Goal: Task Accomplishment & Management: Manage account settings

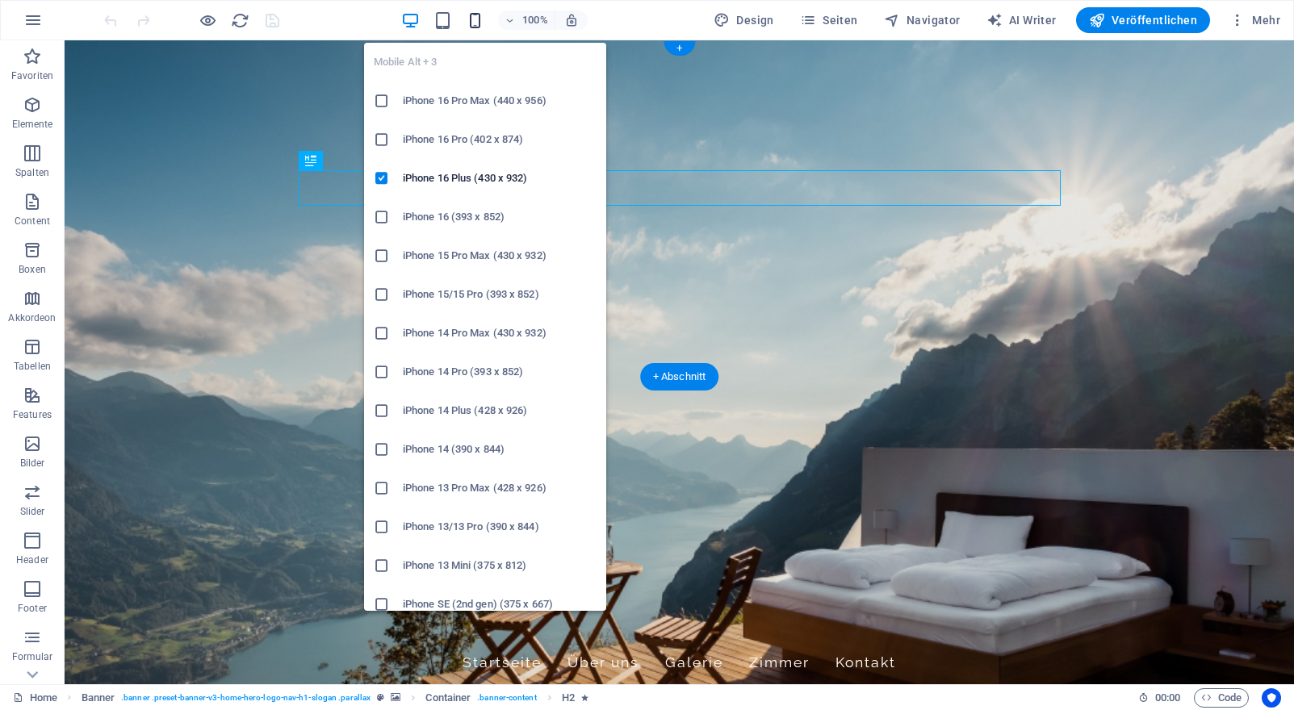
click at [481, 26] on icon "button" at bounding box center [475, 20] width 19 height 19
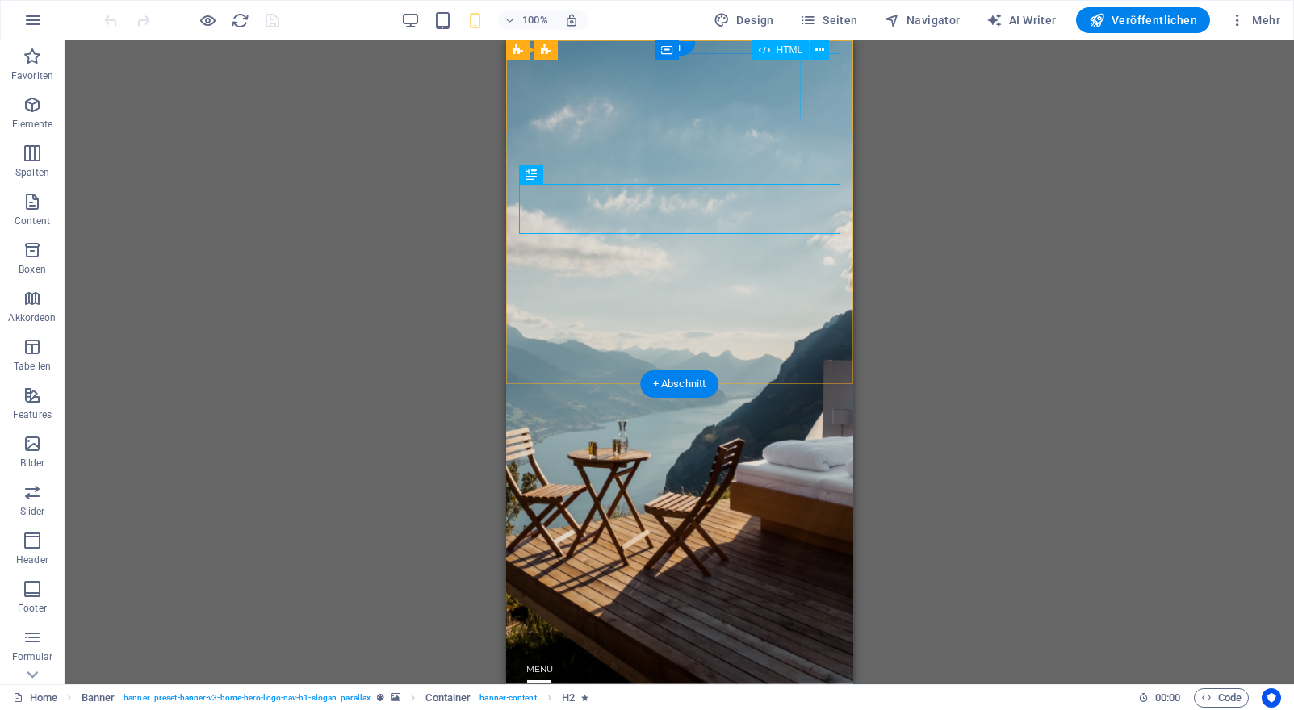
click at [817, 658] on div at bounding box center [678, 691] width 321 height 66
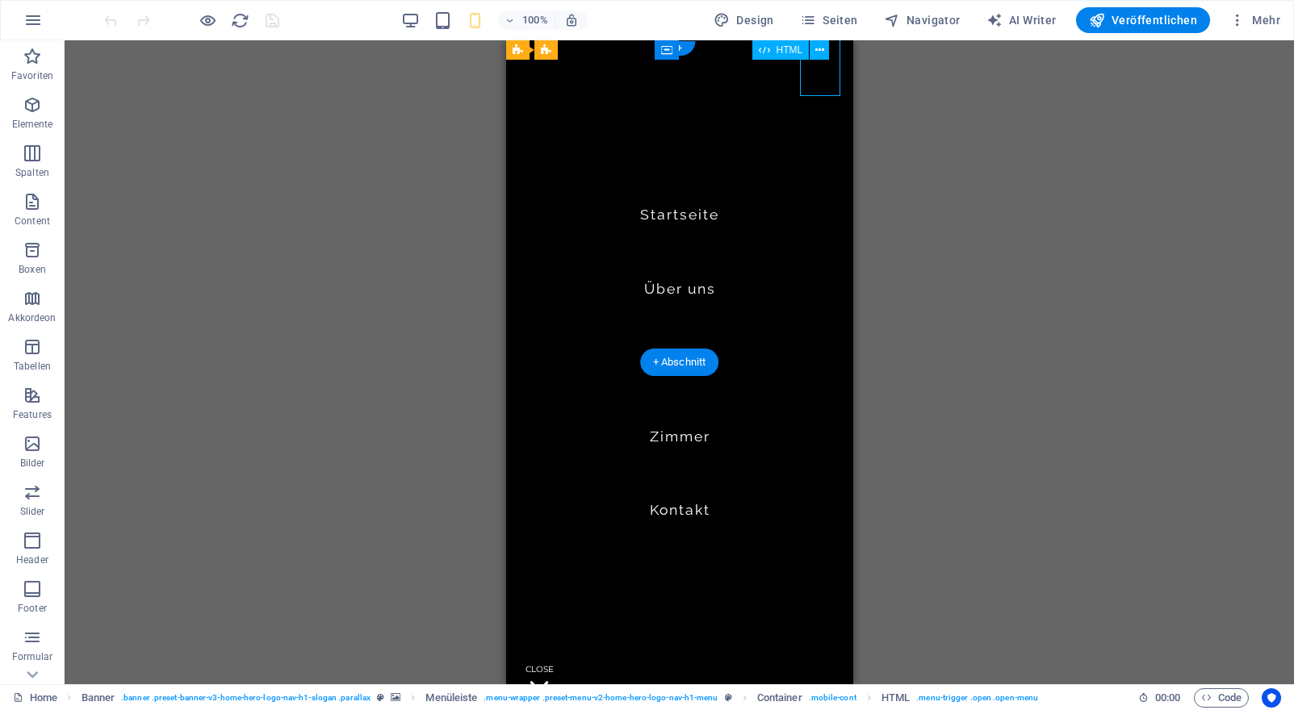
click at [558, 658] on div at bounding box center [538, 691] width 40 height 66
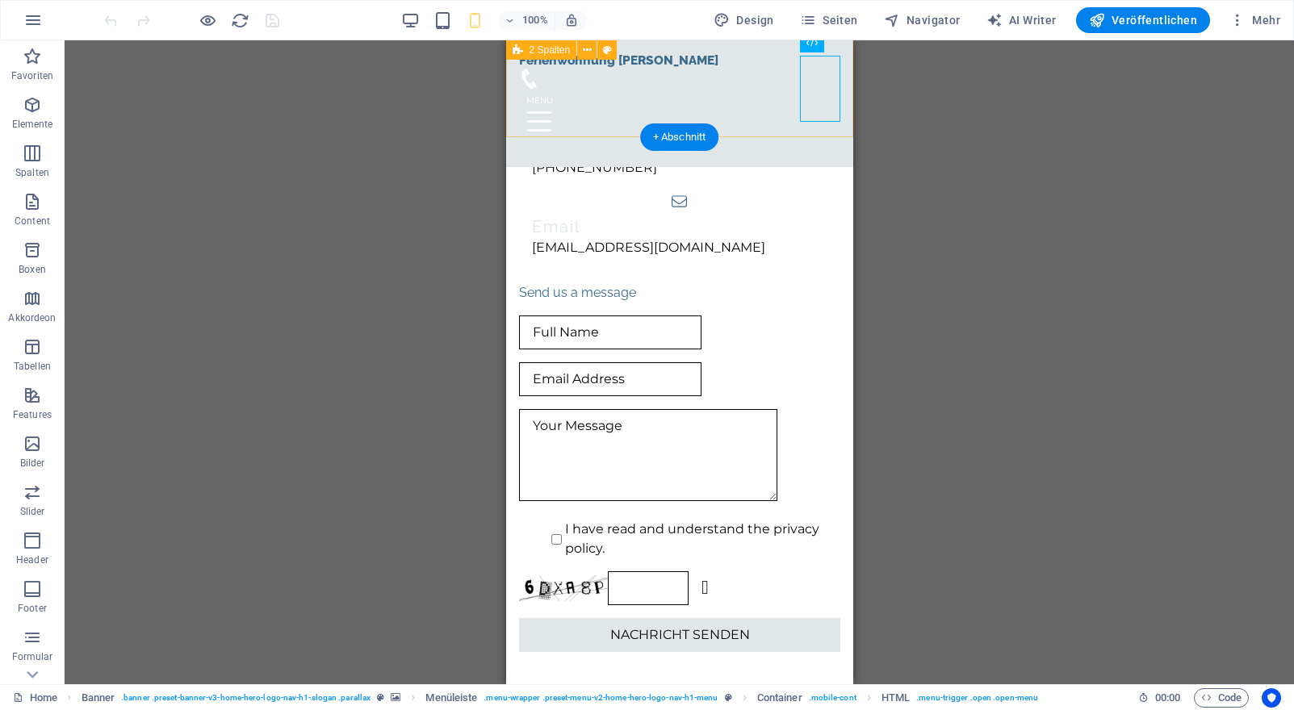
scroll to position [7403, 0]
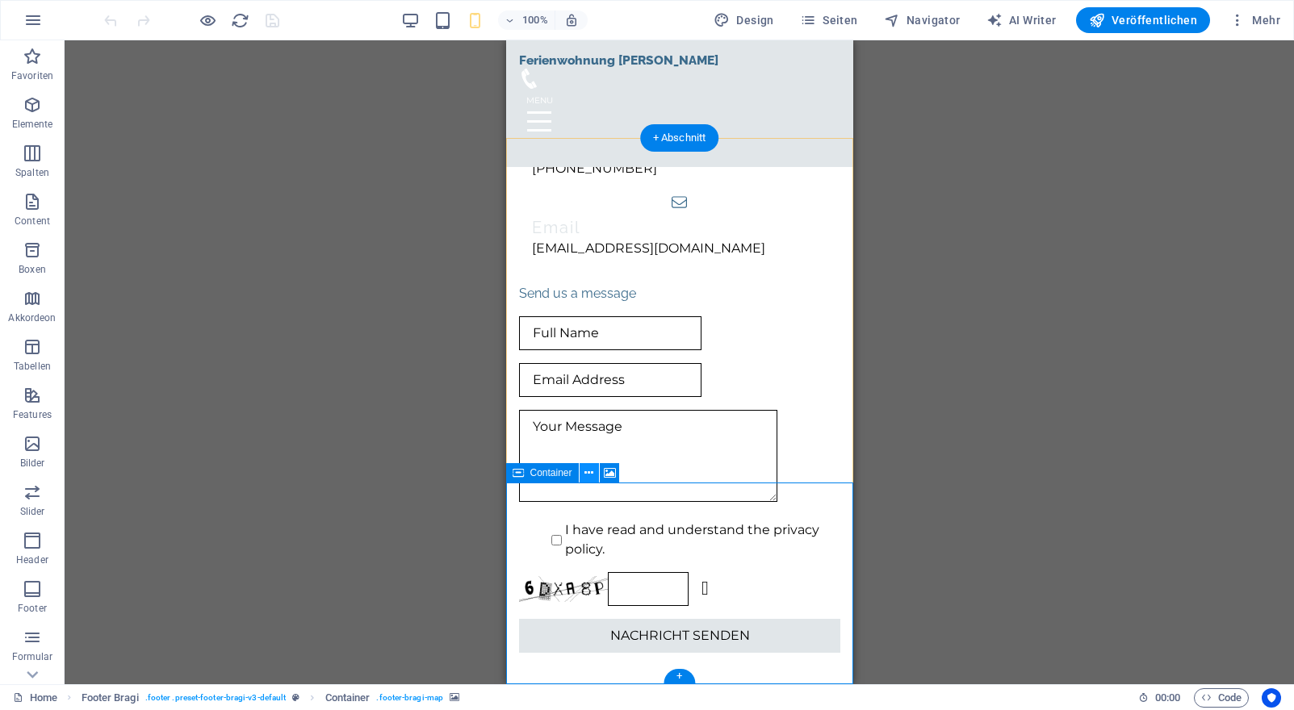
click at [588, 472] on icon at bounding box center [588, 473] width 9 height 17
click at [546, 478] on span "Container" at bounding box center [551, 473] width 42 height 10
click at [542, 470] on span "Container" at bounding box center [551, 473] width 42 height 10
click at [592, 474] on icon at bounding box center [588, 473] width 9 height 17
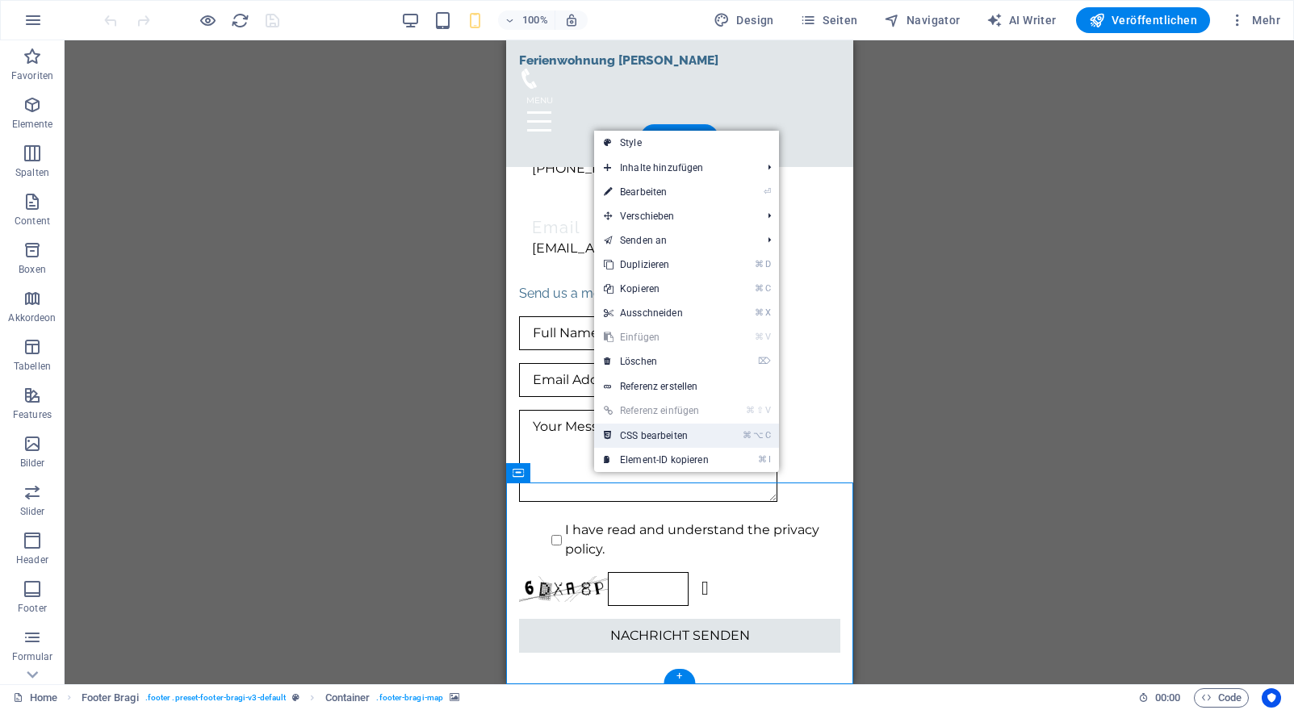
click at [669, 436] on link "⌘ ⌥ C CSS bearbeiten" at bounding box center [656, 436] width 124 height 24
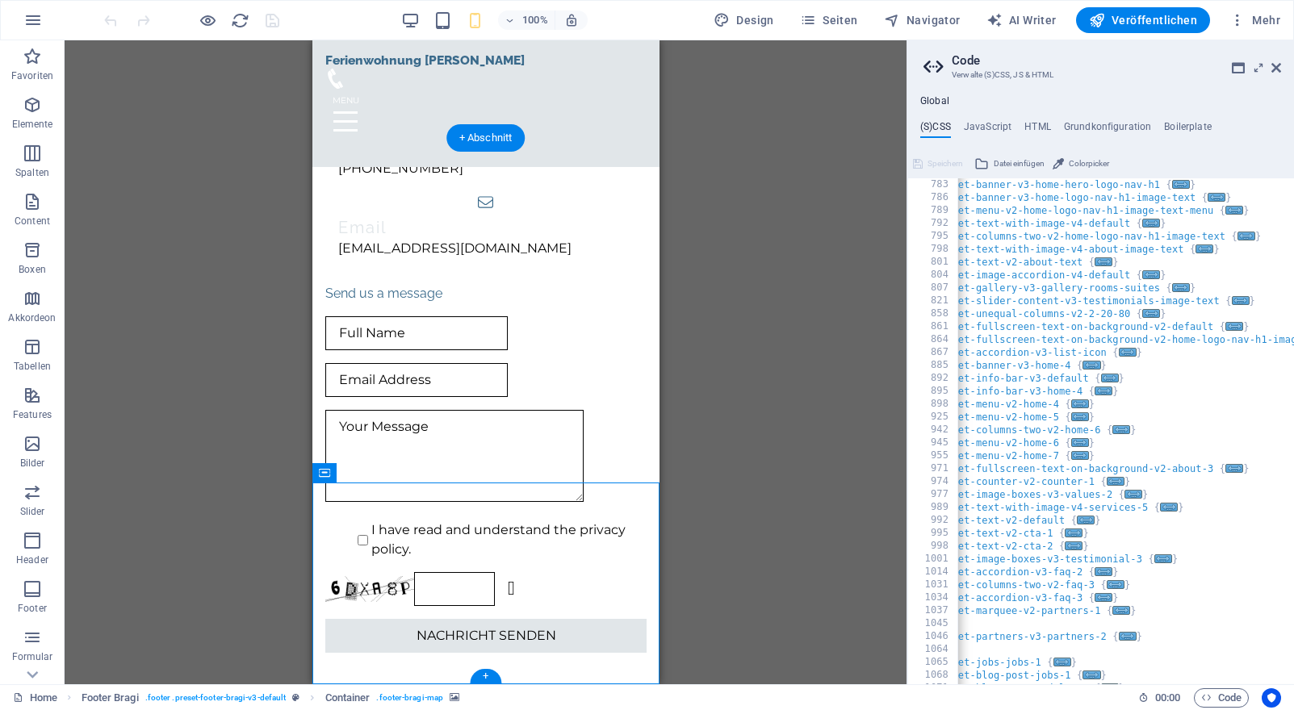
scroll to position [842, 0]
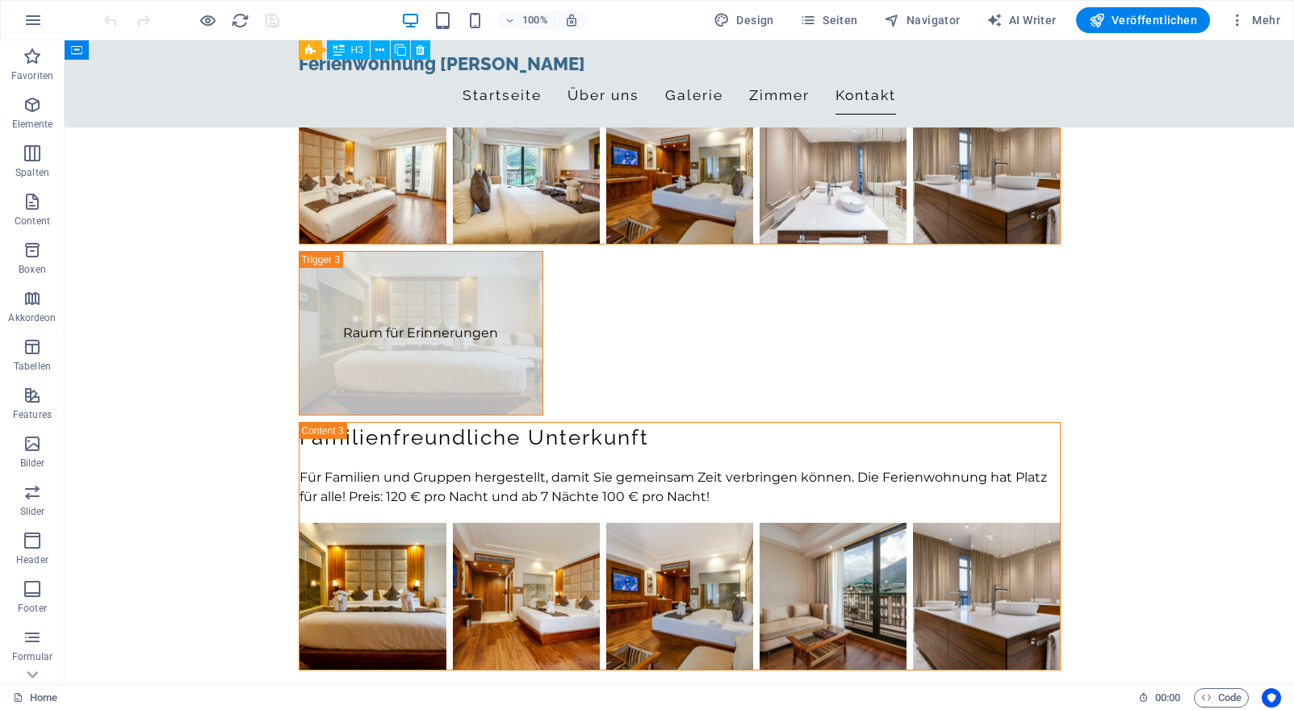
scroll to position [4391, 0]
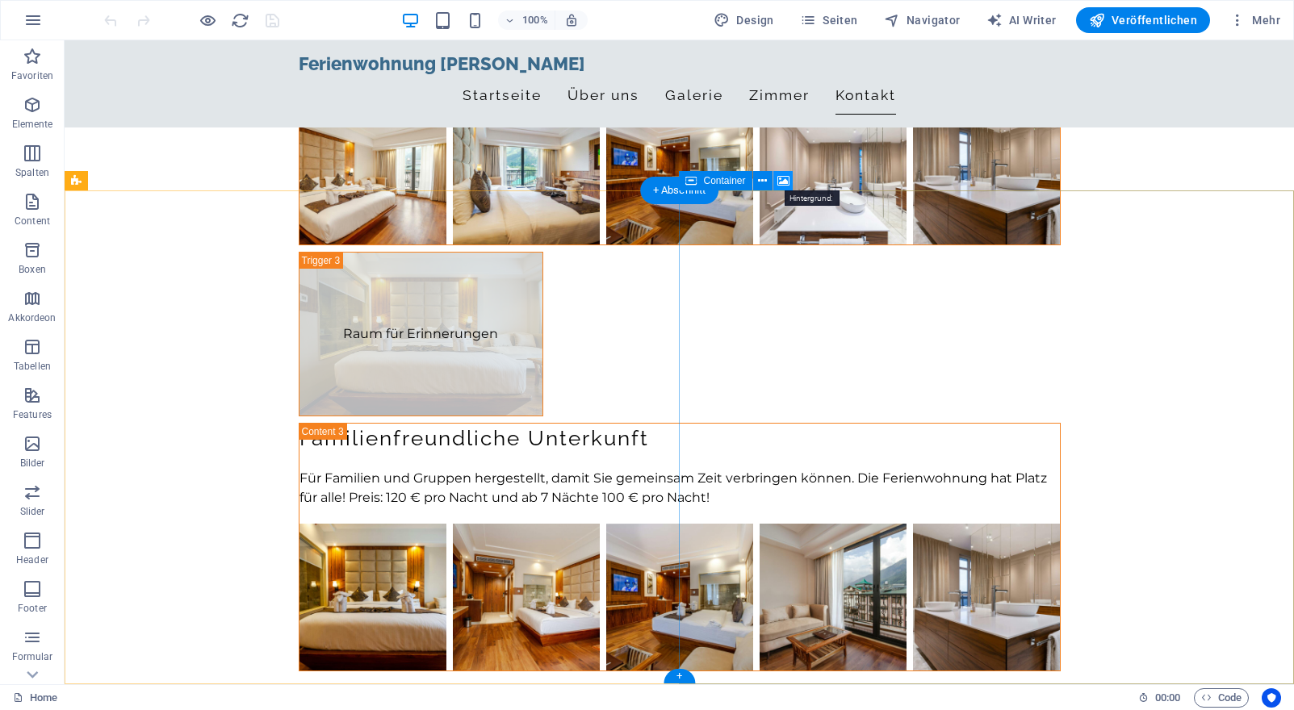
click at [788, 177] on icon at bounding box center [783, 181] width 12 height 17
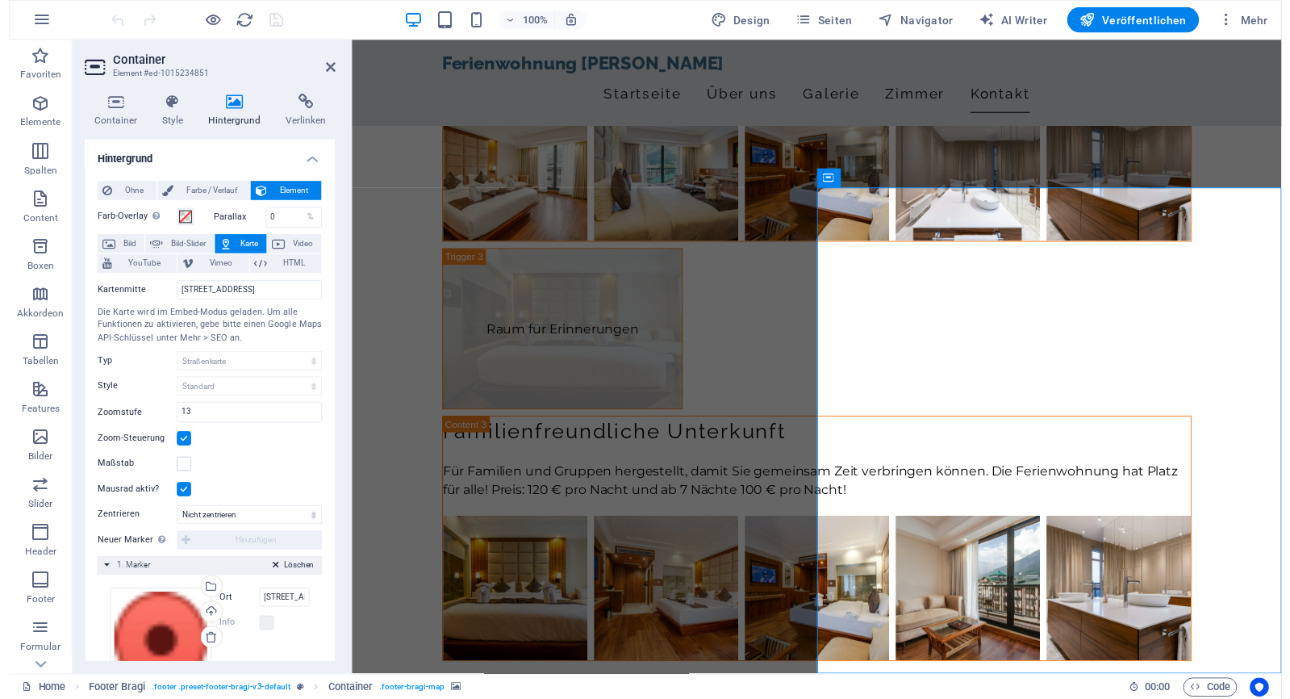
scroll to position [0, 0]
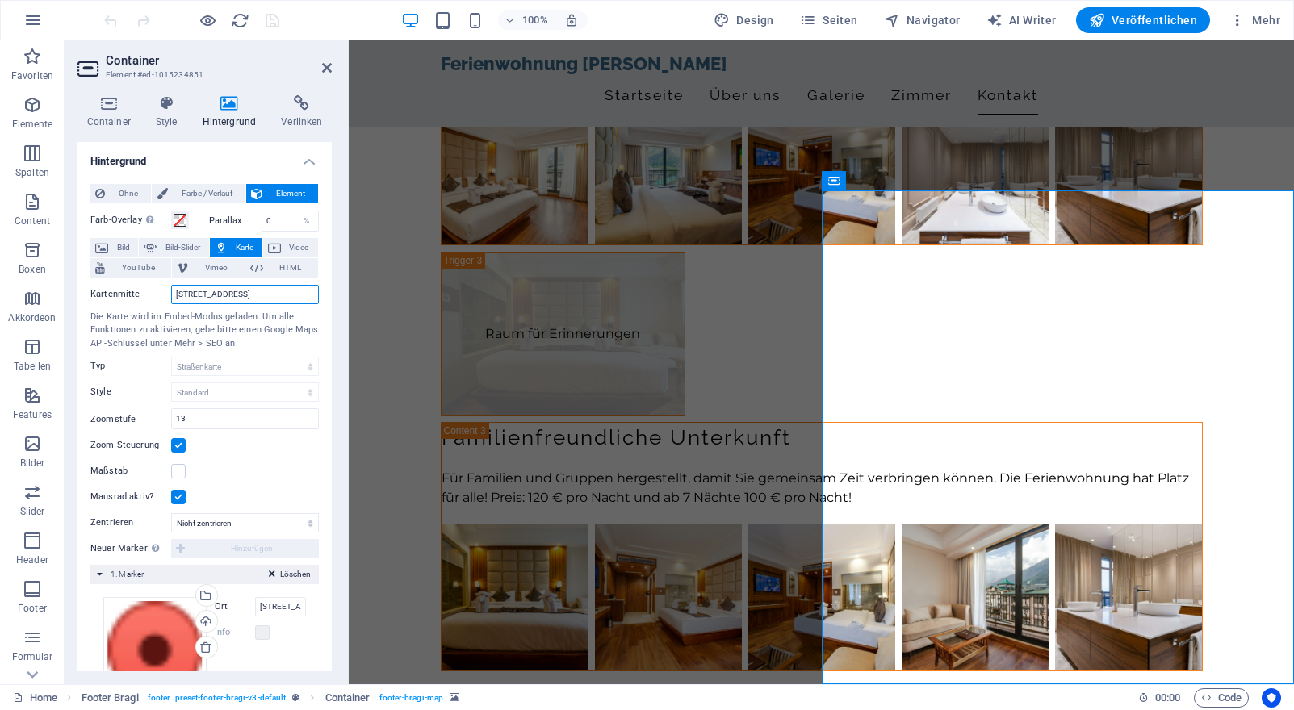
drag, startPoint x: 223, startPoint y: 295, endPoint x: 166, endPoint y: 292, distance: 56.5
click at [166, 292] on div "Kartenmitte Waldesweg 5, 77728 Oppenau" at bounding box center [204, 294] width 228 height 19
type input "Schulstraße 10, 77728 Oppenau"
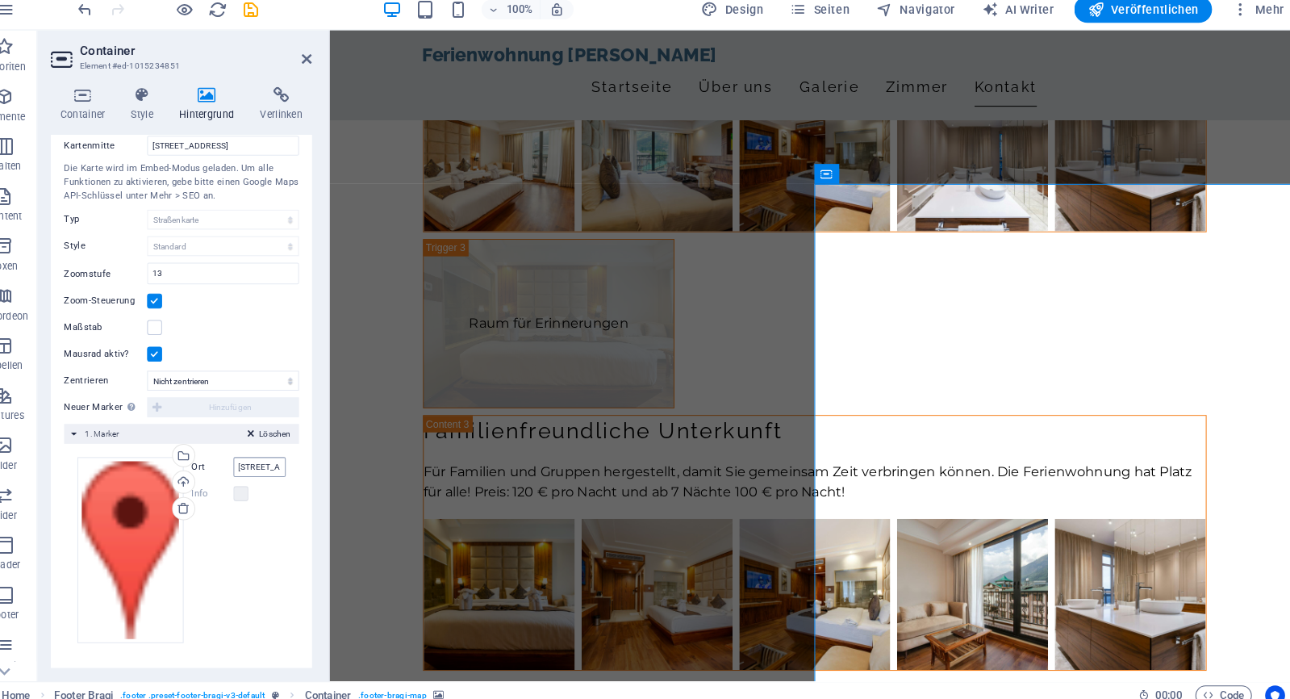
scroll to position [141, 0]
click at [255, 456] on input "Waldesweg 5, 77728 Oppenau" at bounding box center [281, 465] width 52 height 19
drag, startPoint x: 228, startPoint y: 449, endPoint x: 251, endPoint y: 456, distance: 23.5
click at [255, 456] on input "Waldesweg 5, 77728 Oppenau" at bounding box center [281, 465] width 52 height 19
click at [255, 458] on input "Schulstraße 10, 77728 Oppenau" at bounding box center [281, 465] width 52 height 19
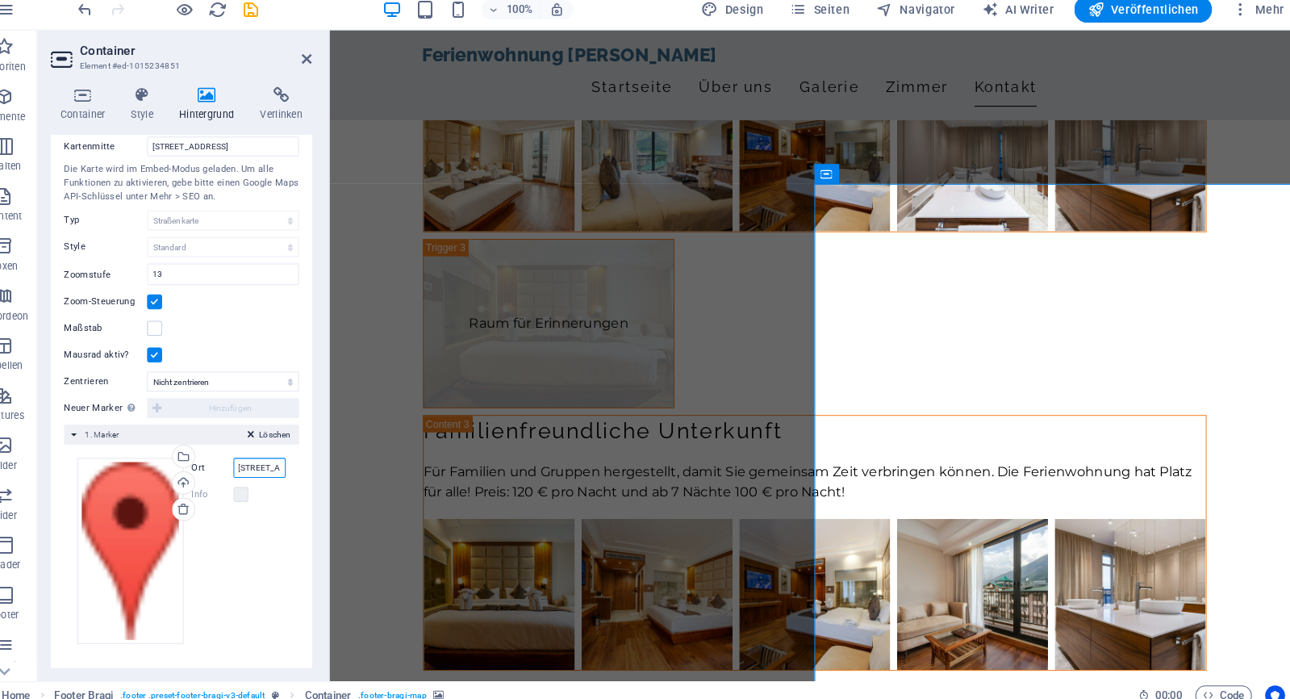
click at [255, 458] on input "Schulstraße 10, 77728 Oppenau" at bounding box center [281, 465] width 52 height 19
drag, startPoint x: 252, startPoint y: 456, endPoint x: 176, endPoint y: 463, distance: 76.2
click at [173, 463] on div "Ziehe Dateien zum Hochladen hierher oder klicke hier, um aus Dateien oder koste…" at bounding box center [204, 546] width 203 height 181
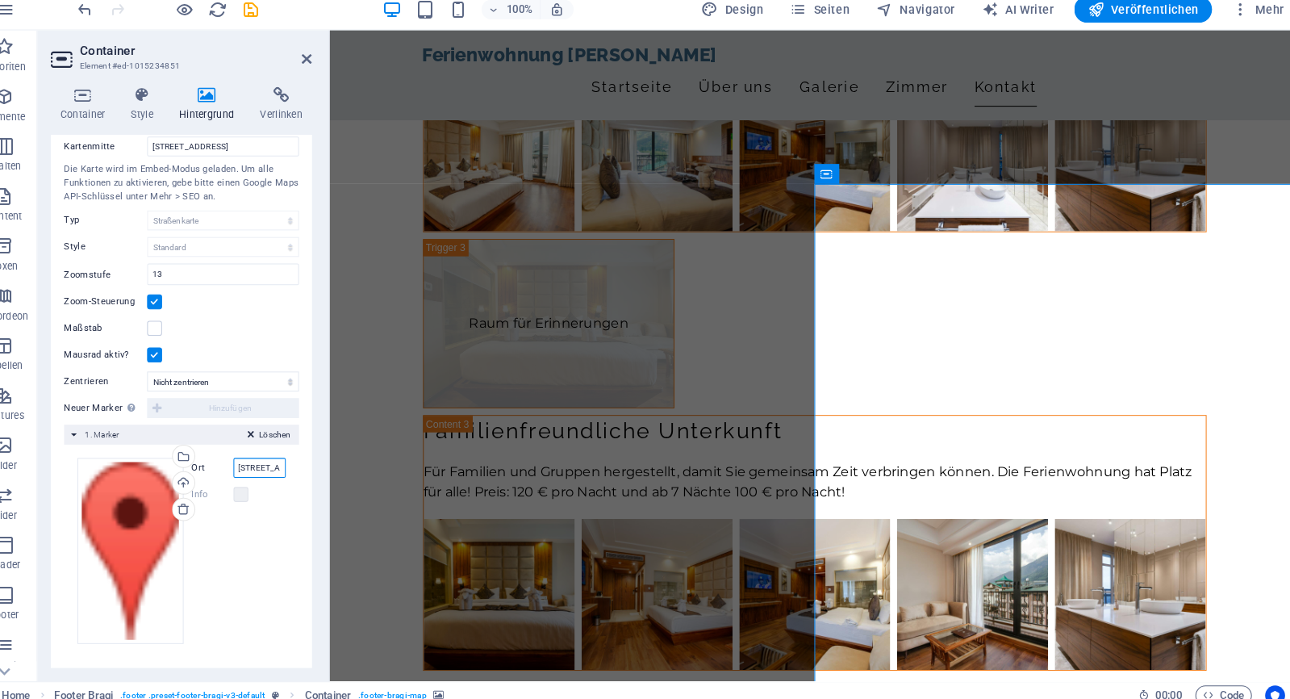
click at [255, 456] on input "Schulstraße 10, 77728 Oppenau" at bounding box center [281, 465] width 52 height 19
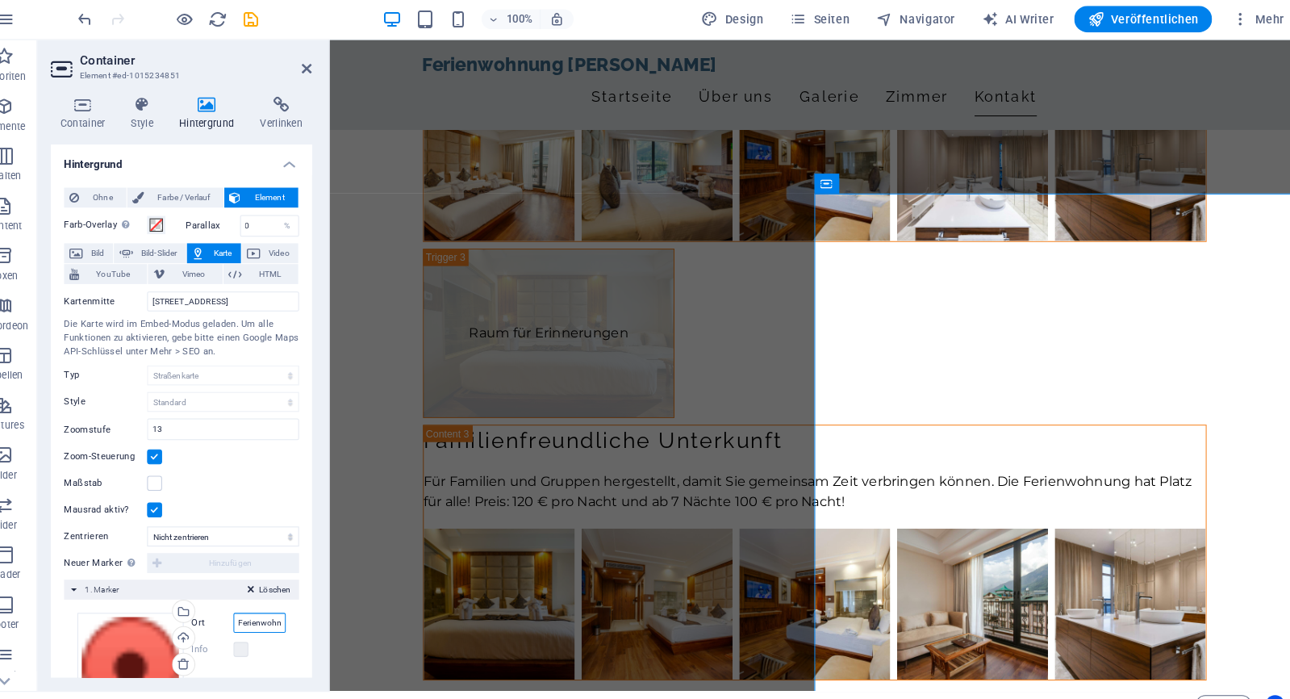
scroll to position [0, 0]
type input "Ferienwohnung Huber Schulstraße 10, 77728 Oppenau"
click at [322, 70] on icon at bounding box center [327, 67] width 10 height 13
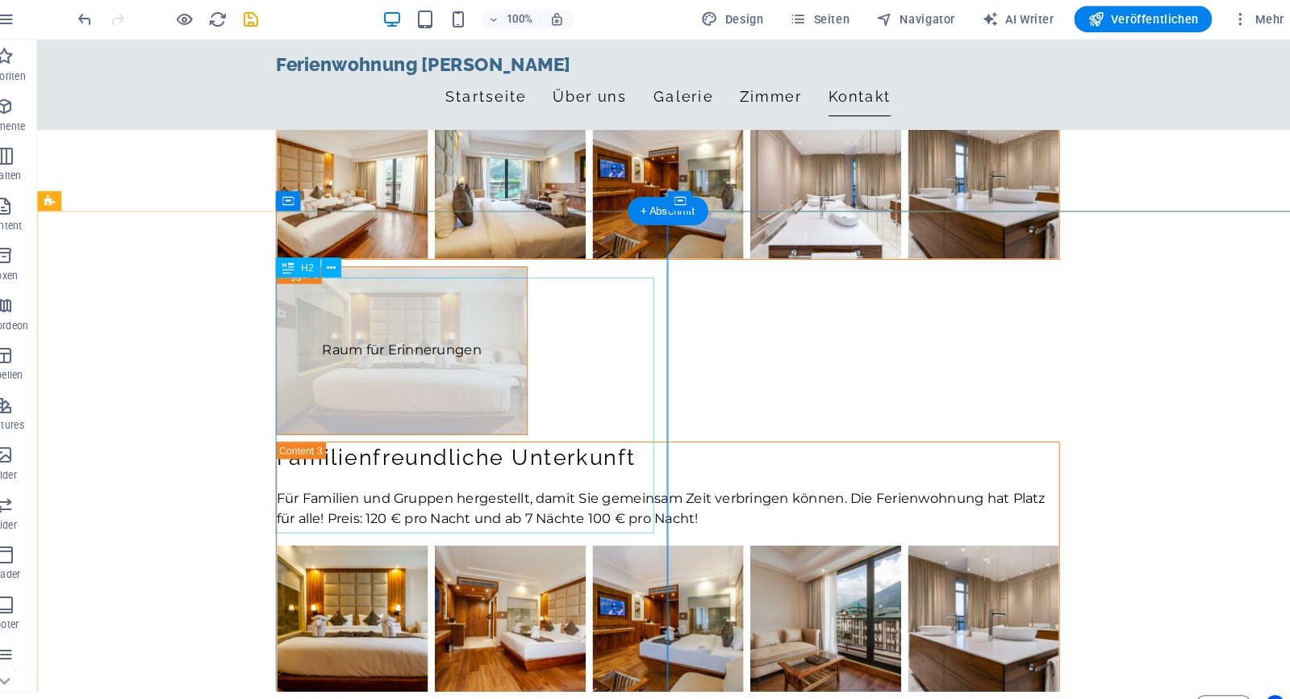
scroll to position [4382, 0]
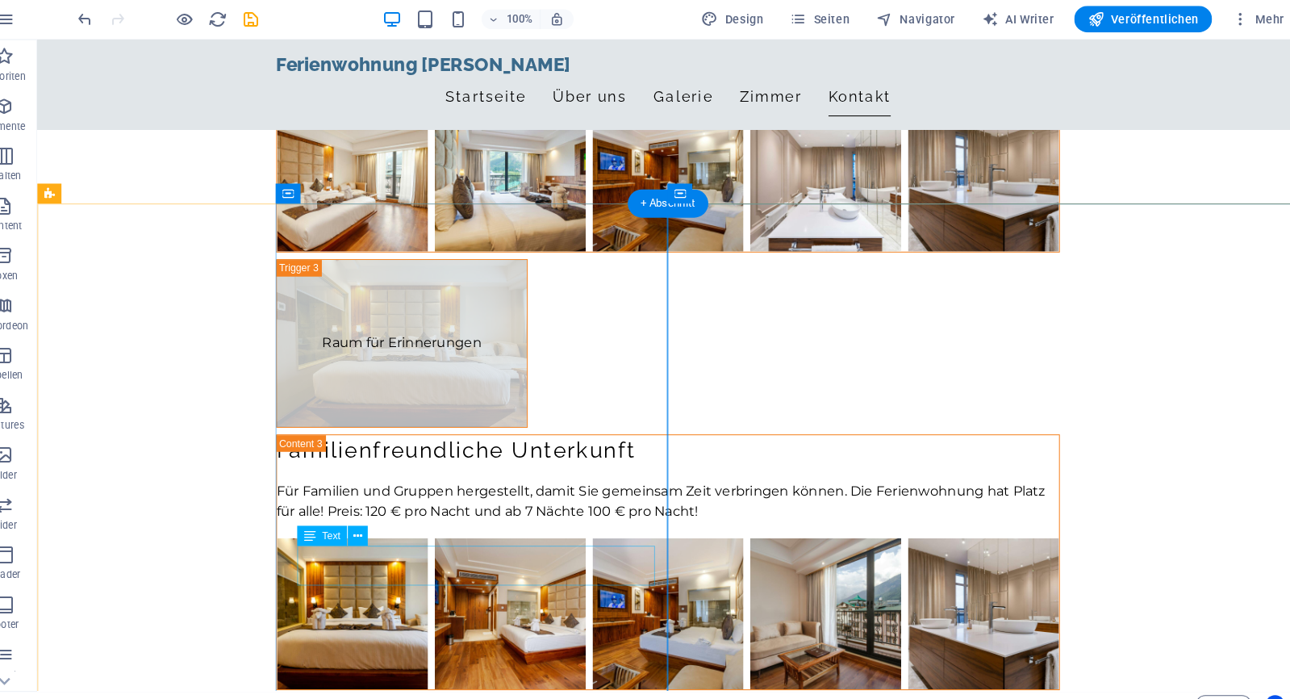
click at [341, 517] on span "Text" at bounding box center [350, 522] width 18 height 10
click at [372, 519] on icon at bounding box center [376, 522] width 9 height 17
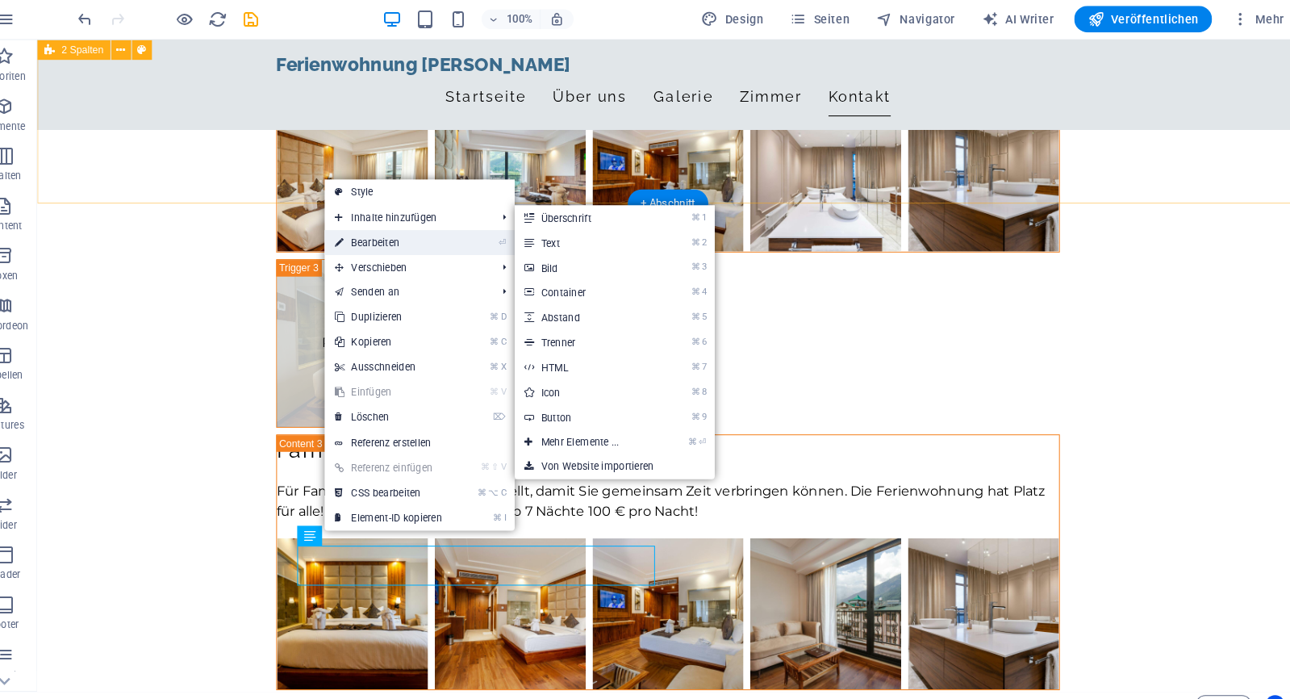
click at [353, 245] on link "⏎ Bearbeiten" at bounding box center [406, 237] width 124 height 24
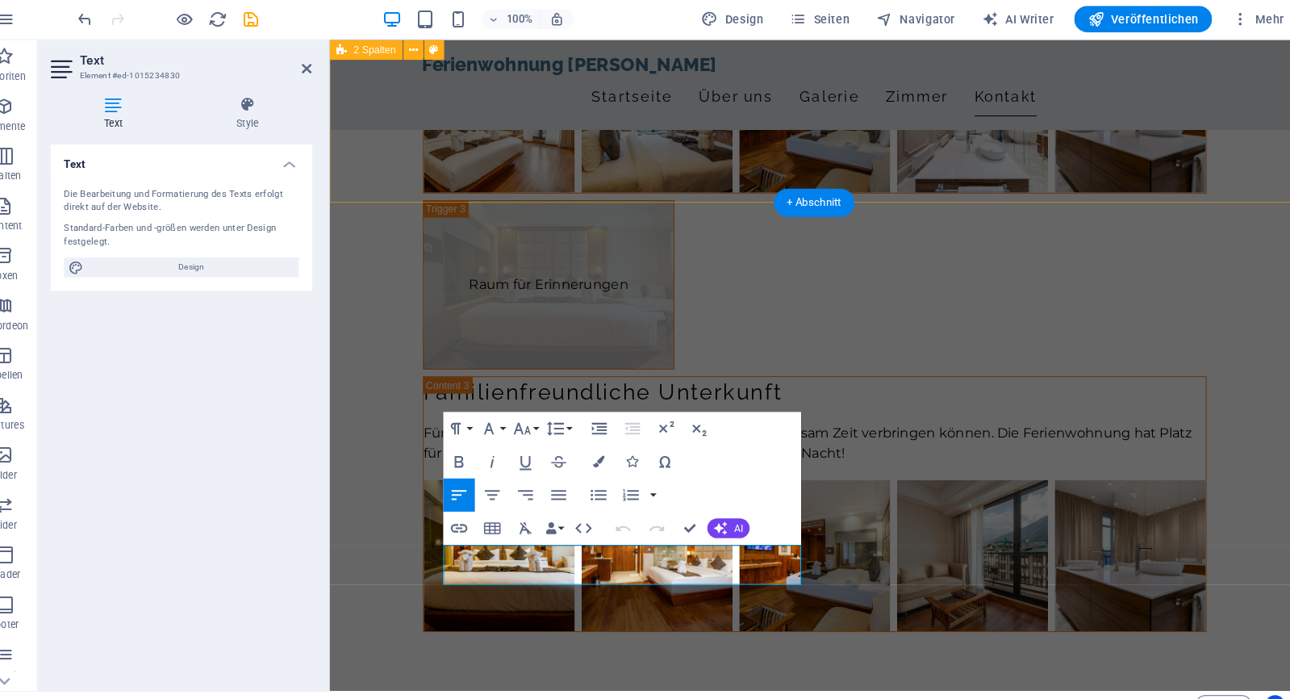
scroll to position [4326, 0]
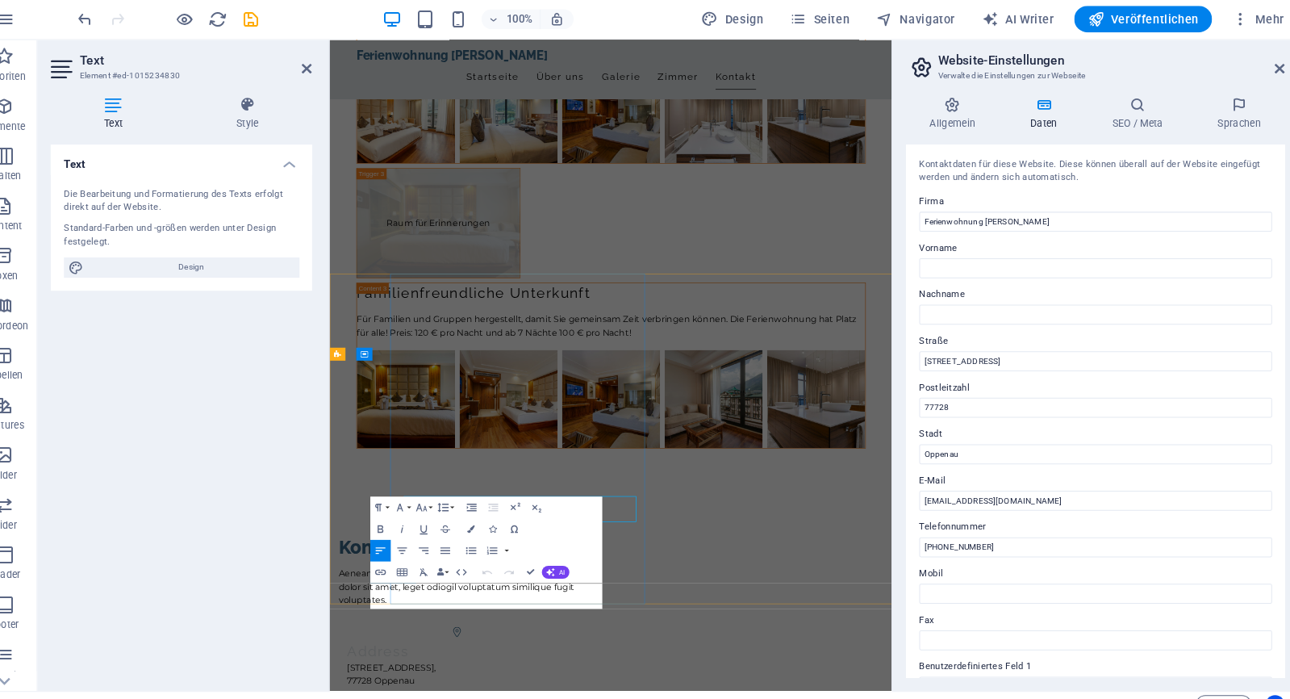
scroll to position [4135, 0]
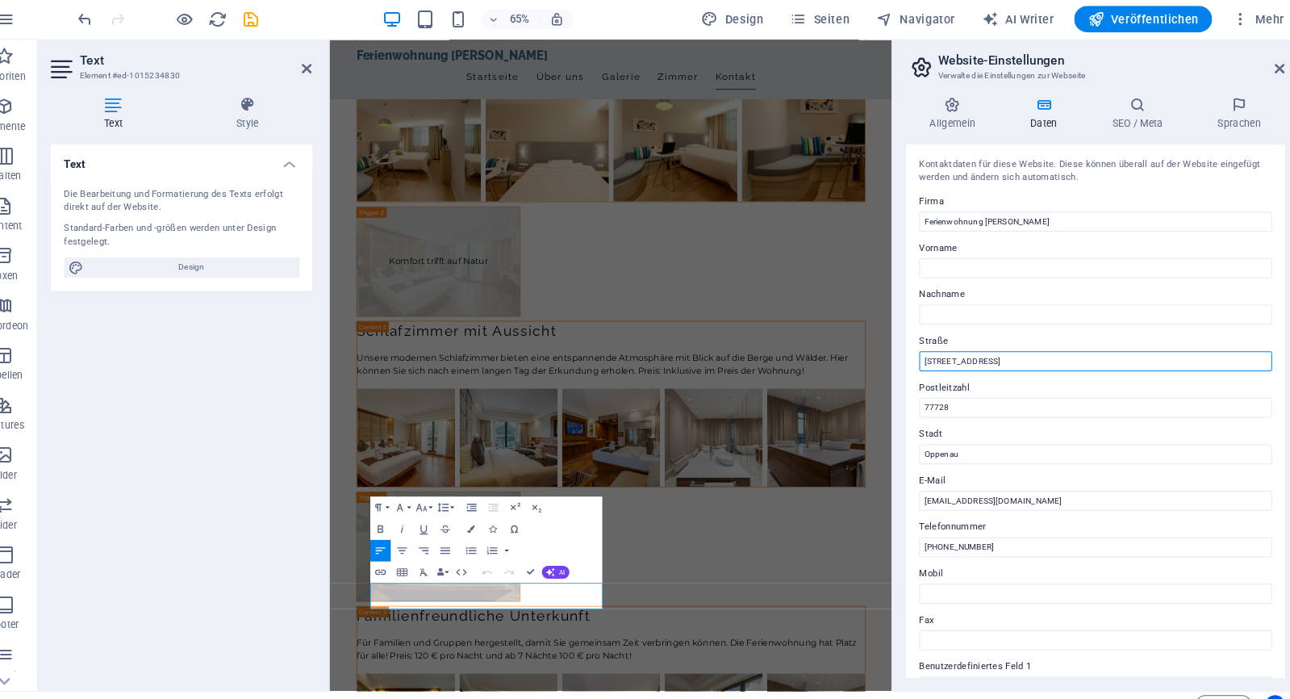
click at [980, 350] on input "Waldesweg 5" at bounding box center [1093, 352] width 343 height 19
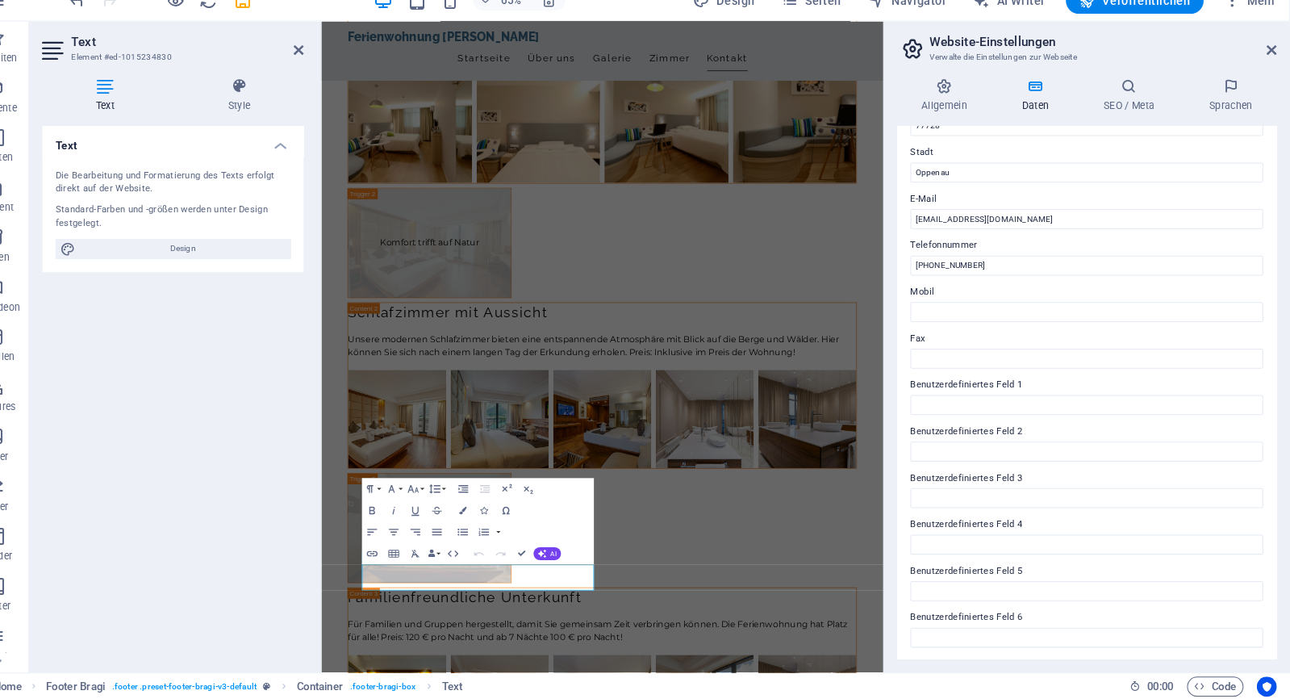
scroll to position [0, 0]
type input "[STREET_ADDRESS]"
click at [1268, 61] on icon at bounding box center [1273, 67] width 10 height 13
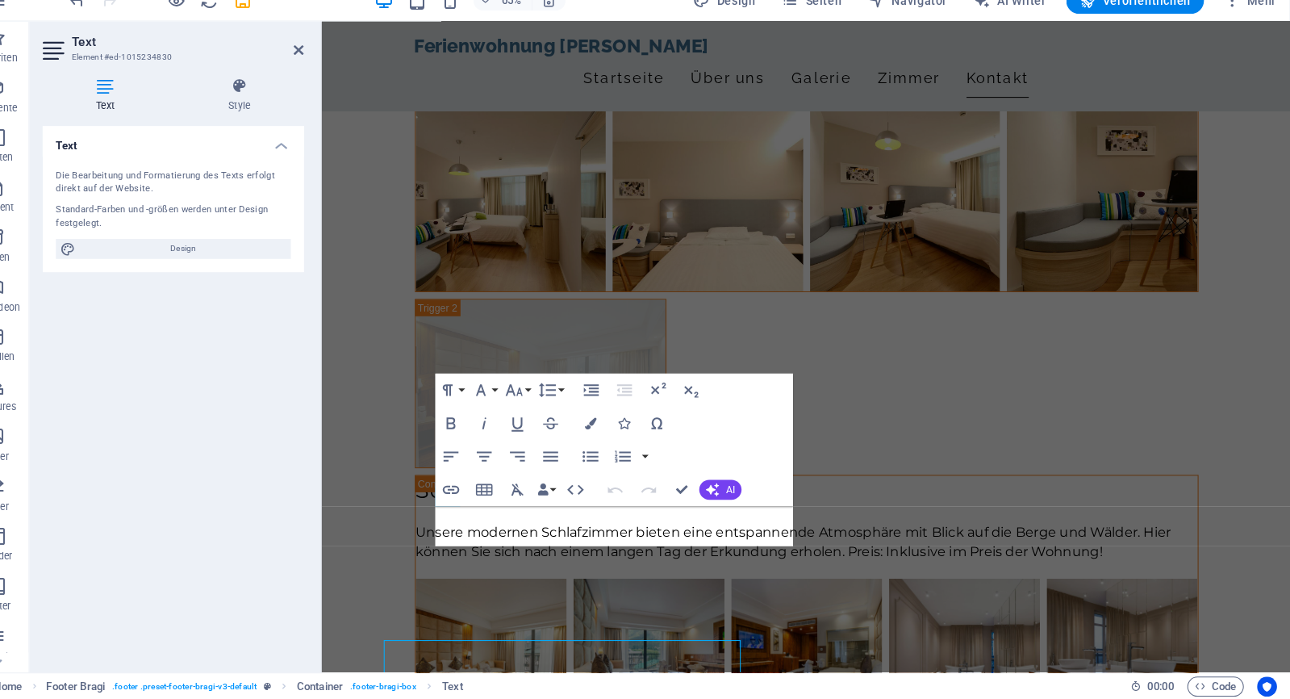
scroll to position [4345, 0]
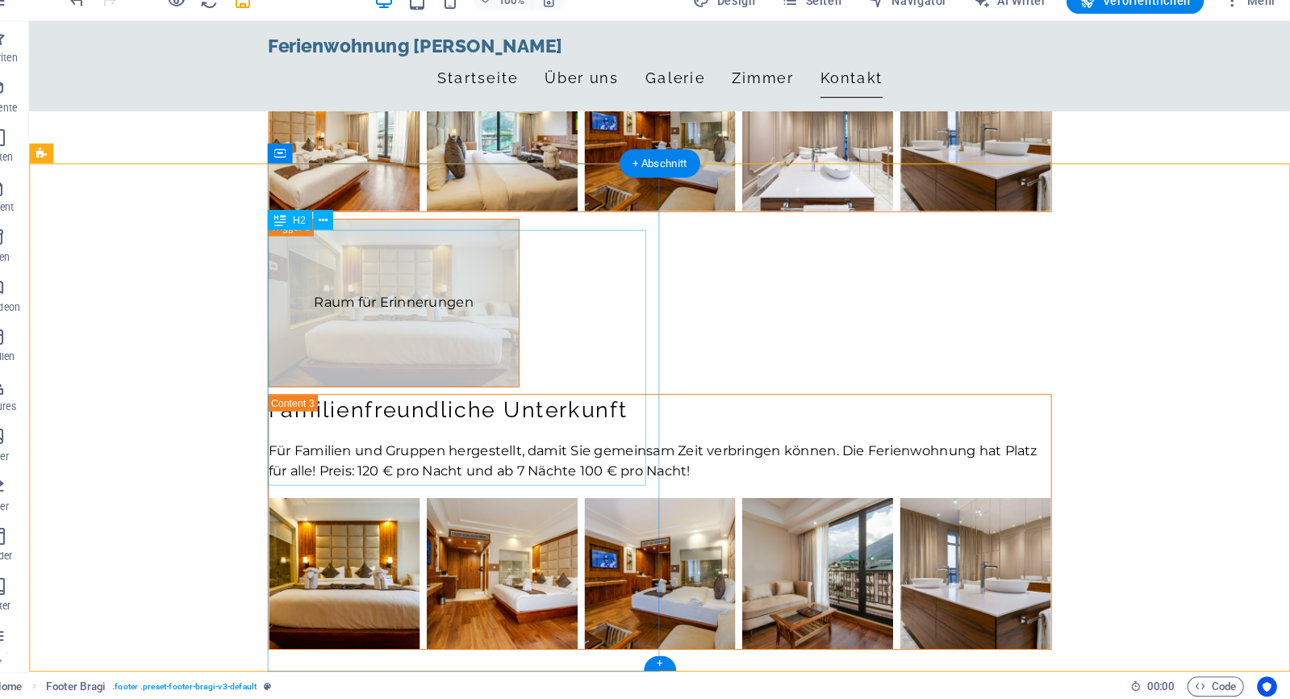
scroll to position [4402, 0]
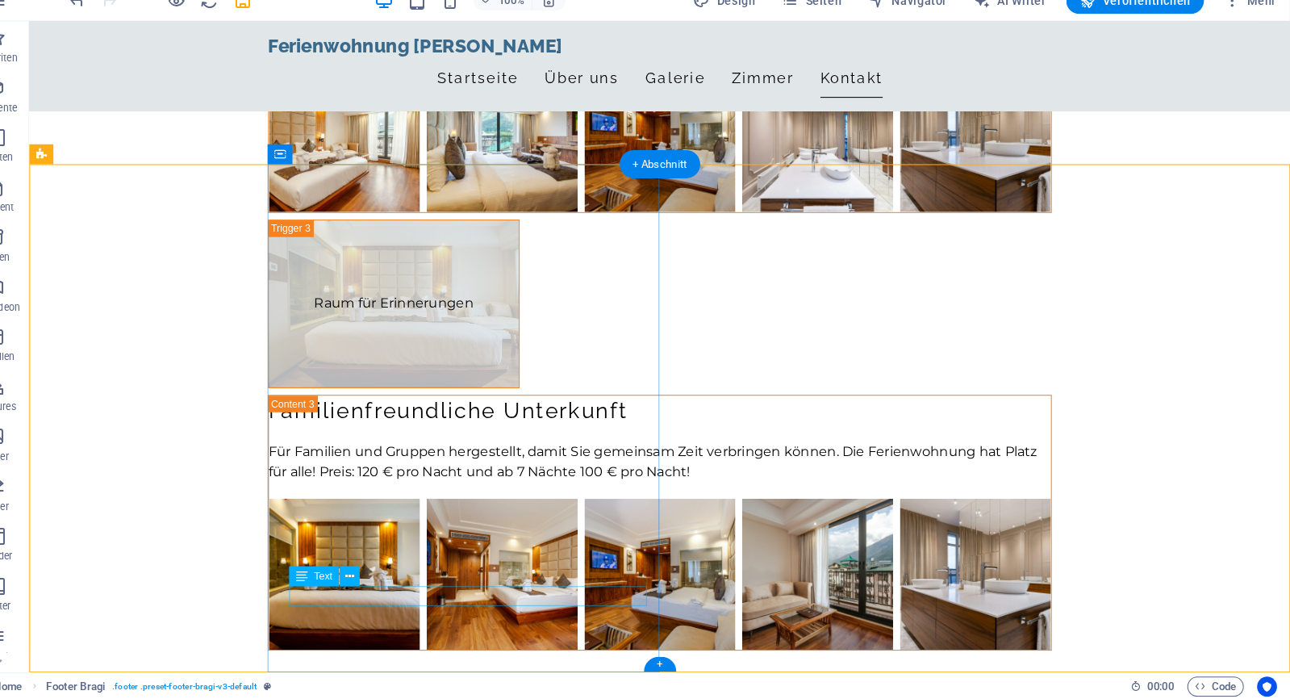
click at [372, 571] on icon at bounding box center [376, 579] width 9 height 17
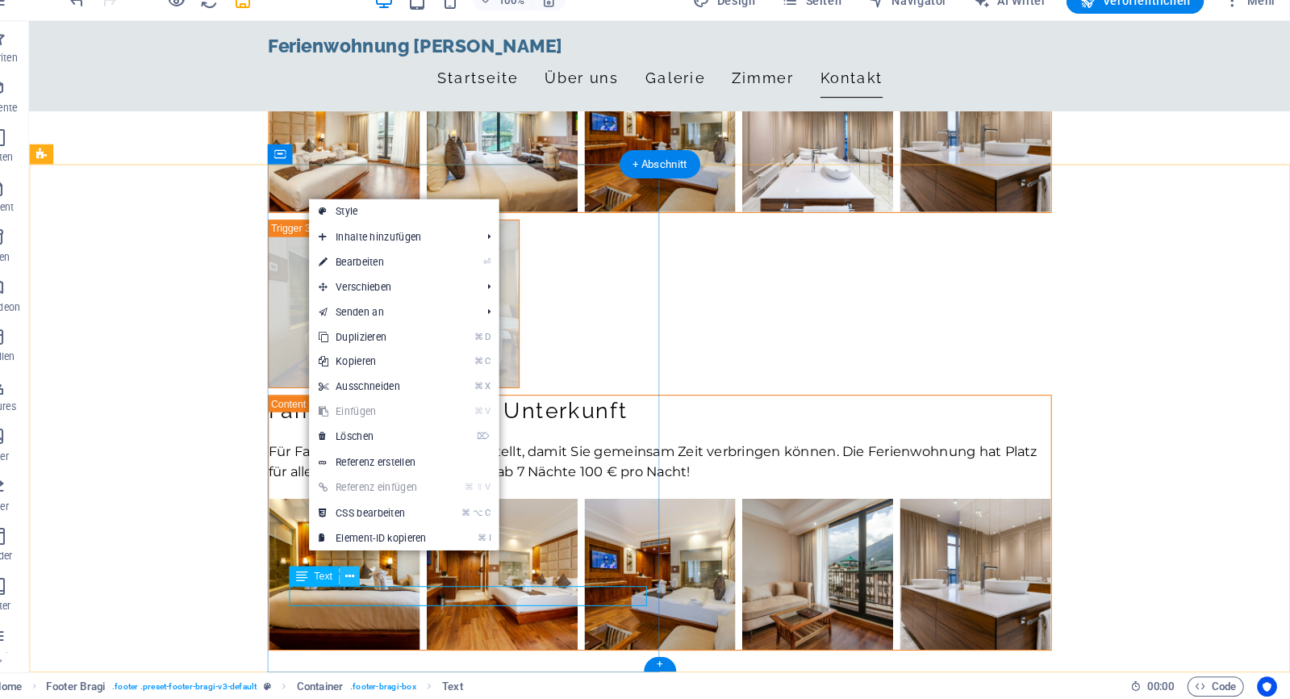
click at [372, 571] on icon at bounding box center [376, 579] width 9 height 17
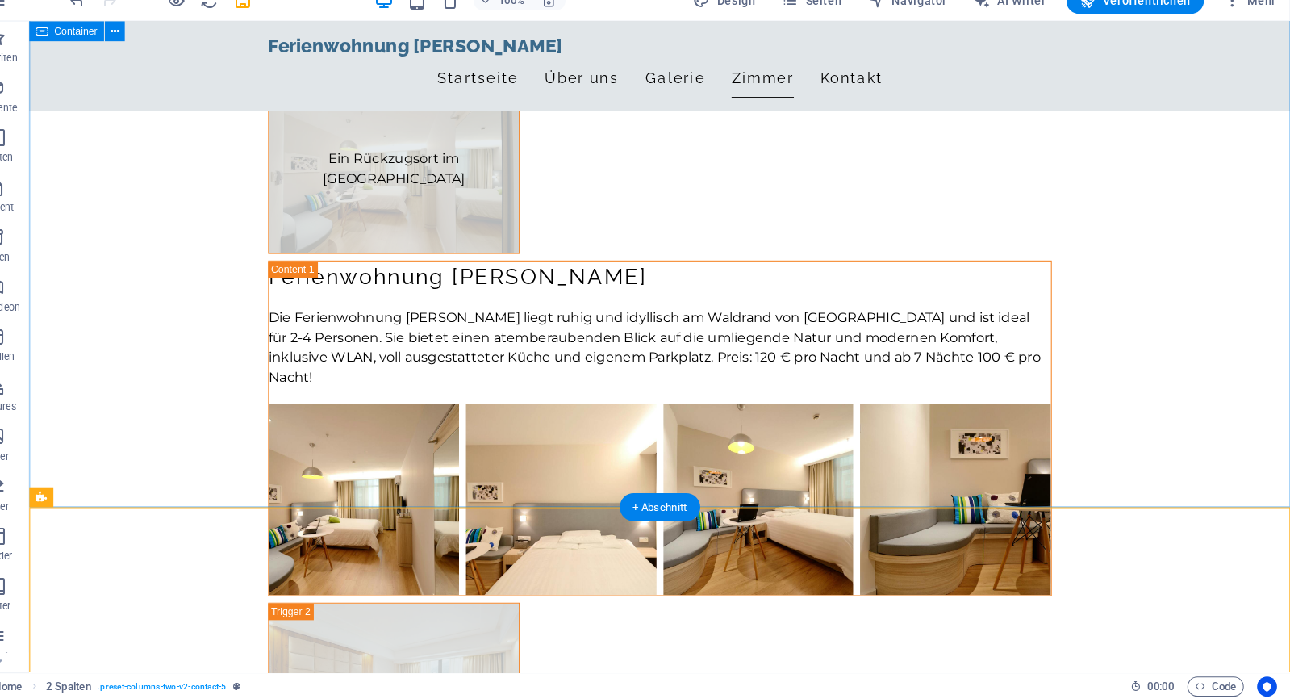
scroll to position [3617, 0]
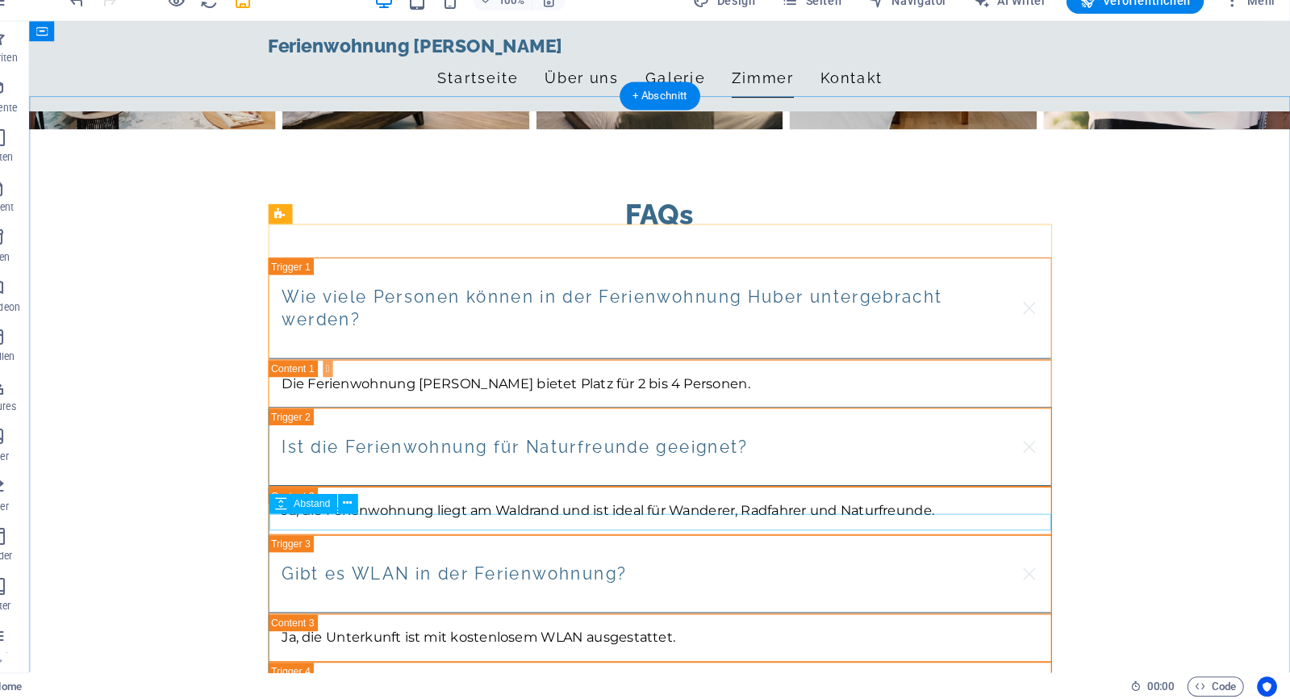
scroll to position [2330, 0]
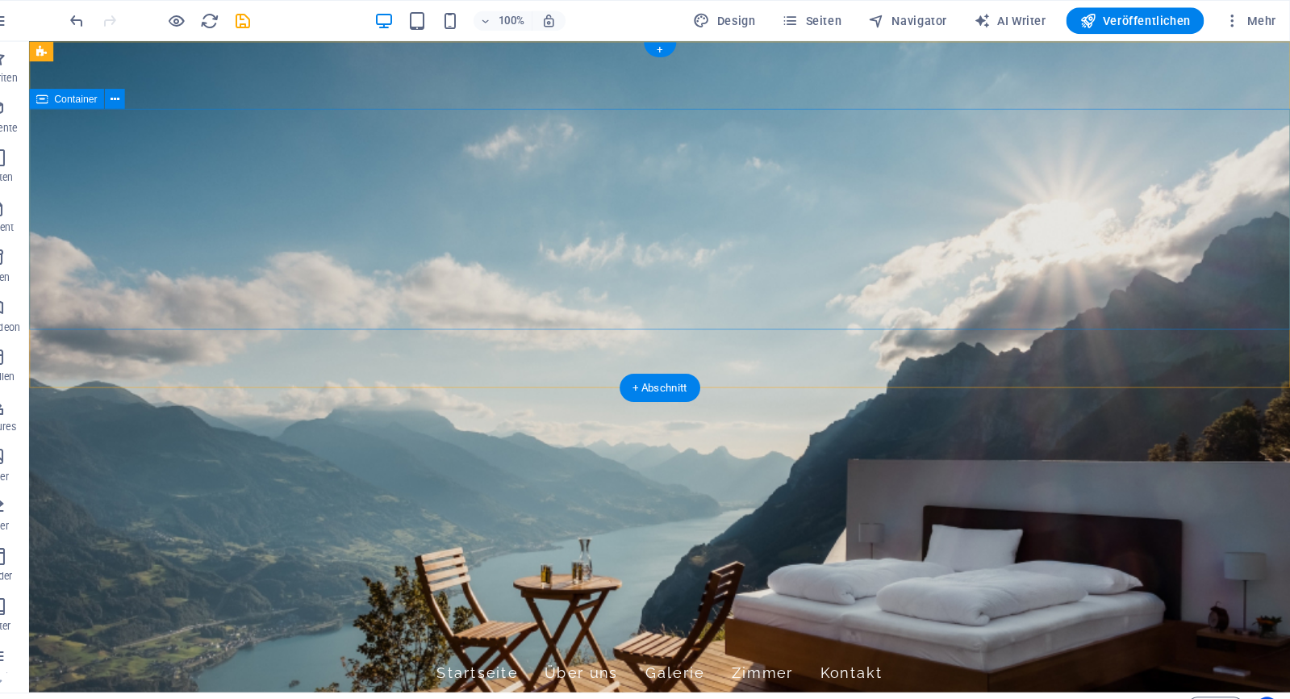
scroll to position [0, 0]
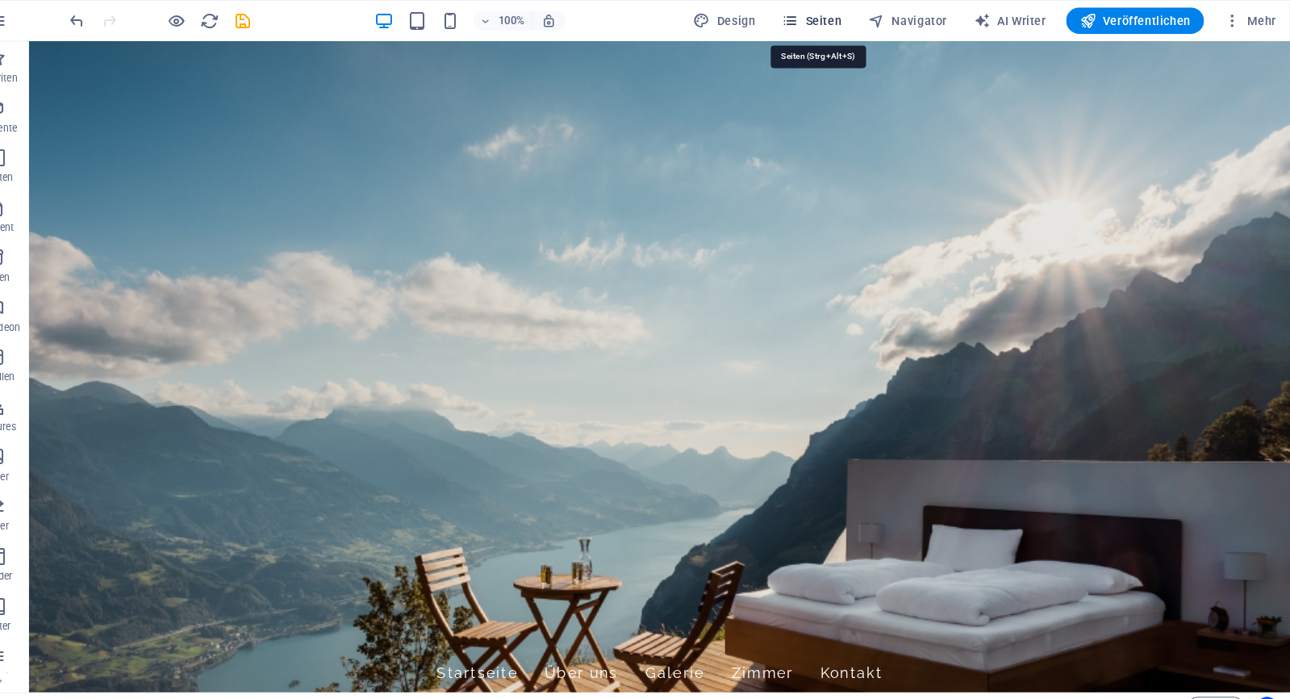
click at [812, 18] on span "Seiten" at bounding box center [825, 20] width 58 height 16
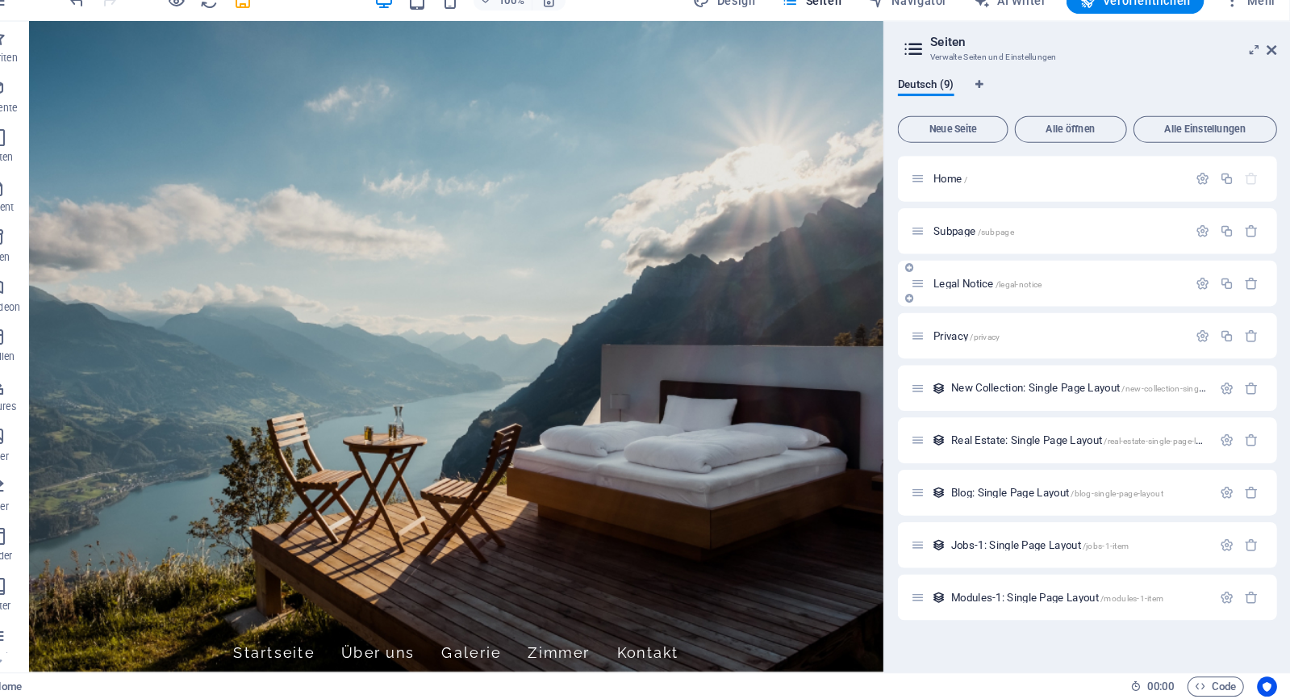
click at [1049, 289] on div "Legal Notice /legal-notice" at bounding box center [1093, 295] width 369 height 44
click at [1268, 61] on icon at bounding box center [1273, 67] width 10 height 13
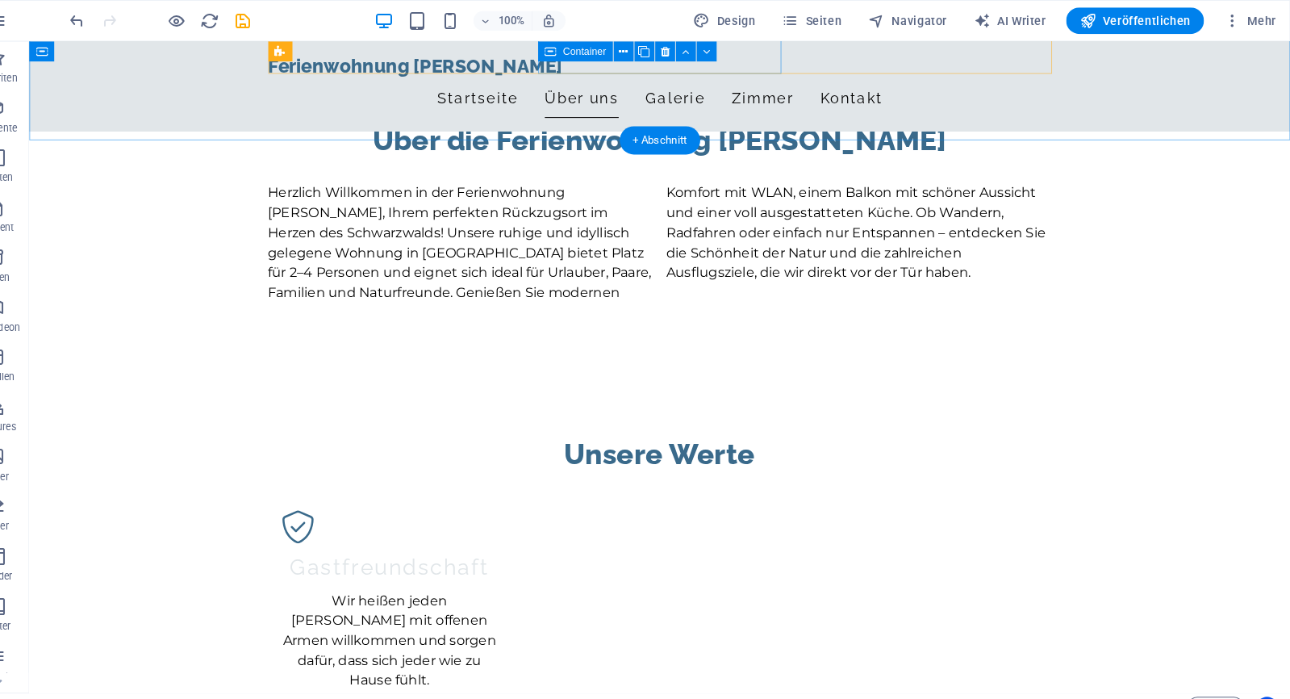
scroll to position [943, 0]
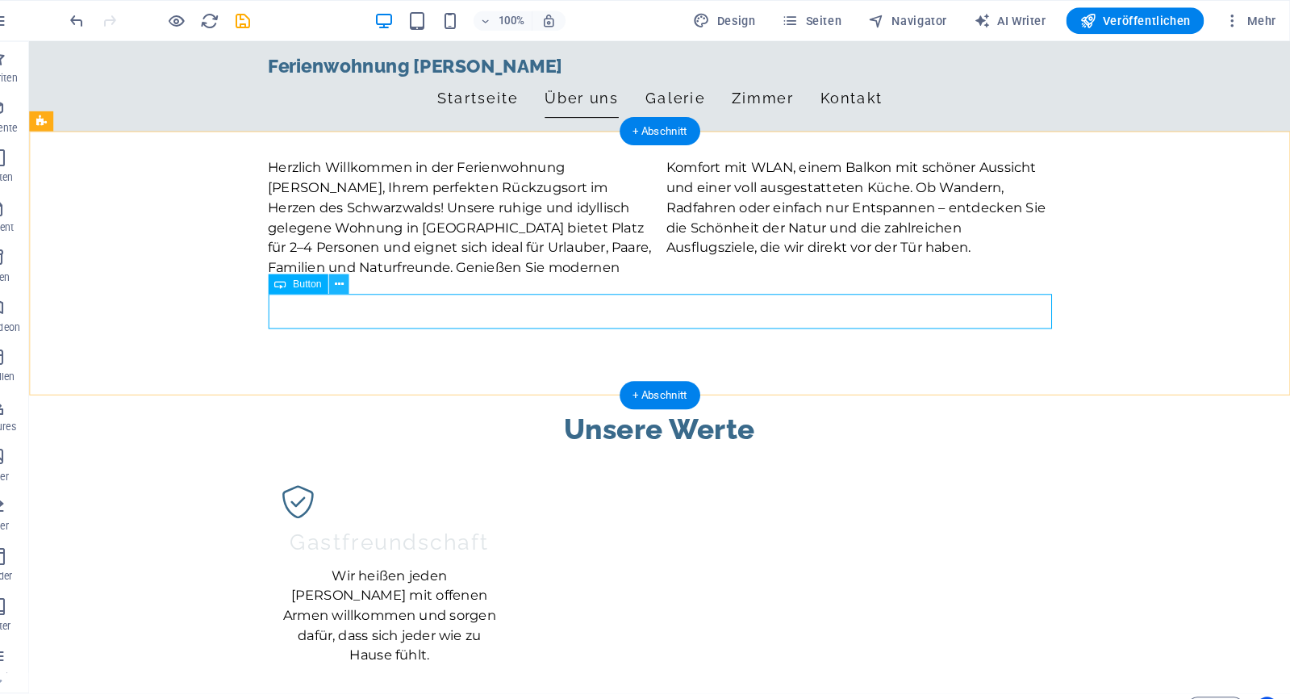
click at [356, 282] on button at bounding box center [365, 275] width 19 height 19
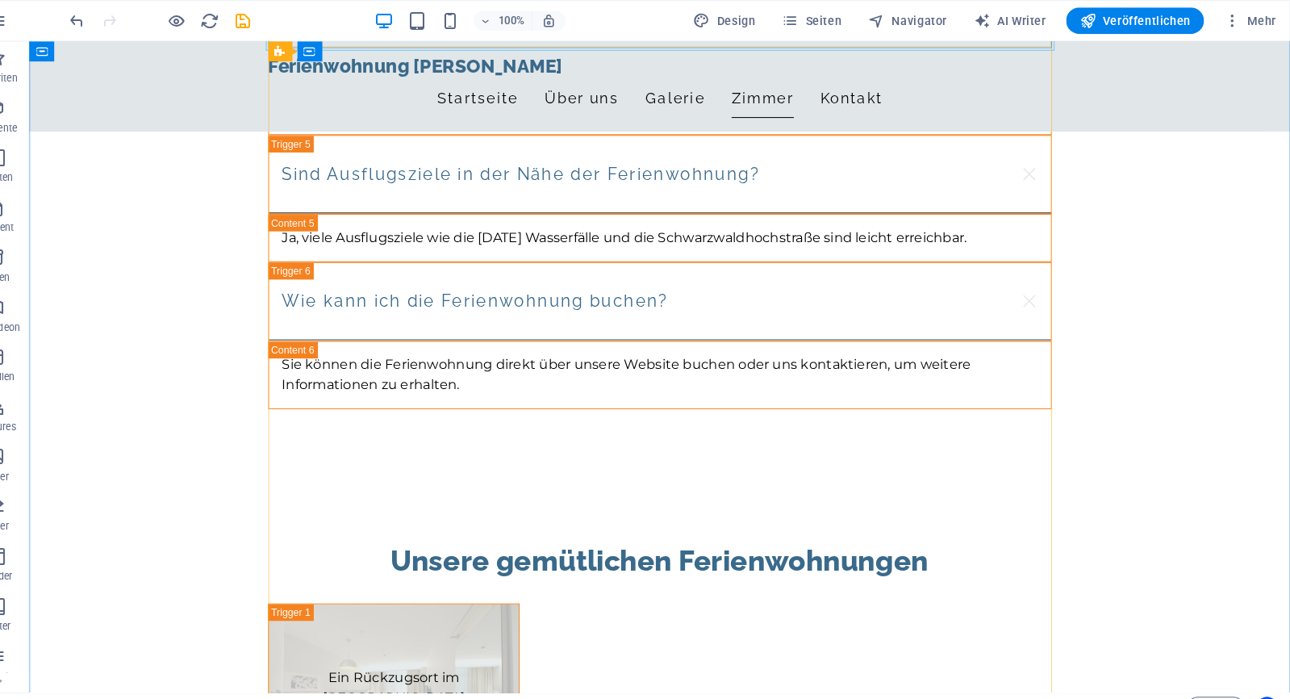
scroll to position [3174, 0]
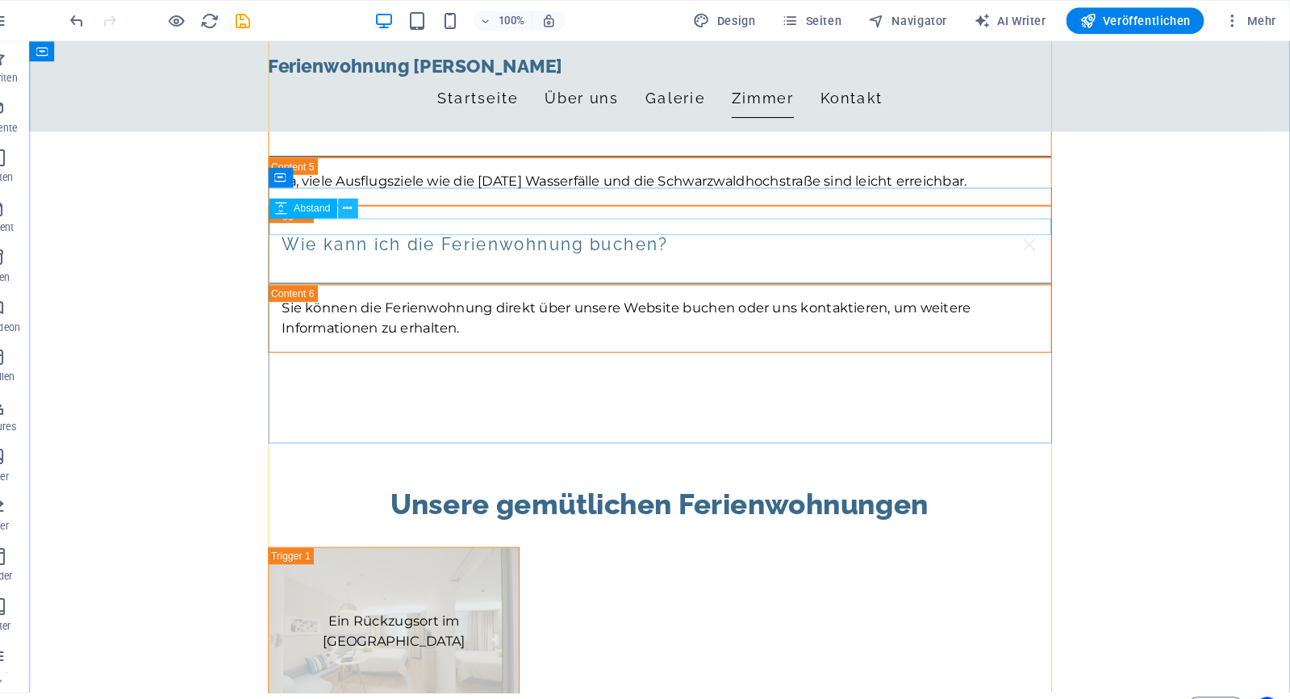
click at [370, 204] on icon at bounding box center [374, 202] width 9 height 17
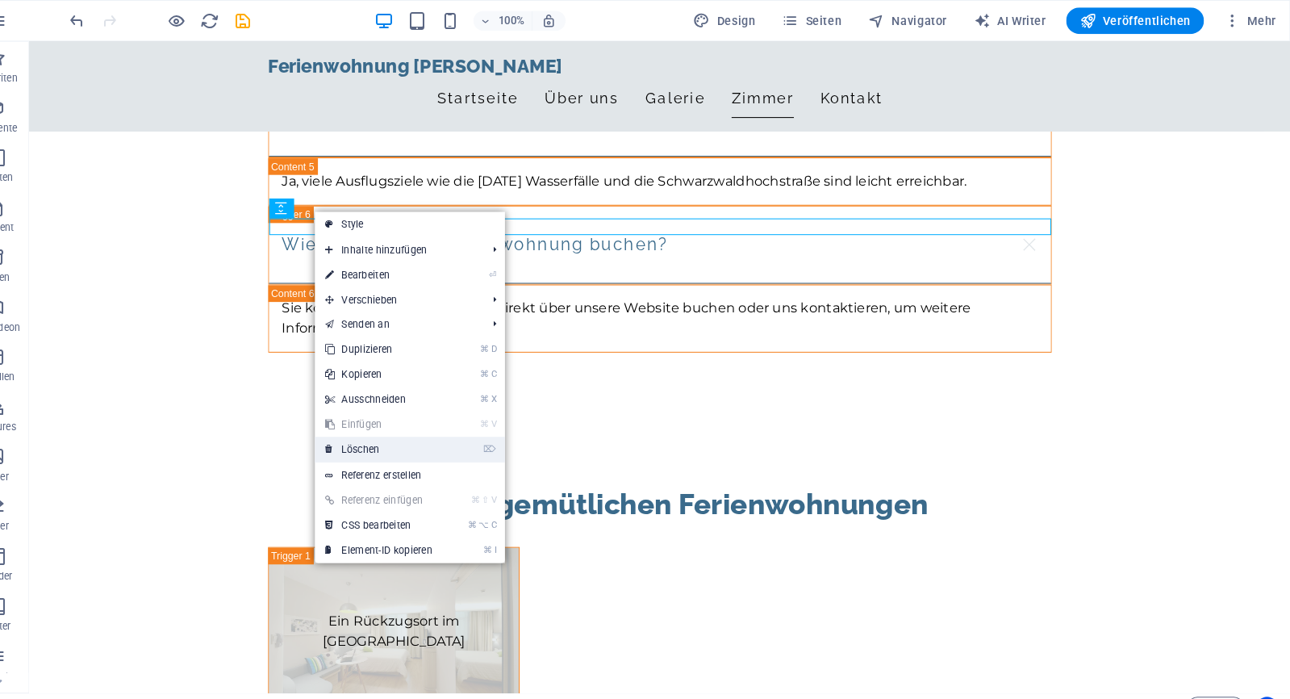
click at [370, 436] on link "⌦ Löschen" at bounding box center [404, 436] width 124 height 24
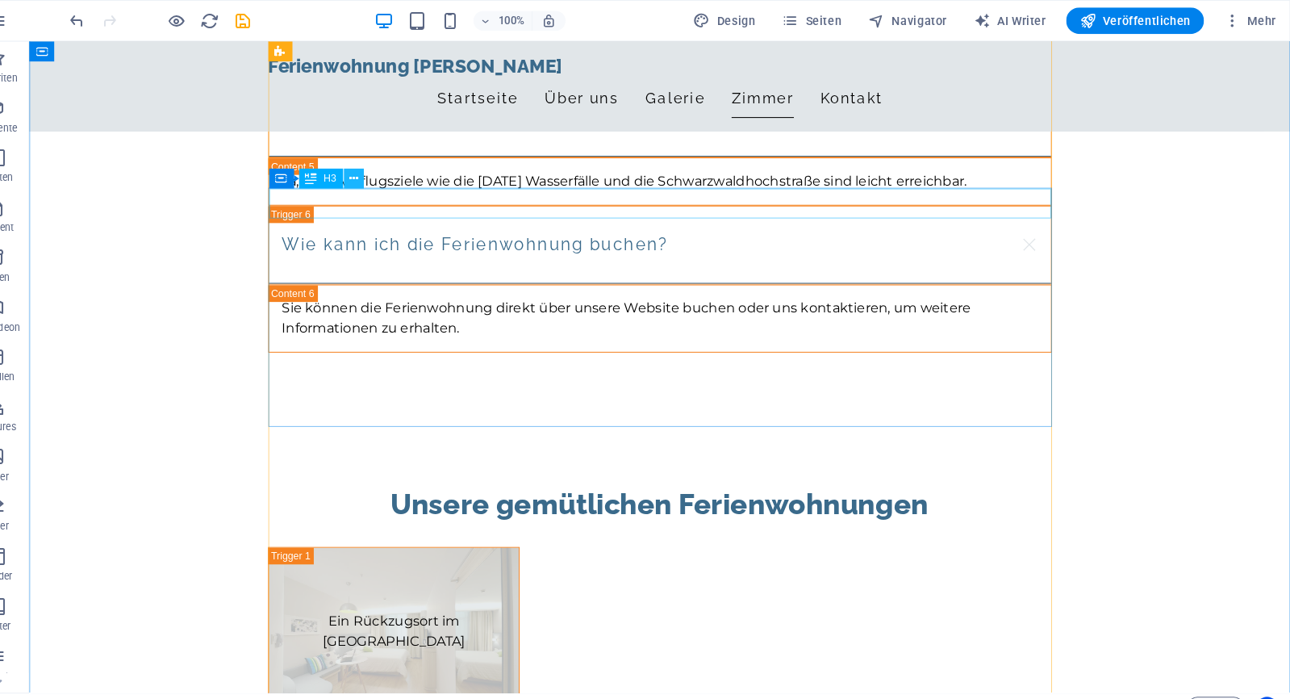
click at [375, 173] on icon at bounding box center [379, 173] width 9 height 17
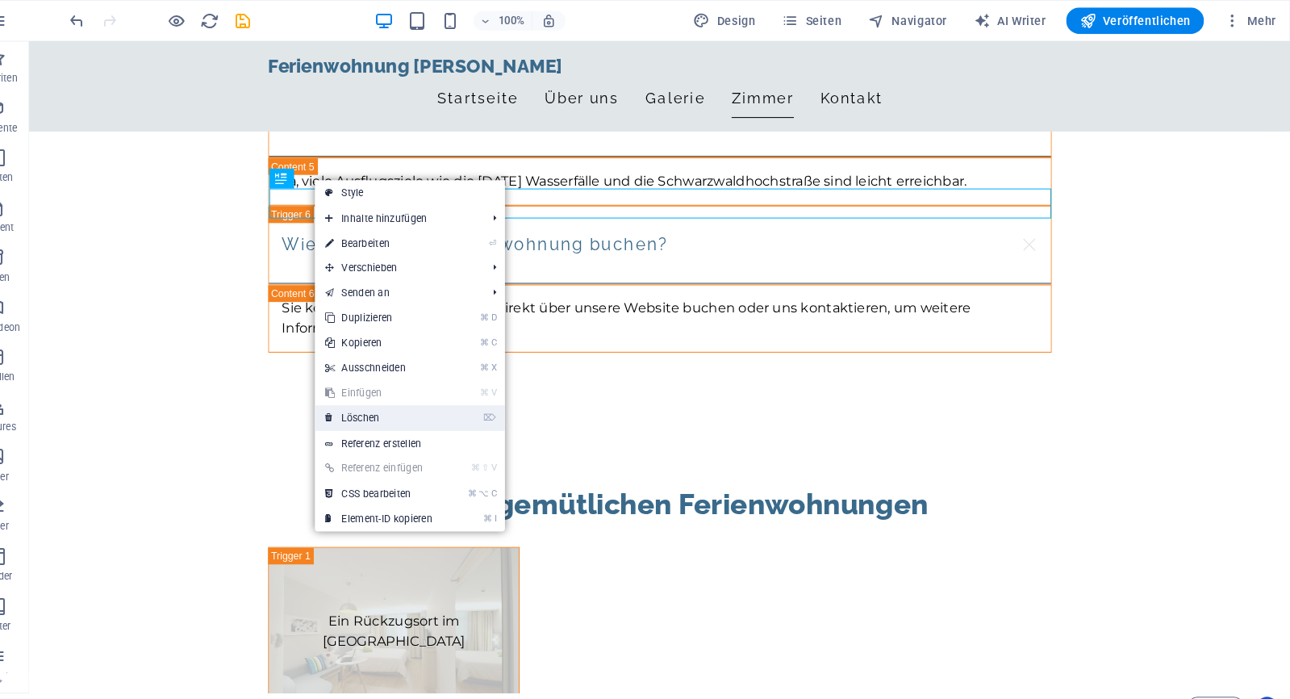
click at [429, 400] on link "⌦ Löschen" at bounding box center [404, 406] width 124 height 24
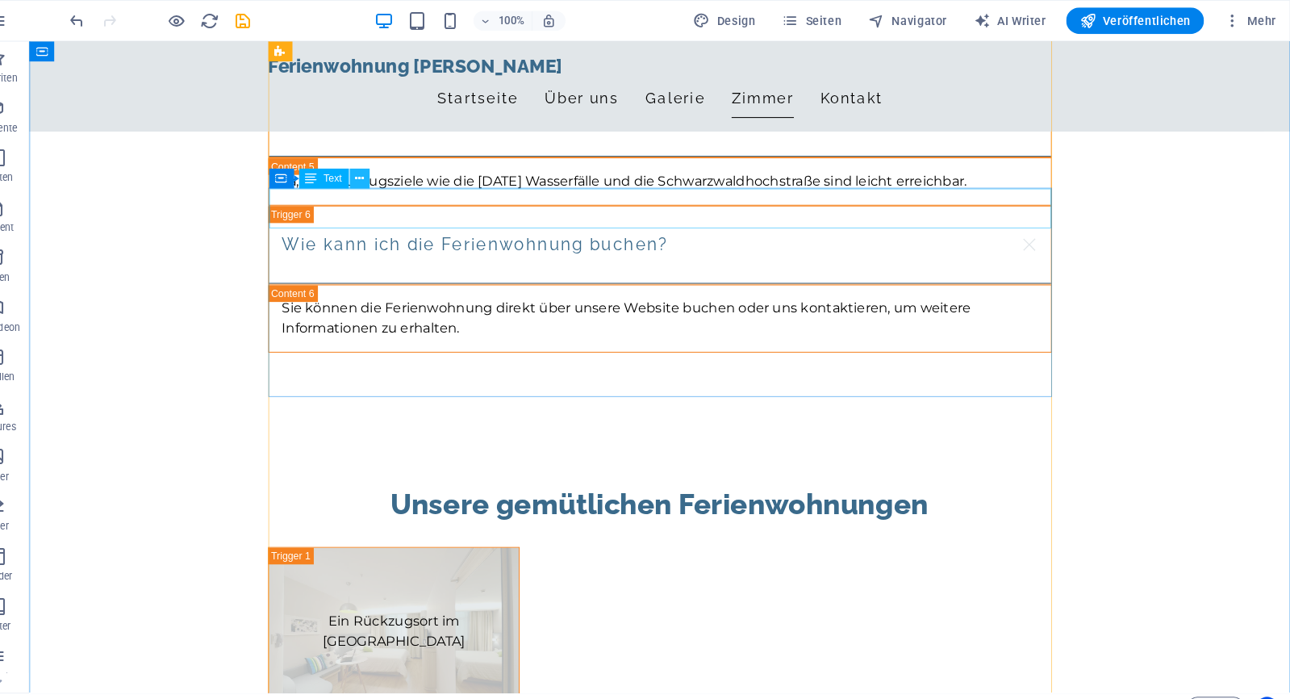
click at [381, 178] on icon at bounding box center [385, 173] width 9 height 17
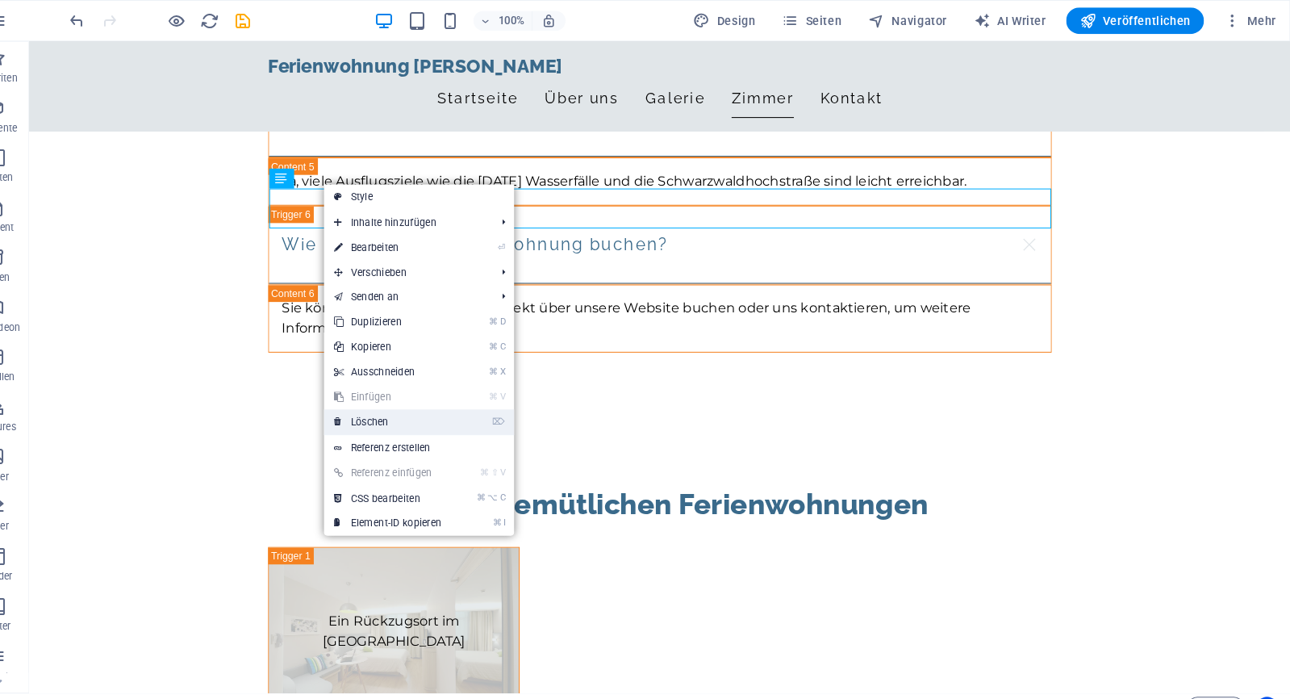
click at [406, 418] on link "⌦ Löschen" at bounding box center [413, 410] width 124 height 24
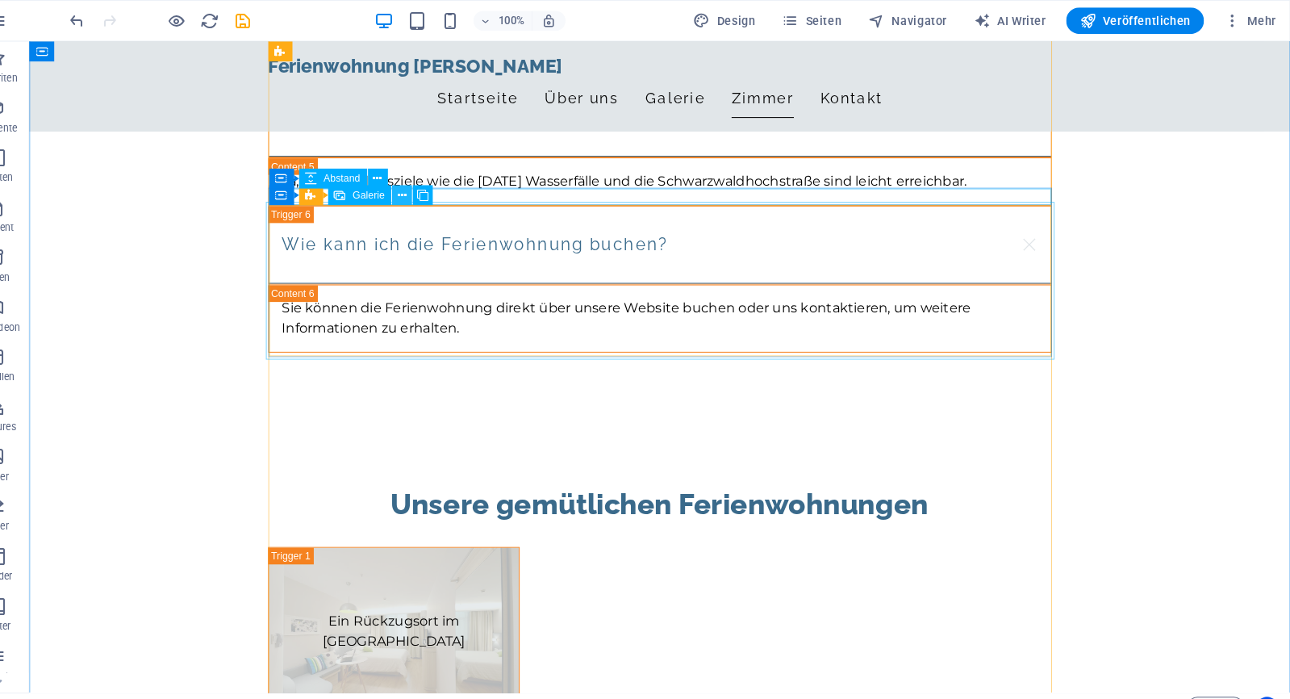
click at [417, 193] on button at bounding box center [426, 189] width 19 height 19
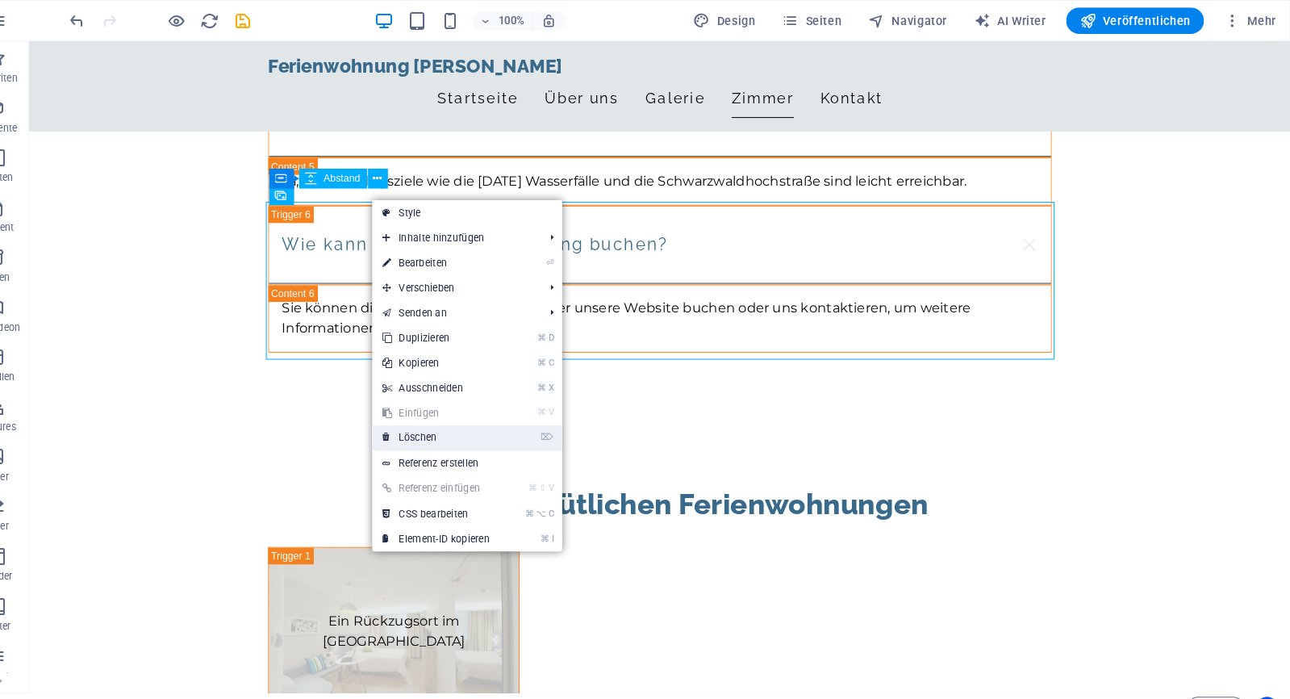
click at [427, 419] on link "⌦ Löschen" at bounding box center [460, 425] width 124 height 24
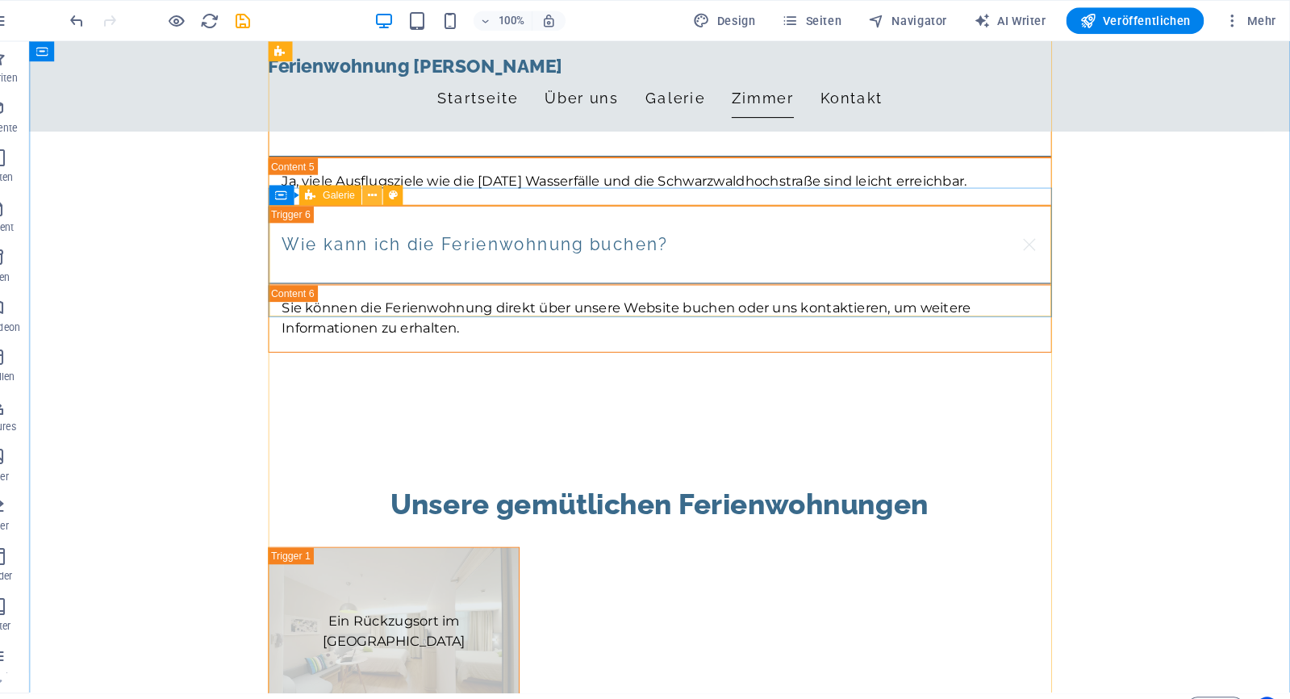
click at [394, 194] on icon at bounding box center [398, 190] width 9 height 17
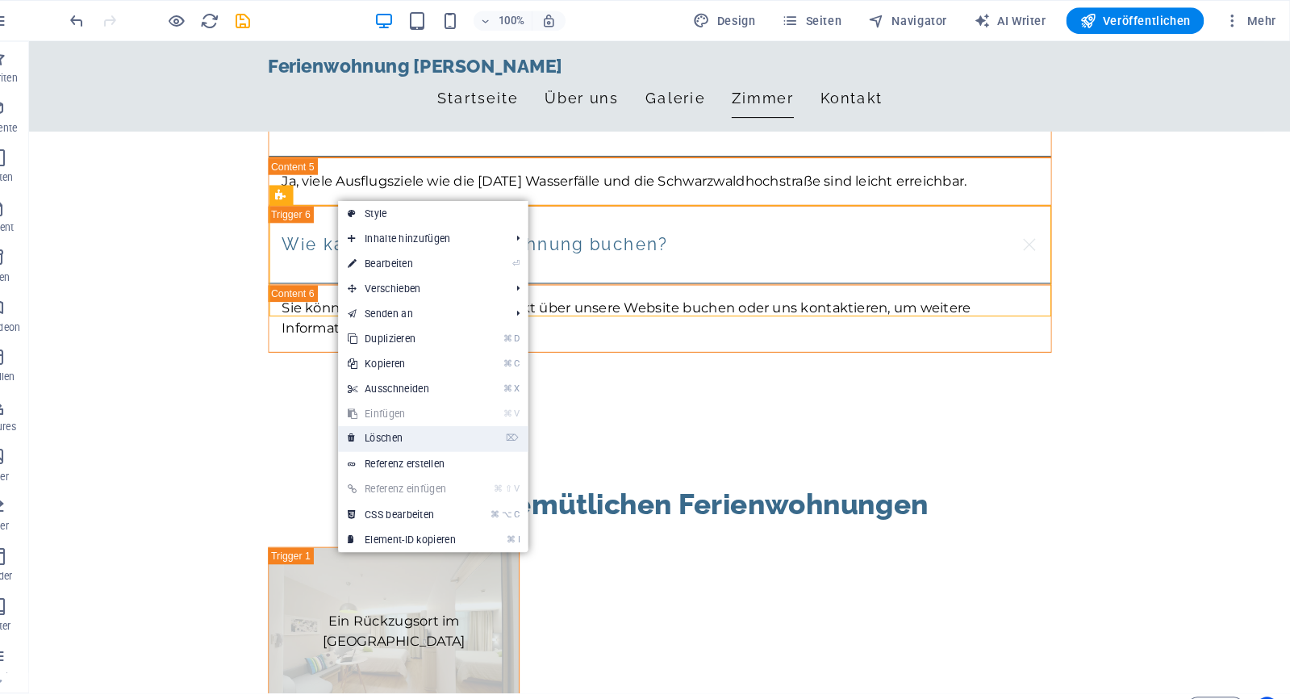
click at [416, 424] on link "⌦ Löschen" at bounding box center [427, 426] width 124 height 24
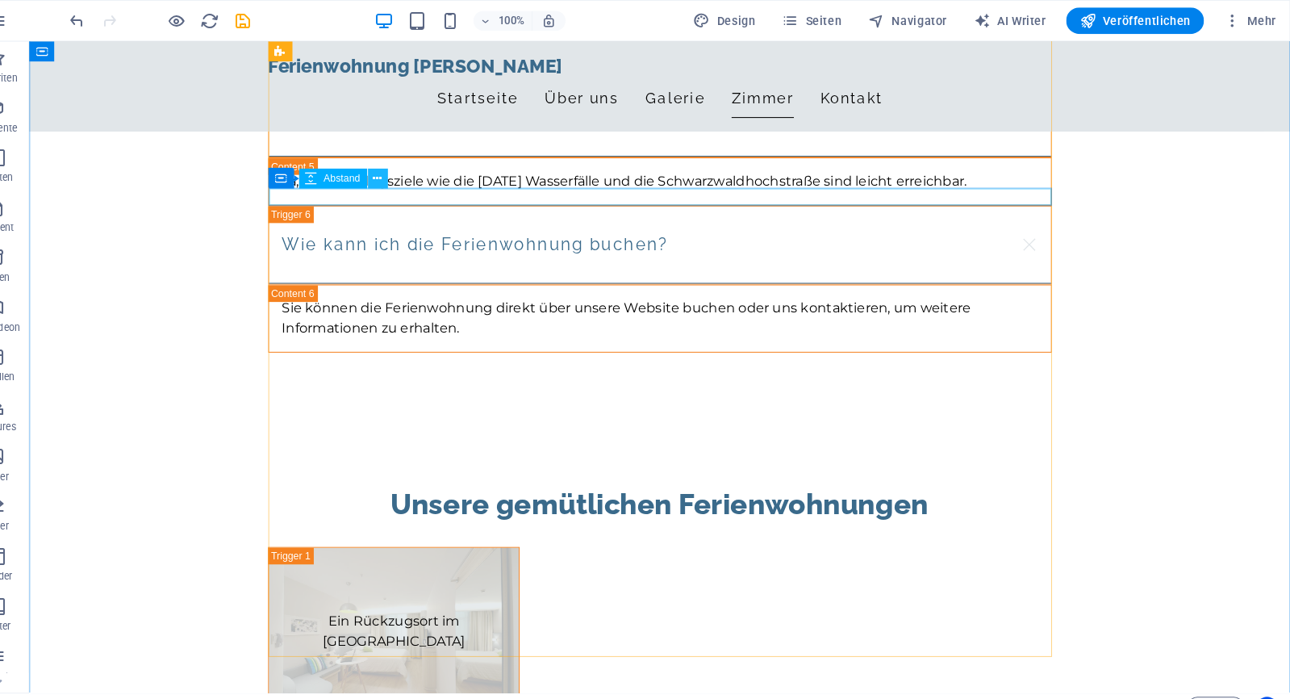
click at [399, 170] on icon at bounding box center [403, 173] width 9 height 17
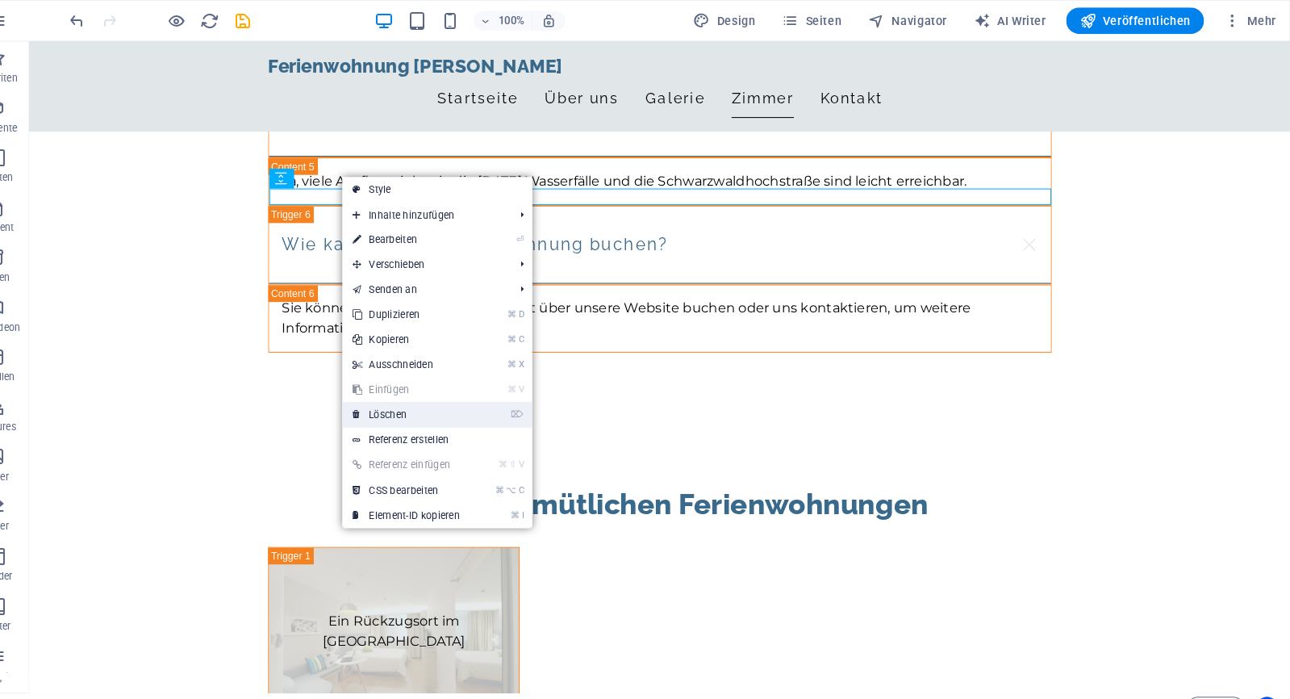
click at [381, 410] on link "⌦ Löschen" at bounding box center [431, 403] width 124 height 24
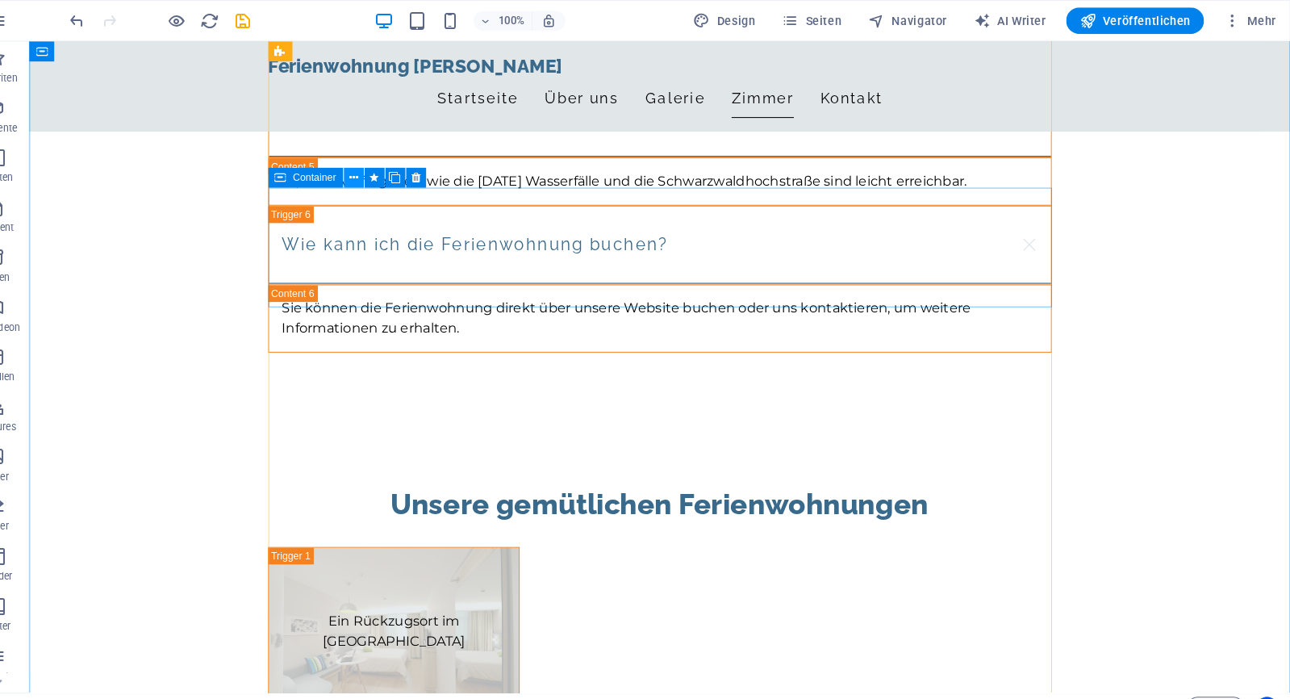
click at [375, 170] on icon at bounding box center [379, 173] width 9 height 17
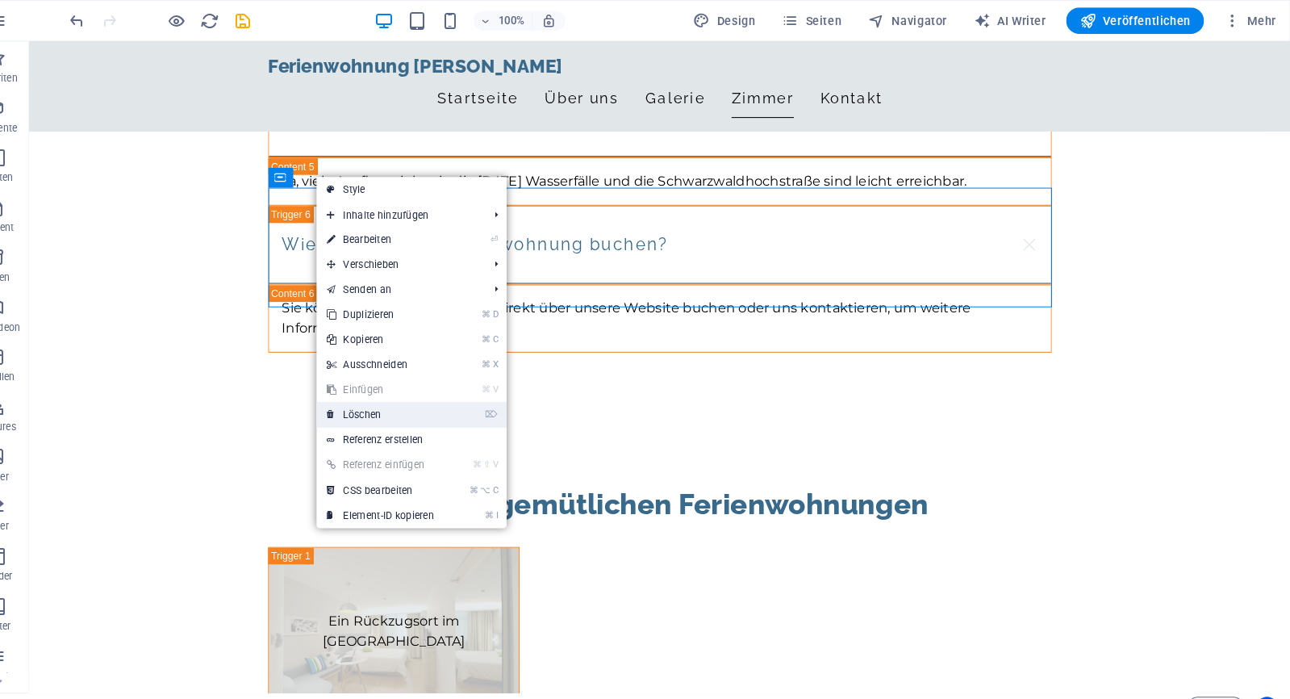
click at [409, 403] on link "⌦ Löschen" at bounding box center [406, 403] width 124 height 24
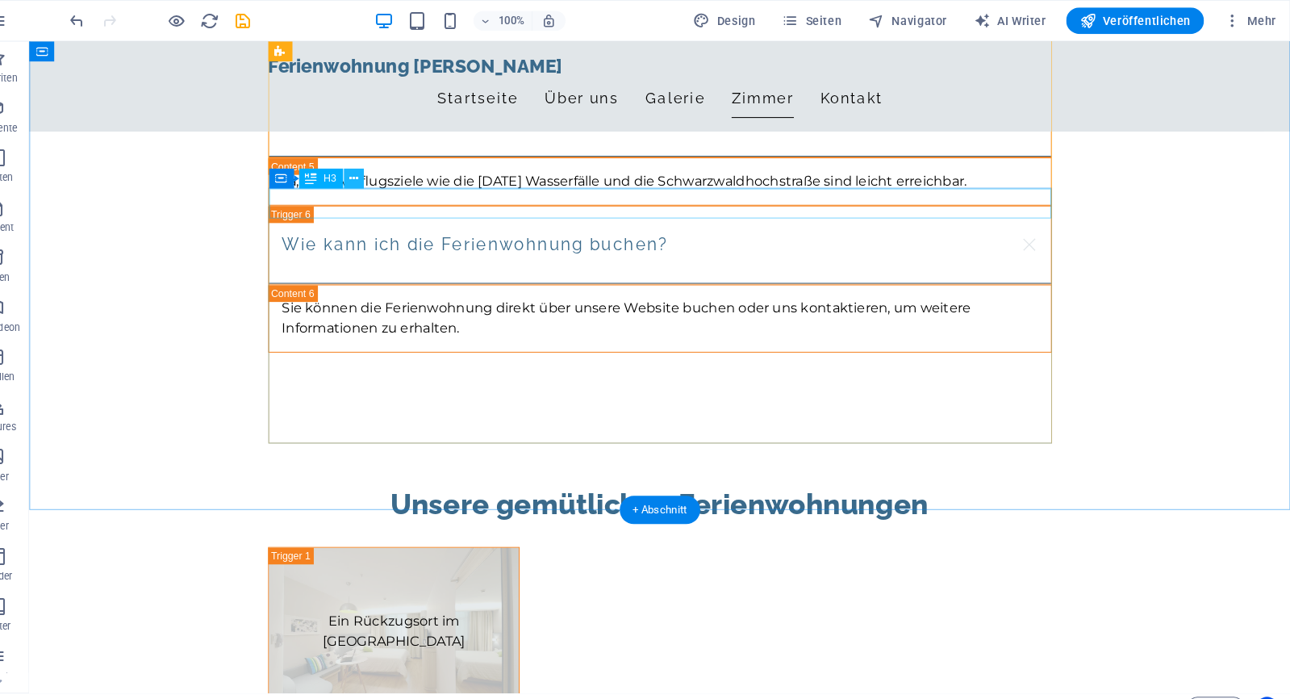
click at [375, 177] on icon at bounding box center [379, 173] width 9 height 17
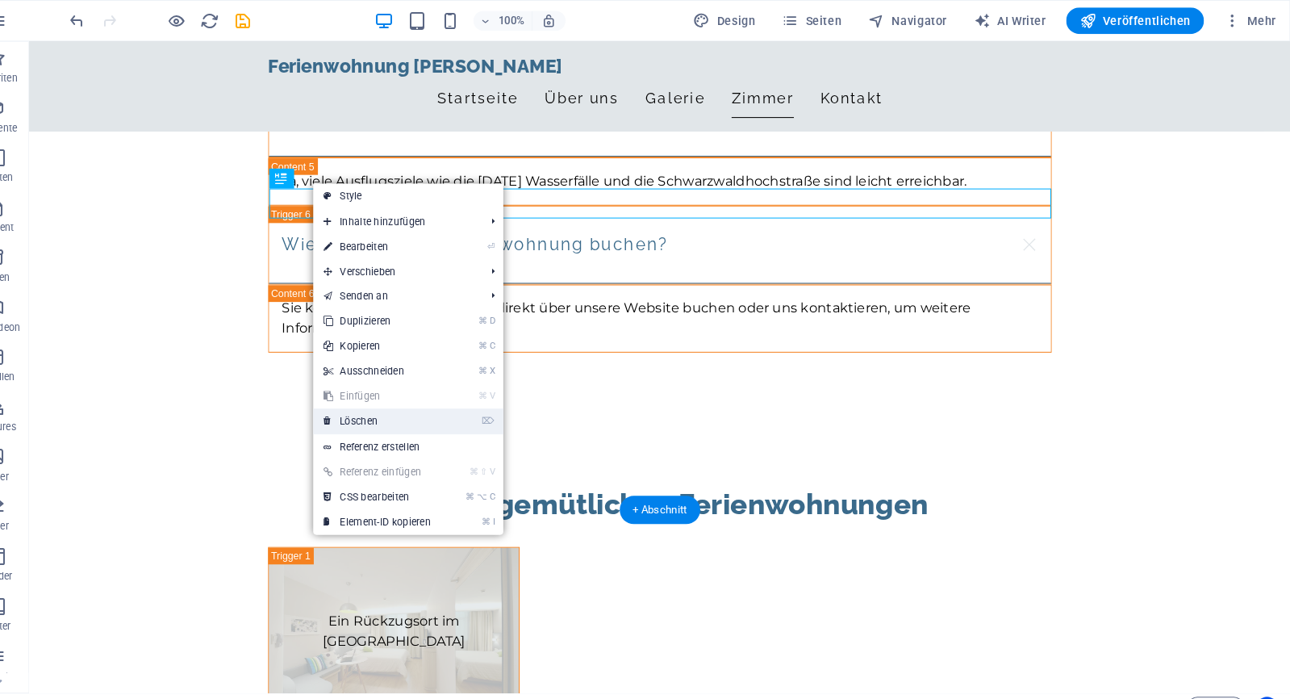
click at [376, 414] on link "⌦ Löschen" at bounding box center [403, 409] width 124 height 24
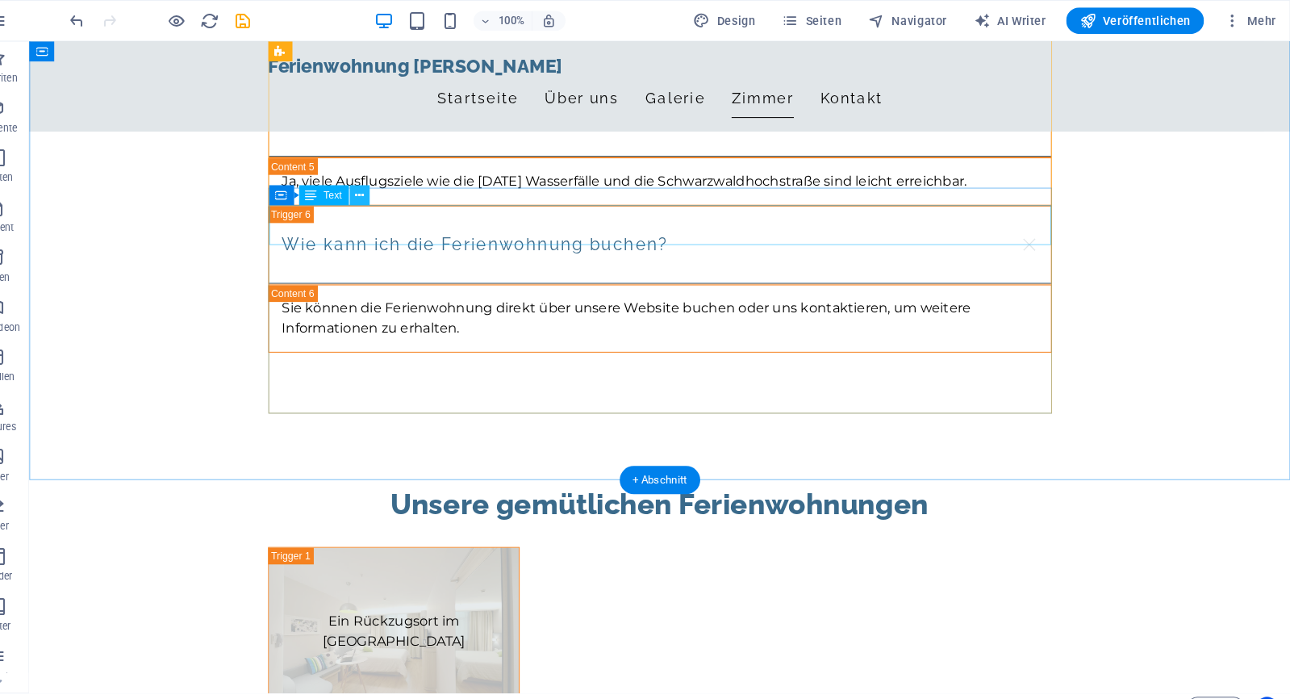
click at [381, 194] on icon at bounding box center [385, 190] width 9 height 17
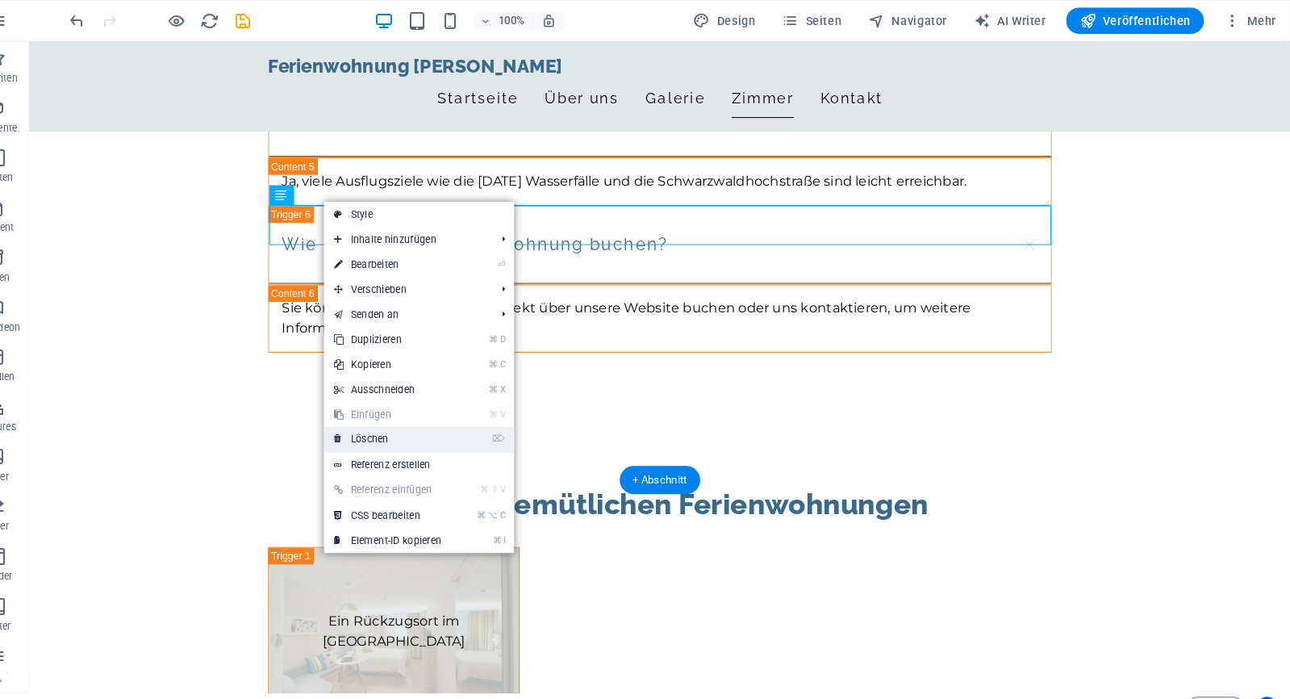
click at [382, 434] on link "⌦ Löschen" at bounding box center [413, 427] width 124 height 24
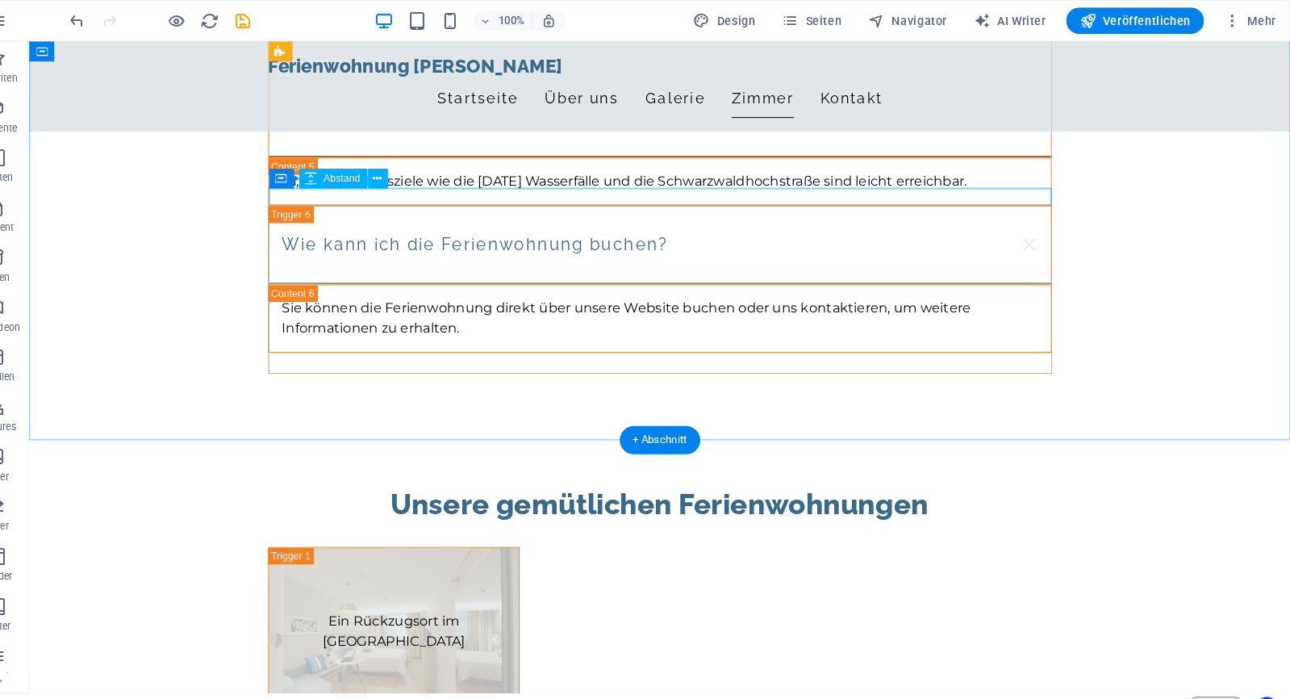
click at [375, 173] on icon at bounding box center [379, 173] width 9 height 17
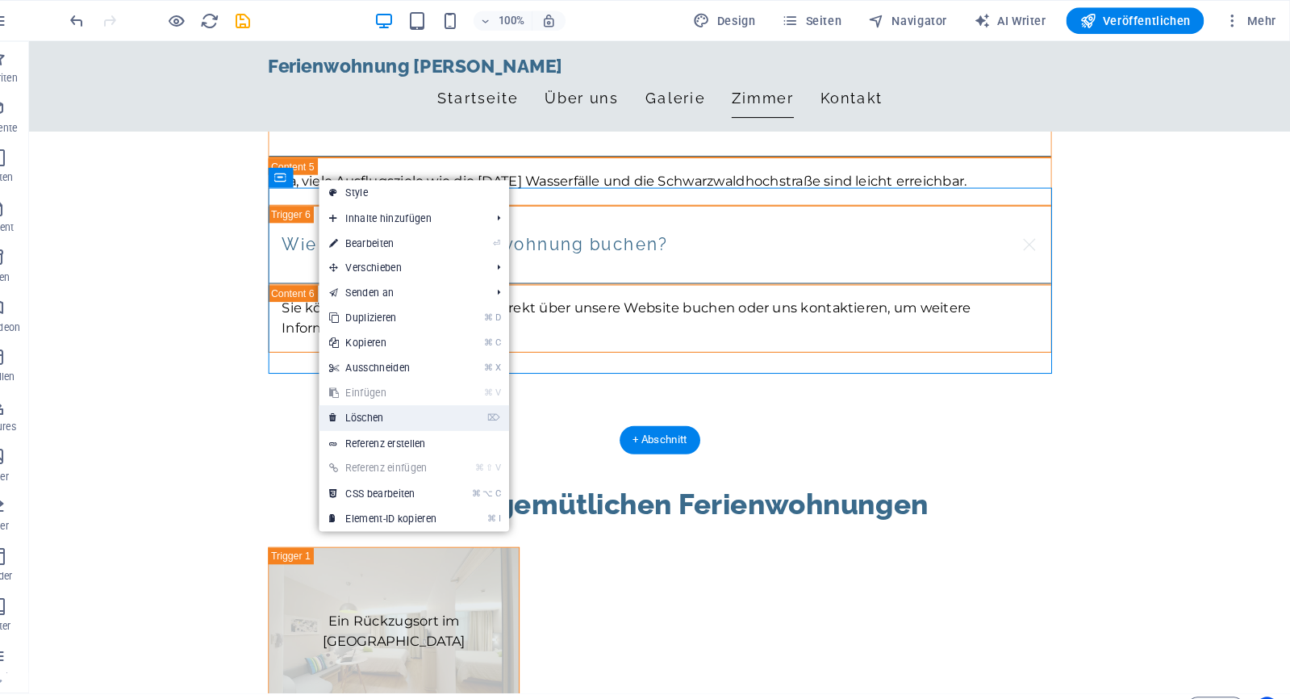
click at [389, 404] on link "⌦ Löschen" at bounding box center [408, 406] width 124 height 24
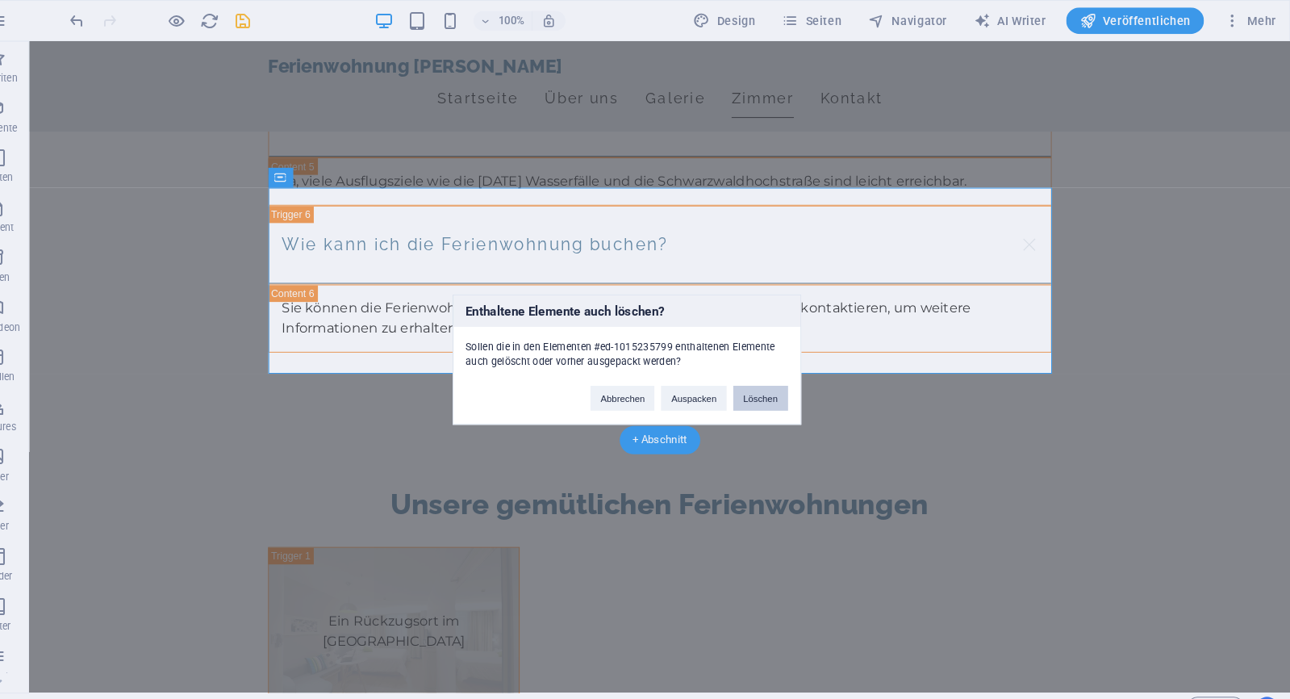
click at [749, 382] on button "Löschen" at bounding box center [775, 387] width 53 height 24
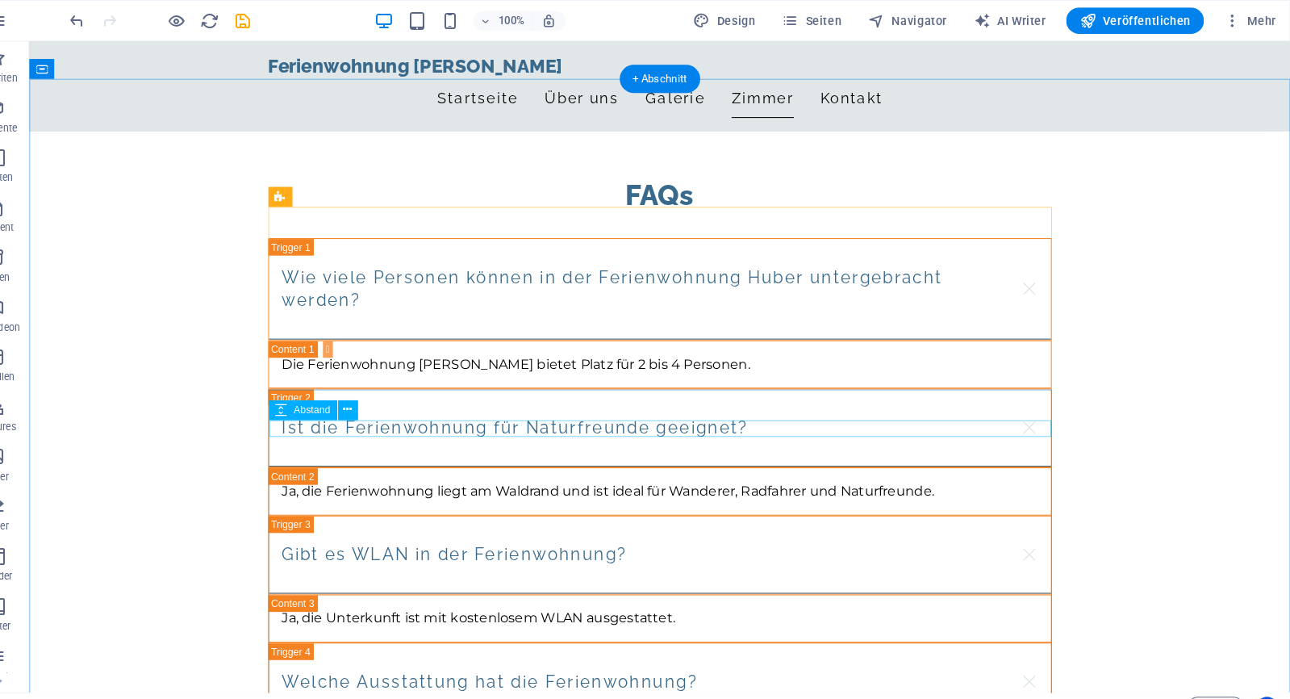
scroll to position [2485, 0]
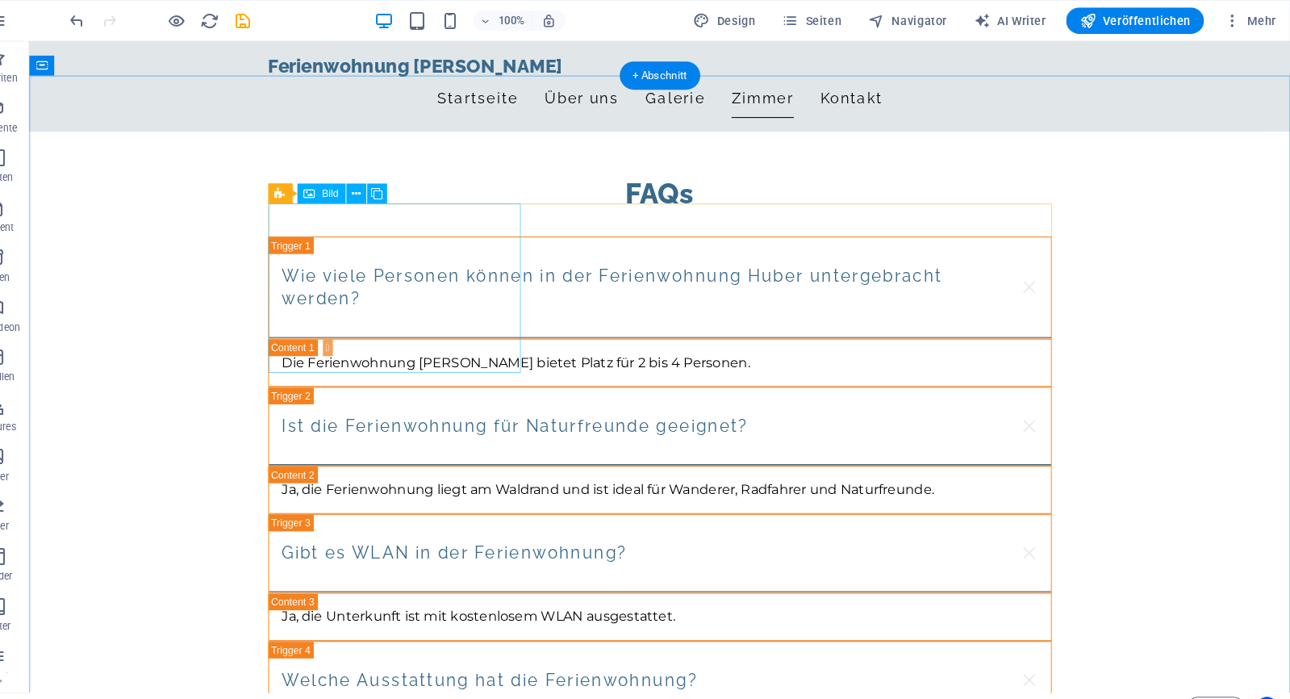
click at [378, 187] on icon at bounding box center [382, 188] width 9 height 17
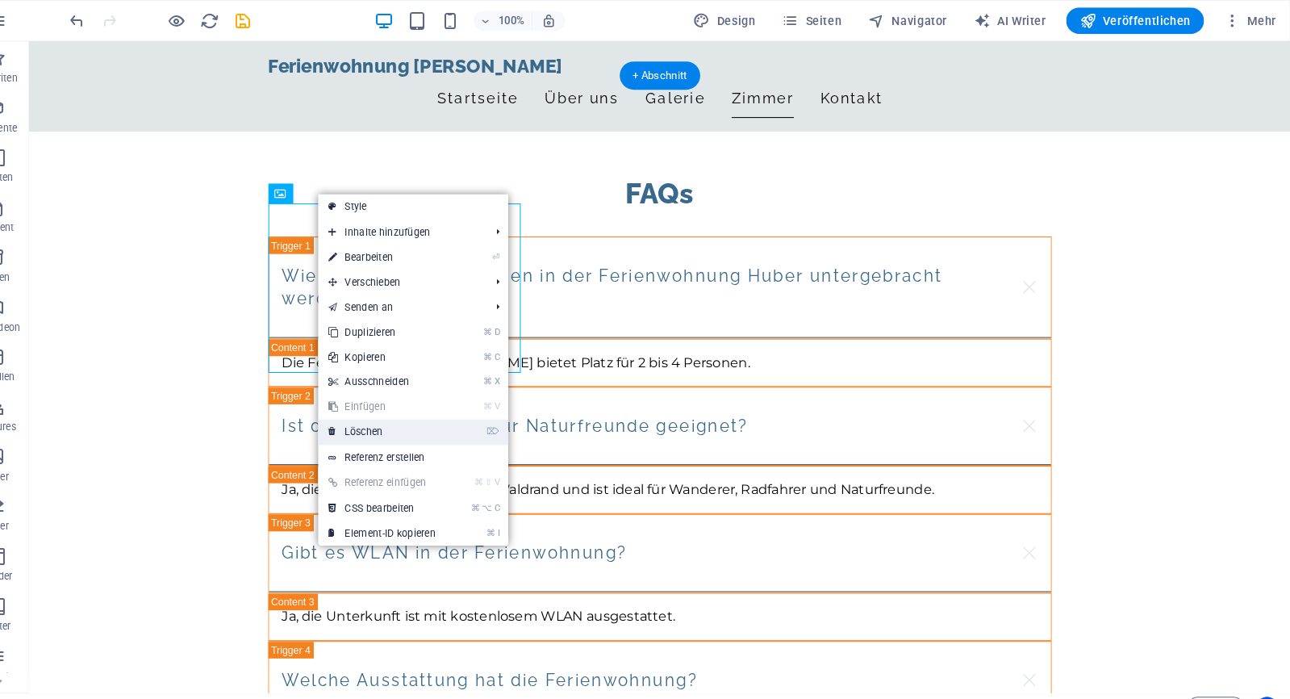
click at [370, 416] on link "⌦ Löschen" at bounding box center [407, 420] width 124 height 24
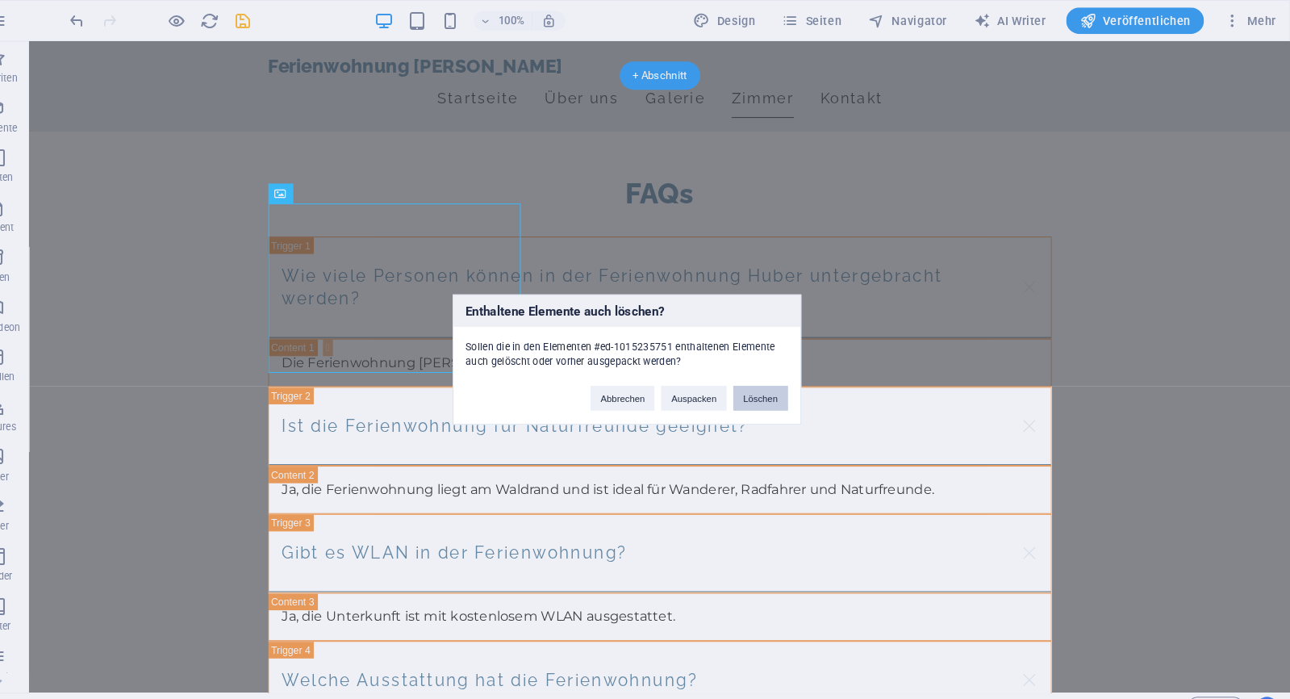
click at [749, 383] on button "Löschen" at bounding box center [775, 387] width 53 height 24
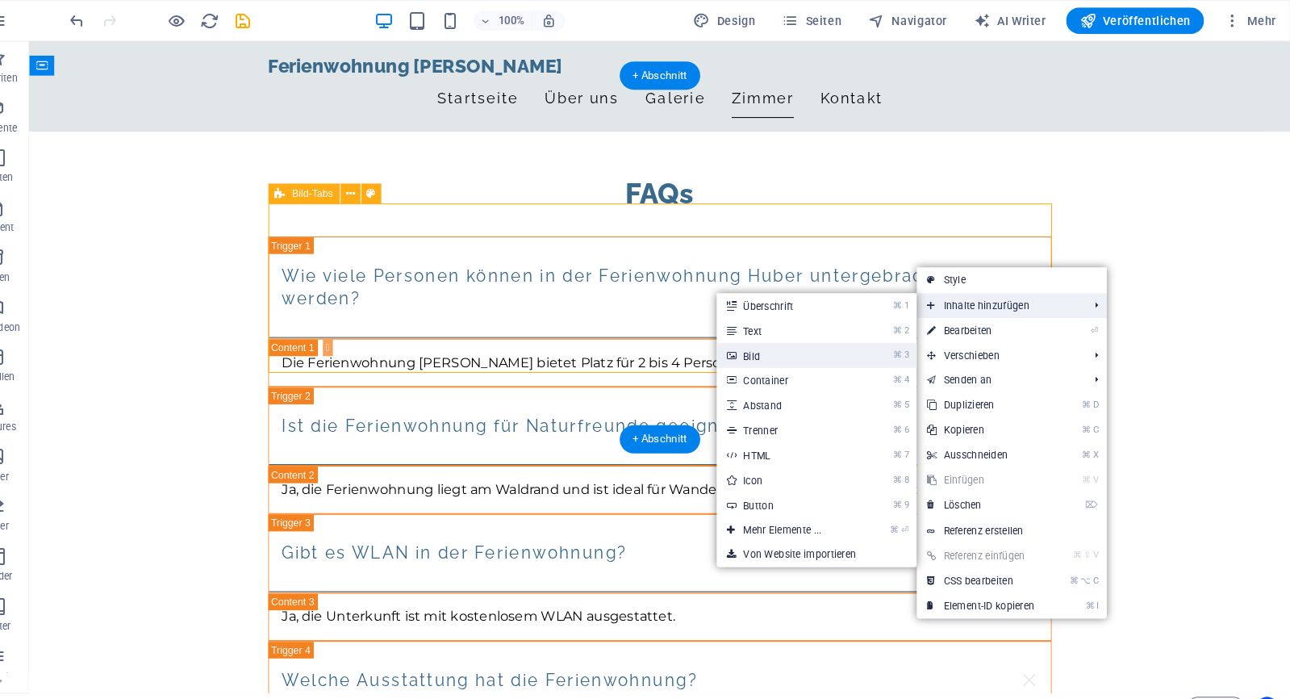
click at [786, 345] on link "⌘ 3 Bild" at bounding box center [800, 345] width 134 height 24
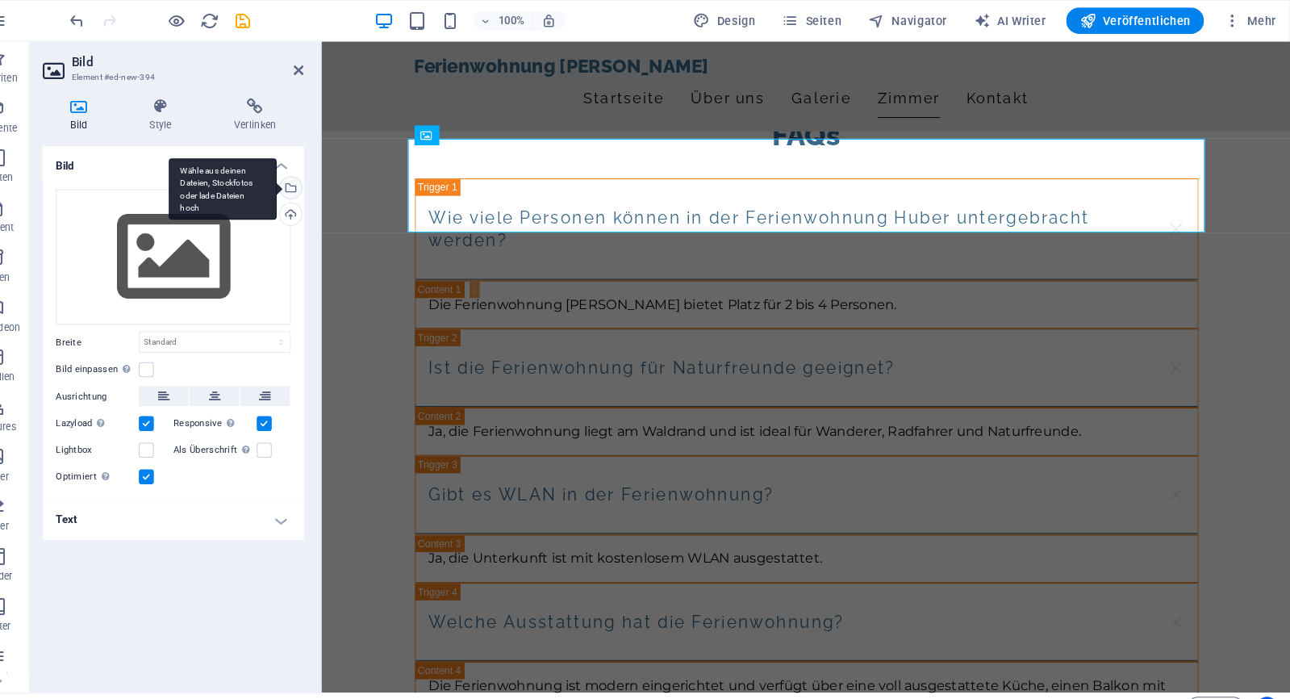
click at [305, 175] on div "Wähle aus deinen Dateien, Stockfotos oder lade Dateien hoch" at bounding box center [317, 184] width 24 height 24
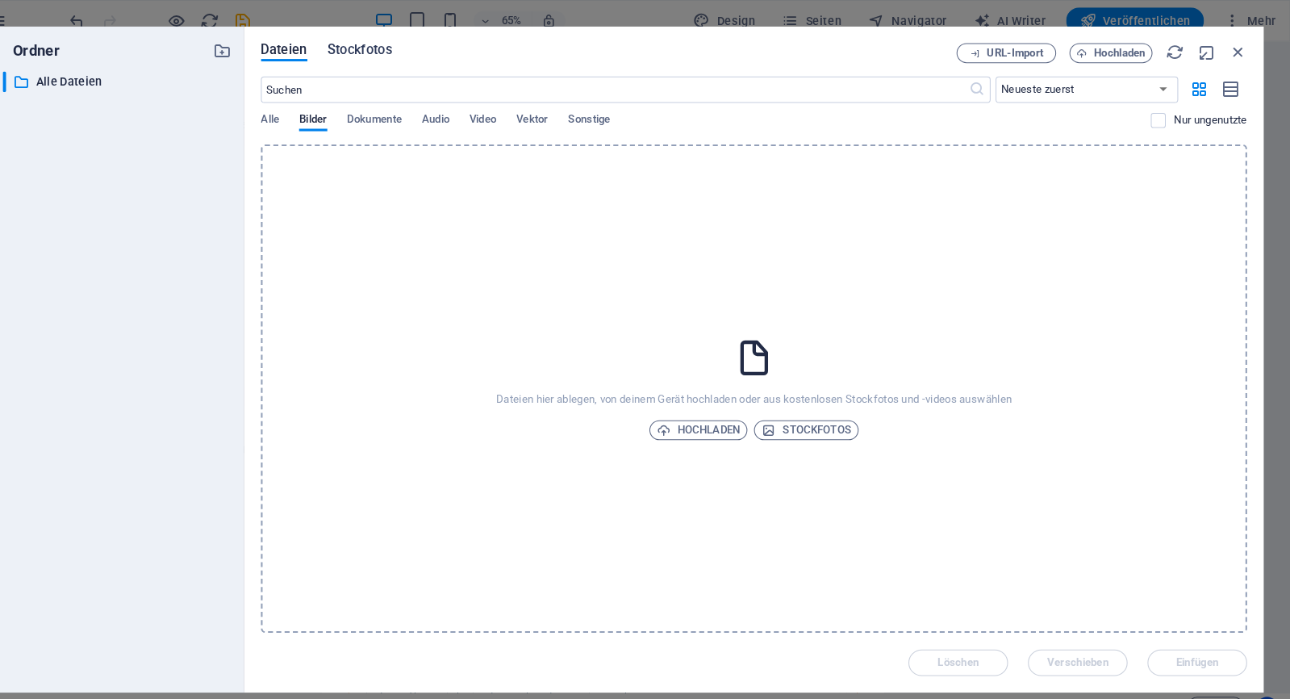
click at [365, 44] on span "Stockfotos" at bounding box center [385, 48] width 63 height 19
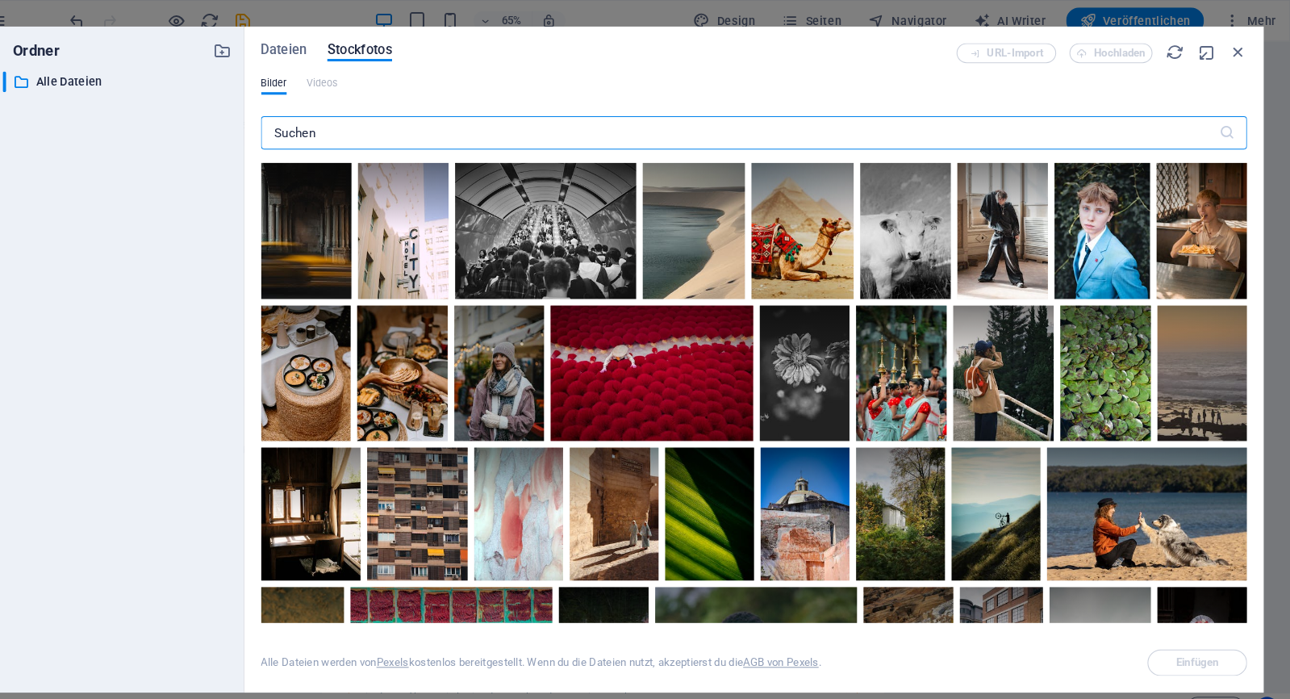
click at [392, 136] on input "text" at bounding box center [755, 129] width 931 height 32
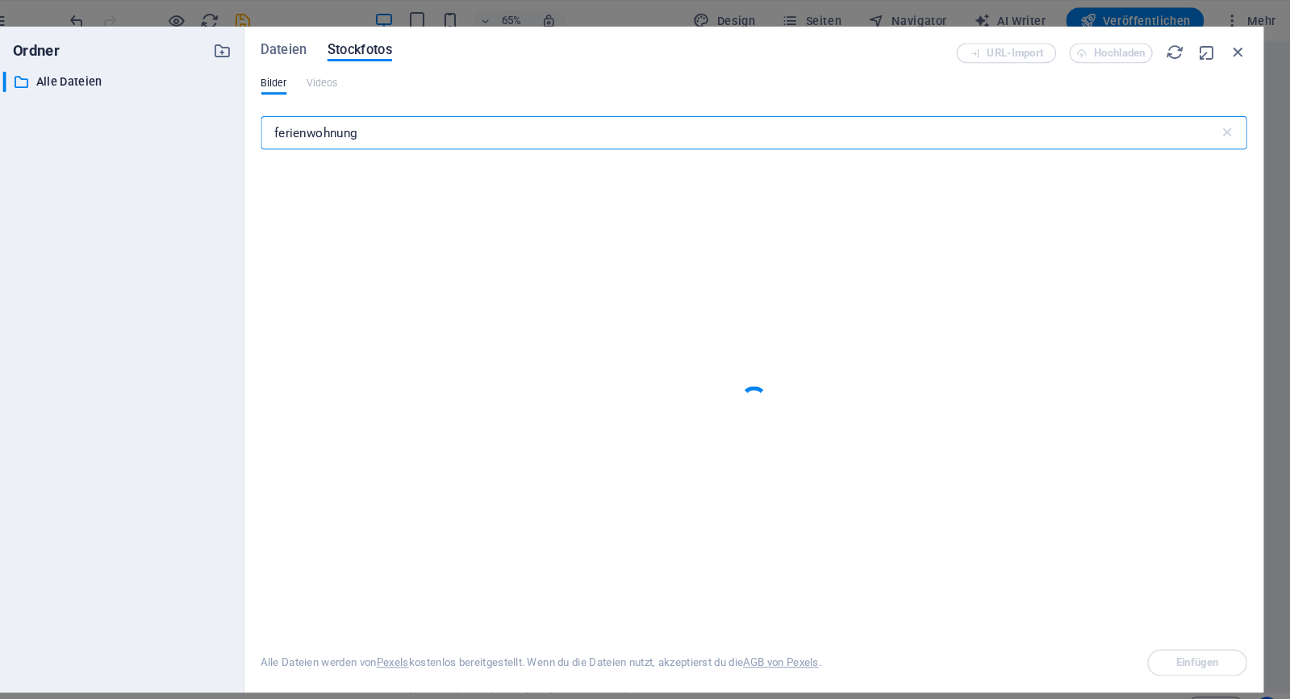
type input "ferienwohnung"
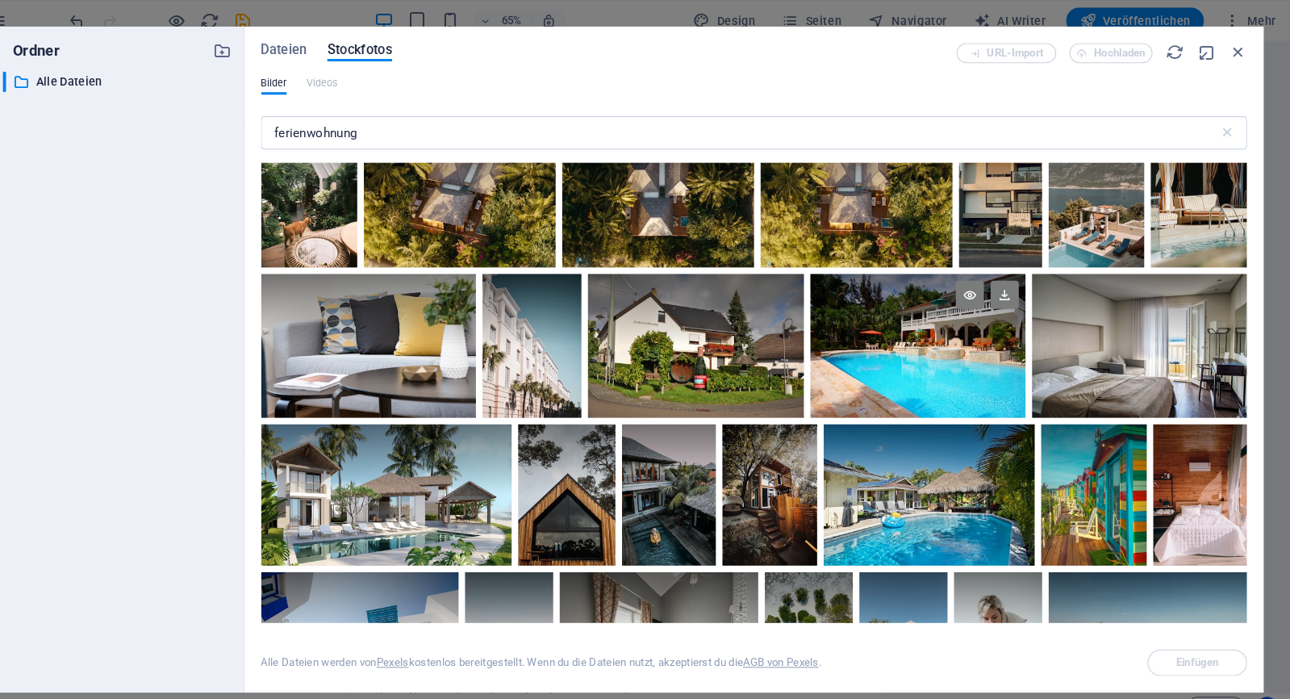
scroll to position [56, 0]
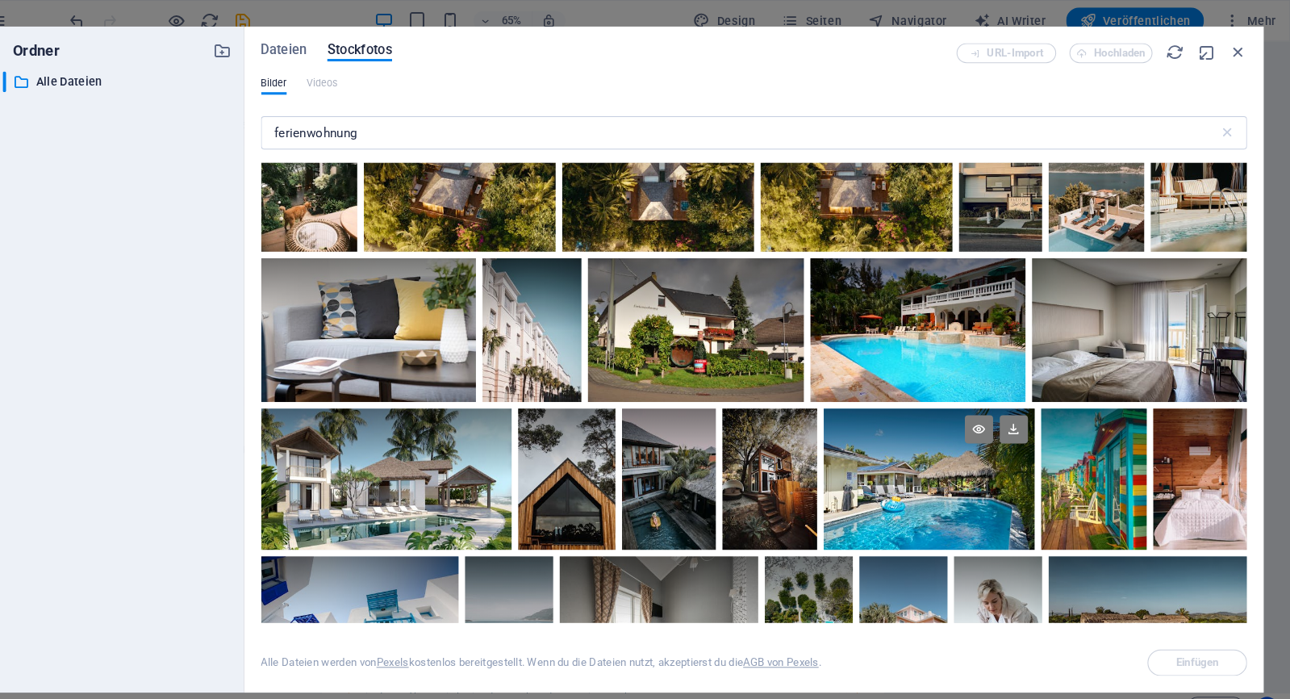
click at [860, 458] on div at bounding box center [939, 431] width 205 height 69
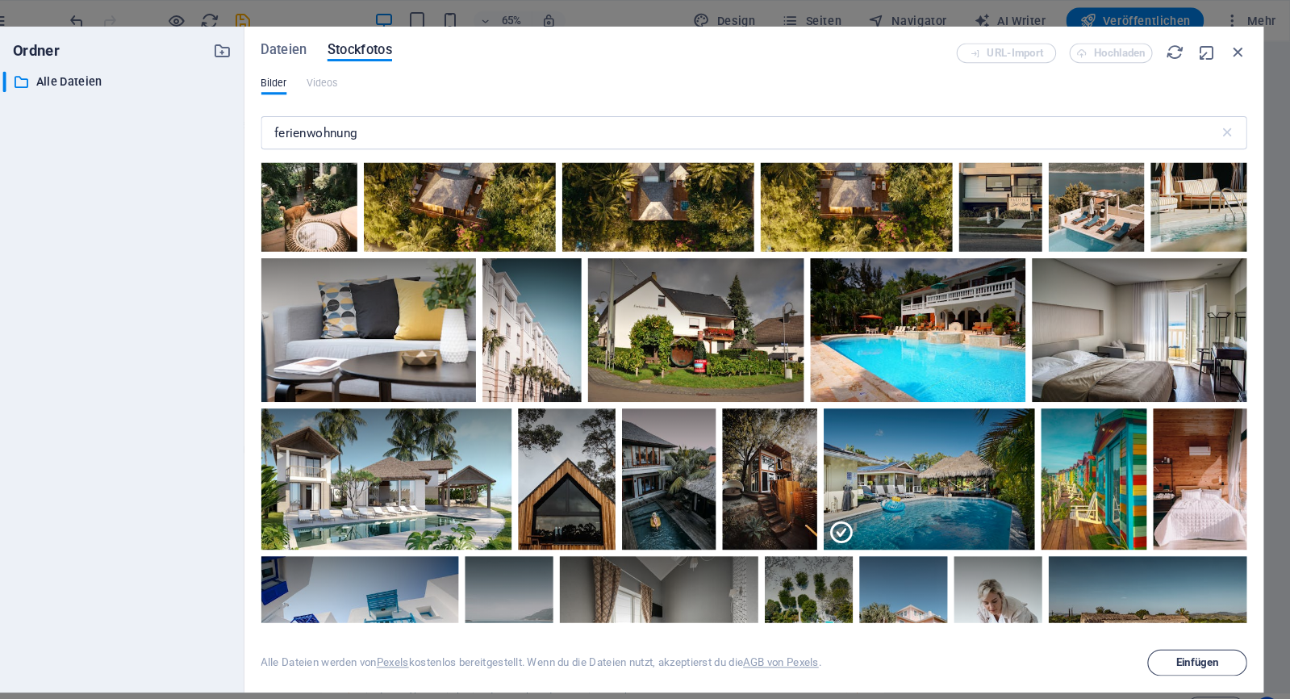
click at [1180, 647] on span "Einfügen" at bounding box center [1200, 644] width 41 height 10
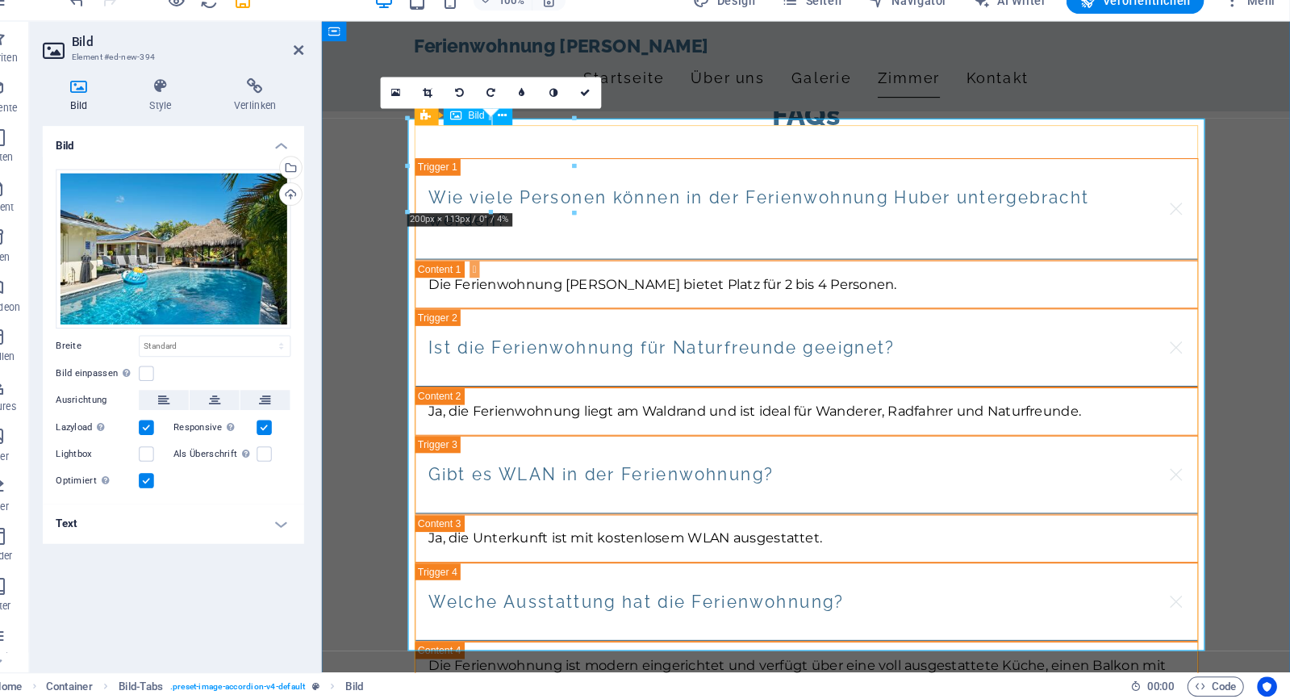
drag, startPoint x: 717, startPoint y: 136, endPoint x: 495, endPoint y: 172, distance: 223.9
click at [600, 105] on icon at bounding box center [605, 110] width 10 height 10
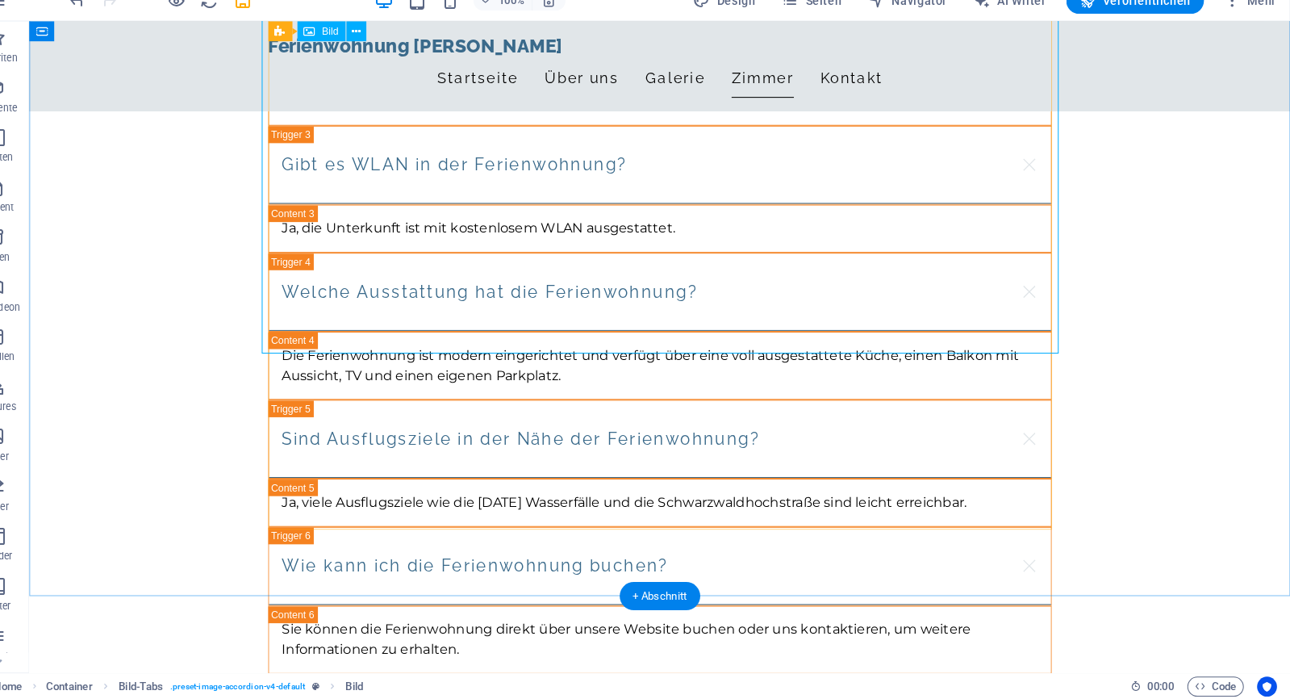
scroll to position [2861, 0]
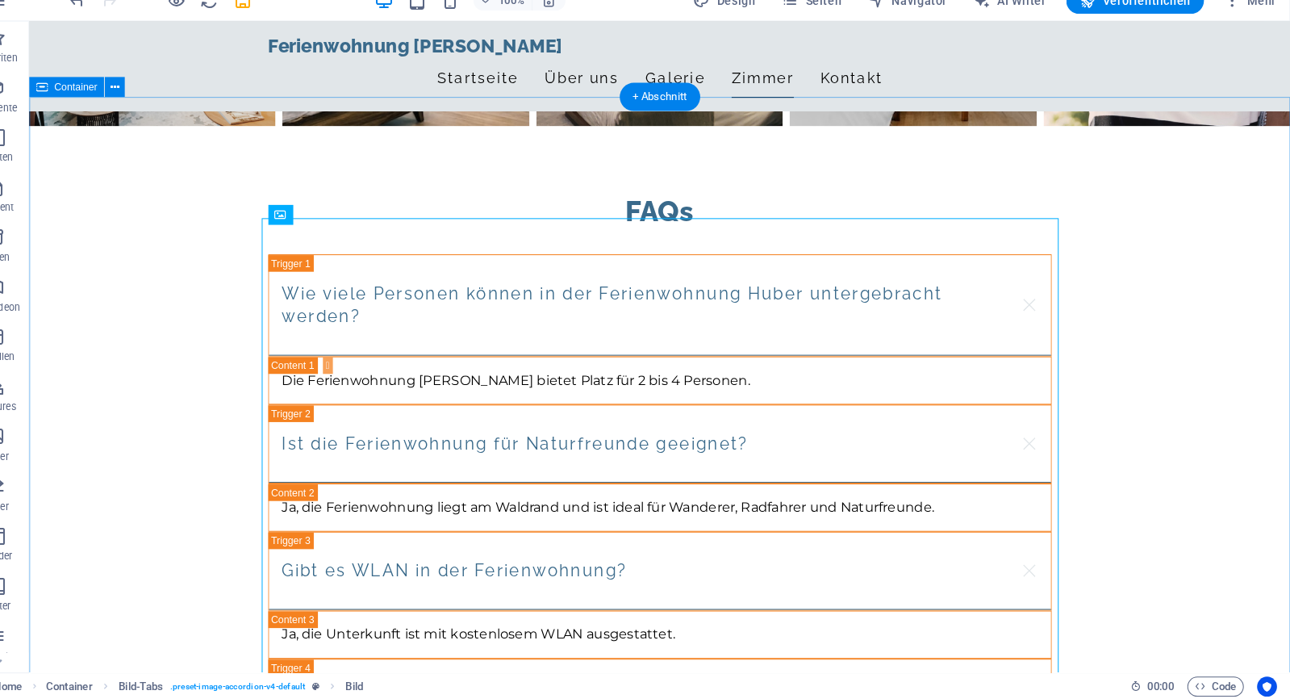
scroll to position [2454, 0]
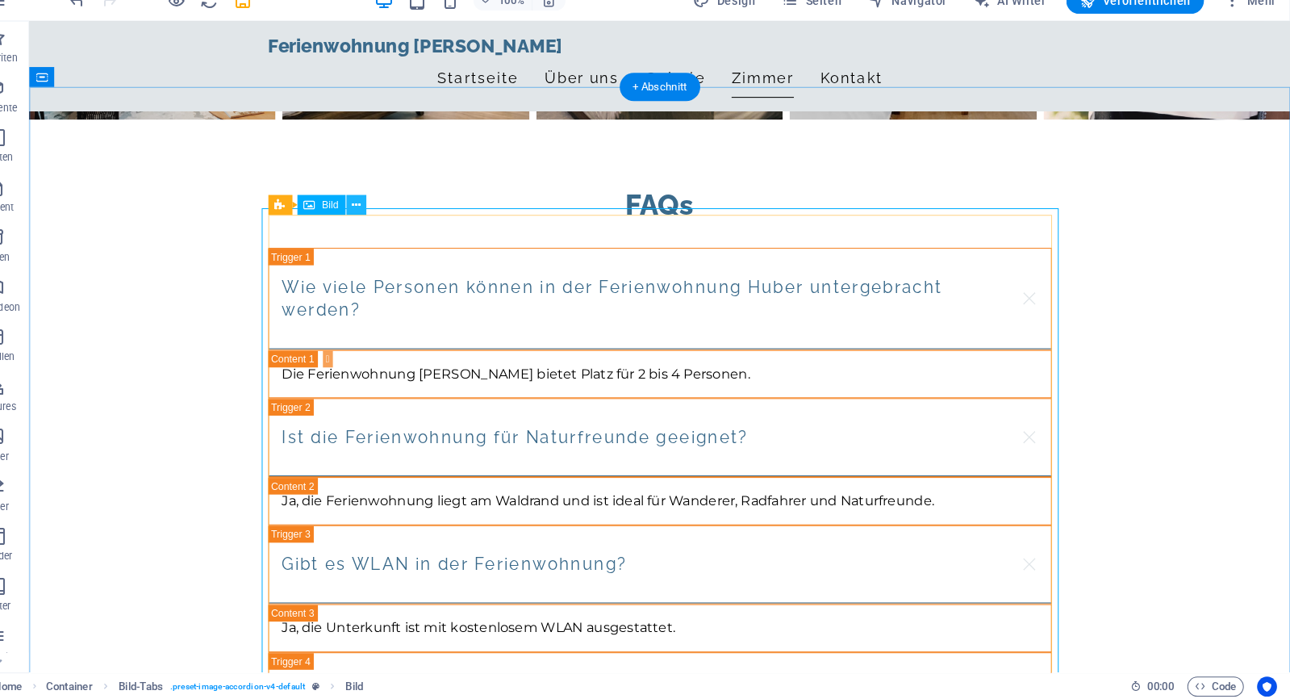
click at [378, 211] on icon at bounding box center [382, 219] width 9 height 17
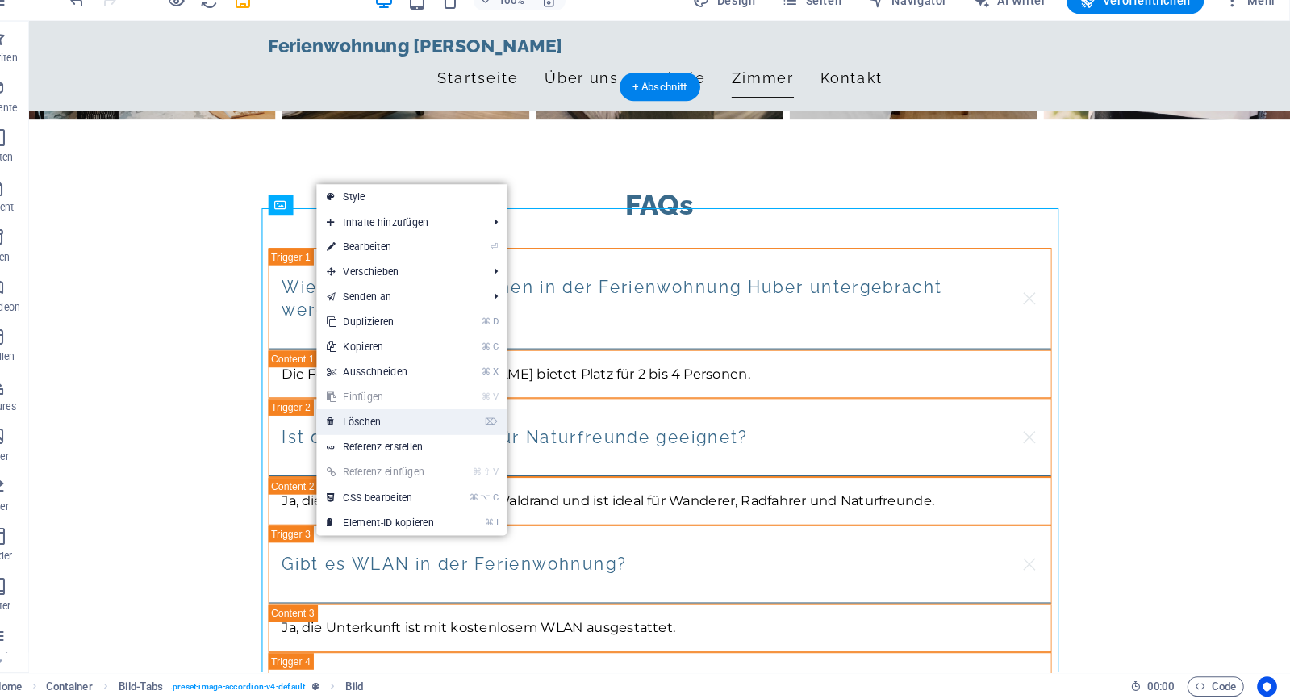
click at [344, 420] on link "⌦ Löschen" at bounding box center [406, 429] width 124 height 24
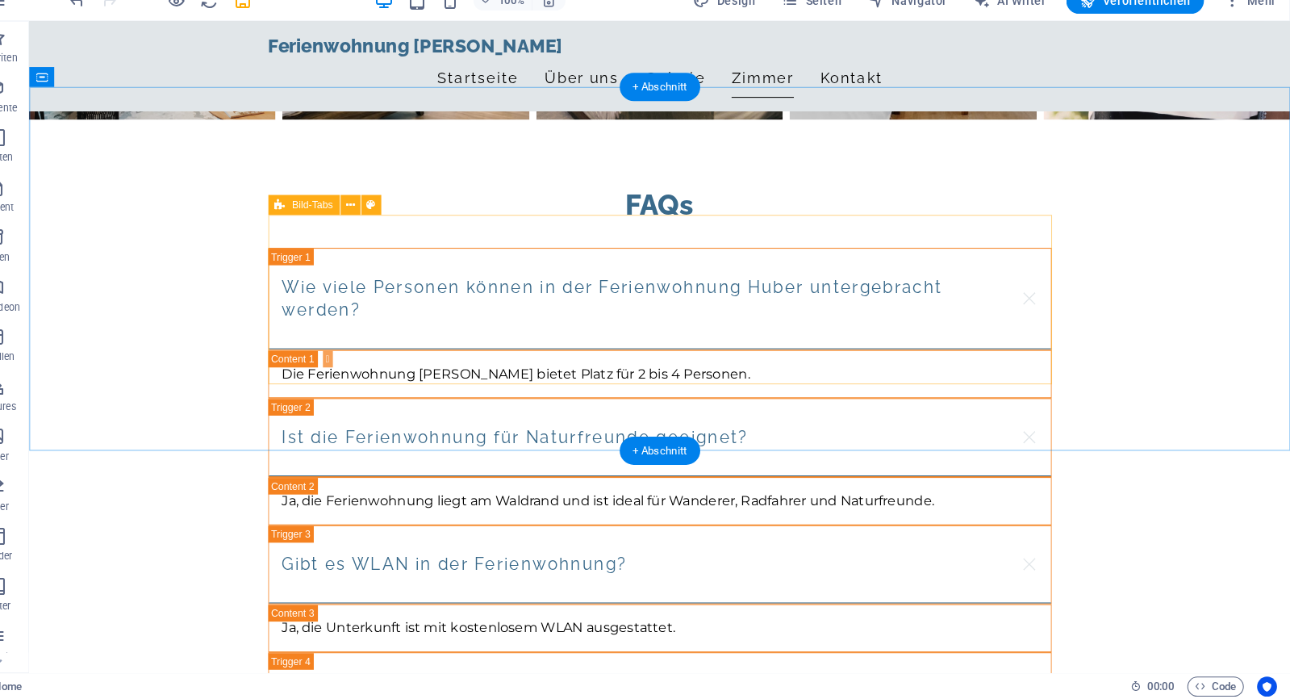
click at [372, 211] on icon at bounding box center [376, 219] width 9 height 17
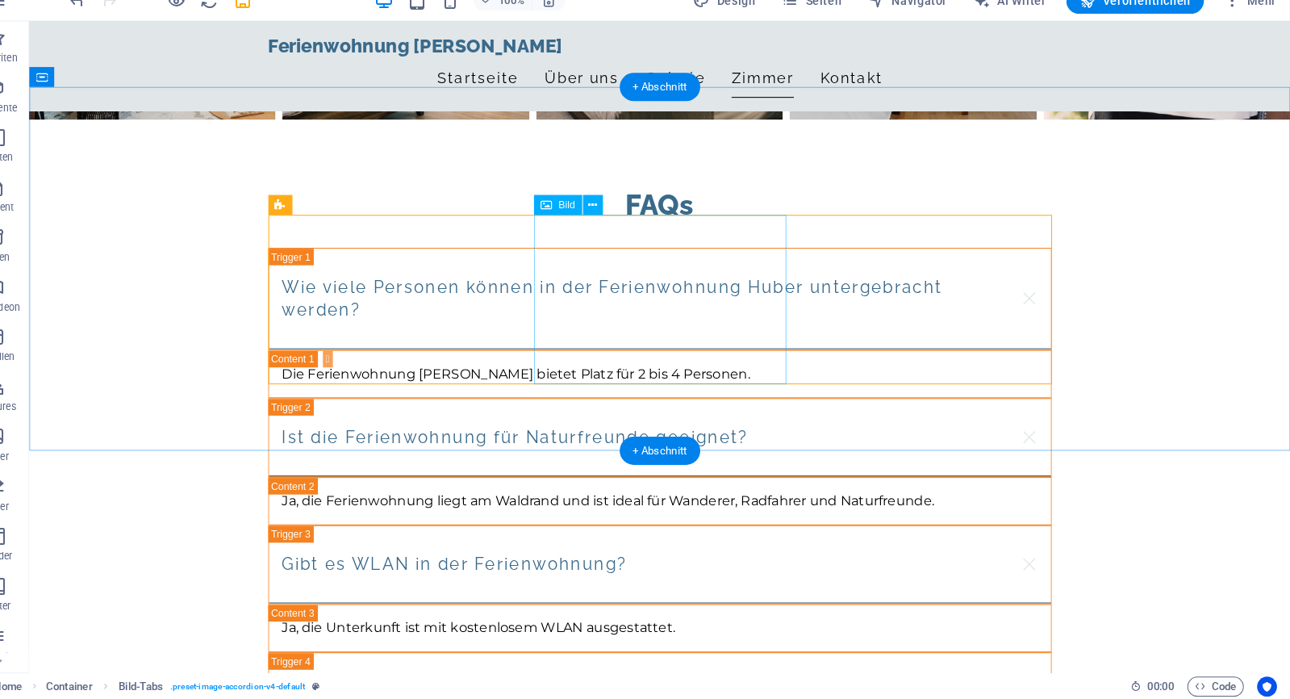
click at [608, 211] on icon at bounding box center [612, 219] width 9 height 17
click at [378, 211] on icon at bounding box center [382, 219] width 9 height 17
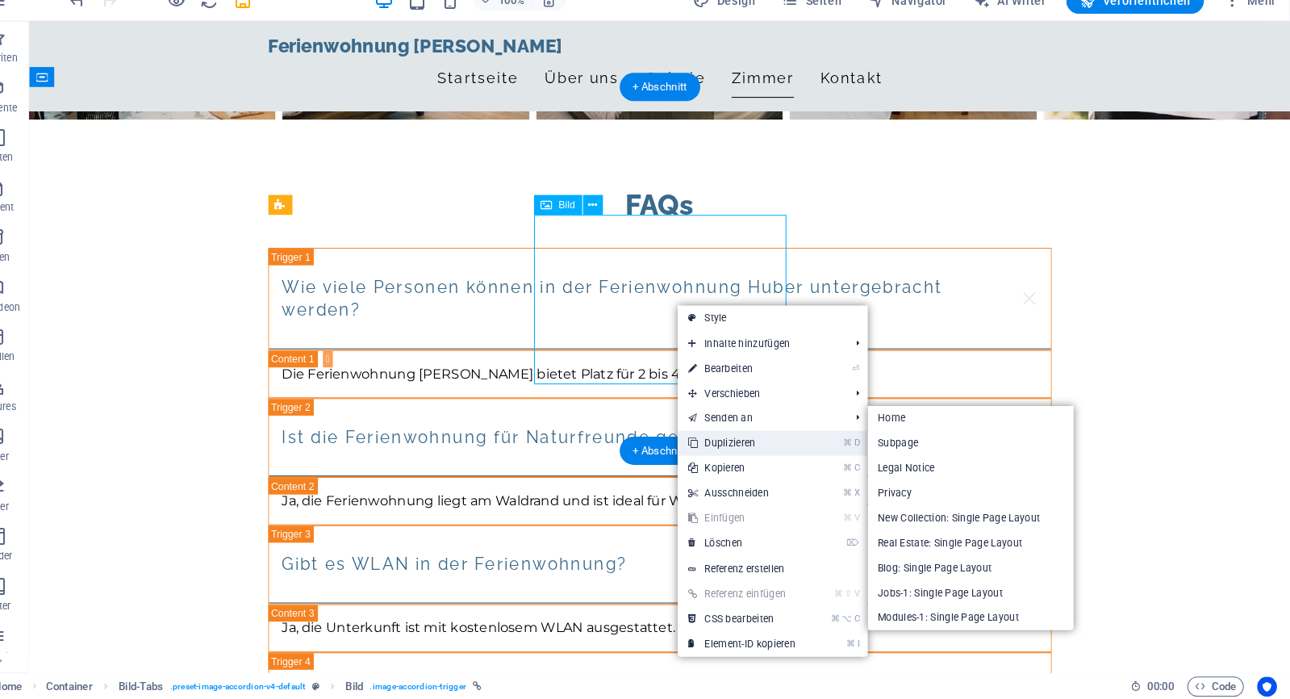
click at [695, 438] on link "⌘ D Duplizieren" at bounding box center [757, 450] width 124 height 24
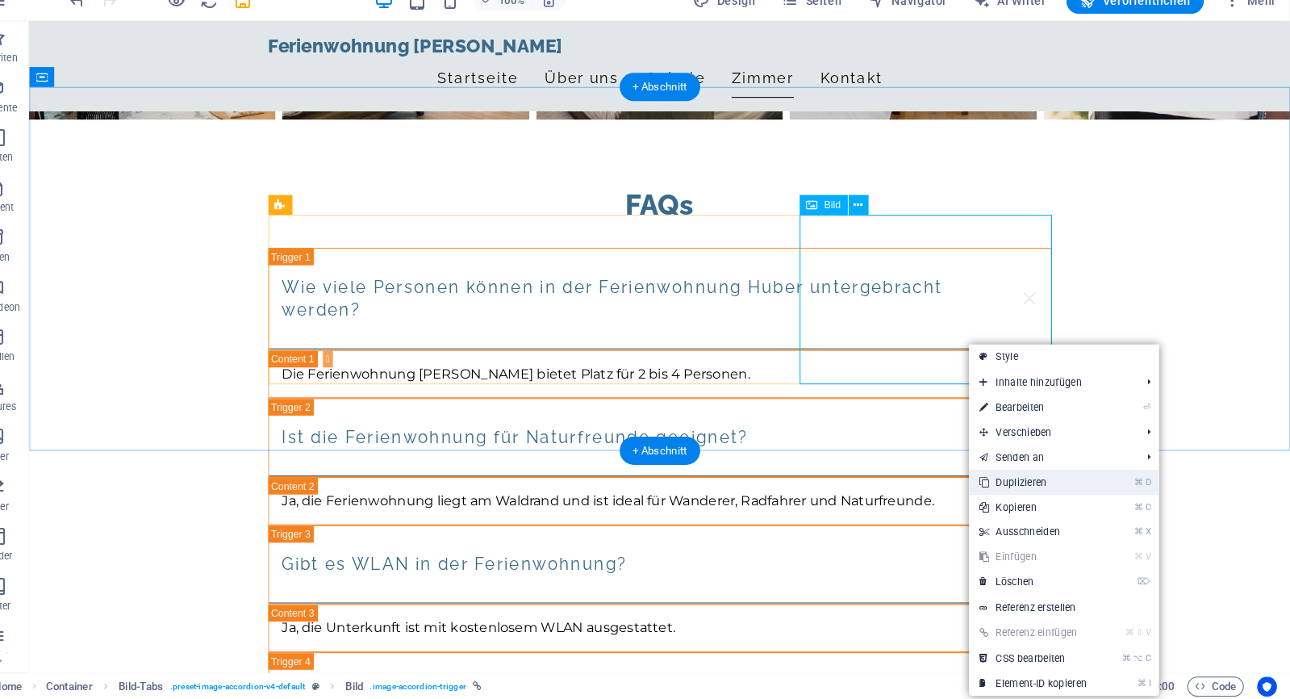
click at [1015, 476] on link "⌘ D Duplizieren" at bounding box center [1040, 488] width 124 height 24
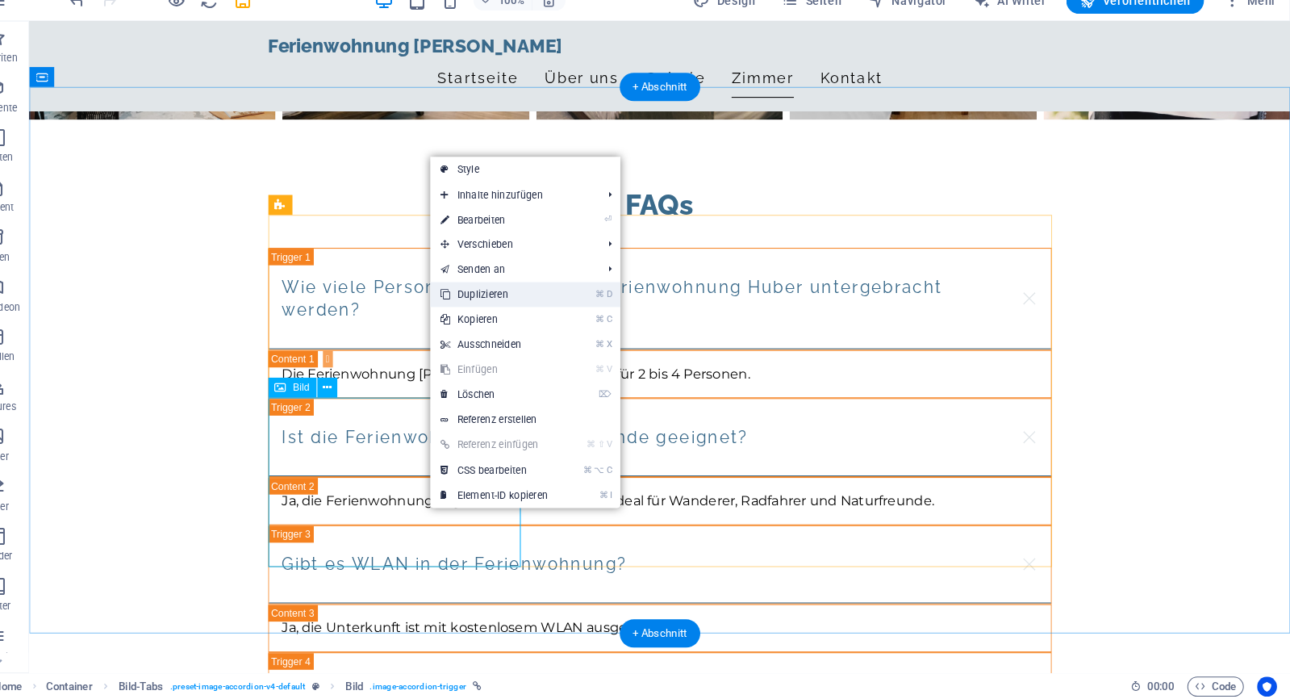
click at [532, 294] on link "⌘ D Duplizieren" at bounding box center [516, 306] width 124 height 24
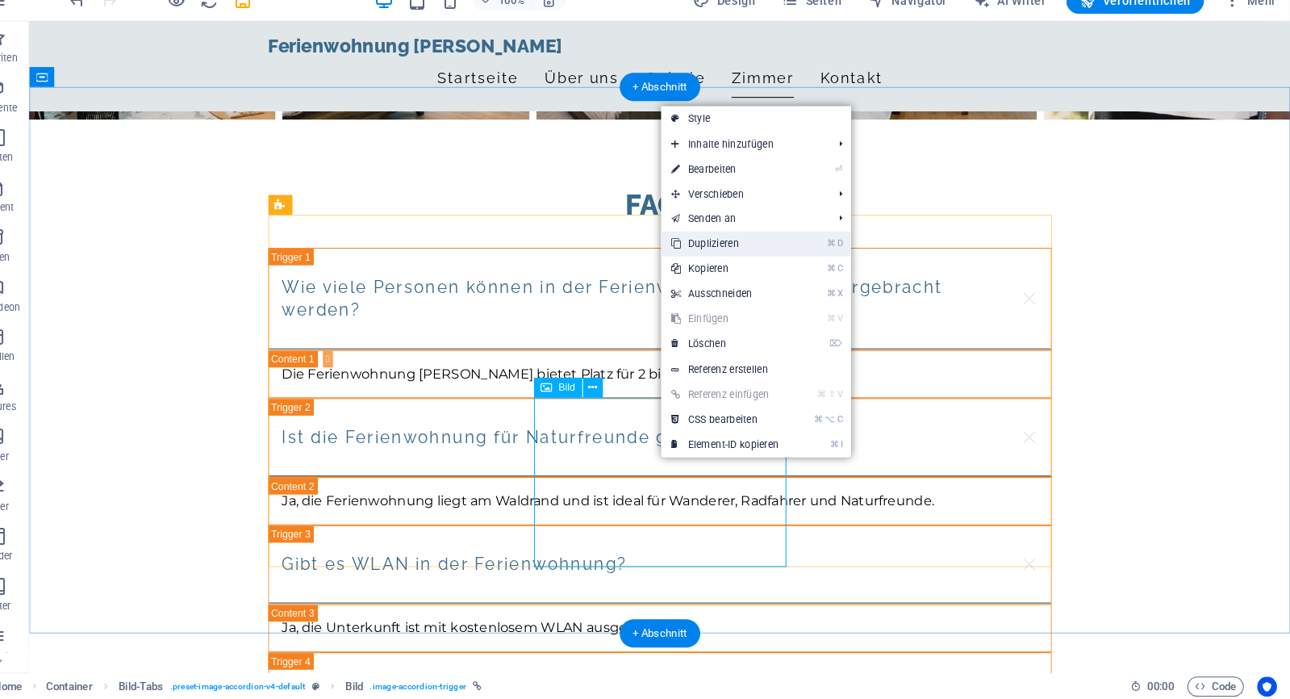
click at [738, 245] on link "⌘ D Duplizieren" at bounding box center [741, 257] width 124 height 24
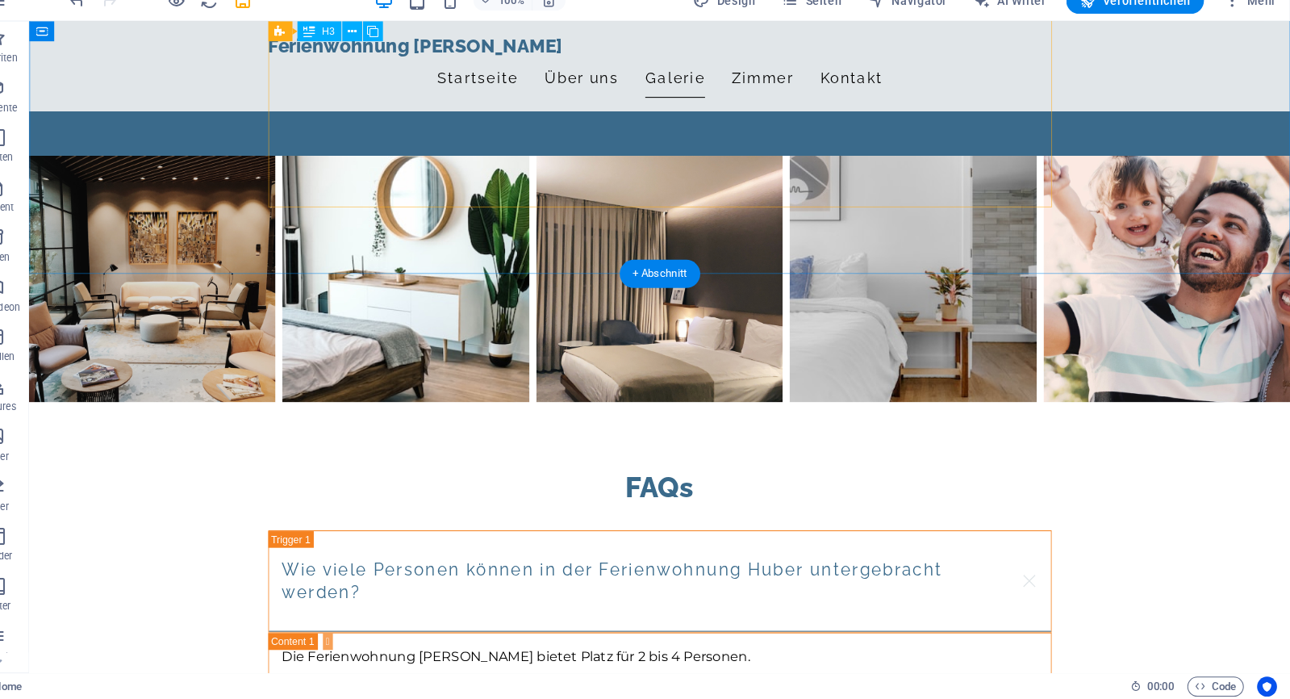
scroll to position [2318, 0]
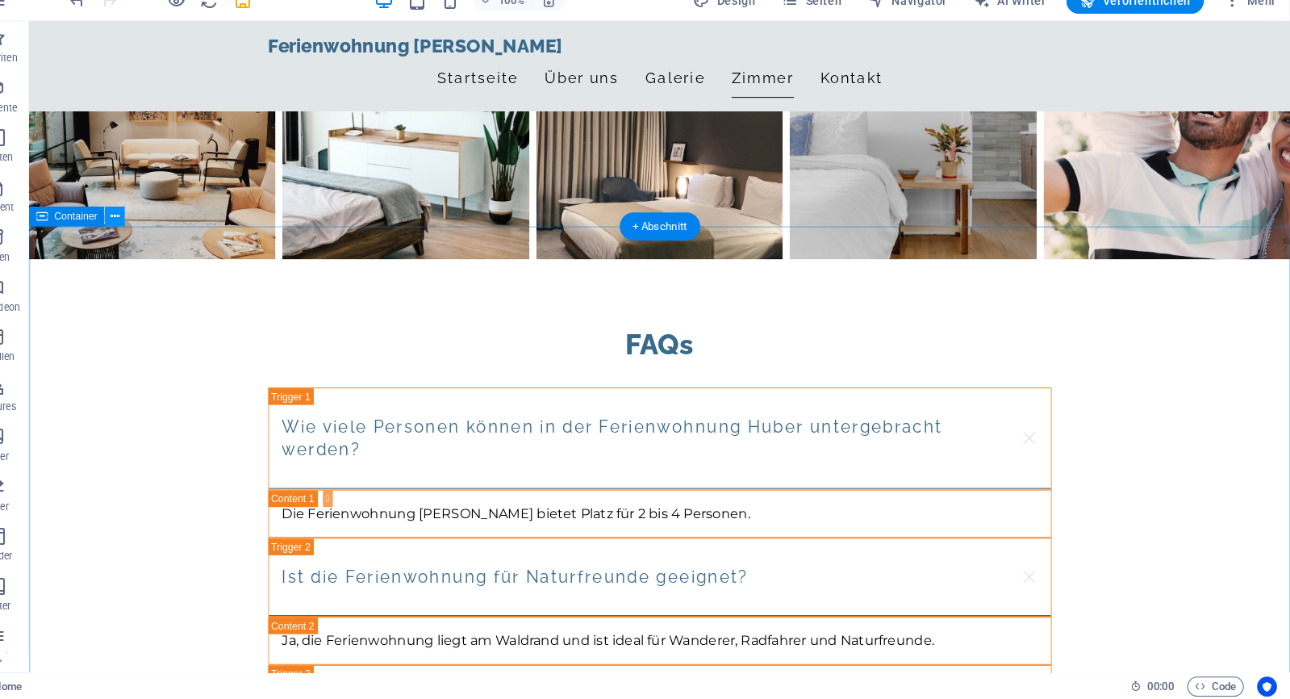
click at [144, 222] on icon at bounding box center [148, 230] width 9 height 17
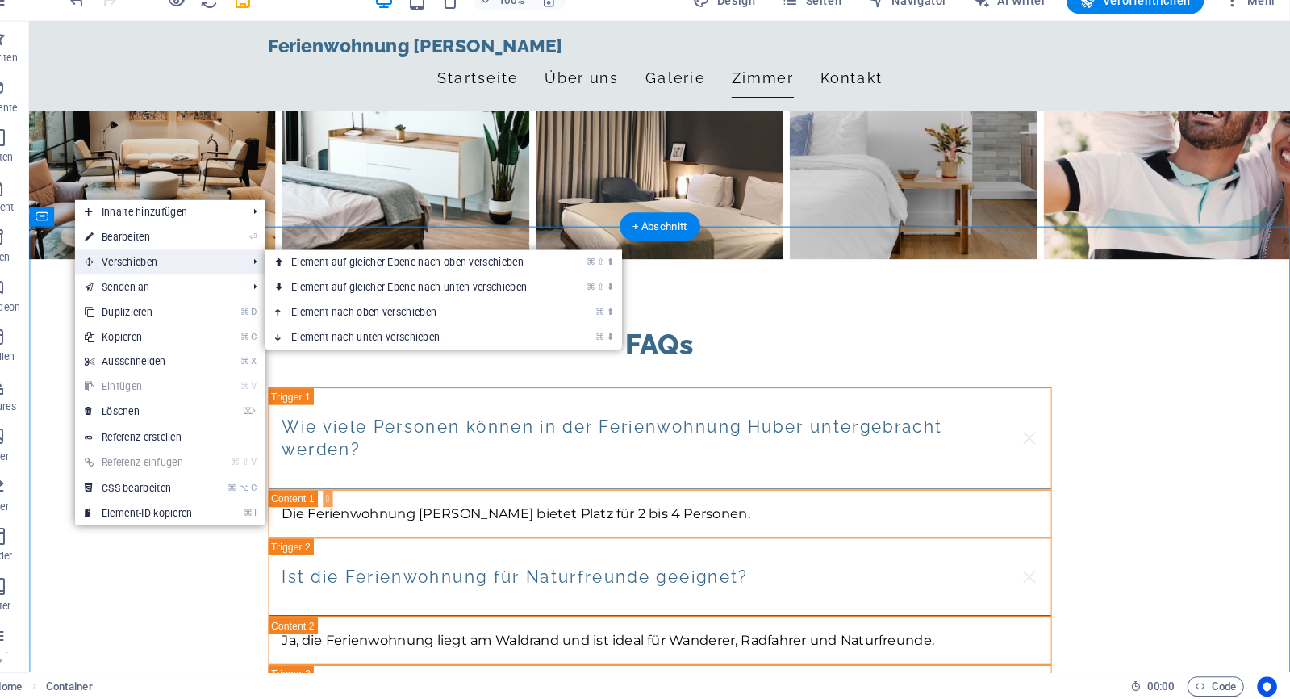
click at [117, 262] on span "Verschieben" at bounding box center [189, 274] width 161 height 24
click at [294, 264] on link "⌘ ⇧ ⬆ Element auf gleicher Ebene nach oben verschieben" at bounding box center [437, 274] width 287 height 24
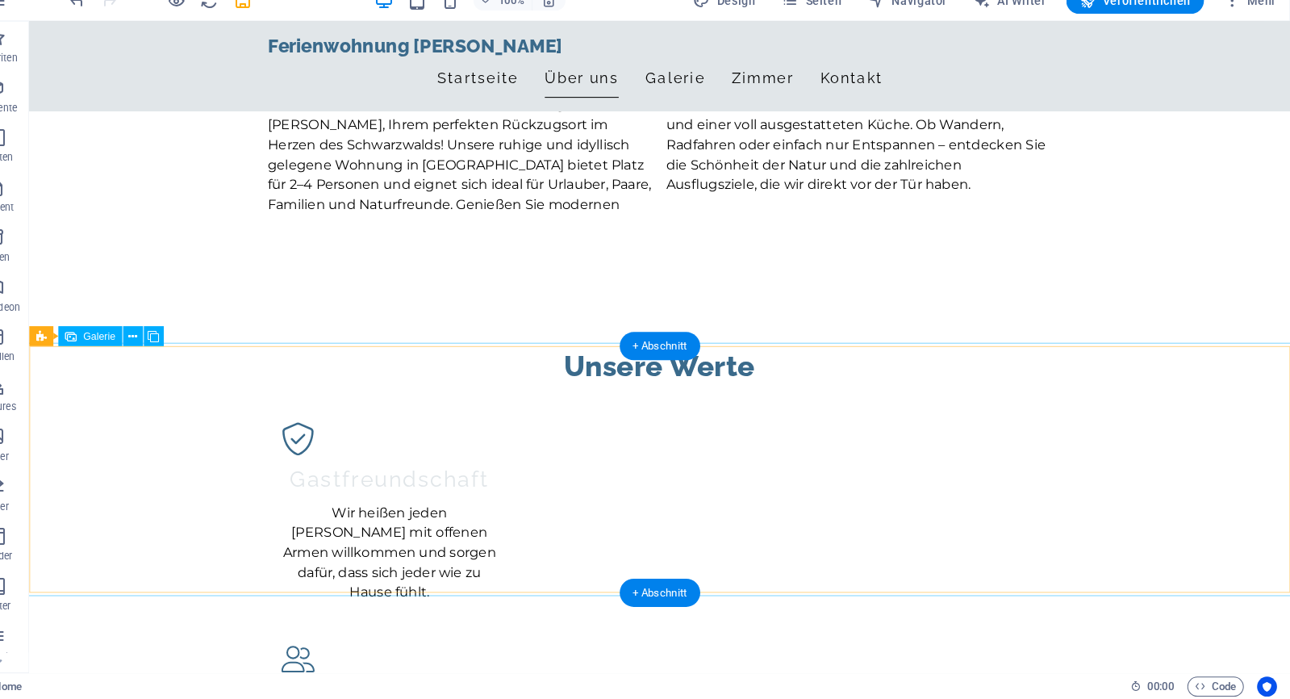
scroll to position [972, 0]
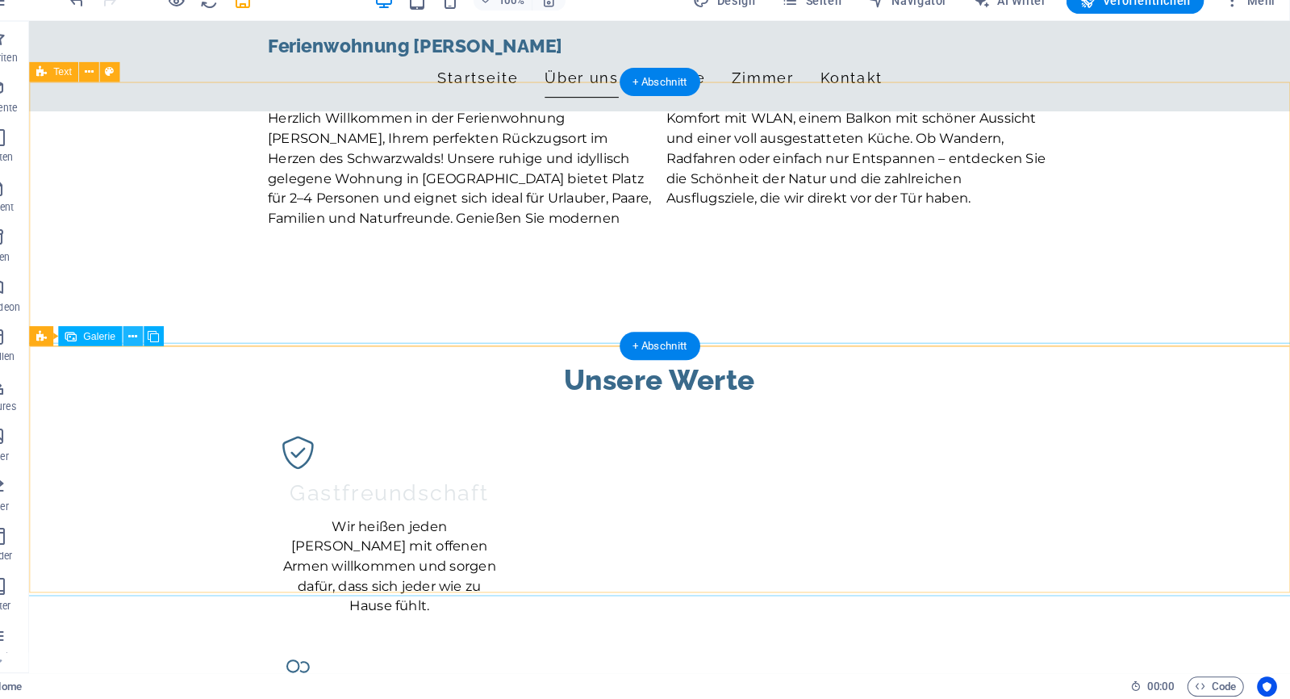
click at [161, 338] on icon at bounding box center [165, 346] width 9 height 17
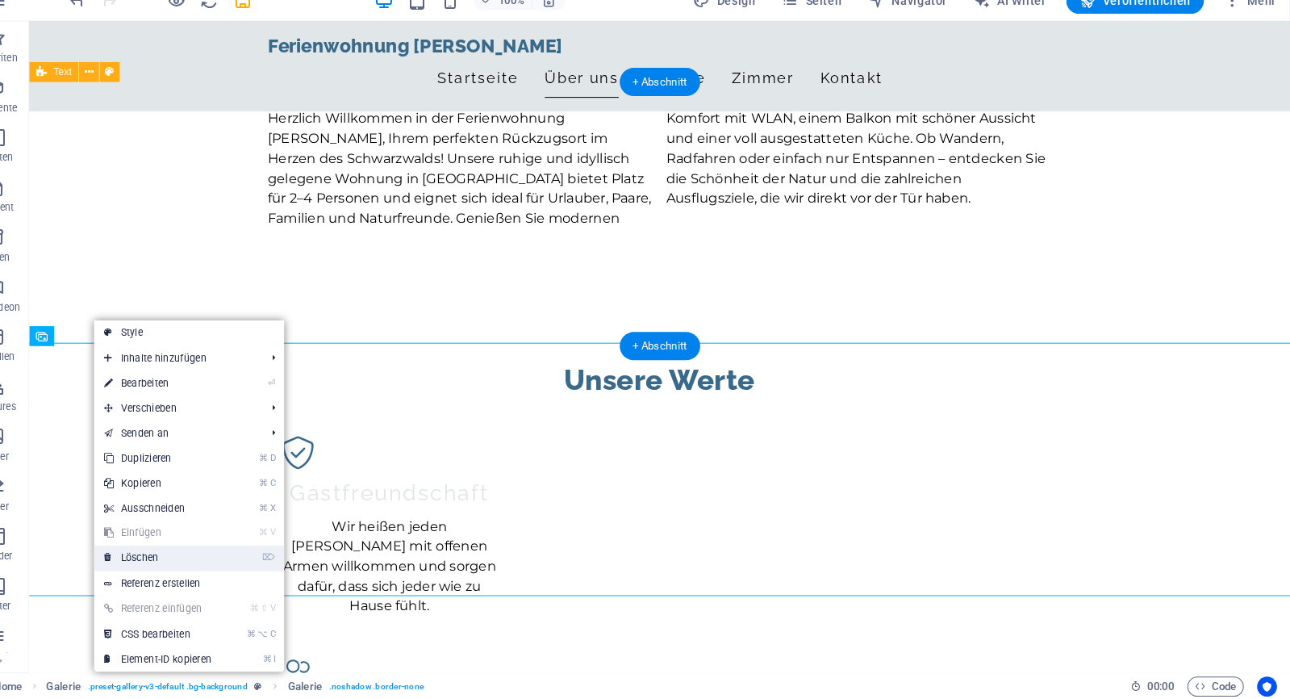
click at [145, 550] on link "⌦ Löschen" at bounding box center [189, 562] width 124 height 24
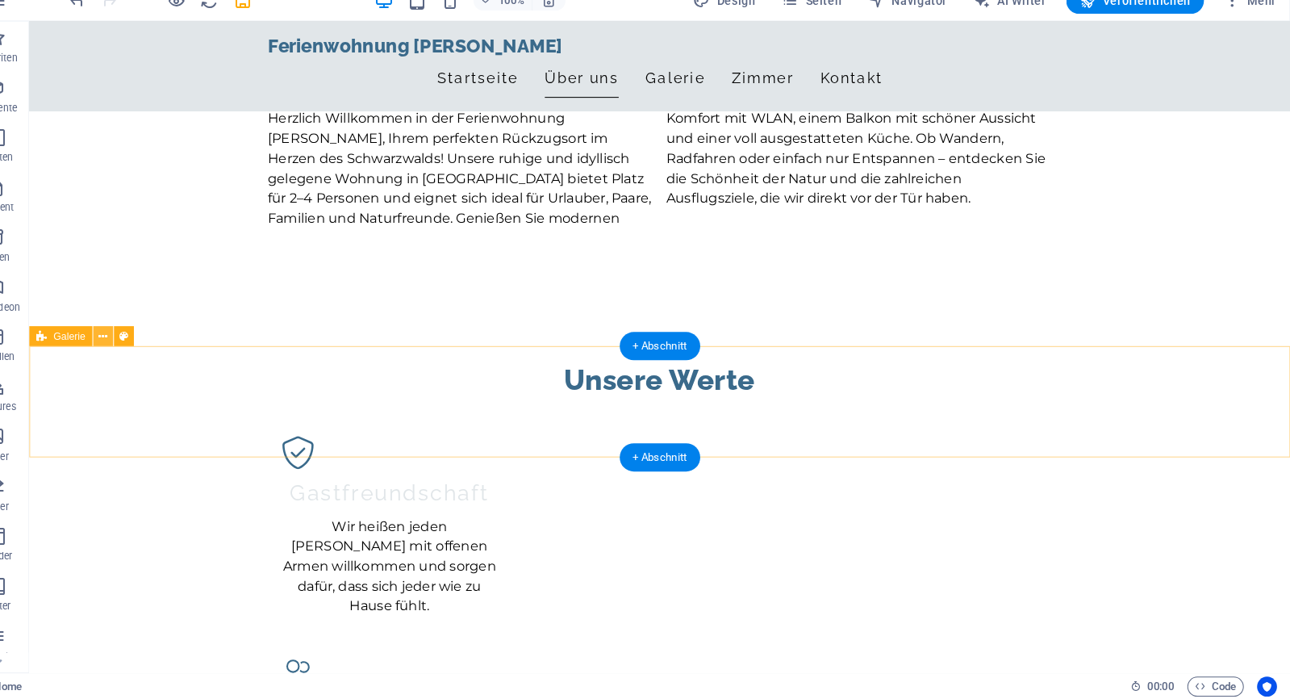
click at [127, 336] on button at bounding box center [136, 345] width 19 height 19
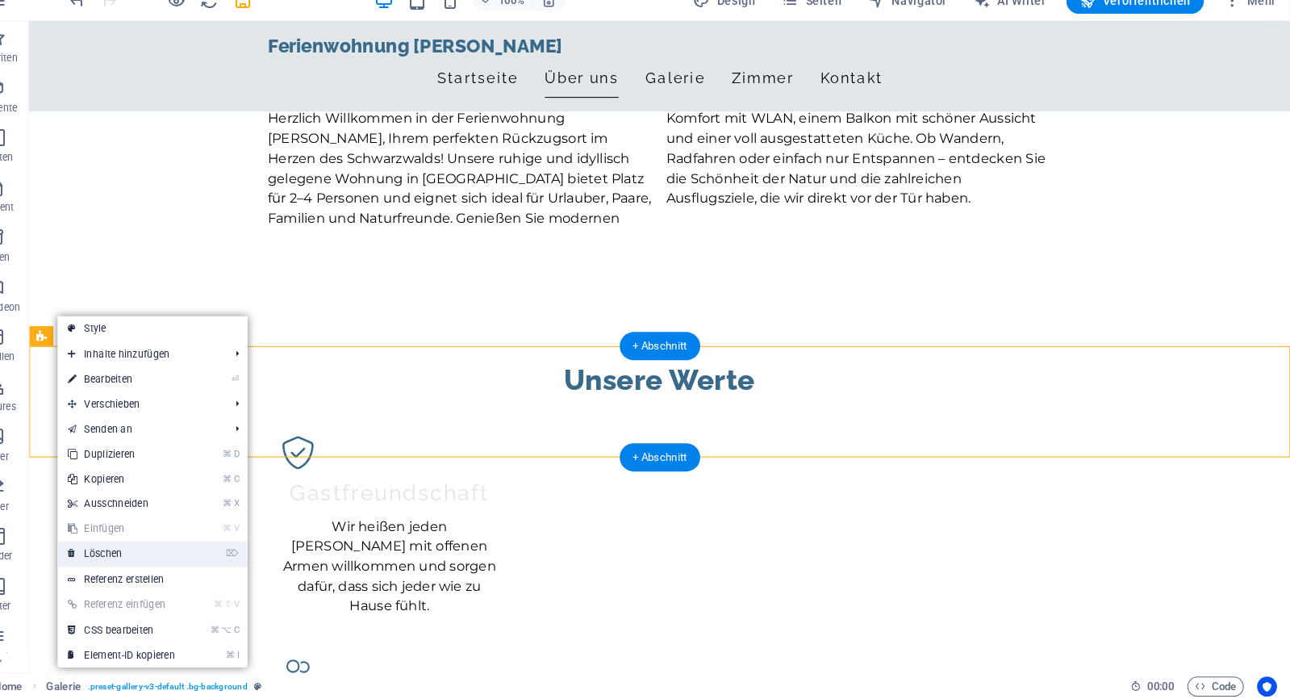
click at [111, 545] on link "⌦ Löschen" at bounding box center [154, 557] width 124 height 24
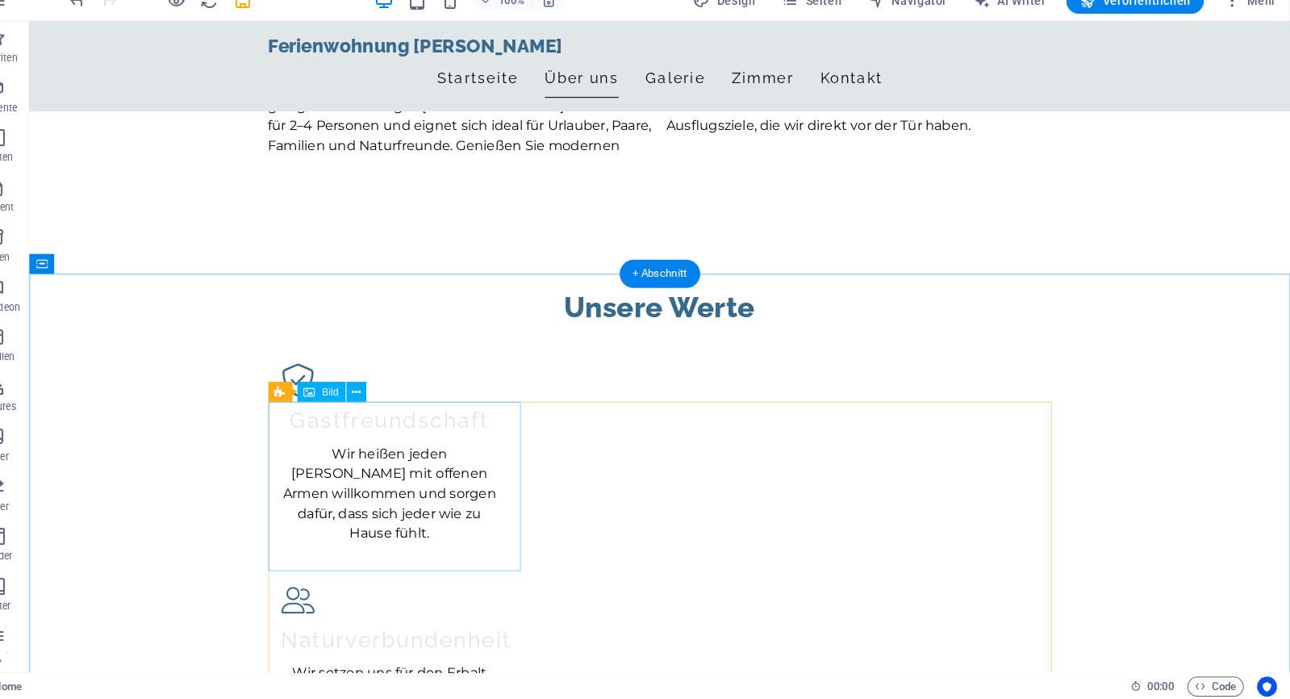
scroll to position [1040, 0]
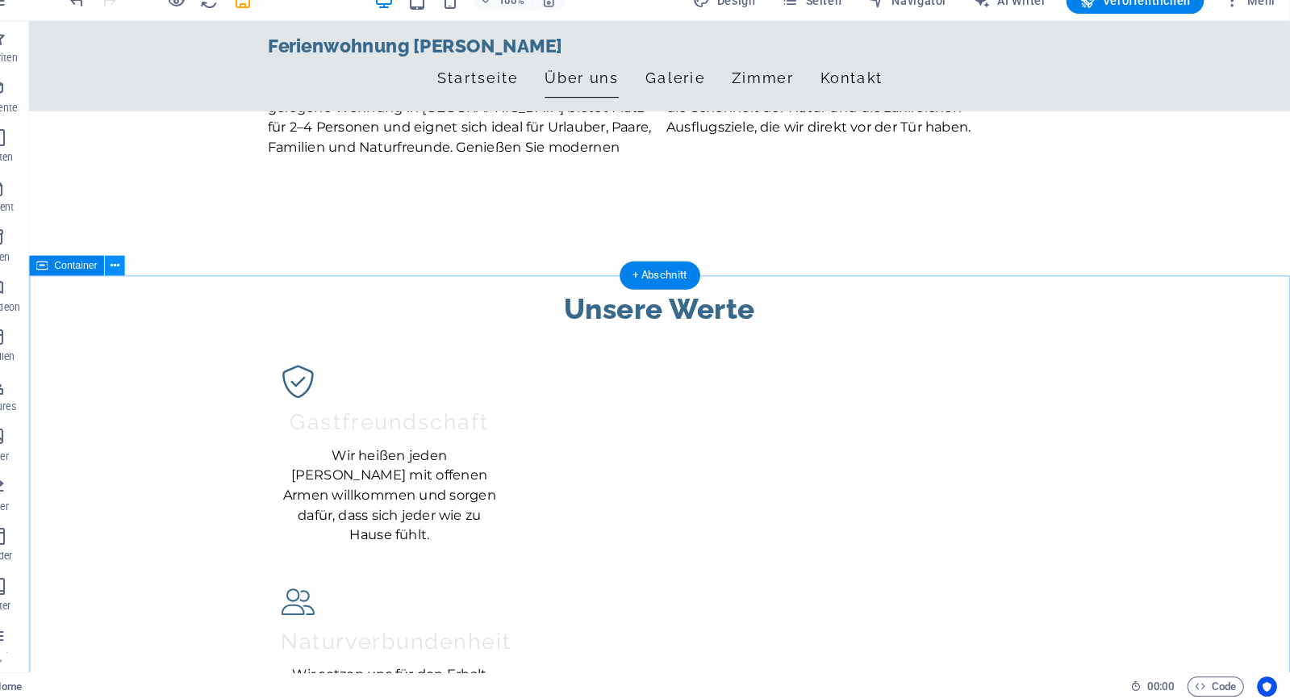
click at [144, 270] on icon at bounding box center [148, 278] width 9 height 17
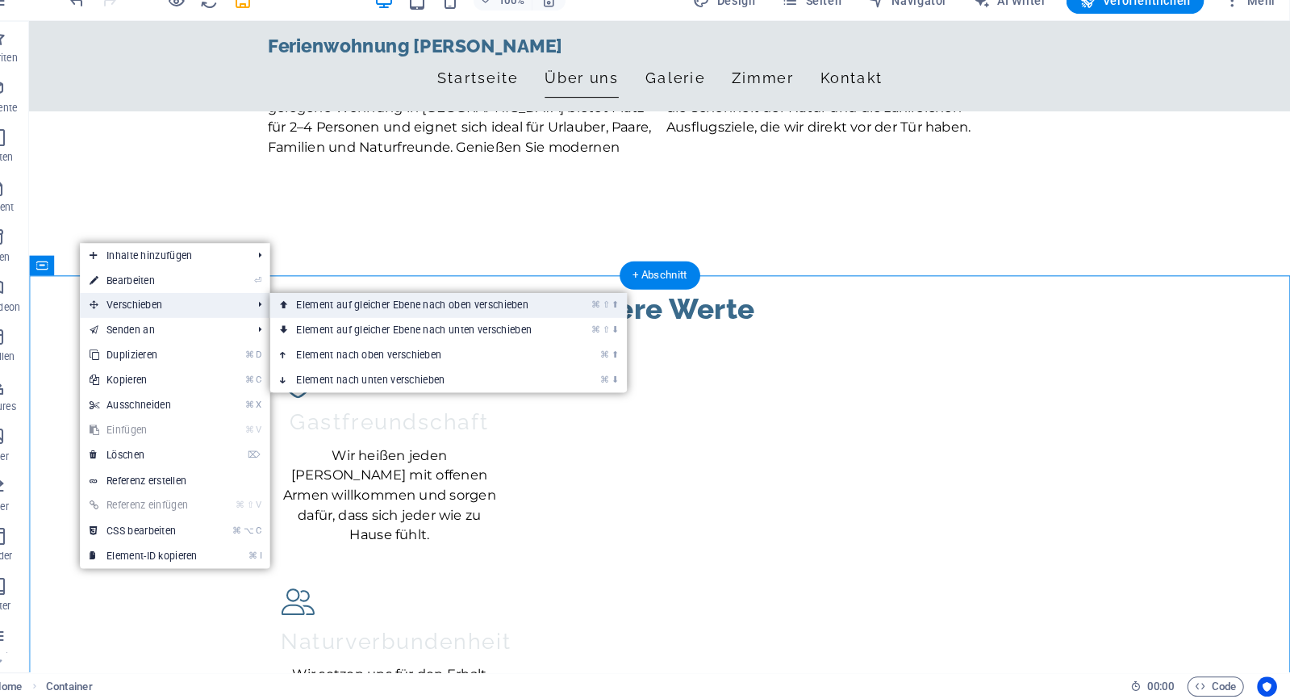
click at [308, 306] on icon at bounding box center [312, 316] width 8 height 24
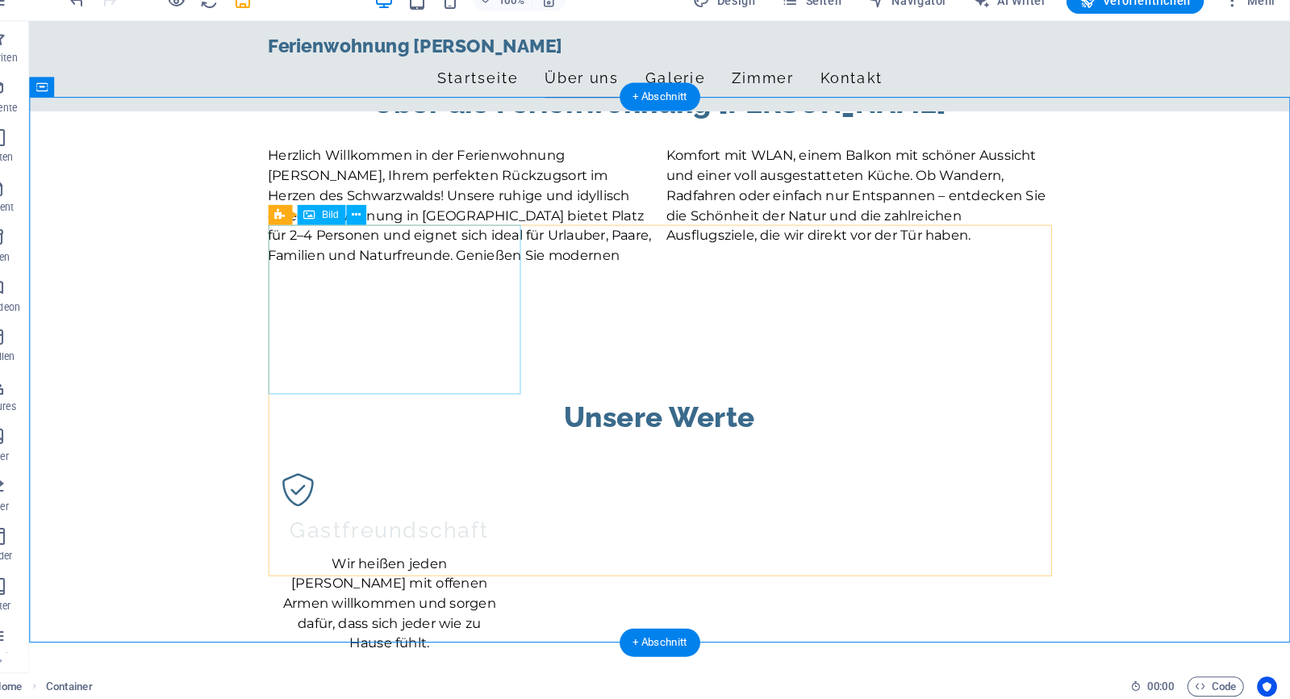
scroll to position [957, 0]
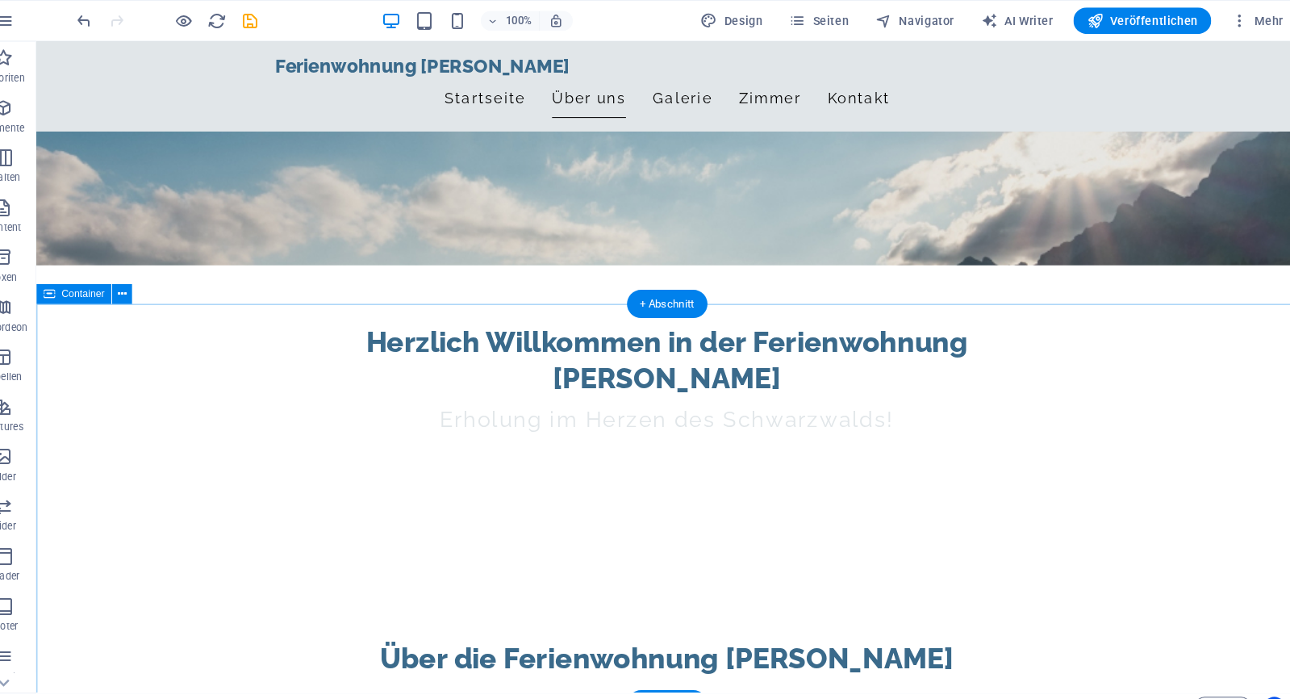
scroll to position [418, 0]
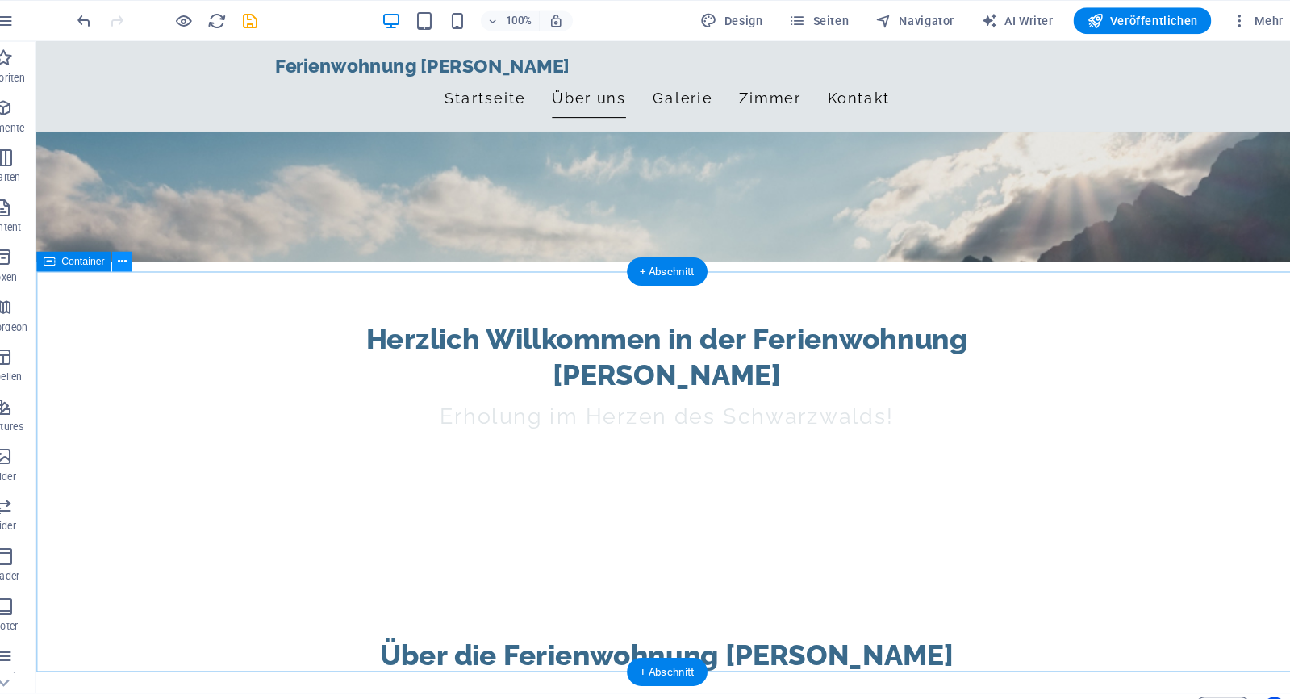
click at [144, 261] on icon at bounding box center [148, 254] width 9 height 17
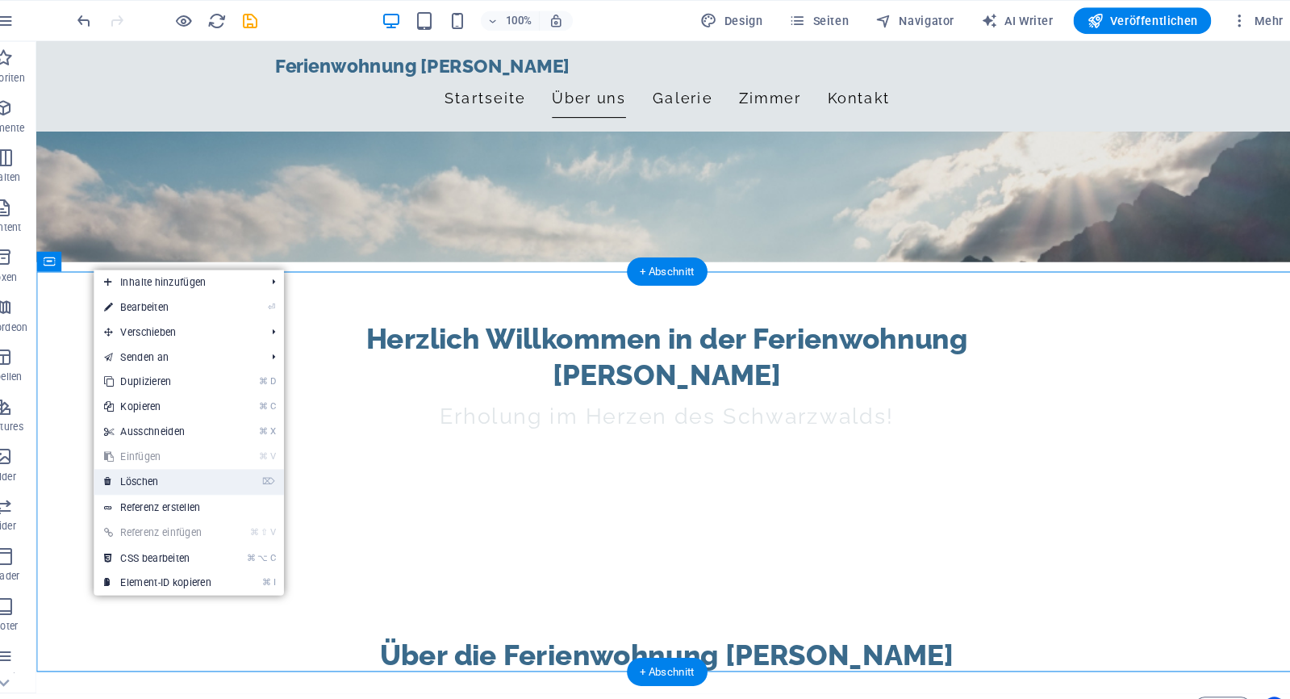
click at [159, 474] on link "⌦ Löschen" at bounding box center [182, 468] width 124 height 24
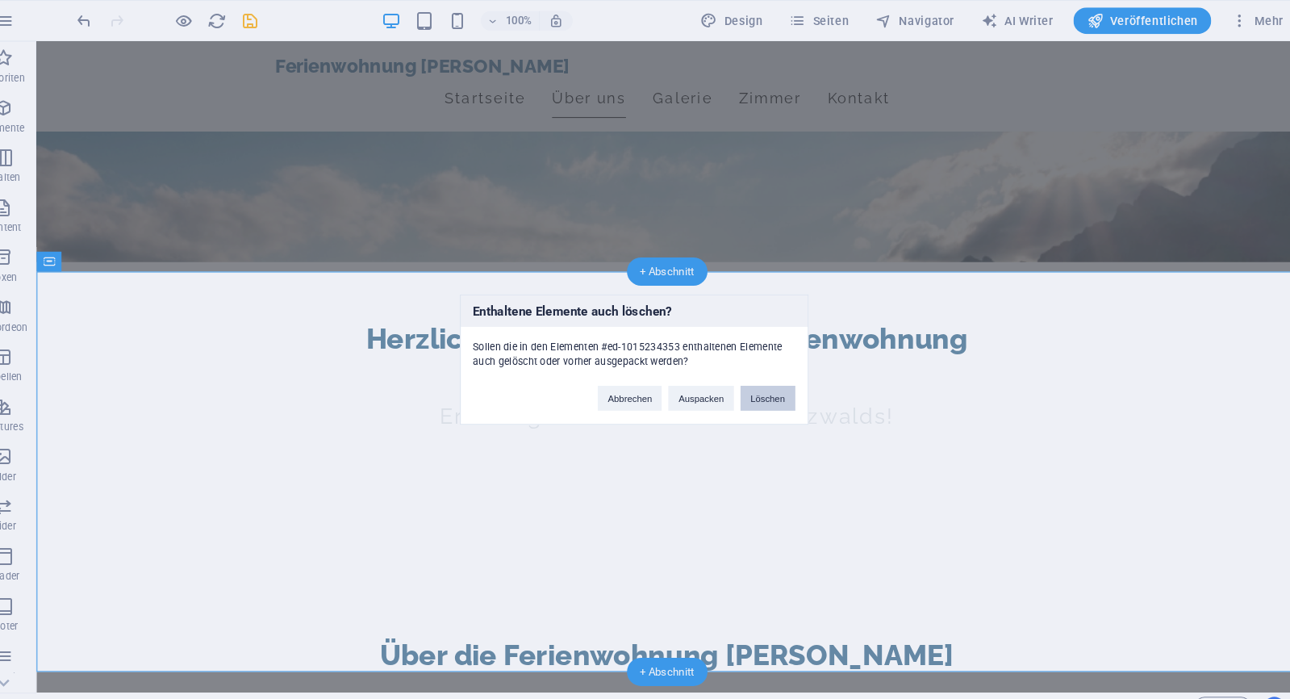
click at [749, 382] on button "Löschen" at bounding box center [775, 387] width 53 height 24
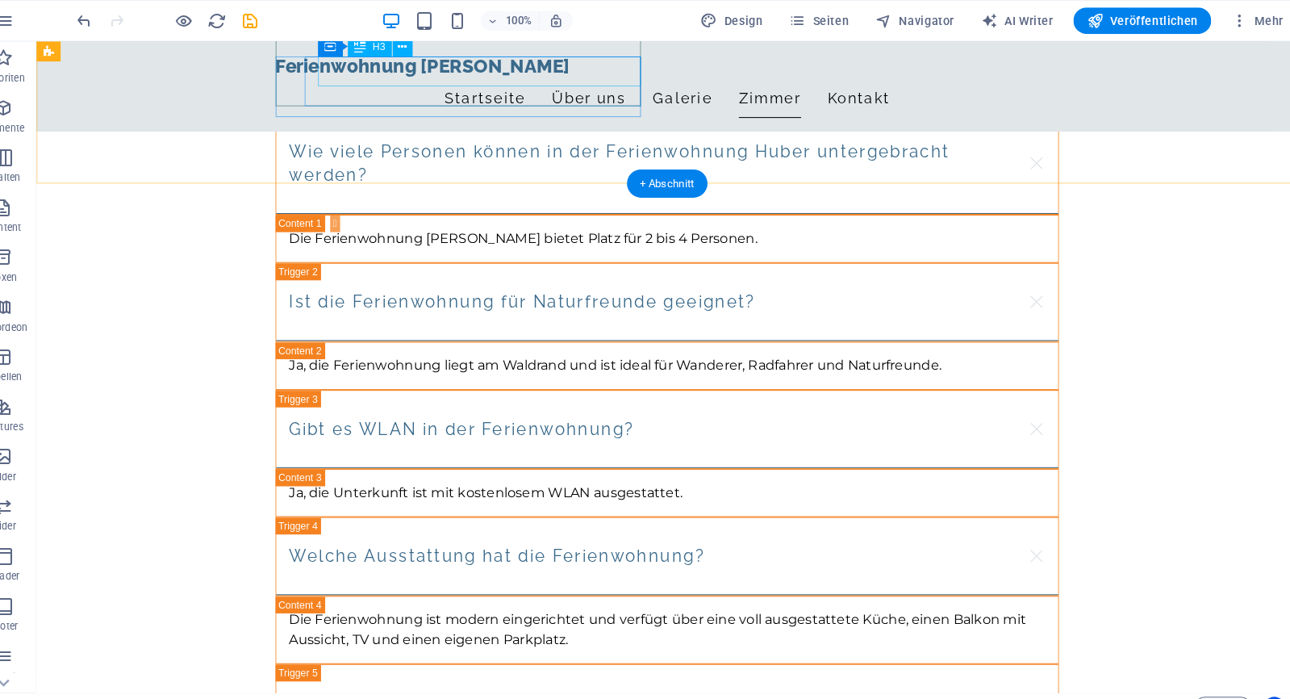
scroll to position [2754, 0]
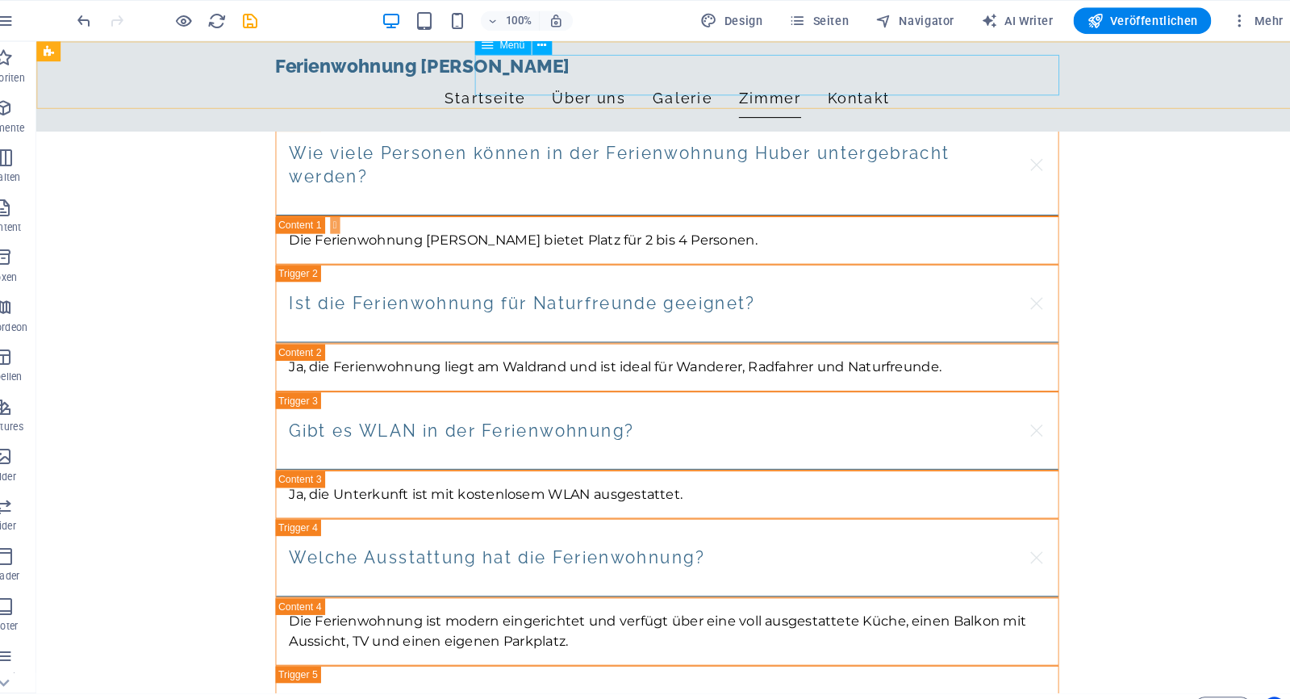
click at [562, 76] on nav "Startseite Über uns Galerie Zimmer Kontakt" at bounding box center [650, 96] width 762 height 40
click at [568, 76] on nav "Startseite Über uns Galerie Zimmer Kontakt" at bounding box center [650, 96] width 762 height 40
click at [464, 22] on icon "button" at bounding box center [473, 20] width 19 height 19
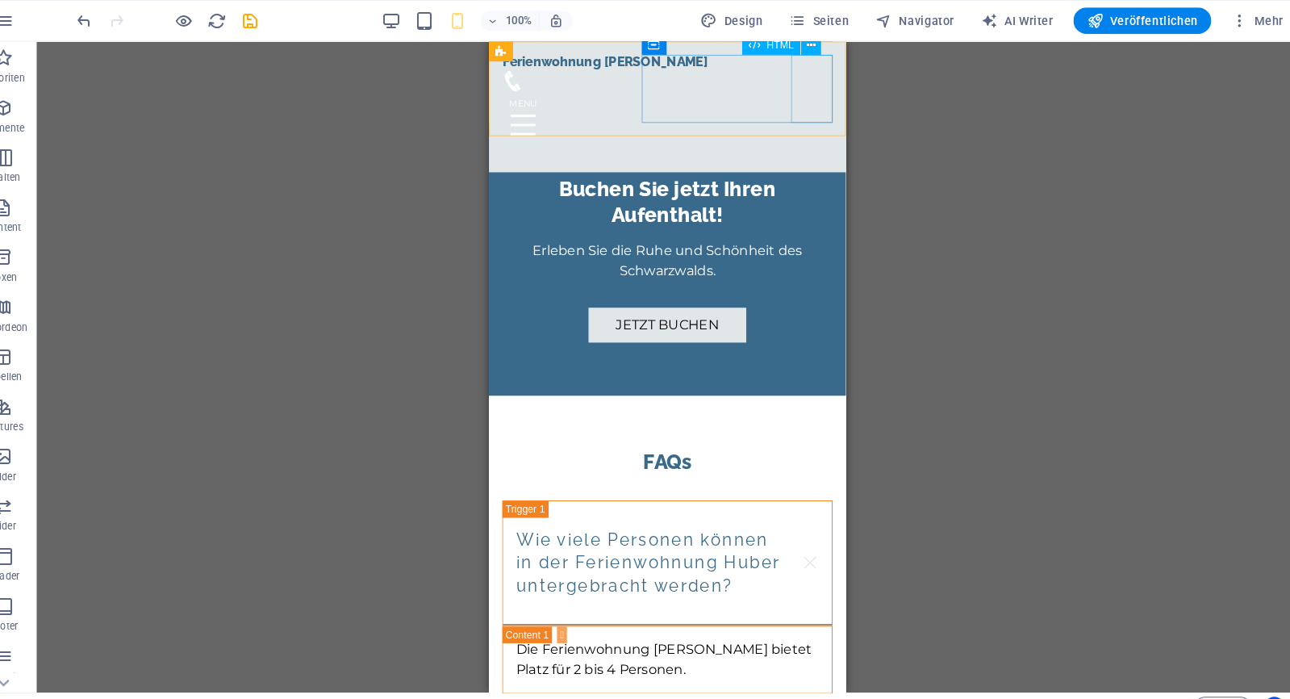
click at [801, 90] on div at bounding box center [661, 123] width 321 height 66
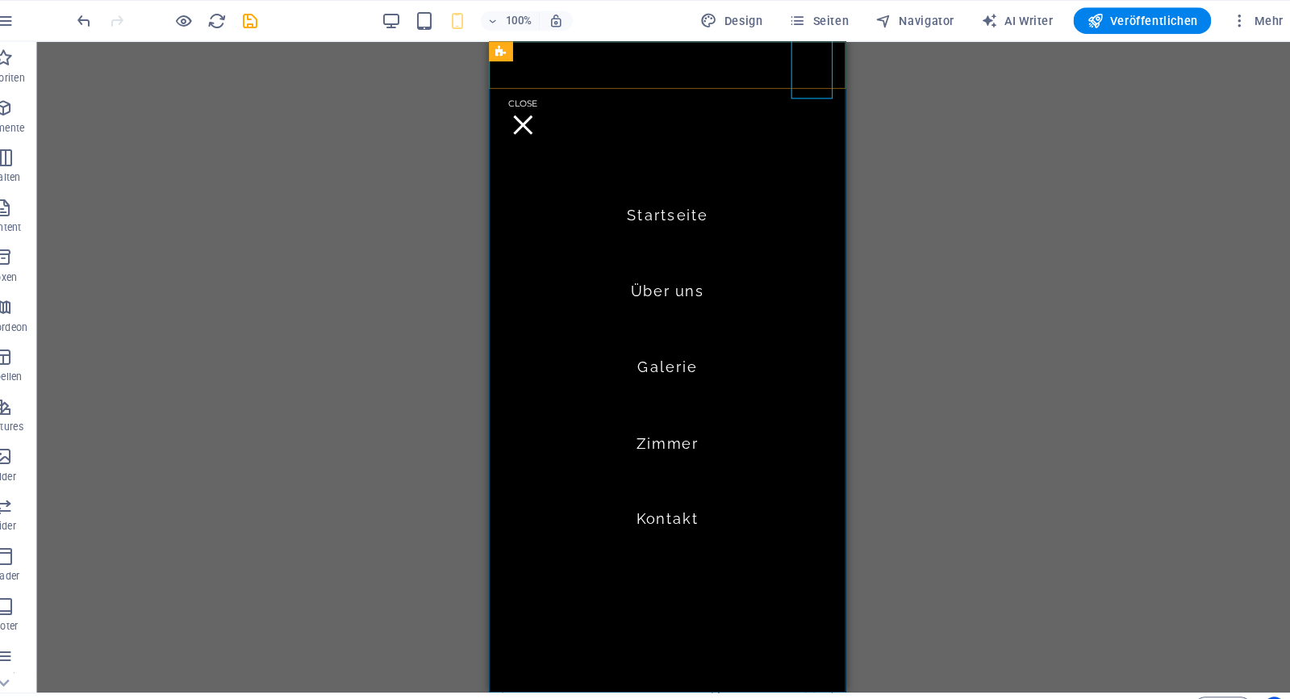
click at [644, 214] on nav "Startseite Über uns Galerie Zimmer Kontakt" at bounding box center [661, 357] width 347 height 633
click at [653, 211] on nav "Startseite Über uns Galerie Zimmer Kontakt" at bounding box center [661, 357] width 347 height 633
select select
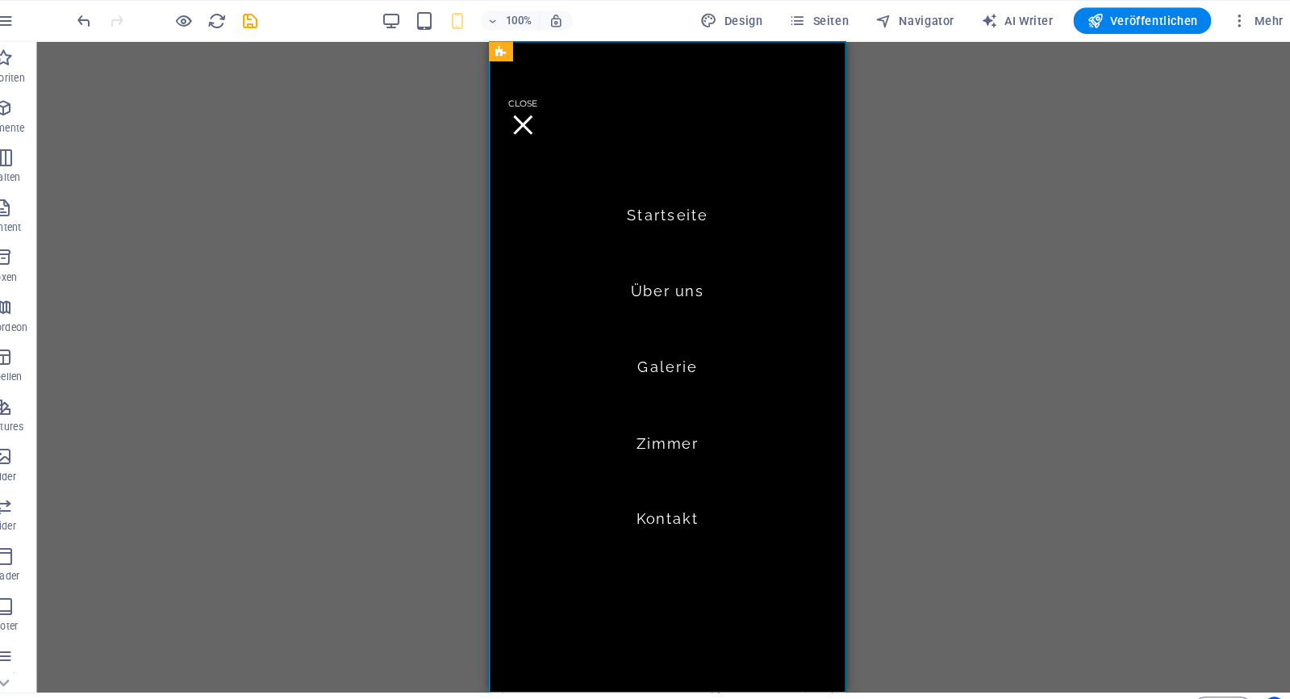
select select
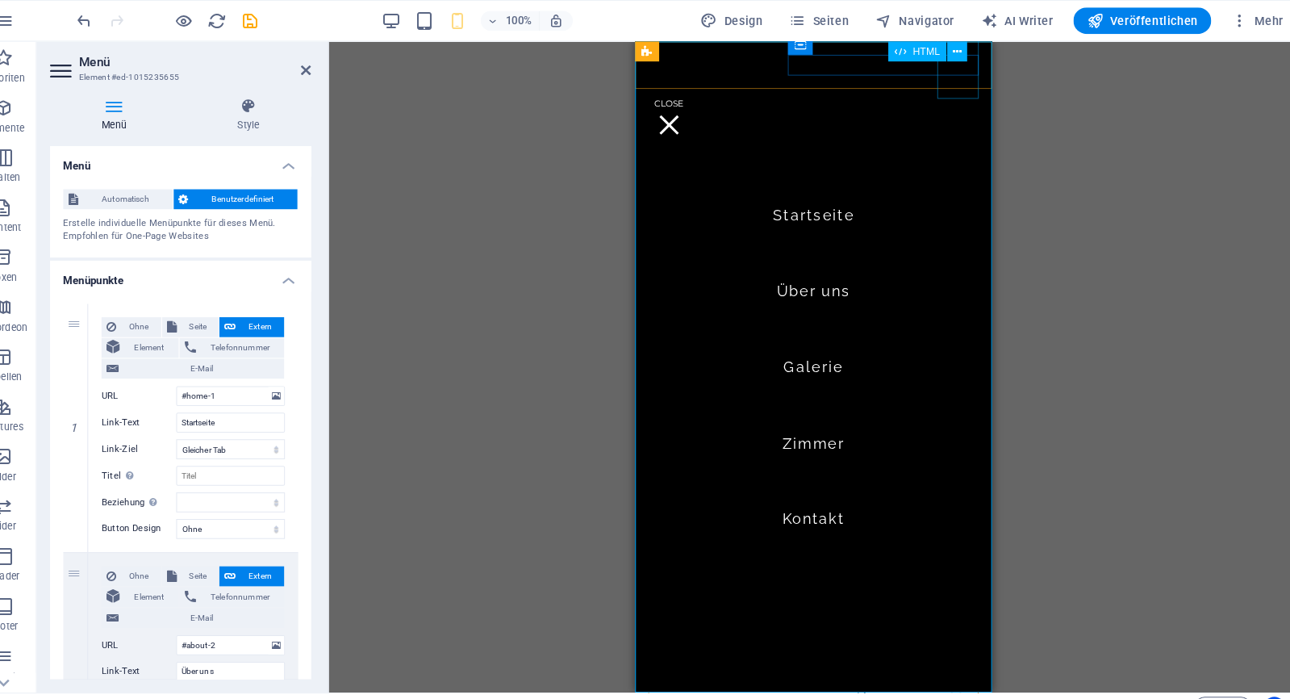
click at [688, 90] on div at bounding box center [667, 123] width 40 height 66
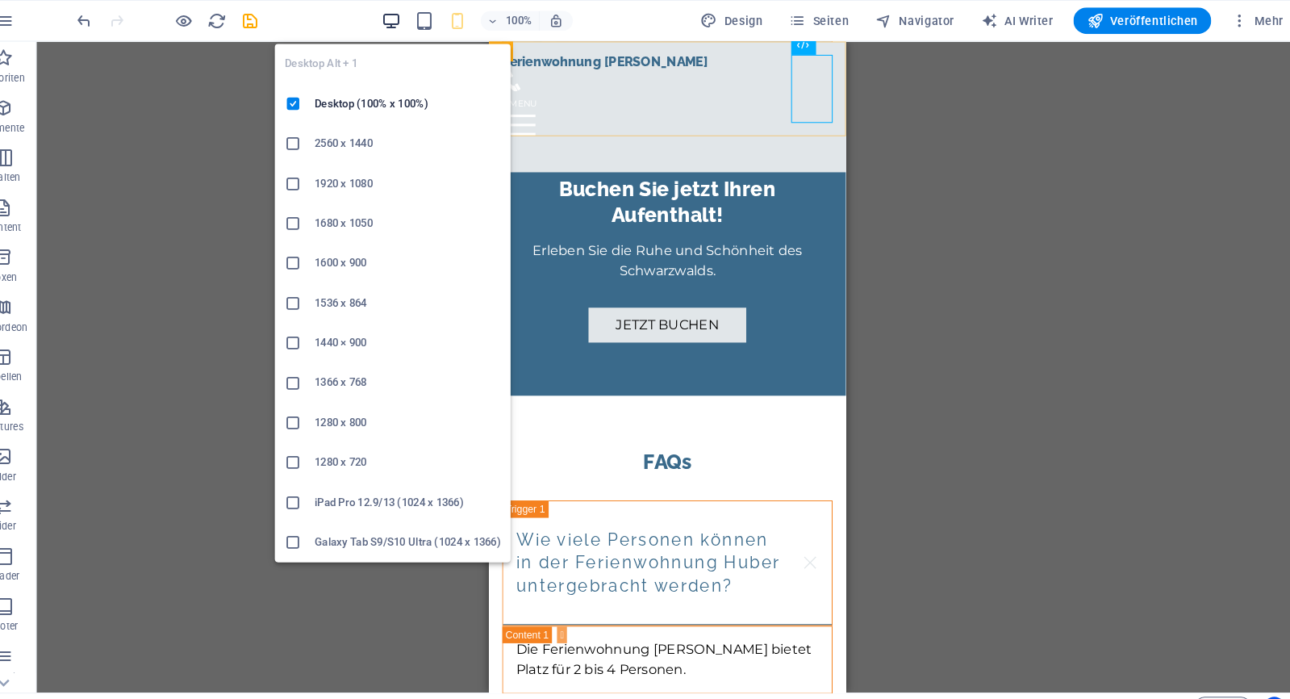
click at [399, 19] on icon "button" at bounding box center [408, 20] width 19 height 19
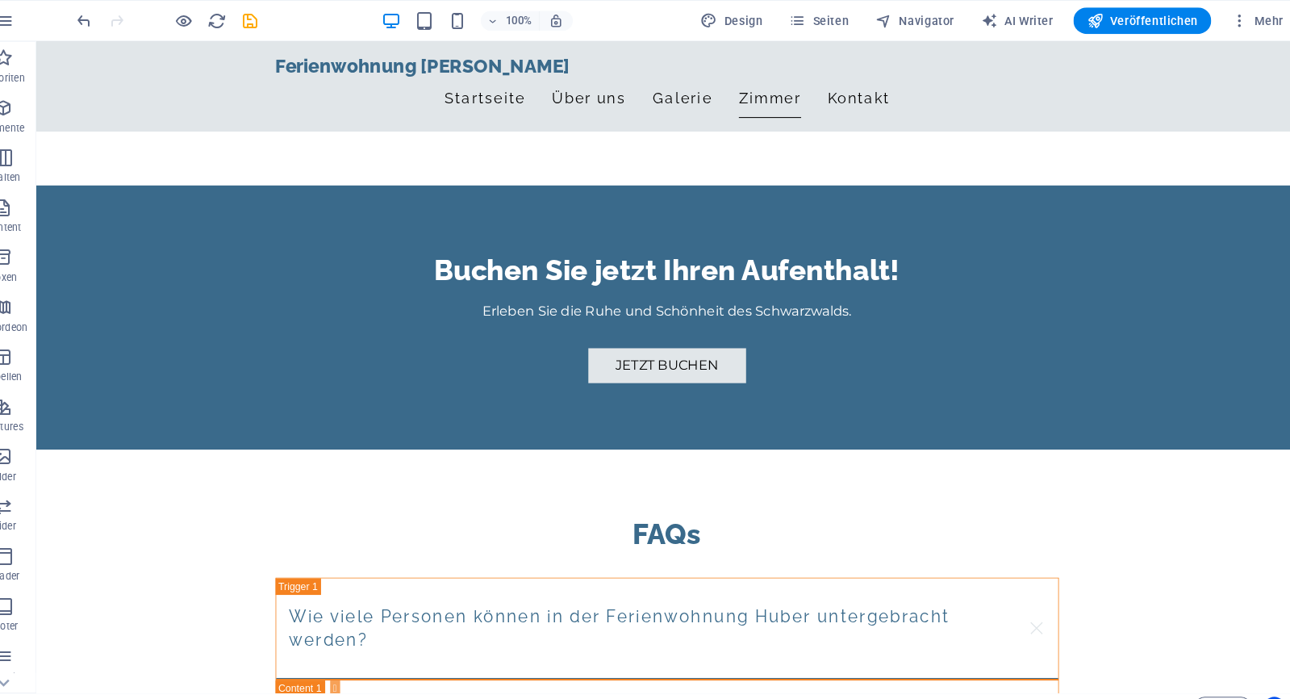
scroll to position [1783, 0]
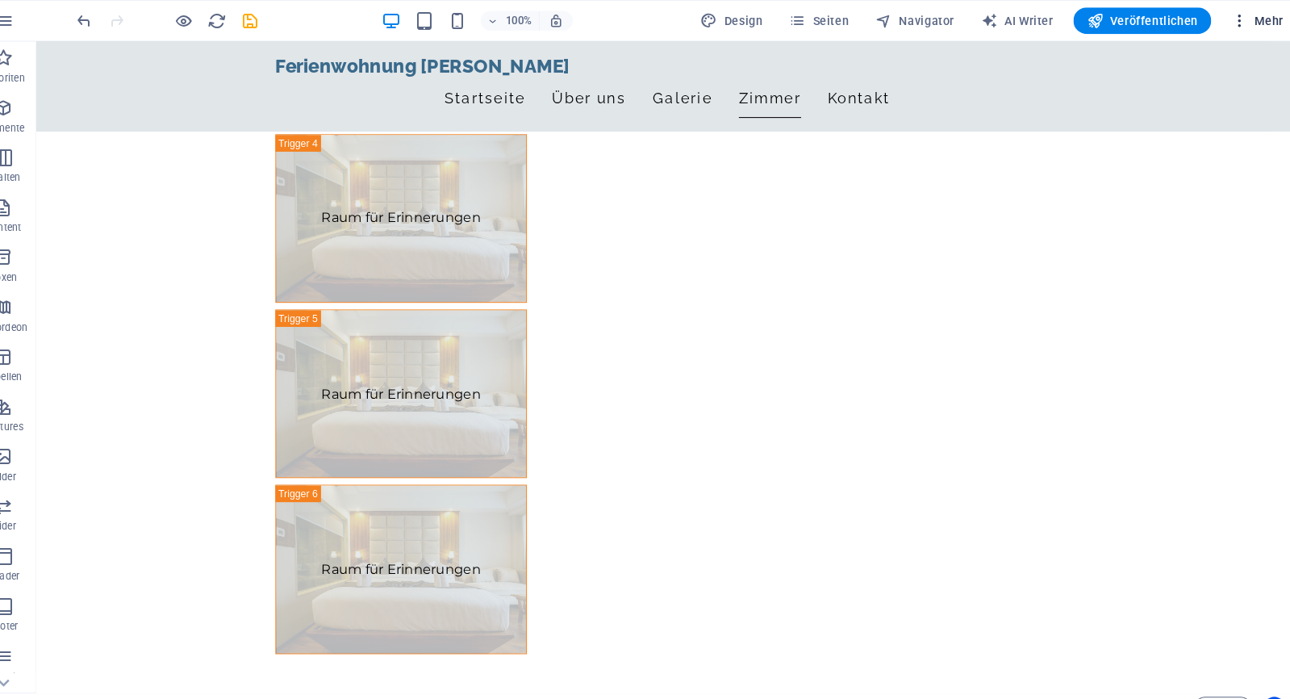
click at [1226, 19] on icon "button" at bounding box center [1234, 20] width 16 height 16
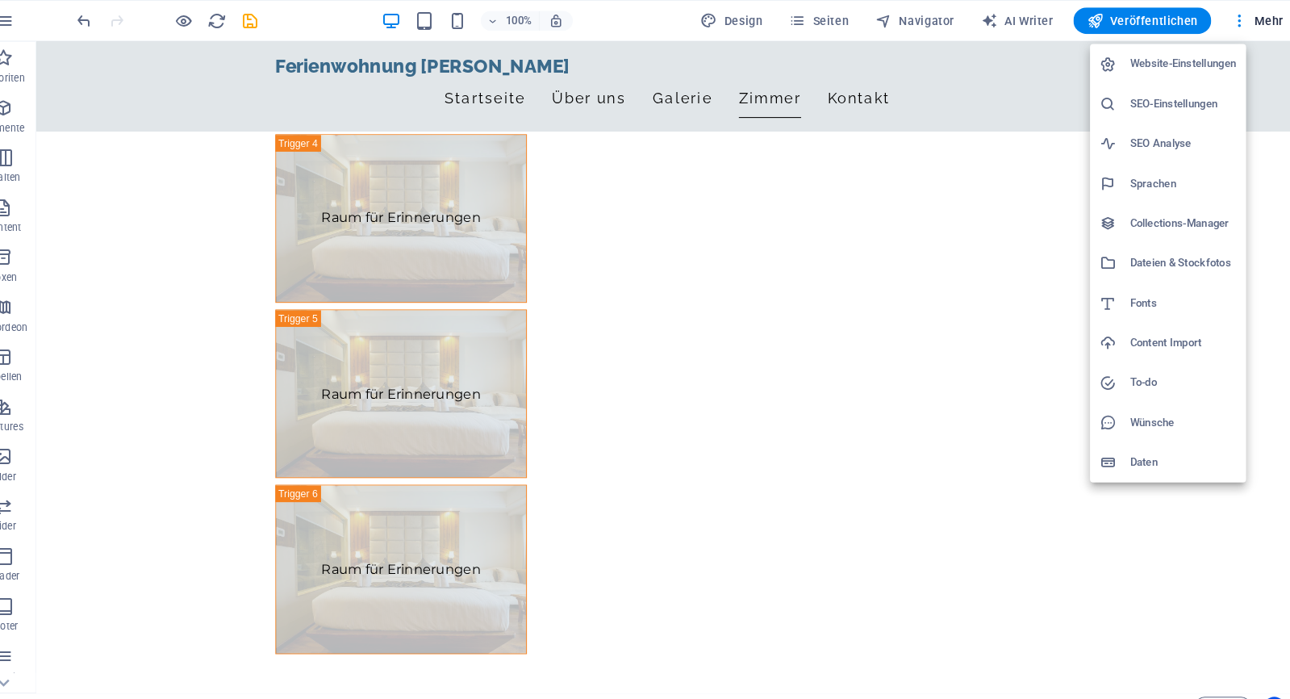
click at [1166, 93] on h6 "SEO-Einstellungen" at bounding box center [1178, 100] width 103 height 19
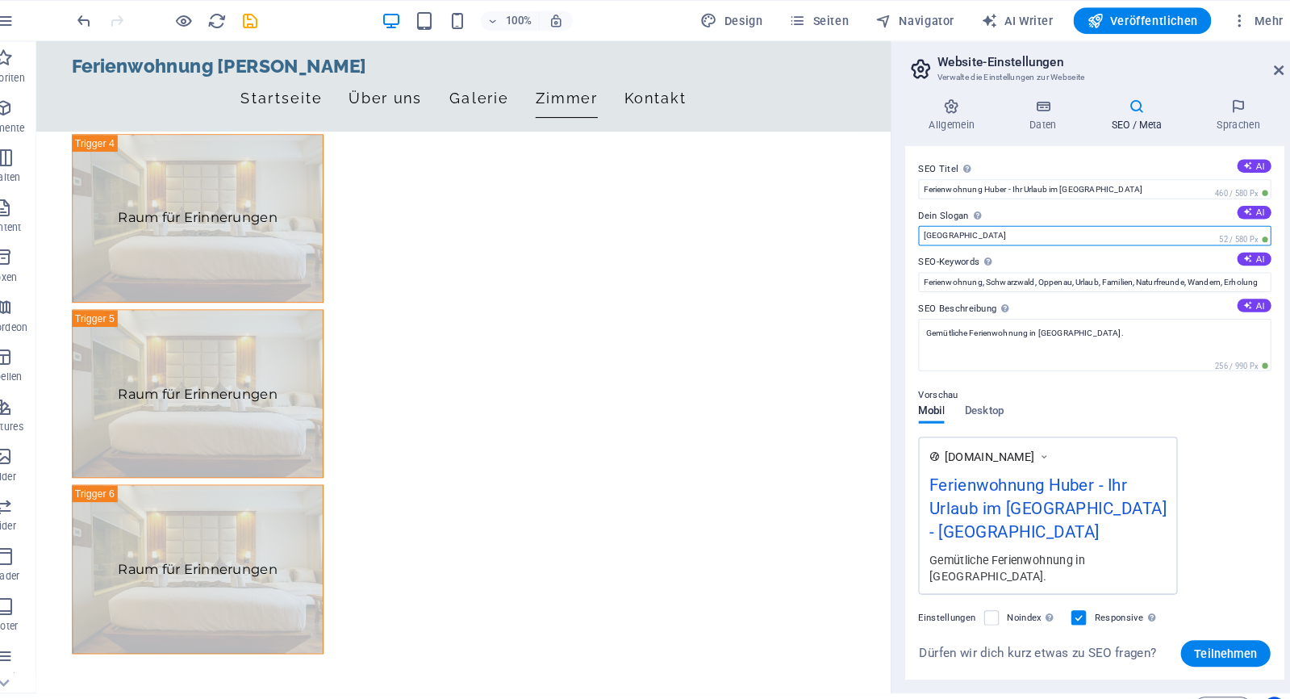
click at [1022, 232] on input "Berlin" at bounding box center [1093, 228] width 343 height 19
drag, startPoint x: 1059, startPoint y: 274, endPoint x: 853, endPoint y: 229, distance: 210.5
click at [935, 227] on input "Berlin" at bounding box center [1093, 228] width 343 height 19
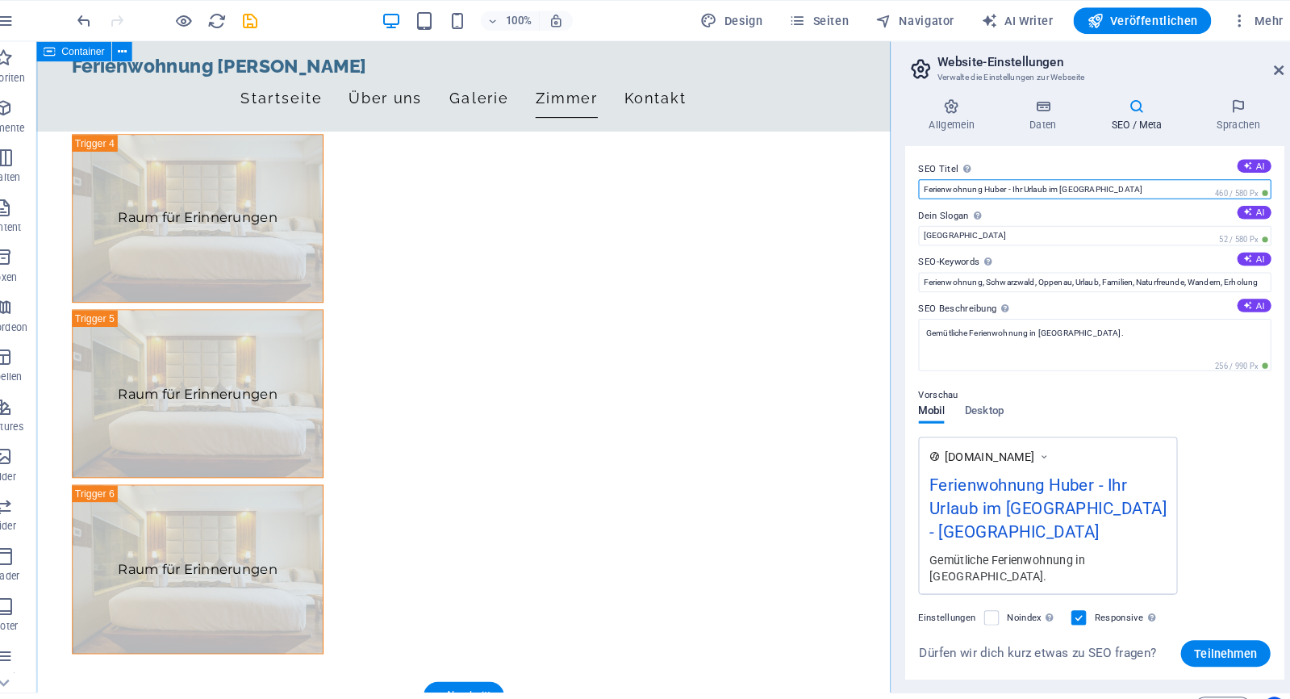
drag, startPoint x: 1097, startPoint y: 185, endPoint x: 984, endPoint y: 186, distance: 113.0
click at [984, 186] on input "Ferienwohnung Huber - Ihr Urlaub im [GEOGRAPHIC_DATA]" at bounding box center [1093, 183] width 343 height 19
click at [1088, 178] on input "Ferienwohnung Huber - Ihr Urlaub im [GEOGRAPHIC_DATA]" at bounding box center [1093, 183] width 343 height 19
drag, startPoint x: 1091, startPoint y: 179, endPoint x: 984, endPoint y: 182, distance: 107.4
click at [984, 182] on input "Ferienwohnung Huber - Ihr Urlaub im [GEOGRAPHIC_DATA]" at bounding box center [1093, 183] width 343 height 19
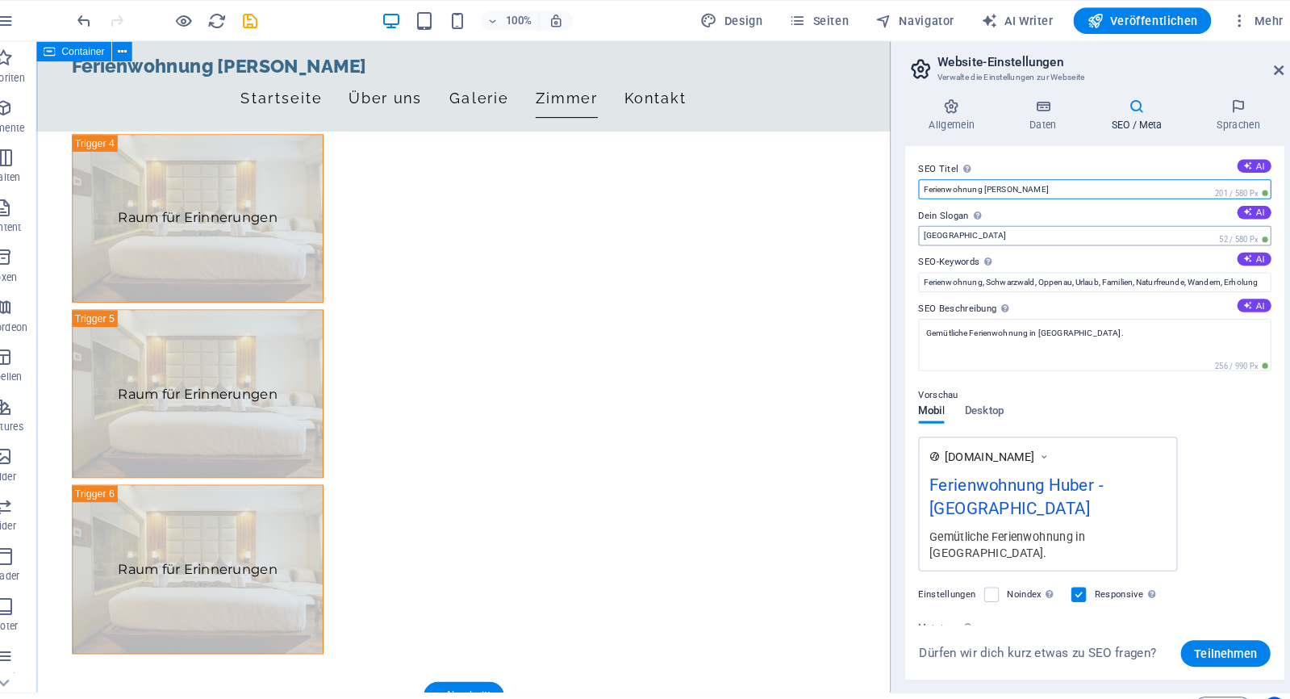
type input "Ferienwohnung [PERSON_NAME]"
click at [984, 224] on input "Berlin" at bounding box center [1093, 228] width 343 height 19
paste input "hr Urlaub im Schwarzwald"
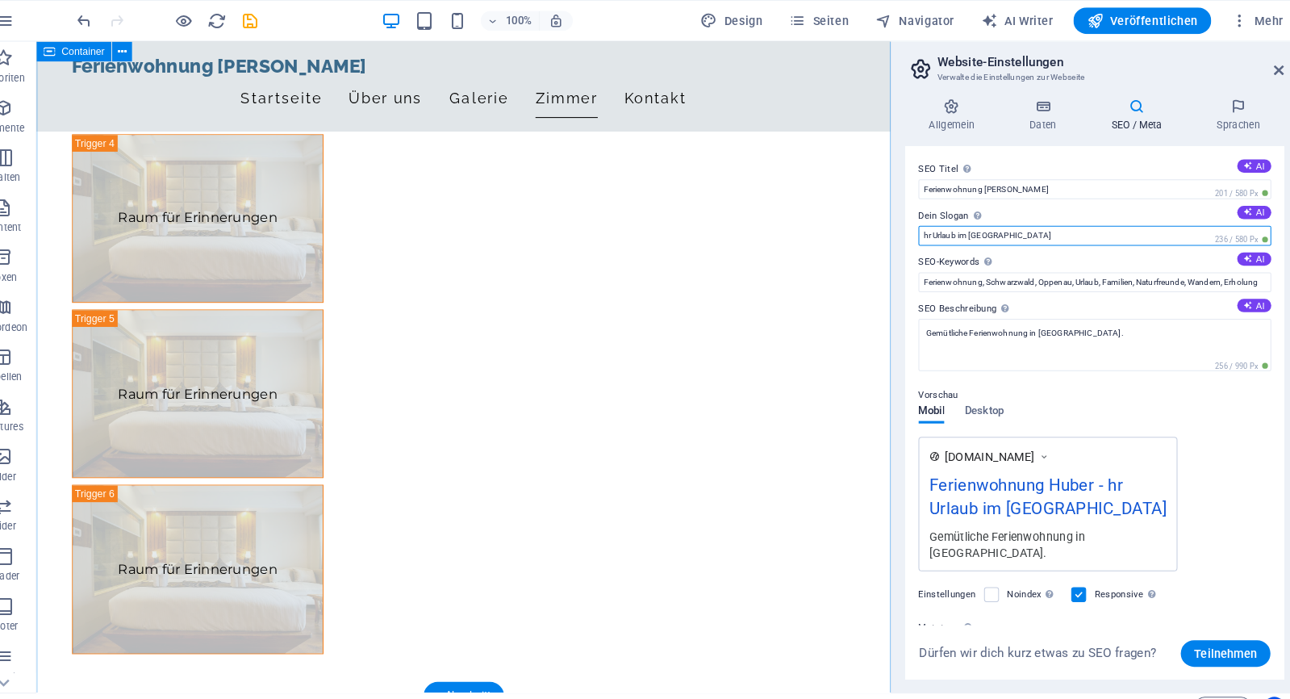
click at [922, 232] on input "hr Urlaub im Schwarzwald" at bounding box center [1093, 228] width 343 height 19
type input "Ihr Urlaub im Schwarzwald"
click at [1124, 202] on label "Dein Slogan Der Slogan deiner Website. AI" at bounding box center [1093, 209] width 343 height 19
click at [1124, 219] on input "Ihr Urlaub im Schwarzwald" at bounding box center [1093, 228] width 343 height 19
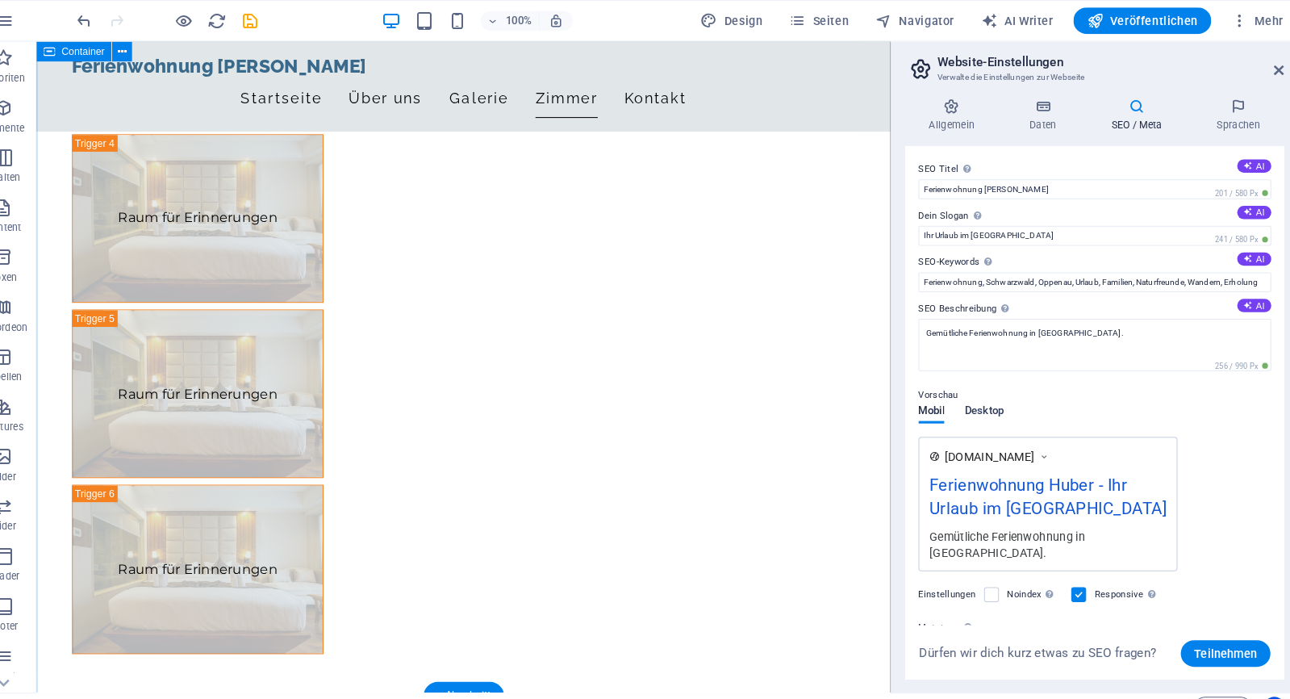
click at [973, 408] on button "Desktop" at bounding box center [985, 403] width 39 height 18
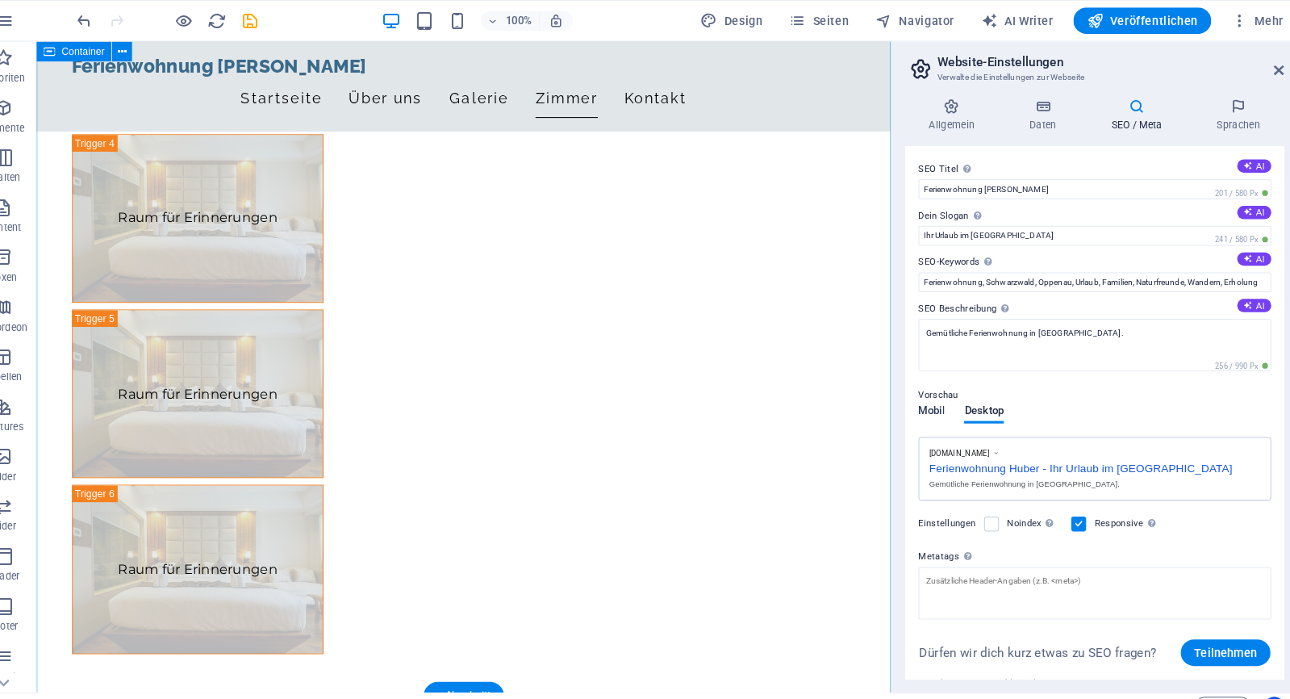
click at [922, 401] on span "Mobil" at bounding box center [934, 401] width 25 height 23
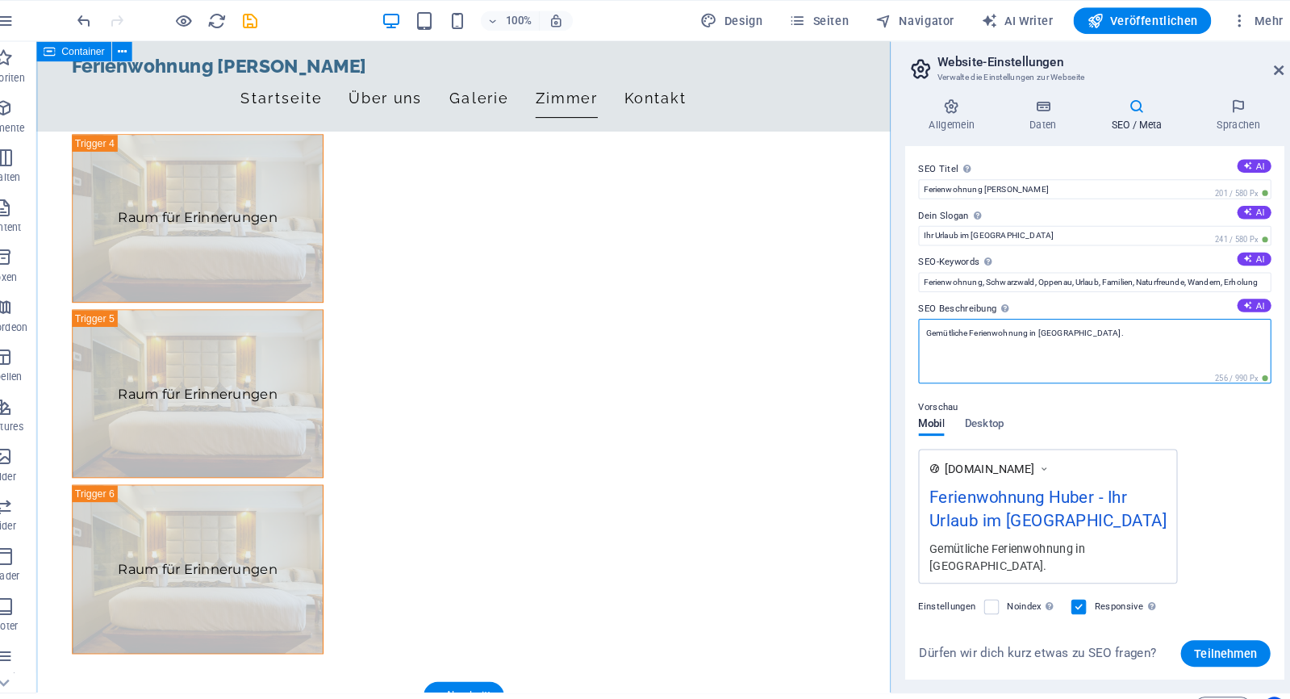
click at [1005, 329] on textarea "Gemütliche Ferienwohnung in Oppenau." at bounding box center [1093, 341] width 343 height 63
click at [1008, 328] on textarea "Gemütliche Ferienwohnung in Oppenau." at bounding box center [1093, 341] width 343 height 63
click at [1004, 325] on textarea "Gemütliche Ferienwohnung in Oppenau." at bounding box center [1093, 341] width 343 height 63
click at [1067, 327] on textarea "Gemütliche Ferienwohnung im Herzen Oppenau." at bounding box center [1093, 341] width 343 height 63
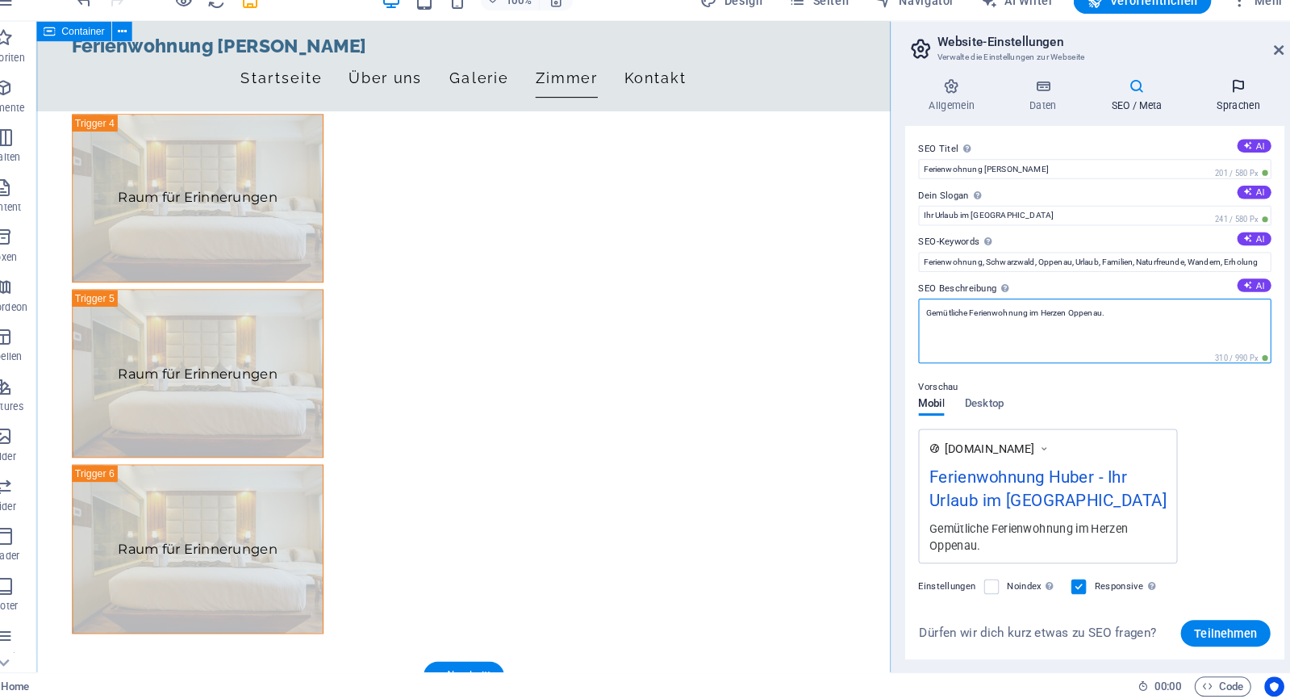
type textarea "Gemütliche Ferienwohnung im Herzen Oppenau."
click at [1198, 95] on icon at bounding box center [1233, 103] width 89 height 16
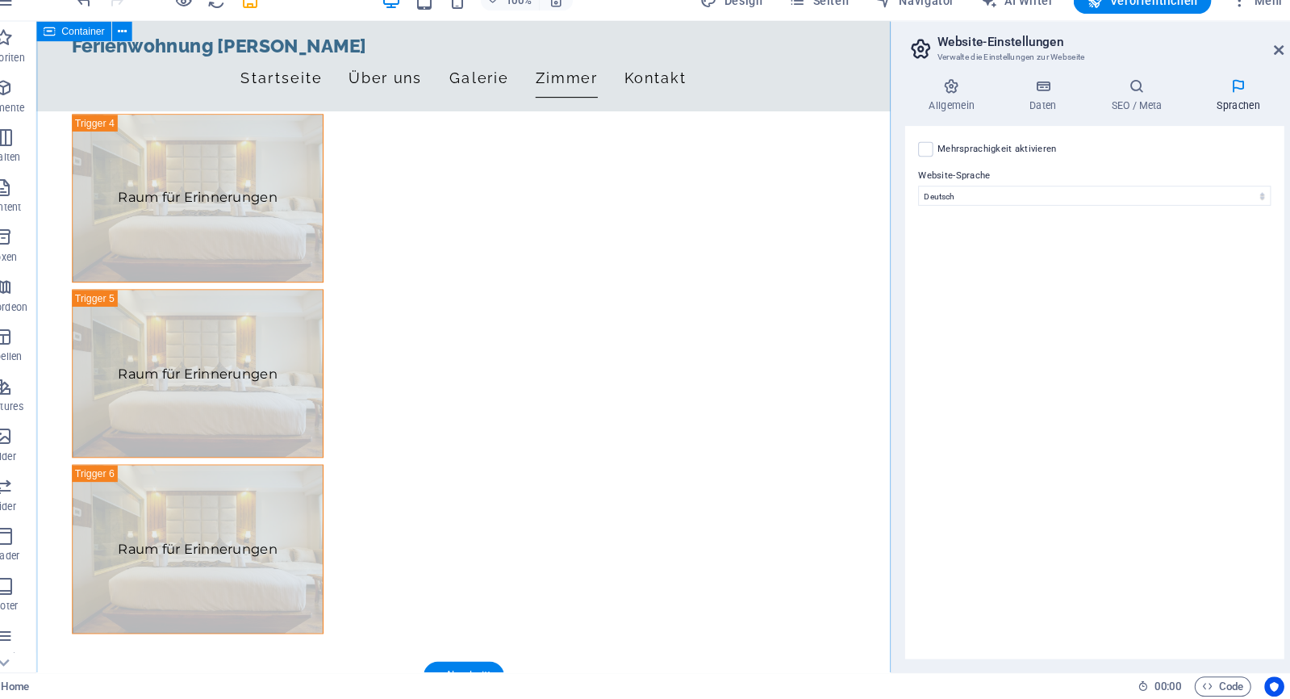
click at [984, 155] on label "Mehrsprachigkeit aktivieren Um die Mehrsprachigkeit zu deaktivieren, lösche Spr…" at bounding box center [998, 164] width 116 height 19
click at [0, 0] on input "Mehrsprachigkeit aktivieren Um die Mehrsprachigkeit zu deaktivieren, lösche Spr…" at bounding box center [0, 0] width 0 height 0
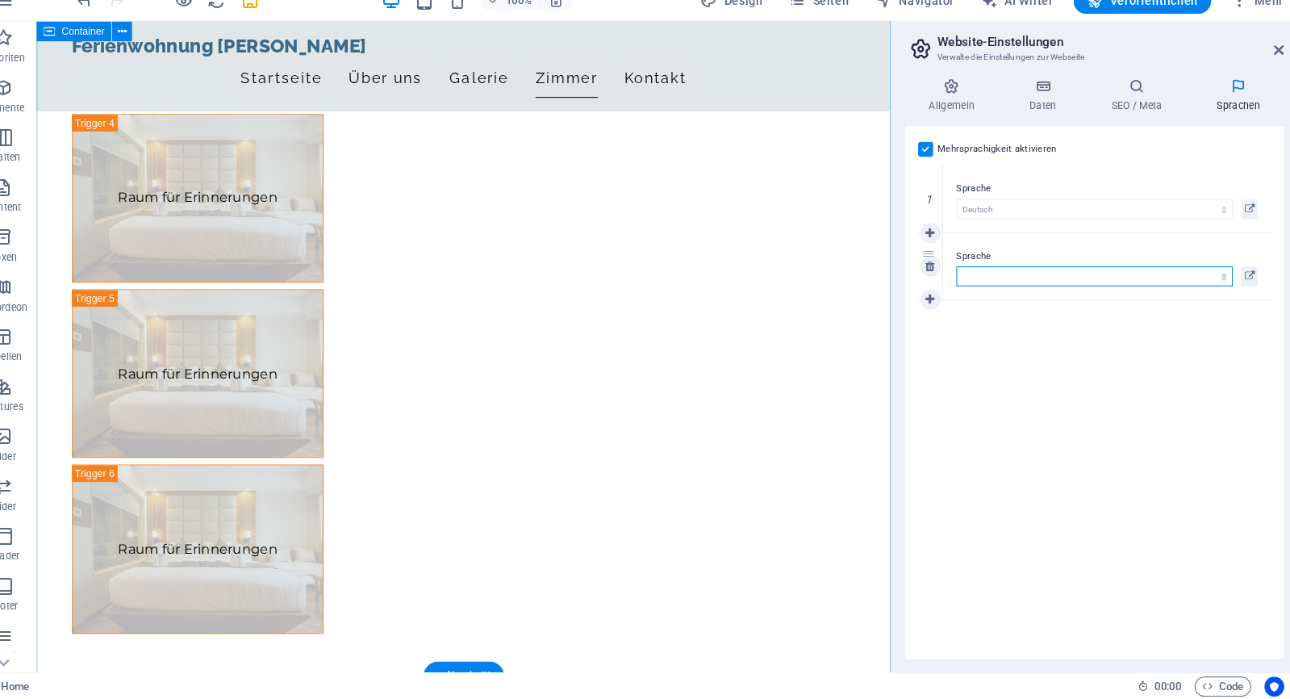
select select "33"
click at [1046, 366] on div "Mehrsprachigkeit aktivieren Um die Mehrsprachigkeit zu deaktivieren, lösche Spr…" at bounding box center [1093, 401] width 369 height 518
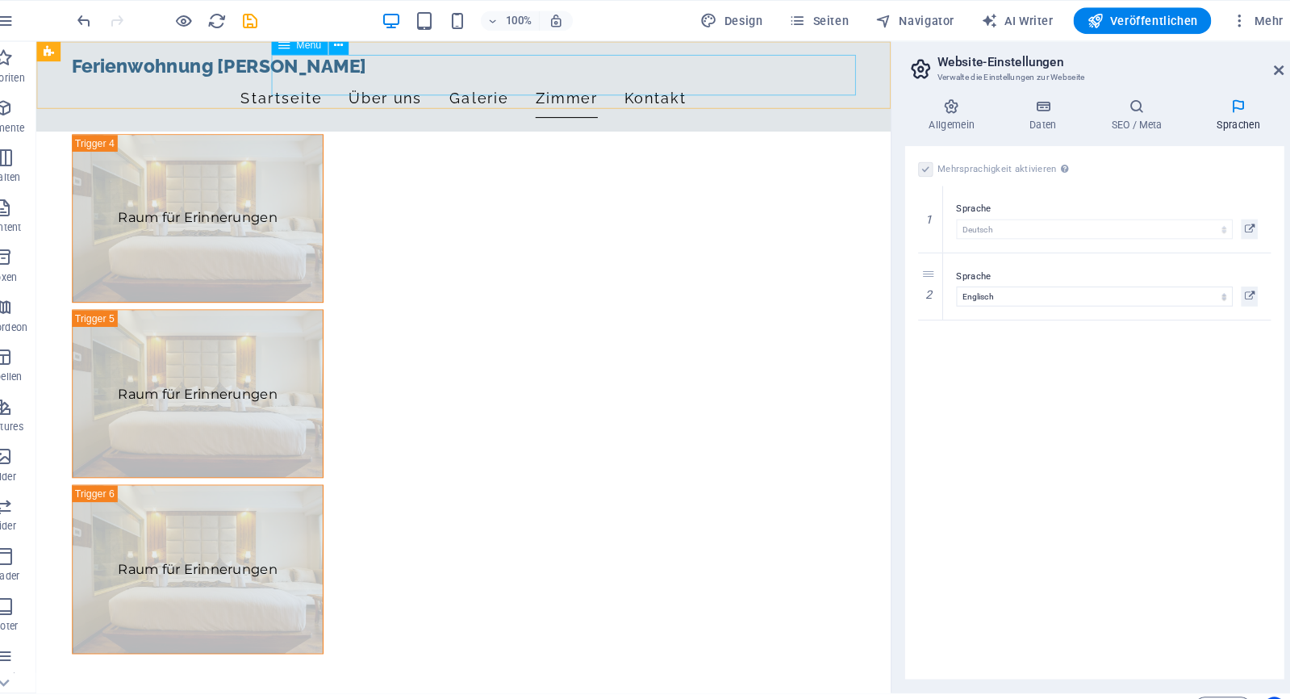
click at [385, 76] on nav "Startseite Über uns Galerie Zimmer Kontakt" at bounding box center [452, 96] width 762 height 40
click at [1104, 111] on h4 "SEO / Meta" at bounding box center [1137, 112] width 102 height 34
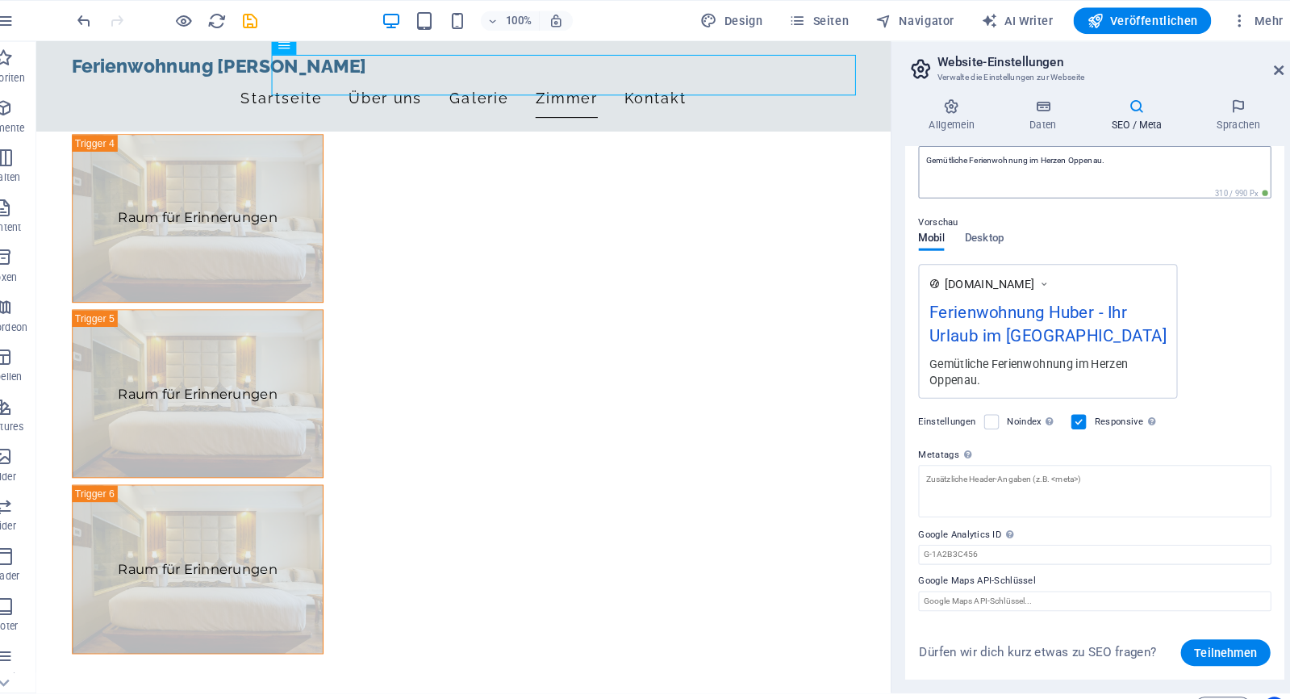
scroll to position [167, 0]
click at [985, 411] on label at bounding box center [992, 410] width 15 height 15
click at [0, 0] on input "Noindex Weist Suchmaschinen an, diese Website aus Suchergebnissen auszuschließe…" at bounding box center [0, 0] width 0 height 0
click at [985, 411] on label at bounding box center [992, 410] width 15 height 15
click at [0, 0] on input "Noindex Weist Suchmaschinen an, diese Website aus Suchergebnissen auszuschließe…" at bounding box center [0, 0] width 0 height 0
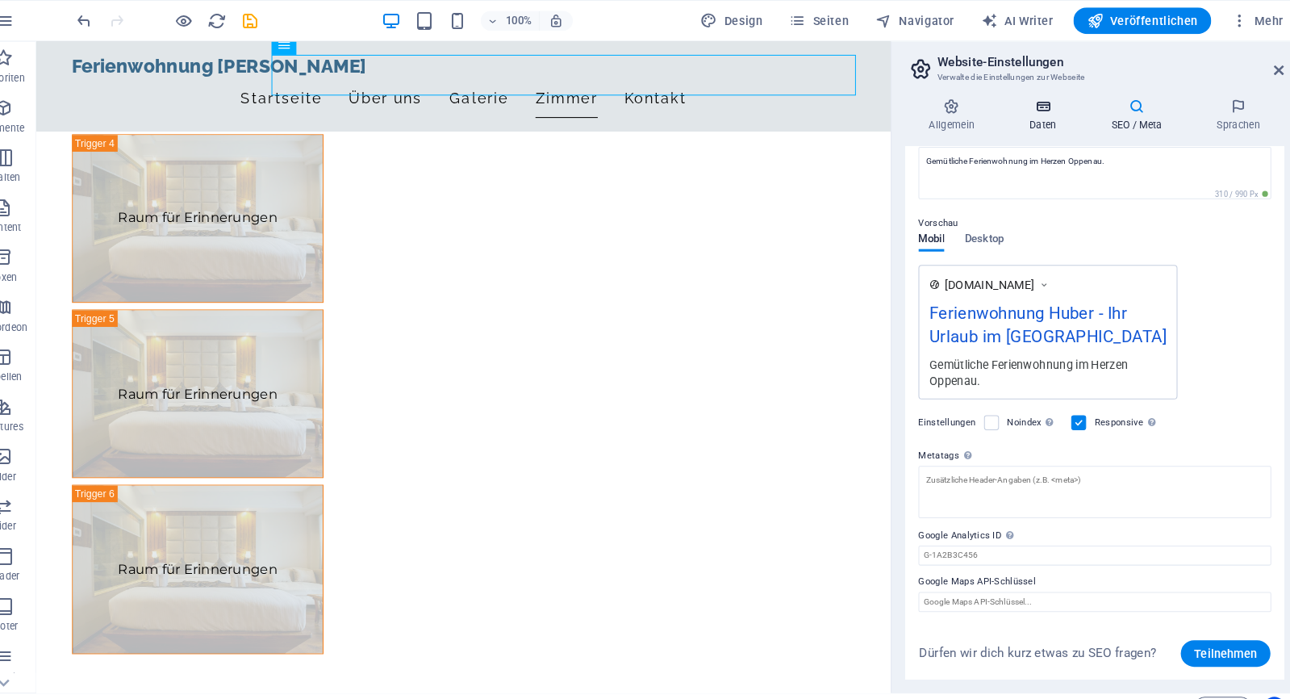
click at [1017, 111] on h4 "Daten" at bounding box center [1046, 112] width 80 height 34
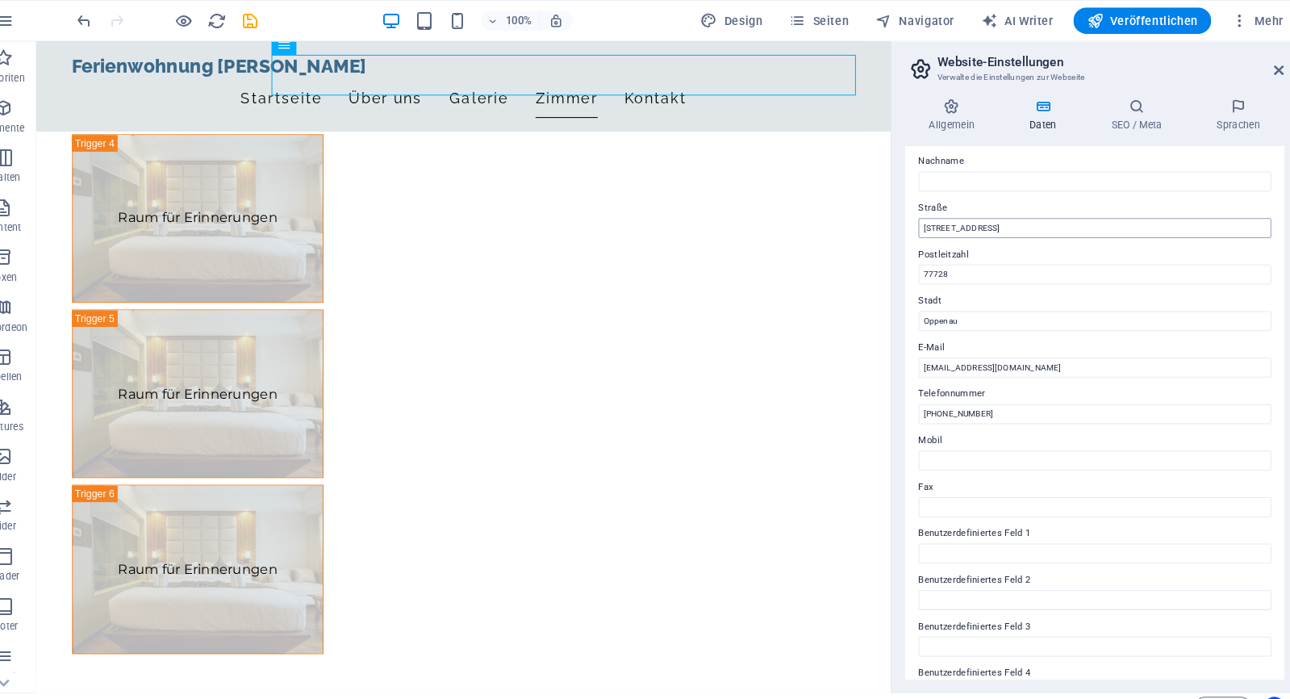
scroll to position [133, 0]
type input "[EMAIL_ADDRESS][DOMAIN_NAME]"
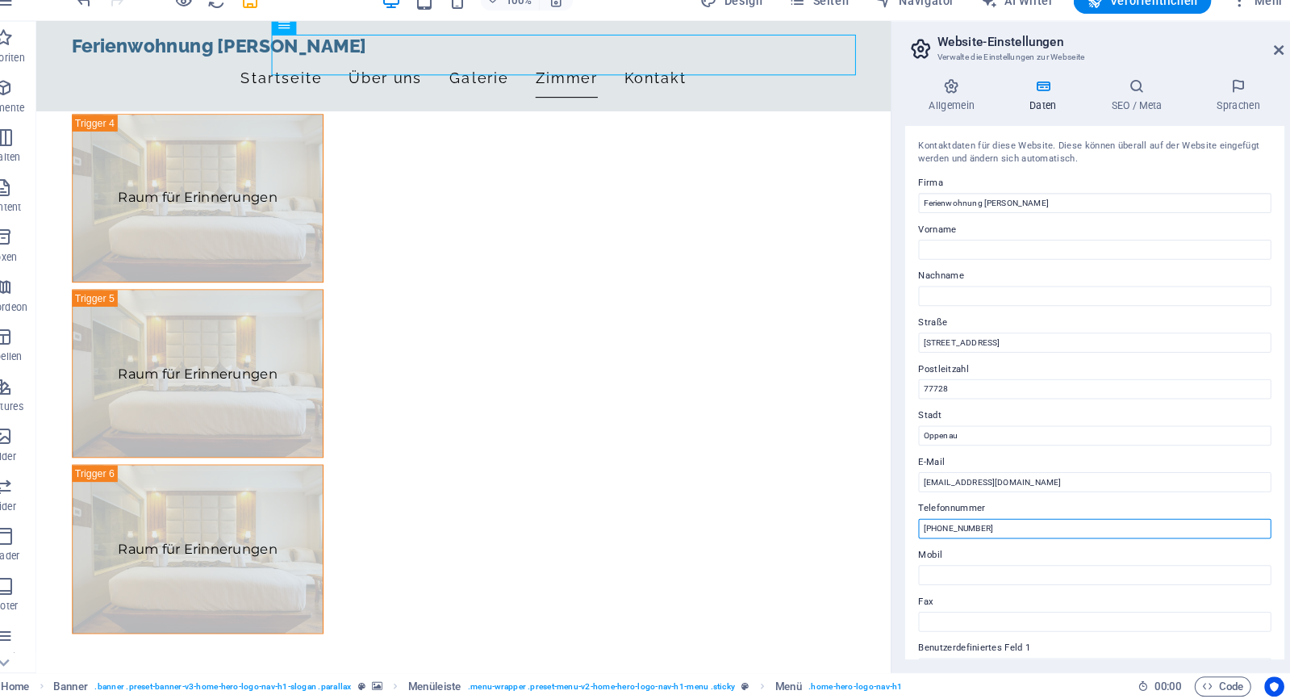
scroll to position [0, 0]
type input "[PHONE_NUMBER]"
click at [1268, 61] on icon at bounding box center [1273, 67] width 10 height 13
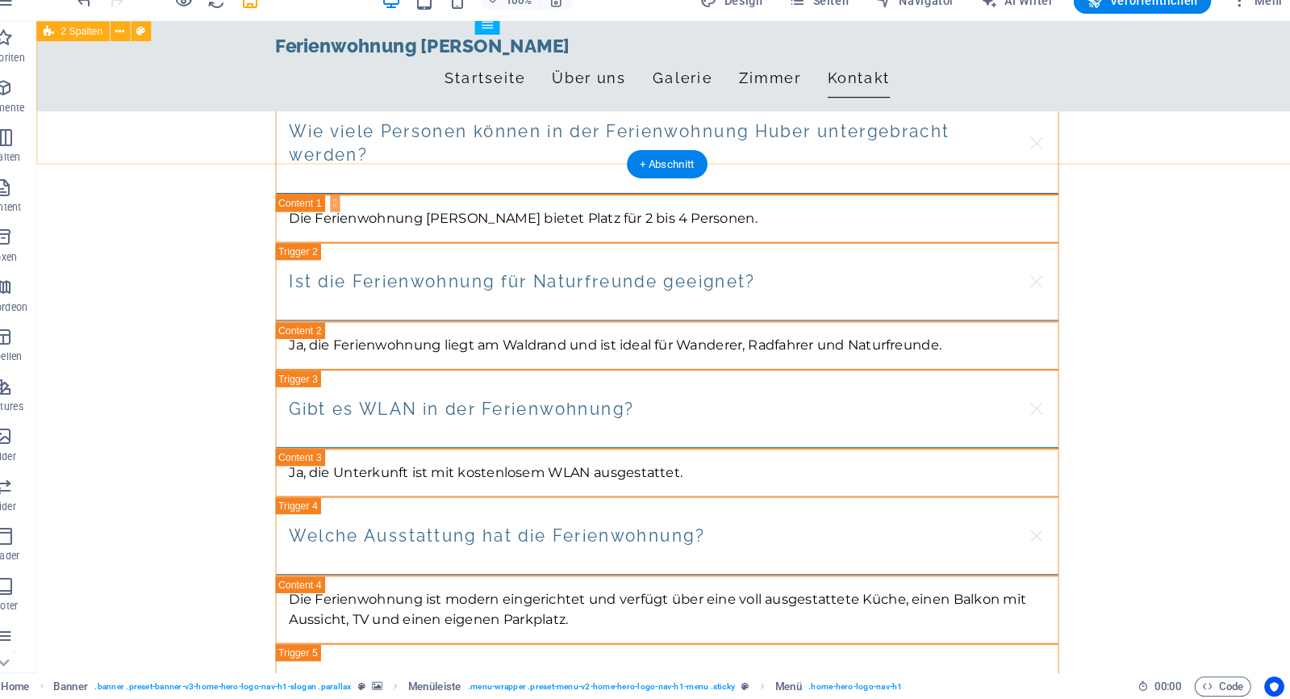
scroll to position [2754, 0]
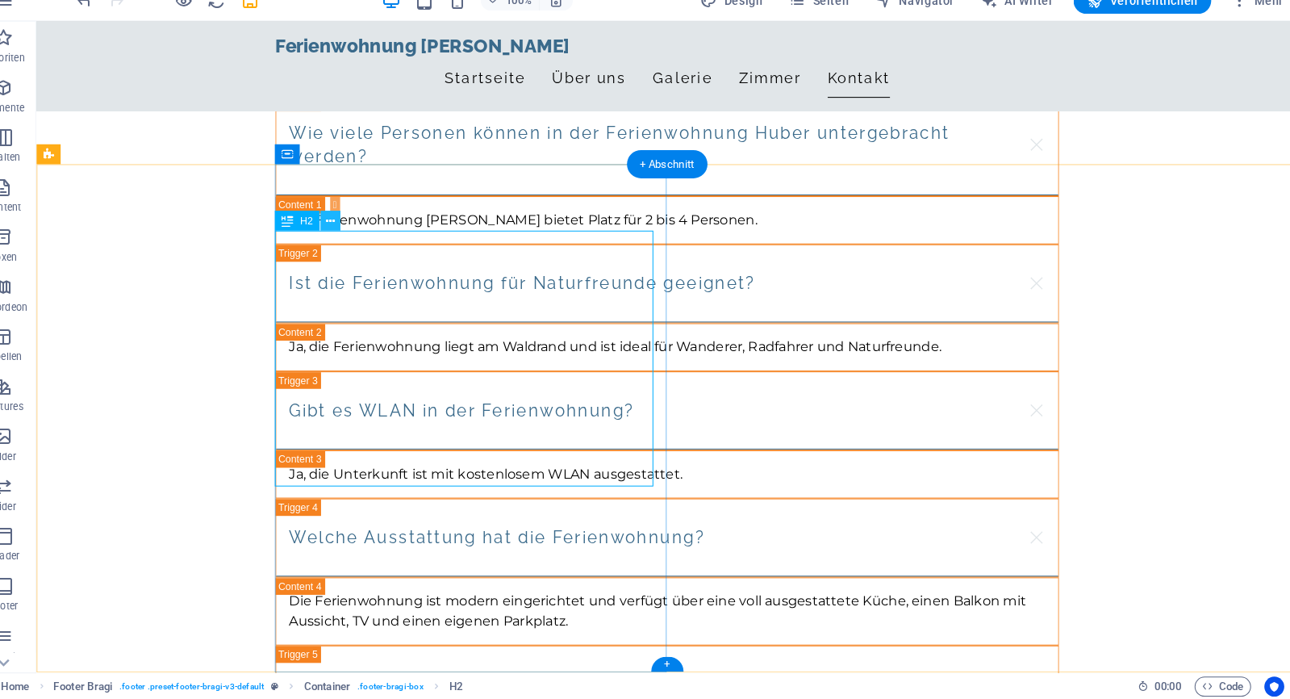
click at [345, 226] on icon at bounding box center [349, 234] width 9 height 17
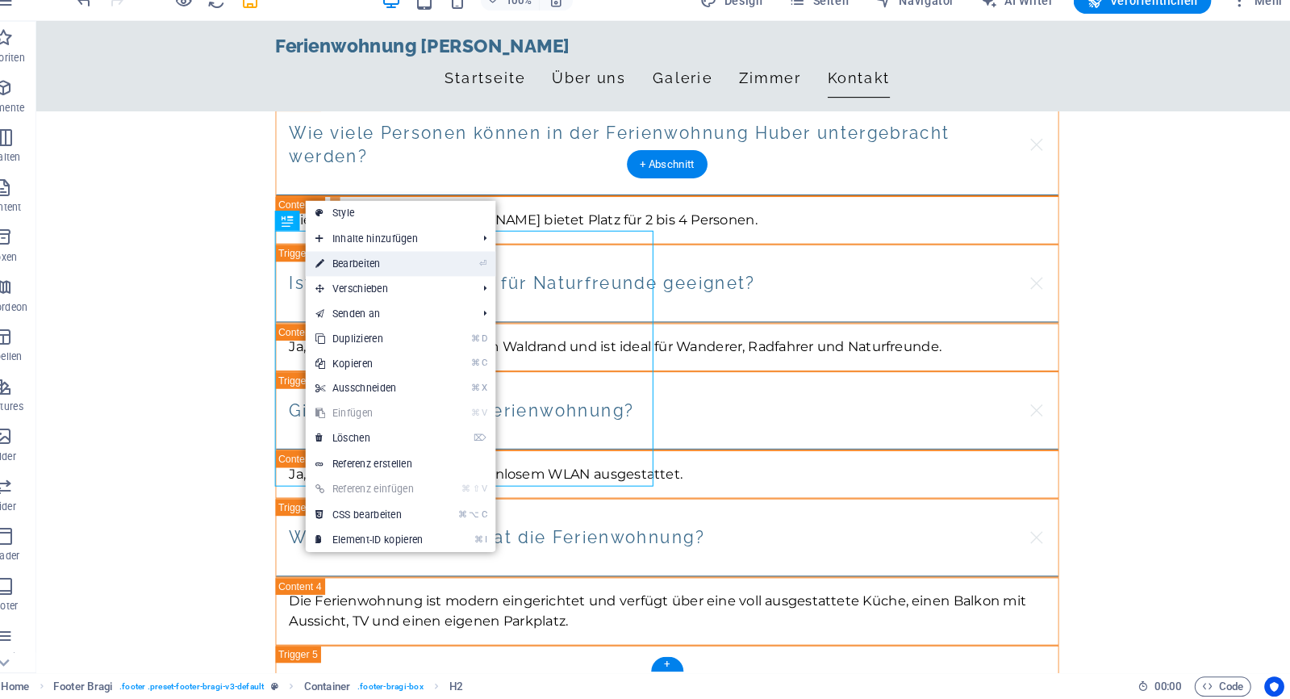
click at [380, 267] on link "⏎ Bearbeiten" at bounding box center [388, 276] width 124 height 24
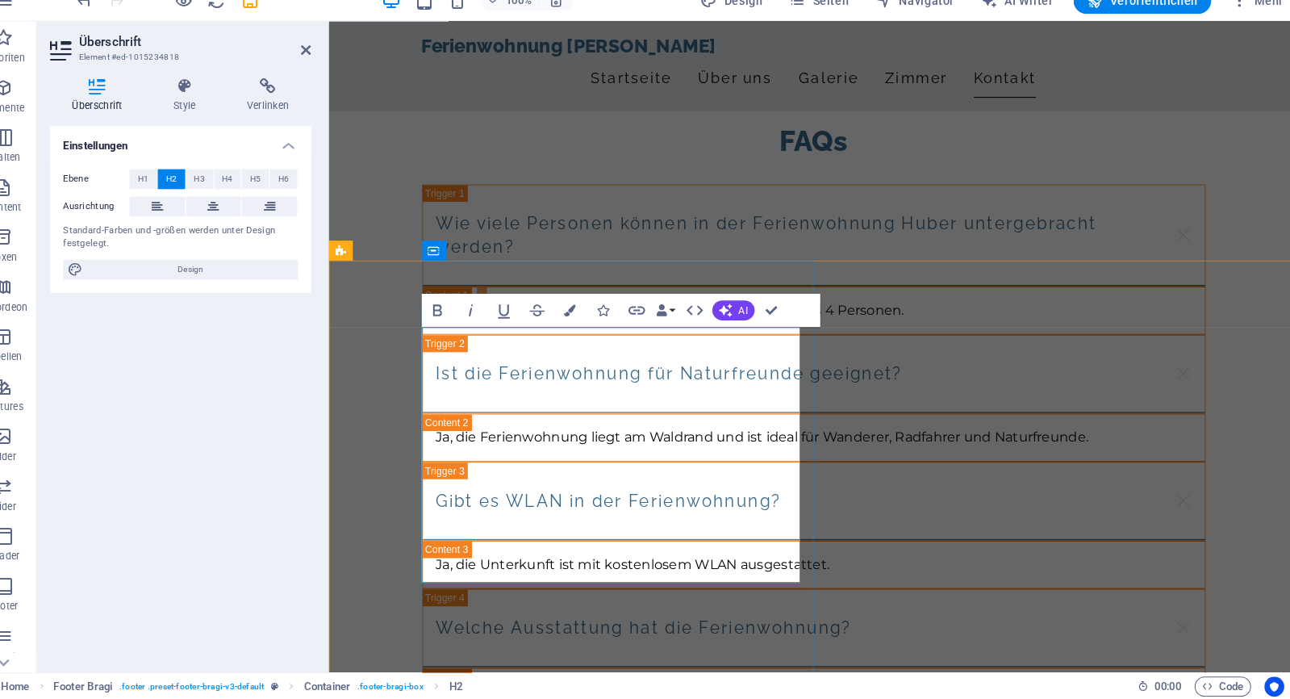
scroll to position [2691, 0]
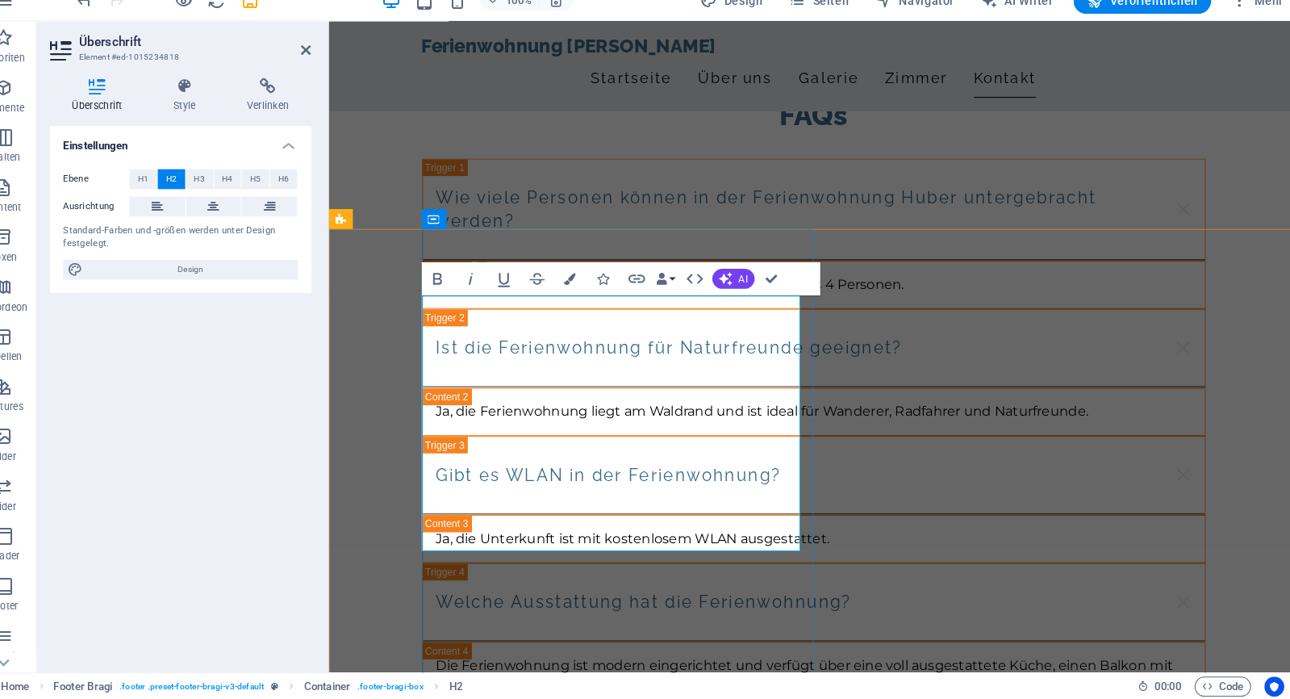
drag, startPoint x: 700, startPoint y: 378, endPoint x: 422, endPoint y: 337, distance: 281.4
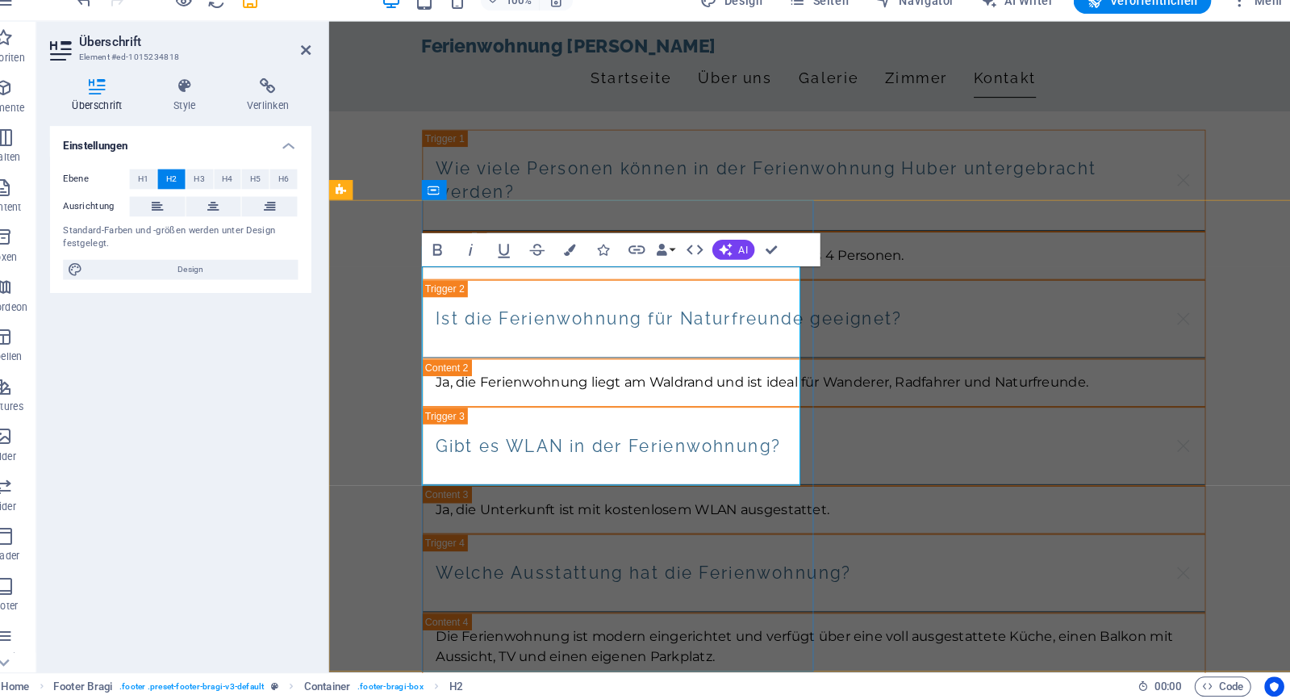
scroll to position [2719, 0]
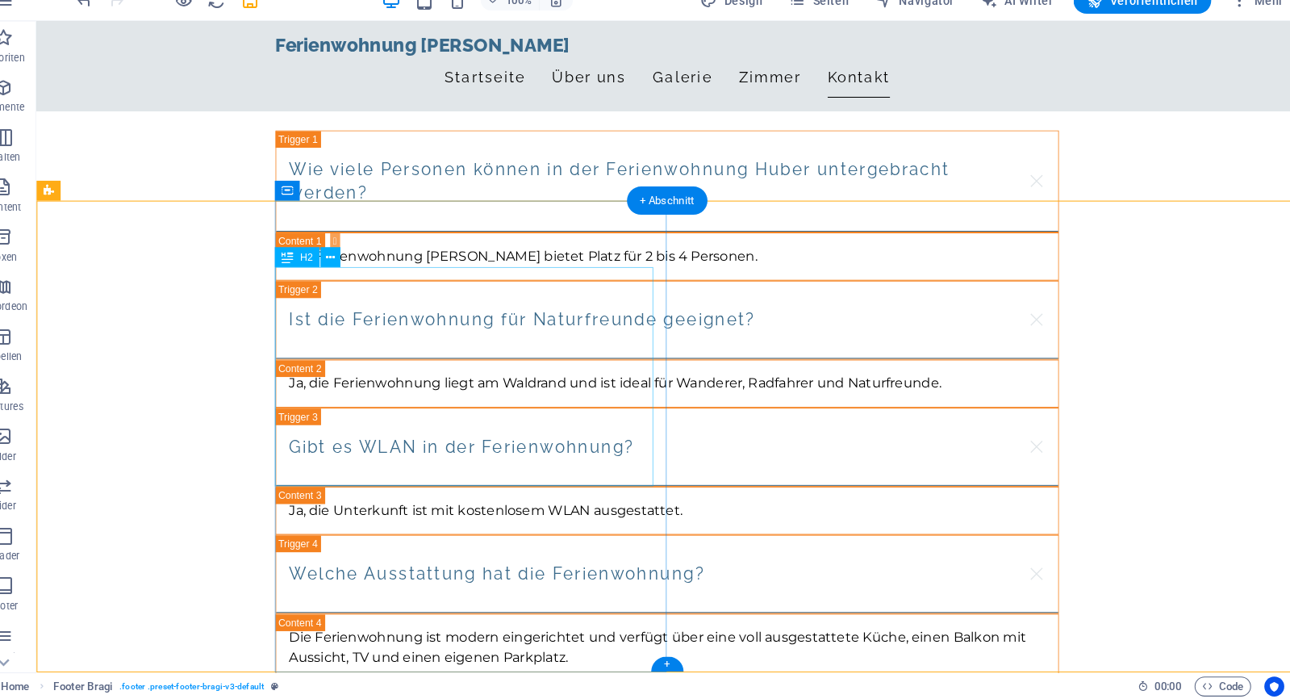
scroll to position [0, 0]
click at [341, 260] on button at bounding box center [350, 269] width 19 height 19
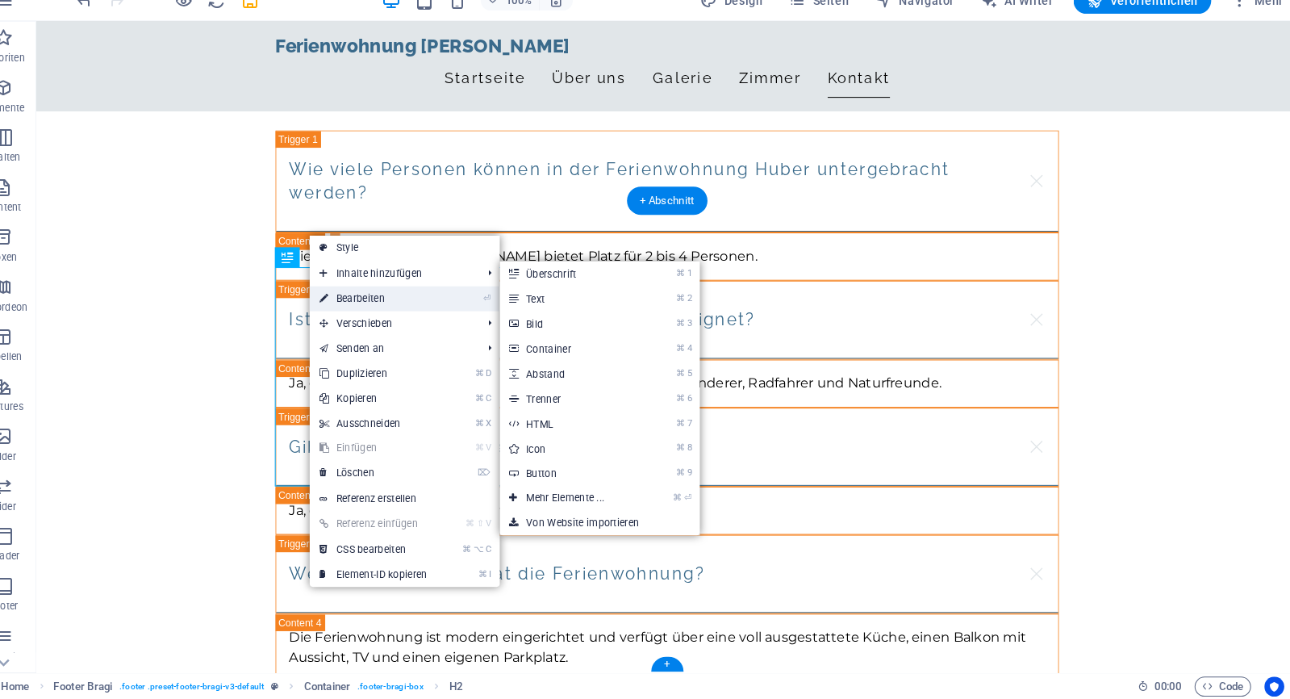
click at [343, 298] on link "⏎ Bearbeiten" at bounding box center [392, 310] width 124 height 24
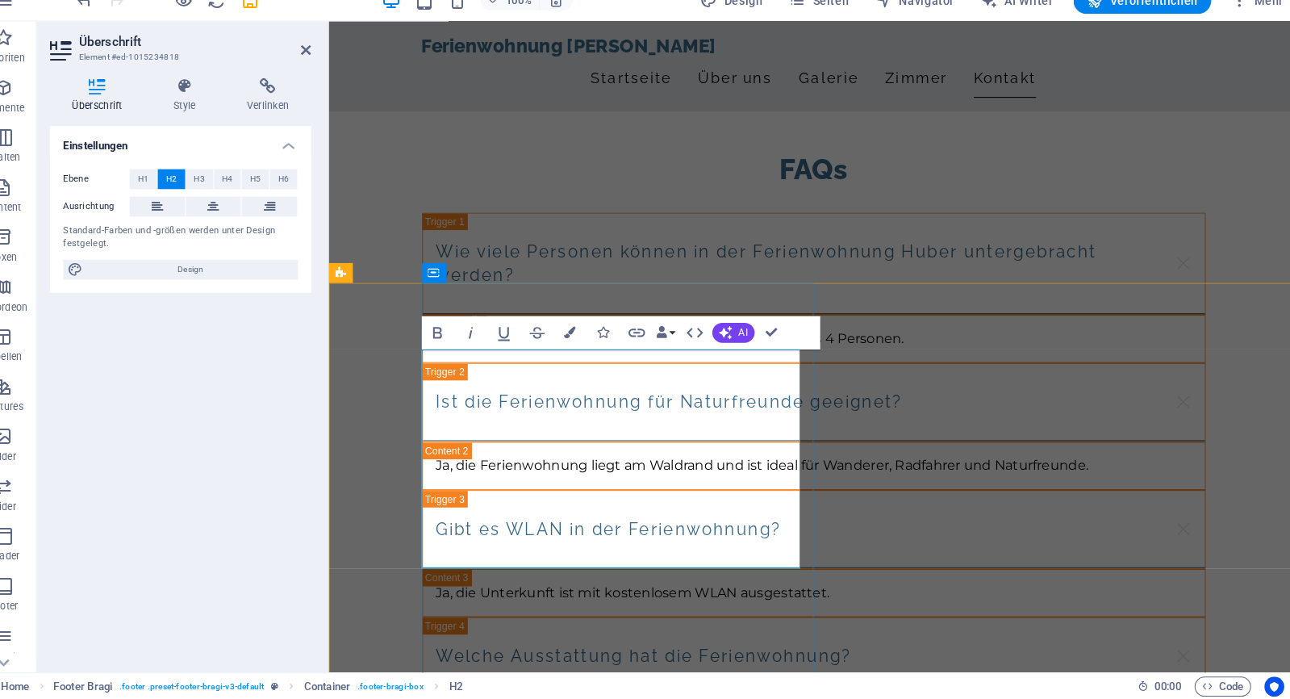
scroll to position [2541, 0]
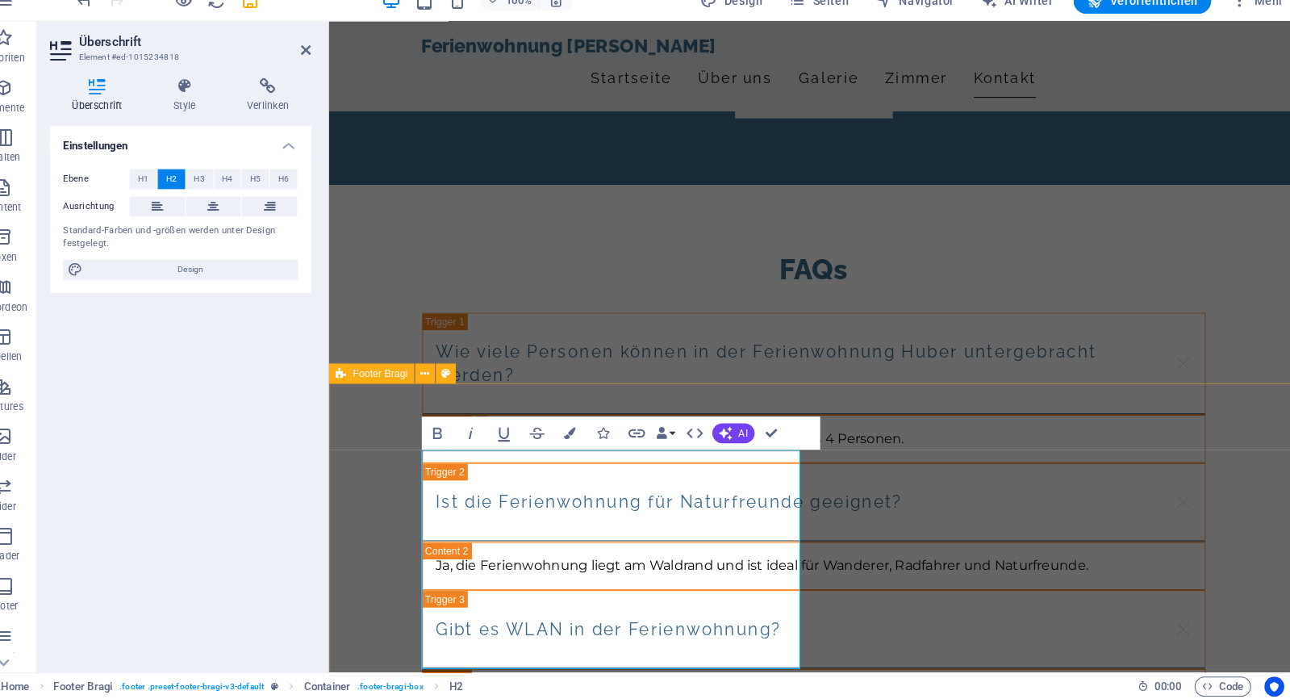
drag, startPoint x: 550, startPoint y: 636, endPoint x: 414, endPoint y: 562, distance: 154.6
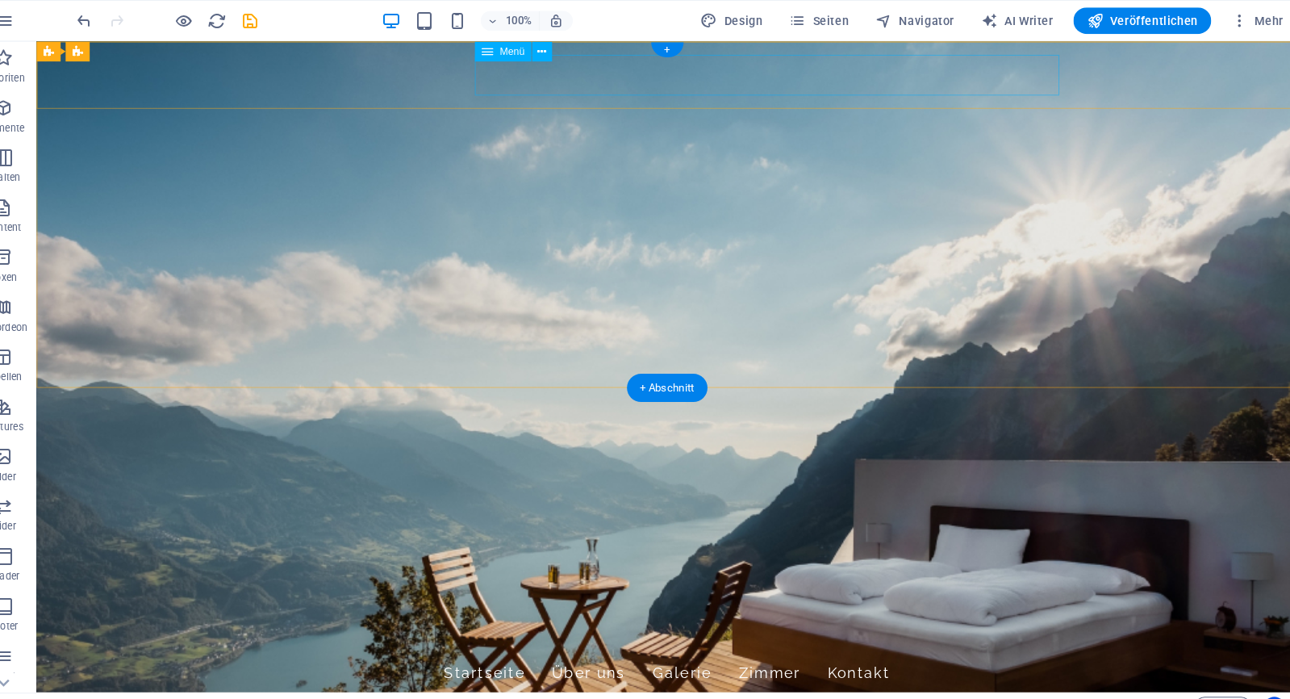
scroll to position [0, 0]
click at [561, 635] on nav "Startseite Über uns Galerie Zimmer Kontakt" at bounding box center [650, 655] width 762 height 40
click at [658, 635] on nav "Startseite Über uns Galerie Zimmer Kontakt" at bounding box center [650, 655] width 762 height 40
click at [663, 635] on nav "Startseite Über uns Galerie Zimmer Kontakt" at bounding box center [650, 655] width 762 height 40
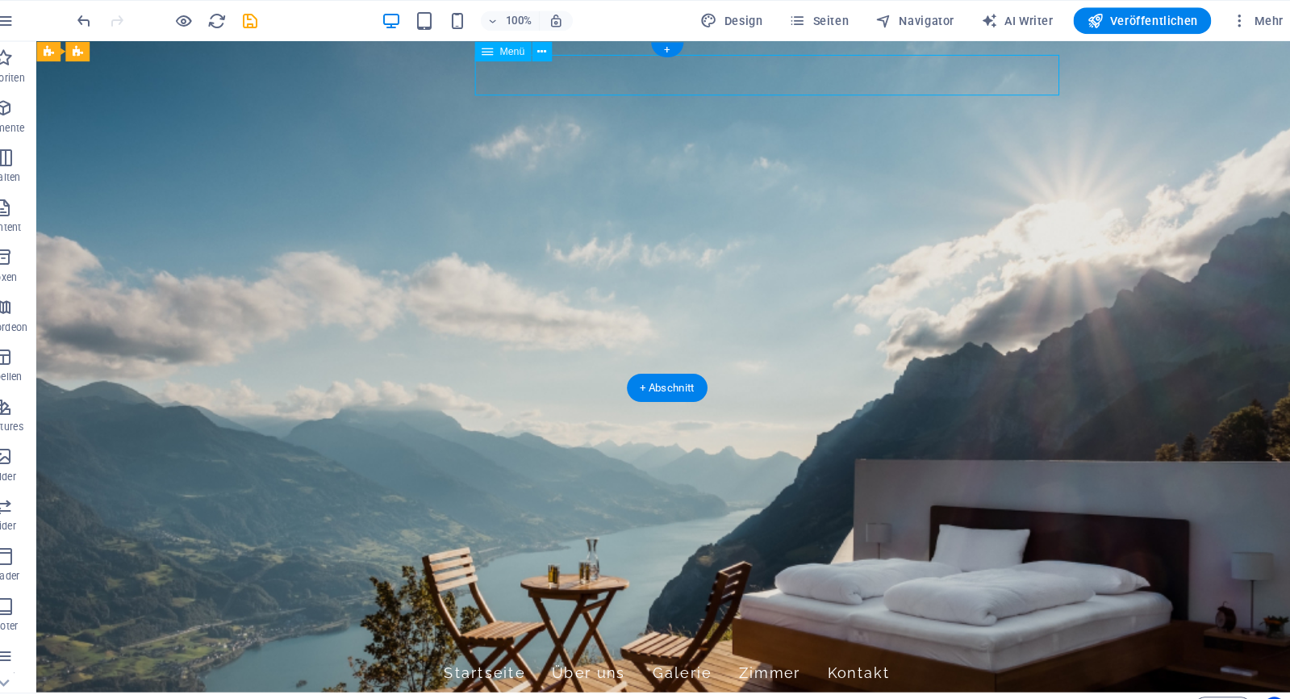
click at [775, 635] on nav "Startseite Über uns Galerie Zimmer Kontakt" at bounding box center [650, 655] width 762 height 40
click at [832, 635] on nav "Startseite Über uns Galerie Zimmer Kontakt" at bounding box center [650, 655] width 762 height 40
click at [942, 635] on nav "Startseite Über uns Galerie Zimmer Kontakt" at bounding box center [650, 655] width 762 height 40
click at [1226, 19] on span "Mehr" at bounding box center [1251, 20] width 51 height 16
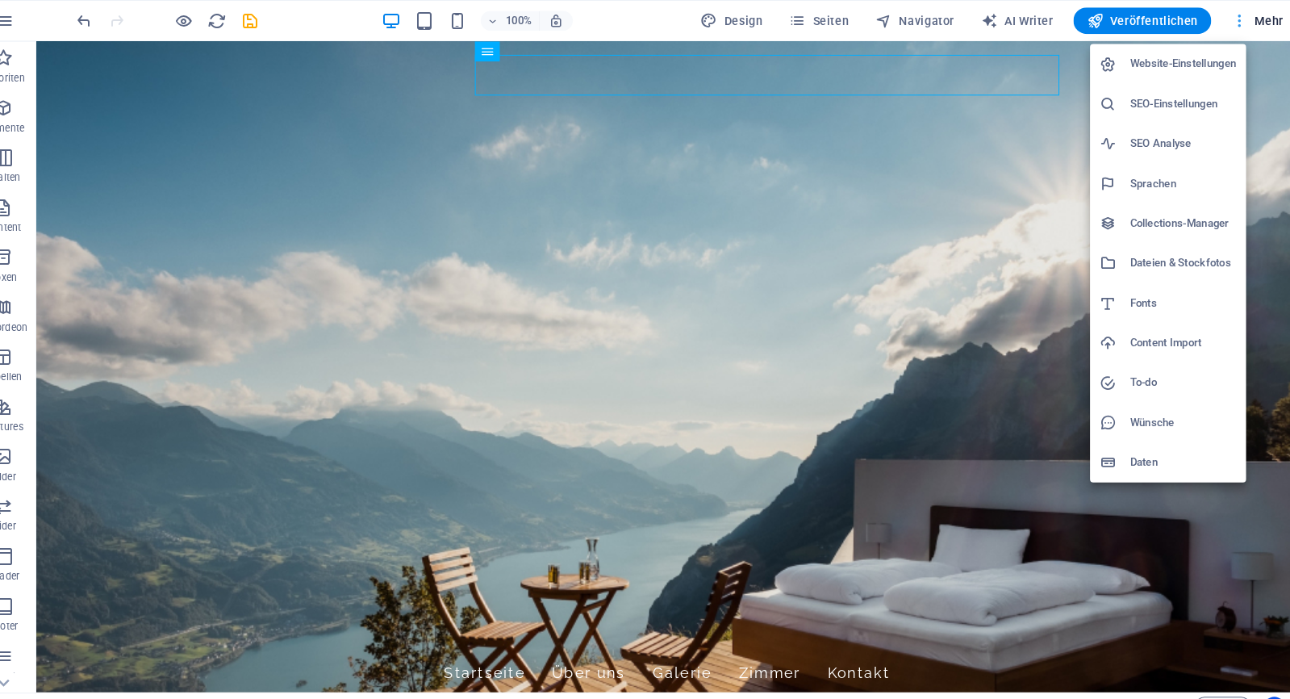
click at [1224, 19] on div at bounding box center [645, 349] width 1290 height 699
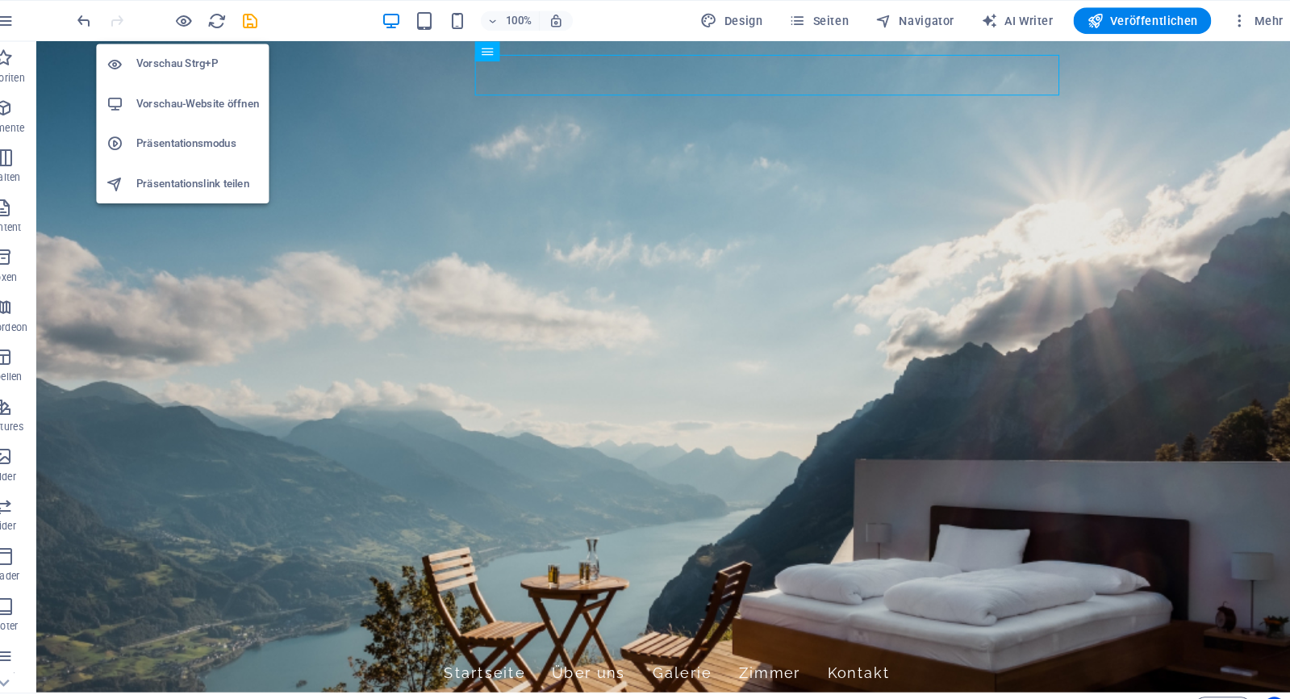
click at [172, 99] on h6 "Vorschau-Website öffnen" at bounding box center [220, 100] width 119 height 19
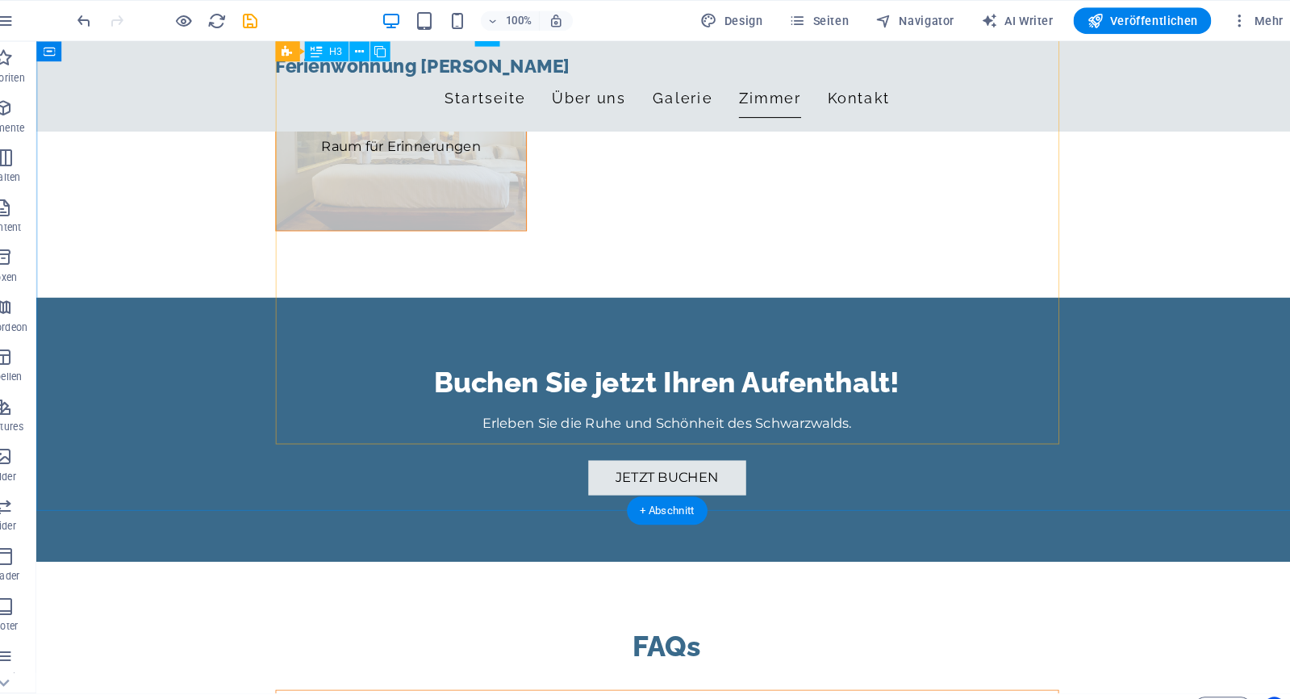
scroll to position [2325, 0]
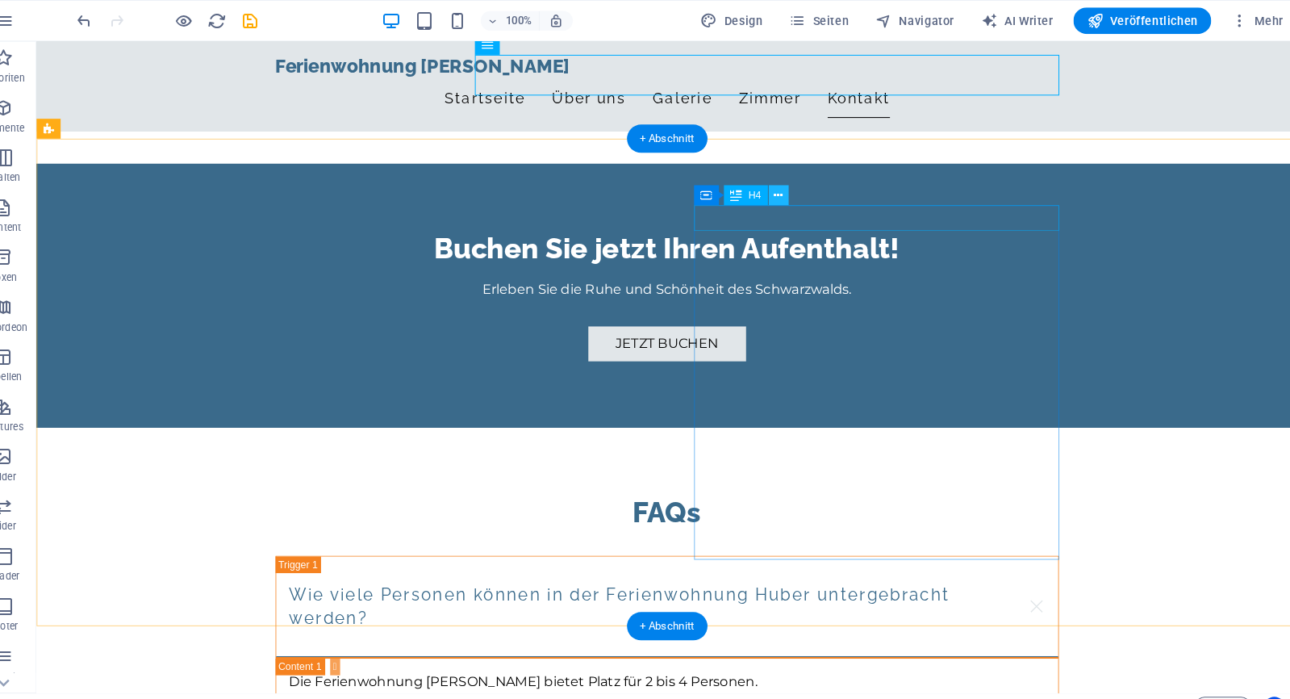
click at [781, 186] on icon at bounding box center [785, 190] width 9 height 17
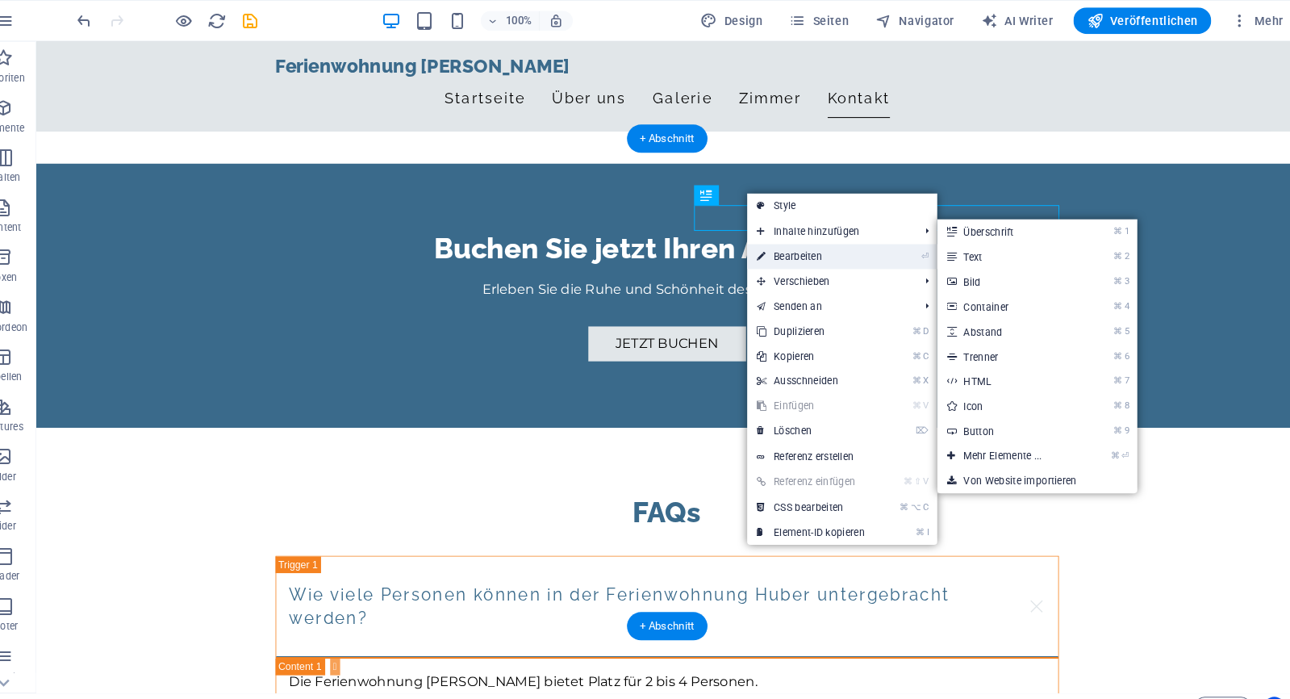
click at [756, 245] on link "⏎ Bearbeiten" at bounding box center [817, 249] width 124 height 24
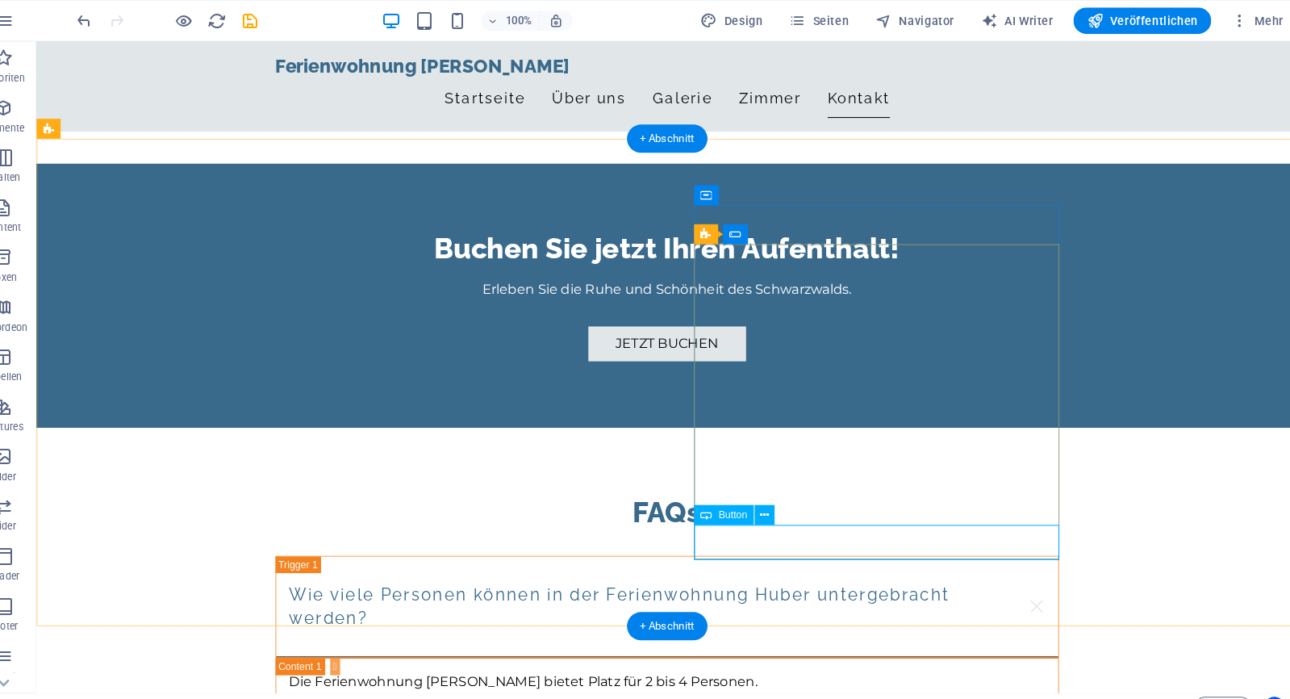
click at [768, 496] on icon at bounding box center [772, 500] width 9 height 17
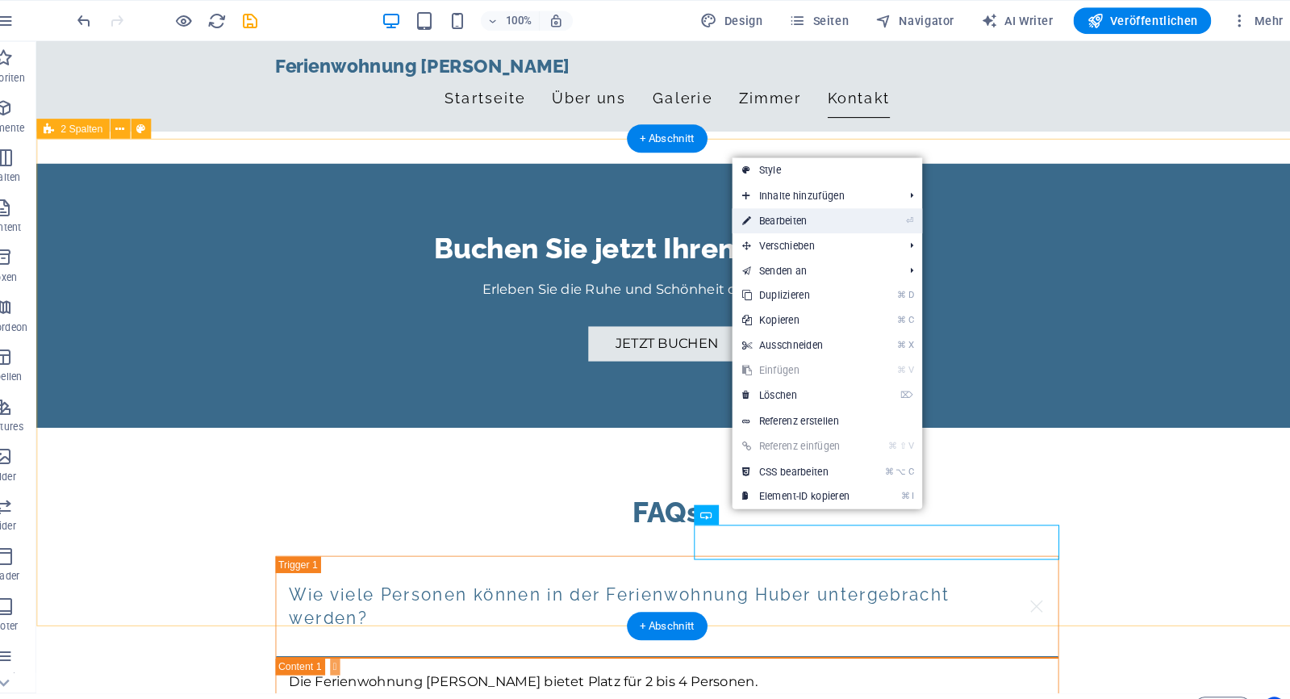
click at [797, 219] on link "⏎ Bearbeiten" at bounding box center [803, 215] width 124 height 24
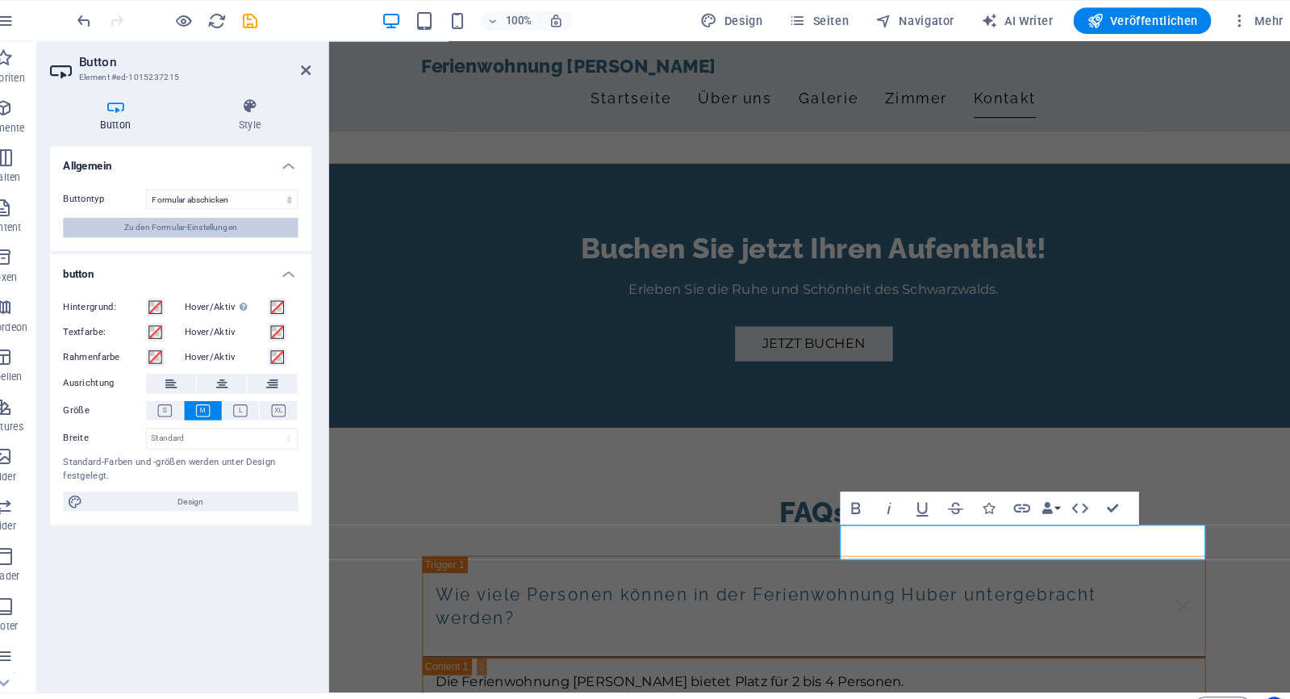
click at [230, 219] on span "Zu den Formular-Einstellungen" at bounding box center [205, 220] width 110 height 19
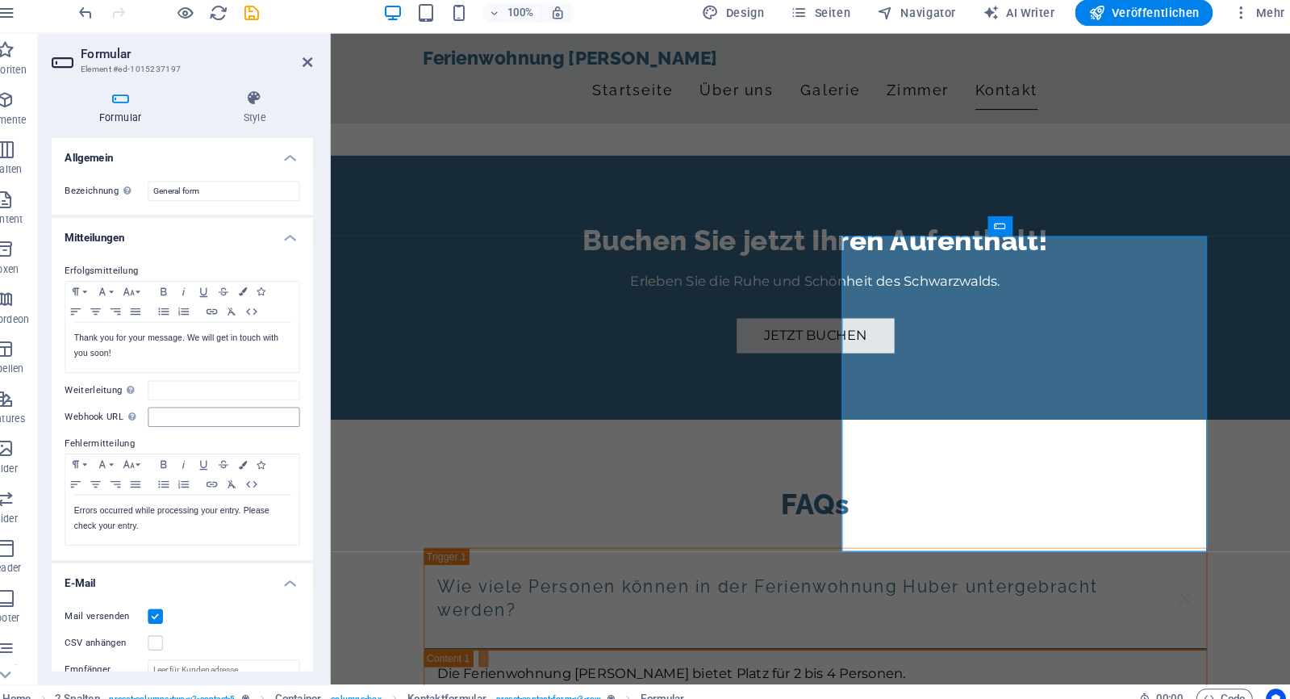
scroll to position [0, 0]
click at [251, 114] on h4 "Style" at bounding box center [275, 112] width 114 height 34
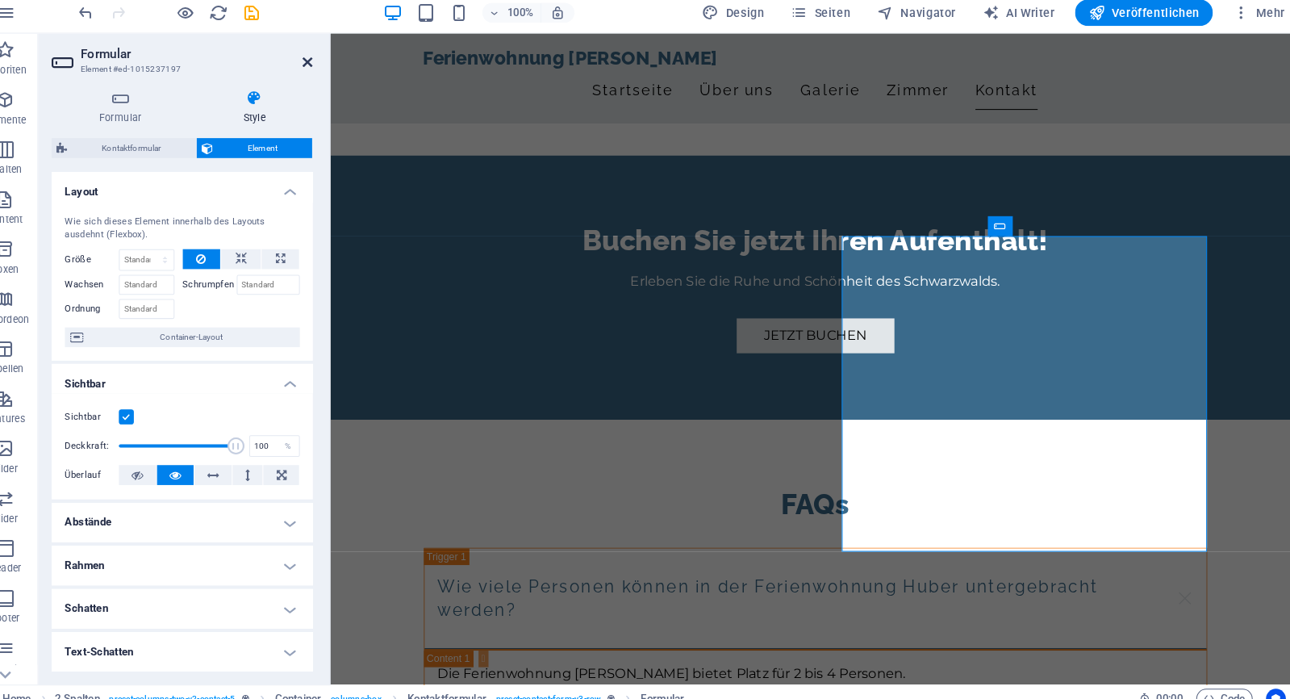
click at [322, 61] on icon at bounding box center [327, 67] width 10 height 13
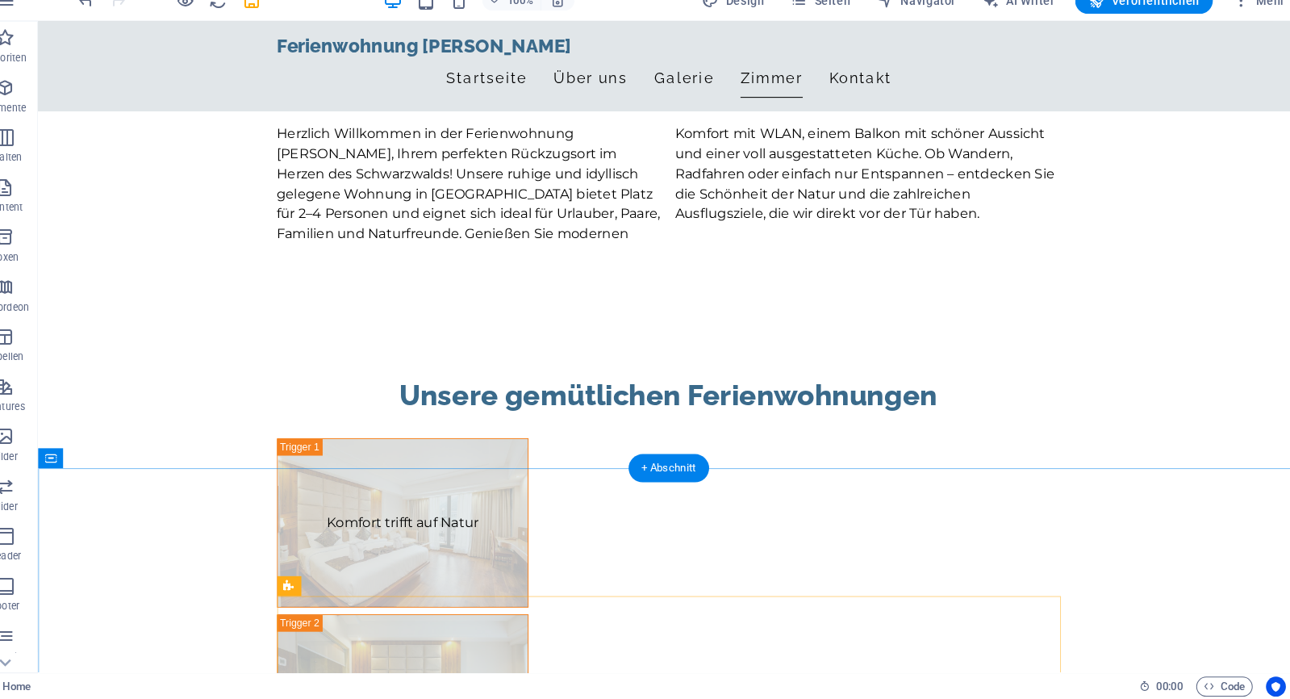
scroll to position [905, 0]
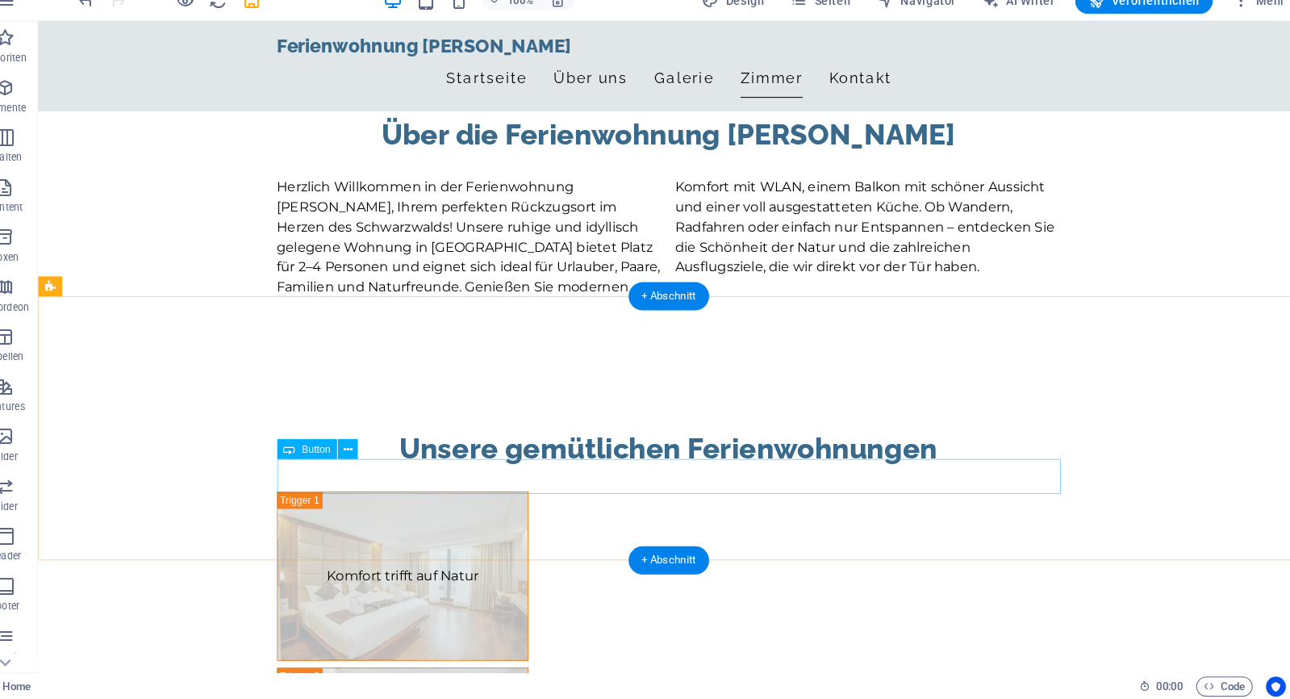
click at [362, 448] on icon at bounding box center [366, 456] width 9 height 17
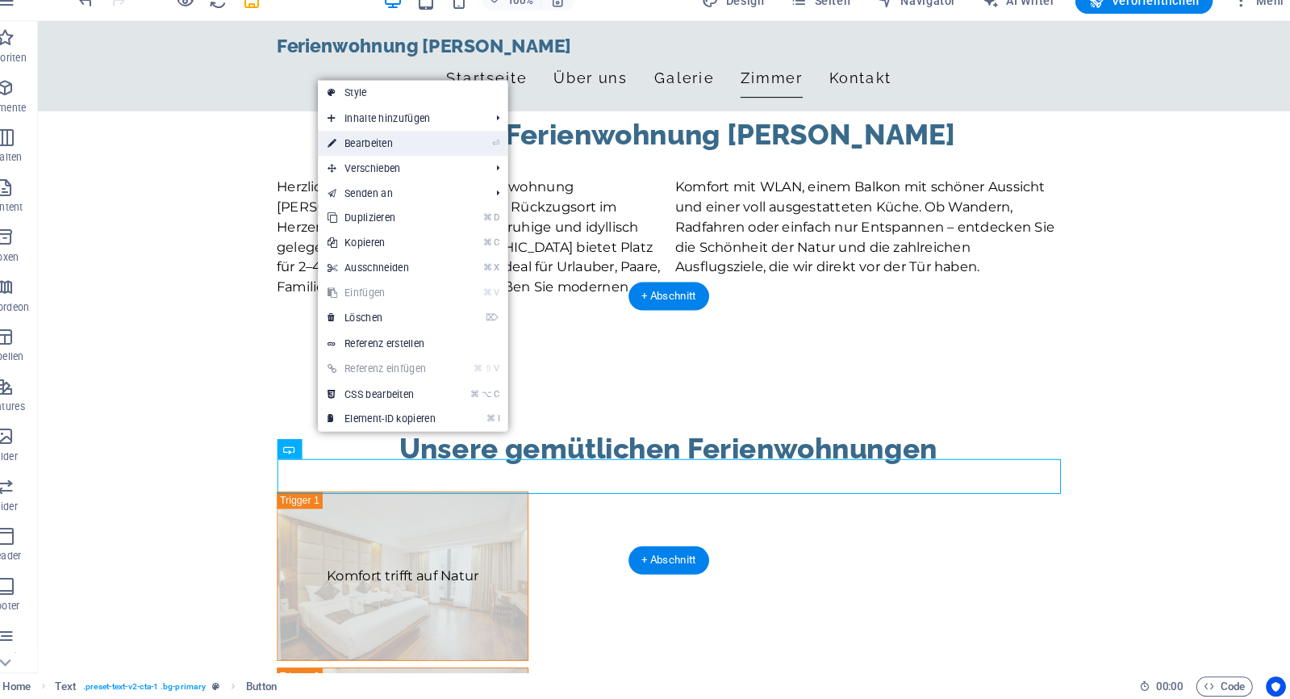
click at [374, 147] on link "⏎ Bearbeiten" at bounding box center [398, 159] width 124 height 24
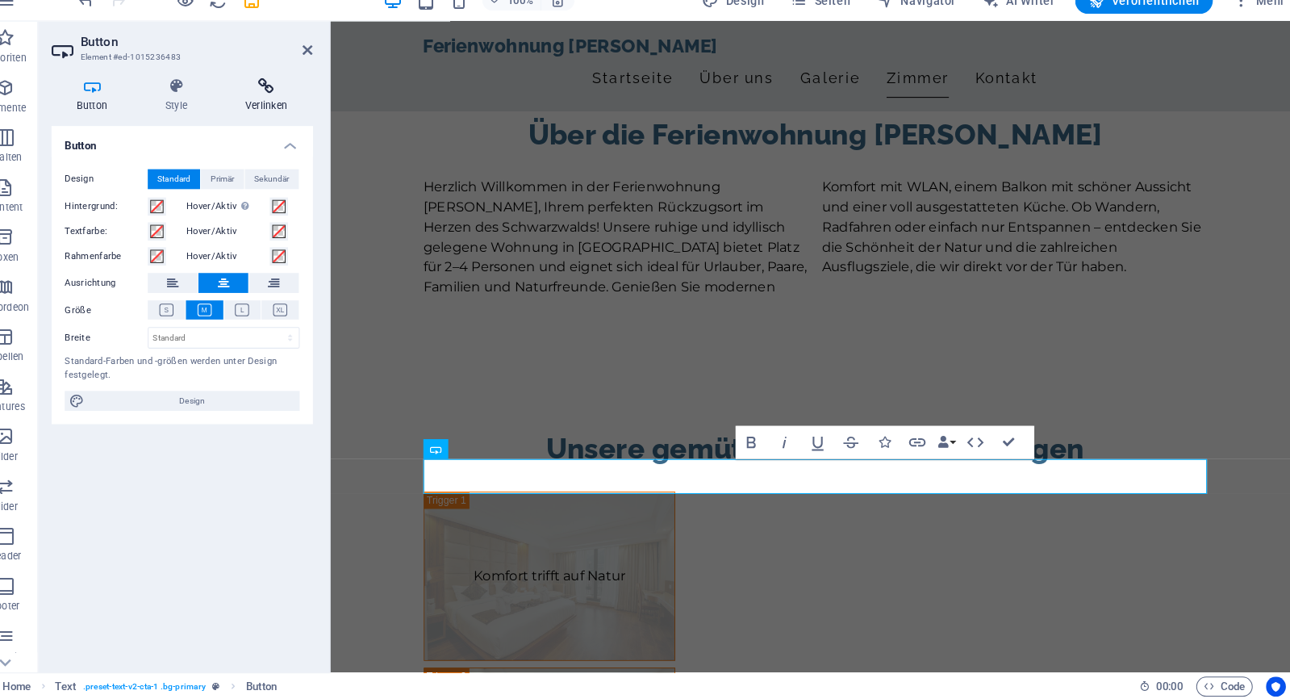
click at [240, 100] on h4 "Verlinken" at bounding box center [285, 112] width 91 height 34
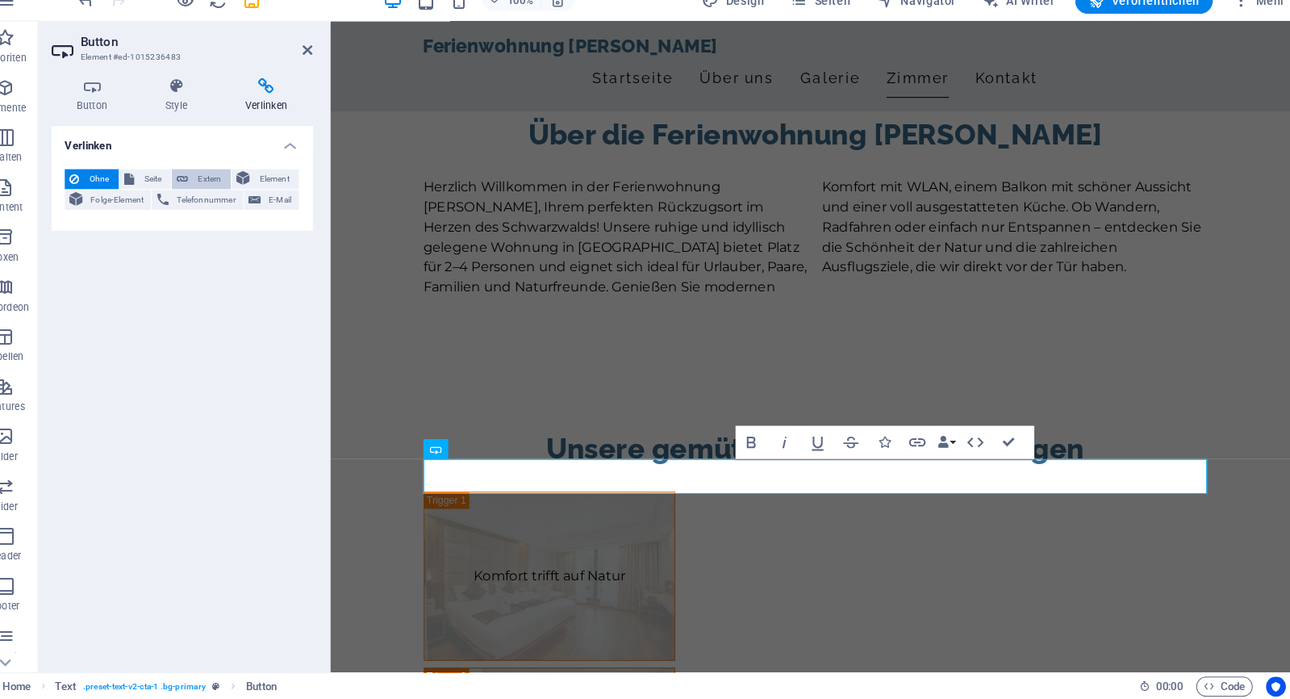
click at [215, 184] on span "Extern" at bounding box center [230, 193] width 31 height 19
select select "blank"
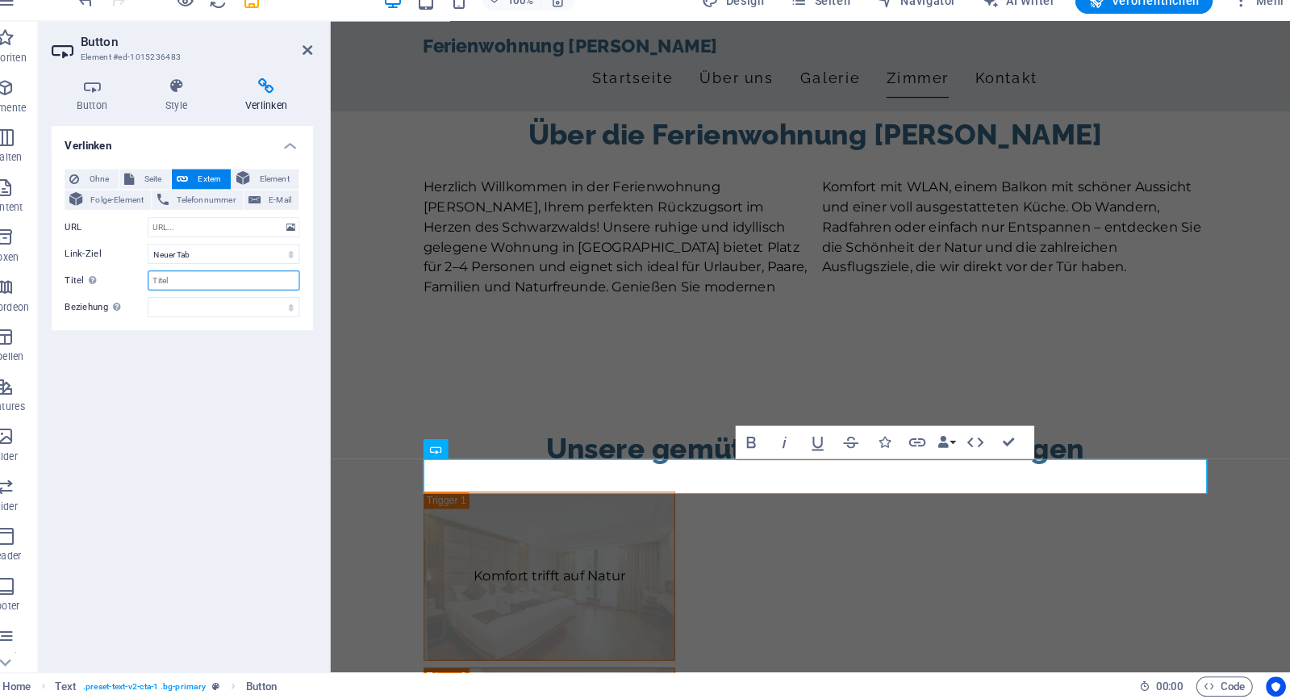
click at [209, 282] on input "Titel Zusätzliche Linkbeschreibung, sollte nicht mit dem Linktext identisch sei…" at bounding box center [245, 291] width 148 height 19
type input "AirBNB"
click at [223, 231] on input "URL" at bounding box center [245, 240] width 148 height 19
paste input "https://www.airbnb.de/rooms/1085668745431675135?"
type input "https://www.airbnb.de/rooms/1085668745431675135?"
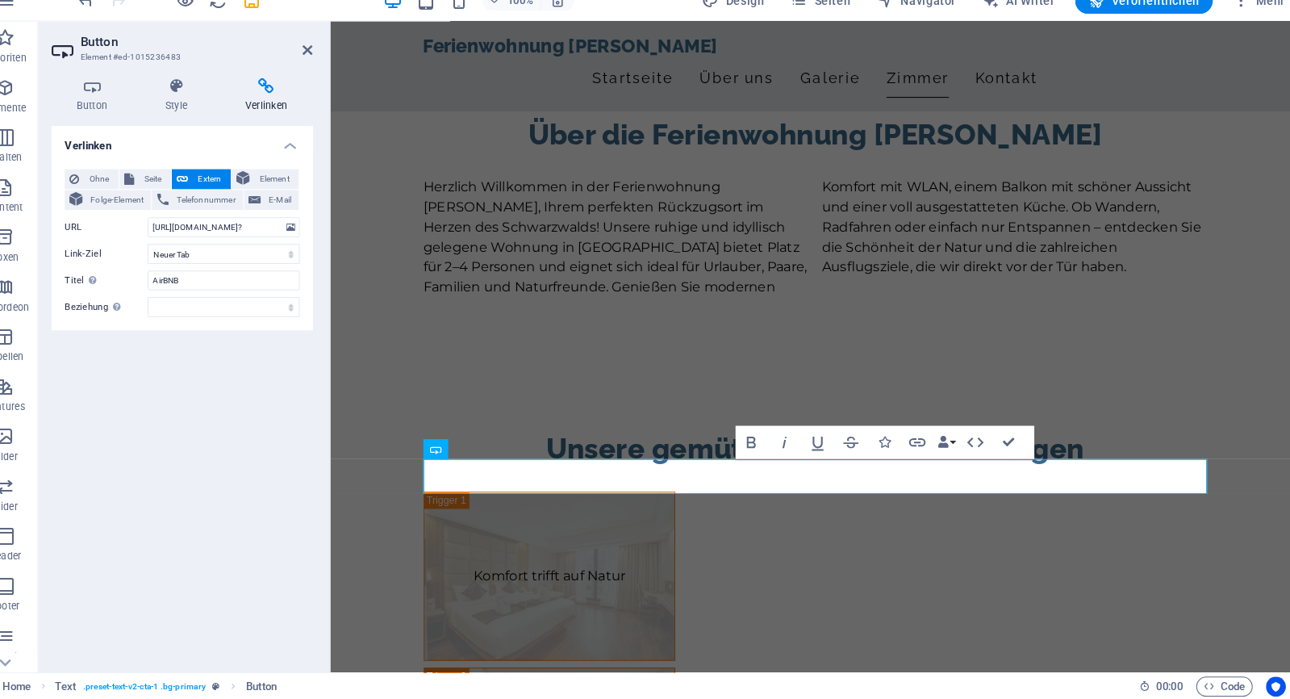
click at [248, 399] on div "Verlinken Ohne Seite Extern Element Folge-Element Telefonnummer E-Mail Seite Ho…" at bounding box center [204, 401] width 254 height 518
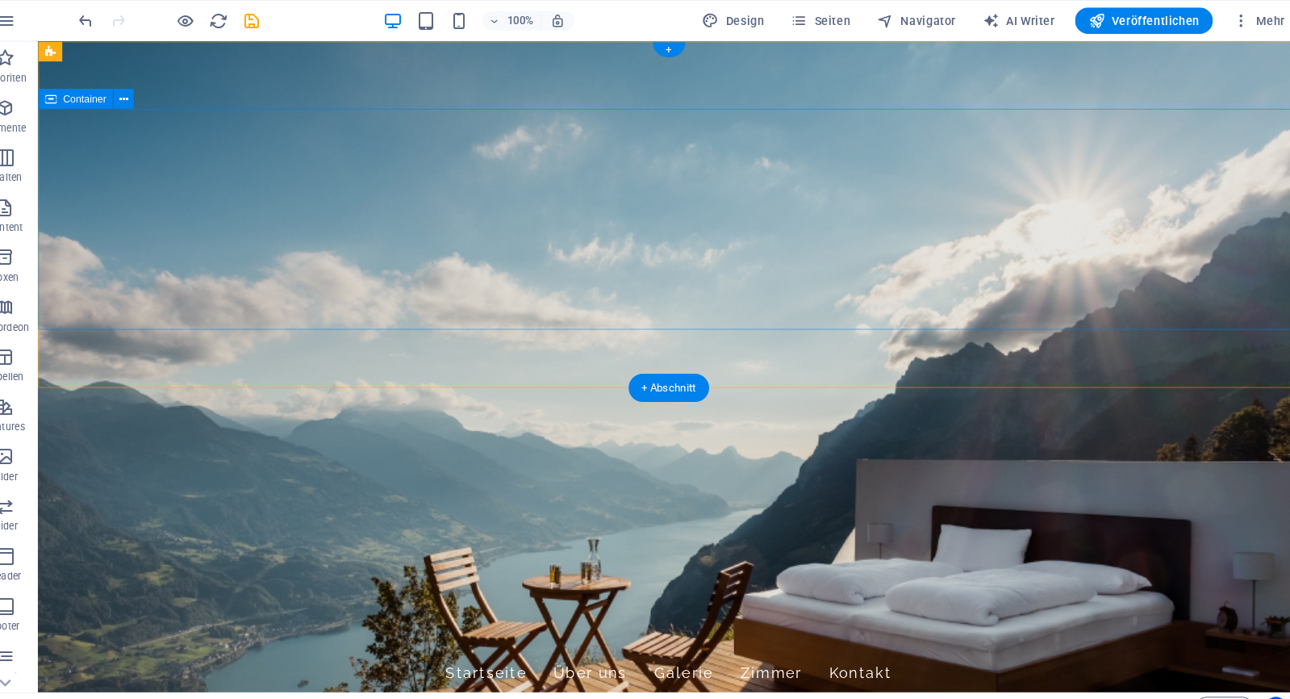
scroll to position [0, 0]
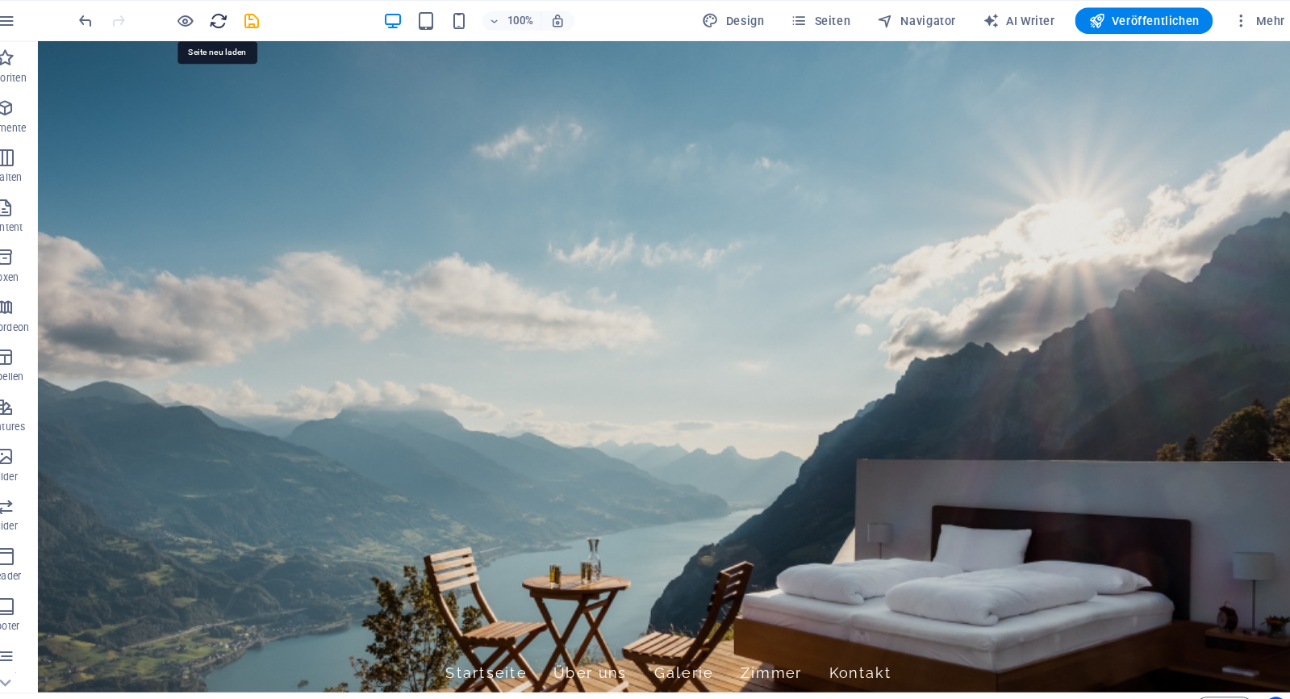
click at [231, 18] on icon "reload" at bounding box center [240, 20] width 19 height 19
click at [263, 16] on icon "save" at bounding box center [272, 20] width 19 height 19
checkbox input "false"
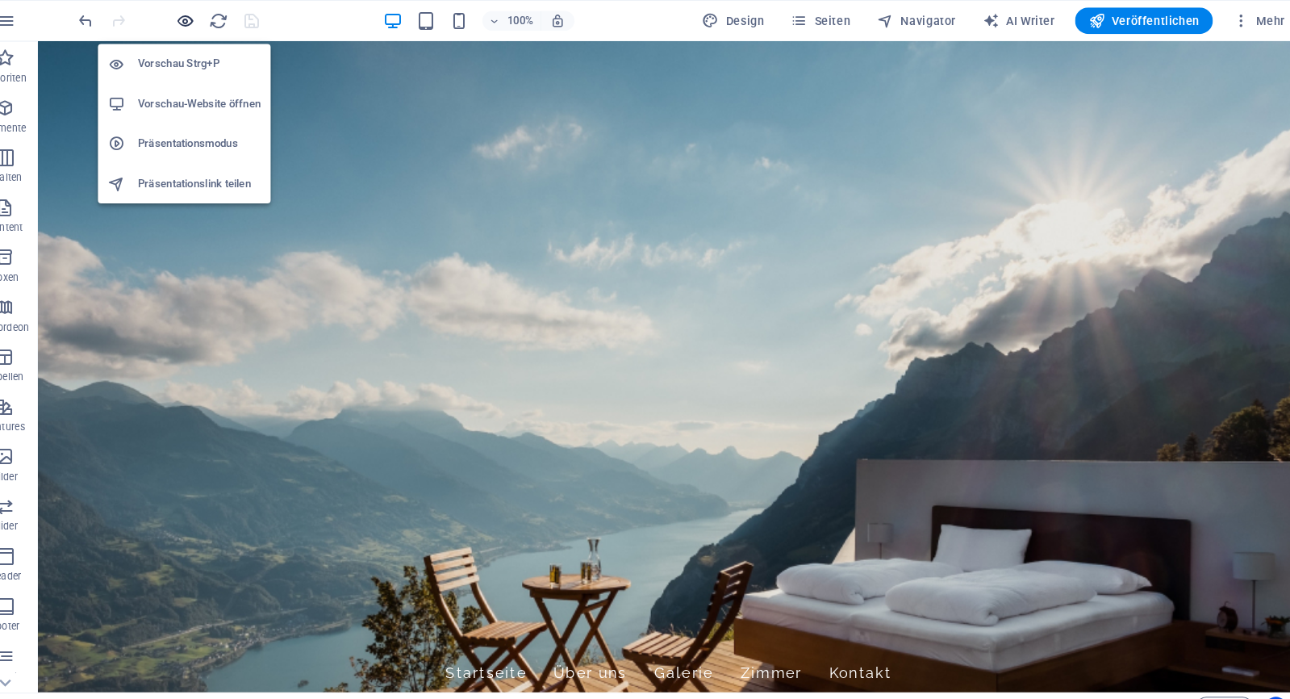
click at [199, 19] on icon "button" at bounding box center [208, 20] width 19 height 19
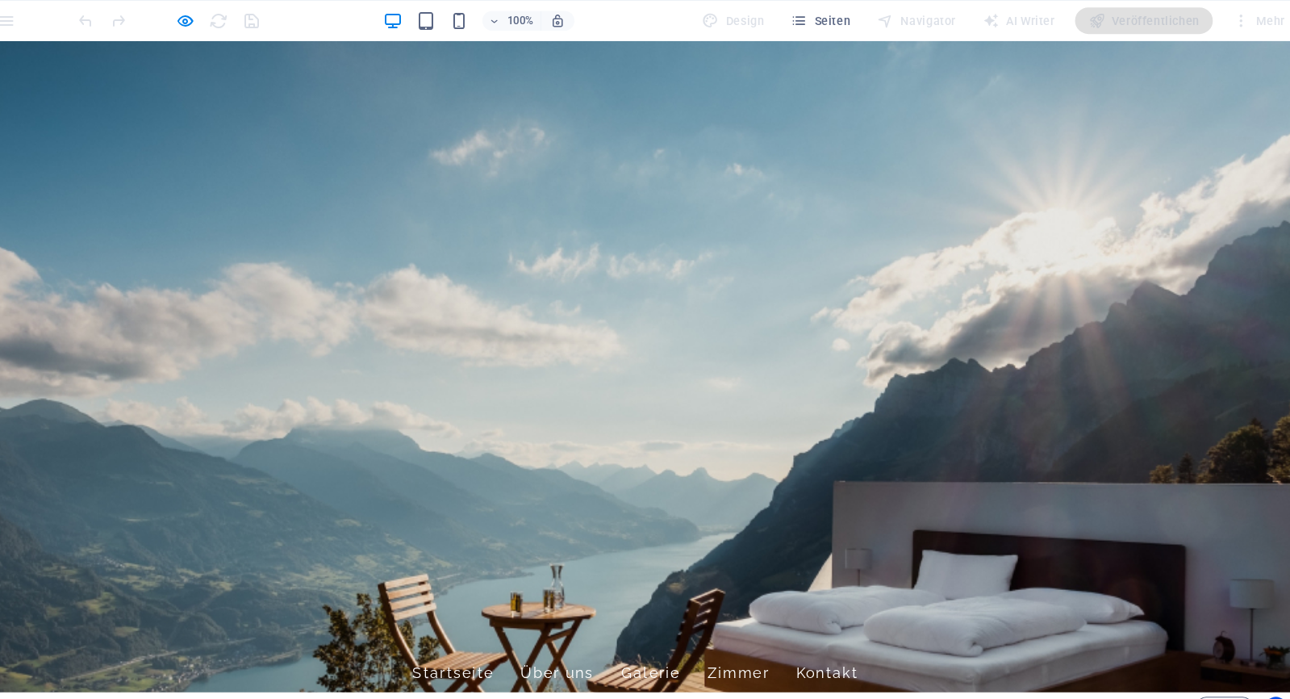
click at [480, 635] on link "Startseite" at bounding box center [440, 655] width 79 height 40
click at [578, 635] on link "Über uns" at bounding box center [542, 655] width 72 height 40
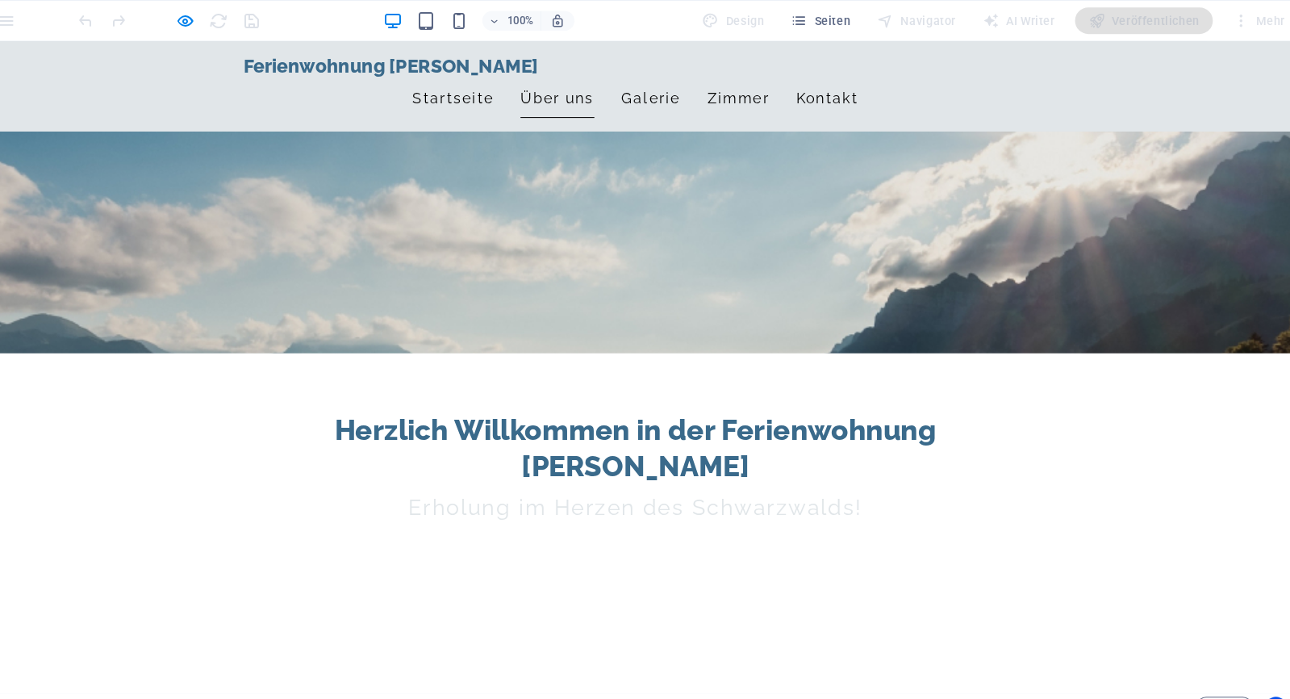
scroll to position [271, 0]
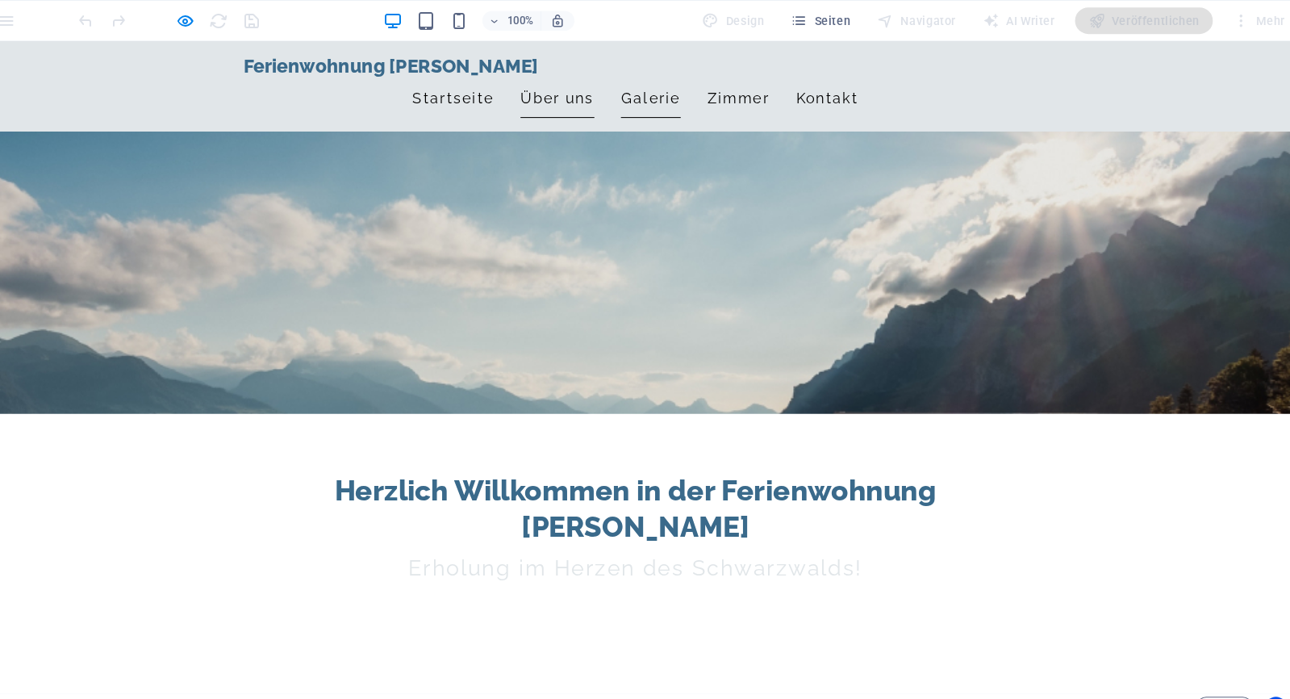
click at [662, 76] on link "Galerie" at bounding box center [633, 96] width 58 height 40
click at [846, 76] on ul "Startseite Über uns Galerie Zimmer Kontakt" at bounding box center [618, 96] width 762 height 40
click at [834, 76] on link "Kontakt" at bounding box center [804, 96] width 61 height 40
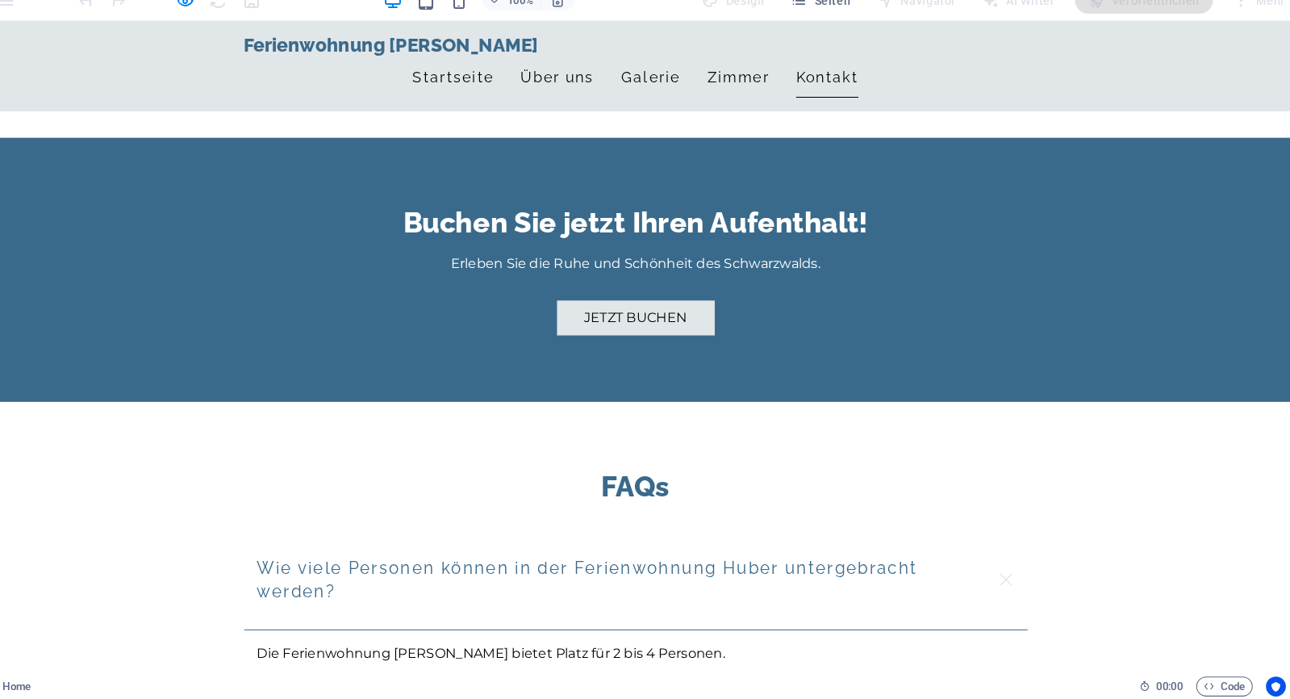
scroll to position [0, 0]
click at [748, 56] on link "Zimmer" at bounding box center [718, 76] width 61 height 40
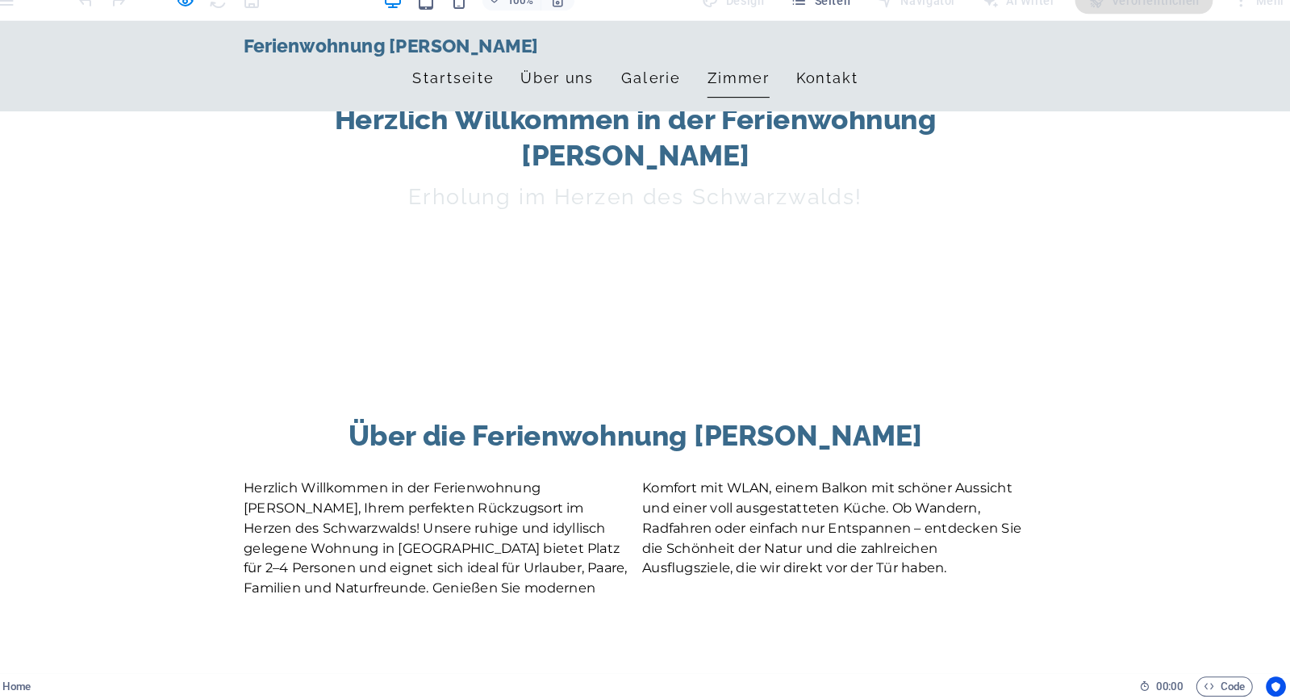
scroll to position [576, 0]
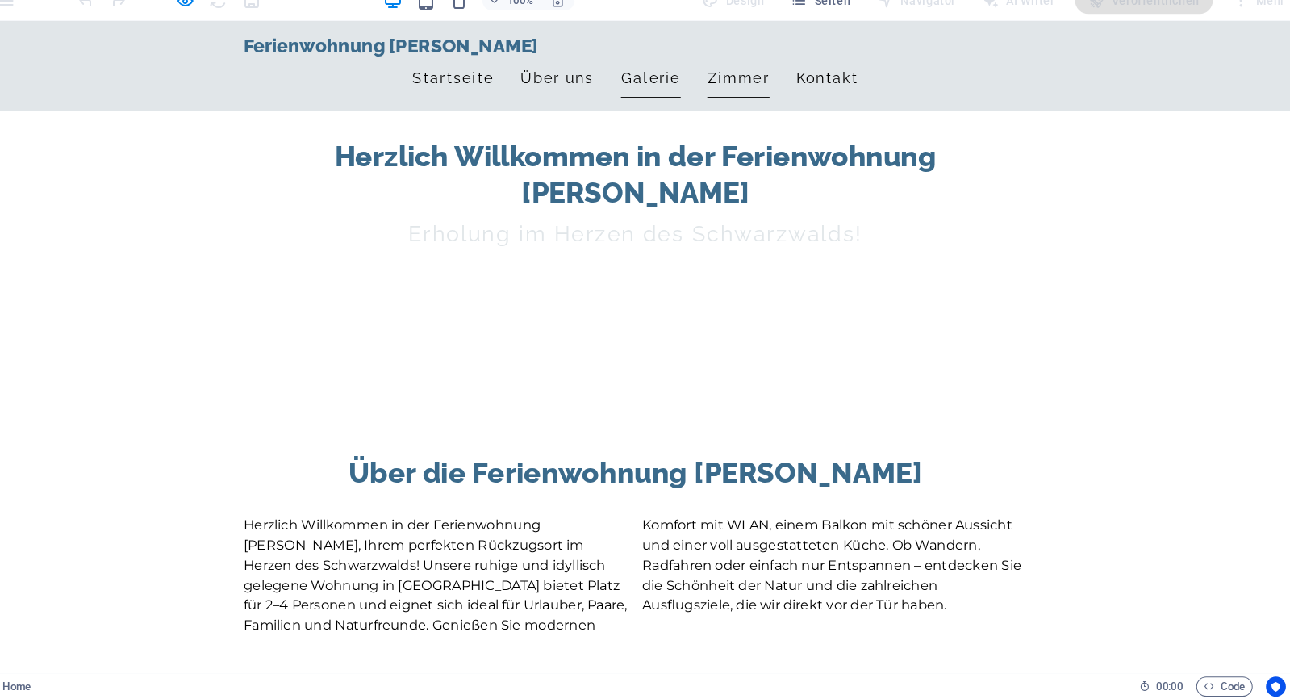
click at [662, 63] on link "Galerie" at bounding box center [633, 76] width 58 height 40
click at [662, 59] on link "Galerie" at bounding box center [633, 76] width 58 height 40
click at [578, 65] on link "Über uns" at bounding box center [542, 76] width 72 height 40
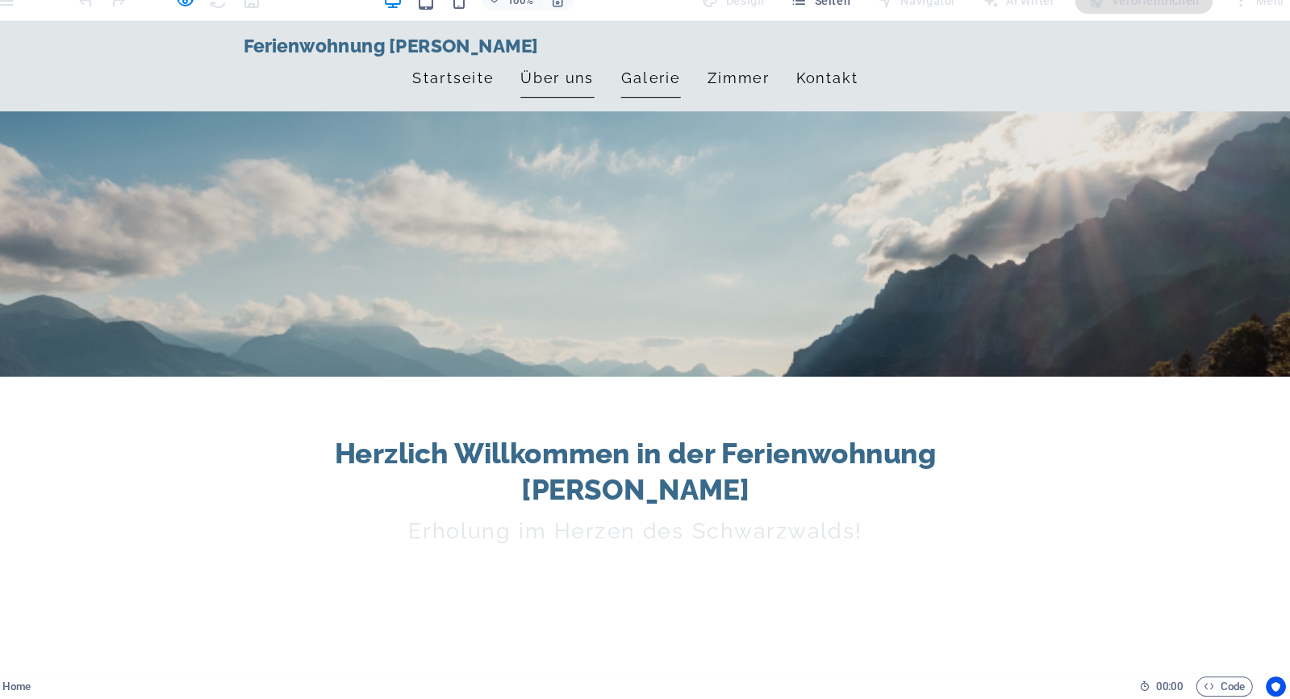
scroll to position [271, 0]
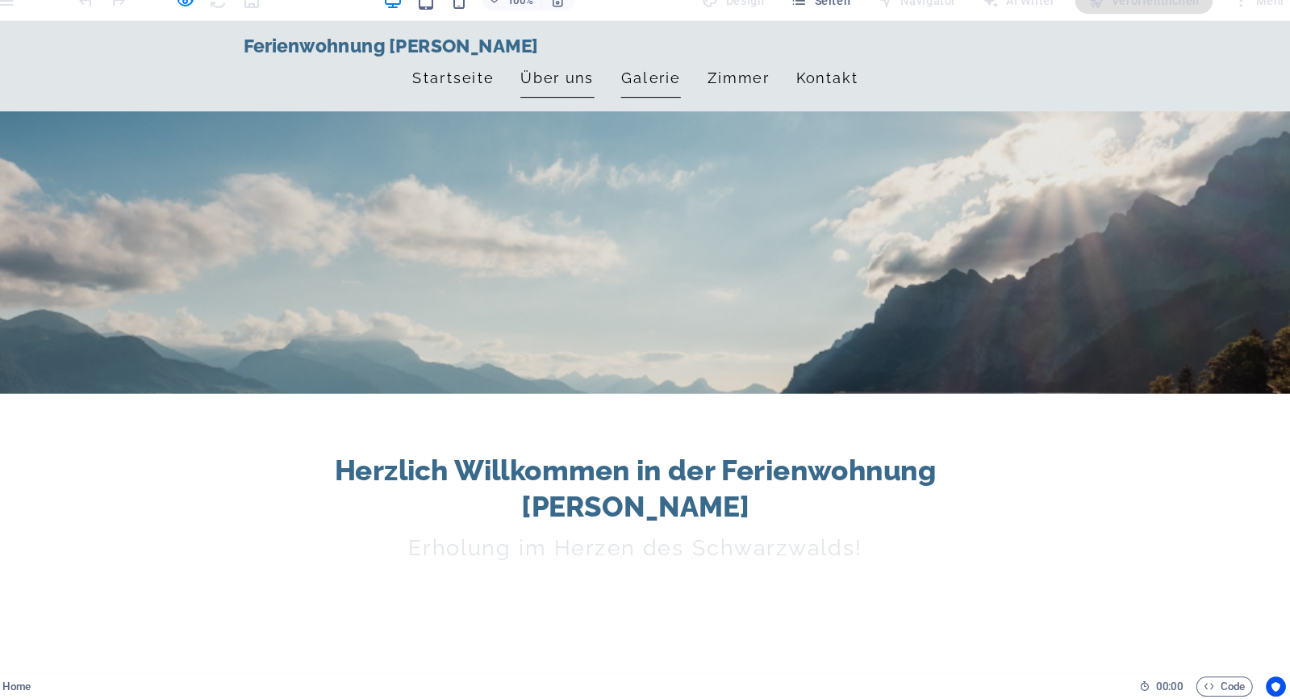
click at [662, 61] on link "Galerie" at bounding box center [633, 76] width 58 height 40
click at [662, 56] on link "Galerie" at bounding box center [633, 76] width 58 height 40
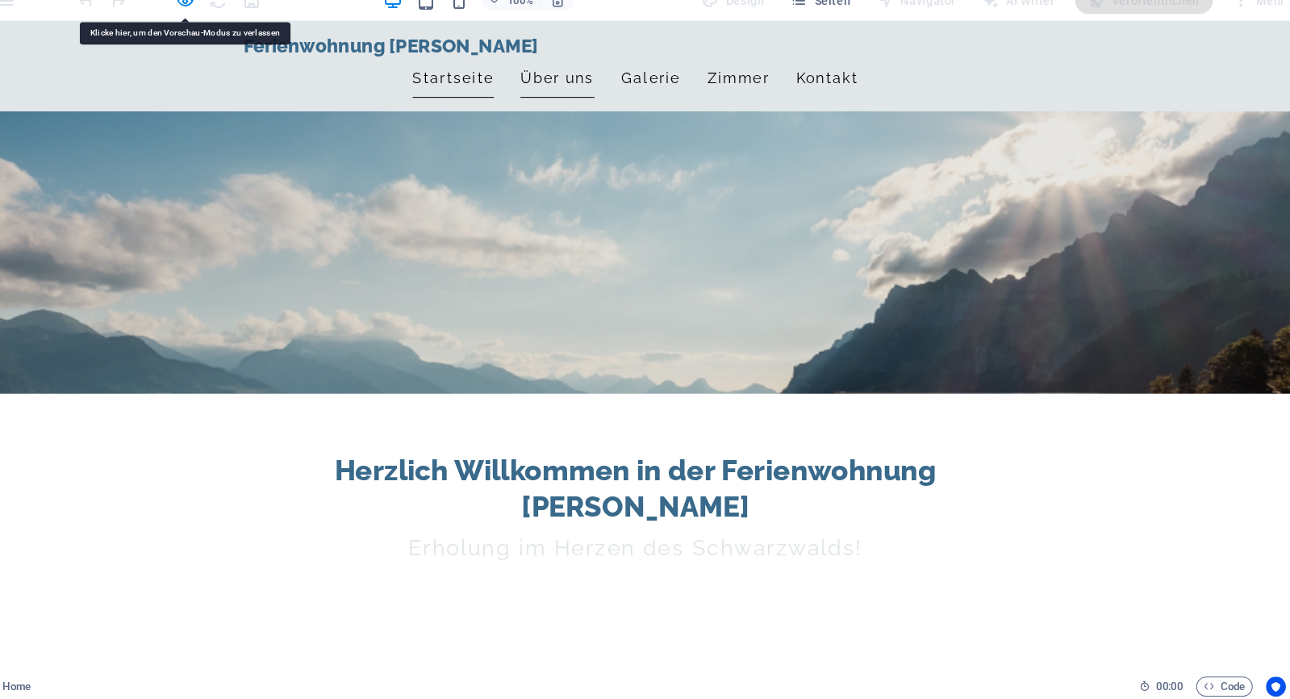
click at [480, 61] on link "Startseite" at bounding box center [440, 76] width 79 height 40
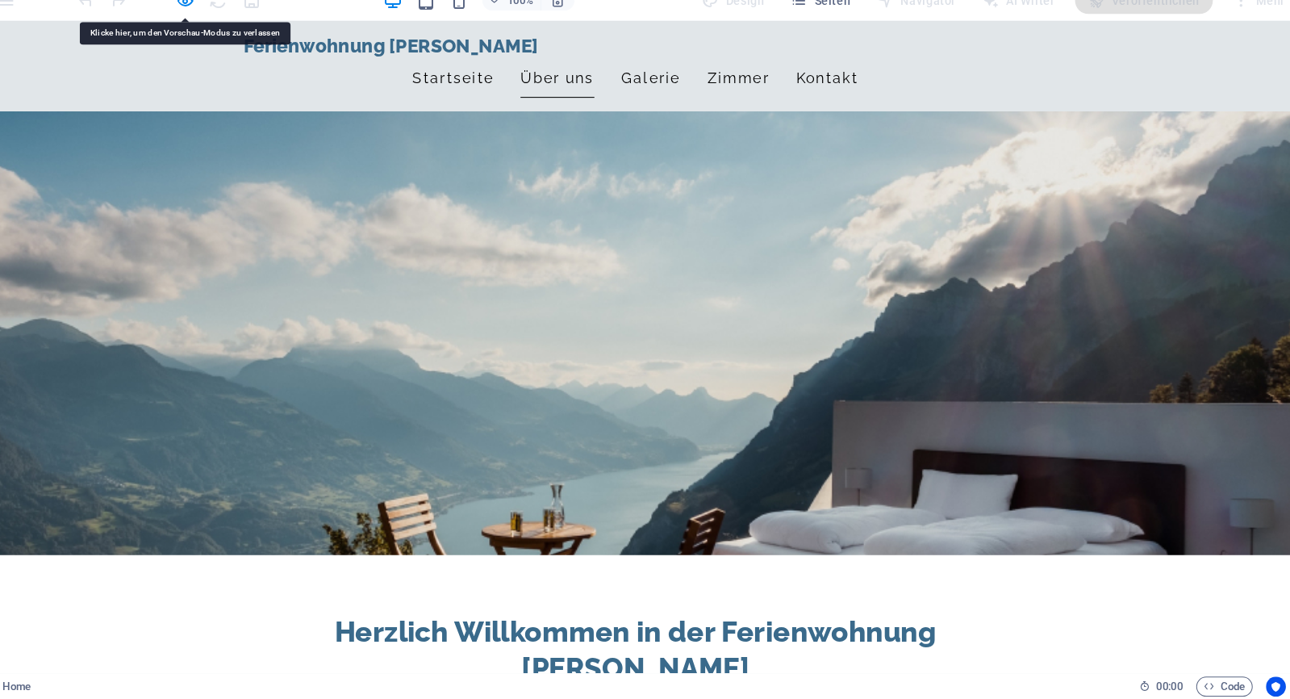
scroll to position [0, 0]
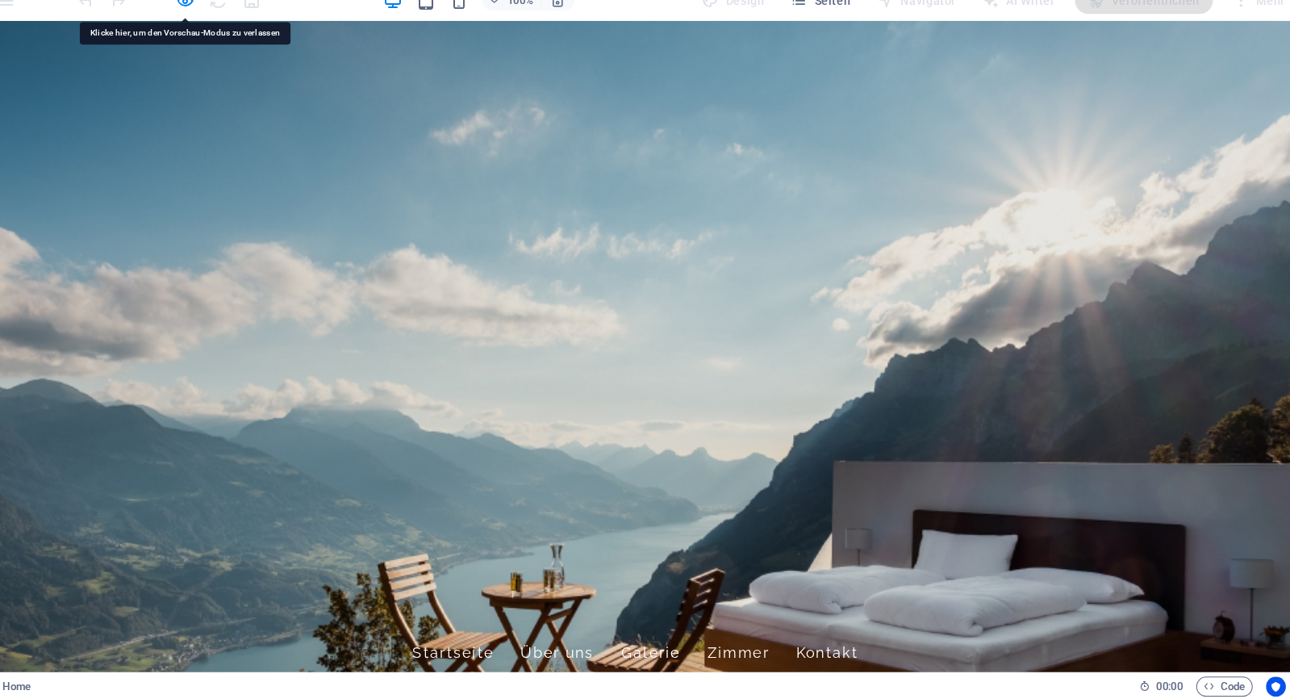
click at [578, 615] on link "Über uns" at bounding box center [542, 635] width 72 height 40
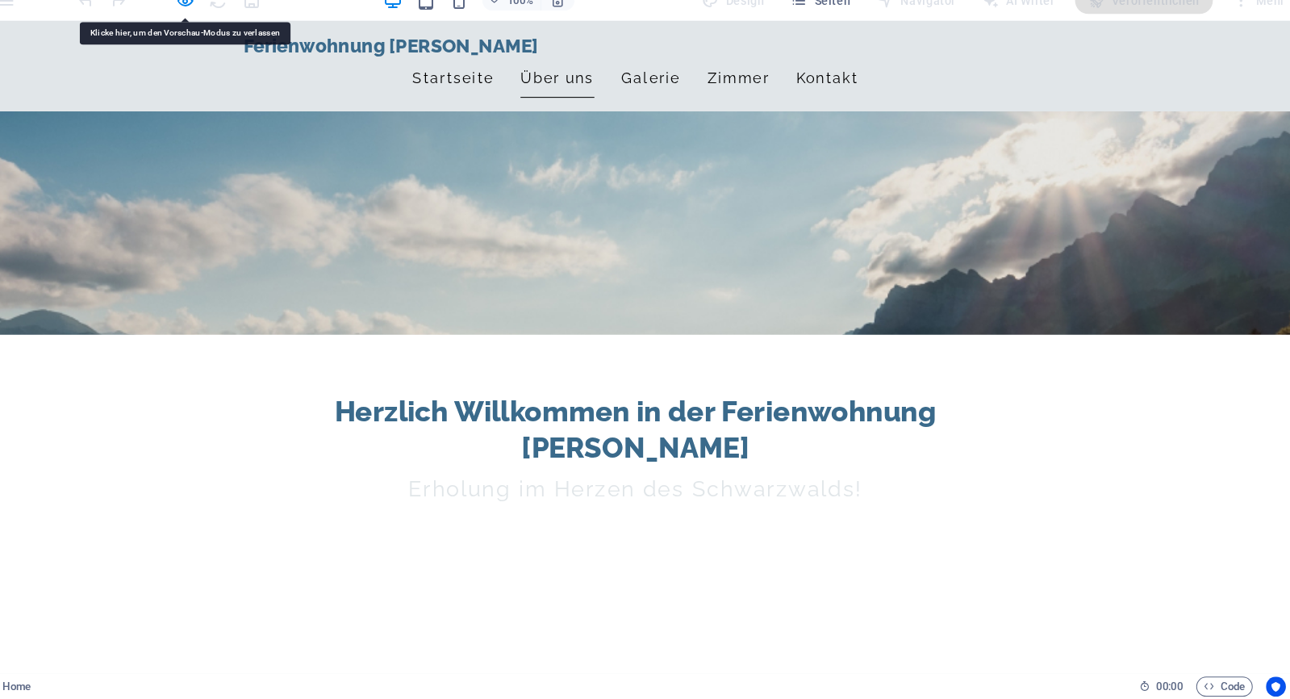
scroll to position [271, 0]
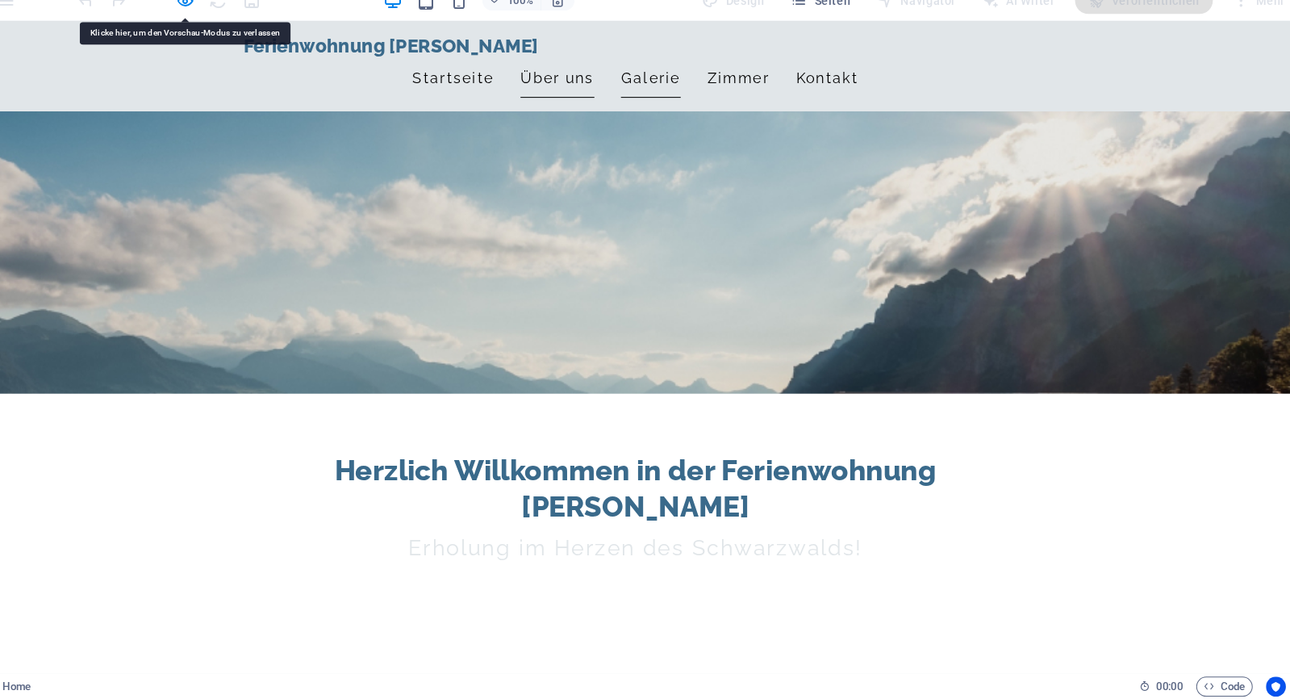
click at [662, 56] on link "Galerie" at bounding box center [633, 76] width 58 height 40
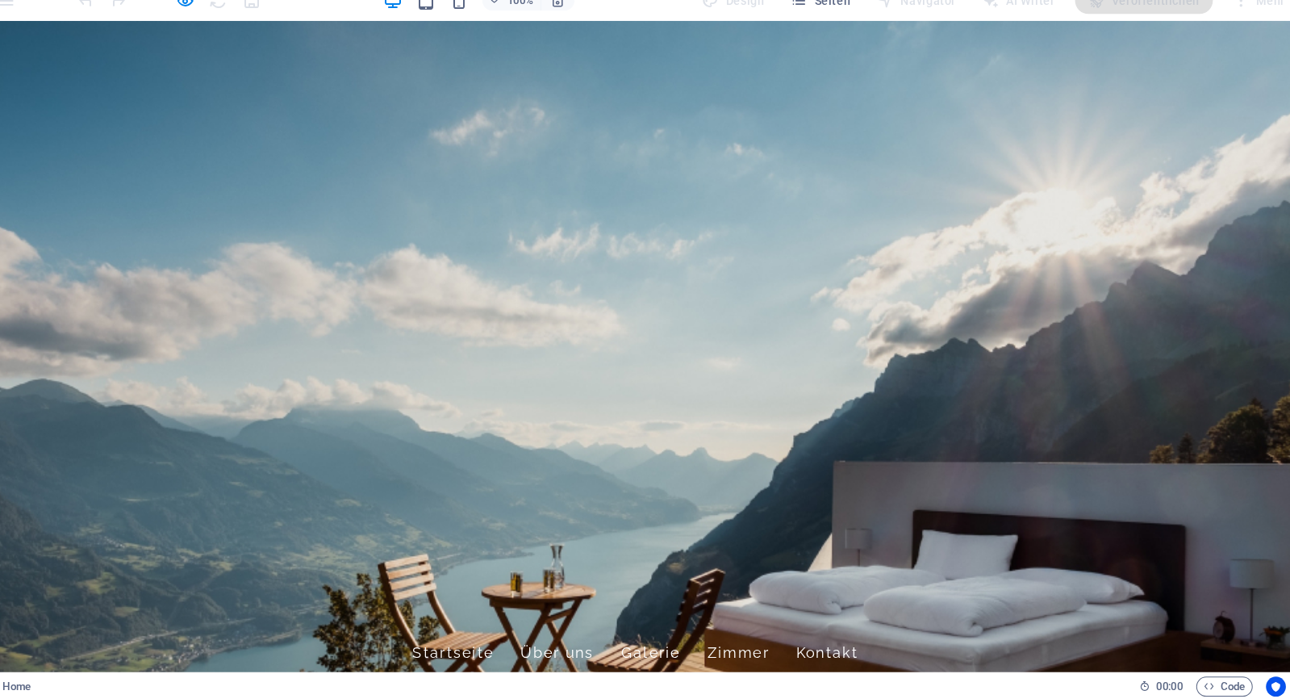
scroll to position [0, 0]
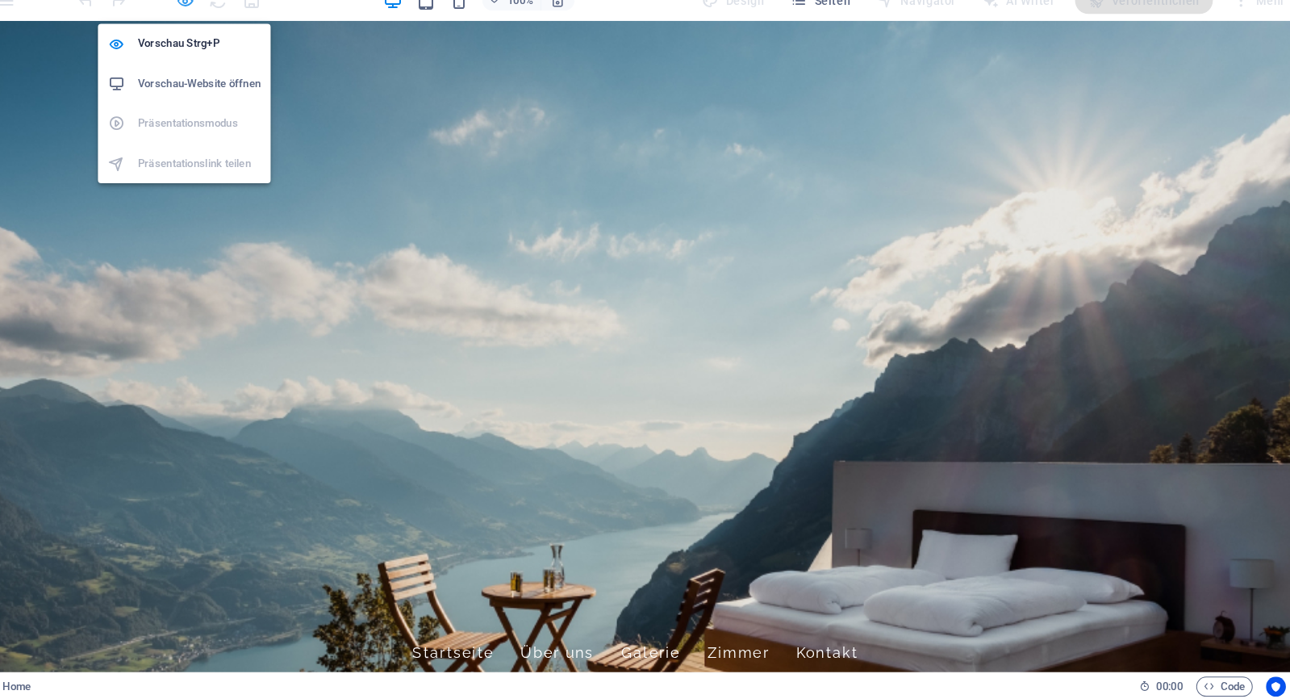
click at [199, 11] on icon "button" at bounding box center [208, 20] width 19 height 19
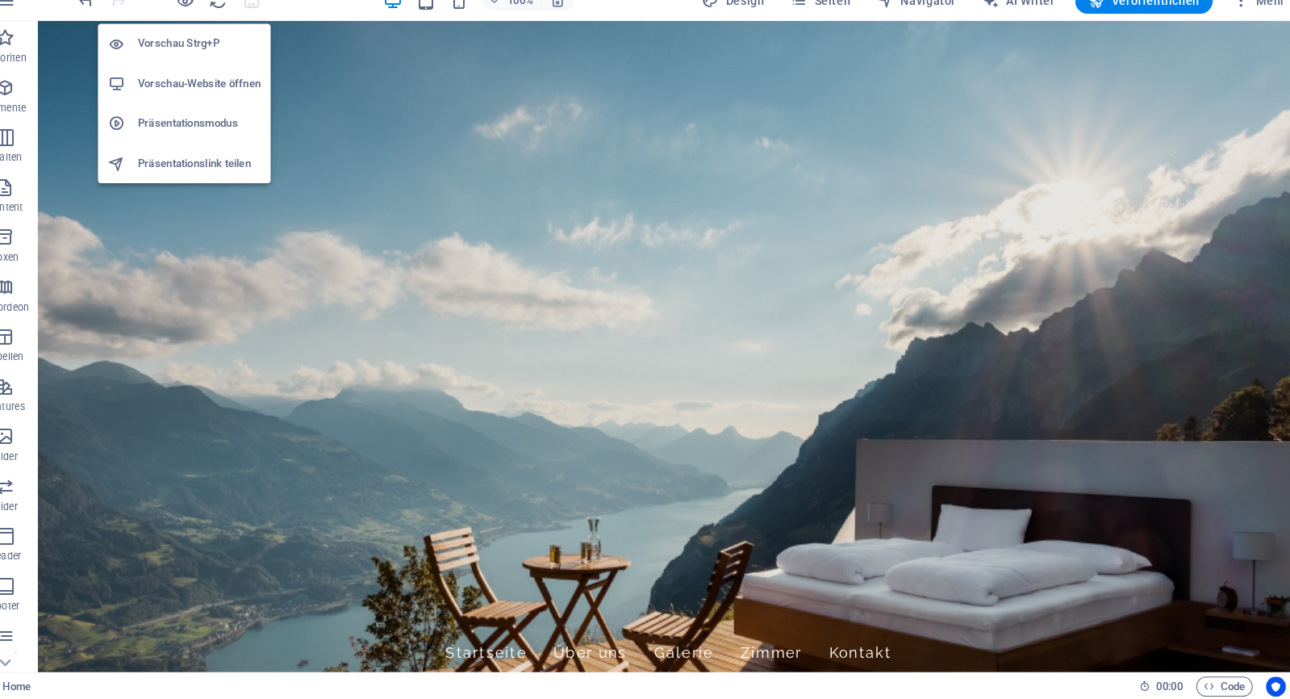
click at [195, 91] on h6 "Vorschau-Website öffnen" at bounding box center [220, 100] width 119 height 19
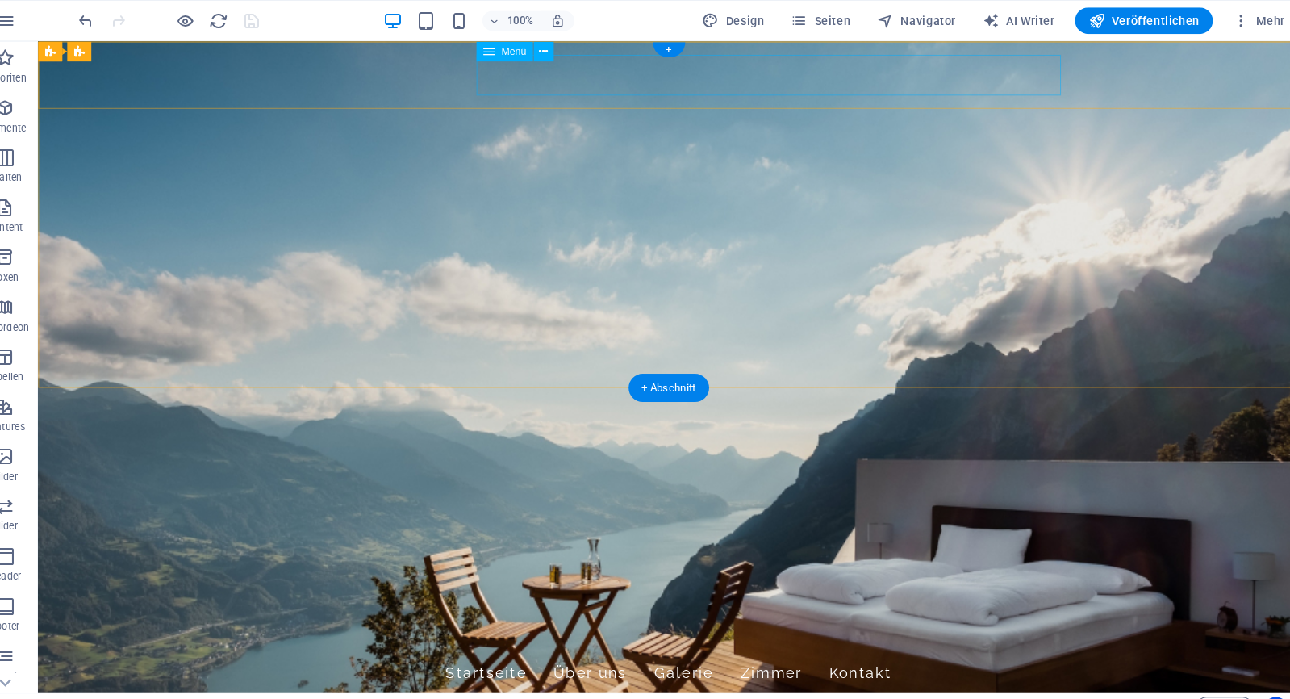
click at [763, 635] on nav "Startseite Über uns Galerie Zimmer Kontakt" at bounding box center [651, 655] width 762 height 40
click at [551, 50] on icon at bounding box center [555, 50] width 9 height 17
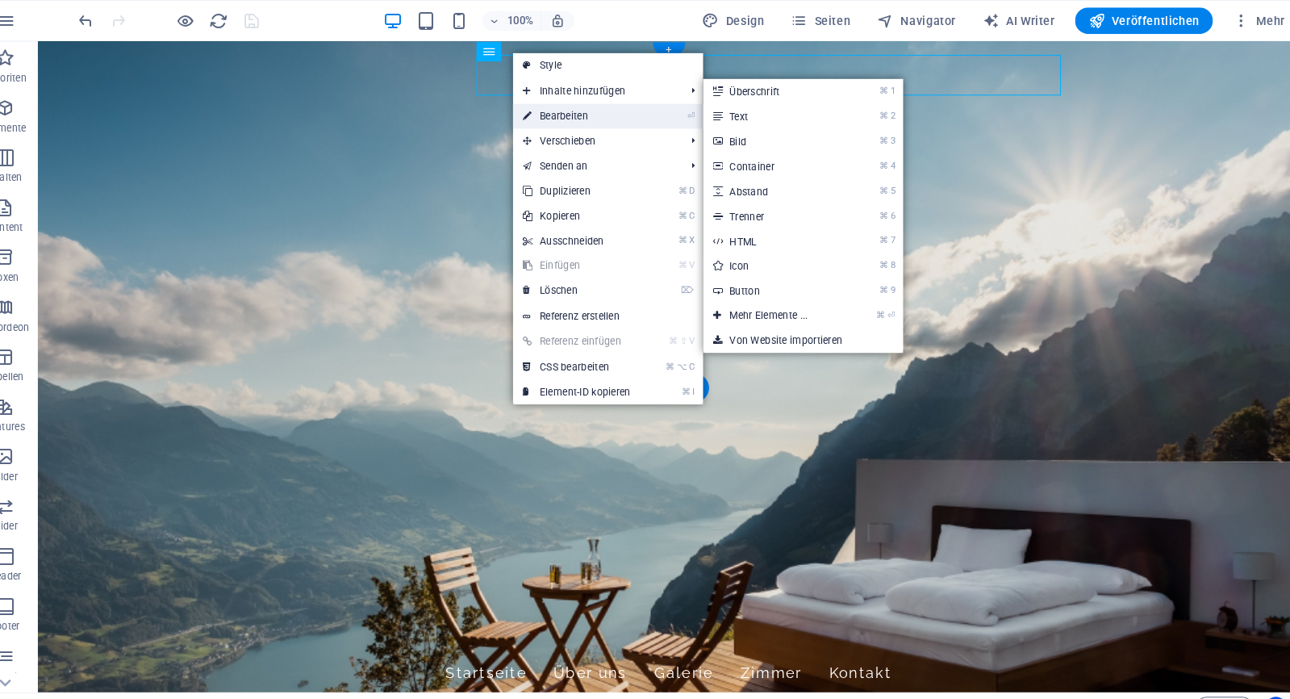
click at [558, 113] on link "⏎ Bearbeiten" at bounding box center [588, 113] width 124 height 24
select select
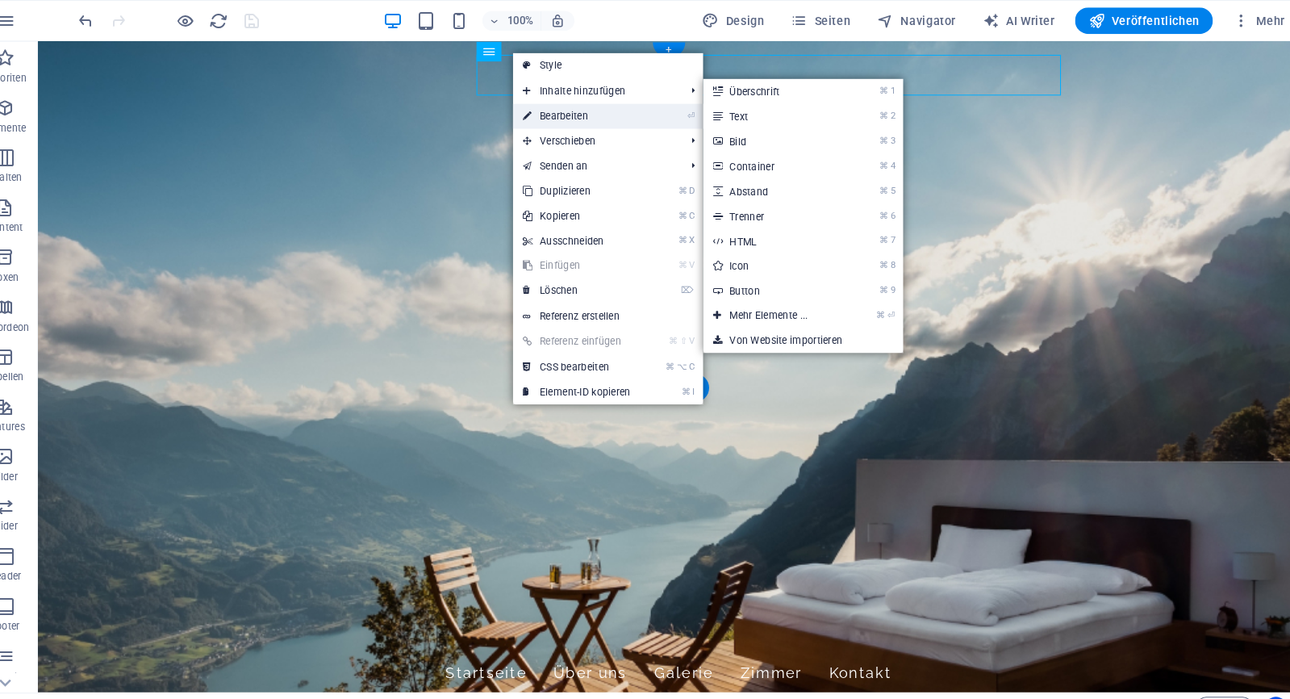
select select
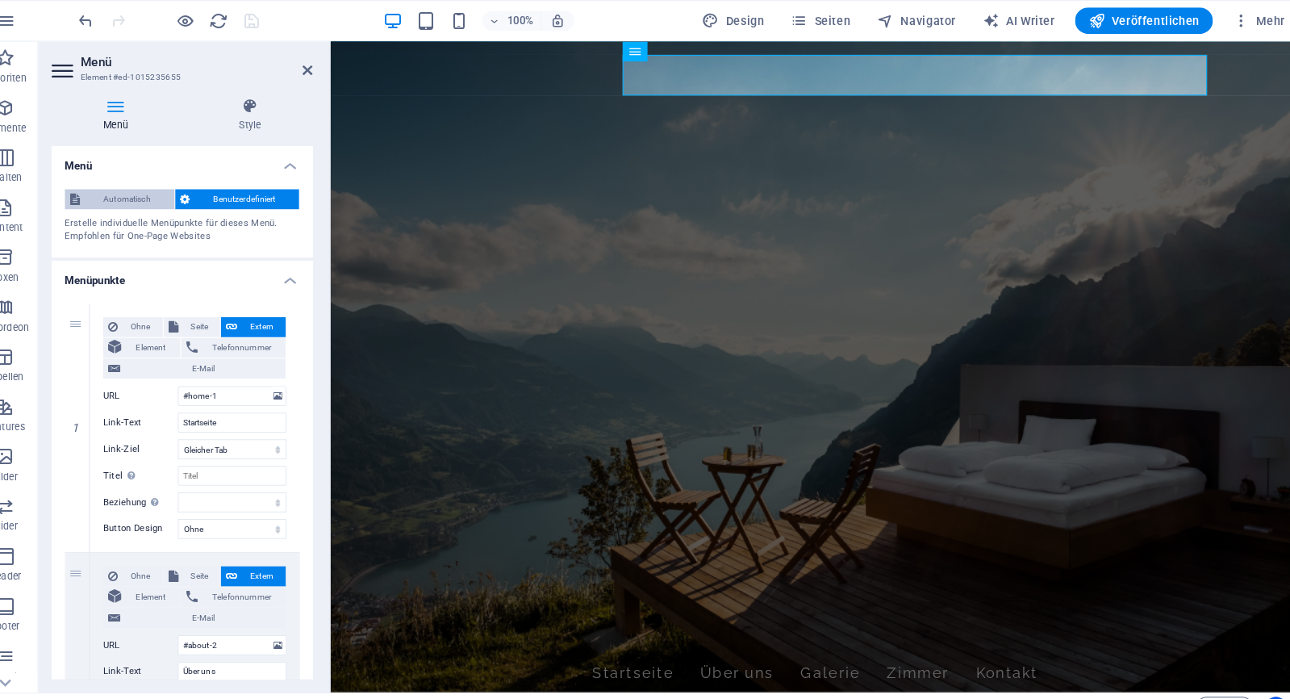
click at [138, 196] on span "Automatisch" at bounding box center [151, 193] width 82 height 19
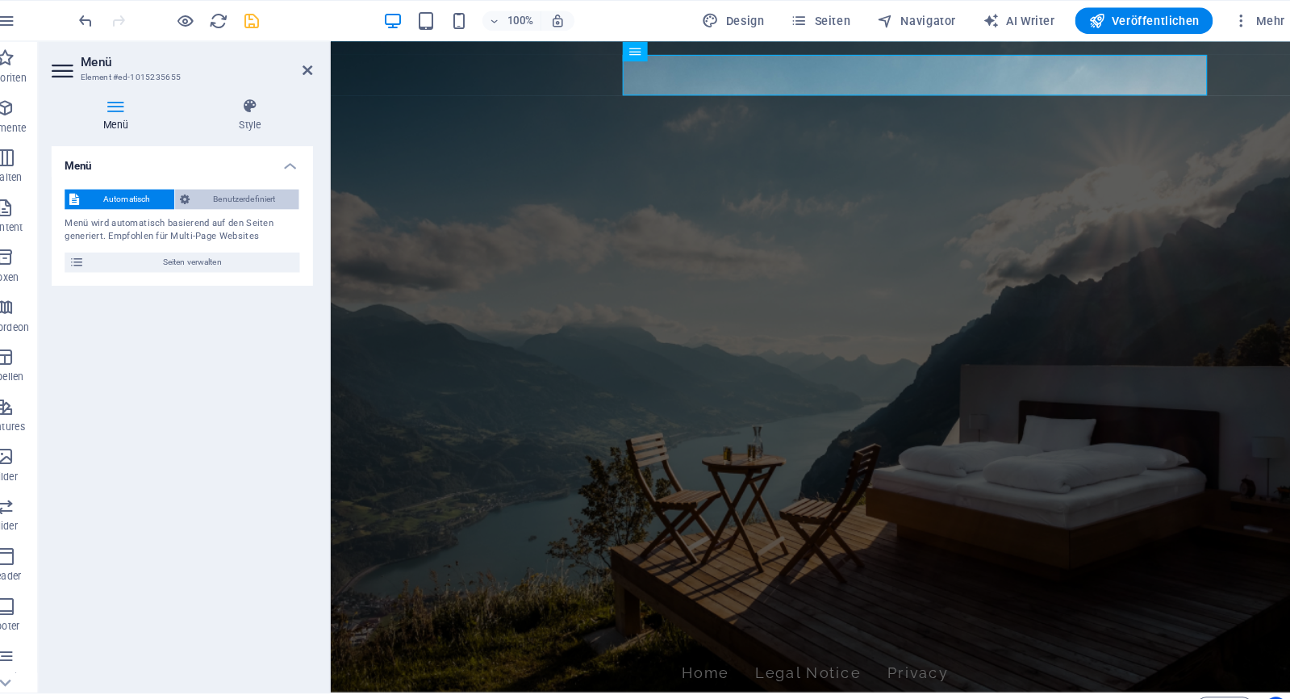
click at [217, 194] on span "Benutzerdefiniert" at bounding box center [265, 193] width 97 height 19
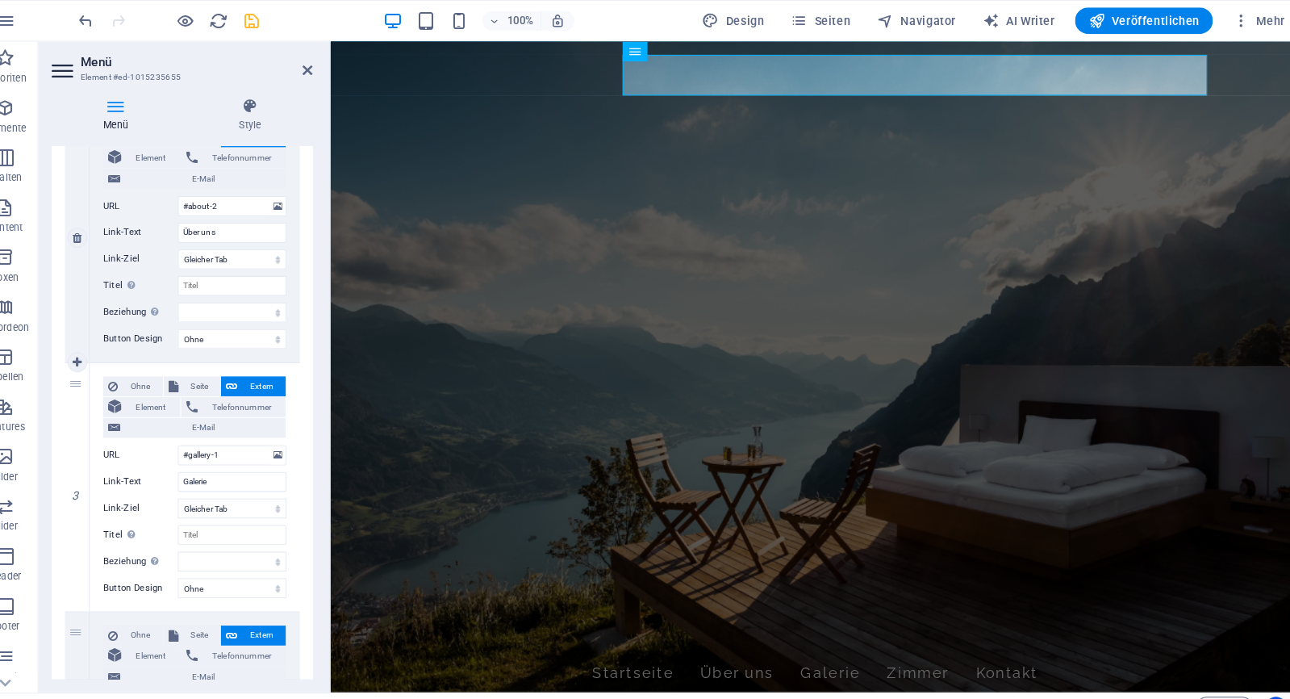
scroll to position [439, 0]
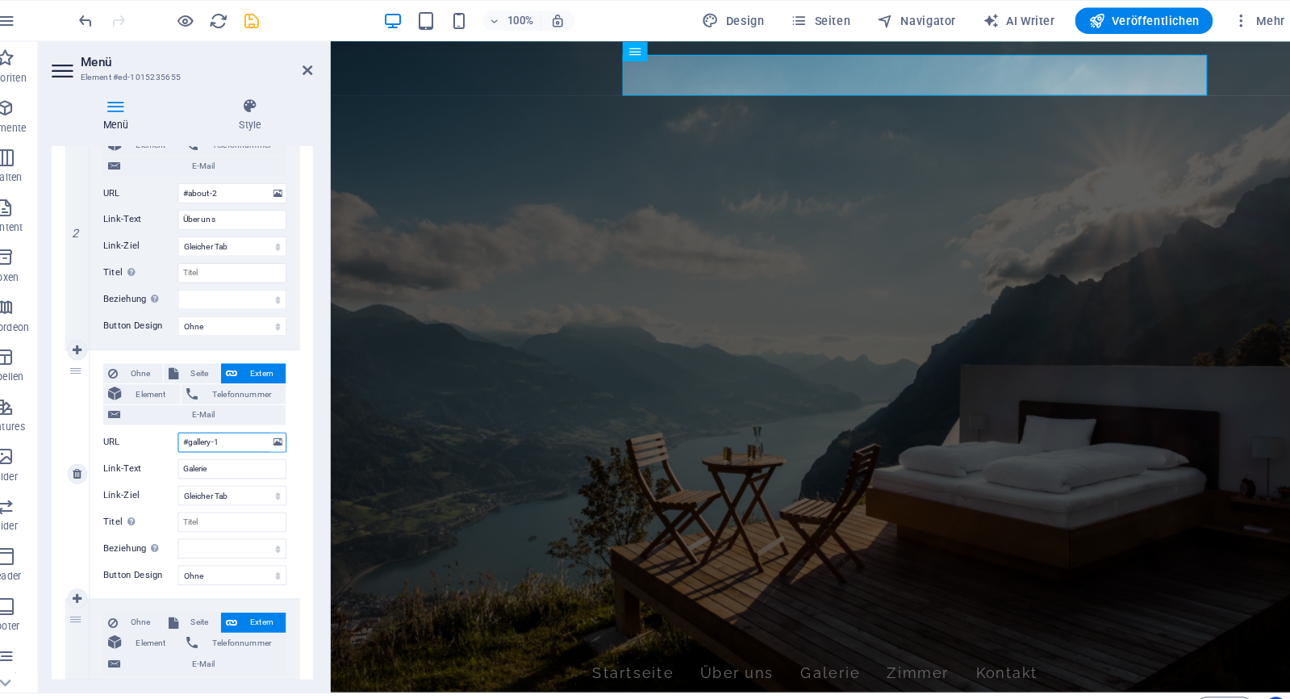
click at [231, 423] on input "#gallery-1" at bounding box center [253, 429] width 106 height 19
click at [245, 434] on input "#gallery-1" at bounding box center [253, 429] width 106 height 19
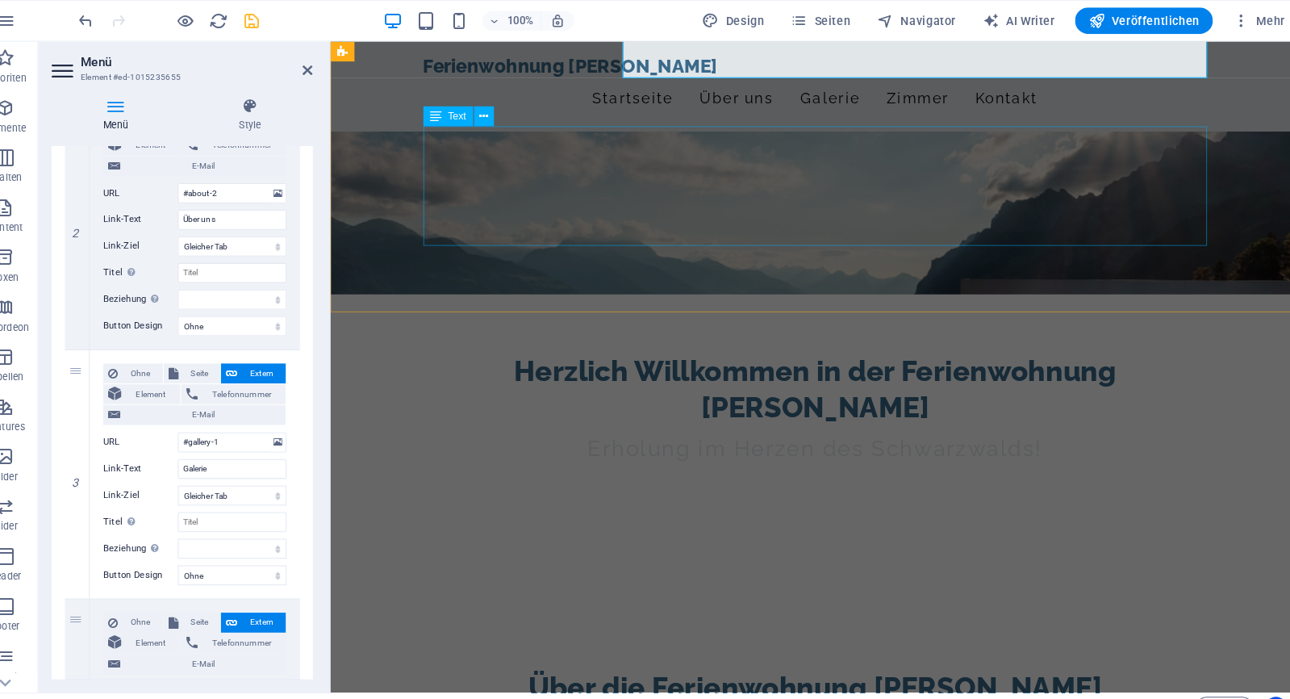
scroll to position [401, 0]
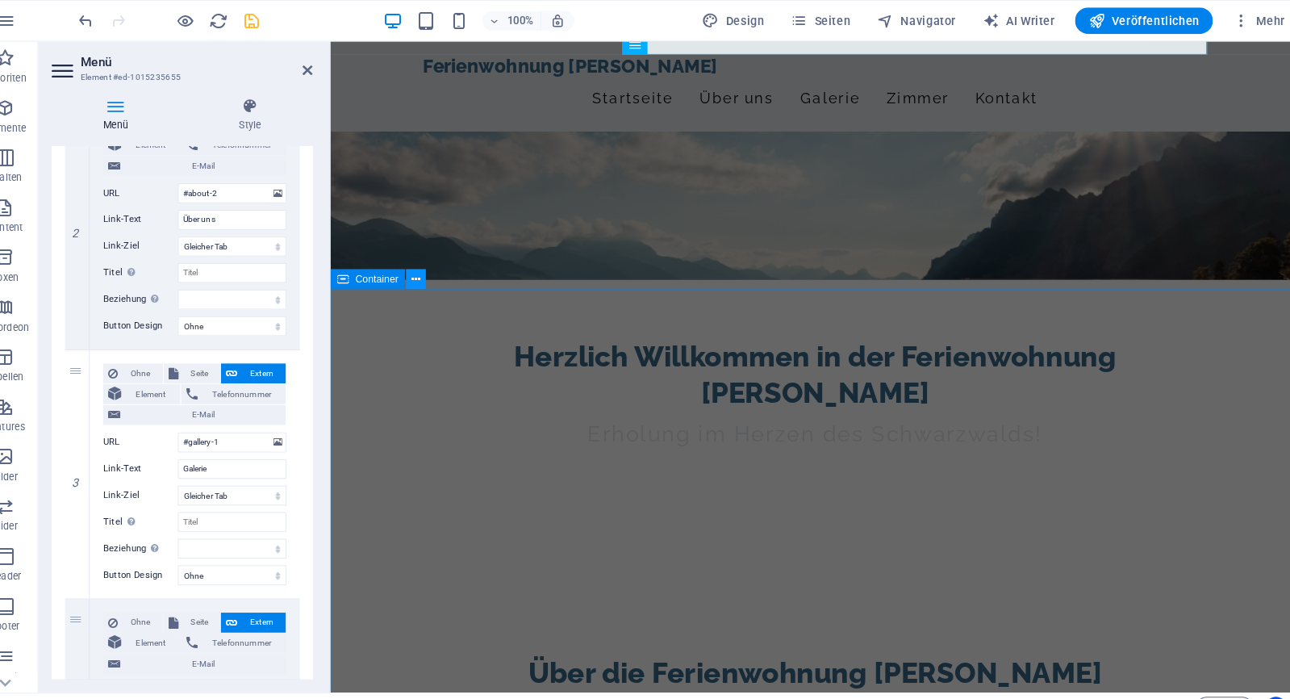
click at [428, 273] on icon at bounding box center [432, 271] width 9 height 17
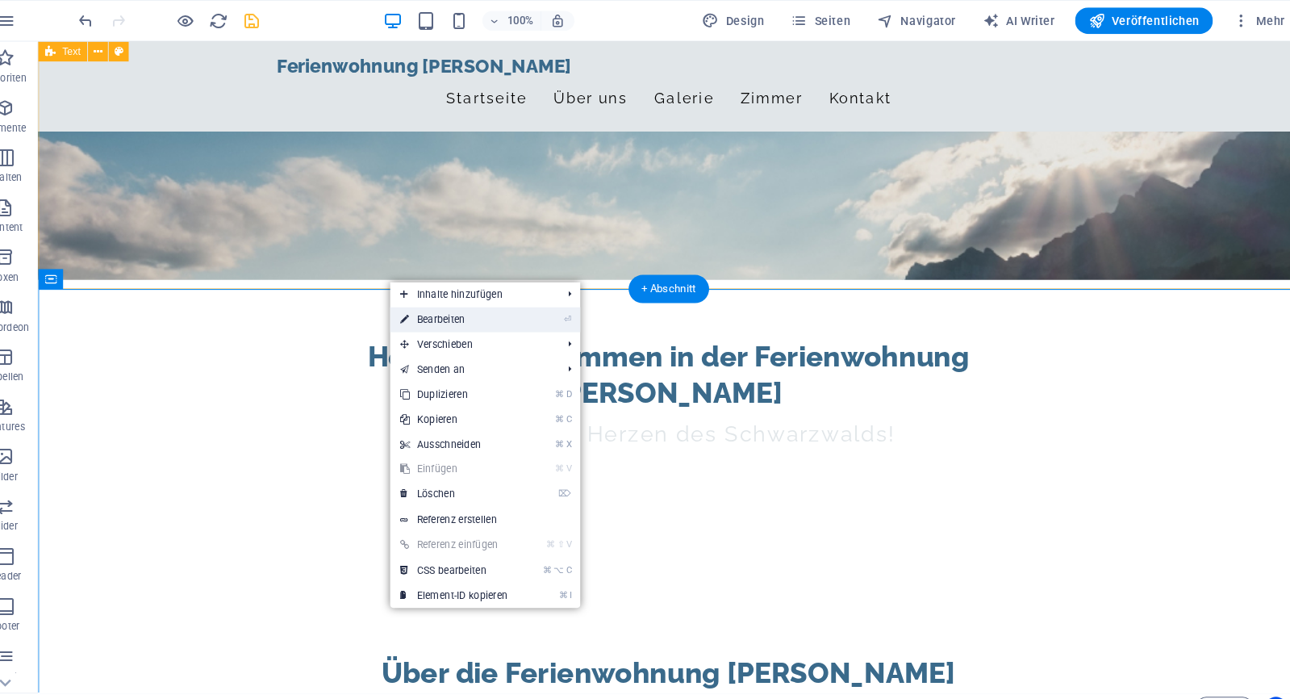
click at [427, 308] on link "⏎ Bearbeiten" at bounding box center [469, 311] width 124 height 24
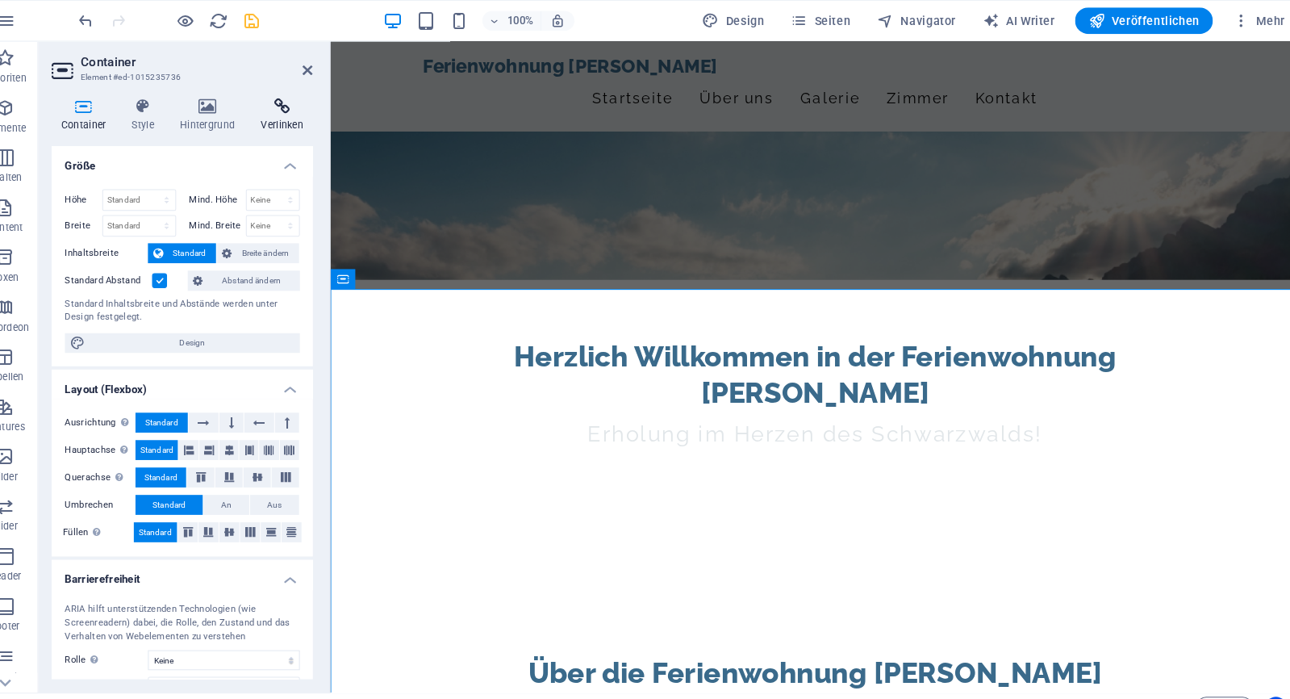
click at [272, 117] on h4 "Verlinken" at bounding box center [302, 112] width 60 height 34
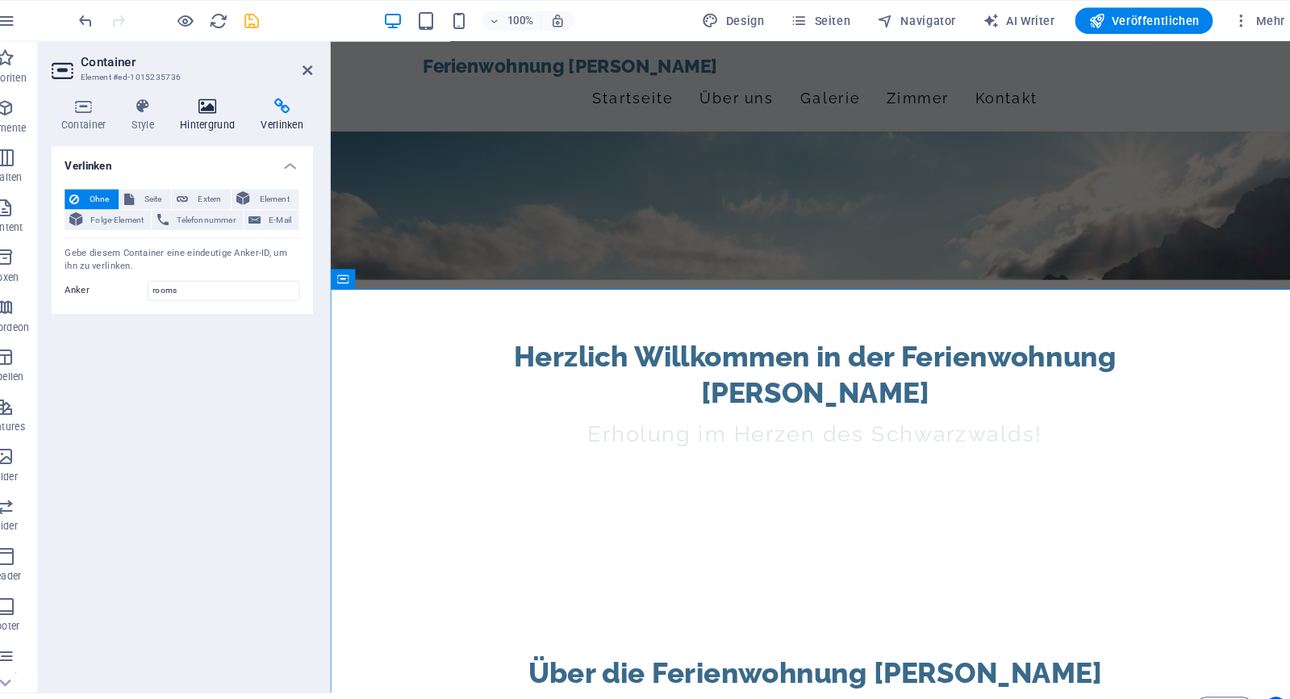
click at [225, 119] on h4 "Hintergrund" at bounding box center [232, 112] width 79 height 34
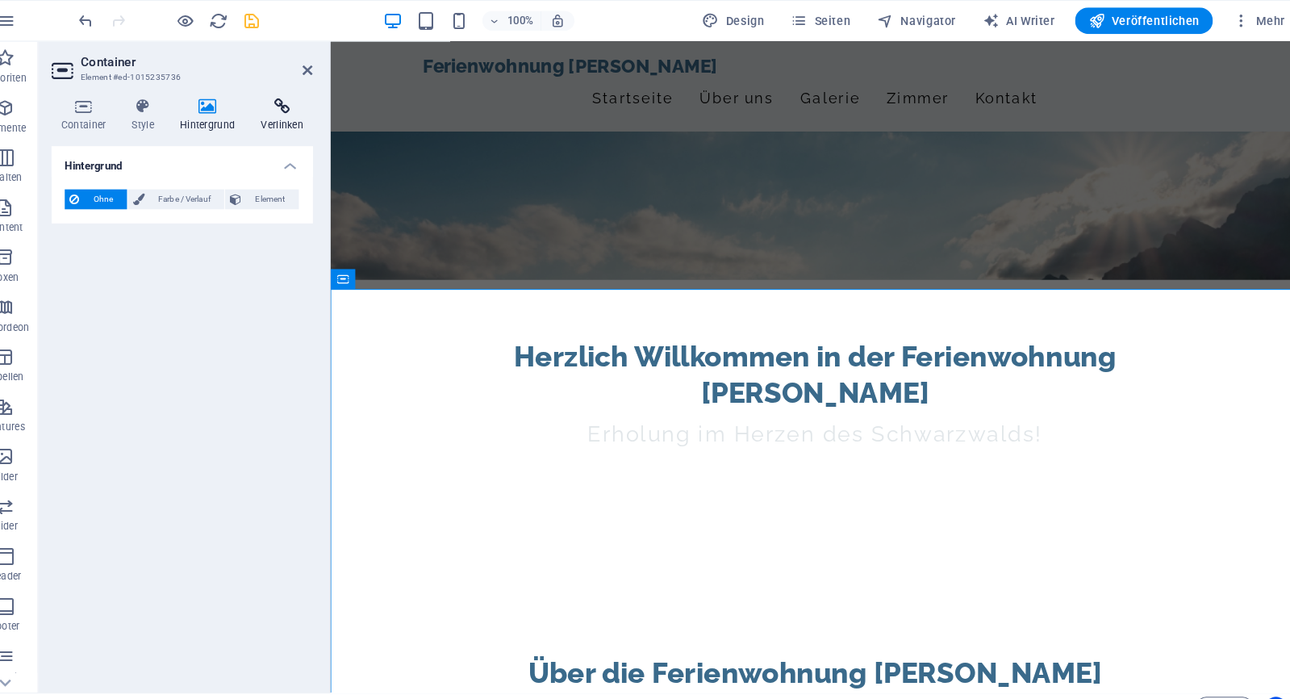
click at [272, 115] on h4 "Verlinken" at bounding box center [302, 112] width 60 height 34
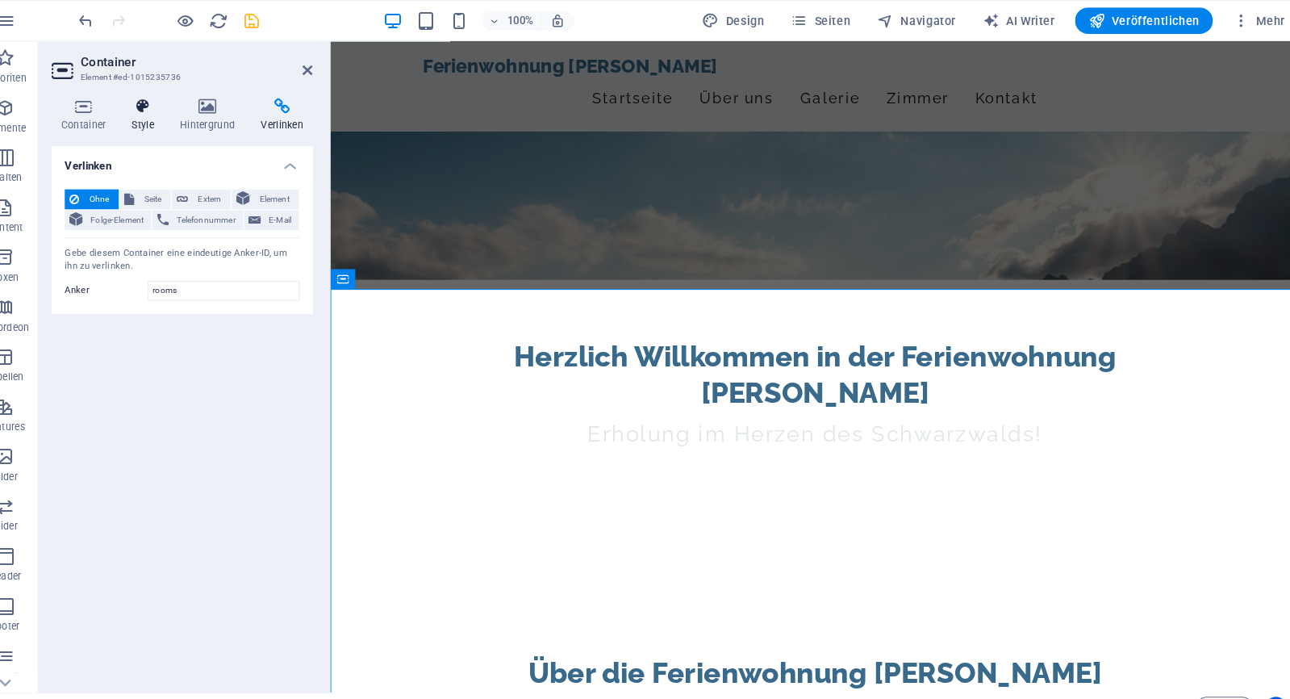
click at [146, 114] on h4 "Style" at bounding box center [169, 112] width 47 height 34
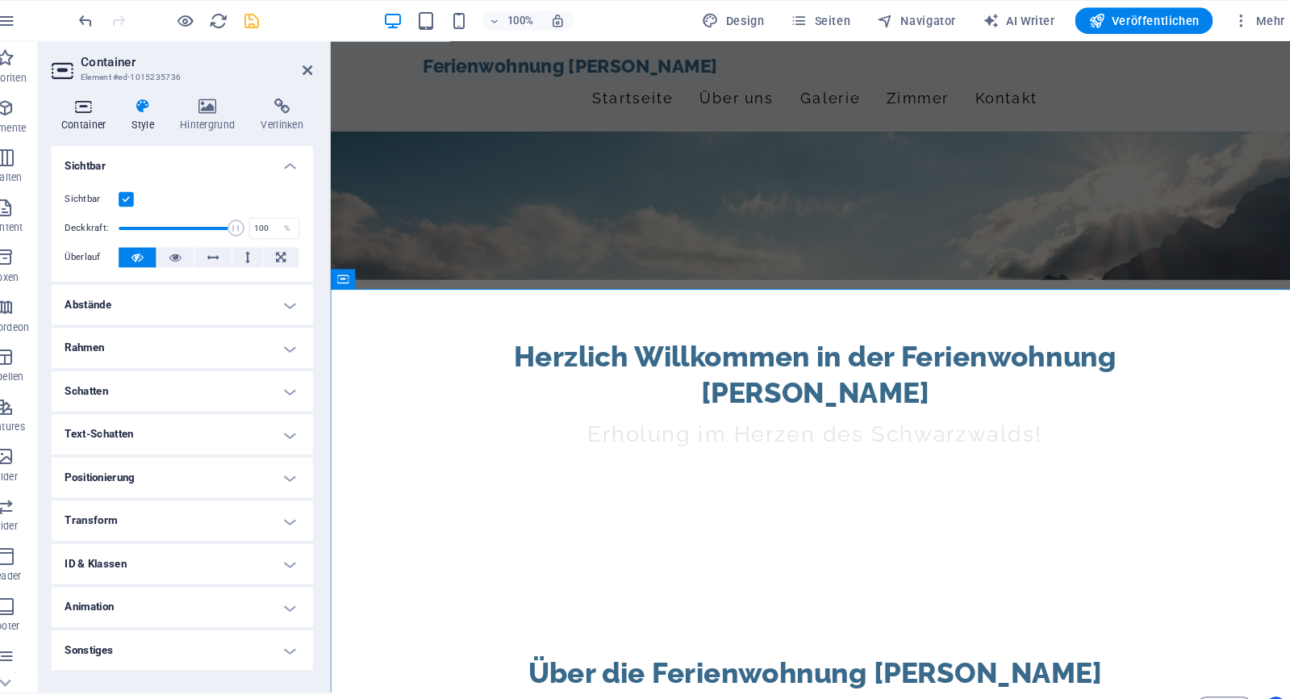
click at [97, 119] on h4 "Container" at bounding box center [111, 112] width 69 height 34
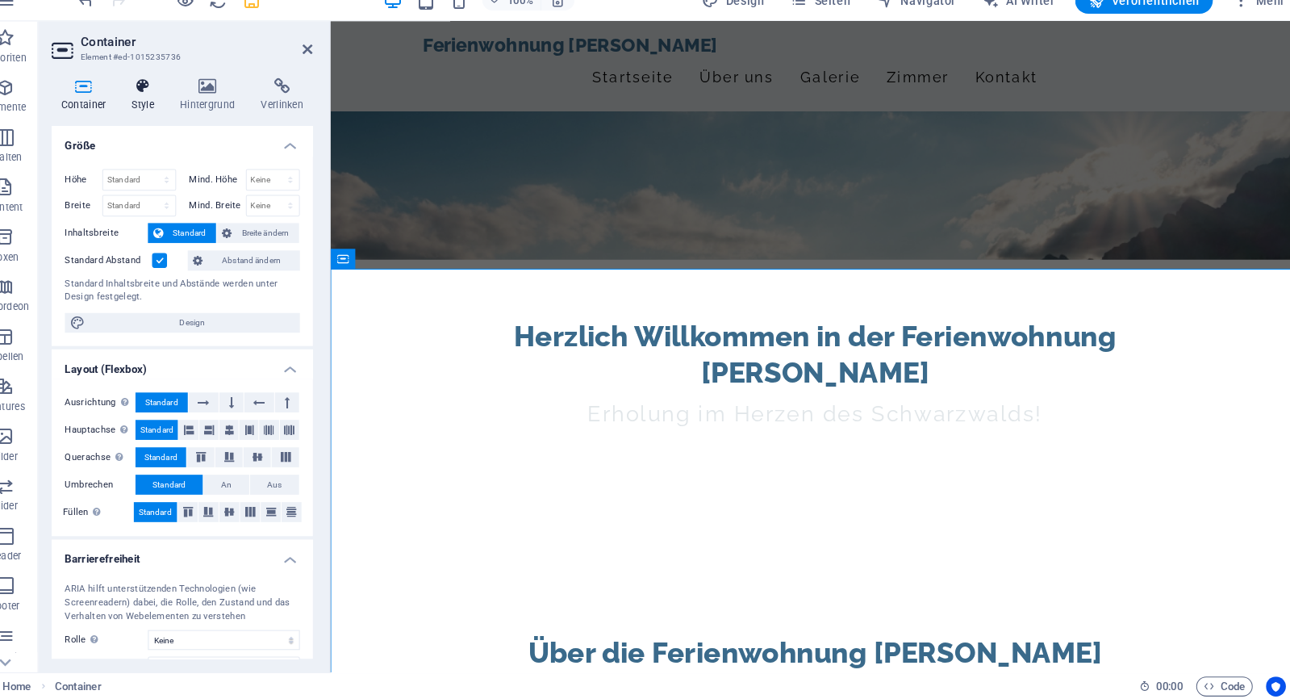
scroll to position [0, 0]
click at [146, 96] on h4 "Style" at bounding box center [169, 112] width 47 height 34
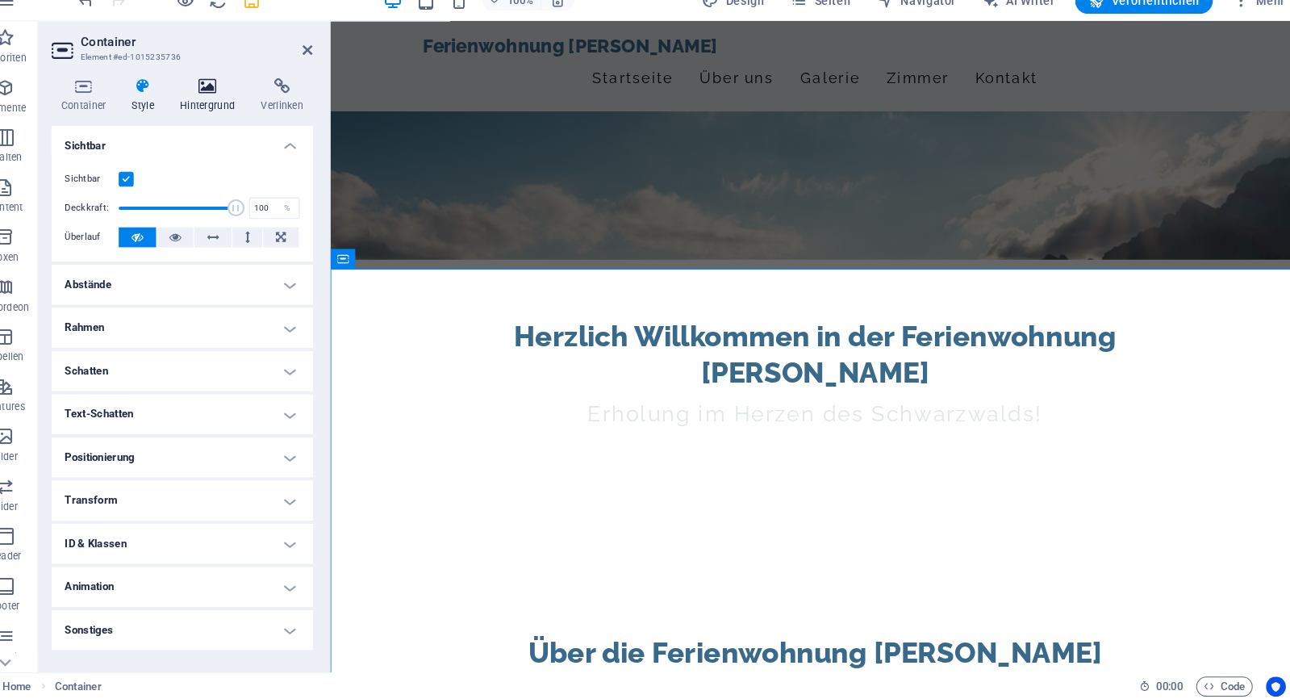
click at [193, 95] on icon at bounding box center [229, 103] width 73 height 16
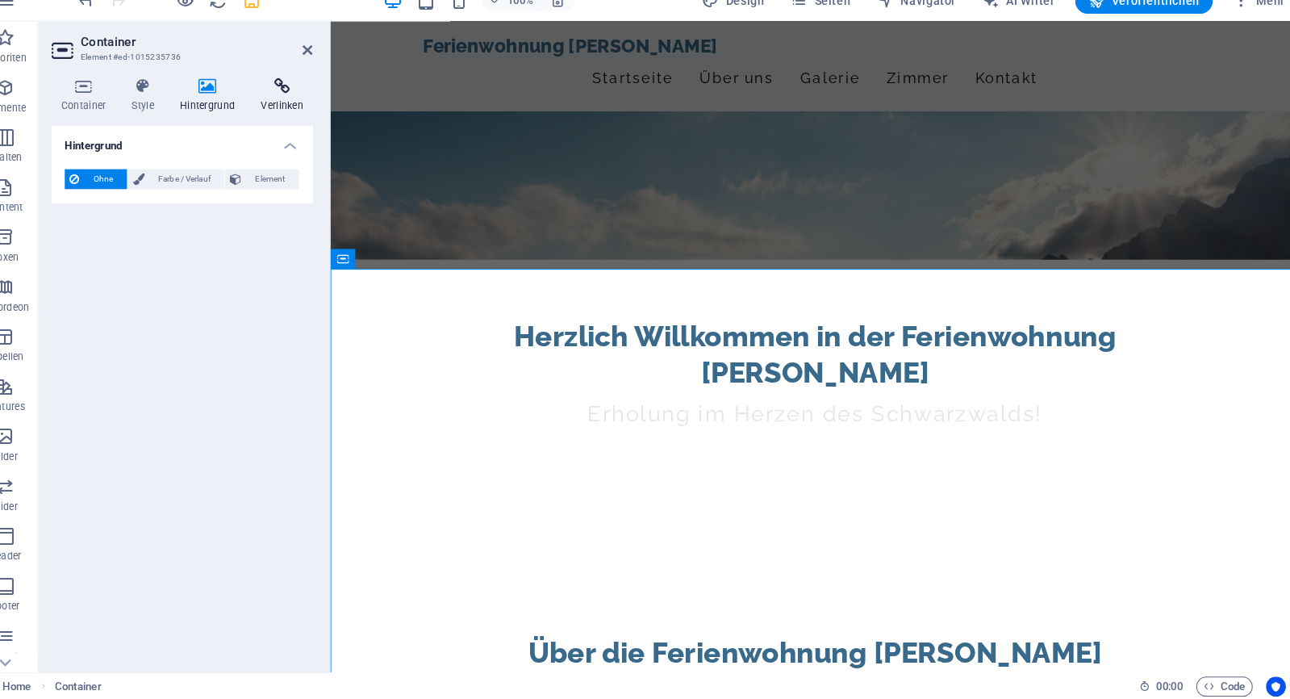
click at [272, 95] on icon at bounding box center [302, 103] width 60 height 16
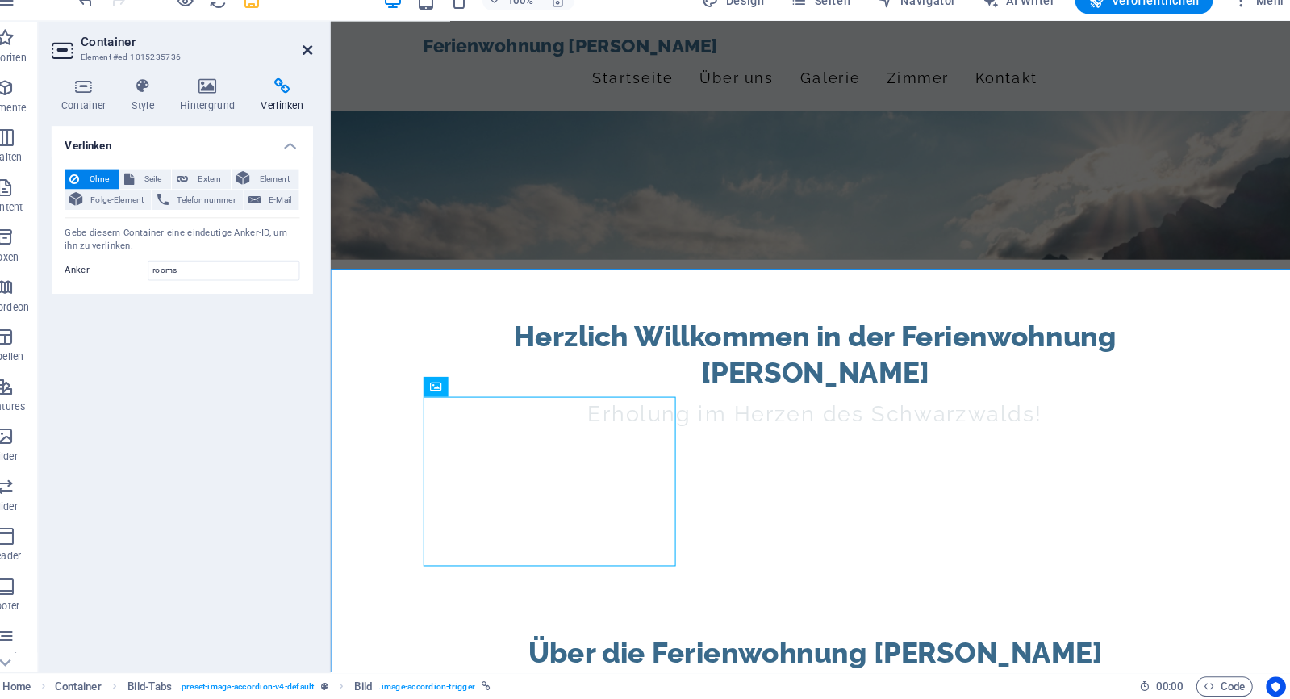
click at [322, 61] on icon at bounding box center [327, 67] width 10 height 13
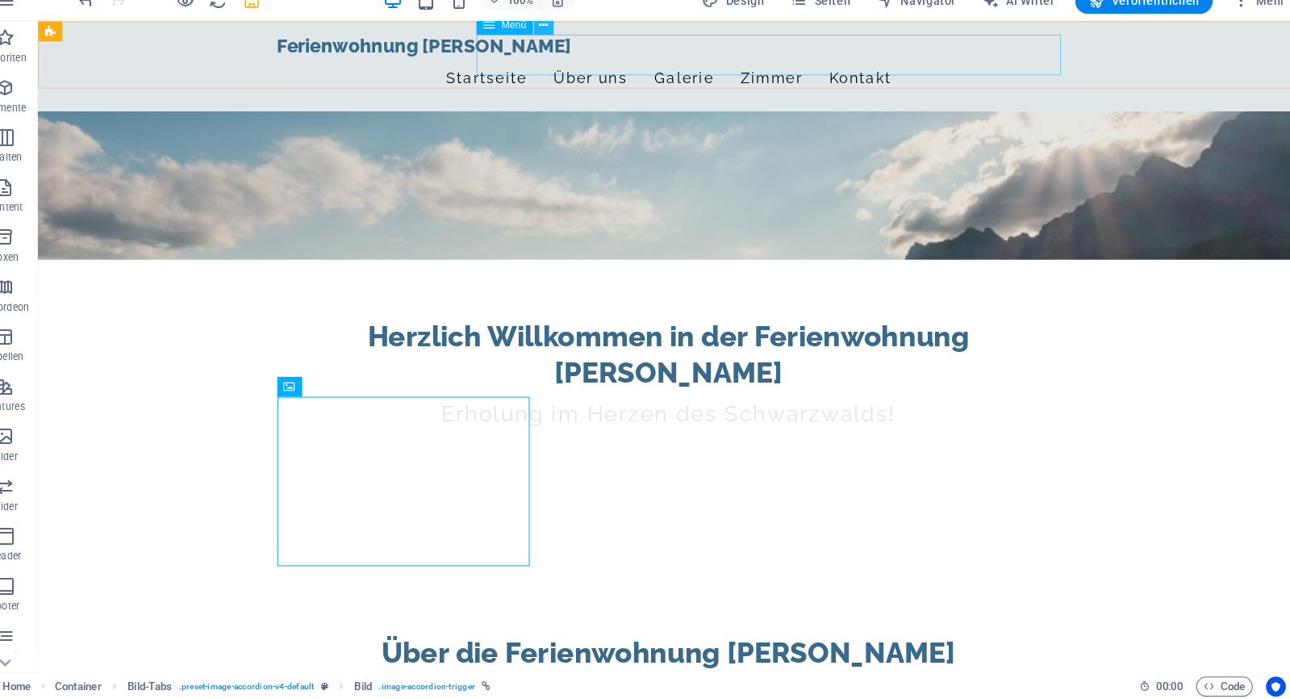
click at [551, 36] on icon at bounding box center [555, 44] width 9 height 17
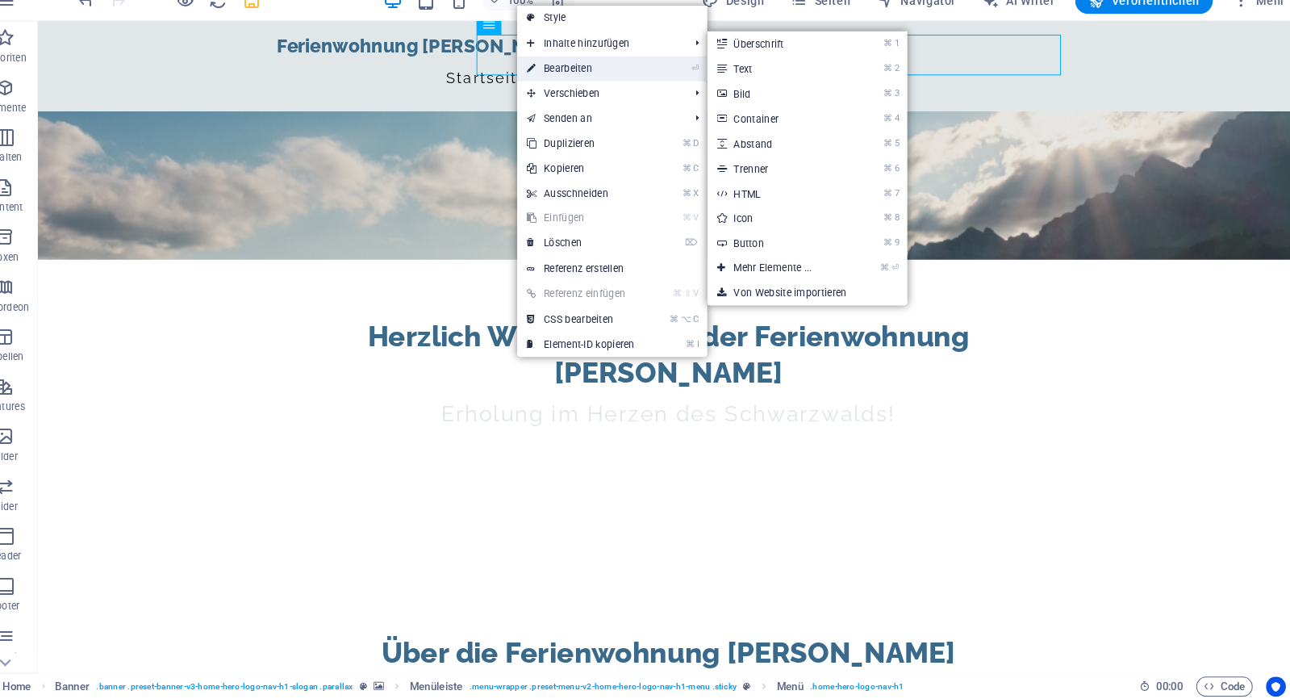
click at [545, 74] on link "⏎ Bearbeiten" at bounding box center [592, 86] width 124 height 24
select select
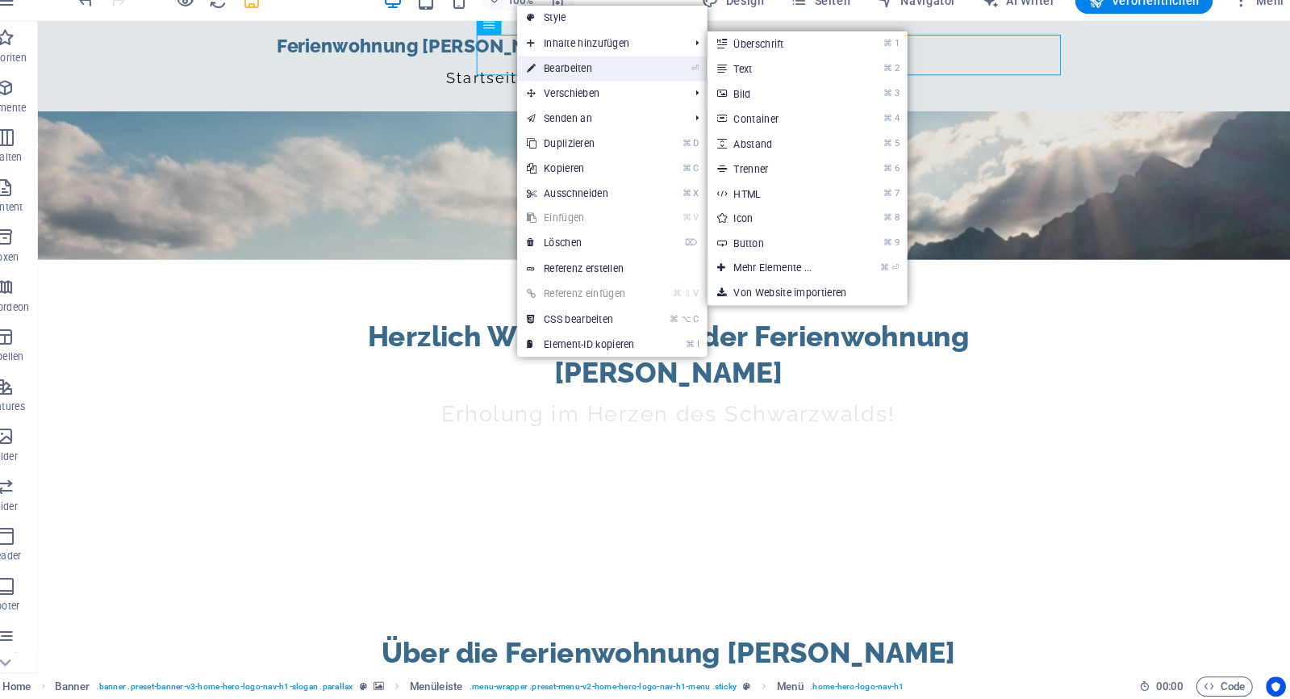
select select
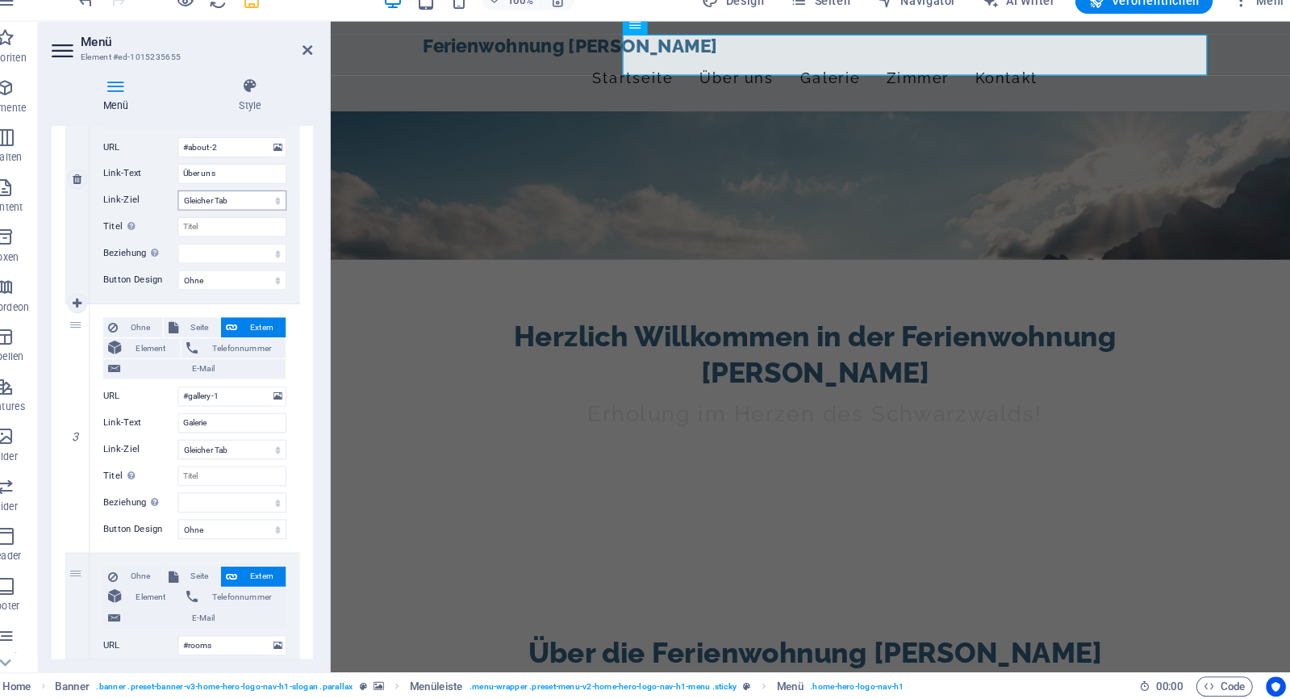
scroll to position [467, 0]
click at [206, 392] on input "#gallery-1" at bounding box center [253, 401] width 106 height 19
type input "#-1"
select select
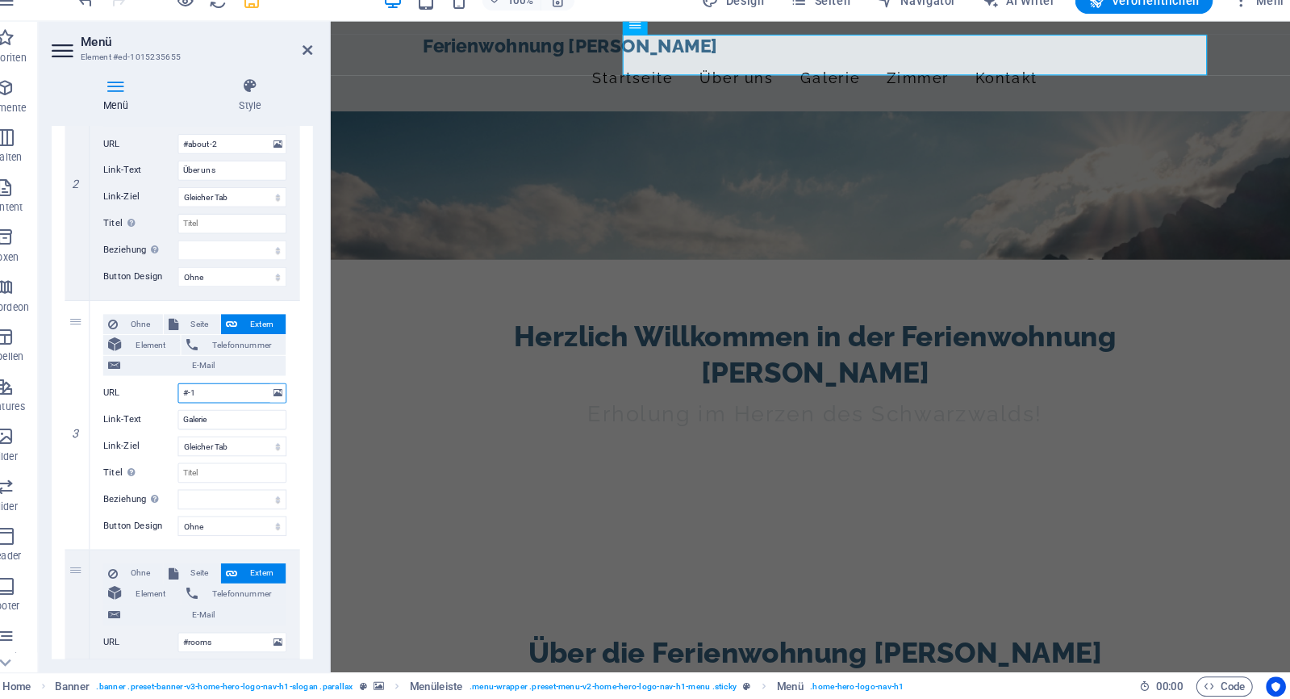
select select
type input "#r-1"
select select
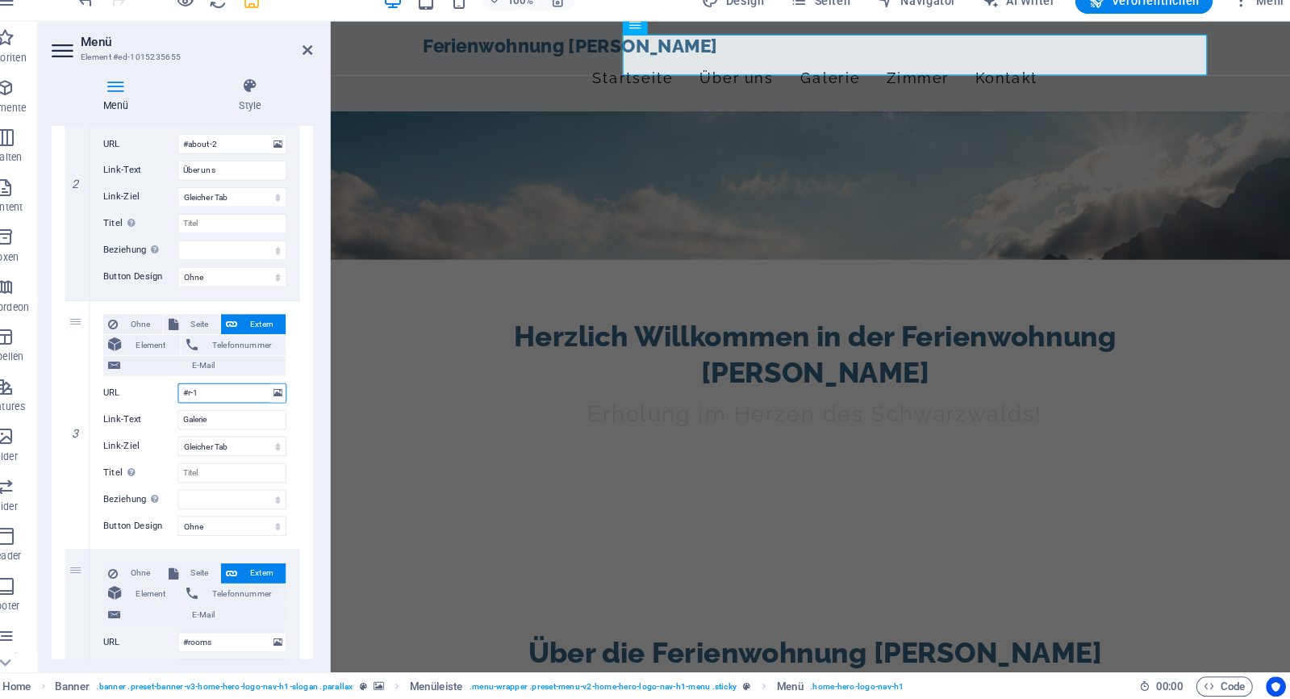
select select
type input "#rom-1"
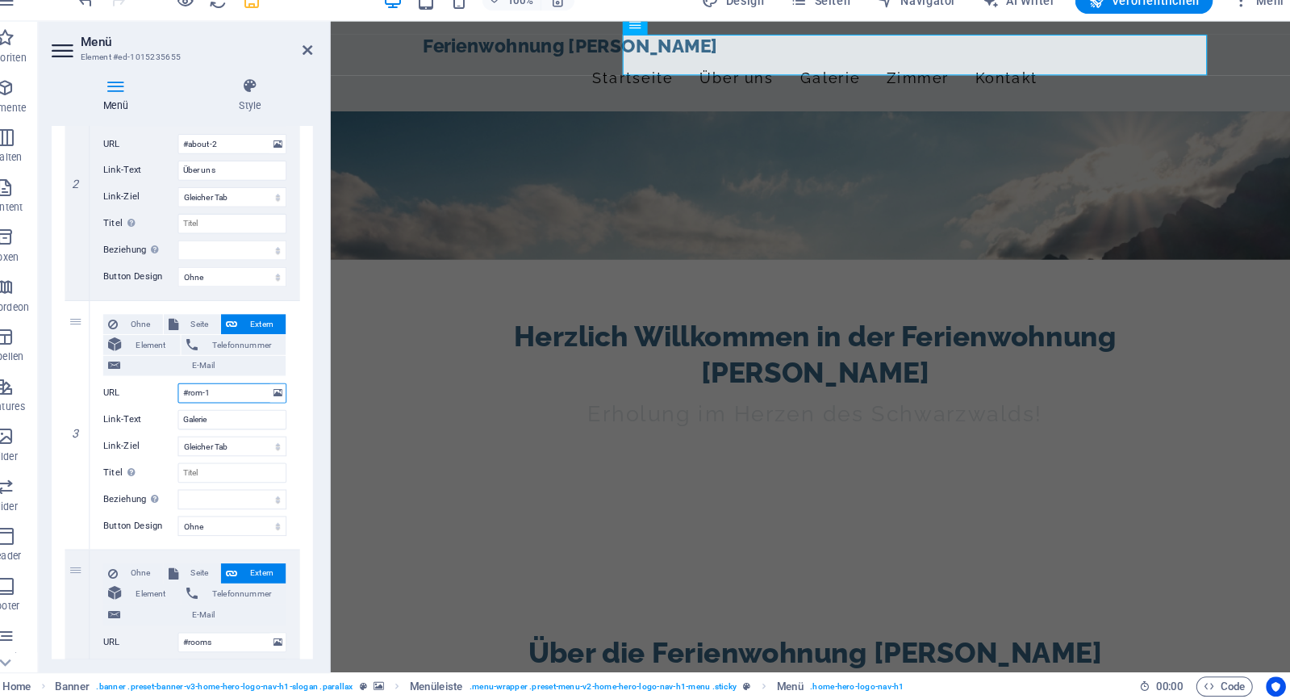
select select
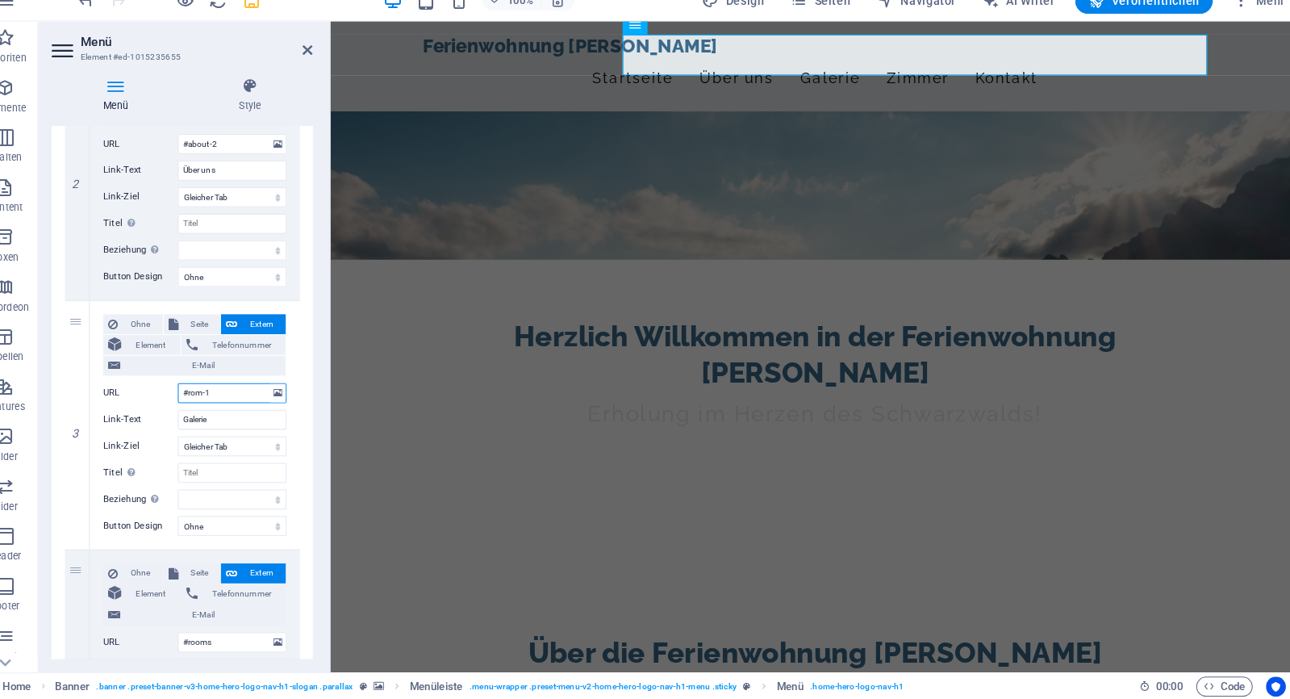
type input "#roms-1"
select select
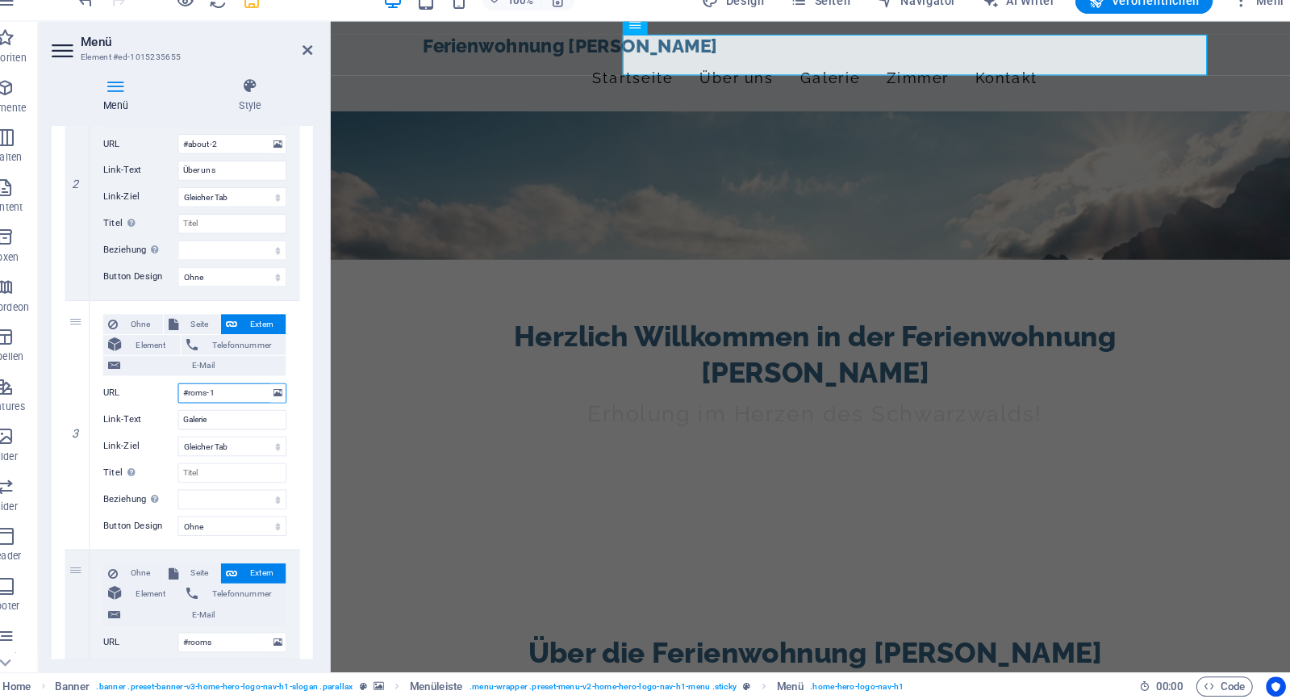
select select
type input "#rooms-1"
select select
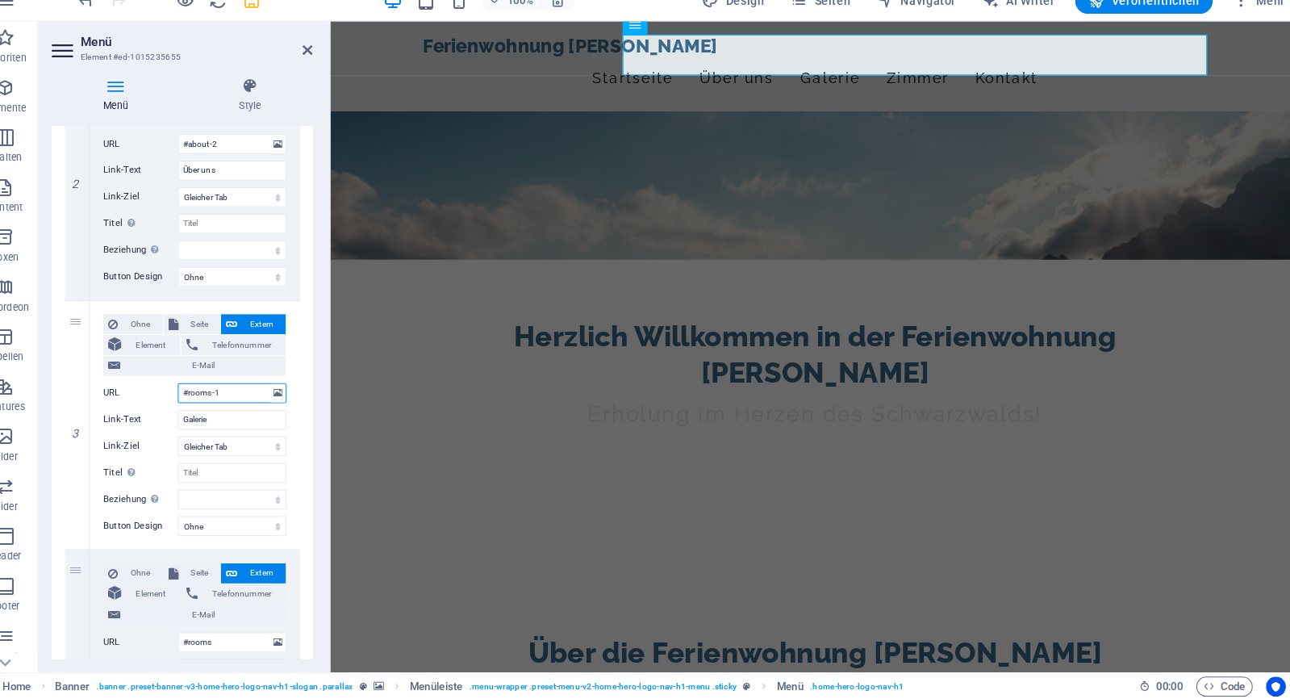
select select
type input "#rooms-1"
click at [243, 40] on header "Menü Element #ed-1015235655" at bounding box center [204, 61] width 254 height 42
drag, startPoint x: 298, startPoint y: 47, endPoint x: 262, endPoint y: 27, distance: 40.8
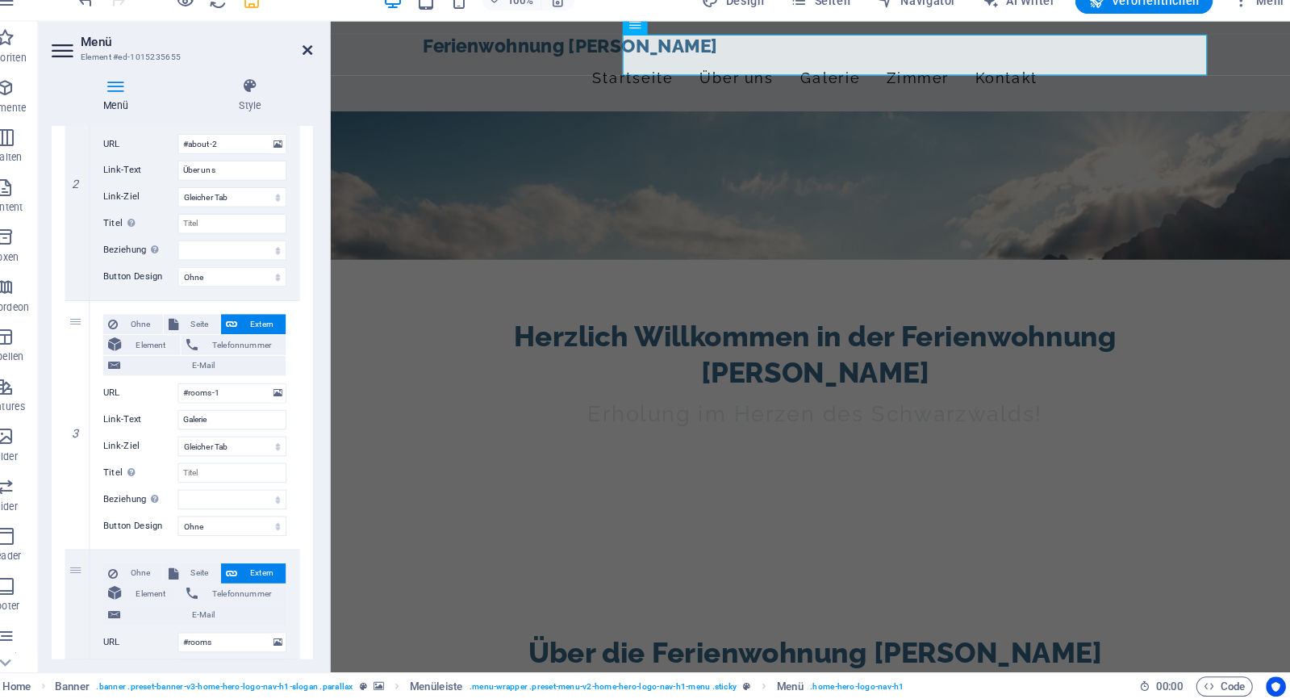
click at [322, 61] on icon at bounding box center [327, 67] width 10 height 13
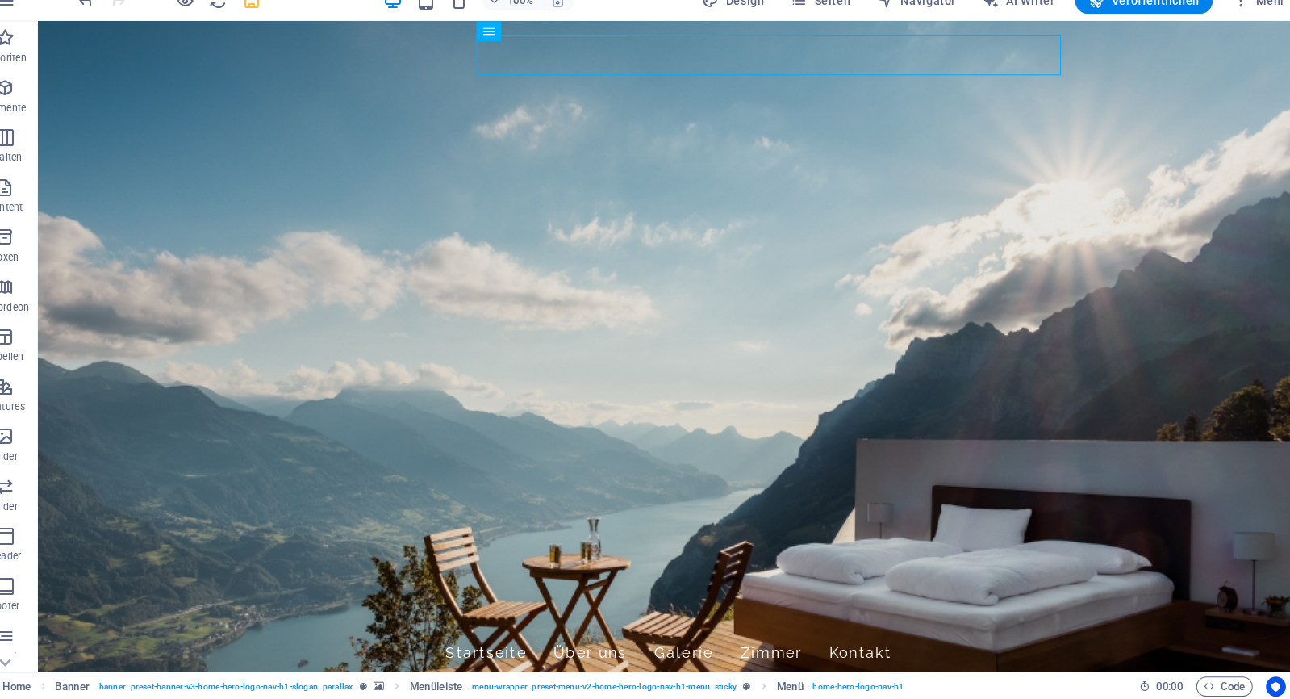
scroll to position [0, 0]
click at [263, 11] on icon "save" at bounding box center [272, 20] width 19 height 19
checkbox input "false"
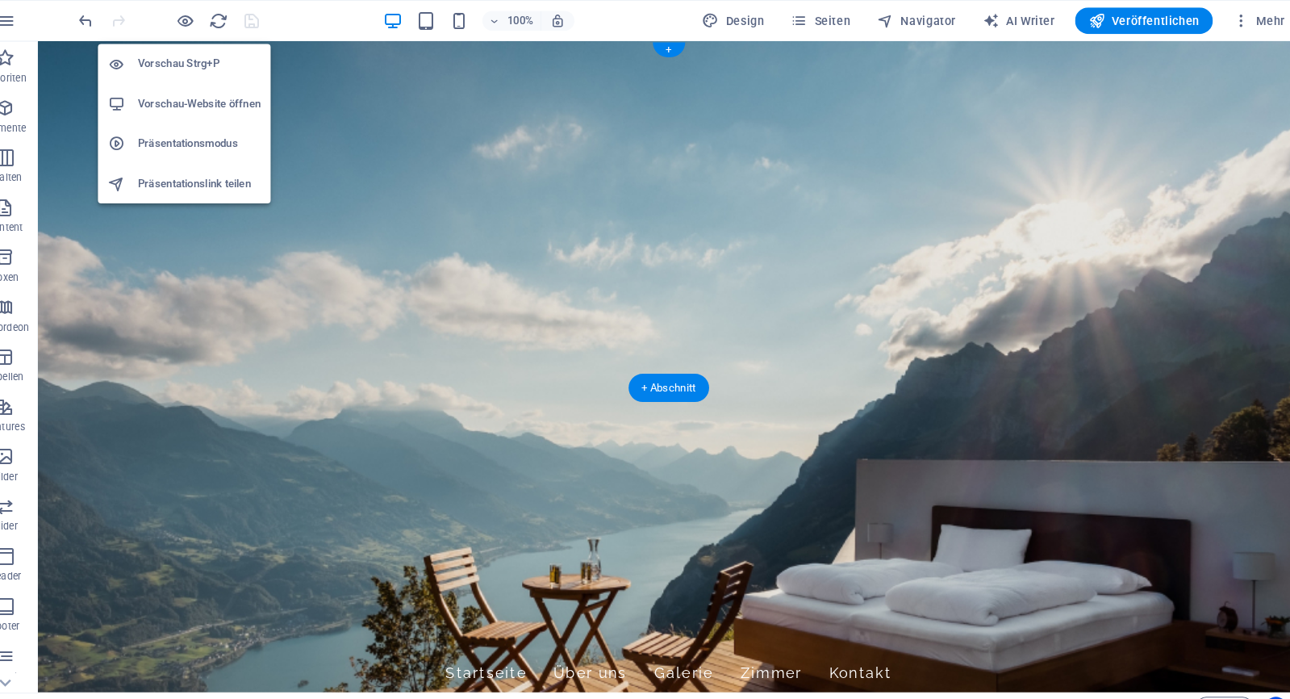
click at [188, 88] on li "Vorschau-Website öffnen" at bounding box center [207, 101] width 168 height 39
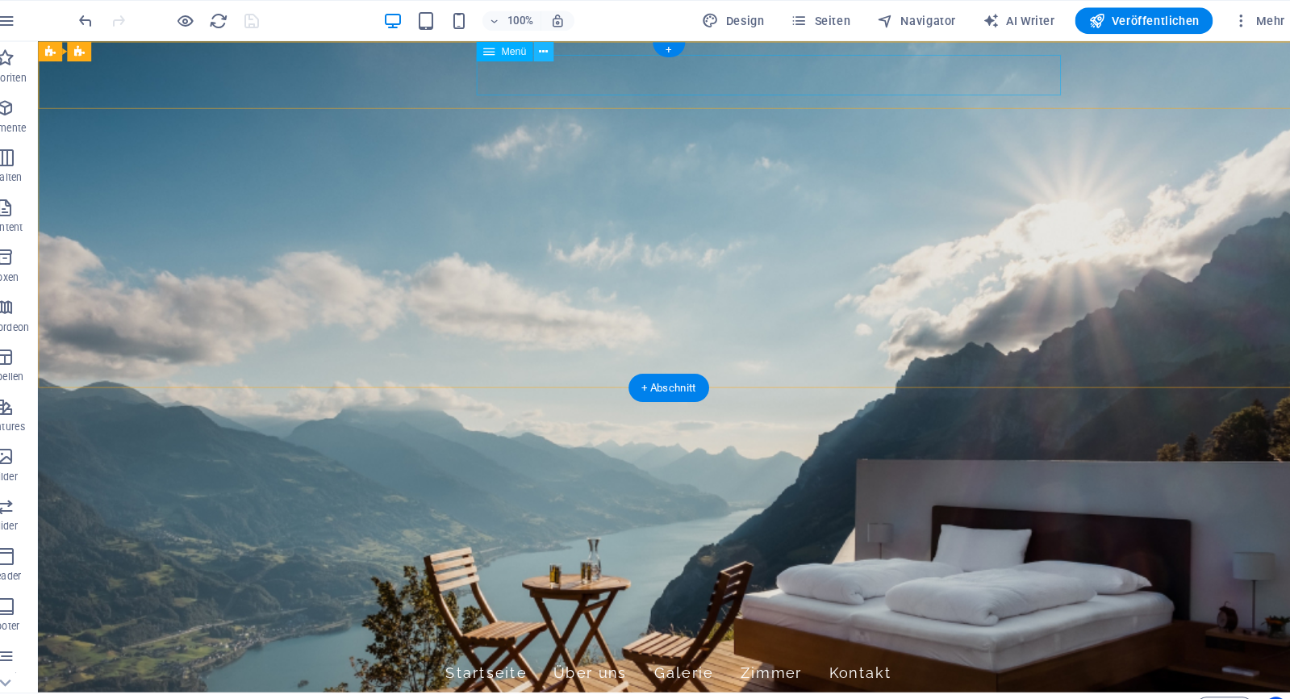
click at [551, 51] on icon at bounding box center [555, 50] width 9 height 17
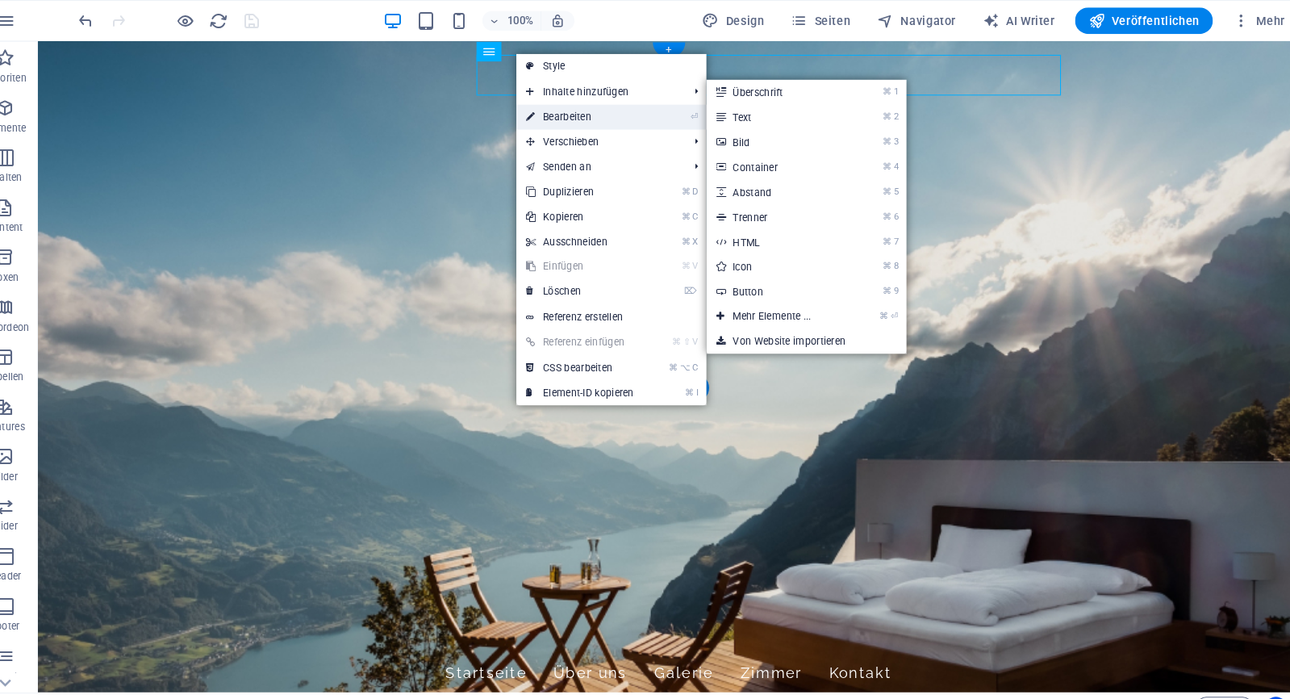
click at [556, 108] on link "⏎ Bearbeiten" at bounding box center [591, 114] width 124 height 24
select select
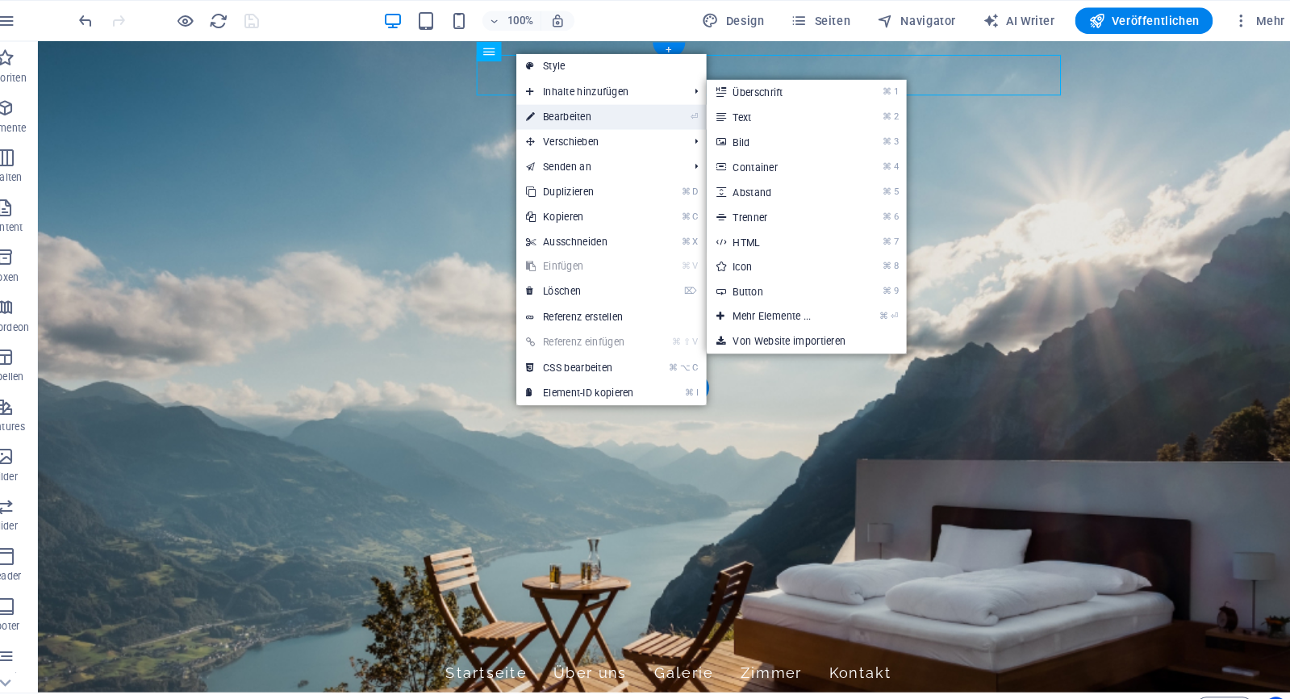
select select
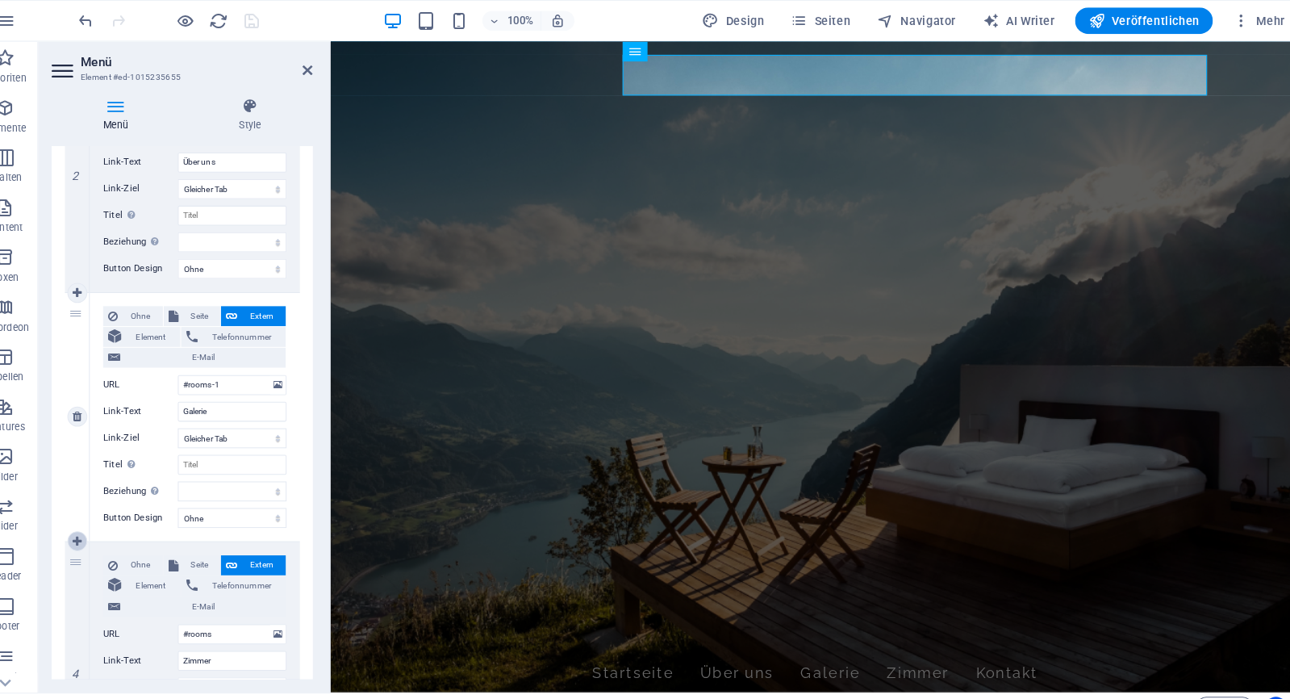
scroll to position [464, 0]
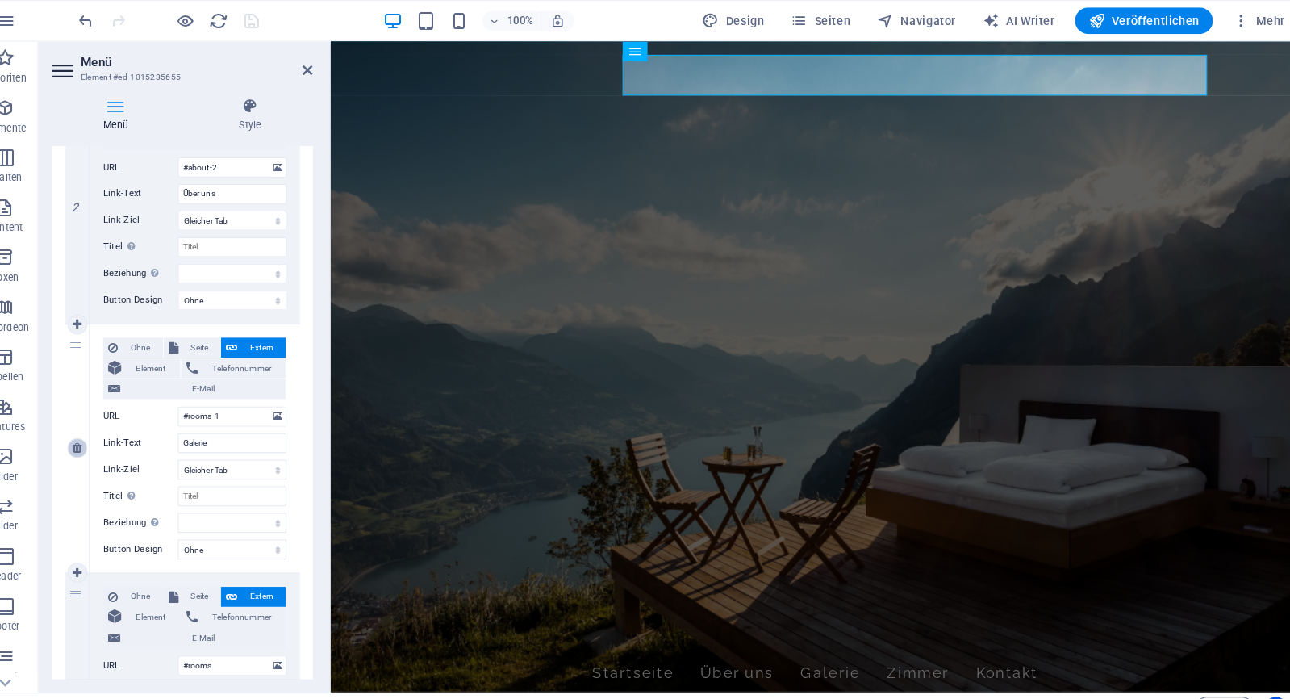
click at [98, 436] on icon at bounding box center [102, 435] width 9 height 11
select select
type input "#rooms"
type input "Zimmer"
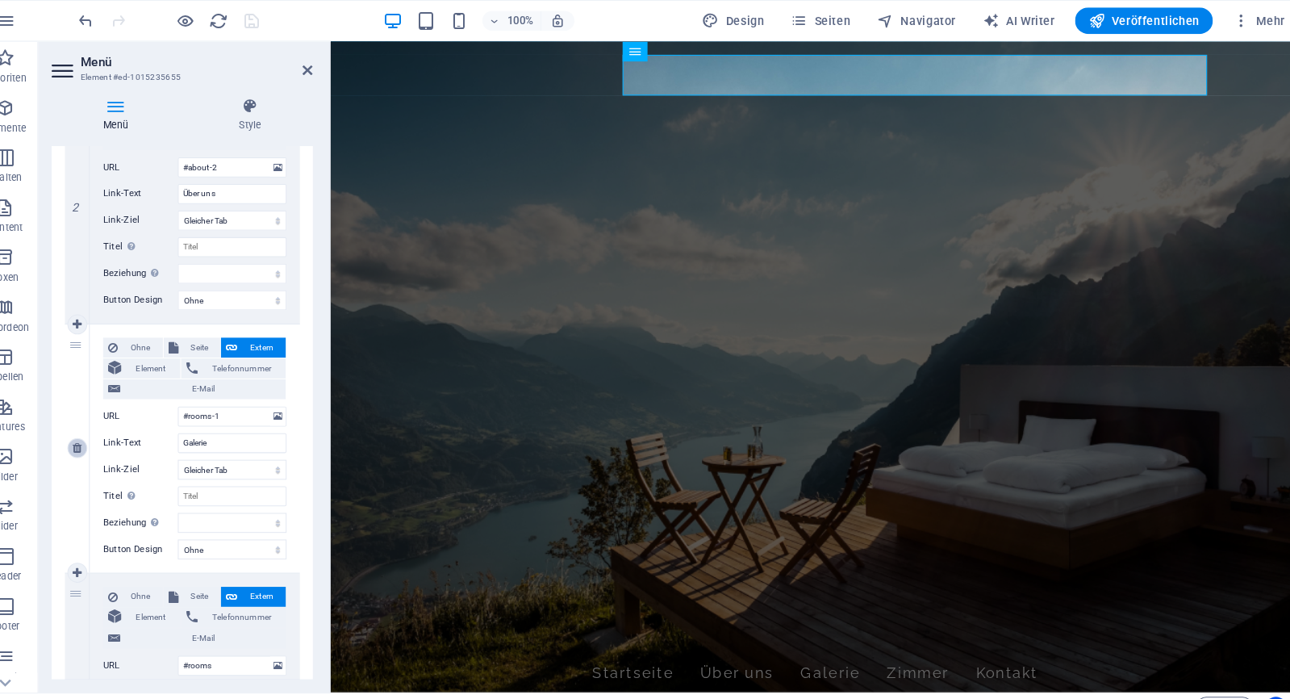
select select
type input "#contact-us-5"
type input "Kontakt"
select select
click at [227, 428] on input "Zimmer" at bounding box center [253, 430] width 106 height 19
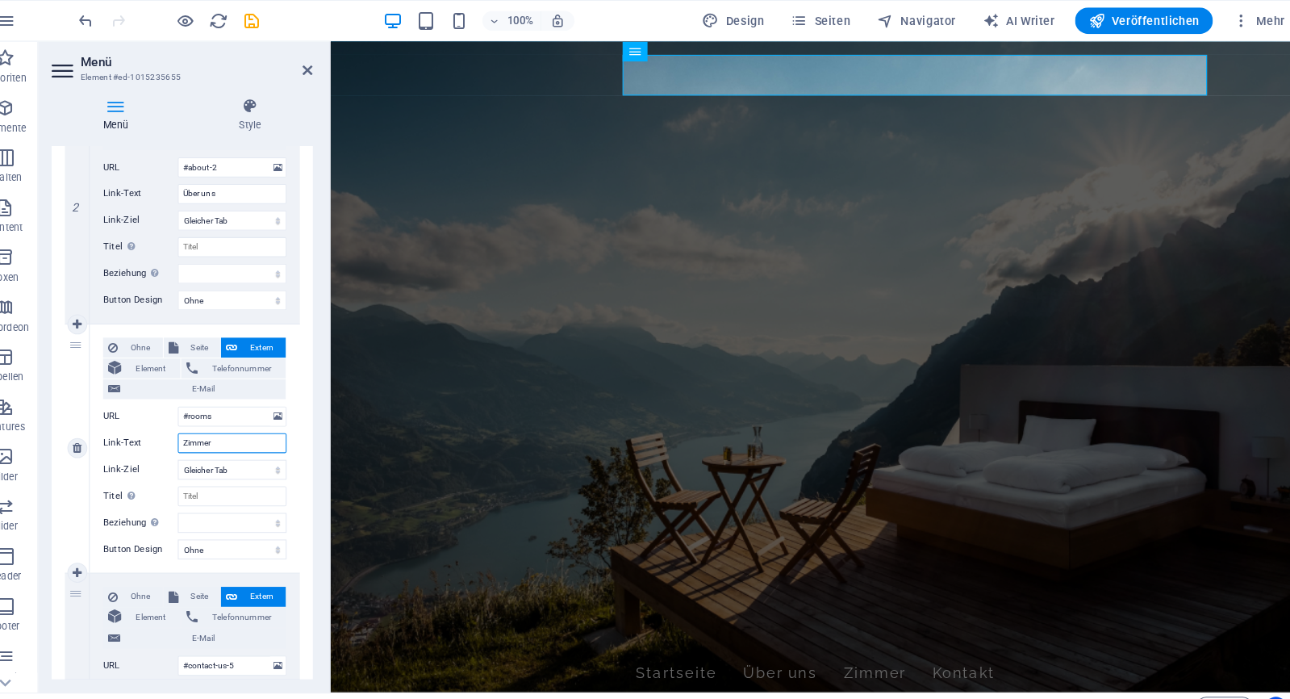
click at [227, 428] on input "Zimmer" at bounding box center [253, 430] width 106 height 19
type input "G"
select select
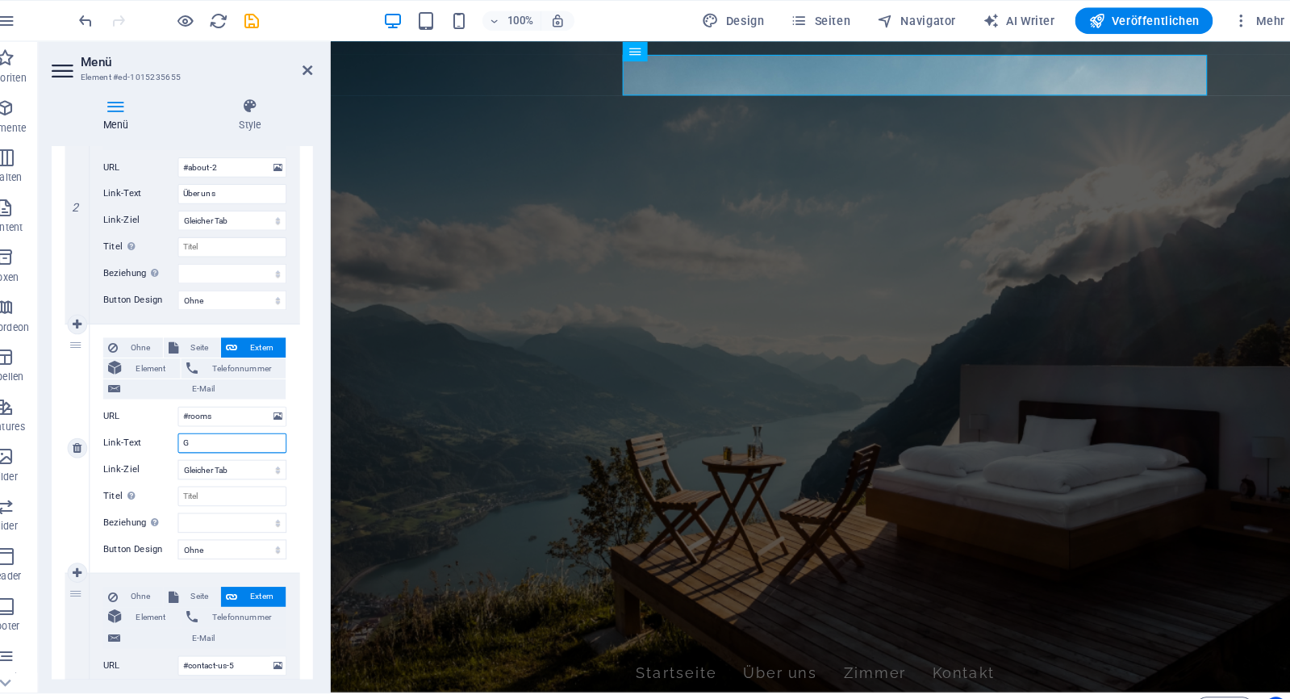
select select
type input "GAL"
select select
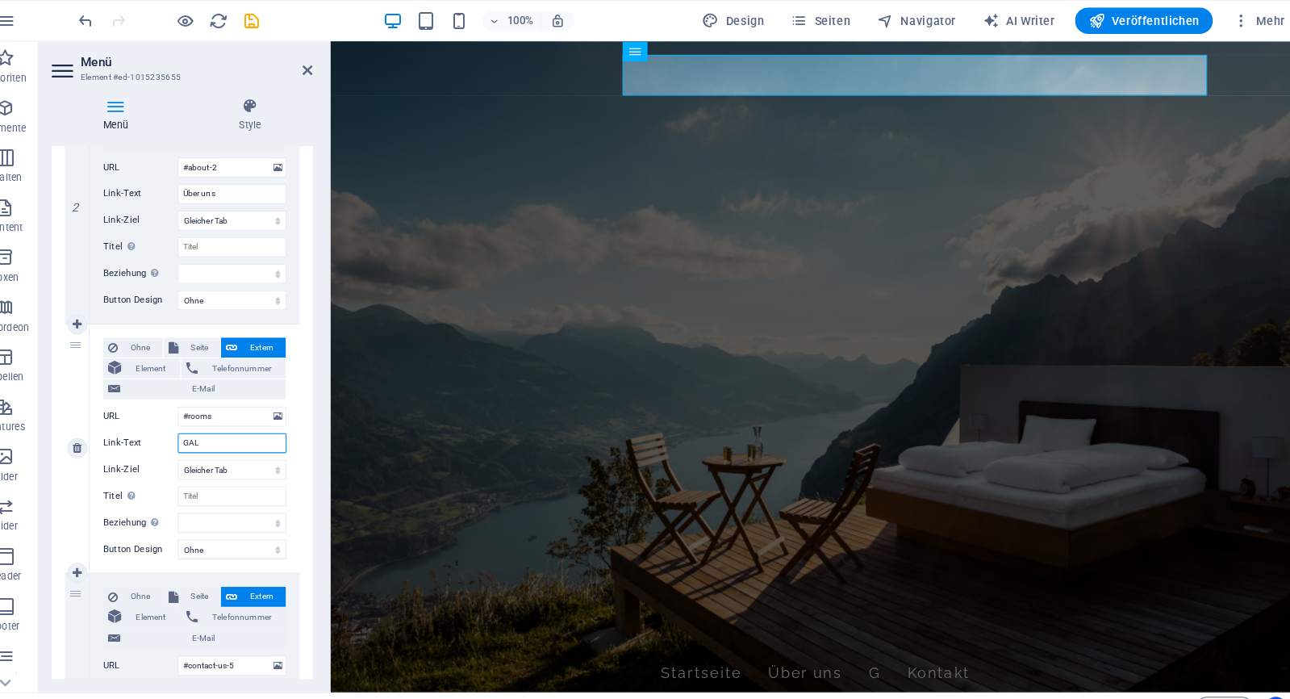
select select
type input "G"
select select
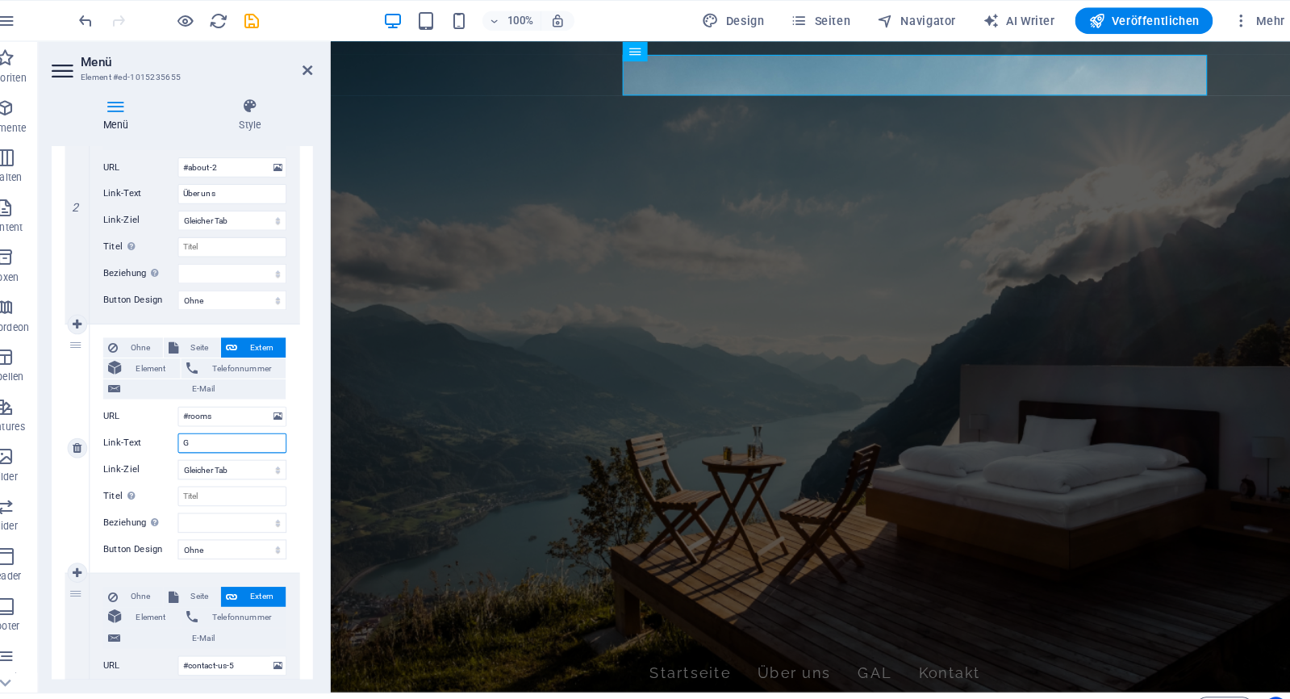
select select
type input "Gallery"
select select
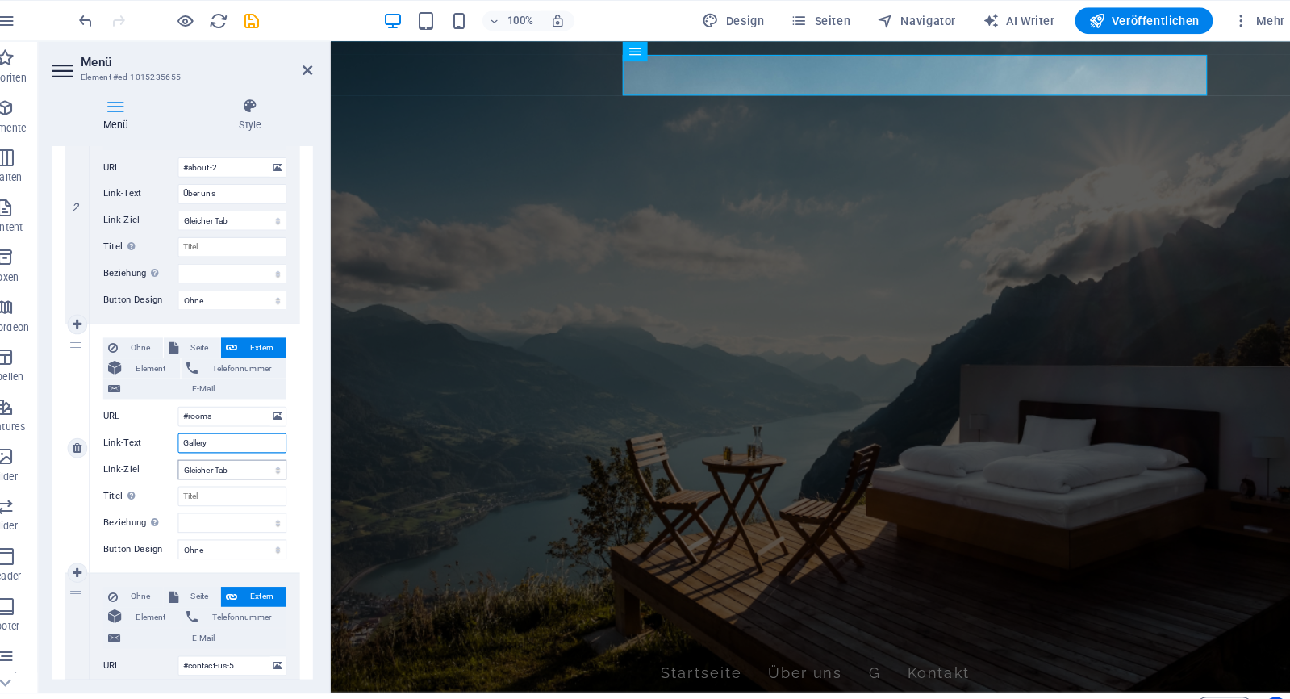
select select
click at [219, 431] on input "Gallery" at bounding box center [253, 430] width 106 height 19
type input "Fotos"
select select
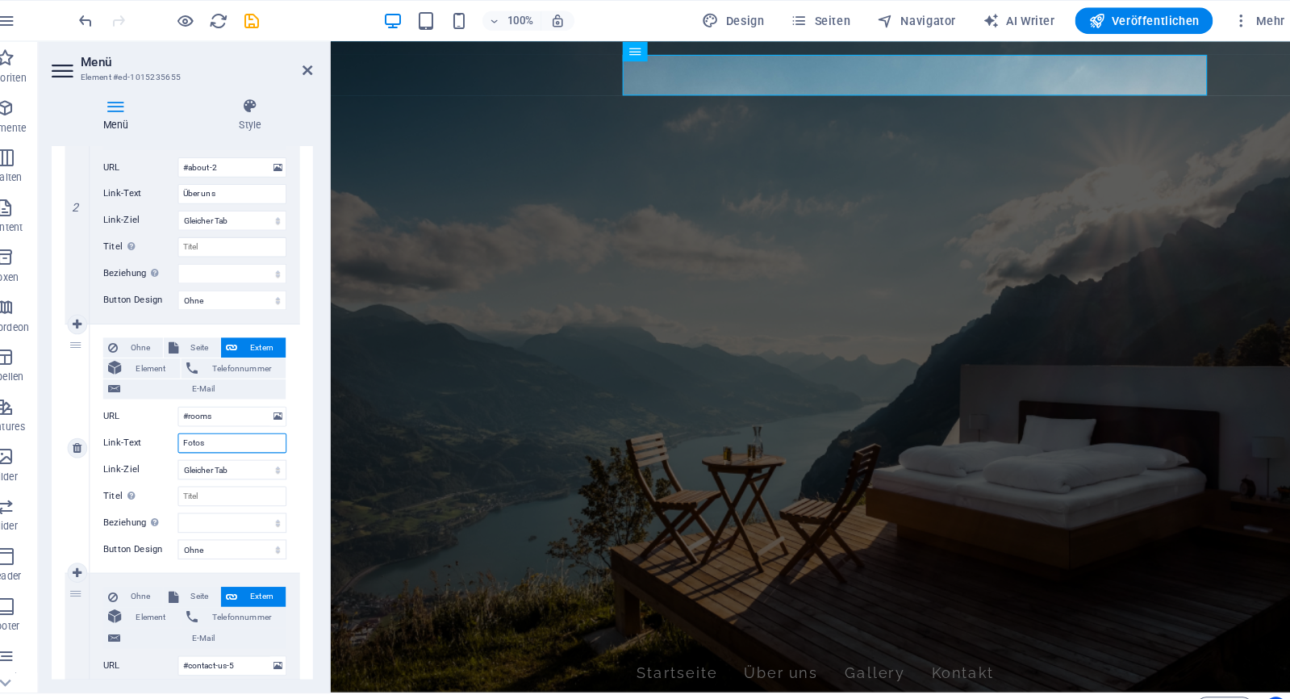
select select
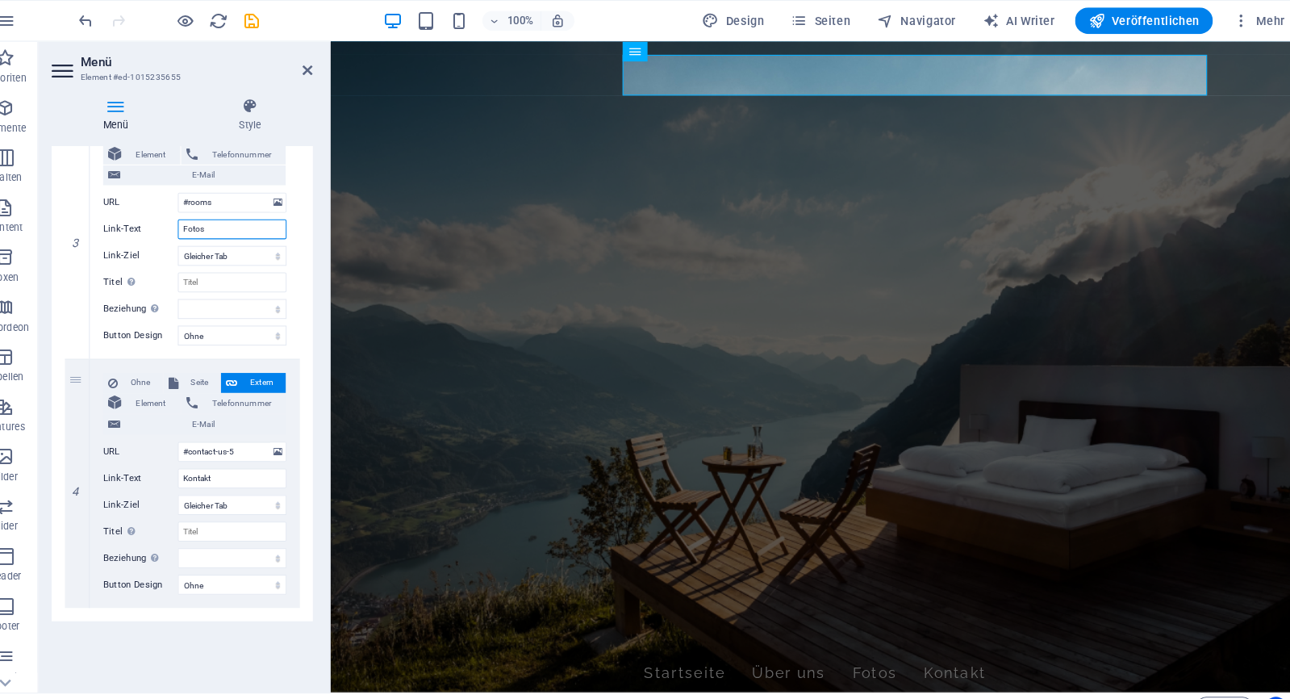
scroll to position [672, 0]
type input "Fotos"
click at [322, 65] on icon at bounding box center [327, 67] width 10 height 13
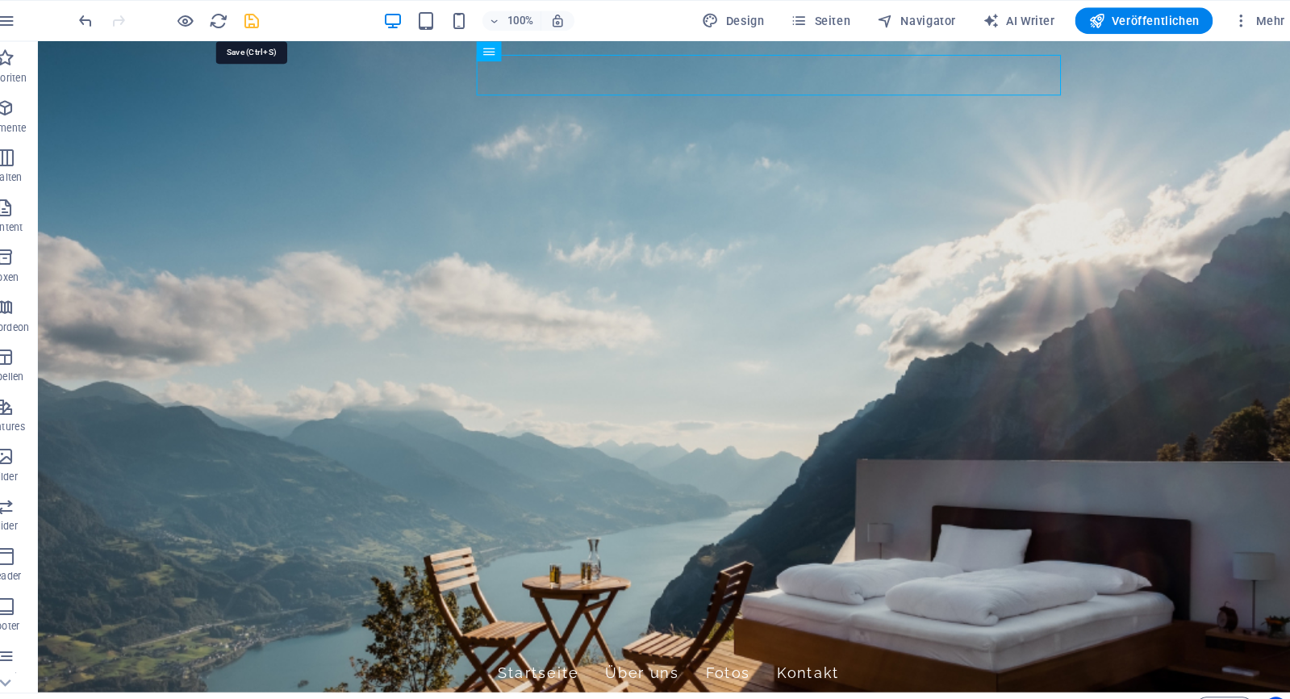
click at [263, 22] on icon "save" at bounding box center [272, 20] width 19 height 19
checkbox input "false"
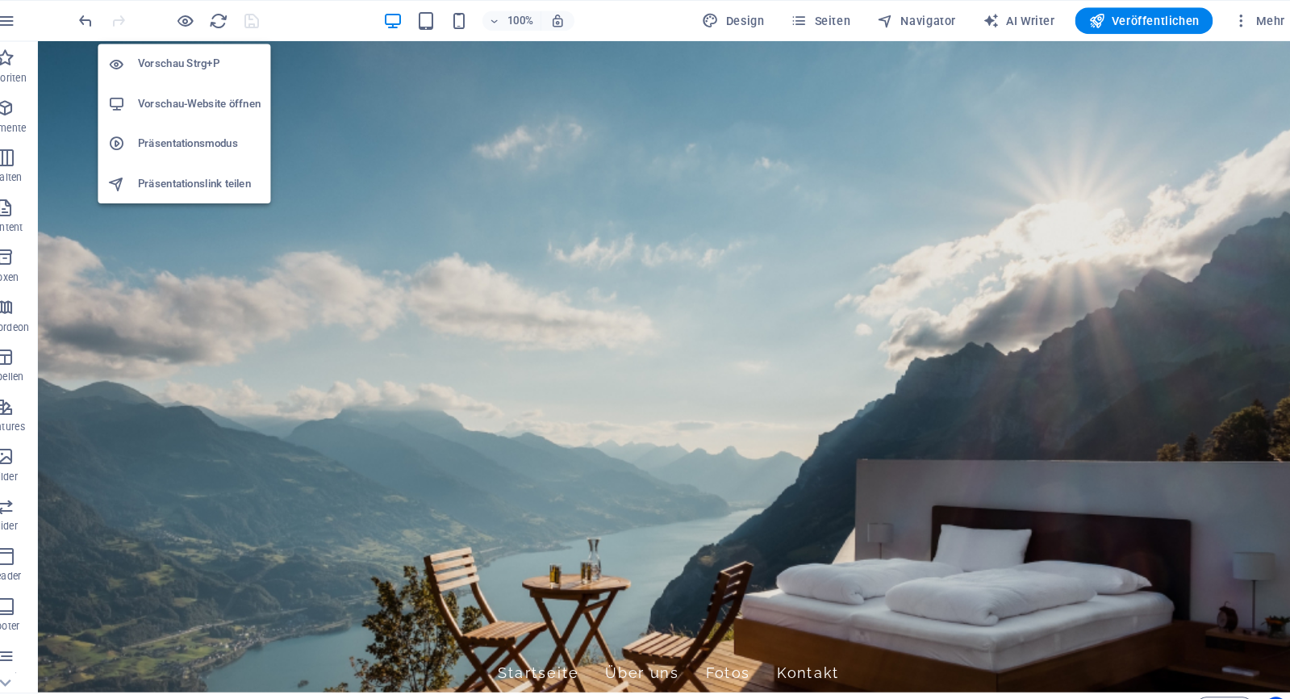
click at [190, 93] on h6 "Vorschau-Website öffnen" at bounding box center [220, 100] width 119 height 19
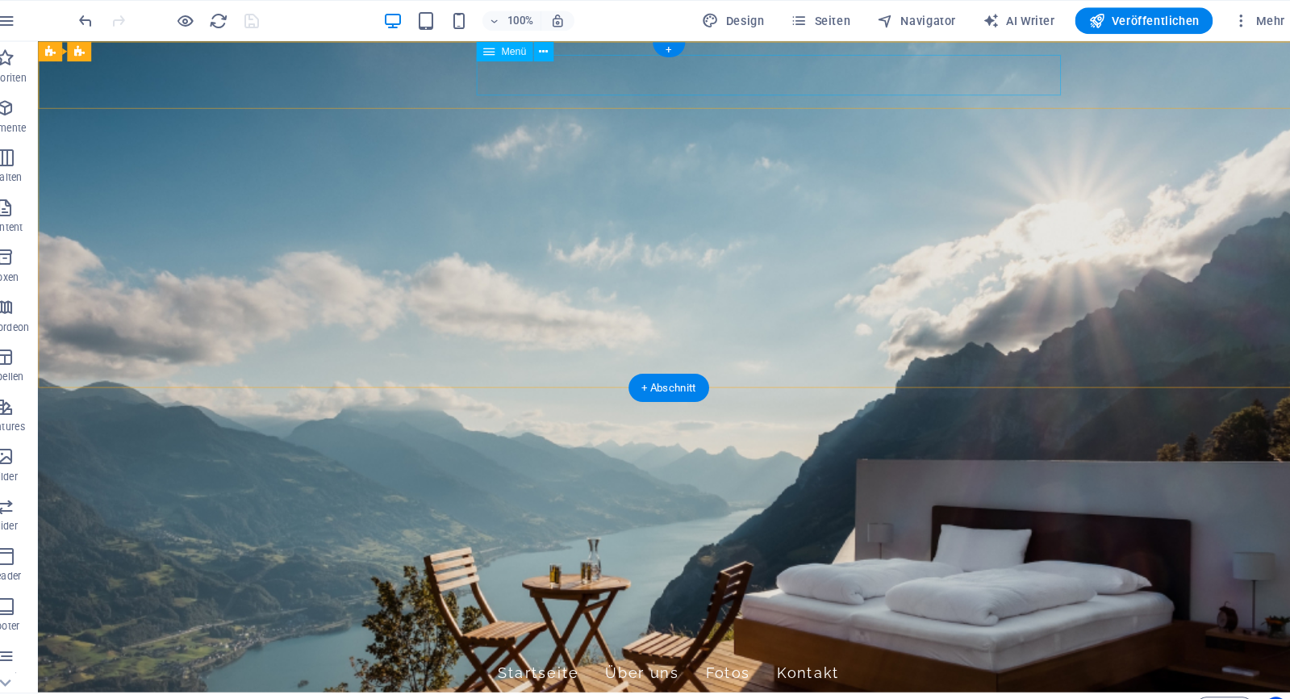
click at [515, 51] on span "Menü" at bounding box center [527, 50] width 24 height 10
click at [551, 50] on icon at bounding box center [555, 50] width 9 height 17
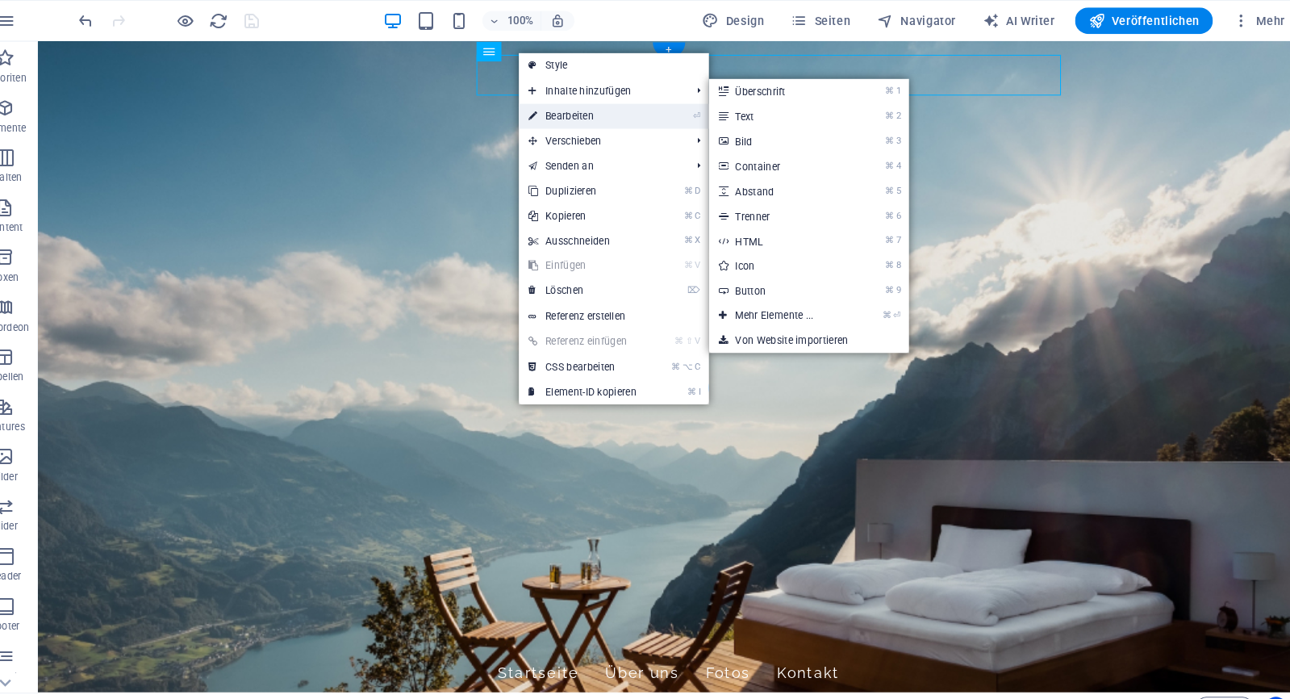
click at [539, 108] on link "⏎ Bearbeiten" at bounding box center [594, 113] width 124 height 24
select select
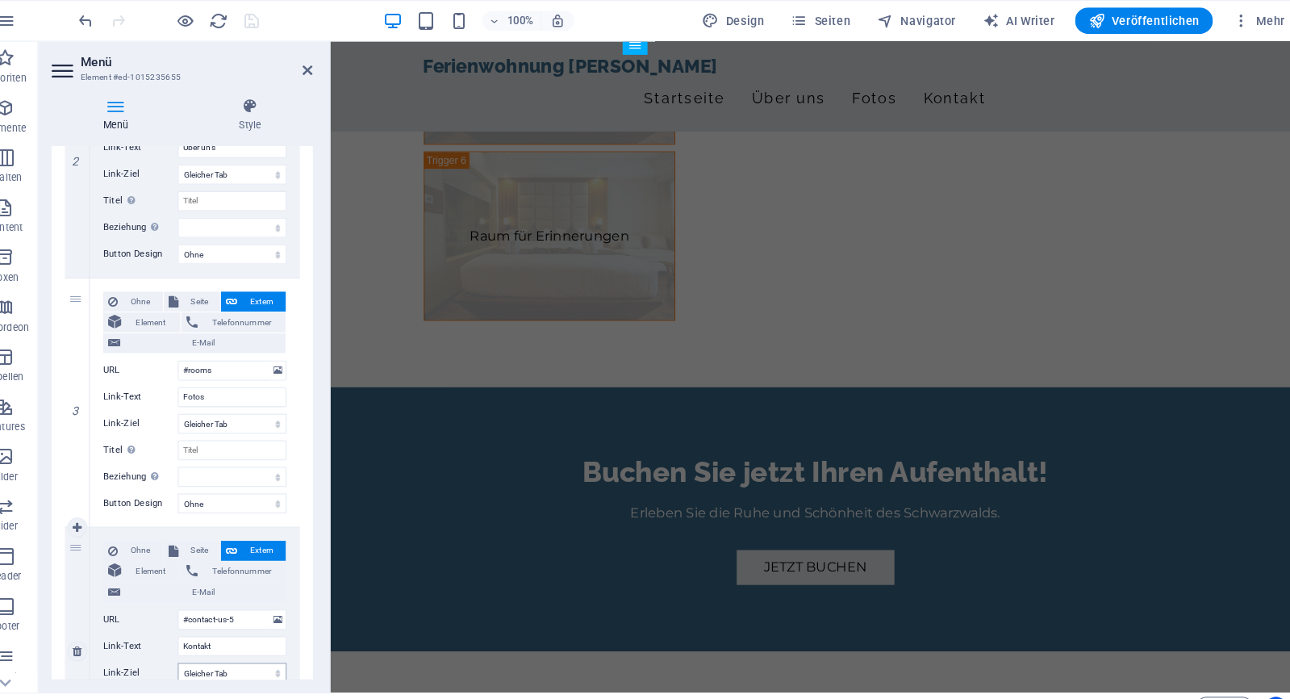
scroll to position [493, 0]
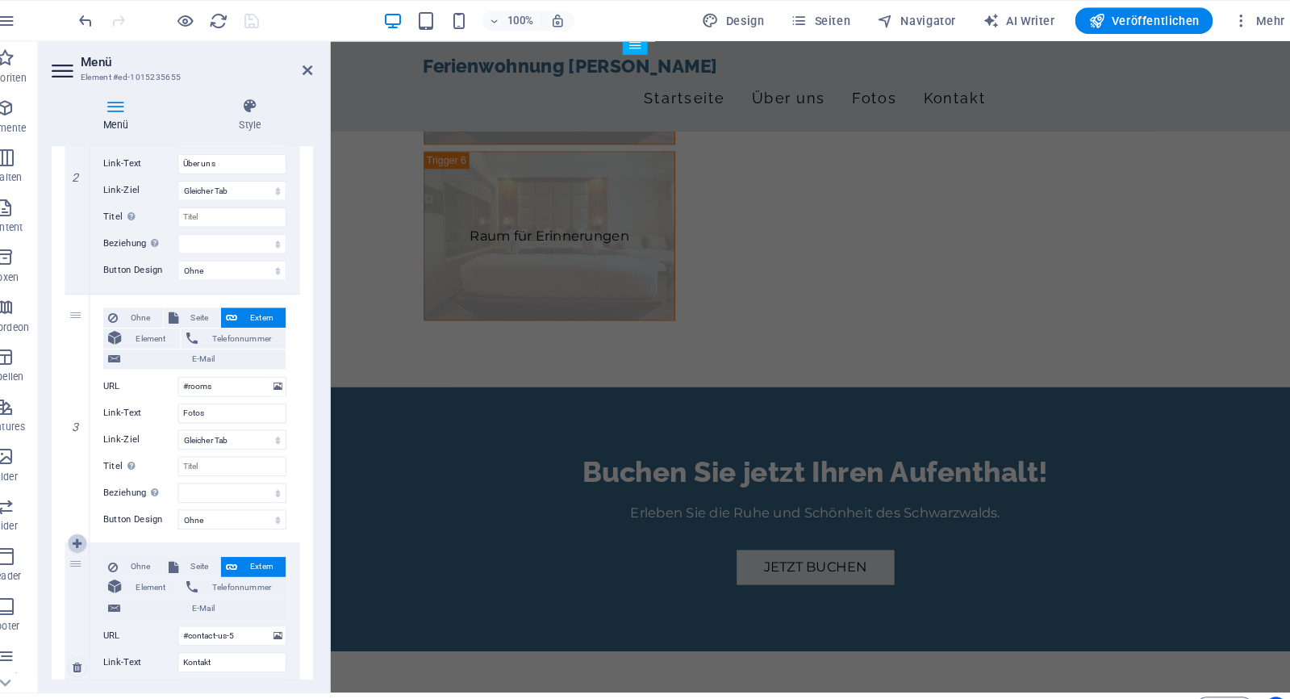
click at [98, 523] on icon at bounding box center [102, 528] width 9 height 11
select select
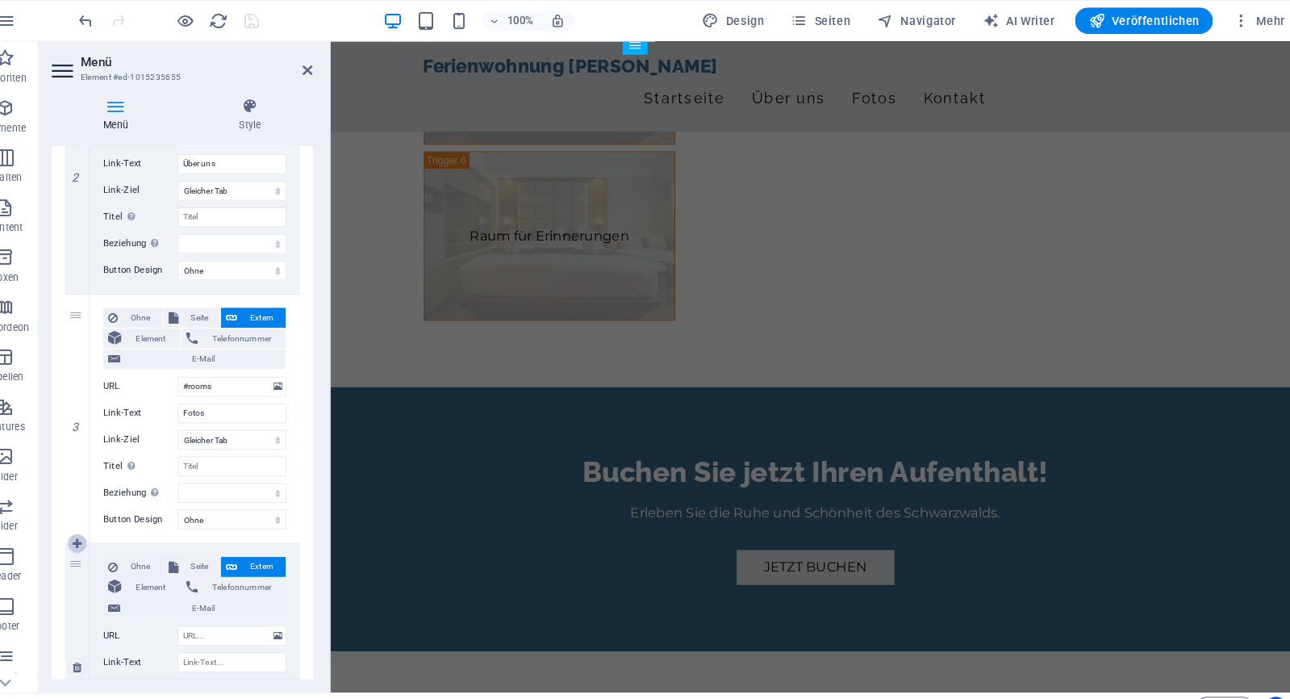
select select
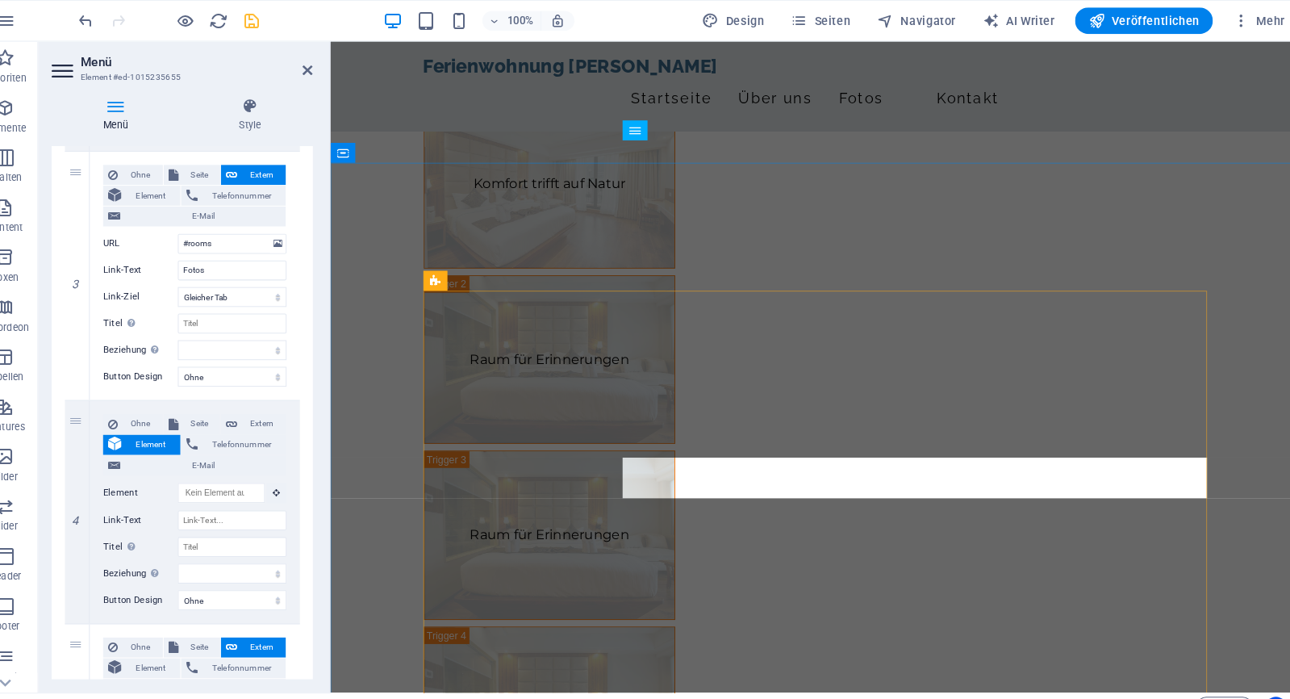
scroll to position [1293, 0]
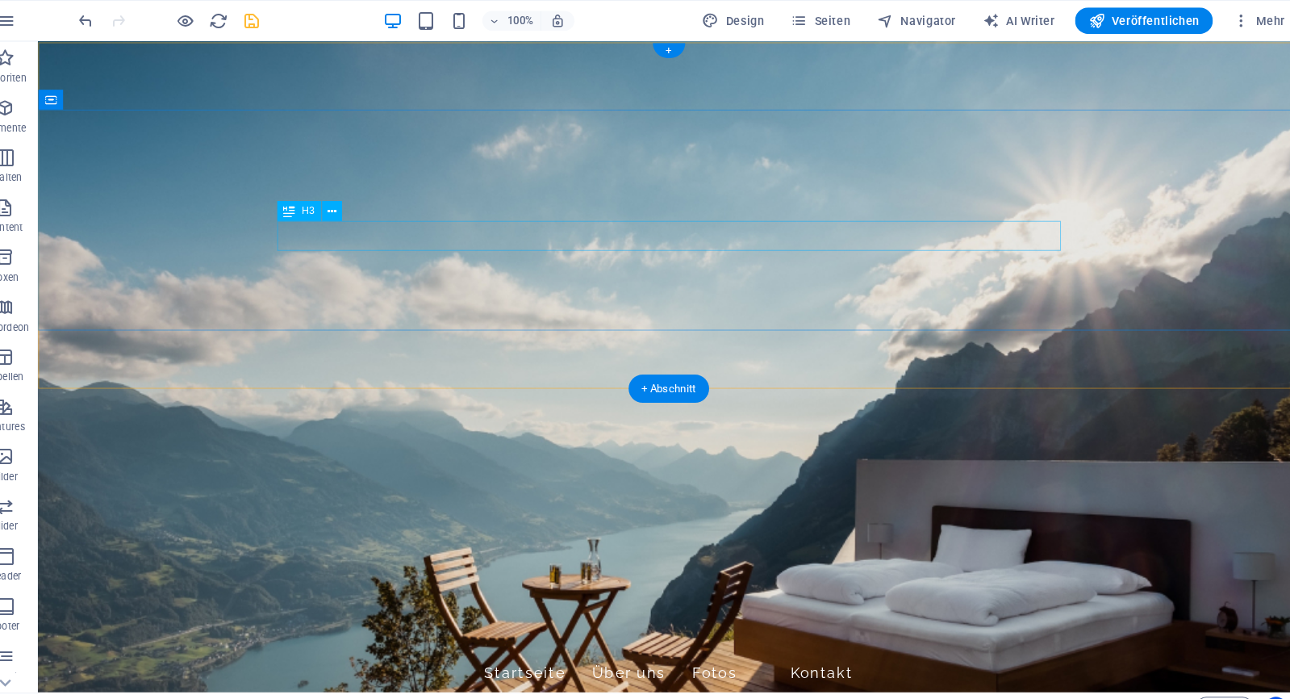
scroll to position [0, 0]
click at [515, 52] on span "Menü" at bounding box center [527, 50] width 24 height 10
click at [539, 52] on div "Menü" at bounding box center [534, 50] width 86 height 20
click at [551, 51] on icon at bounding box center [555, 50] width 9 height 17
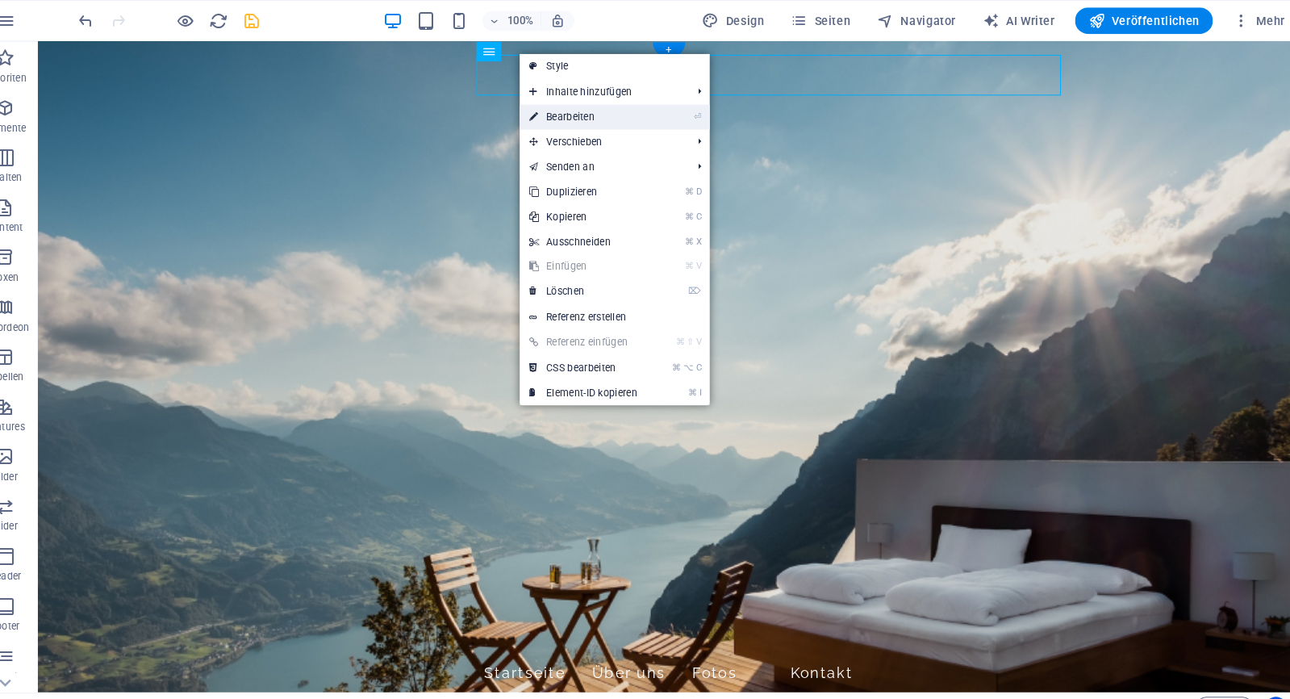
click at [534, 111] on link "⏎ Bearbeiten" at bounding box center [595, 114] width 124 height 24
select select
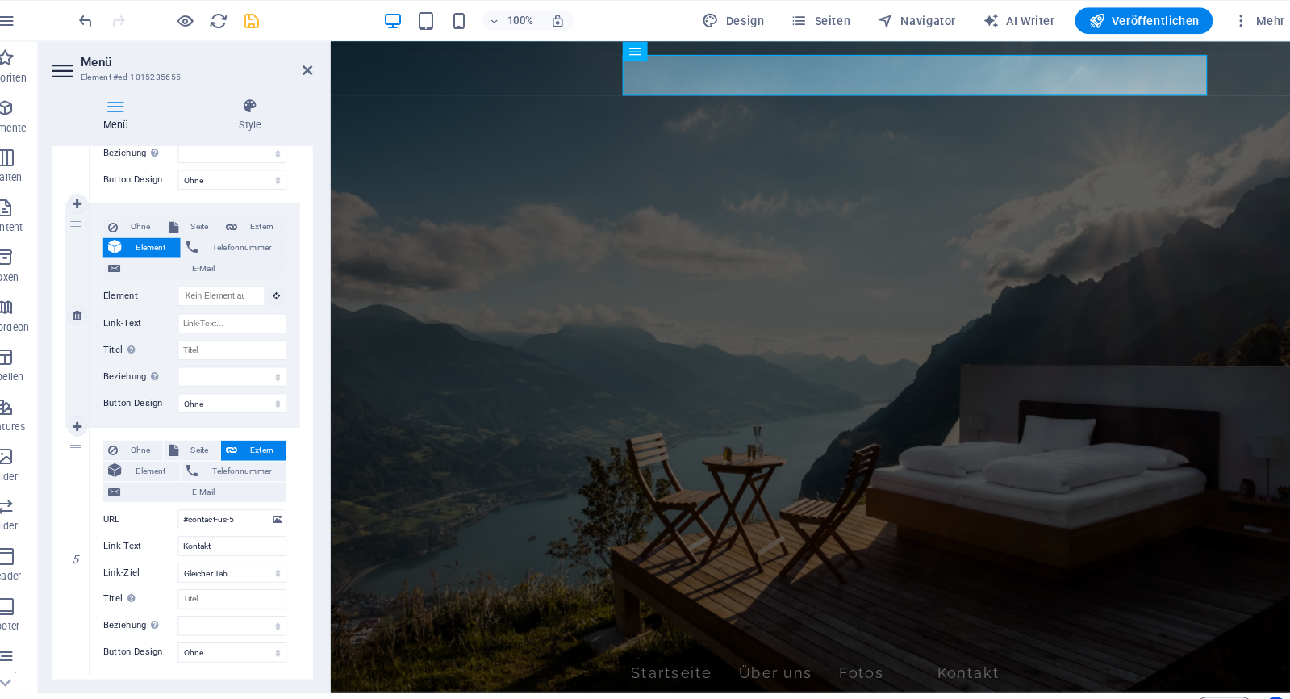
scroll to position [817, 0]
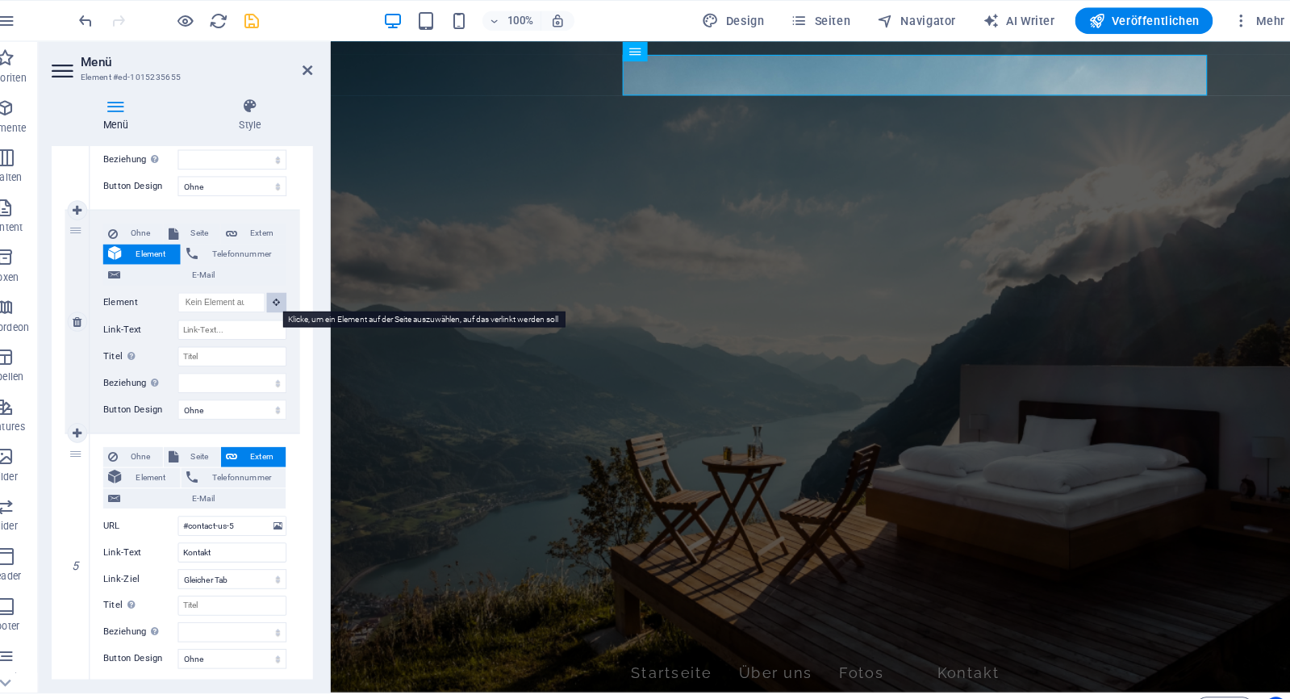
click at [286, 297] on button at bounding box center [295, 293] width 19 height 19
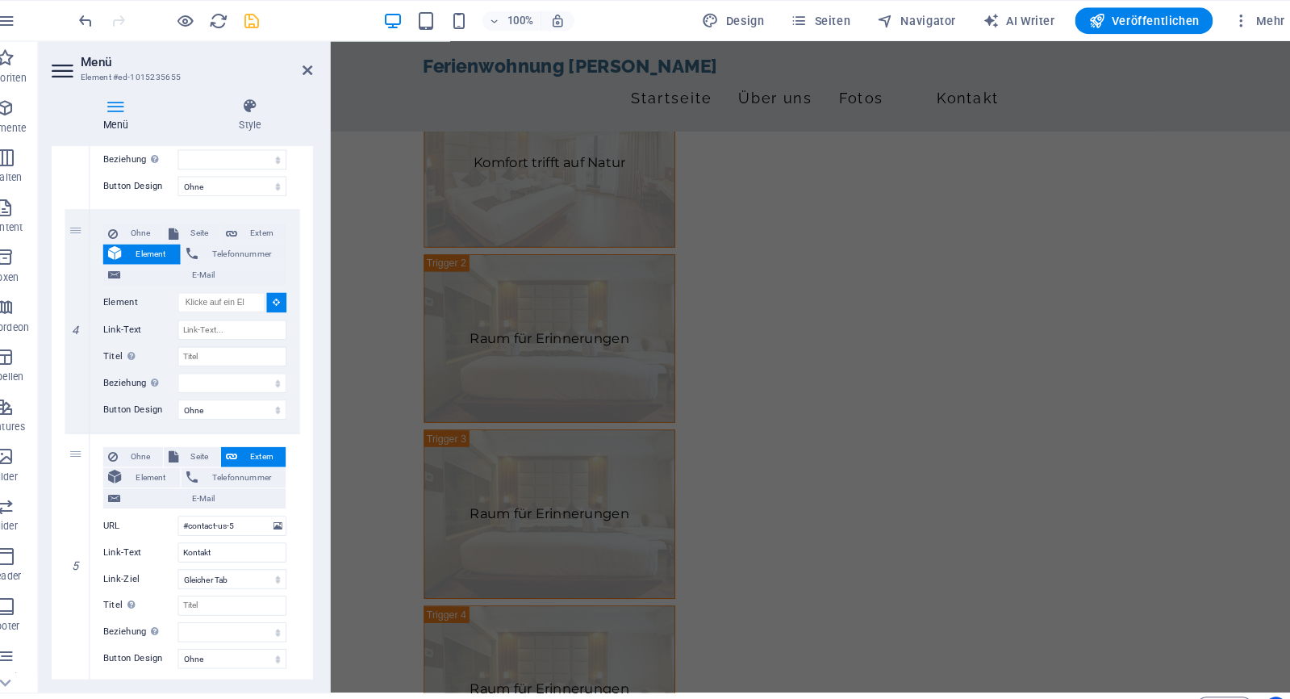
scroll to position [1349, 0]
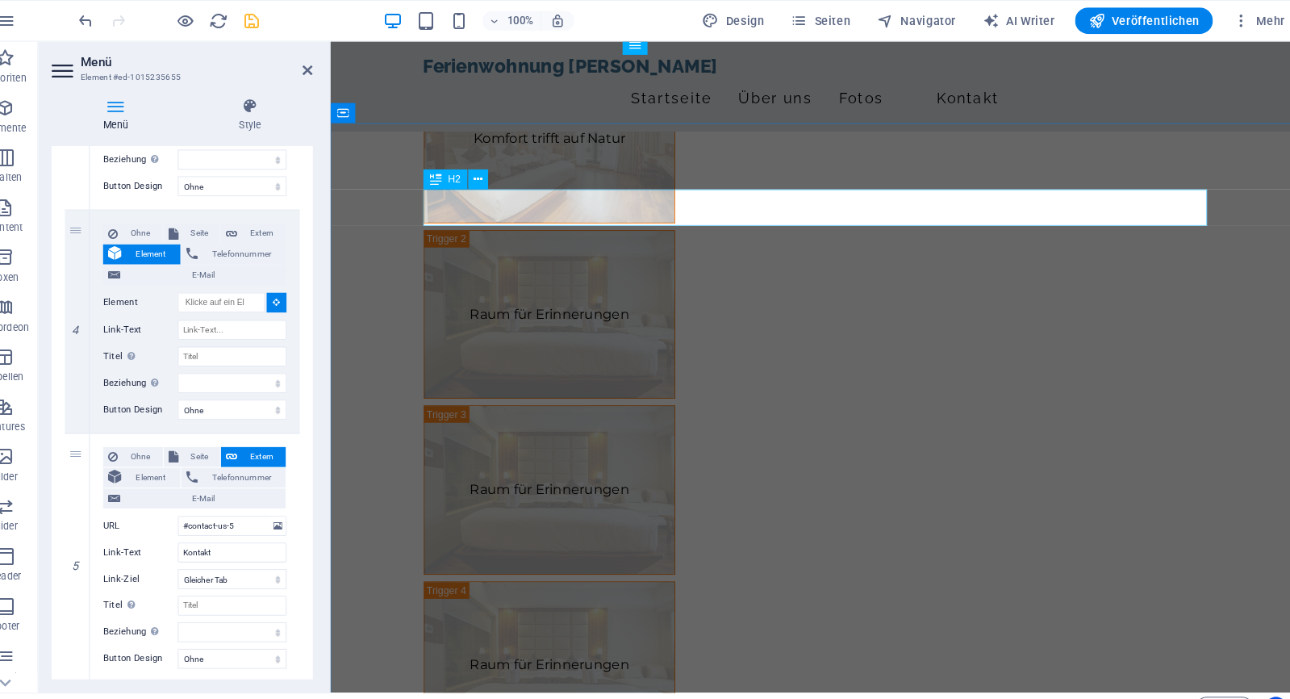
select select
type input "#ed-1015234965"
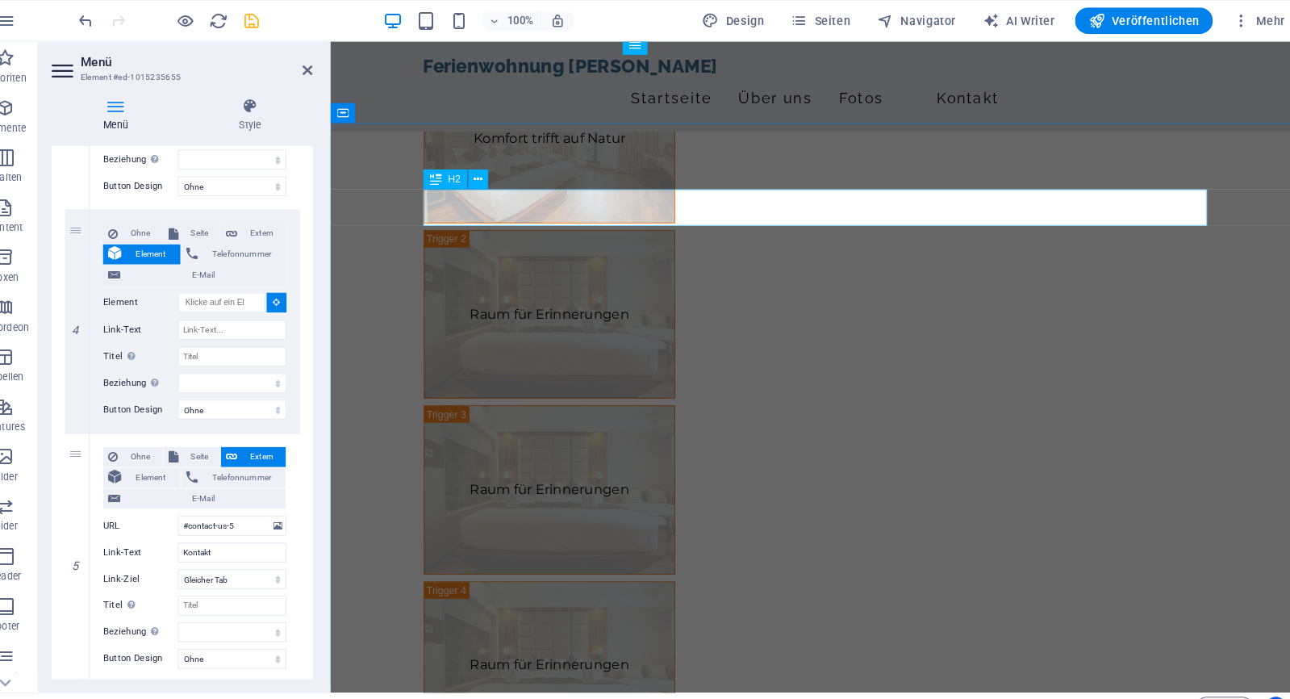
select select
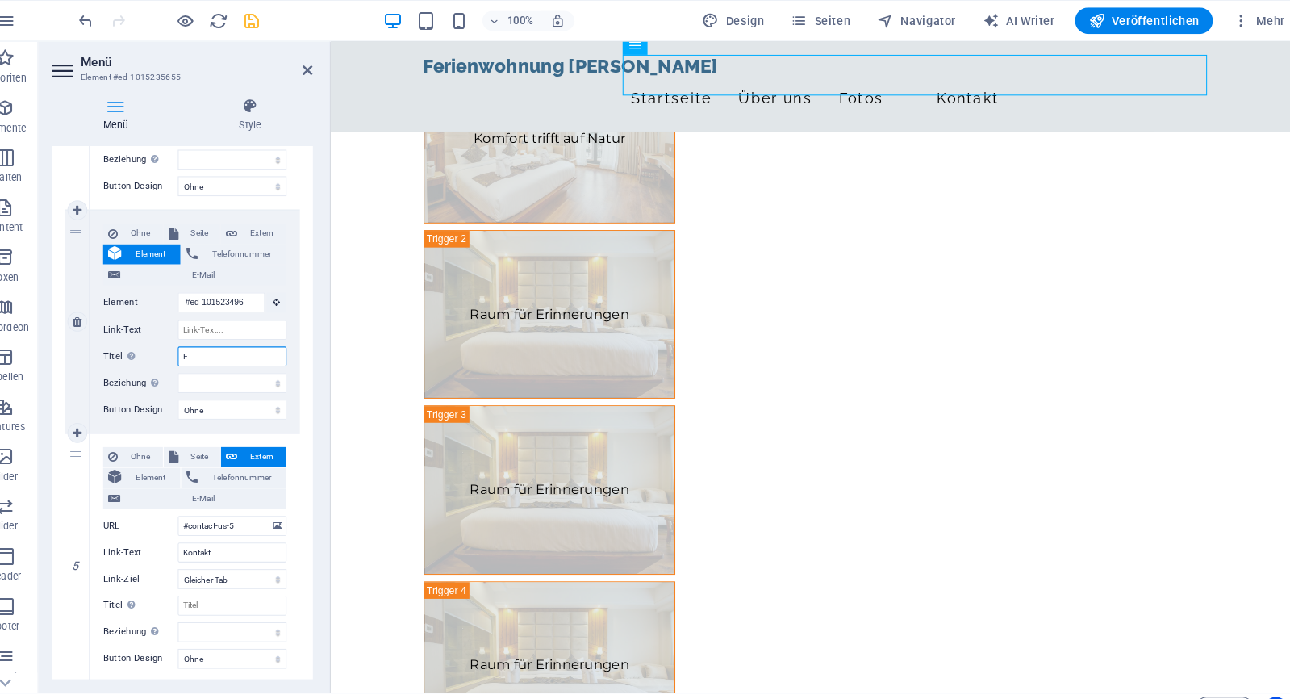
type input "FA"
select select
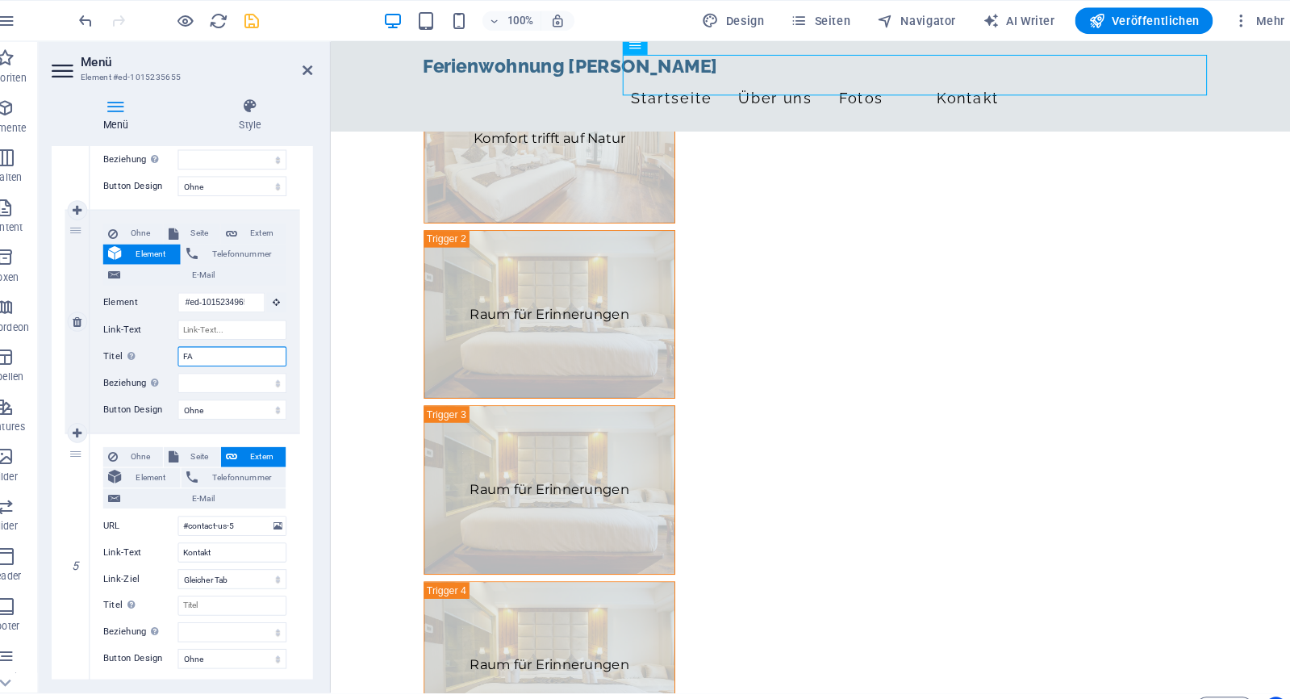
select select
type input "FAW"
select select
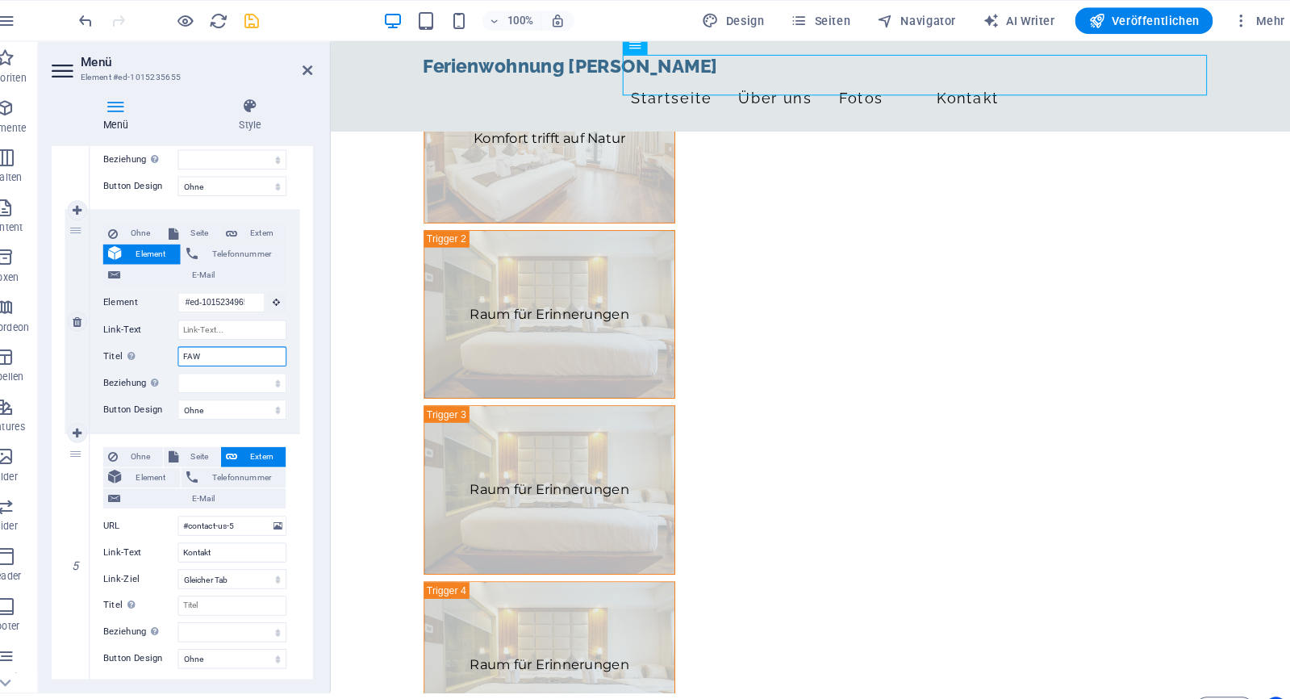
select select
type input "FAQ"
select select
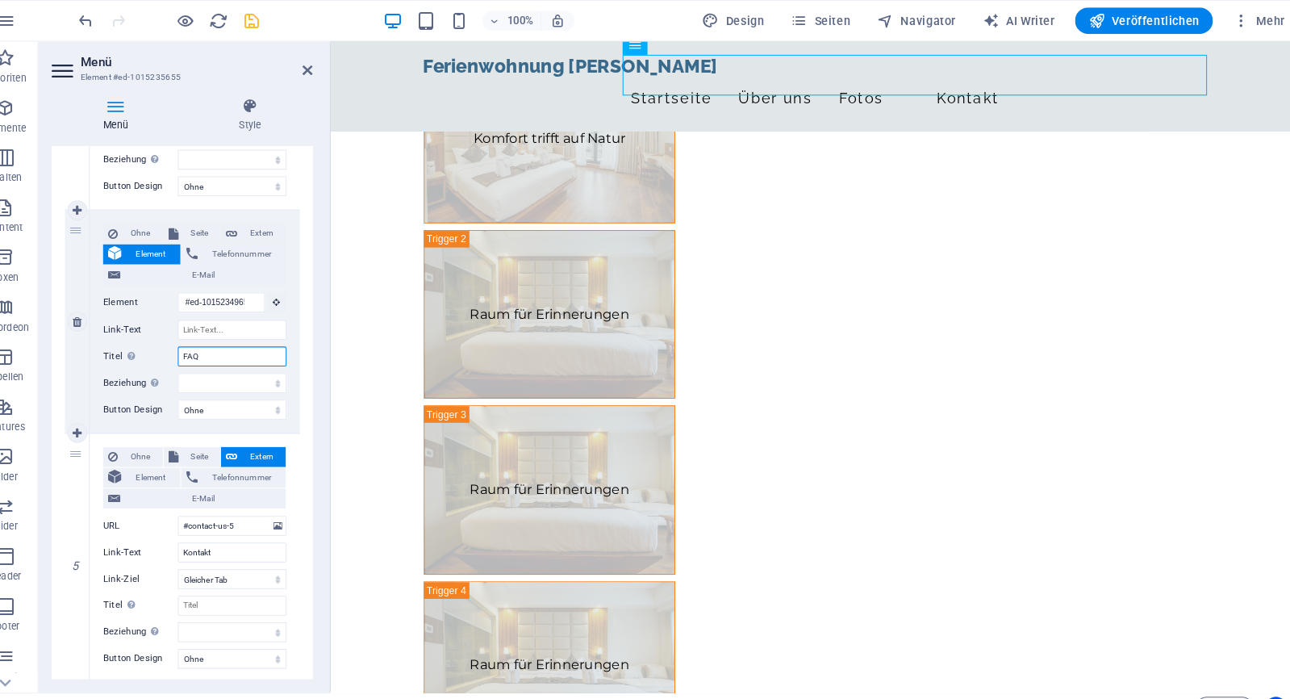
select select
type input "FAQ"
click at [127, 350] on label "Titel Zusätzliche Linkbeschreibung, sollte nicht mit dem Linktext identisch sei…" at bounding box center [163, 345] width 73 height 19
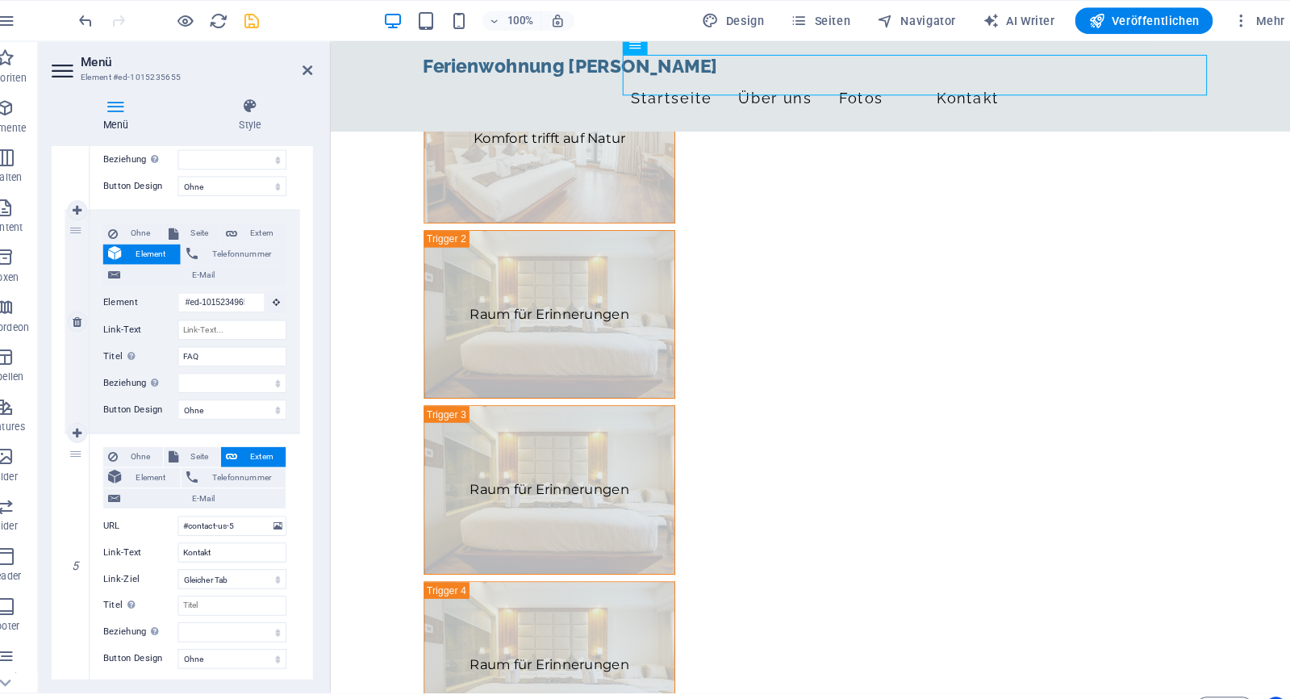
click at [200, 350] on input "FAQ" at bounding box center [253, 345] width 106 height 19
click at [224, 349] on input "FAQ" at bounding box center [253, 345] width 106 height 19
click at [215, 320] on input "Link-Text" at bounding box center [253, 320] width 106 height 19
paste input "FAQ"
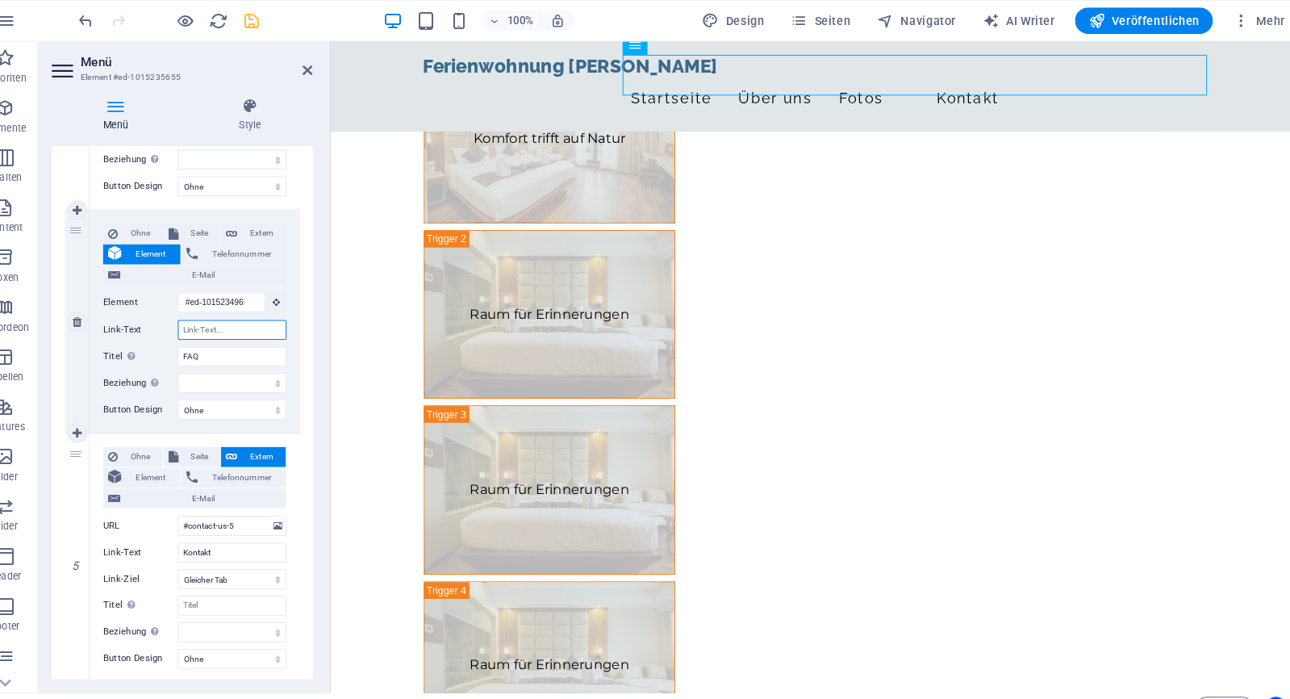
type input "FAQ"
select select
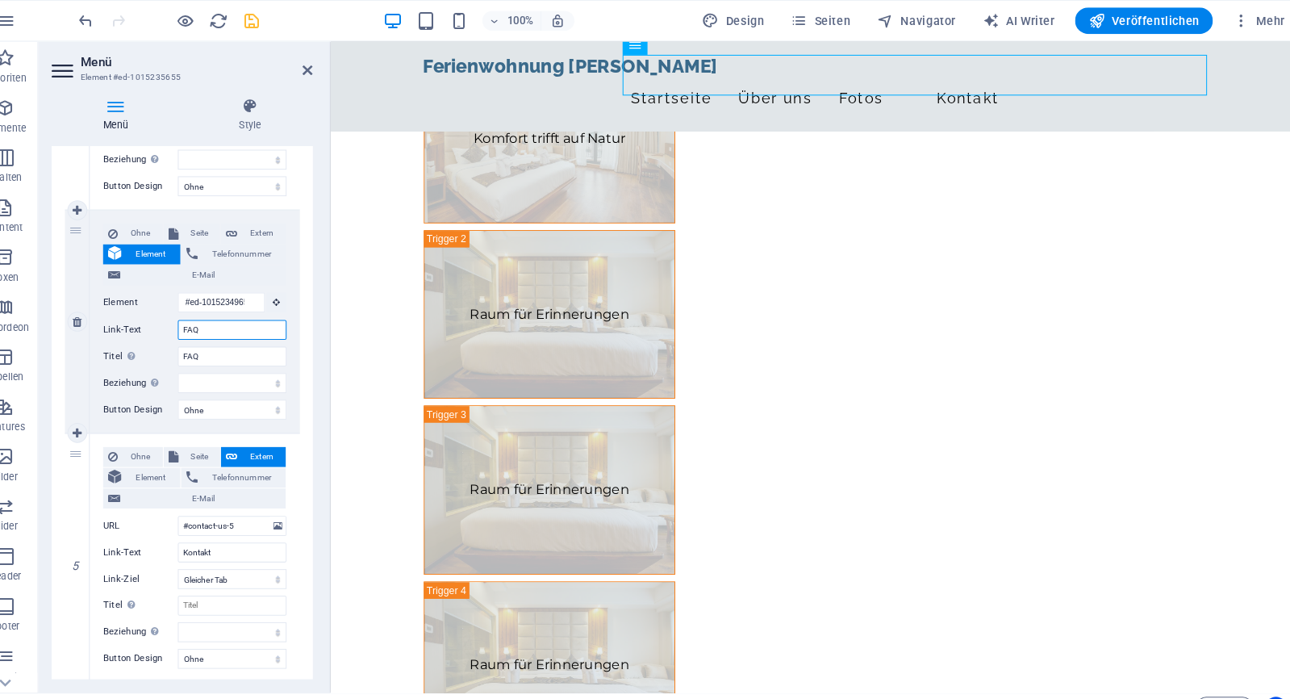
select select
type input "FAQ"
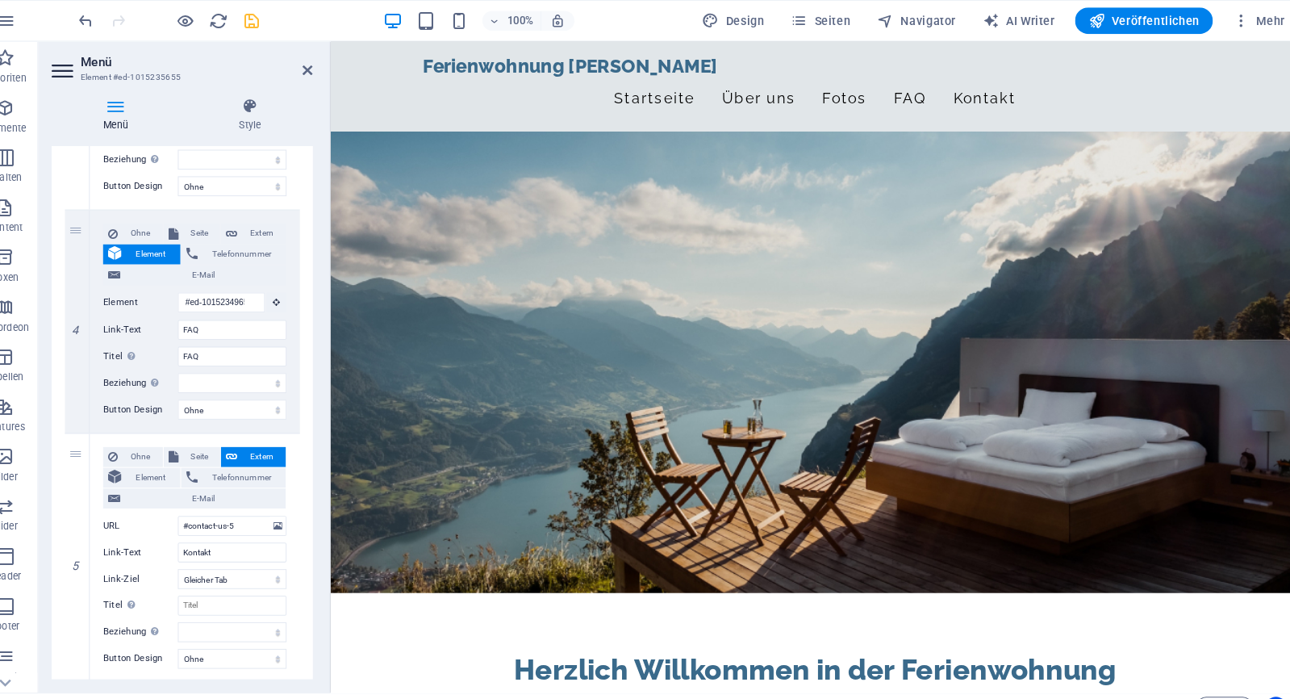
scroll to position [92, 0]
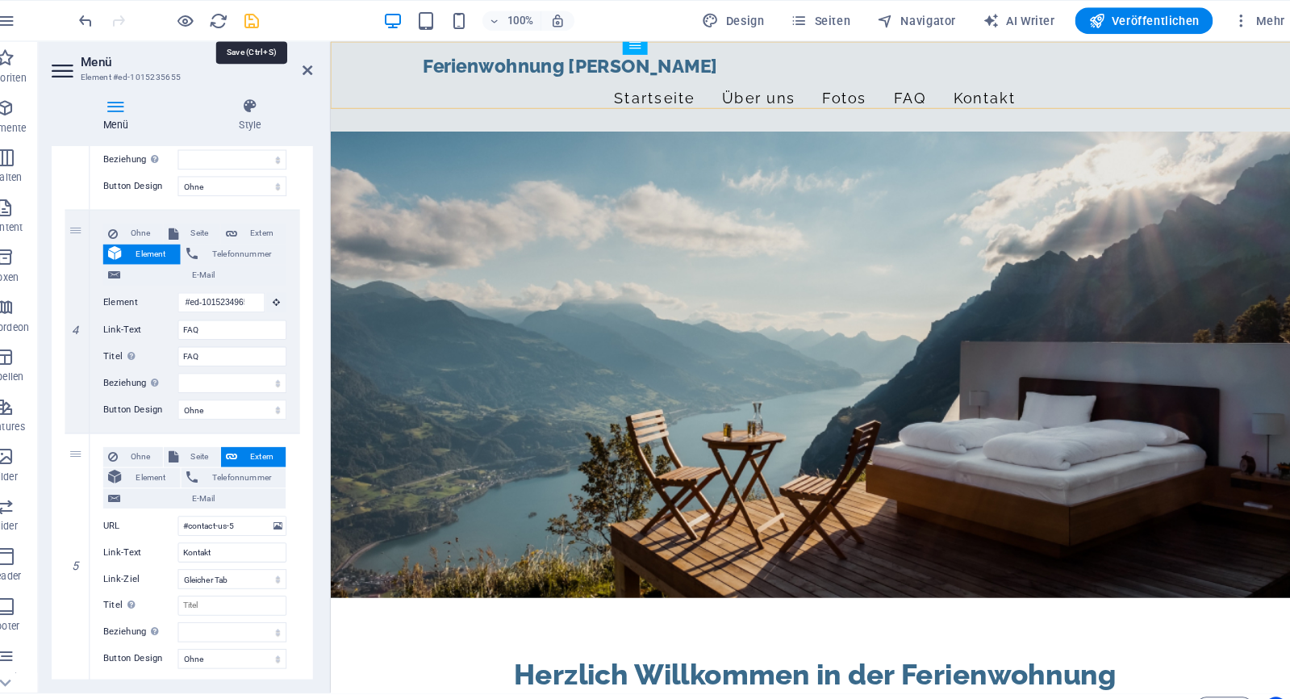
click at [263, 25] on icon "save" at bounding box center [272, 20] width 19 height 19
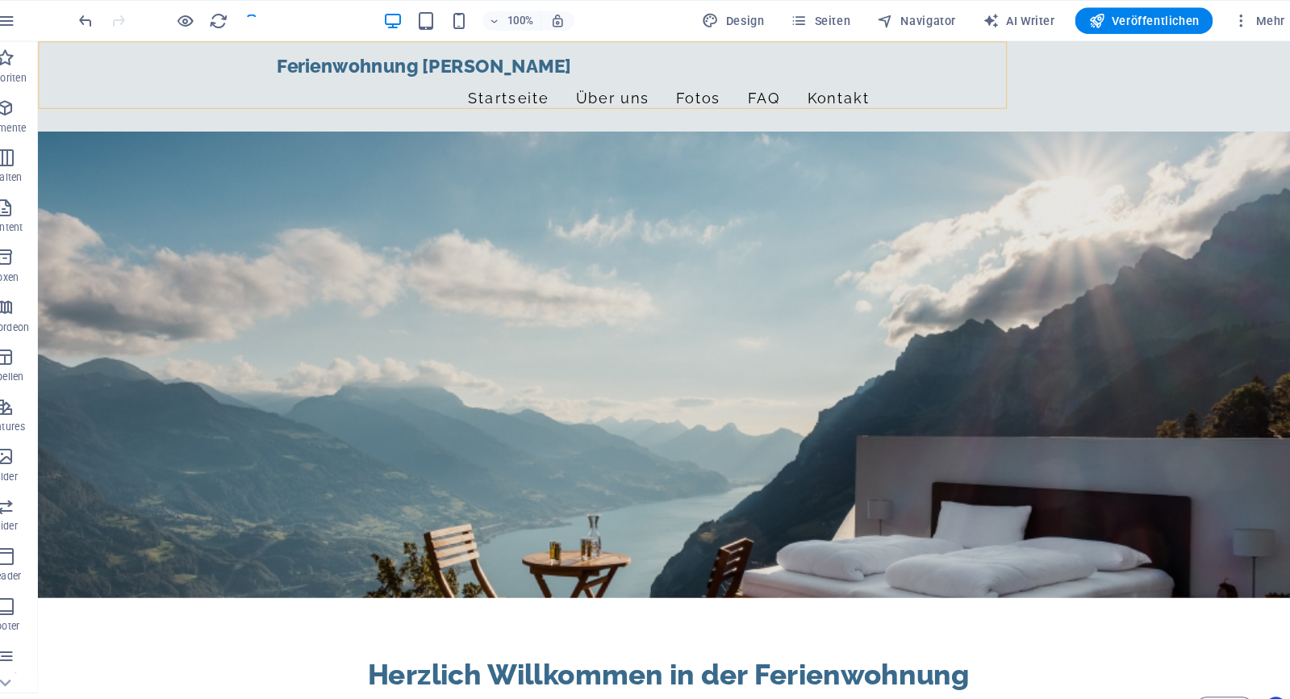
checkbox input "false"
click at [551, 44] on icon at bounding box center [555, 44] width 9 height 17
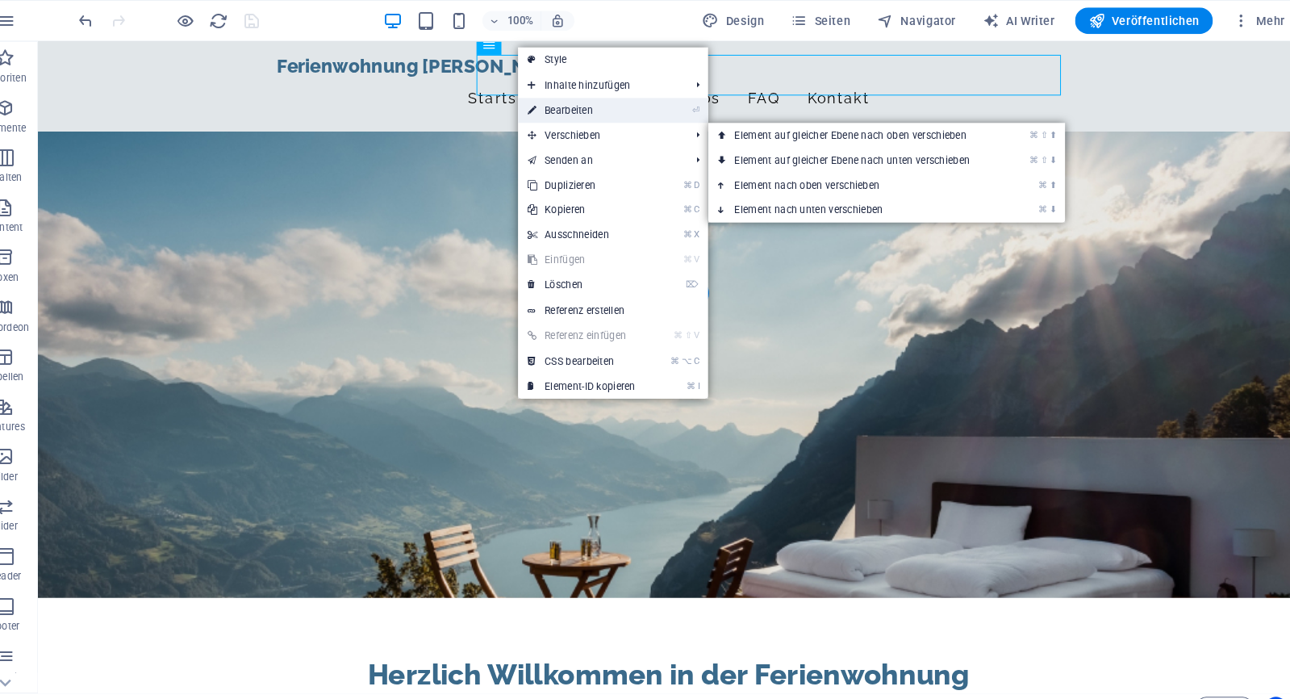
click at [531, 114] on link "⏎ Bearbeiten" at bounding box center [593, 107] width 124 height 24
select select
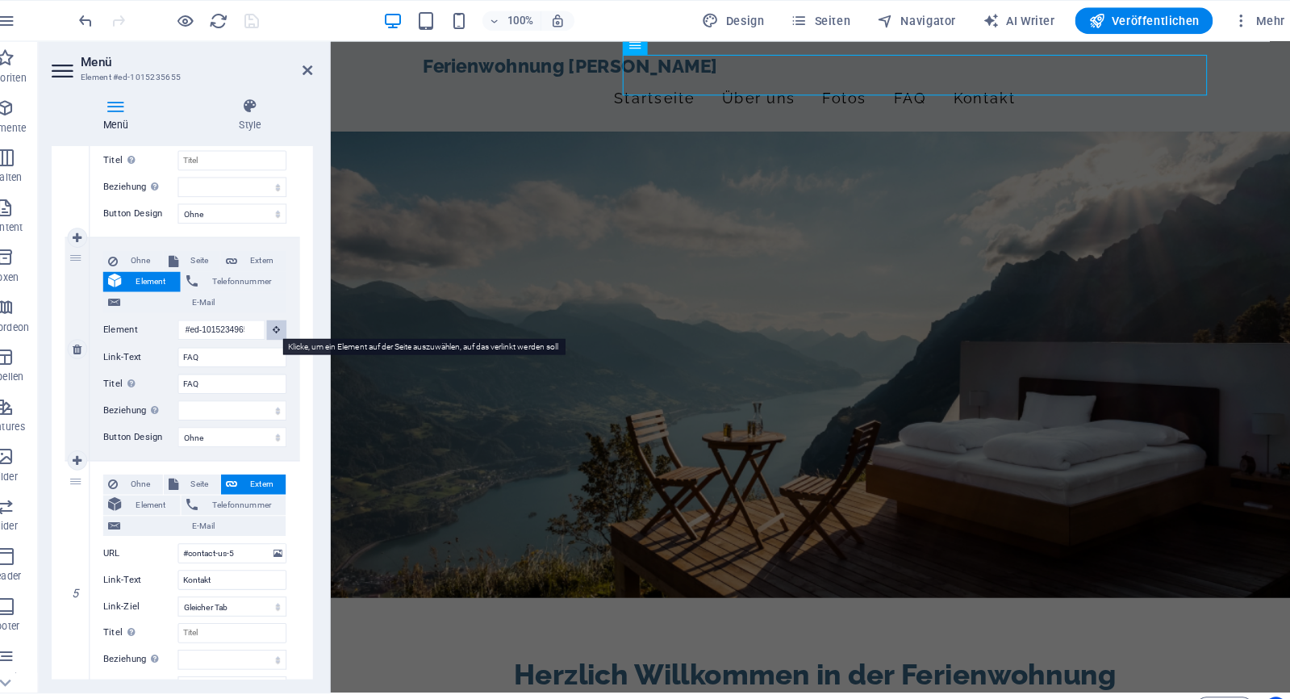
click at [286, 324] on button at bounding box center [295, 320] width 19 height 19
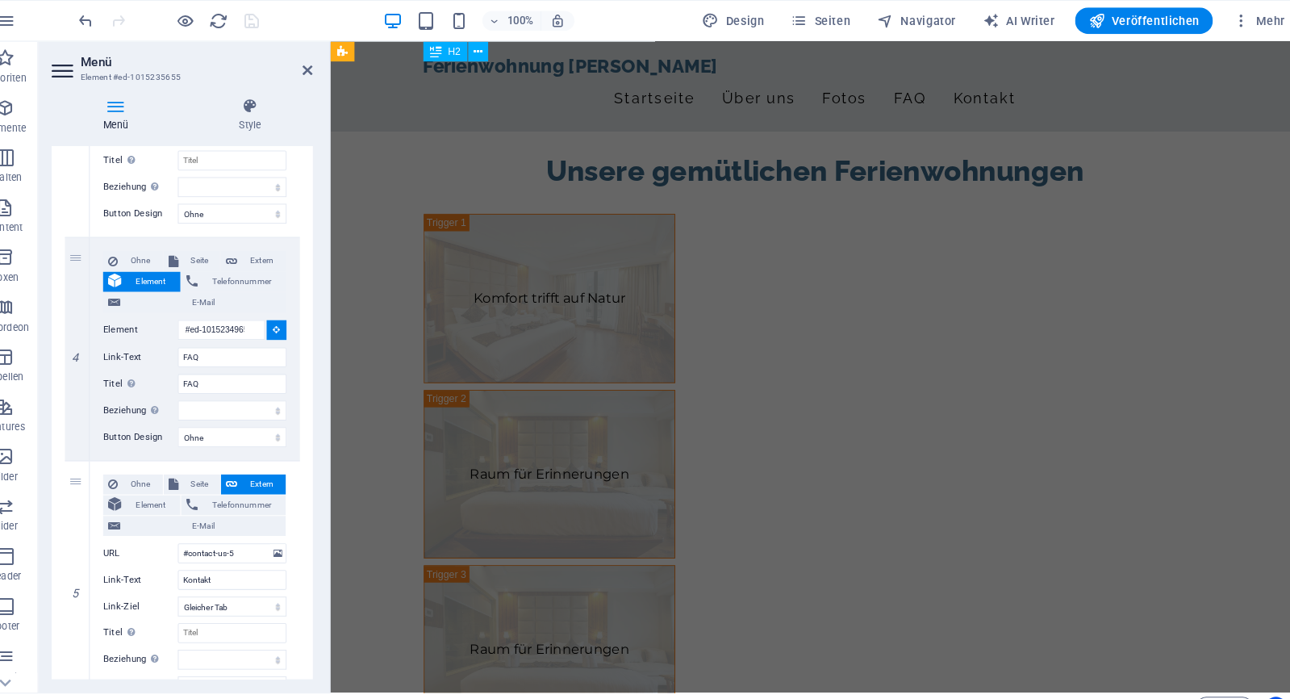
scroll to position [1232, 0]
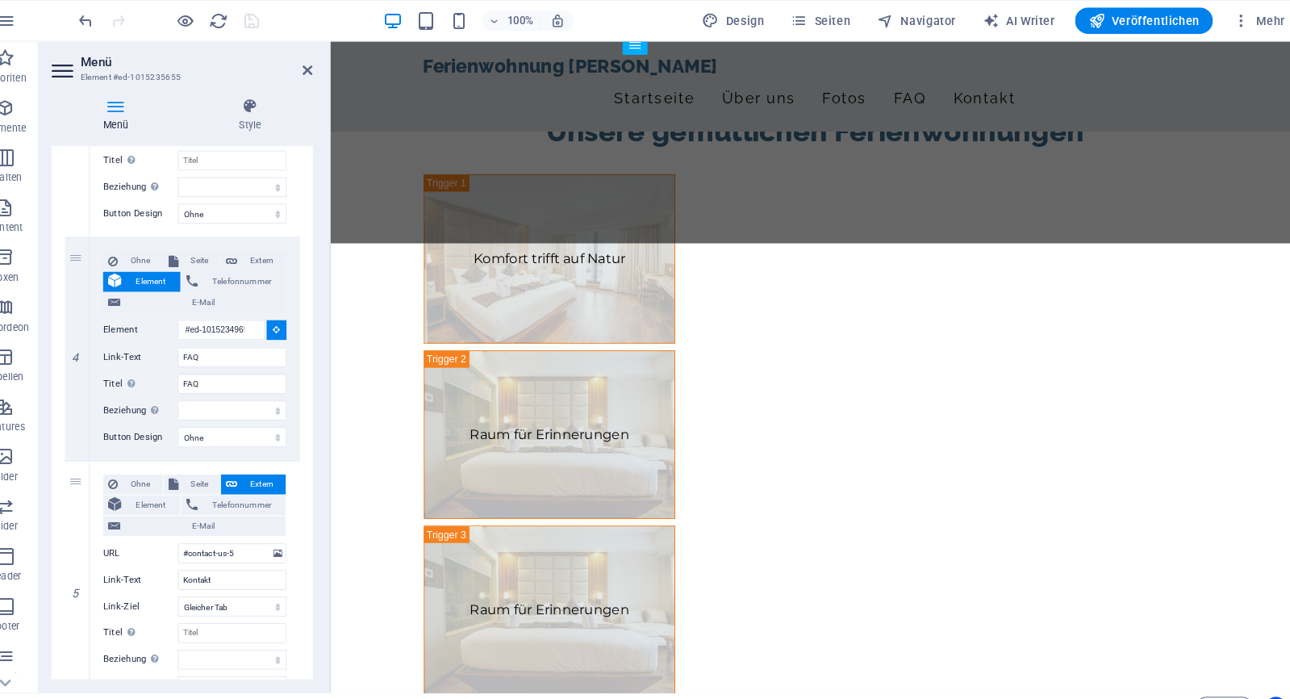
select select
type input "#ed-1015234962"
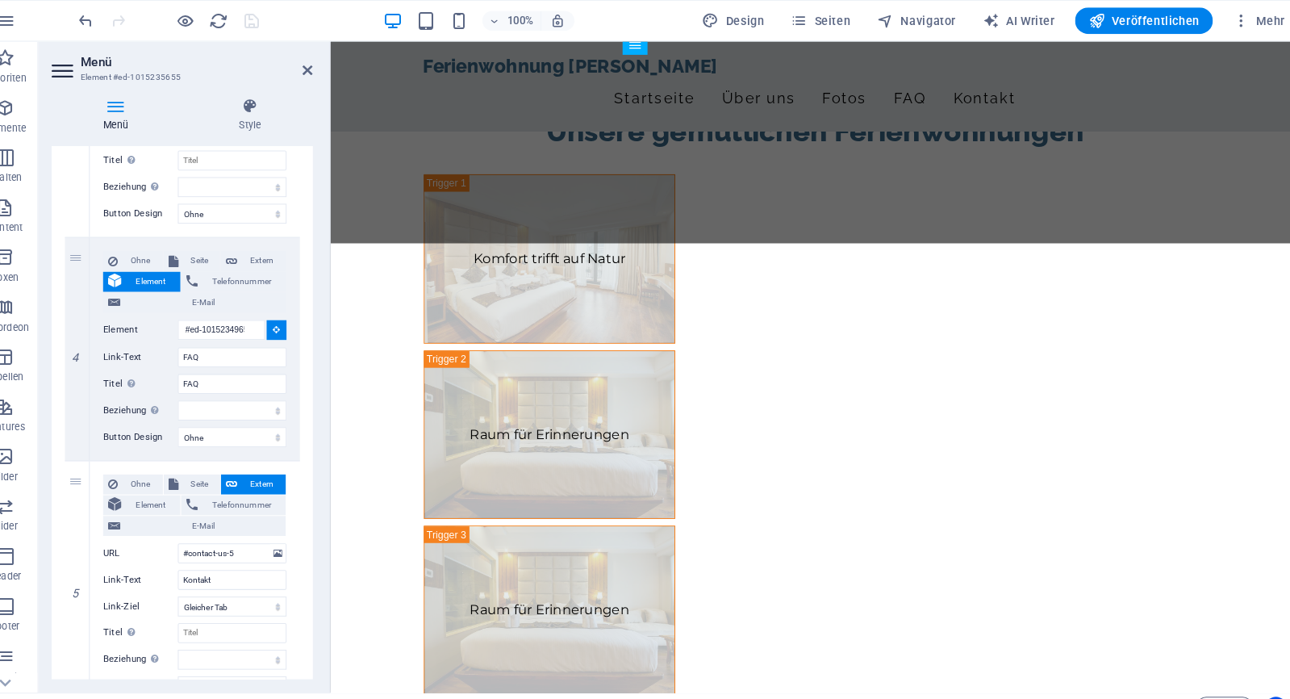
select select
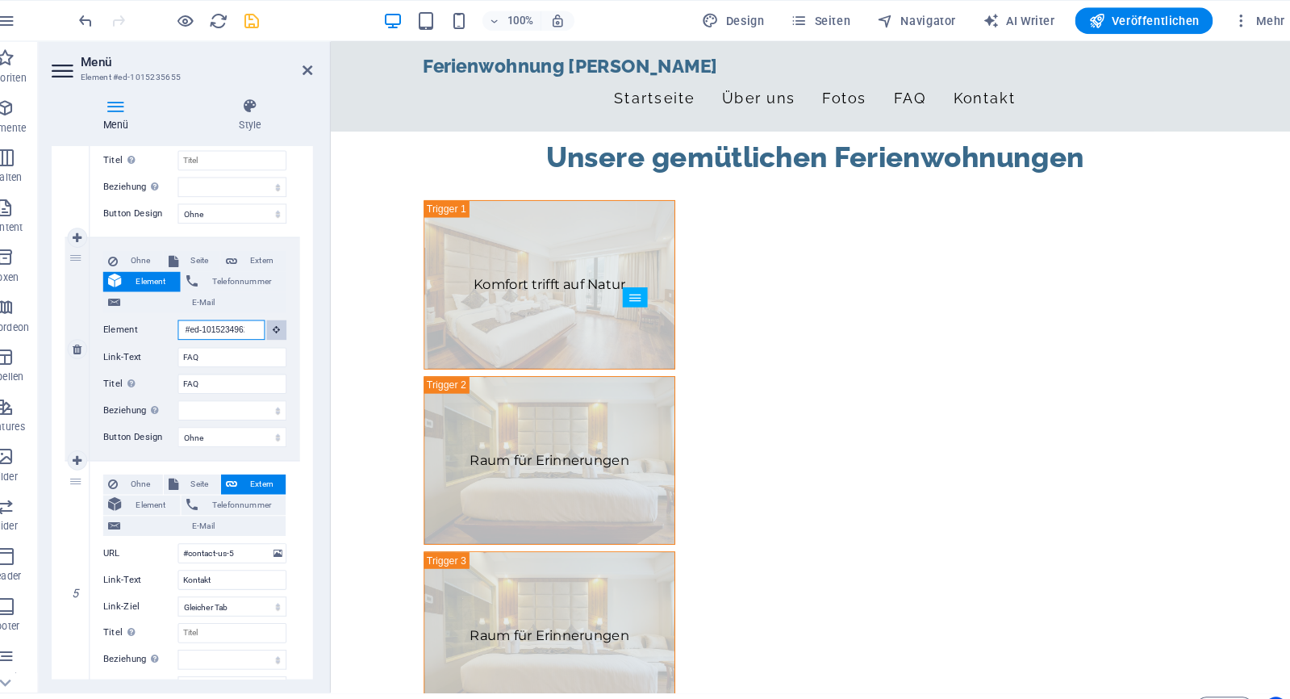
scroll to position [1167, 0]
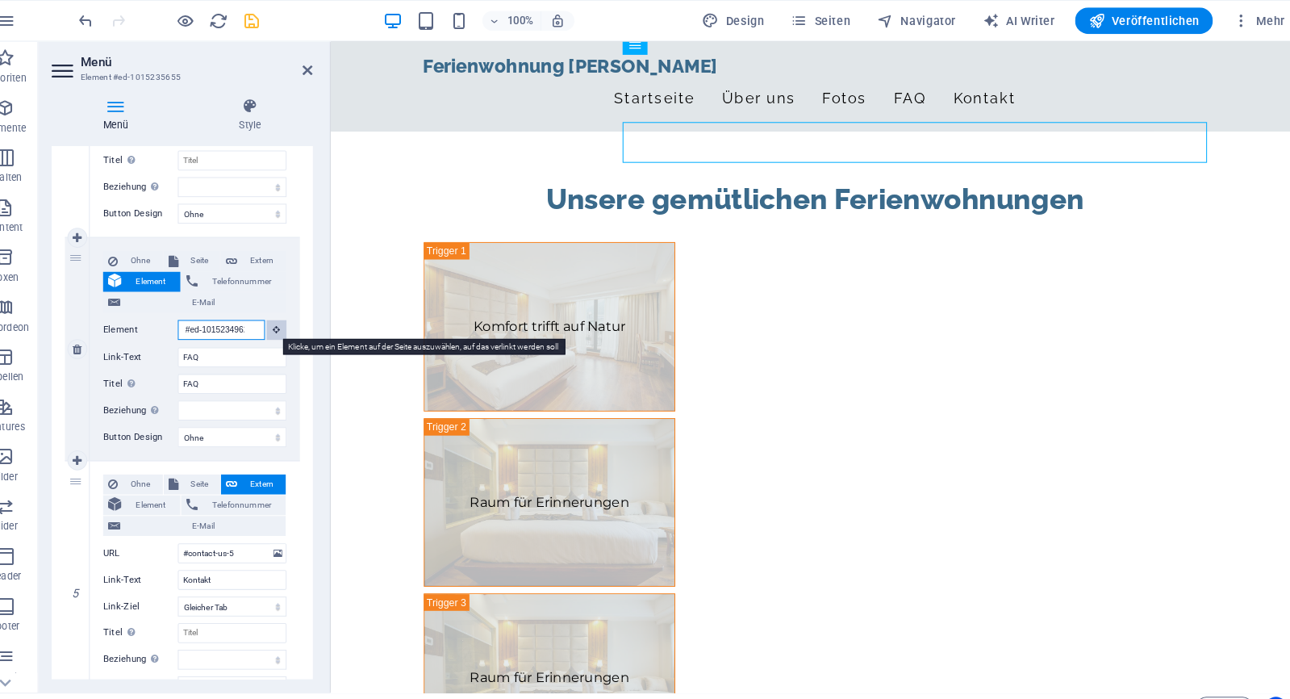
drag, startPoint x: 226, startPoint y: 320, endPoint x: 268, endPoint y: 319, distance: 42.0
click at [268, 319] on div "Element #ed-1015234962" at bounding box center [216, 321] width 178 height 20
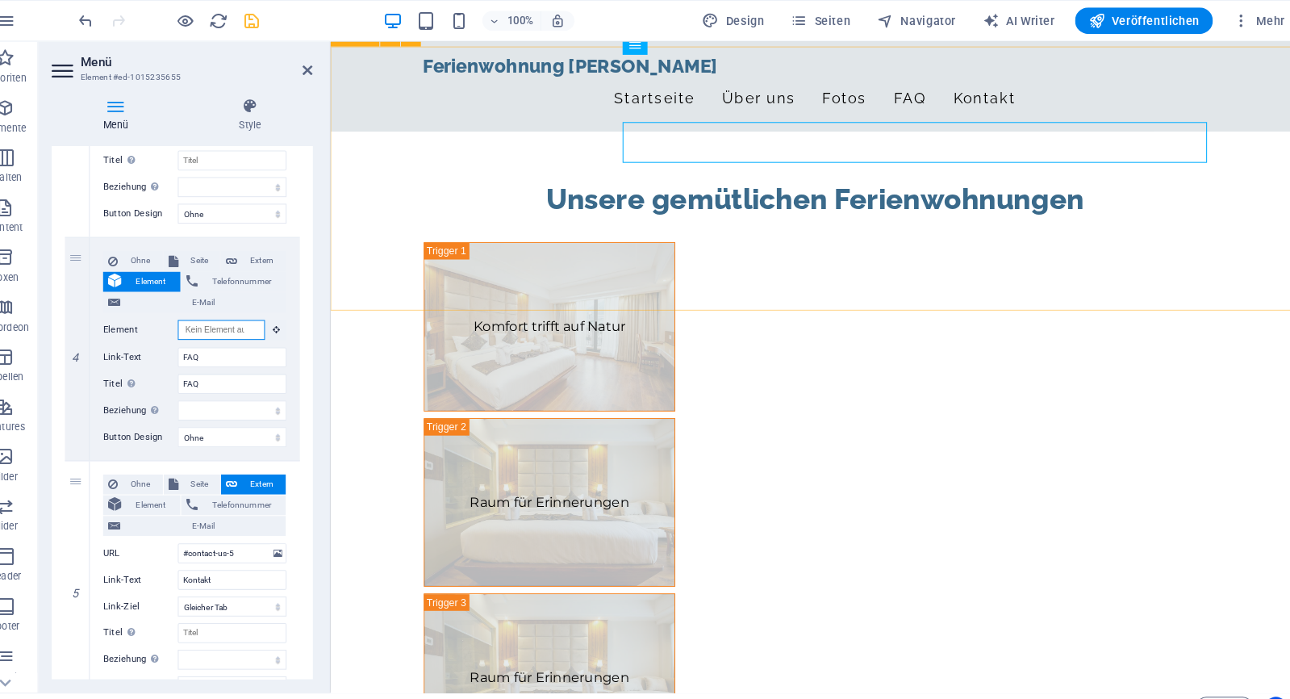
select select
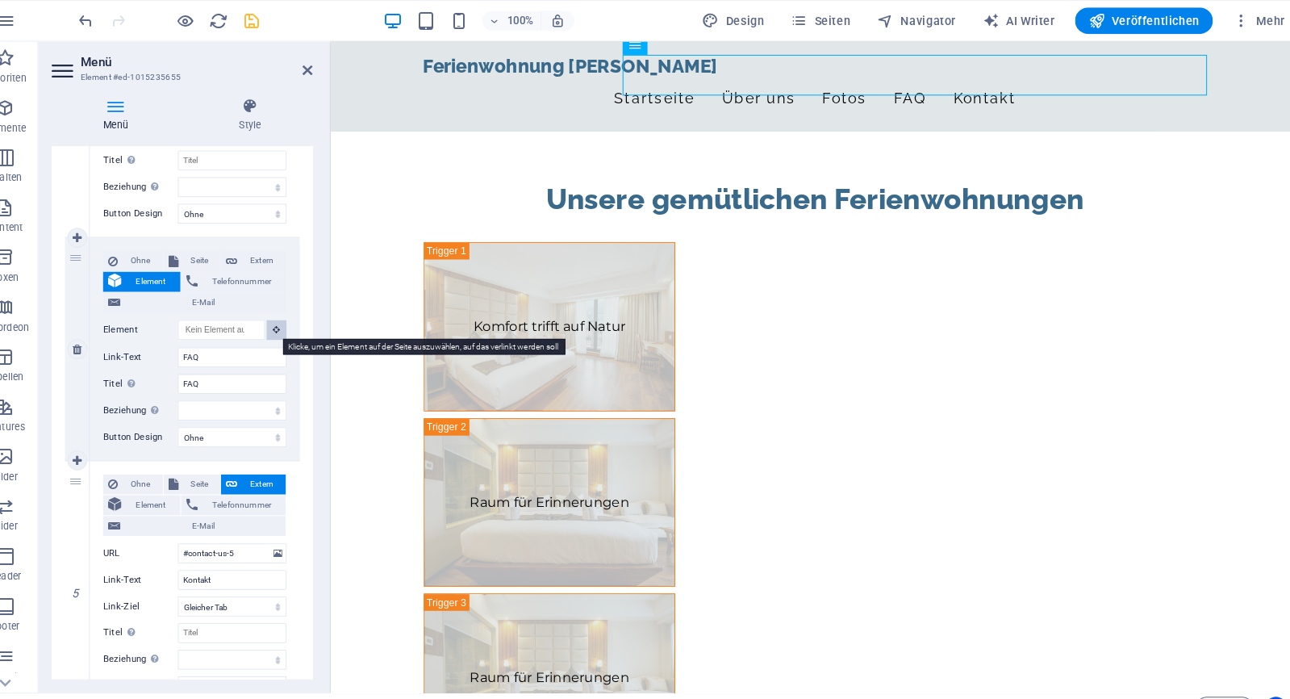
click at [293, 316] on icon at bounding box center [296, 320] width 7 height 8
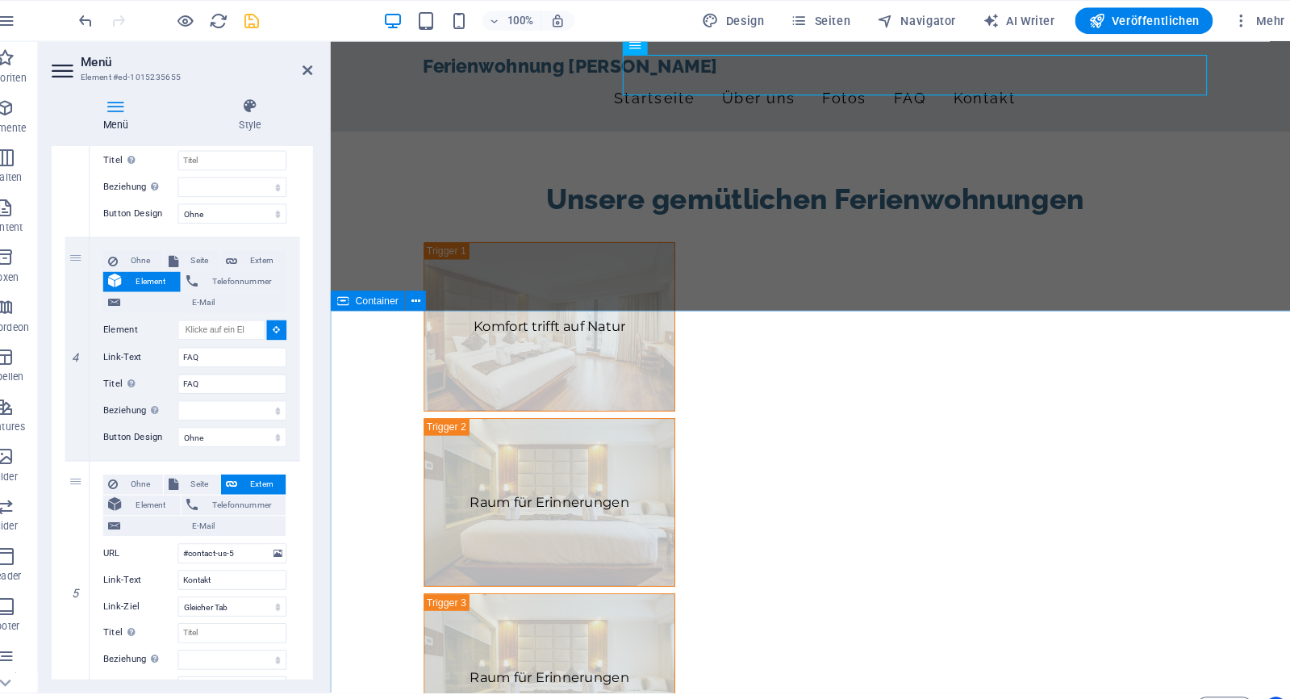
select select
type input "#ed-1015234962"
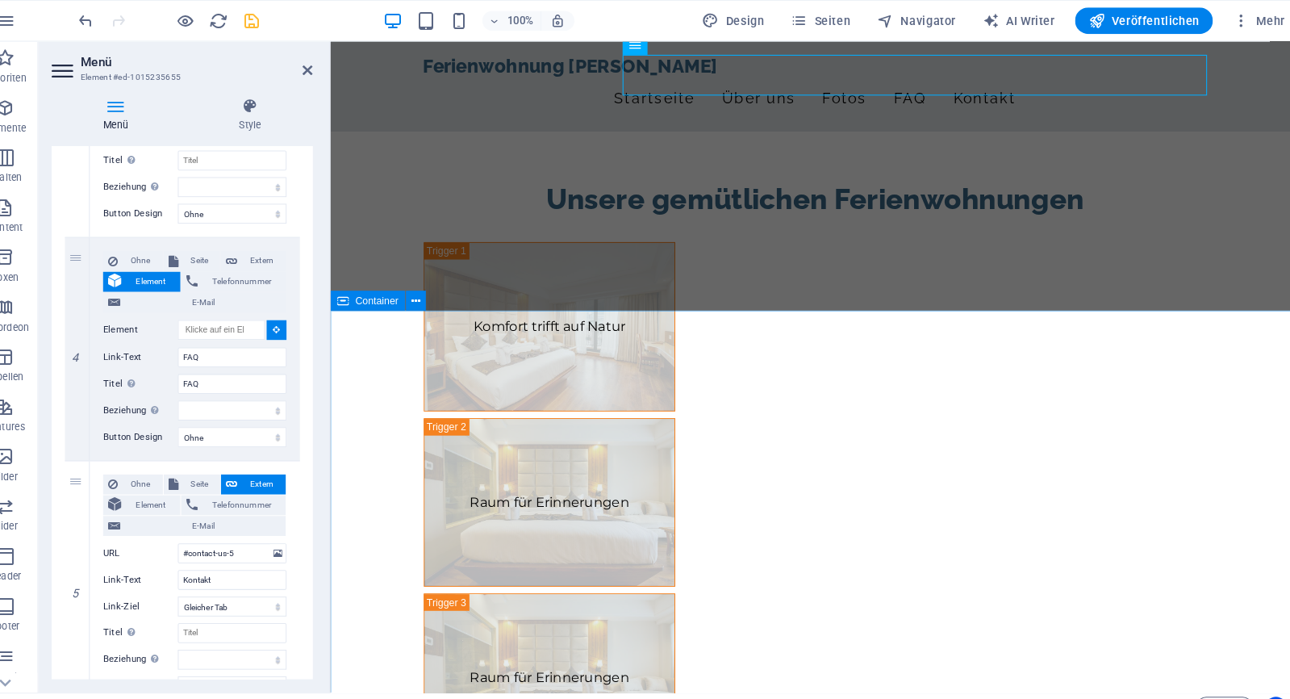
select select
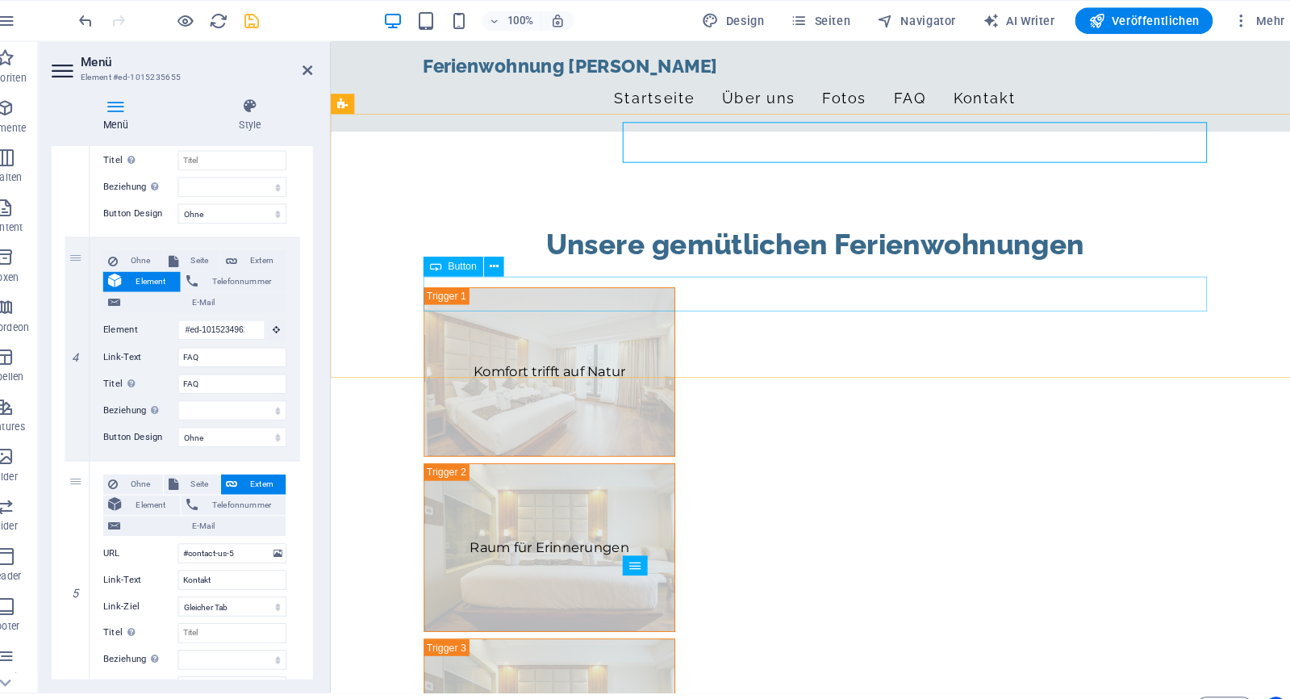
scroll to position [1101, 0]
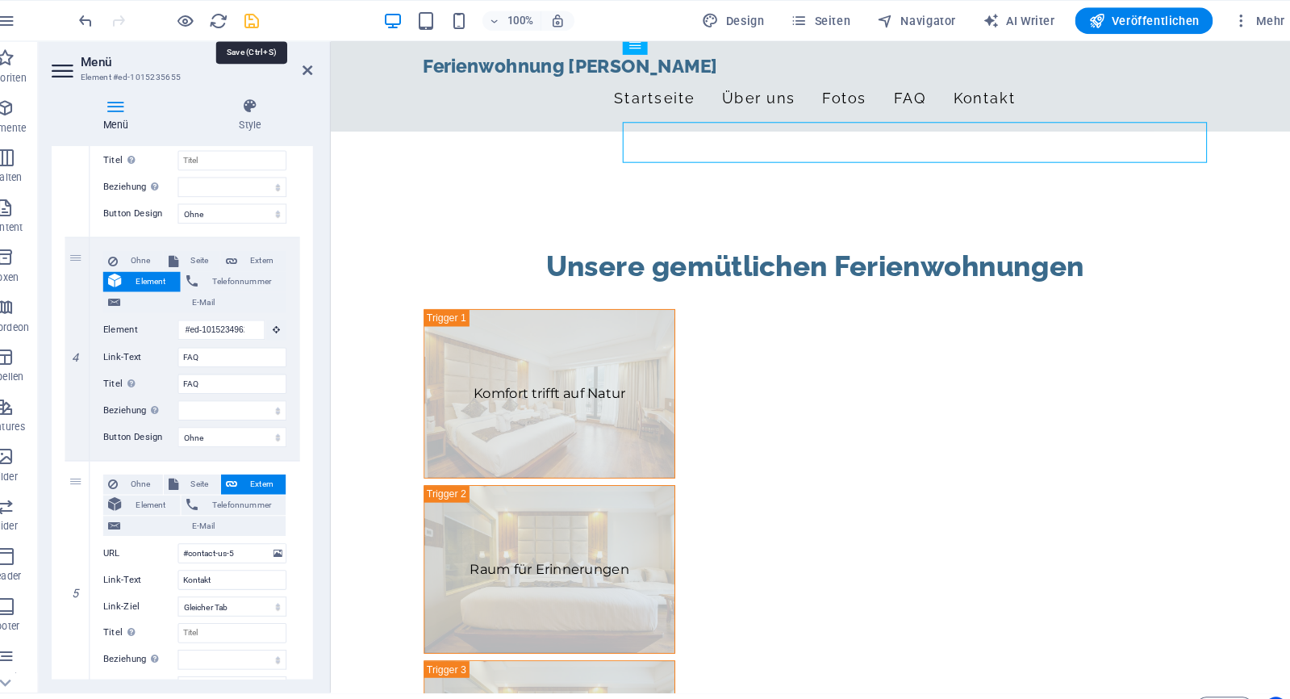
click at [263, 15] on icon "save" at bounding box center [272, 20] width 19 height 19
checkbox input "false"
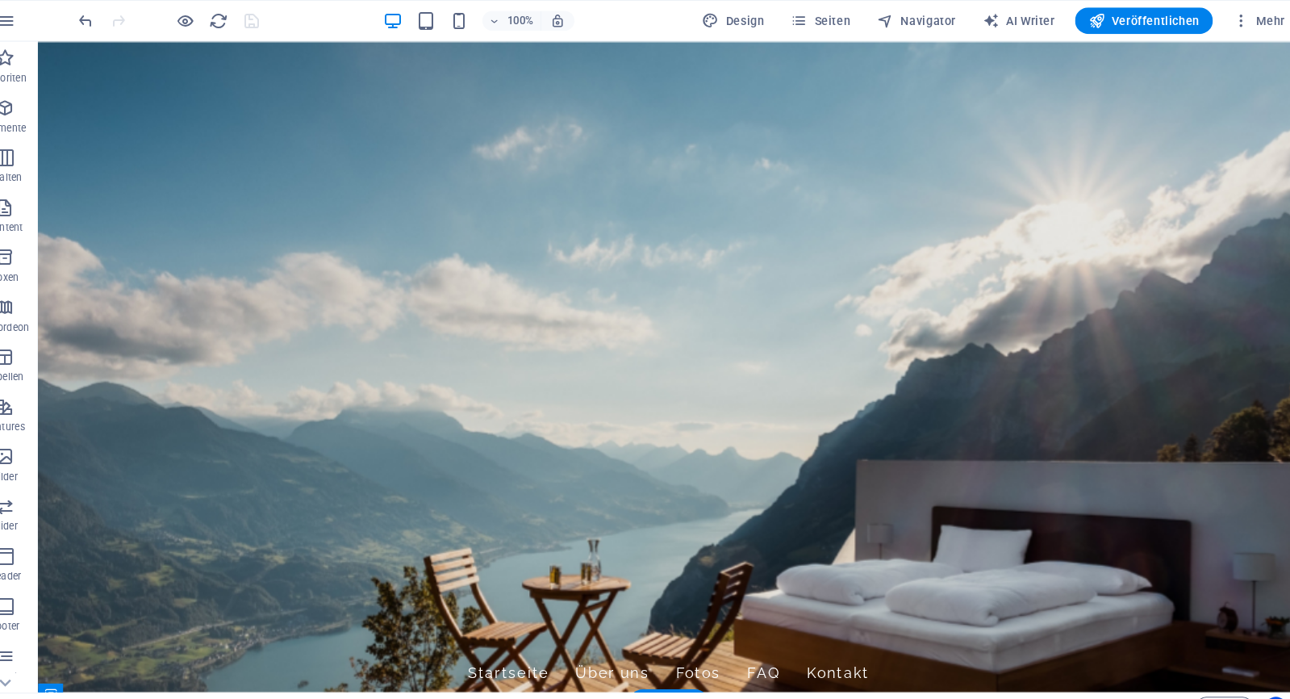
scroll to position [0, 0]
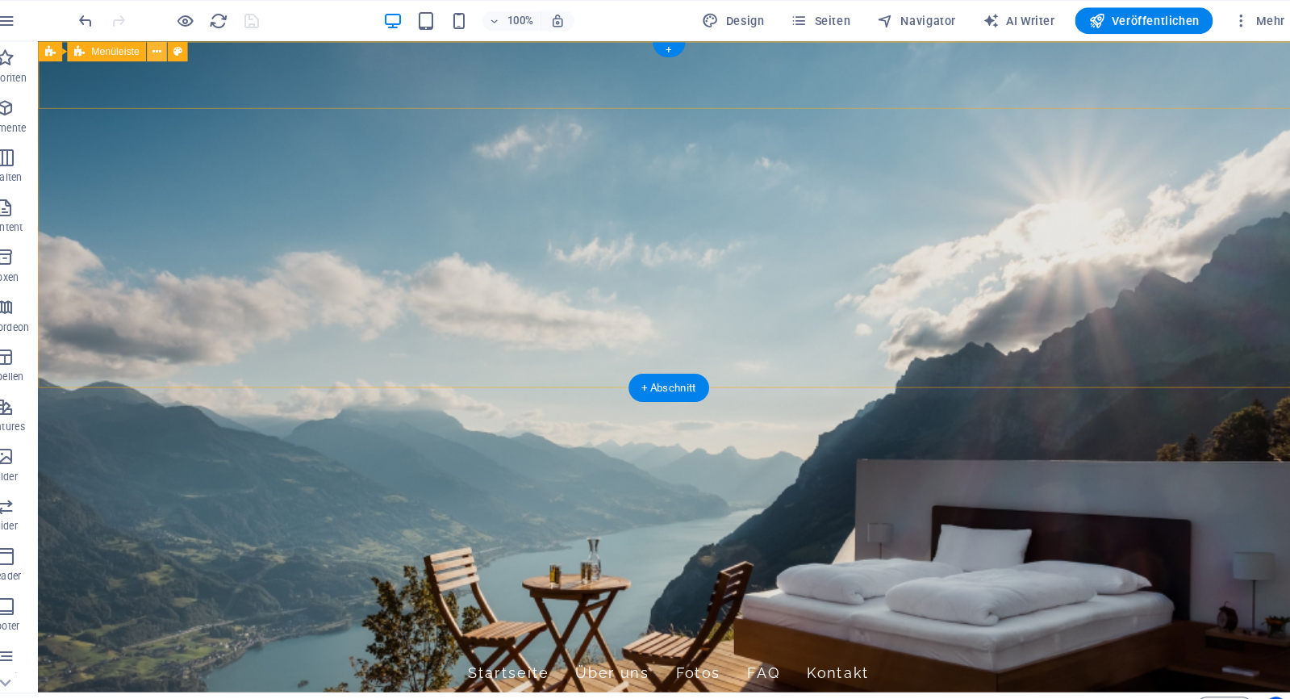
click at [176, 48] on icon at bounding box center [180, 50] width 9 height 17
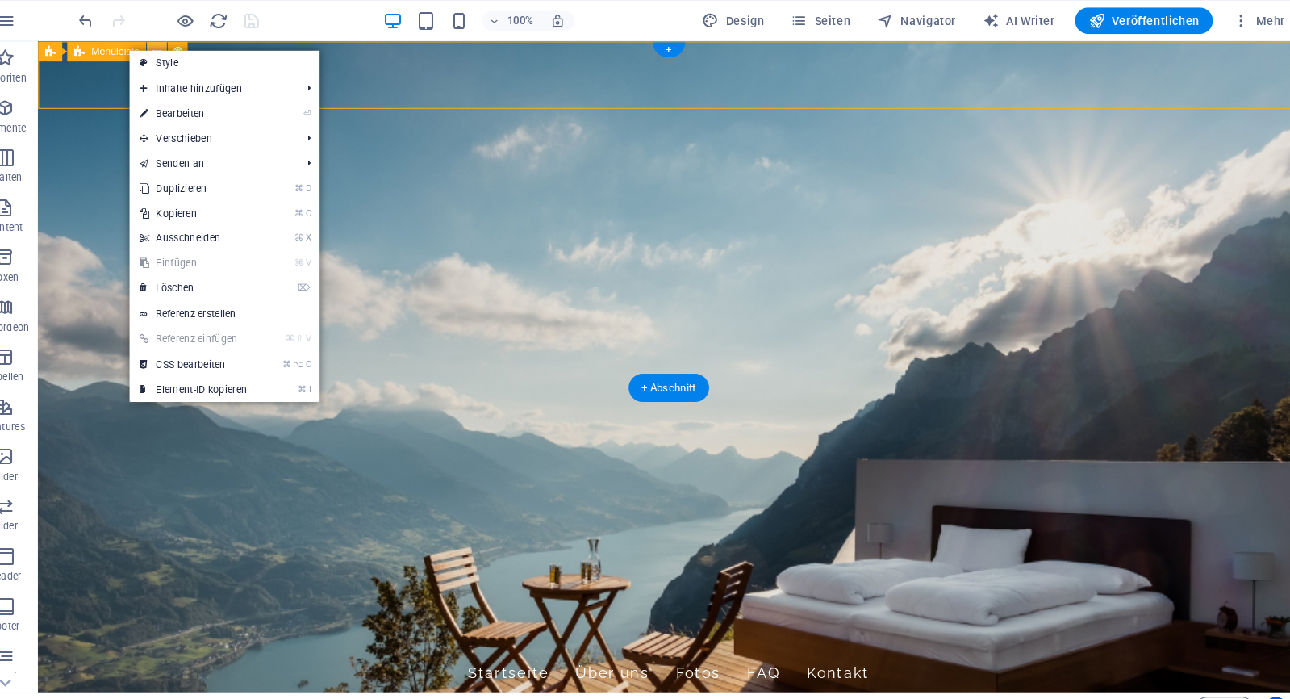
click at [176, 48] on icon at bounding box center [180, 50] width 9 height 17
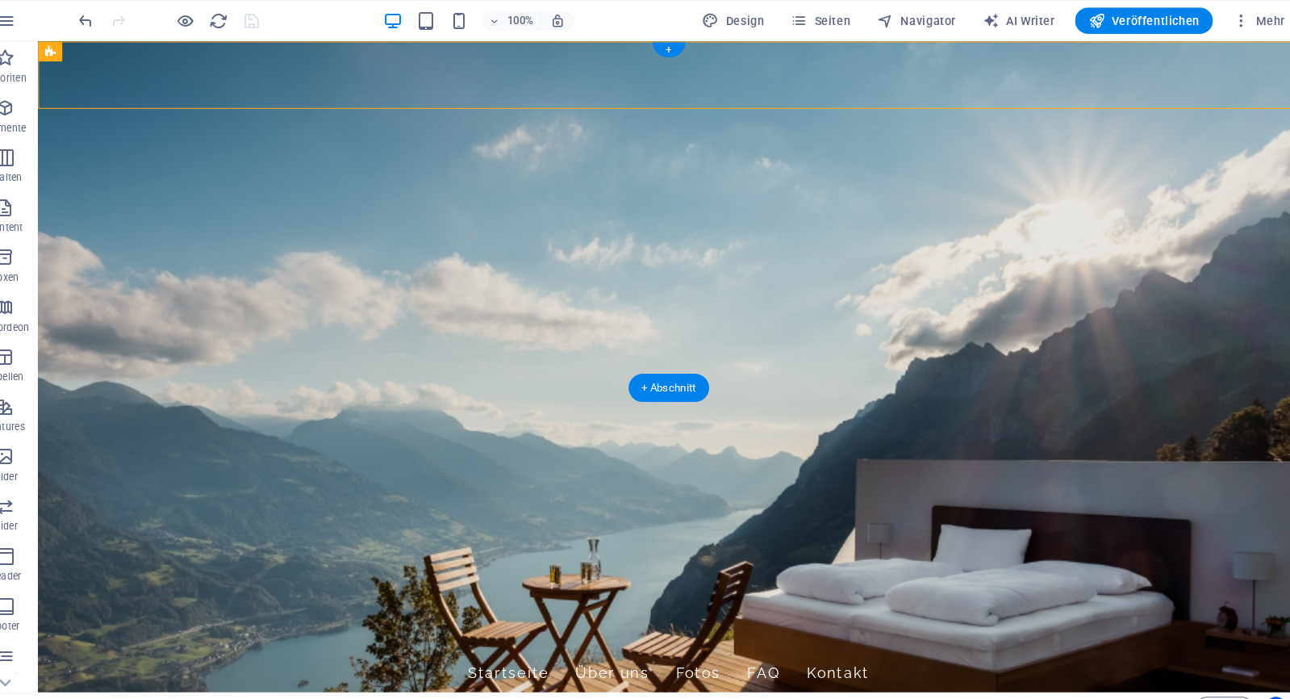
click at [82, 341] on figure at bounding box center [651, 357] width 1226 height 633
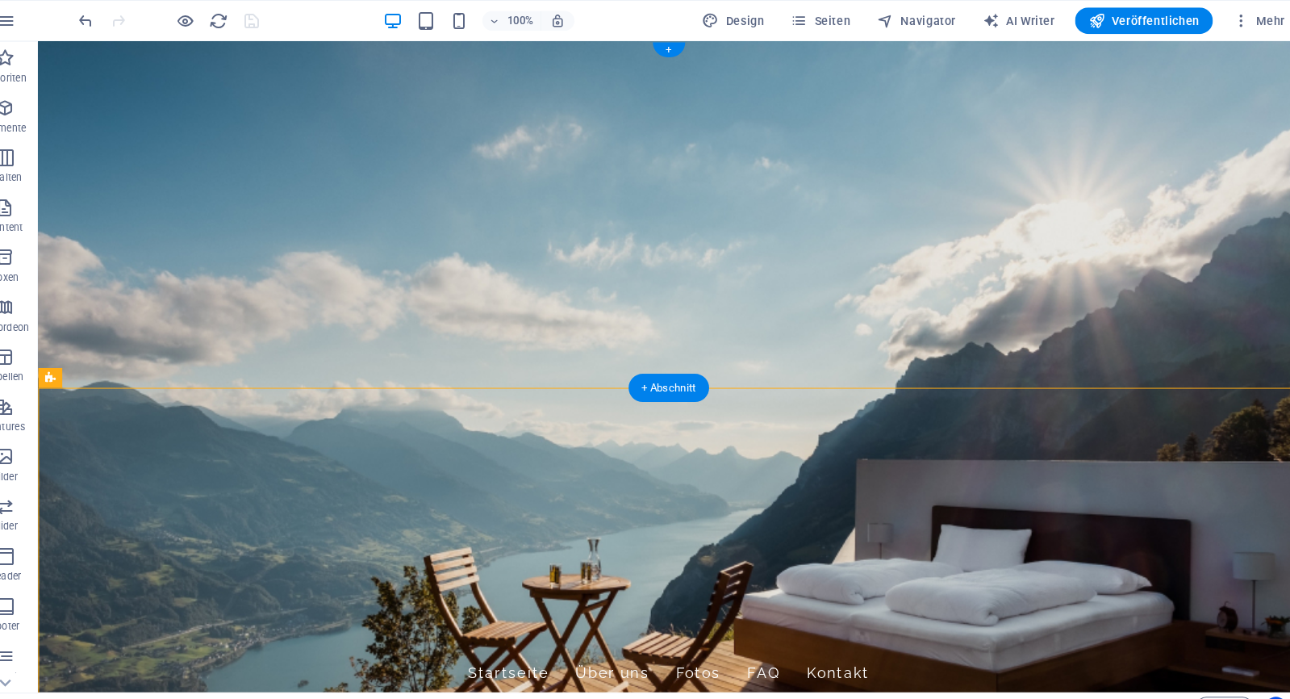
click at [1199, 370] on figure at bounding box center [651, 357] width 1226 height 633
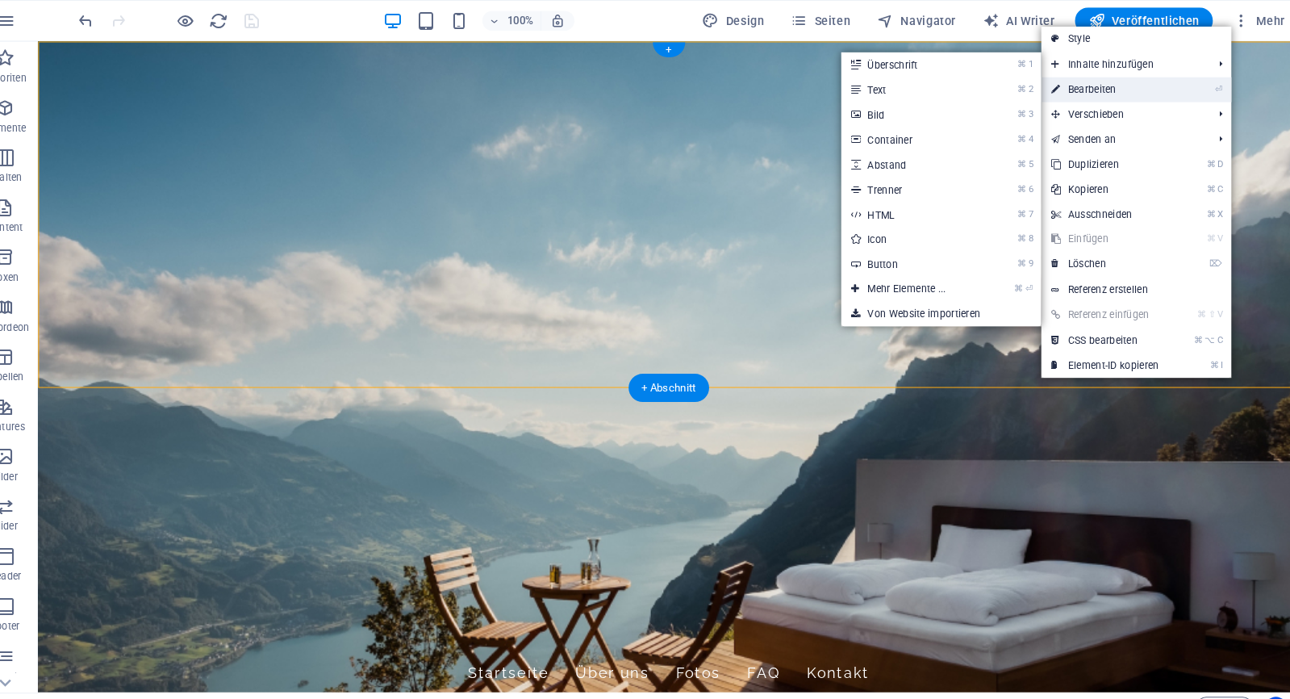
click at [1131, 83] on link "⏎ Bearbeiten" at bounding box center [1101, 87] width 124 height 24
select select "vh"
select select "header"
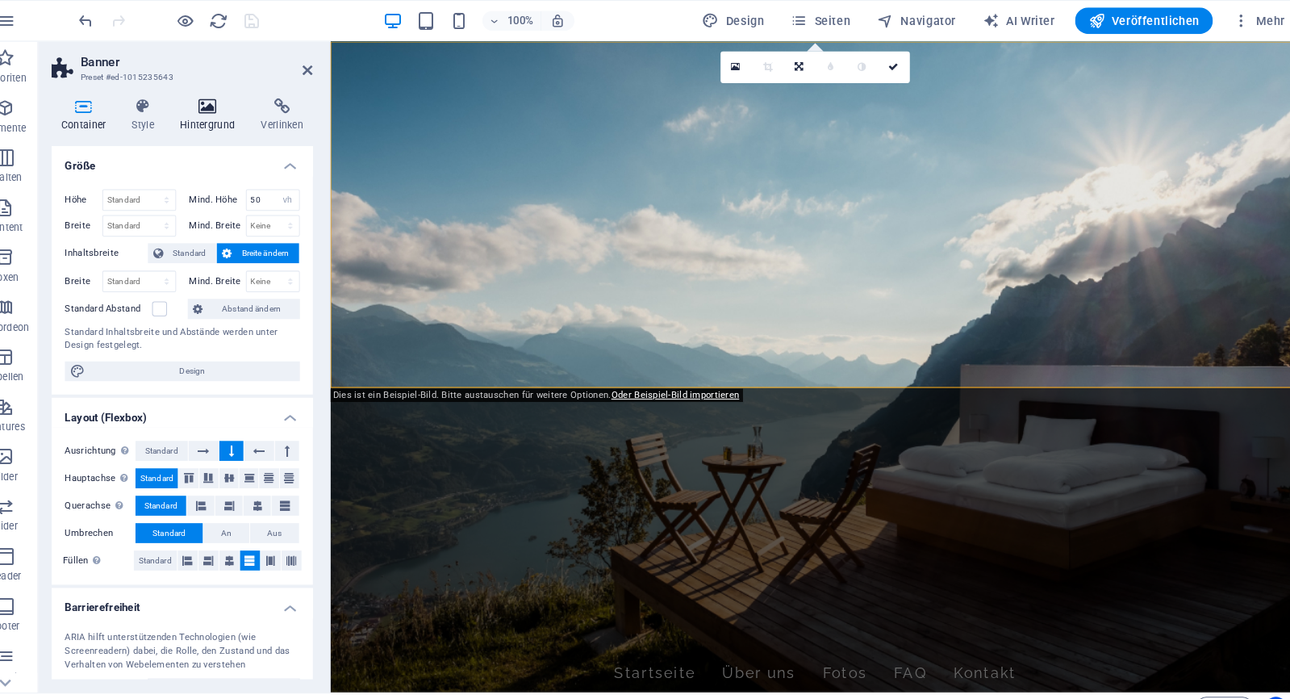
click at [219, 105] on icon at bounding box center [229, 103] width 73 height 16
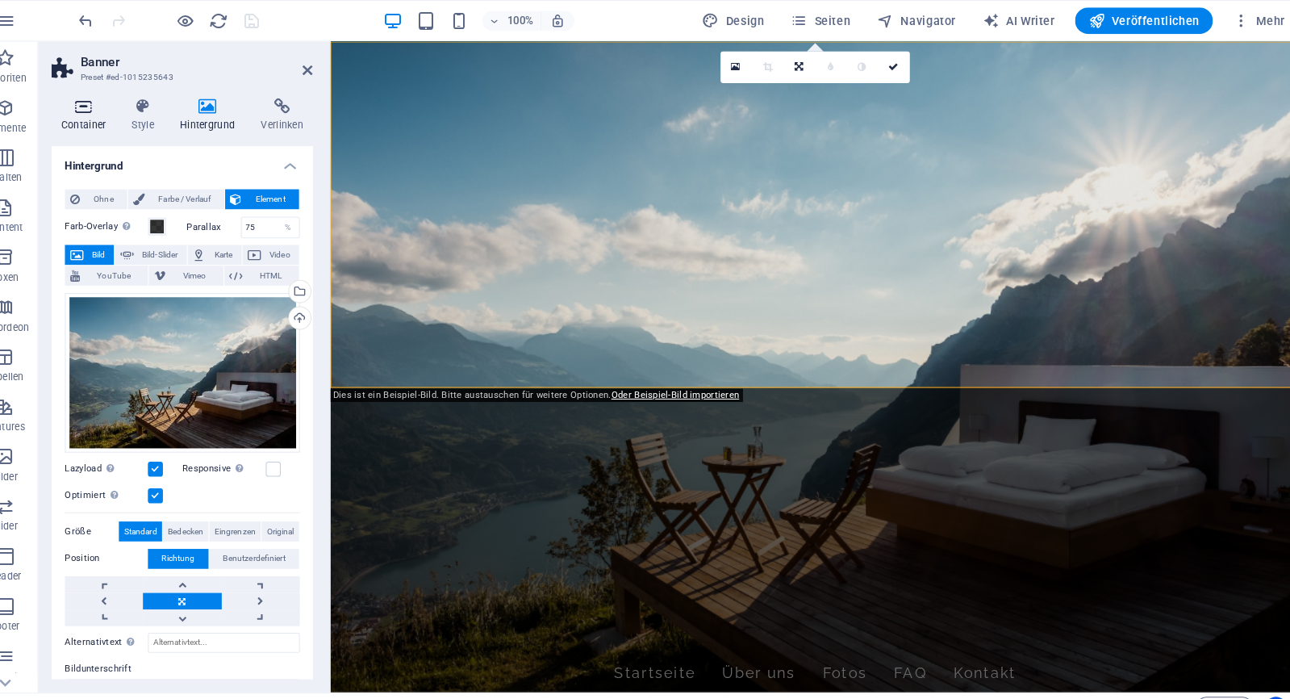
click at [91, 111] on h4 "Container" at bounding box center [111, 112] width 69 height 34
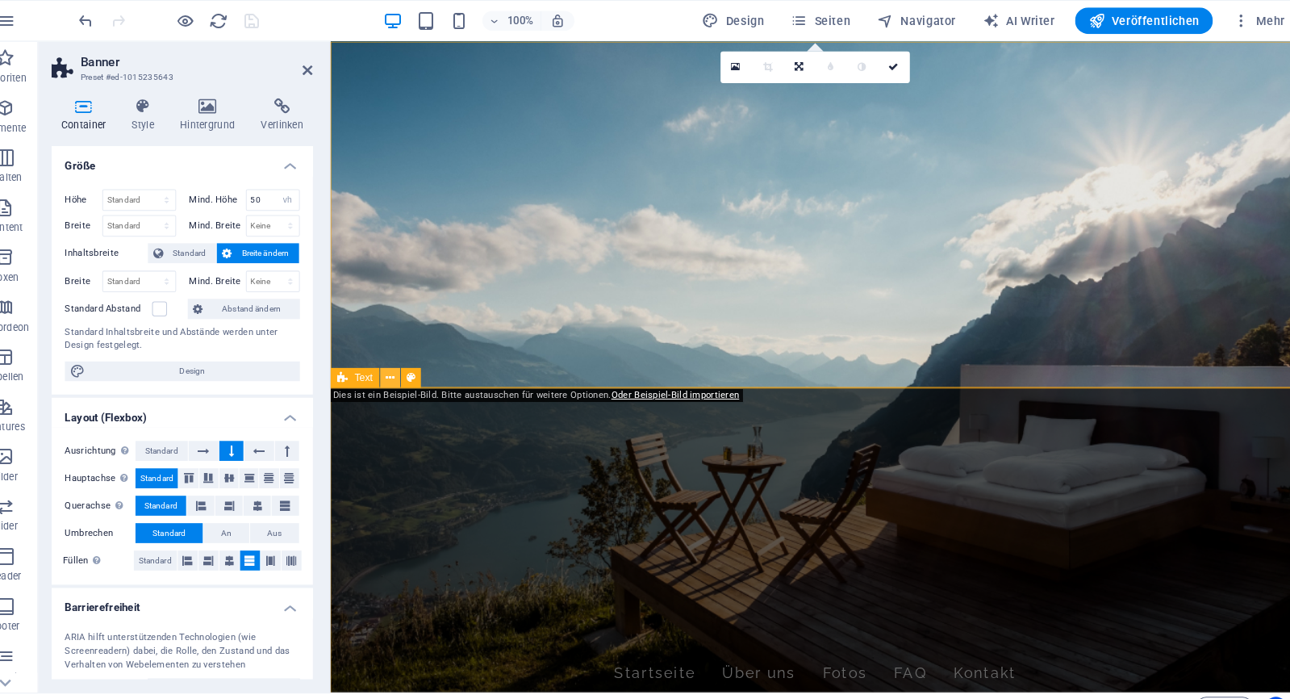
click at [397, 375] on button at bounding box center [406, 366] width 19 height 19
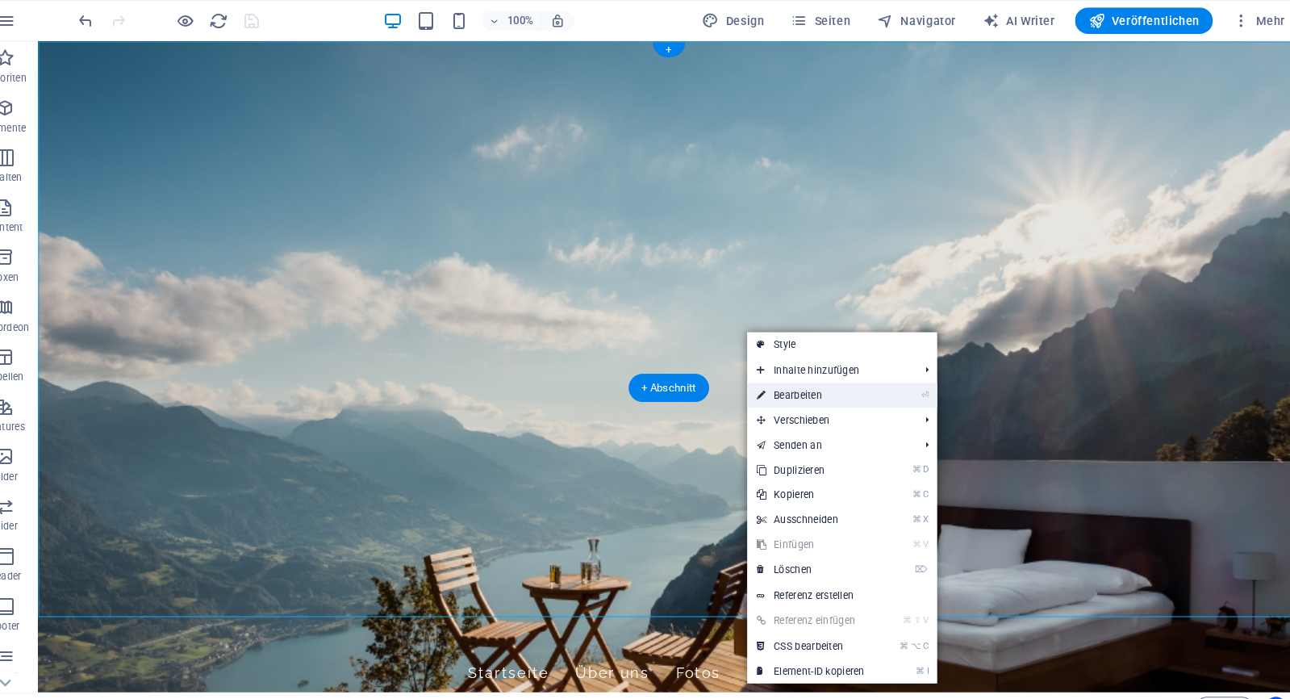
click at [781, 390] on link "⏎ Bearbeiten" at bounding box center [816, 384] width 124 height 24
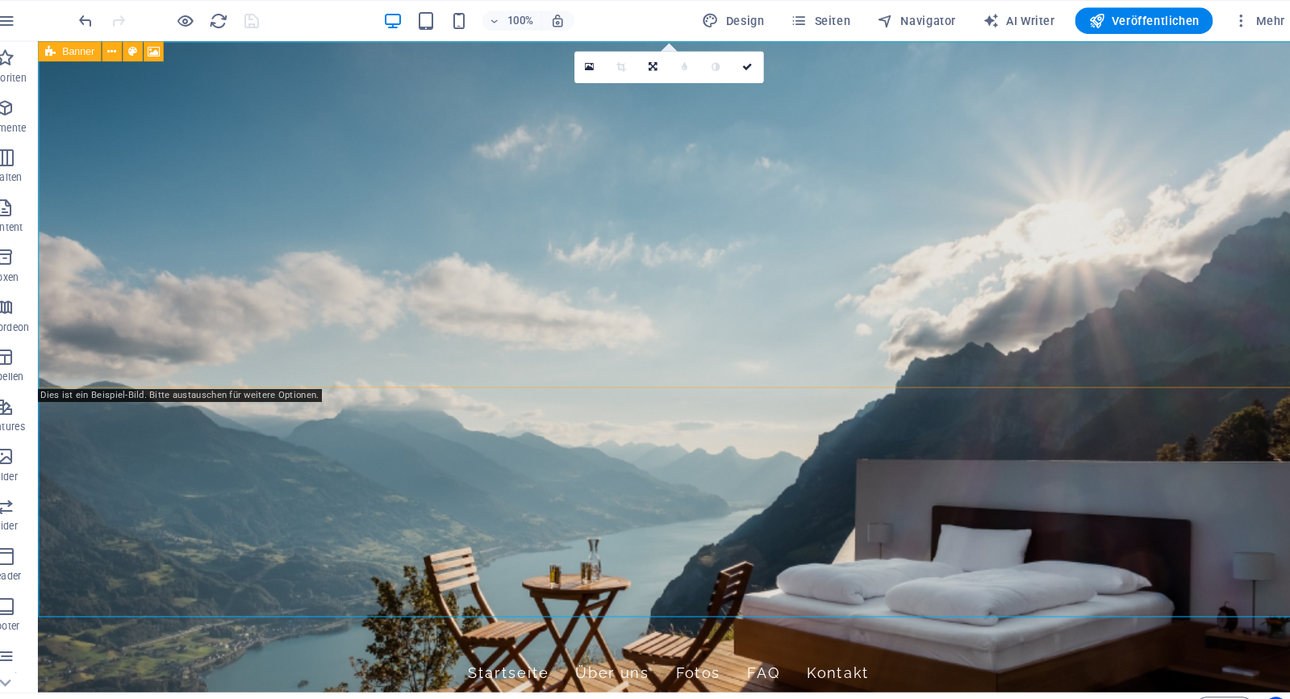
click at [628, 341] on figure at bounding box center [651, 357] width 1226 height 633
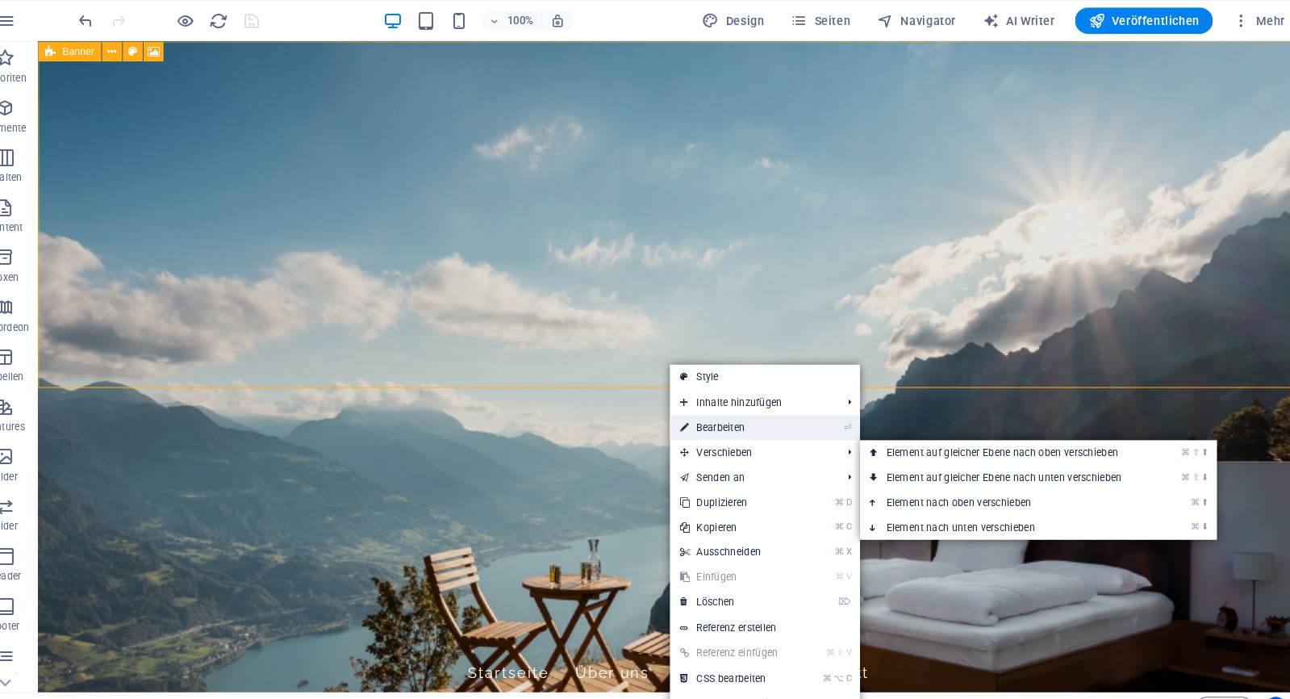
click at [690, 421] on link "⏎ Bearbeiten" at bounding box center [741, 415] width 124 height 24
select select "vh"
select select "header"
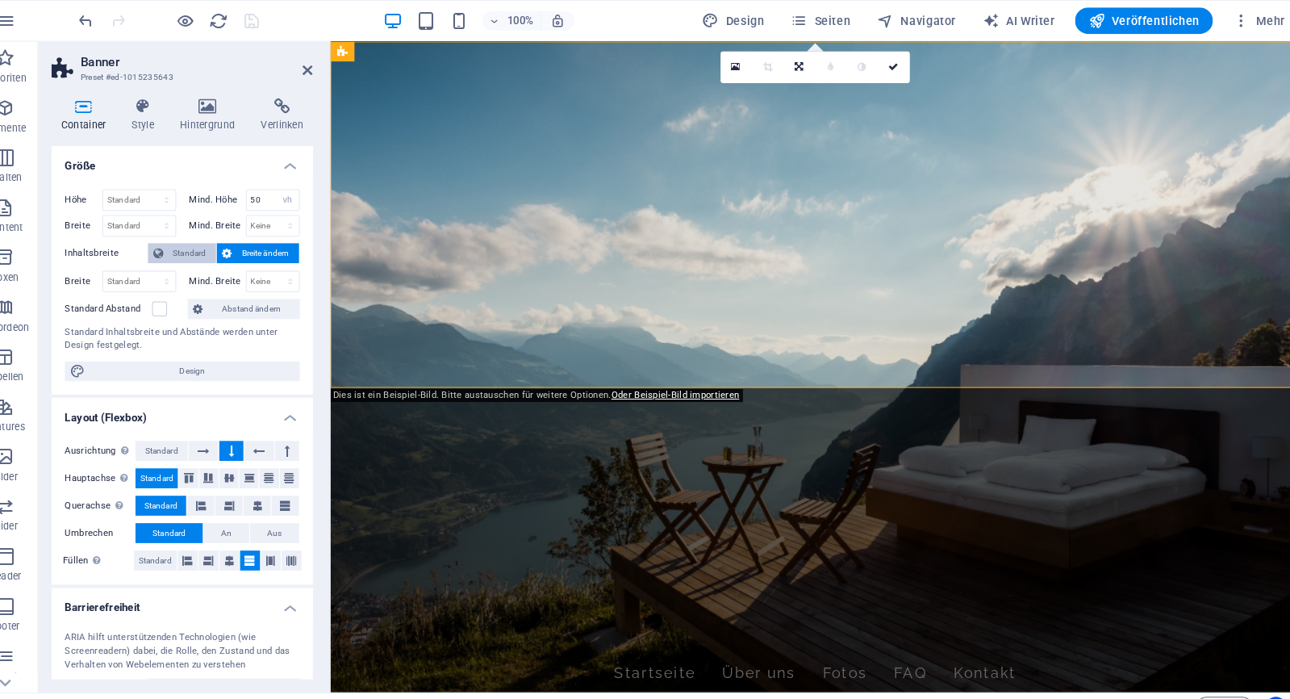
click at [190, 250] on span "Standard" at bounding box center [211, 245] width 42 height 19
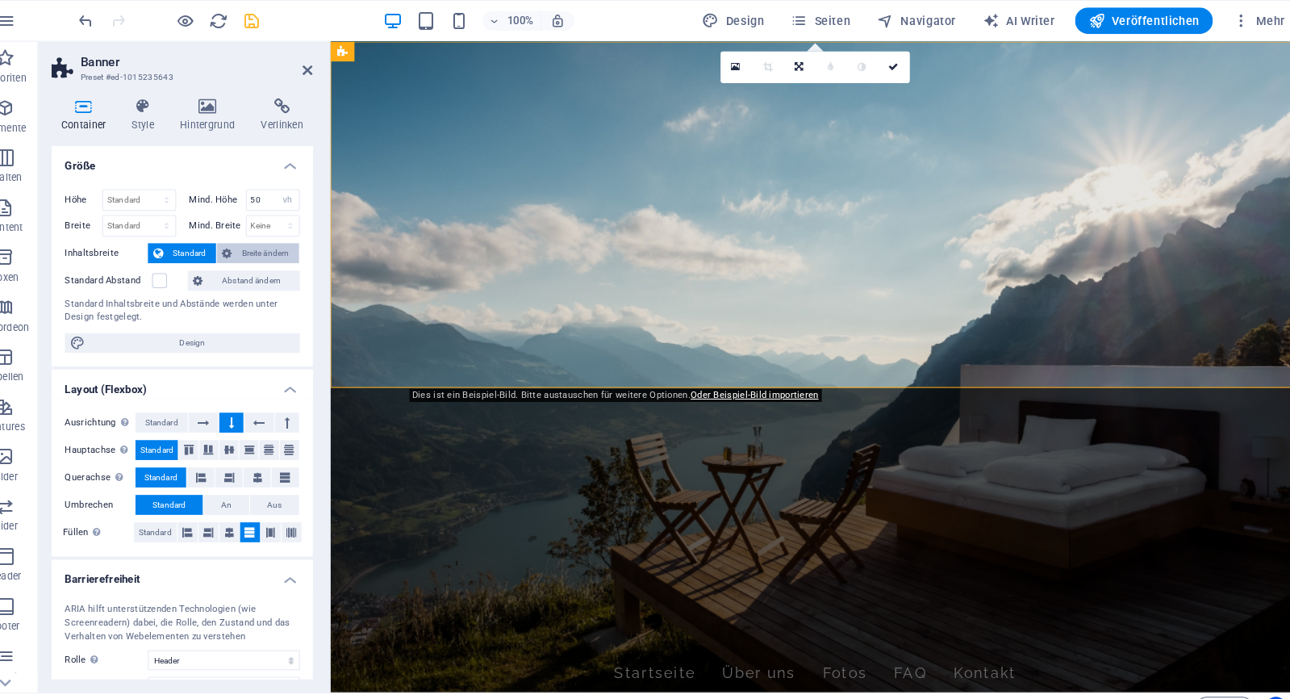
click at [257, 238] on span "Breite ändern" at bounding box center [285, 245] width 56 height 19
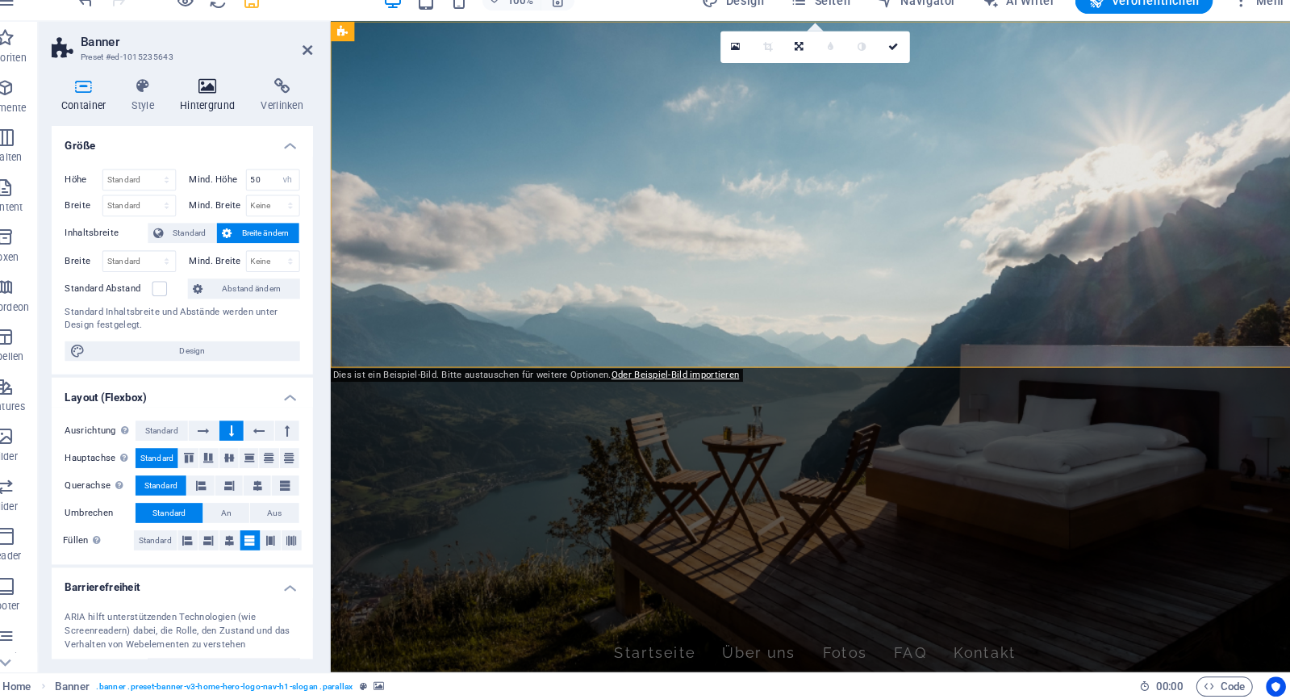
click at [193, 96] on h4 "Hintergrund" at bounding box center [232, 112] width 79 height 34
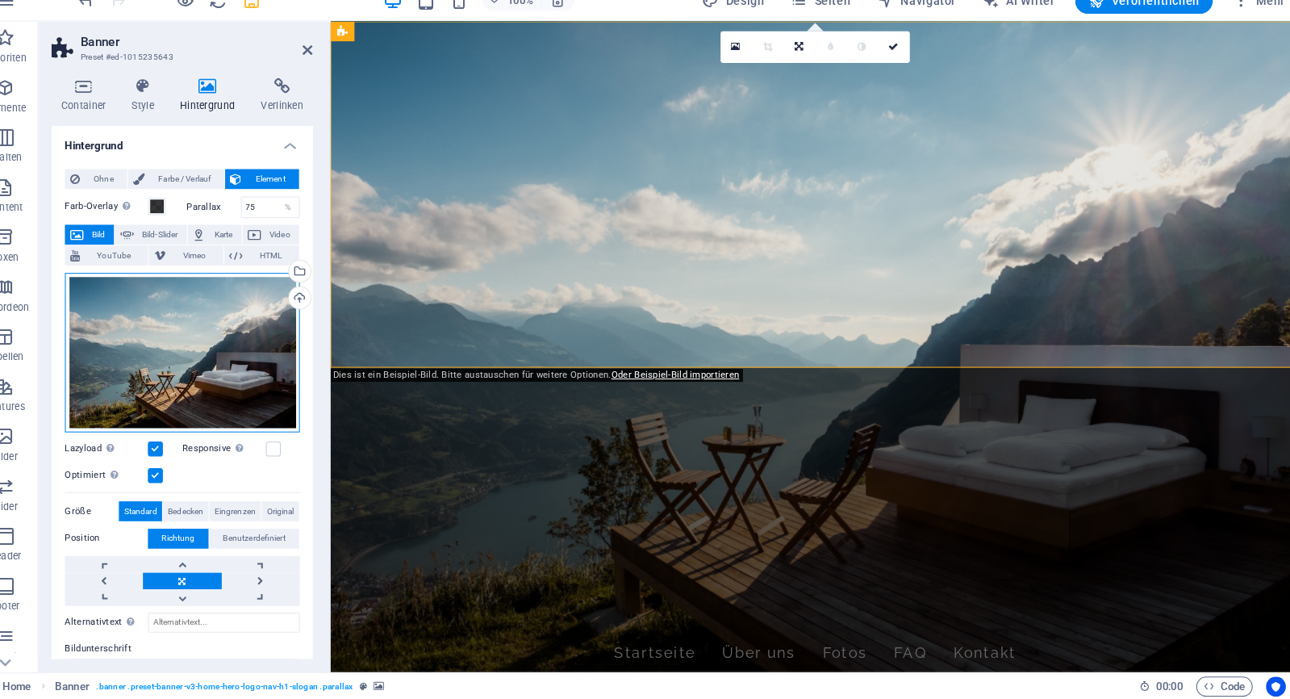
click at [206, 329] on div "Ziehe Dateien zum Hochladen hierher oder klicke hier, um aus Dateien oder koste…" at bounding box center [204, 362] width 228 height 155
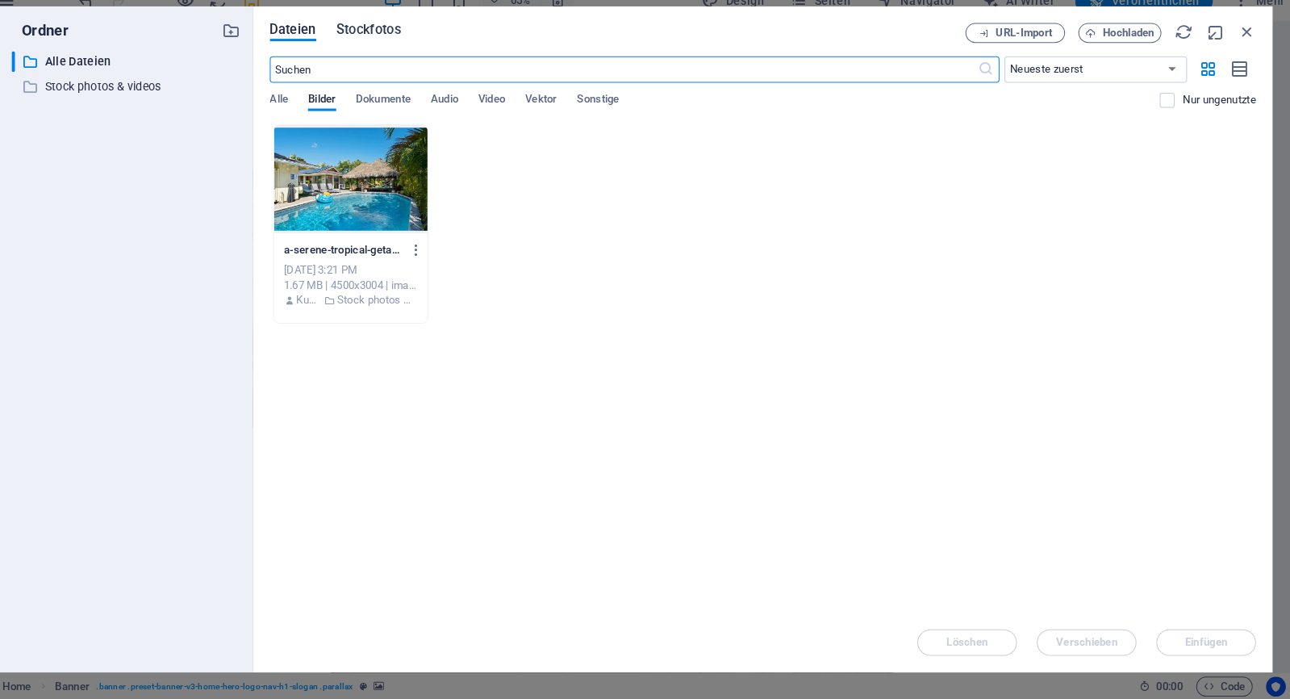
click at [373, 39] on span "Stockfotos" at bounding box center [385, 48] width 63 height 19
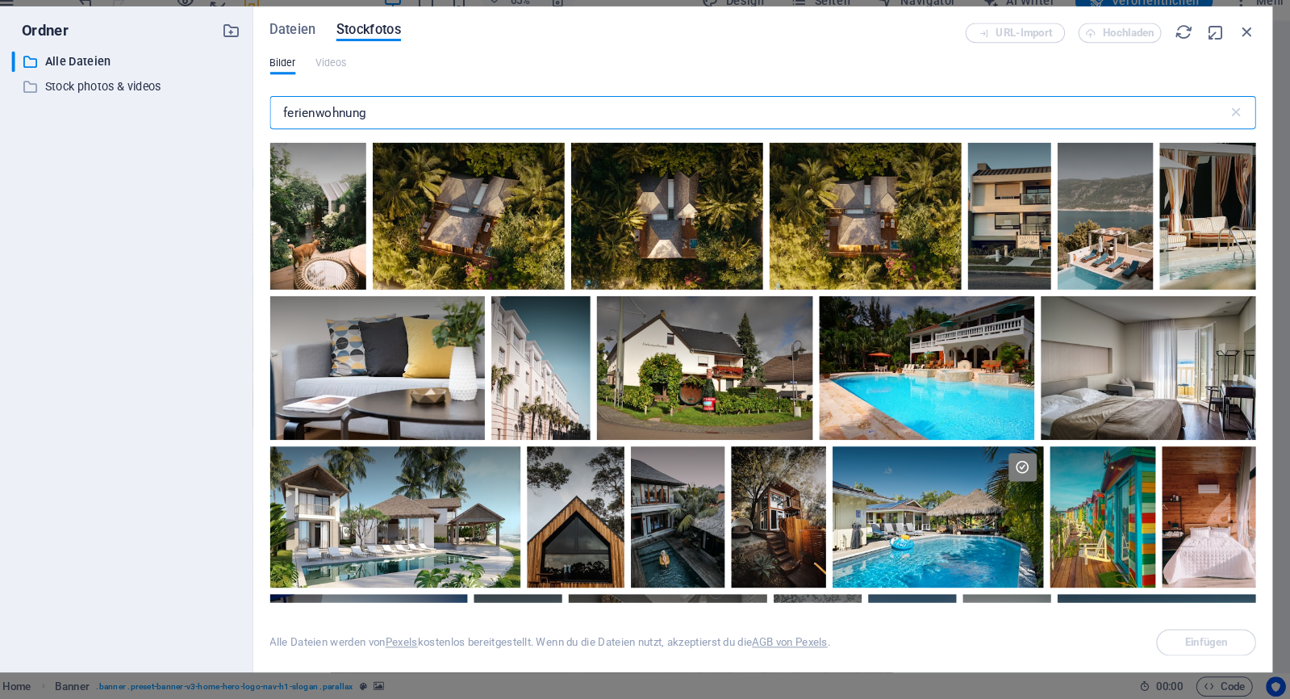
click at [388, 113] on input "ferienwohnung" at bounding box center [755, 129] width 931 height 32
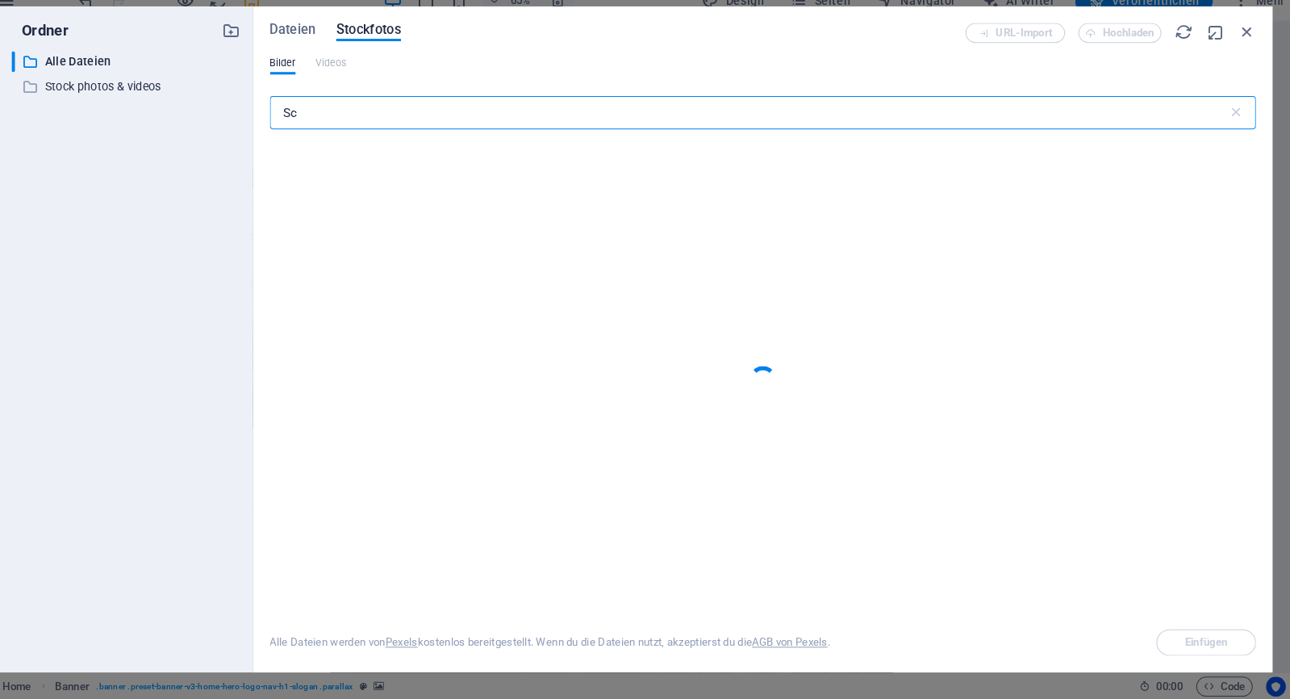
type input "S"
type input "O"
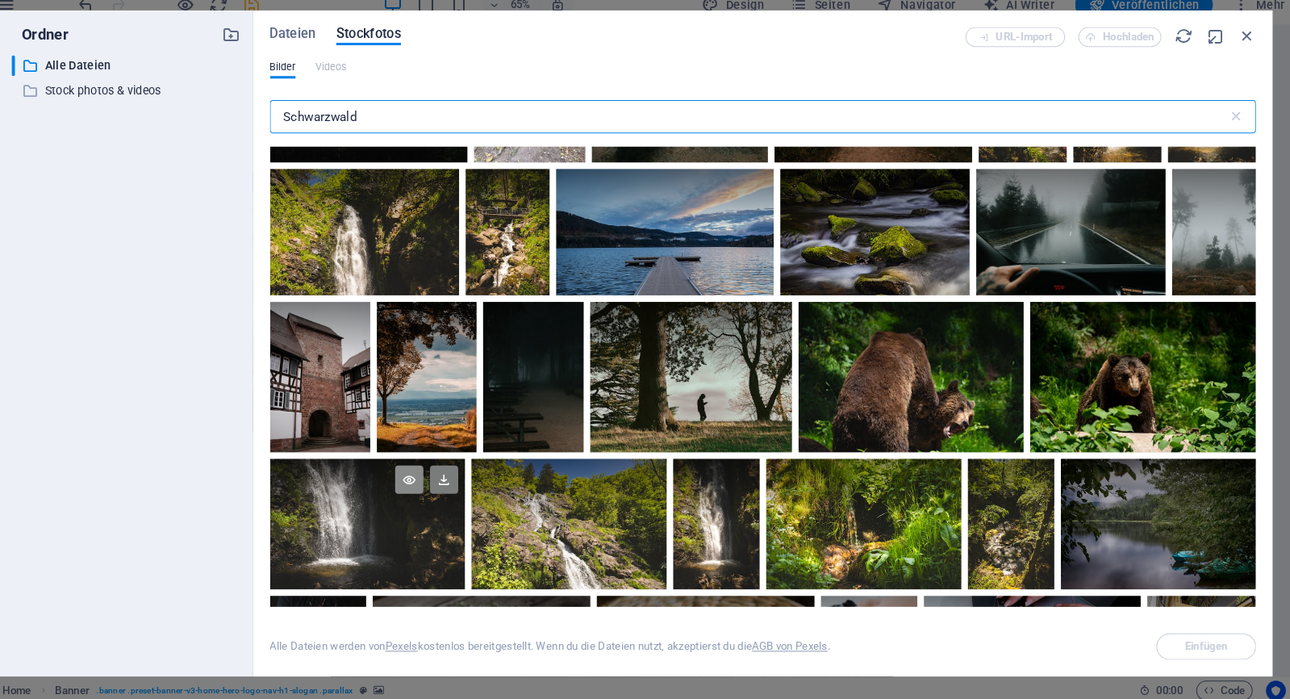
scroll to position [966, 0]
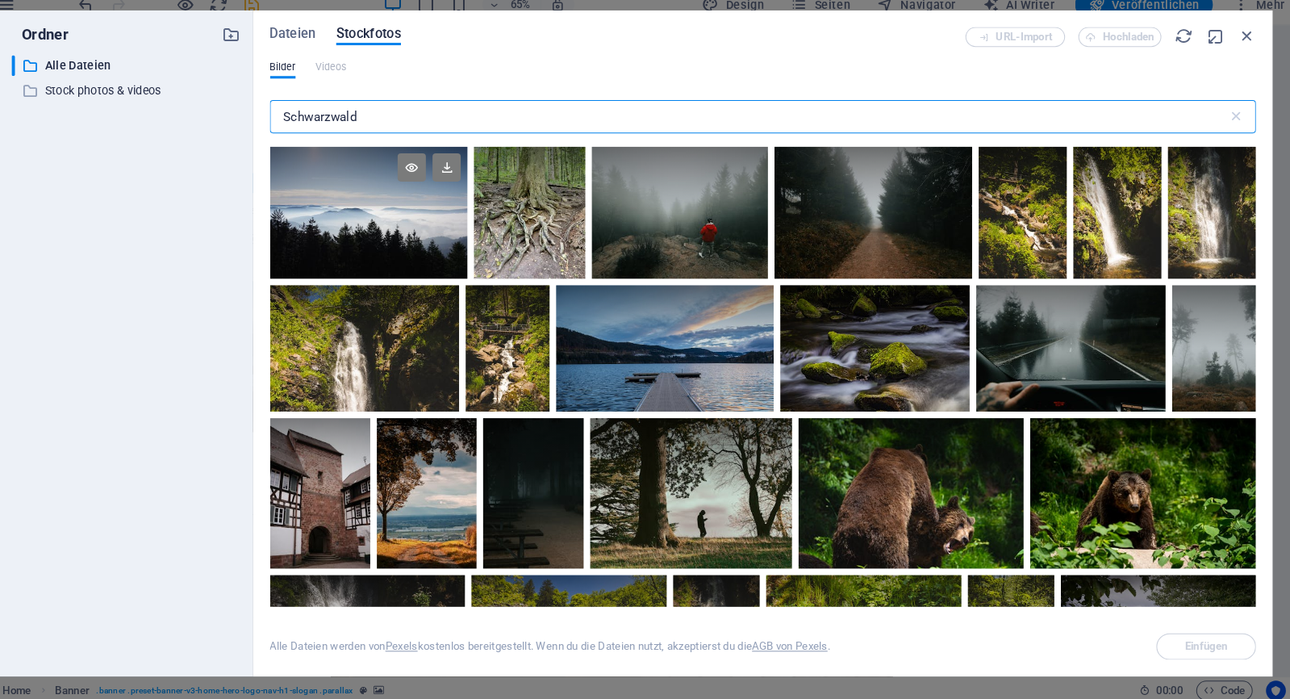
type input "Schwarzwald"
click at [389, 239] on div at bounding box center [386, 222] width 192 height 128
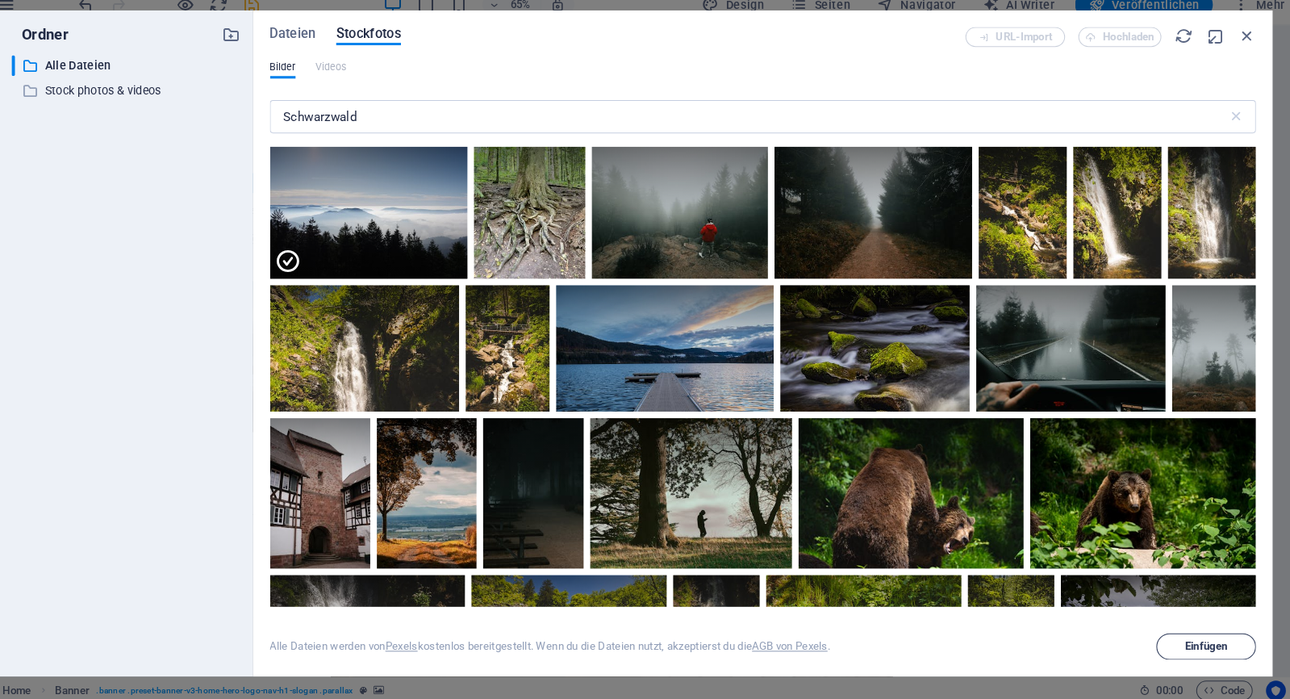
click at [1177, 631] on button "Einfügen" at bounding box center [1200, 644] width 97 height 26
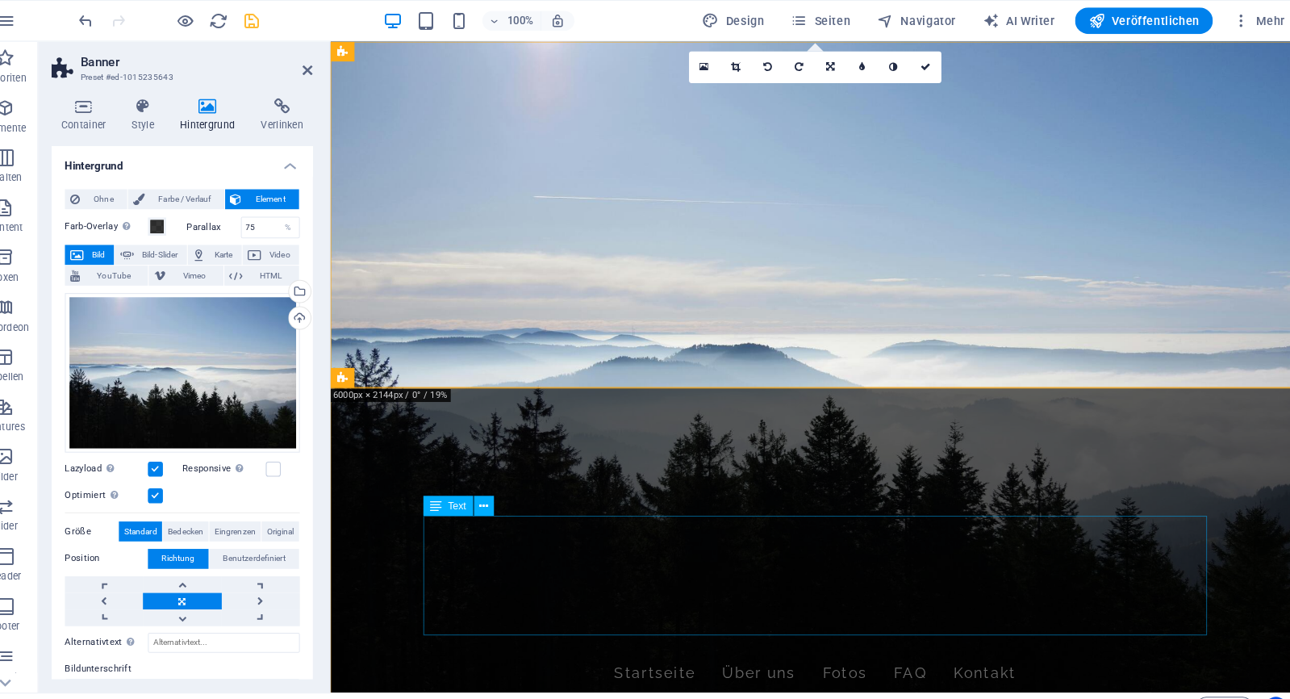
scroll to position [0, 0]
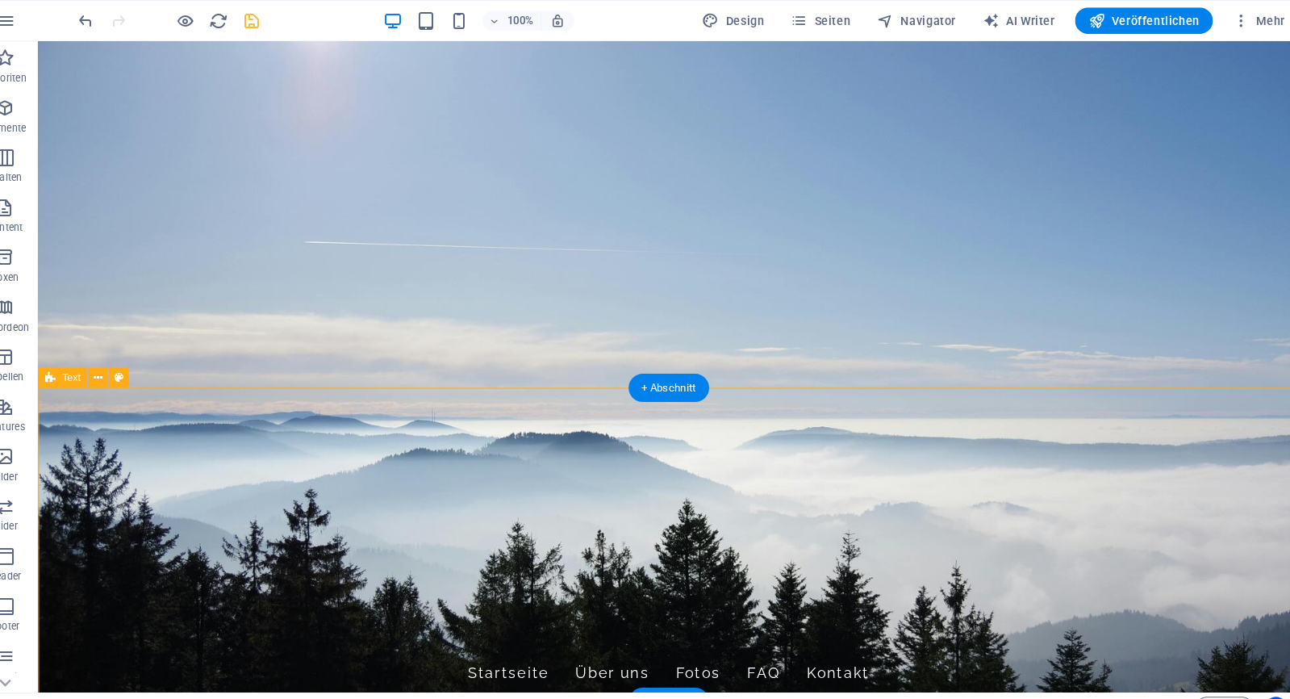
click at [263, 24] on icon "save" at bounding box center [272, 20] width 19 height 19
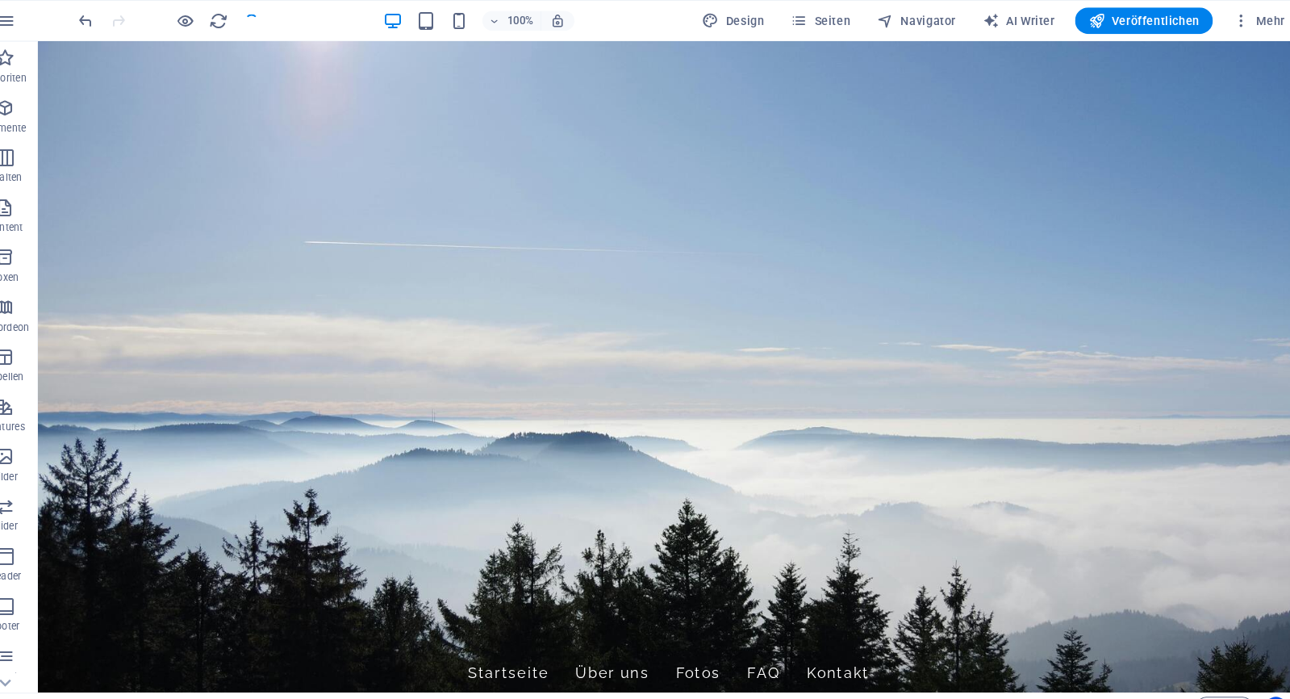
checkbox input "false"
click at [1226, 19] on icon "button" at bounding box center [1234, 20] width 16 height 16
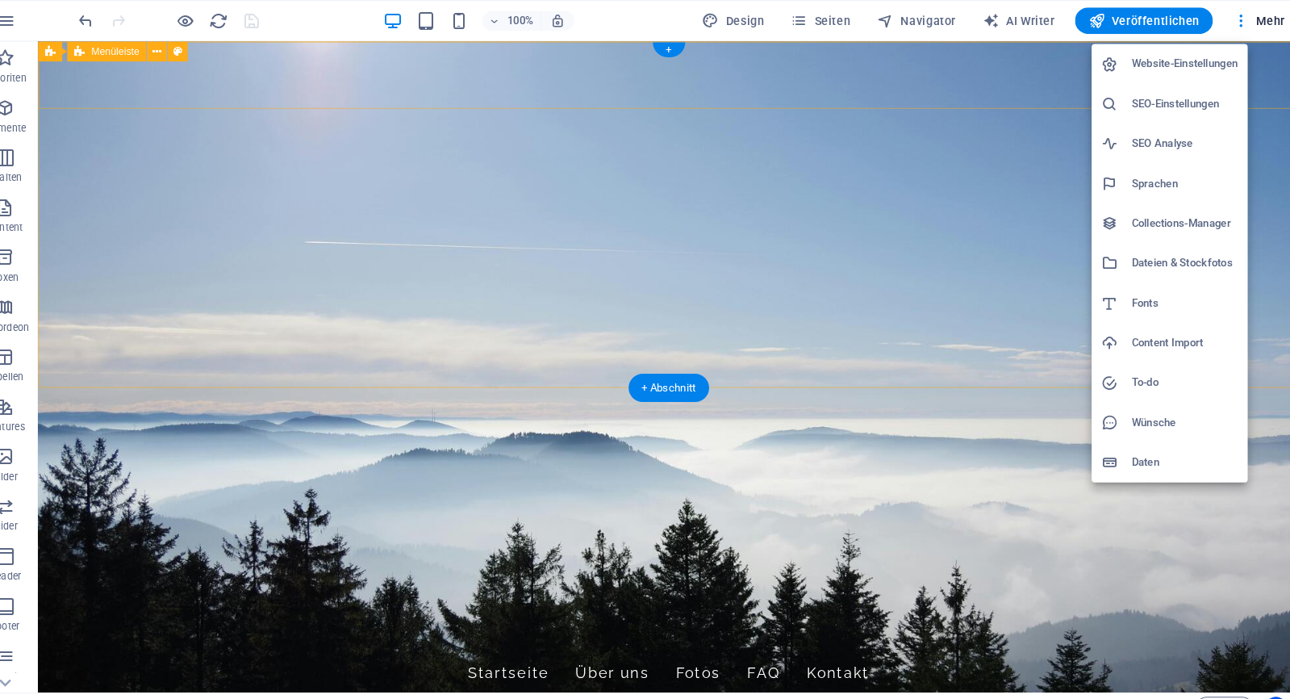
click at [1141, 190] on li "Sprachen" at bounding box center [1165, 178] width 152 height 39
select select "31"
select select "33"
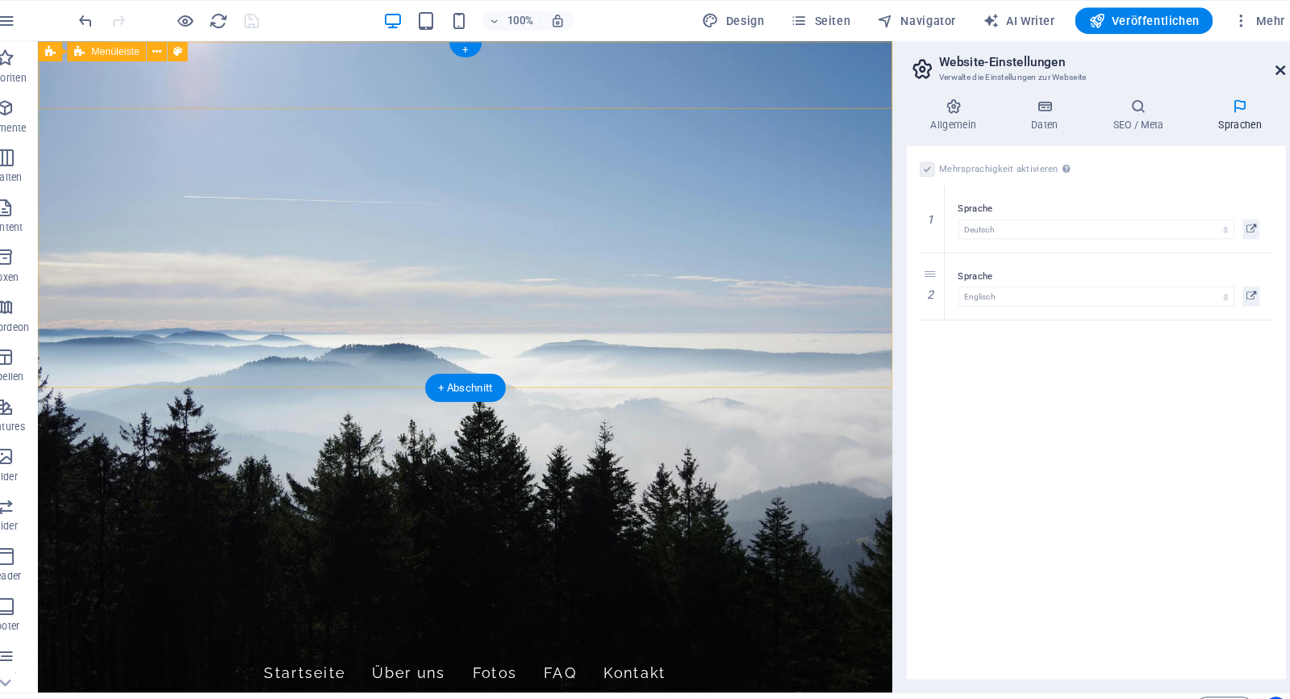
click at [1268, 73] on icon at bounding box center [1273, 67] width 10 height 13
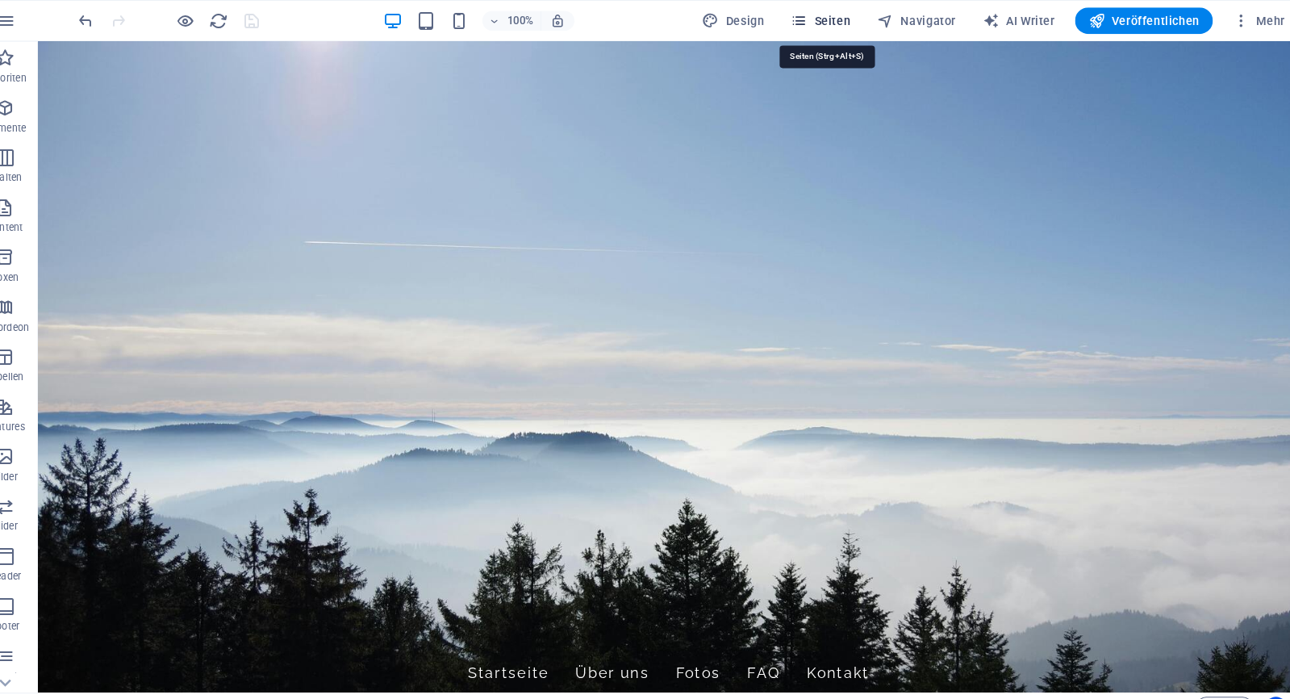
click at [796, 16] on icon "button" at bounding box center [804, 20] width 16 height 16
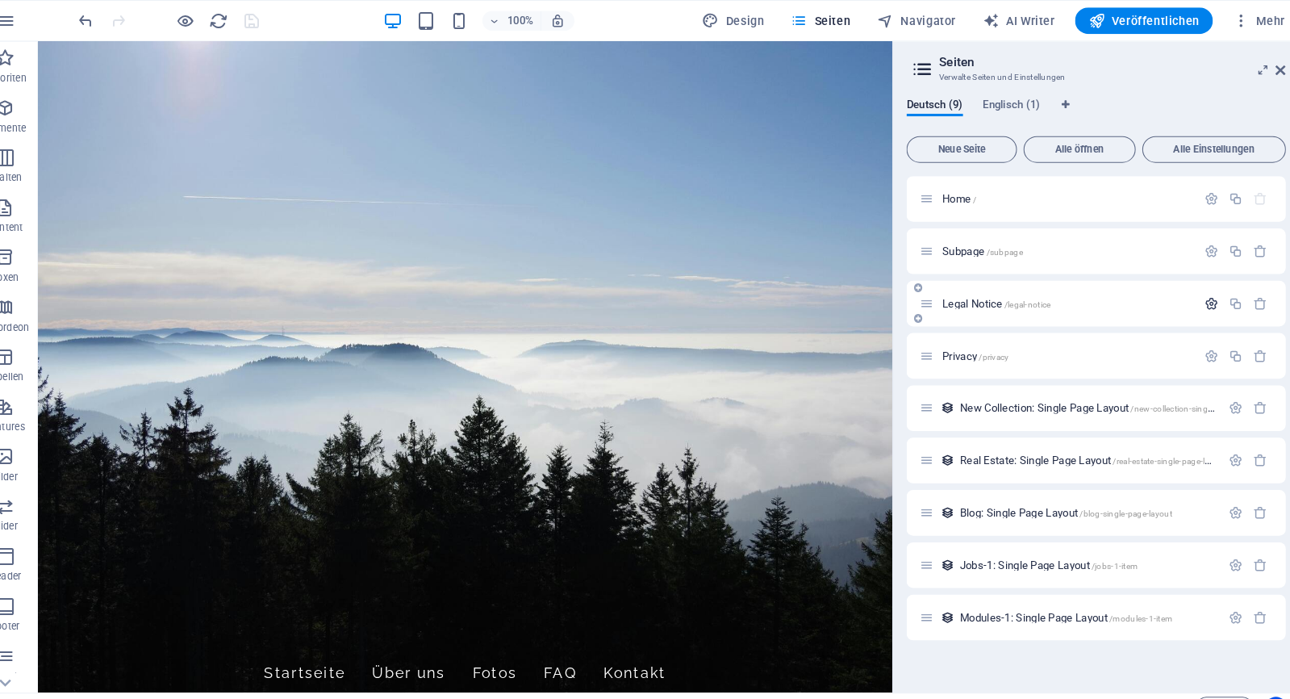
click at [1198, 293] on icon "button" at bounding box center [1205, 295] width 14 height 14
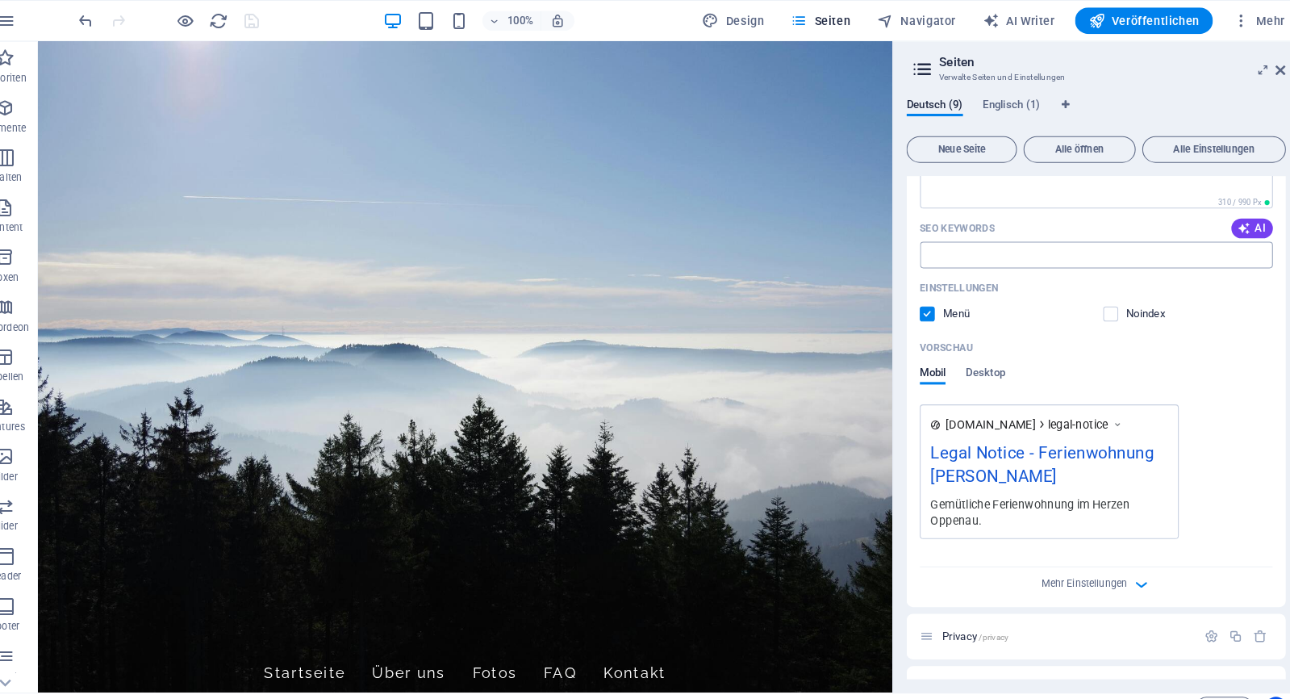
scroll to position [374, 0]
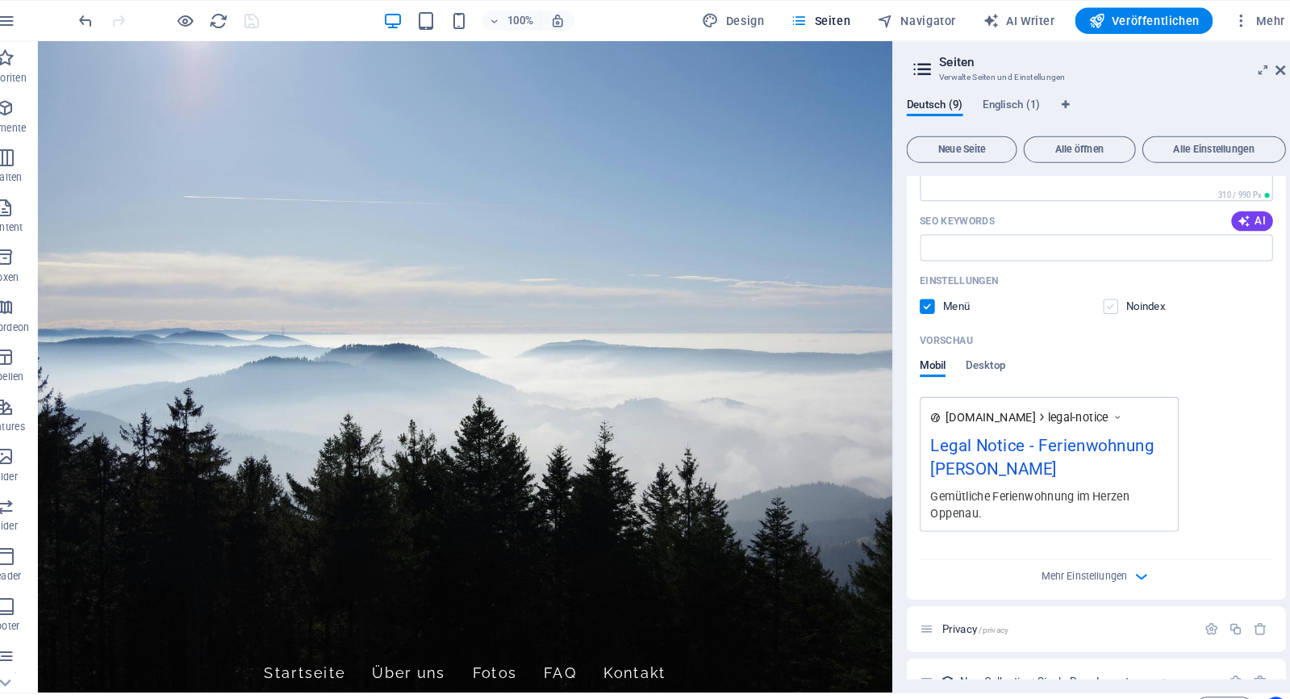
click at [1100, 303] on label at bounding box center [1107, 298] width 15 height 15
click at [0, 0] on input "checkbox" at bounding box center [0, 0] width 0 height 0
click at [966, 357] on span "Desktop" at bounding box center [985, 356] width 39 height 23
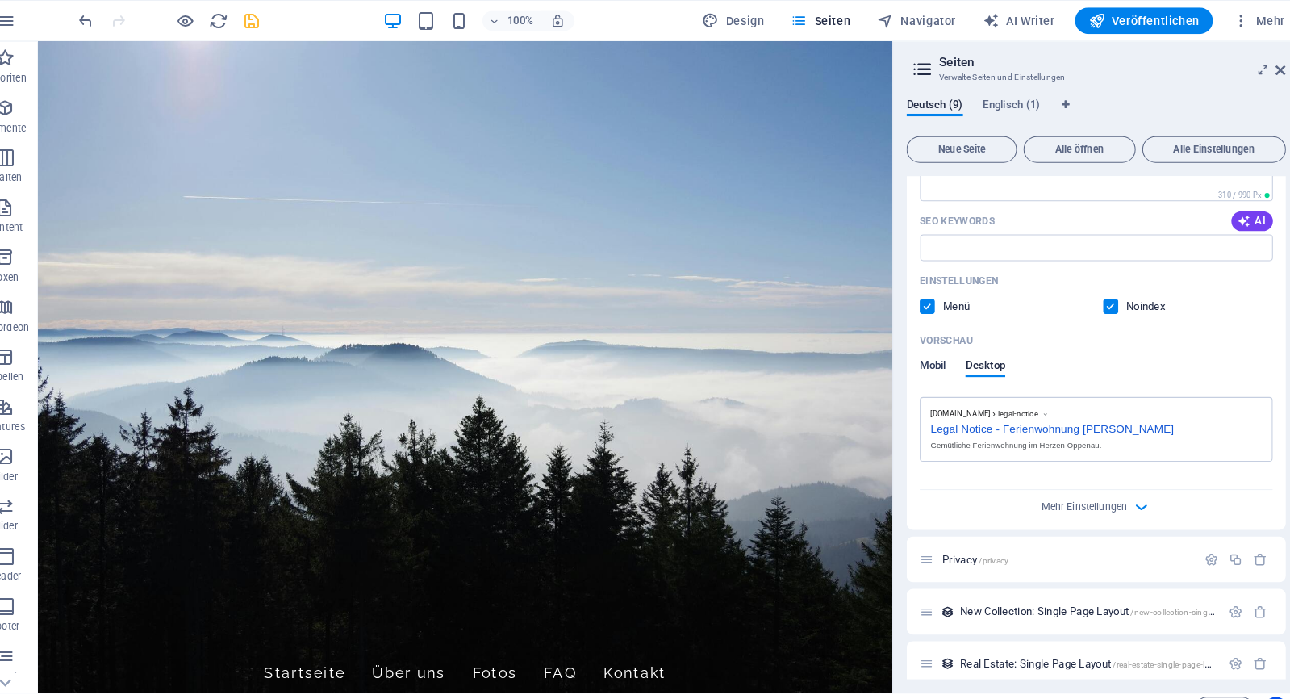
click at [922, 353] on span "Mobil" at bounding box center [934, 356] width 25 height 23
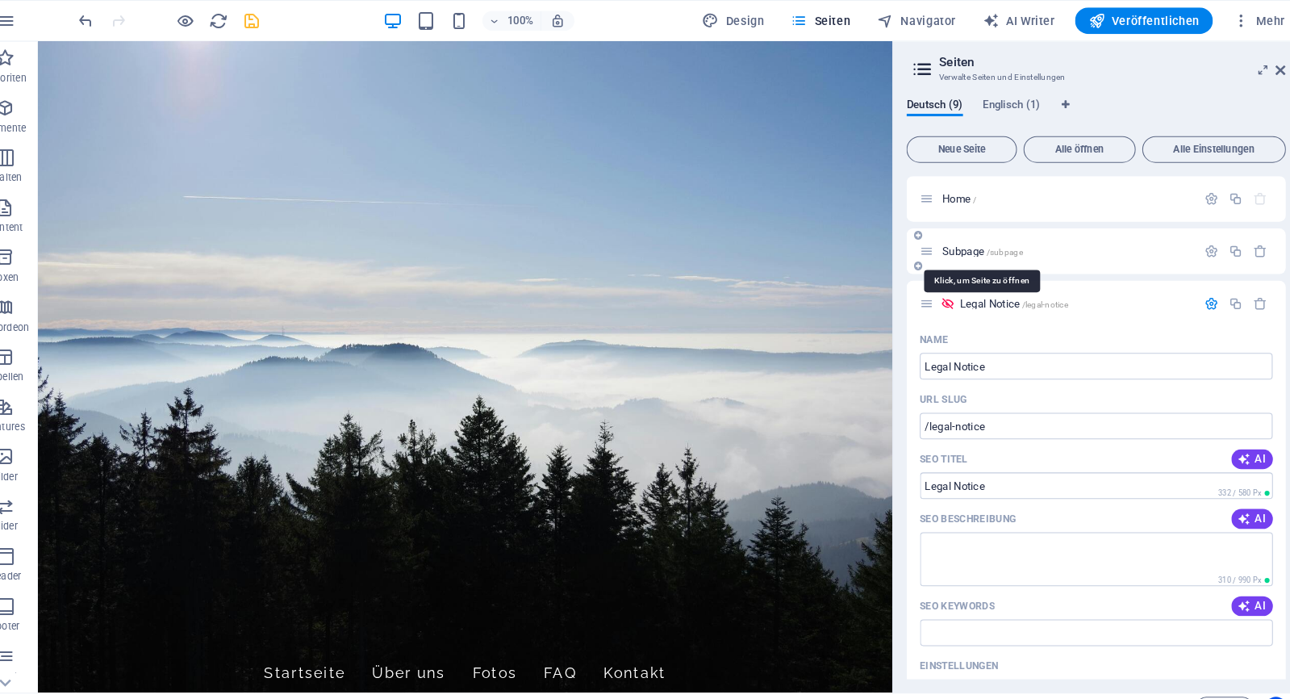
scroll to position [0, 0]
click at [986, 247] on span "/subpage" at bounding box center [1004, 244] width 36 height 9
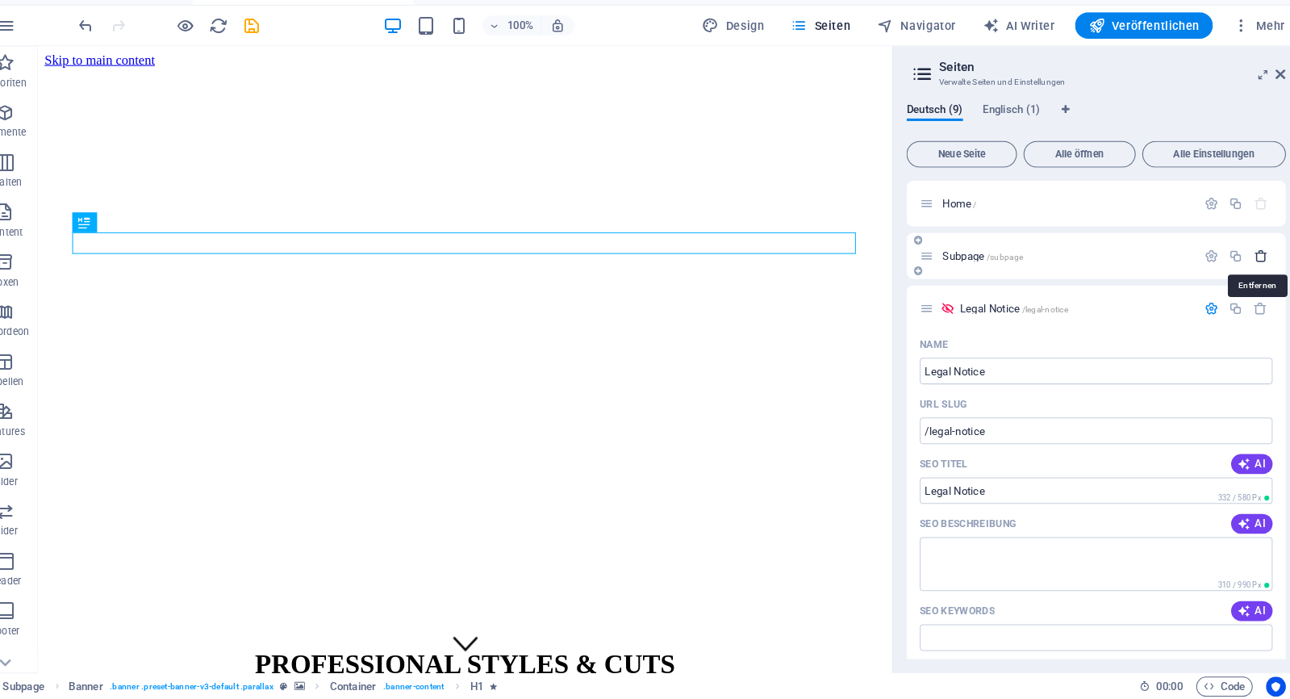
click at [1246, 261] on icon "button" at bounding box center [1253, 268] width 14 height 14
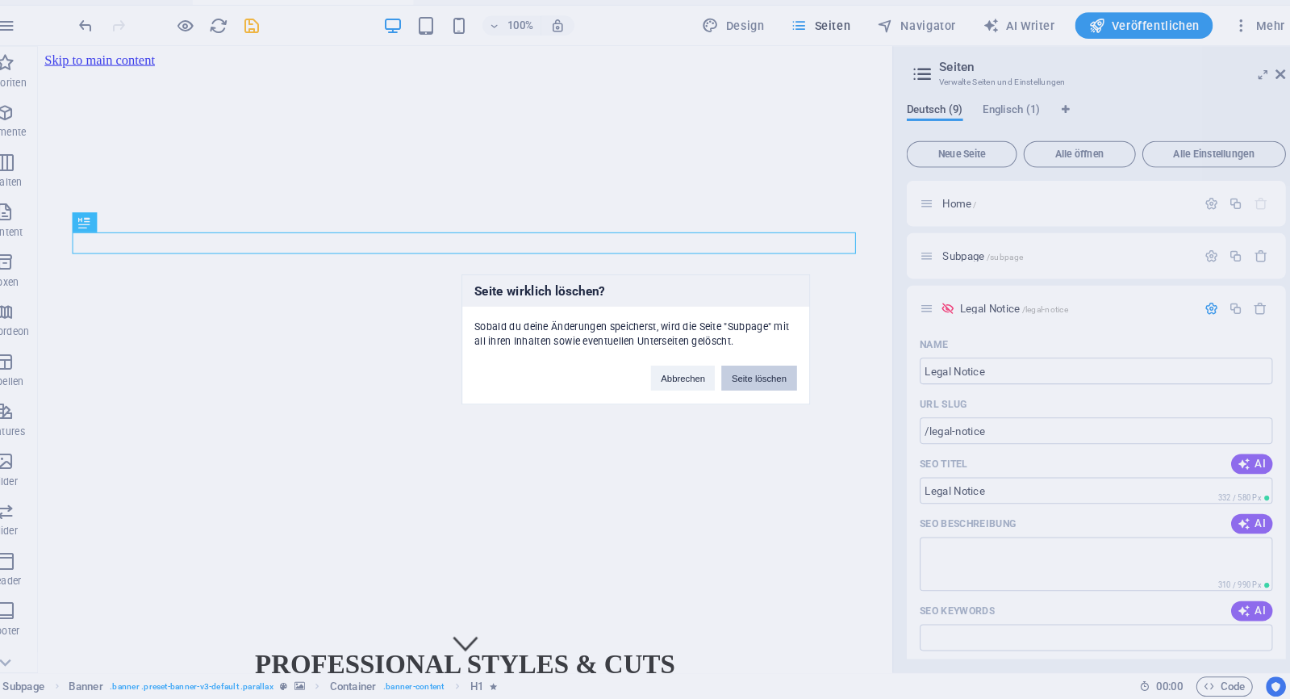
click at [753, 375] on button "Seite löschen" at bounding box center [765, 387] width 73 height 24
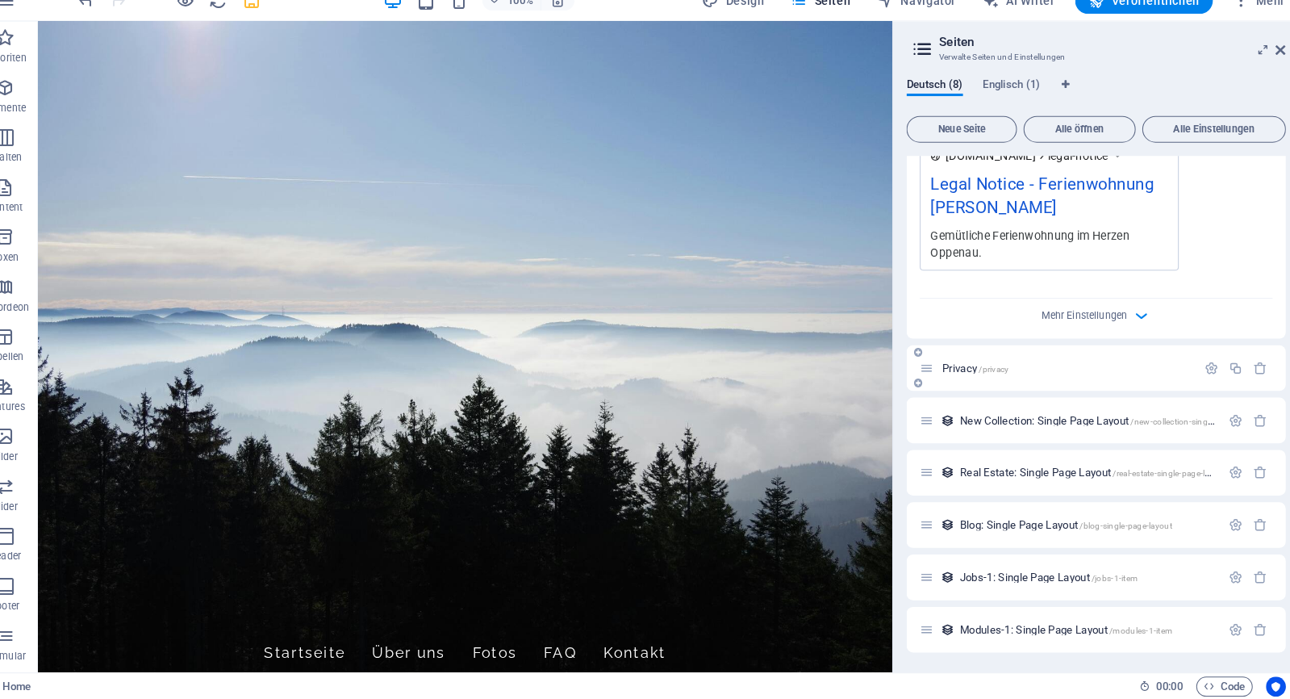
scroll to position [558, 0]
click at [1129, 372] on p "Privacy /privacy" at bounding box center [1064, 377] width 242 height 10
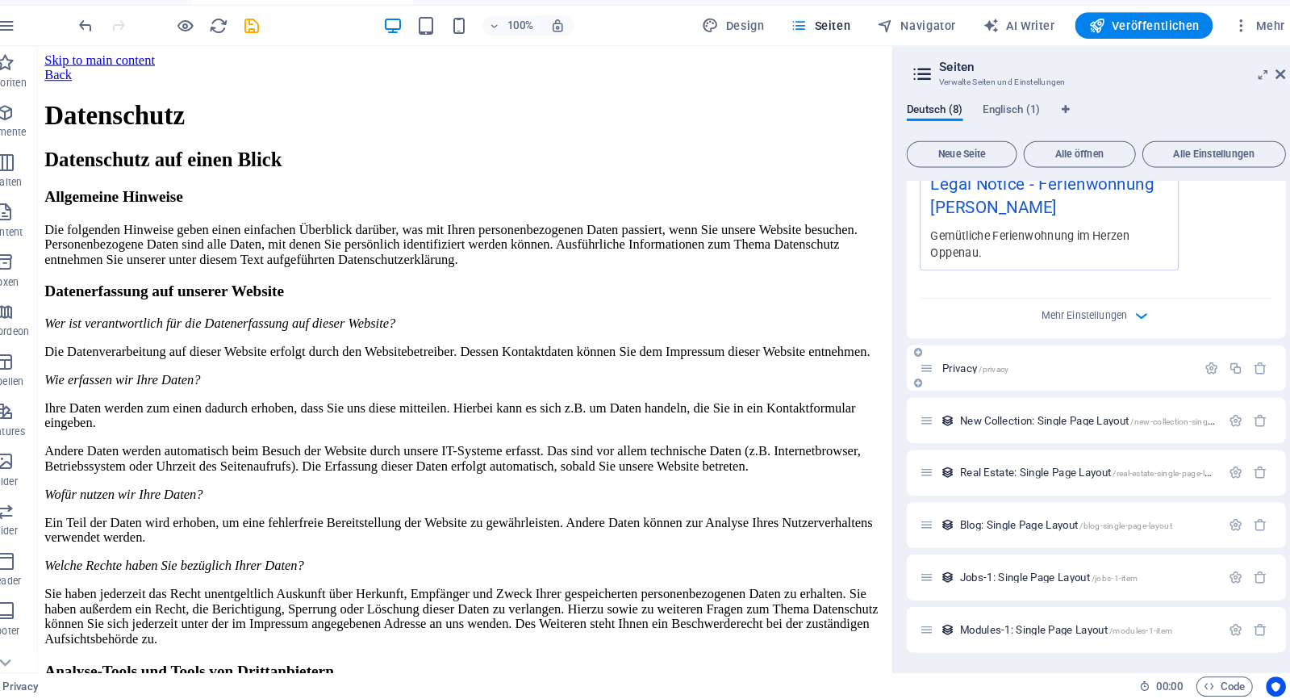
scroll to position [582, 0]
click at [1198, 370] on icon "button" at bounding box center [1205, 377] width 14 height 14
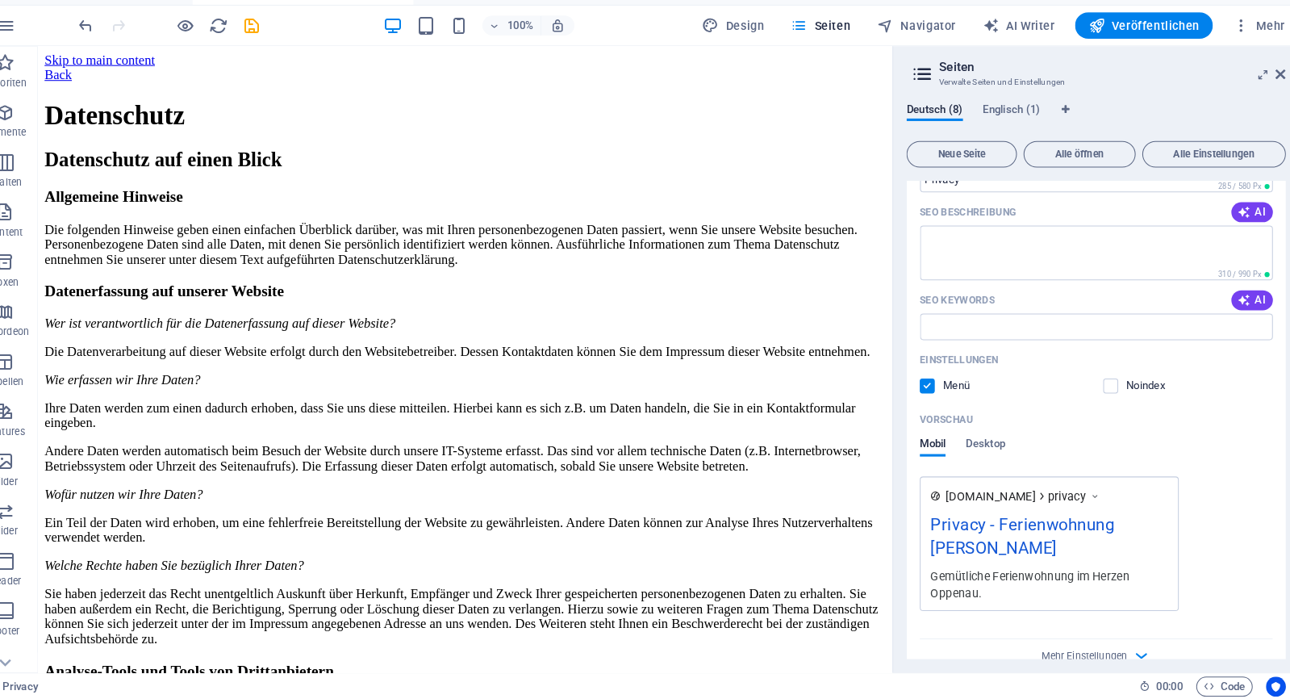
scroll to position [970, 0]
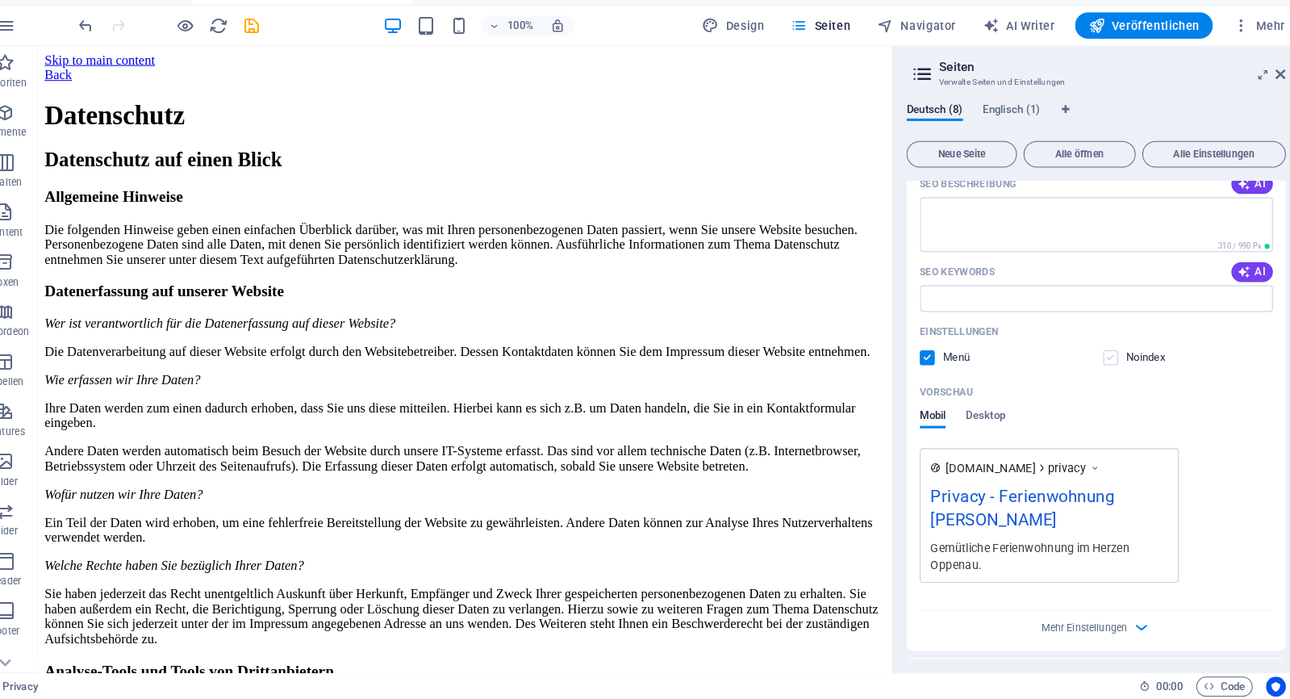
click at [1100, 360] on label at bounding box center [1107, 367] width 15 height 15
click at [0, 0] on input "checkbox" at bounding box center [0, 0] width 0 height 0
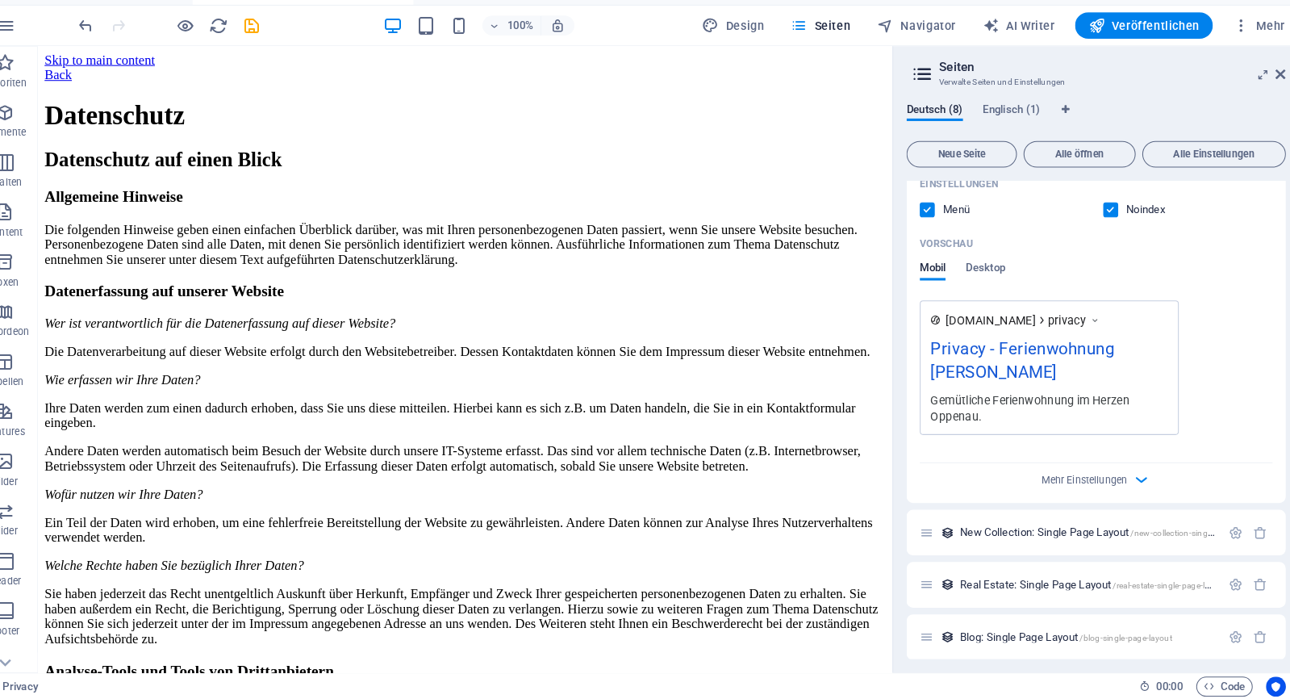
scroll to position [1188, 0]
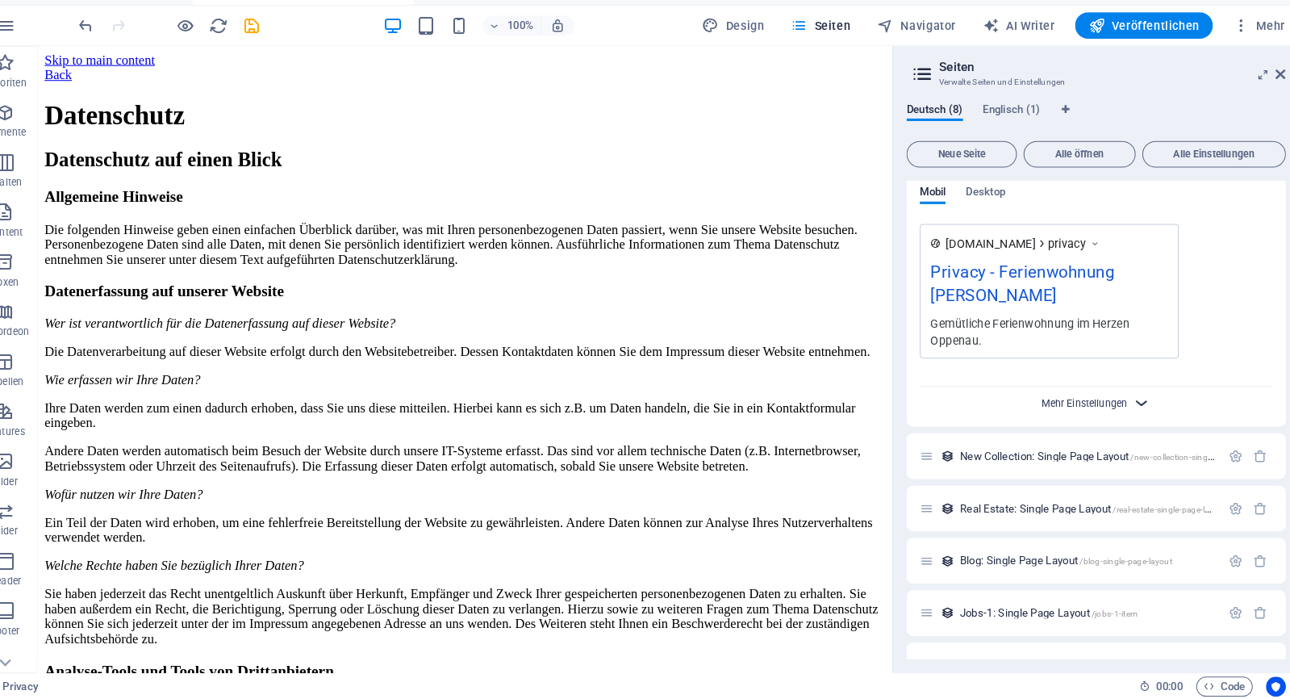
click at [1055, 406] on span "Mehr Einstellungen" at bounding box center [1081, 411] width 83 height 11
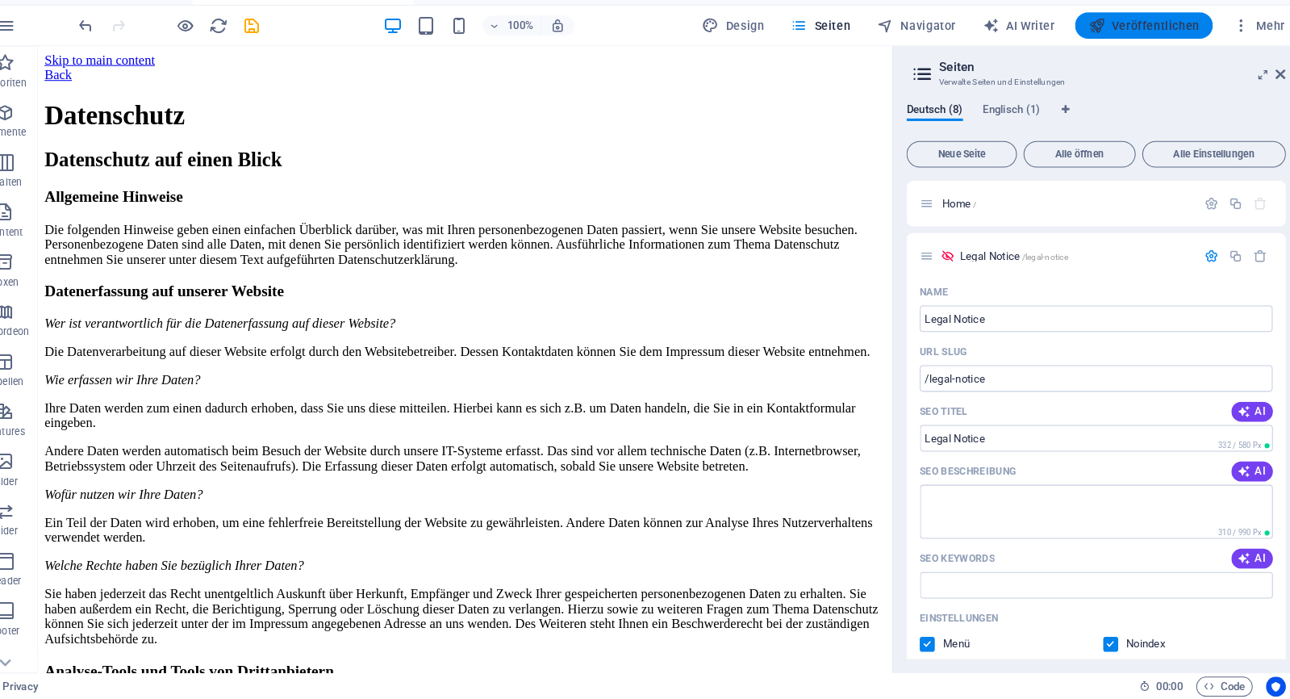
scroll to position [0, 0]
click at [1001, 116] on span "Englisch (1)" at bounding box center [1011, 127] width 56 height 23
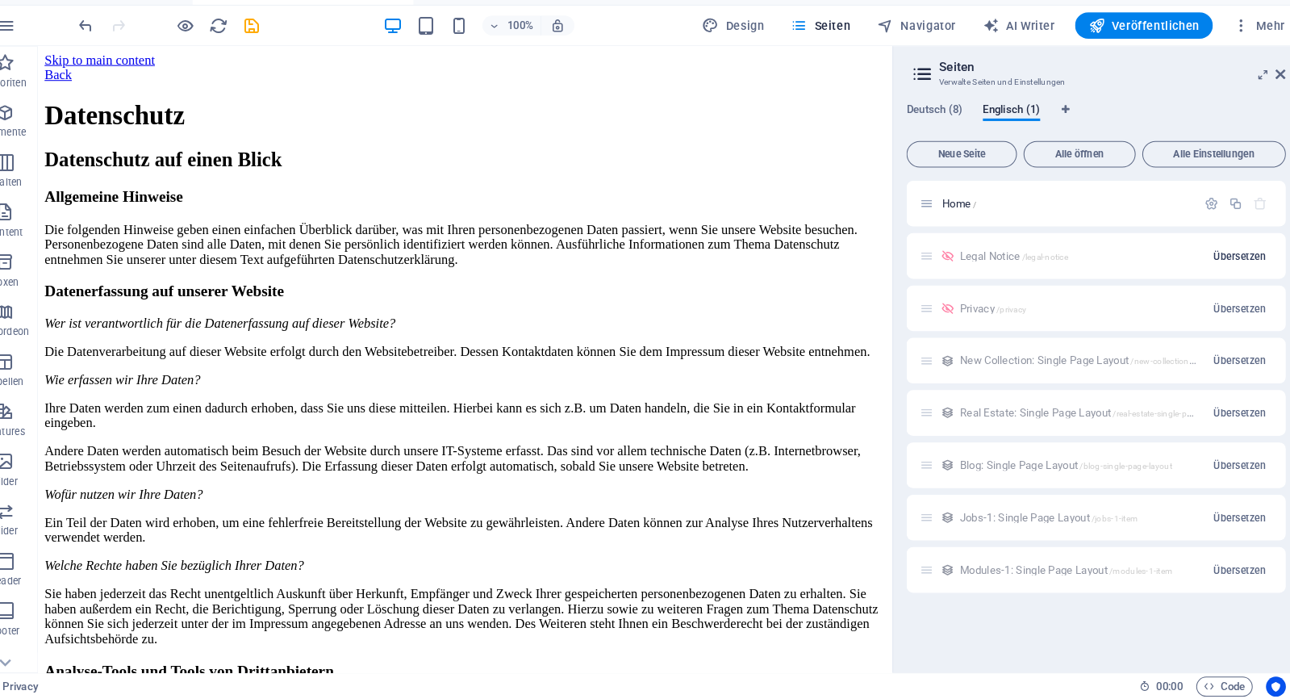
click at [1211, 262] on span "Übersetzen" at bounding box center [1232, 268] width 51 height 13
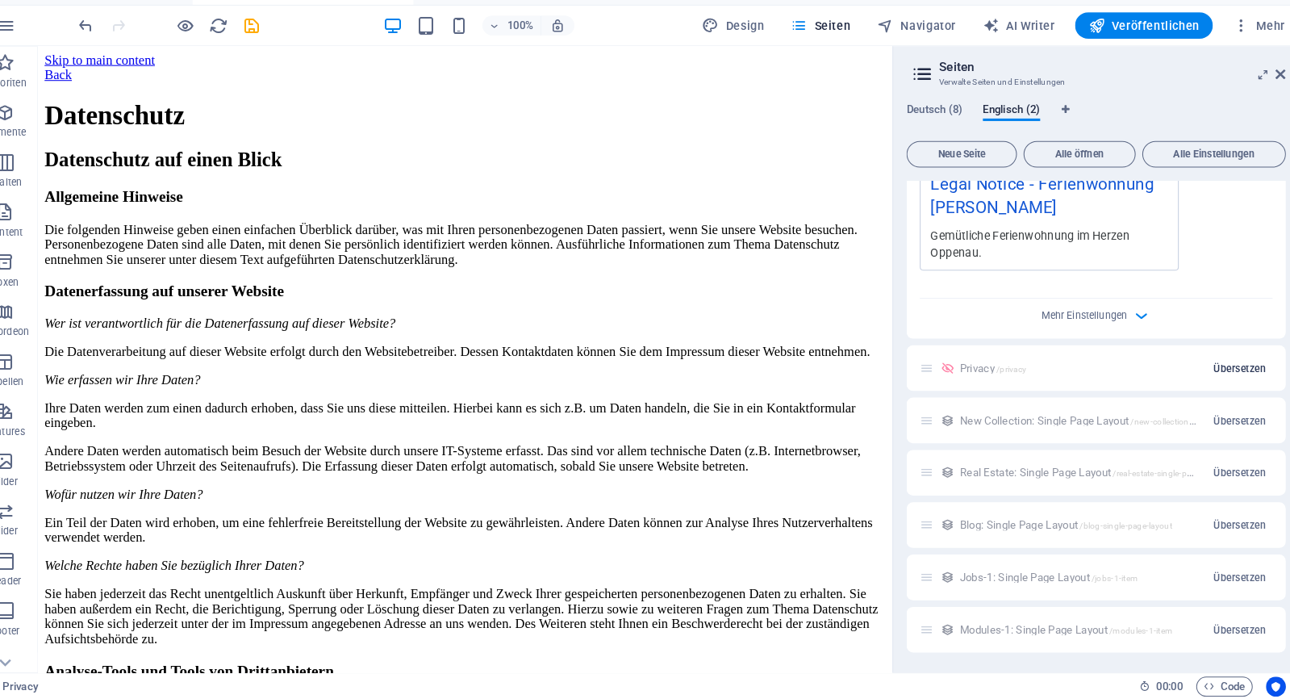
scroll to position [582, 0]
click at [1207, 371] on span "Übersetzen" at bounding box center [1232, 377] width 51 height 13
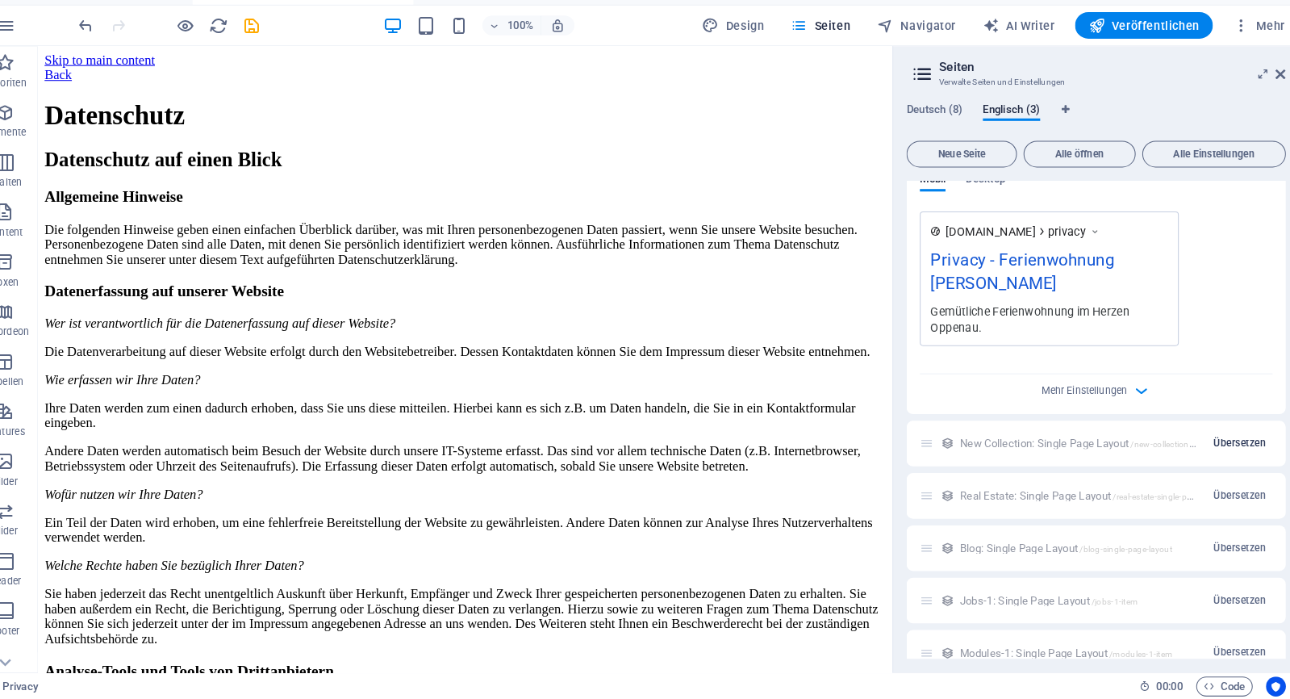
scroll to position [0, 0]
click at [1207, 444] on span "Übersetzen" at bounding box center [1232, 450] width 51 height 13
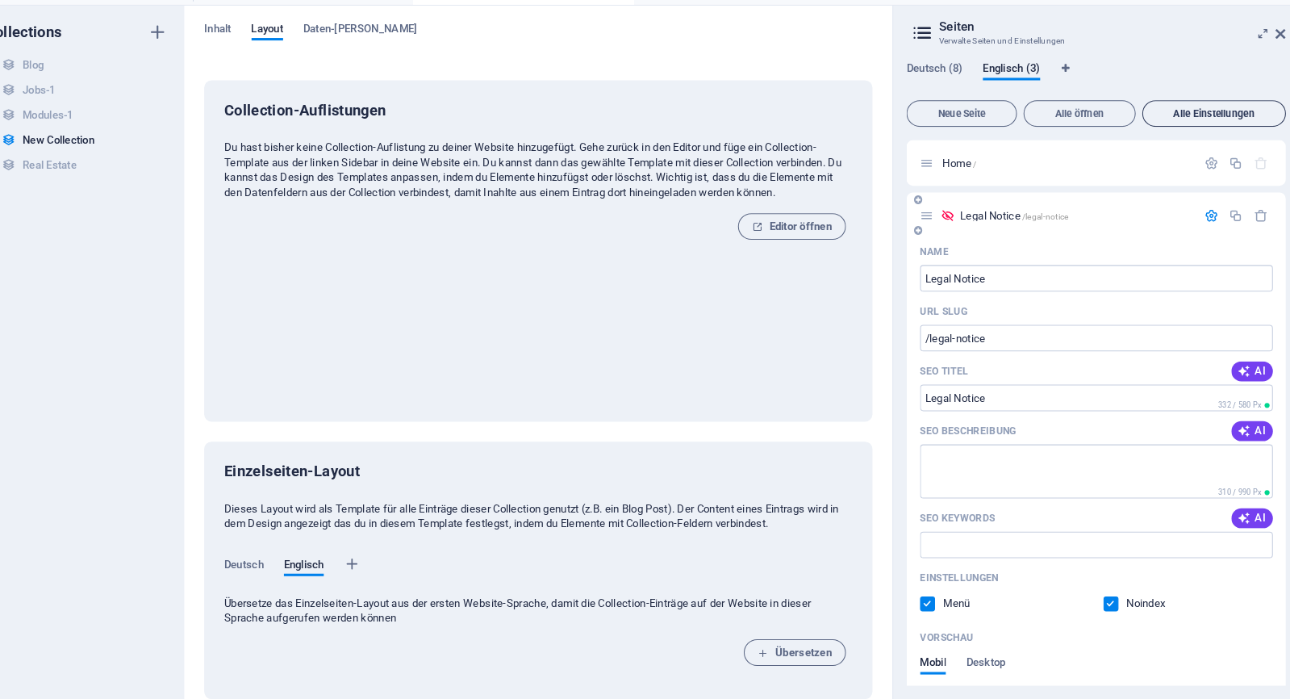
click at [1185, 125] on span "Alle Einstellungen" at bounding box center [1207, 130] width 125 height 10
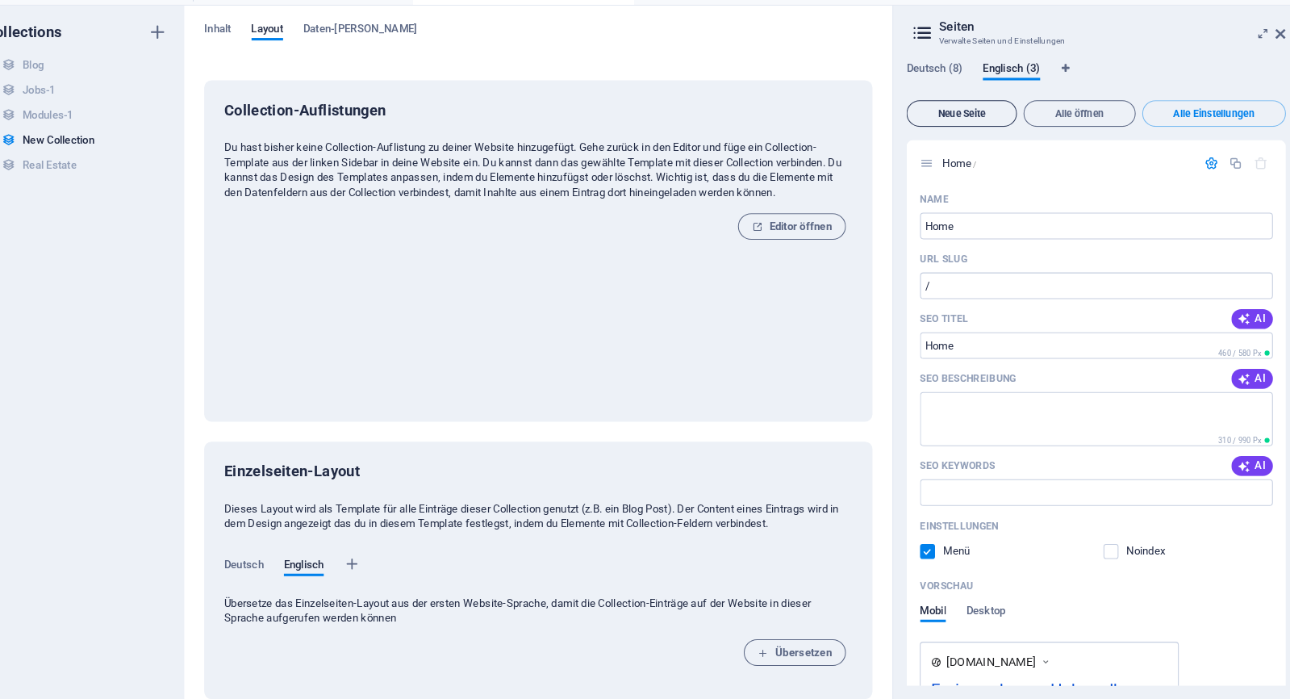
click at [967, 117] on button "Neue Seite" at bounding box center [962, 130] width 107 height 26
click at [909, 77] on span "Deutsch (8)" at bounding box center [936, 88] width 55 height 23
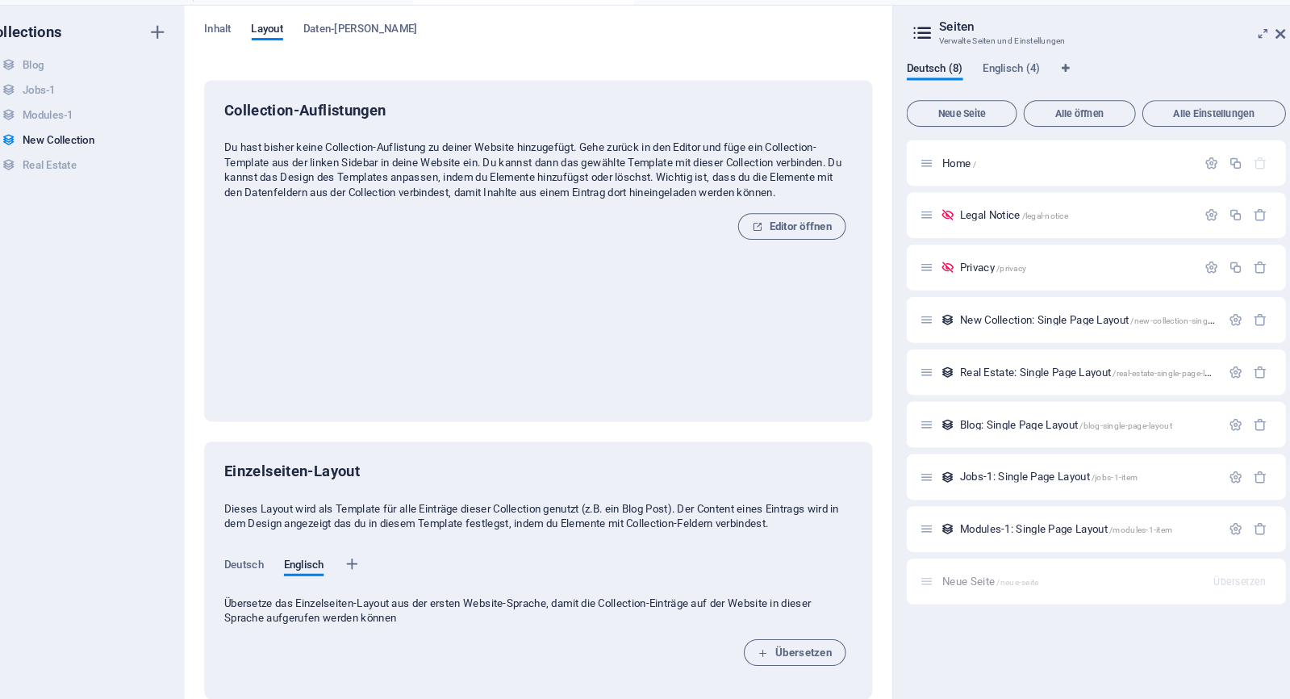
click at [909, 563] on div "Neue Seite /neue-seite Übersetzen" at bounding box center [1093, 584] width 369 height 44
click at [997, 562] on div "Neue Seite /neue-seite Übersetzen" at bounding box center [1093, 584] width 369 height 44
click at [1268, 46] on icon at bounding box center [1273, 52] width 10 height 13
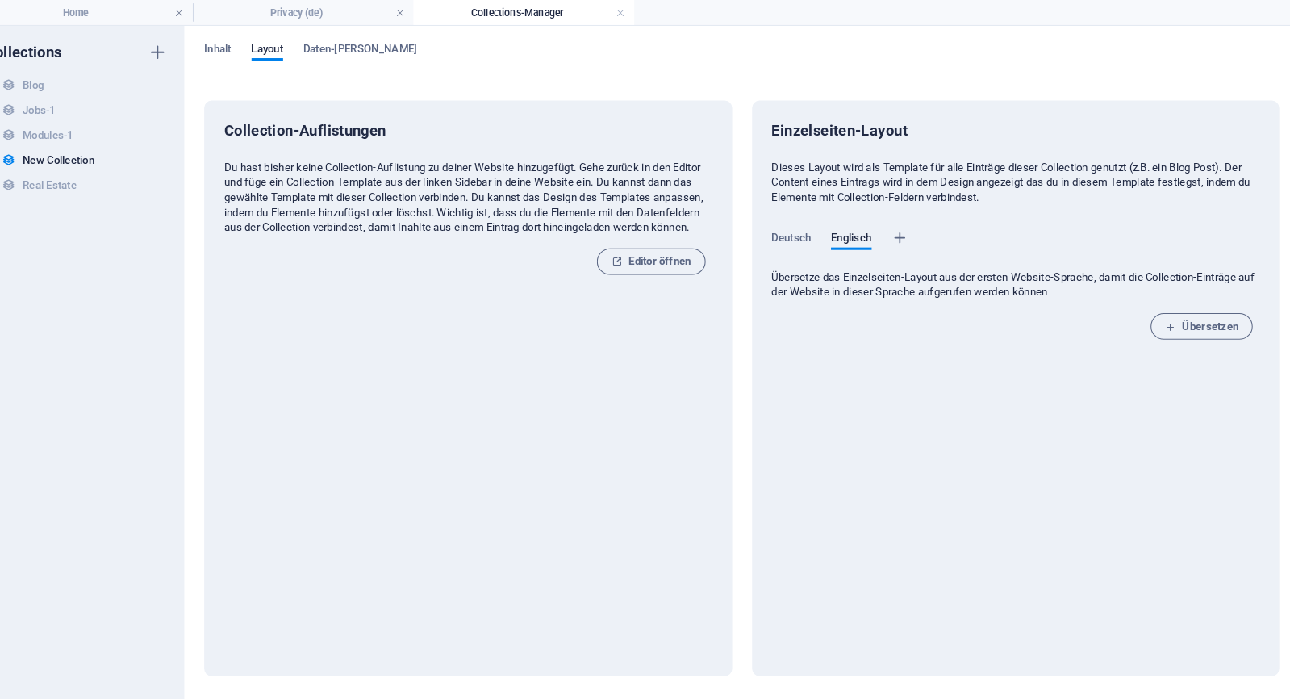
scroll to position [-1, 0]
click at [626, 8] on link at bounding box center [631, 12] width 10 height 15
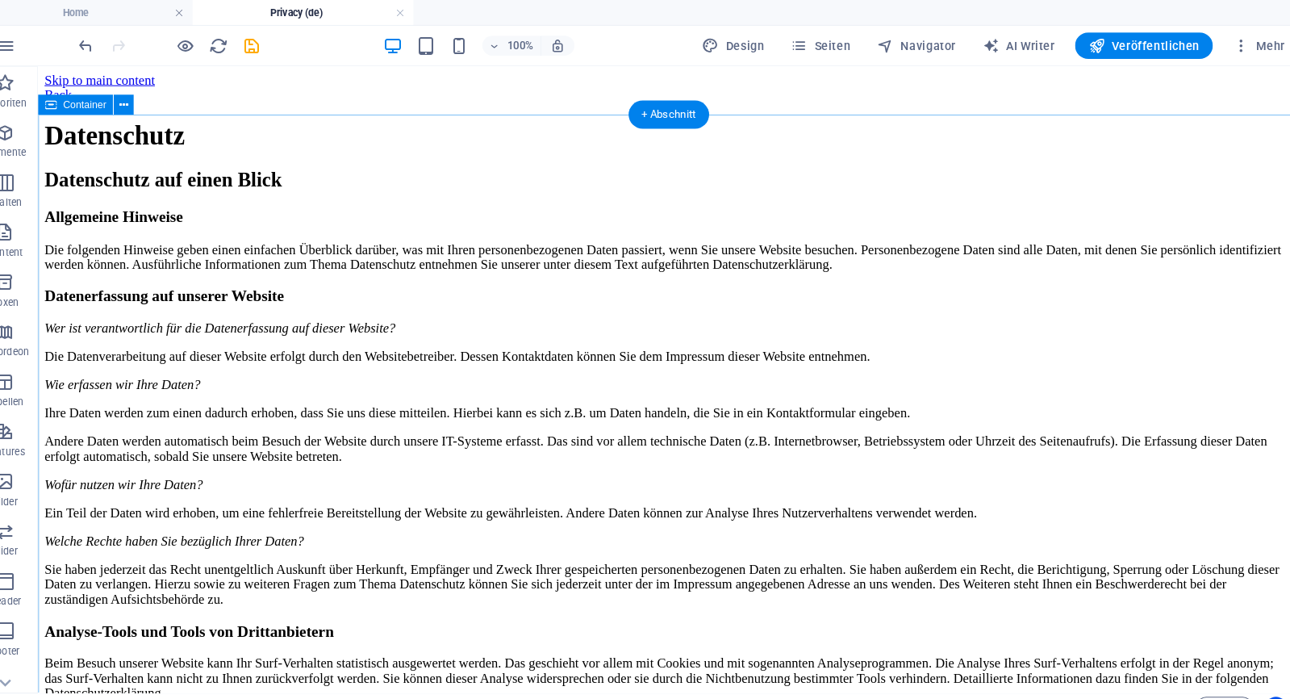
scroll to position [0, 0]
click at [412, 15] on link at bounding box center [417, 12] width 10 height 15
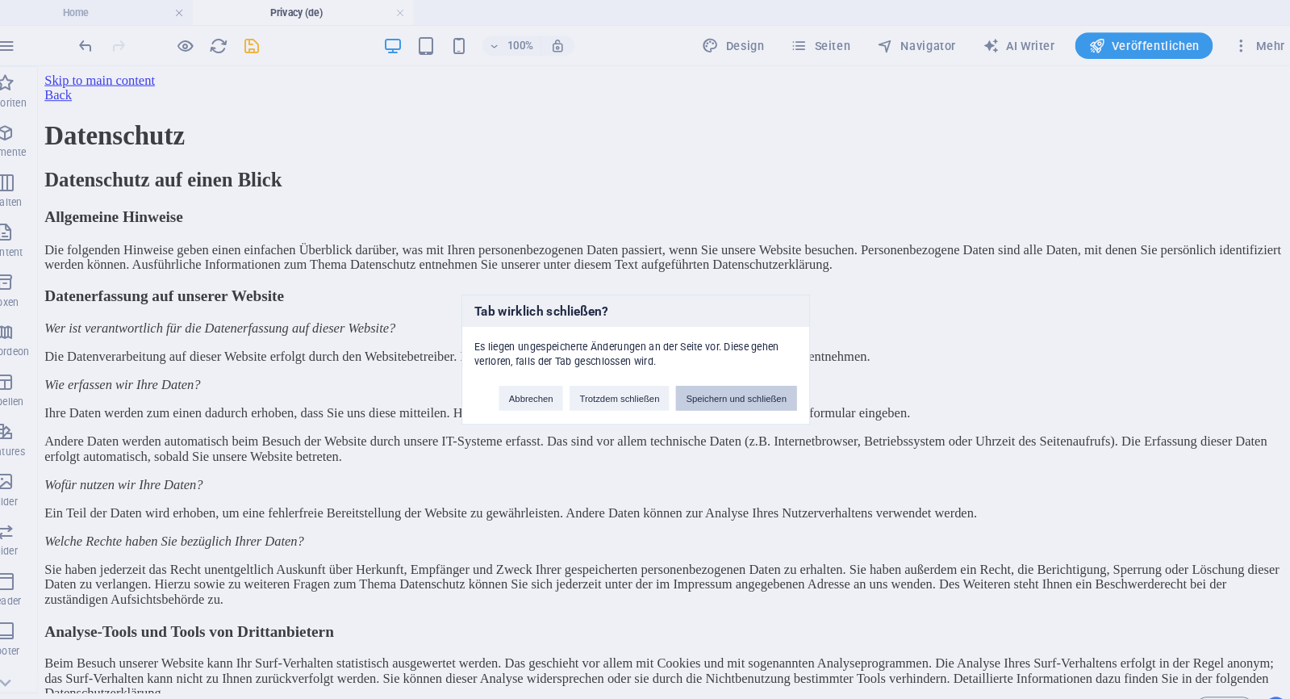
click at [684, 388] on button "Speichern und schließen" at bounding box center [742, 387] width 117 height 24
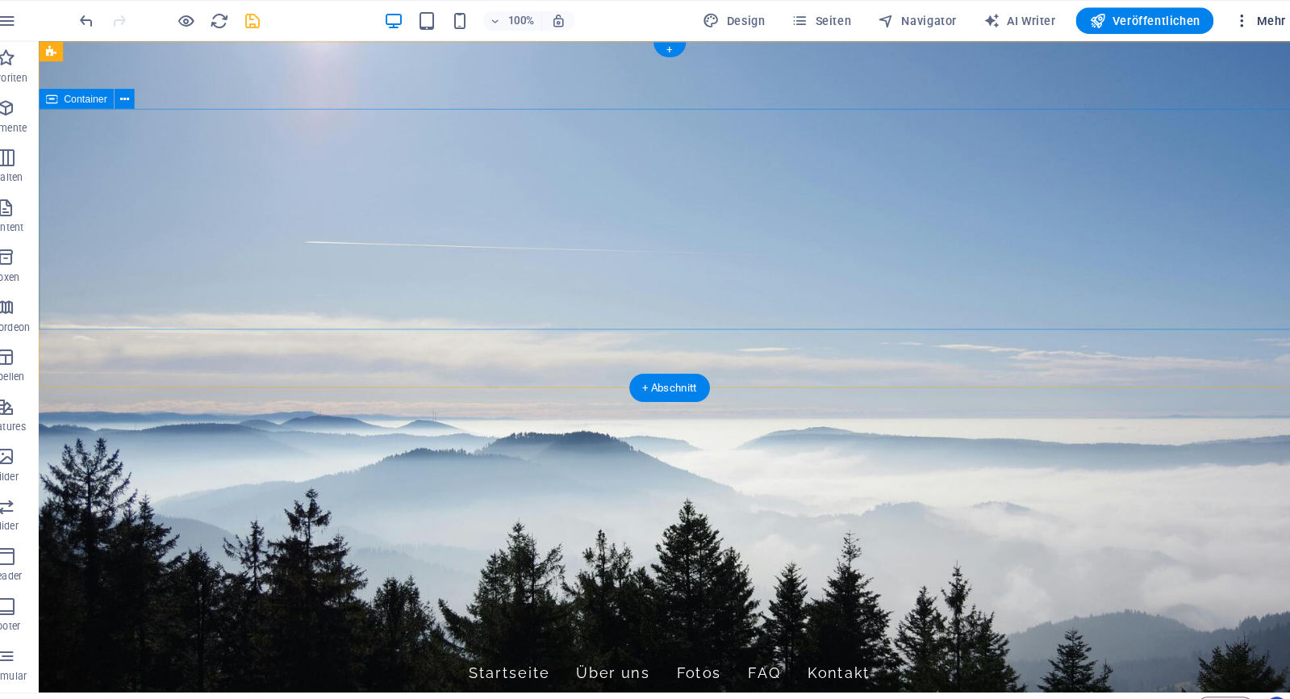
scroll to position [-1, 0]
click at [1226, 19] on span "Mehr" at bounding box center [1251, 20] width 51 height 16
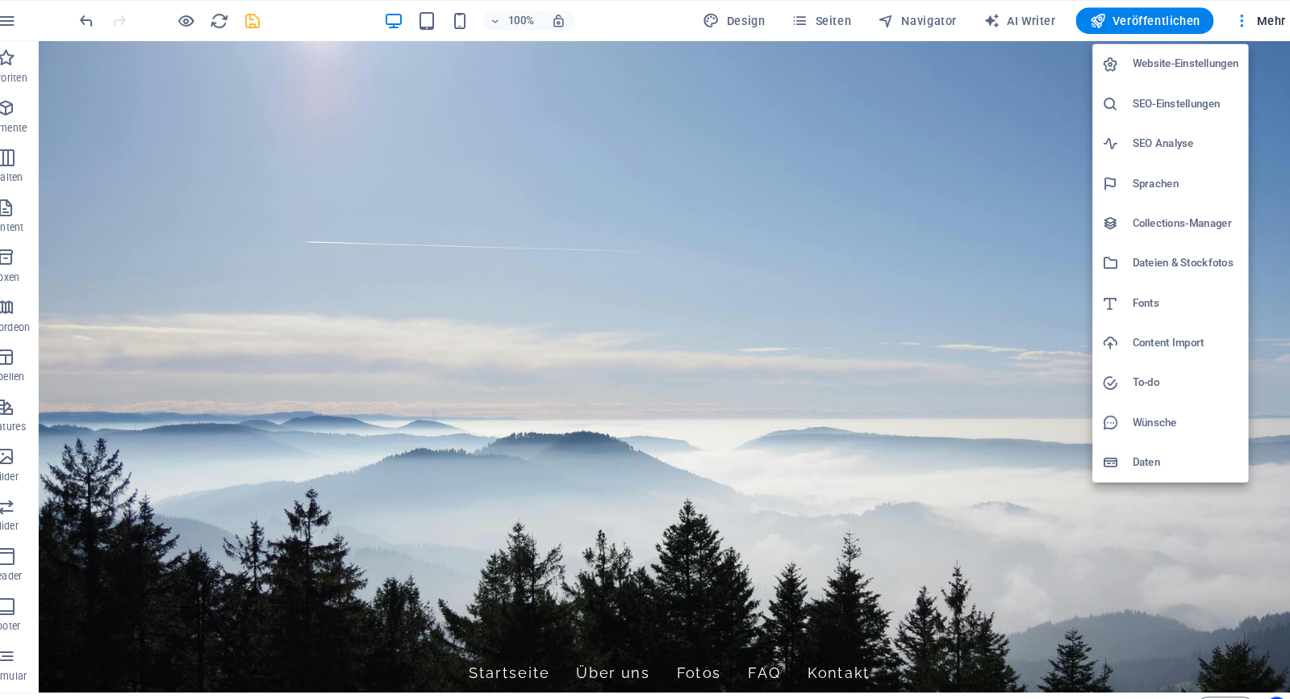
drag, startPoint x: 1152, startPoint y: 55, endPoint x: 1047, endPoint y: 83, distance: 107.9
click at [1047, 83] on div "Website-Einstellungen SEO-Einstellungen SEO Analyse Sprachen Collections-Manage…" at bounding box center [645, 354] width 1290 height 689
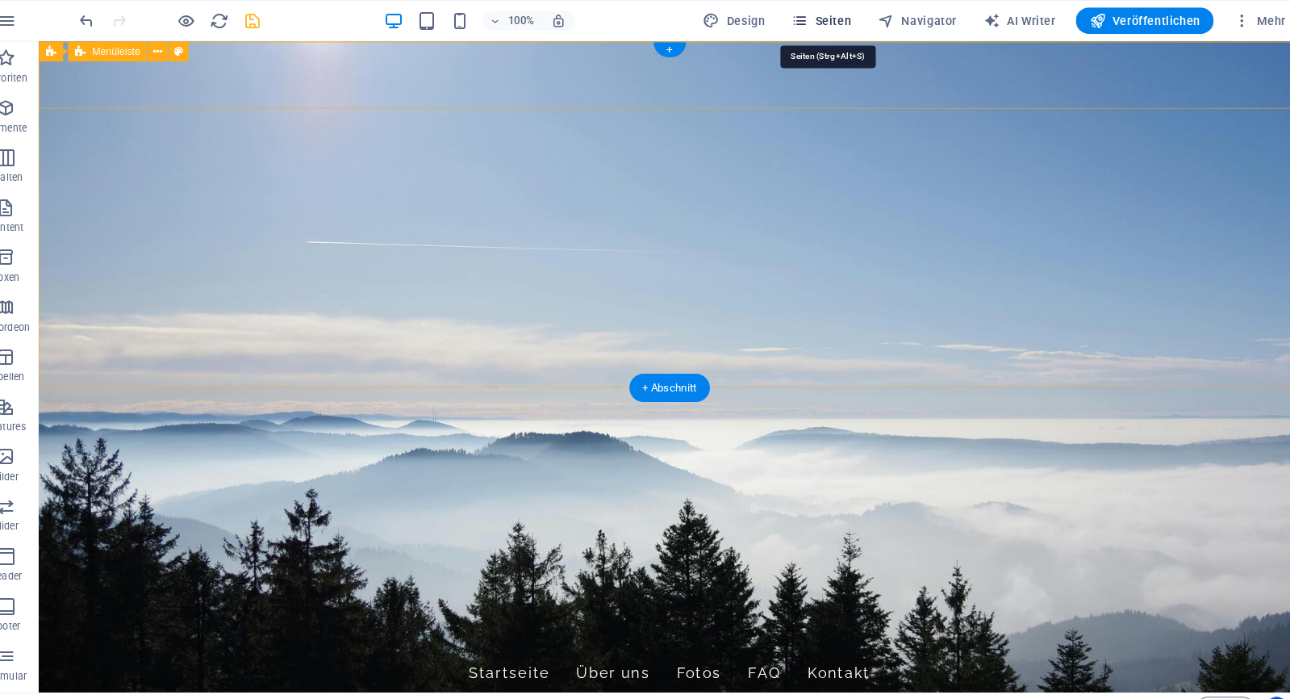
click at [826, 16] on span "Seiten" at bounding box center [825, 20] width 58 height 16
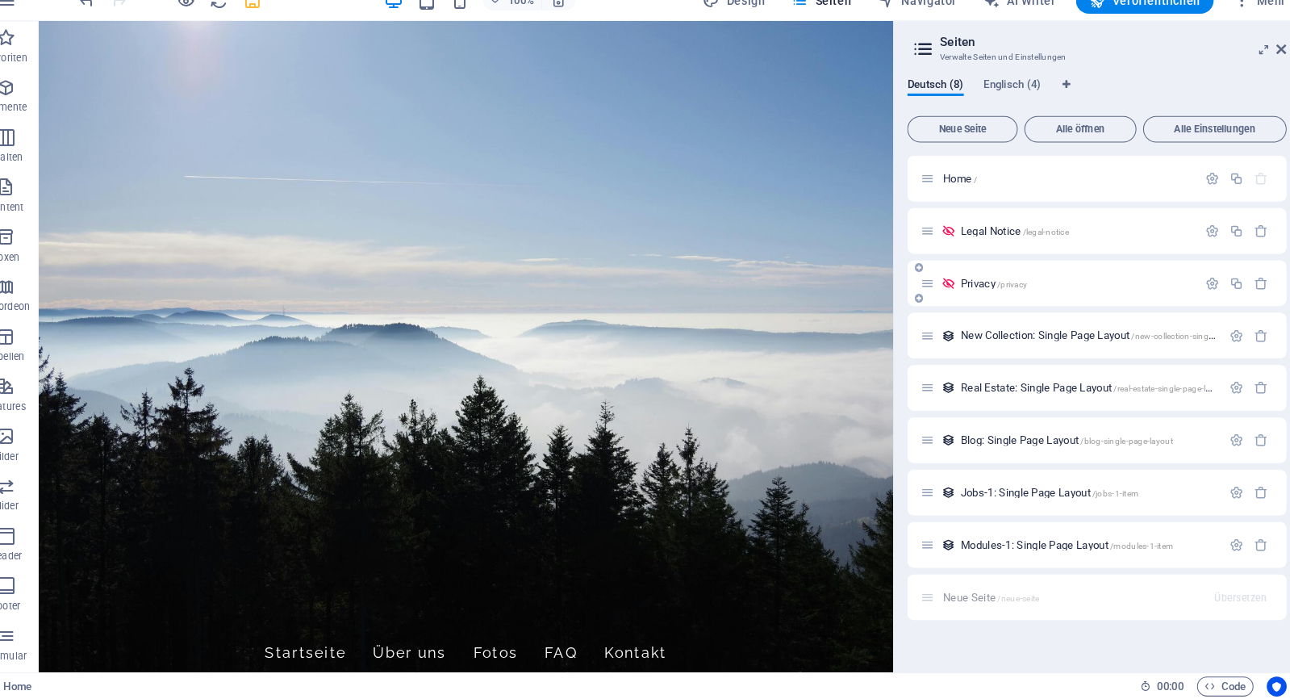
scroll to position [1, 0]
click at [1198, 237] on icon "button" at bounding box center [1205, 244] width 14 height 14
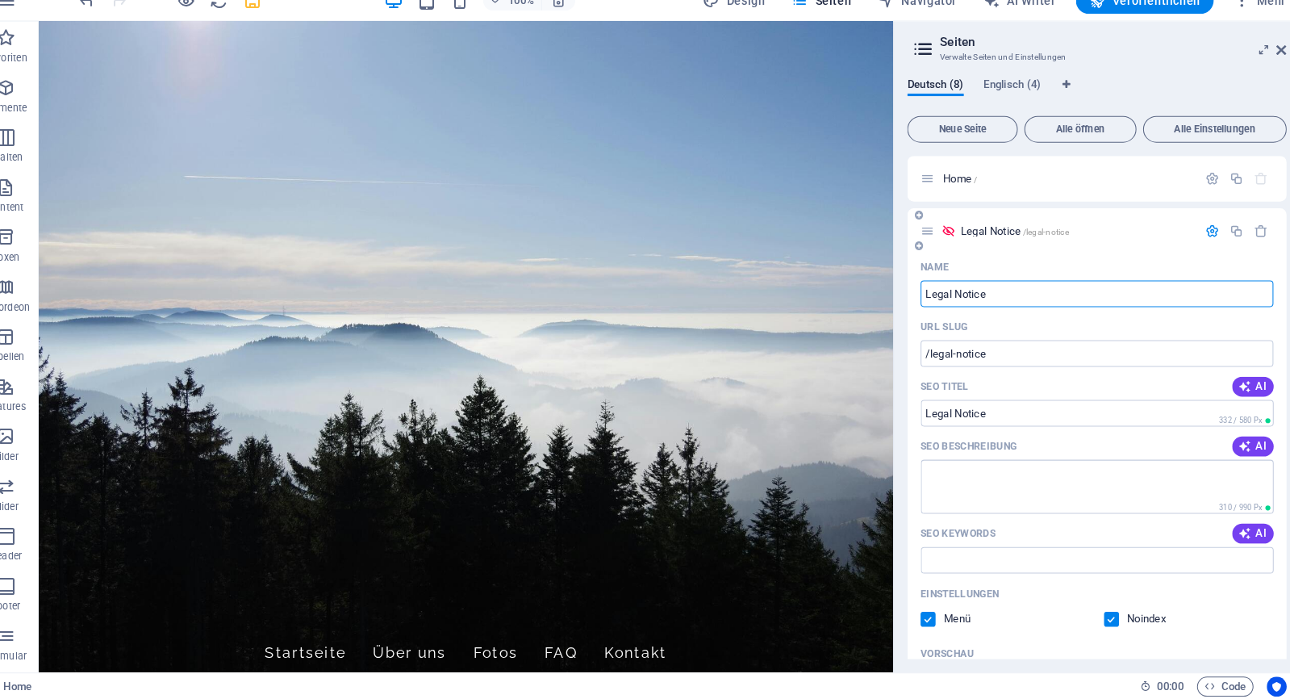
click at [1006, 292] on input "Legal Notice" at bounding box center [1093, 305] width 343 height 26
type input "Impressum"
type input "/impressum"
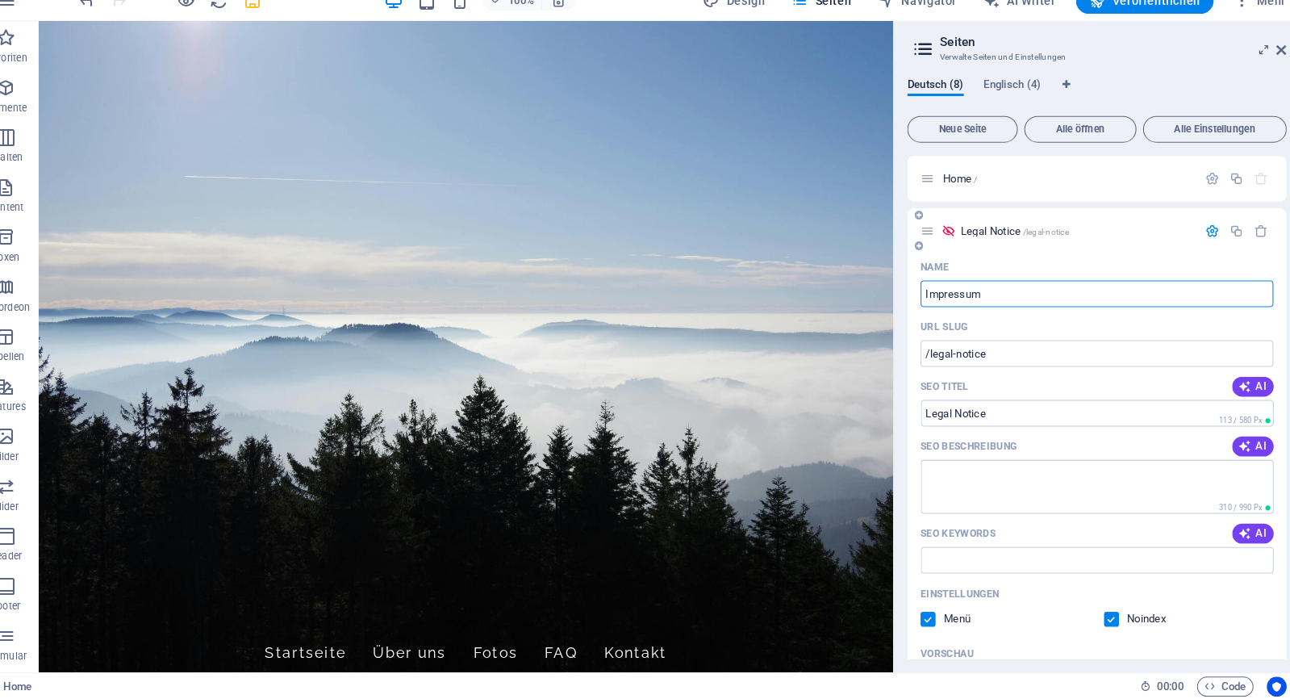
type input "Impressum"
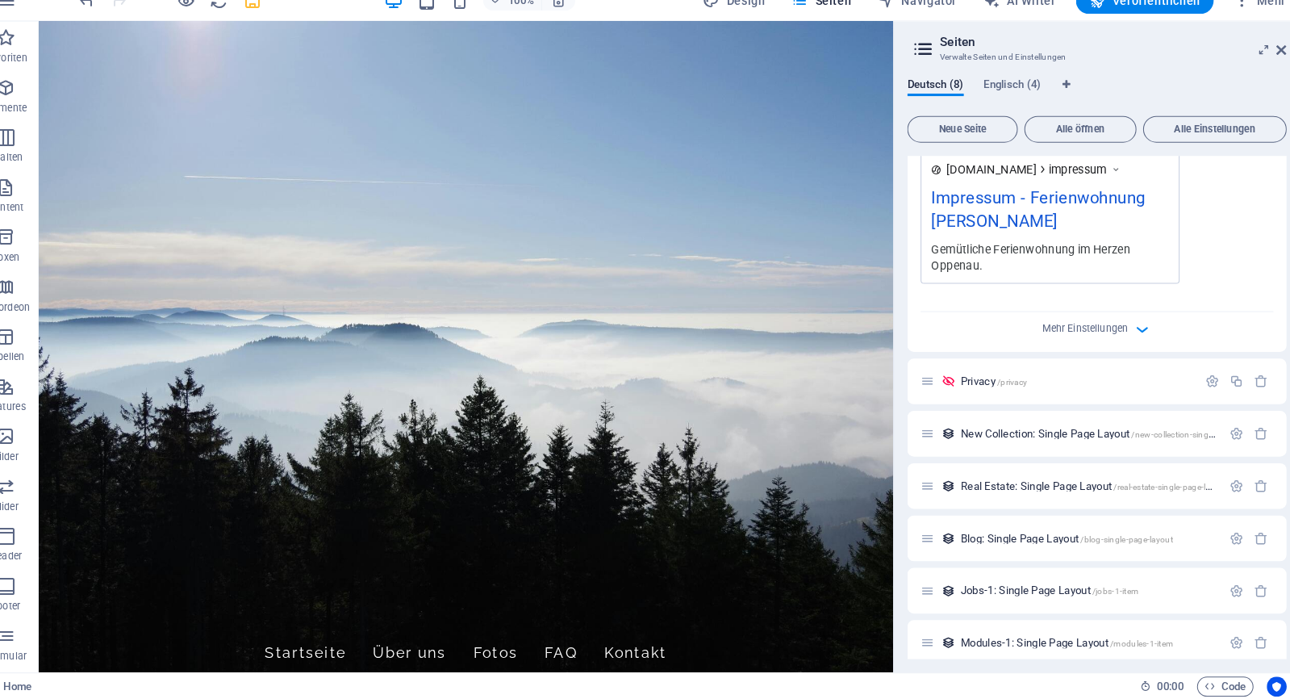
scroll to position [566, 0]
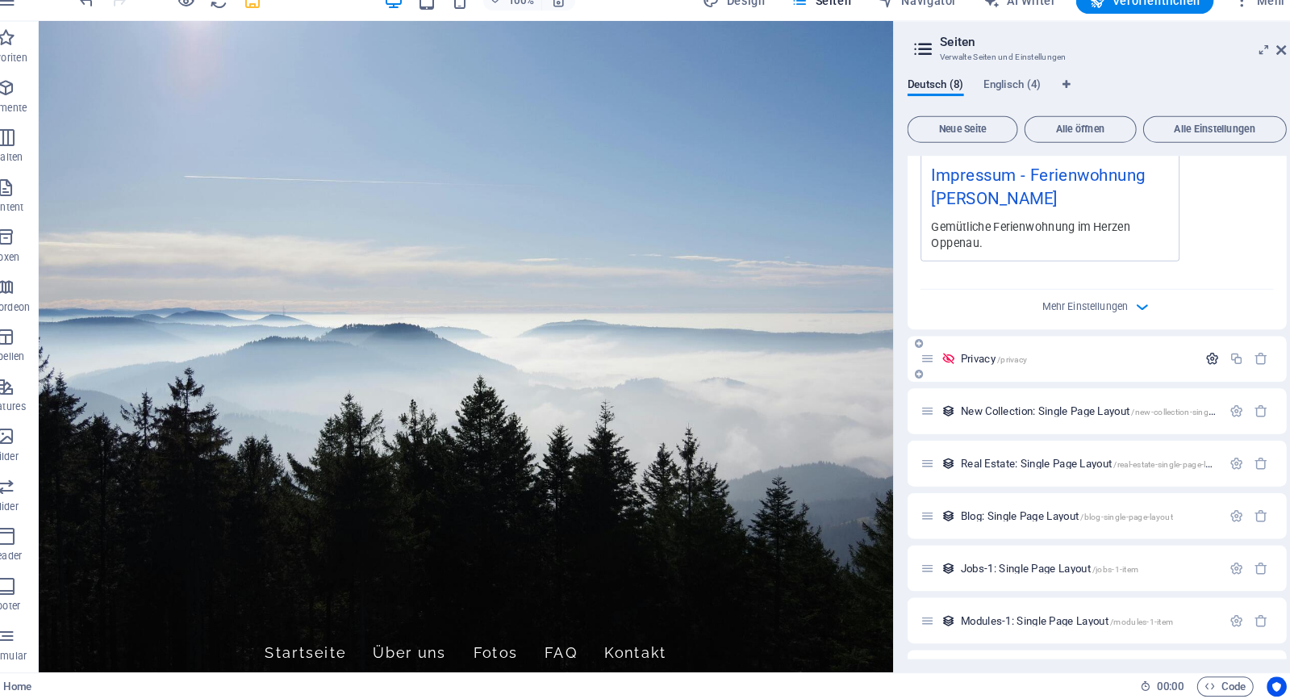
click at [1198, 362] on icon "button" at bounding box center [1205, 369] width 14 height 14
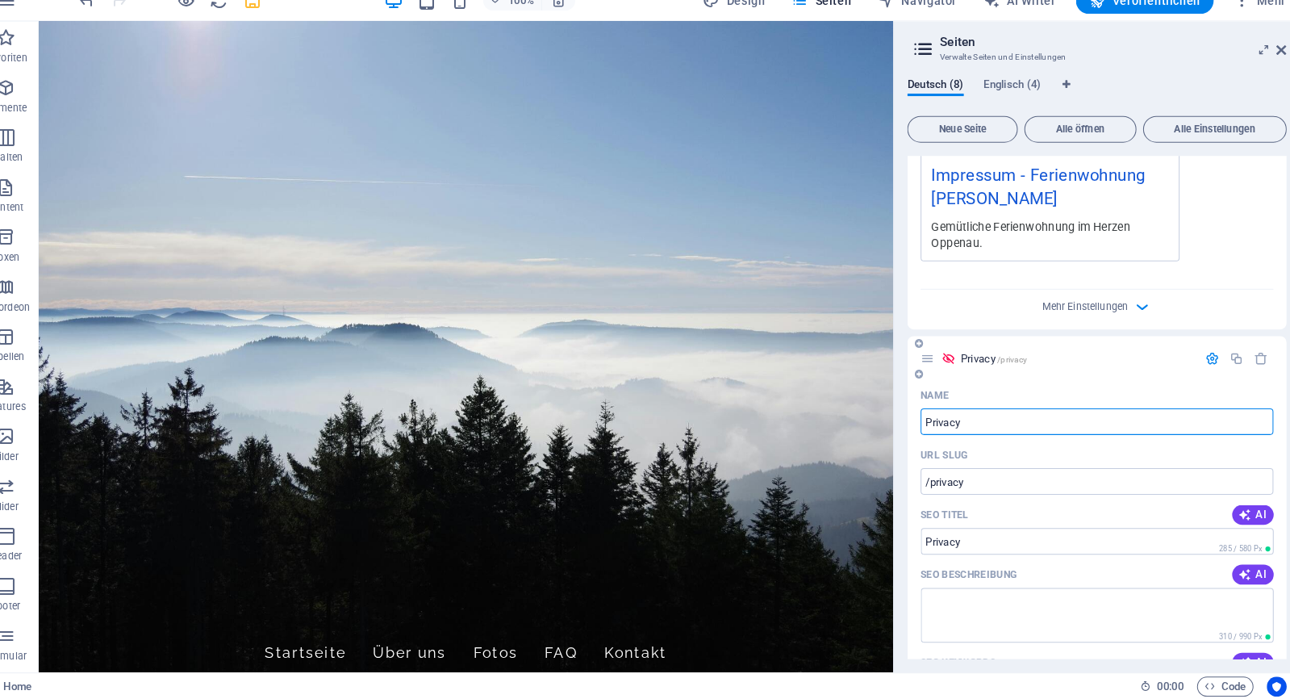
click at [1026, 416] on input "Privacy" at bounding box center [1093, 429] width 343 height 26
type input "Datenschutz"
type input "/datenschutz"
type input "Datenschutz"
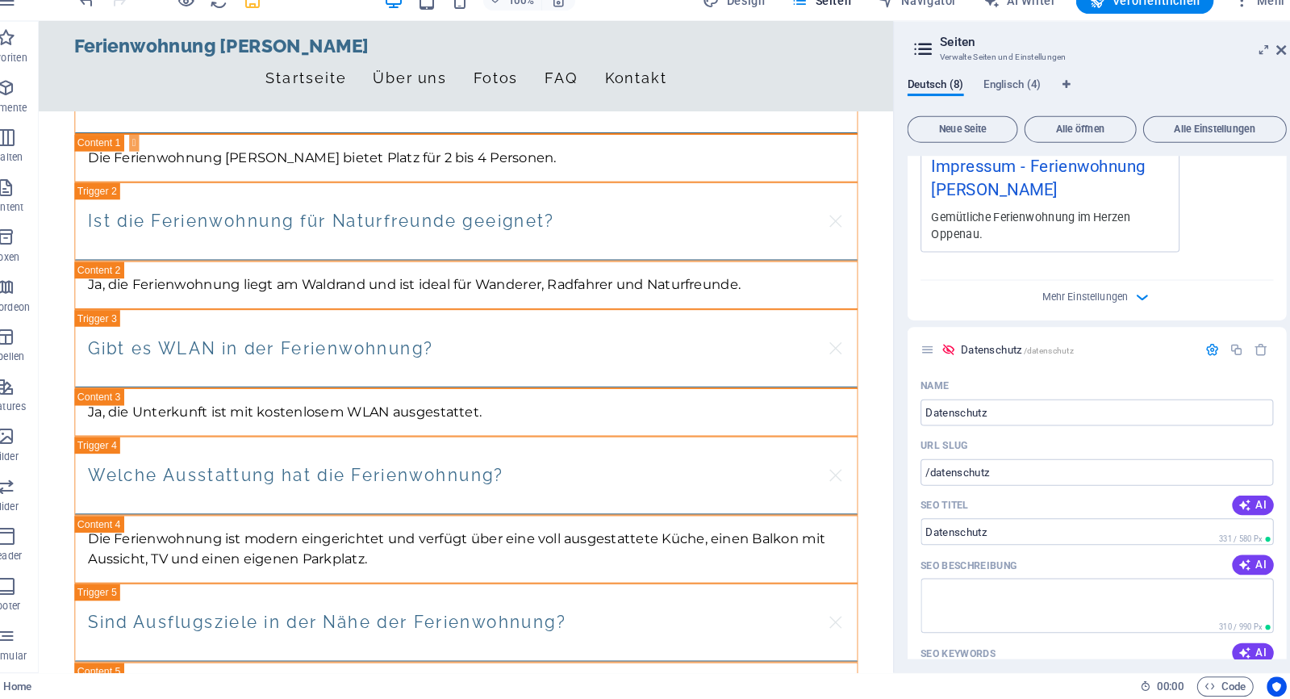
scroll to position [582, 0]
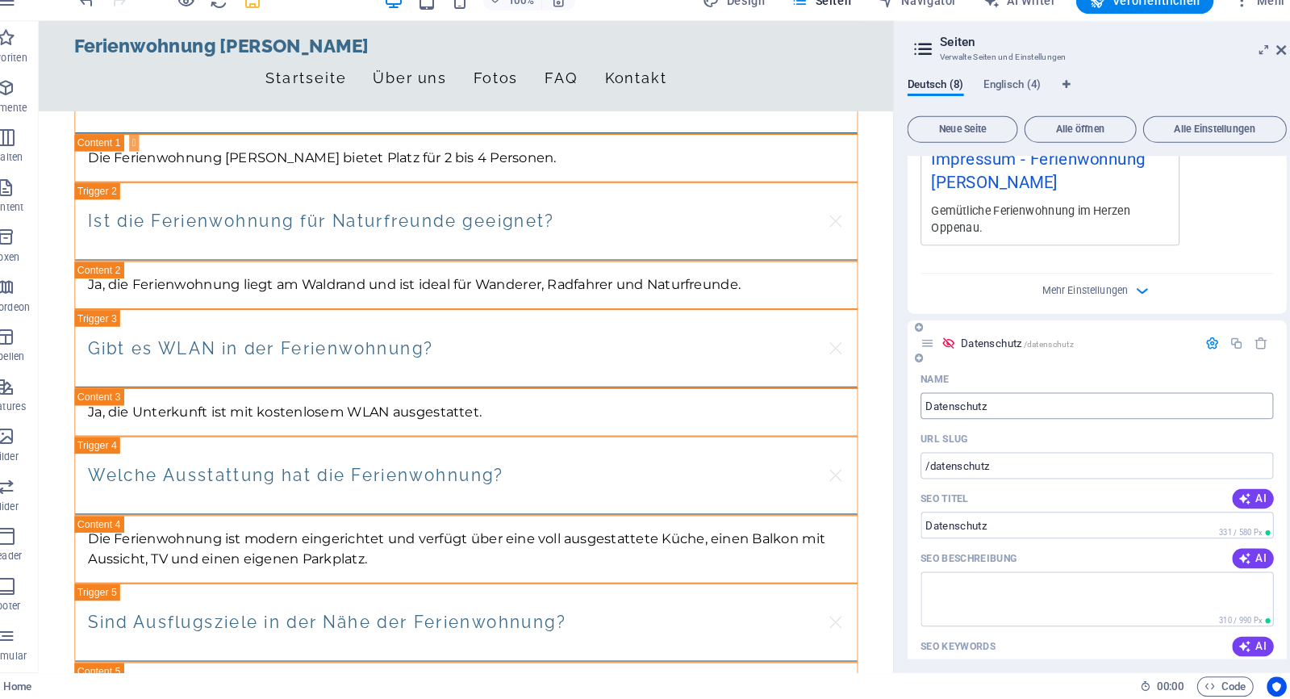
click at [1044, 401] on input "Datenschutz" at bounding box center [1093, 414] width 343 height 26
type input "Datenschutzerkl"
type input "/datenschutzerkl"
type input "Datenschutzerkl"
type input "Datenschutzerklärung"
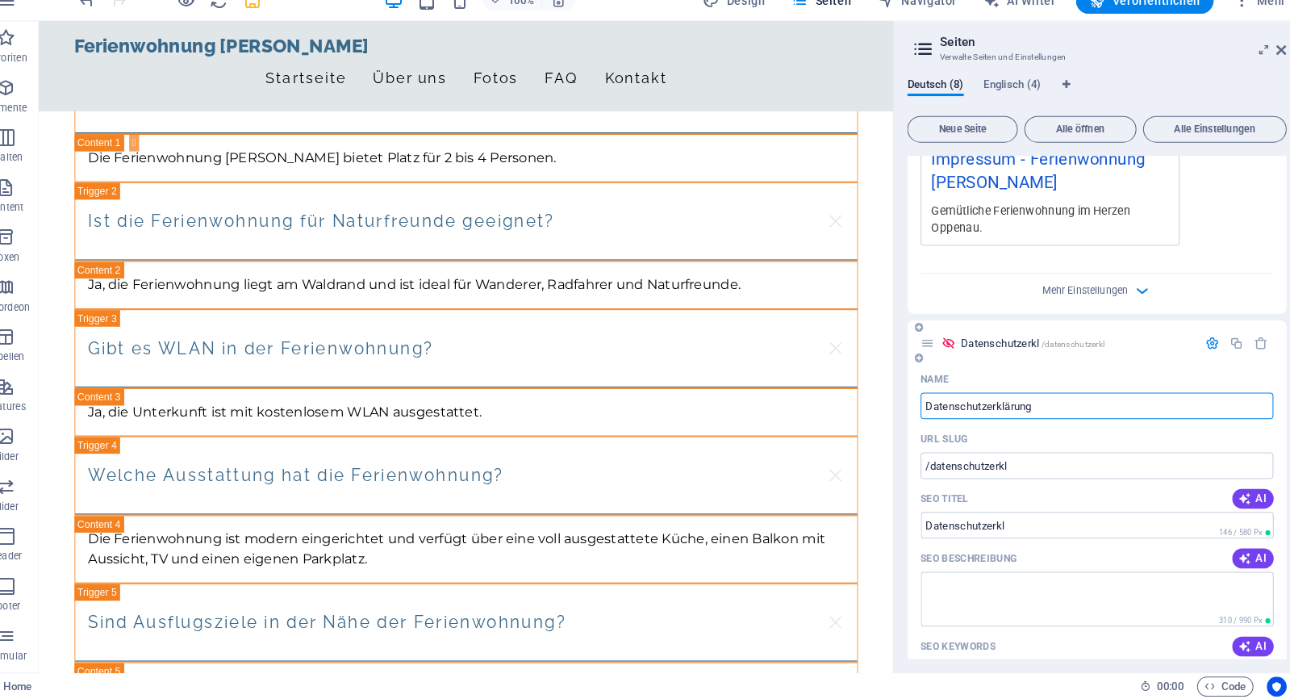
type input "/datenschutzerklaerung"
type input "Datenschutzerklärung"
click at [1039, 459] on input "/datenschutzerklaerung" at bounding box center [1093, 472] width 343 height 26
type input "/datenschutz"
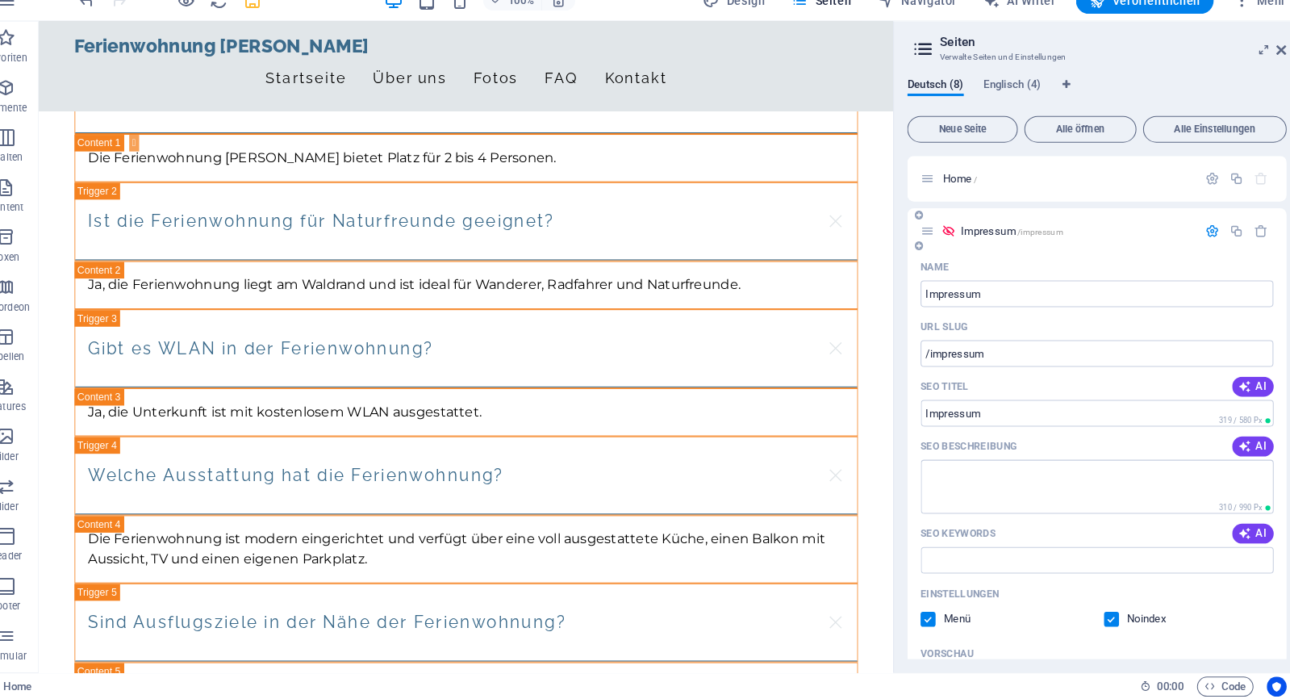
scroll to position [0, 0]
click at [1268, 61] on icon at bounding box center [1273, 67] width 10 height 13
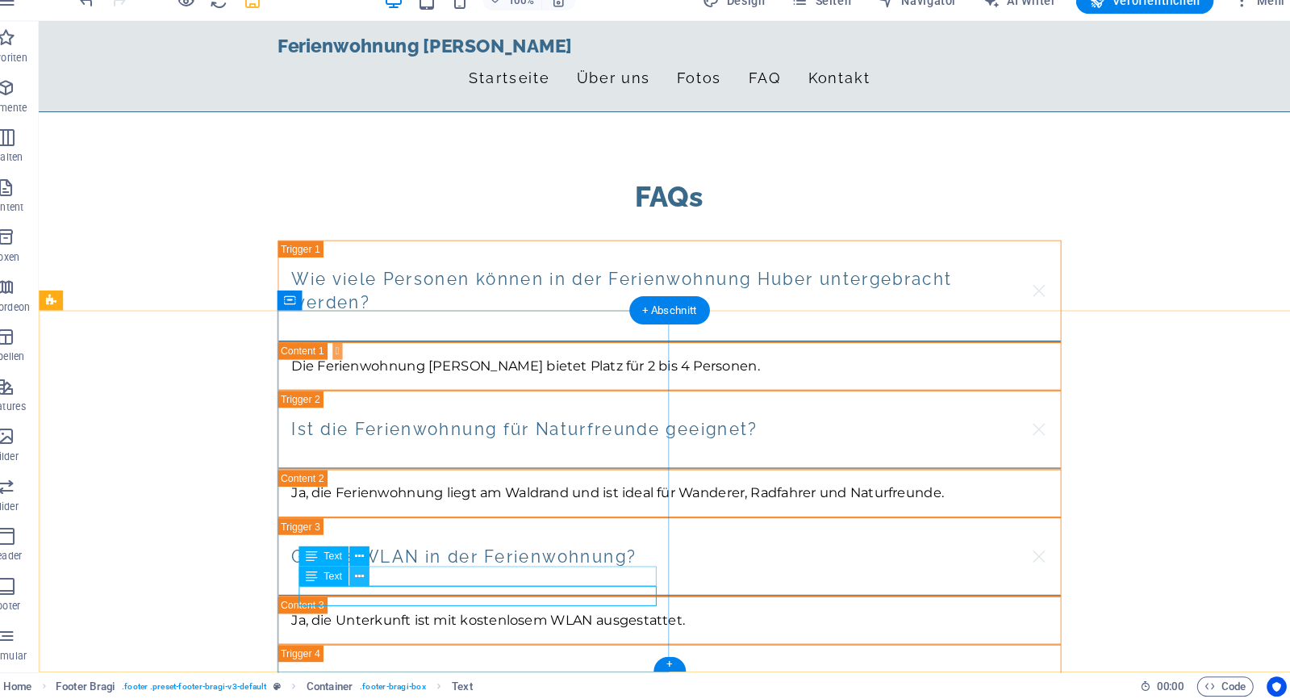
click at [372, 571] on icon at bounding box center [376, 579] width 9 height 17
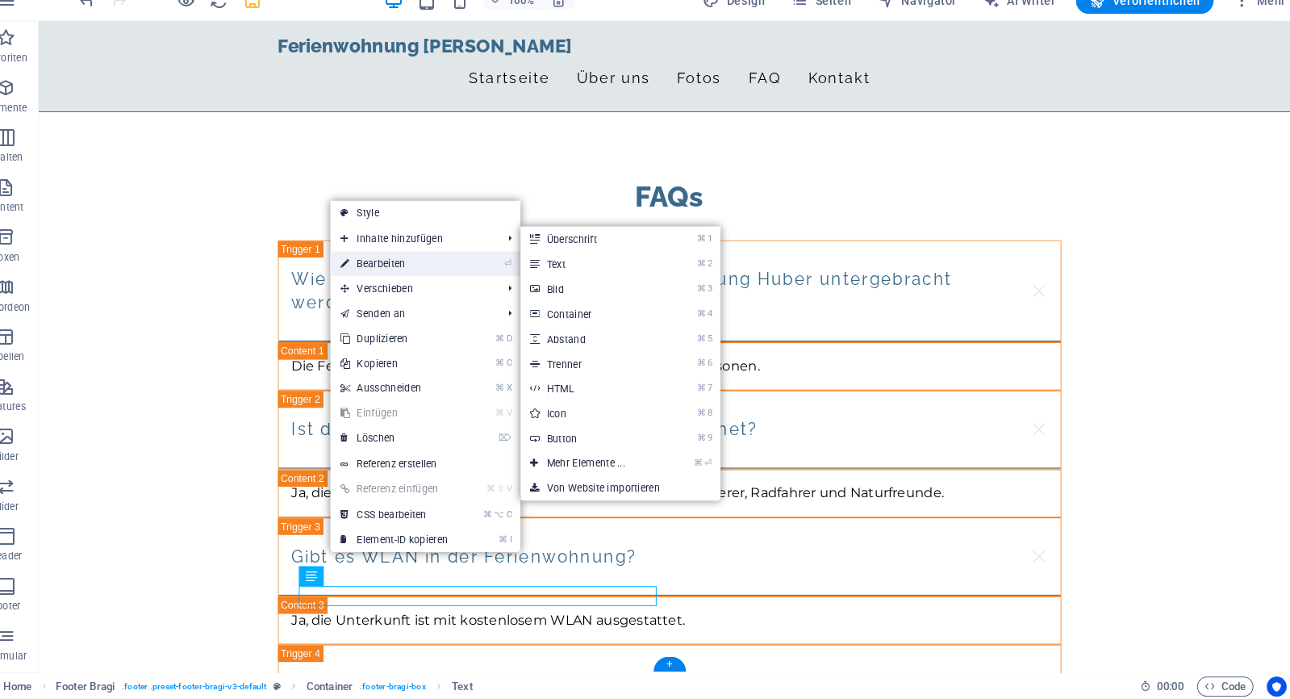
click at [431, 264] on link "⏎ Bearbeiten" at bounding box center [410, 276] width 124 height 24
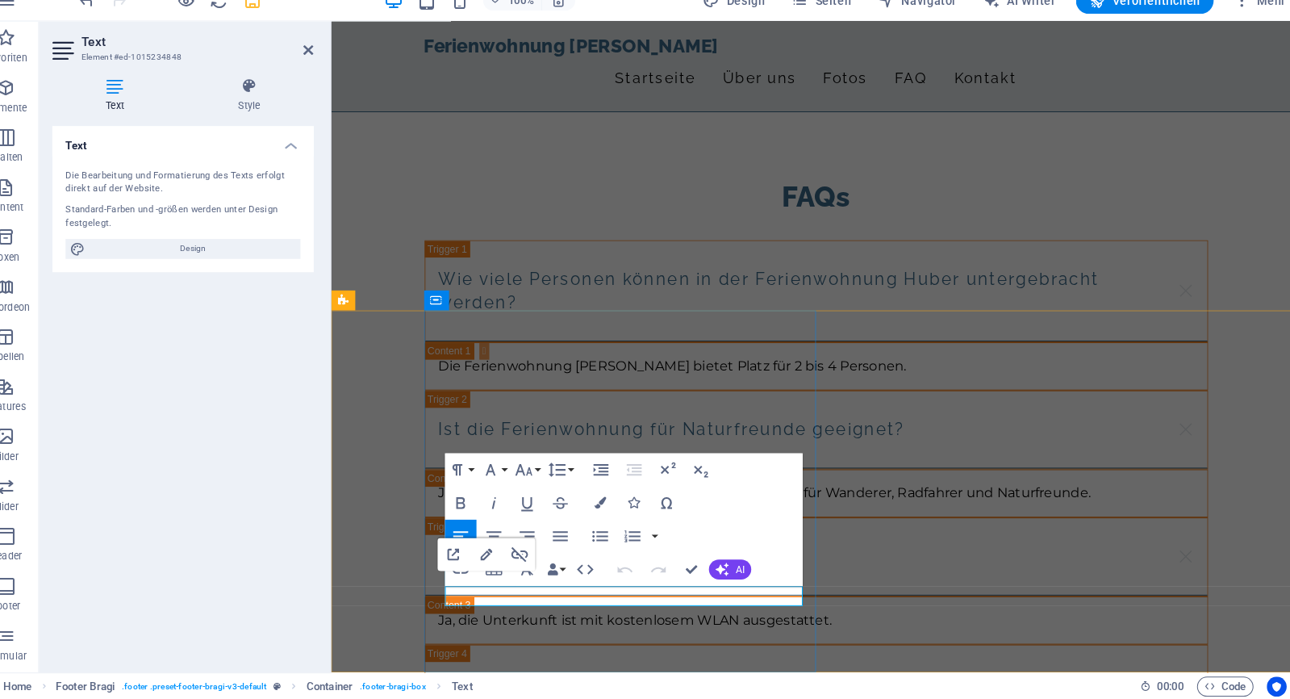
drag, startPoint x: 524, startPoint y: 579, endPoint x: 442, endPoint y: 580, distance: 81.5
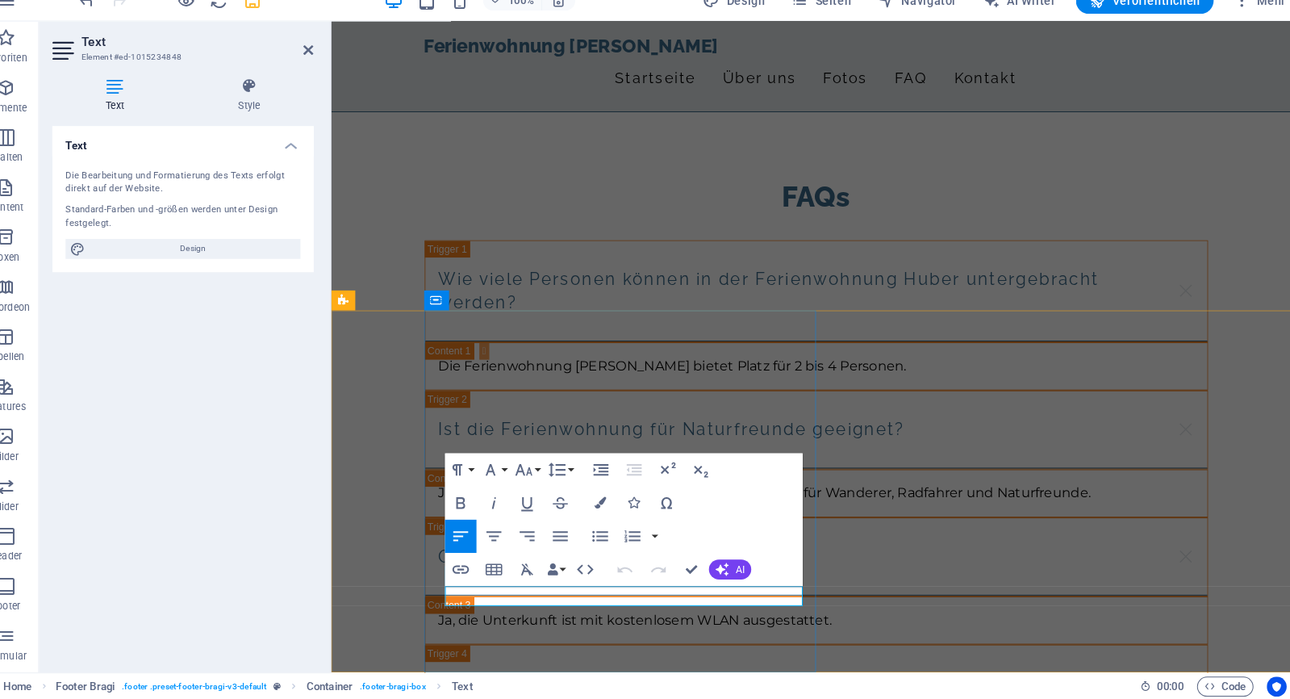
drag, startPoint x: 522, startPoint y: 580, endPoint x: 442, endPoint y: 580, distance: 79.9
click at [490, 549] on icon "button" at bounding box center [499, 558] width 19 height 19
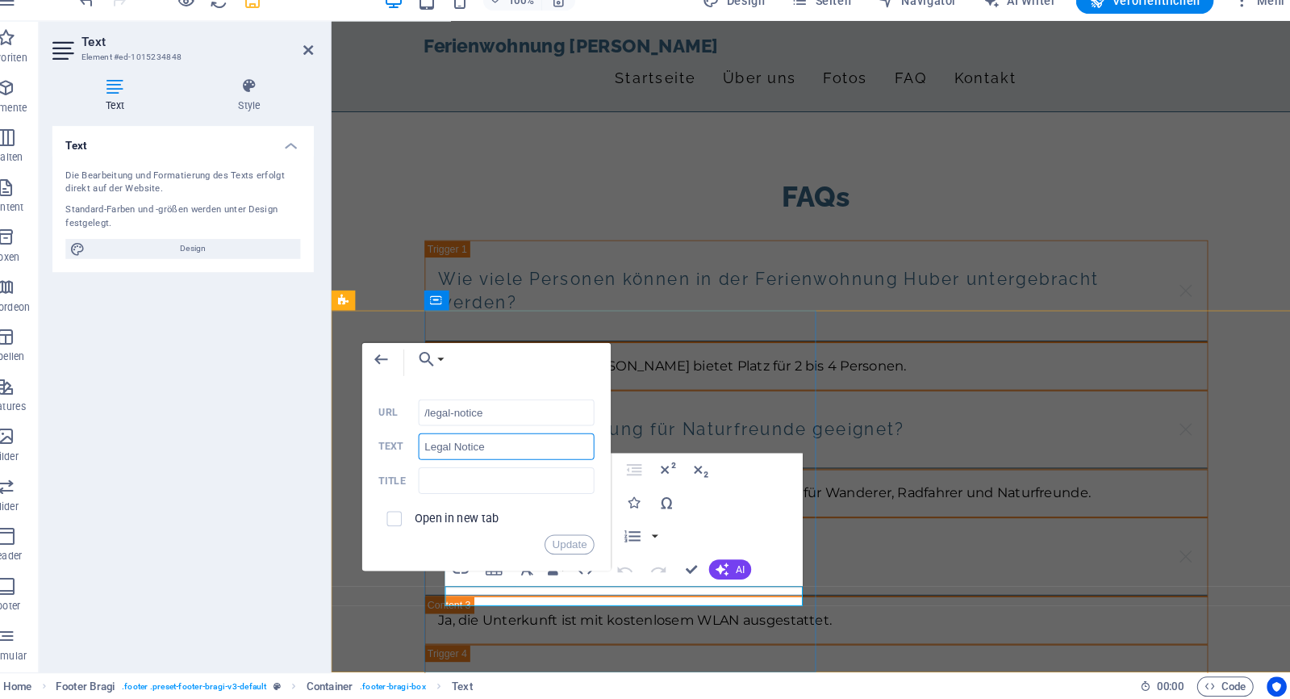
drag, startPoint x: 505, startPoint y: 436, endPoint x: 380, endPoint y: 433, distance: 125.1
click at [395, 441] on div "Legal Notice Text" at bounding box center [500, 454] width 210 height 27
drag, startPoint x: 513, startPoint y: 397, endPoint x: 416, endPoint y: 407, distance: 97.3
click at [433, 408] on input "/legal-notice" at bounding box center [518, 421] width 171 height 26
type input "/impressum"
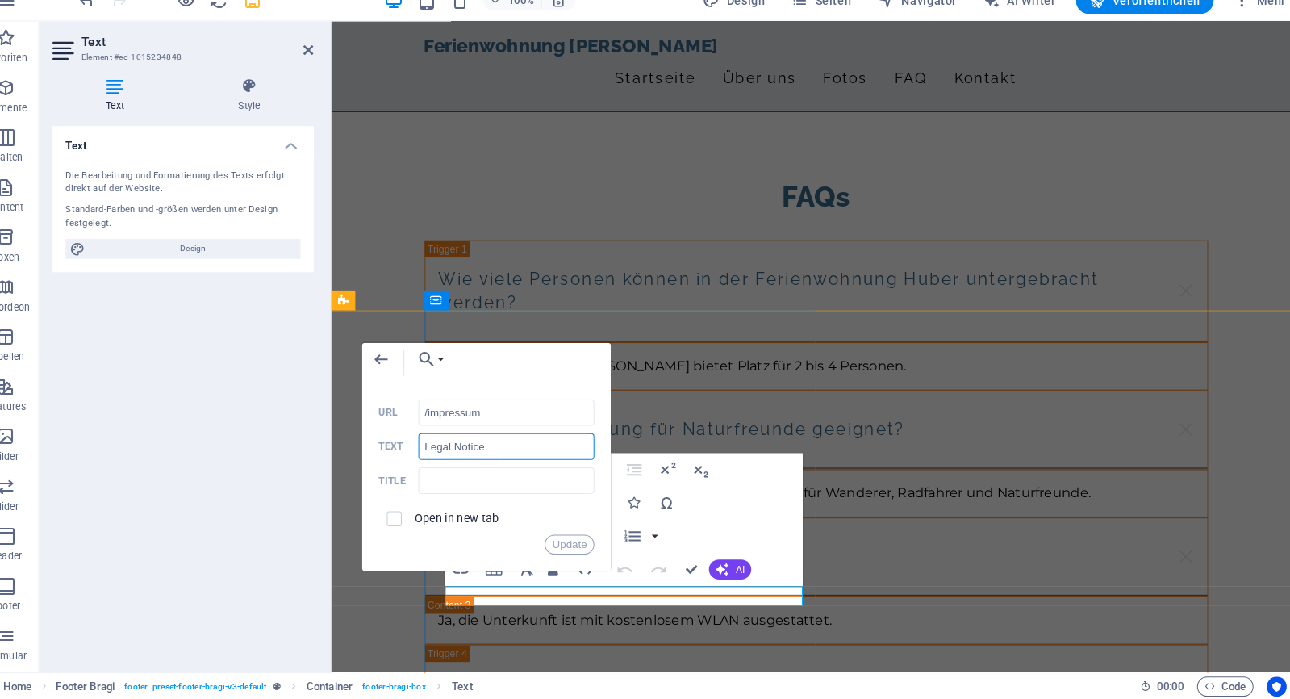
drag, startPoint x: 528, startPoint y: 434, endPoint x: 369, endPoint y: 433, distance: 159.0
click at [395, 441] on div "Legal Notice Text" at bounding box center [500, 454] width 210 height 27
type input "Impressum"
click at [556, 539] on button "Update" at bounding box center [580, 548] width 48 height 19
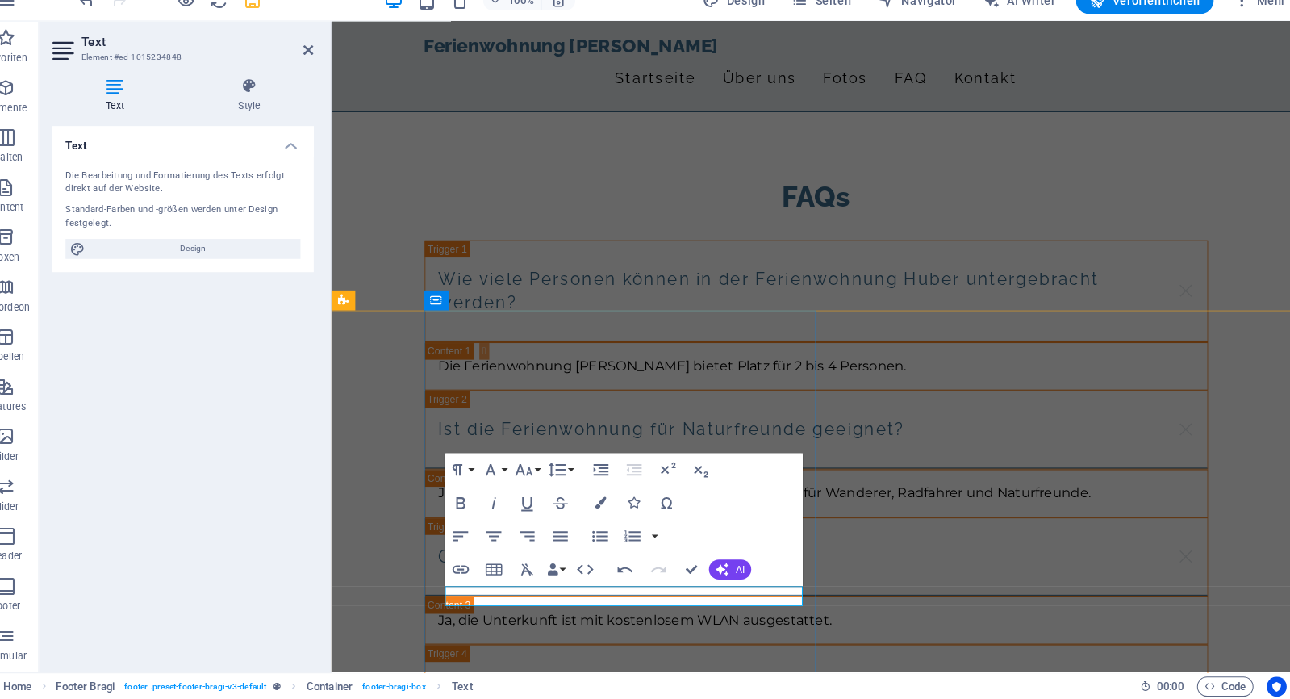
drag, startPoint x: 622, startPoint y: 581, endPoint x: 529, endPoint y: 583, distance: 93.6
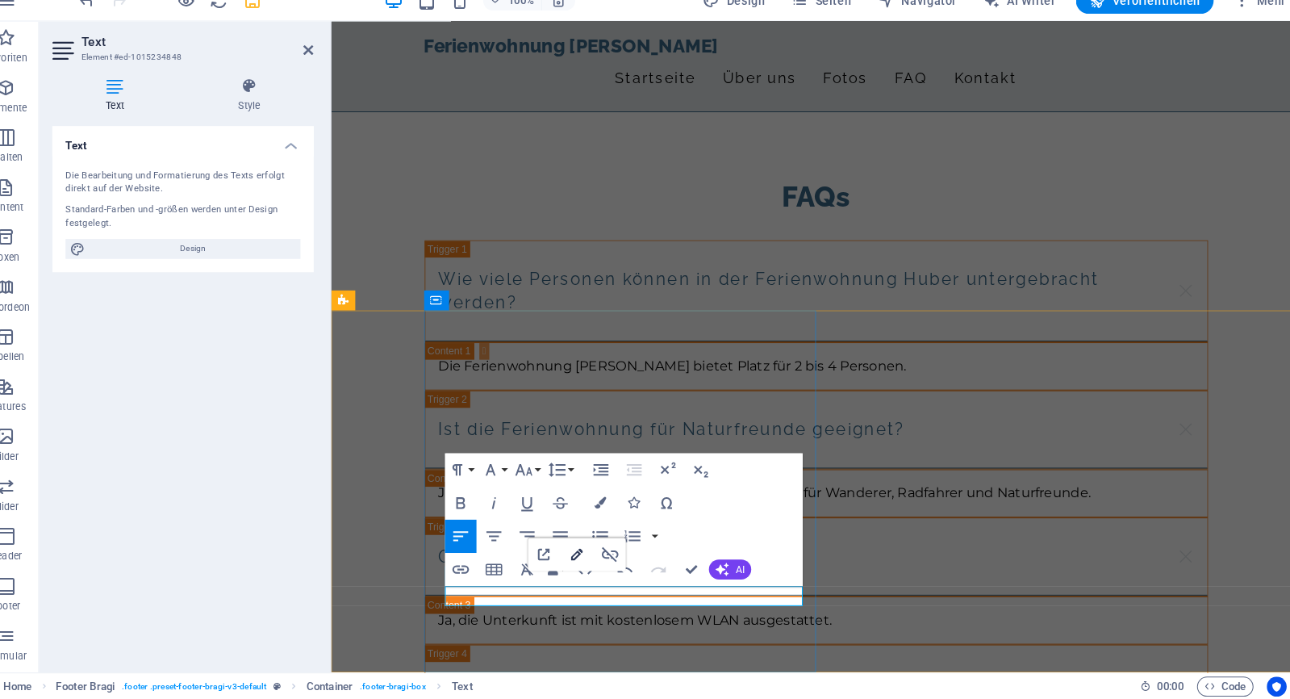
click at [578, 549] on icon "button" at bounding box center [587, 558] width 19 height 19
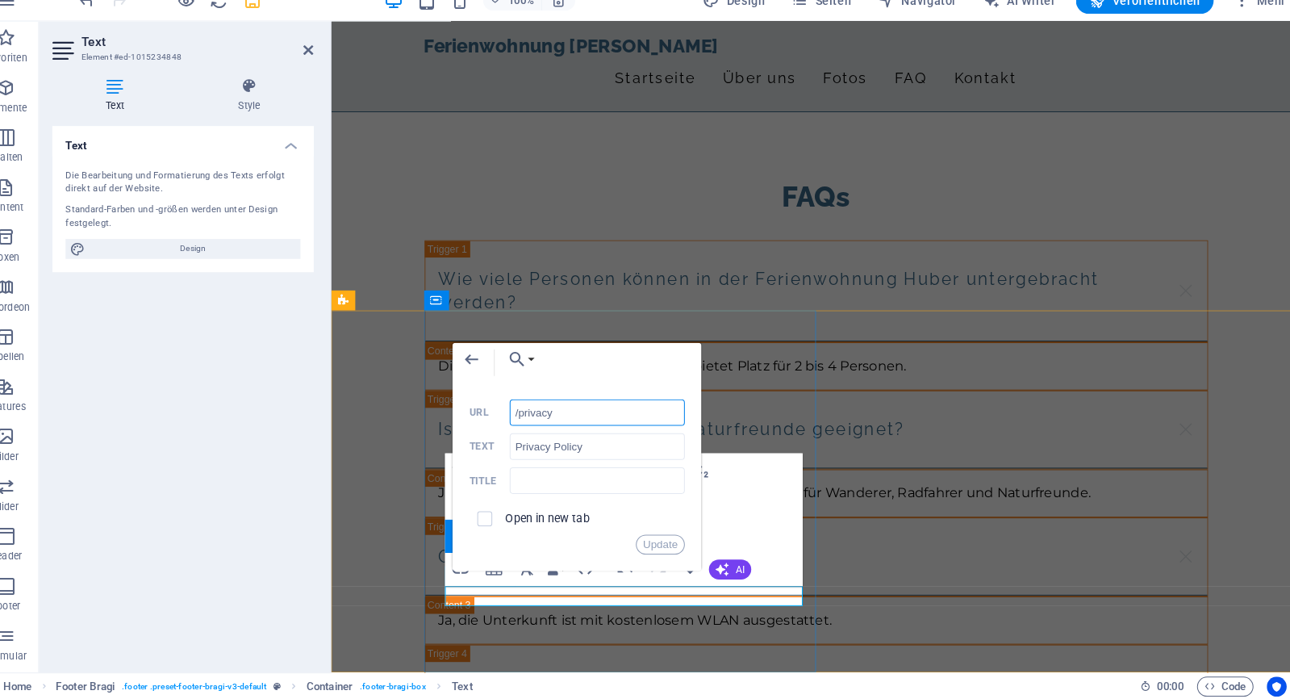
drag, startPoint x: 572, startPoint y: 405, endPoint x: 504, endPoint y: 403, distance: 67.8
click at [522, 408] on input "/privacy" at bounding box center [607, 421] width 171 height 26
click at [627, 441] on input "Privacy Policy" at bounding box center [607, 454] width 171 height 26
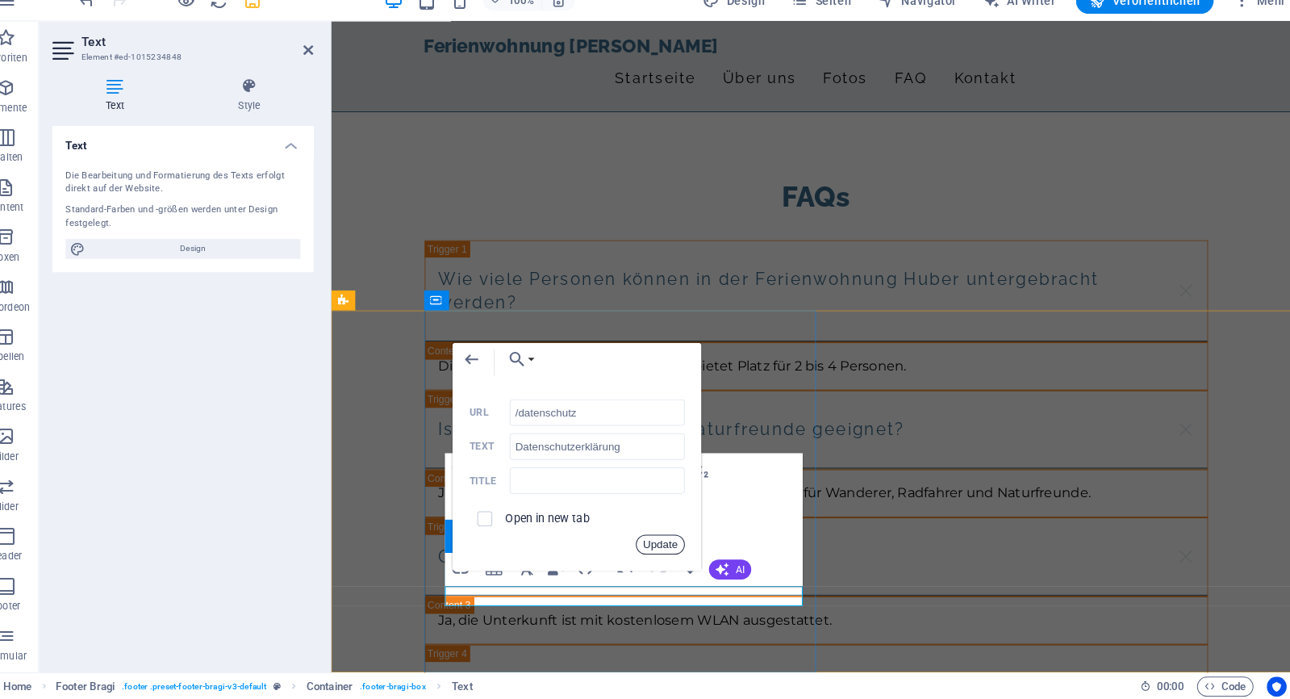
click at [648, 539] on button "Update" at bounding box center [669, 548] width 48 height 19
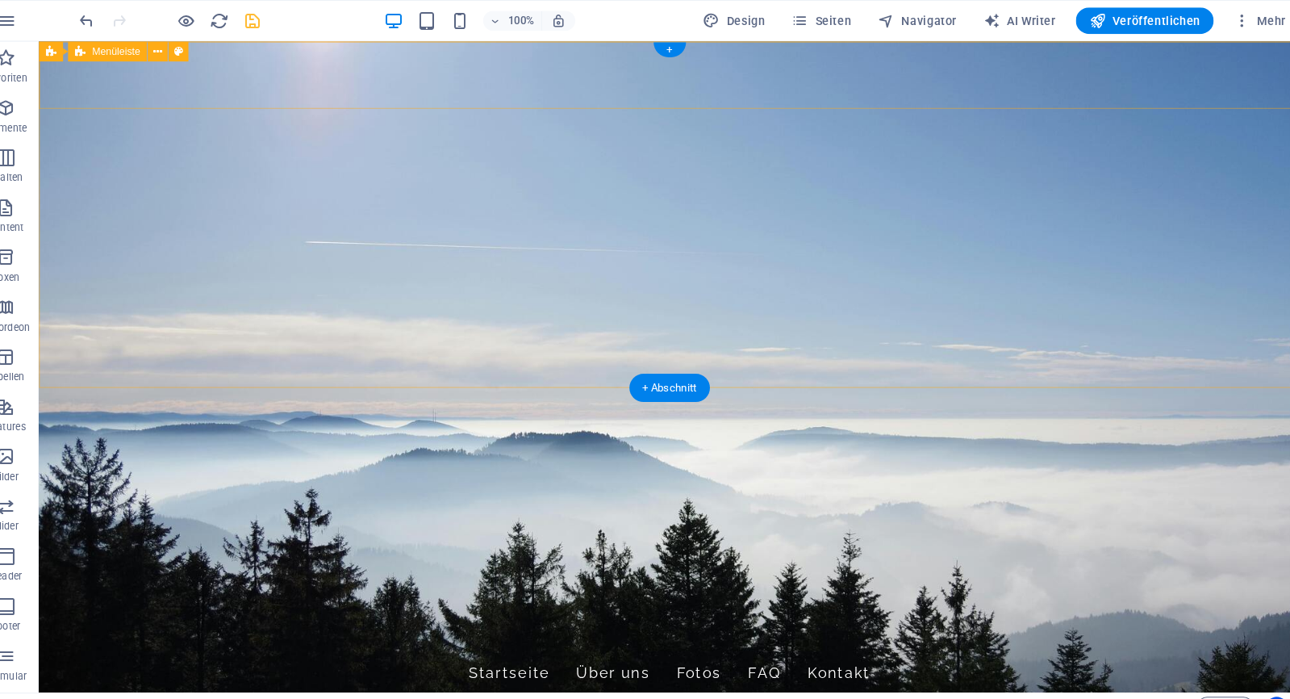
scroll to position [0, 0]
click at [263, 25] on icon "save" at bounding box center [272, 20] width 19 height 19
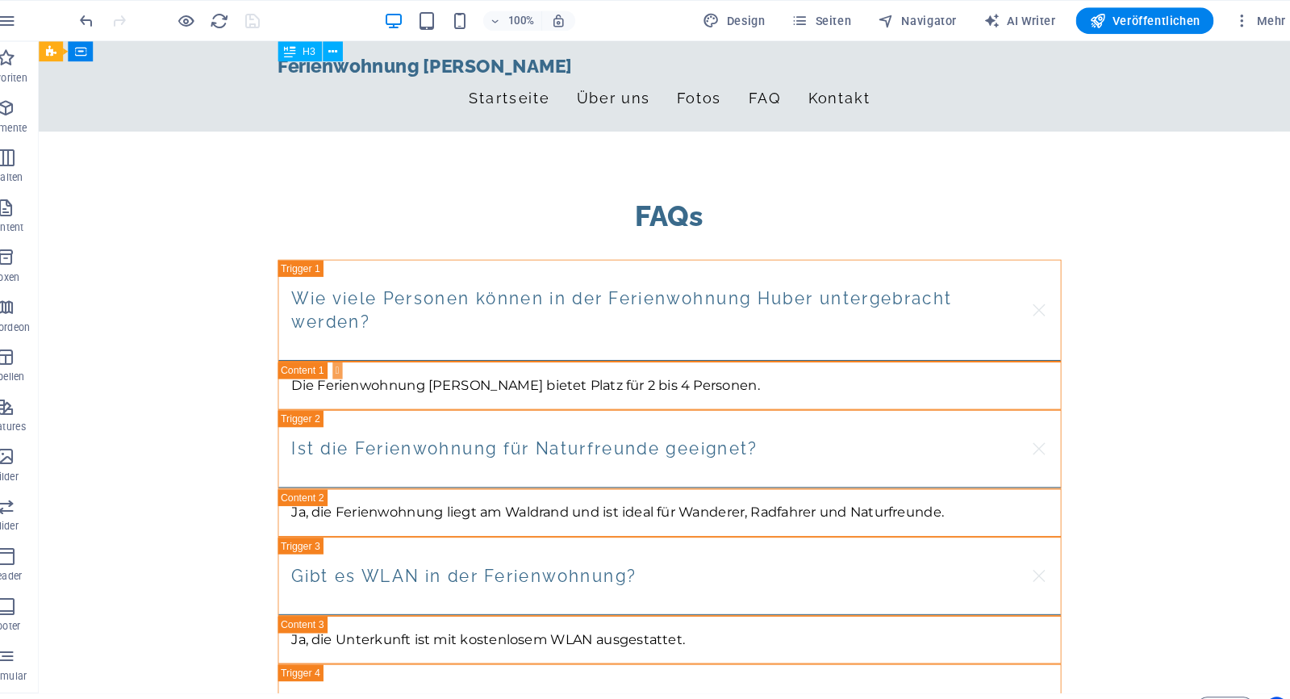
scroll to position [2612, 0]
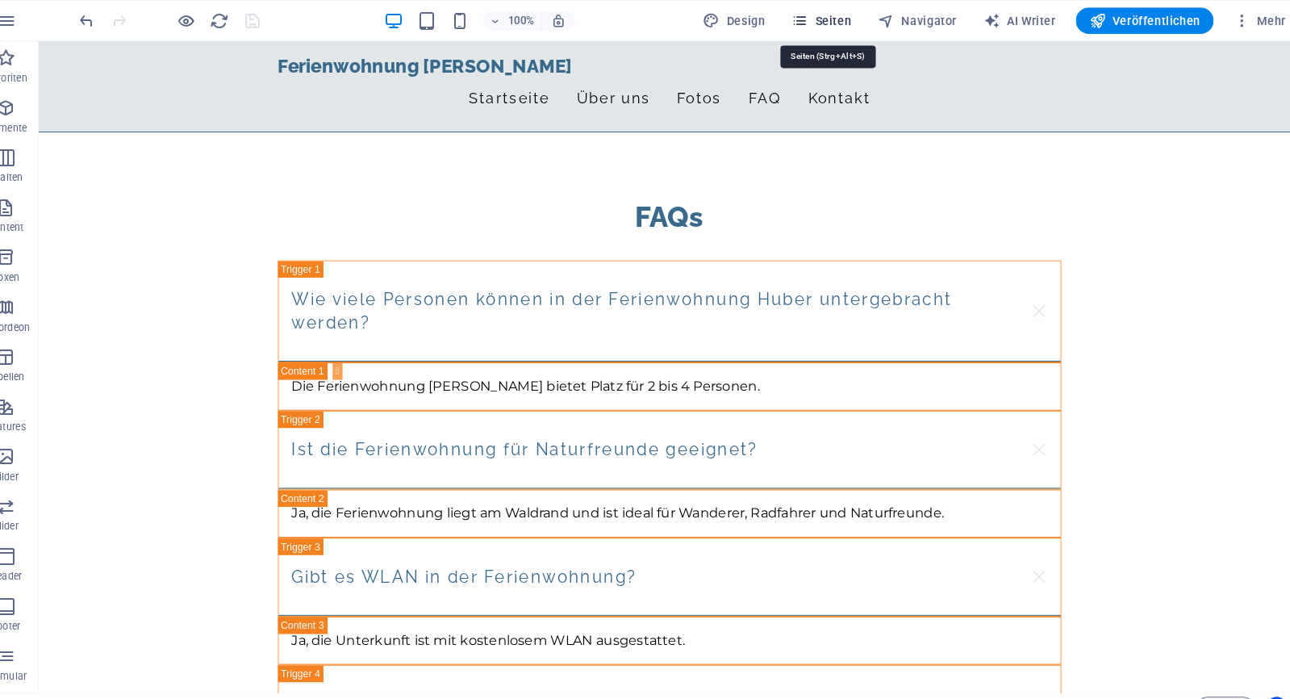
click at [832, 24] on span "Seiten" at bounding box center [825, 20] width 58 height 16
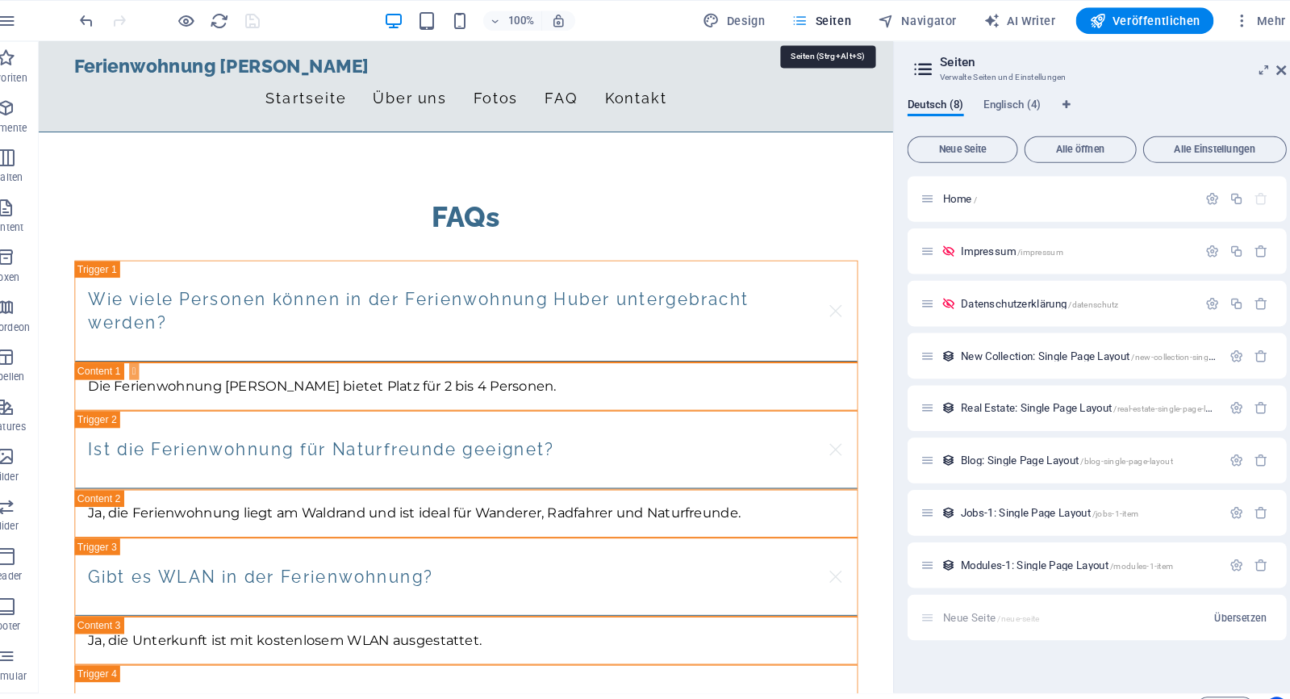
click at [833, 24] on span "Seiten" at bounding box center [825, 20] width 58 height 16
click at [890, 27] on span "Navigator" at bounding box center [918, 20] width 77 height 16
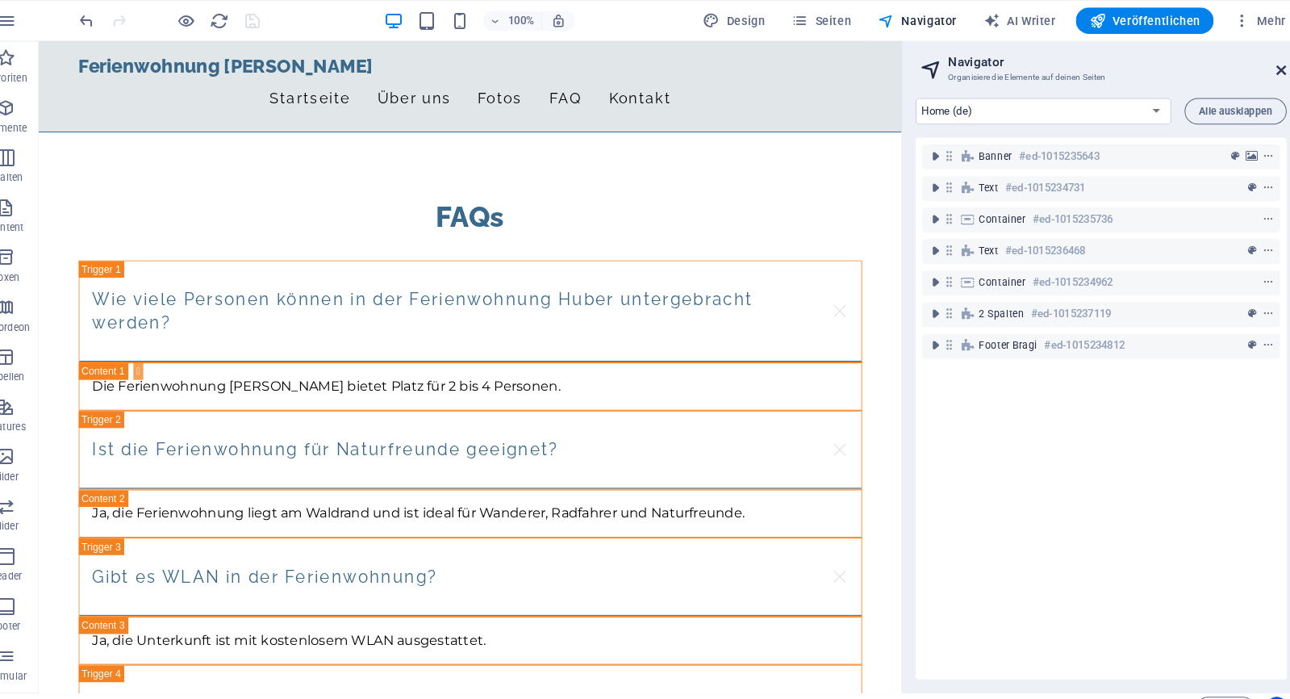
click at [1268, 64] on icon at bounding box center [1273, 67] width 10 height 13
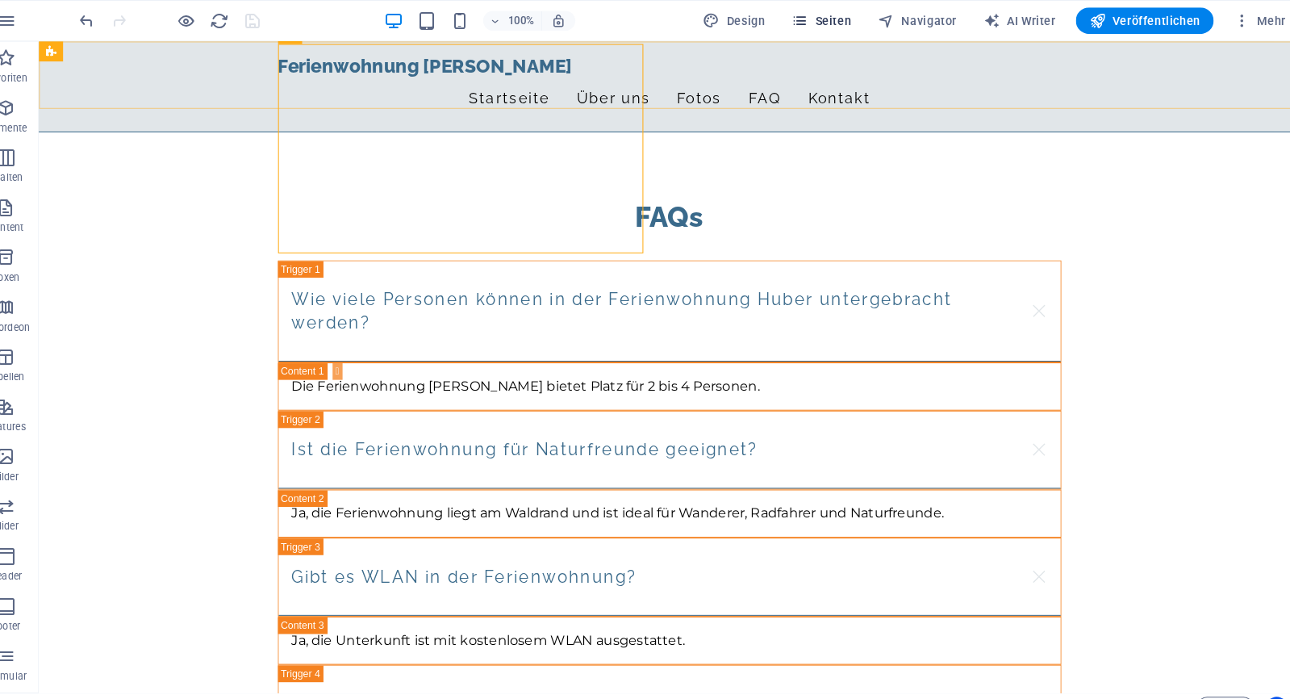
click at [803, 25] on span "Seiten" at bounding box center [825, 20] width 58 height 16
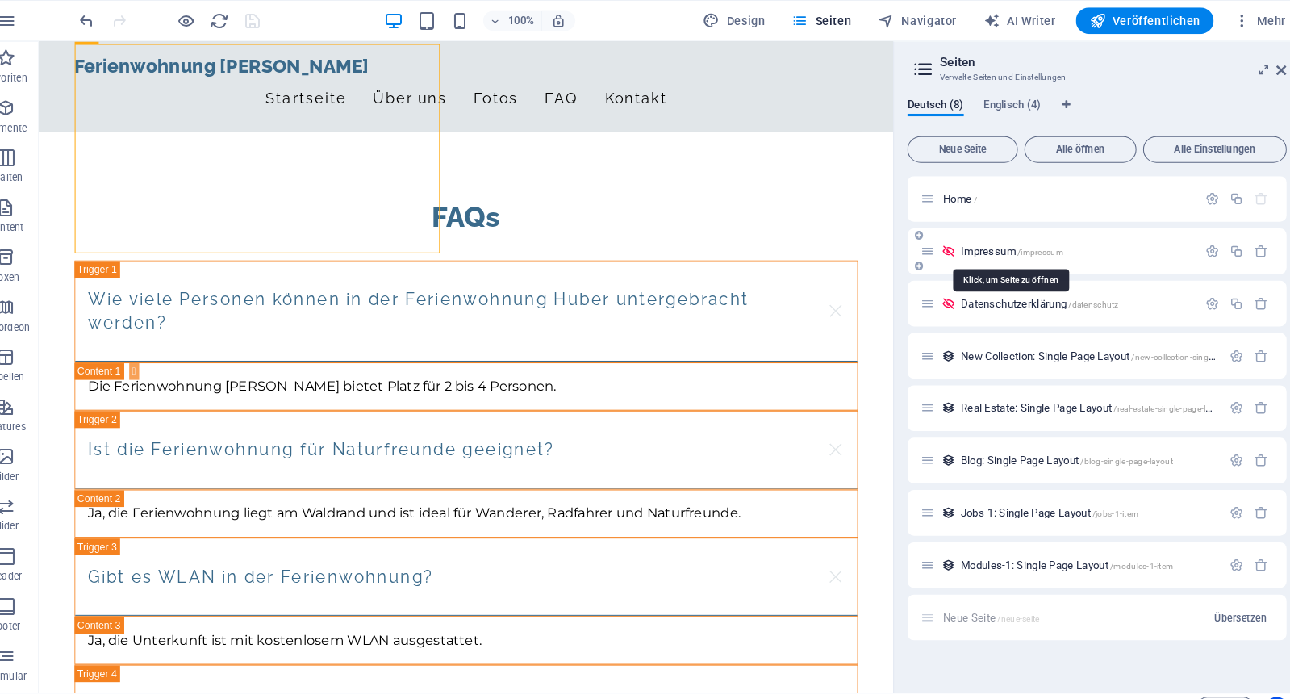
click at [960, 245] on span "Impressum /impressum" at bounding box center [1010, 244] width 100 height 12
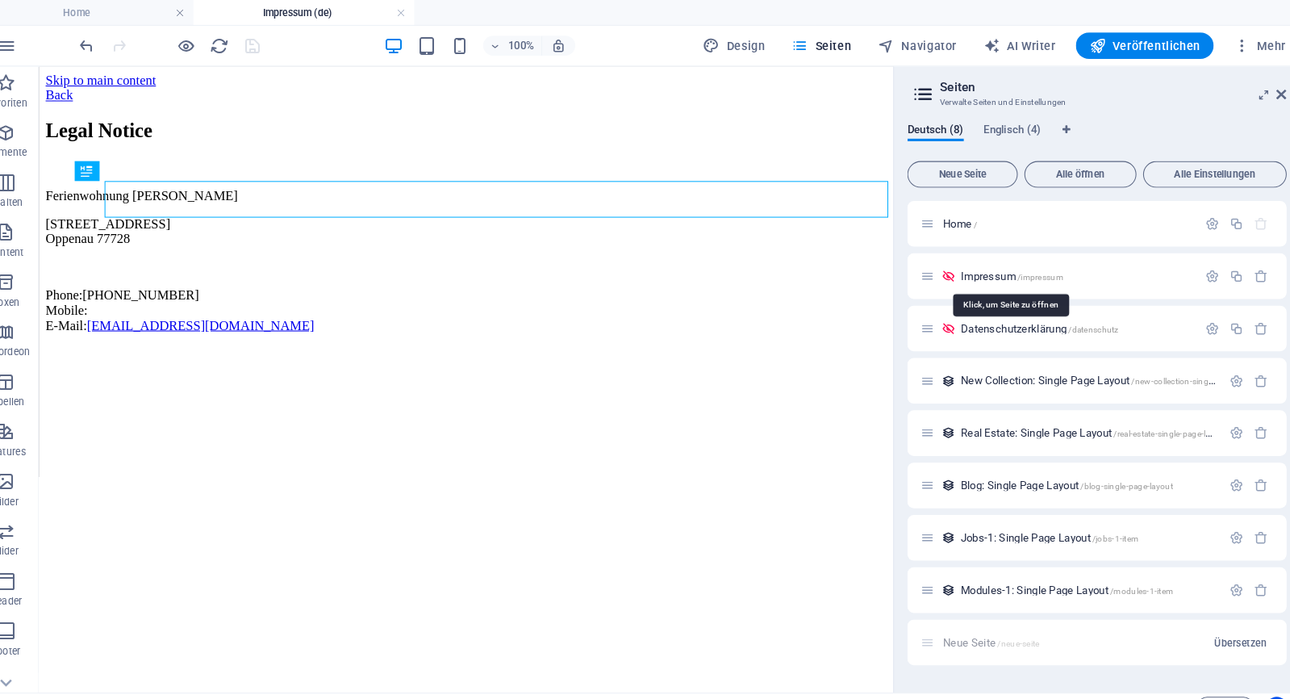
scroll to position [0, 0]
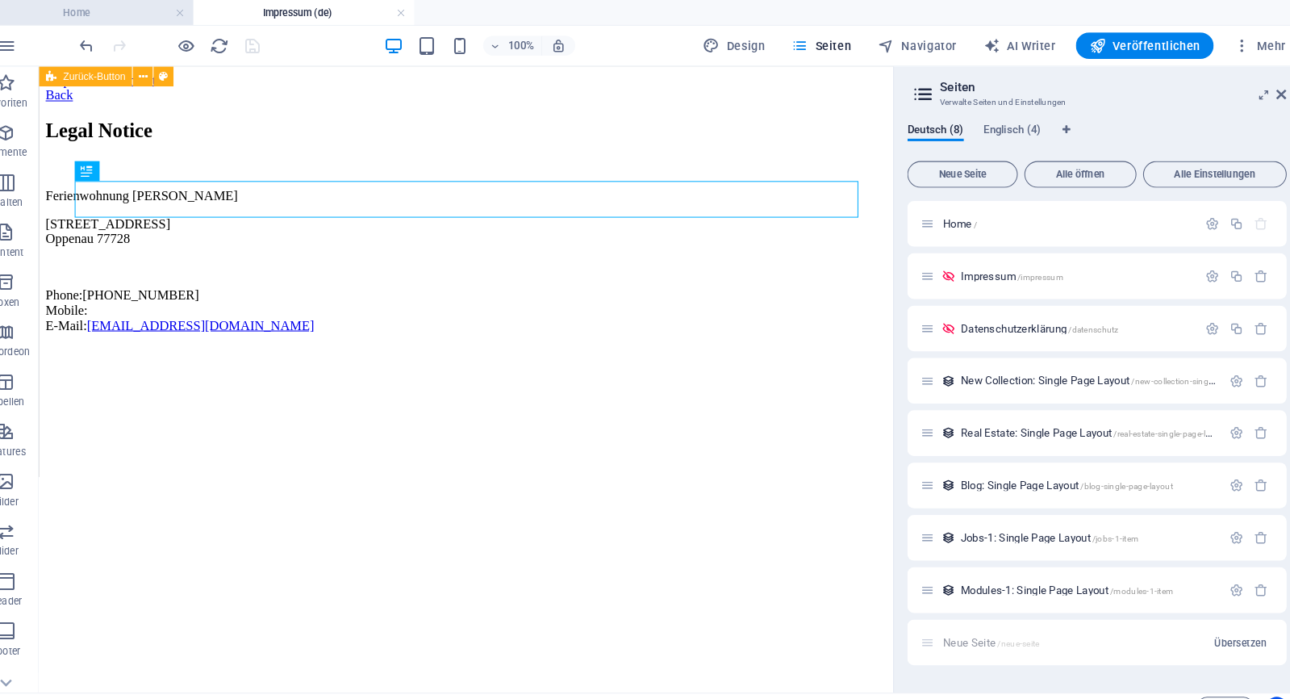
click at [113, 15] on h4 "Home" at bounding box center [107, 12] width 215 height 18
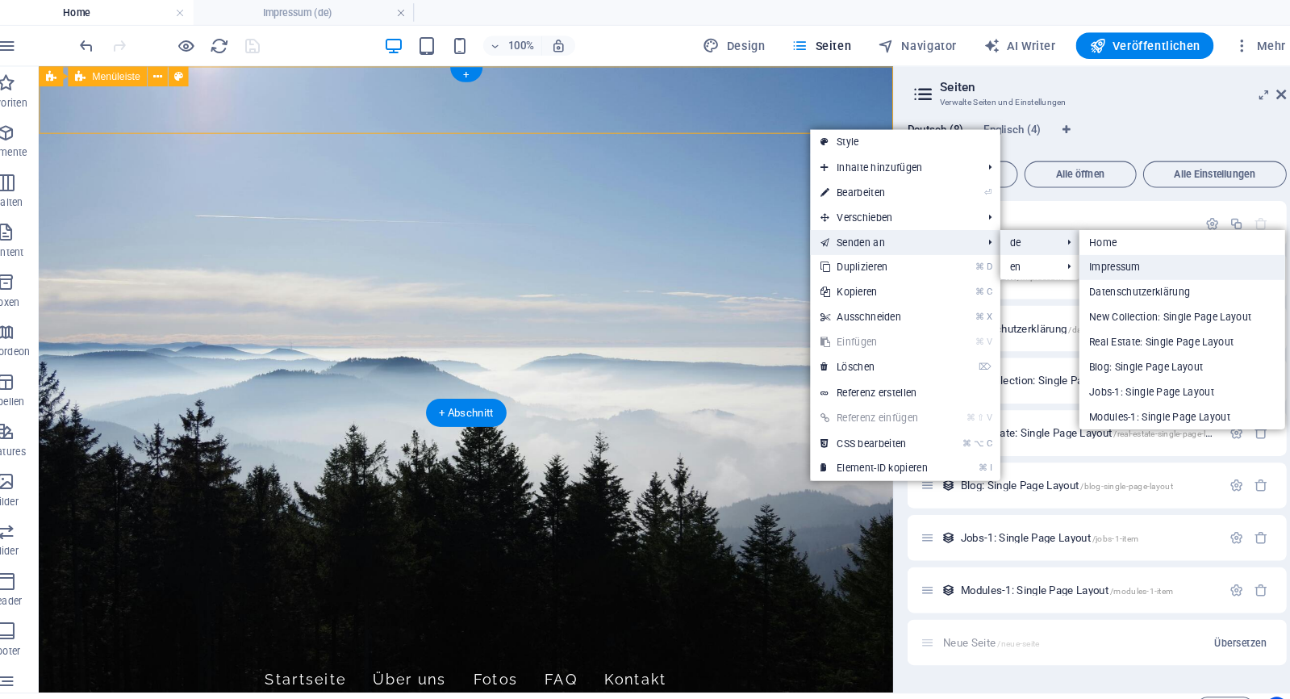
click at [1076, 257] on link "Impressum" at bounding box center [1176, 260] width 200 height 24
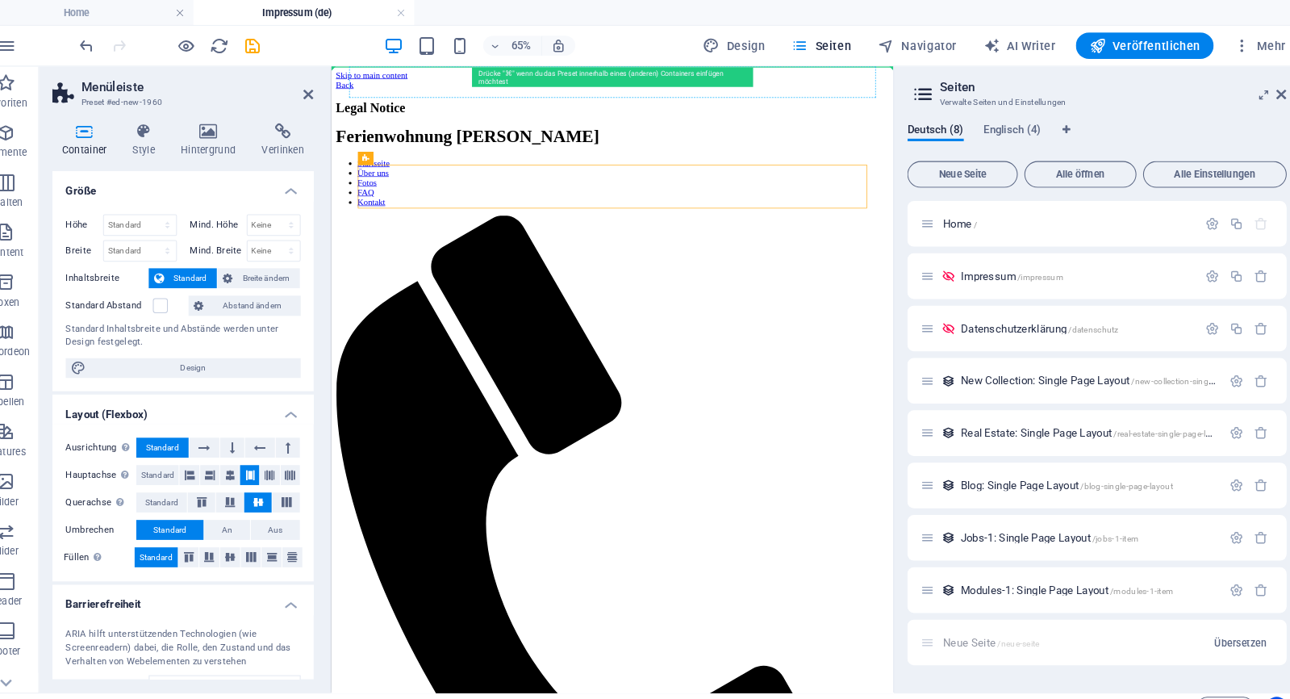
drag, startPoint x: 822, startPoint y: 221, endPoint x: 761, endPoint y: 85, distance: 149.5
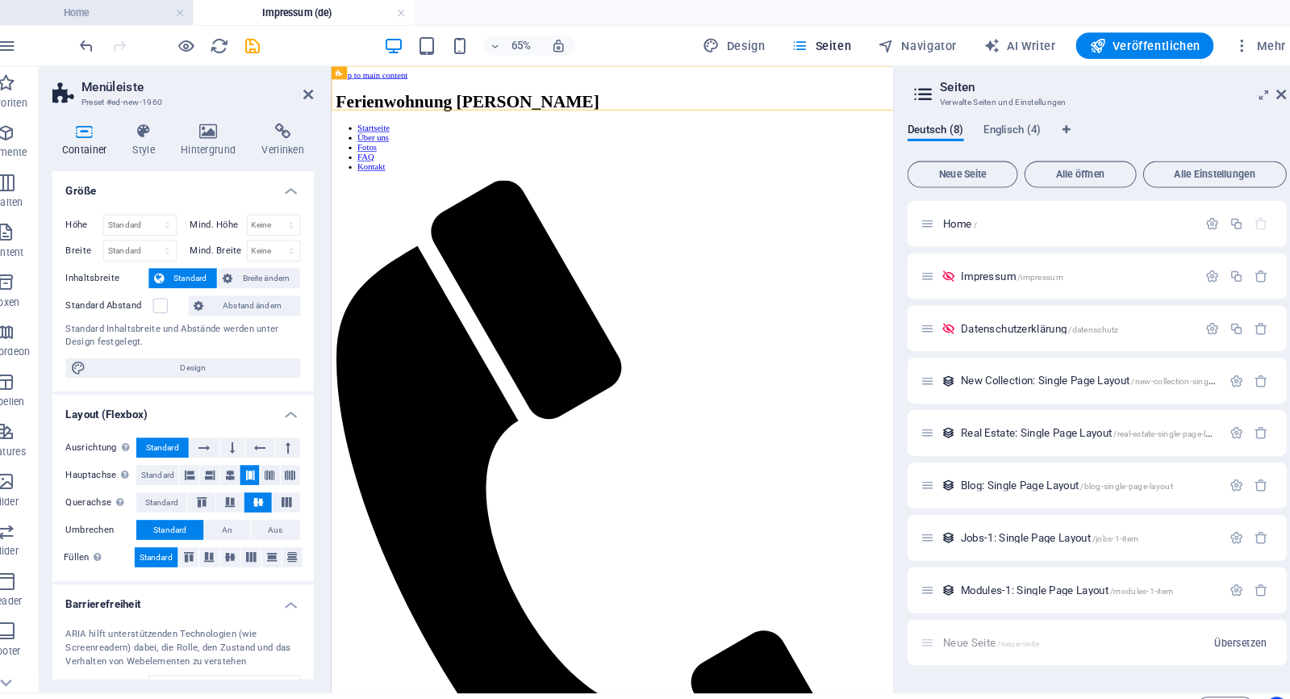
click at [131, 13] on h4 "Home" at bounding box center [107, 12] width 215 height 18
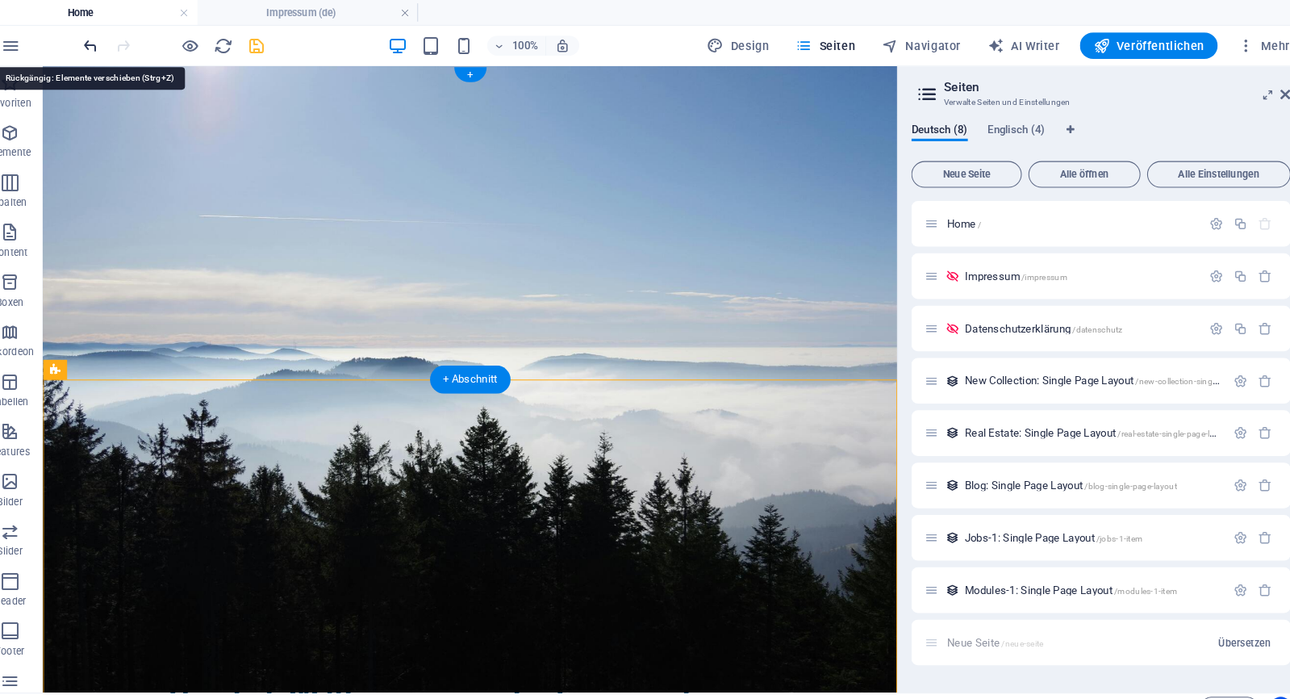
click at [102, 44] on icon "undo" at bounding box center [111, 45] width 19 height 19
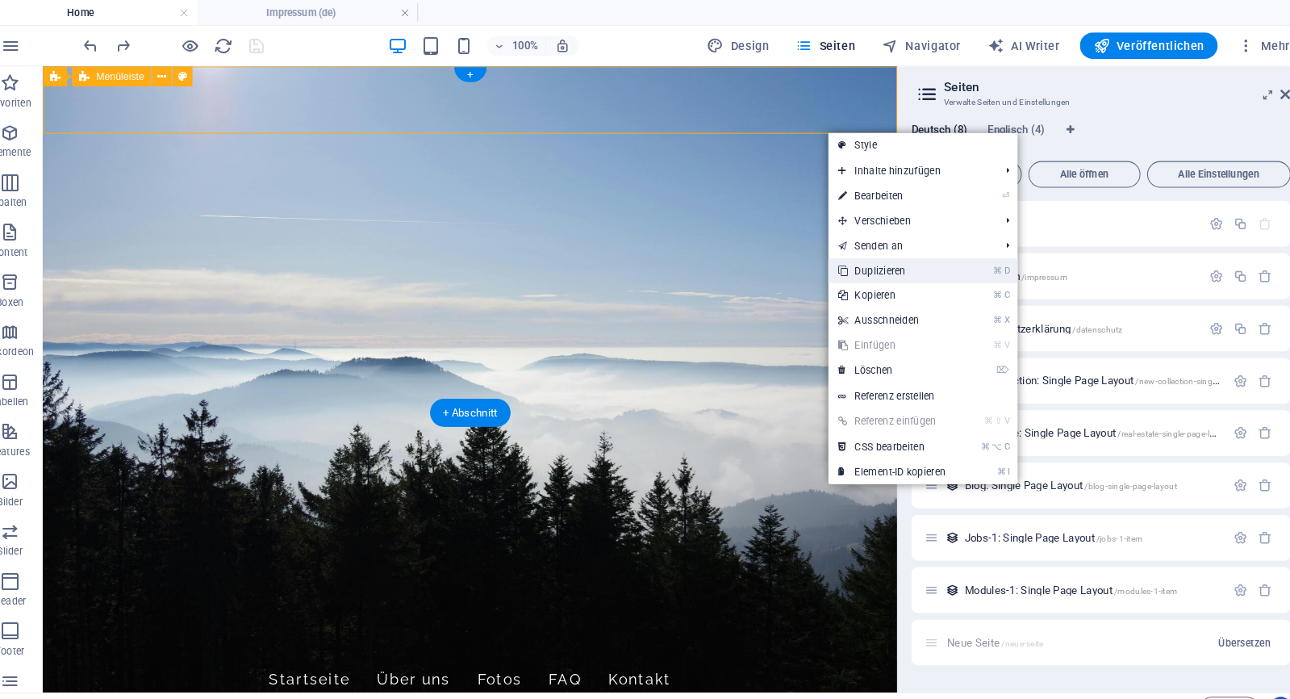
click at [876, 257] on link "⌘ D Duplizieren" at bounding box center [890, 263] width 124 height 24
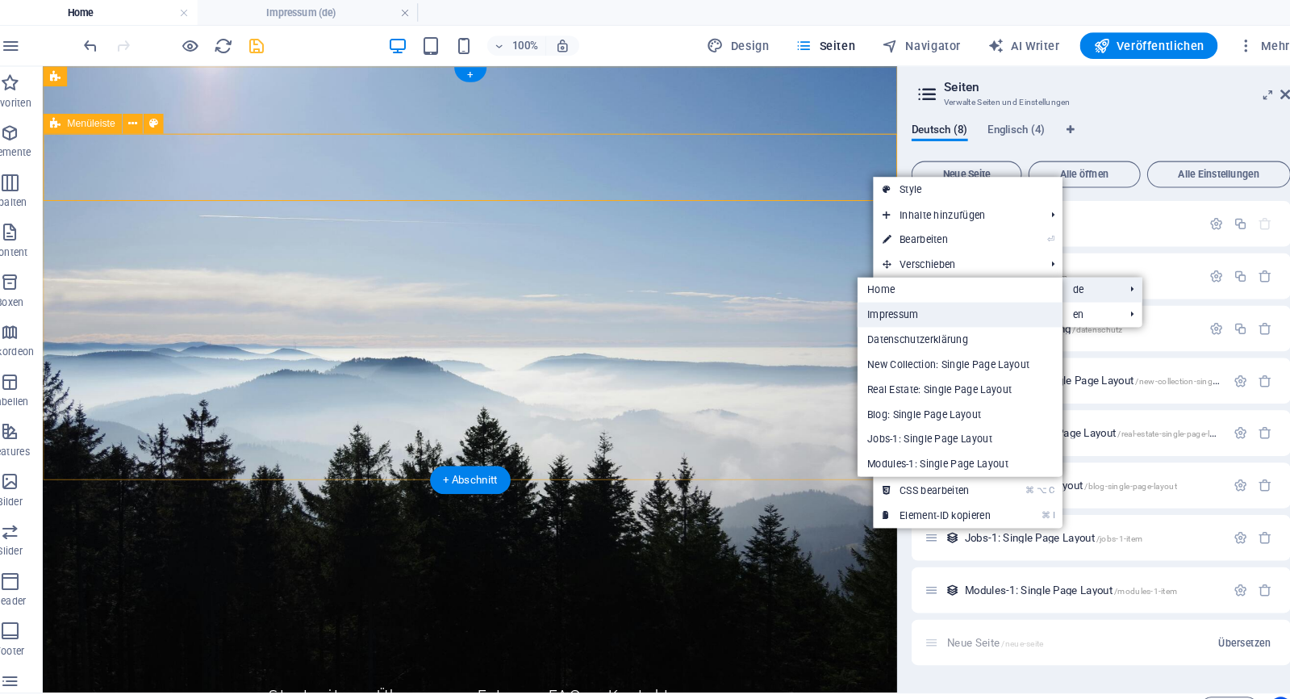
click at [943, 302] on link "Impressum" at bounding box center [956, 306] width 200 height 24
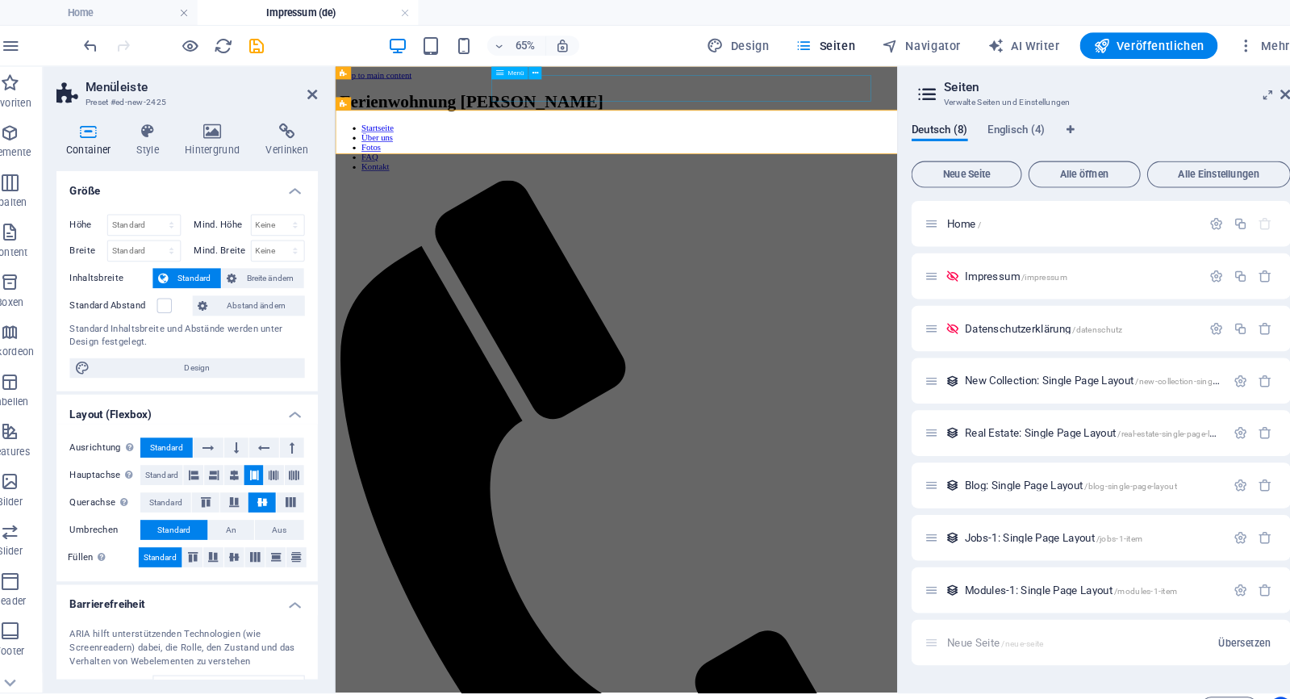
click at [916, 152] on nav "Startseite Über uns Fotos FAQ Kontakt" at bounding box center [755, 188] width 828 height 73
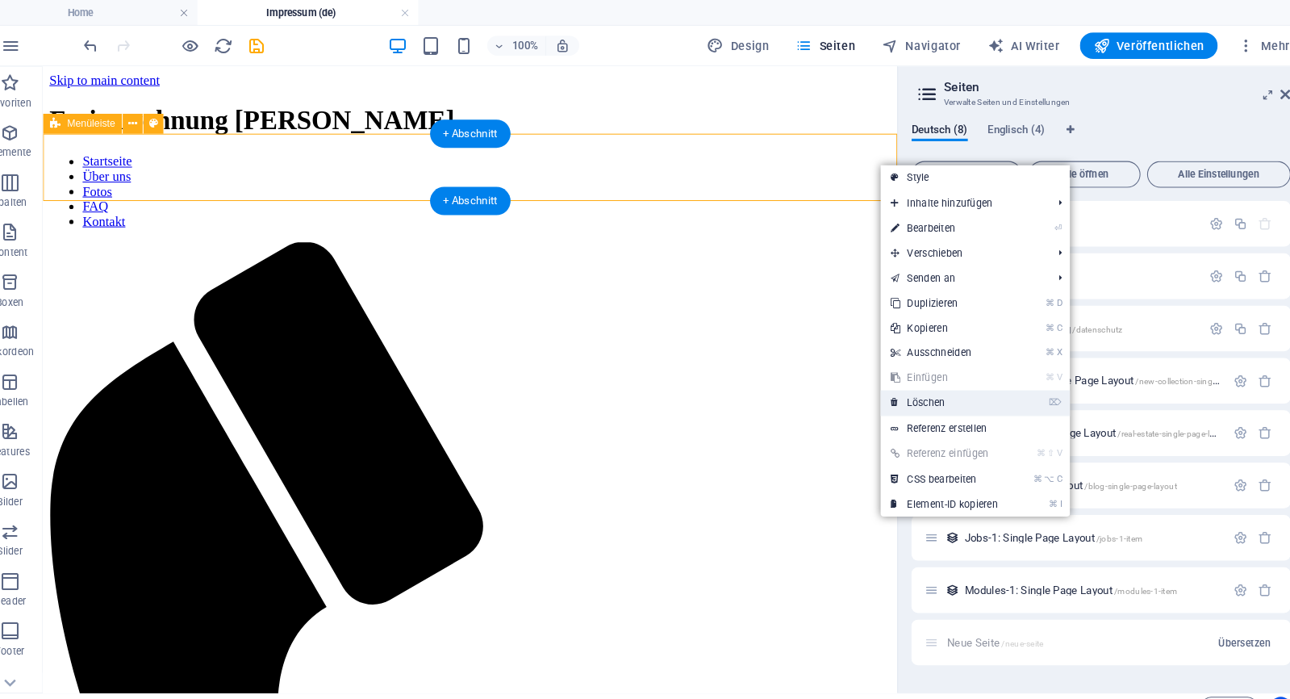
click at [895, 386] on link "⌦ Löschen" at bounding box center [941, 391] width 124 height 24
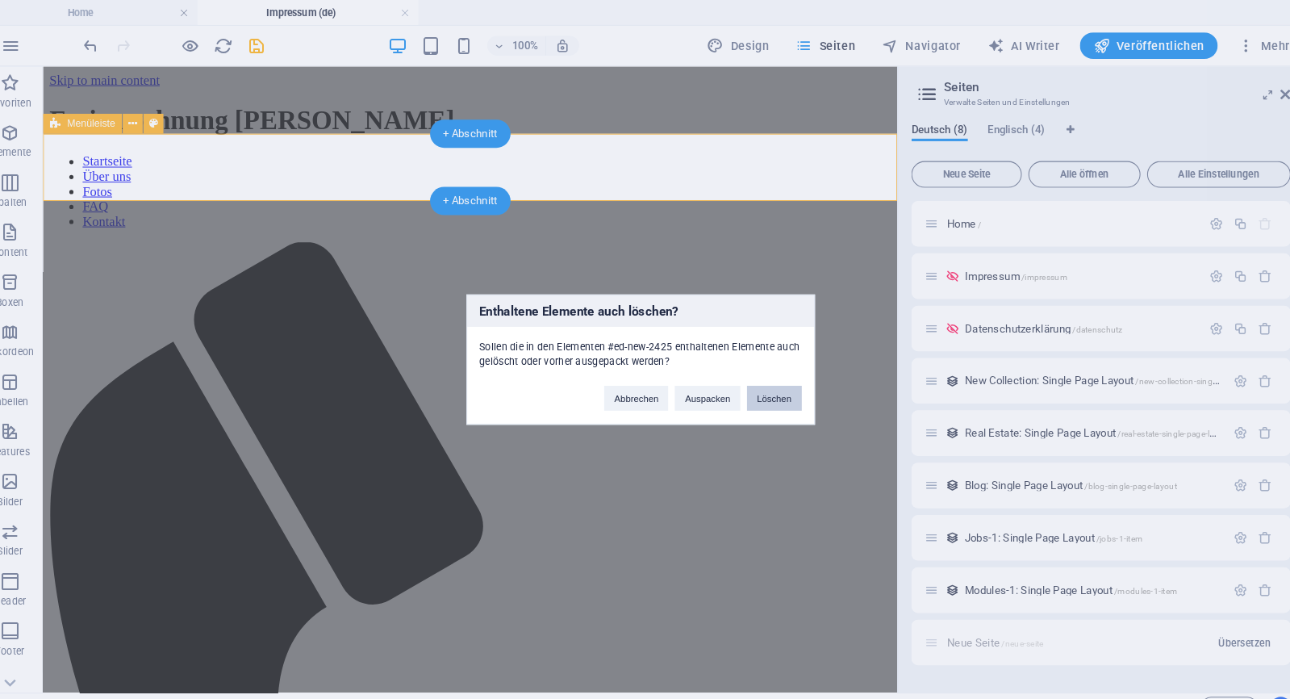
click at [754, 390] on button "Löschen" at bounding box center [775, 387] width 53 height 24
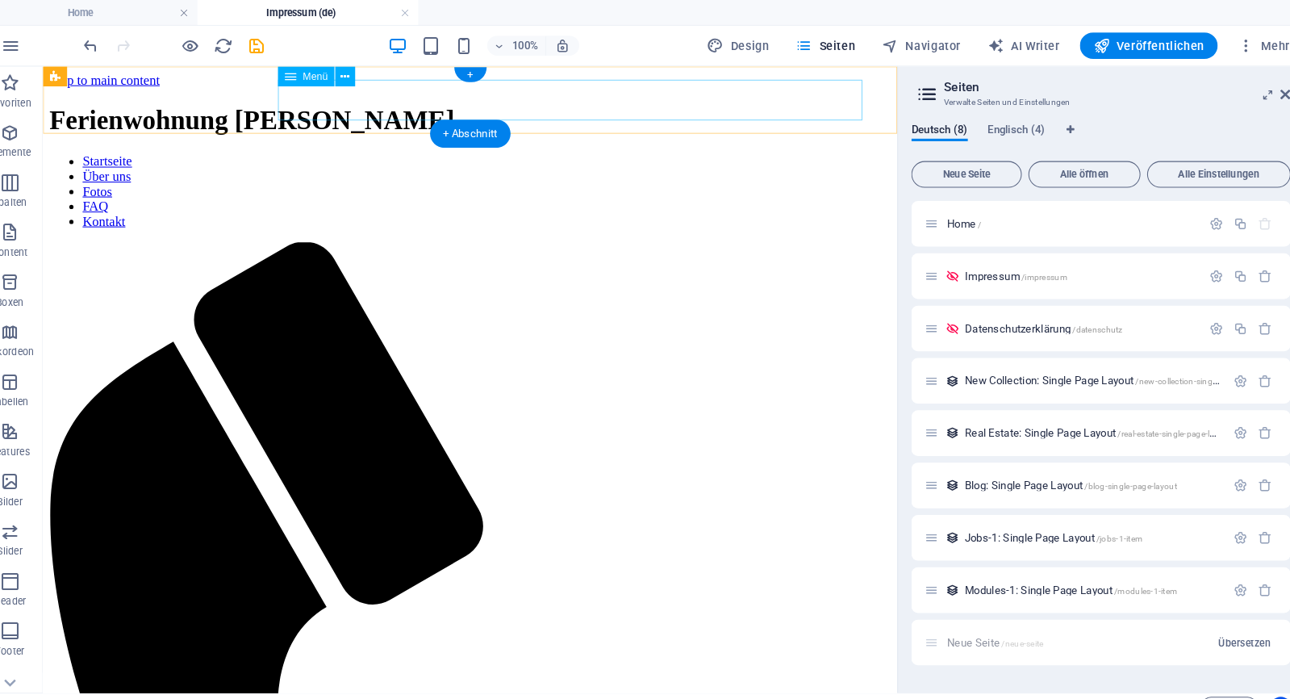
click at [585, 152] on nav "Startseite Über uns Fotos FAQ Kontakt" at bounding box center [457, 188] width 817 height 73
click at [353, 74] on icon at bounding box center [357, 74] width 9 height 17
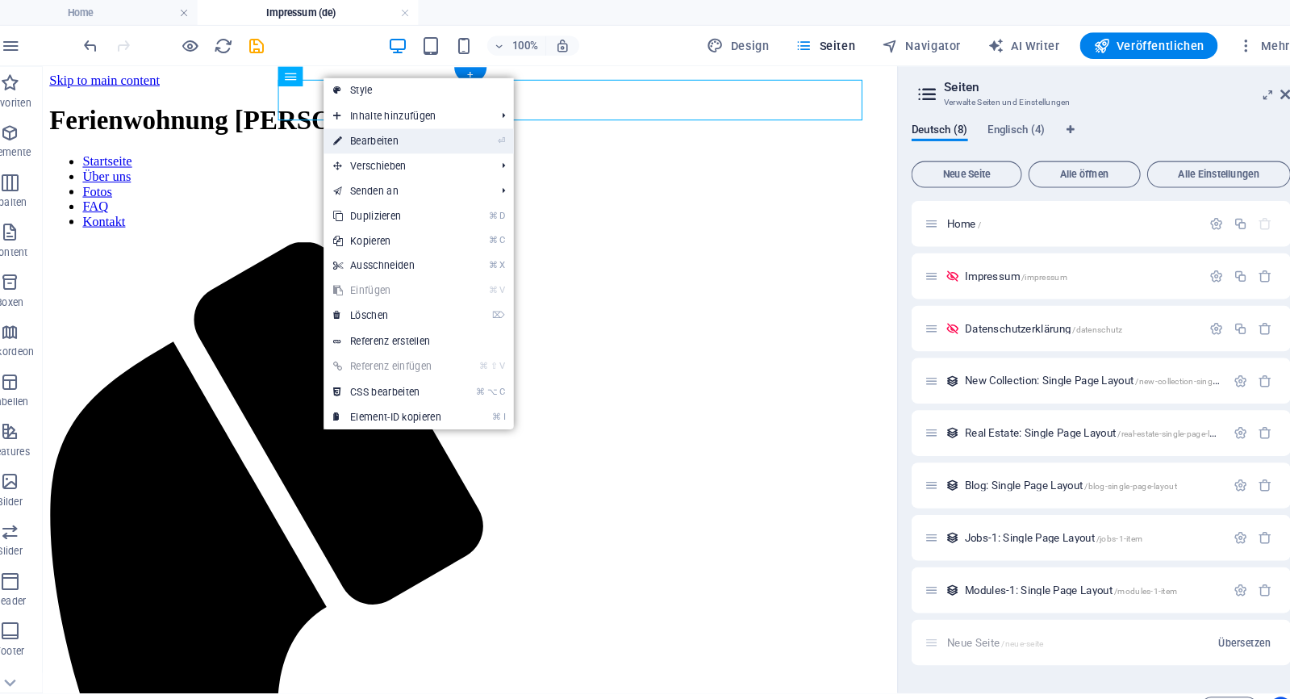
click at [362, 130] on link "⏎ Bearbeiten" at bounding box center [399, 137] width 124 height 24
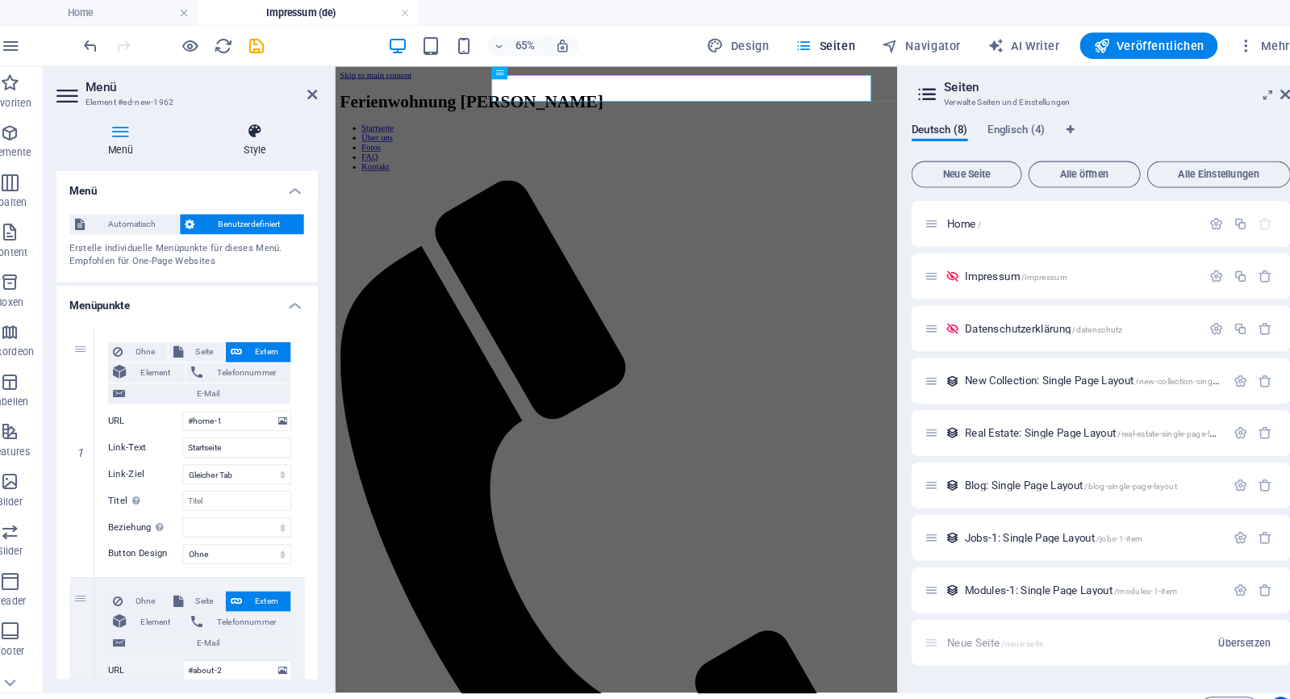
click at [255, 136] on h4 "Style" at bounding box center [270, 136] width 123 height 34
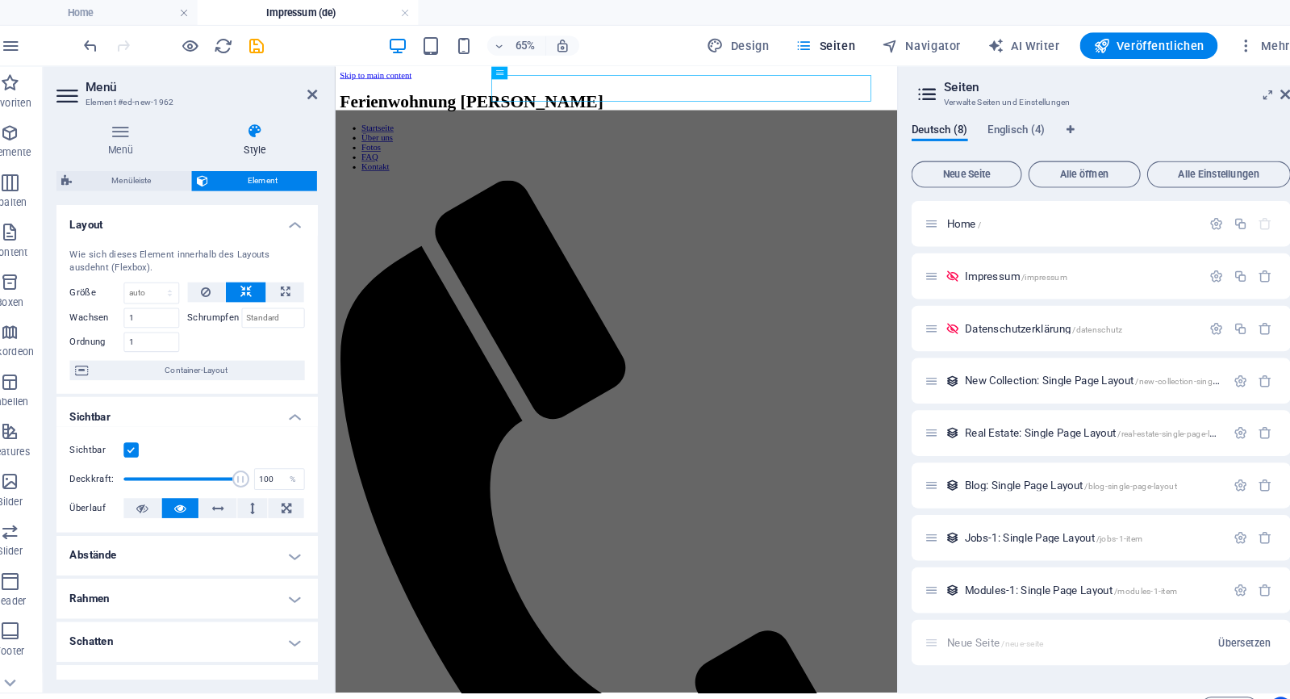
click at [170, 162] on div "Menü Style Menü Automatisch Benutzerdefiniert Erstelle individuelle Menüpunkte …" at bounding box center [204, 389] width 254 height 541
click at [170, 167] on span "Menüleiste" at bounding box center [151, 175] width 106 height 19
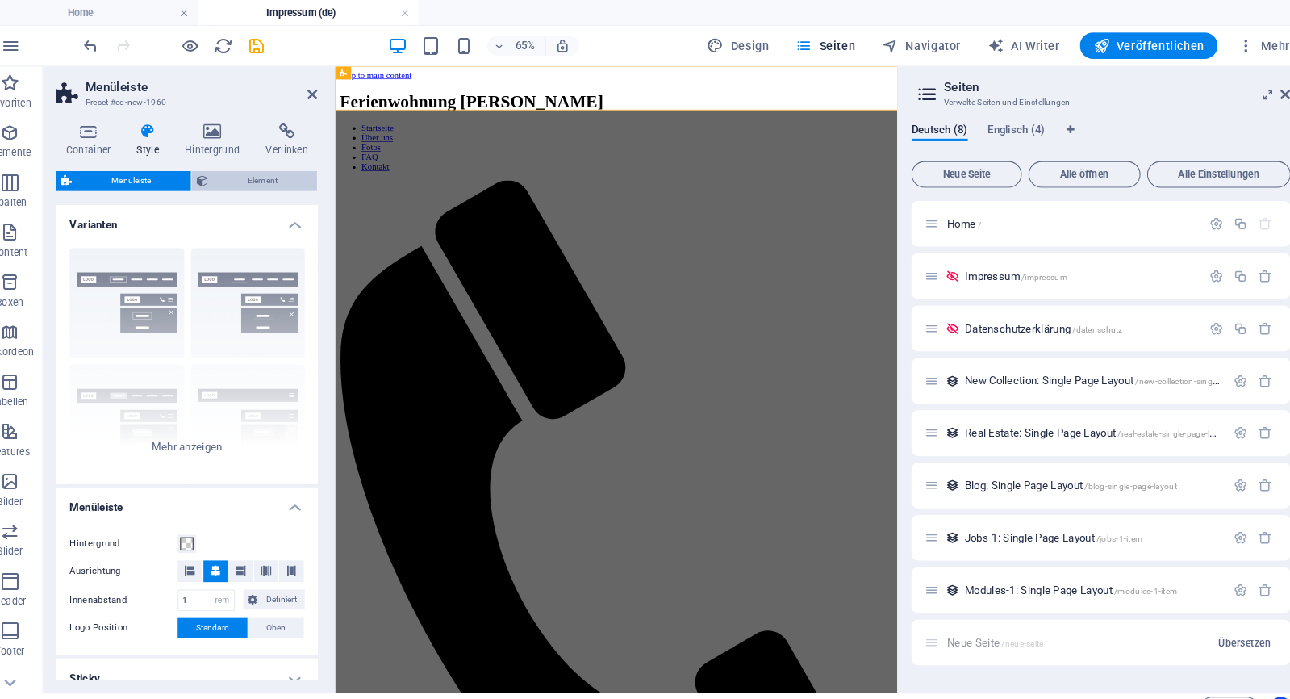
click at [230, 178] on span "Element" at bounding box center [278, 175] width 96 height 19
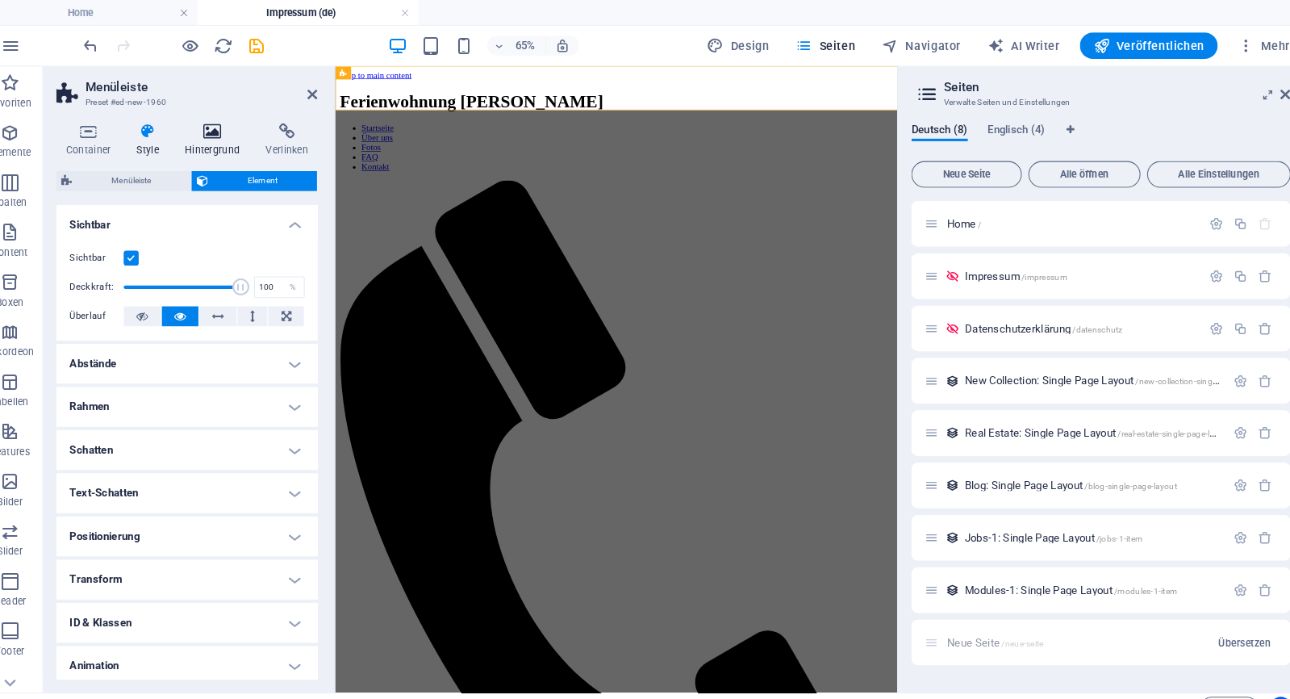
click at [201, 138] on h4 "Hintergrund" at bounding box center [232, 136] width 79 height 34
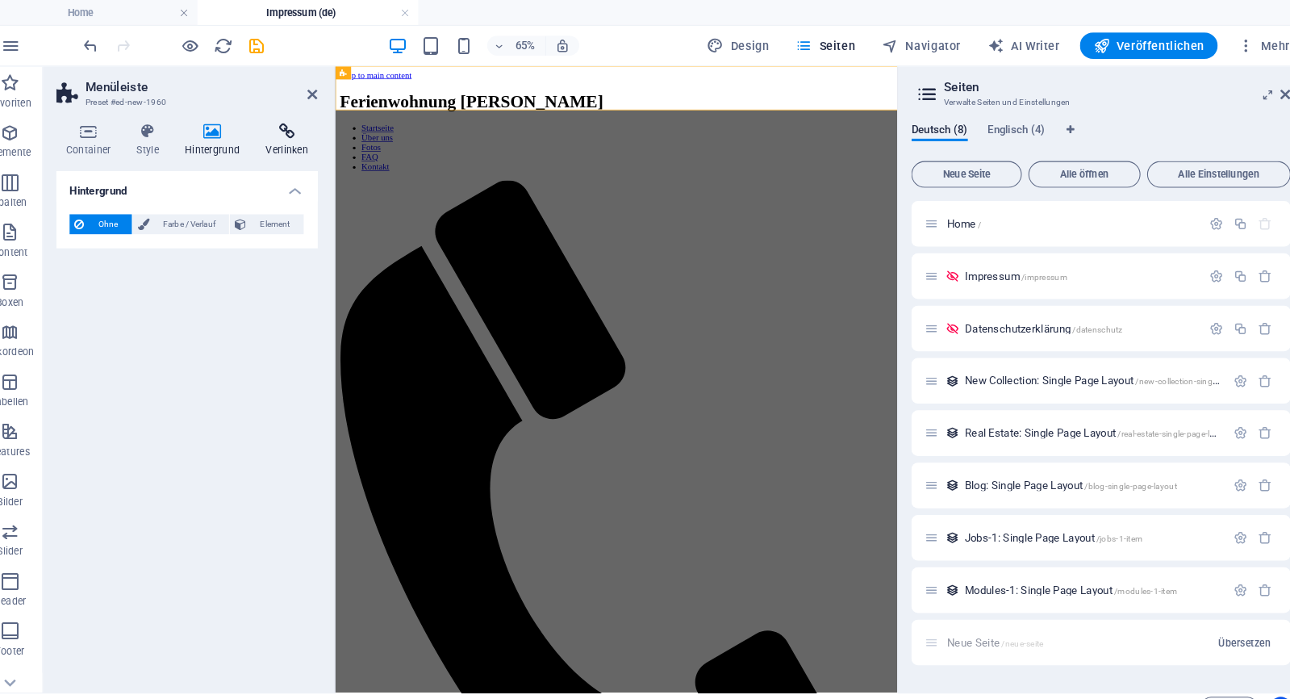
click at [272, 131] on icon at bounding box center [302, 127] width 60 height 16
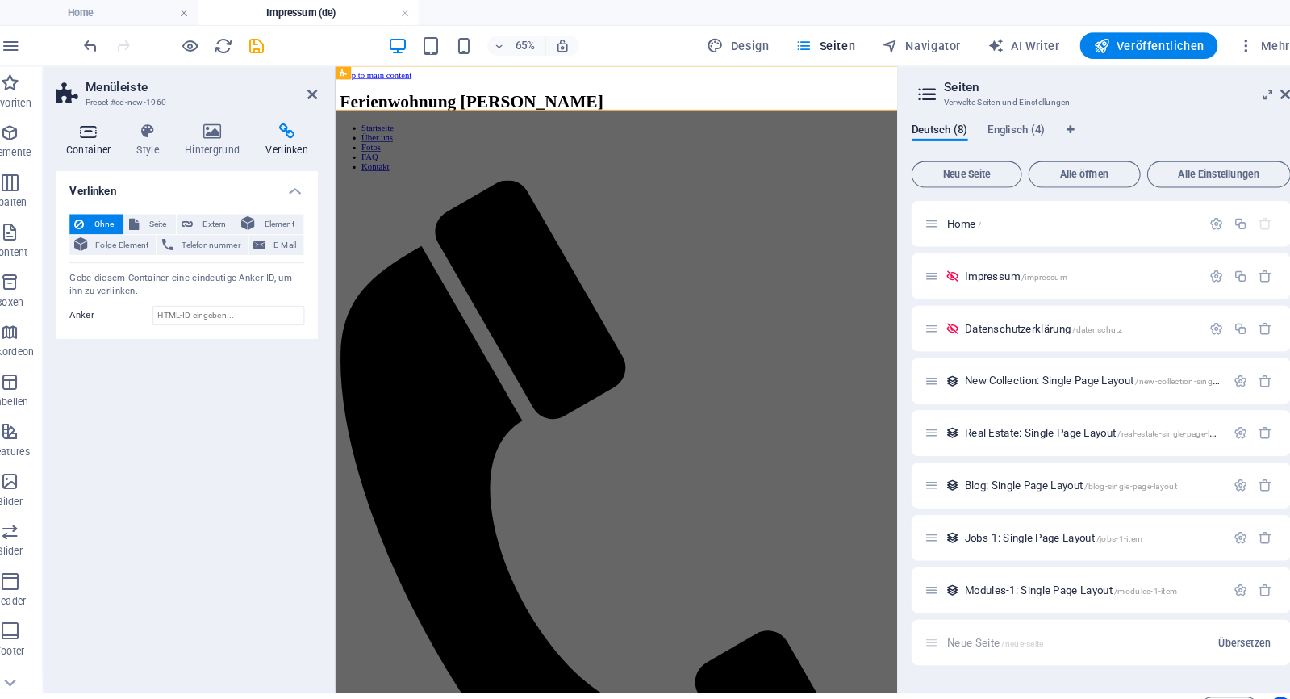
click at [86, 120] on icon at bounding box center [108, 127] width 62 height 16
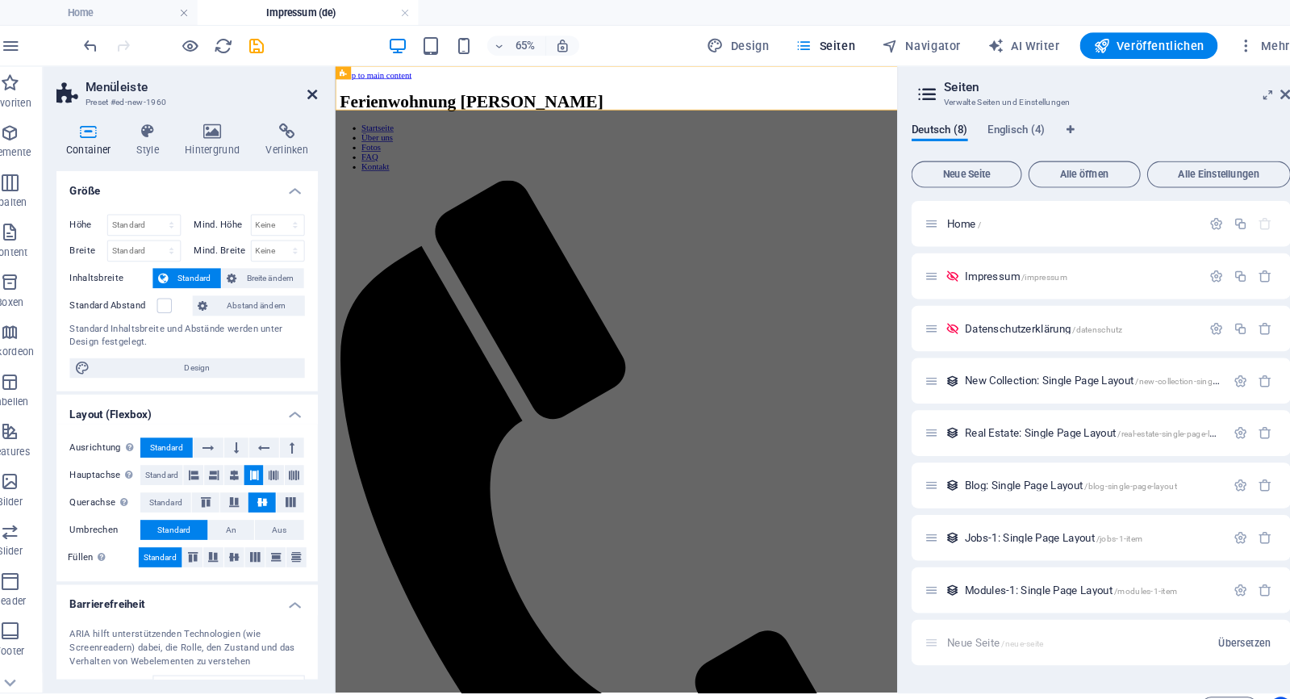
click at [322, 88] on icon at bounding box center [327, 92] width 10 height 13
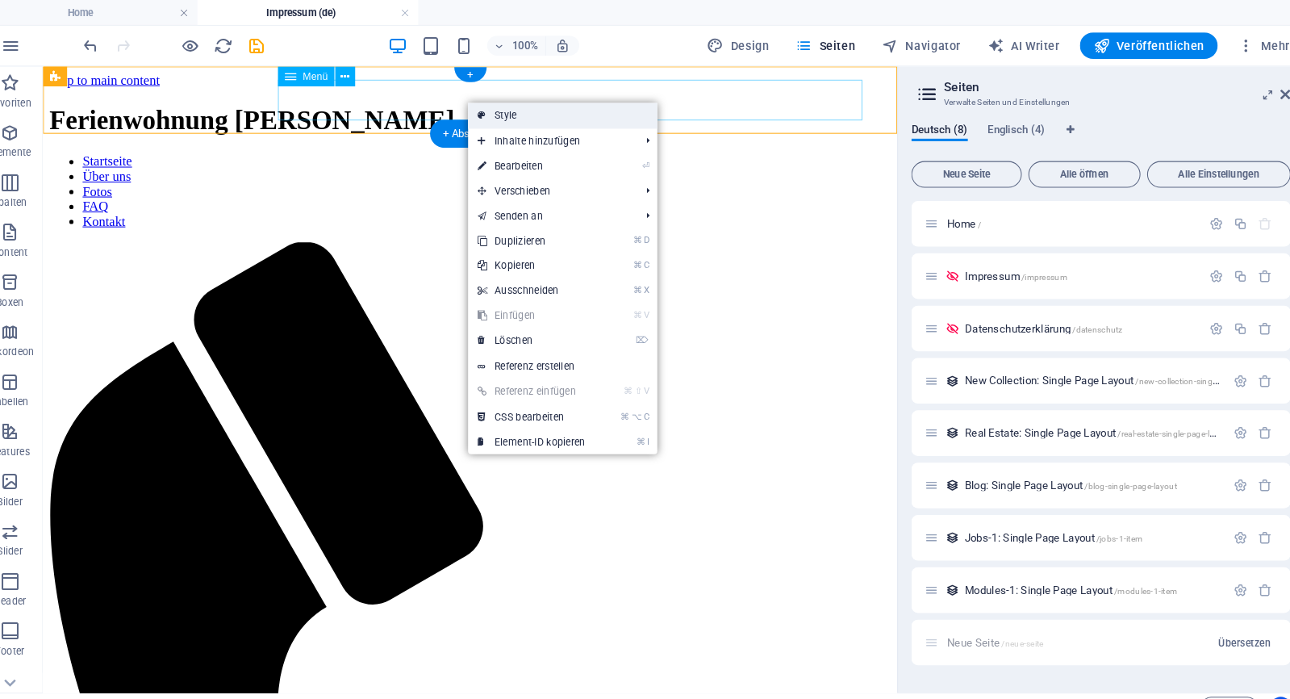
click at [478, 111] on link "Style" at bounding box center [570, 112] width 185 height 24
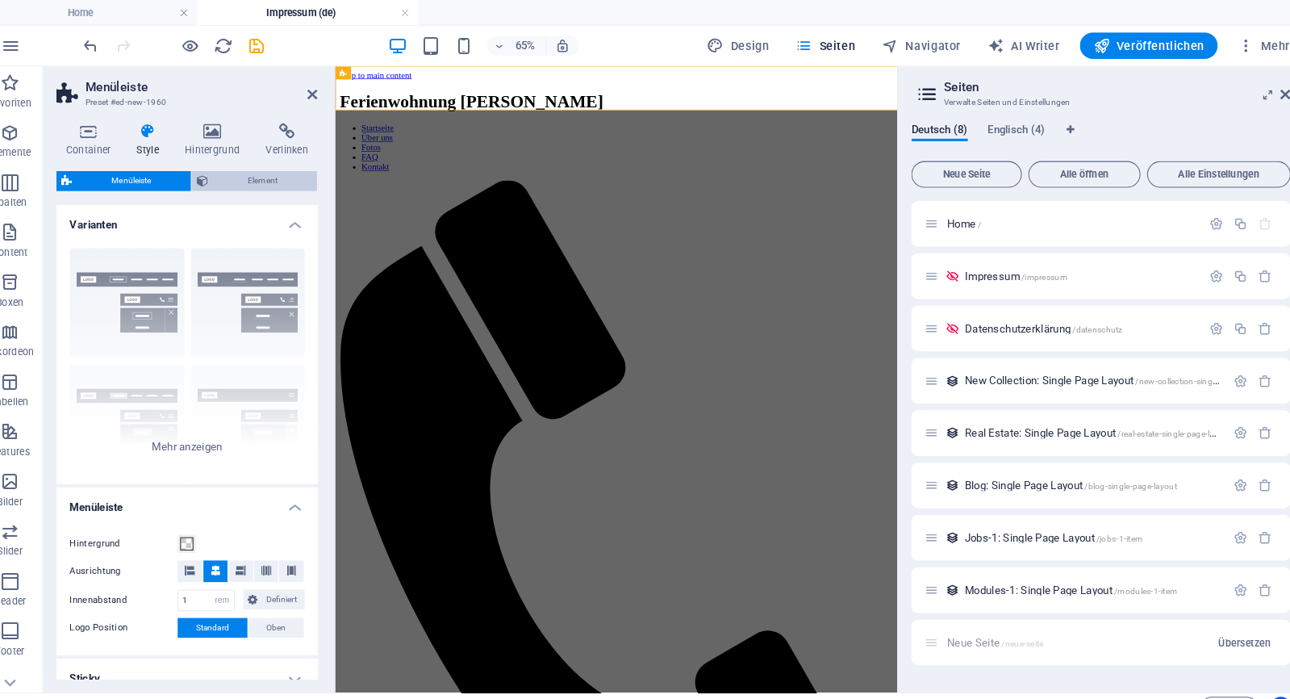
click at [260, 174] on span "Element" at bounding box center [278, 175] width 96 height 19
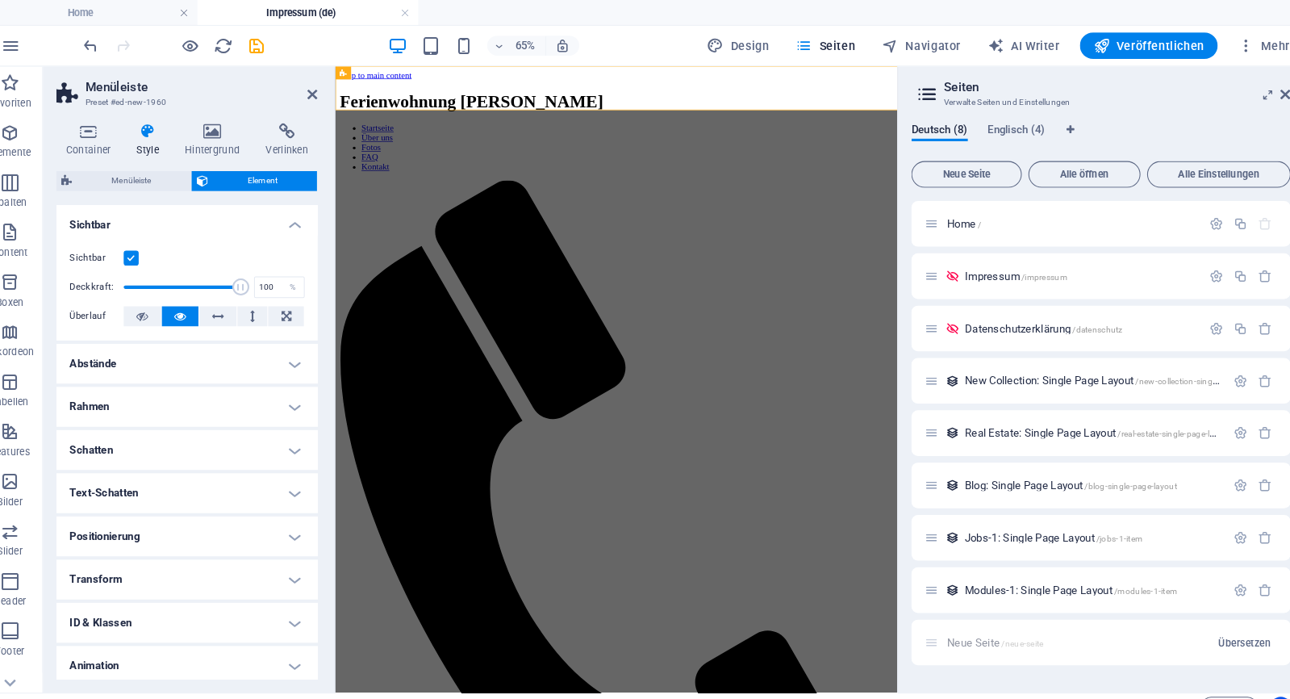
click at [165, 162] on div "Container Style Hintergrund Verlinken Größe Höhe Standard px rem % vh vw Mind. …" at bounding box center [204, 389] width 254 height 541
click at [88, 131] on icon at bounding box center [108, 127] width 62 height 16
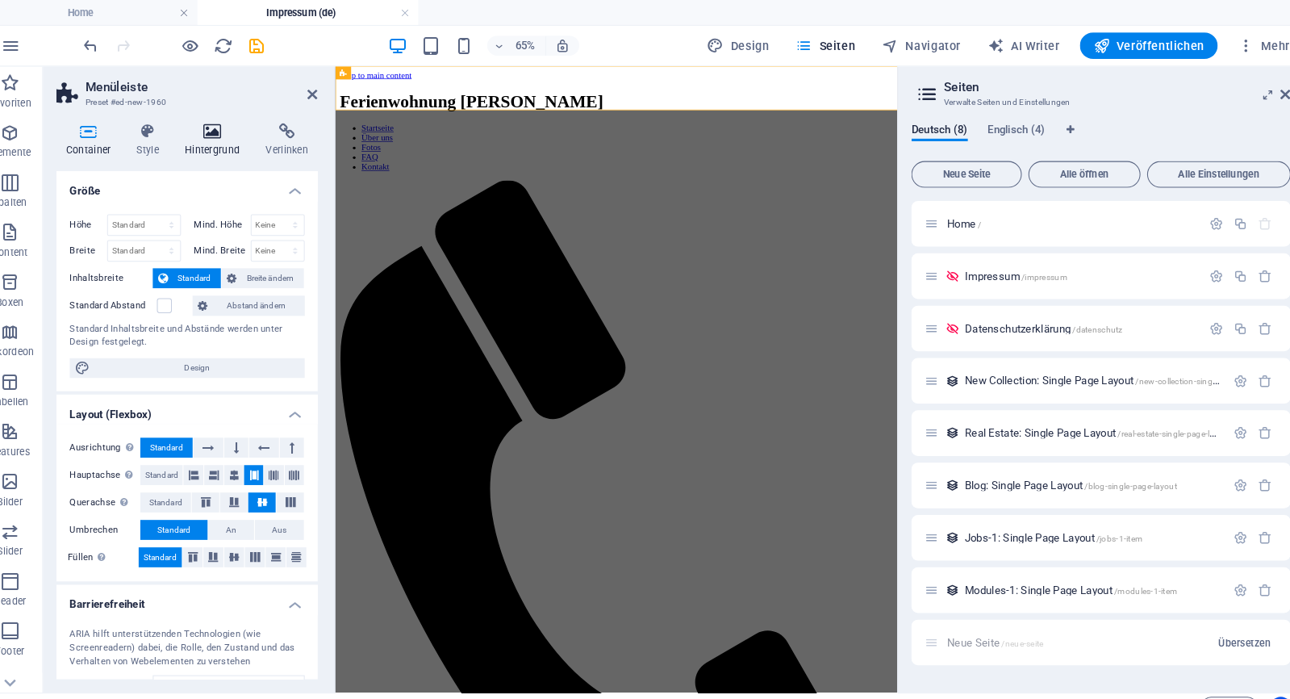
click at [199, 148] on h4 "Hintergrund" at bounding box center [232, 136] width 79 height 34
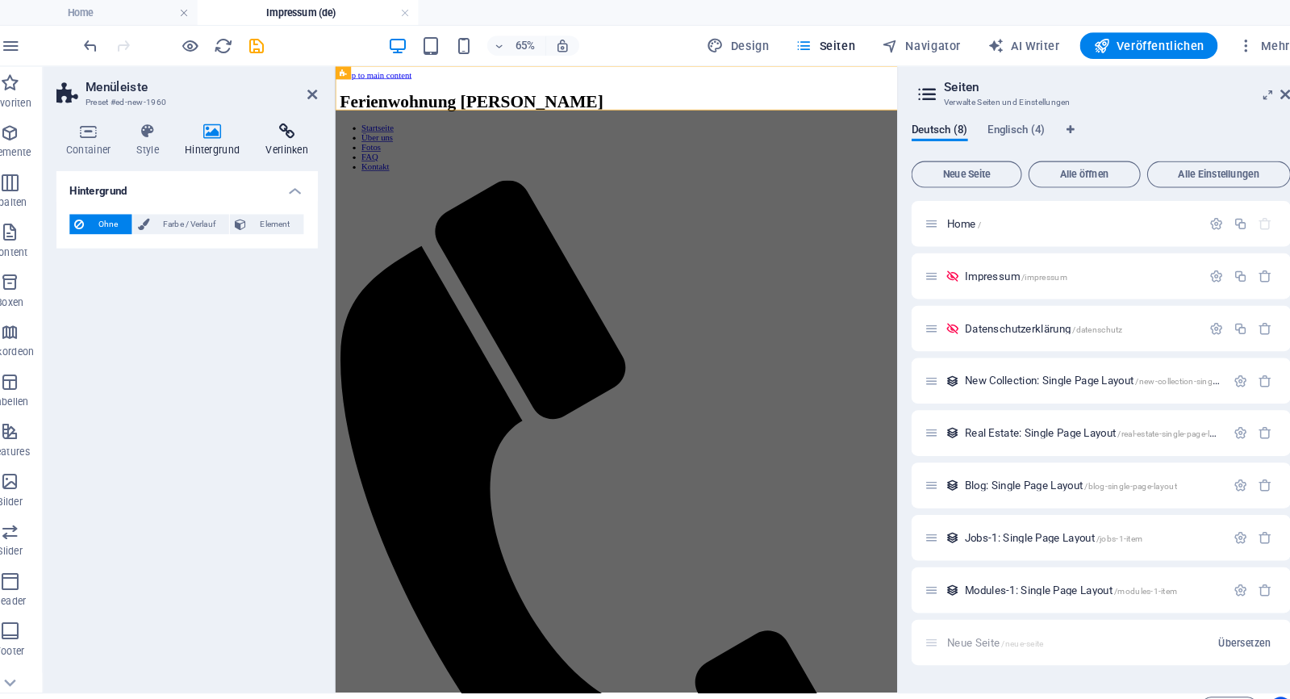
click at [272, 137] on h4 "Verlinken" at bounding box center [302, 136] width 60 height 34
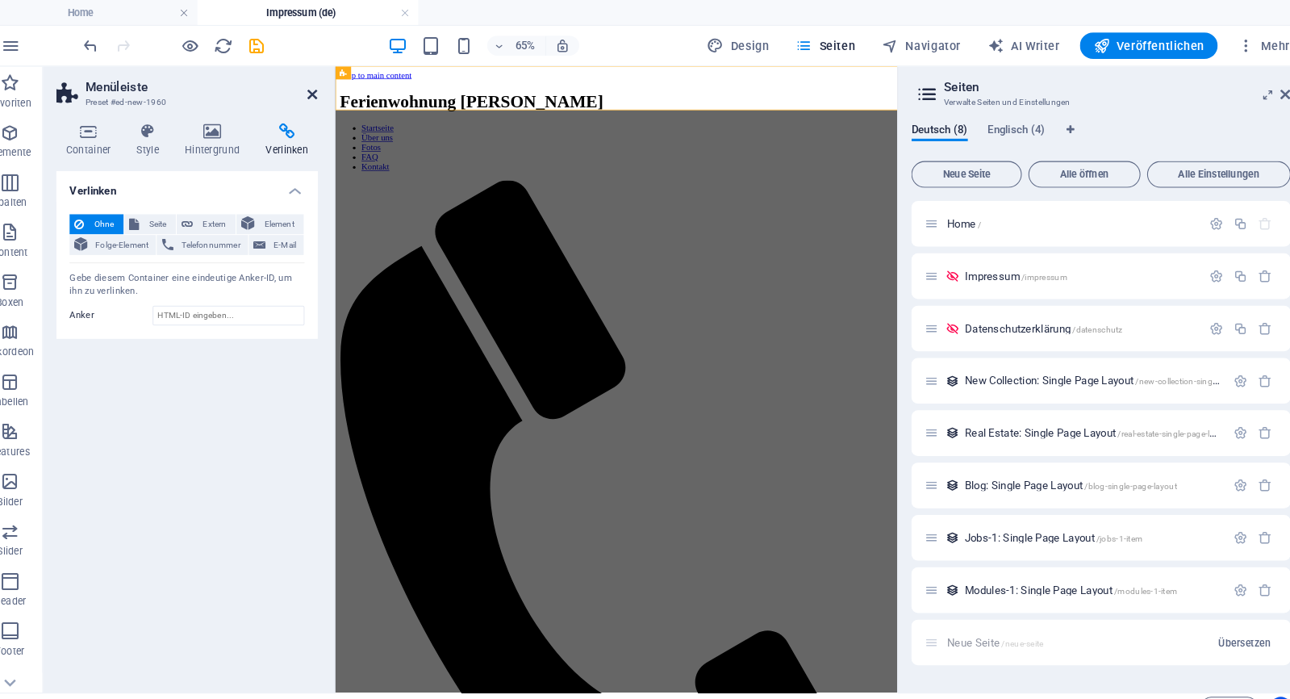
click at [322, 96] on icon at bounding box center [327, 92] width 10 height 13
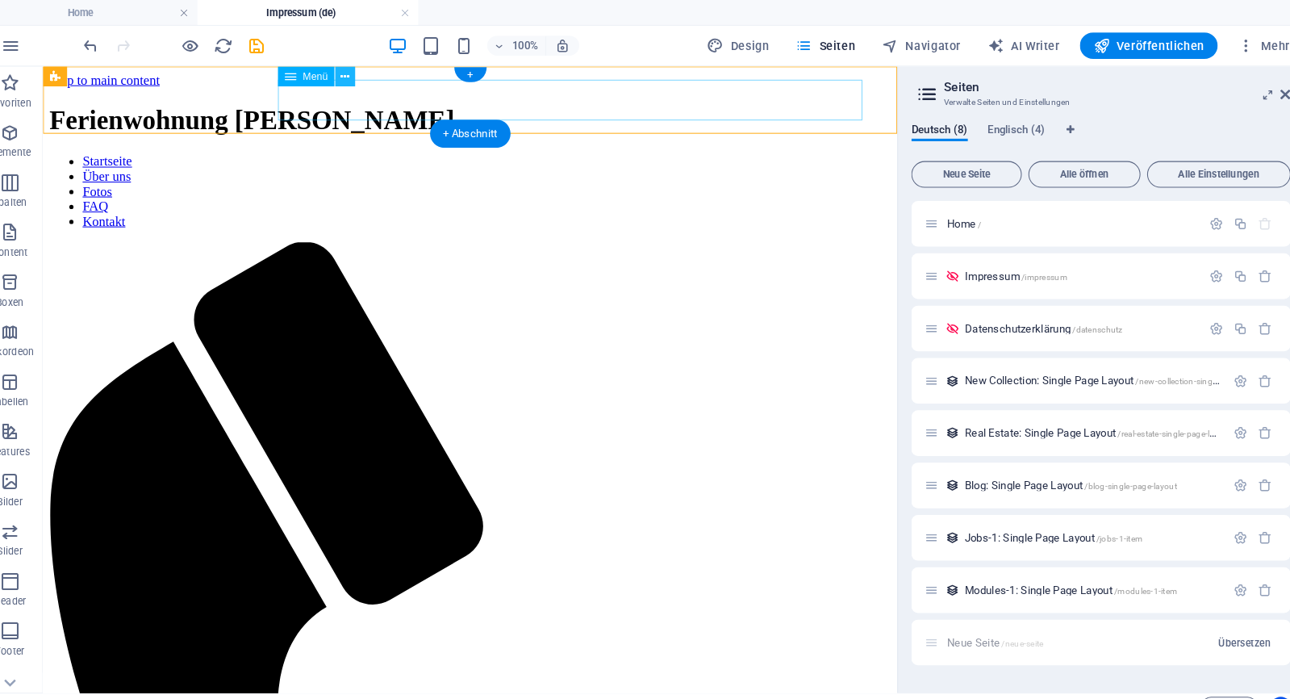
click at [353, 67] on icon at bounding box center [357, 74] width 9 height 17
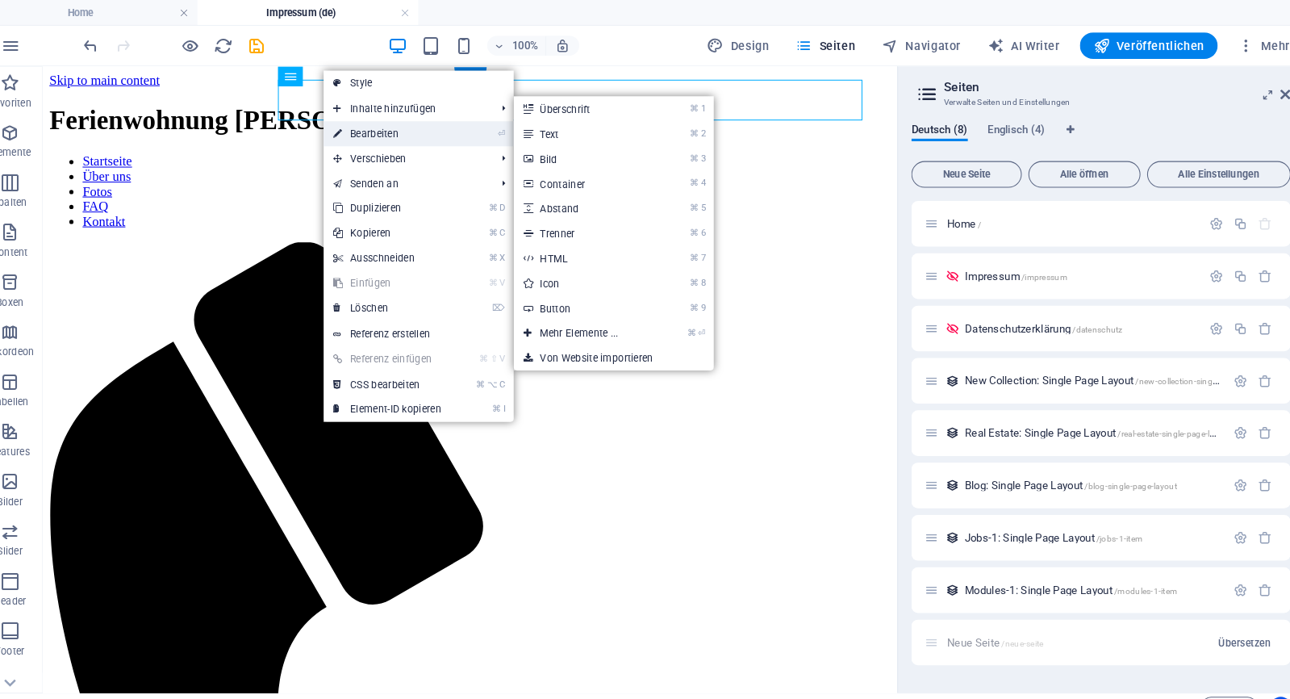
click at [361, 119] on link "⏎ Bearbeiten" at bounding box center [399, 130] width 124 height 24
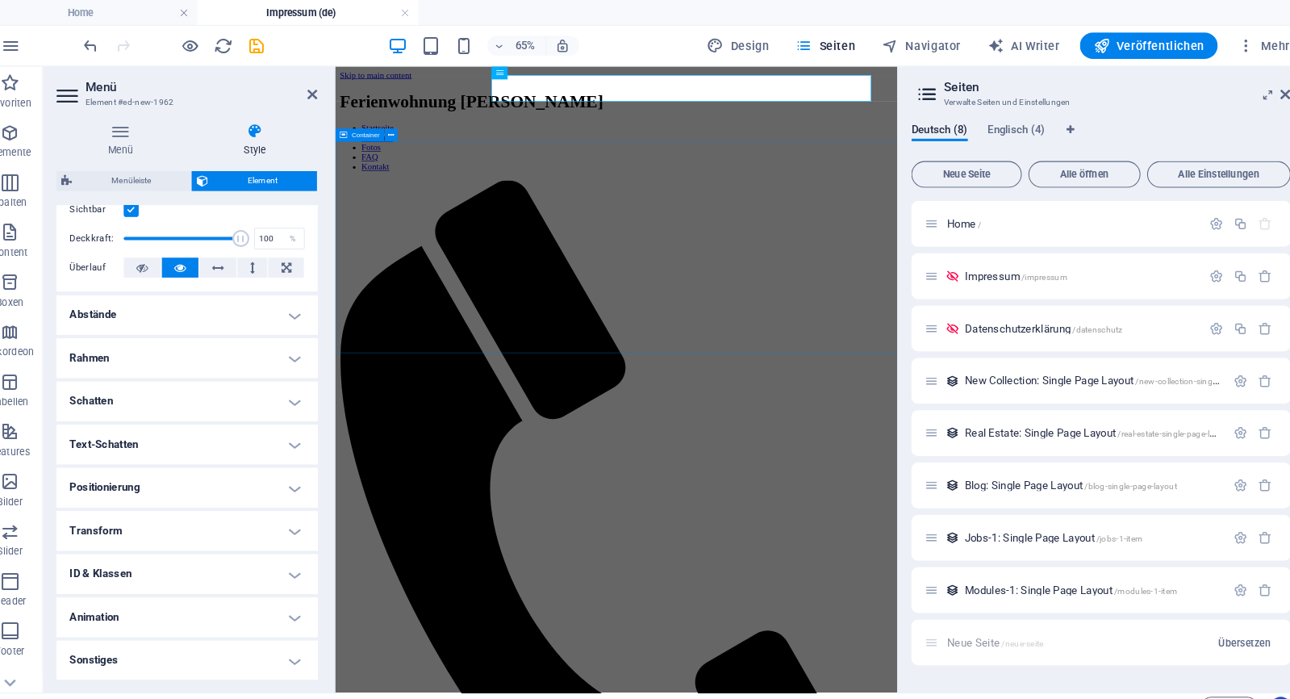
scroll to position [233, 0]
click at [293, 94] on header "Menü Element #ed-new-1962" at bounding box center [204, 86] width 254 height 42
click at [297, 94] on header "Menü Element #ed-new-1962" at bounding box center [204, 86] width 254 height 42
click at [322, 94] on icon at bounding box center [327, 92] width 10 height 13
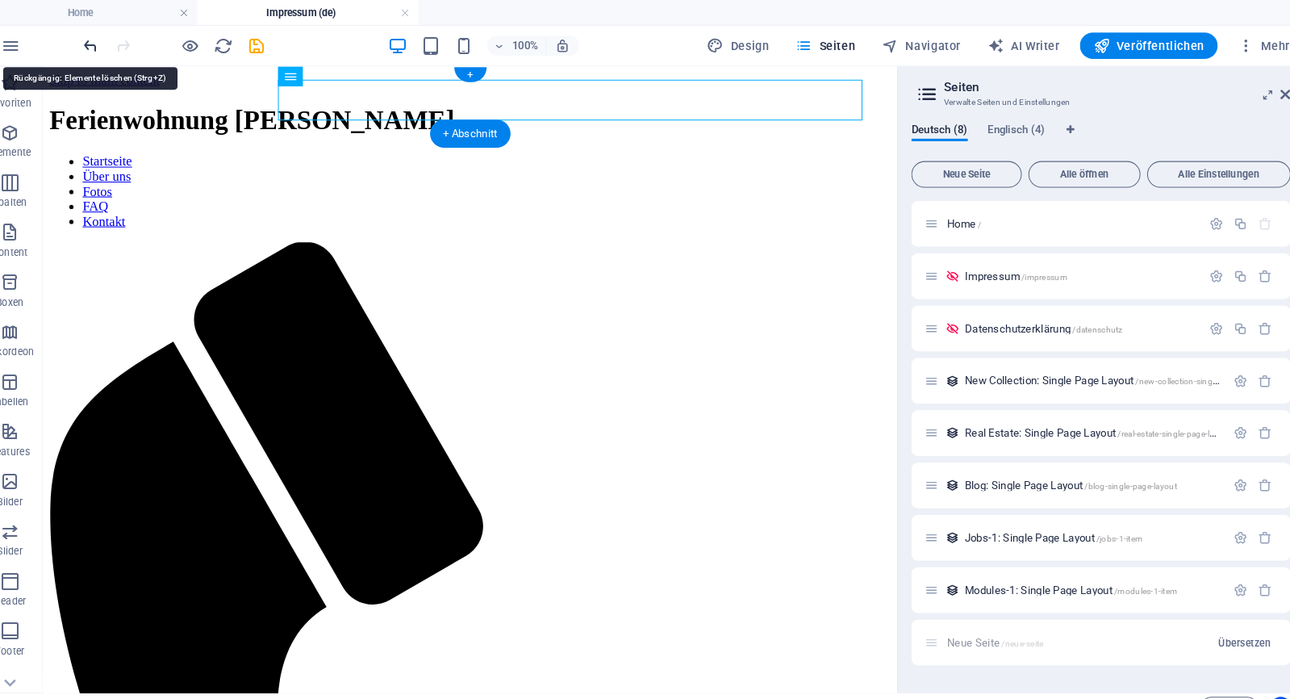
click at [102, 39] on icon "undo" at bounding box center [111, 45] width 19 height 19
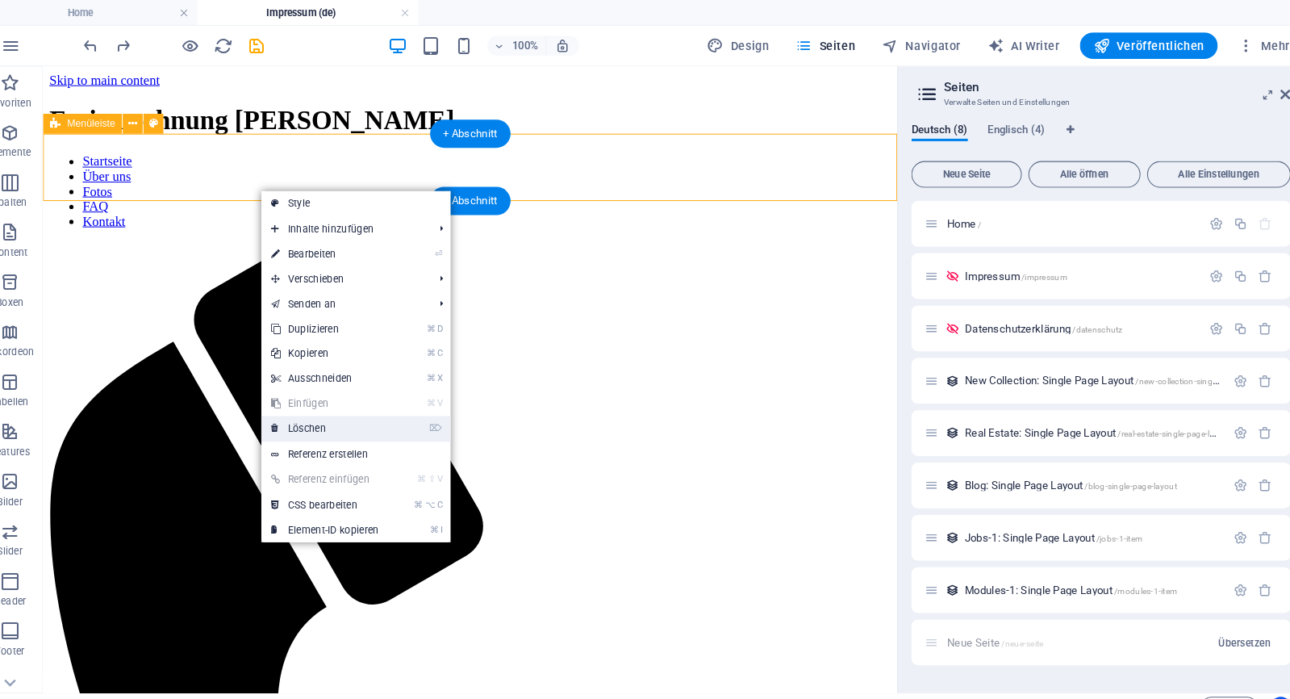
click at [286, 422] on link "⌦ Löschen" at bounding box center [339, 416] width 124 height 24
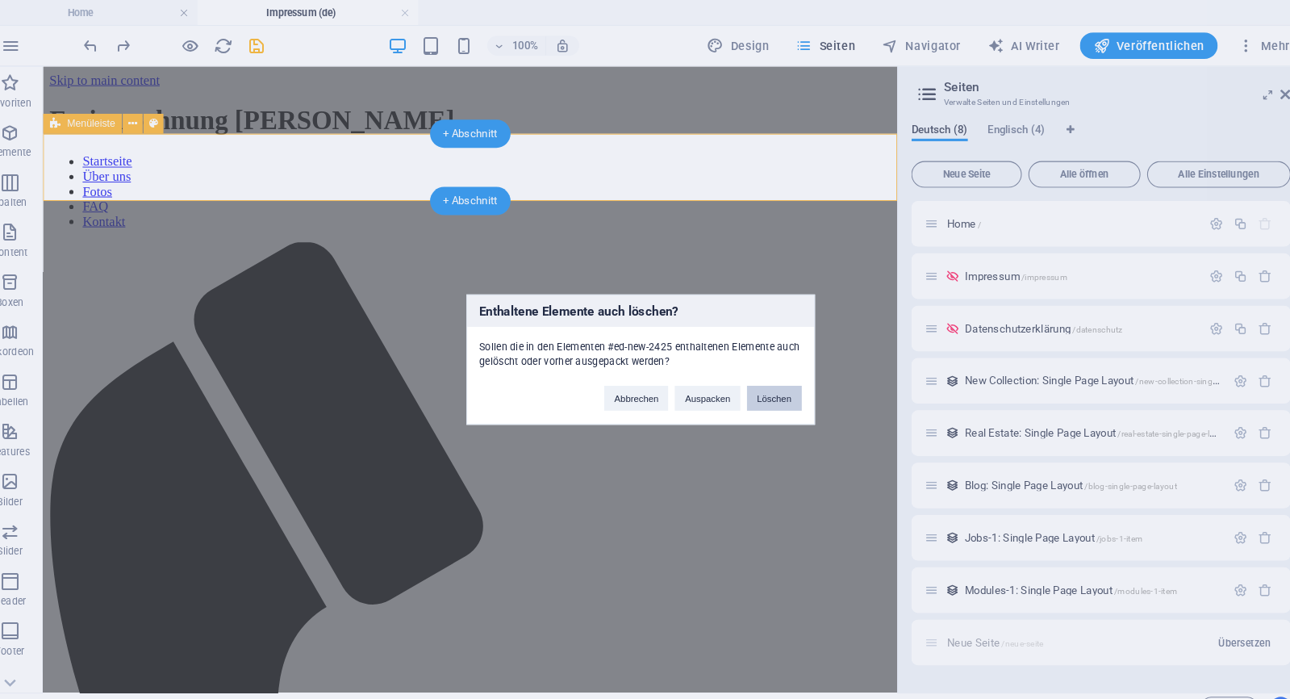
click at [764, 394] on button "Löschen" at bounding box center [775, 387] width 53 height 24
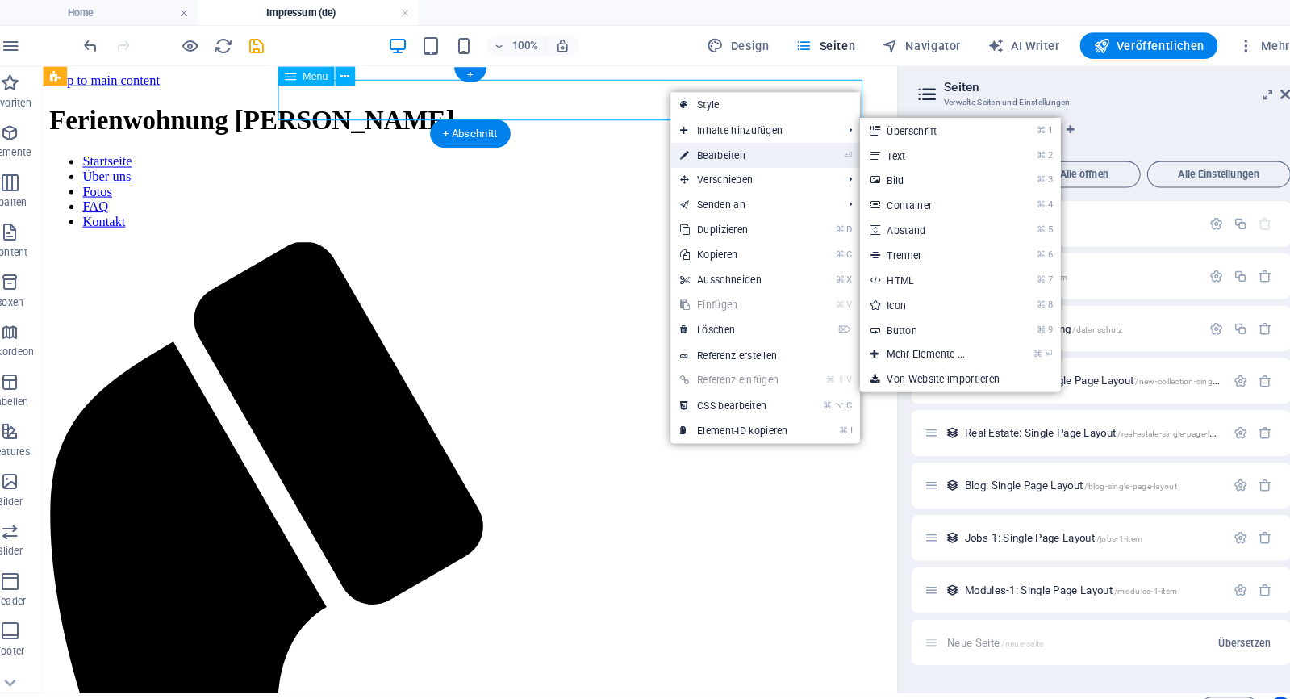
click at [687, 151] on link "⏎ Bearbeiten" at bounding box center [737, 151] width 124 height 24
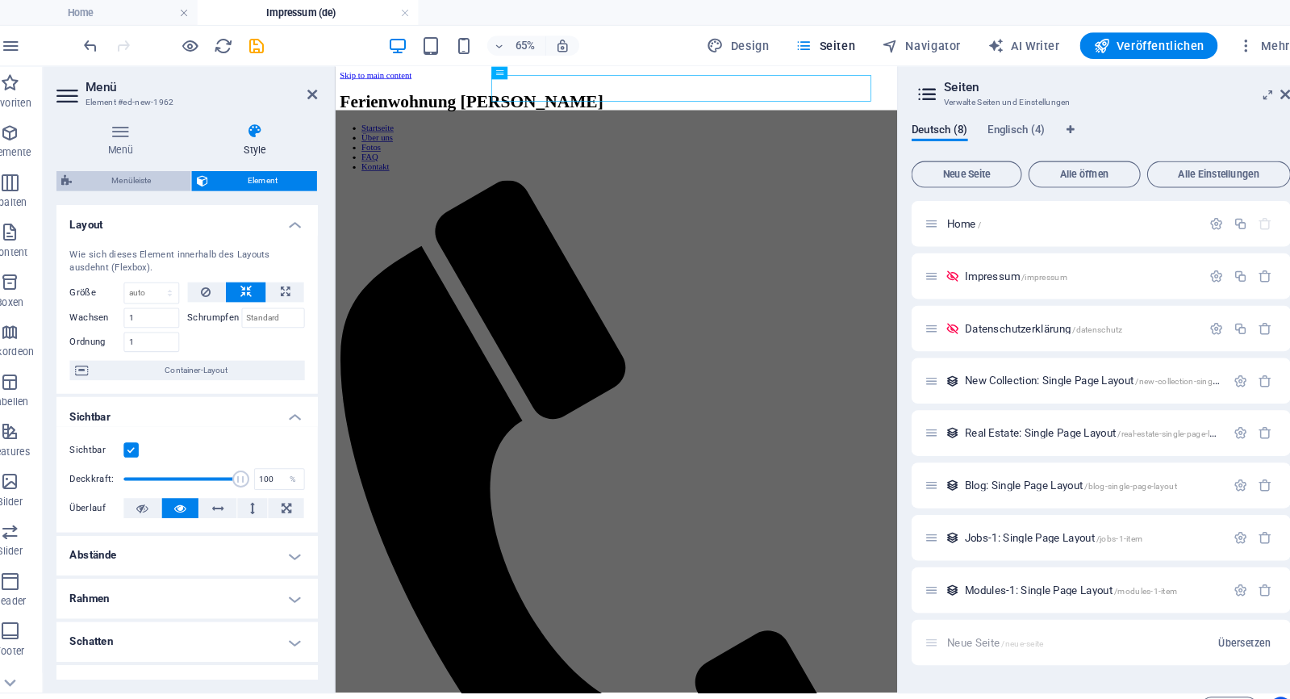
click at [155, 172] on span "Menüleiste" at bounding box center [151, 175] width 106 height 19
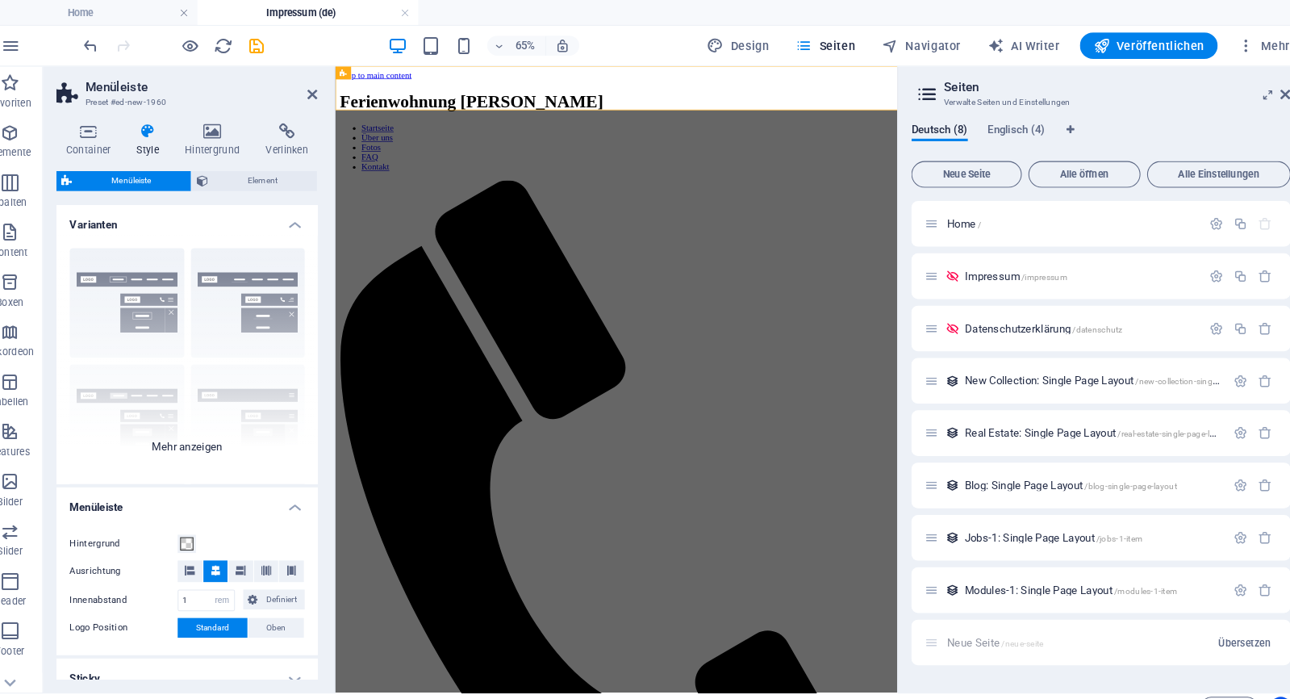
click at [175, 429] on div "Rahmen Mittig Standard Fixiert Loki Trigger Breit XXL" at bounding box center [204, 349] width 254 height 242
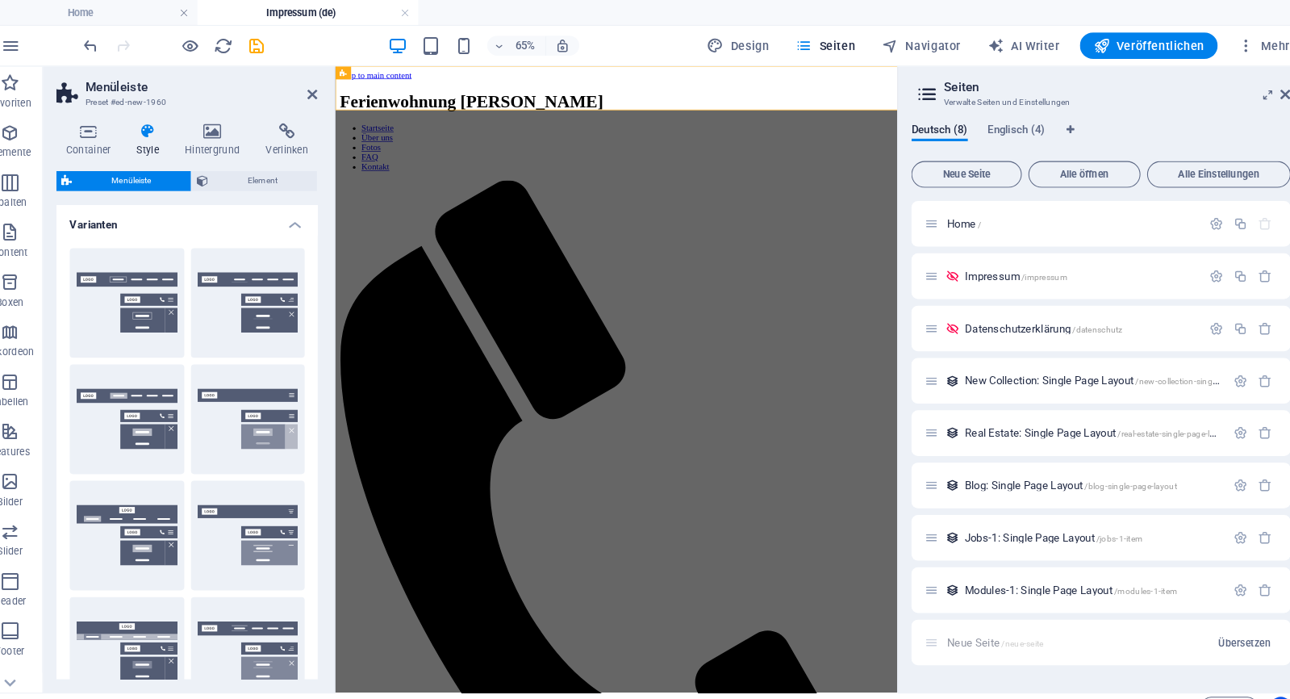
scroll to position [0, 0]
click at [282, 177] on span "Element" at bounding box center [278, 175] width 96 height 19
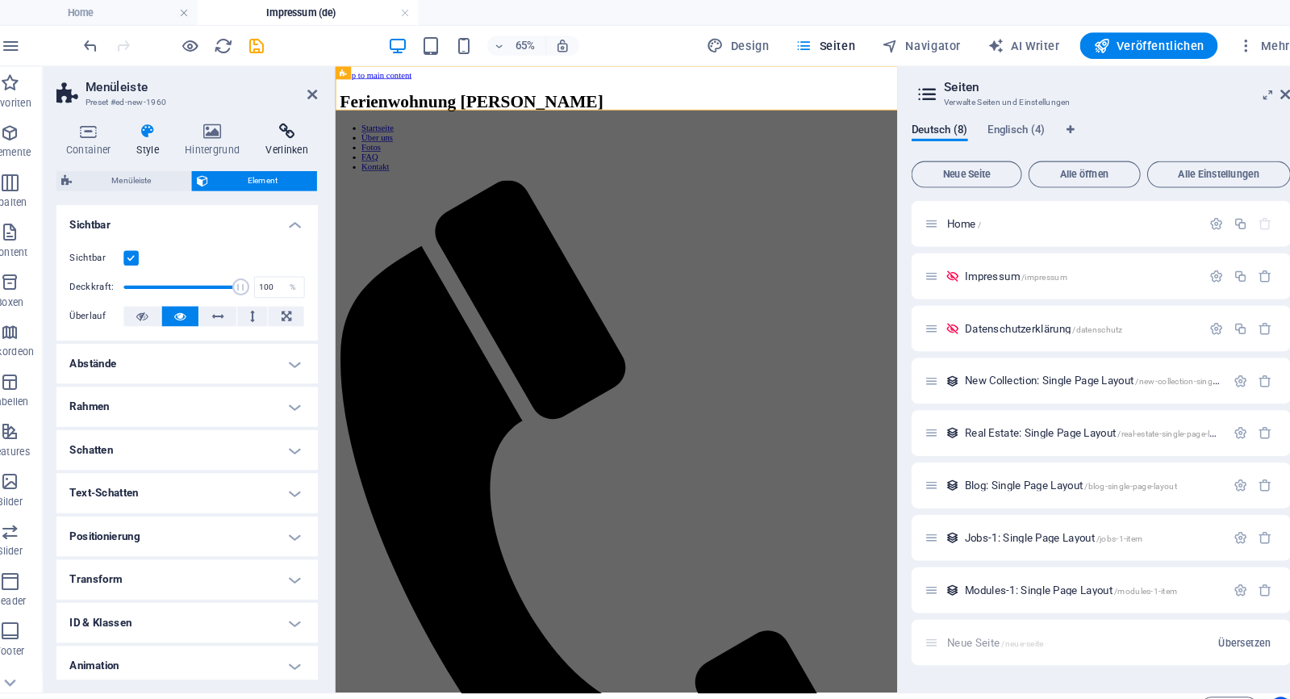
click at [276, 144] on h4 "Verlinken" at bounding box center [302, 136] width 60 height 34
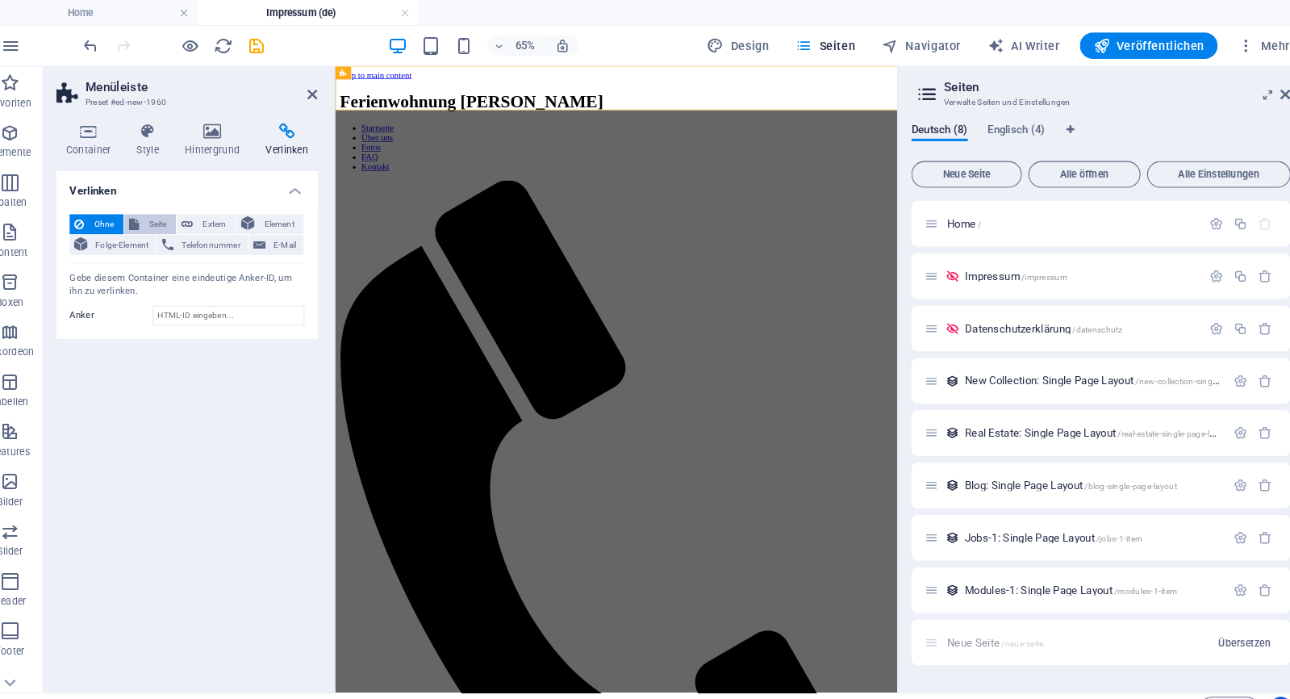
click at [163, 212] on span "Seite" at bounding box center [176, 217] width 26 height 19
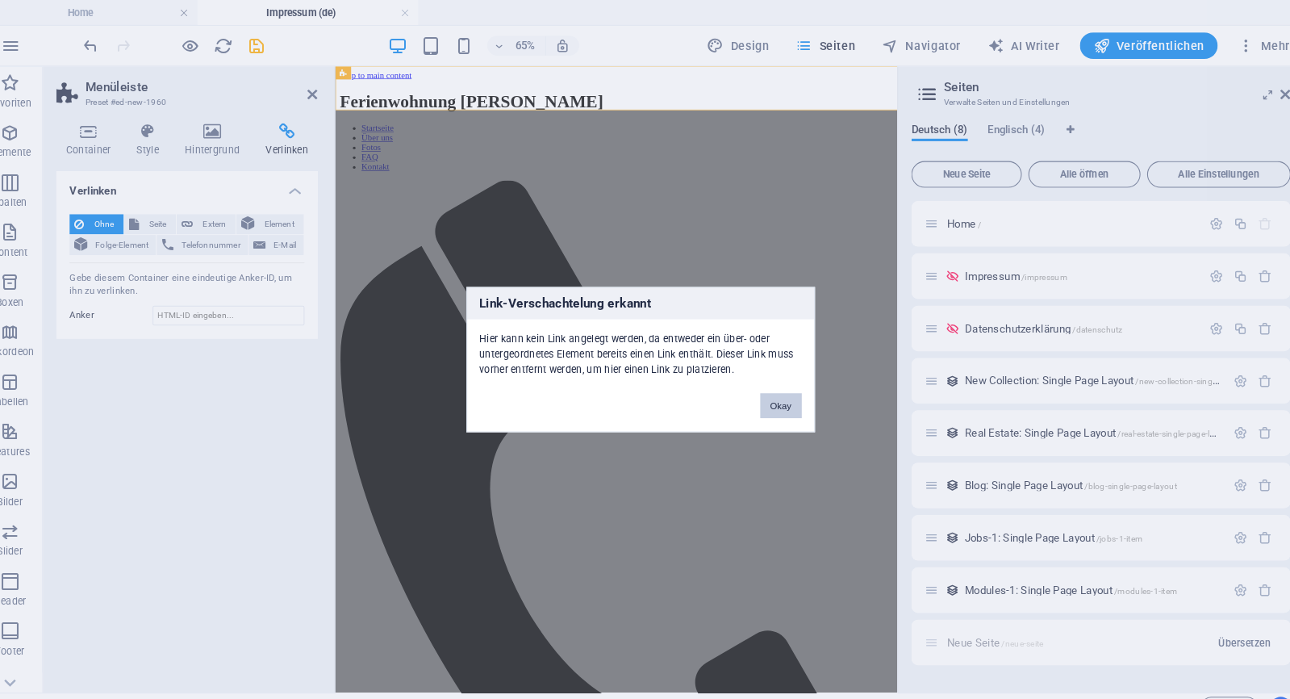
click at [768, 398] on button "Okay" at bounding box center [782, 394] width 40 height 24
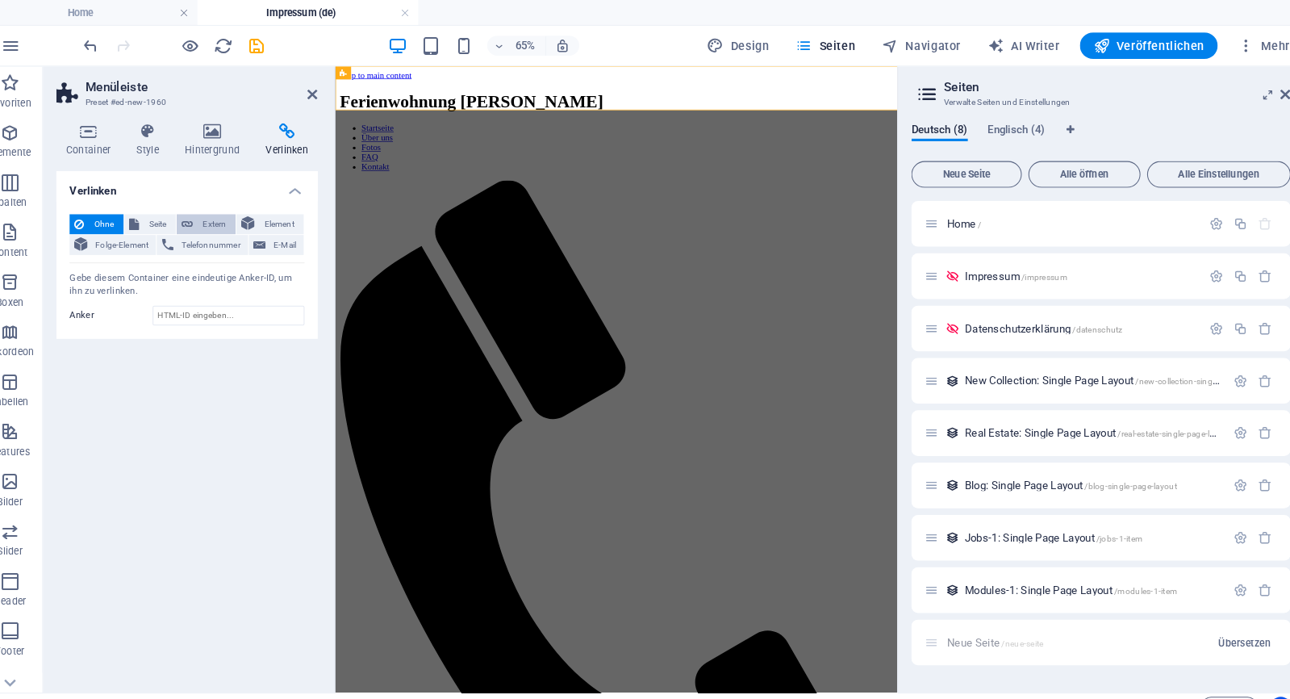
click at [215, 220] on span "Extern" at bounding box center [230, 217] width 31 height 19
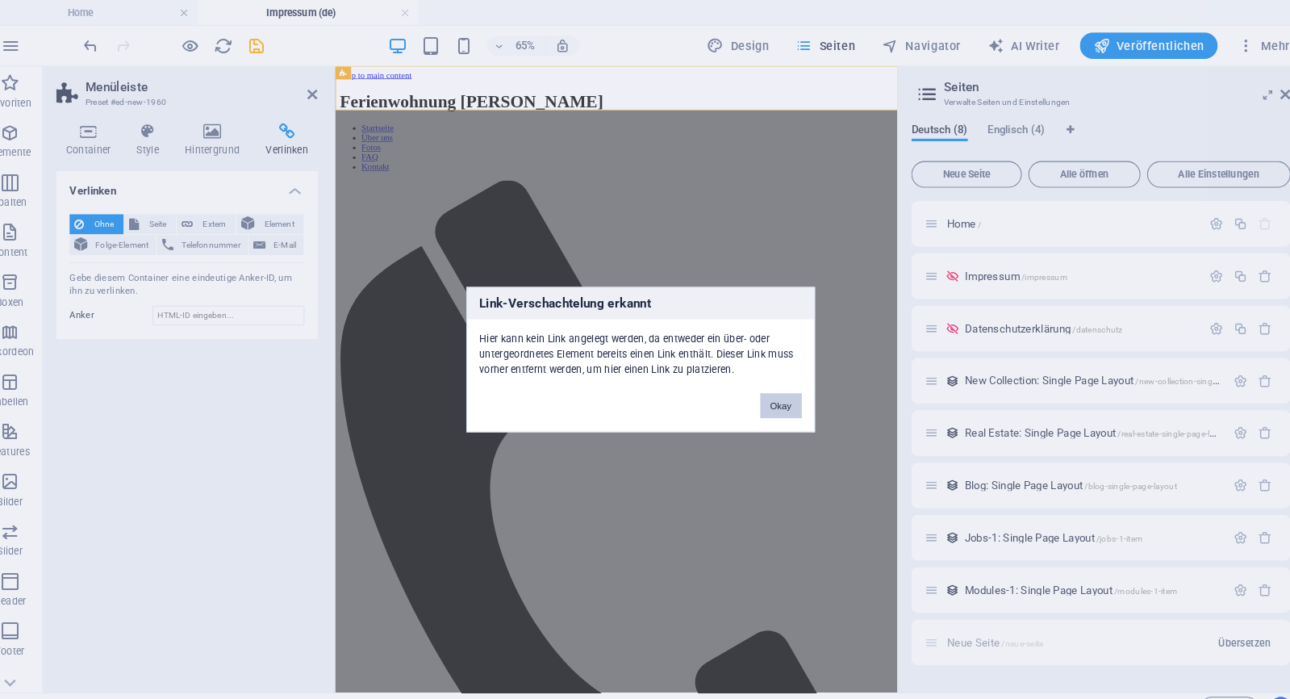
click at [762, 394] on button "Okay" at bounding box center [782, 394] width 40 height 24
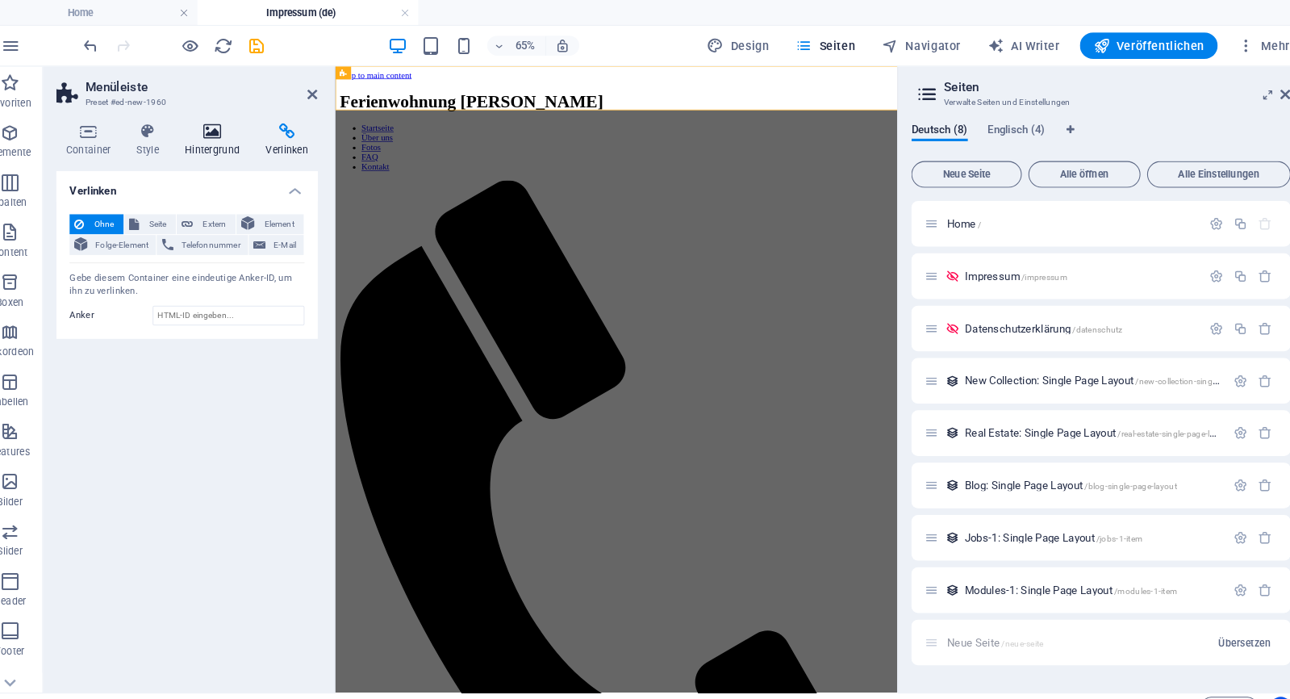
click at [216, 134] on icon at bounding box center [229, 127] width 73 height 16
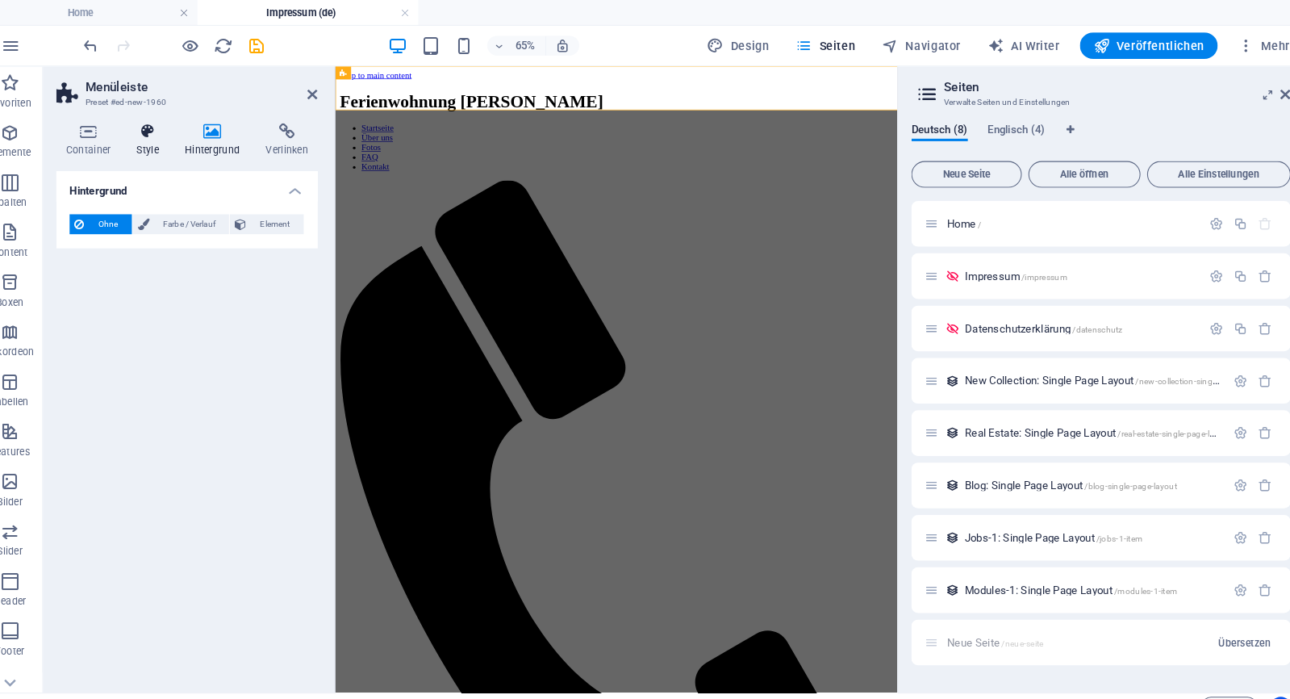
click at [146, 127] on icon at bounding box center [166, 127] width 40 height 16
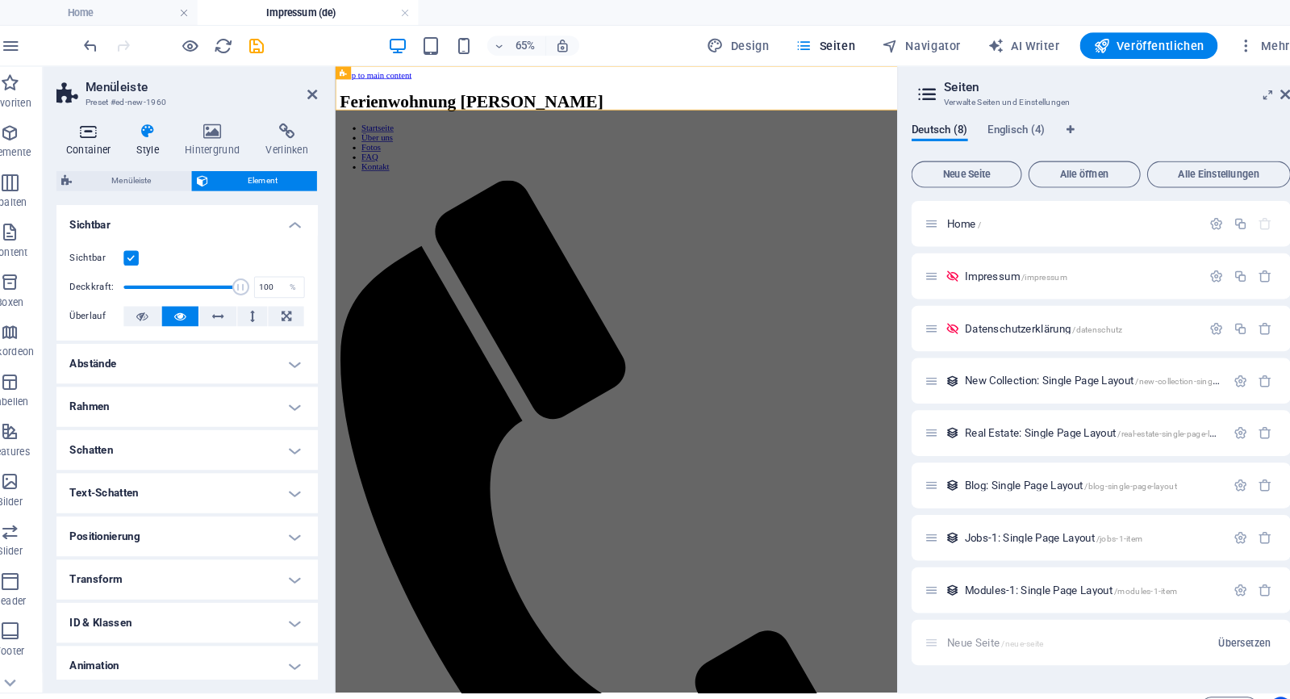
click at [108, 139] on h4 "Container" at bounding box center [111, 136] width 69 height 34
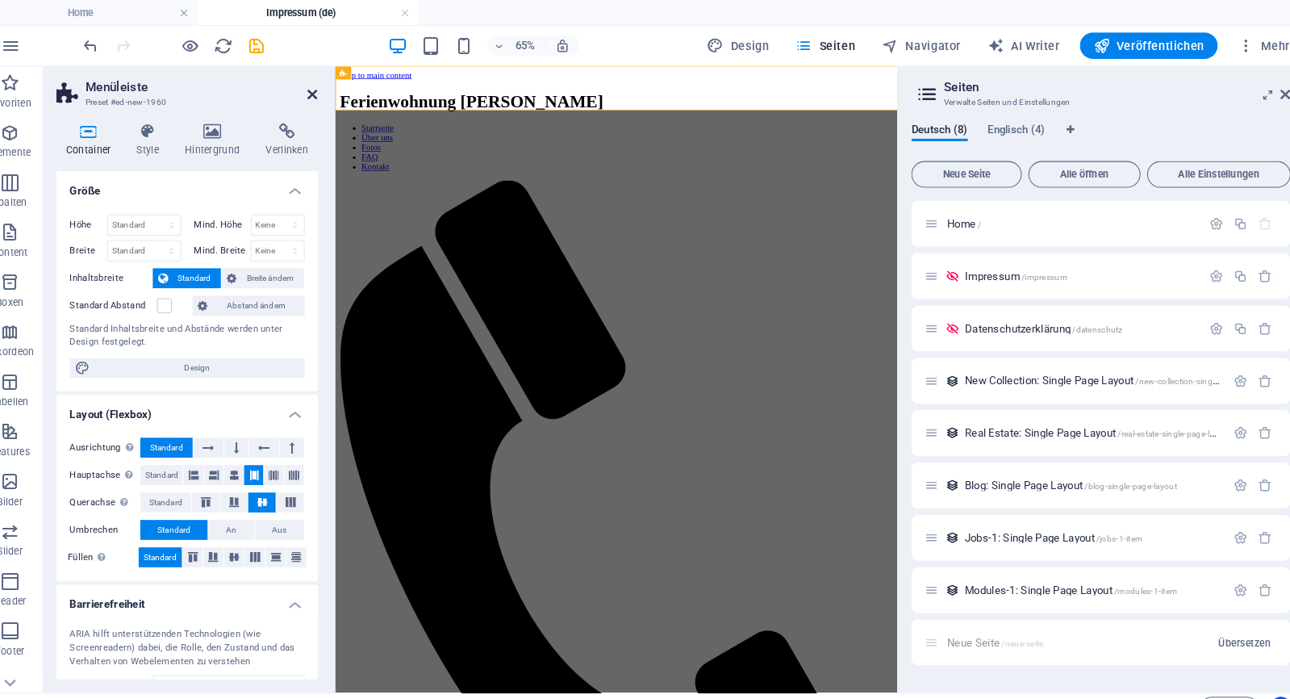
click at [322, 97] on icon at bounding box center [327, 92] width 10 height 13
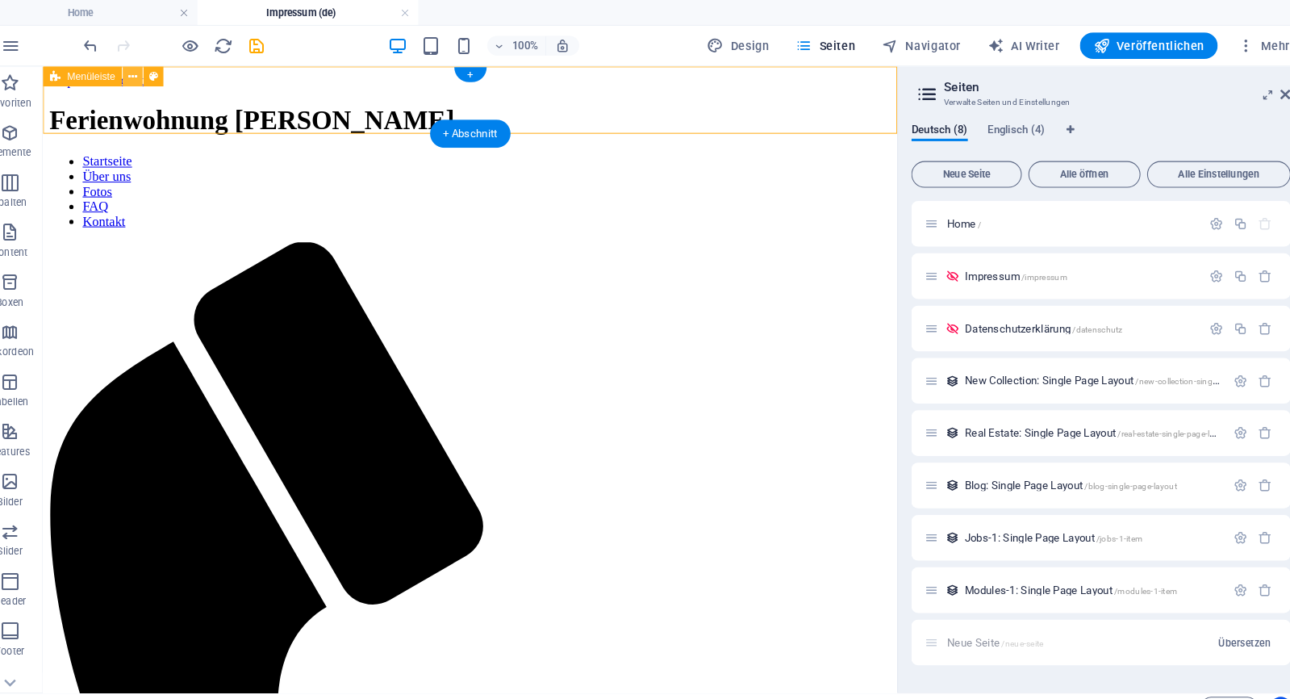
click at [142, 78] on button at bounding box center [151, 74] width 19 height 19
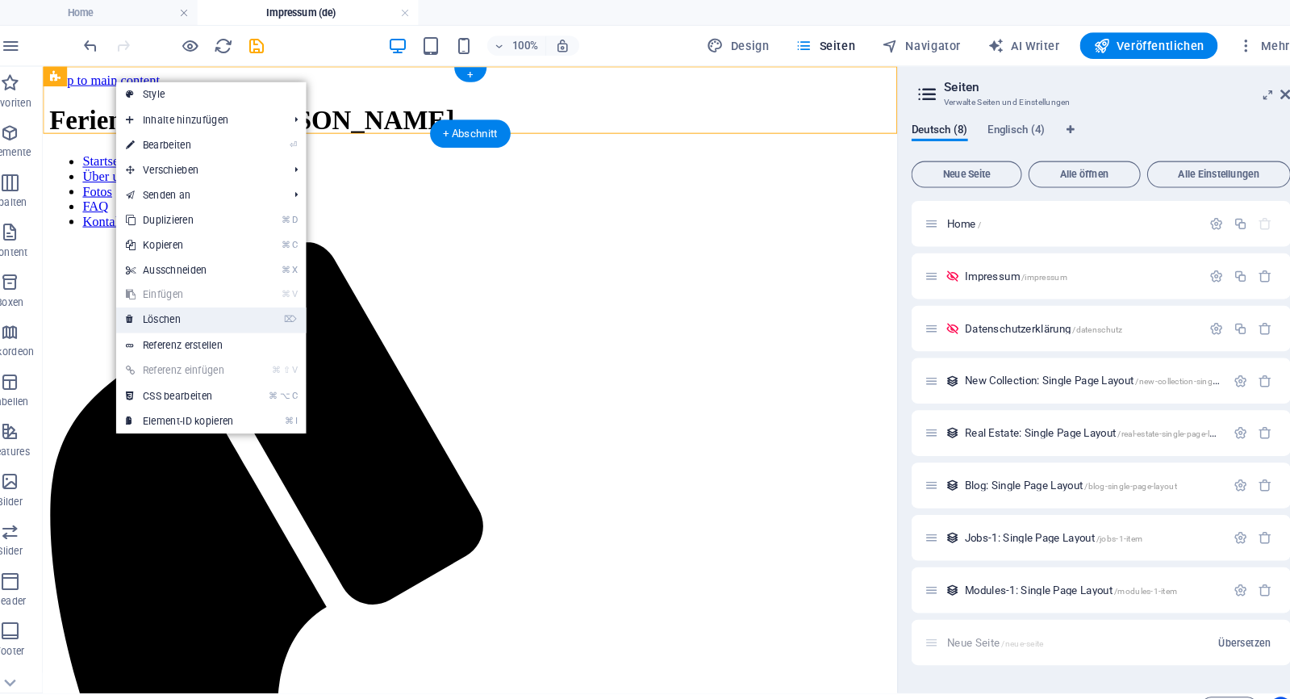
click at [176, 311] on link "⌦ Löschen" at bounding box center [198, 311] width 124 height 24
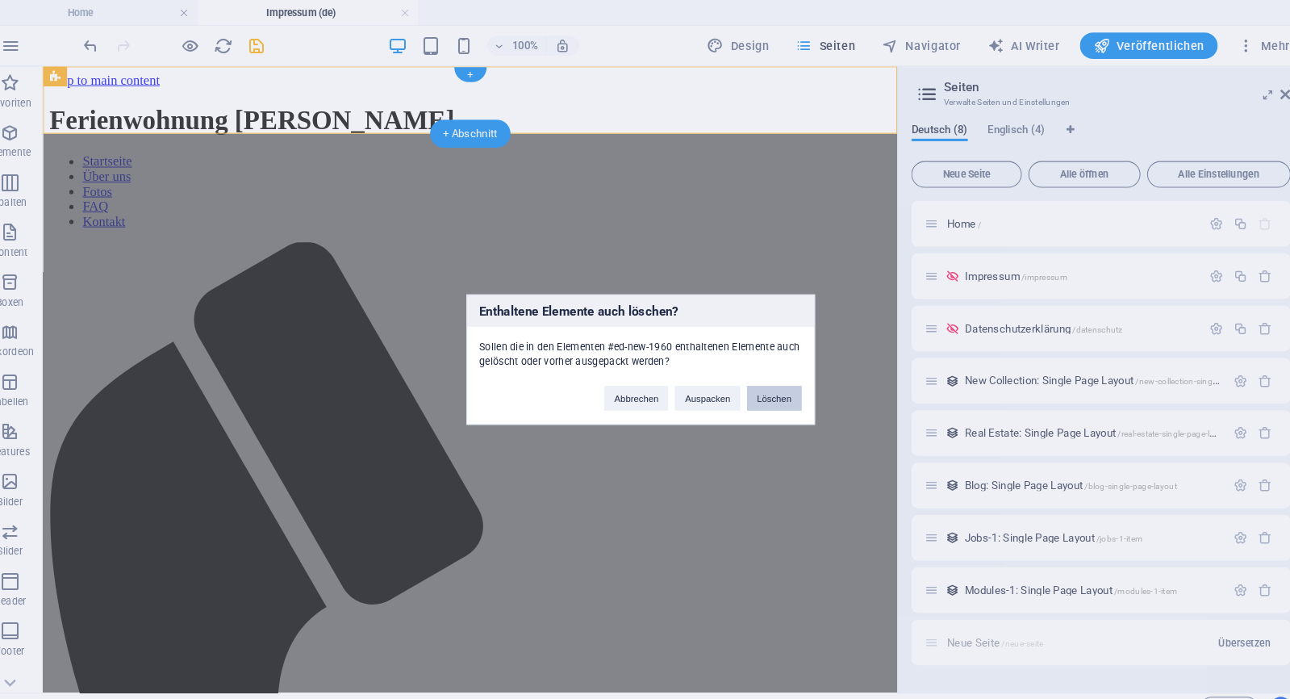
click at [749, 390] on button "Löschen" at bounding box center [775, 387] width 53 height 24
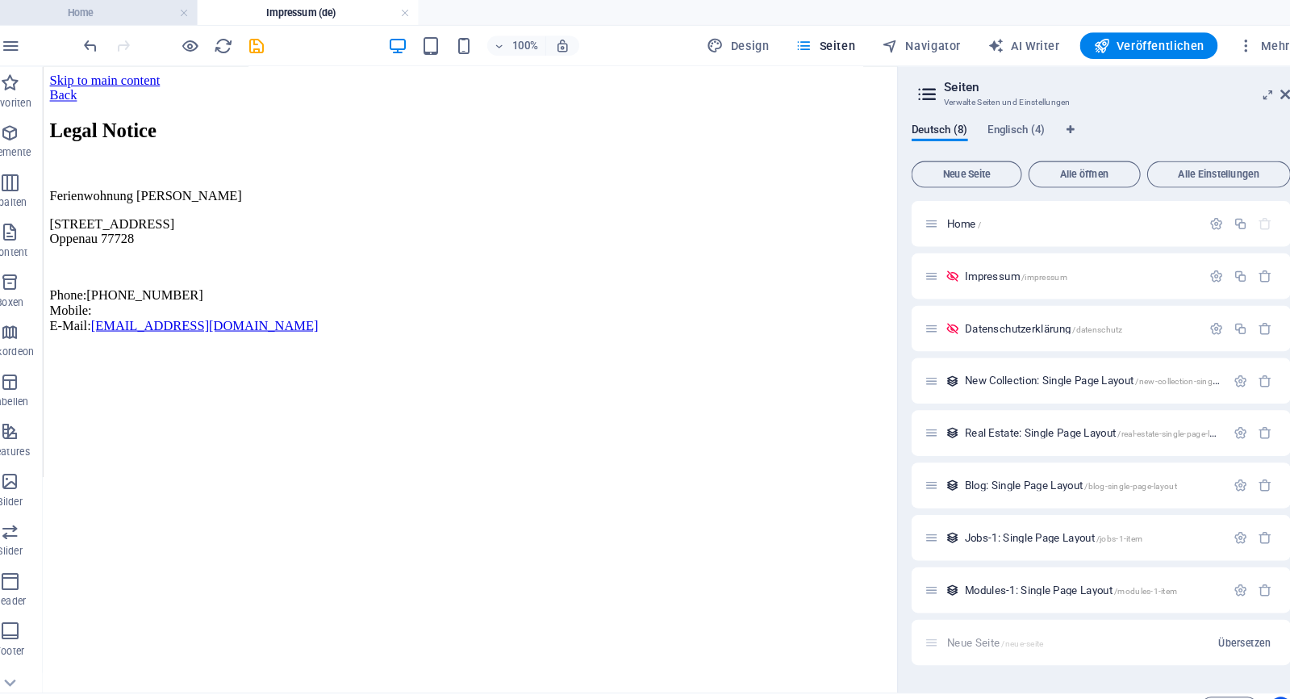
click at [144, 16] on h4 "Home" at bounding box center [107, 12] width 215 height 18
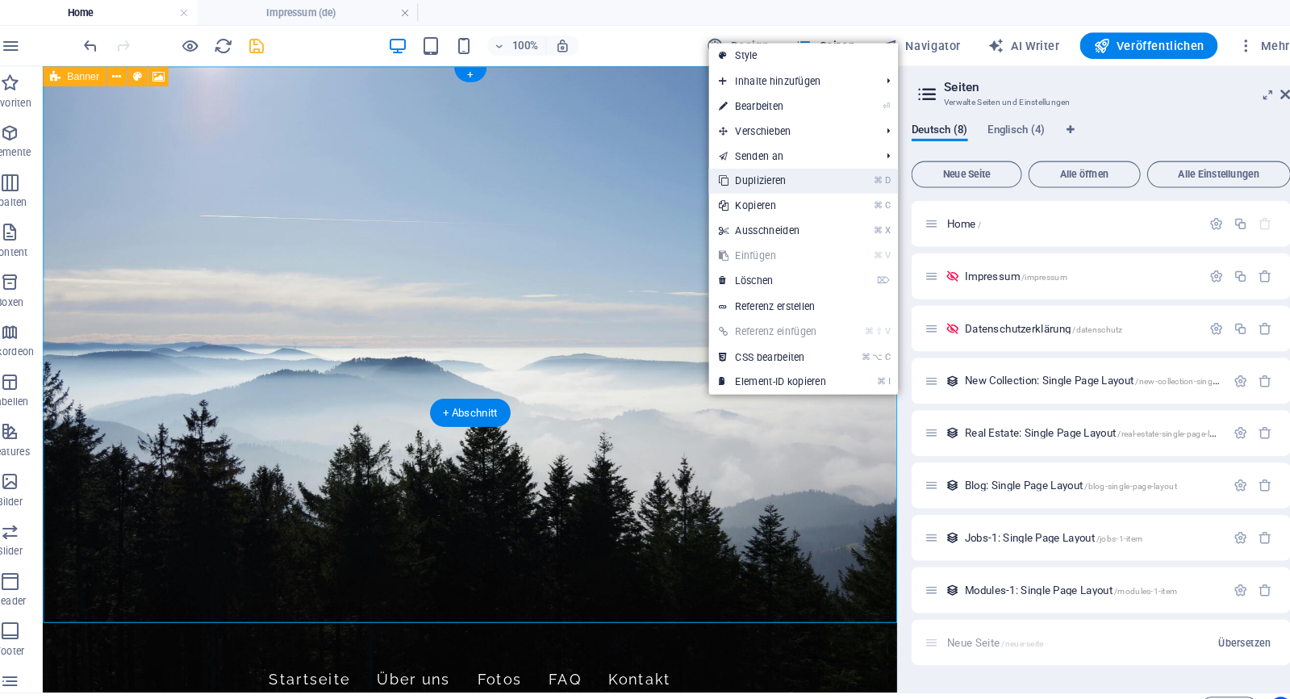
click at [797, 168] on link "⌘ D Duplizieren" at bounding box center [774, 176] width 124 height 24
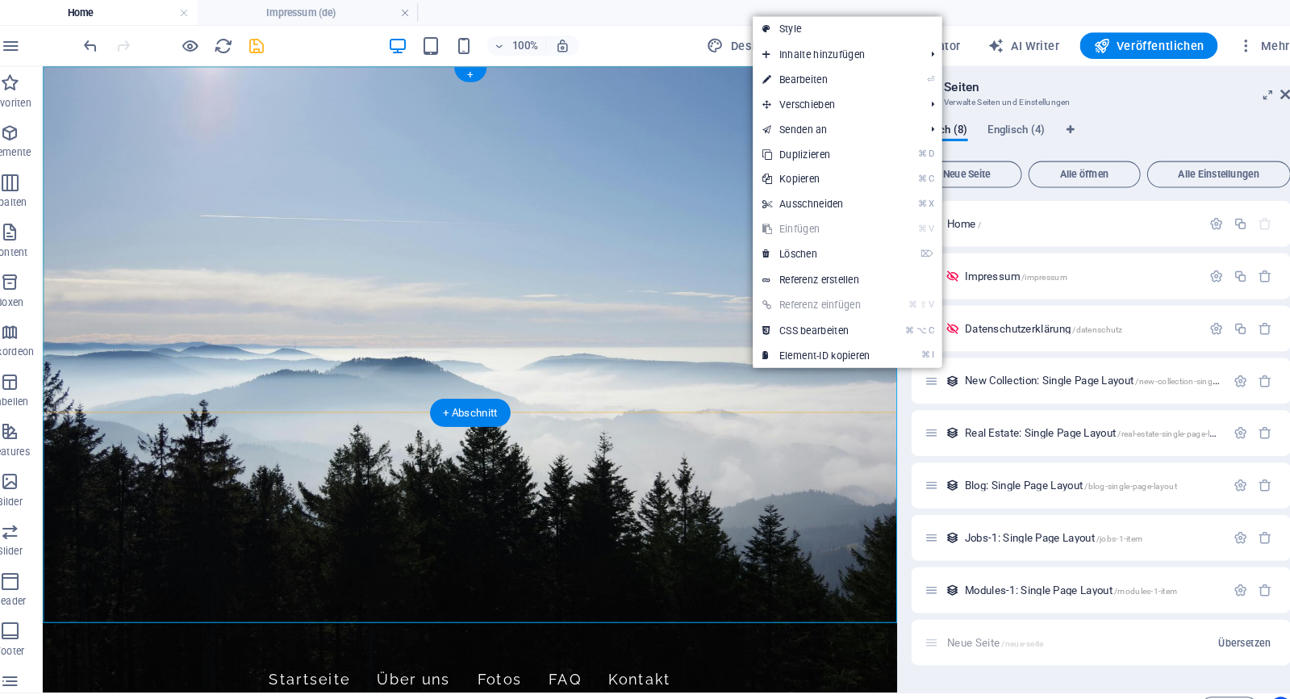
click at [702, 357] on figure at bounding box center [458, 370] width 830 height 608
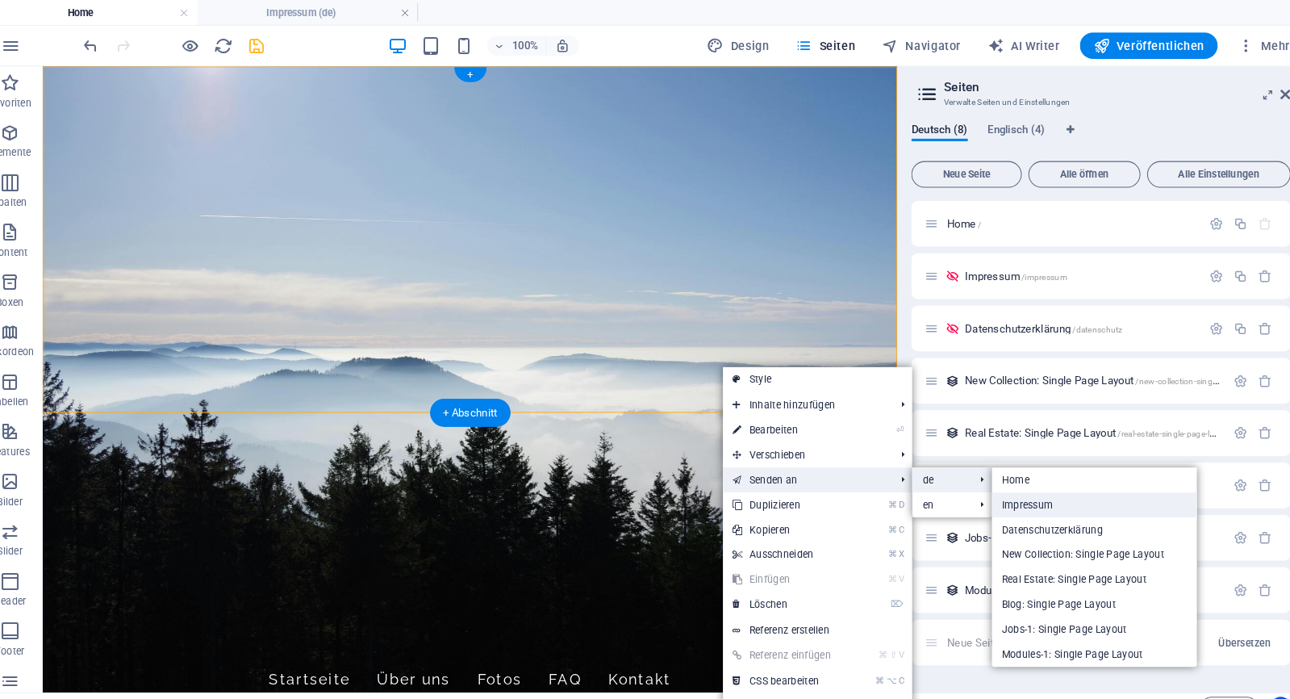
click at [999, 484] on link "Impressum" at bounding box center [1087, 491] width 200 height 24
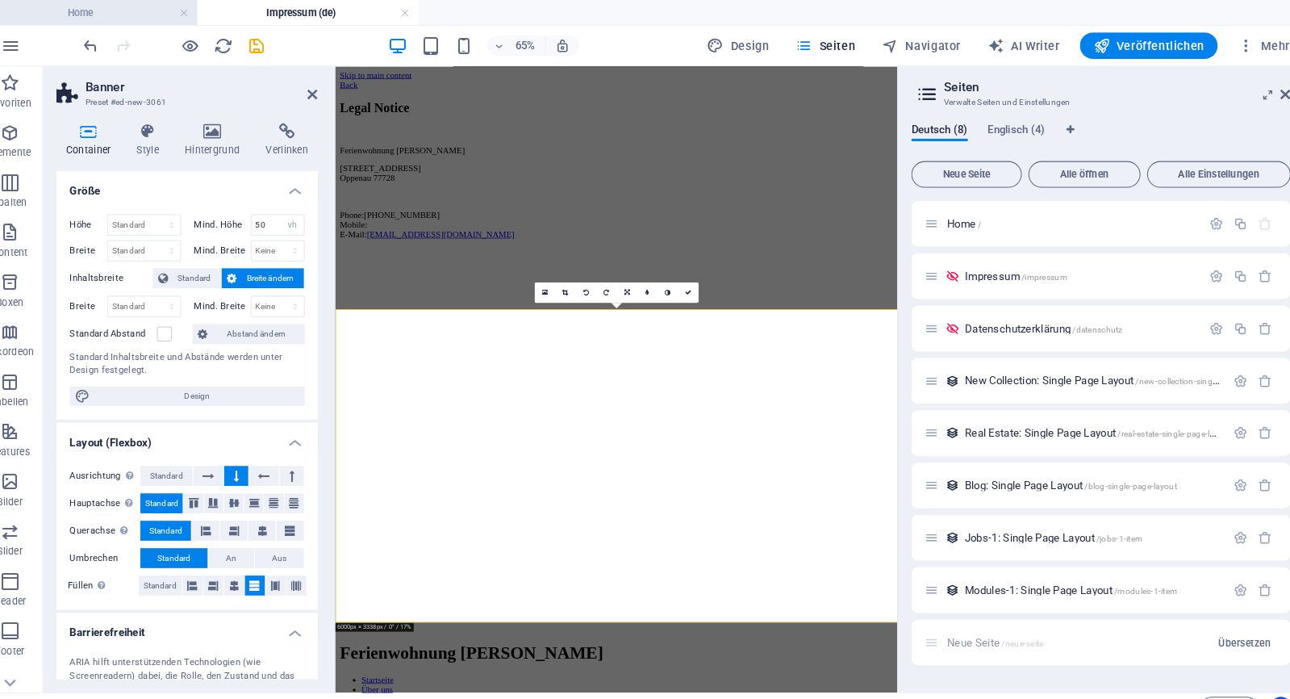
click at [128, 16] on h4 "Home" at bounding box center [107, 12] width 215 height 18
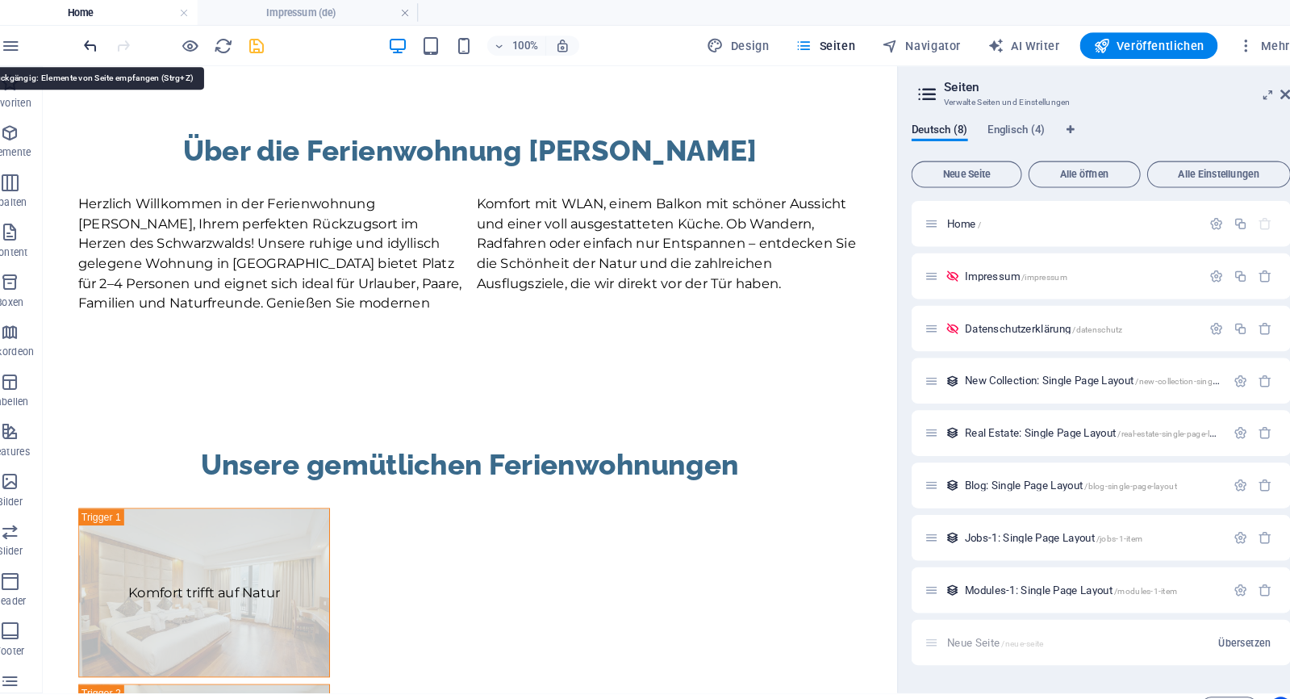
click at [102, 39] on icon "undo" at bounding box center [111, 45] width 19 height 19
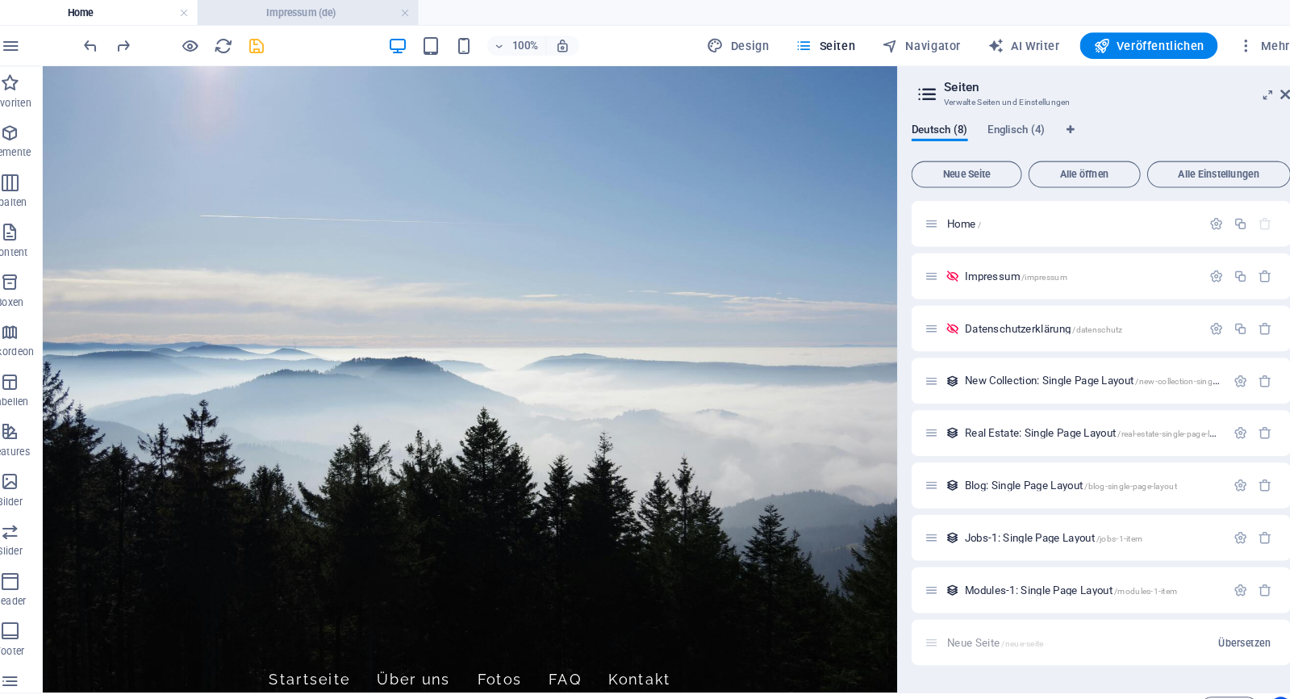
click at [322, 6] on h4 "Impressum (de)" at bounding box center [322, 12] width 215 height 18
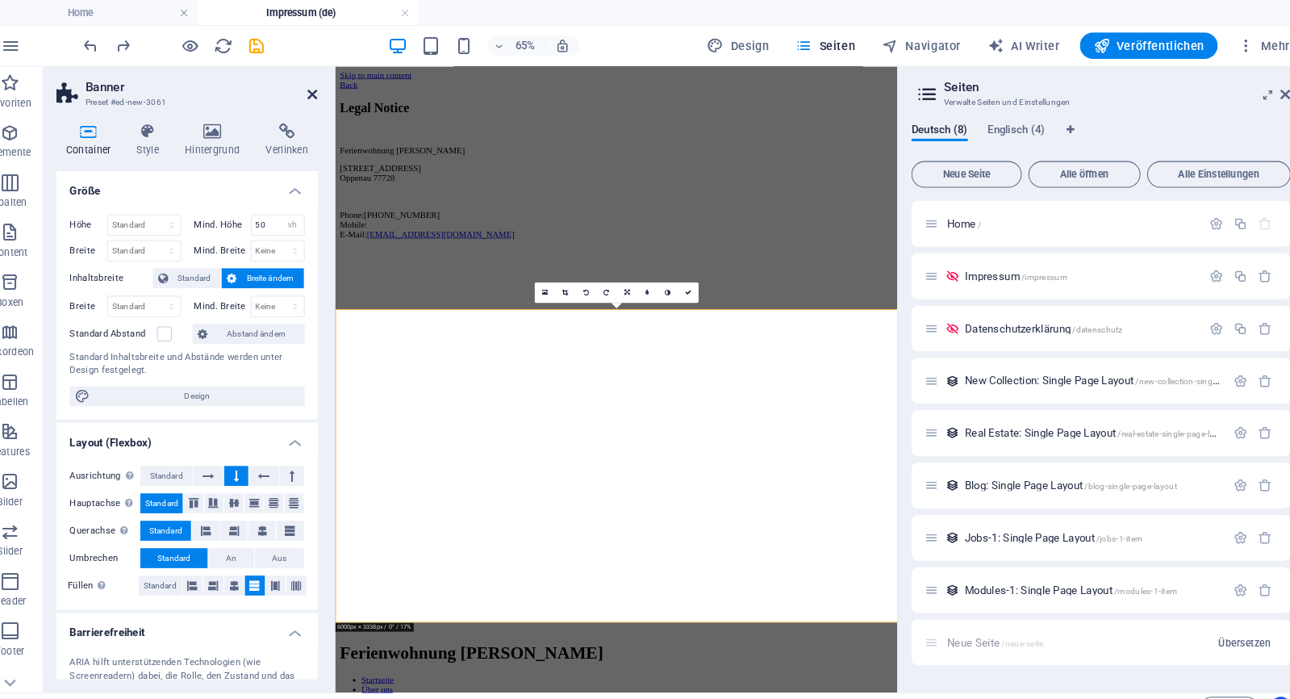
click at [322, 97] on icon at bounding box center [327, 92] width 10 height 13
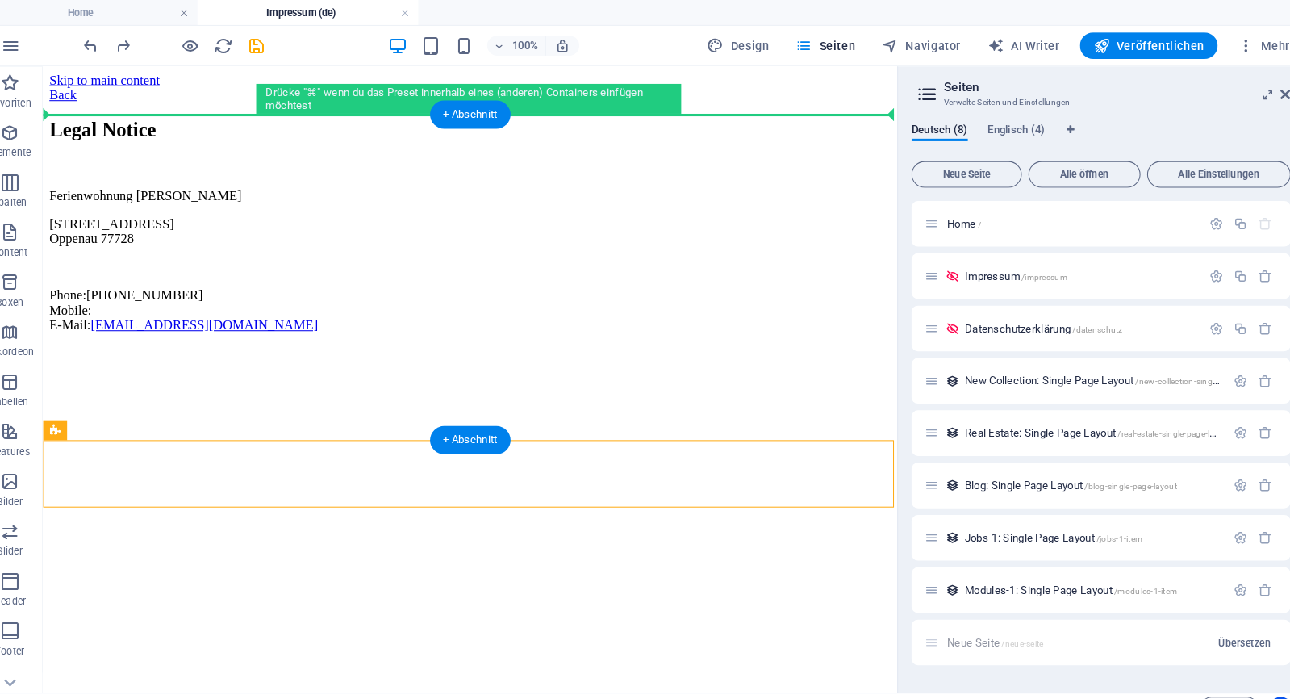
drag, startPoint x: 269, startPoint y: 355, endPoint x: 312, endPoint y: 155, distance: 204.8
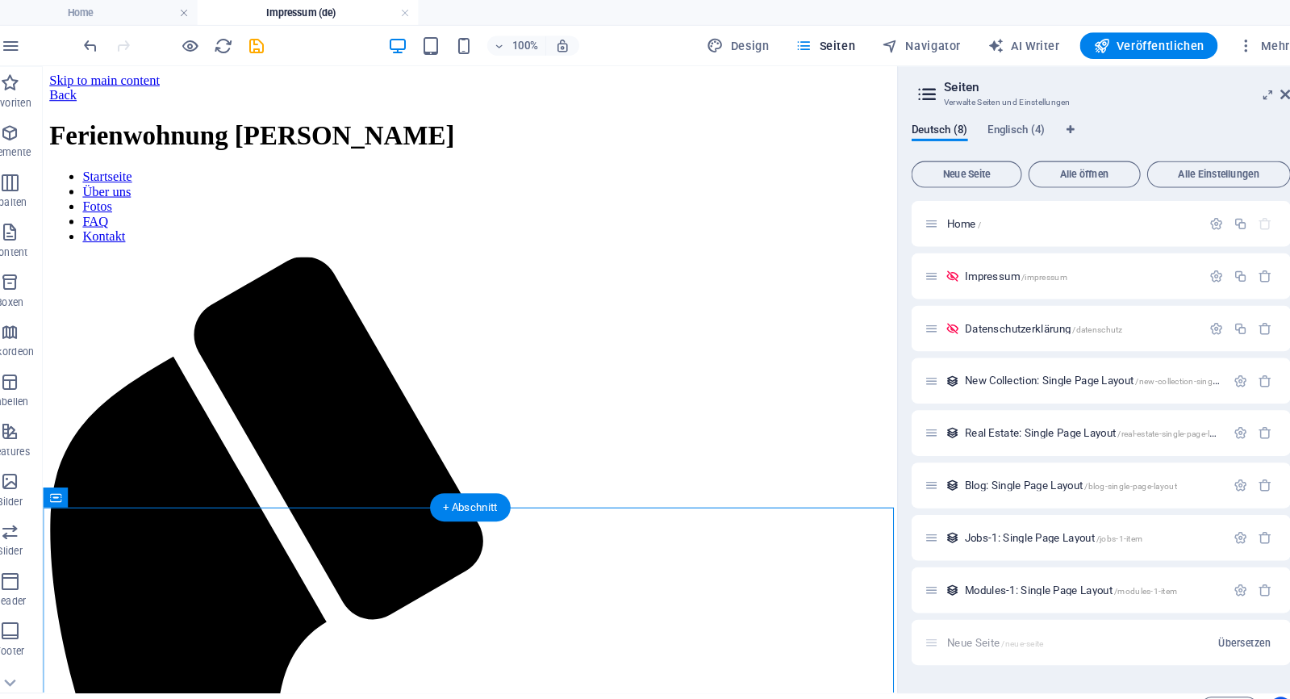
drag, startPoint x: 332, startPoint y: 535, endPoint x: 240, endPoint y: 555, distance: 94.2
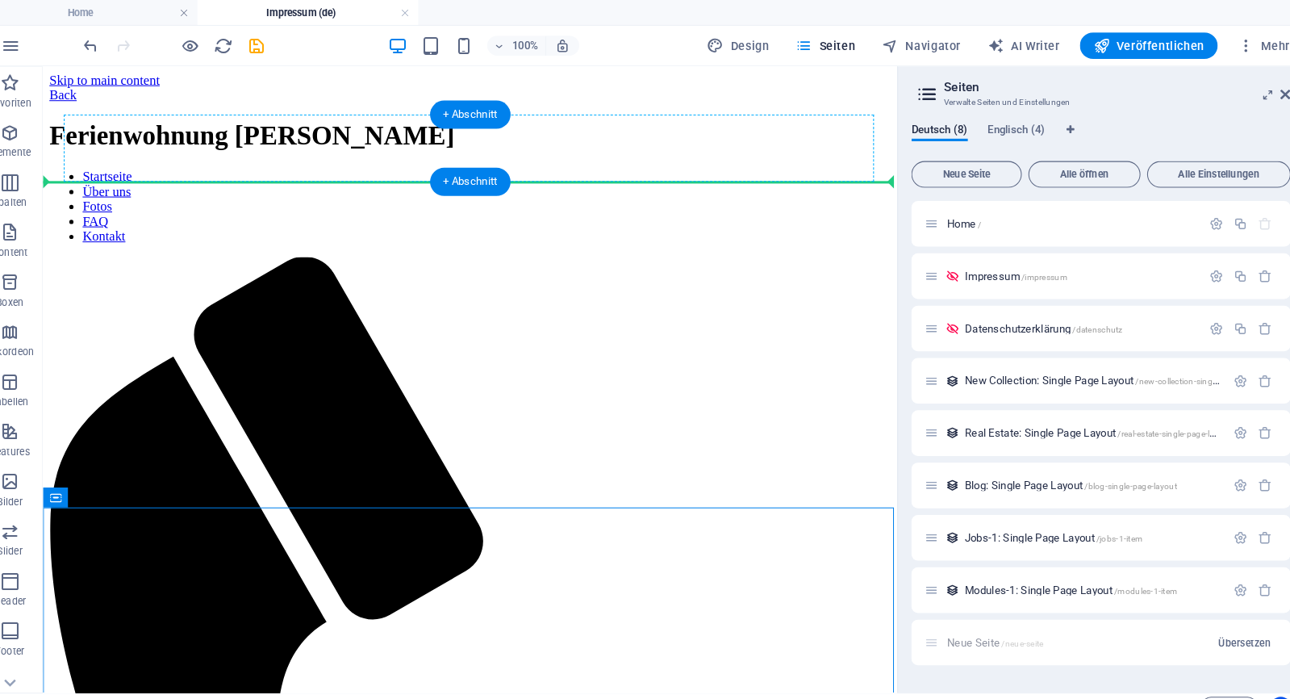
drag, startPoint x: 240, startPoint y: 555, endPoint x: 375, endPoint y: 146, distance: 430.7
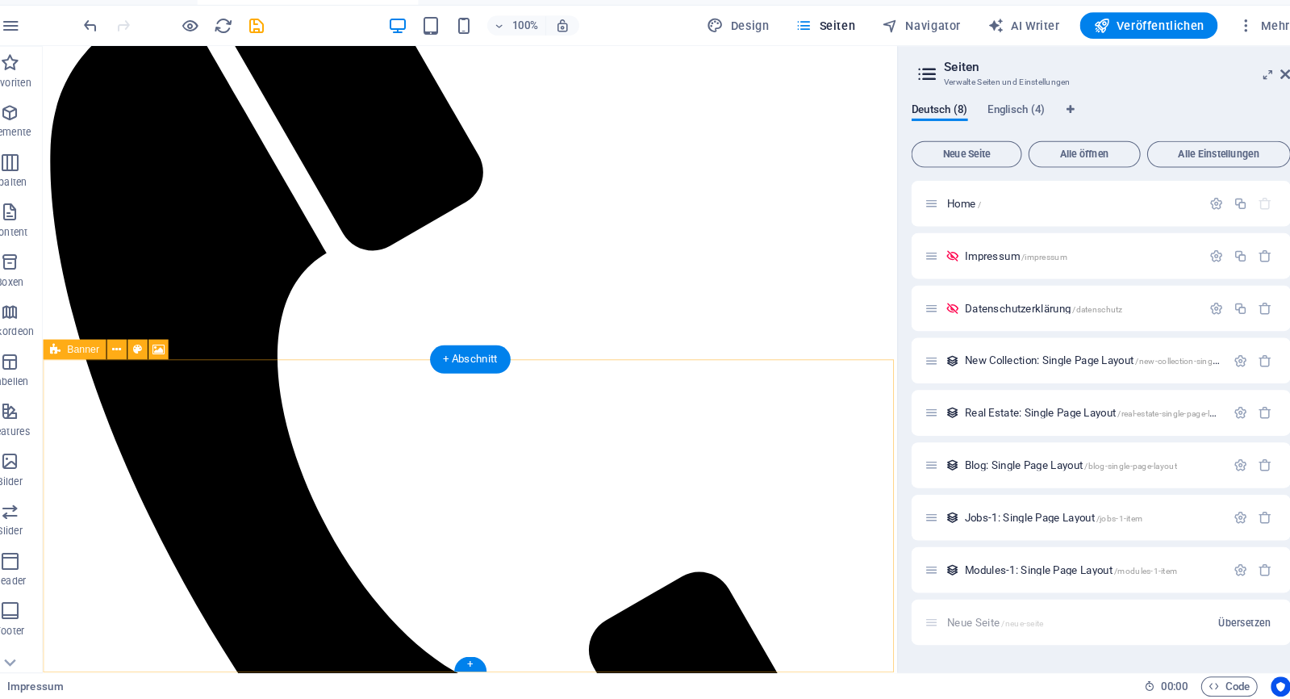
drag, startPoint x: 472, startPoint y: 521, endPoint x: 505, endPoint y: 403, distance: 122.4
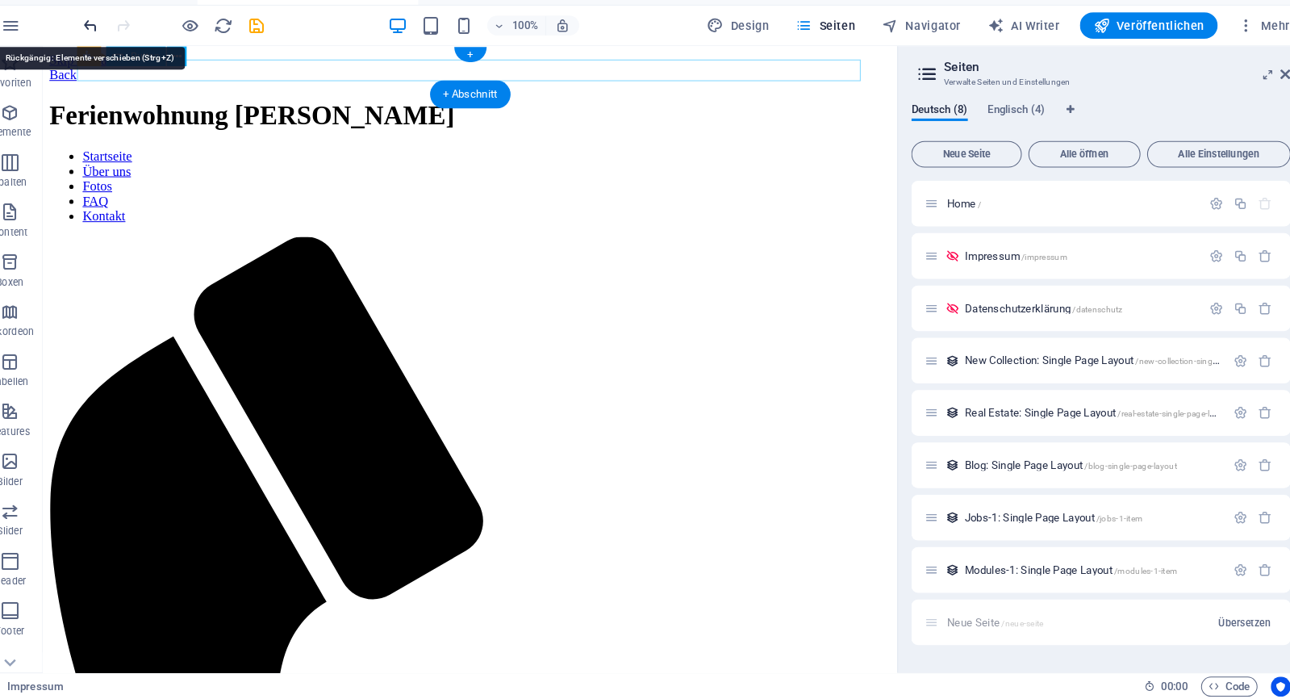
click at [102, 36] on icon "undo" at bounding box center [111, 45] width 19 height 19
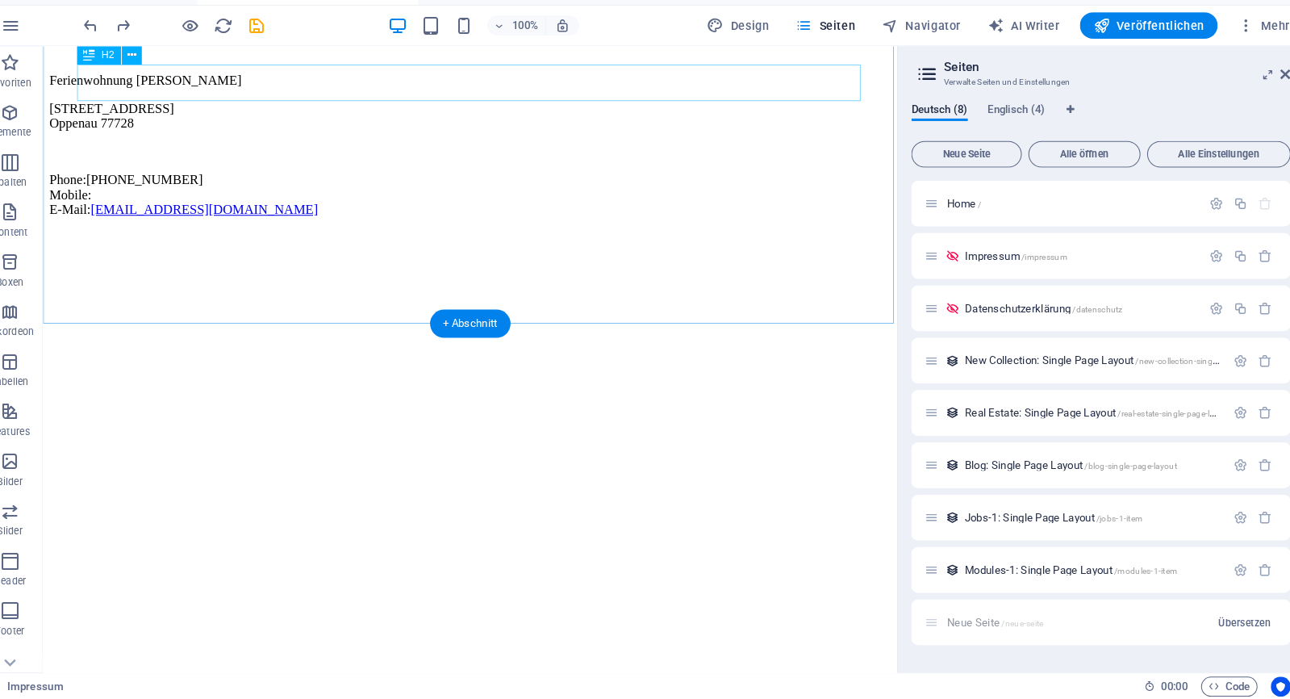
scroll to position [91, 0]
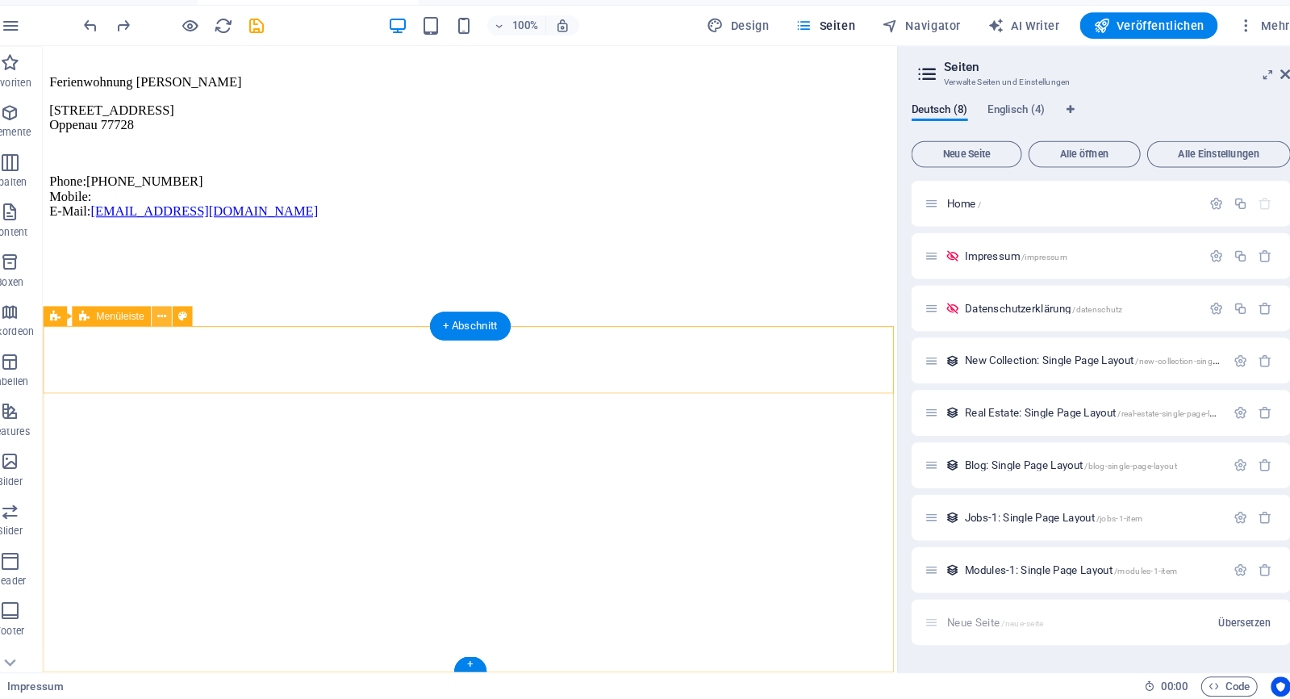
click at [176, 319] on icon at bounding box center [180, 327] width 9 height 17
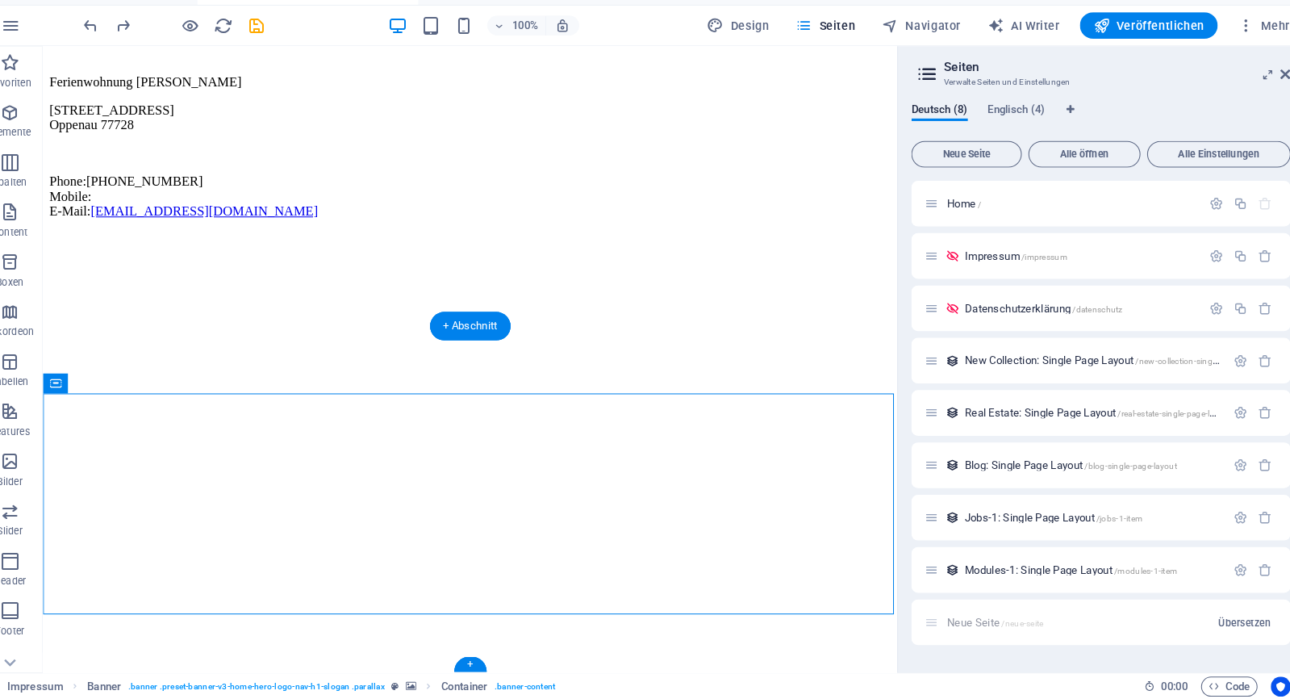
click at [153, 227] on figure at bounding box center [457, 227] width 817 height 0
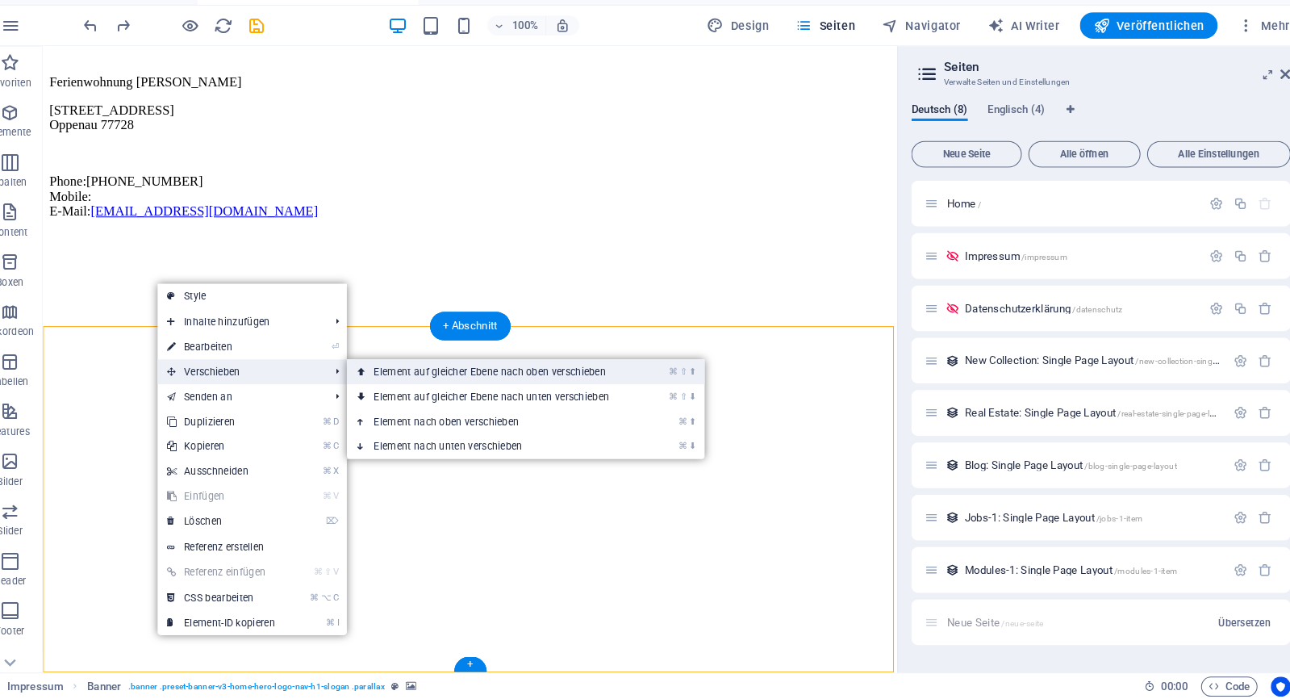
click at [370, 369] on icon at bounding box center [374, 381] width 8 height 24
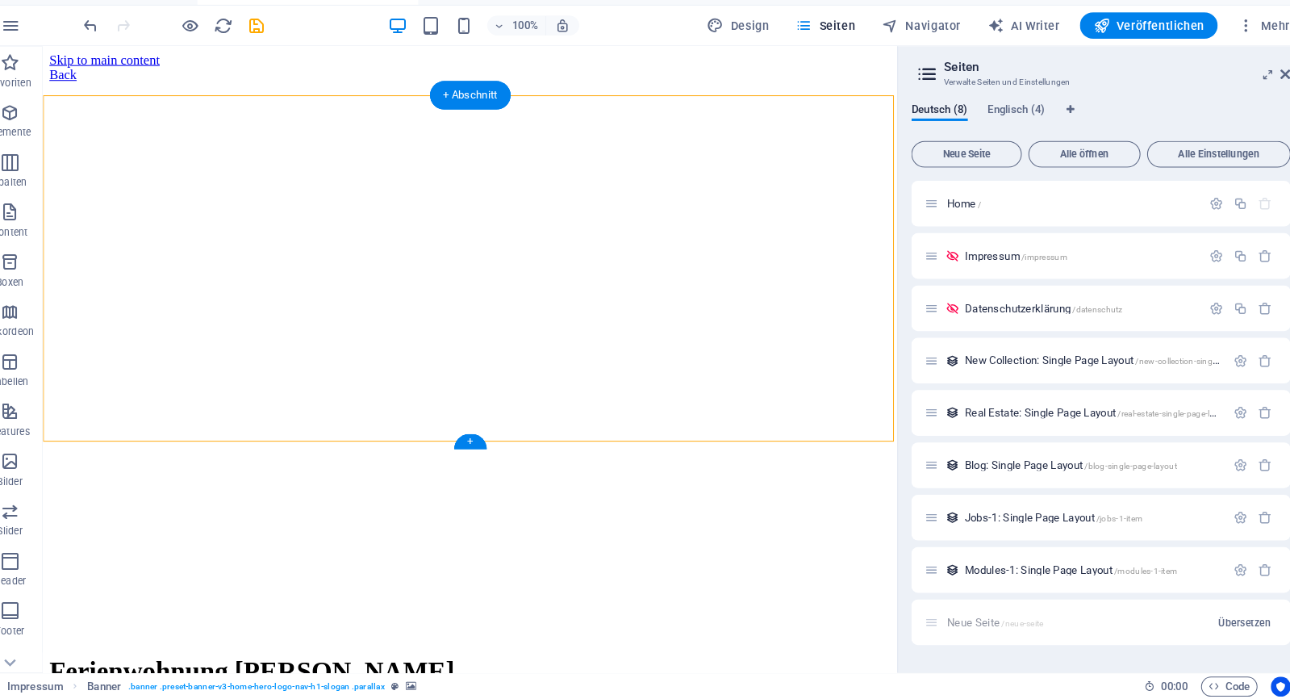
scroll to position [0, 0]
click at [353, 68] on div "Back" at bounding box center [457, 74] width 817 height 15
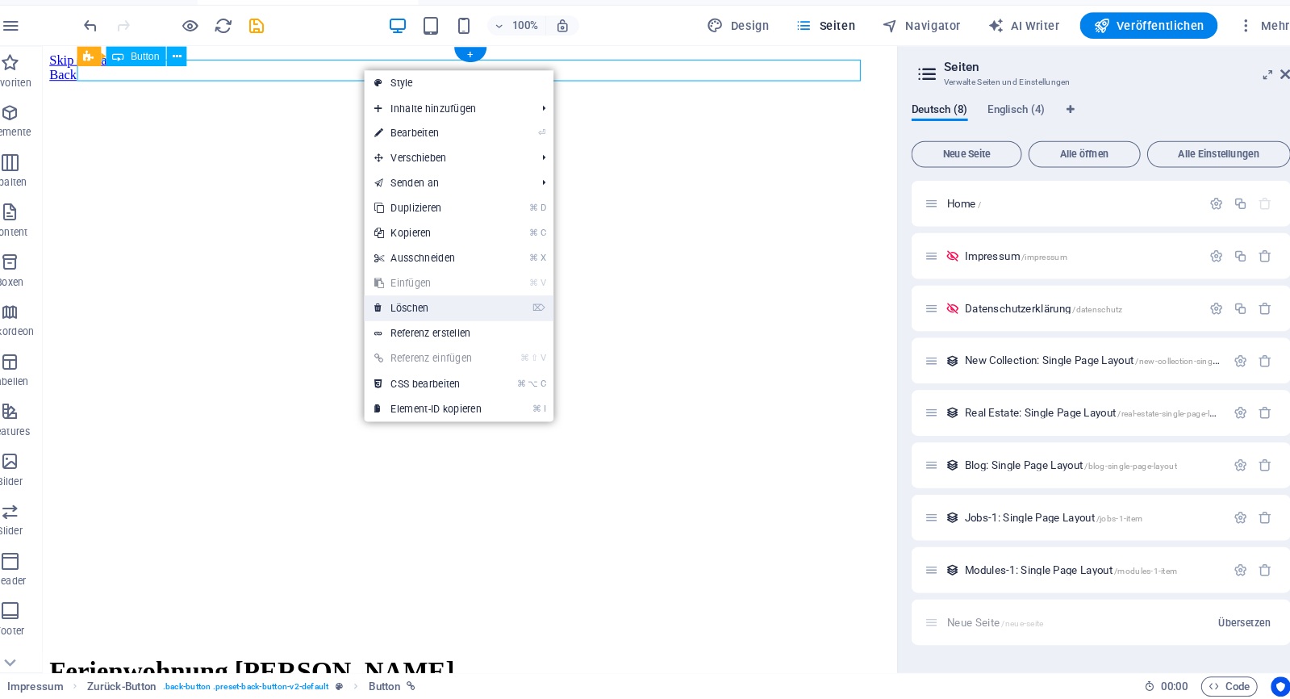
click at [383, 307] on link "⌦ Löschen" at bounding box center [439, 319] width 124 height 24
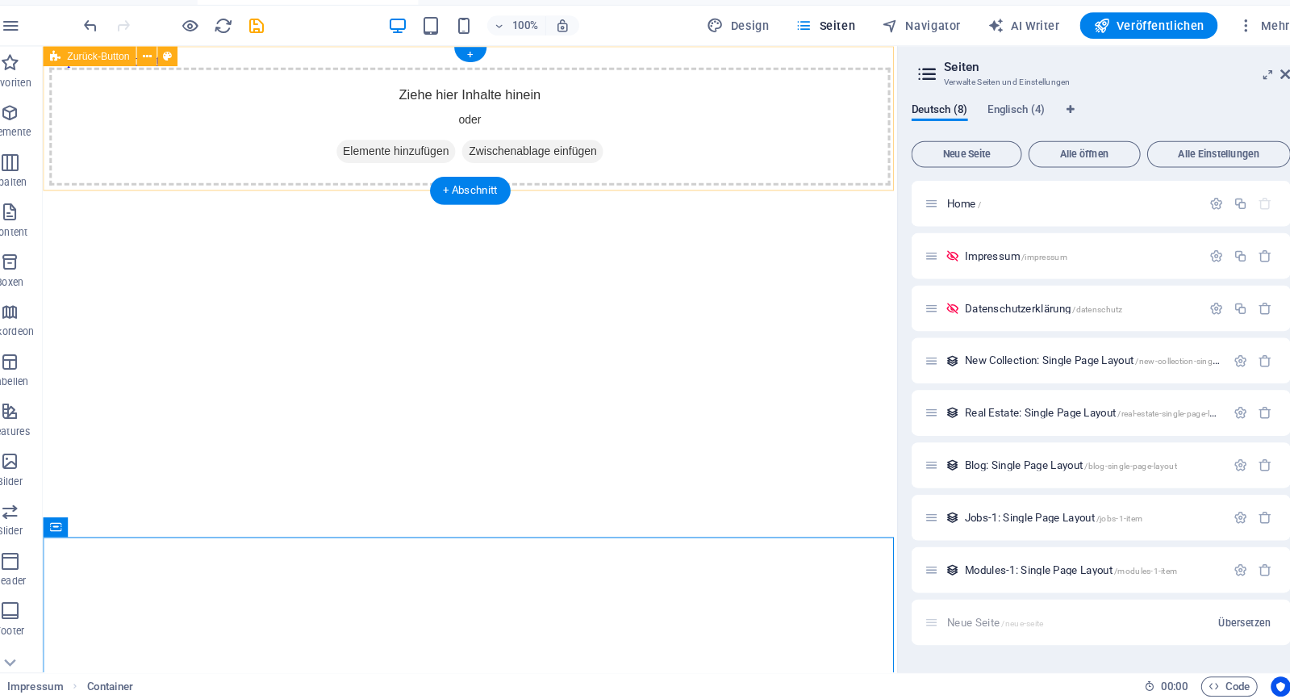
click at [354, 108] on div "Ziehe hier Inhalte hinein oder Elemente hinzufügen Zwischenablage einfügen" at bounding box center [457, 124] width 817 height 115
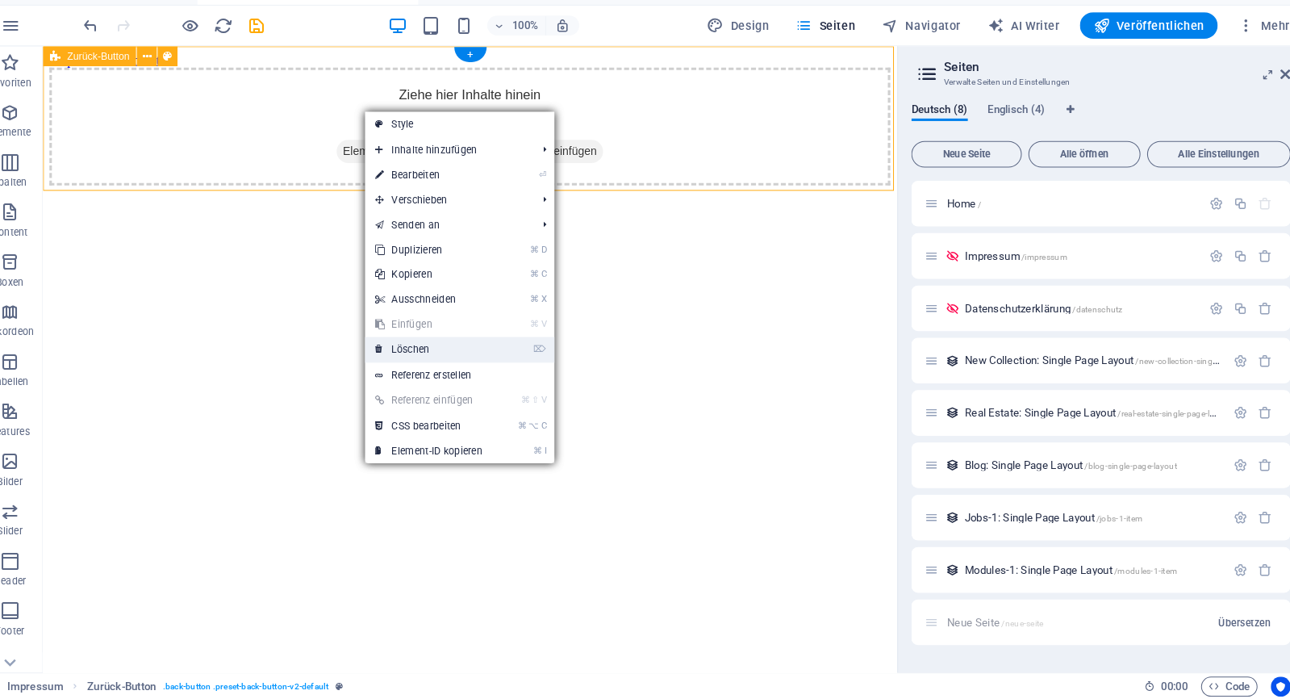
click at [407, 347] on link "⌦ Löschen" at bounding box center [440, 359] width 124 height 24
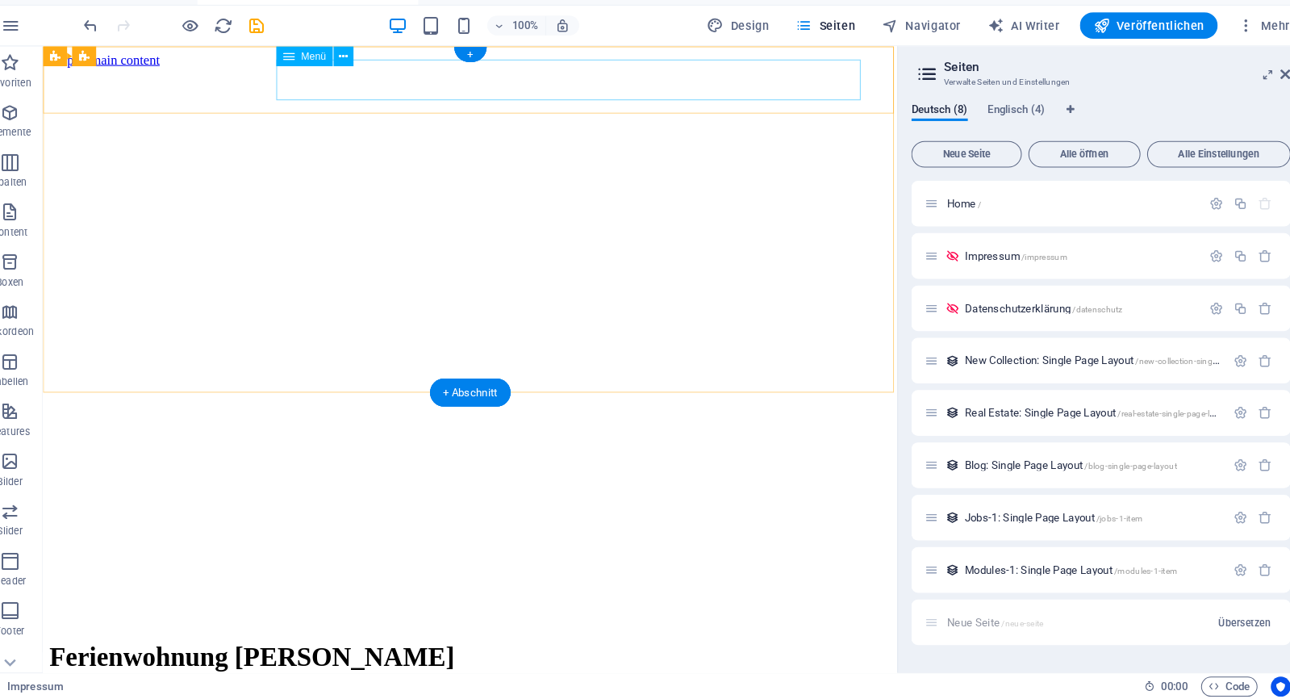
click at [416, 672] on nav "Startseite Über uns Fotos FAQ Kontakt" at bounding box center [457, 708] width 817 height 73
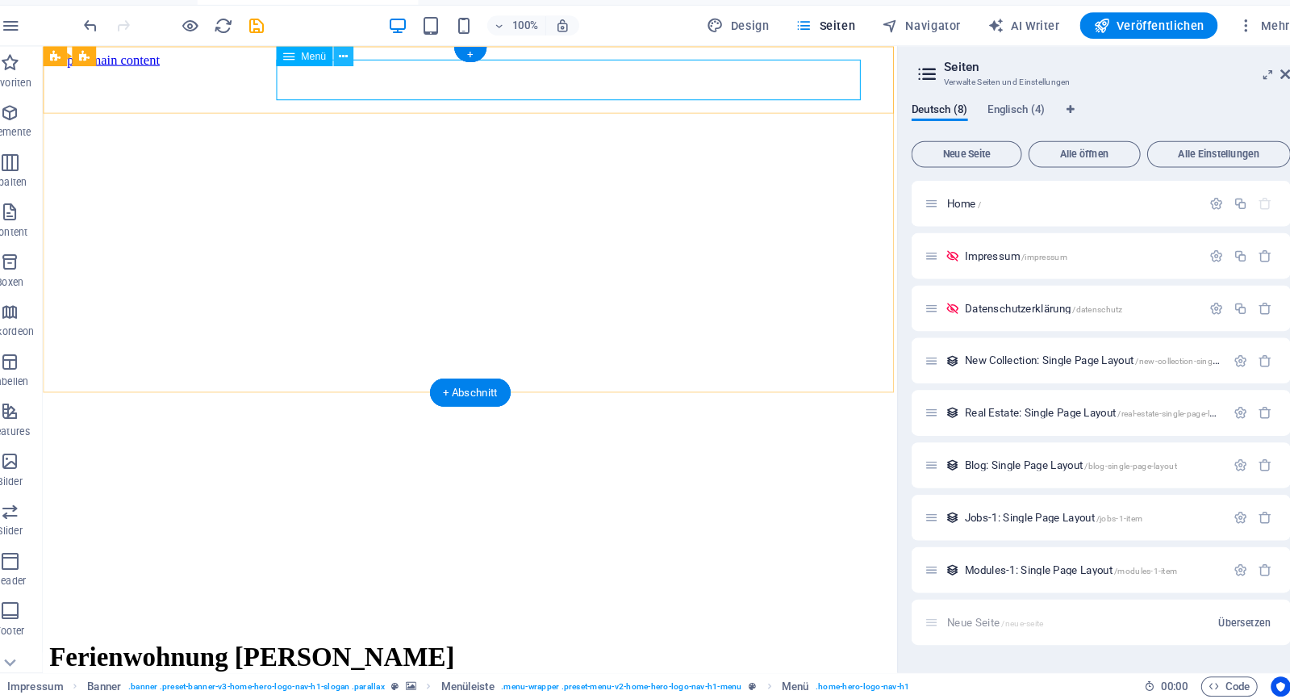
click at [352, 66] on icon at bounding box center [356, 74] width 9 height 17
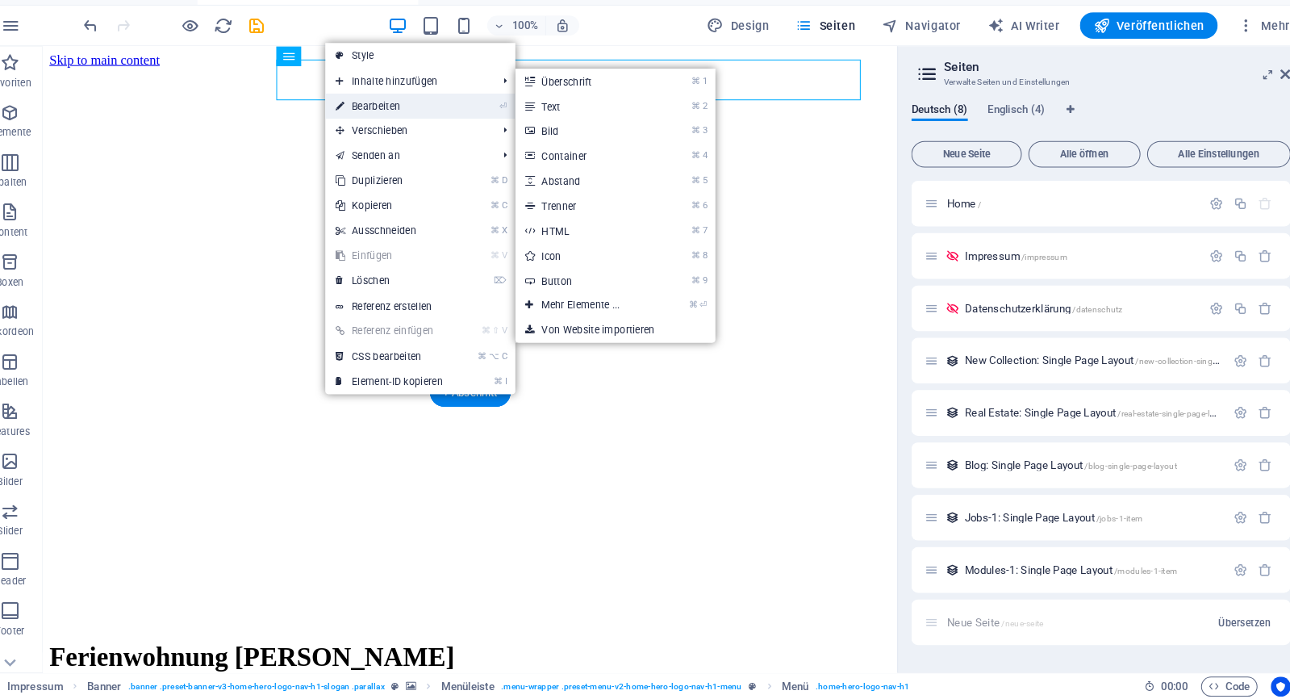
click at [351, 111] on link "⏎ Bearbeiten" at bounding box center [401, 123] width 124 height 24
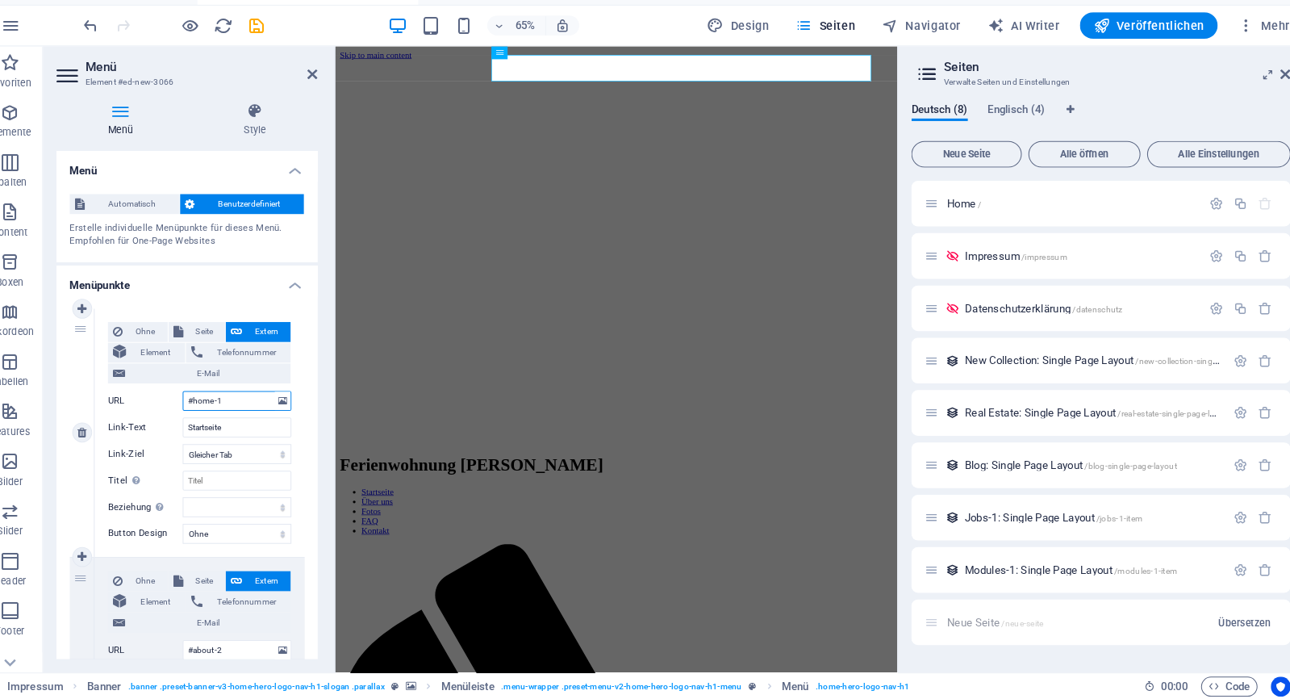
click at [234, 399] on input "#home-1" at bounding box center [253, 408] width 106 height 19
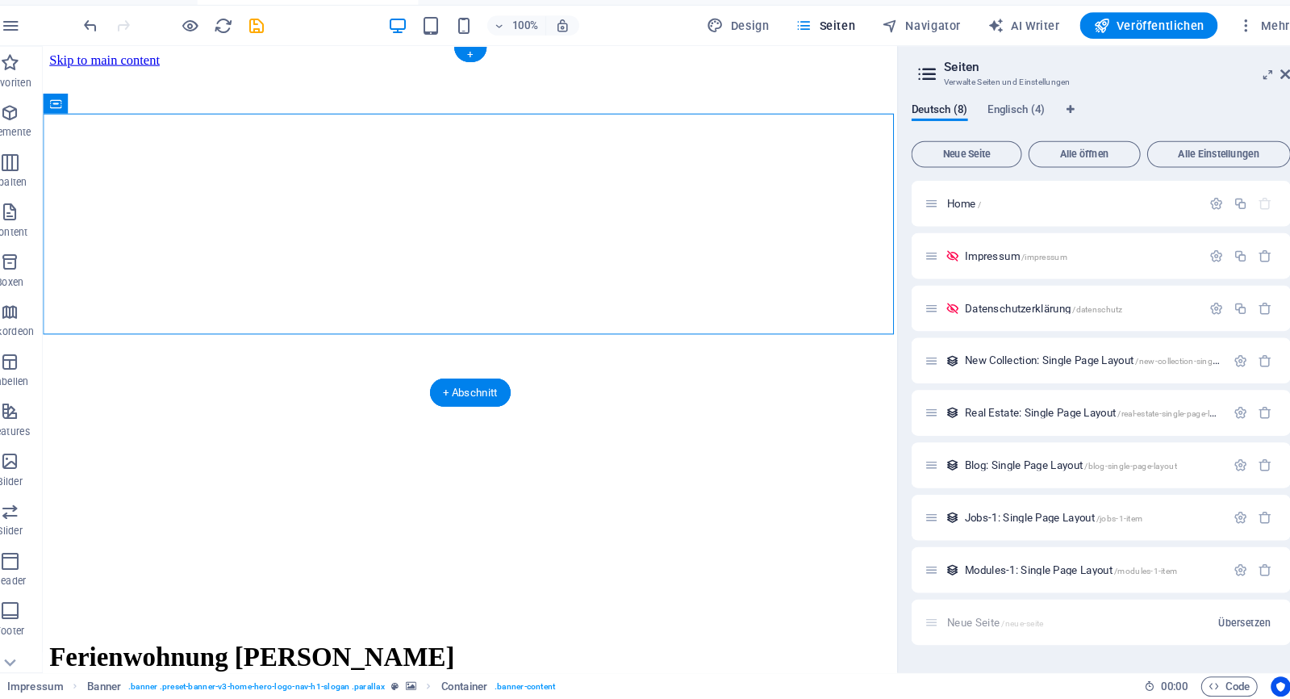
click at [545, 67] on figure at bounding box center [457, 67] width 817 height 0
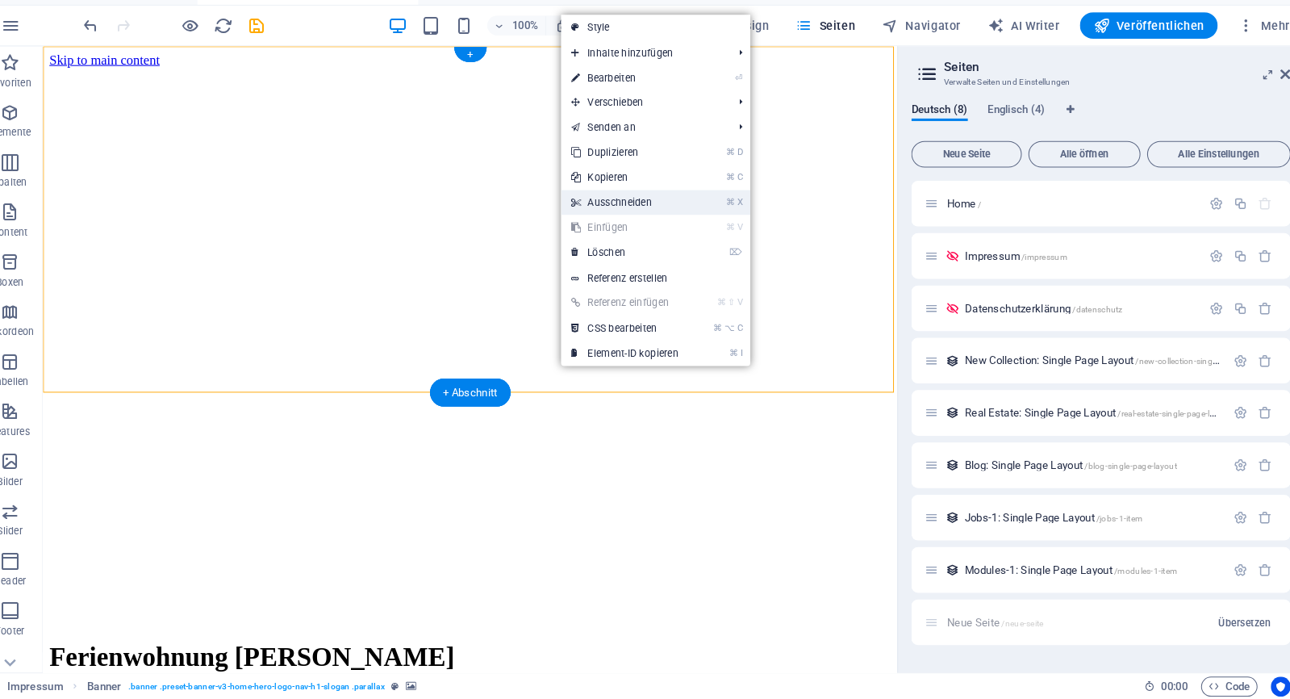
click at [633, 204] on link "⌘ X Ausschneiden" at bounding box center [630, 216] width 124 height 24
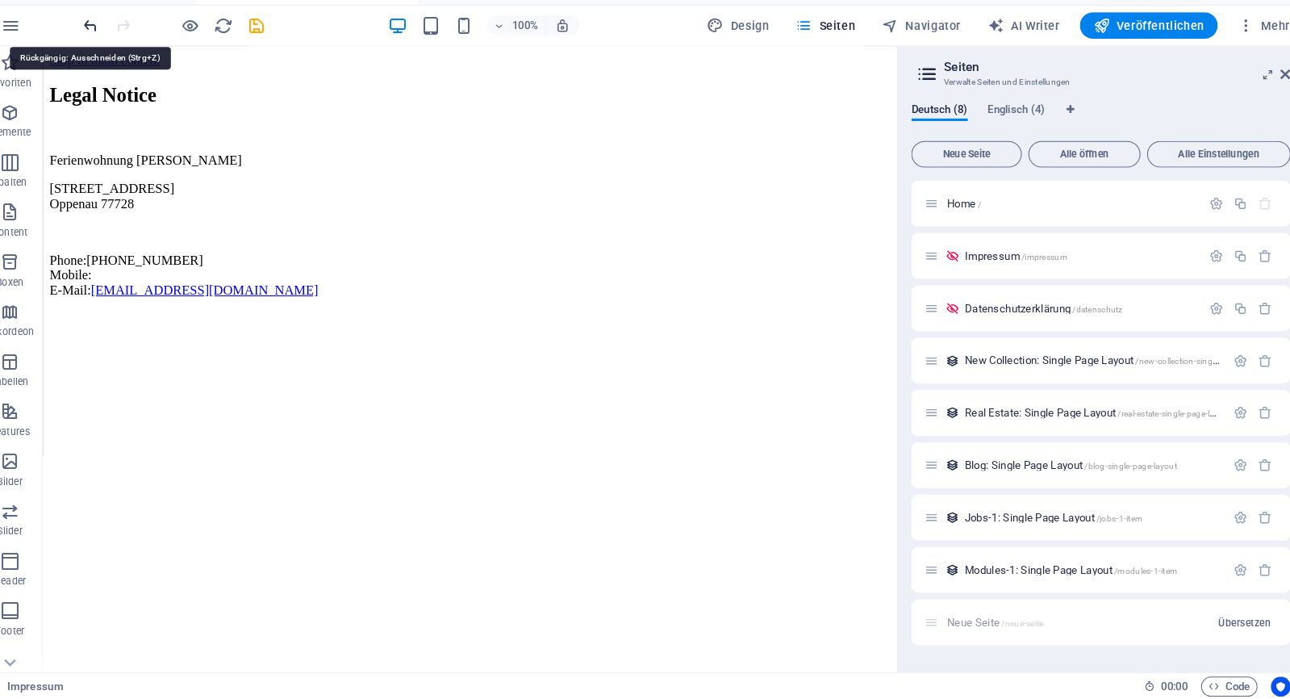
click at [102, 36] on icon "undo" at bounding box center [111, 45] width 19 height 19
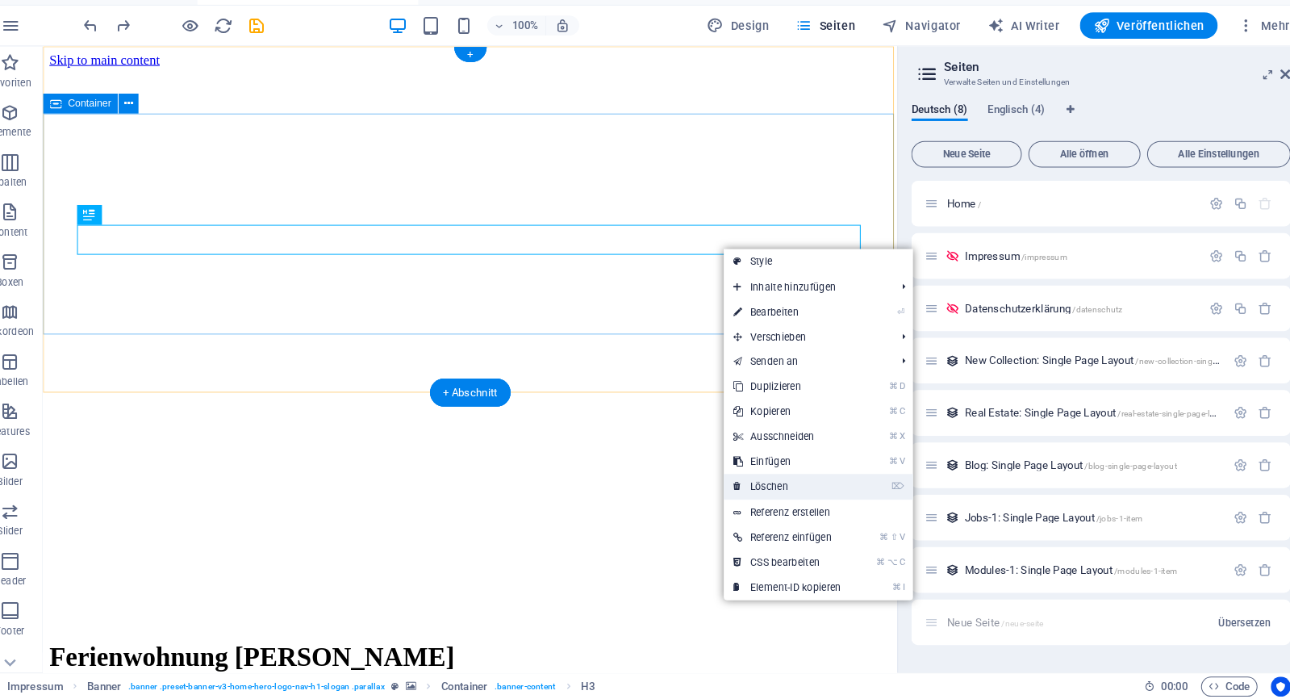
click at [746, 480] on link "⌦ Löschen" at bounding box center [788, 492] width 124 height 24
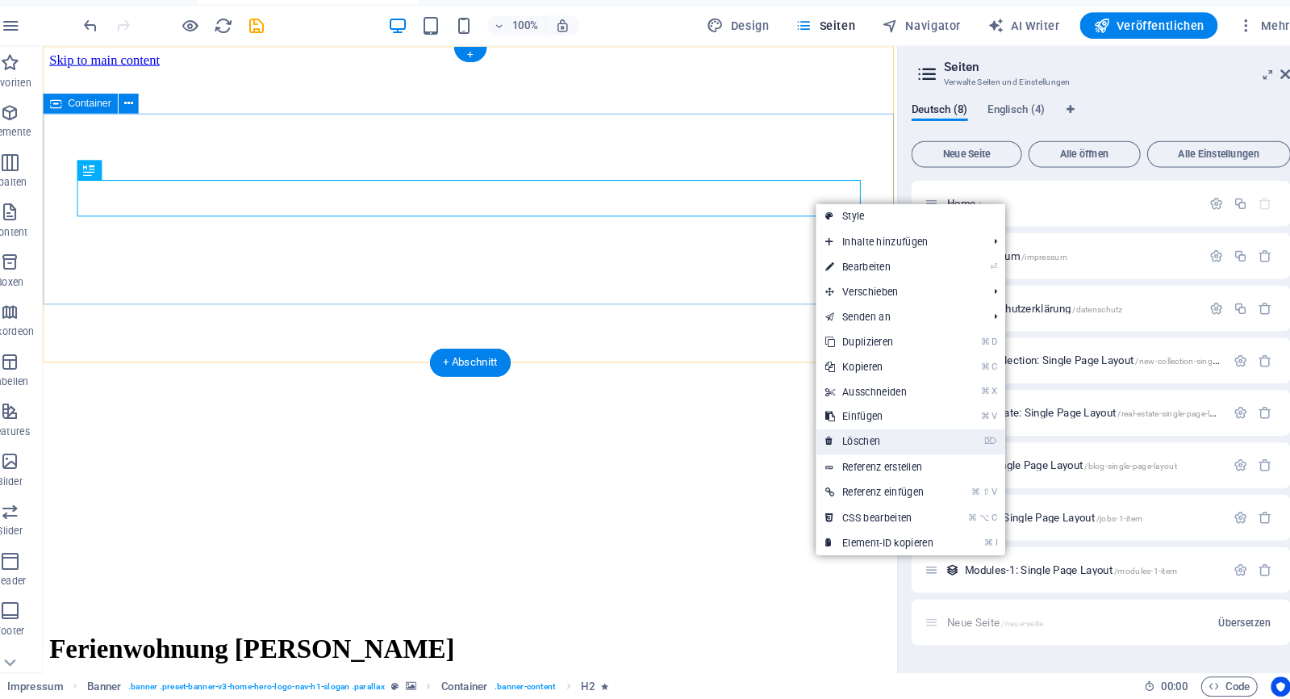
click at [816, 437] on link "⌦ Löschen" at bounding box center [878, 449] width 124 height 24
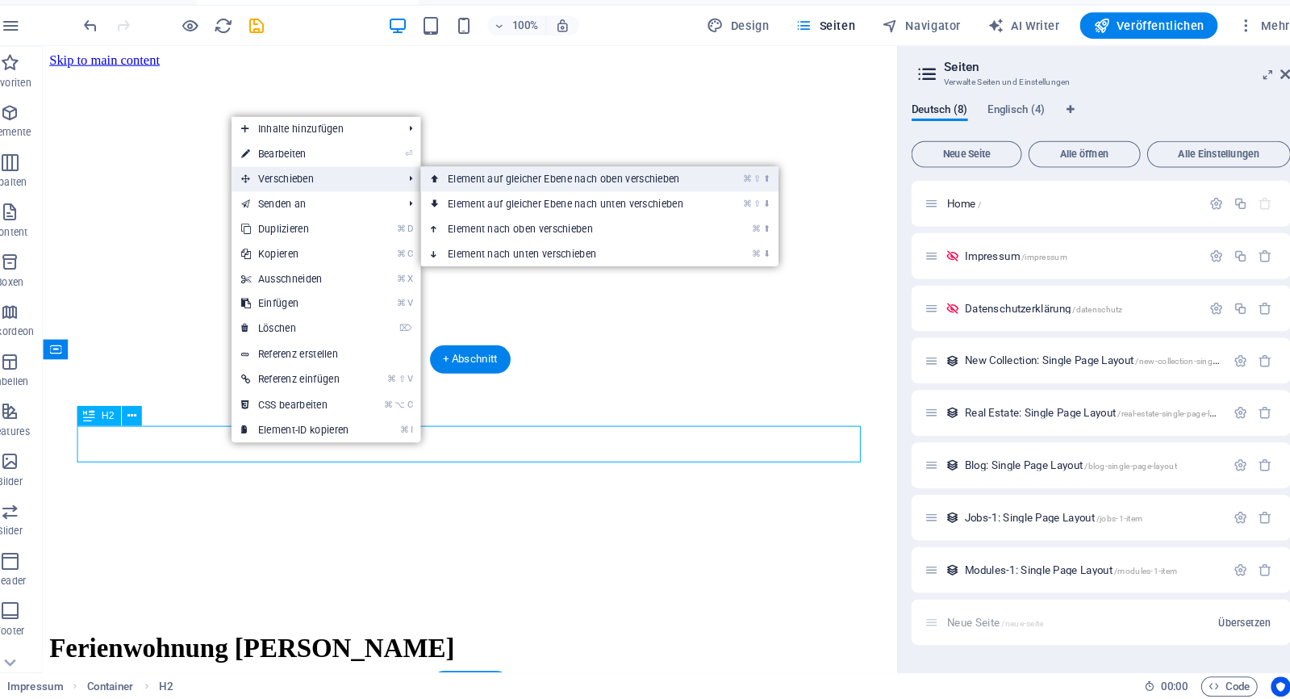
click at [441, 182] on icon at bounding box center [445, 194] width 8 height 24
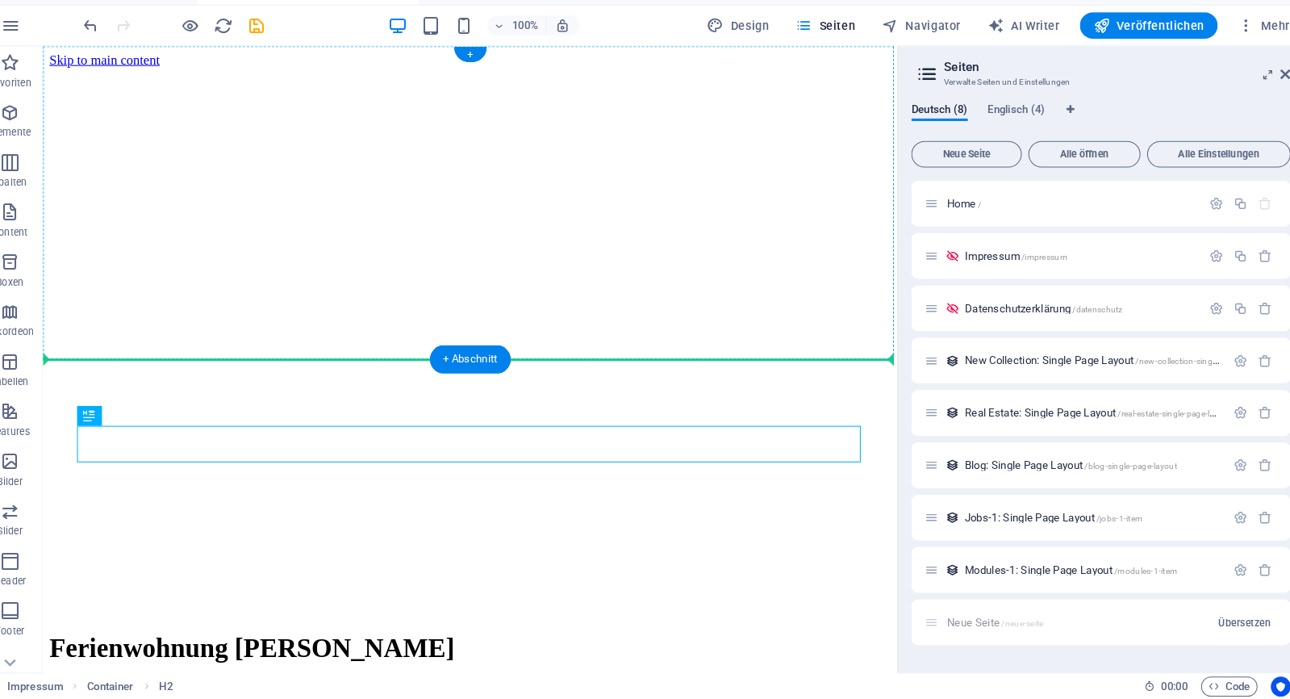
drag, startPoint x: 318, startPoint y: 432, endPoint x: 411, endPoint y: 224, distance: 227.9
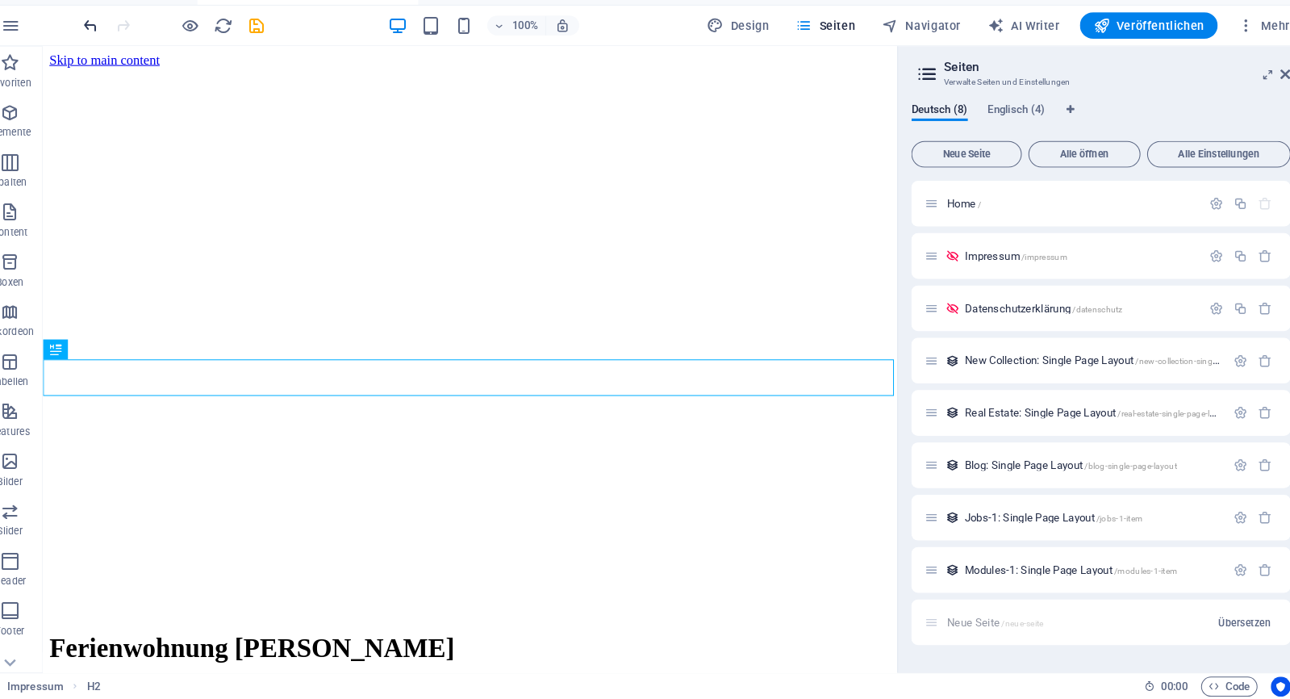
click at [102, 36] on icon "undo" at bounding box center [111, 45] width 19 height 19
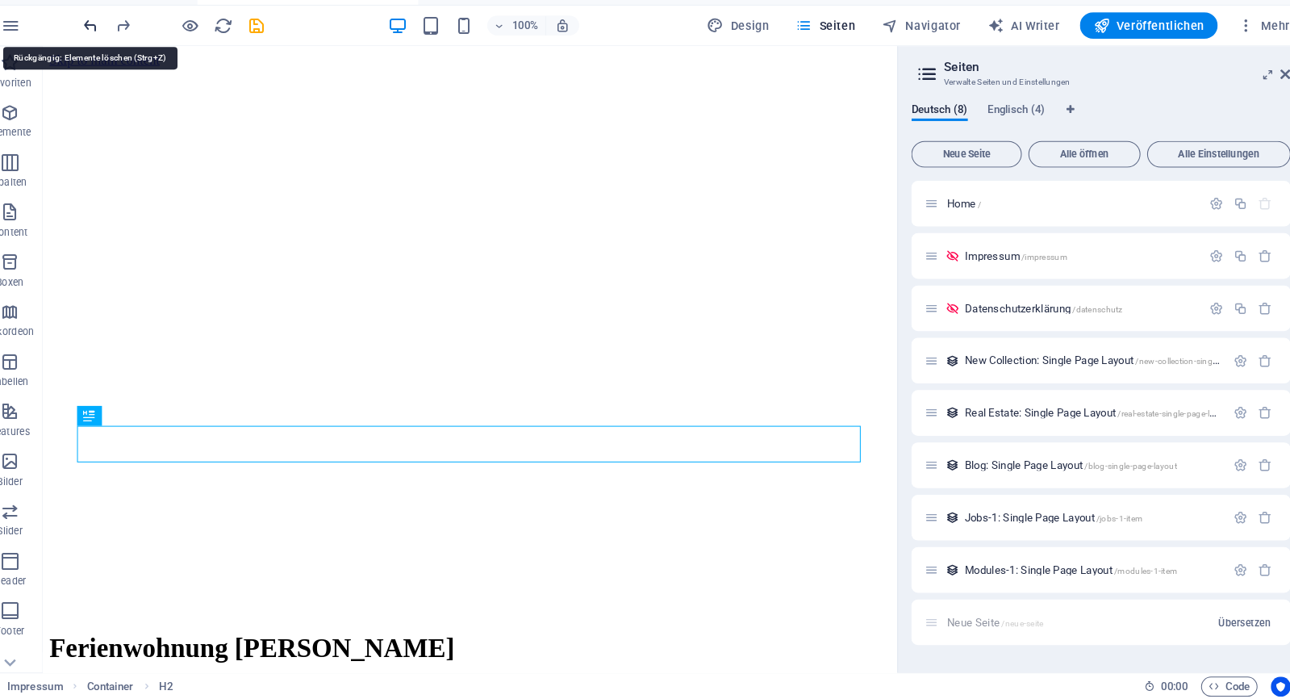
click at [102, 36] on icon "undo" at bounding box center [111, 45] width 19 height 19
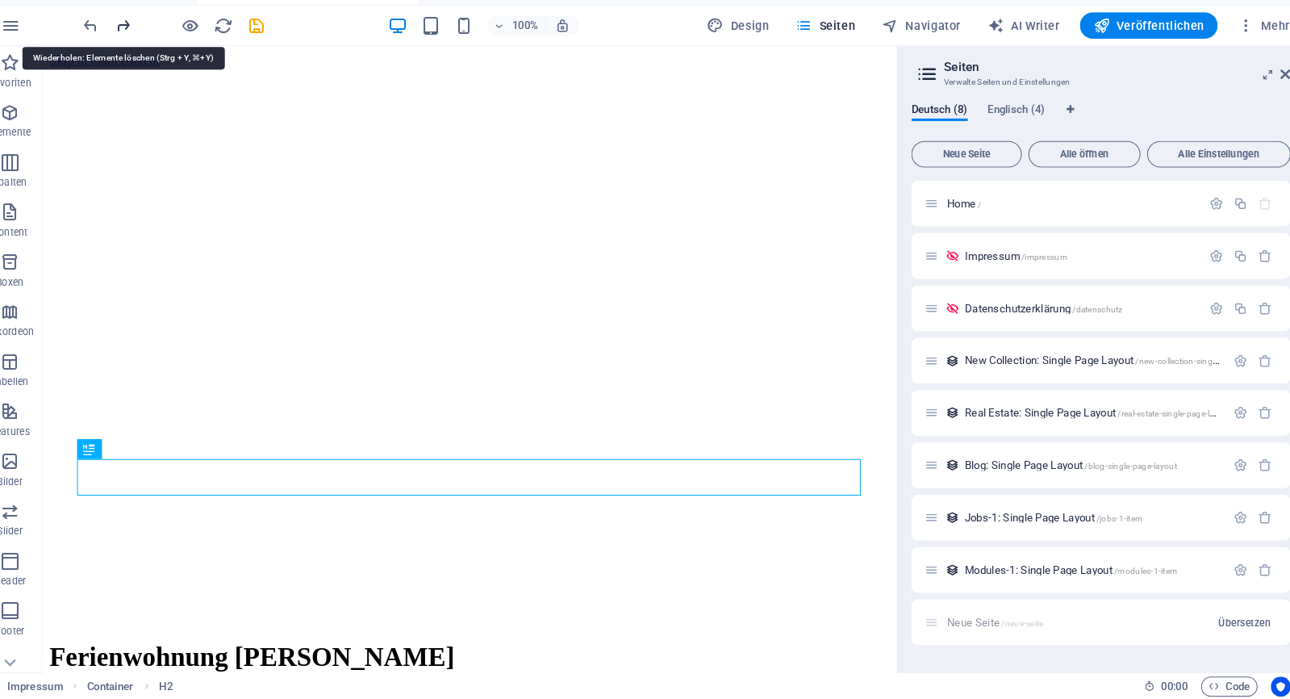
click at [134, 36] on icon "redo" at bounding box center [143, 45] width 19 height 19
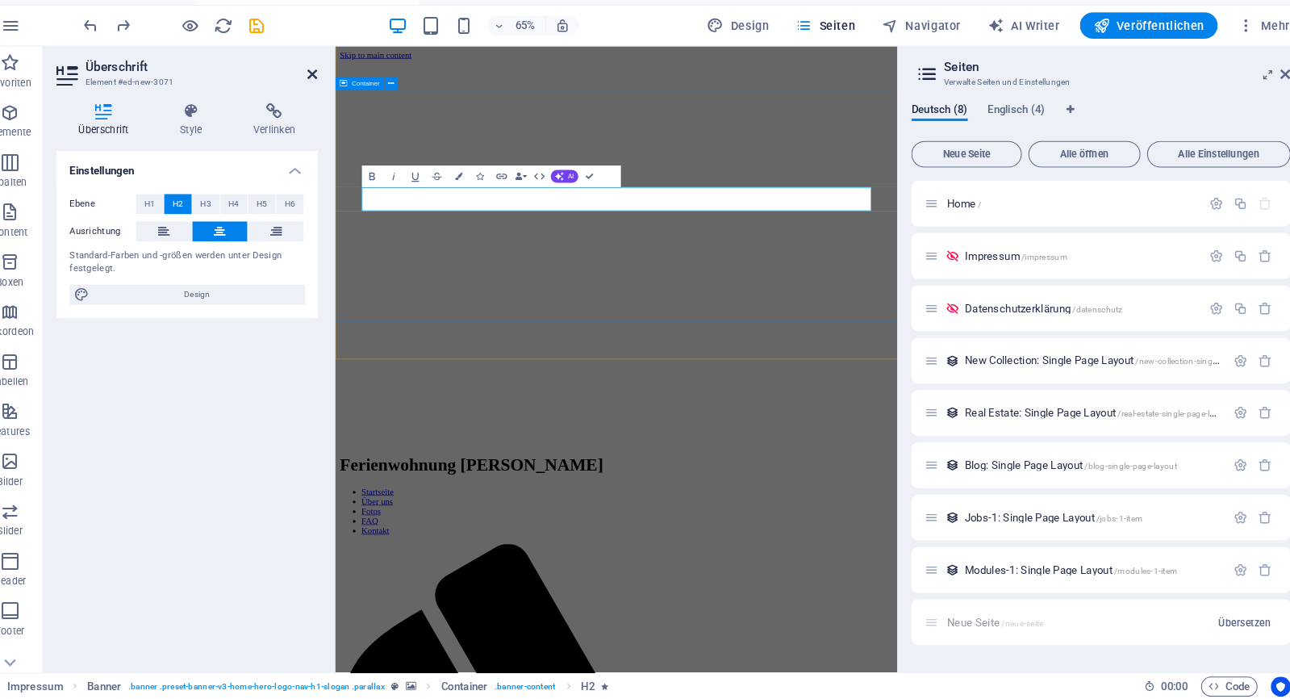
click at [322, 86] on icon at bounding box center [327, 92] width 10 height 13
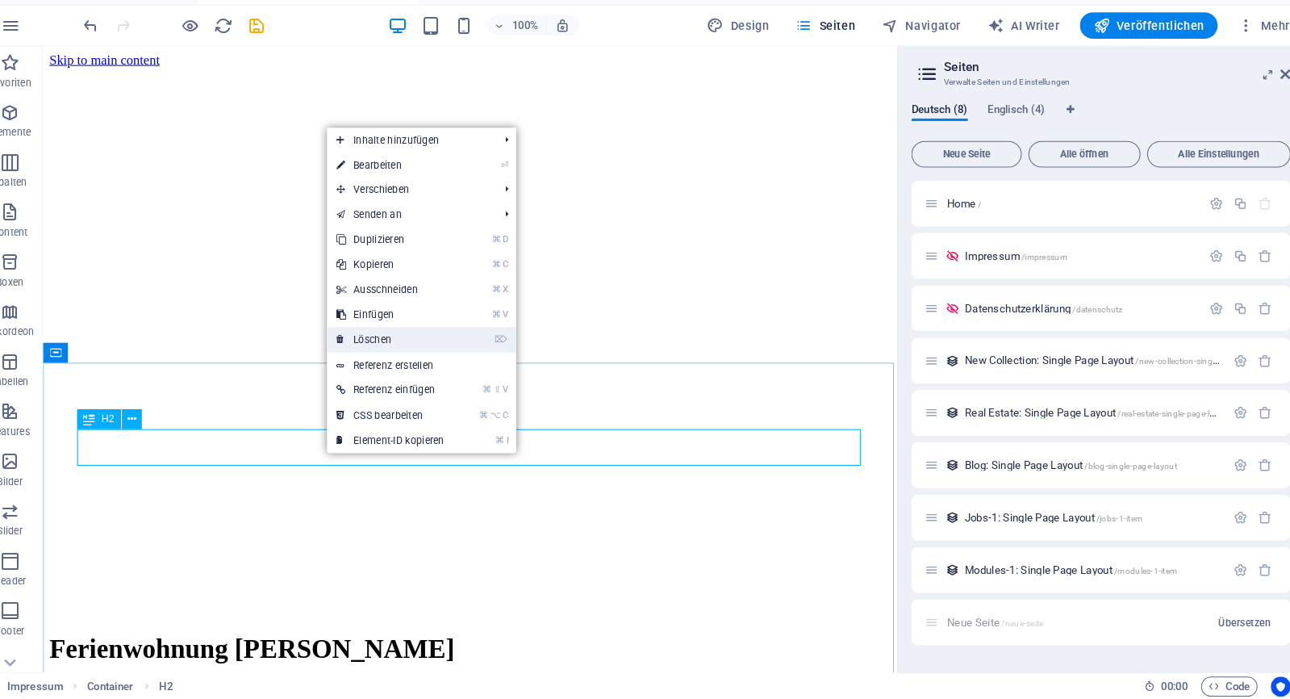
click at [385, 337] on link "⌦ Löschen" at bounding box center [403, 349] width 124 height 24
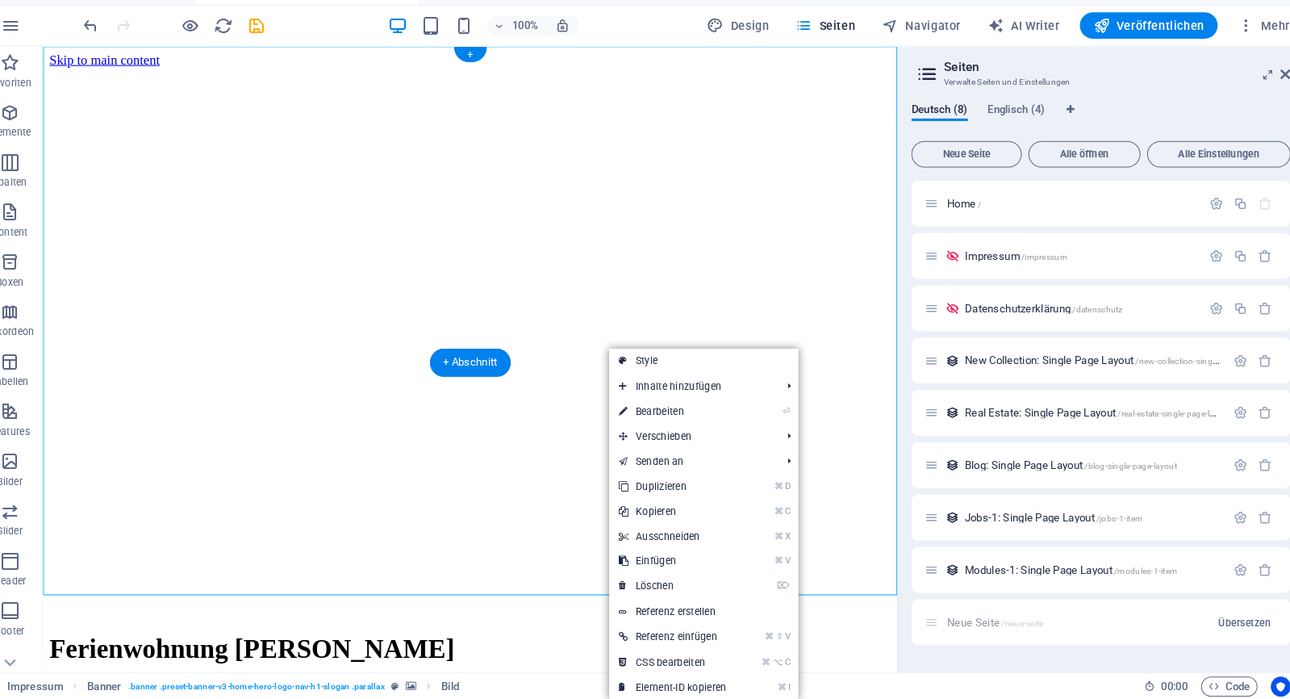
click at [580, 67] on figure at bounding box center [457, 67] width 817 height 0
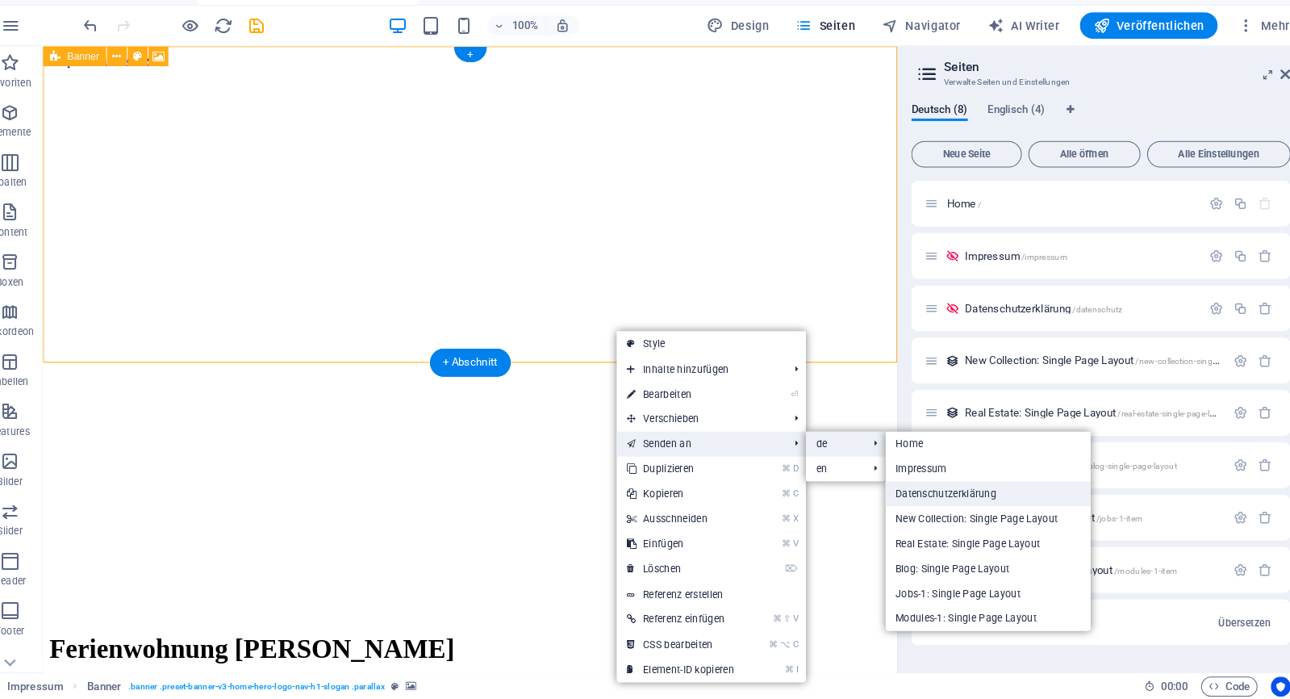
click at [895, 487] on link "Datenschutzerklärung" at bounding box center [984, 499] width 200 height 24
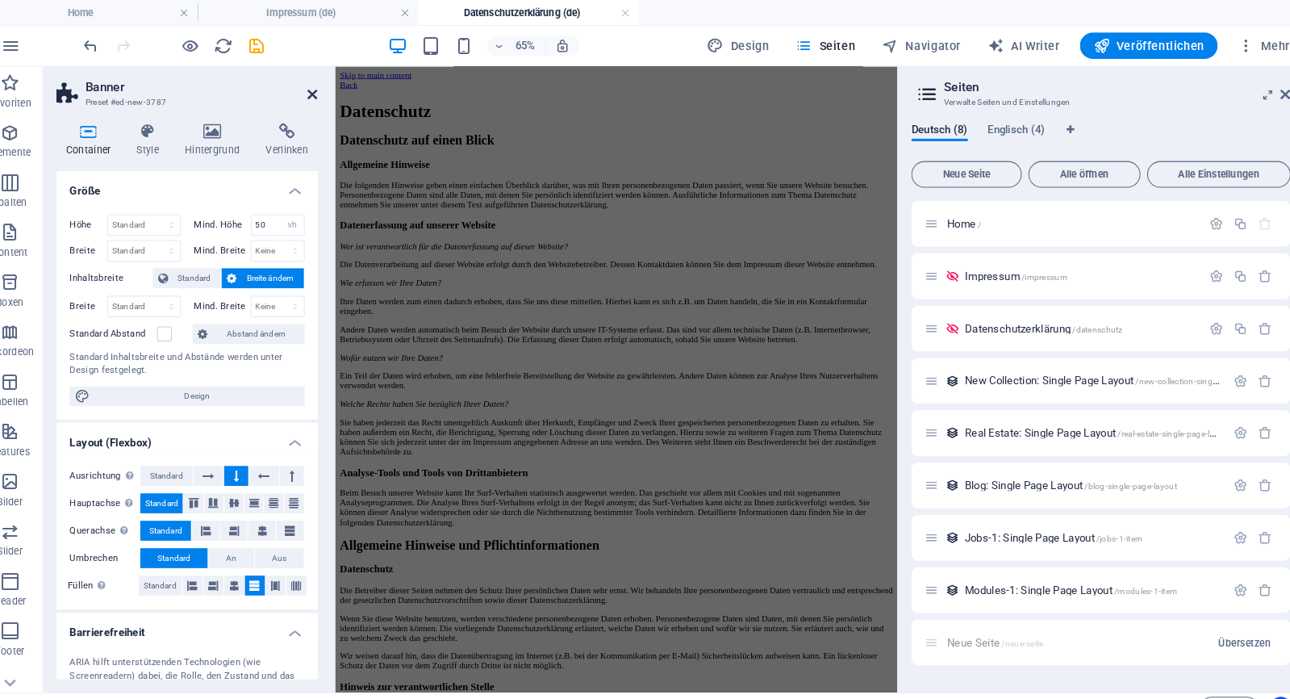
click at [322, 94] on icon at bounding box center [327, 92] width 10 height 13
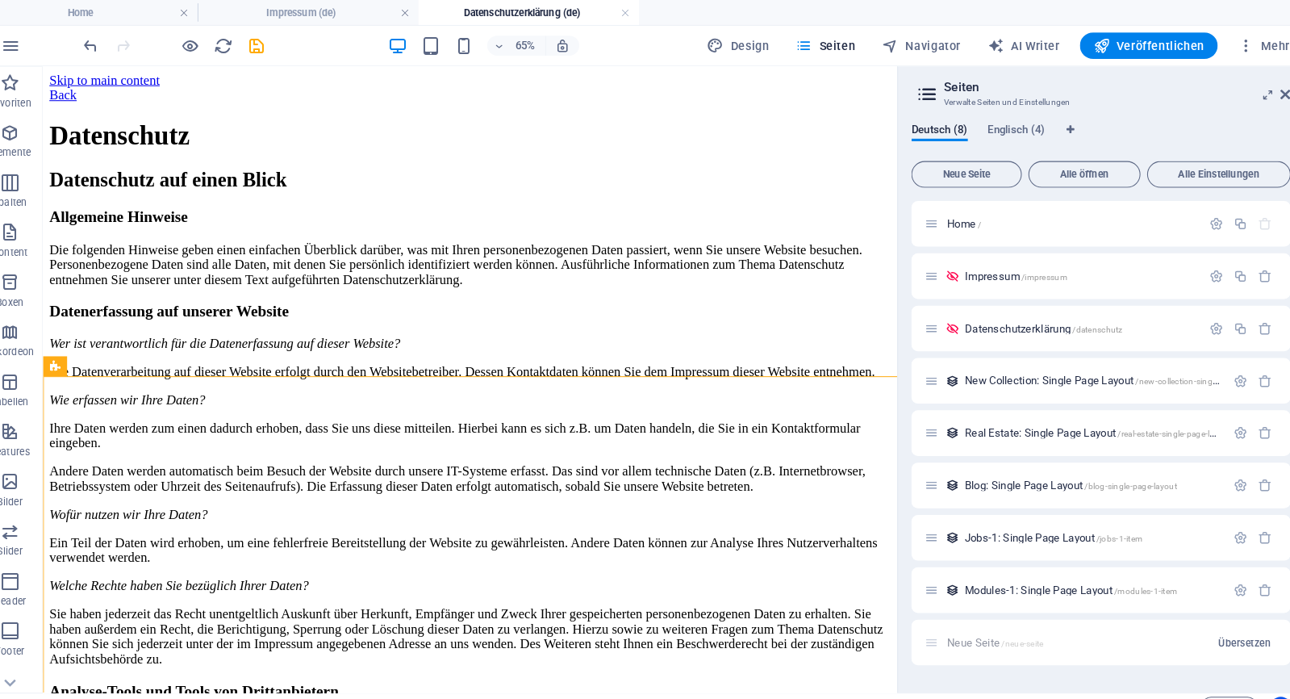
scroll to position [4821, 0]
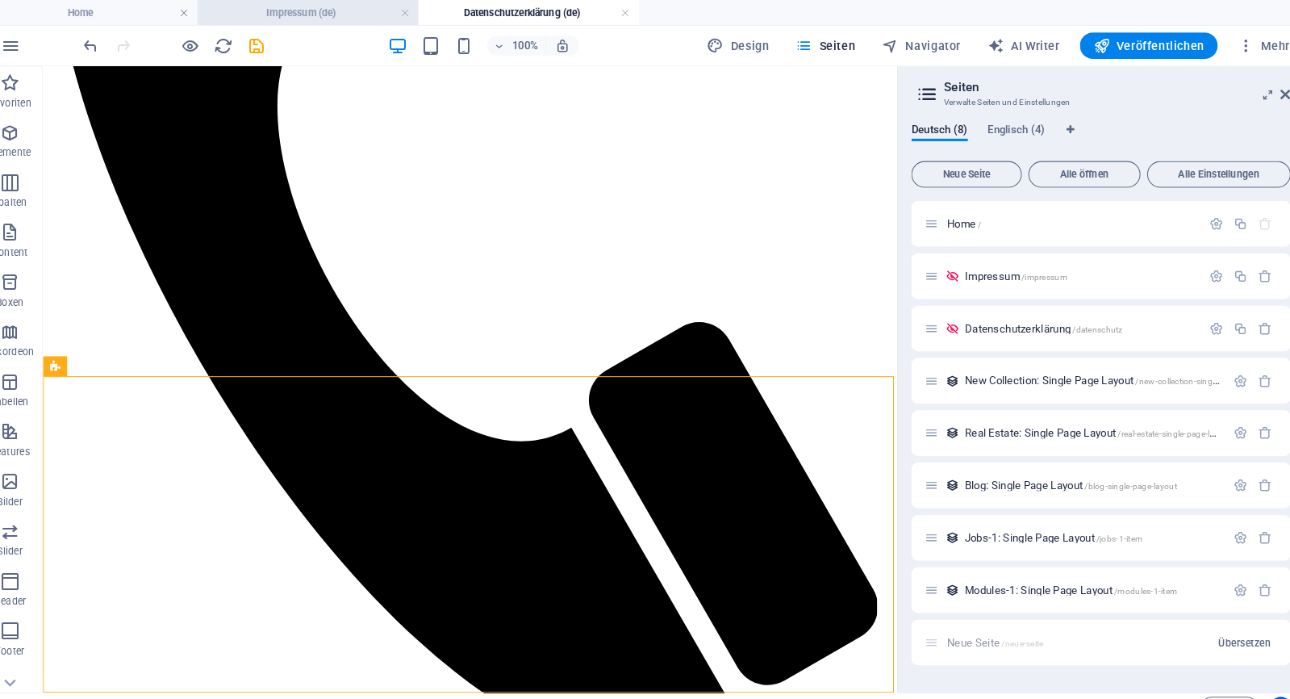
click at [353, 11] on h4 "Impressum (de)" at bounding box center [322, 12] width 215 height 18
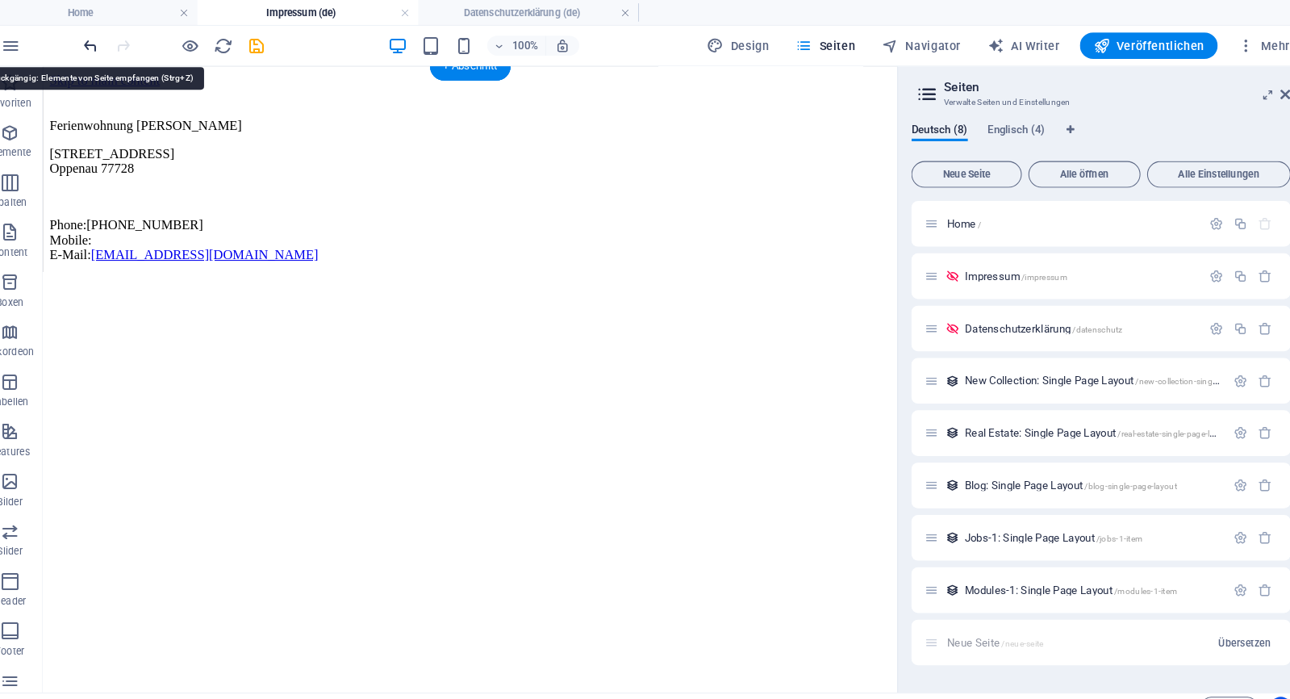
click at [102, 45] on icon "undo" at bounding box center [111, 45] width 19 height 19
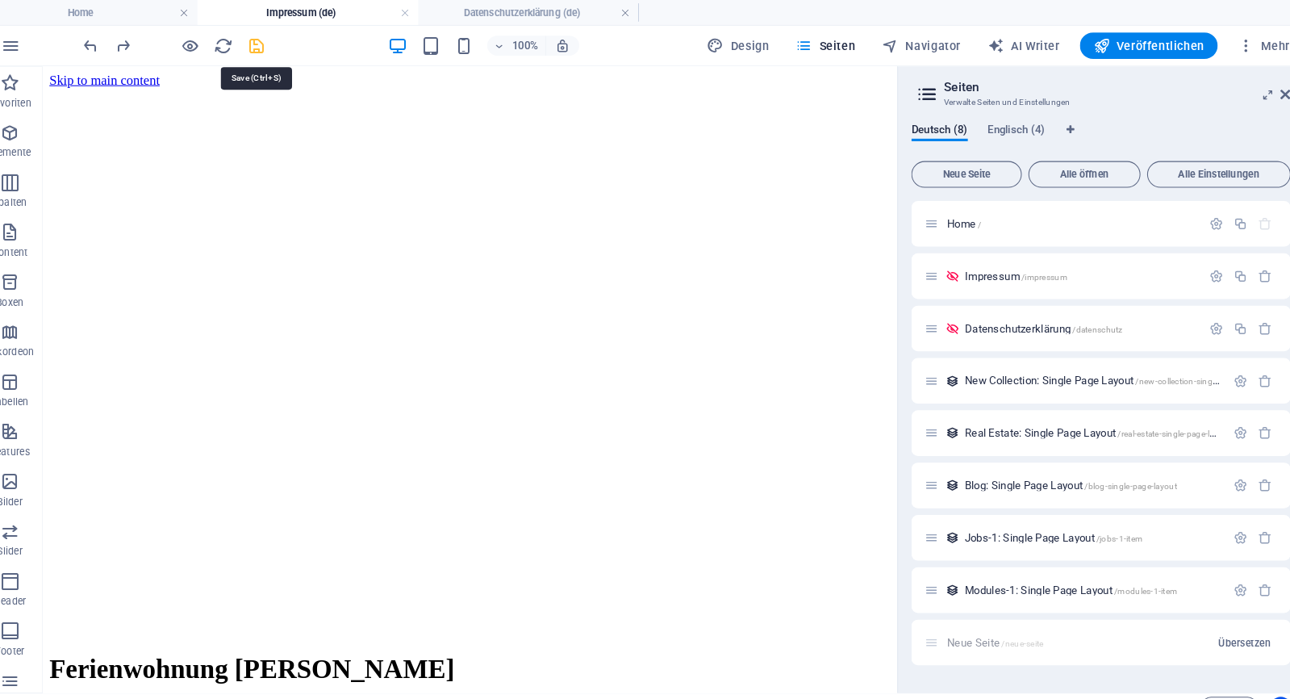
click at [263, 43] on icon "save" at bounding box center [272, 45] width 19 height 19
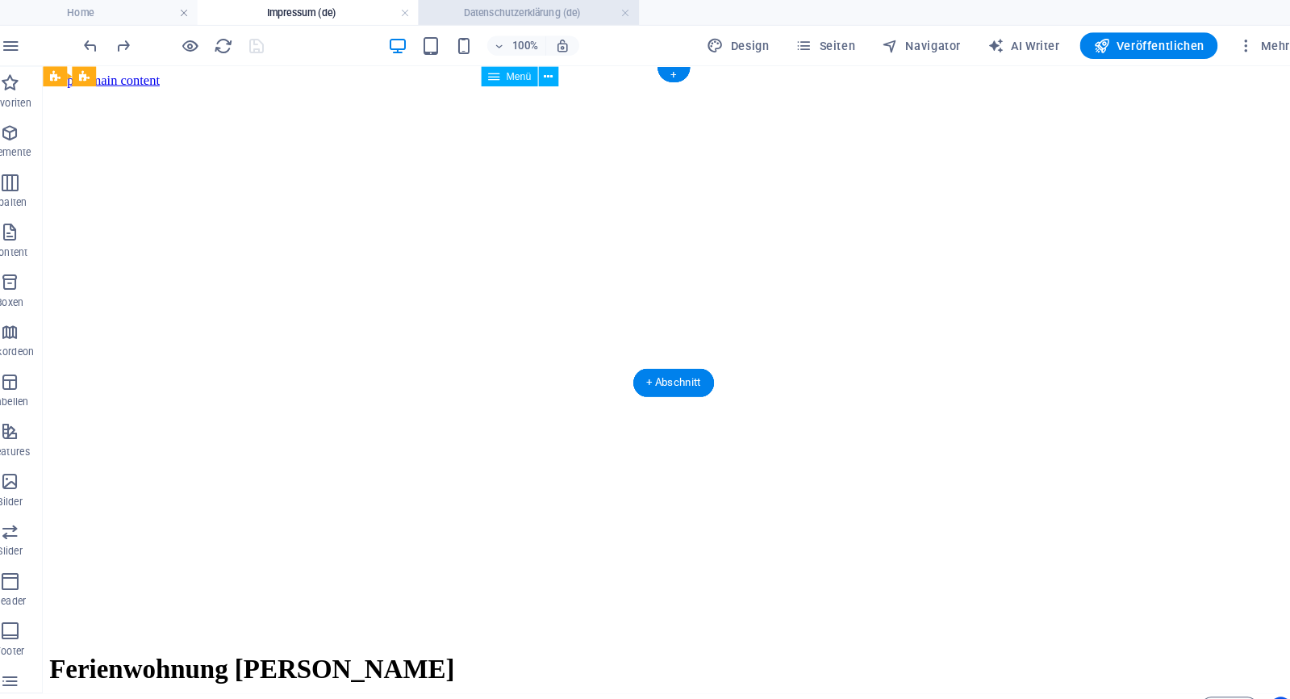
click at [520, 19] on h4 "Datenschutzerklärung (de)" at bounding box center [536, 12] width 215 height 18
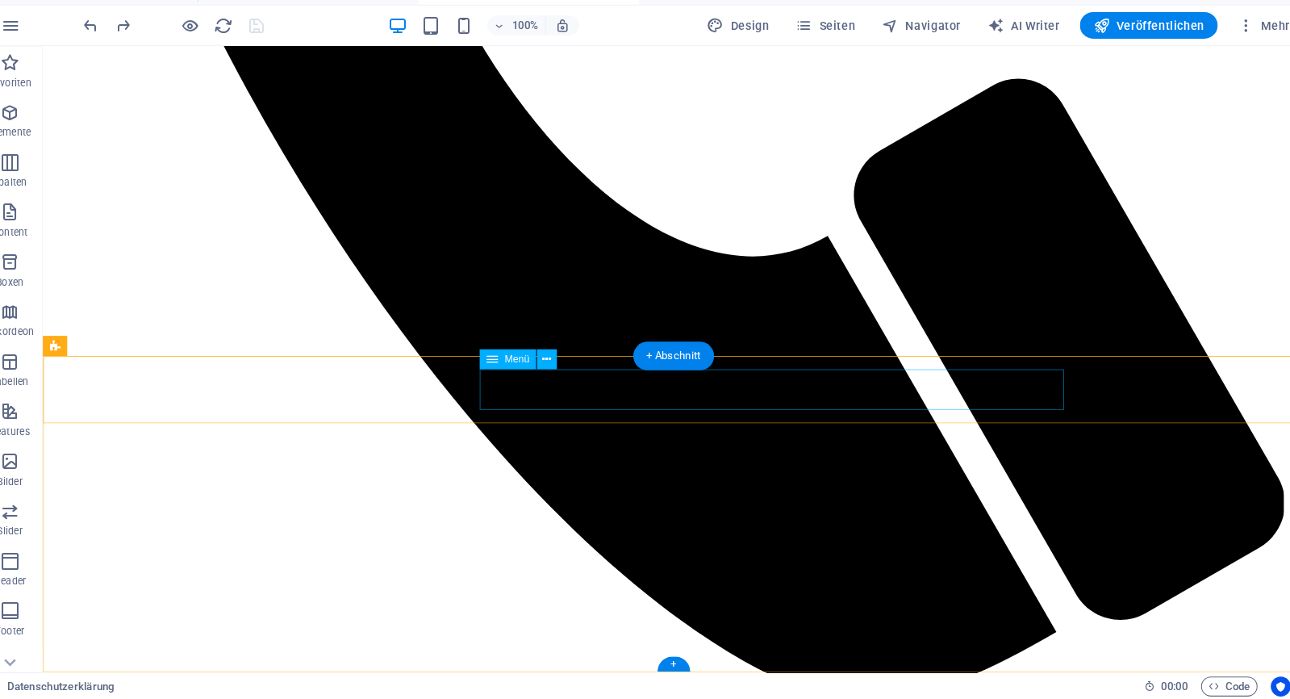
scroll to position [0, 0]
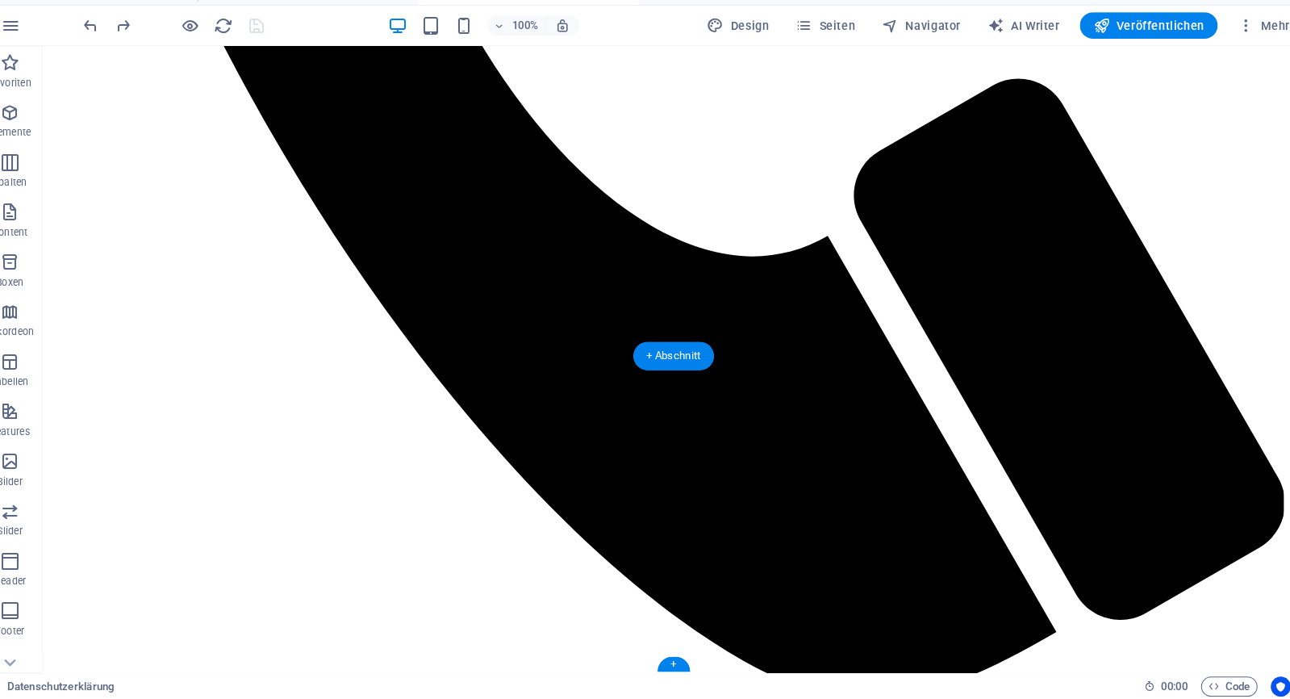
drag, startPoint x: 419, startPoint y: 620, endPoint x: 398, endPoint y: 617, distance: 21.1
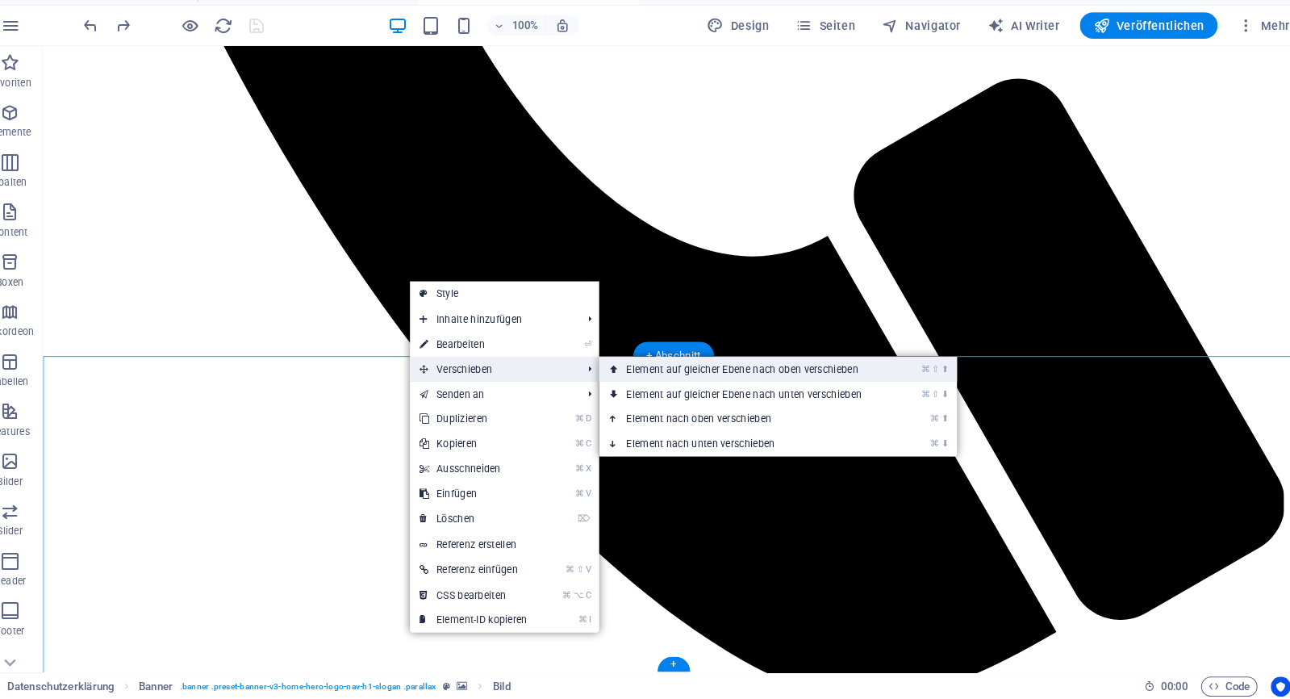
click at [614, 366] on link "⌘ ⇧ ⬆ Element auf gleicher Ebene nach oben verschieben" at bounding box center [748, 378] width 287 height 24
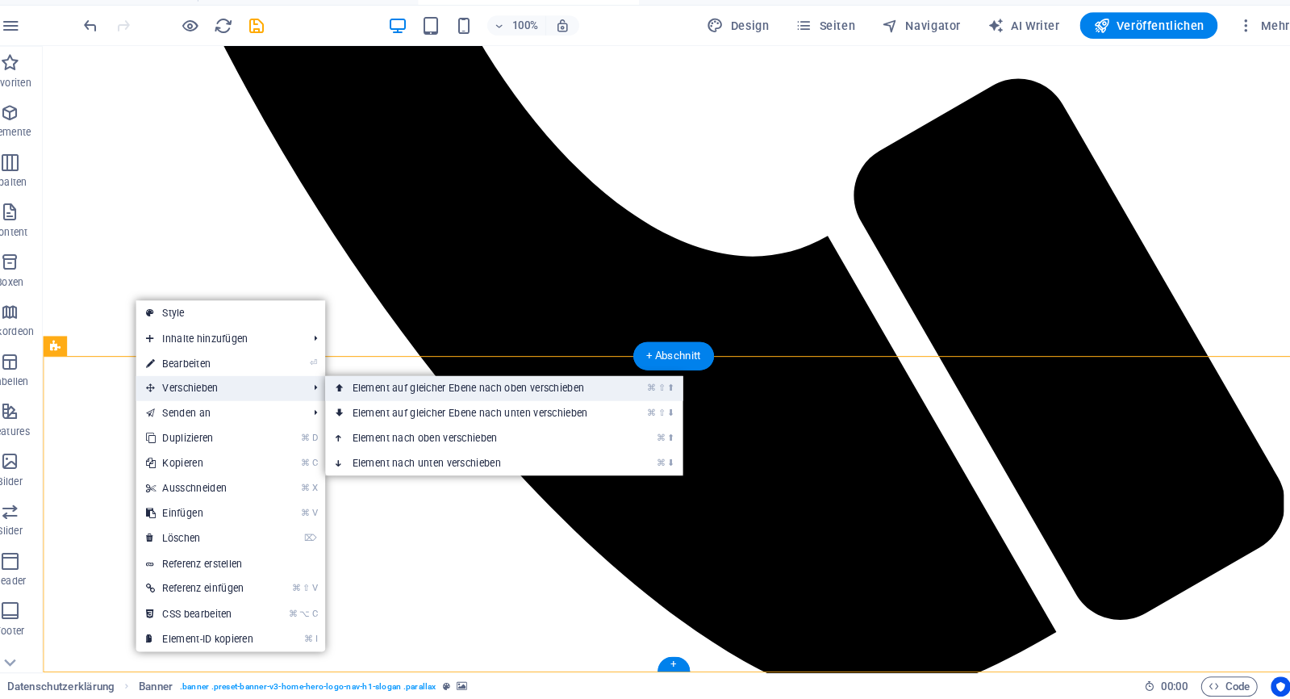
click at [349, 385] on icon at bounding box center [353, 397] width 8 height 24
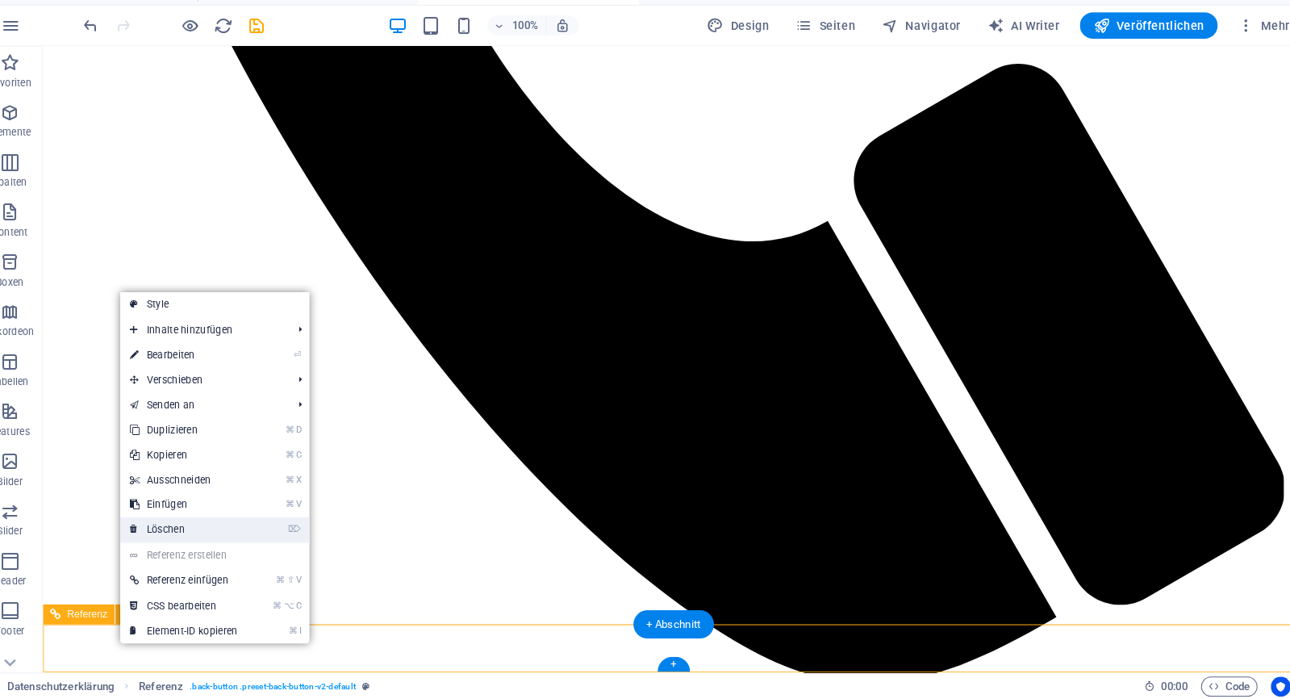
click at [206, 522] on link "⌦ Löschen" at bounding box center [202, 534] width 124 height 24
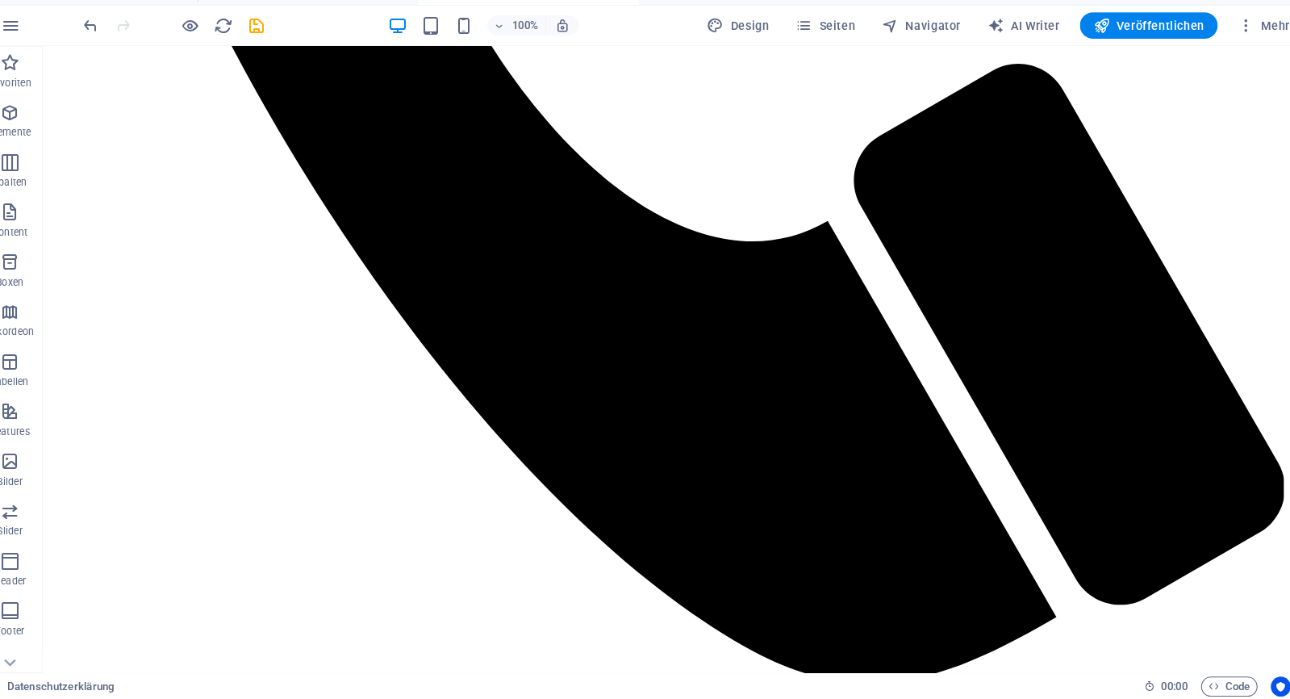
scroll to position [4774, 0]
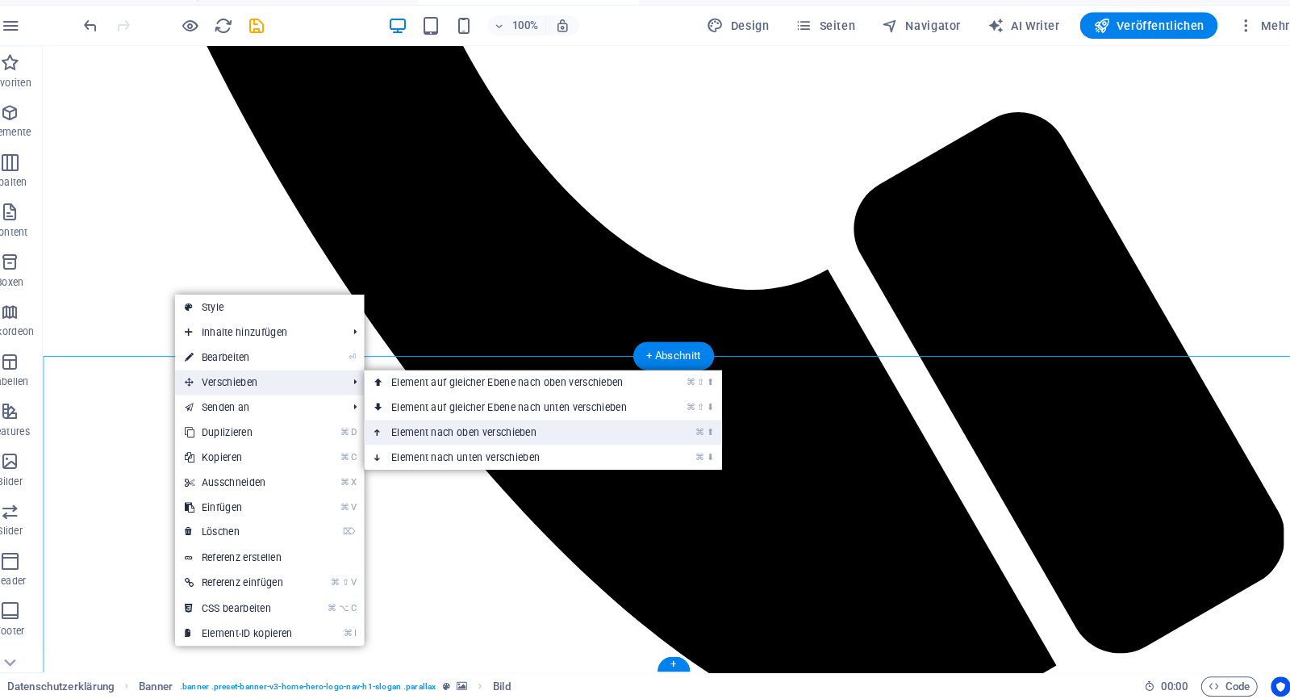
click at [387, 428] on link "⌘ ⬆ Element nach oben verschieben" at bounding box center [520, 440] width 287 height 24
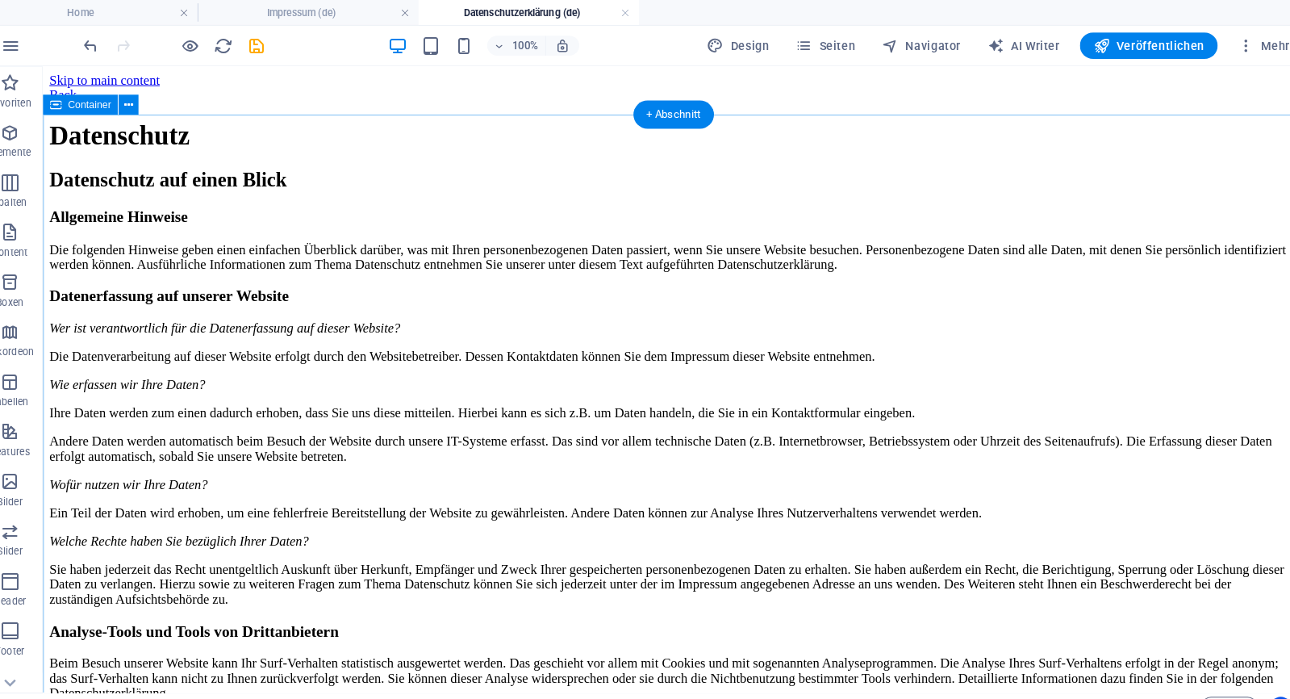
scroll to position [0, 0]
click at [461, 99] on div "Back" at bounding box center [655, 94] width 1213 height 15
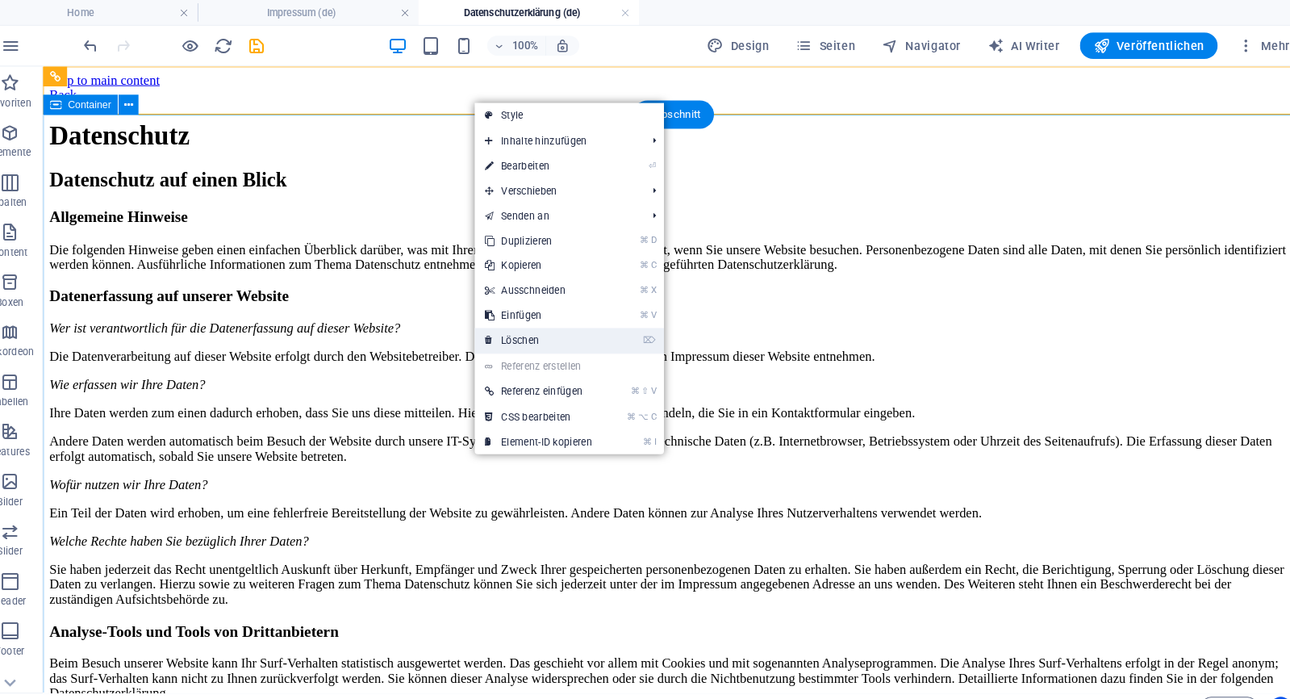
click at [510, 333] on link "⌦ Löschen" at bounding box center [546, 331] width 124 height 24
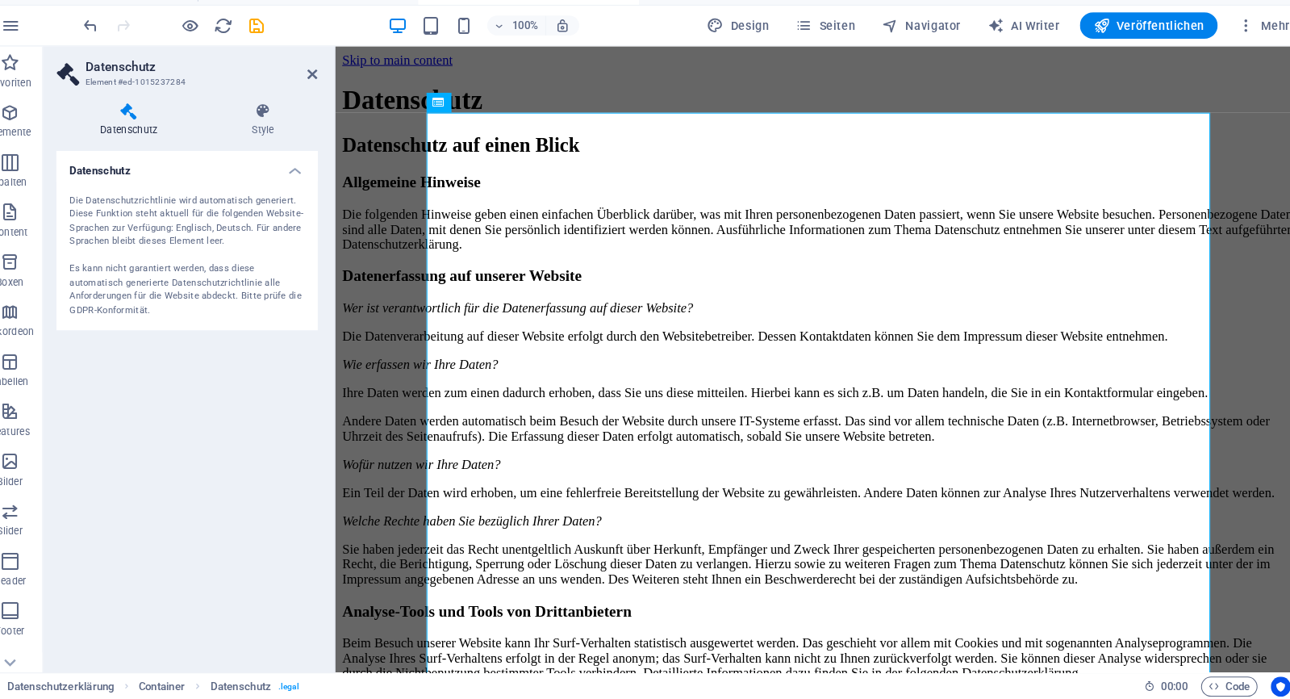
click at [201, 262] on div "Die Datenschutzrichtlinie wird automatisch generiert. Diese Funktion steht aktu…" at bounding box center [204, 268] width 228 height 120
drag, startPoint x: 213, startPoint y: 237, endPoint x: 211, endPoint y: 272, distance: 34.7
click at [212, 270] on div "Die Datenschutzrichtlinie wird automatisch generiert. Diese Funktion steht aktu…" at bounding box center [204, 268] width 228 height 120
click at [285, 166] on h4 "Datenschutz" at bounding box center [204, 180] width 254 height 29
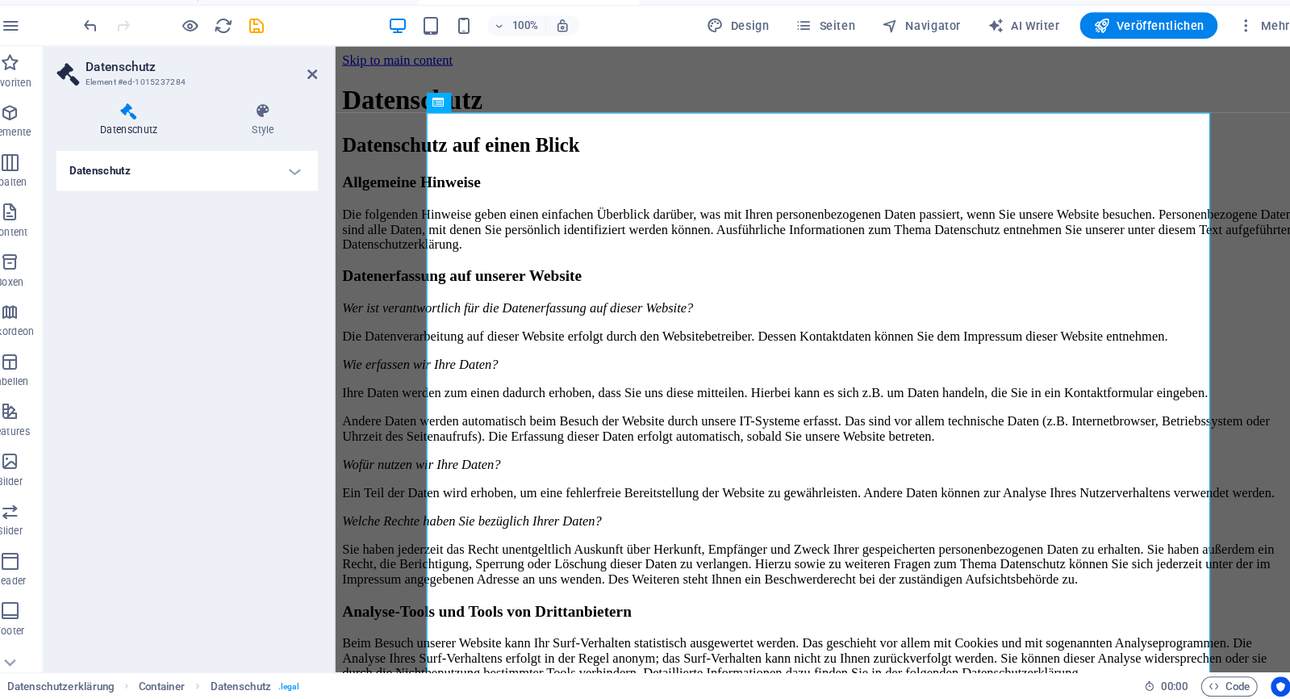
click at [285, 166] on h4 "Datenschutz" at bounding box center [204, 185] width 254 height 39
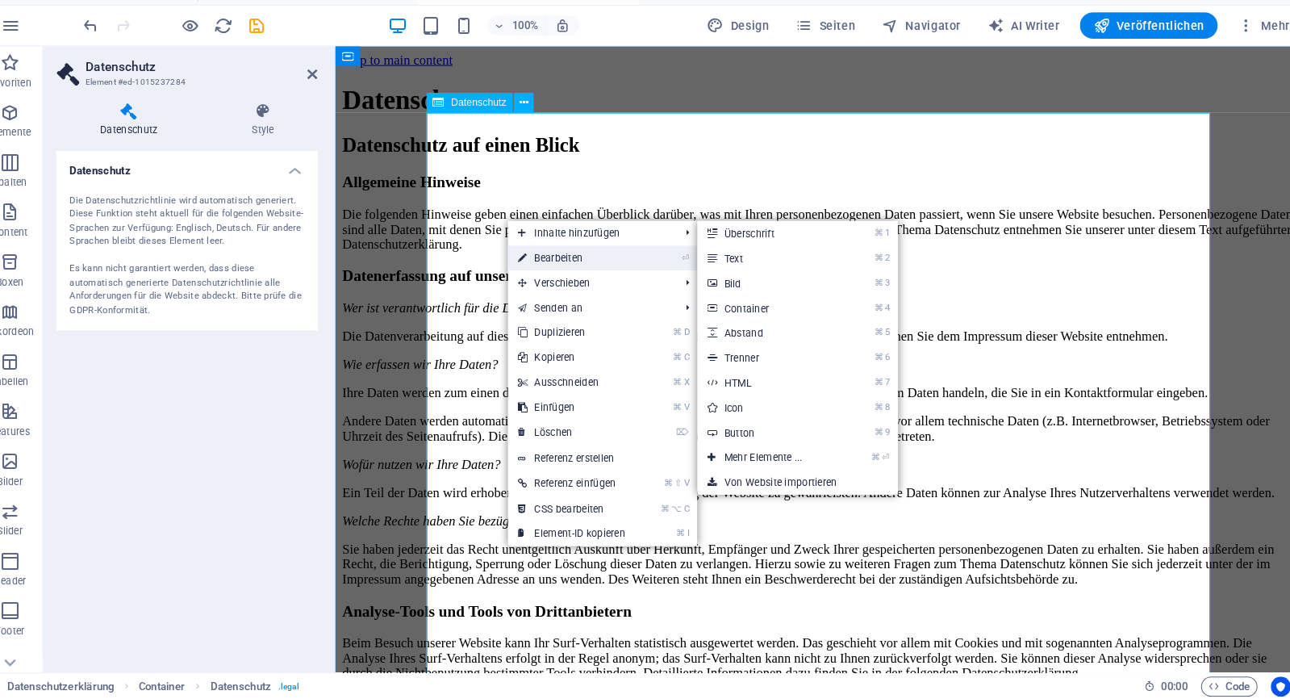
click at [526, 258] on icon at bounding box center [530, 270] width 8 height 24
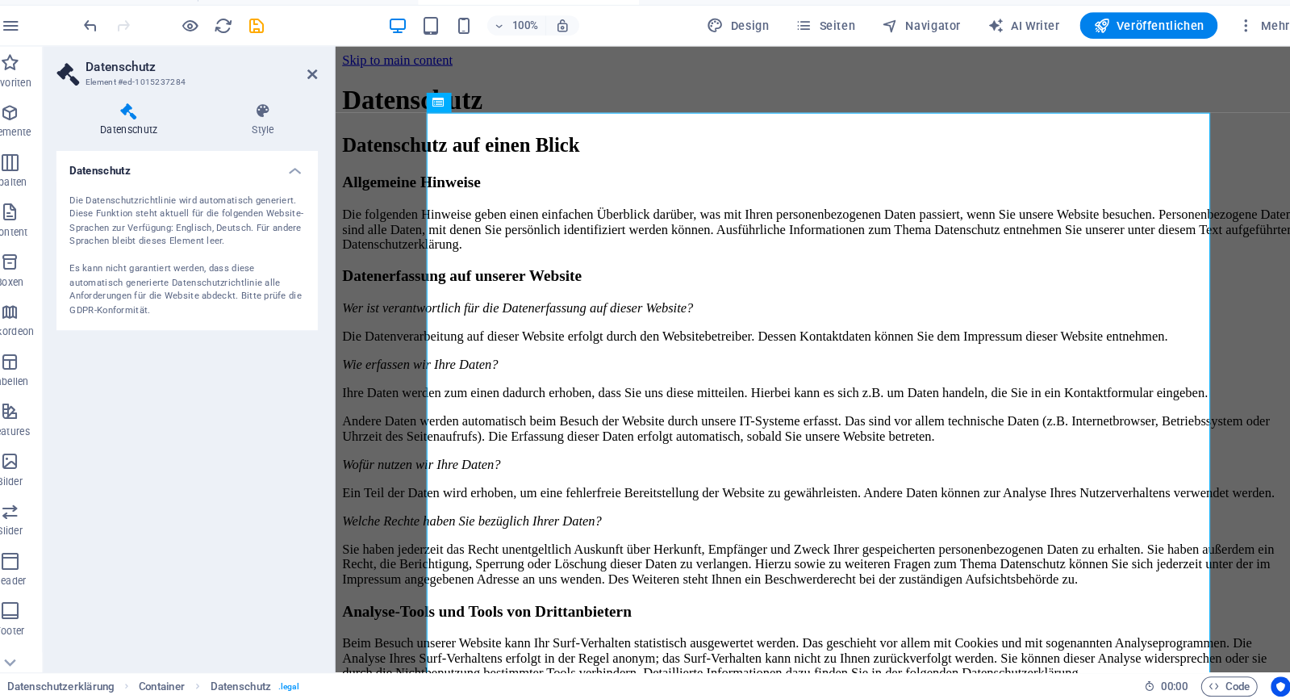
drag, startPoint x: 249, startPoint y: 249, endPoint x: 167, endPoint y: 209, distance: 91.7
click at [167, 209] on div "Die Datenschutzrichtlinie wird automatisch generiert. Diese Funktion steht aktu…" at bounding box center [204, 268] width 228 height 120
drag, startPoint x: 167, startPoint y: 209, endPoint x: 180, endPoint y: 253, distance: 46.2
click at [180, 253] on div "Die Datenschutzrichtlinie wird automatisch generiert. Diese Funktion steht aktu…" at bounding box center [204, 268] width 228 height 120
click at [258, 127] on h4 "Style" at bounding box center [278, 136] width 107 height 34
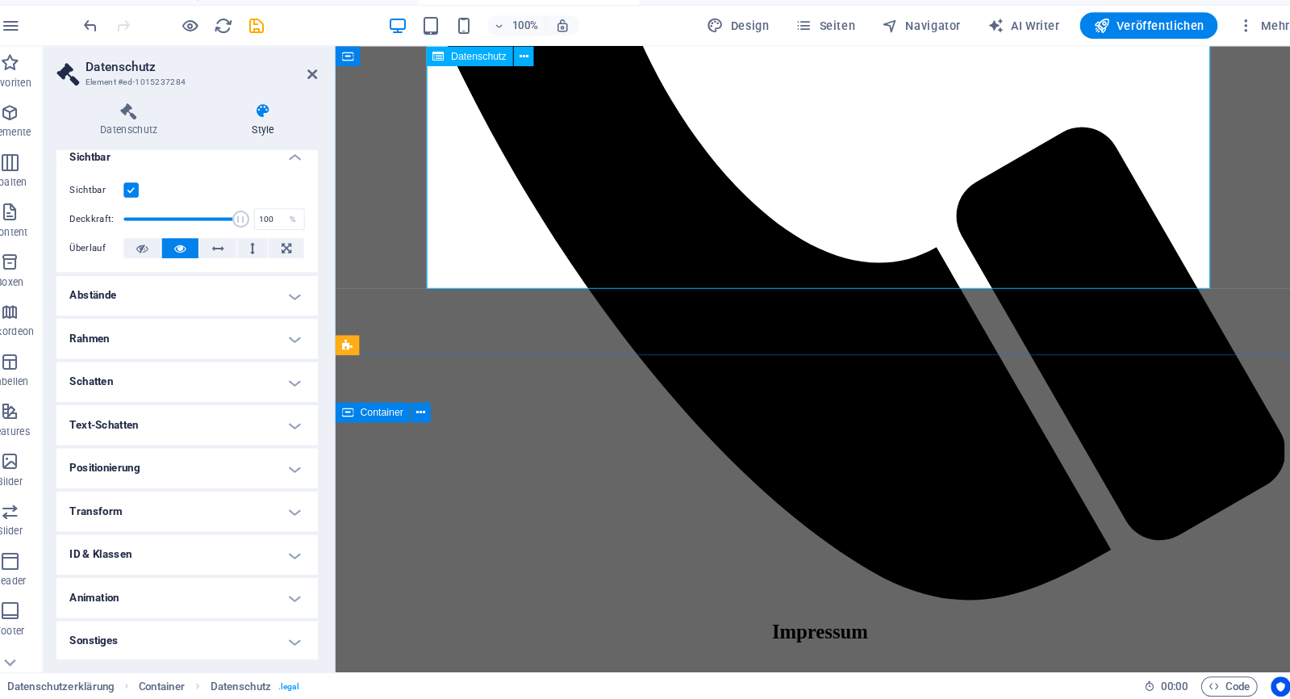
scroll to position [4727, 0]
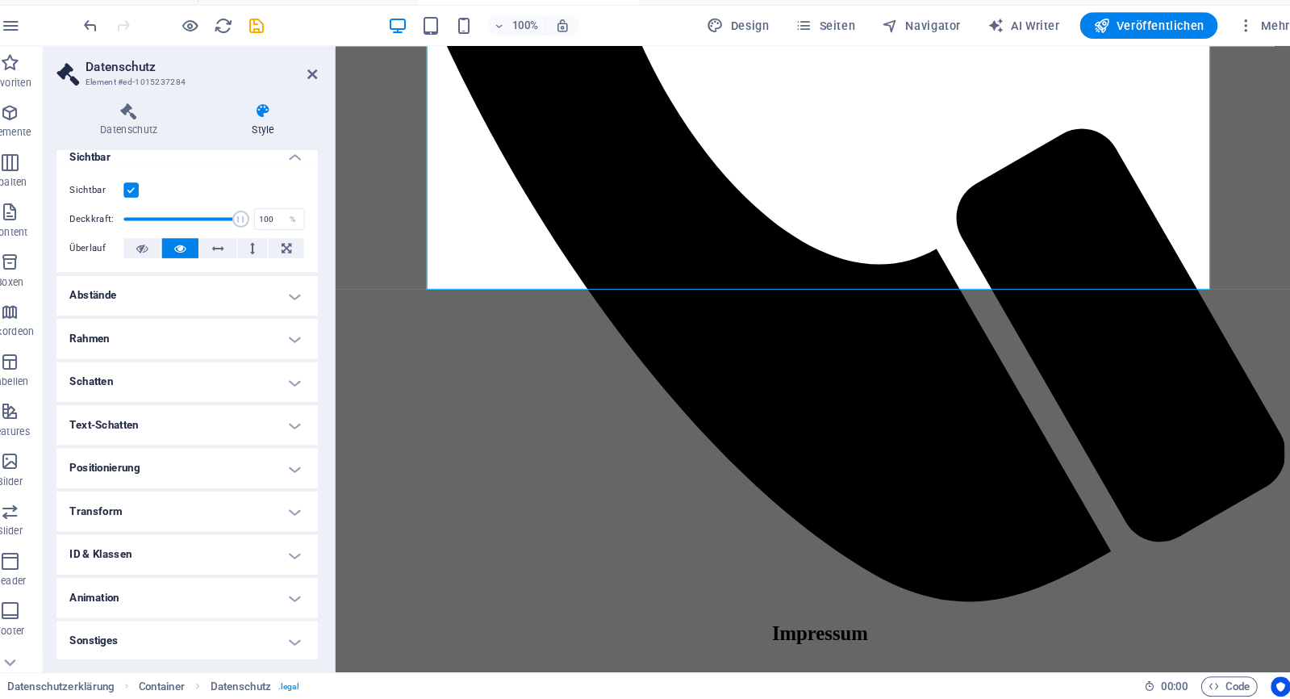
click at [108, 119] on icon at bounding box center [147, 127] width 141 height 16
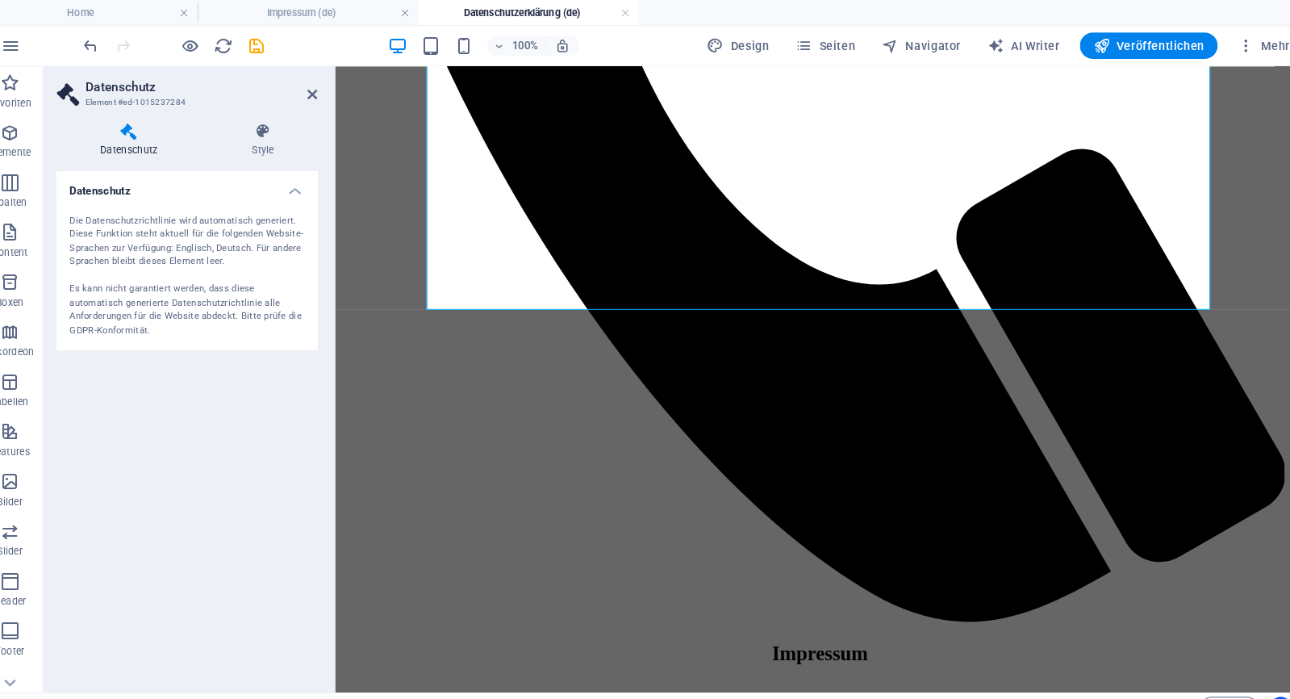
scroll to position [0, 0]
click at [273, 185] on h4 "Datenschutz" at bounding box center [204, 180] width 254 height 29
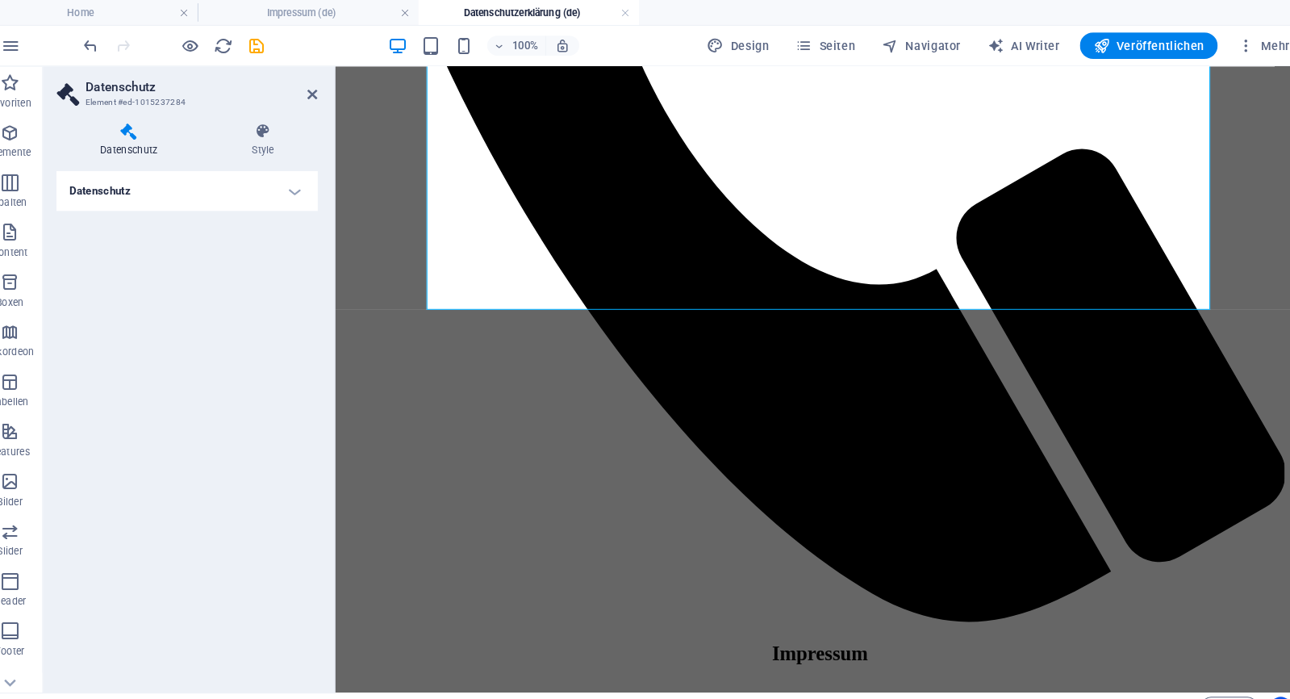
click at [311, 95] on aside "Datenschutz Element #ed-1015237284 Datenschutz Style Datenschutz Die Datenschut…" at bounding box center [207, 369] width 284 height 608
click at [322, 93] on icon at bounding box center [327, 92] width 10 height 13
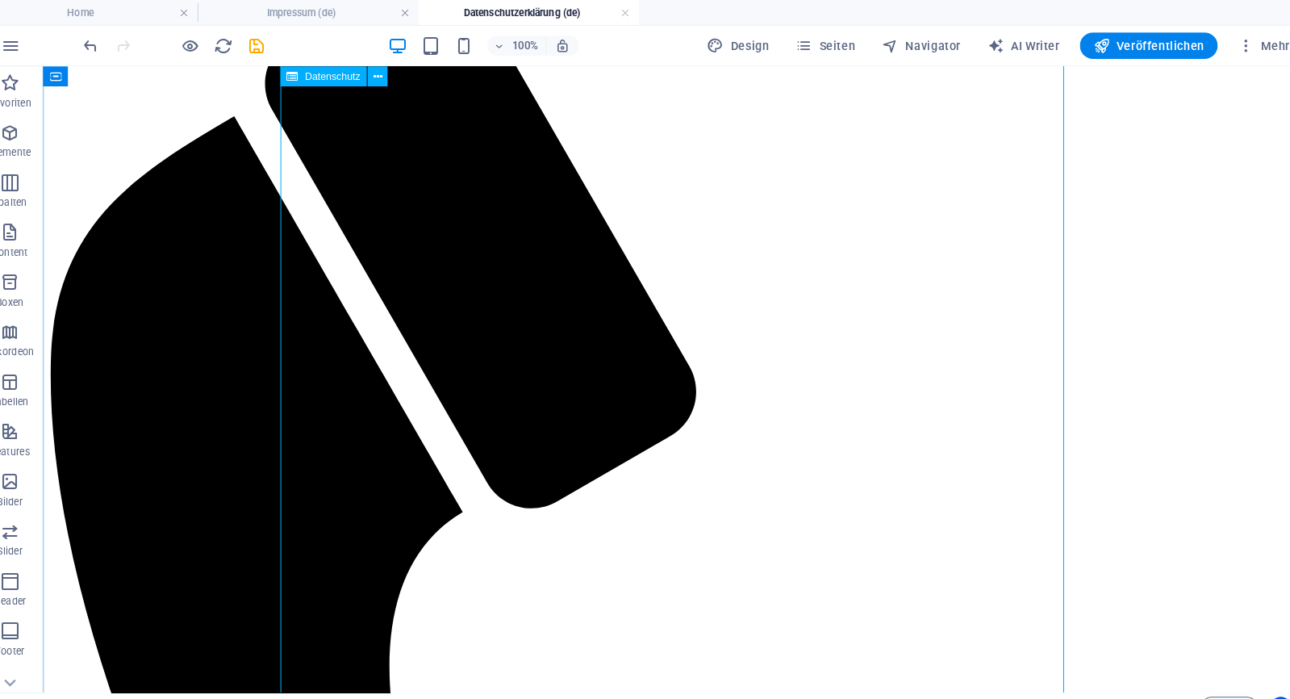
scroll to position [3887, 0]
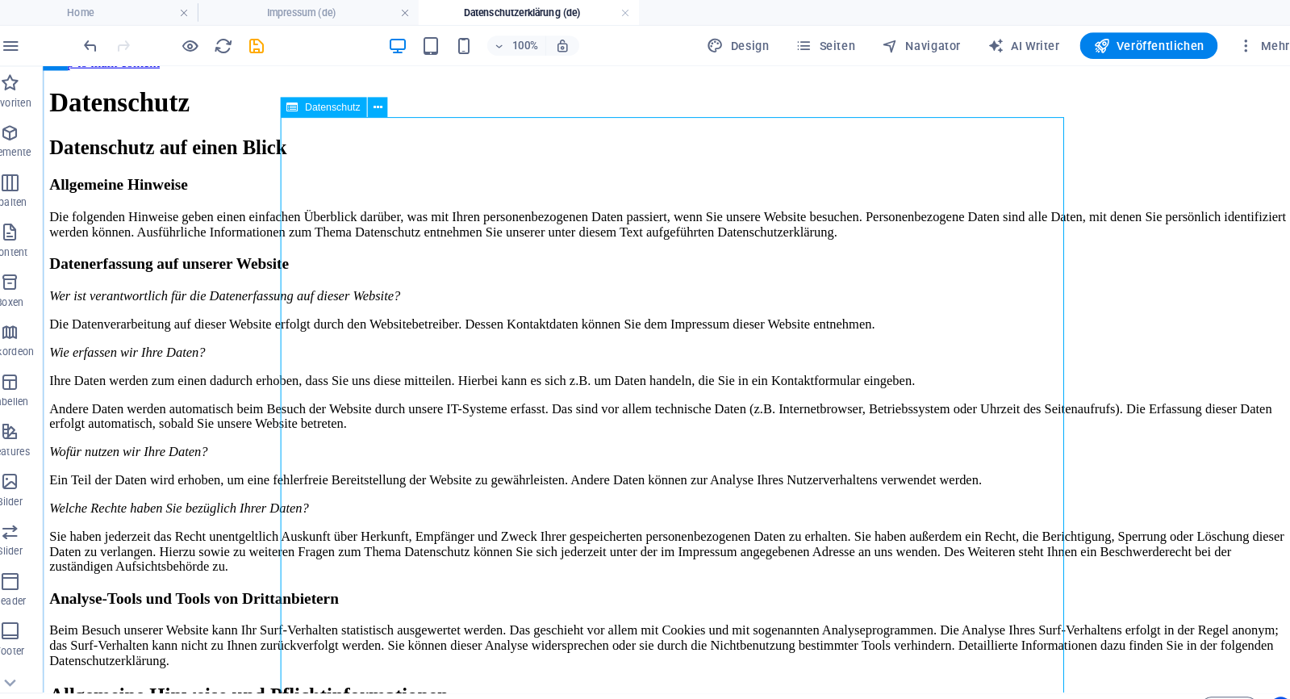
scroll to position [31, 0]
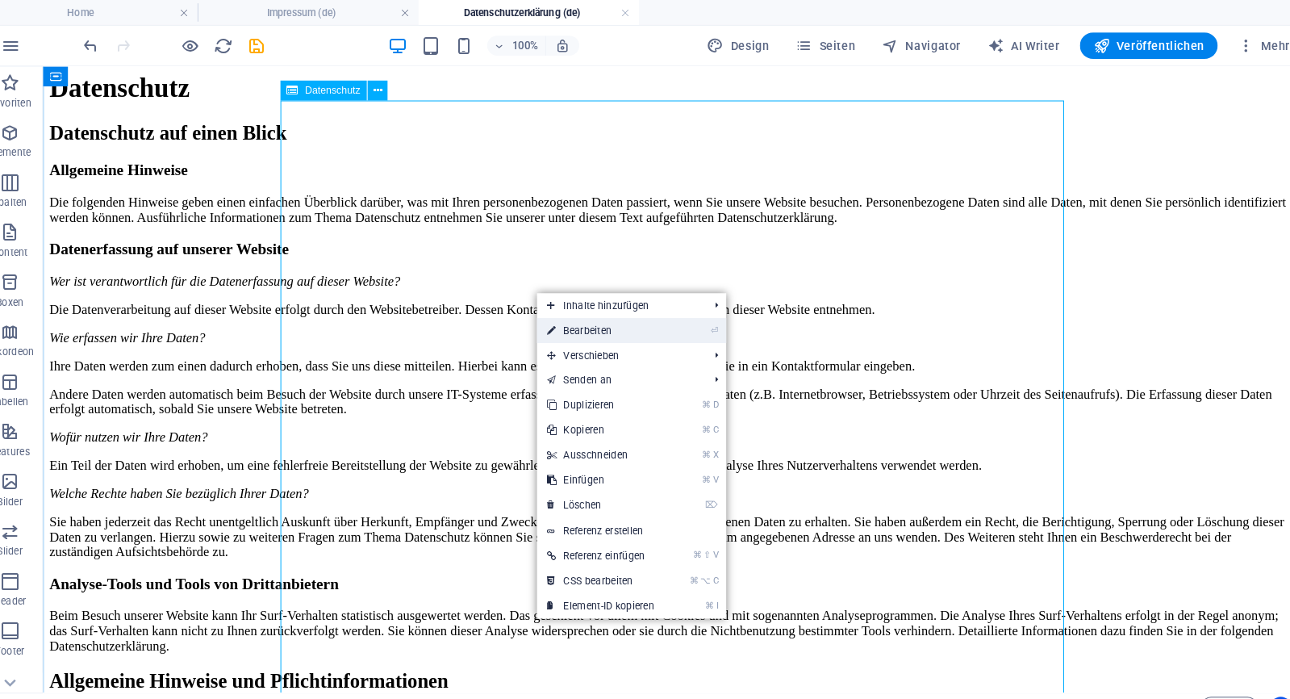
click at [627, 319] on link "⏎ Bearbeiten" at bounding box center [607, 321] width 124 height 24
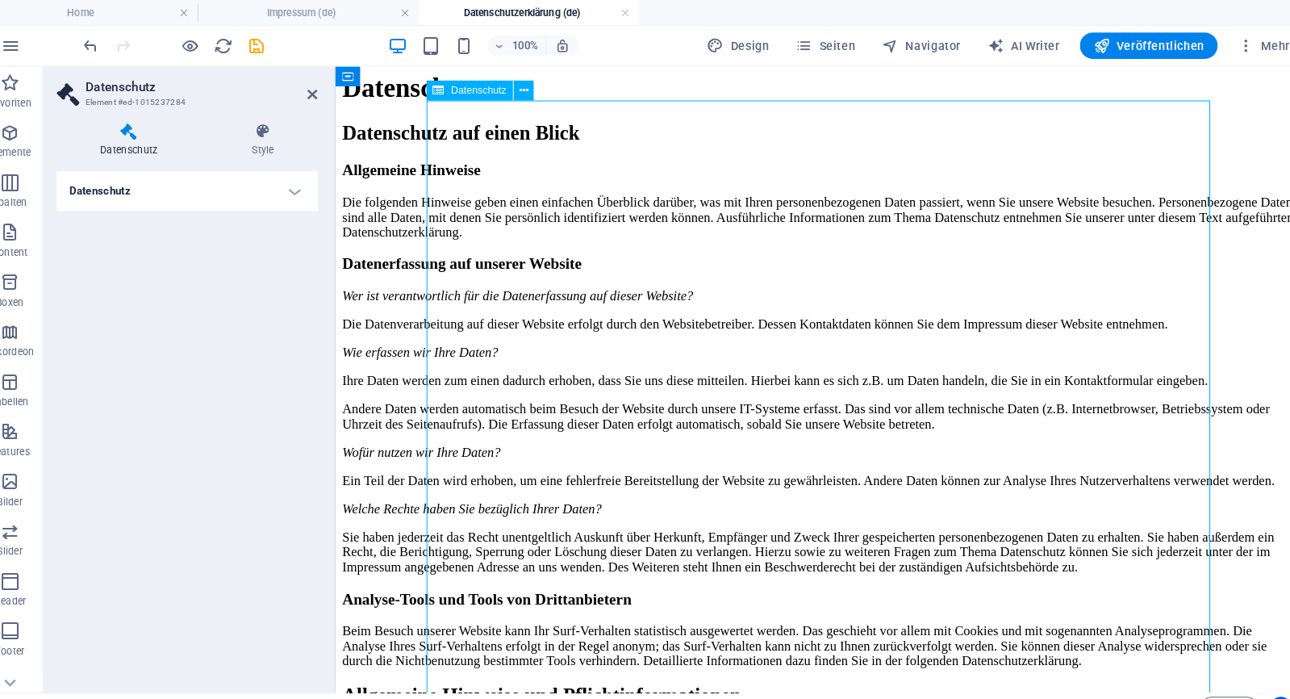
drag, startPoint x: 962, startPoint y: 385, endPoint x: 574, endPoint y: 290, distance: 399.7
drag, startPoint x: 574, startPoint y: 290, endPoint x: 504, endPoint y: 194, distance: 119.0
click at [310, 91] on aside "Datenschutz Element #ed-1015237284 Datenschutz Style Datenschutz Die Datenschut…" at bounding box center [207, 369] width 284 height 608
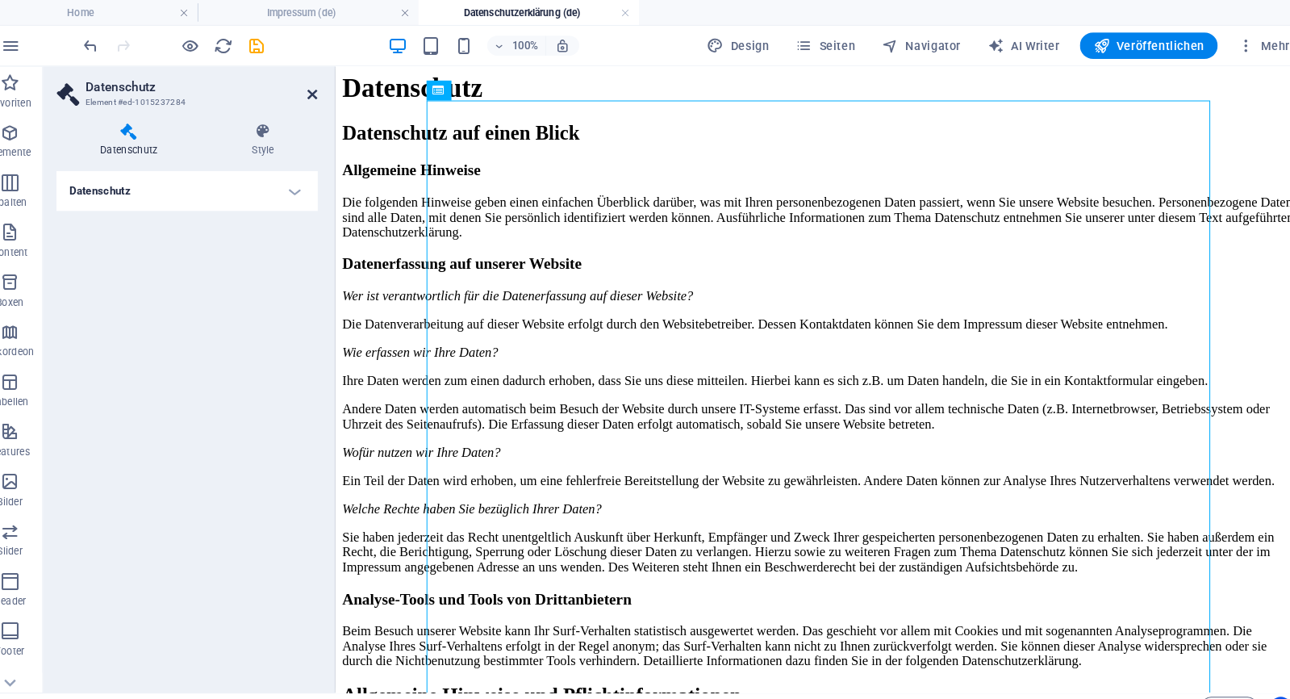
click at [322, 91] on icon at bounding box center [327, 92] width 10 height 13
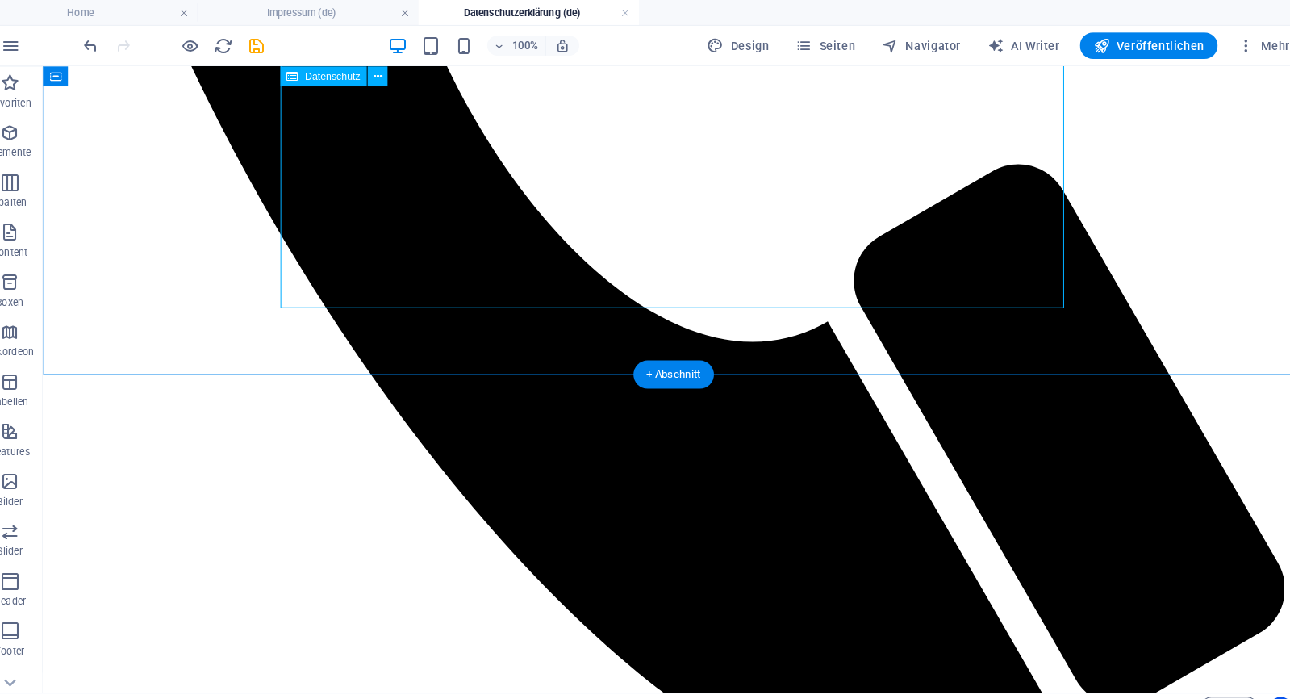
scroll to position [4727, 0]
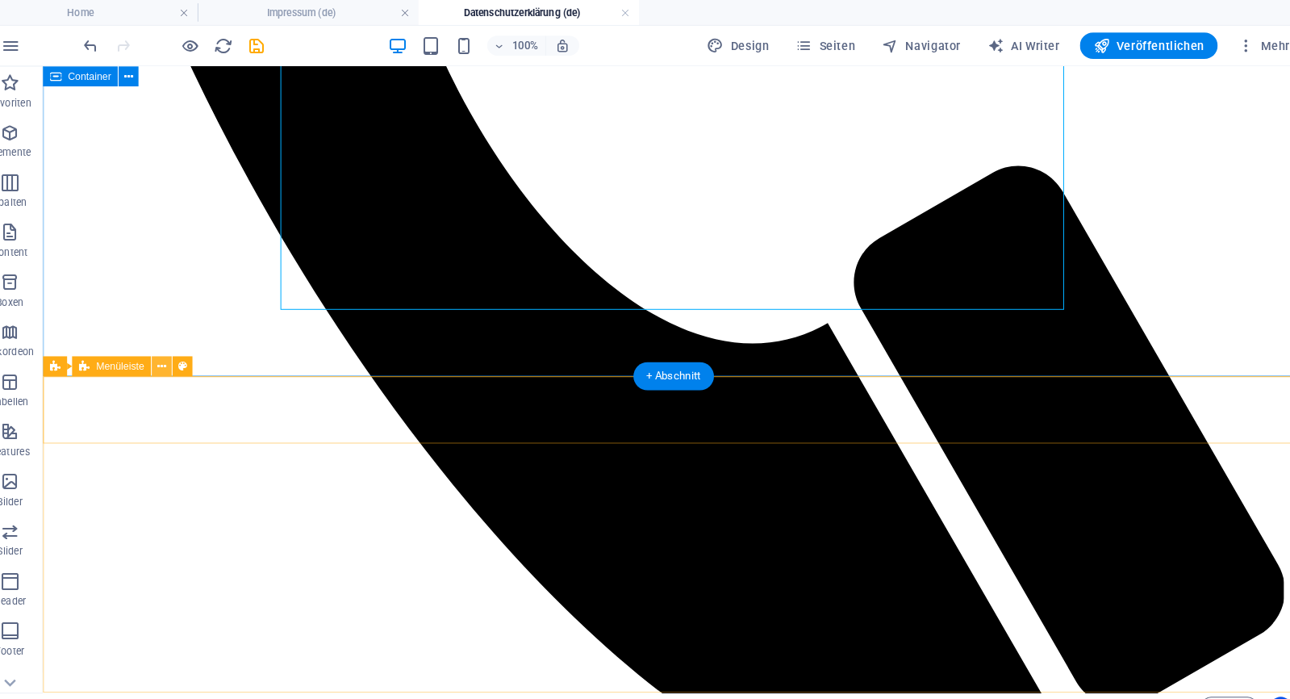
click at [176, 357] on icon at bounding box center [180, 356] width 9 height 17
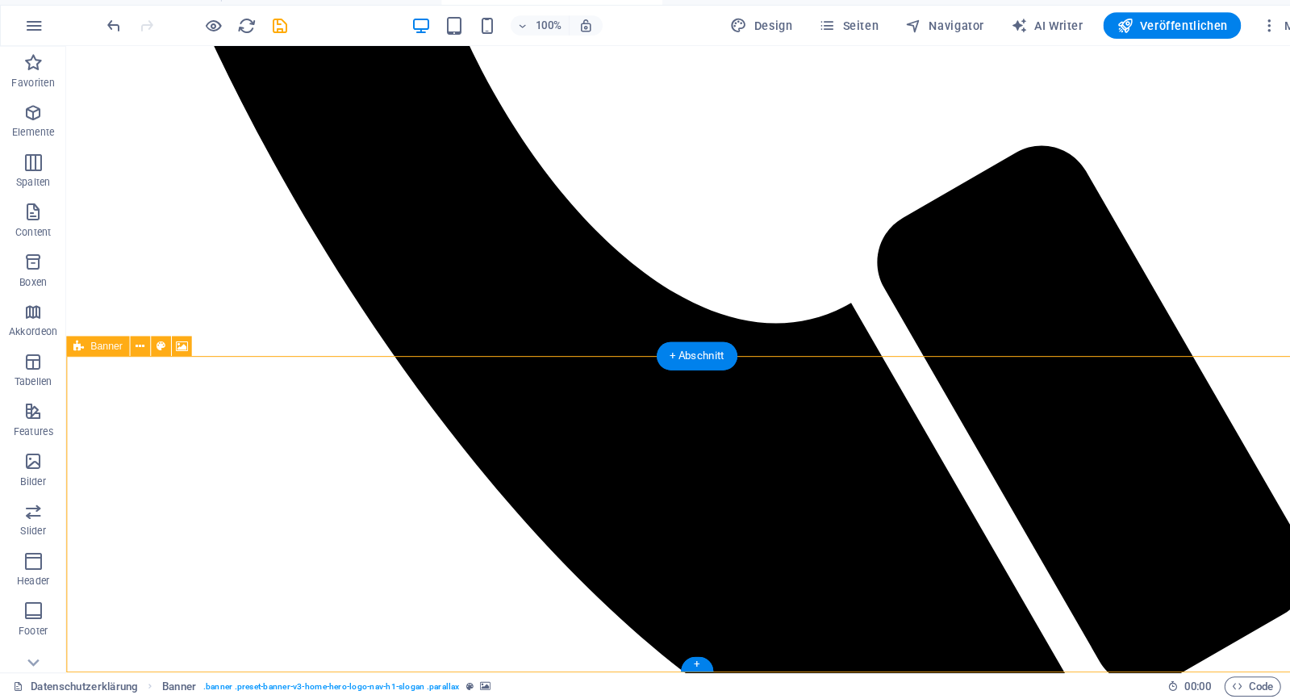
scroll to position [0, 0]
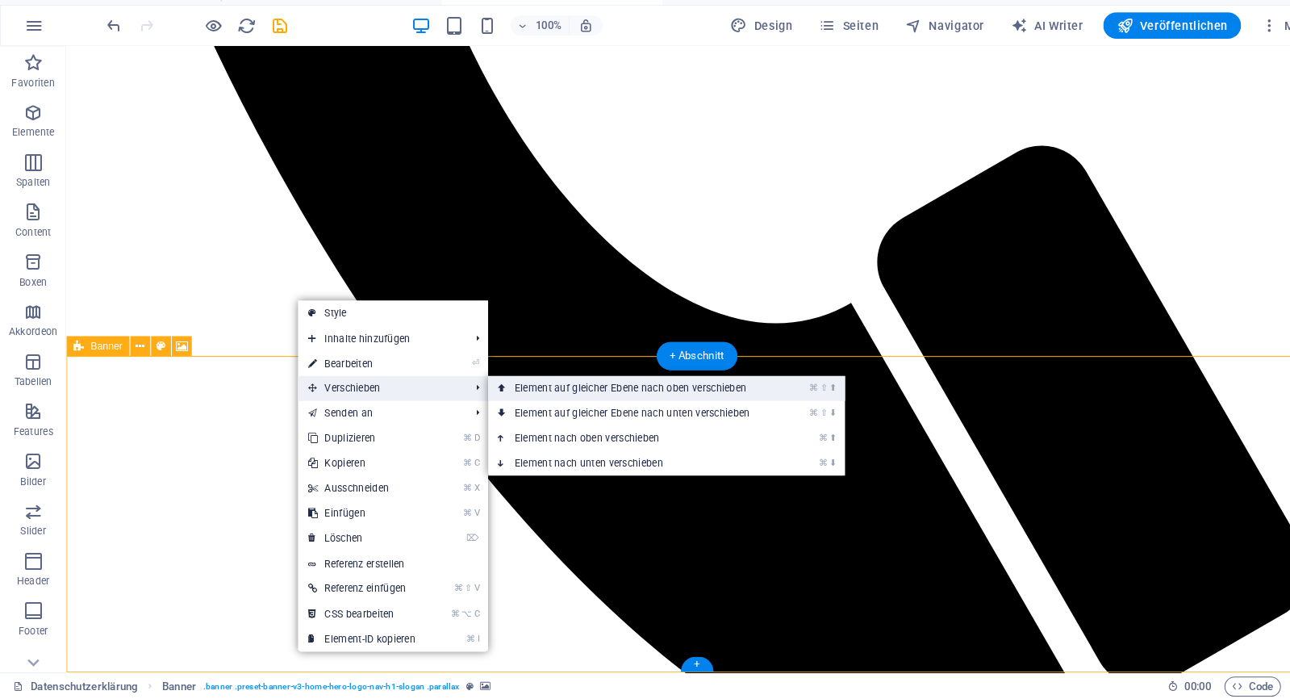
click at [498, 385] on link "⌘ ⇧ ⬆ Element auf gleicher Ebene nach oben verschieben" at bounding box center [617, 397] width 287 height 24
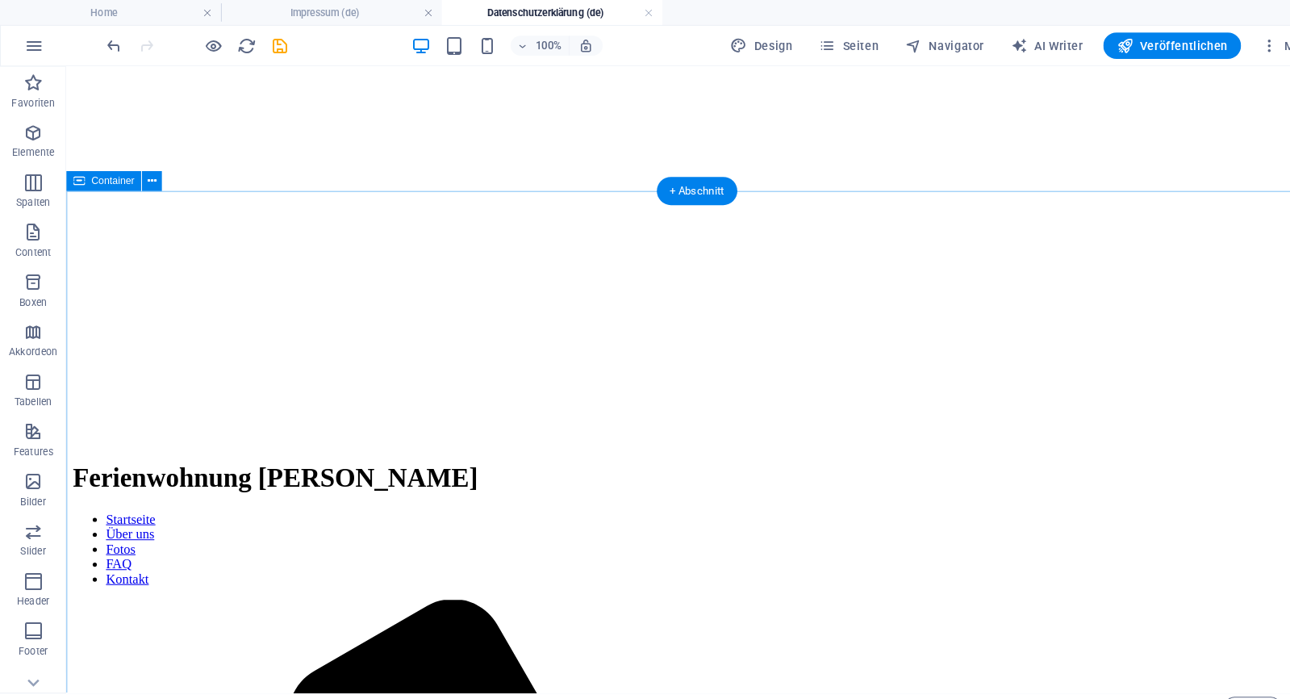
scroll to position [196, 0]
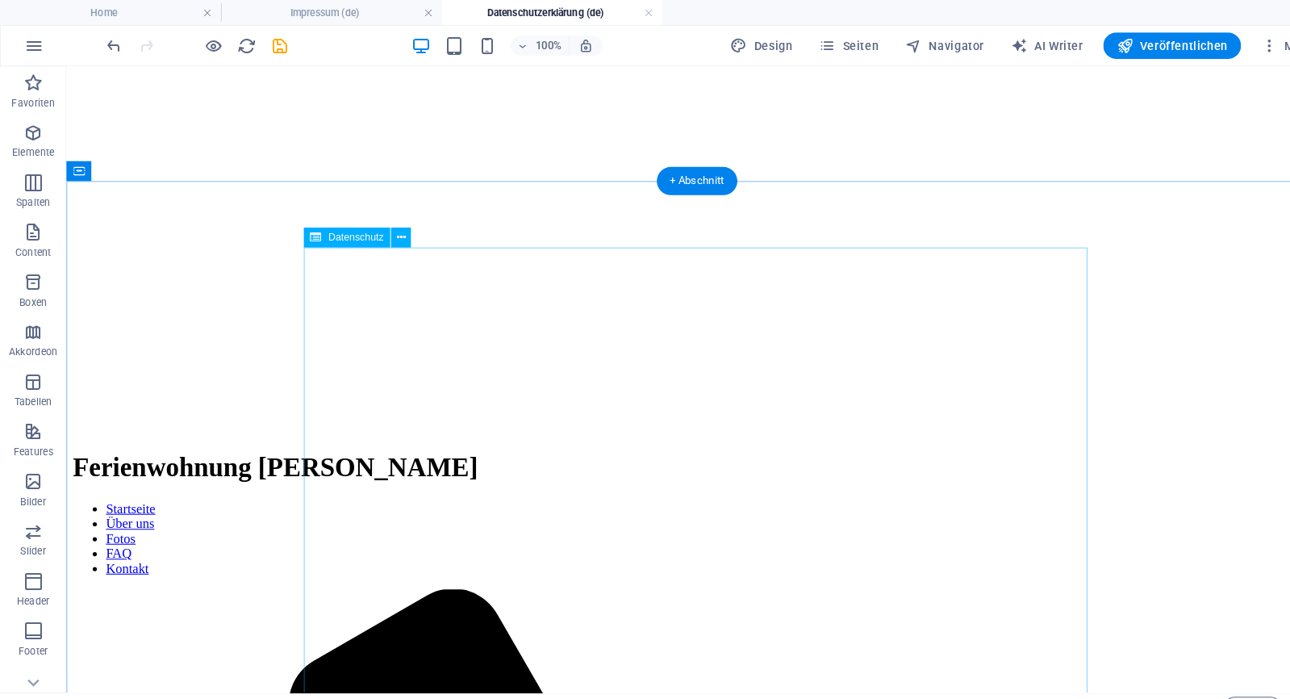
click at [389, 238] on icon at bounding box center [390, 231] width 9 height 17
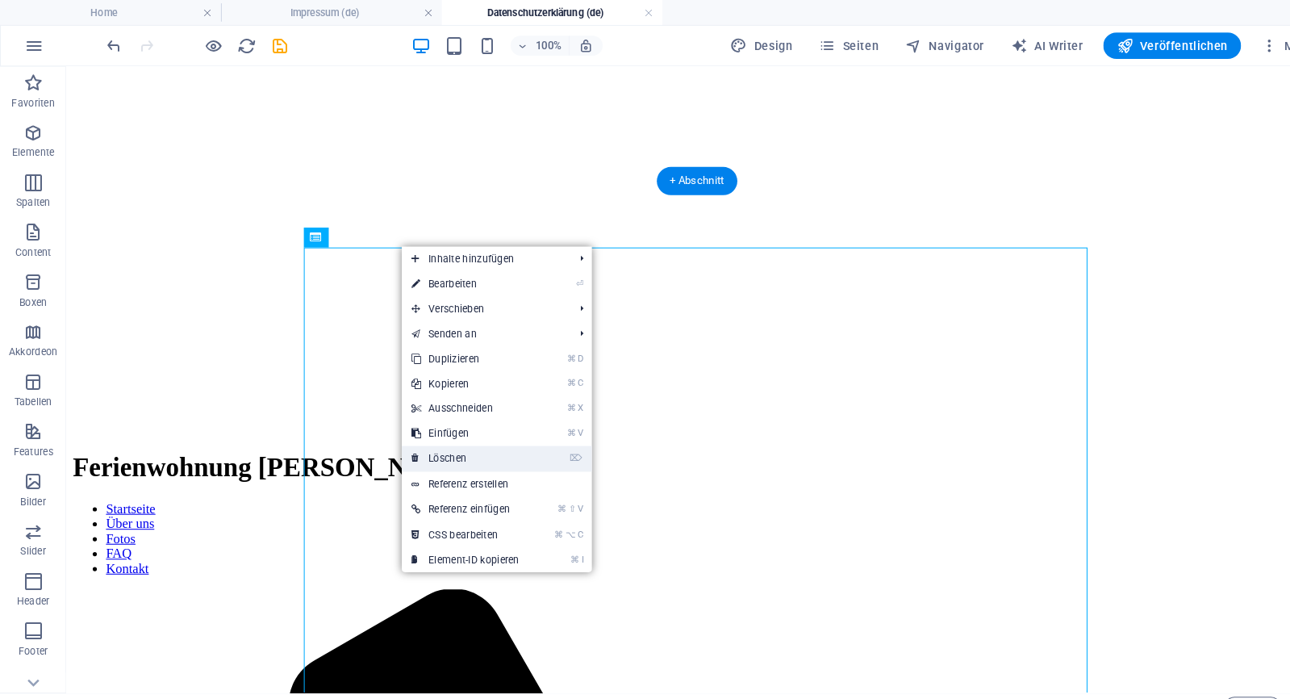
click at [468, 441] on link "⌦ Löschen" at bounding box center [453, 445] width 124 height 24
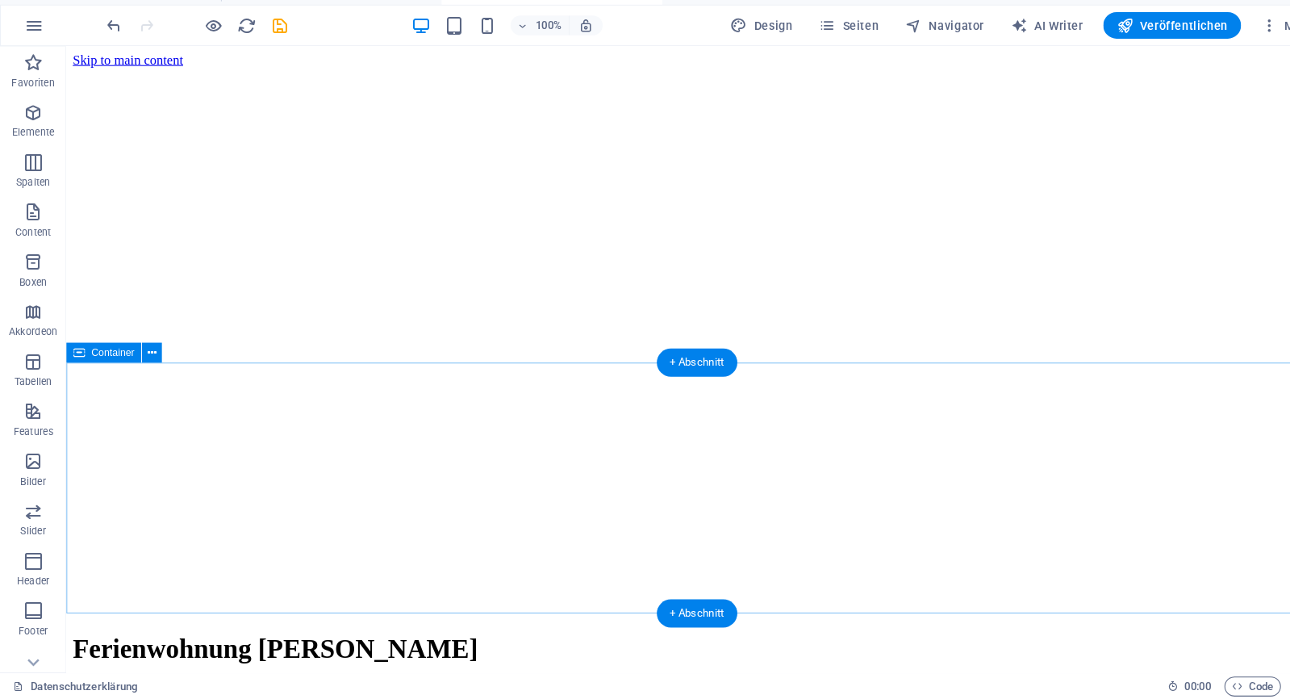
scroll to position [0, 0]
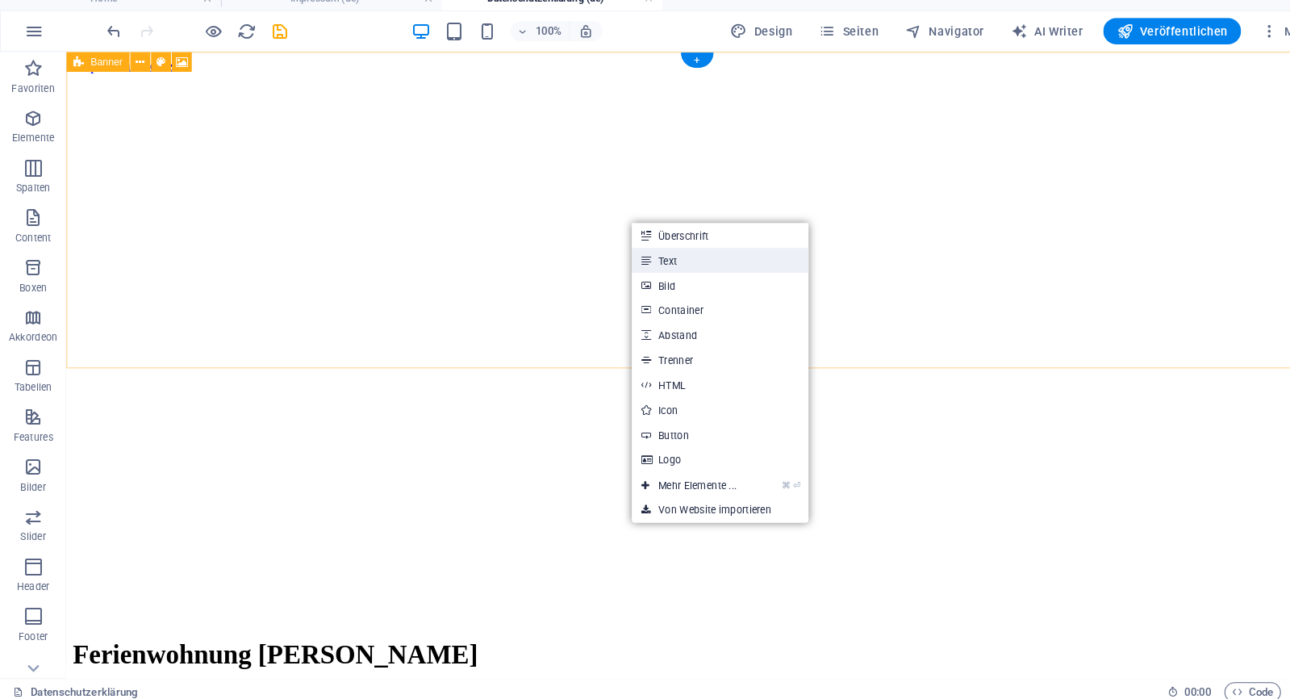
click at [699, 255] on link "Text" at bounding box center [700, 267] width 172 height 24
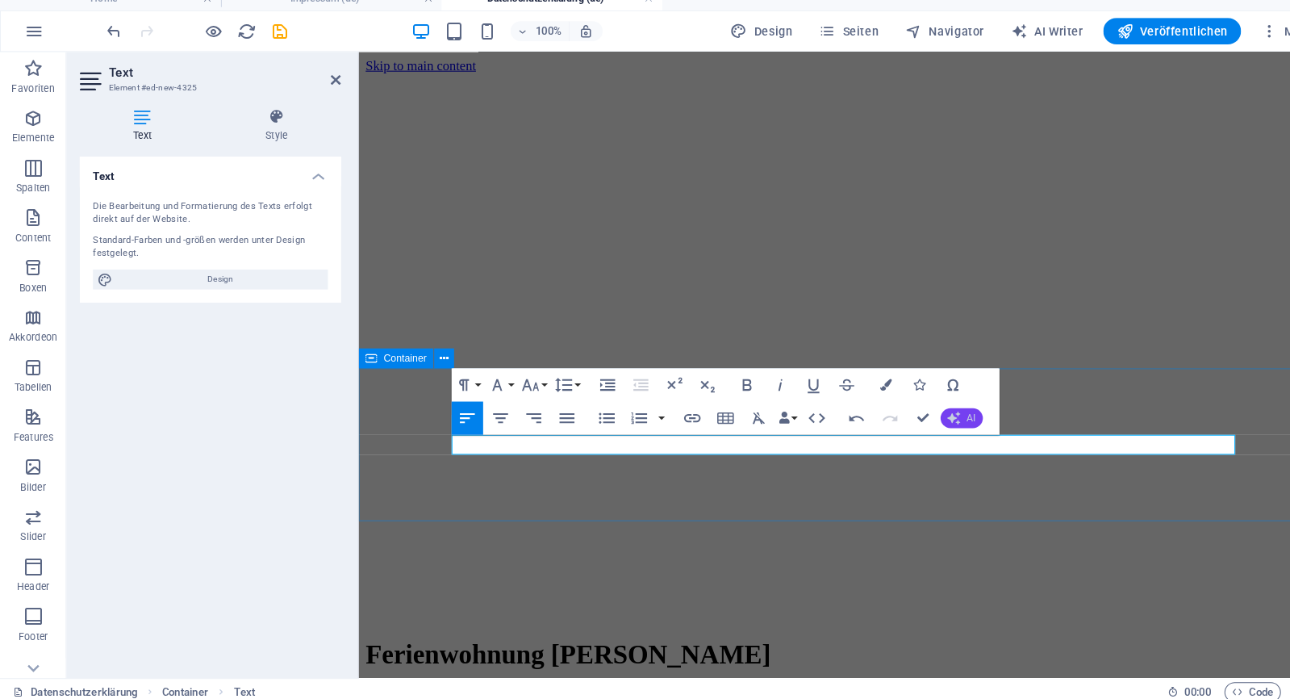
click at [935, 411] on button "AI" at bounding box center [934, 420] width 41 height 19
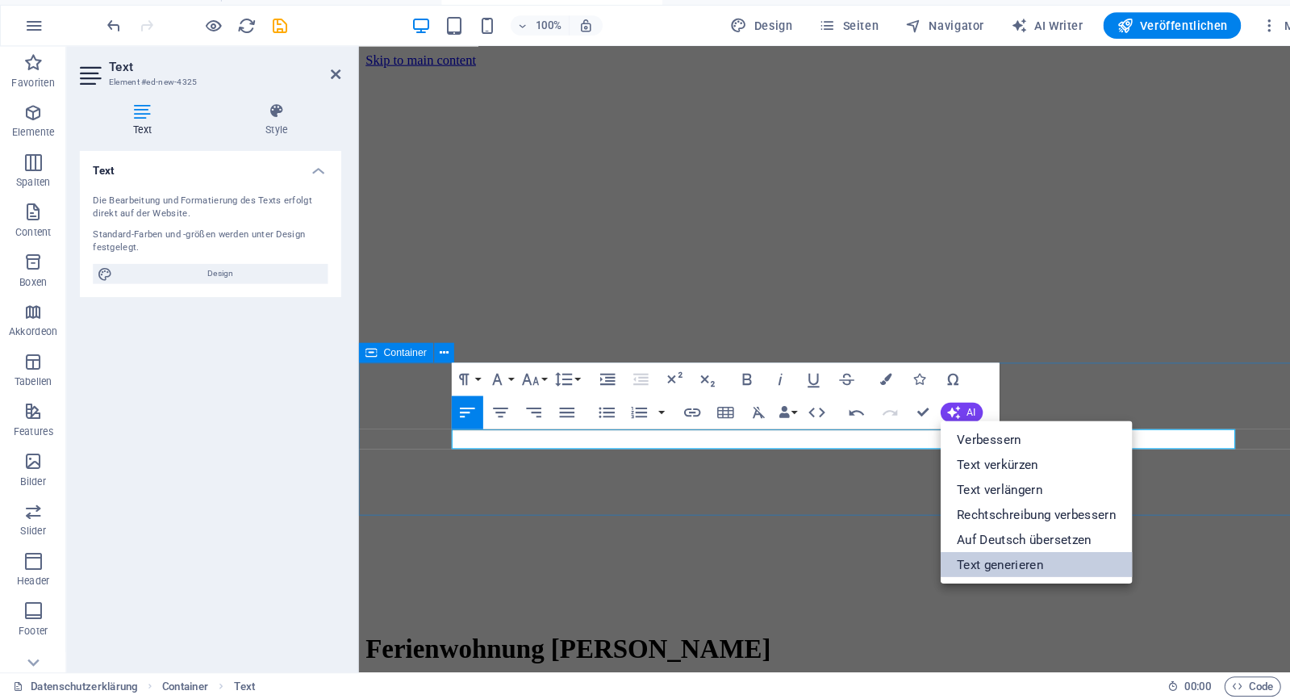
click at [946, 558] on link "Text generieren" at bounding box center [1007, 568] width 187 height 24
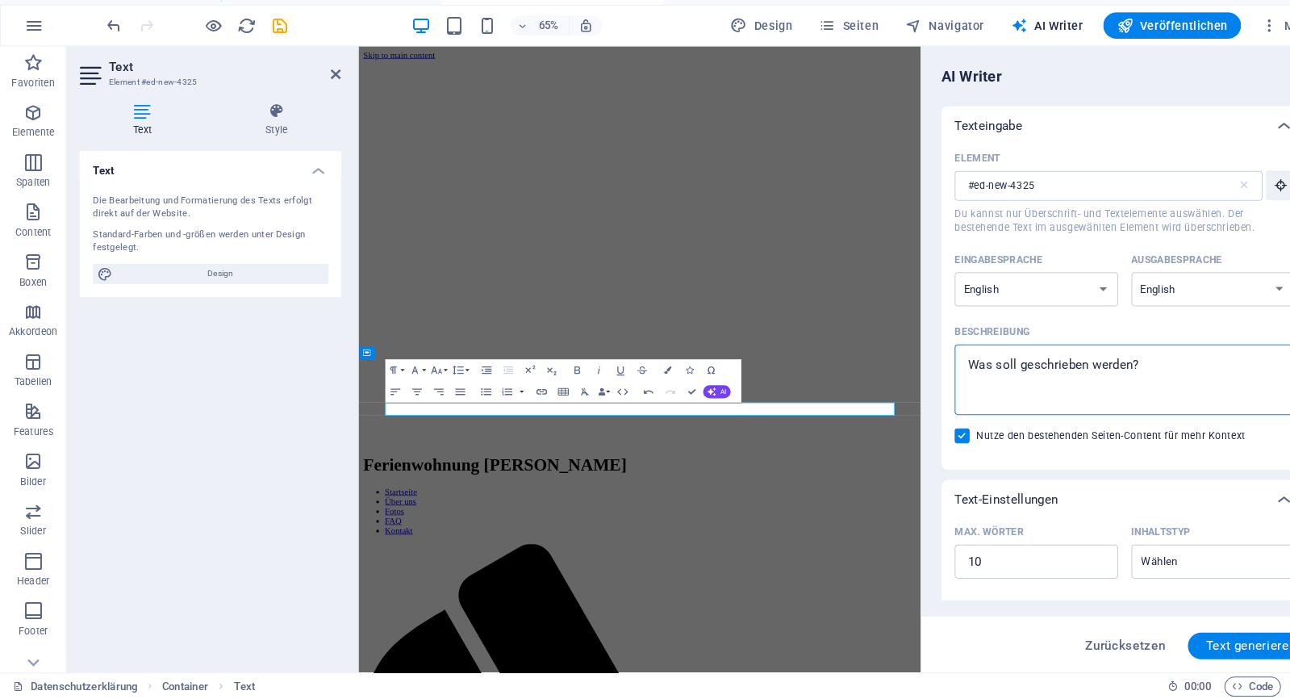
click at [1089, 371] on textarea "Beschreibung x ​" at bounding box center [1093, 388] width 314 height 52
click at [1208, 641] on span "Text generieren" at bounding box center [1215, 647] width 87 height 13
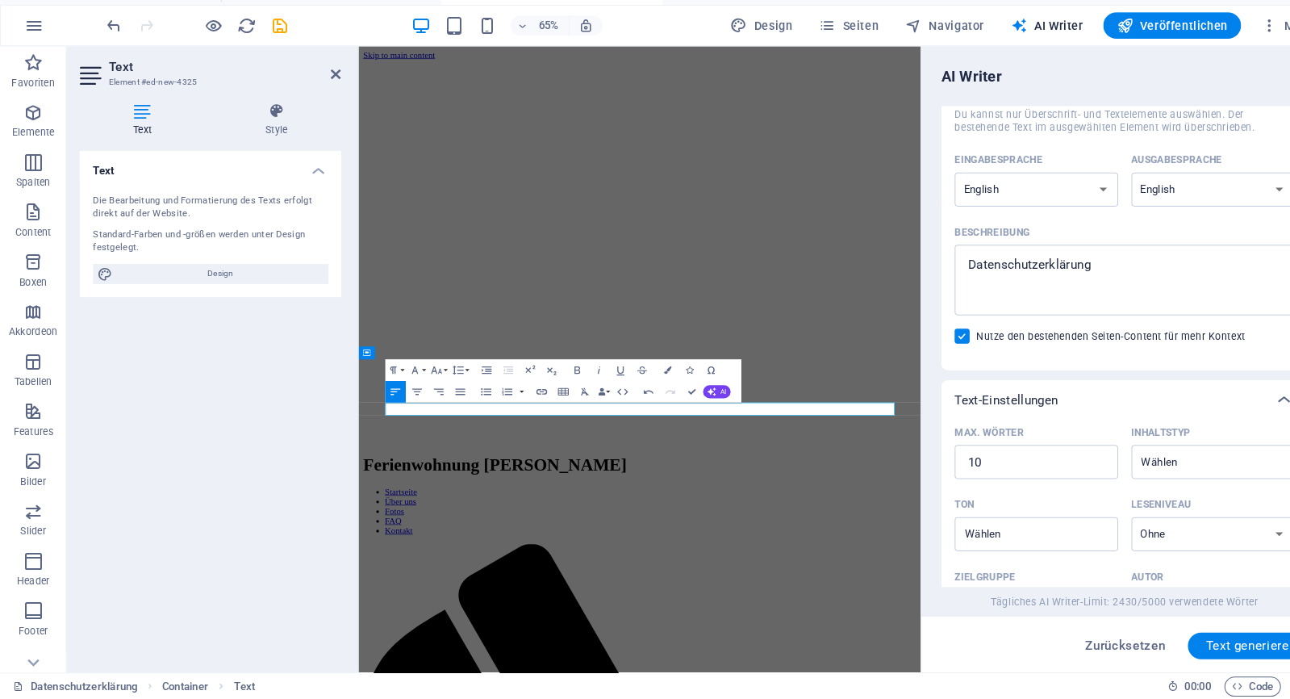
scroll to position [107, 0]
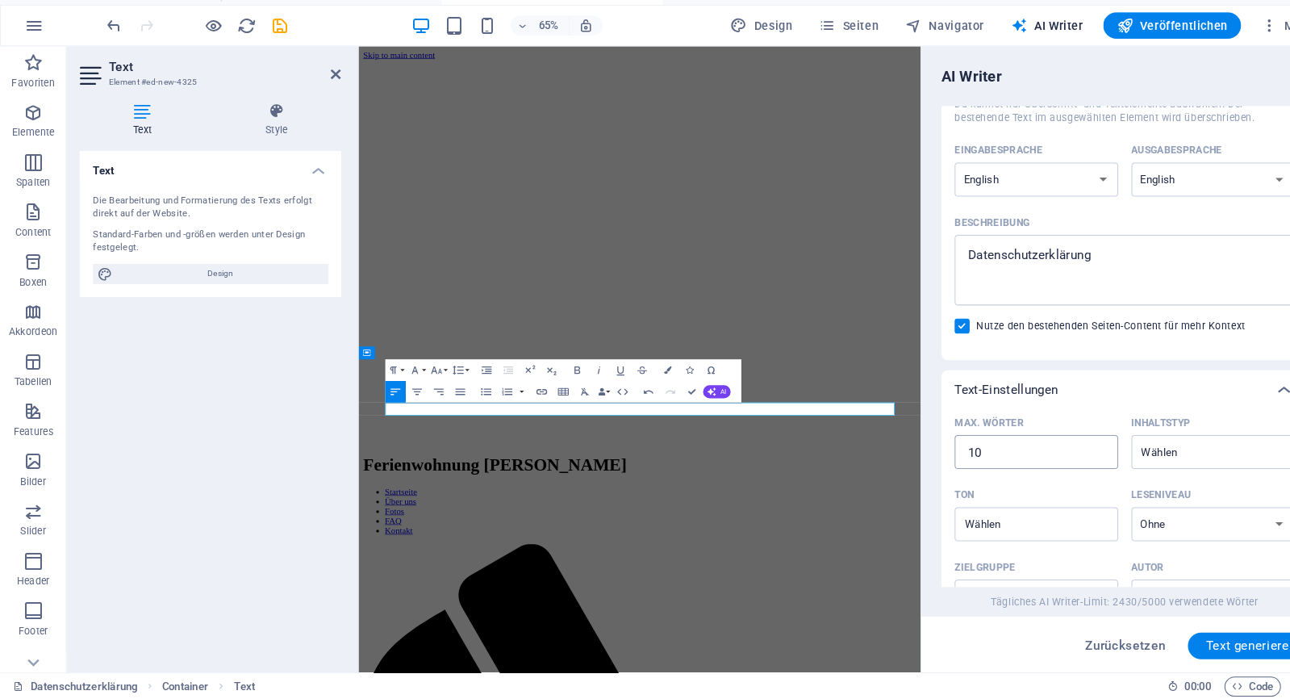
click at [1030, 443] on input "10" at bounding box center [1007, 459] width 159 height 32
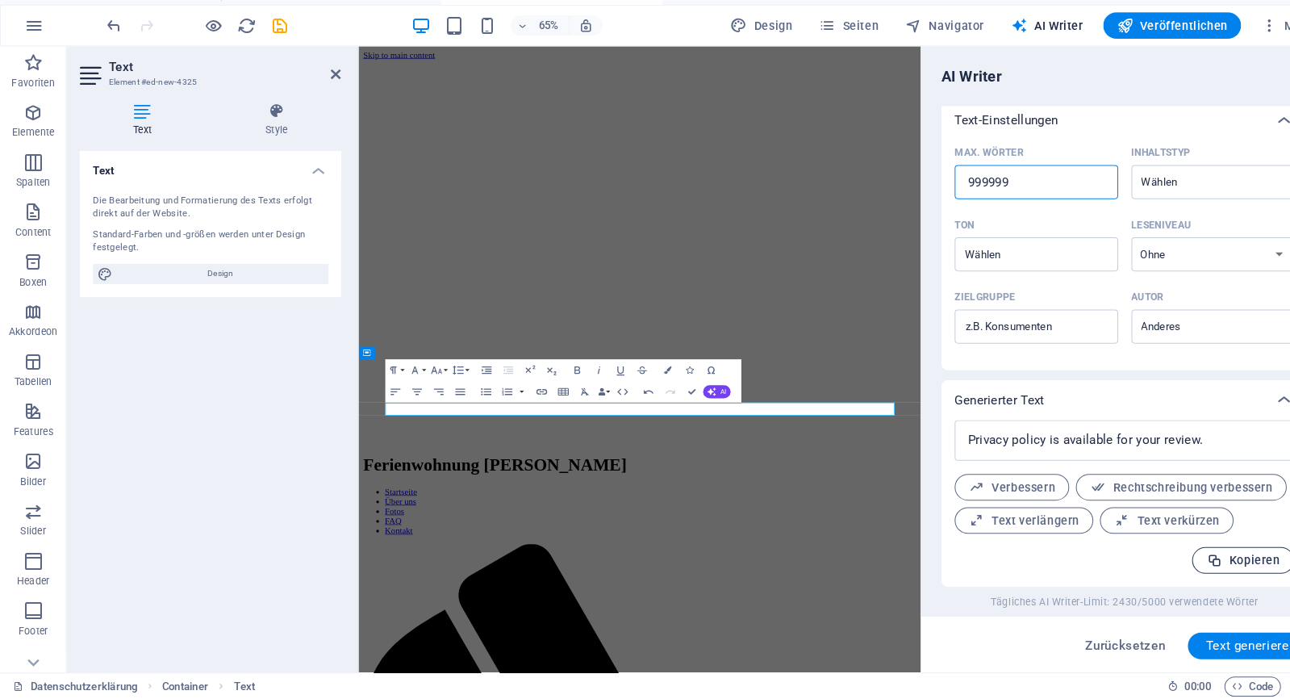
scroll to position [369, 0]
click at [1224, 641] on span "Text generieren" at bounding box center [1215, 647] width 87 height 13
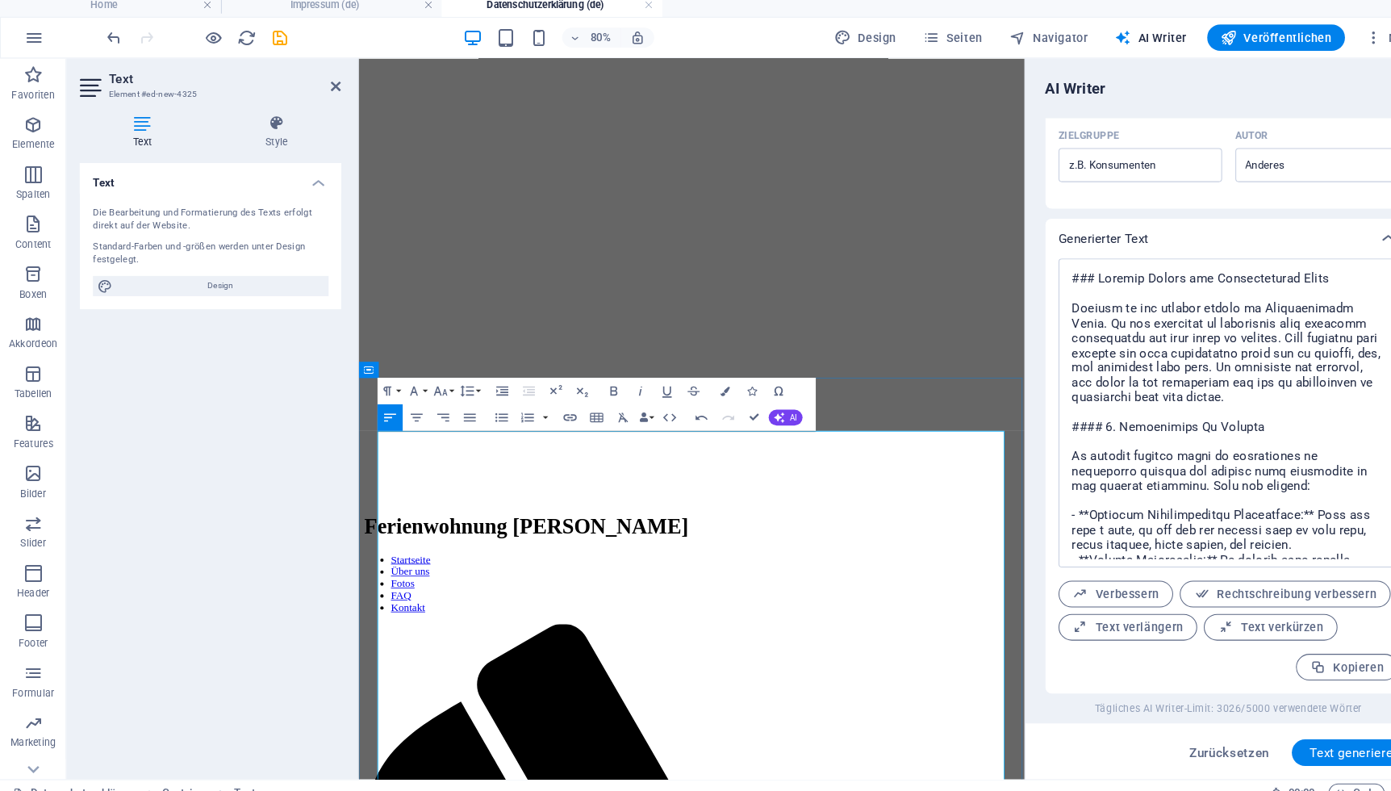
scroll to position [54, 0]
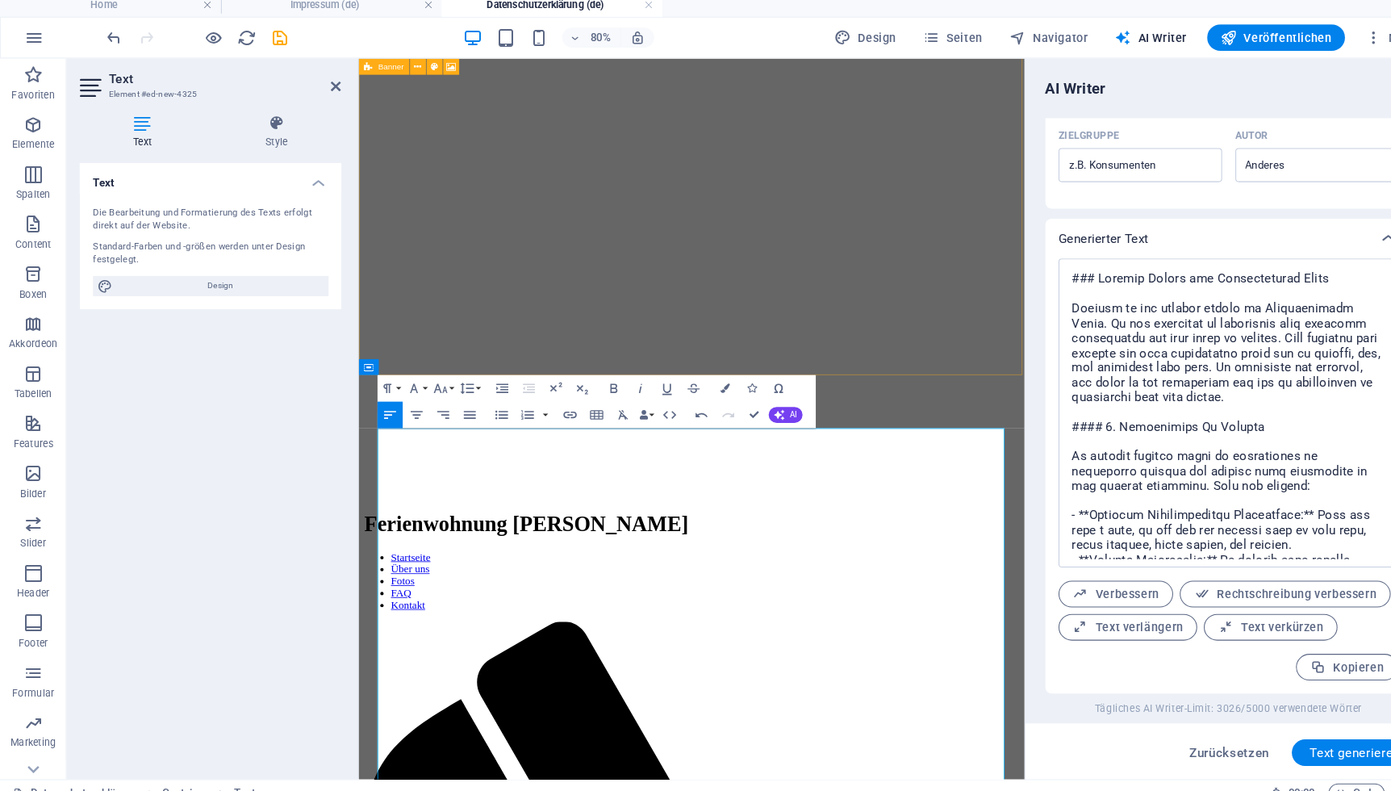
click at [997, 25] on figure at bounding box center [763, 25] width 796 height 0
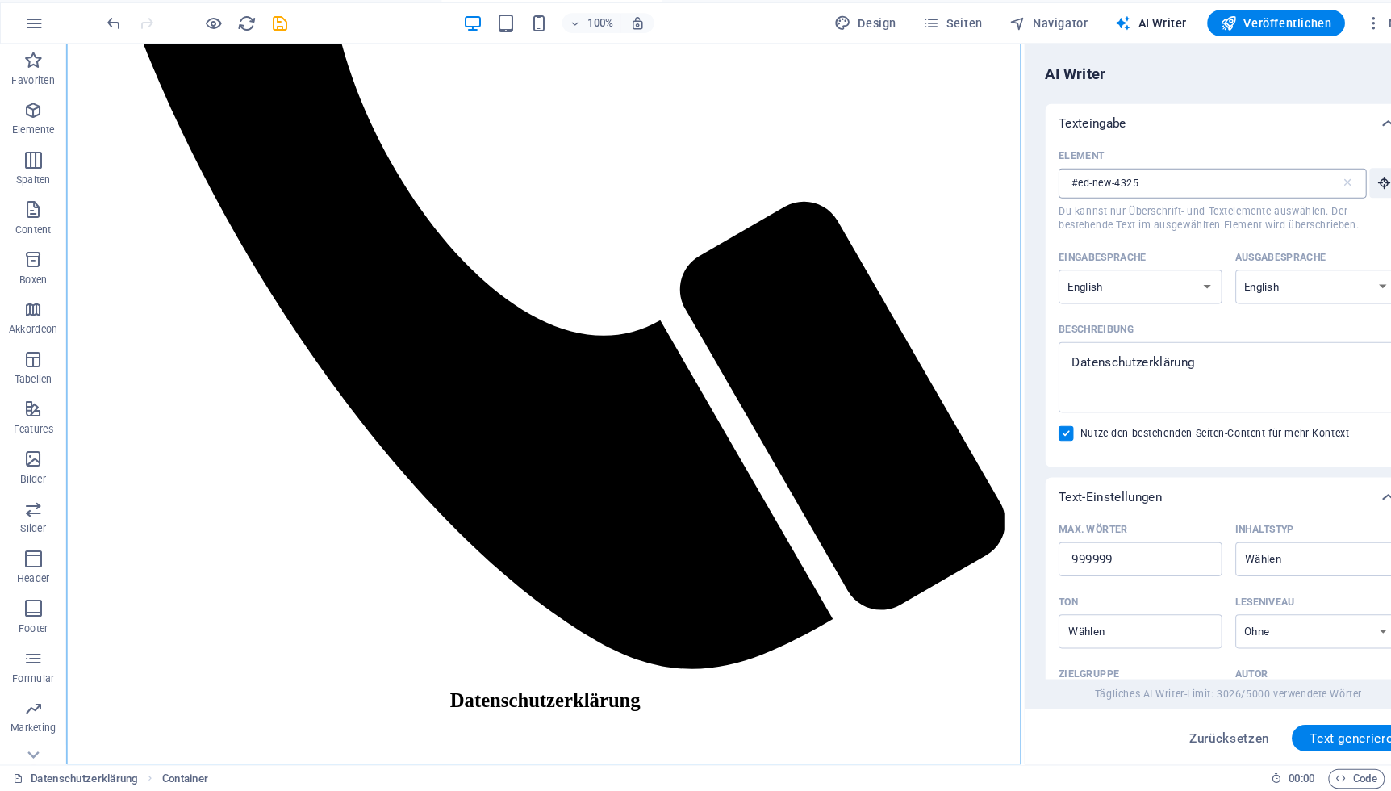
scroll to position [0, 0]
click at [1293, 36] on icon "button" at bounding box center [1335, 44] width 16 height 16
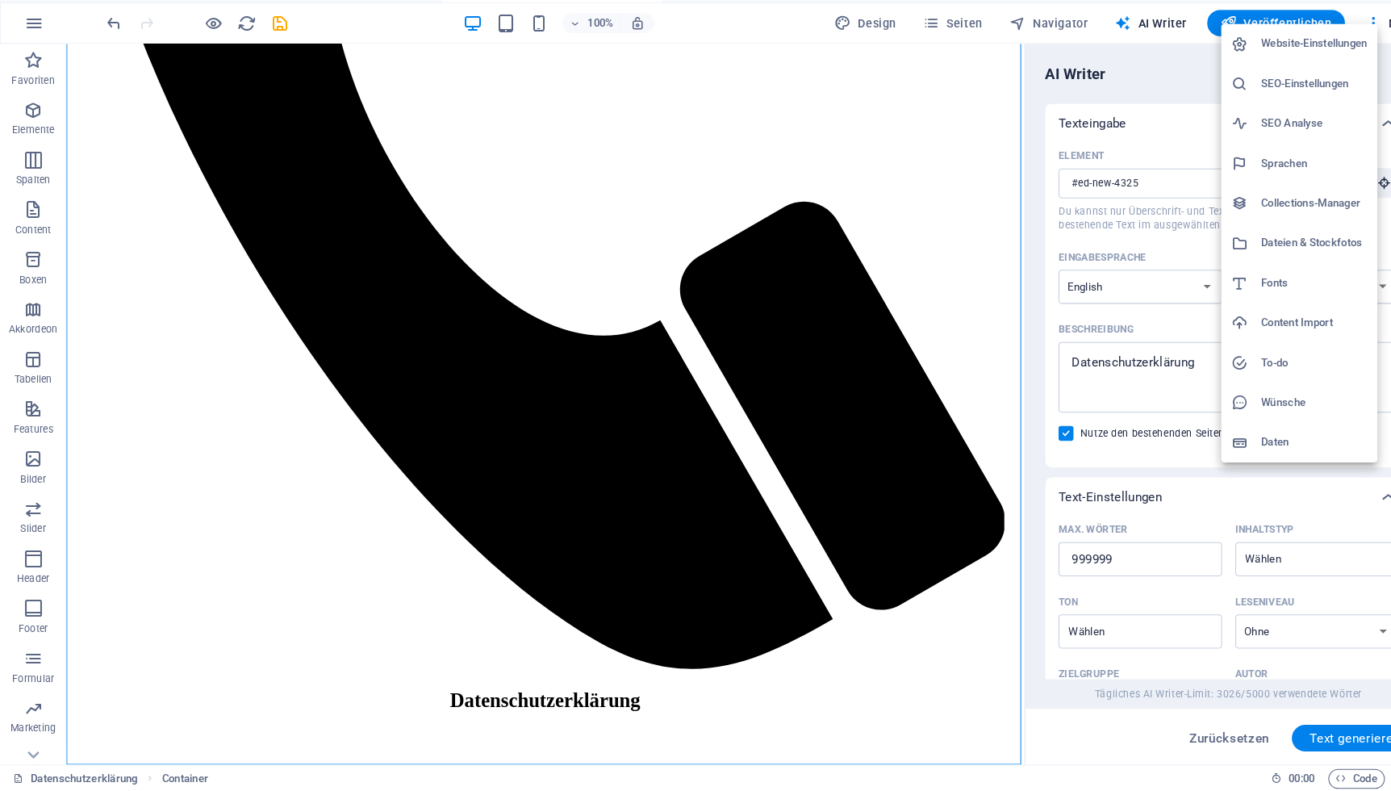
click at [1293, 45] on li "Website-Einstellungen" at bounding box center [1263, 64] width 152 height 39
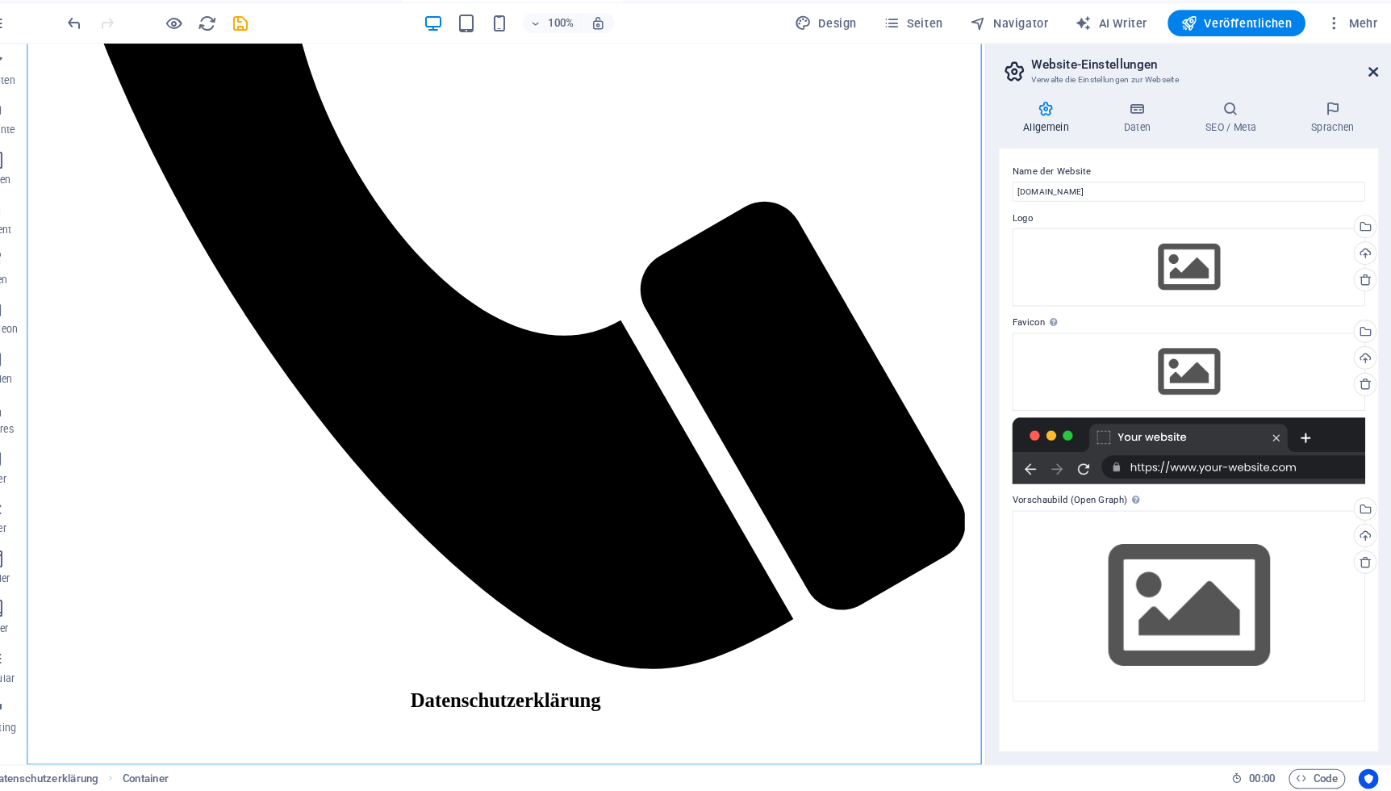
click at [1293, 86] on icon at bounding box center [1374, 92] width 10 height 13
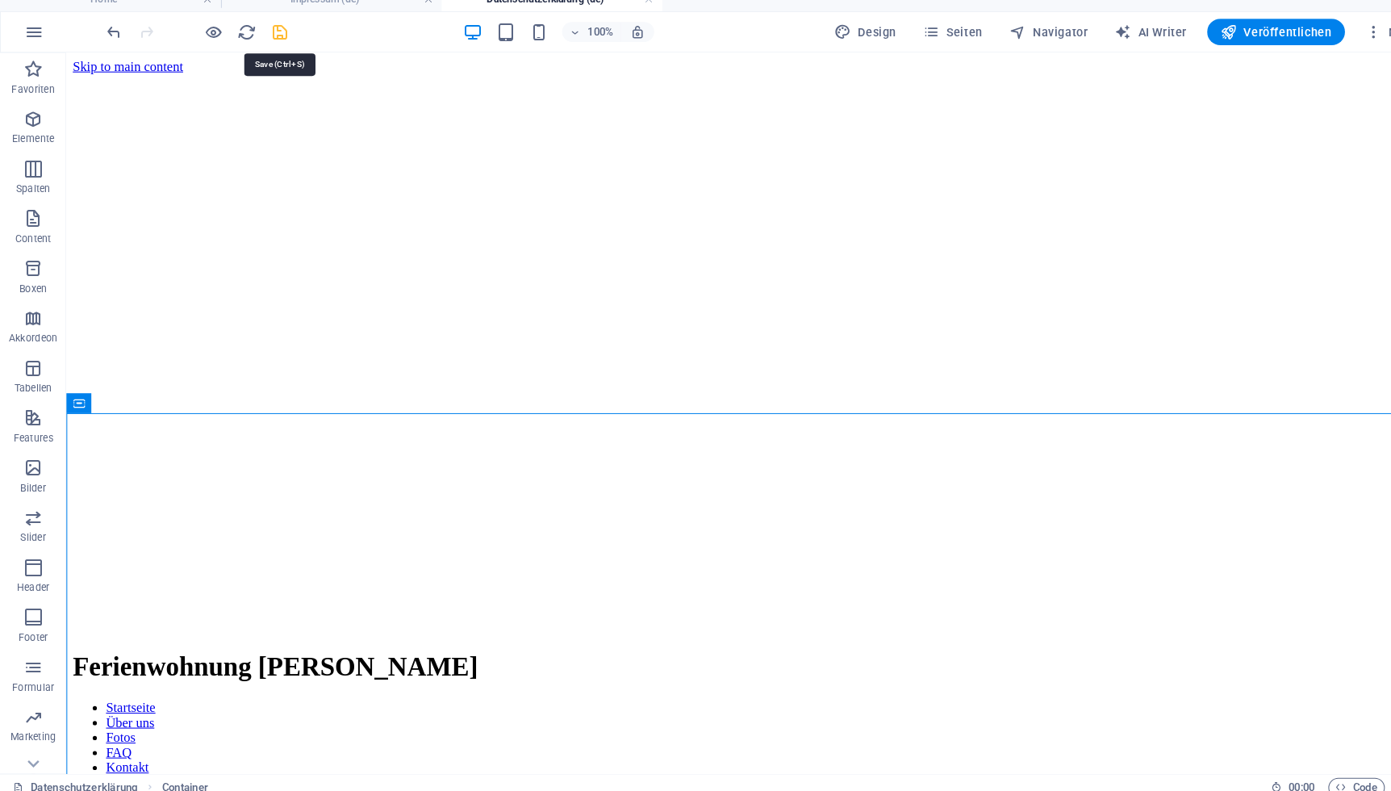
click at [269, 36] on icon "save" at bounding box center [272, 45] width 19 height 19
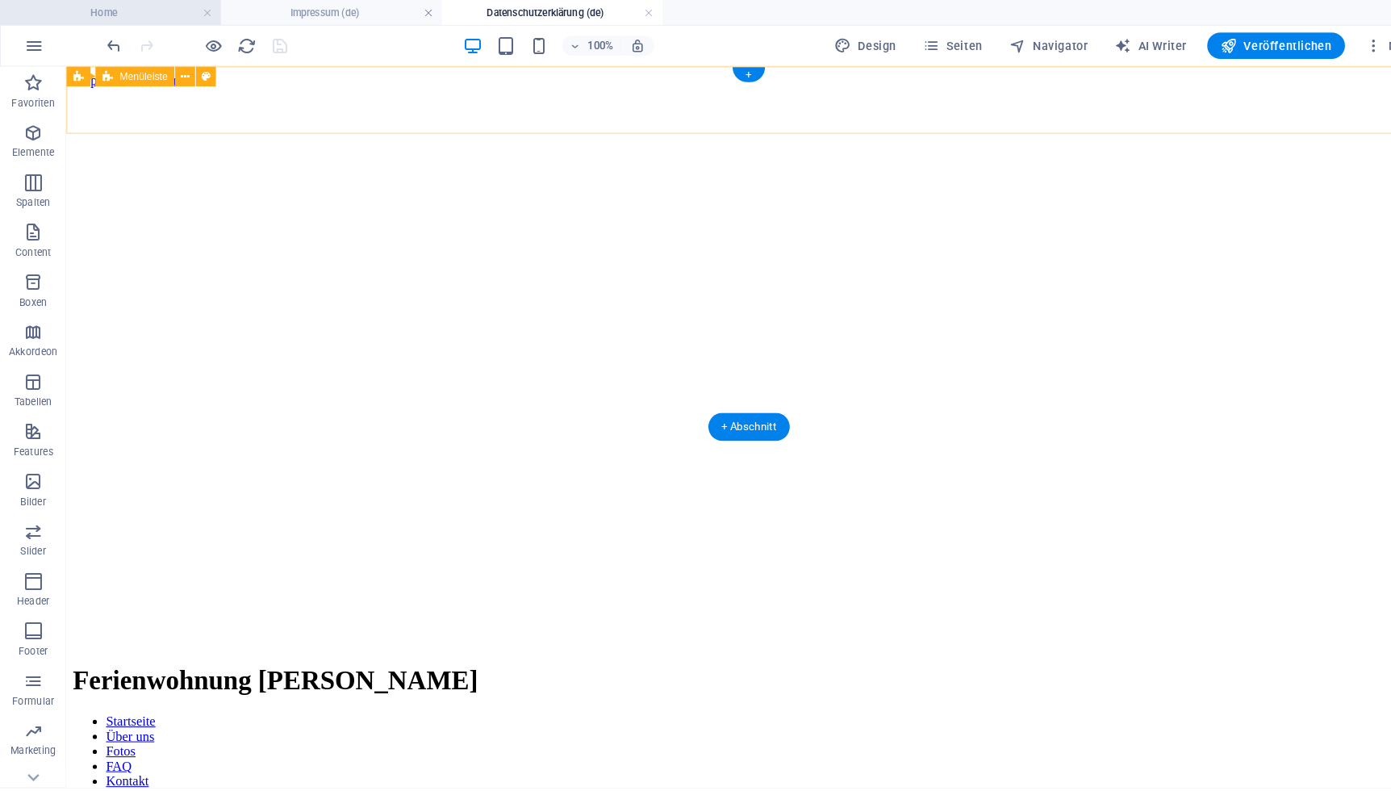
click at [135, 11] on h4 "Home" at bounding box center [107, 12] width 215 height 18
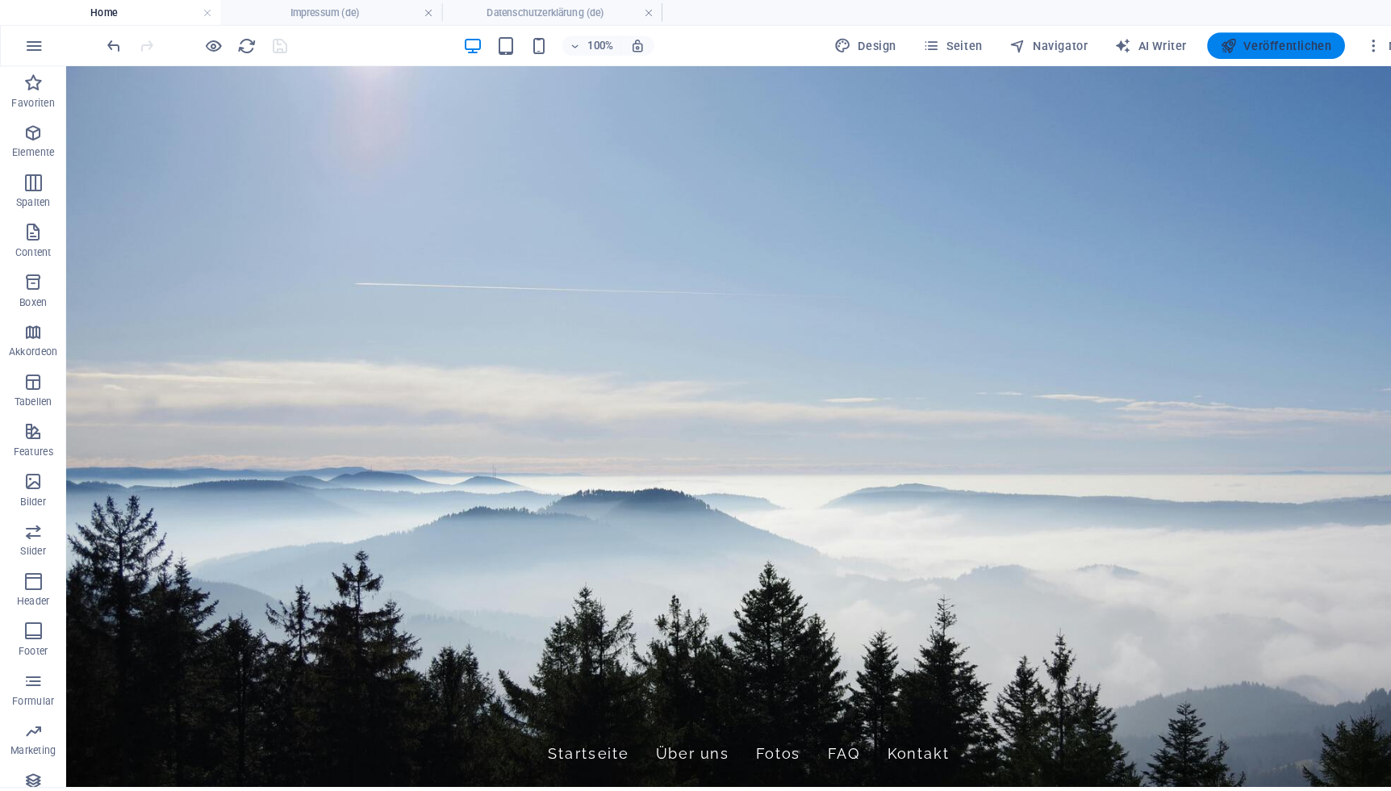
click at [1214, 44] on span "Veröffentlichen" at bounding box center [1240, 44] width 108 height 16
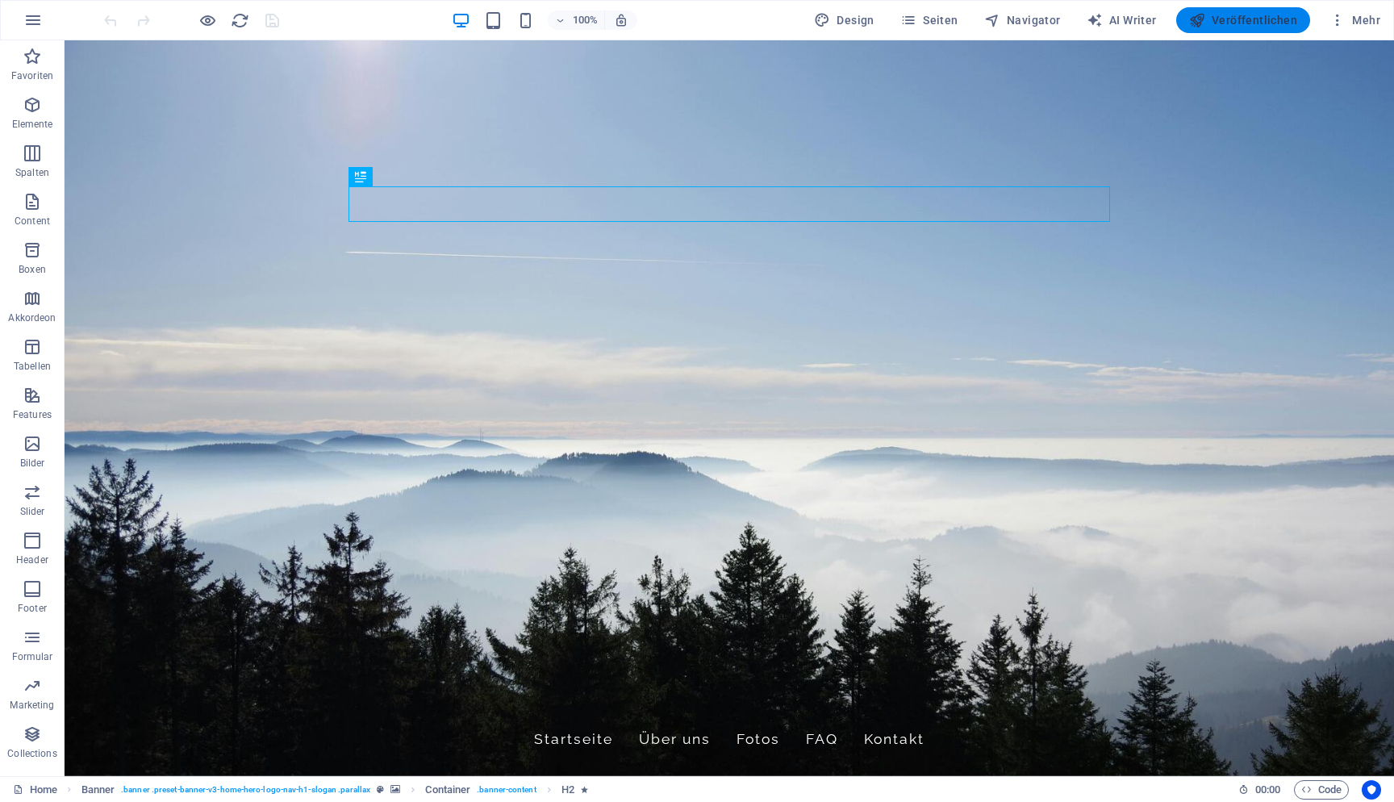
click at [1276, 31] on button "Veröffentlichen" at bounding box center [1244, 20] width 134 height 26
click at [1373, 21] on span "Mehr" at bounding box center [1355, 20] width 51 height 16
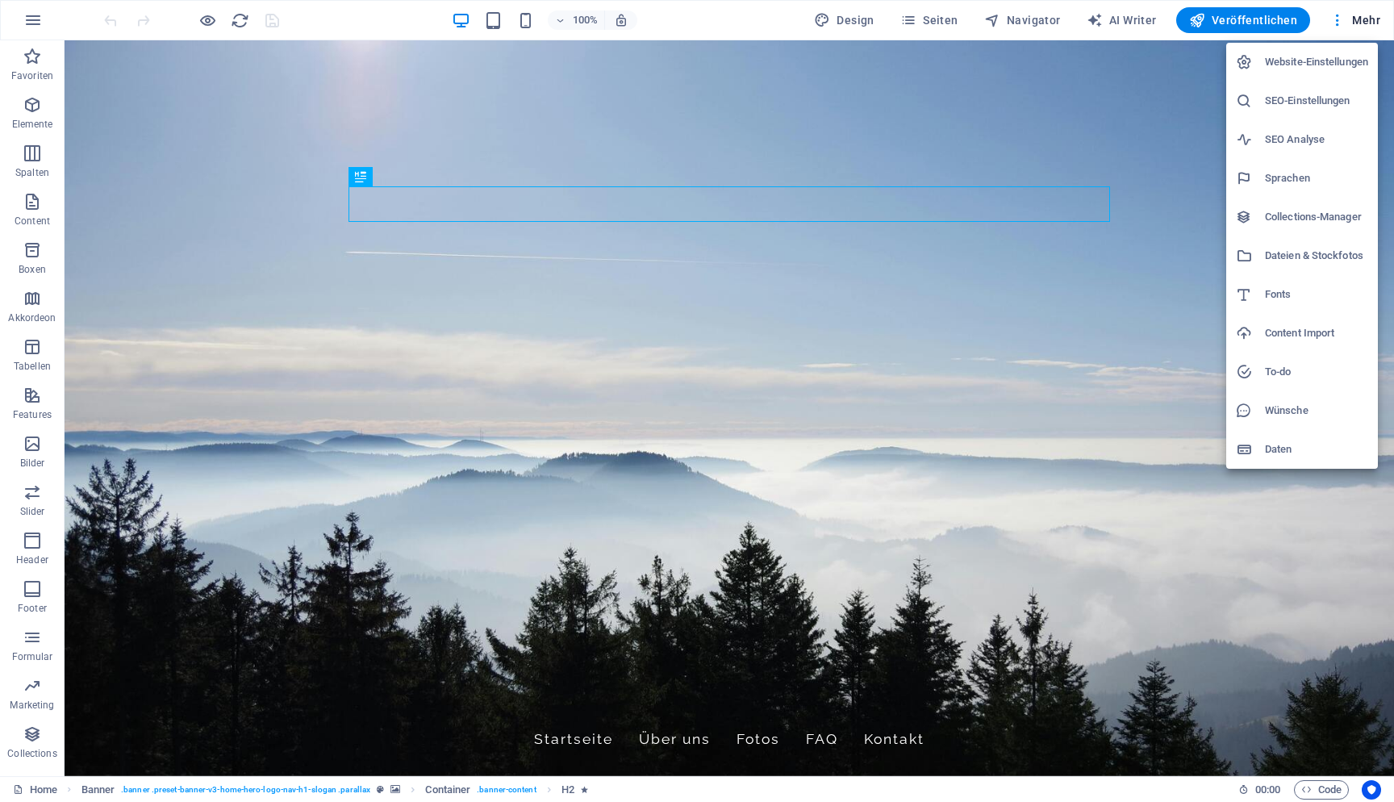
click at [1352, 54] on h6 "Website-Einstellungen" at bounding box center [1316, 61] width 103 height 19
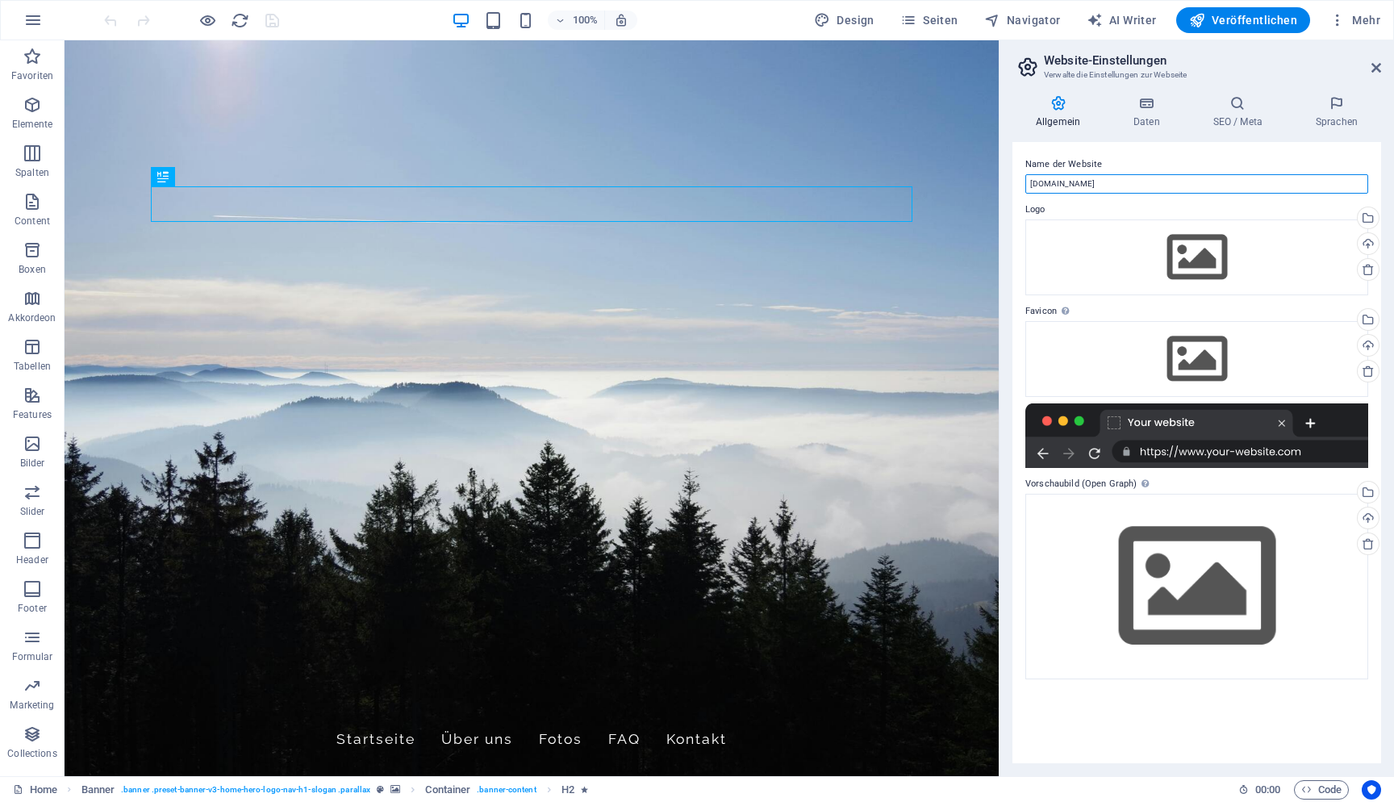
click at [1158, 181] on input "fw.cld-web.de" at bounding box center [1197, 183] width 343 height 19
click at [1115, 186] on input "fw.cld-web.de" at bounding box center [1197, 183] width 343 height 19
click at [1370, 71] on header "Website-Einstellungen Verwalte die Einstellungen zur Webseite" at bounding box center [1199, 61] width 366 height 42
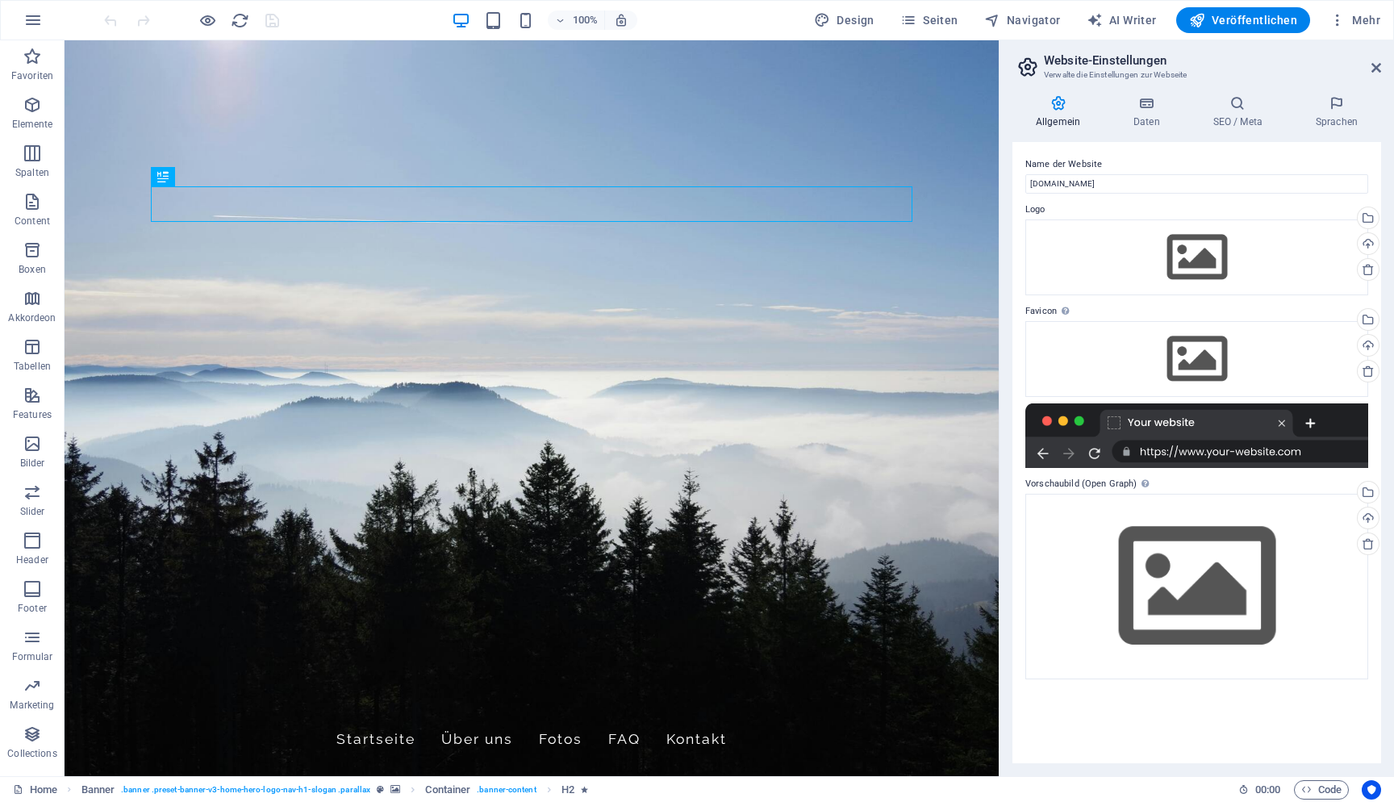
click at [1370, 71] on header "Website-Einstellungen Verwalte die Einstellungen zur Webseite" at bounding box center [1199, 61] width 366 height 42
click at [1376, 70] on icon at bounding box center [1377, 67] width 10 height 13
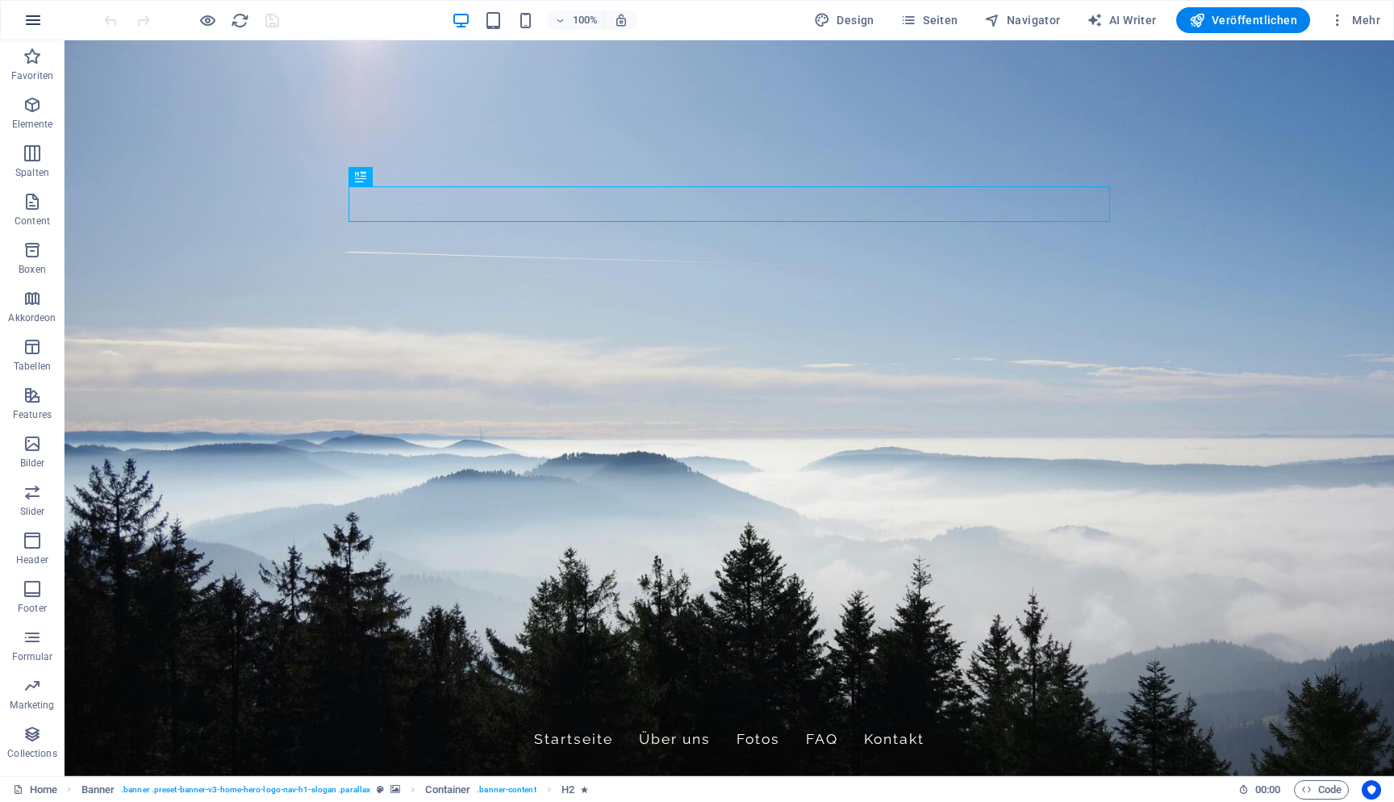
click at [31, 22] on icon "button" at bounding box center [32, 19] width 19 height 19
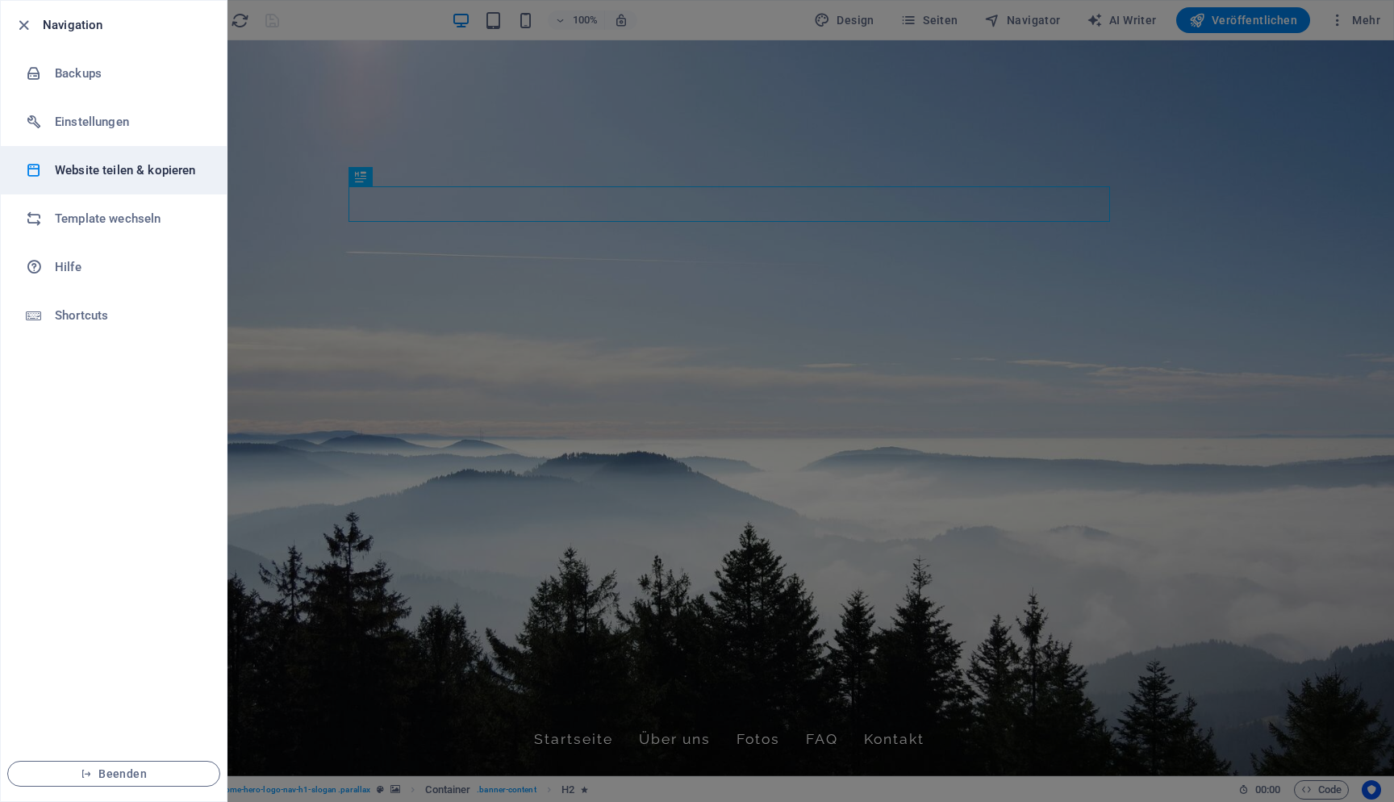
click at [127, 166] on h6 "Website teilen & kopieren" at bounding box center [129, 170] width 149 height 19
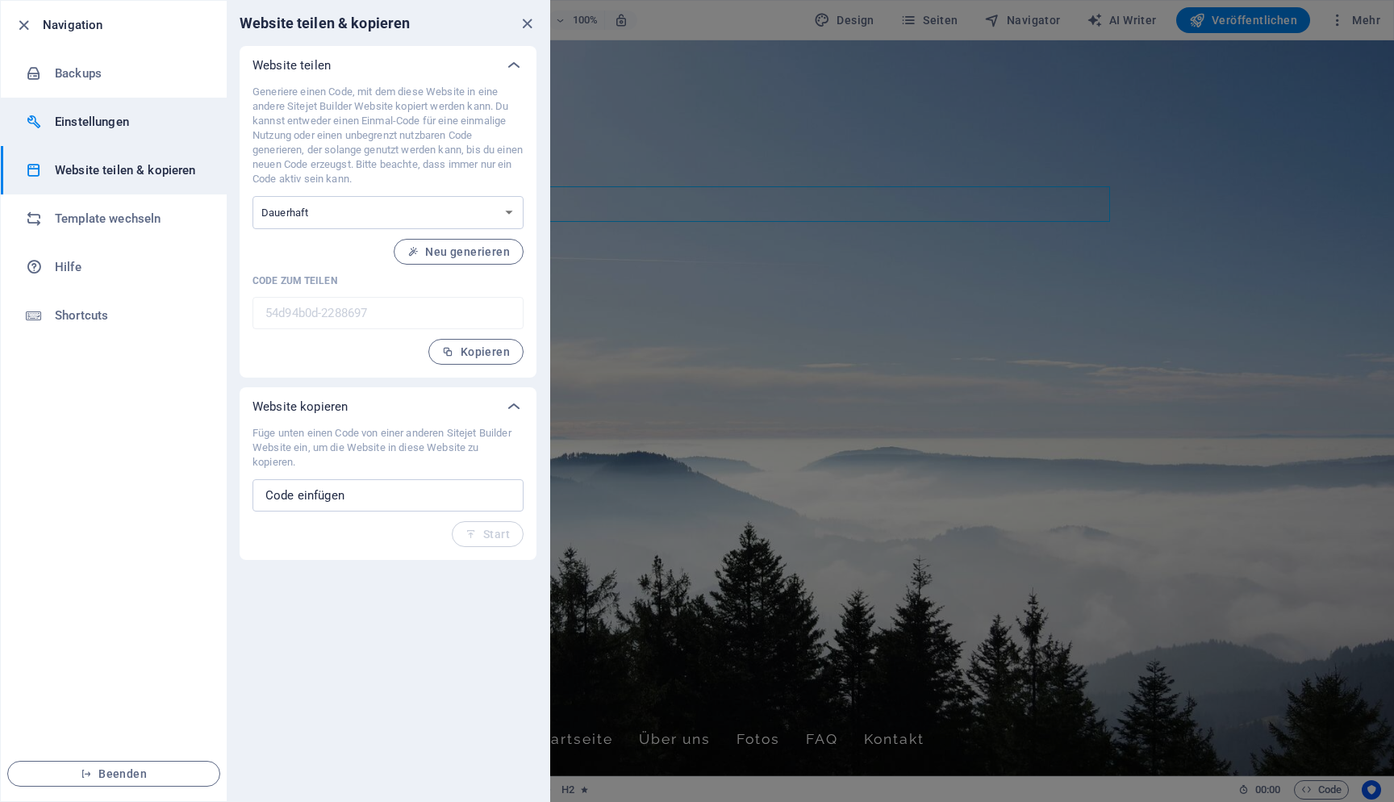
click at [165, 132] on li "Einstellungen" at bounding box center [114, 122] width 226 height 48
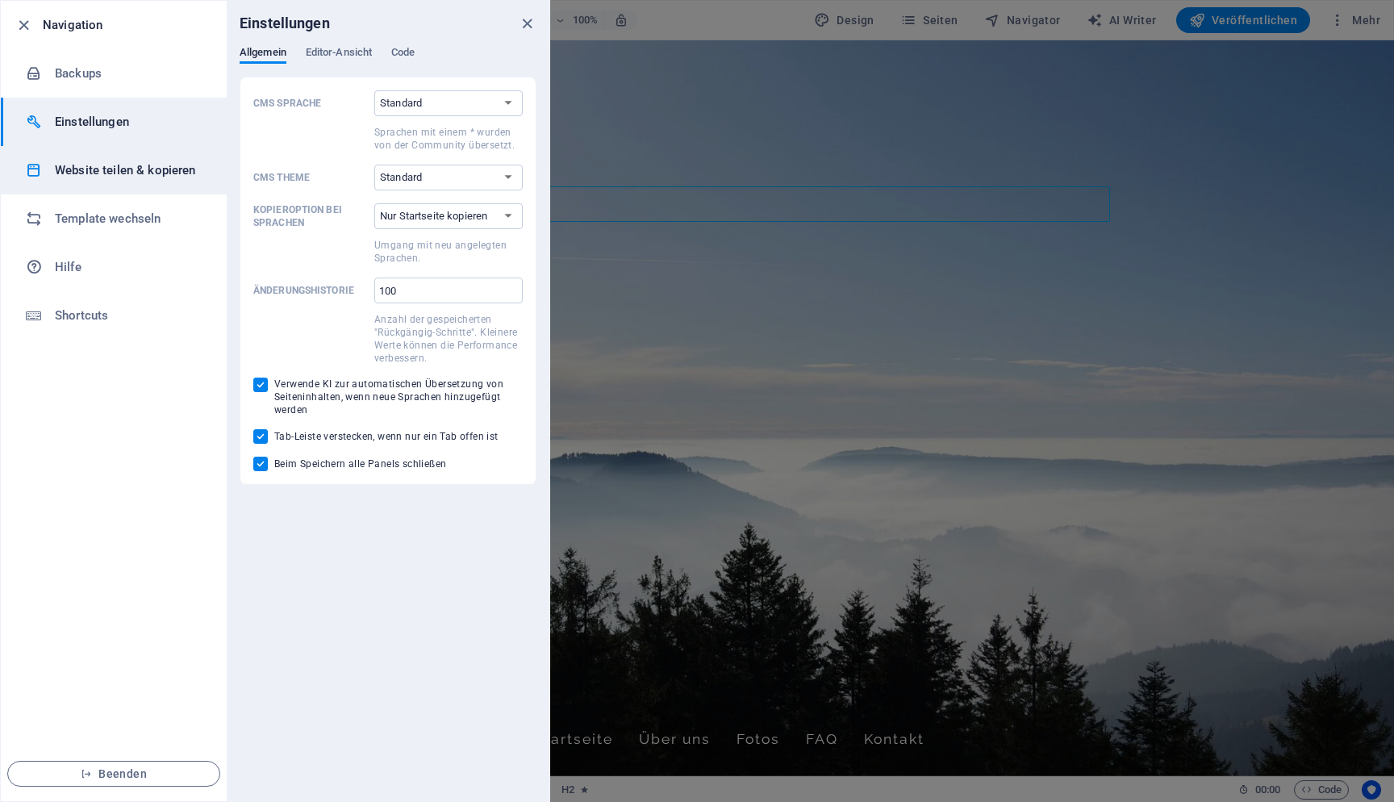
click at [156, 172] on h6 "Website teilen & kopieren" at bounding box center [129, 170] width 149 height 19
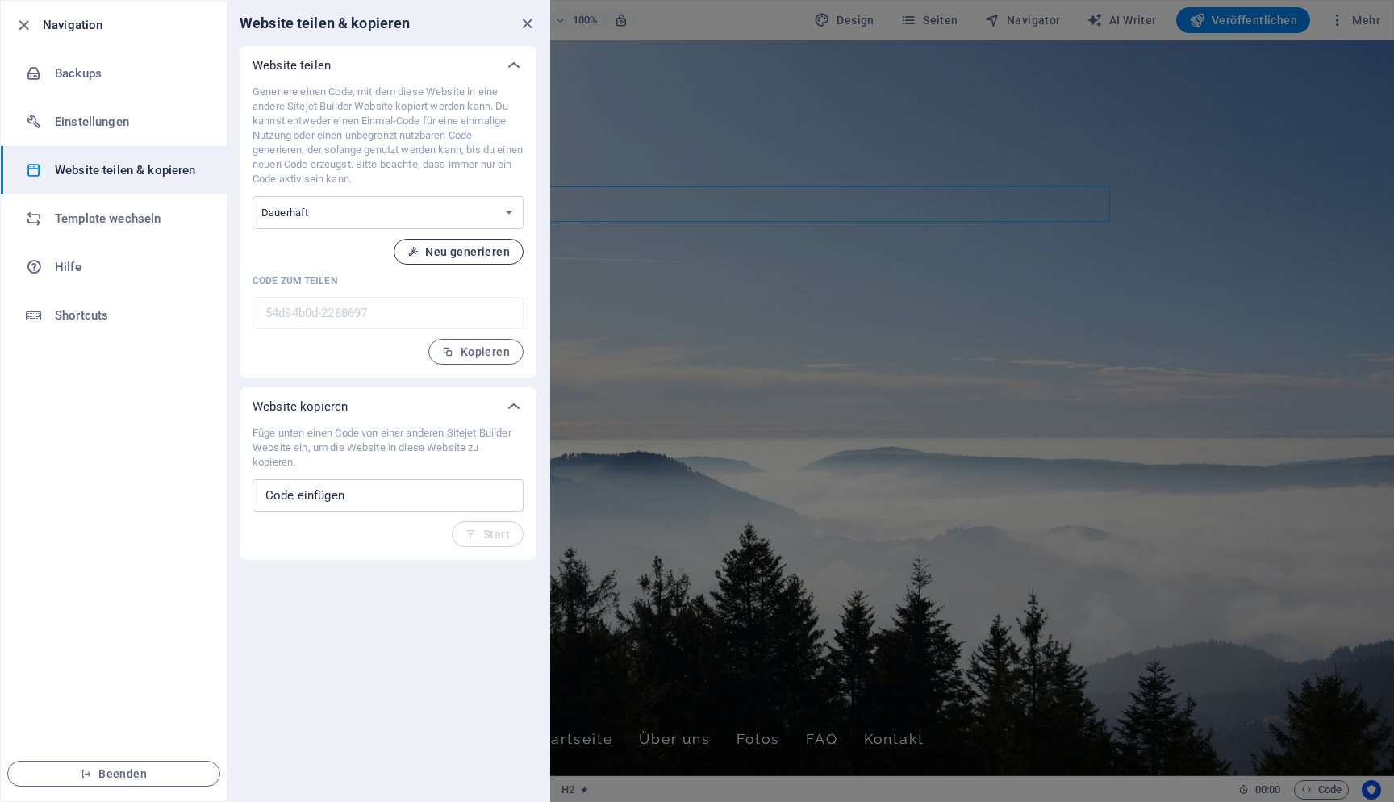
click at [478, 253] on span "Neu generieren" at bounding box center [459, 251] width 102 height 13
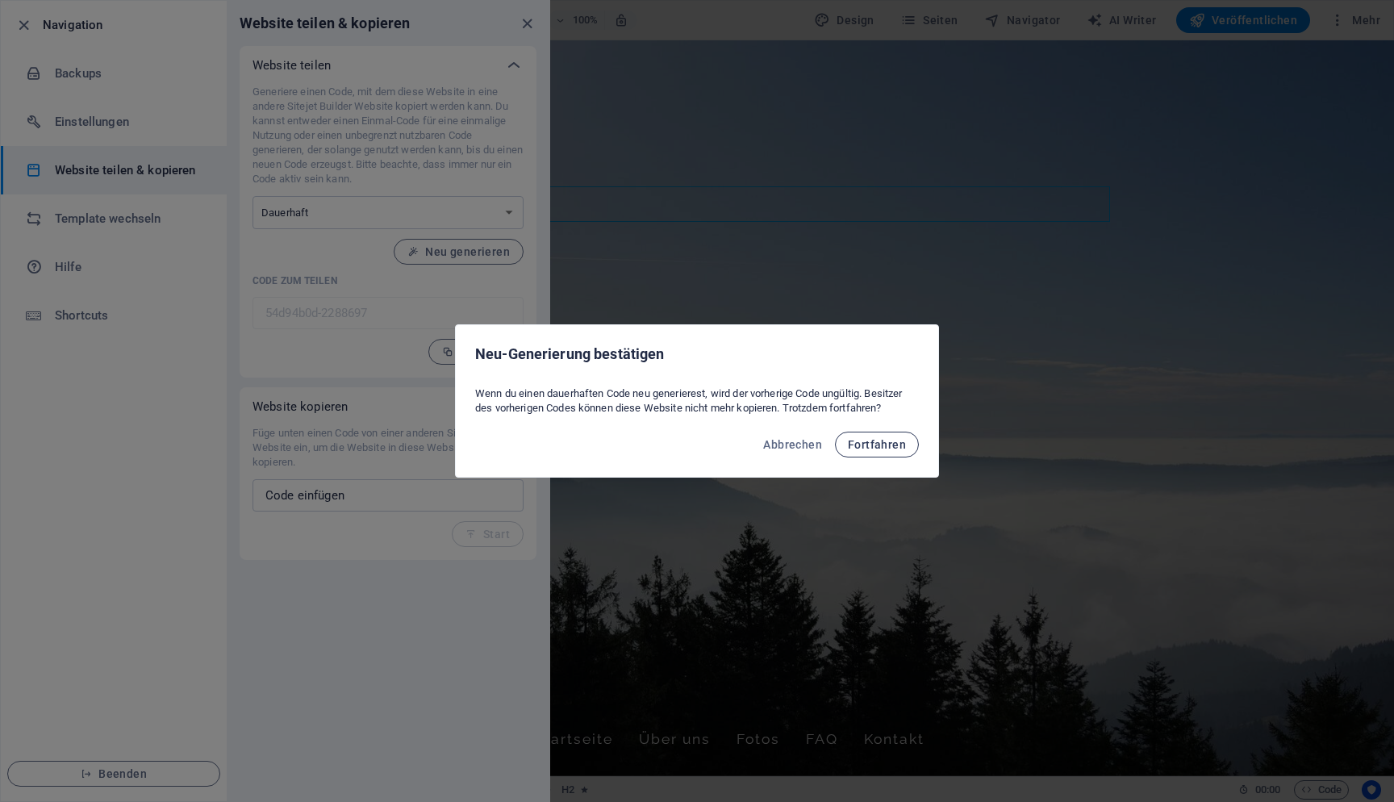
click at [865, 446] on span "Fortfahren" at bounding box center [877, 444] width 58 height 13
type input "de1cd66f-2288697"
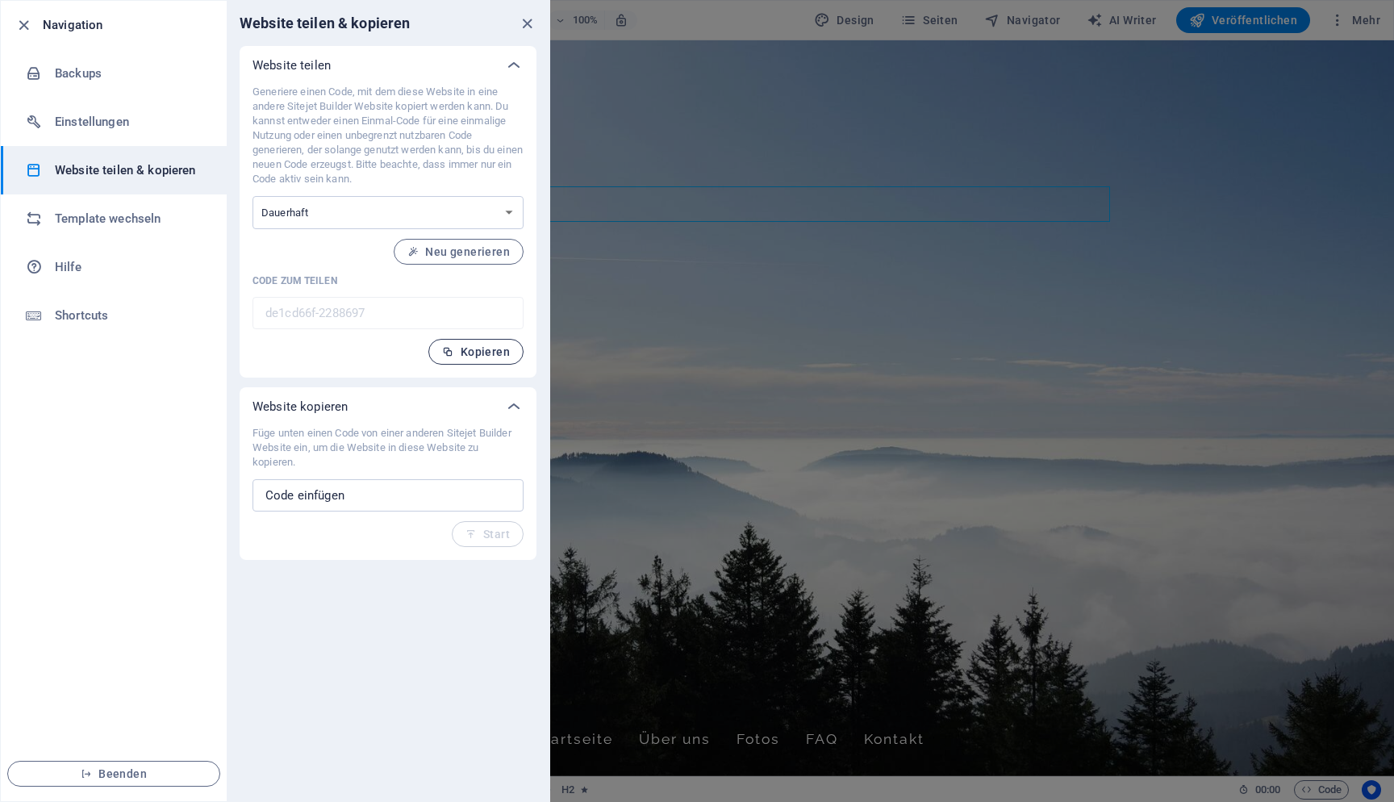
click at [491, 348] on span "Kopieren" at bounding box center [476, 351] width 68 height 13
click at [99, 785] on button "Beenden" at bounding box center [113, 774] width 213 height 26
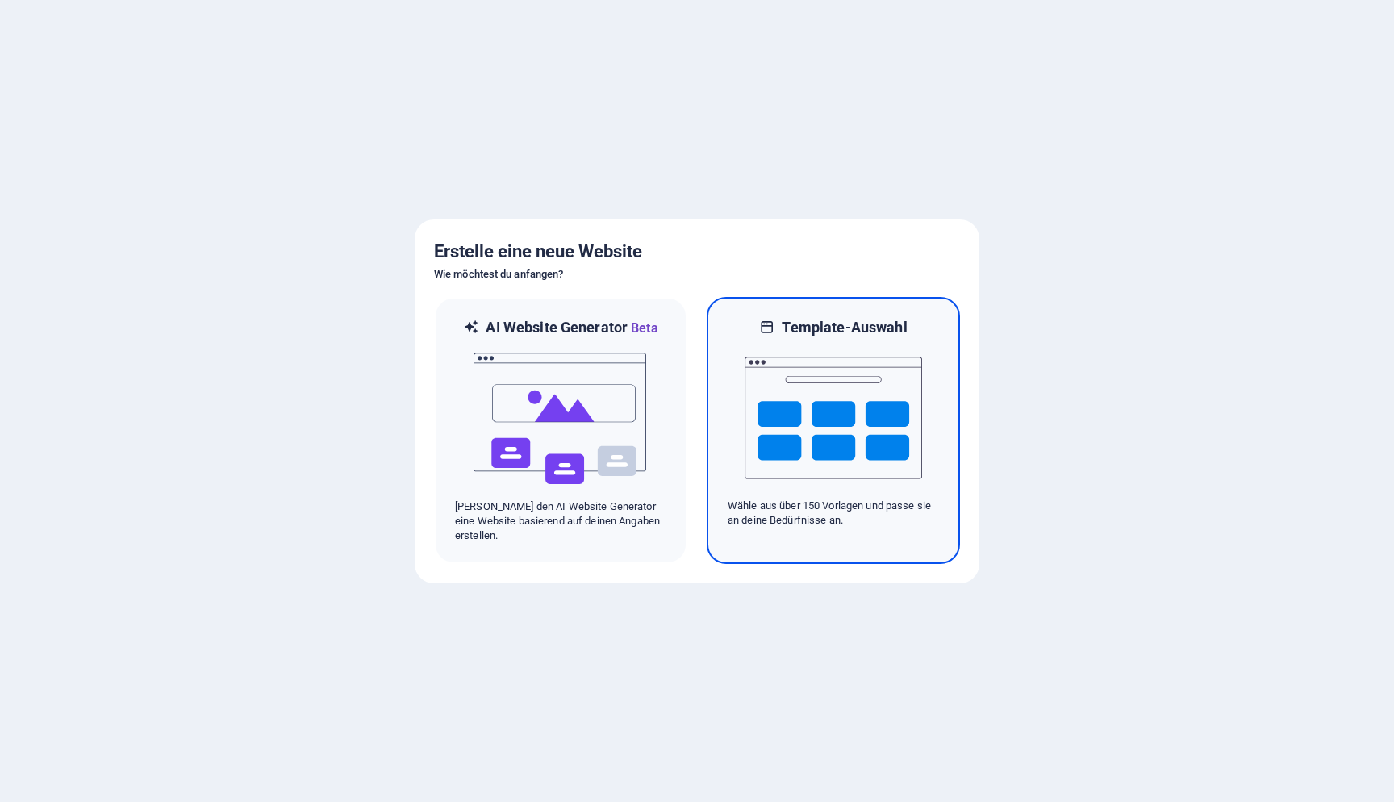
click at [787, 454] on img at bounding box center [834, 417] width 178 height 161
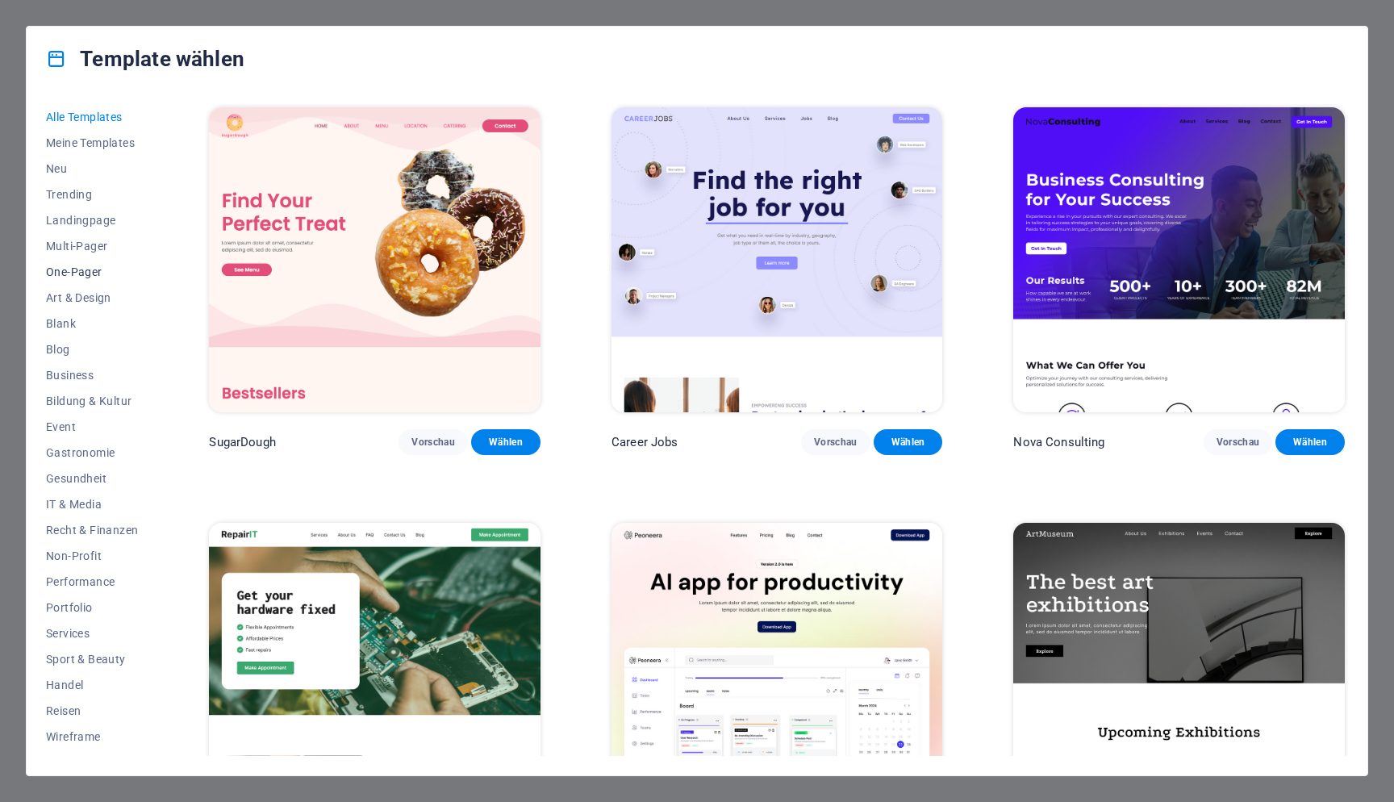
click at [79, 270] on span "One-Pager" at bounding box center [92, 271] width 92 height 13
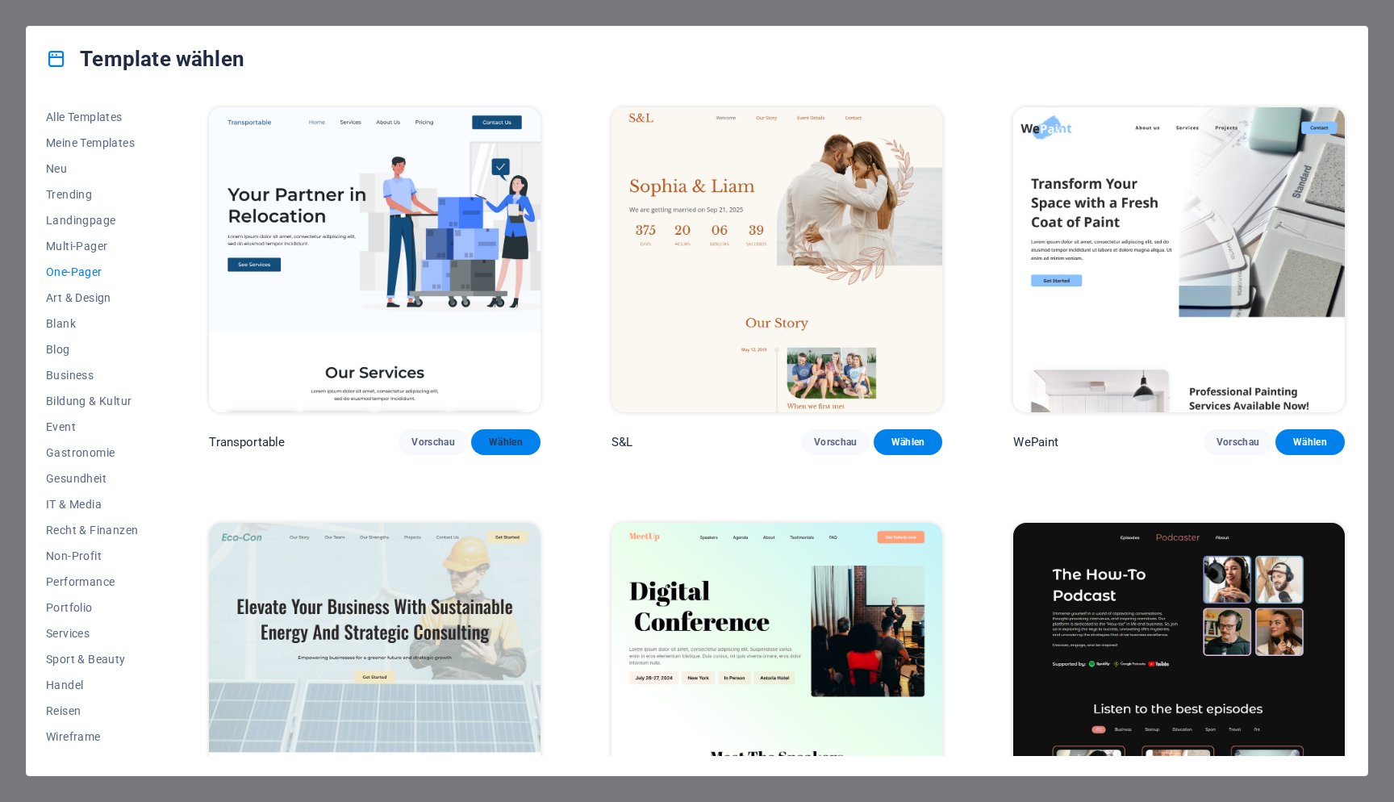
click at [478, 440] on button "Wählen" at bounding box center [505, 442] width 69 height 26
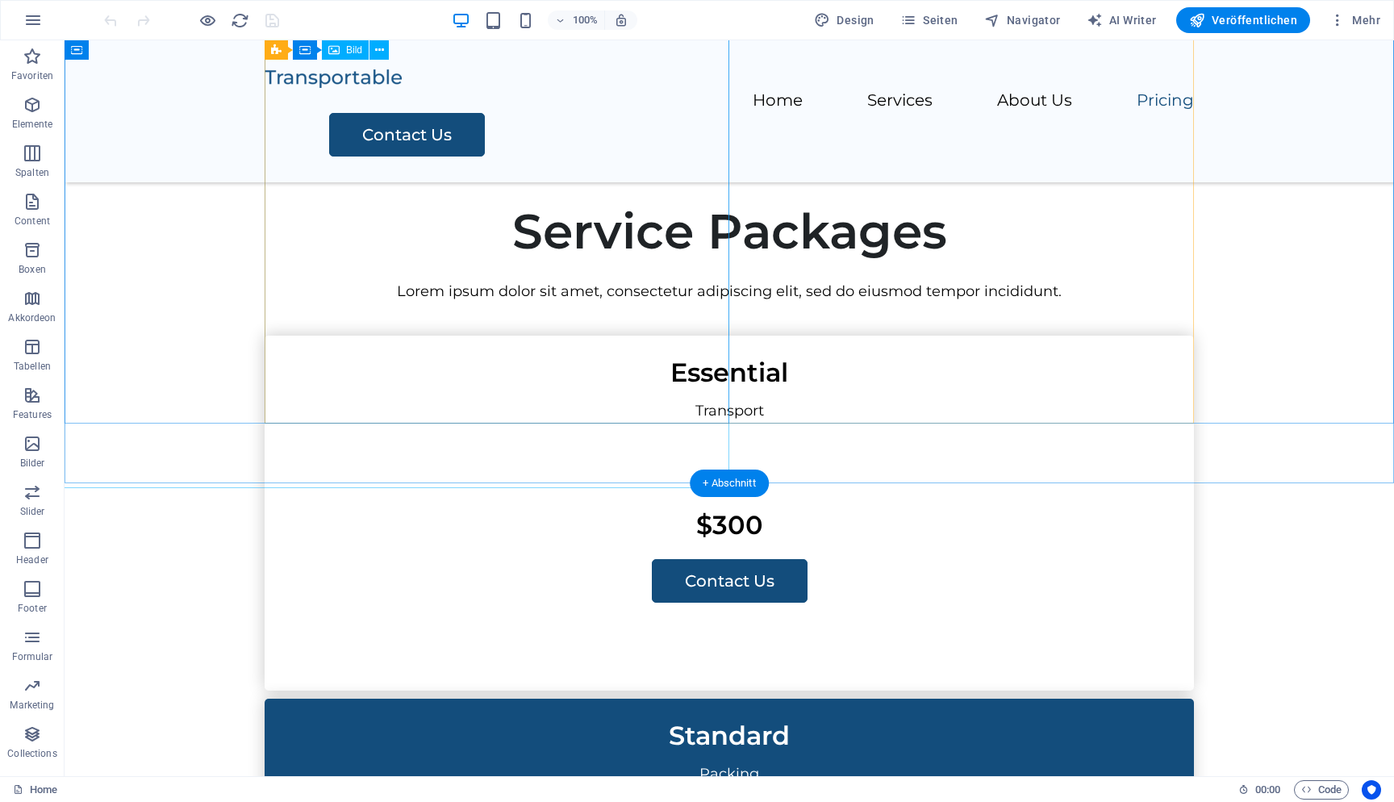
scroll to position [2896, 0]
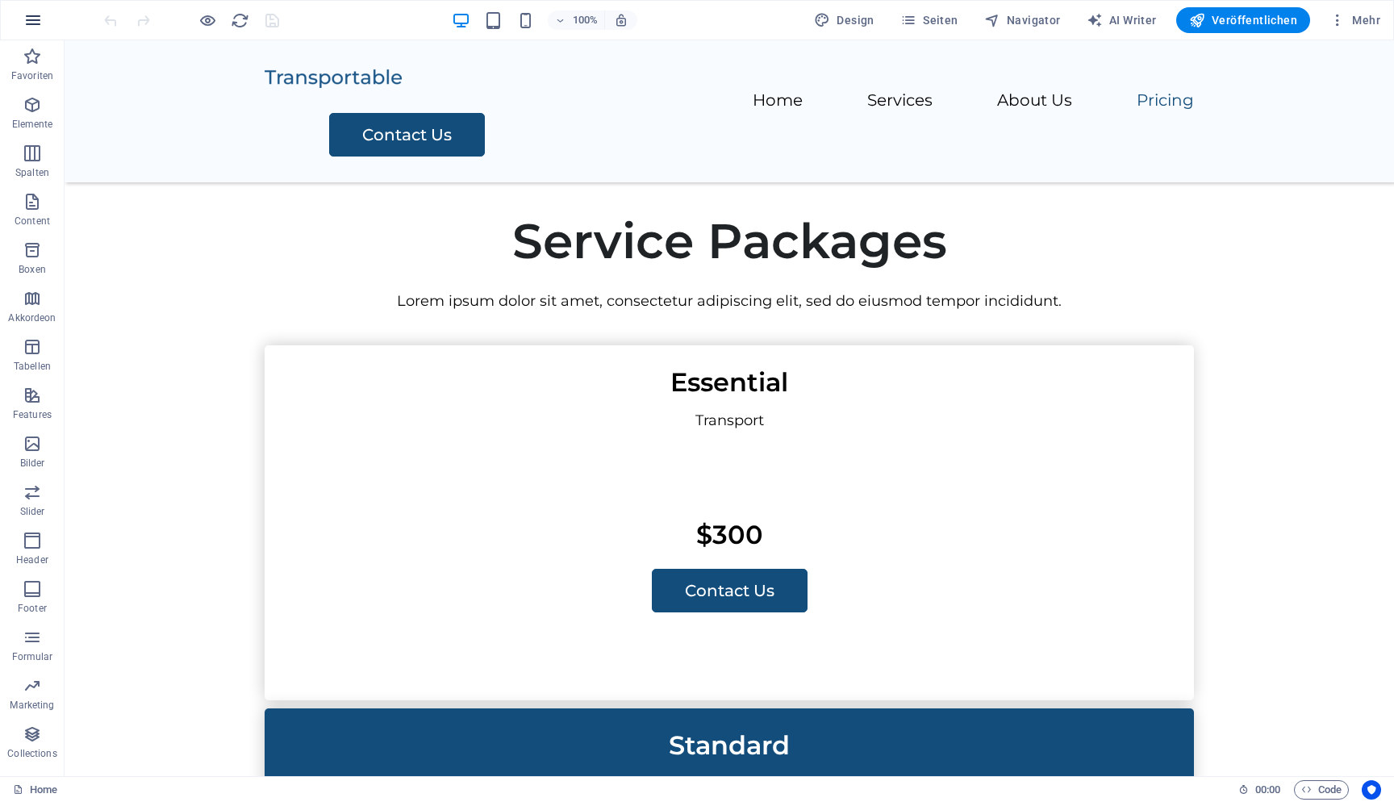
click at [30, 19] on icon "button" at bounding box center [32, 19] width 19 height 19
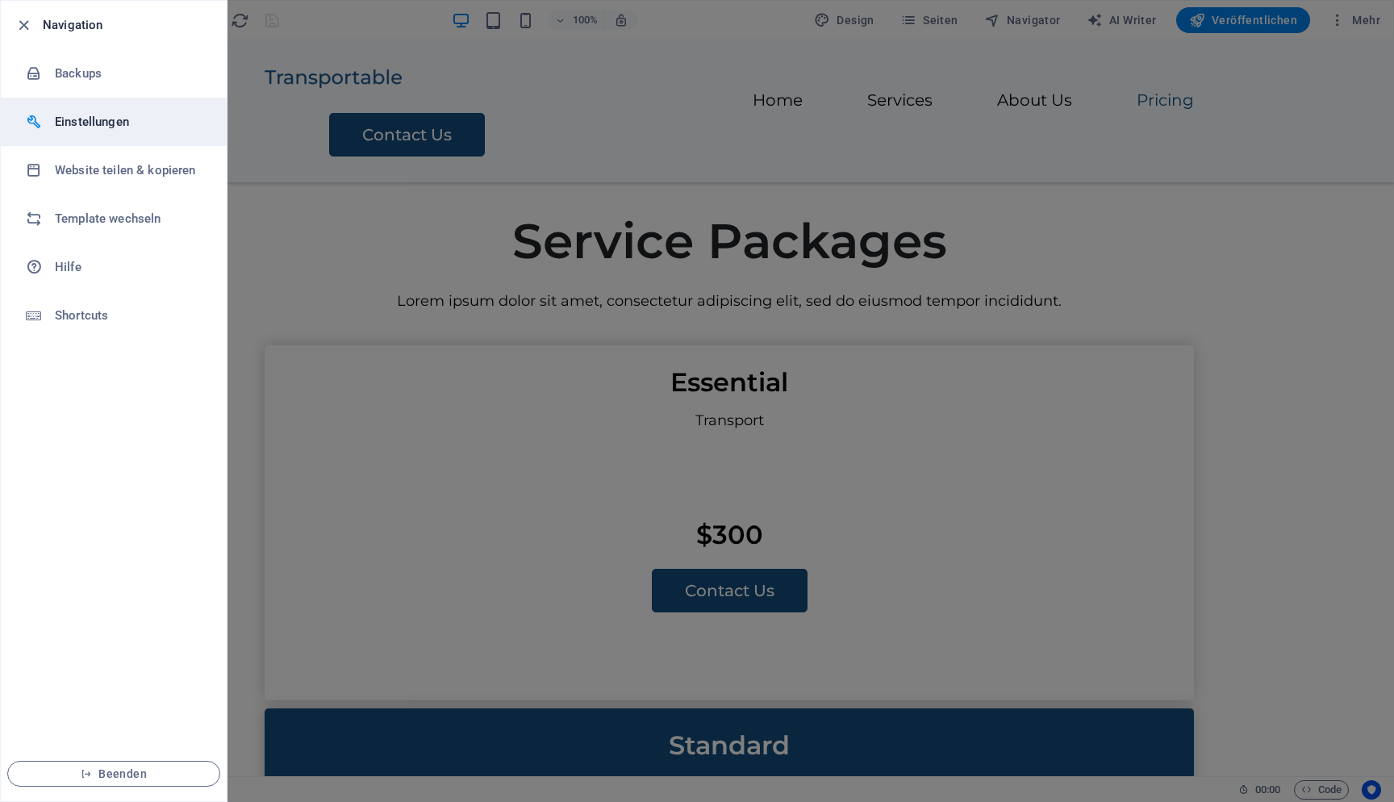
click at [127, 115] on h6 "Einstellungen" at bounding box center [129, 121] width 149 height 19
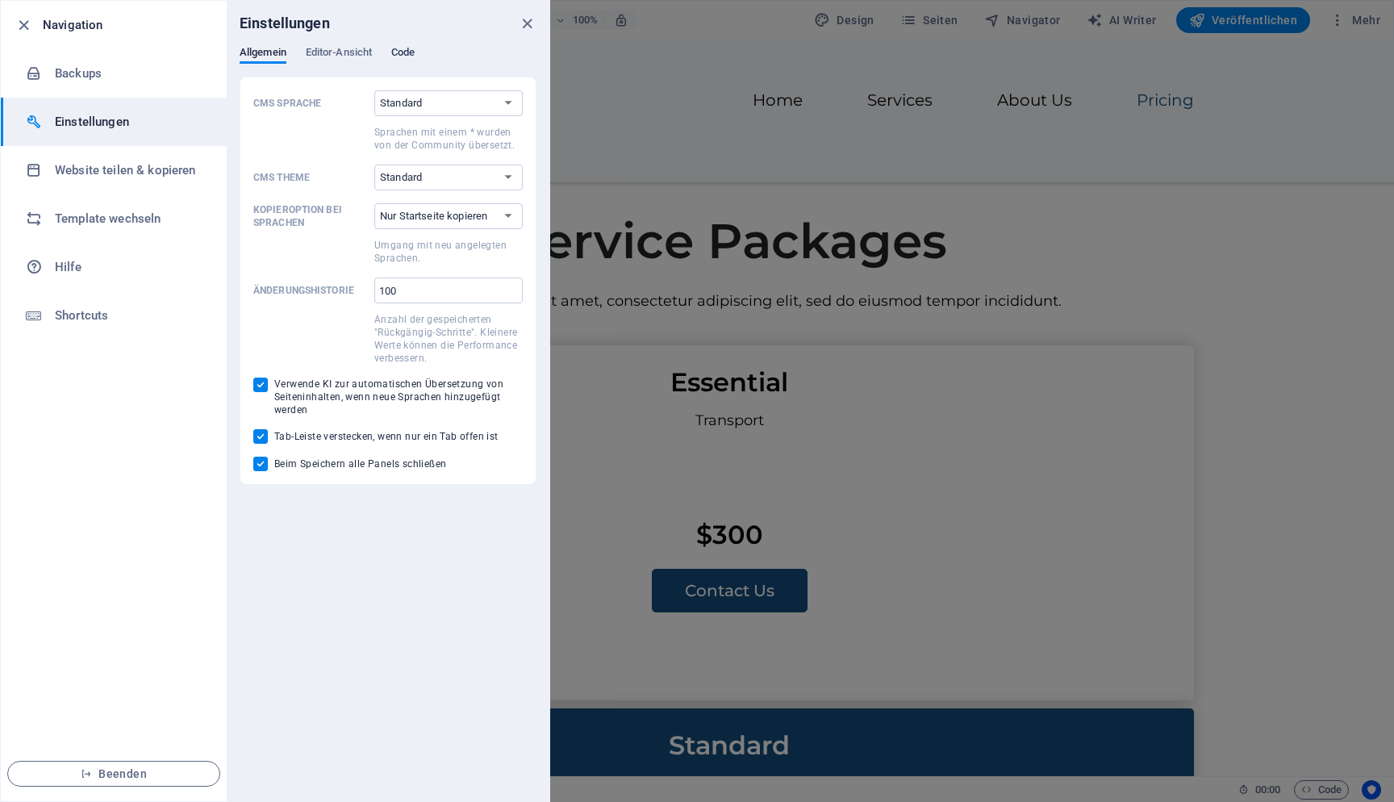
click at [394, 55] on span "Code" at bounding box center [402, 54] width 23 height 23
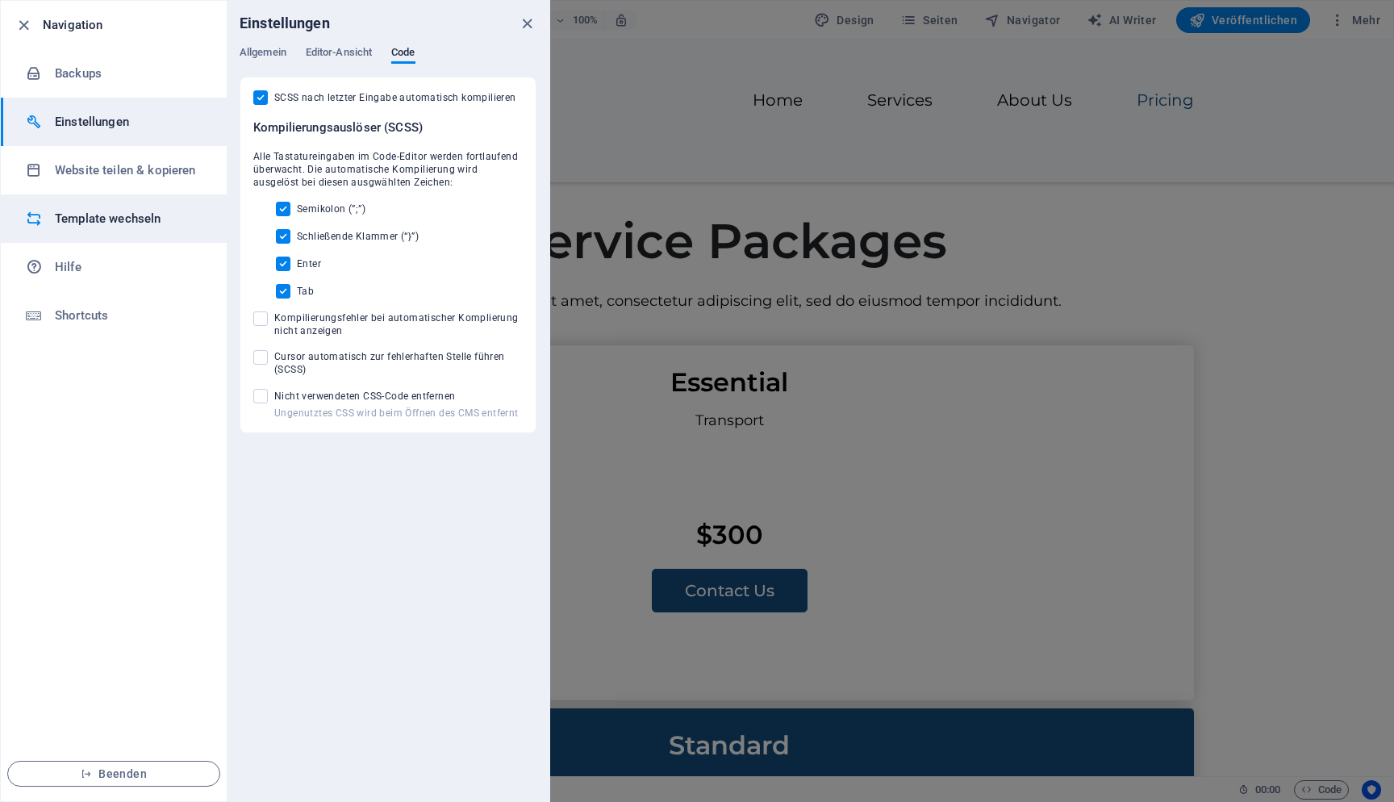
click at [168, 209] on h6 "Template wechseln" at bounding box center [129, 218] width 149 height 19
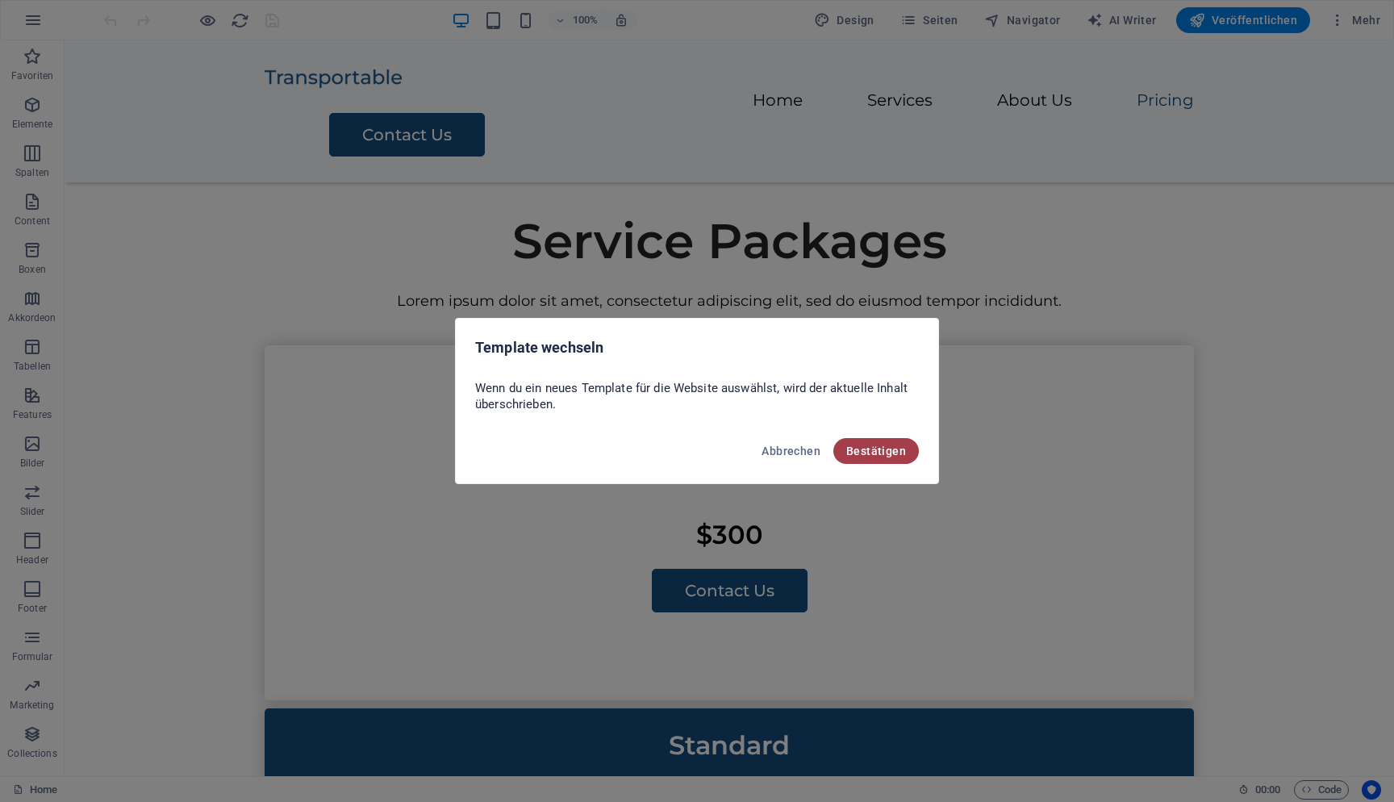
click at [881, 456] on span "Bestätigen" at bounding box center [876, 451] width 60 height 13
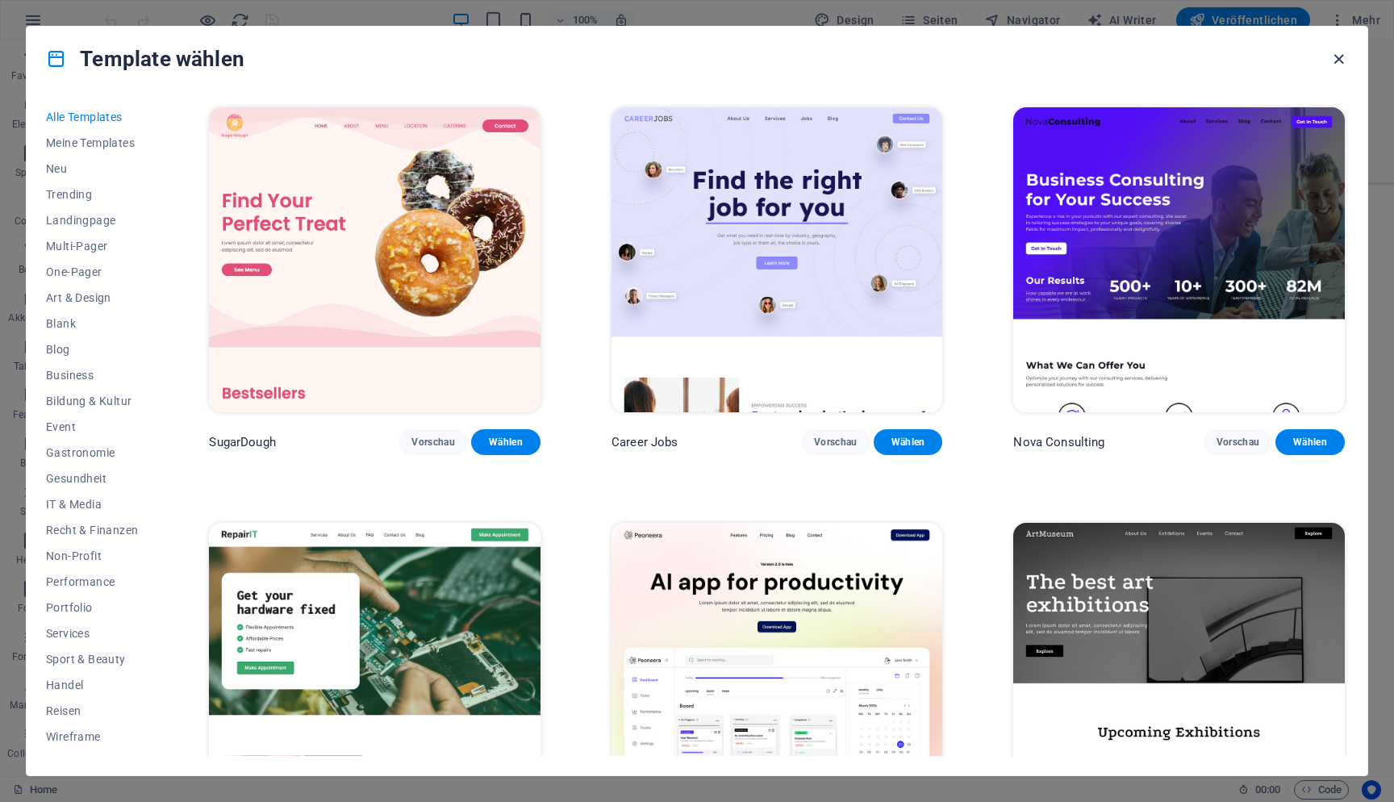
click at [1340, 54] on icon "button" at bounding box center [1339, 59] width 19 height 19
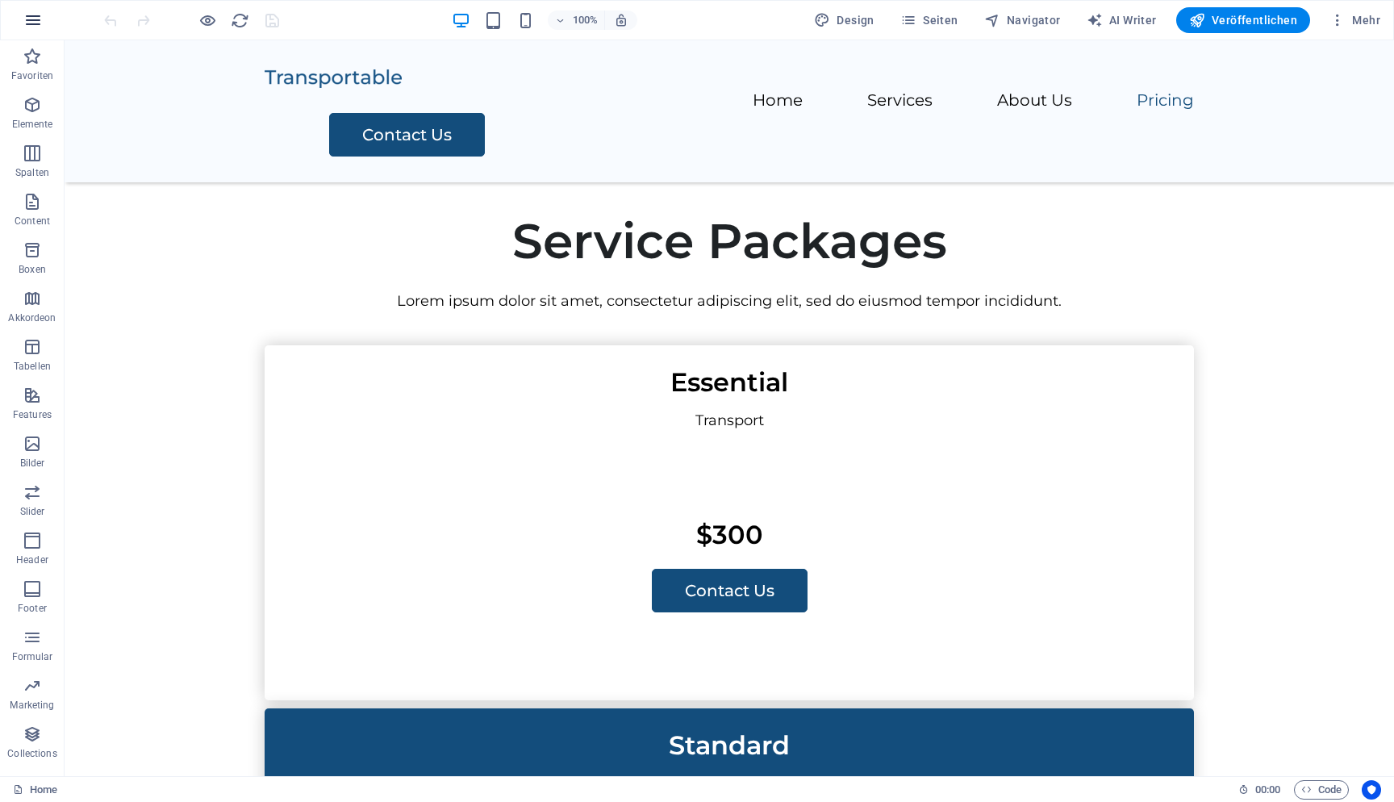
click at [40, 15] on icon "button" at bounding box center [32, 19] width 19 height 19
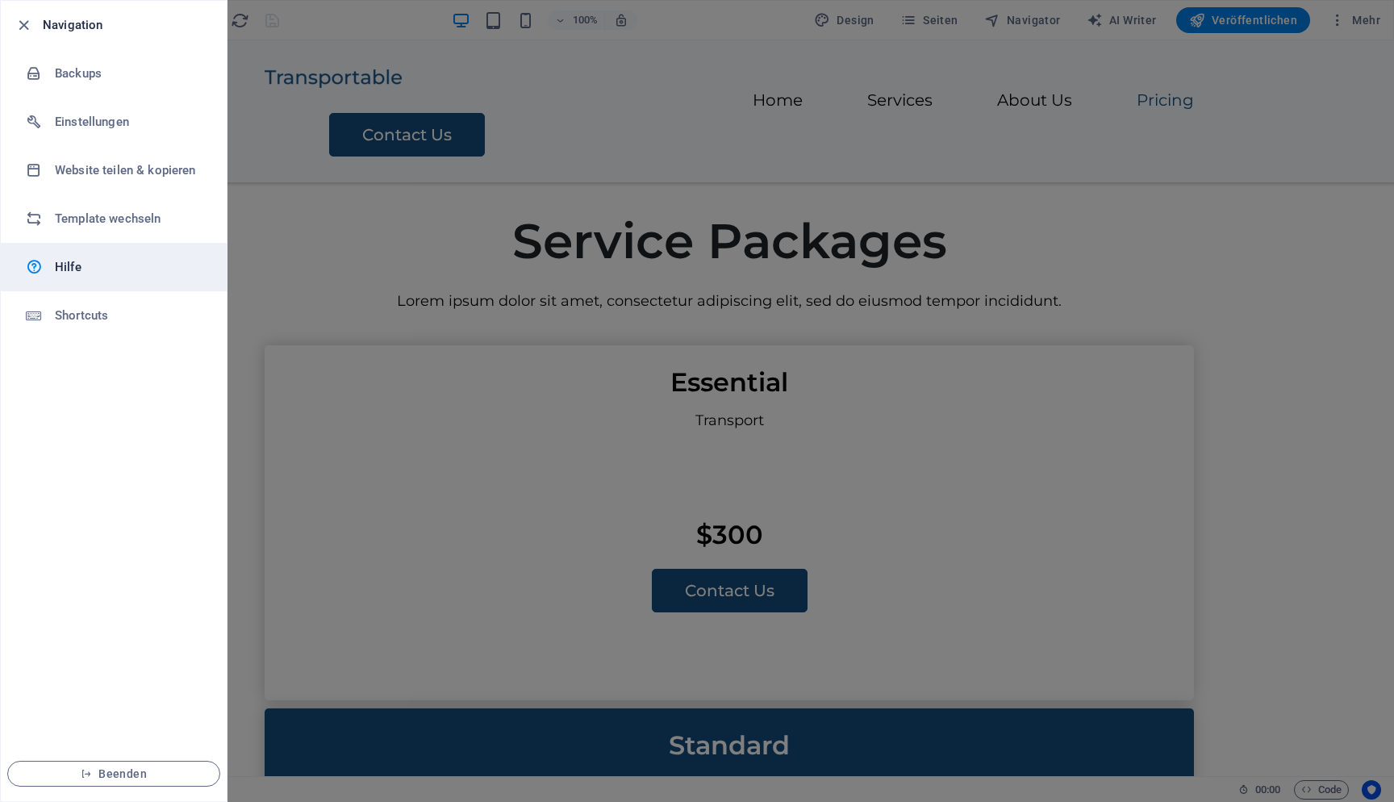
click at [89, 288] on link "Hilfe" at bounding box center [114, 267] width 226 height 48
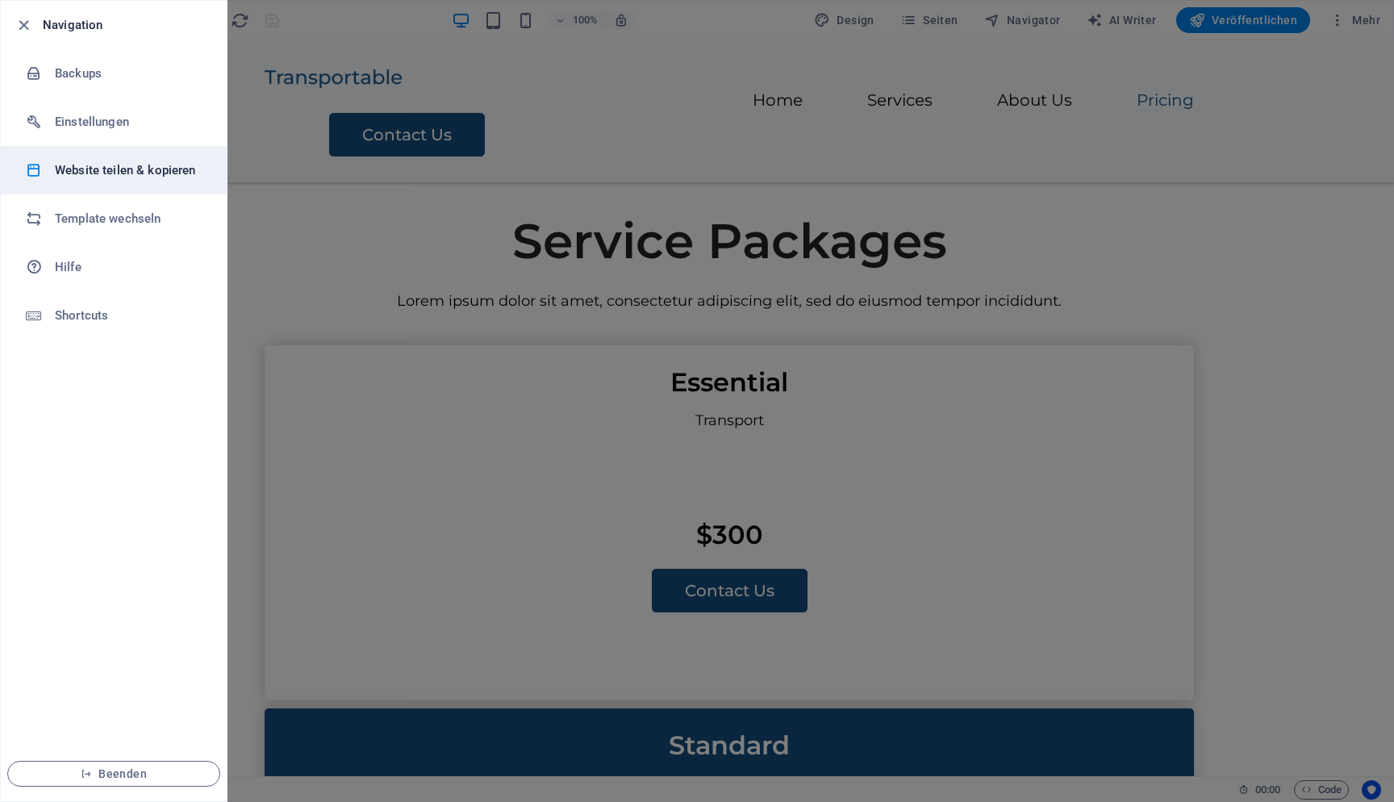
click at [197, 165] on h6 "Website teilen & kopieren" at bounding box center [129, 170] width 149 height 19
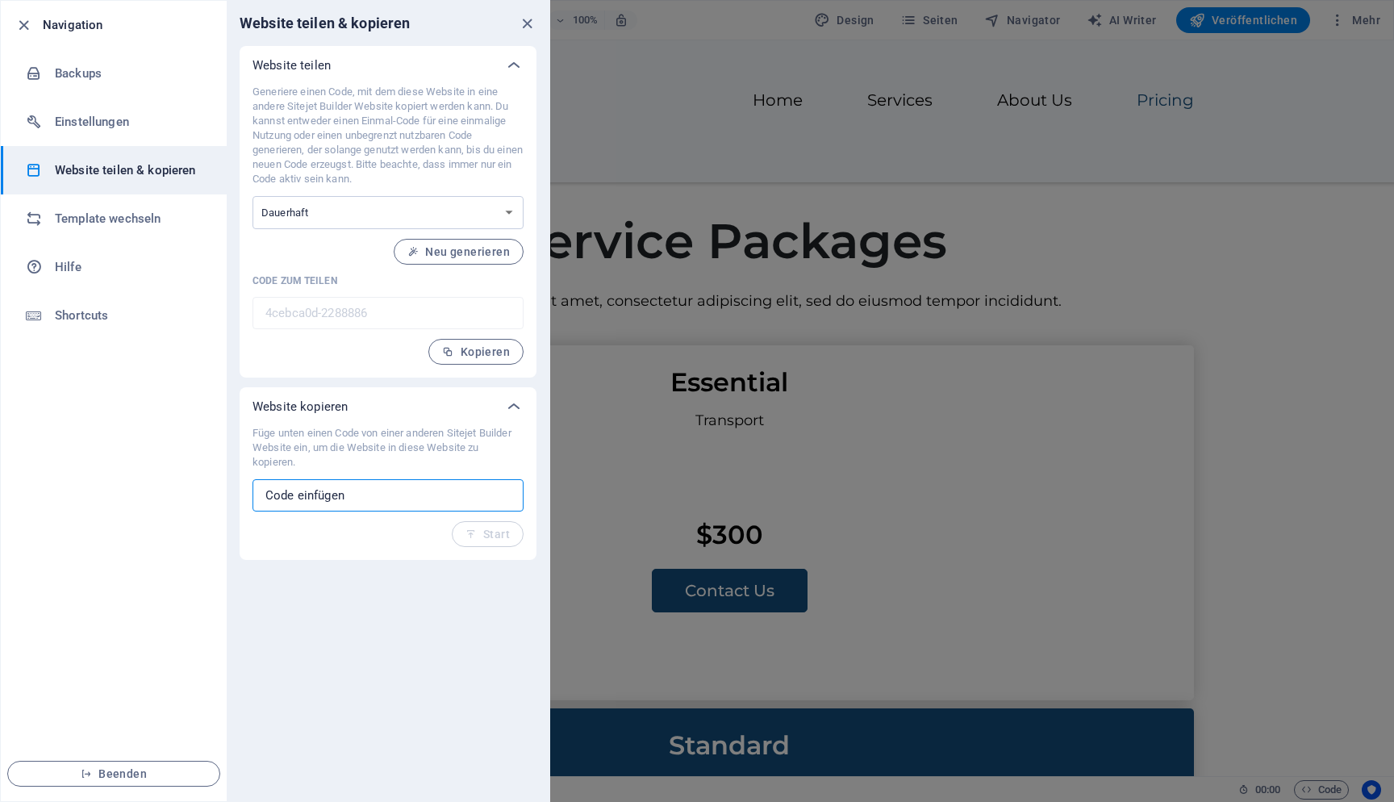
click at [387, 497] on input "text" at bounding box center [388, 495] width 271 height 32
paste input "de1cd66f-2288697"
type input "de1cd66f-2288697"
click at [504, 539] on span "Start" at bounding box center [488, 534] width 44 height 13
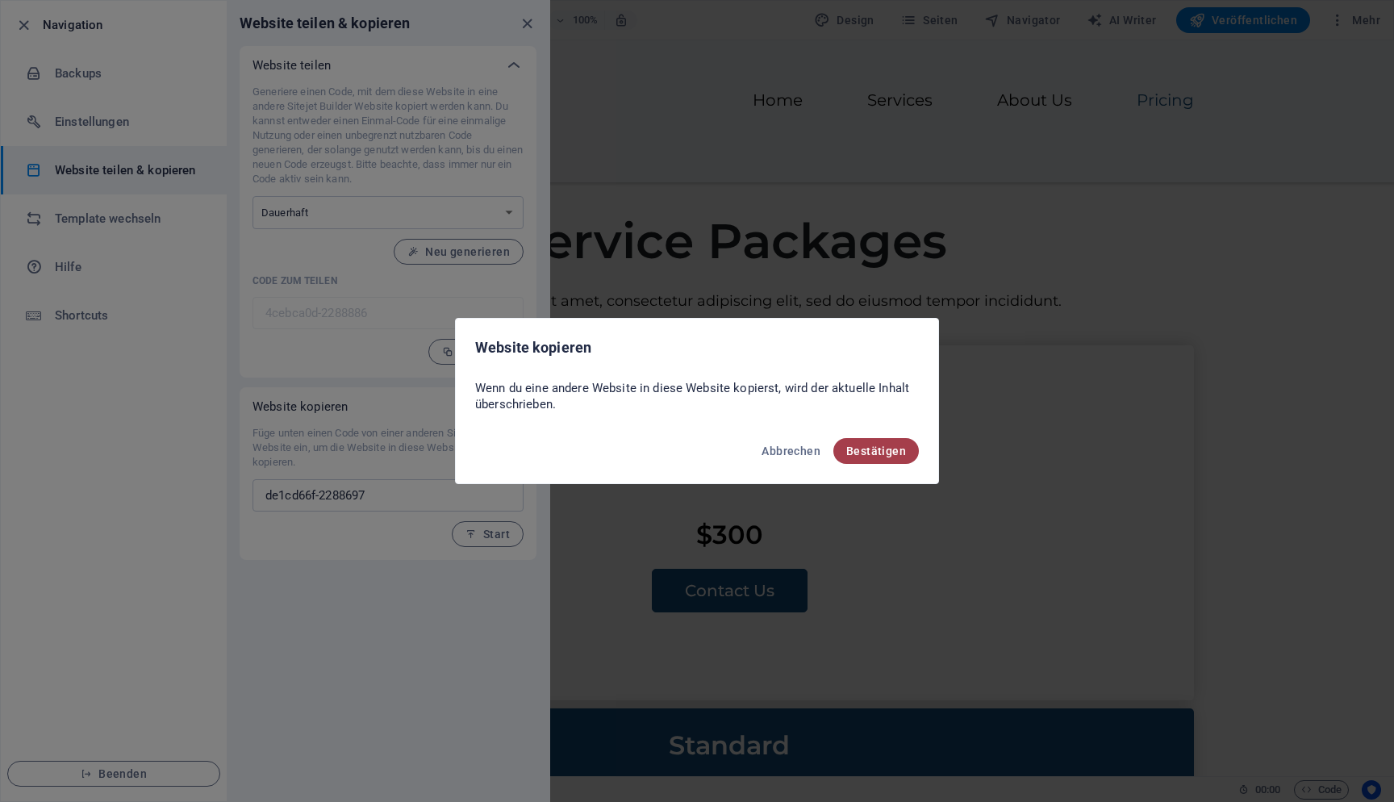
click at [895, 446] on span "Bestätigen" at bounding box center [876, 451] width 60 height 13
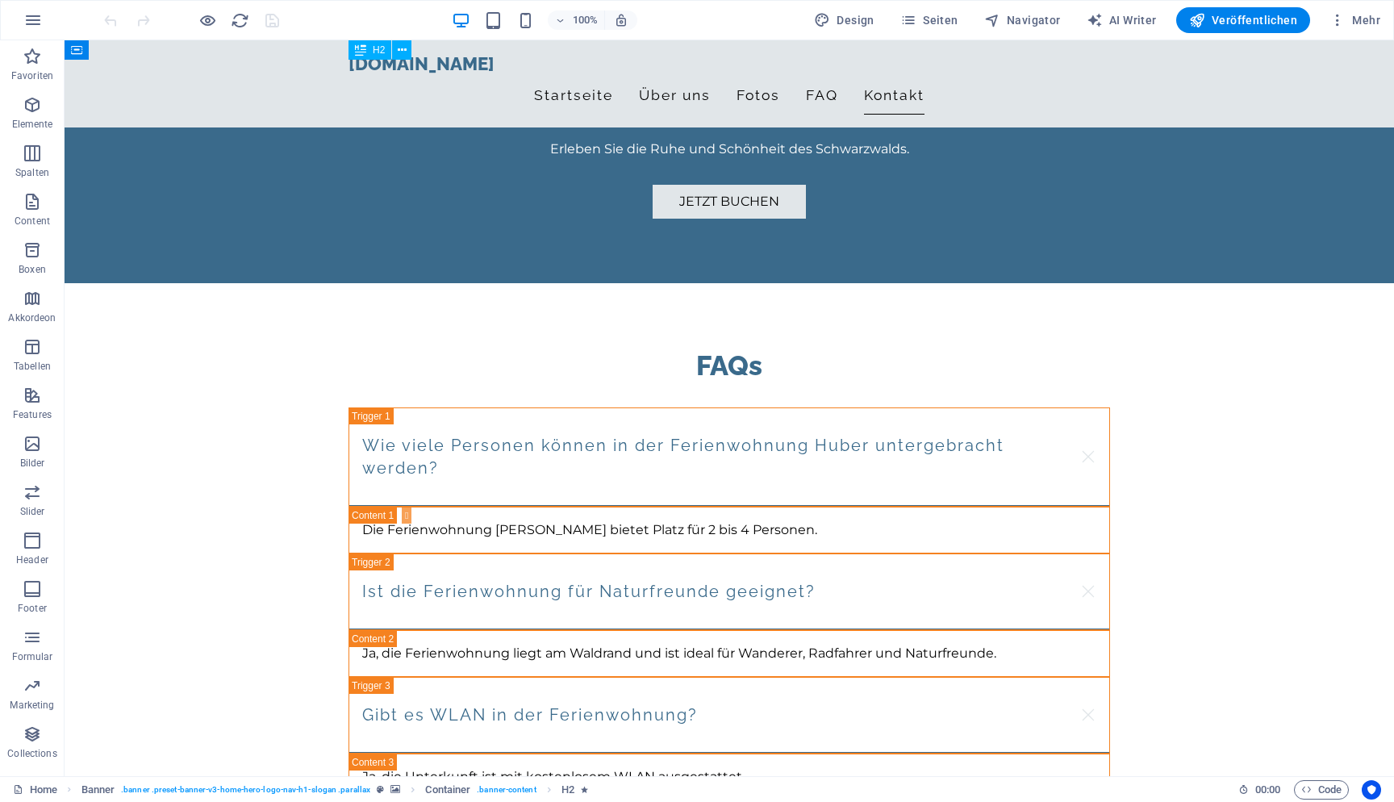
scroll to position [2540, 0]
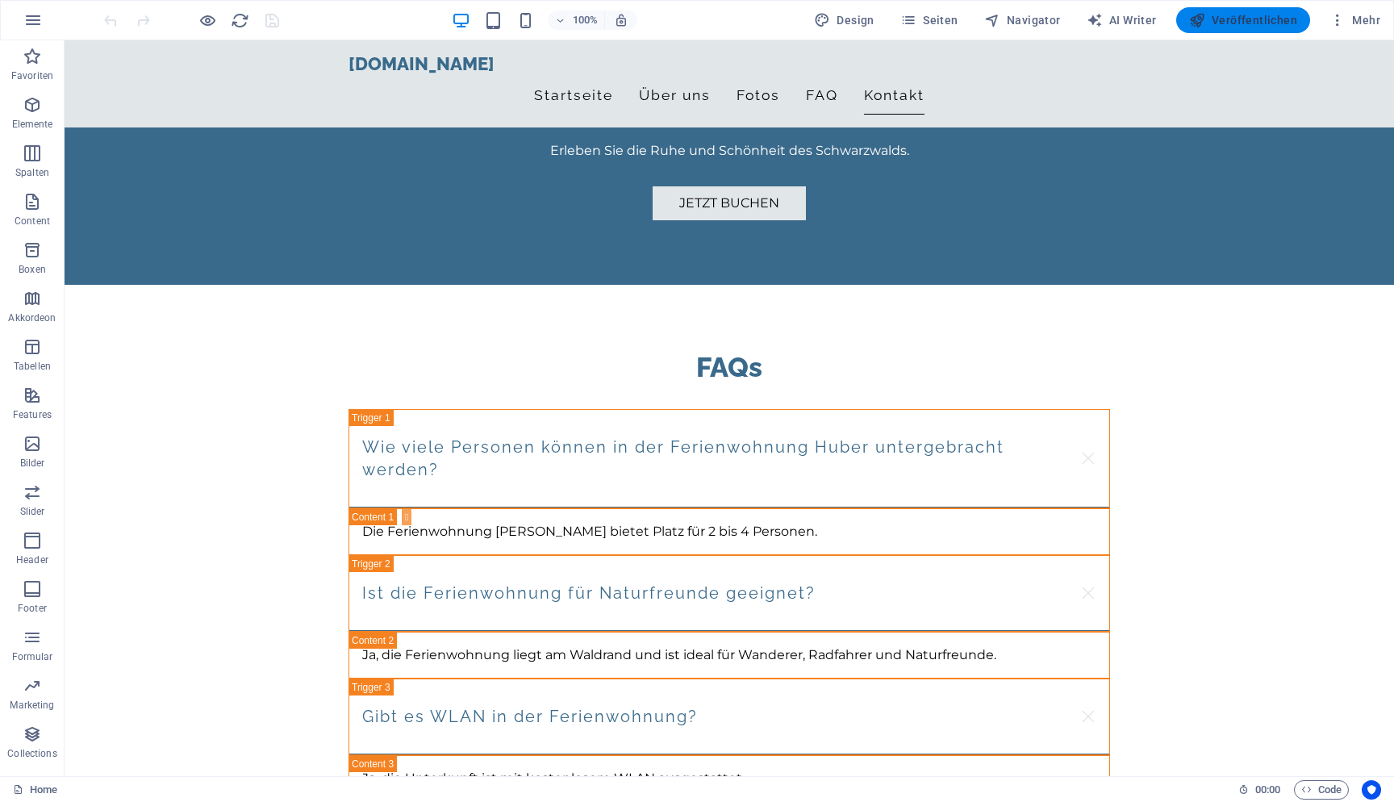
click at [1204, 19] on icon "button" at bounding box center [1197, 20] width 16 height 16
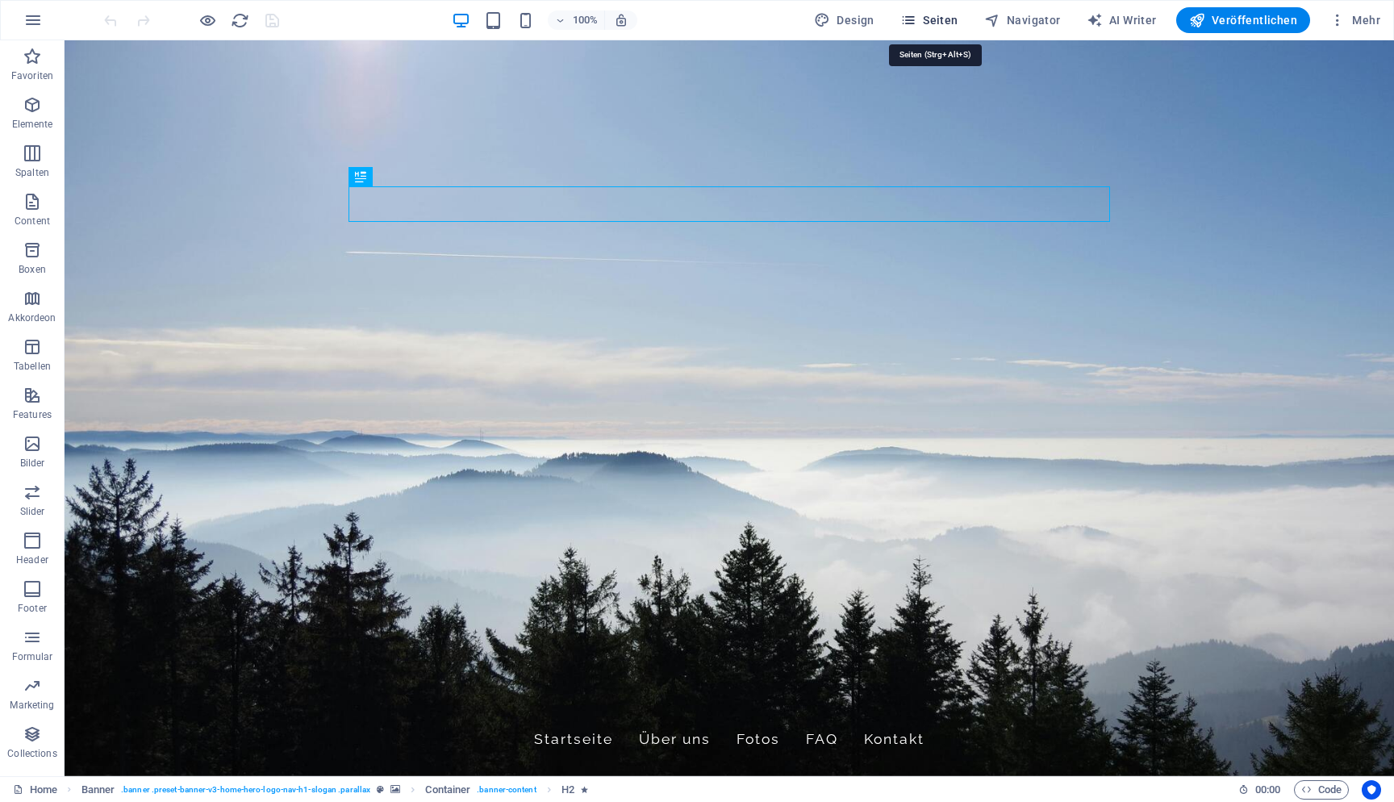
click at [943, 19] on span "Seiten" at bounding box center [930, 20] width 58 height 16
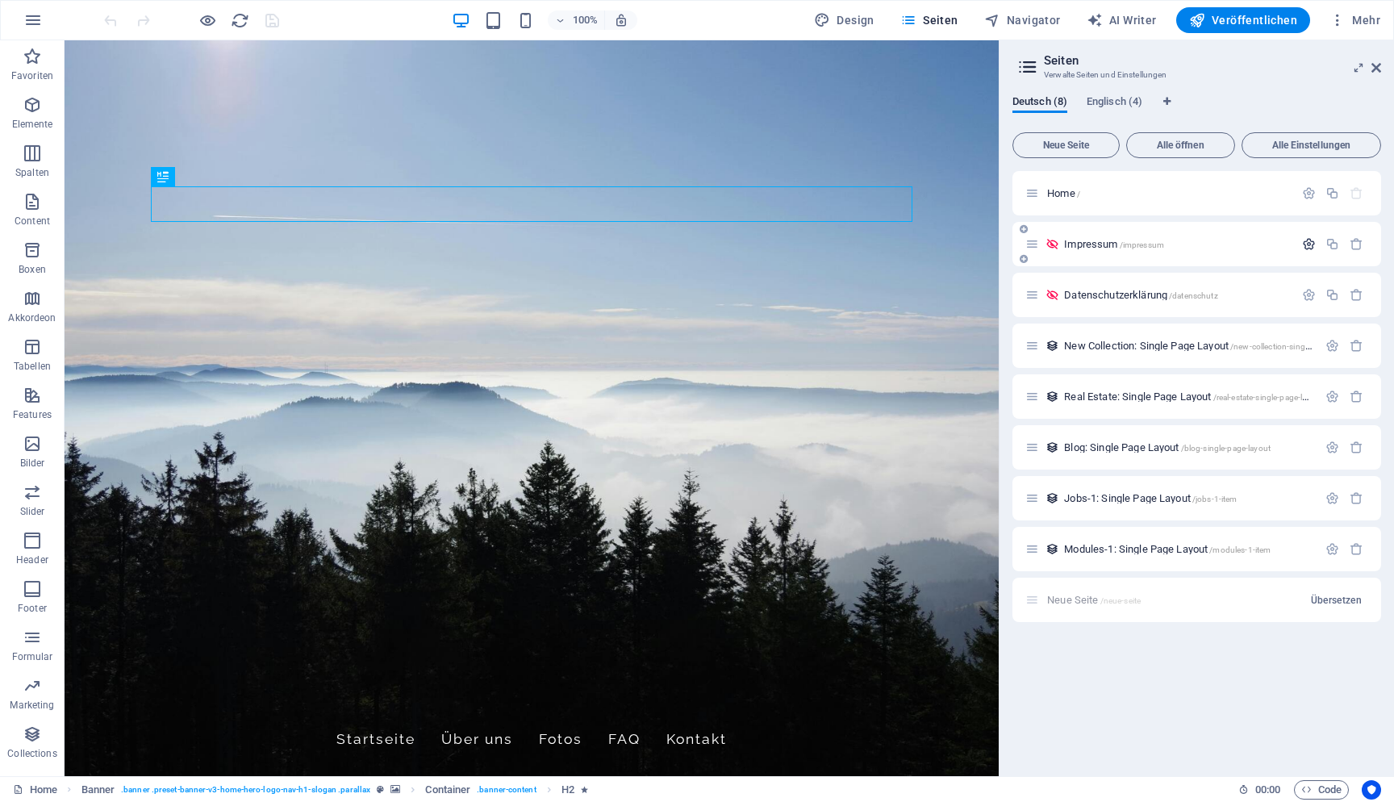
click at [1310, 247] on icon "button" at bounding box center [1309, 244] width 14 height 14
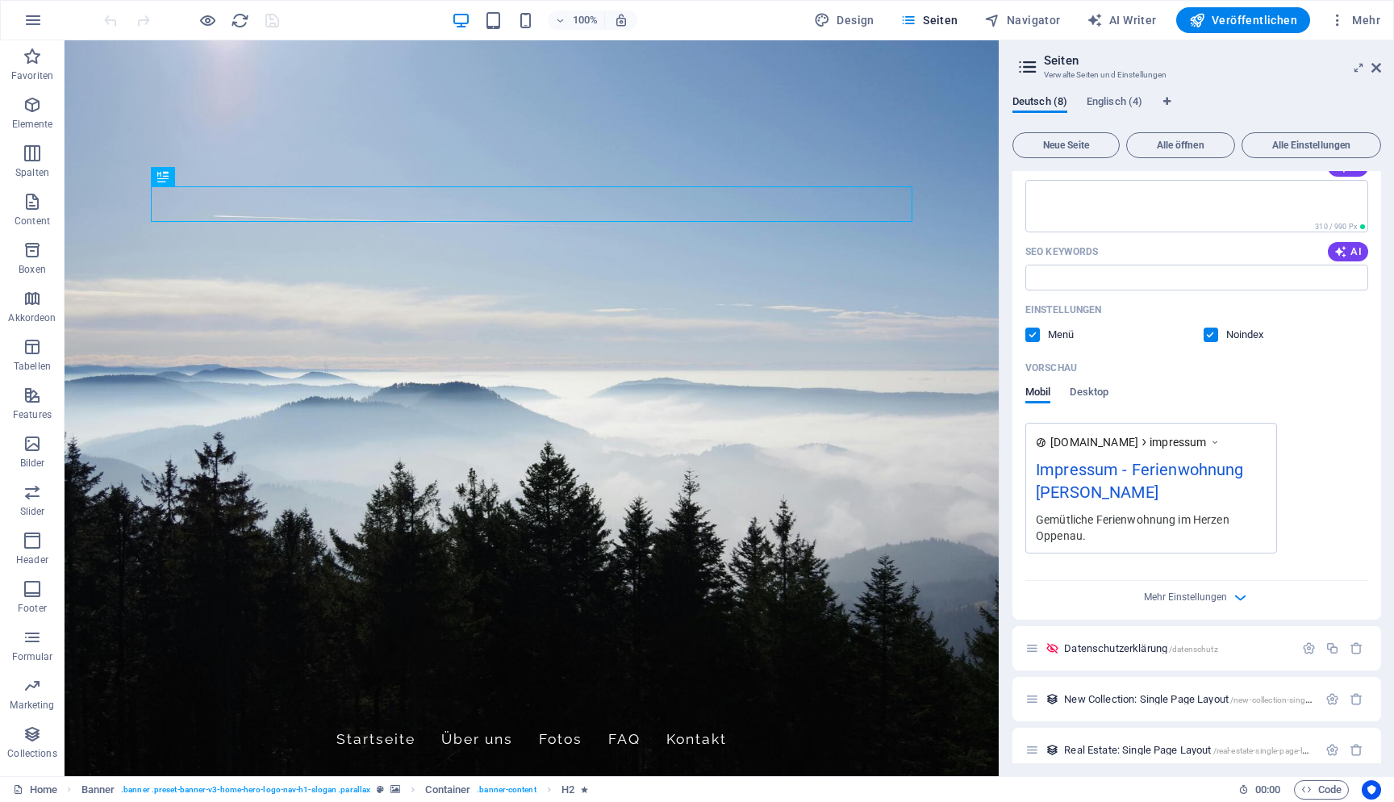
scroll to position [287, 0]
click at [1185, 591] on span "Mehr Einstellungen" at bounding box center [1185, 596] width 83 height 11
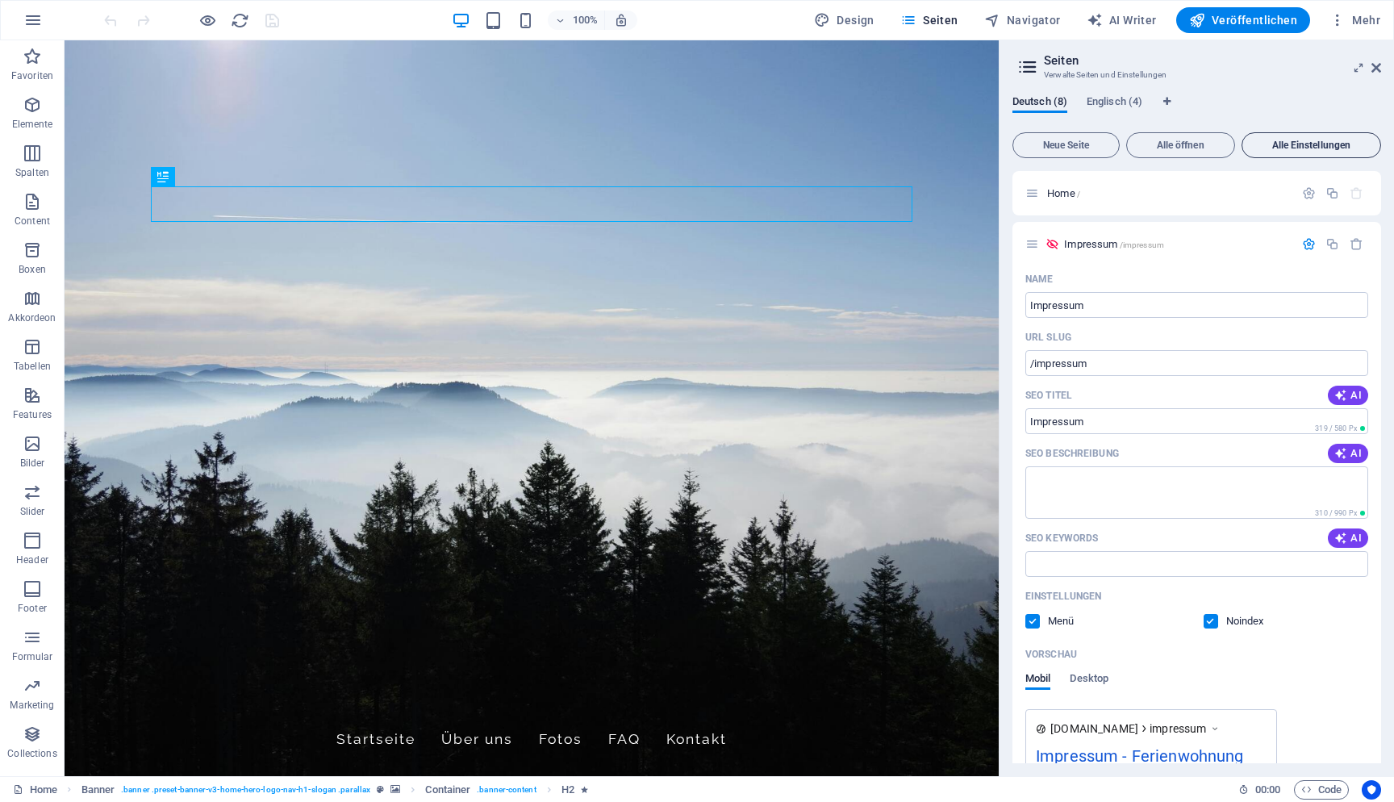
scroll to position [0, 0]
click at [1379, 69] on icon at bounding box center [1377, 67] width 10 height 13
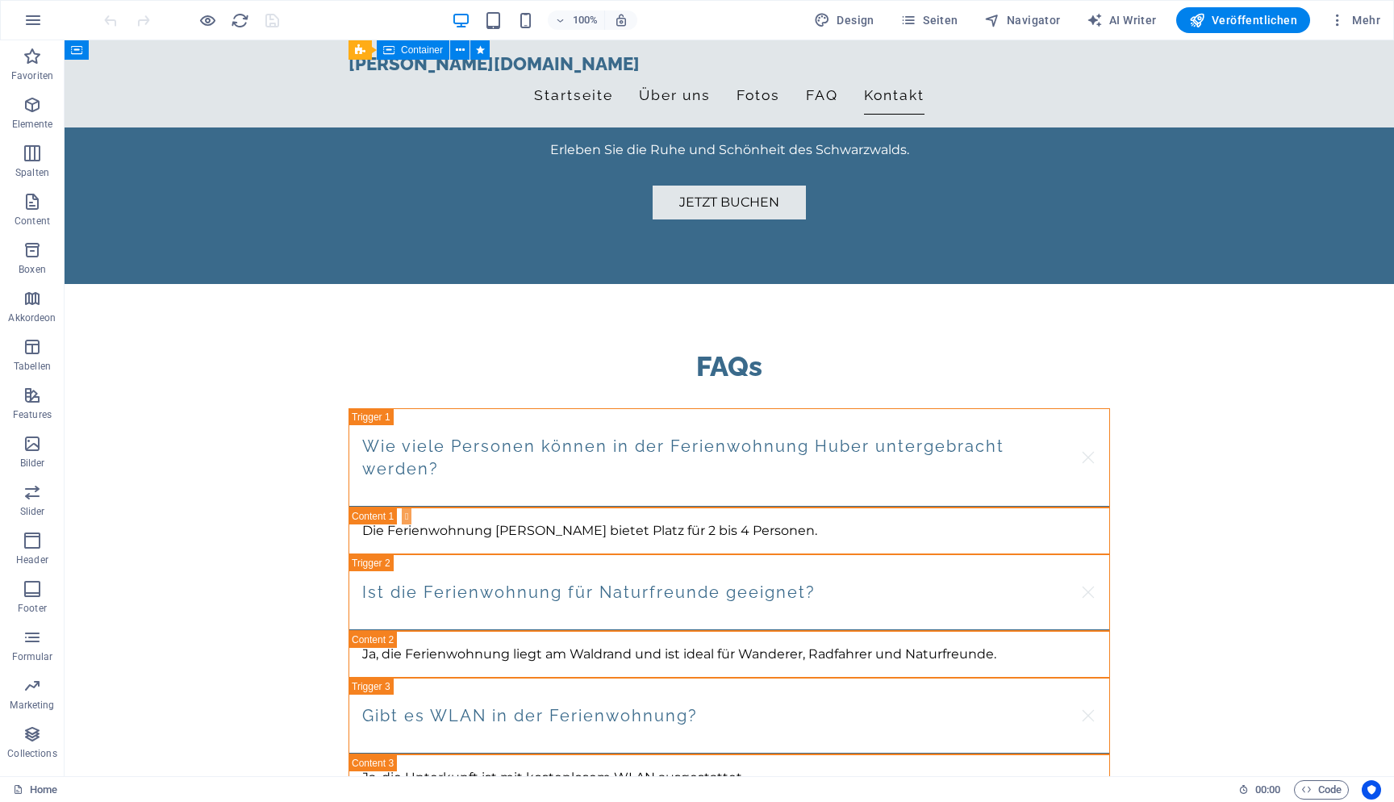
scroll to position [2540, 0]
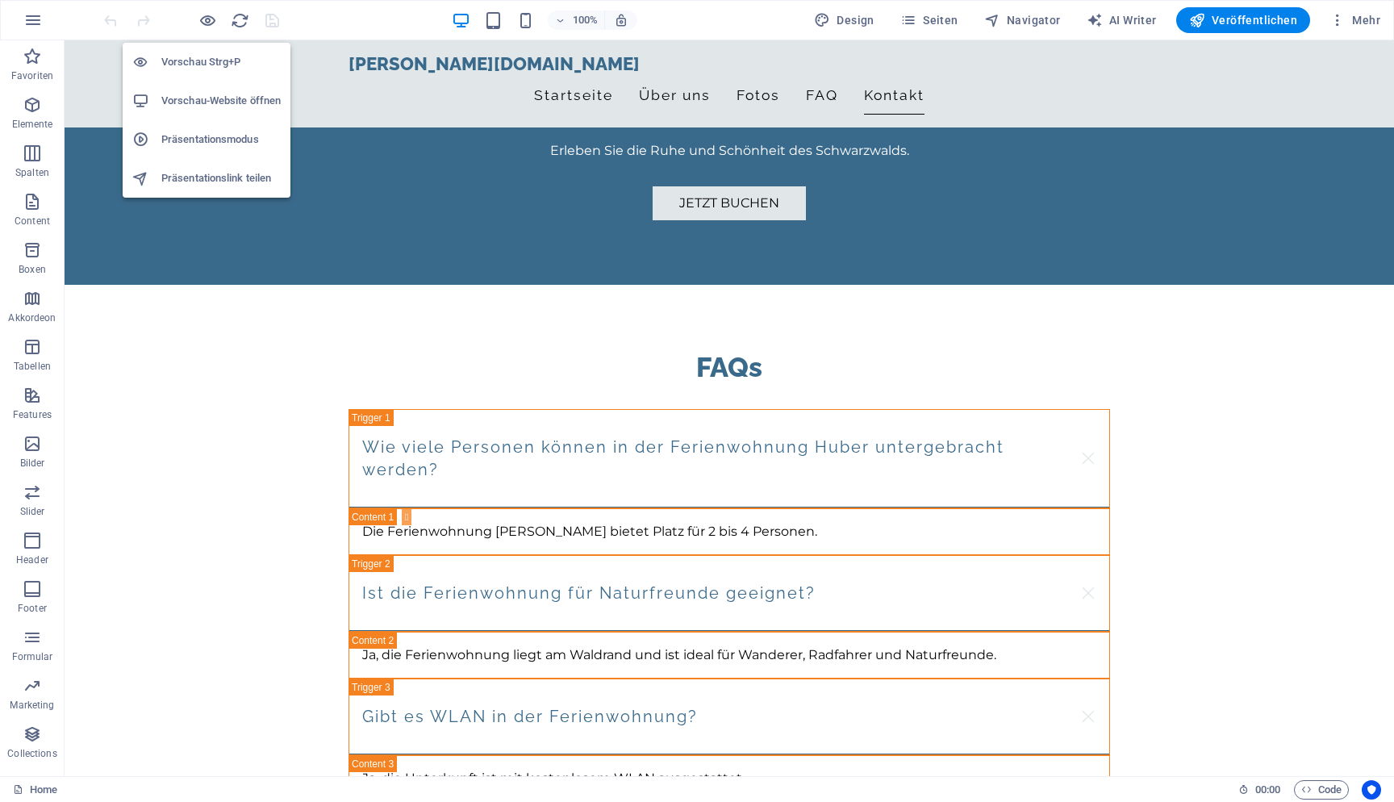
click at [233, 69] on h6 "Vorschau Strg+P" at bounding box center [220, 61] width 119 height 19
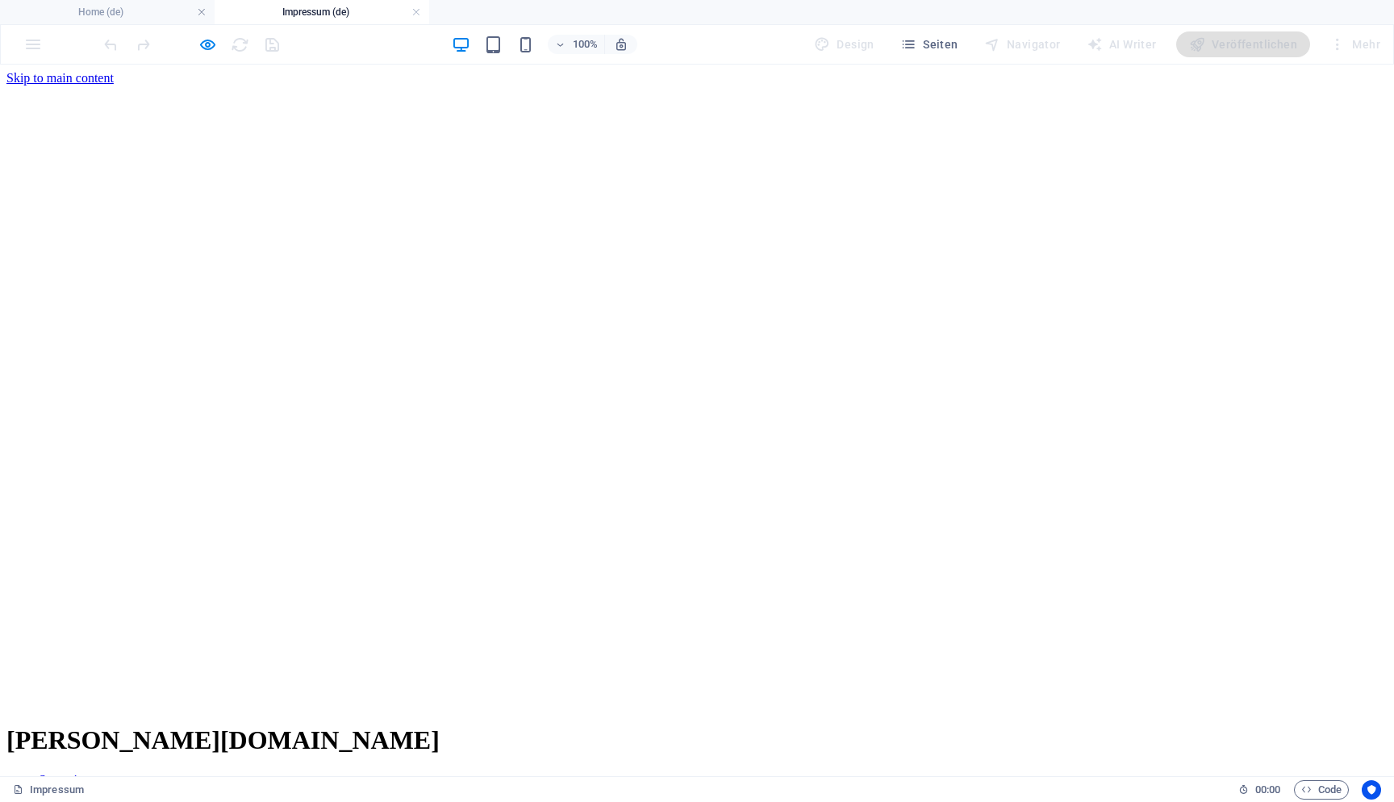
scroll to position [0, 0]
click at [807, 773] on nav "Startseite Über uns Fotos FAQ Kontakt" at bounding box center [696, 809] width 1381 height 73
drag, startPoint x: 678, startPoint y: 642, endPoint x: 413, endPoint y: 488, distance: 306.3
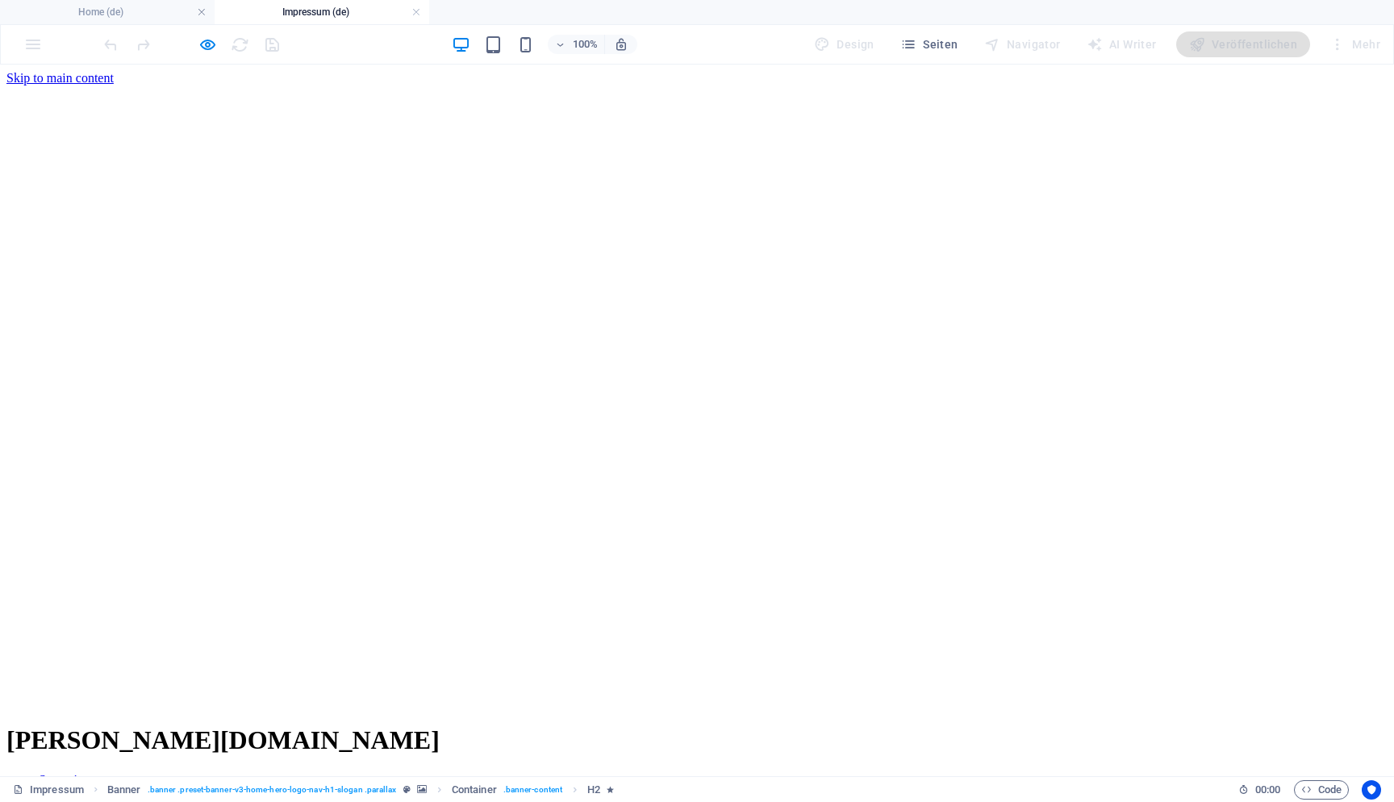
click at [589, 773] on nav "Startseite Über uns Fotos FAQ Kontakt" at bounding box center [696, 809] width 1381 height 73
click at [414, 725] on div "[PERSON_NAME][DOMAIN_NAME]" at bounding box center [696, 740] width 1381 height 30
click at [414, 725] on div "huber-ferien.de" at bounding box center [696, 740] width 1381 height 30
click at [649, 773] on nav "Startseite Über uns Fotos FAQ Kontakt" at bounding box center [696, 809] width 1381 height 73
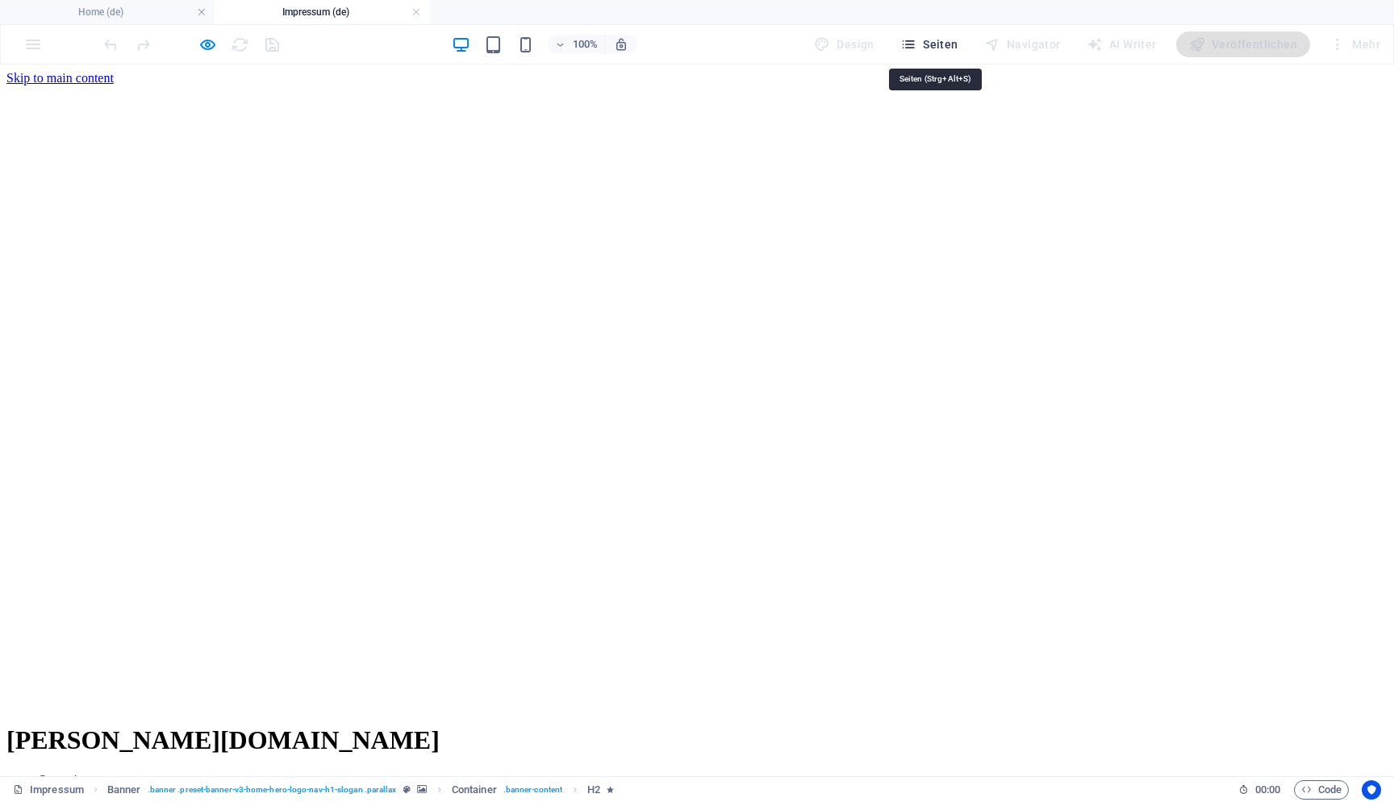
click at [938, 36] on span "Seiten" at bounding box center [930, 44] width 58 height 16
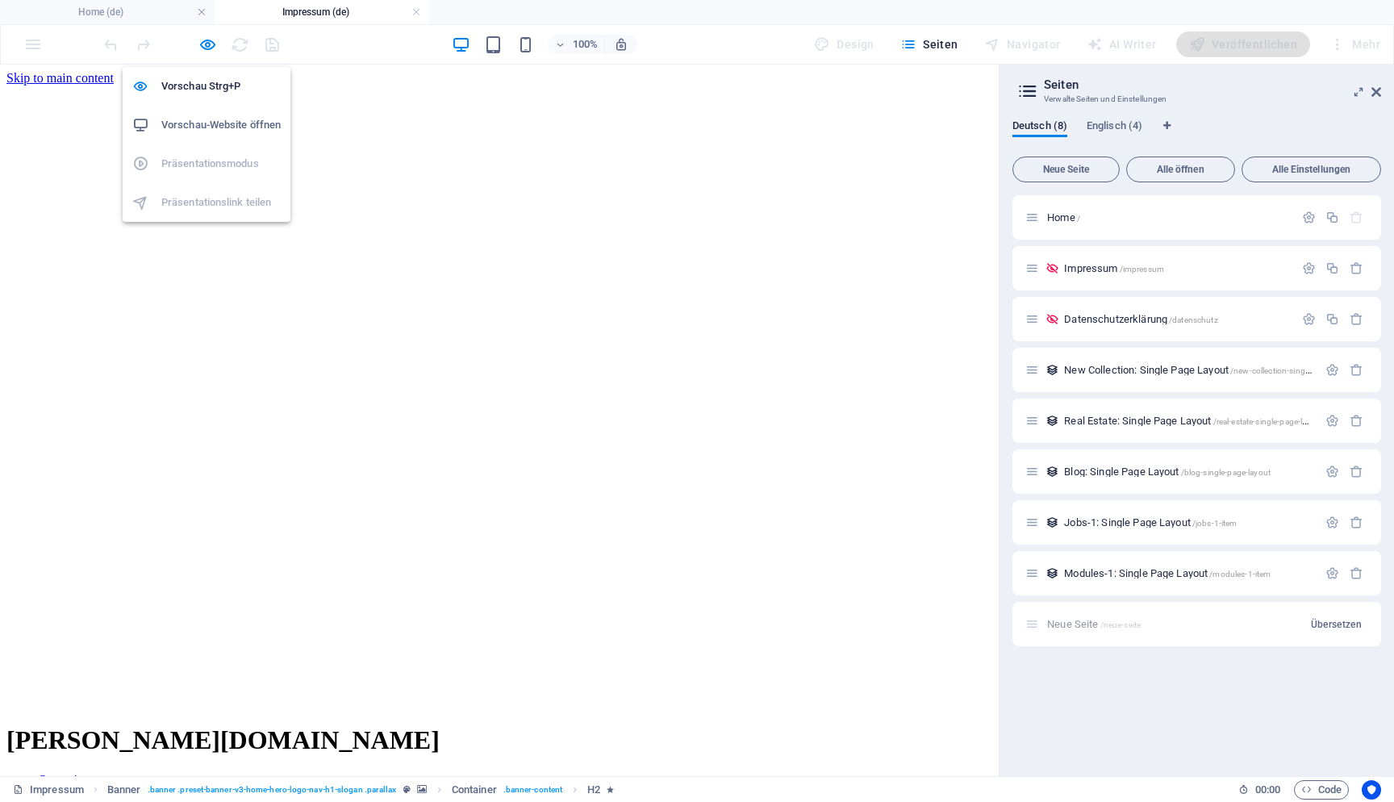
click at [210, 124] on h6 "Vorschau-Website öffnen" at bounding box center [220, 124] width 119 height 19
click at [1378, 98] on link at bounding box center [1377, 93] width 10 height 14
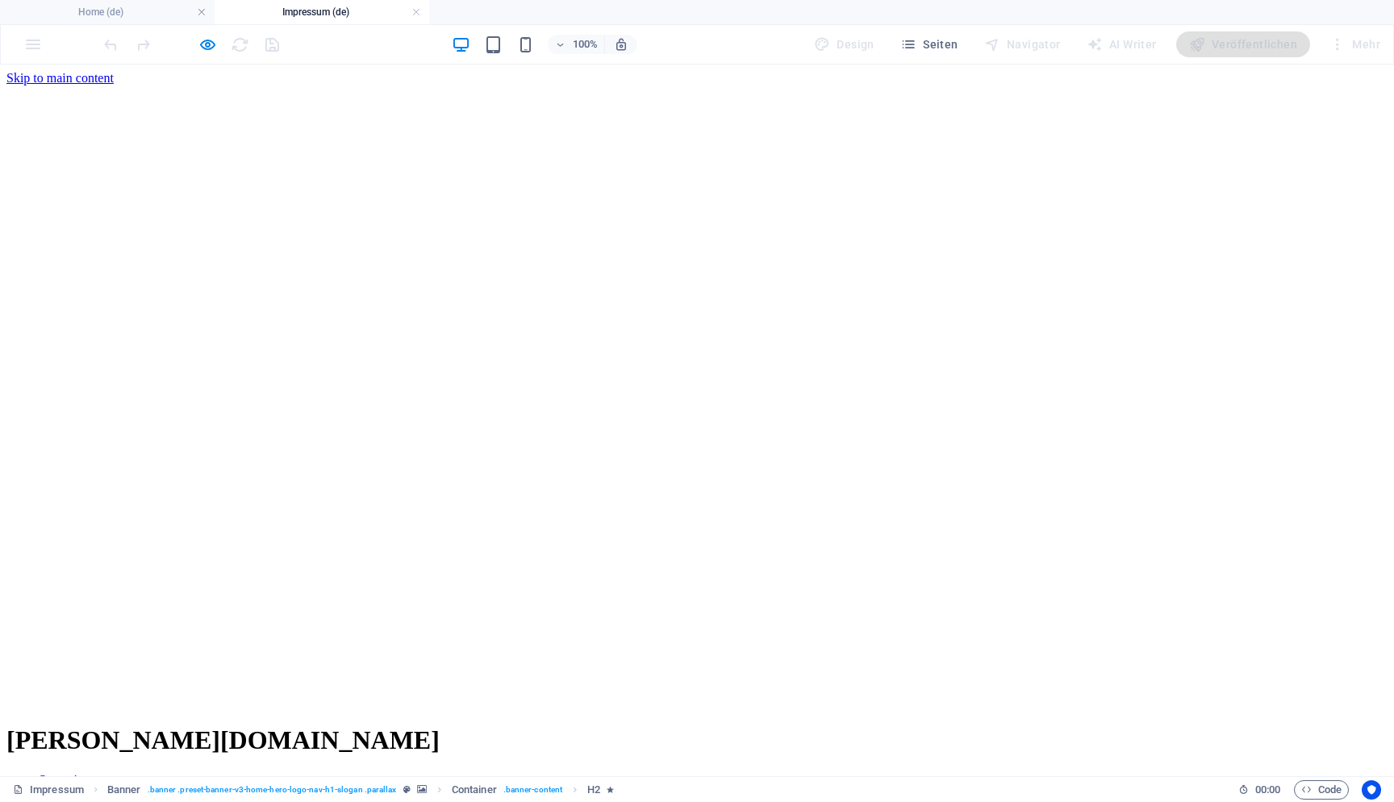
click at [606, 773] on nav "Startseite Über uns Fotos FAQ Kontakt" at bounding box center [696, 809] width 1381 height 73
click at [373, 725] on div "huber-ferien.de" at bounding box center [696, 740] width 1381 height 30
click at [412, 10] on link at bounding box center [417, 12] width 10 height 15
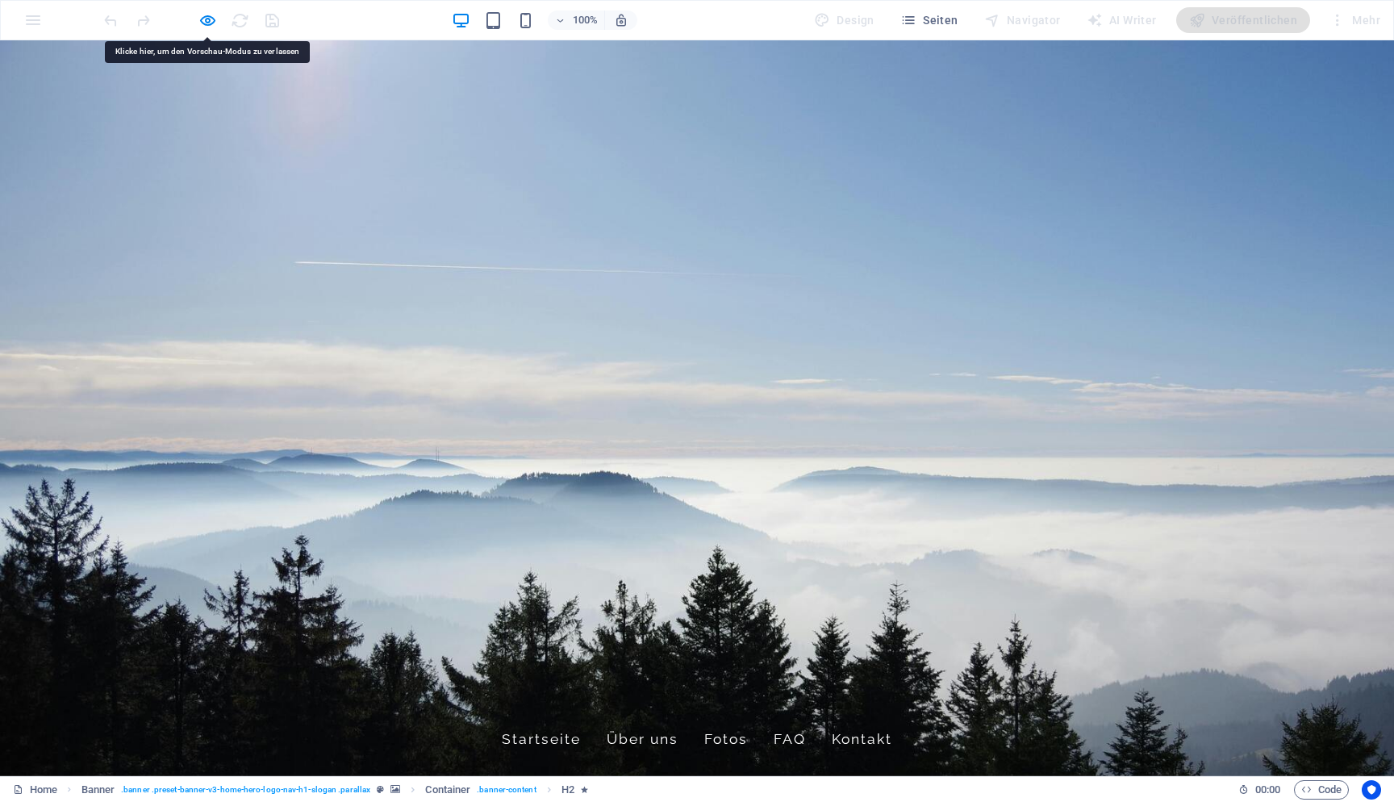
click at [424, 697] on span "huber-ferien.de" at bounding box center [461, 707] width 291 height 21
drag, startPoint x: 235, startPoint y: 2, endPoint x: 207, endPoint y: 19, distance: 32.2
click at [207, 19] on icon "button" at bounding box center [208, 20] width 19 height 19
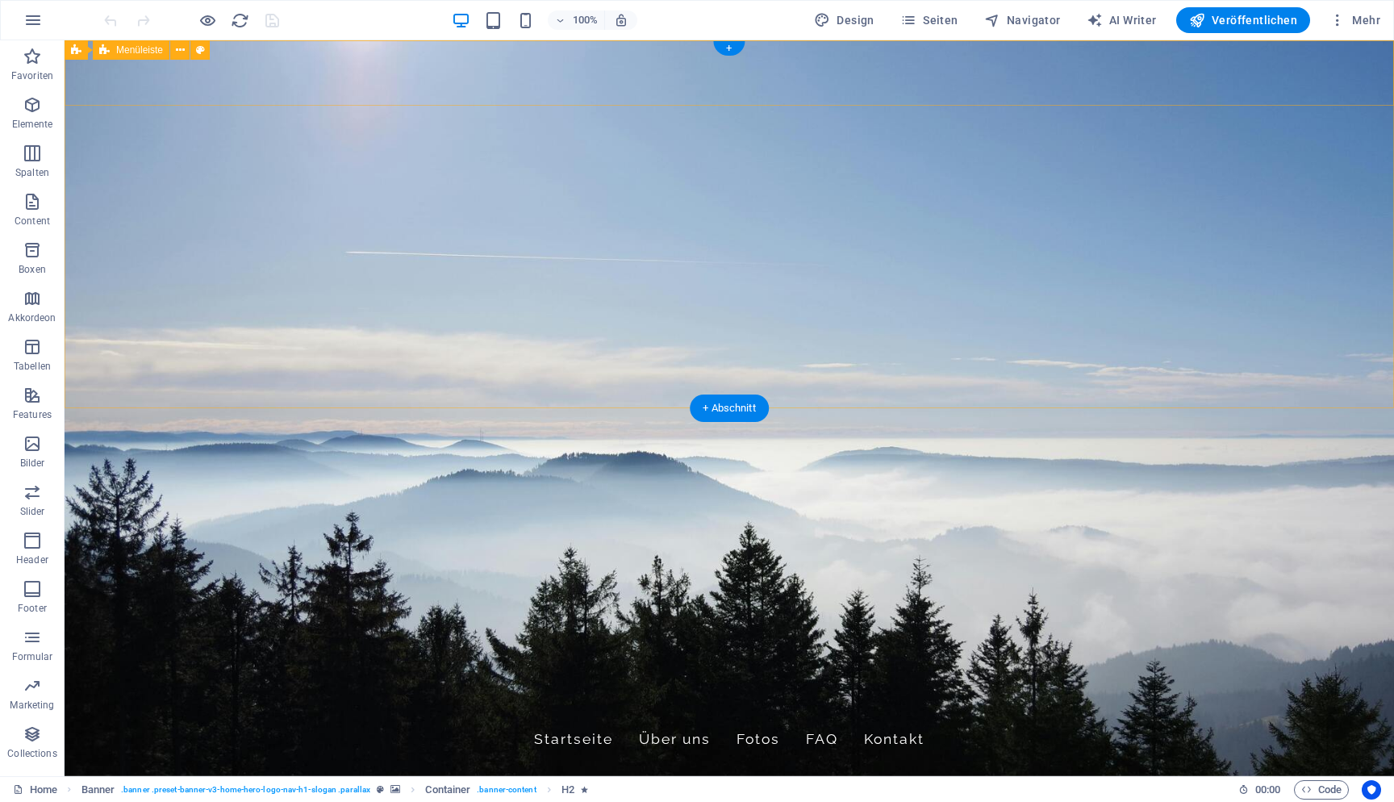
click at [453, 684] on div "huber-ferien.de Startseite Über uns Fotos FAQ Kontakt" at bounding box center [730, 727] width 1330 height 87
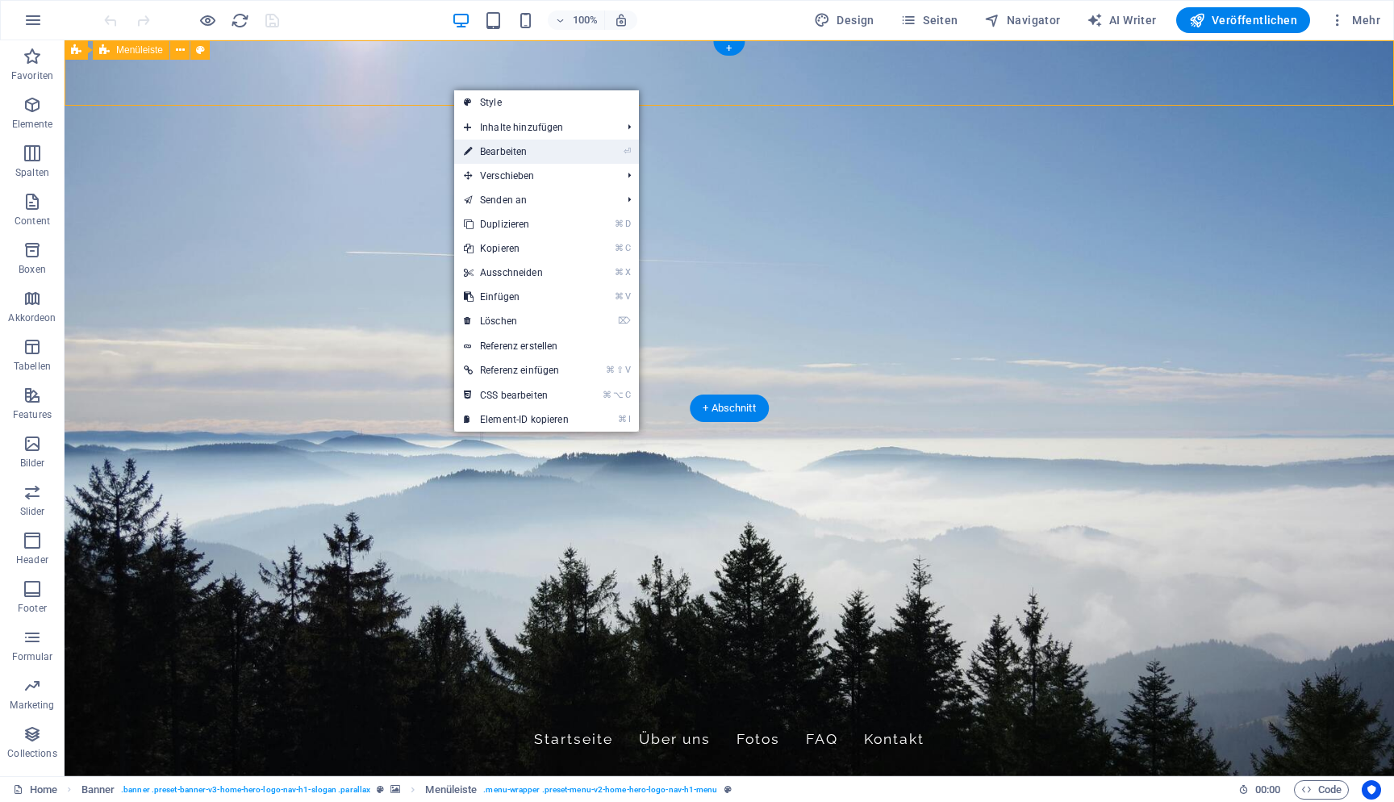
click at [497, 148] on link "⏎ Bearbeiten" at bounding box center [516, 152] width 124 height 24
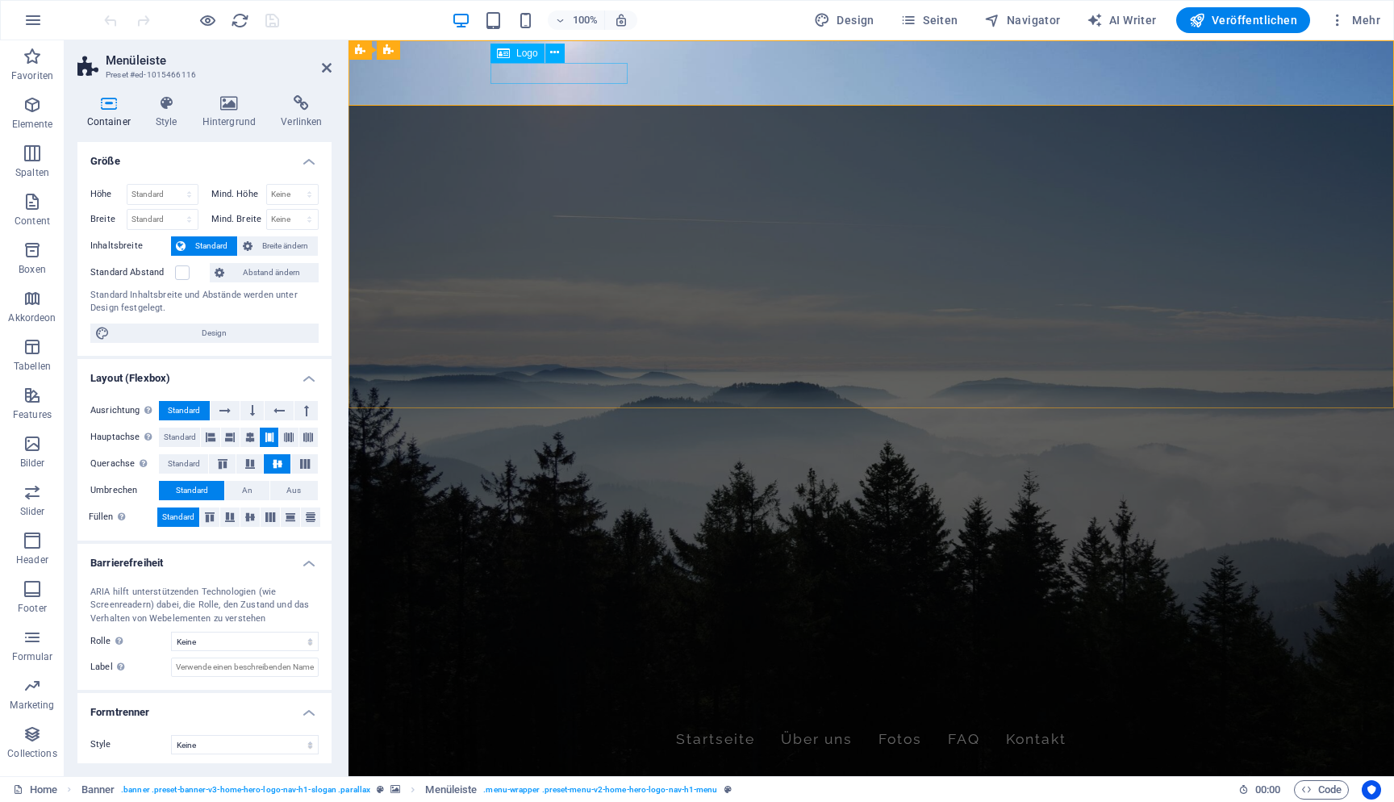
click at [568, 697] on div "huber-ferien.de" at bounding box center [872, 708] width 762 height 22
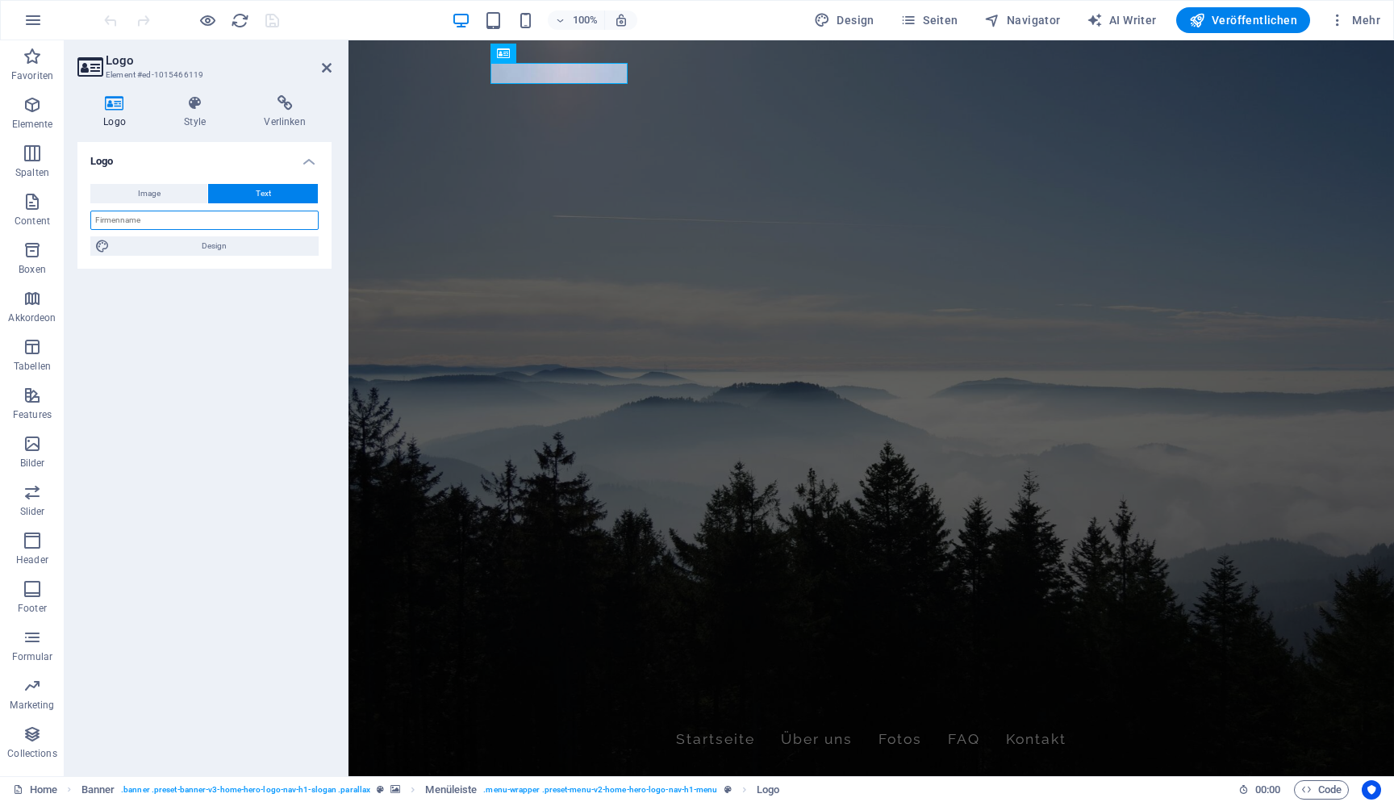
click at [189, 216] on input "text" at bounding box center [204, 220] width 228 height 19
click at [320, 70] on header "Logo Element #ed-1015466119" at bounding box center [204, 61] width 254 height 42
click at [327, 61] on icon at bounding box center [327, 67] width 10 height 13
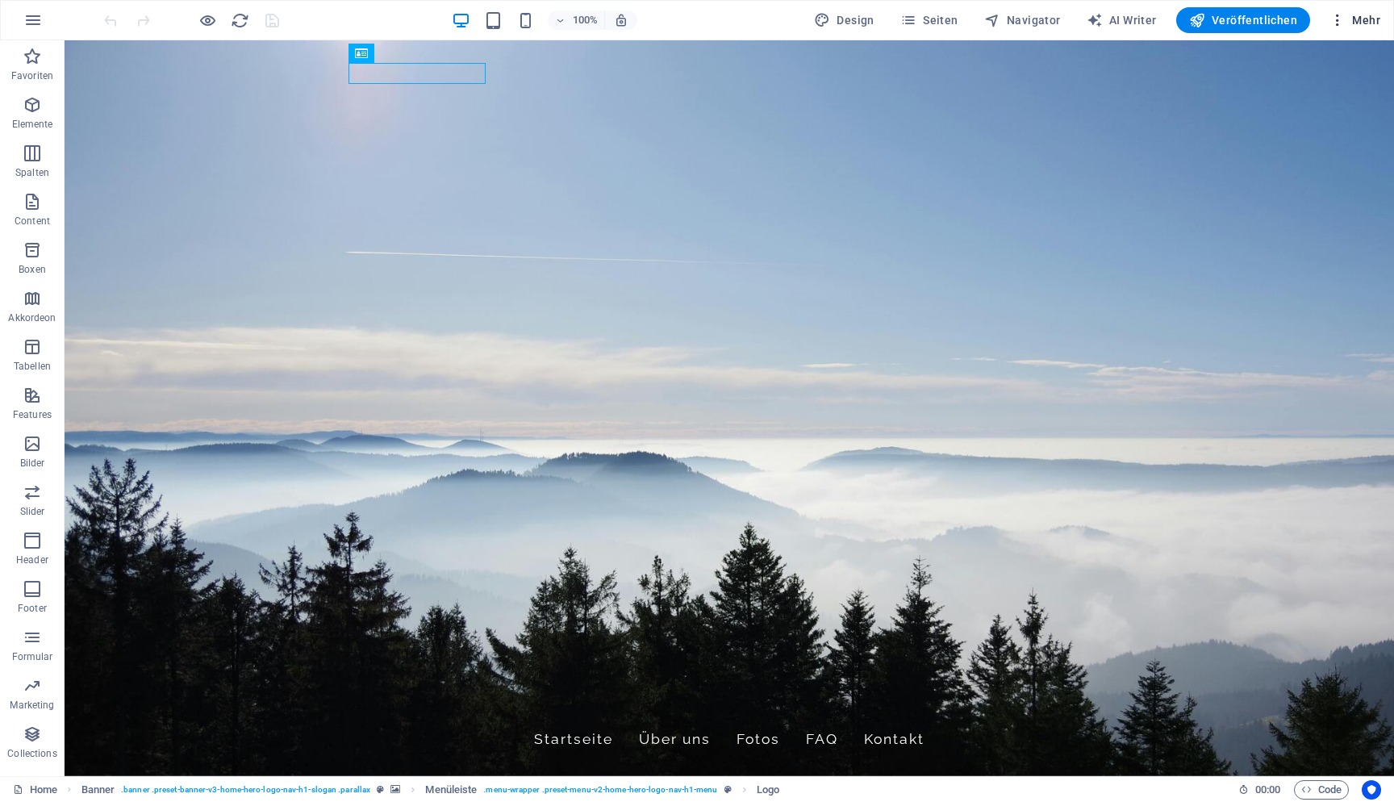
click at [1327, 15] on button "Mehr" at bounding box center [1355, 20] width 64 height 26
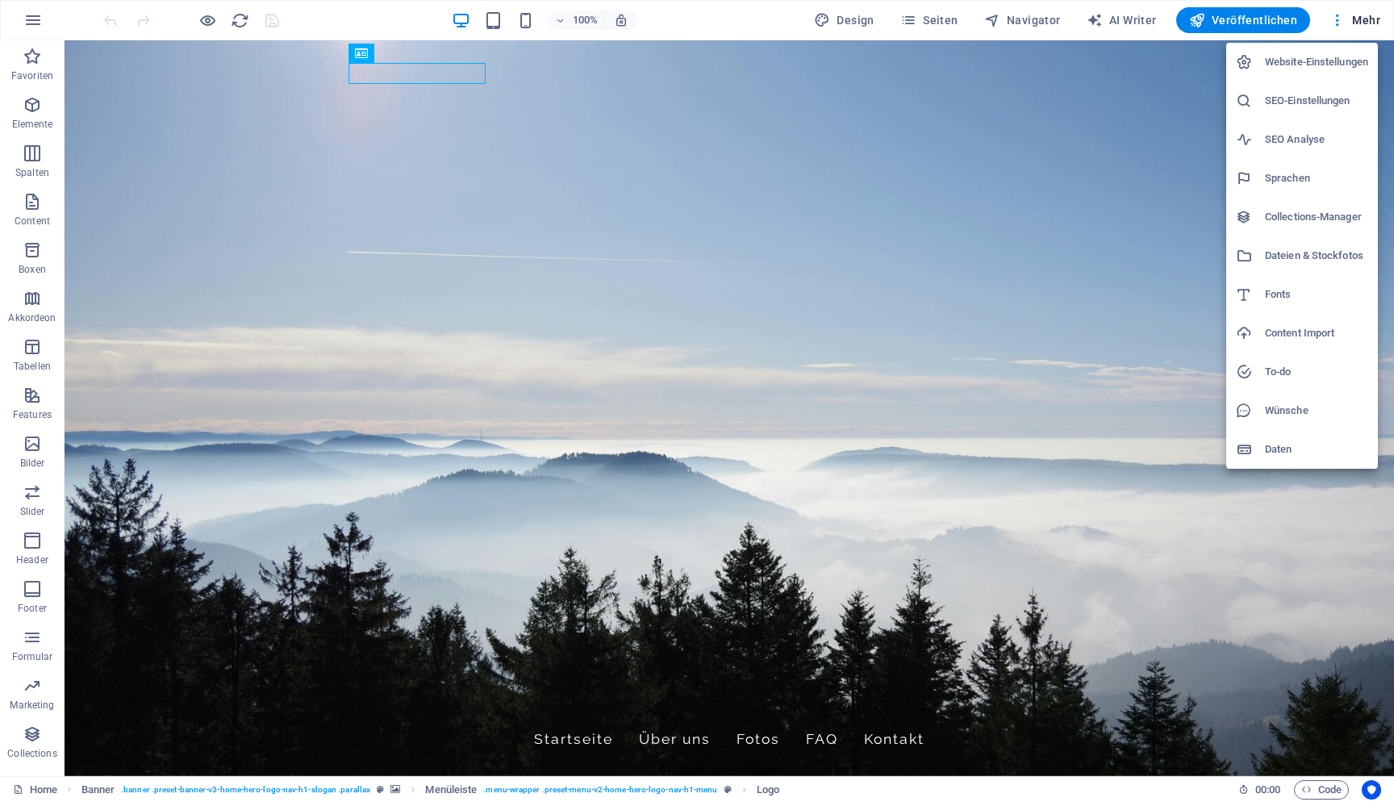
click at [1337, 24] on div at bounding box center [697, 401] width 1394 height 802
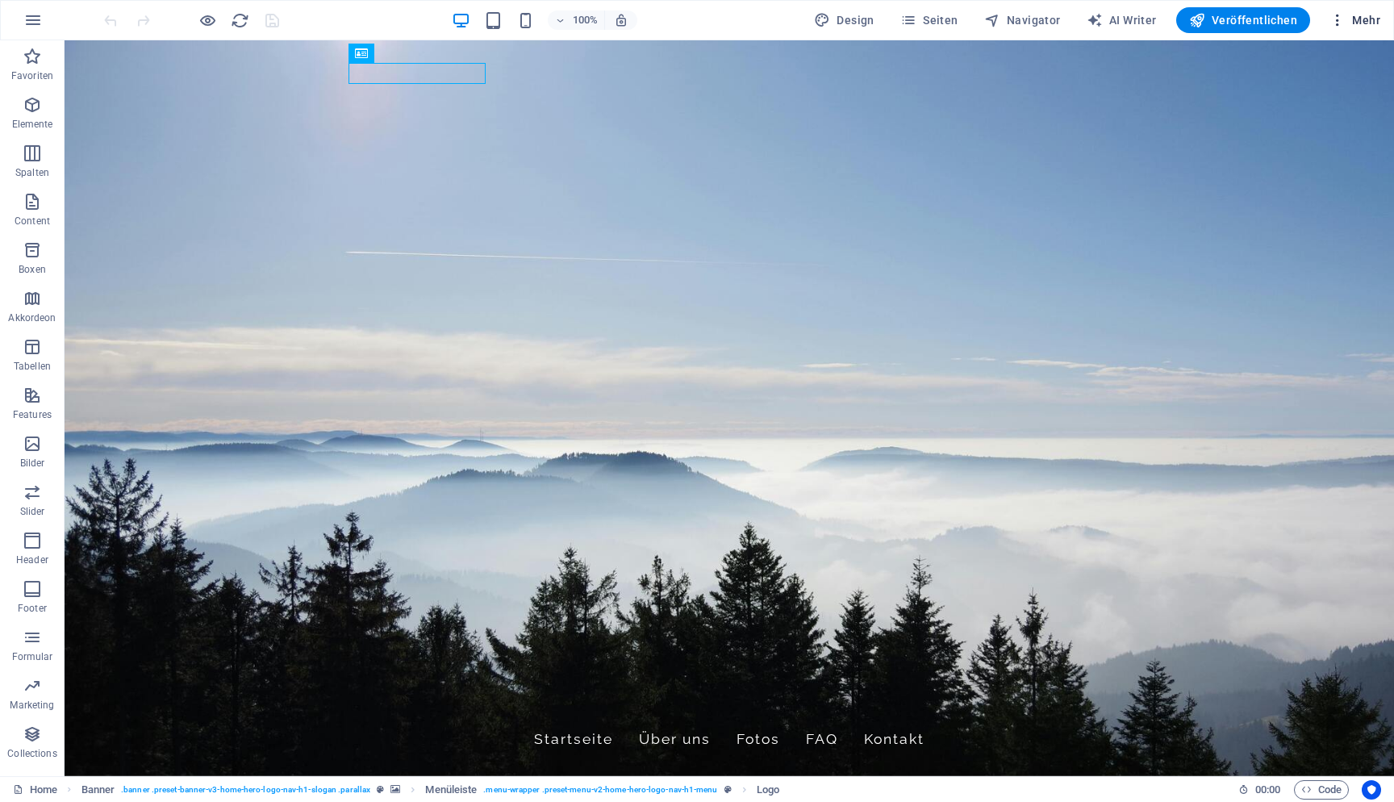
click at [1337, 23] on icon "button" at bounding box center [1338, 20] width 16 height 16
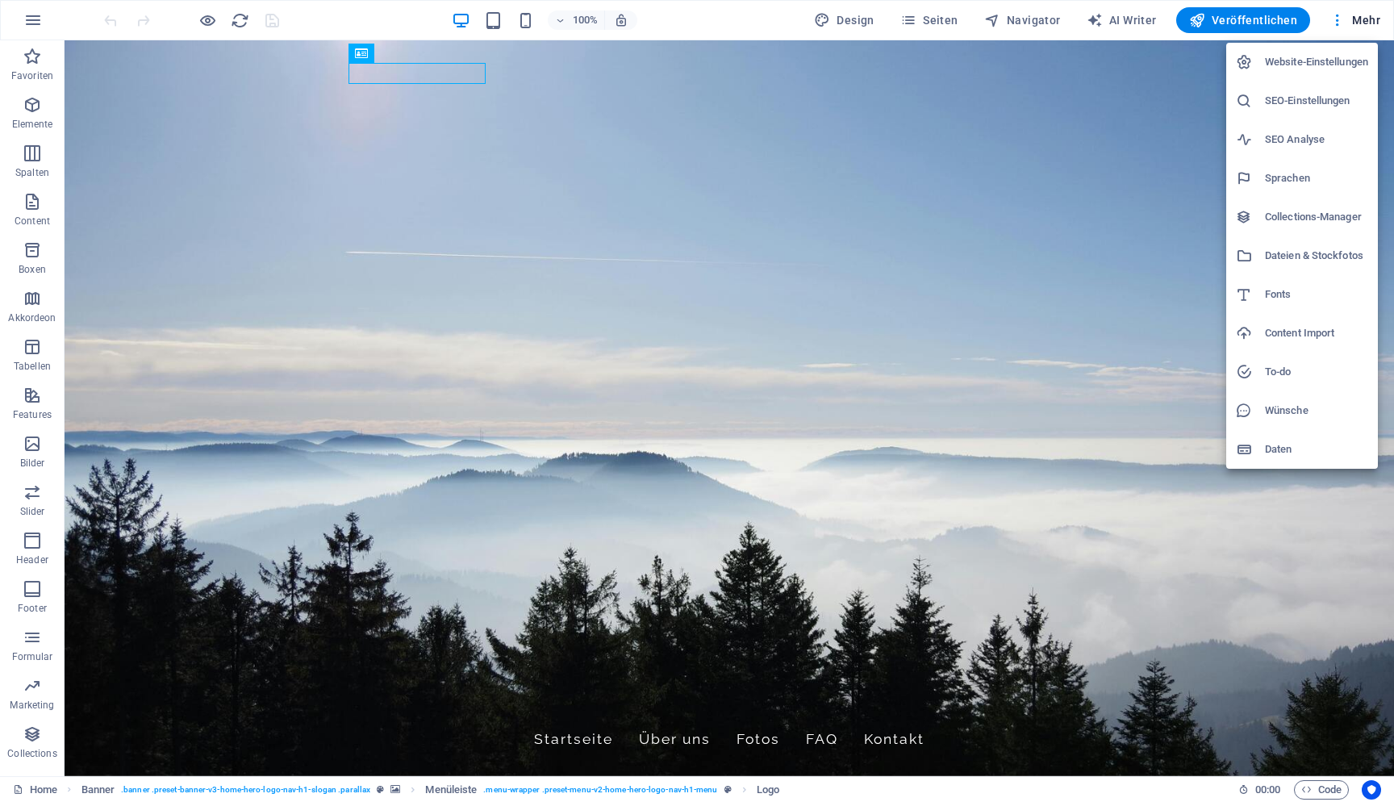
click at [1320, 65] on h6 "Website-Einstellungen" at bounding box center [1316, 61] width 103 height 19
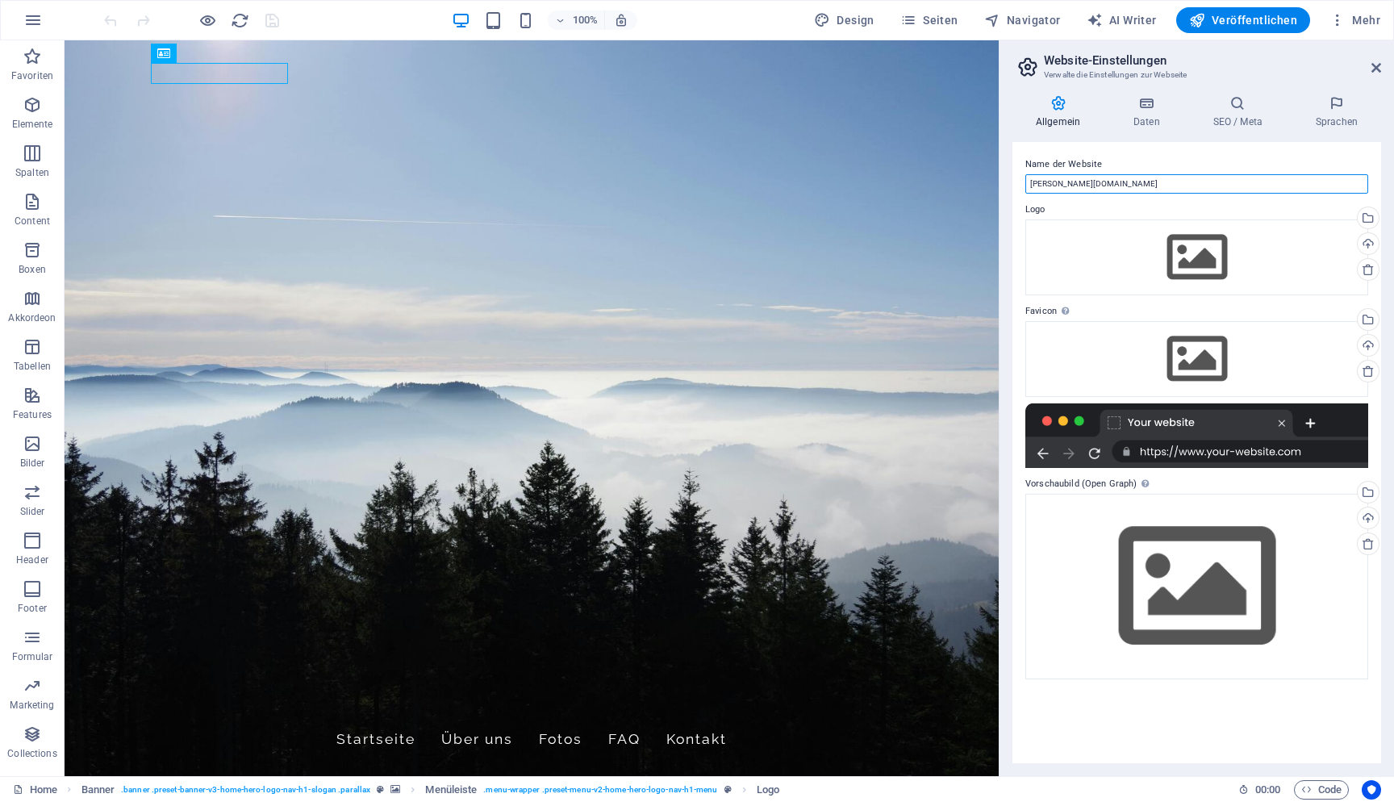
click at [1183, 183] on input "huber-ferien.de" at bounding box center [1197, 183] width 343 height 19
type input "h"
type input "Ferienwohnung [PERSON_NAME]"
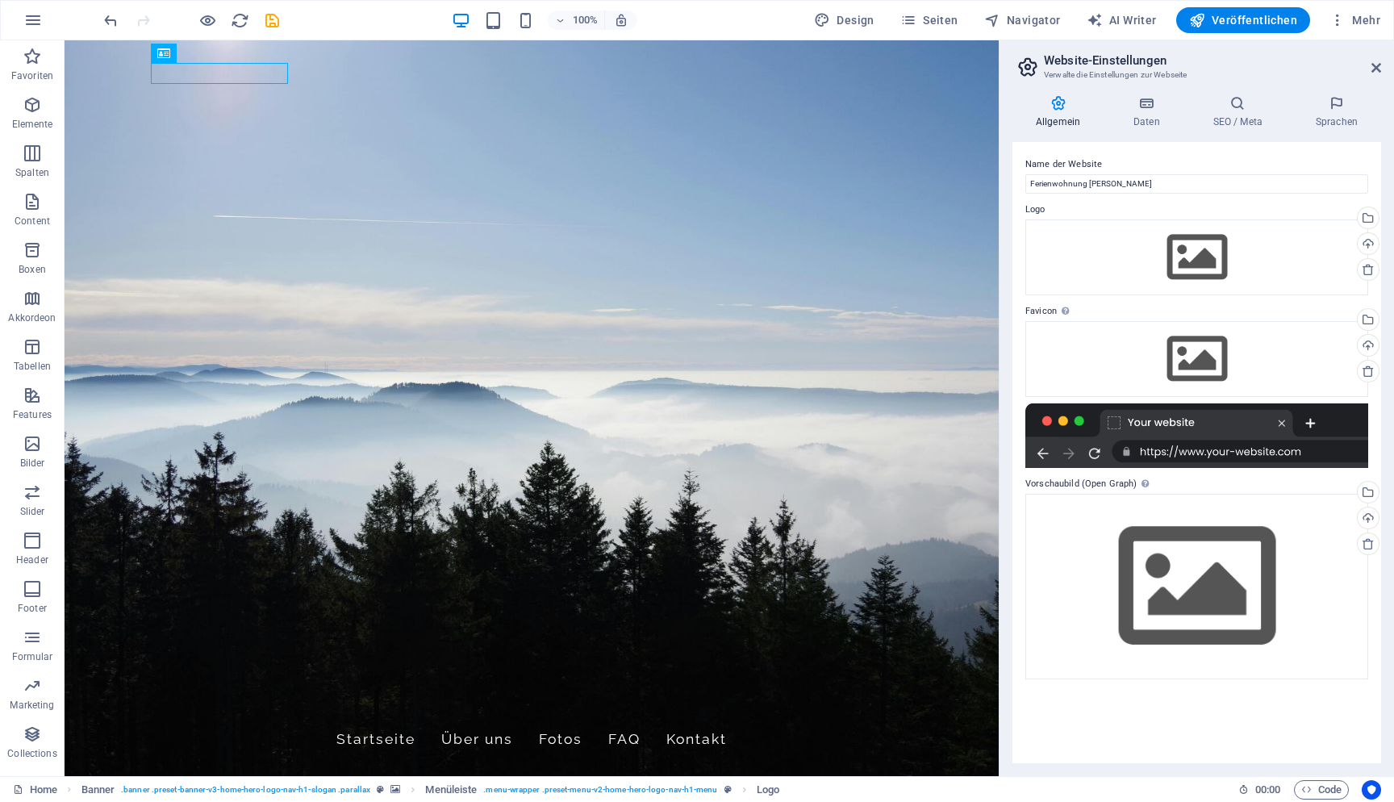
click at [1141, 214] on label "Logo" at bounding box center [1197, 209] width 343 height 19
click at [1164, 111] on icon at bounding box center [1146, 103] width 73 height 16
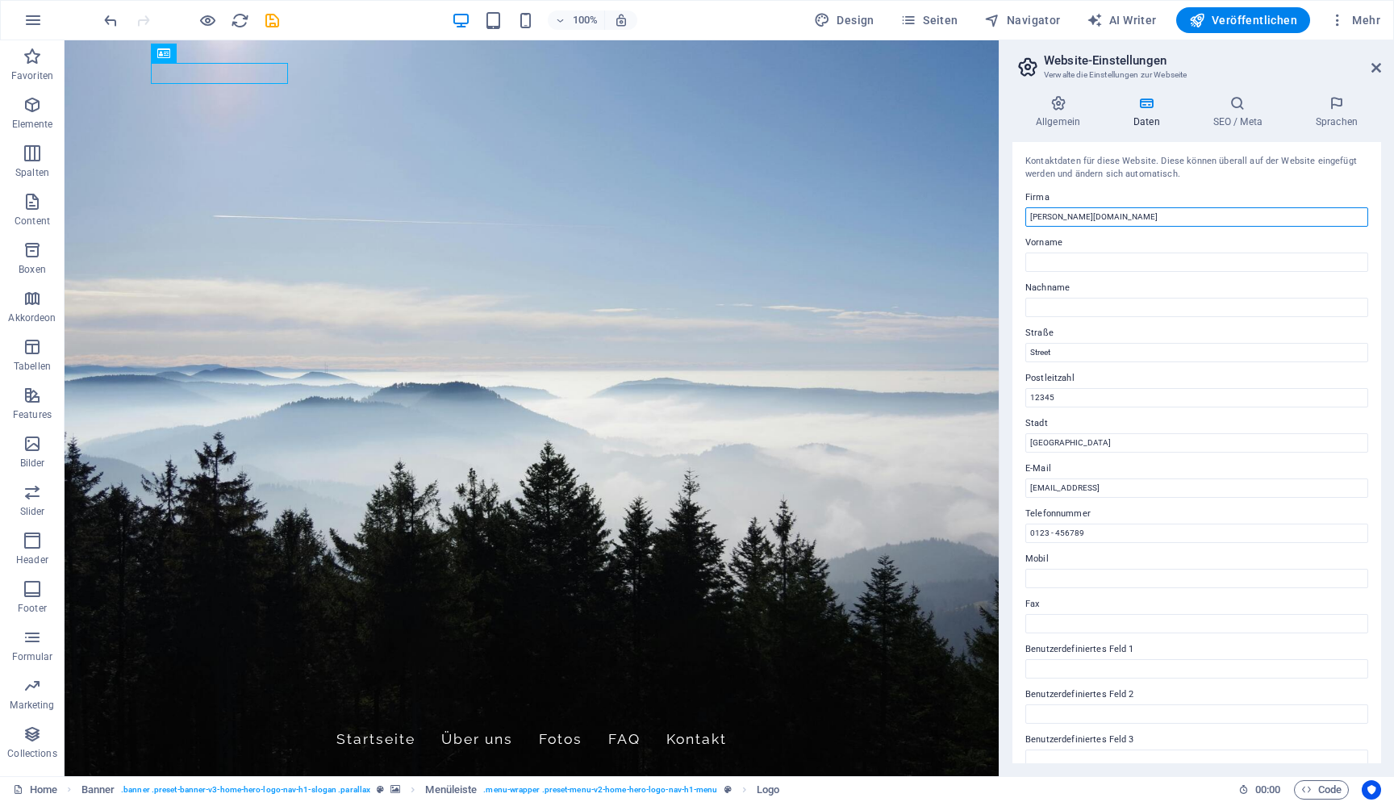
click at [1142, 211] on input "huber-ferien.de" at bounding box center [1197, 216] width 343 height 19
type input "Ferienwohnung [PERSON_NAME]"
click at [1207, 488] on input "7e1e21b5b79a789632d112227f26ae@plesk.local" at bounding box center [1197, 488] width 343 height 19
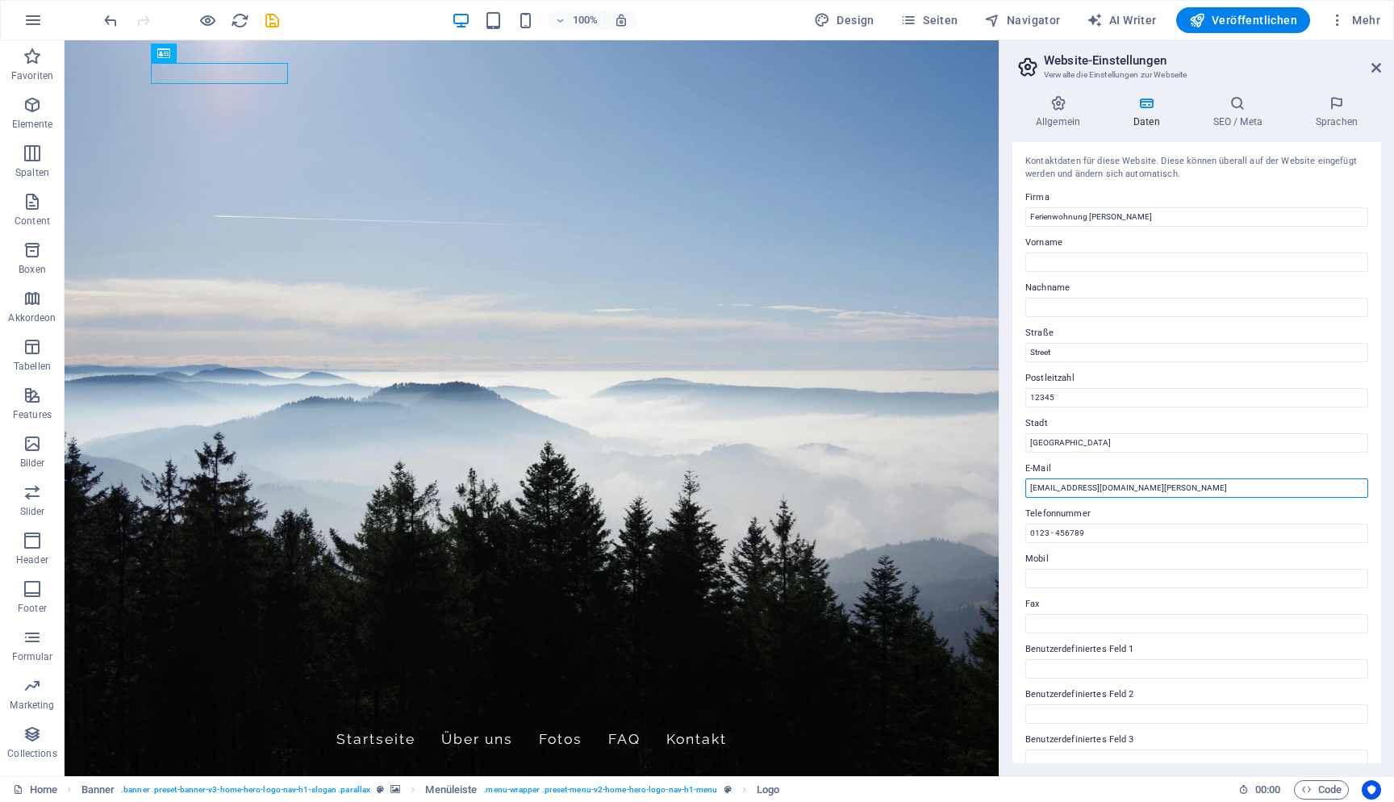
drag, startPoint x: 1131, startPoint y: 485, endPoint x: 1069, endPoint y: 485, distance: 62.1
click at [1069, 485] on input "booking@ferien-huber.de" at bounding box center [1197, 488] width 343 height 19
type input "booking@huber-ferien.de"
click at [1156, 526] on input "0123 - 456789" at bounding box center [1197, 533] width 343 height 19
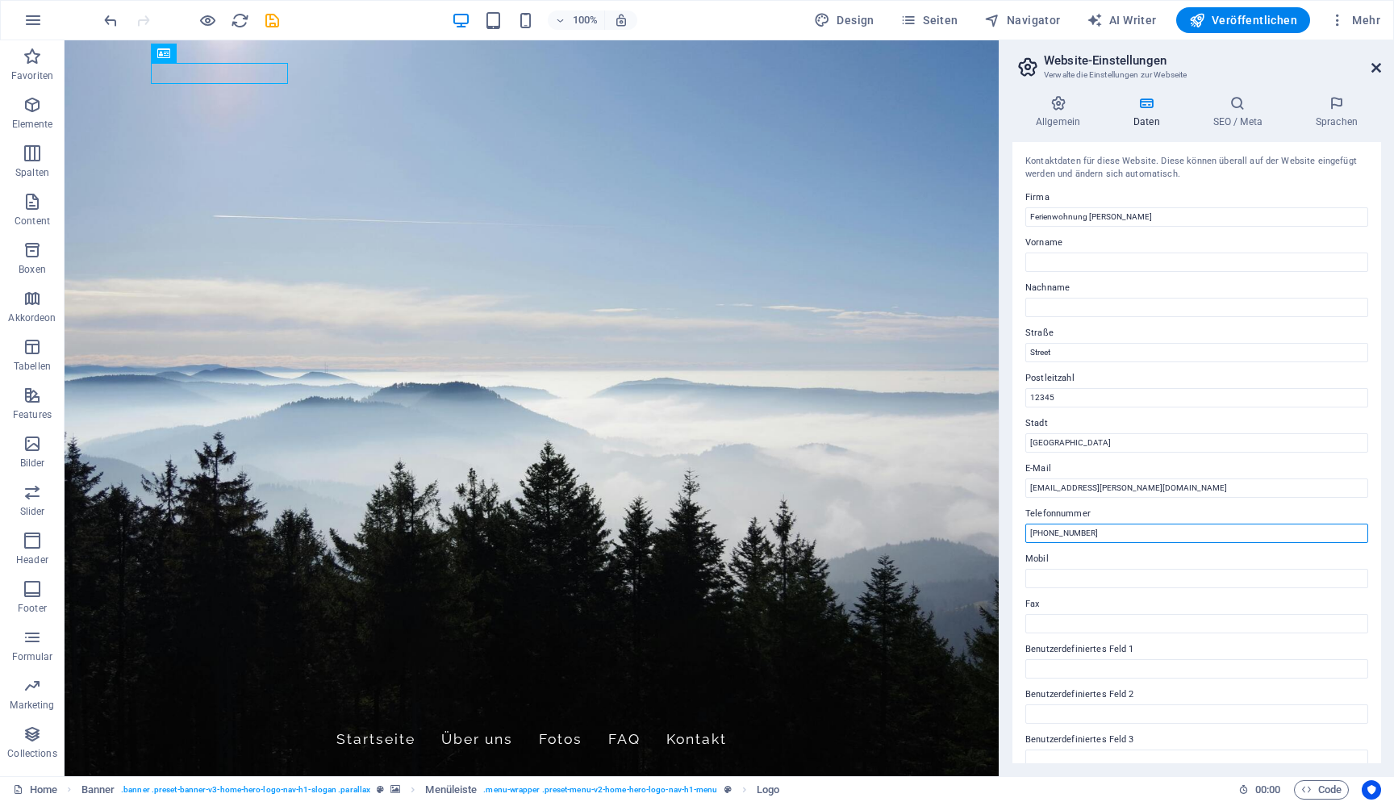
type input "+49 07804 910625"
click at [1377, 65] on icon at bounding box center [1377, 67] width 10 height 13
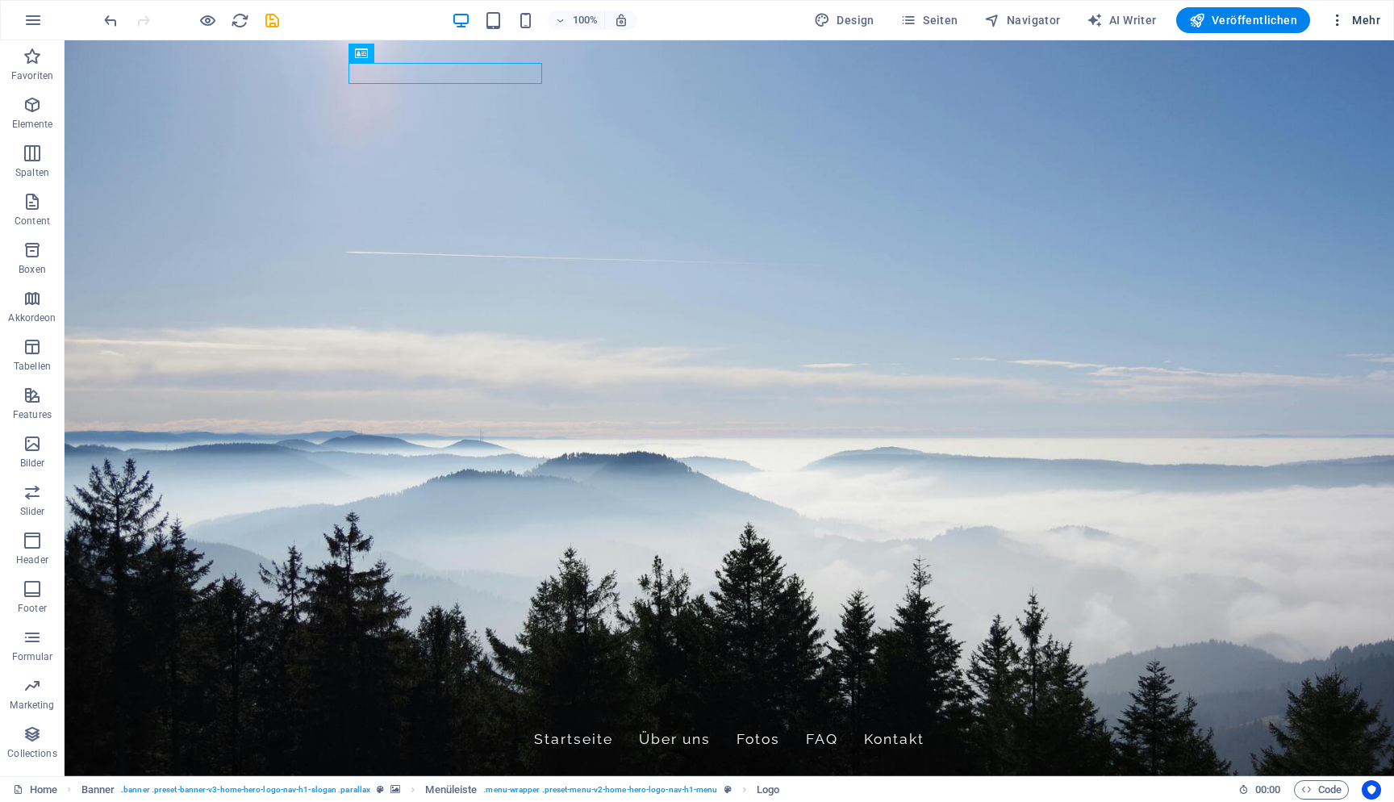
click at [1340, 19] on icon "button" at bounding box center [1338, 20] width 16 height 16
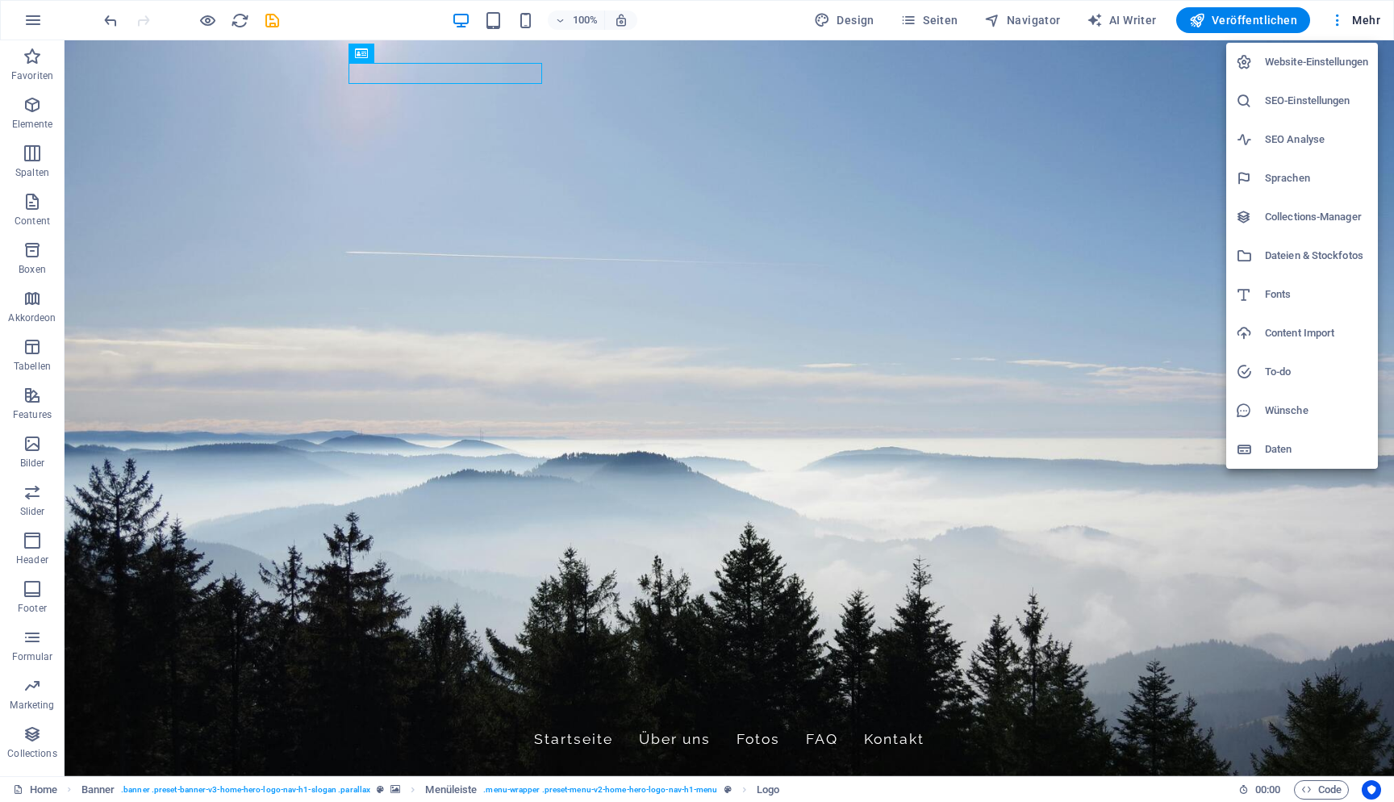
click at [1336, 58] on h6 "Website-Einstellungen" at bounding box center [1316, 61] width 103 height 19
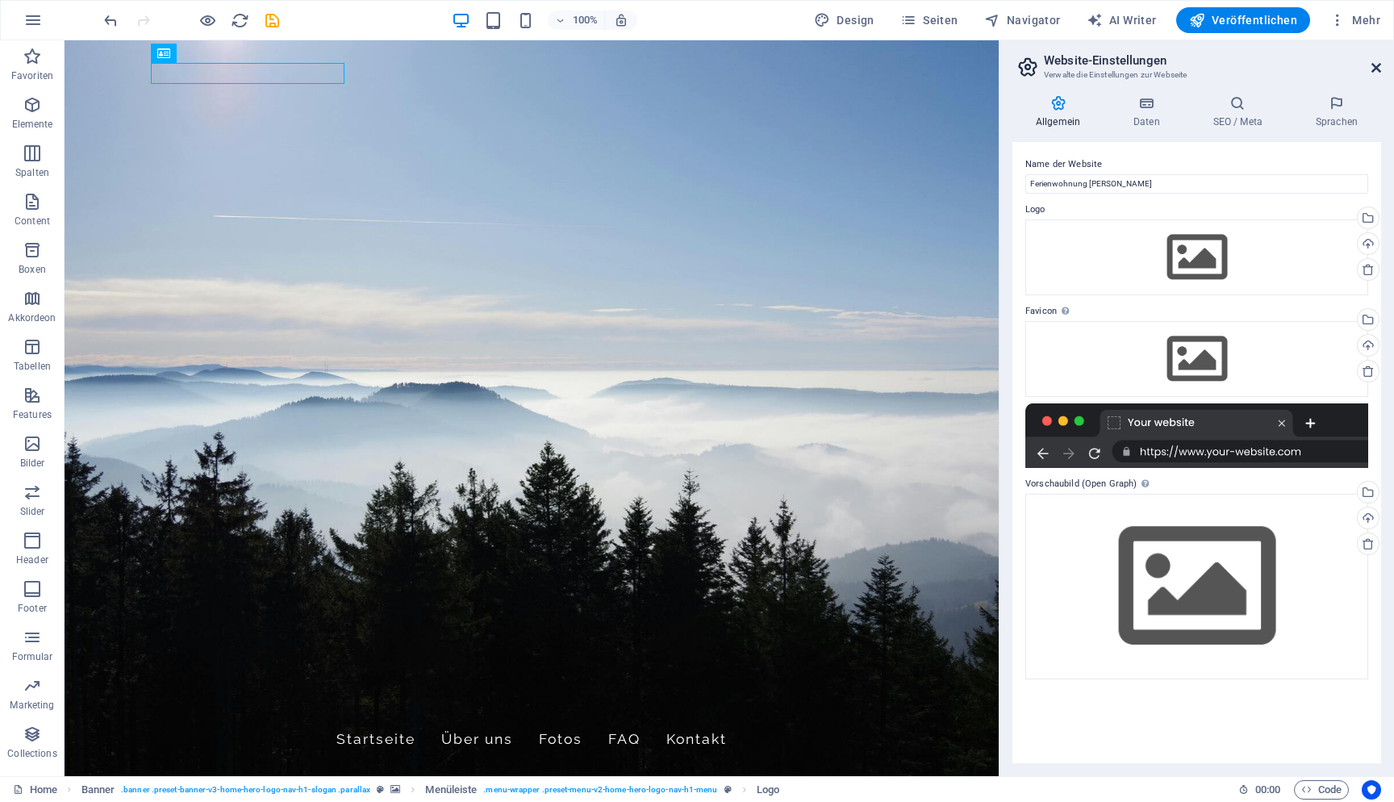
click at [1375, 67] on icon at bounding box center [1377, 67] width 10 height 13
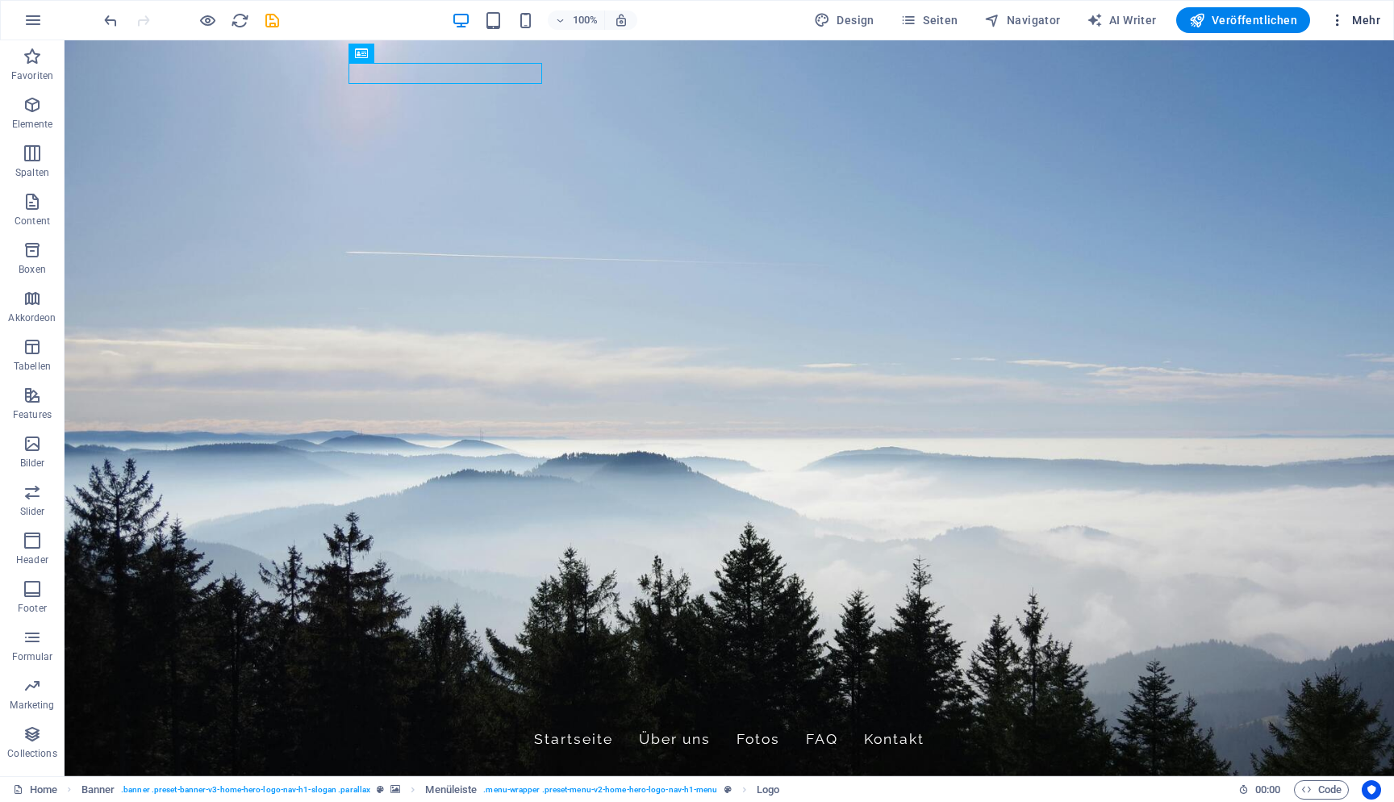
click at [1337, 17] on icon "button" at bounding box center [1338, 20] width 16 height 16
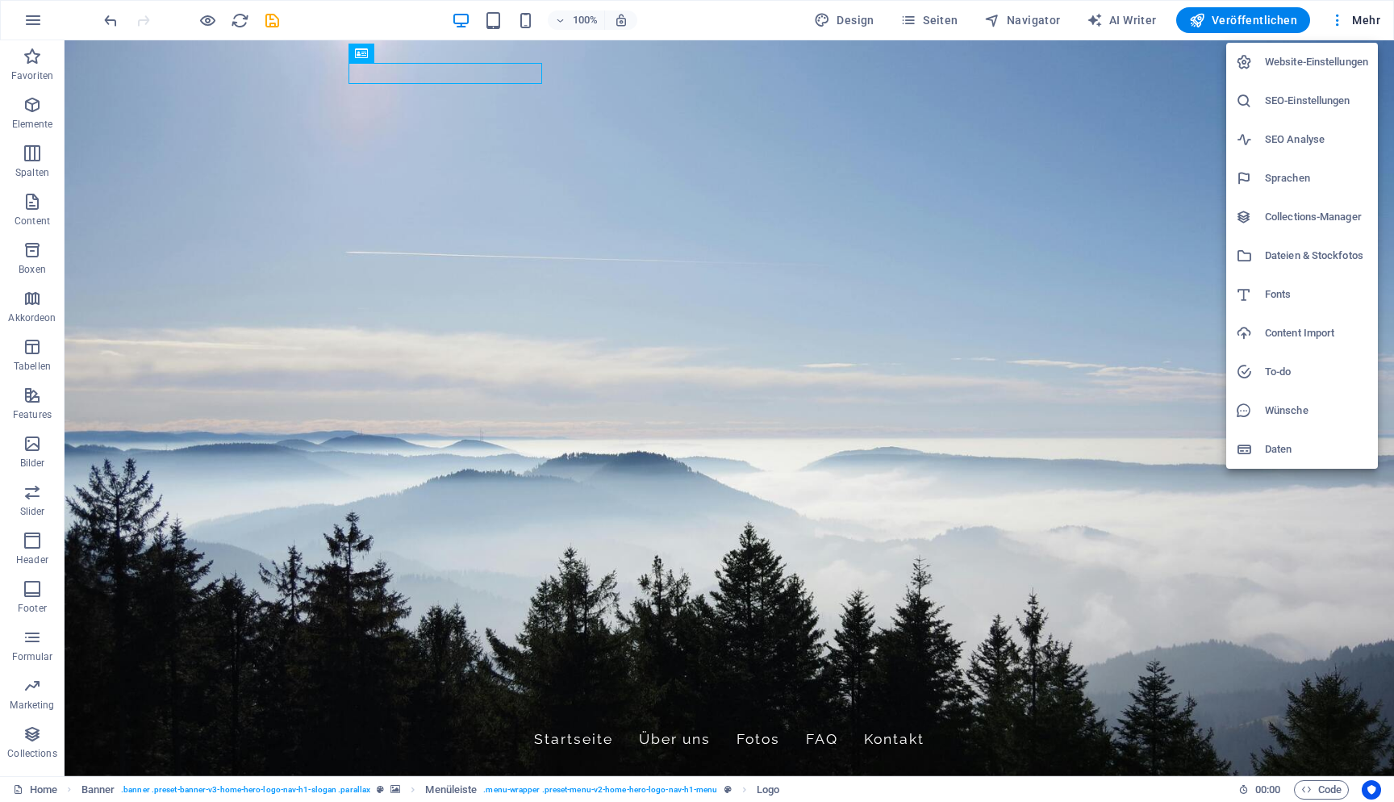
click at [1325, 65] on h6 "Website-Einstellungen" at bounding box center [1316, 61] width 103 height 19
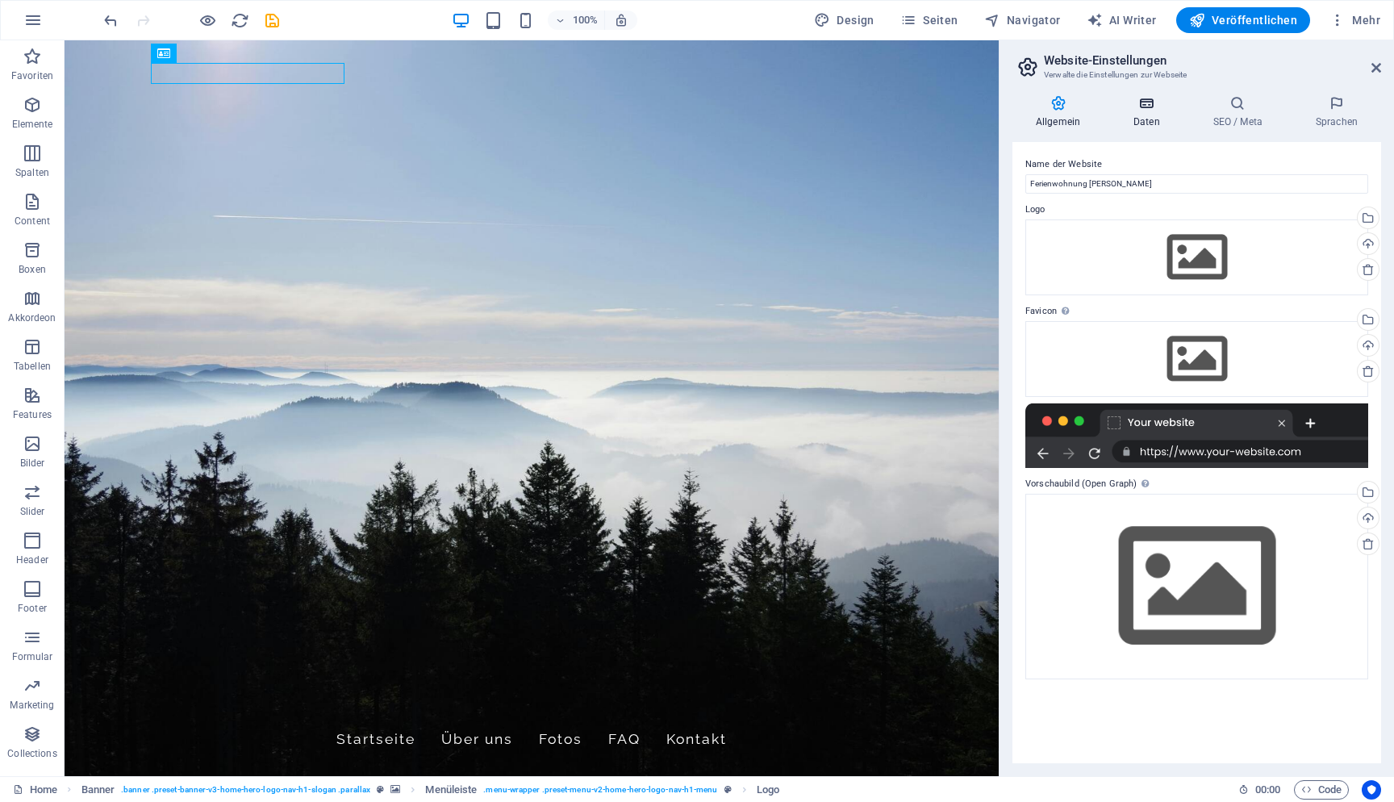
click at [1164, 95] on icon at bounding box center [1146, 103] width 73 height 16
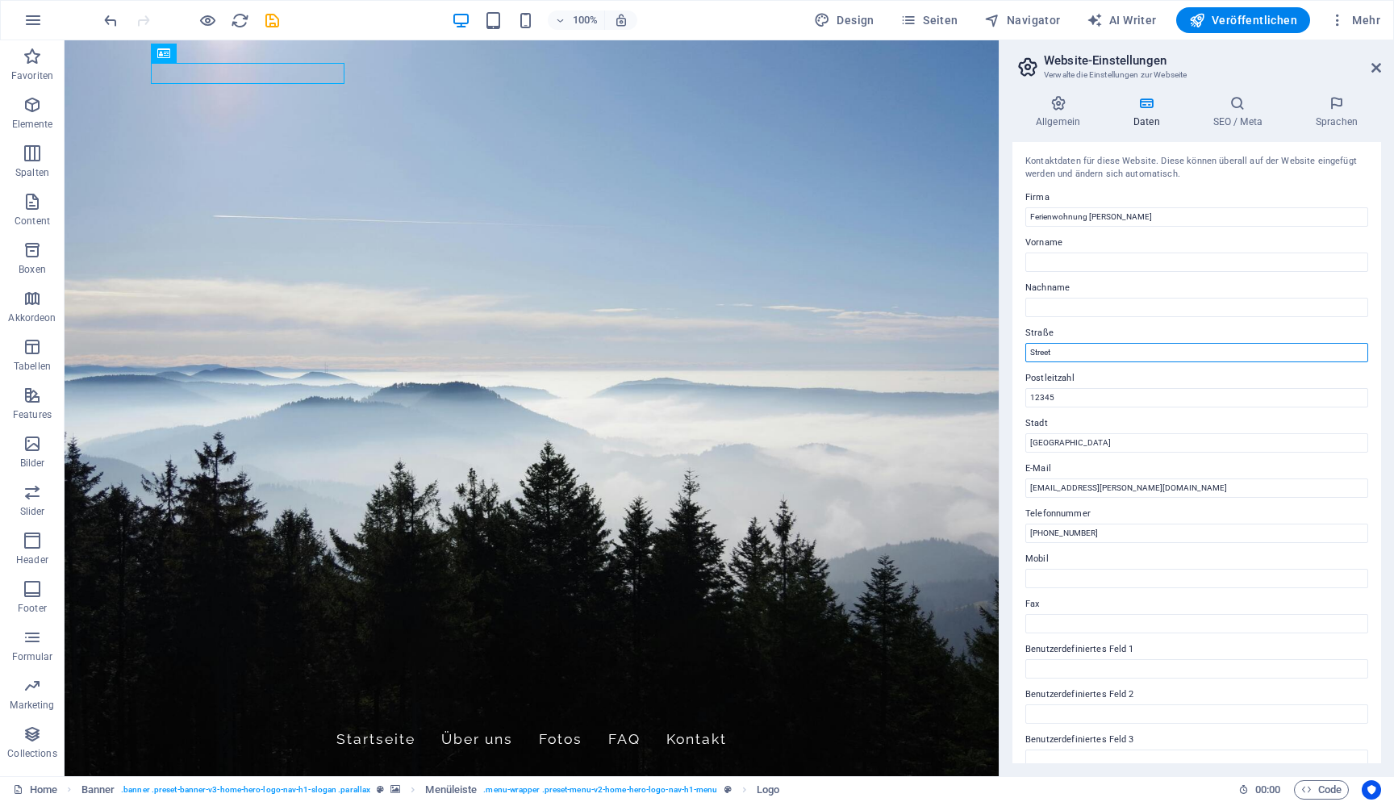
click at [1135, 353] on input "Street" at bounding box center [1197, 352] width 343 height 19
type input "S"
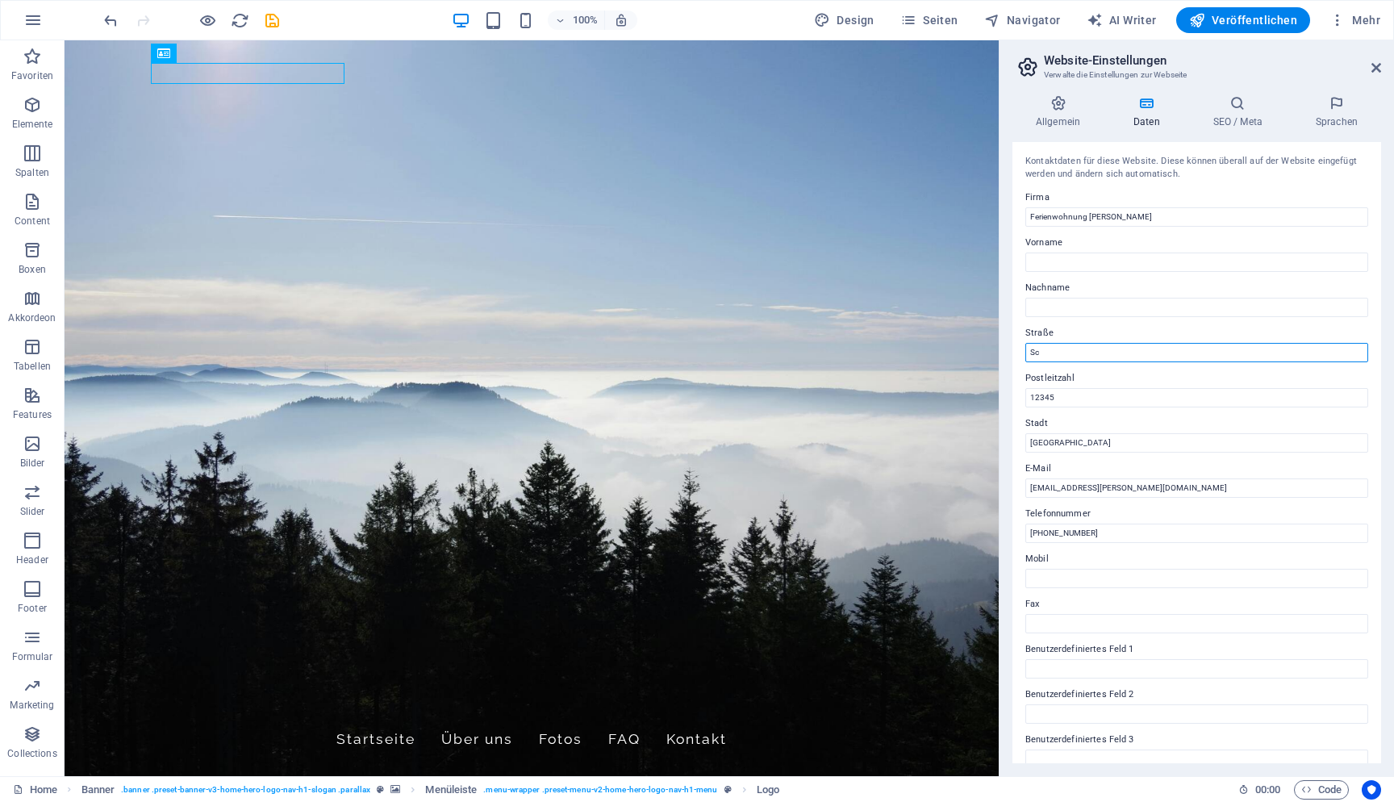
type input "S"
type input "Schulstraße"
click at [1146, 391] on input "12345" at bounding box center [1197, 397] width 343 height 19
click at [1169, 396] on input "12345" at bounding box center [1197, 397] width 343 height 19
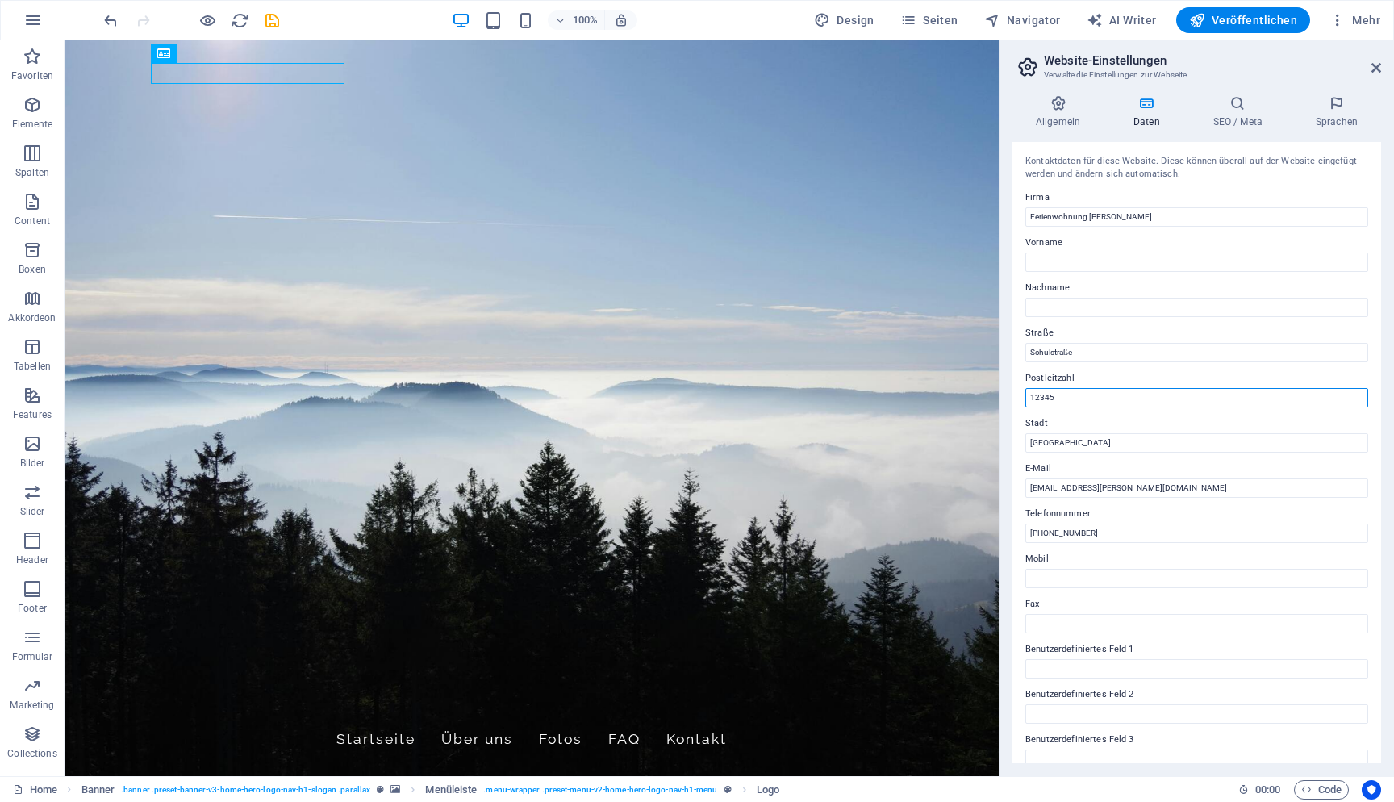
click at [1169, 396] on input "12345" at bounding box center [1197, 397] width 343 height 19
type input "7772"
type input "7"
type input "77728"
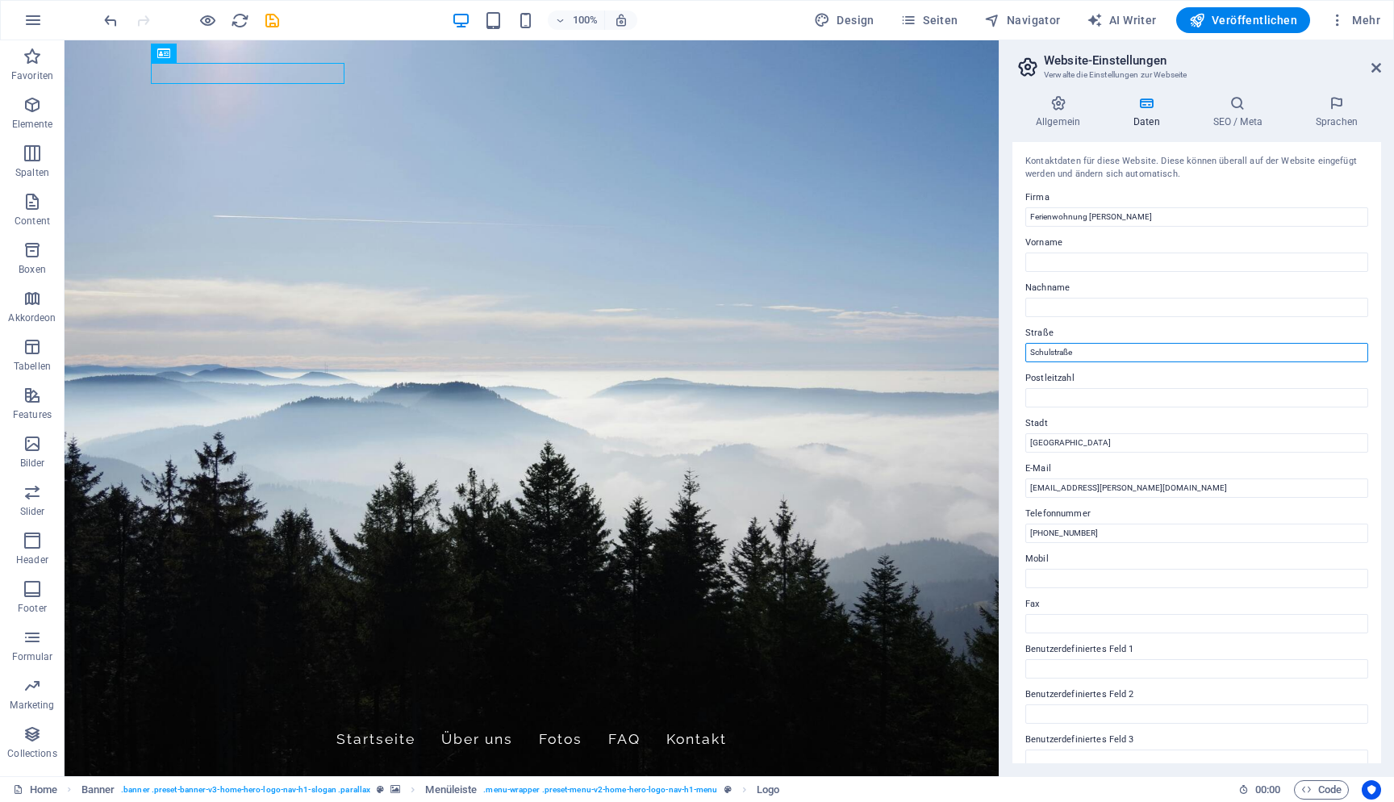
click at [1223, 348] on input "Schulstraße" at bounding box center [1197, 352] width 343 height 19
type input "[STREET_ADDRESS]"
click at [1202, 394] on input "Postleitzahl" at bounding box center [1197, 397] width 343 height 19
type input "77728"
click at [1171, 439] on input "Berlin" at bounding box center [1197, 442] width 343 height 19
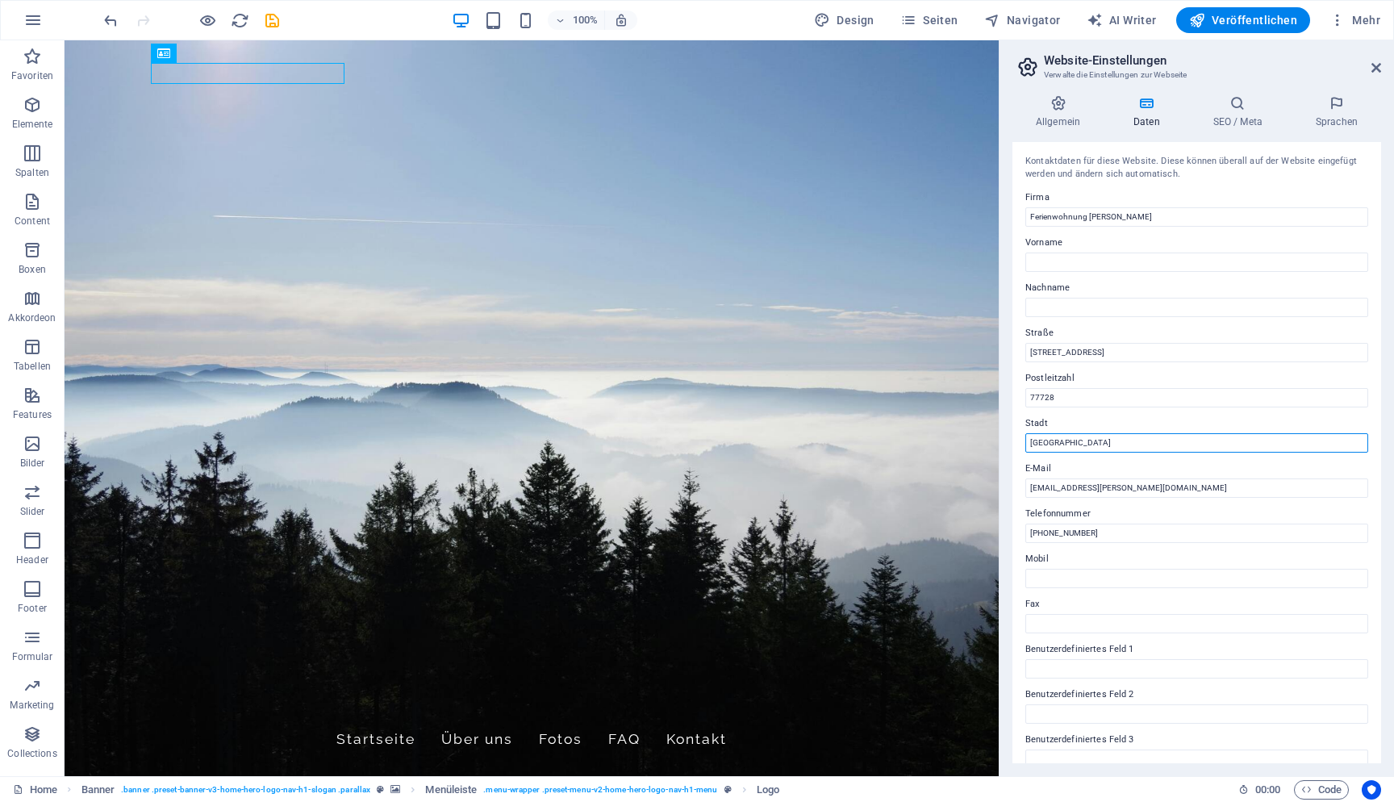
click at [1171, 439] on input "Berlin" at bounding box center [1197, 442] width 343 height 19
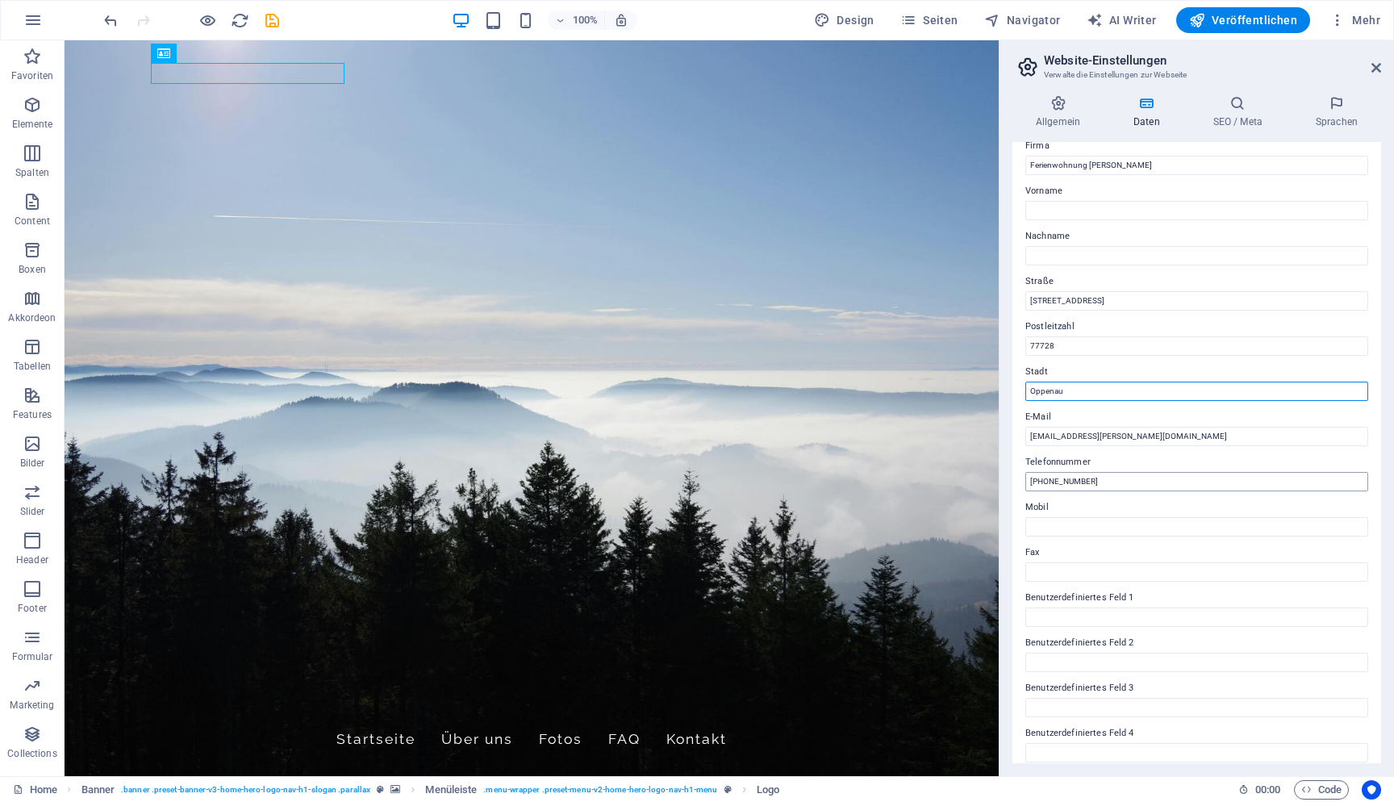
scroll to position [84, 0]
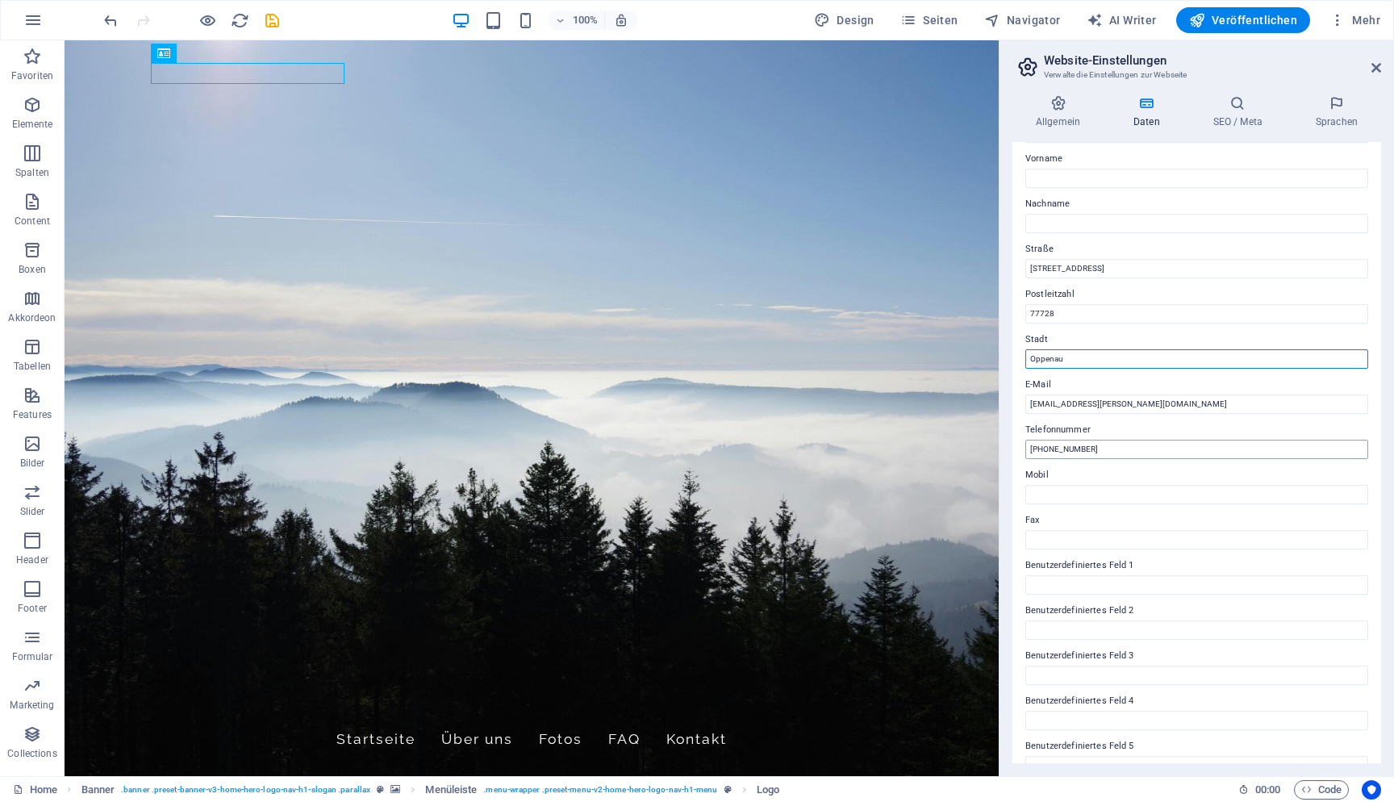
type input "Oppenau"
click at [1050, 449] on input "+49 07804 910625" at bounding box center [1197, 449] width 343 height 19
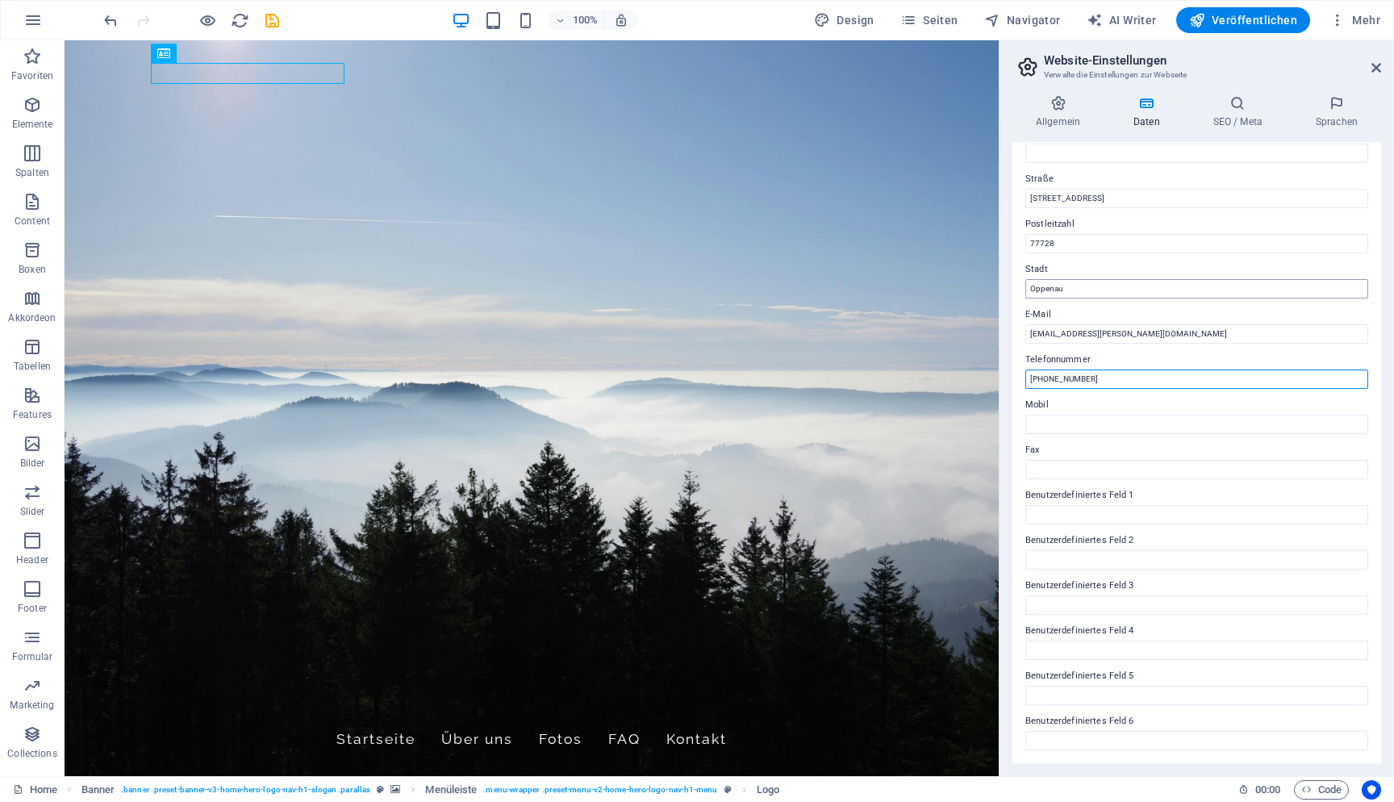
scroll to position [153, 0]
type input "[PHONE_NUMBER]"
click at [1377, 75] on link at bounding box center [1377, 68] width 10 height 14
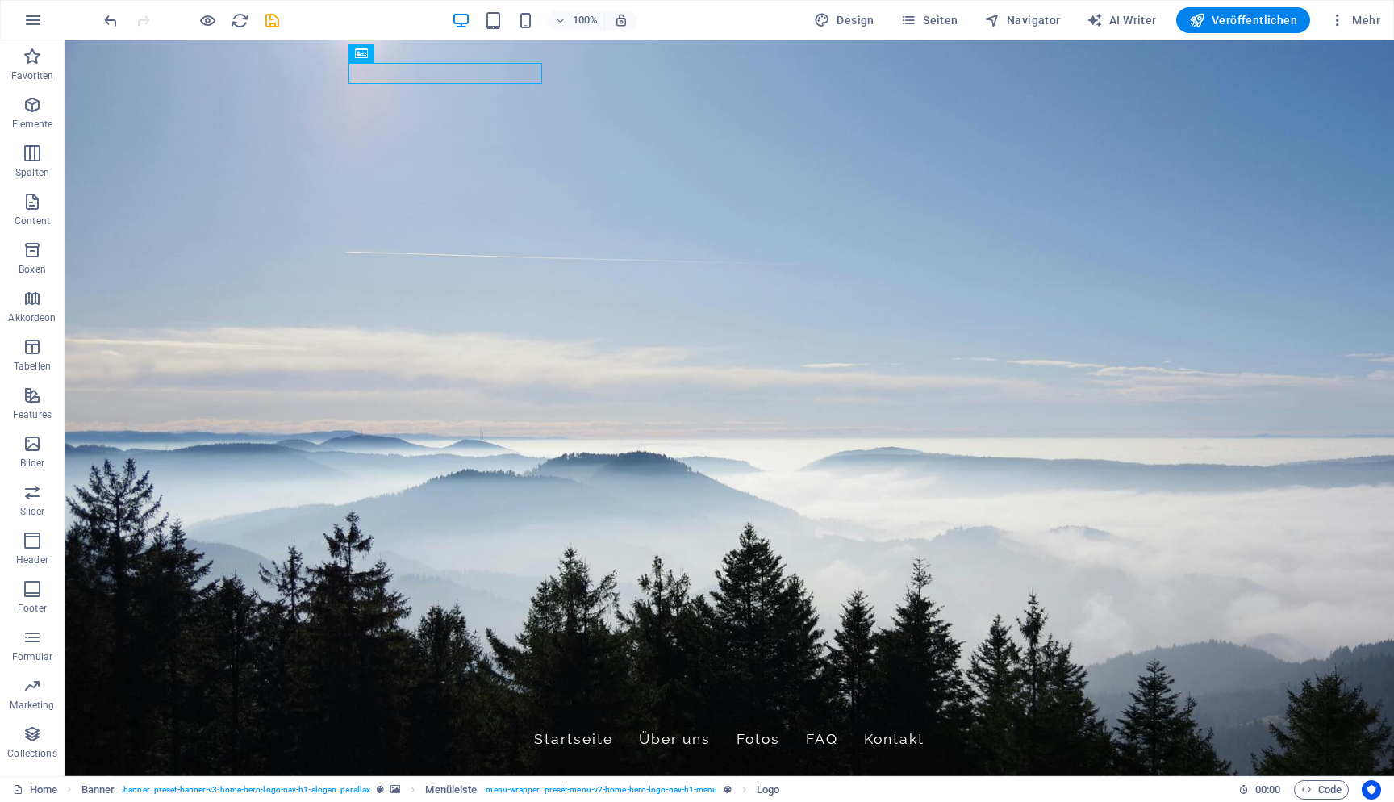
scroll to position [0, 0]
click at [273, 17] on icon "save" at bounding box center [272, 20] width 19 height 19
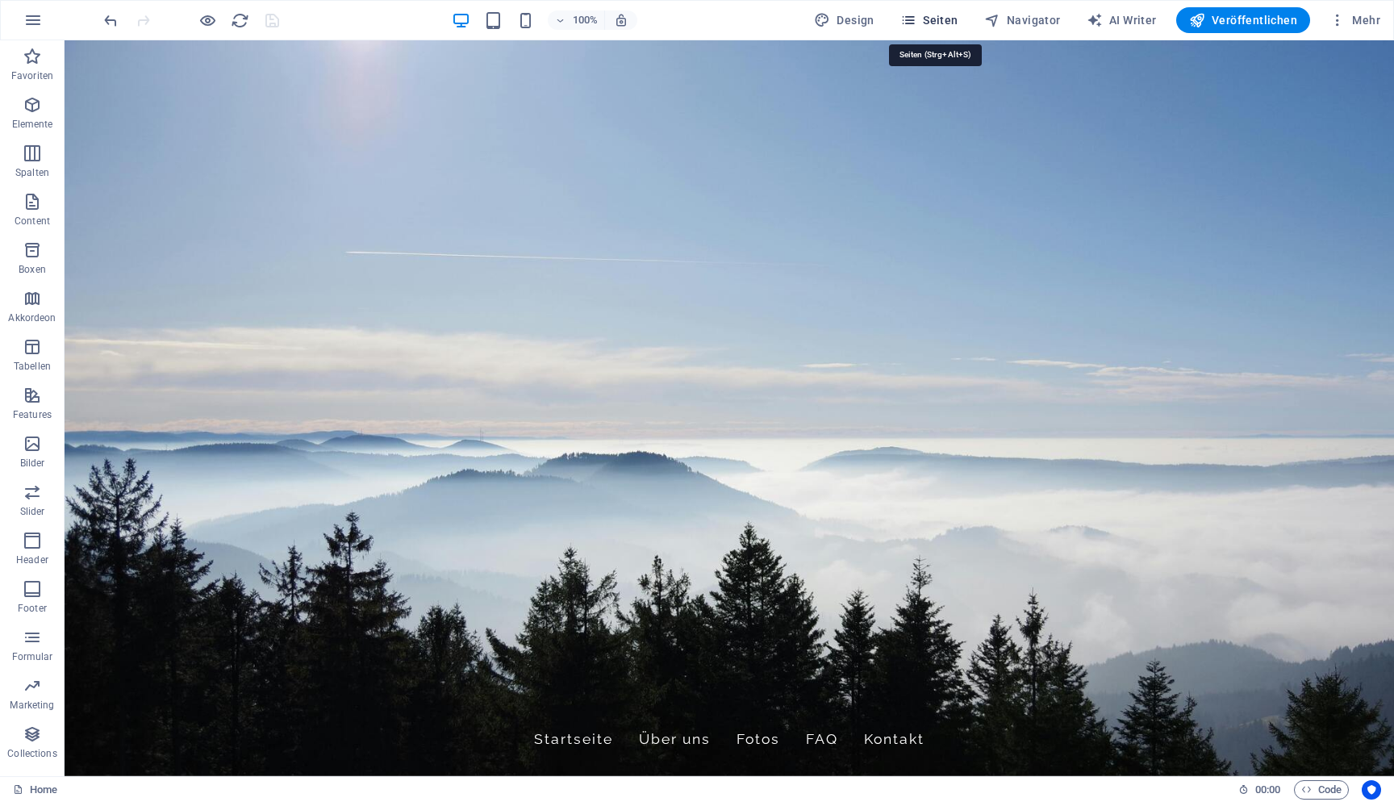
click at [956, 20] on span "Seiten" at bounding box center [930, 20] width 58 height 16
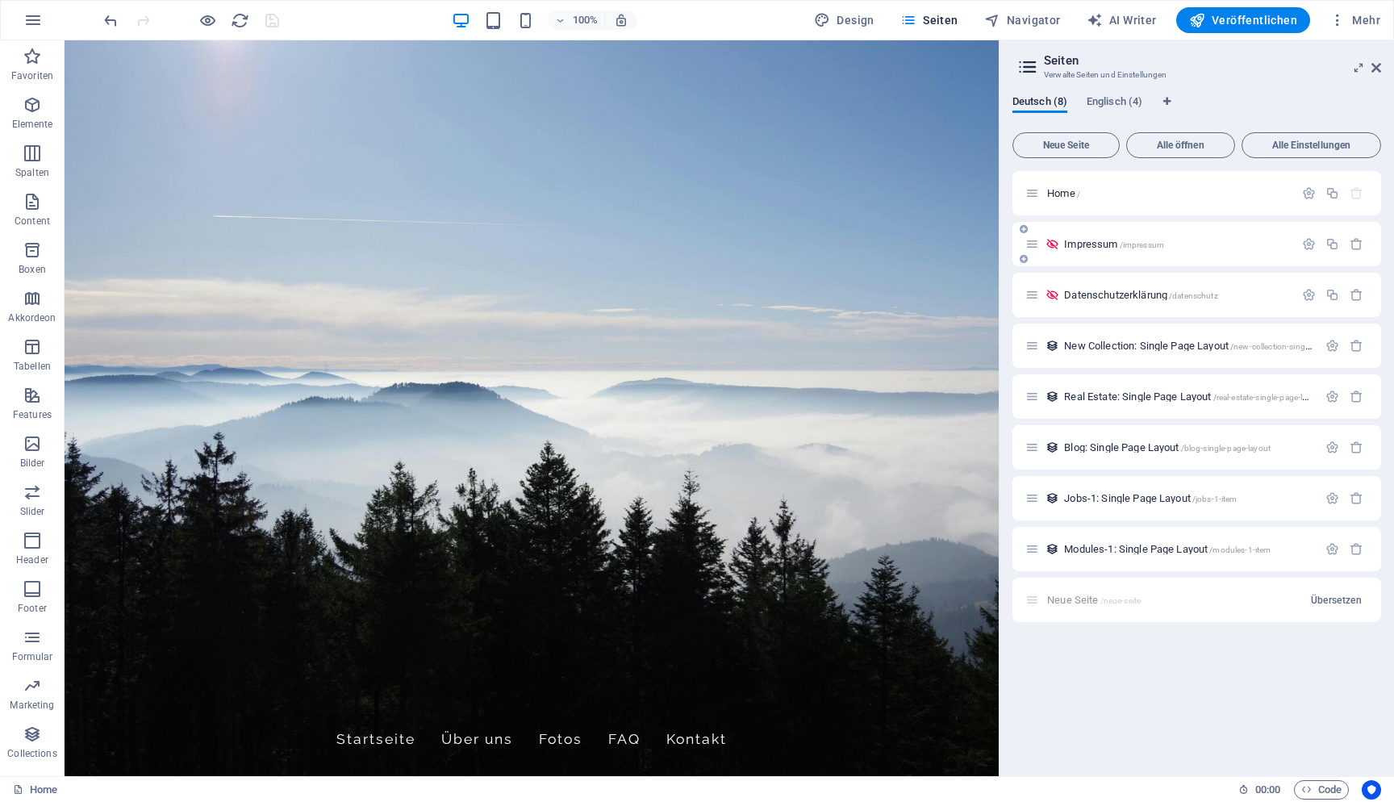
click at [1172, 241] on p "Impressum /impressum" at bounding box center [1176, 244] width 225 height 10
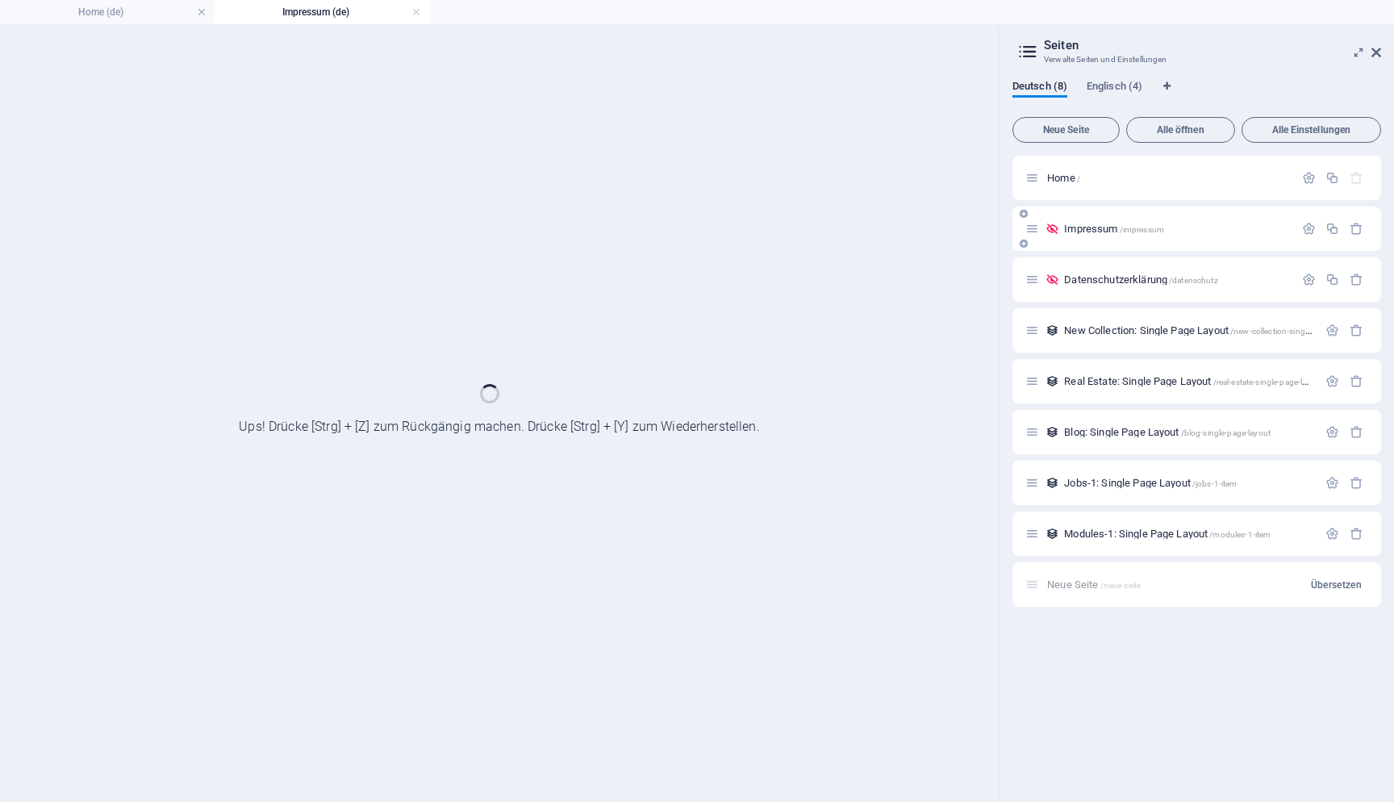
click at [1172, 241] on div "Home / Impressum /impressum Datenschutzerklärung /datenschutz New Collection: S…" at bounding box center [1197, 381] width 369 height 451
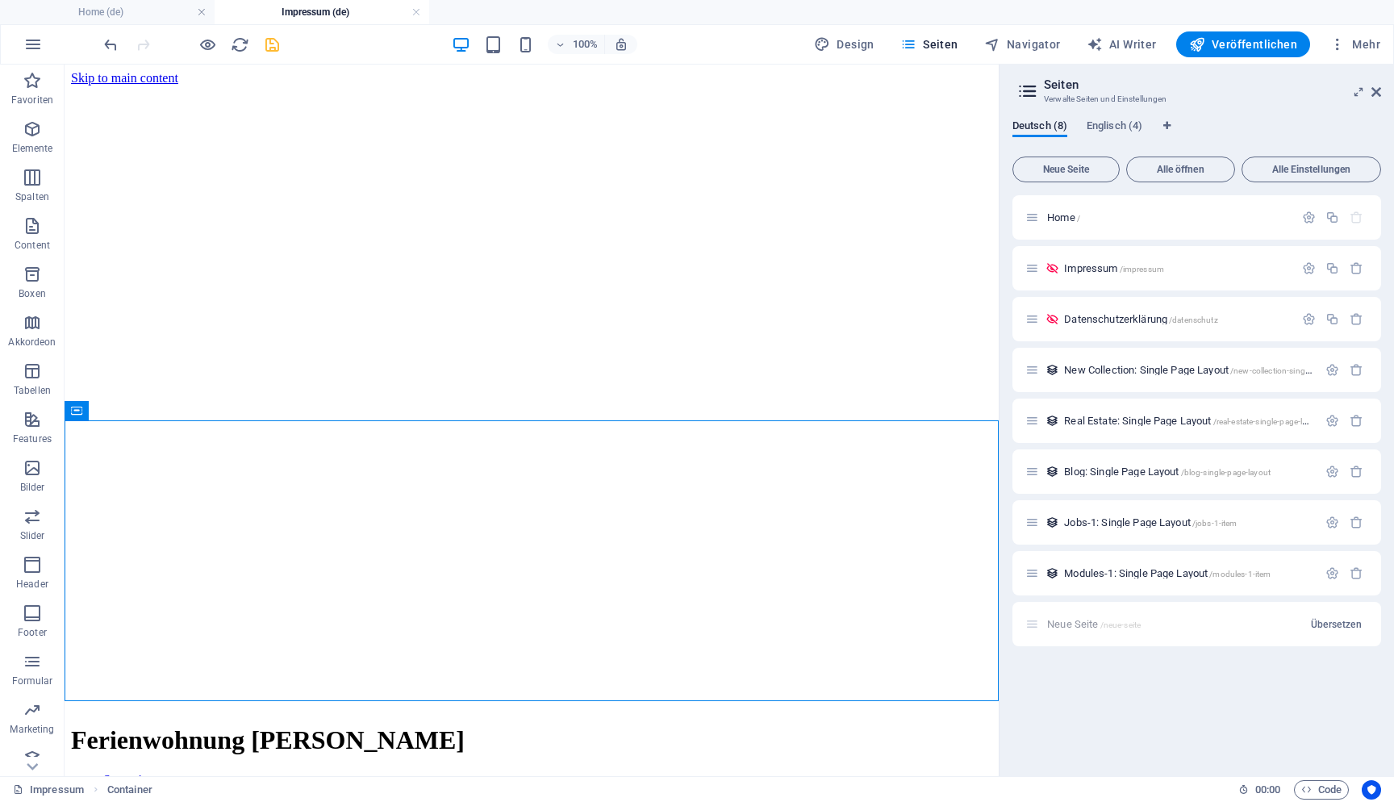
click at [274, 48] on icon "save" at bounding box center [272, 45] width 19 height 19
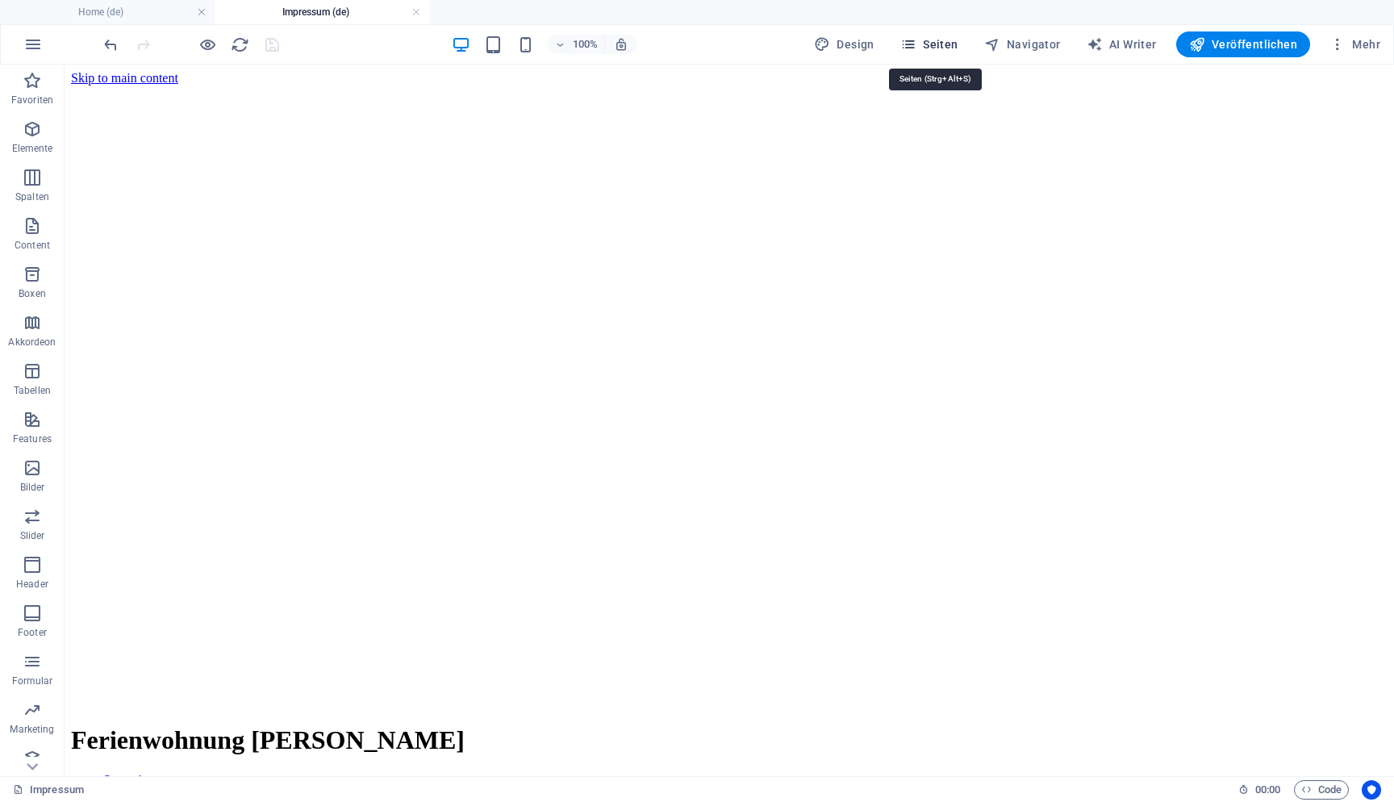
click at [951, 42] on span "Seiten" at bounding box center [930, 44] width 58 height 16
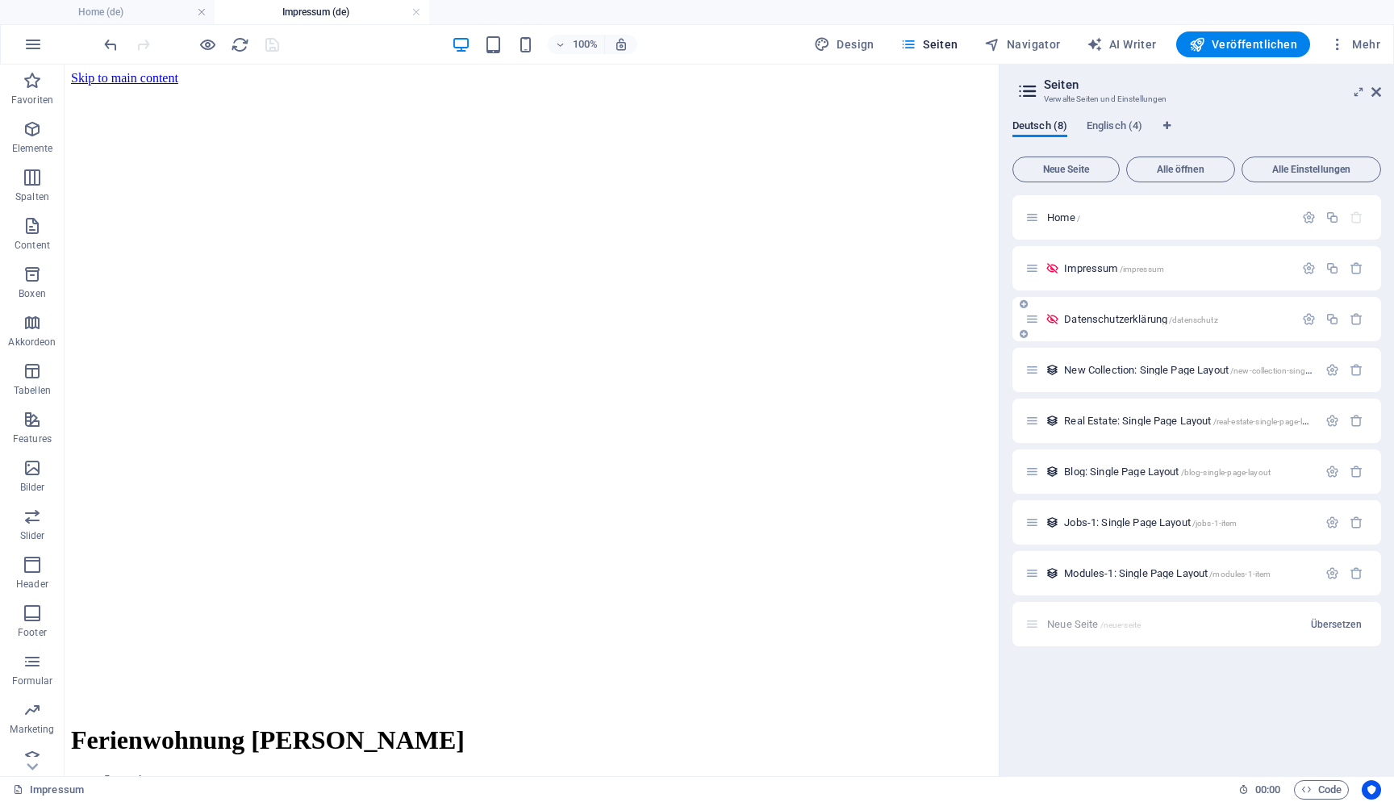
click at [1101, 326] on div "Datenschutzerklärung /datenschutz" at bounding box center [1160, 319] width 269 height 19
click at [1109, 319] on span "Datenschutzerklärung /datenschutz" at bounding box center [1140, 319] width 153 height 12
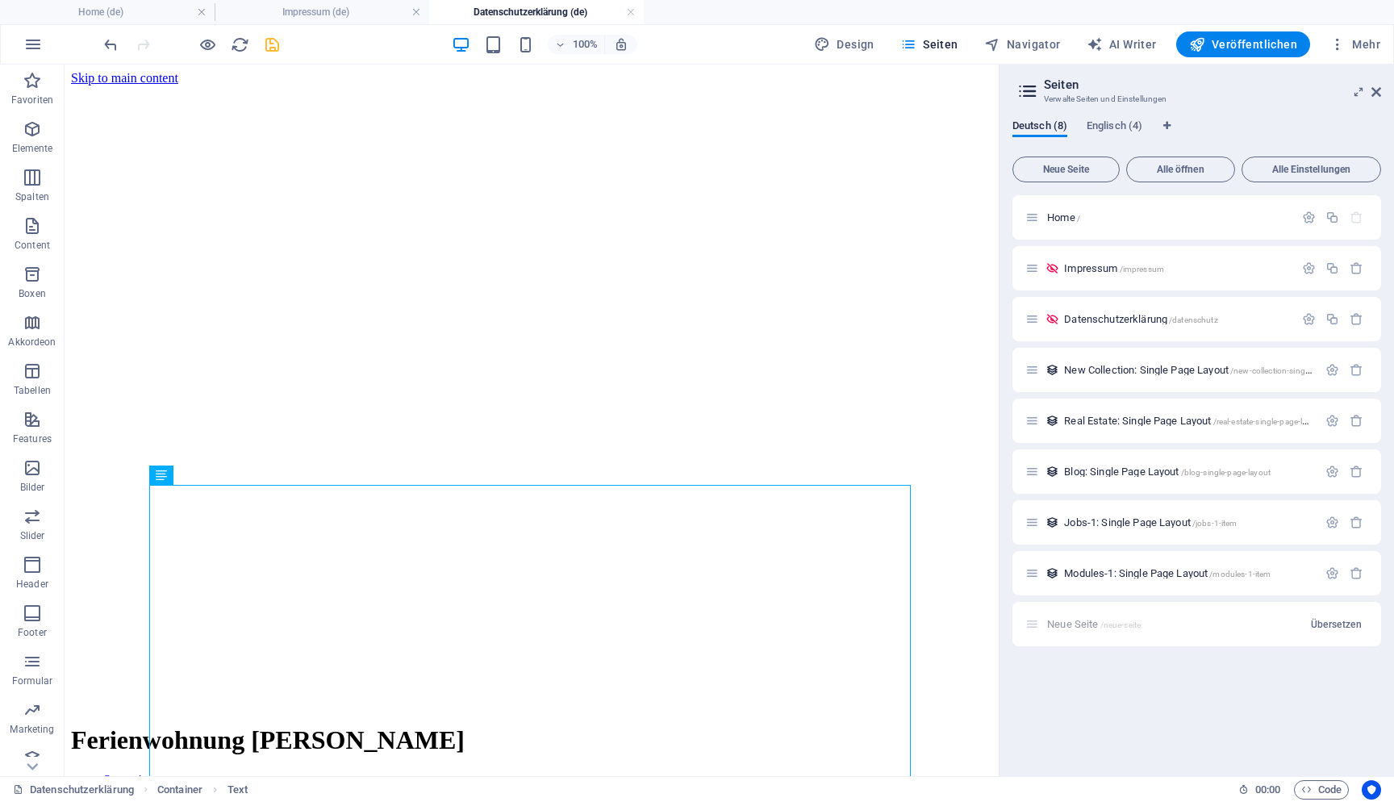
click at [274, 47] on icon "save" at bounding box center [272, 45] width 19 height 19
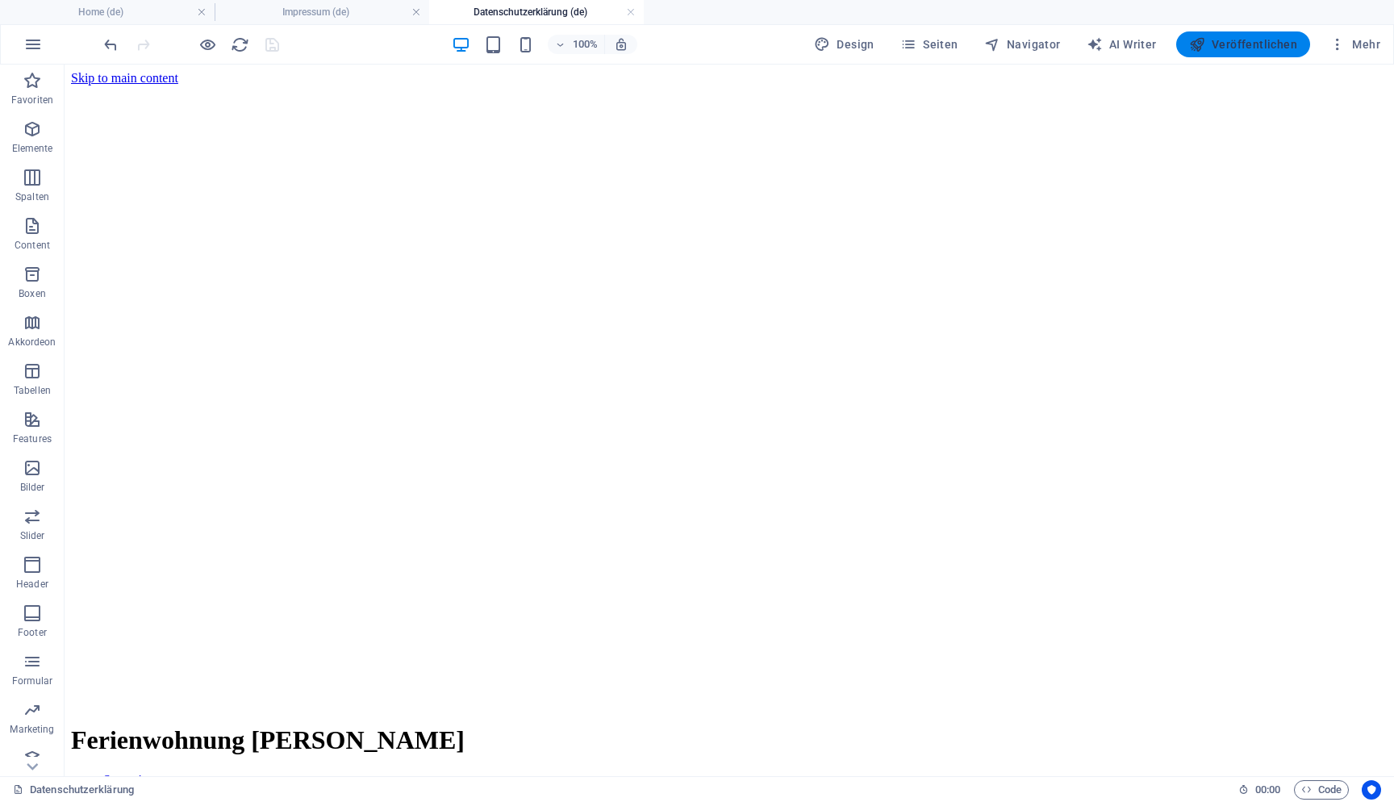
click at [1243, 55] on button "Veröffentlichen" at bounding box center [1244, 44] width 134 height 26
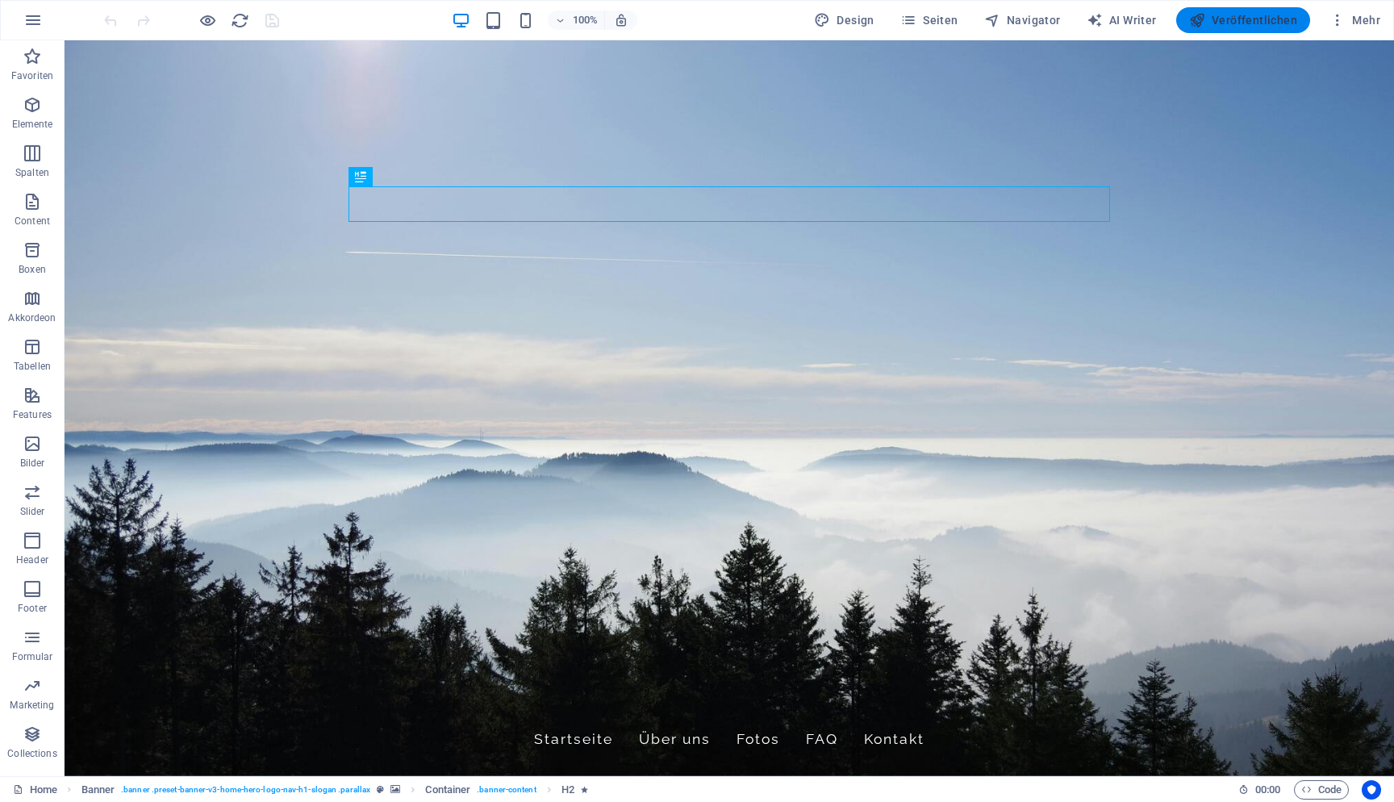
click at [1216, 20] on span "Veröffentlichen" at bounding box center [1243, 20] width 108 height 16
click at [124, 393] on icon at bounding box center [123, 399] width 9 height 17
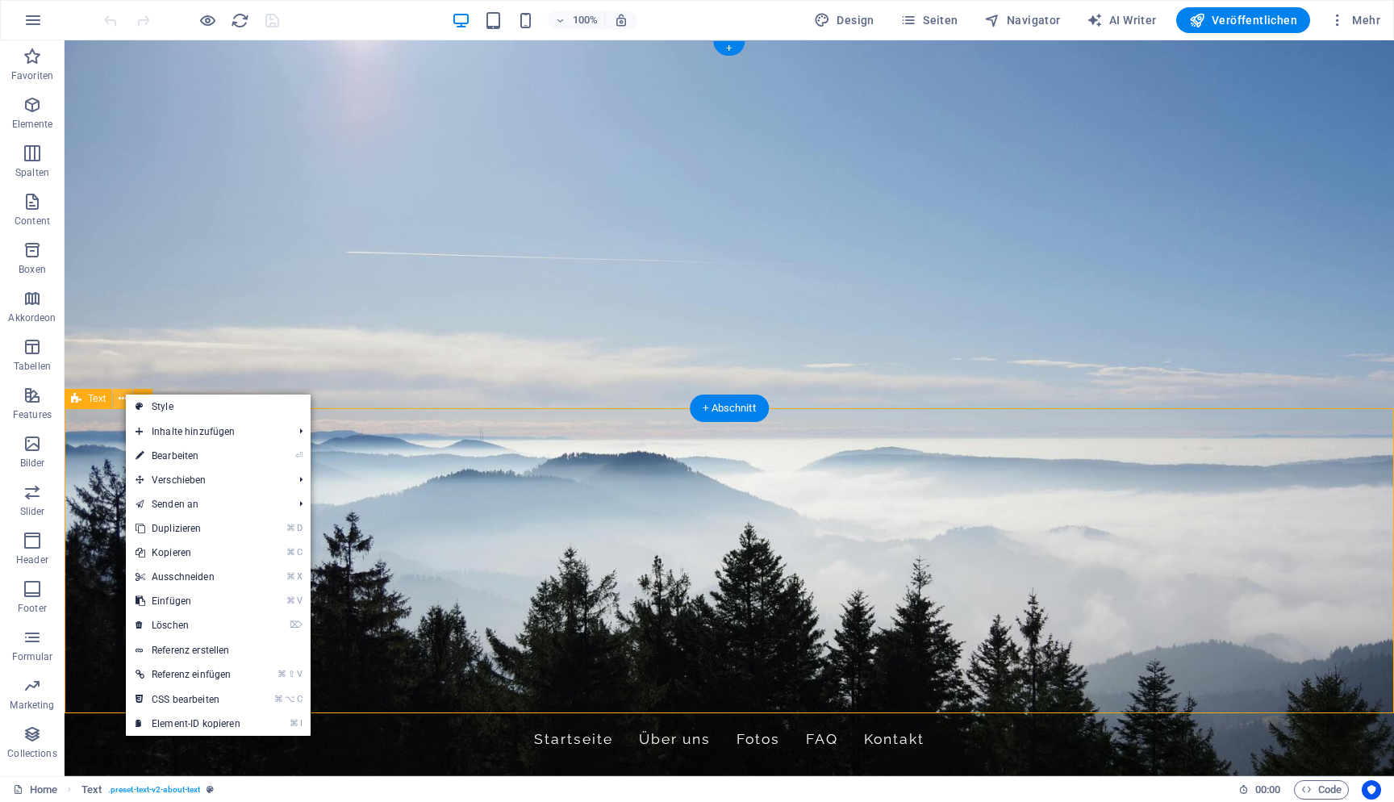
click at [119, 395] on icon at bounding box center [123, 399] width 9 height 17
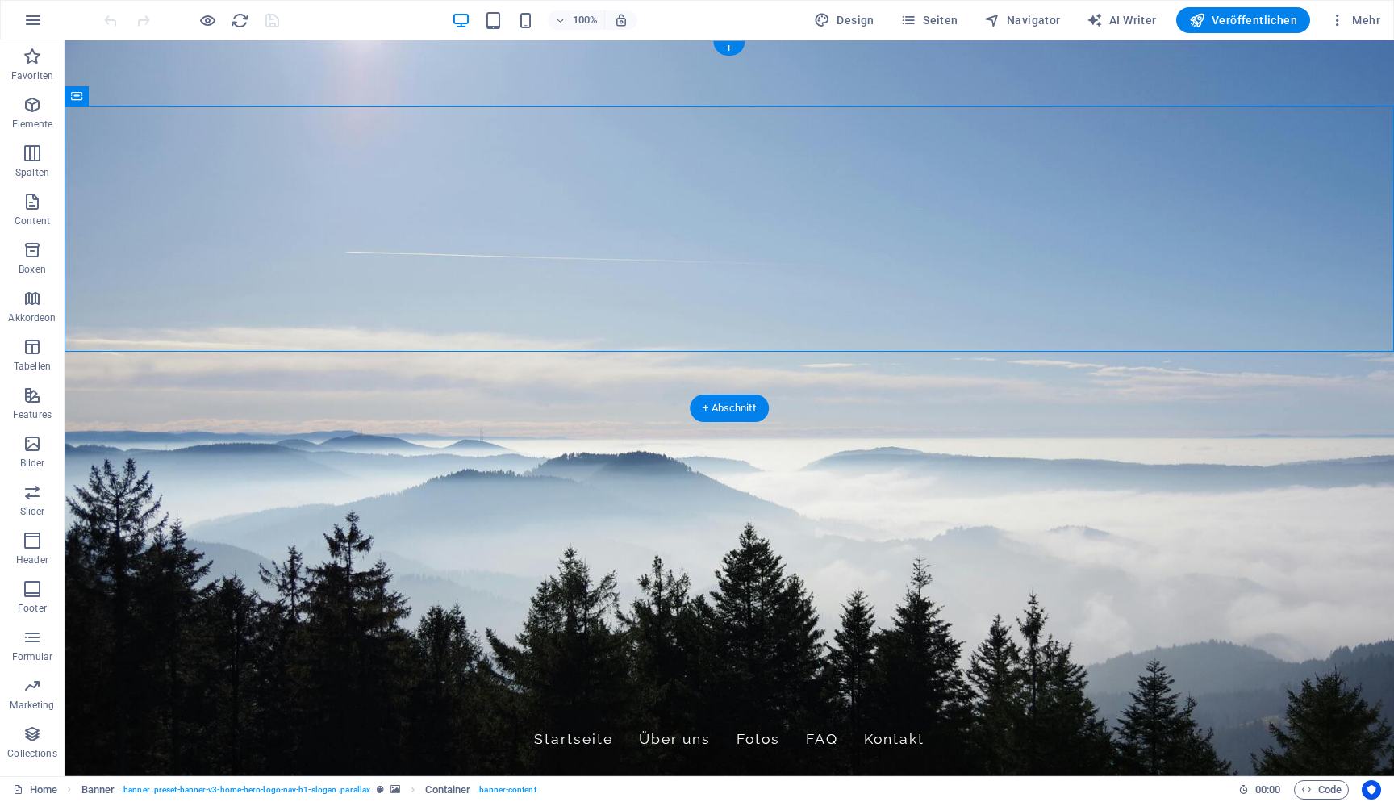
click at [228, 387] on figure at bounding box center [730, 408] width 1330 height 736
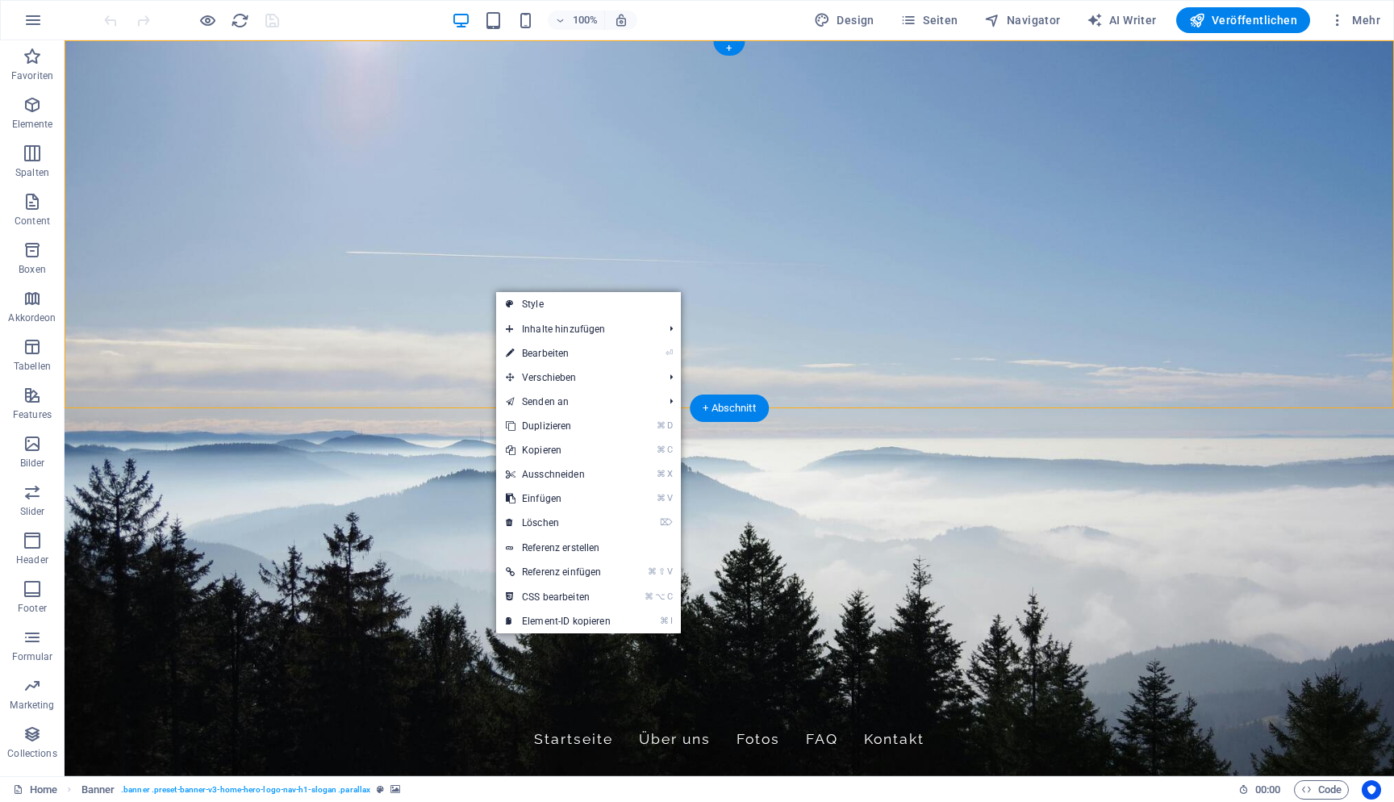
click at [276, 398] on figure at bounding box center [730, 408] width 1330 height 736
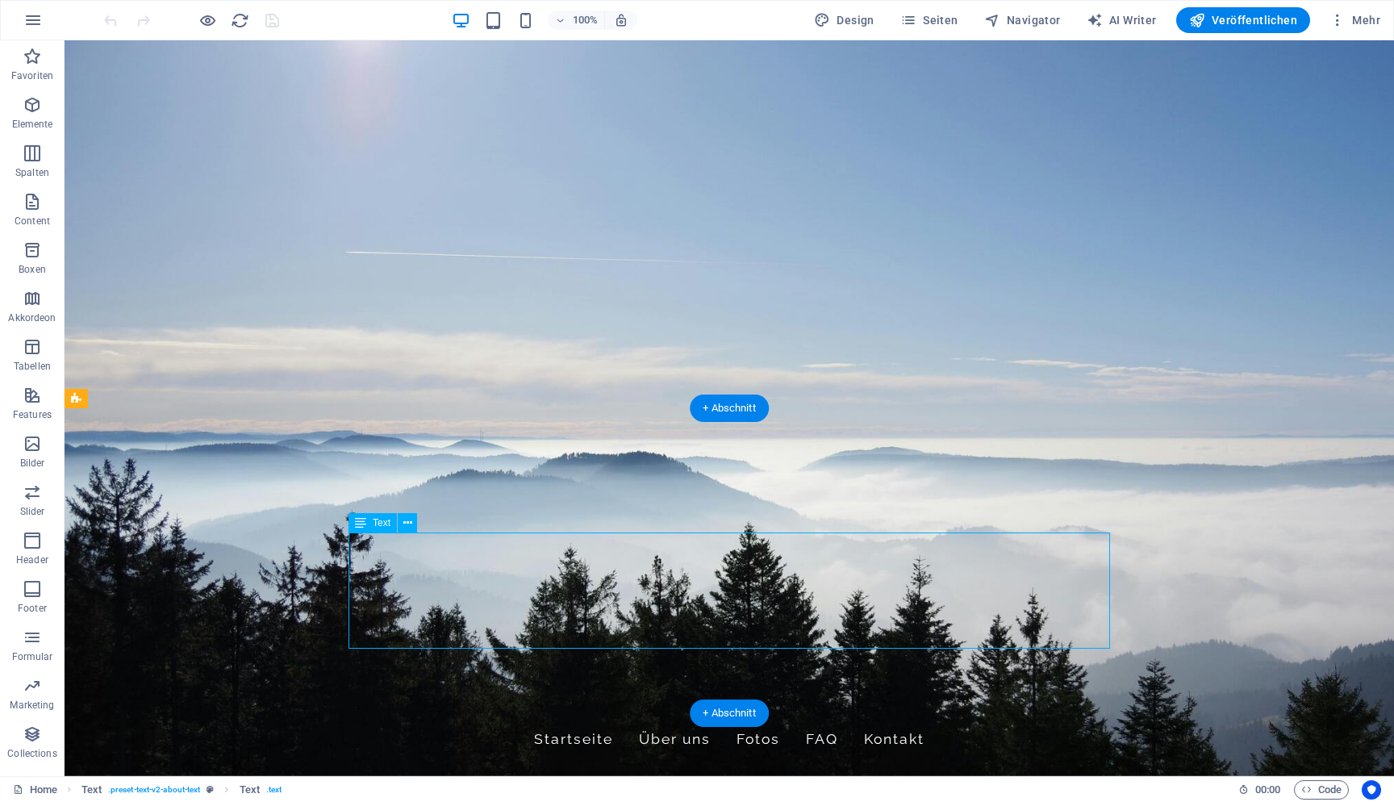
drag, startPoint x: 353, startPoint y: 543, endPoint x: 364, endPoint y: 544, distance: 10.5
click at [403, 524] on icon at bounding box center [407, 523] width 9 height 17
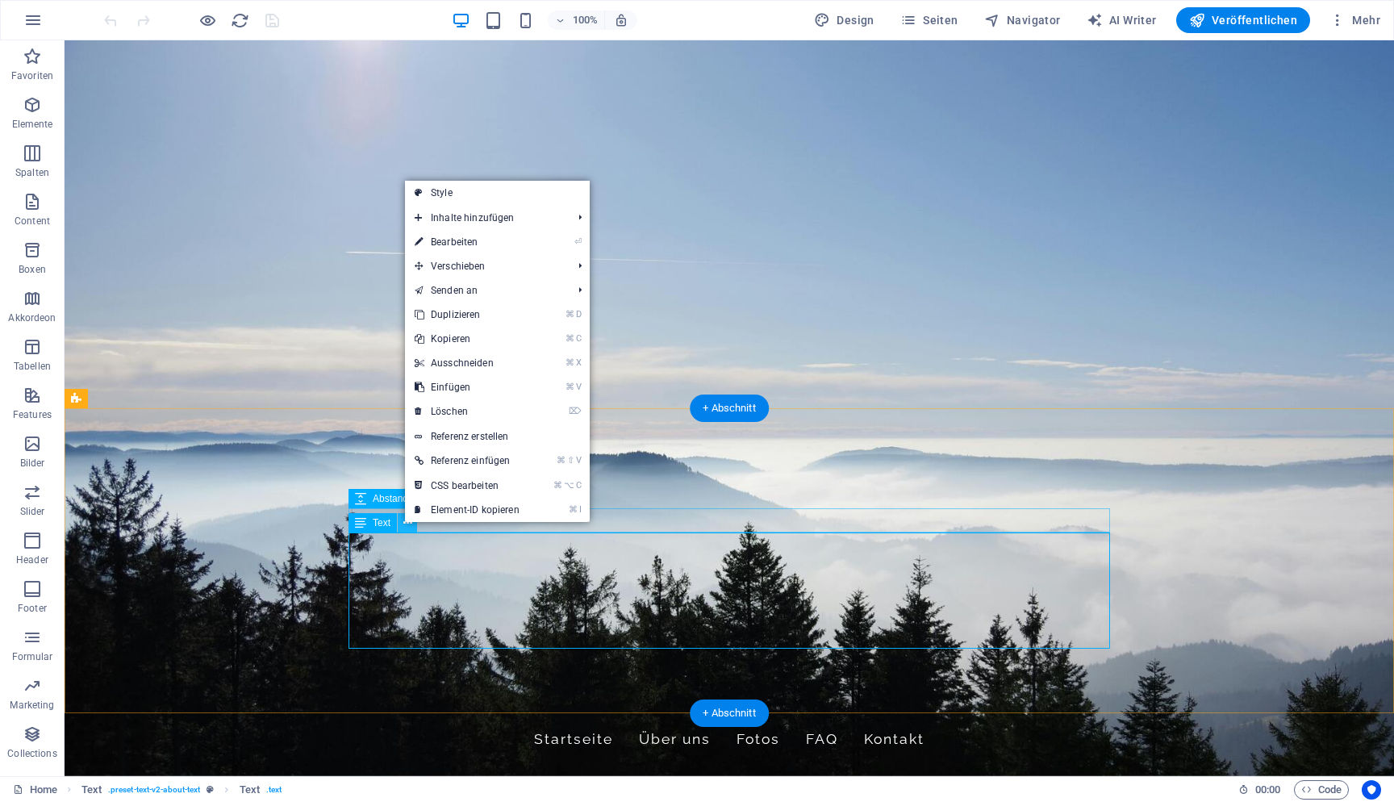
click at [403, 524] on icon at bounding box center [407, 523] width 9 height 17
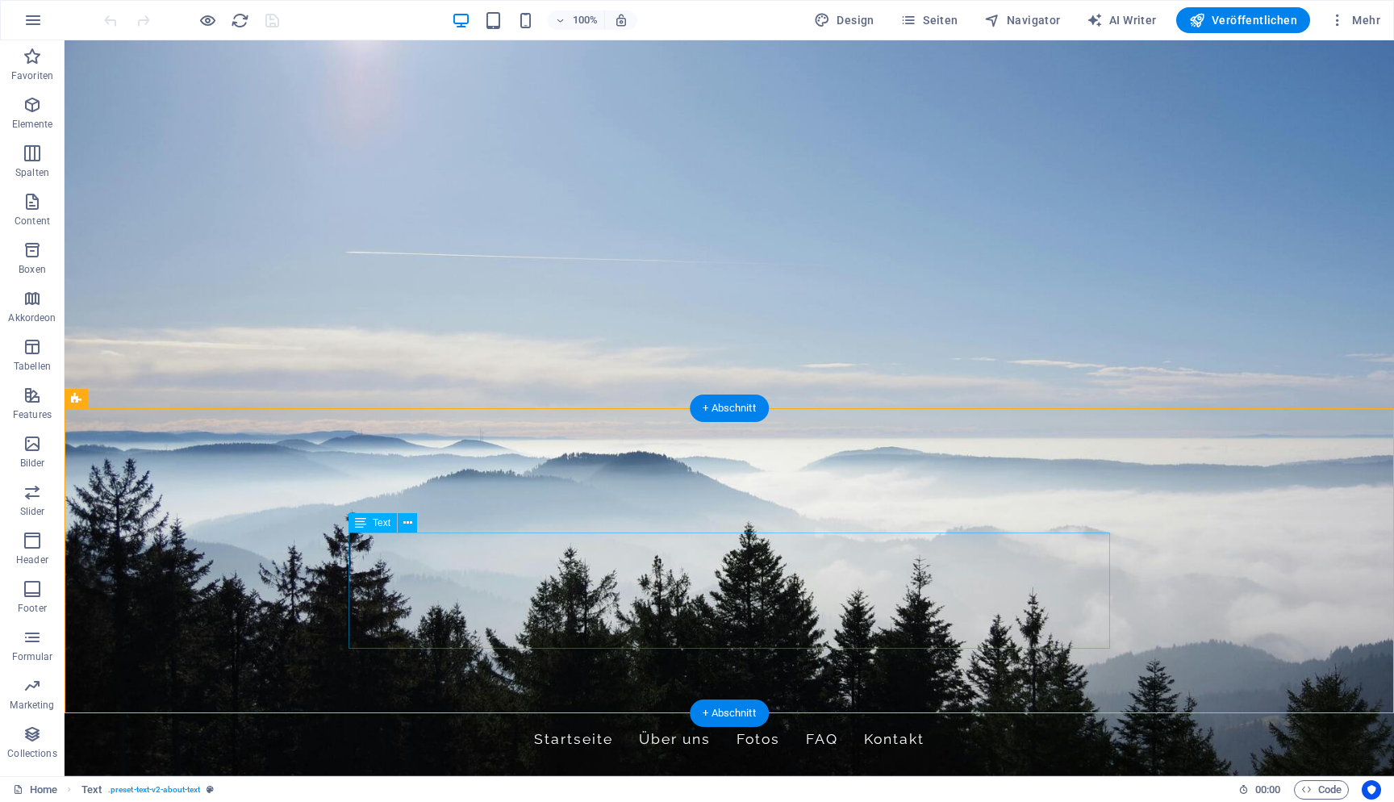
click at [413, 525] on button at bounding box center [407, 522] width 19 height 19
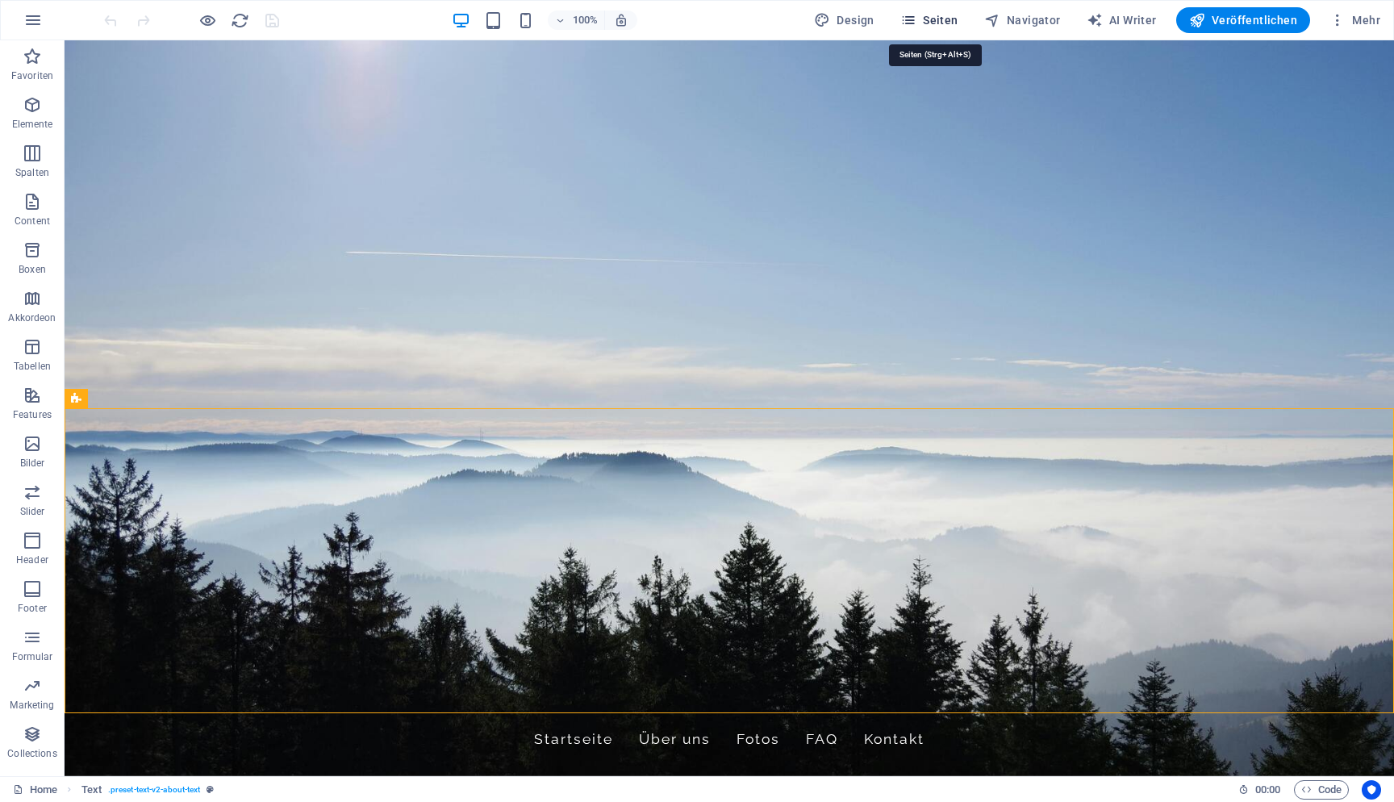
click at [951, 20] on span "Seiten" at bounding box center [930, 20] width 58 height 16
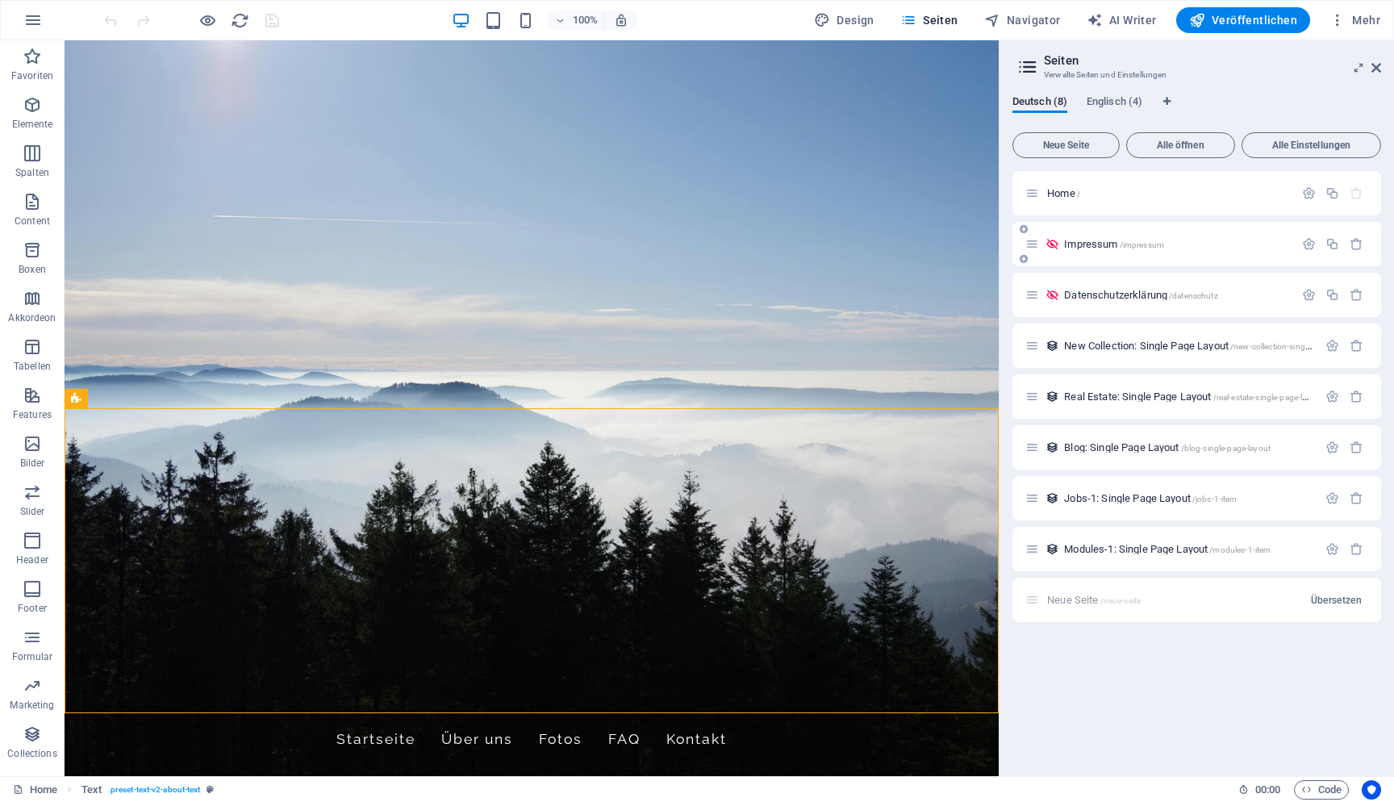
click at [1162, 254] on div "Impressum /impressum" at bounding box center [1197, 244] width 369 height 44
click at [1134, 243] on span "/impressum" at bounding box center [1142, 244] width 44 height 9
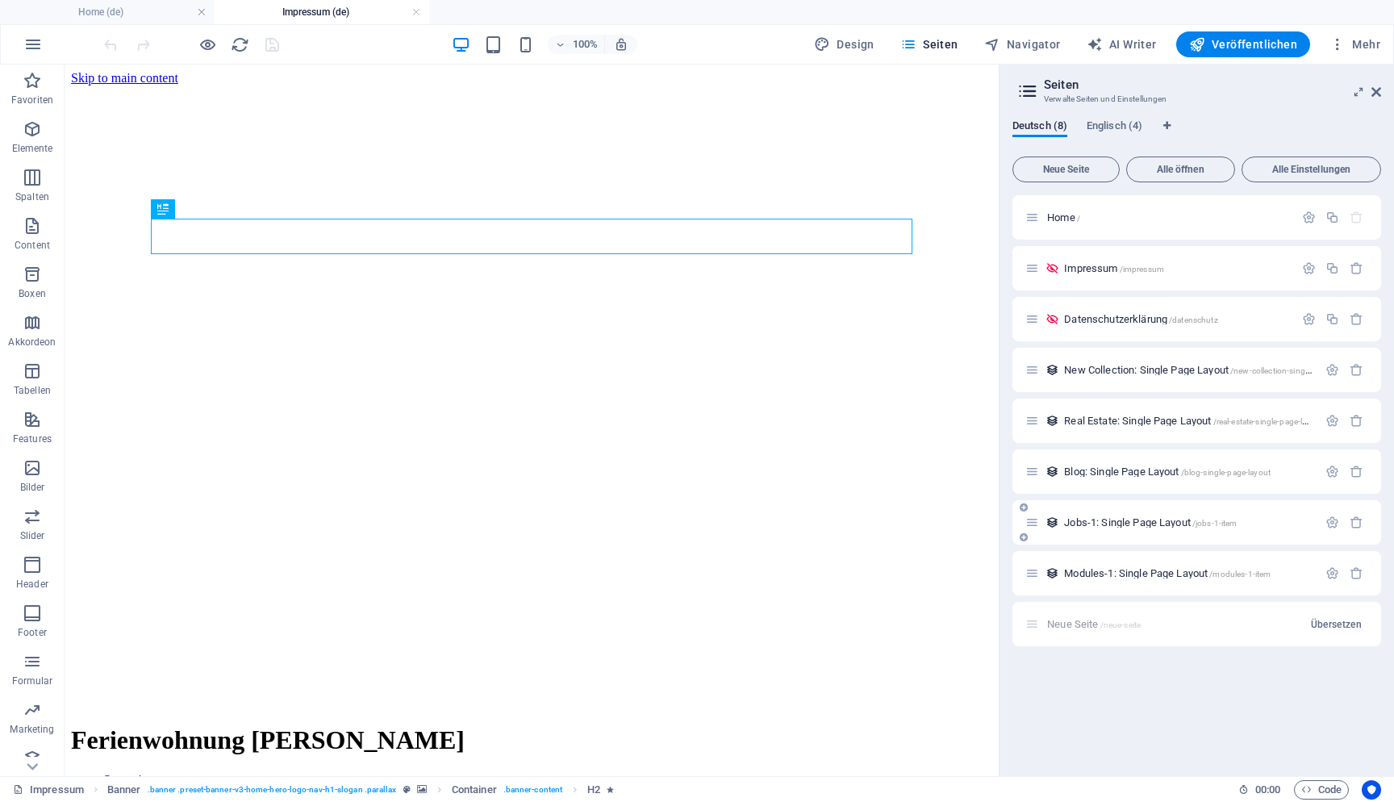
click at [1185, 523] on span "Jobs-1: Single Page Layout /jobs-1-item" at bounding box center [1150, 522] width 173 height 12
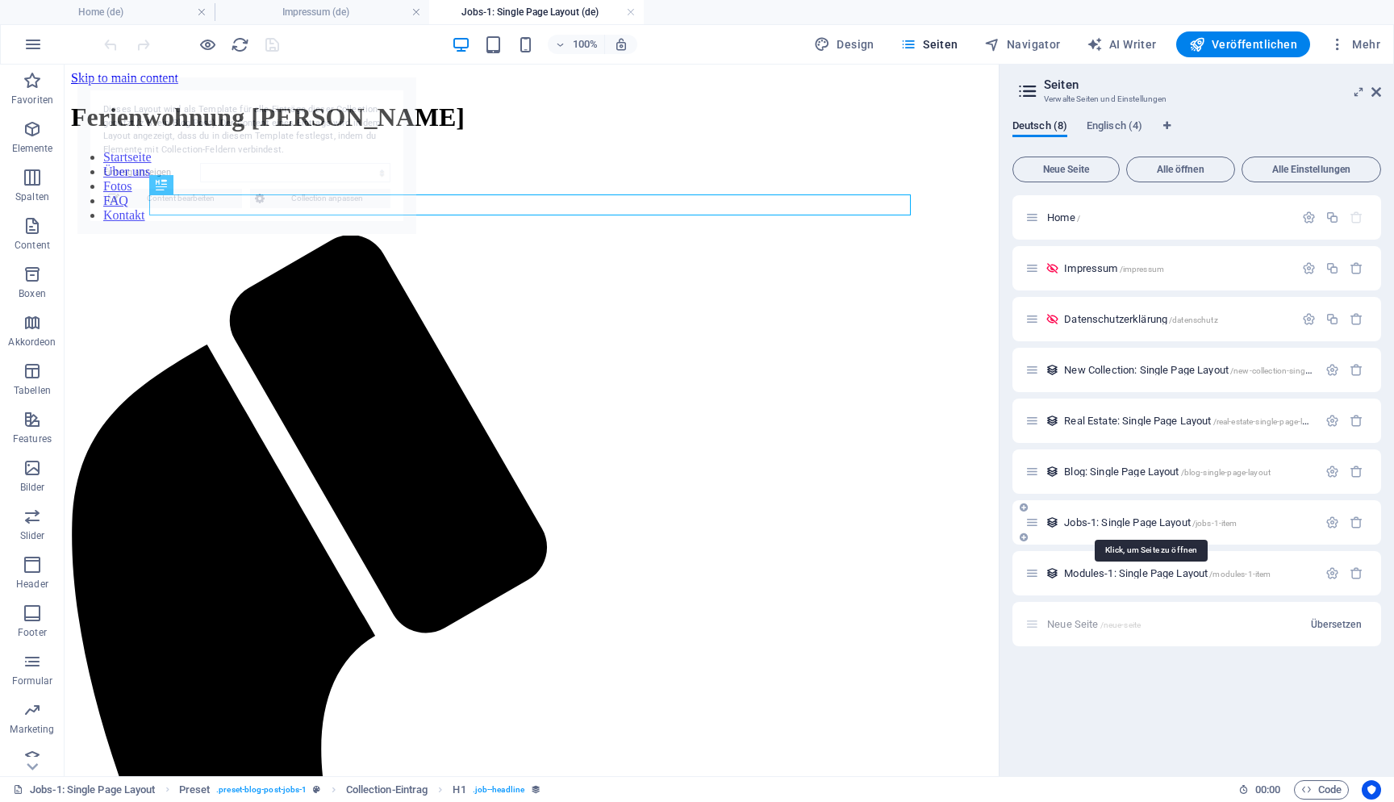
select select "68e26be1a28db149630e5034"
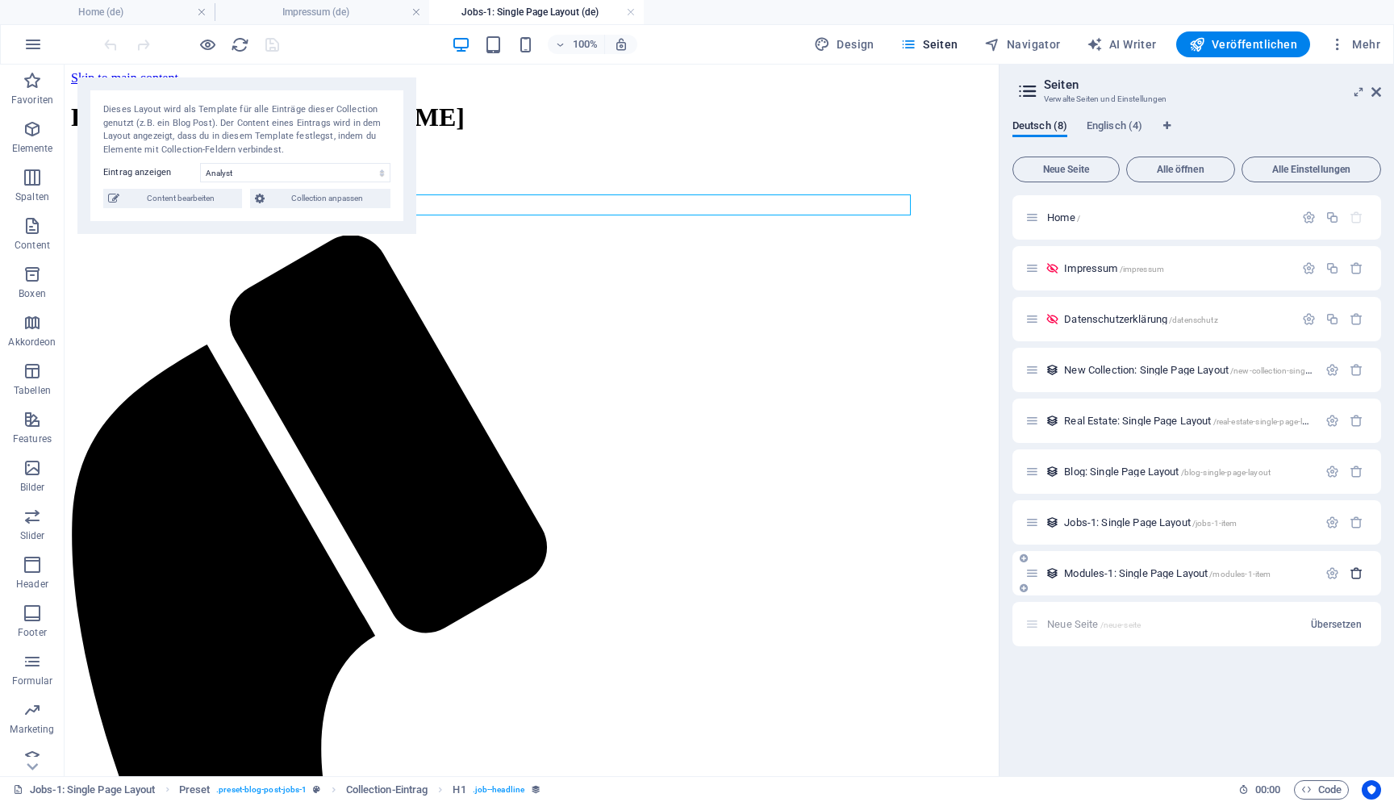
click at [1361, 575] on icon "button" at bounding box center [1357, 573] width 14 height 14
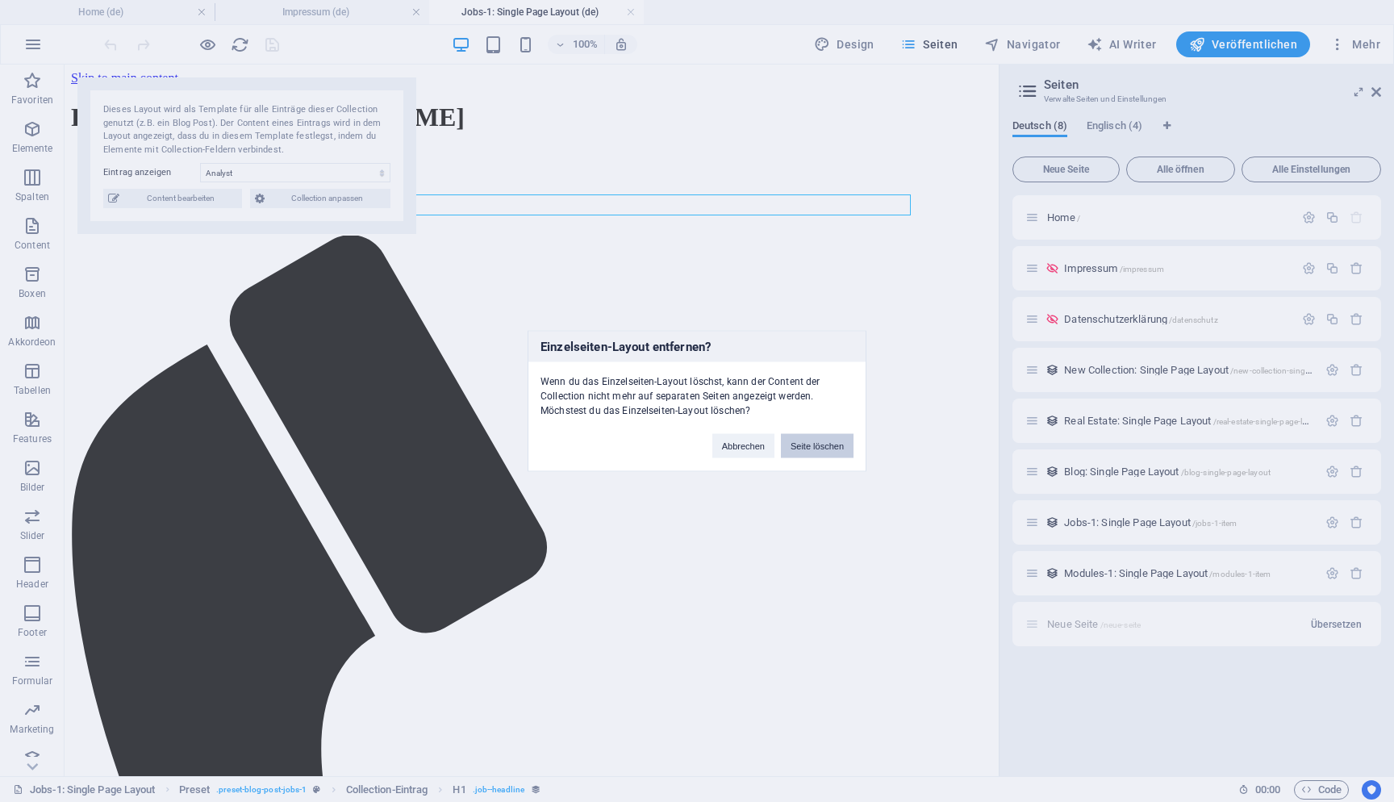
click at [840, 444] on button "Seite löschen" at bounding box center [817, 446] width 73 height 24
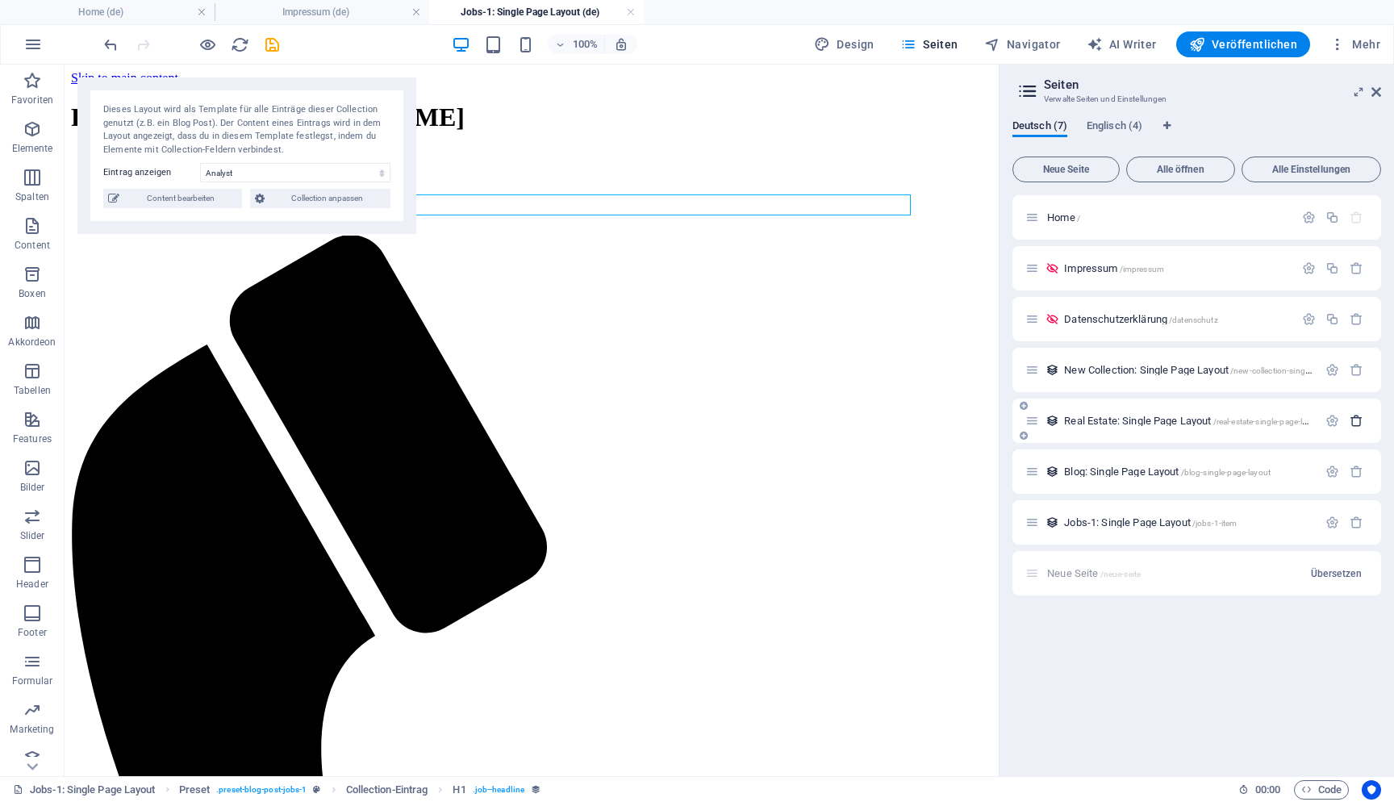
click at [1361, 419] on icon "button" at bounding box center [1357, 421] width 14 height 14
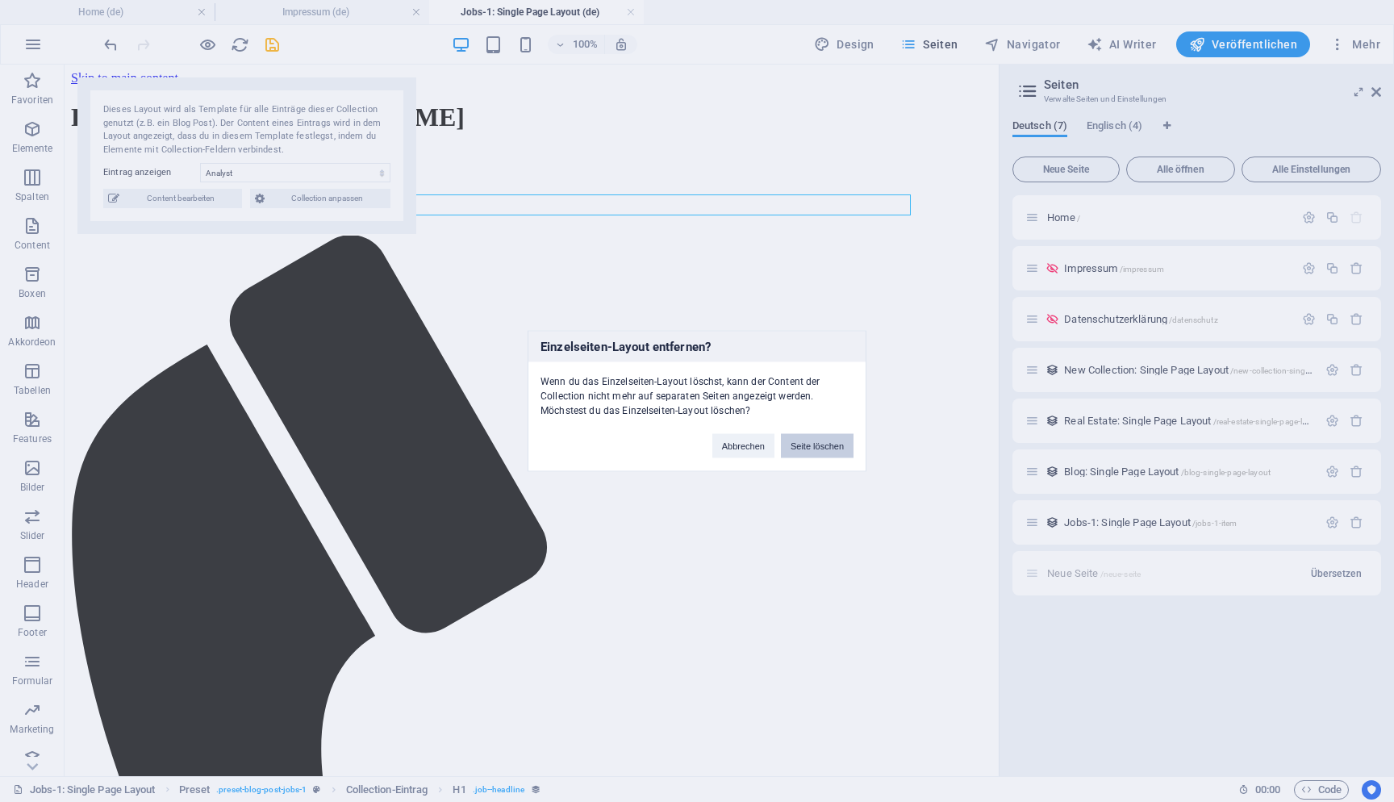
click at [833, 448] on button "Seite löschen" at bounding box center [817, 446] width 73 height 24
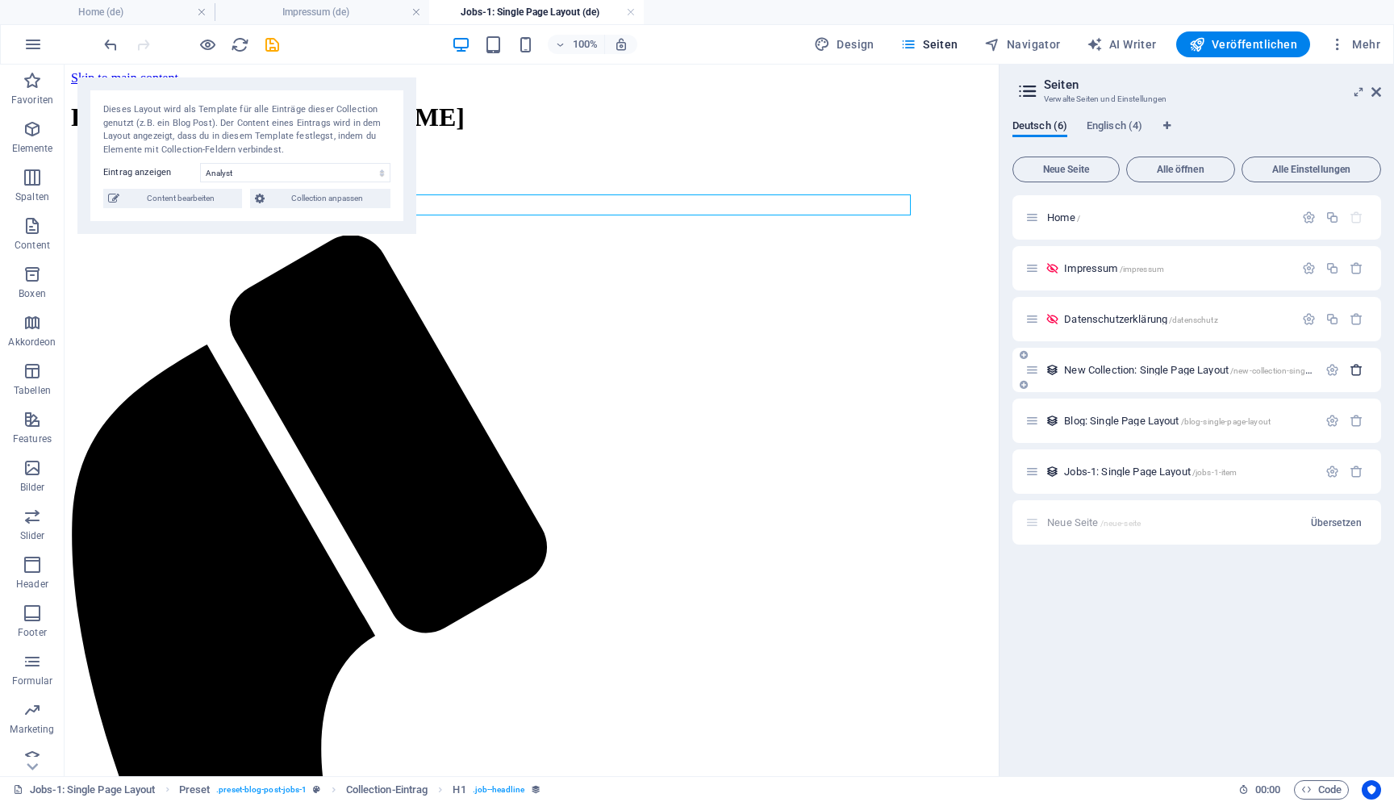
click at [1363, 370] on icon "button" at bounding box center [1357, 370] width 14 height 14
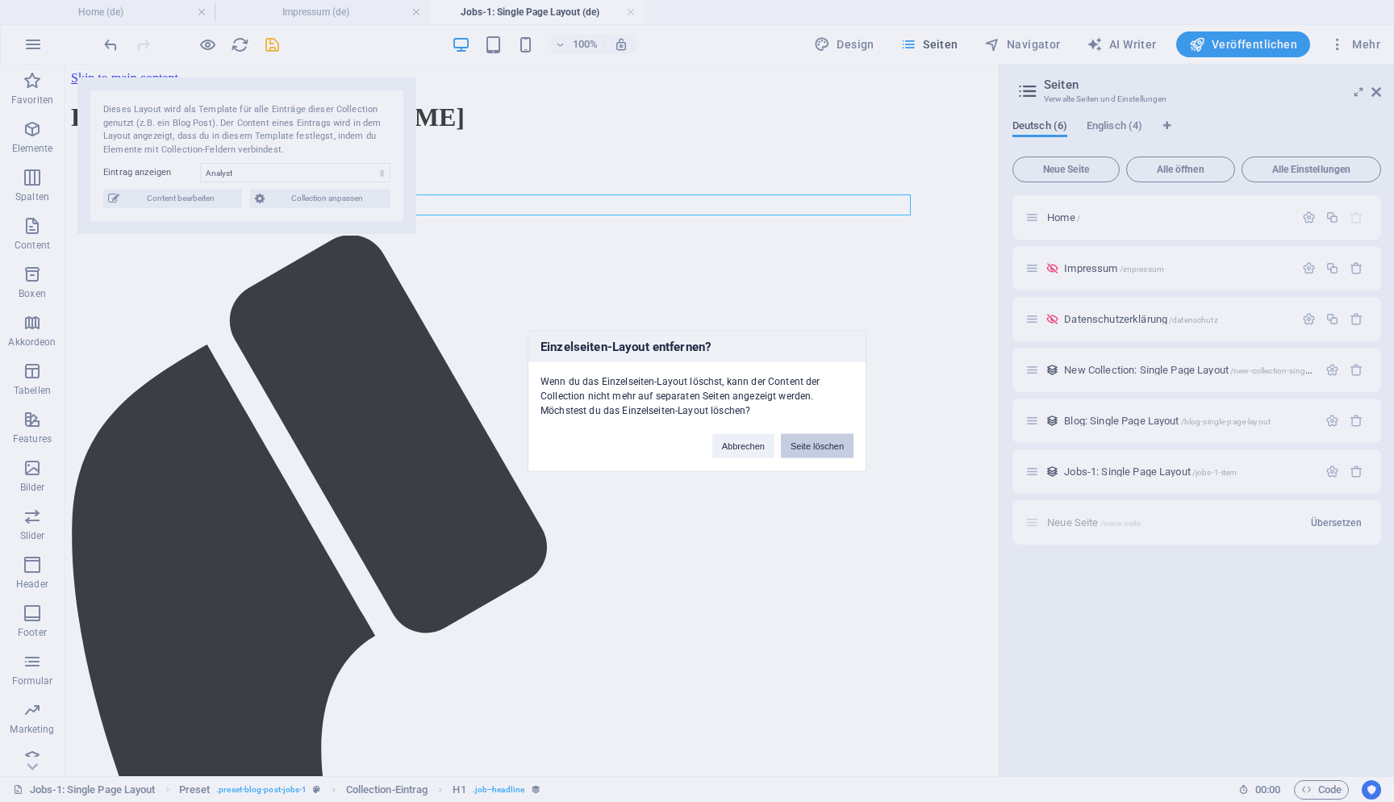
click at [822, 438] on button "Seite löschen" at bounding box center [817, 446] width 73 height 24
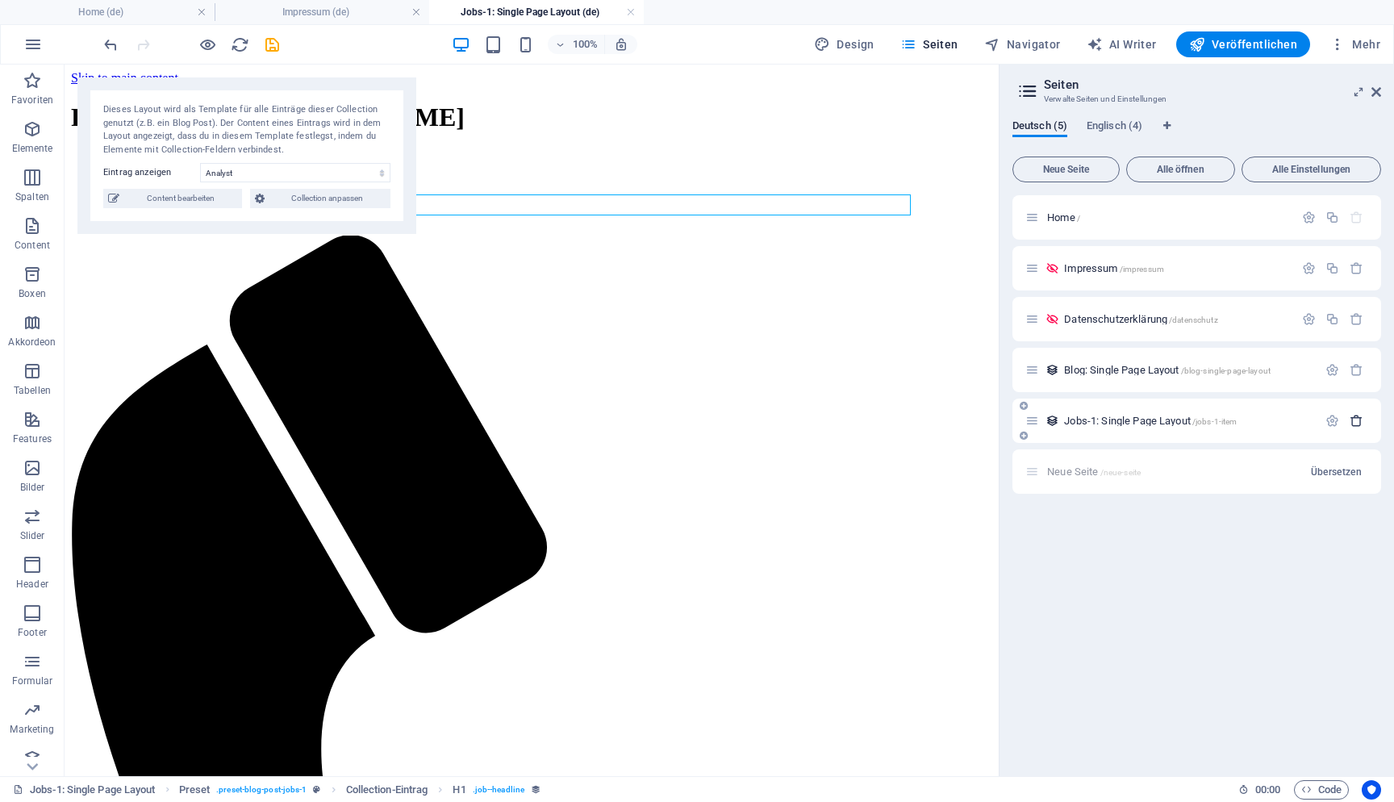
click at [1361, 416] on icon "button" at bounding box center [1357, 421] width 14 height 14
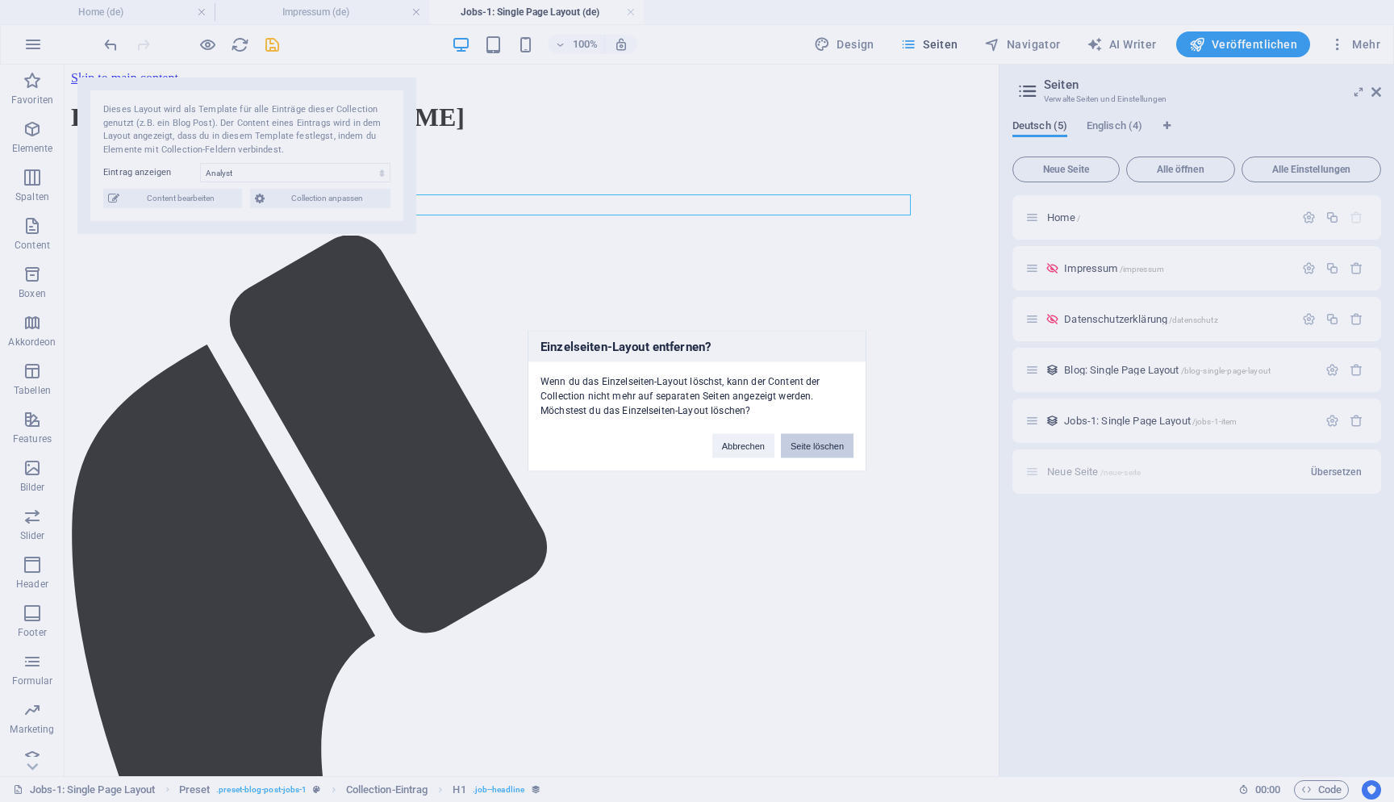
click at [835, 454] on button "Seite löschen" at bounding box center [817, 446] width 73 height 24
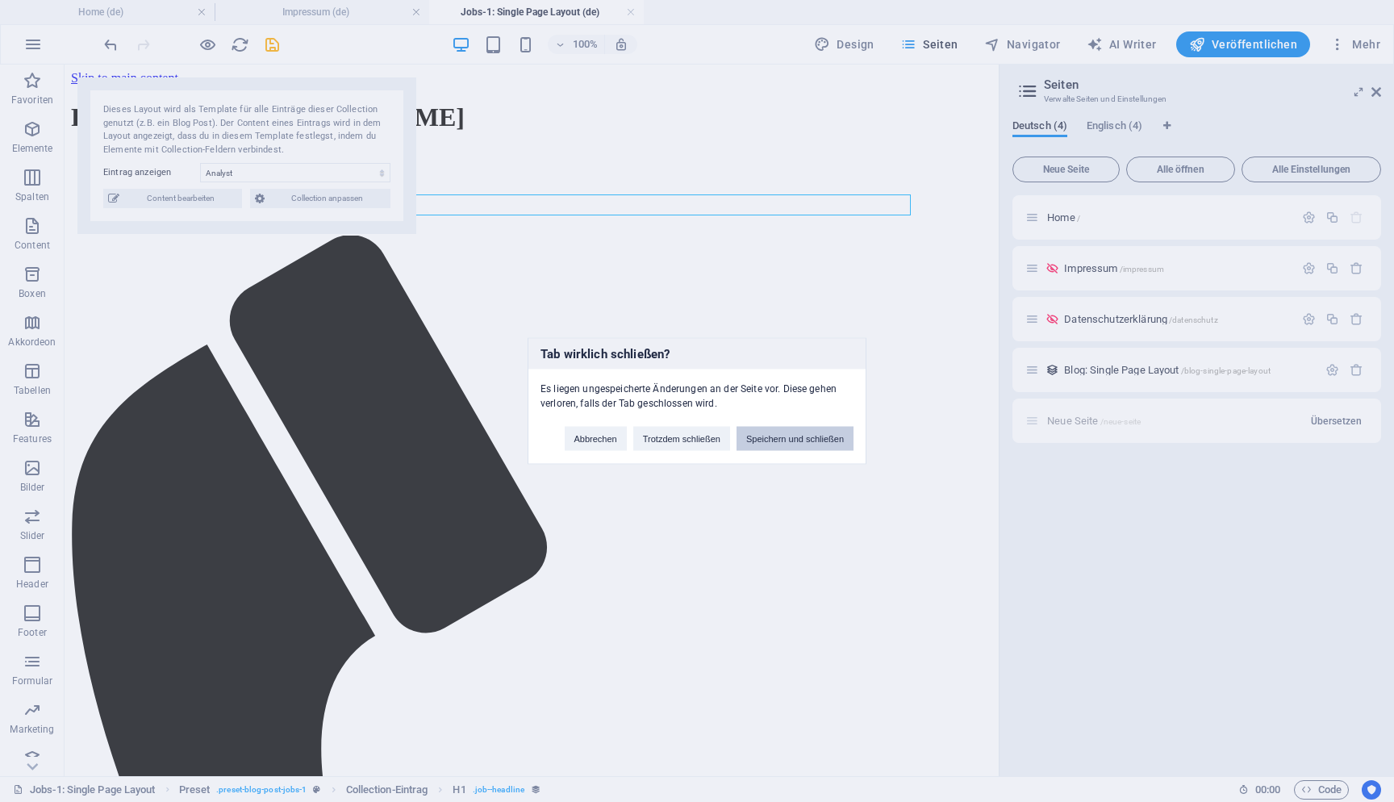
drag, startPoint x: 815, startPoint y: 437, endPoint x: 752, endPoint y: 372, distance: 90.2
click at [815, 437] on button "Speichern und schließen" at bounding box center [795, 439] width 117 height 24
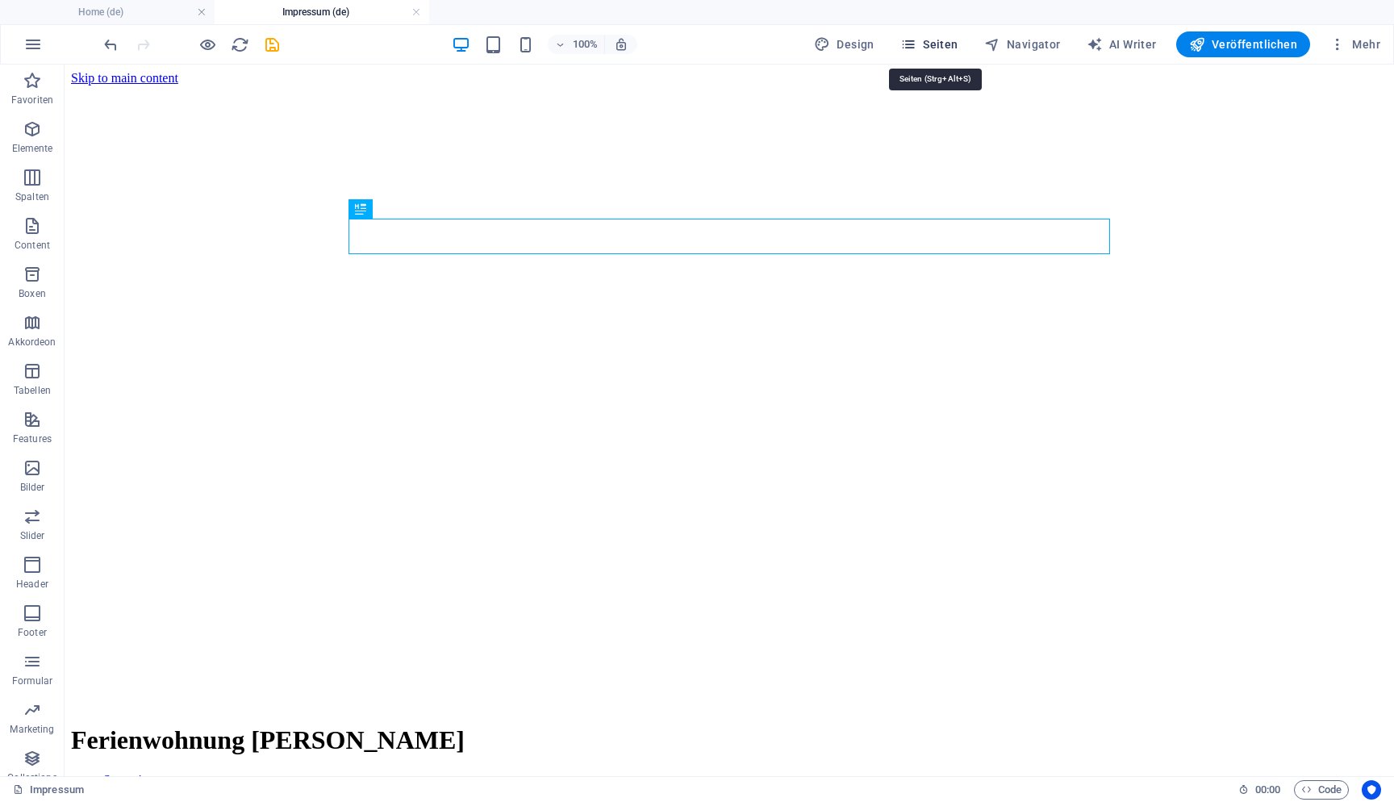
click at [941, 37] on span "Seiten" at bounding box center [930, 44] width 58 height 16
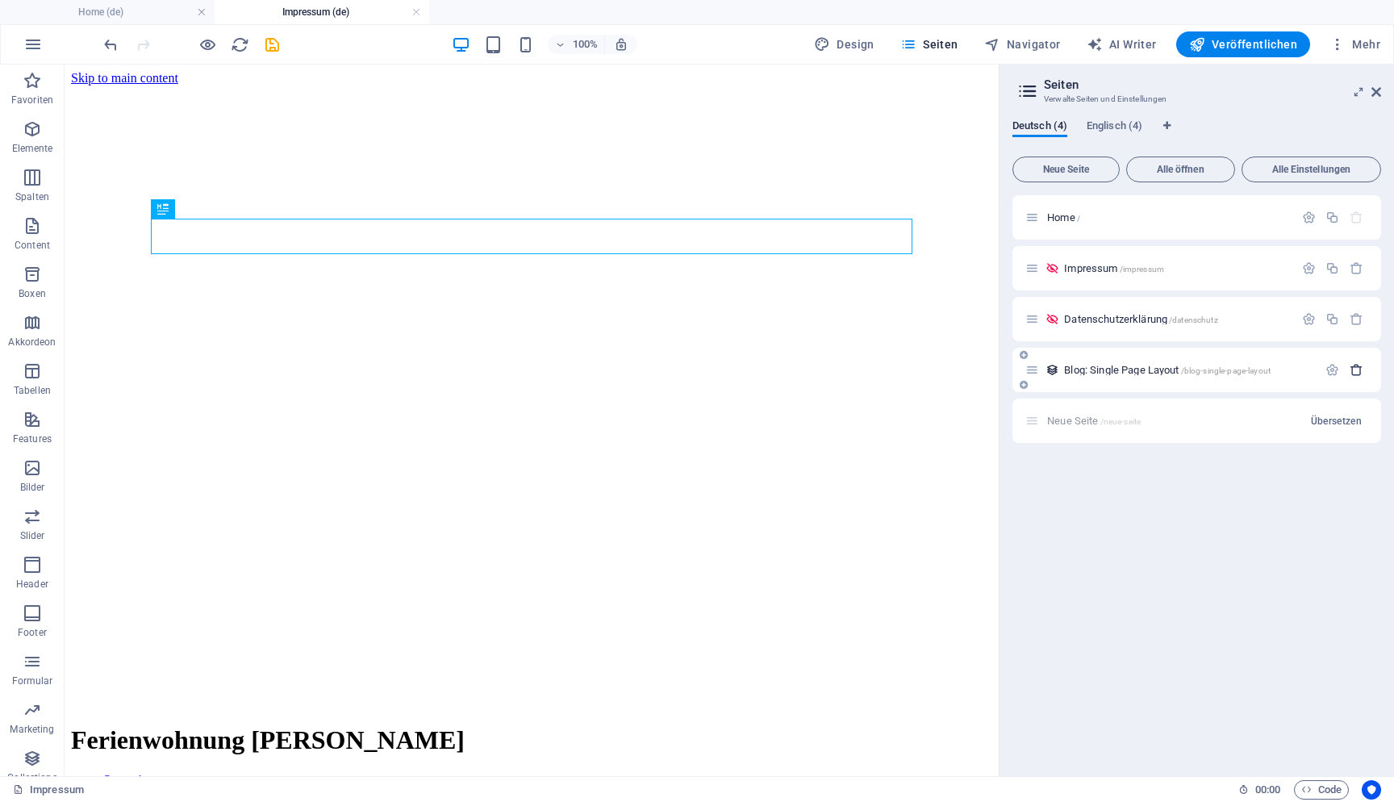
click at [1360, 374] on icon "button" at bounding box center [1357, 370] width 14 height 14
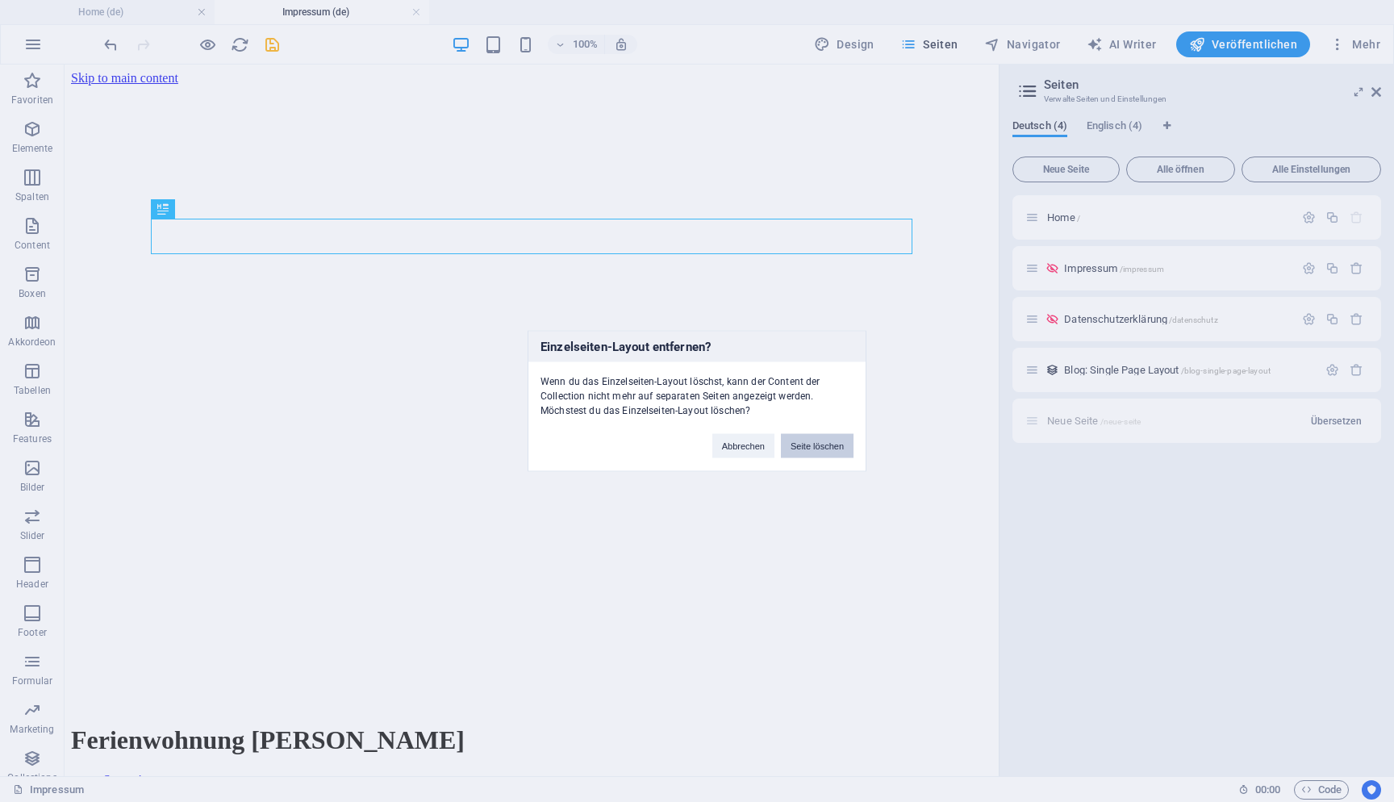
click at [809, 446] on button "Seite löschen" at bounding box center [817, 446] width 73 height 24
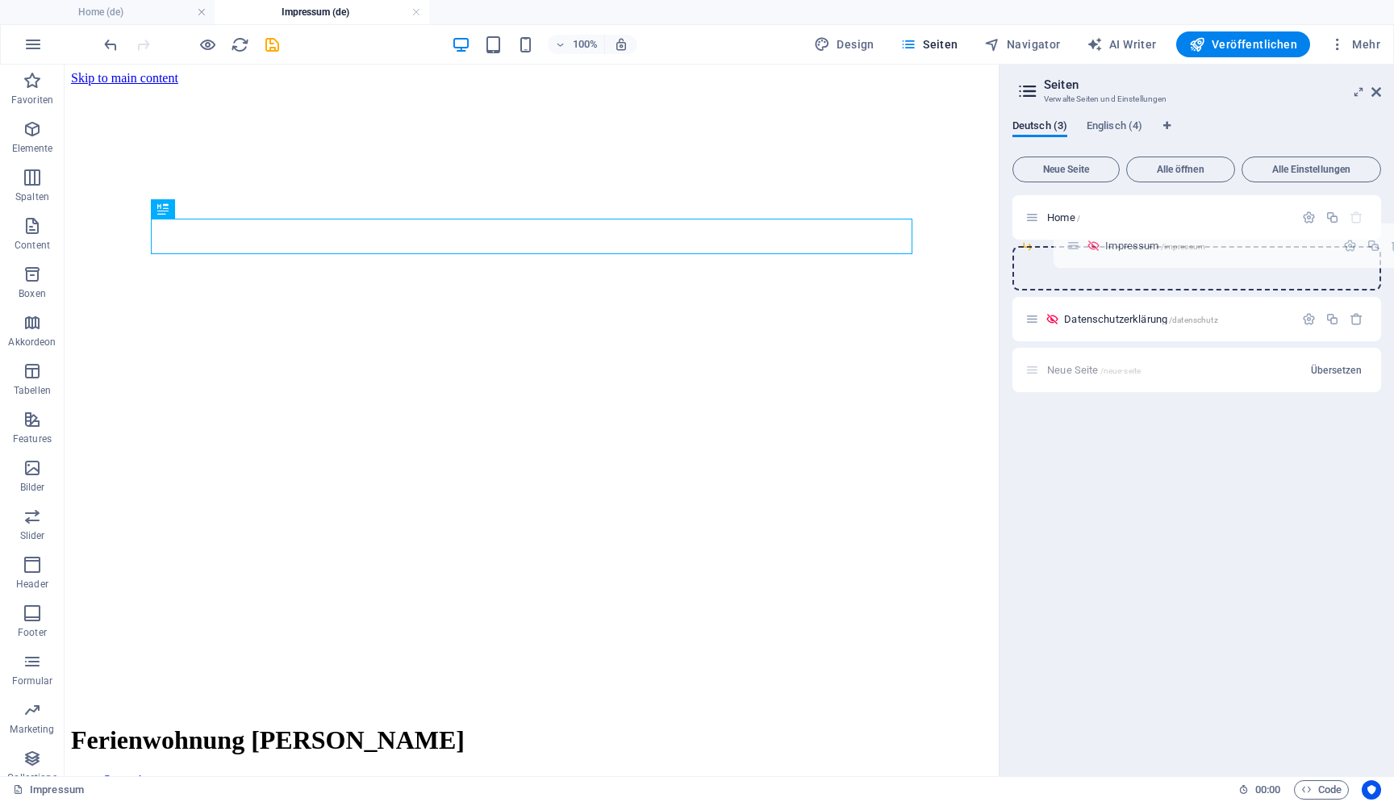
drag, startPoint x: 1034, startPoint y: 269, endPoint x: 1075, endPoint y: 242, distance: 49.0
click at [1075, 242] on div "Home / Impressum /impressum Datenschutzerklärung /datenschutz Neue Seite /neue-…" at bounding box center [1197, 268] width 369 height 146
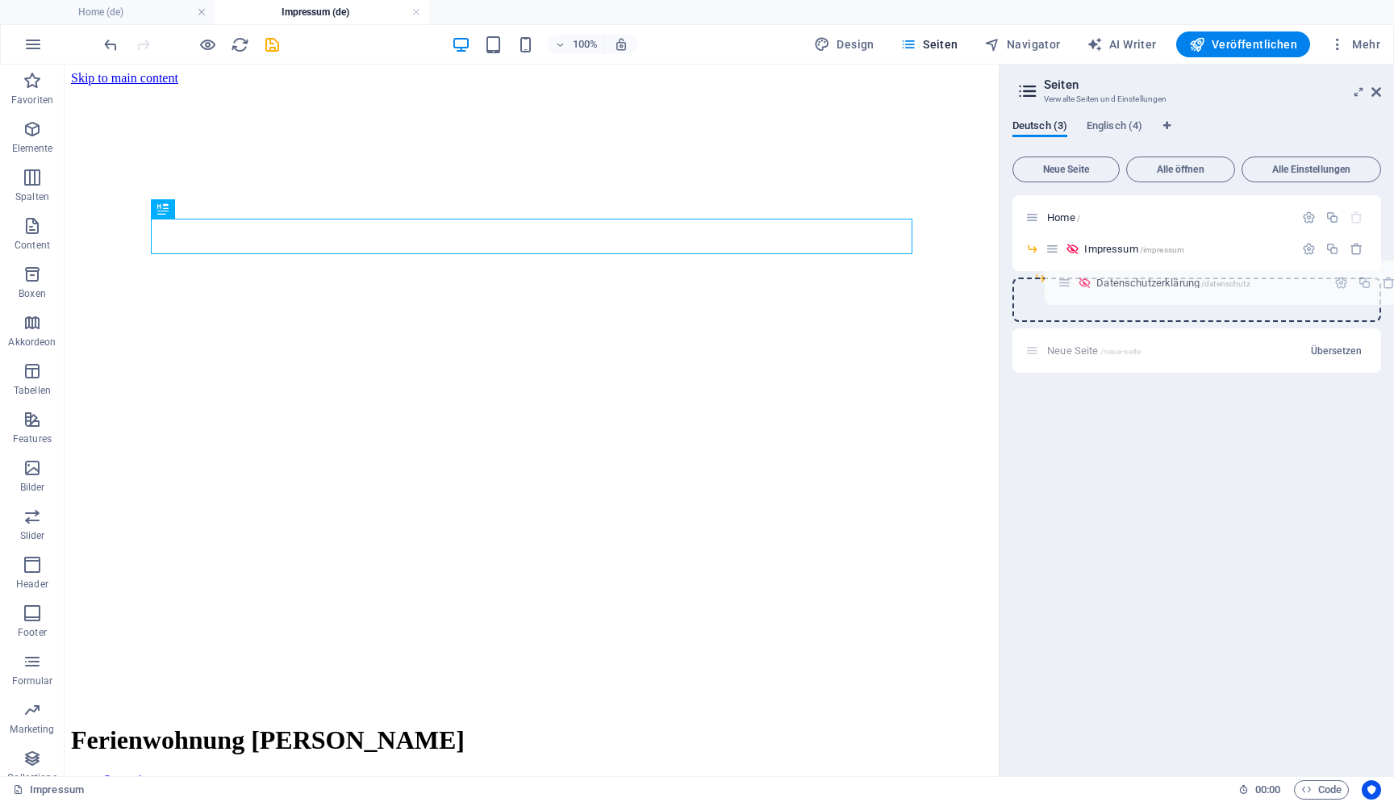
drag, startPoint x: 1034, startPoint y: 302, endPoint x: 1070, endPoint y: 283, distance: 40.8
click at [1070, 282] on div "Home / Impressum /impressum Datenschutzerklärung /datenschutz Neue Seite /neue-…" at bounding box center [1197, 284] width 369 height 178
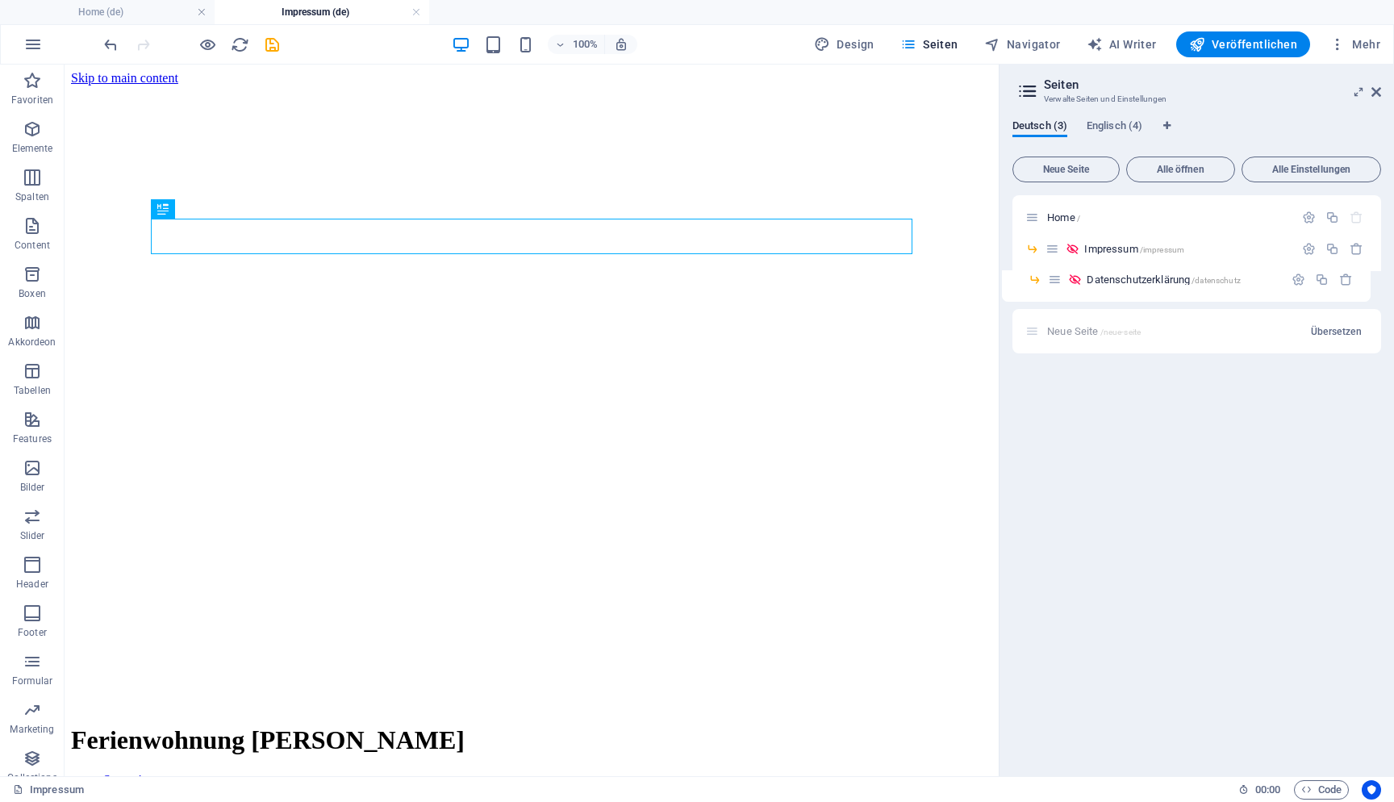
drag, startPoint x: 1067, startPoint y: 284, endPoint x: 1052, endPoint y: 283, distance: 14.5
click at [1052, 283] on div "Home / Impressum /impressum Datenschutzerklärung /datenschutz Neue Seite /neue-…" at bounding box center [1197, 258] width 369 height 127
click at [1257, 44] on span "Veröffentlichen" at bounding box center [1243, 44] width 108 height 16
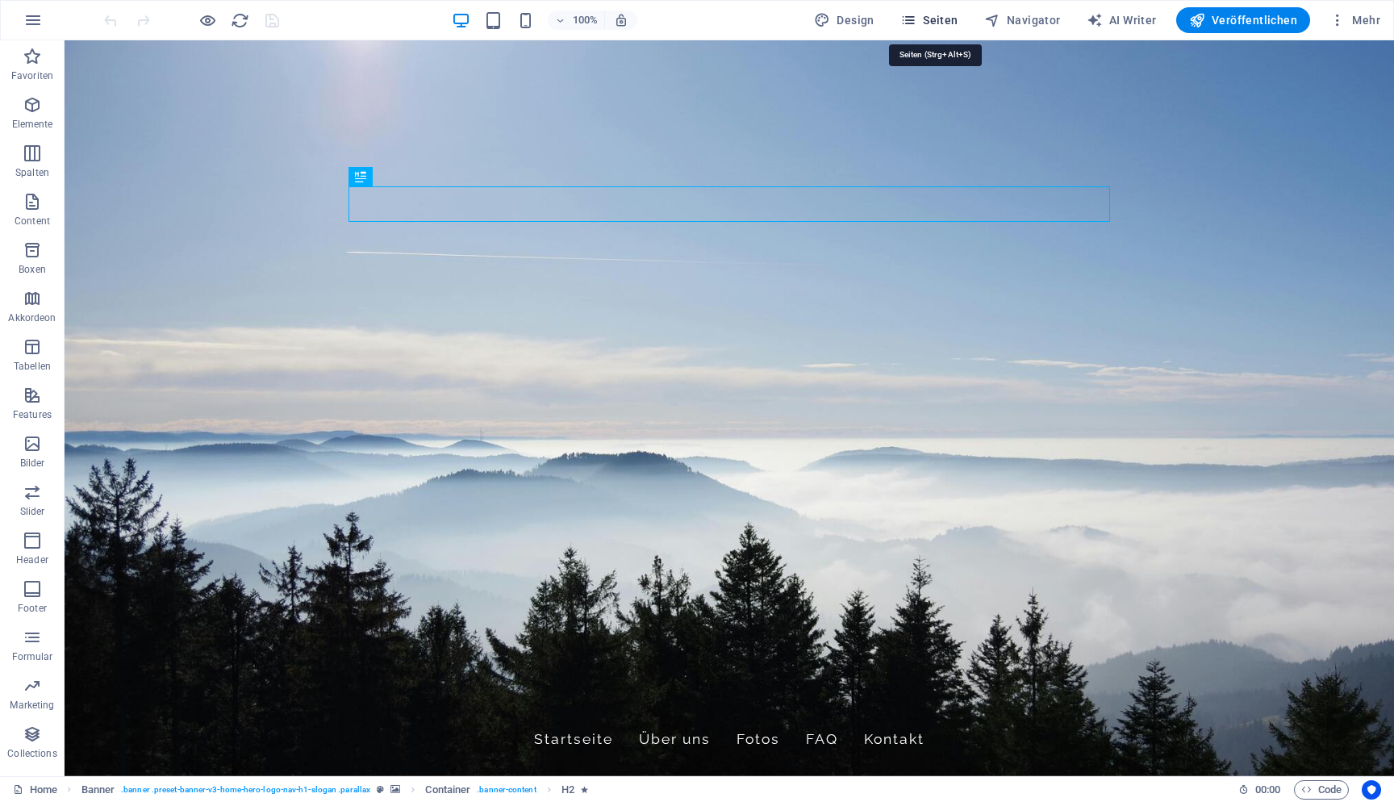
click at [930, 19] on span "Seiten" at bounding box center [930, 20] width 58 height 16
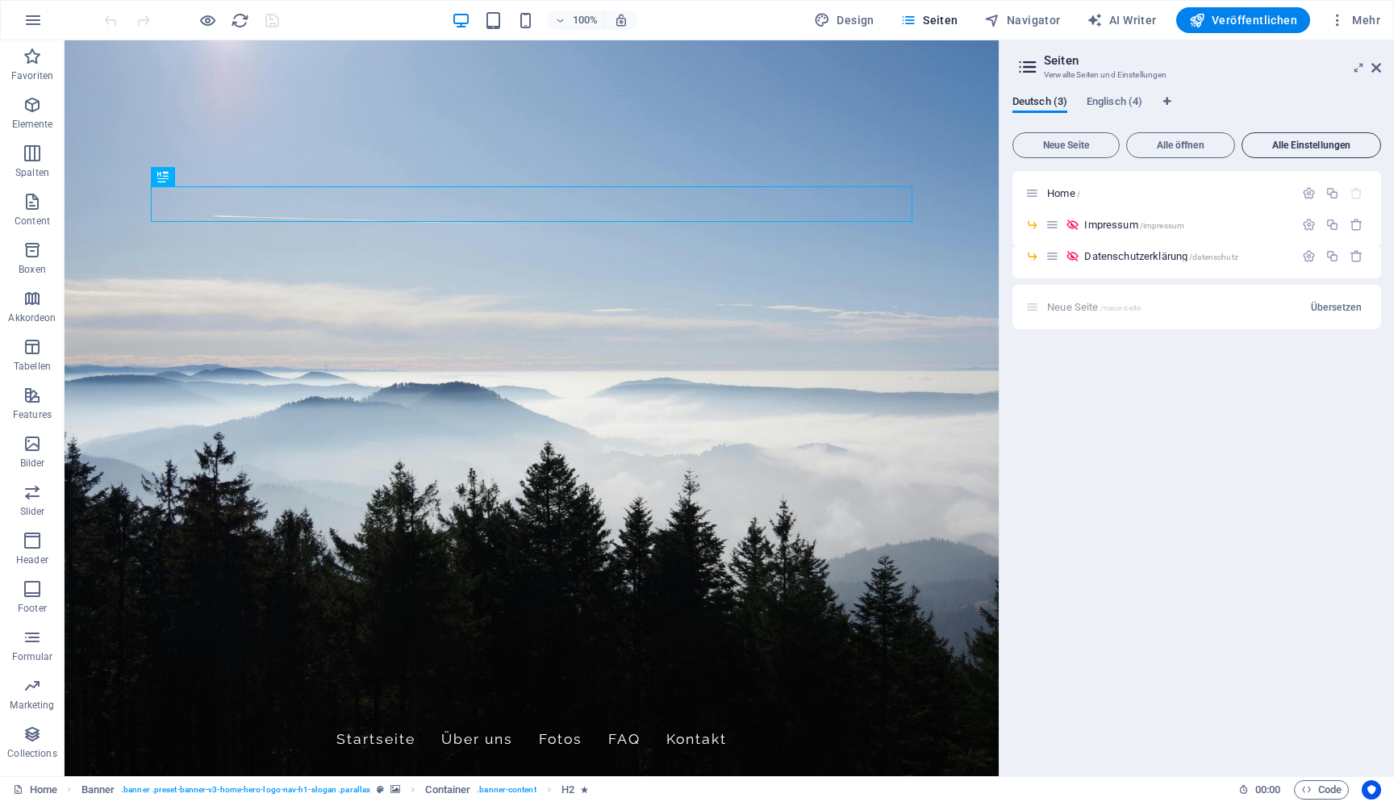
click at [1310, 153] on button "Alle Einstellungen" at bounding box center [1312, 145] width 140 height 26
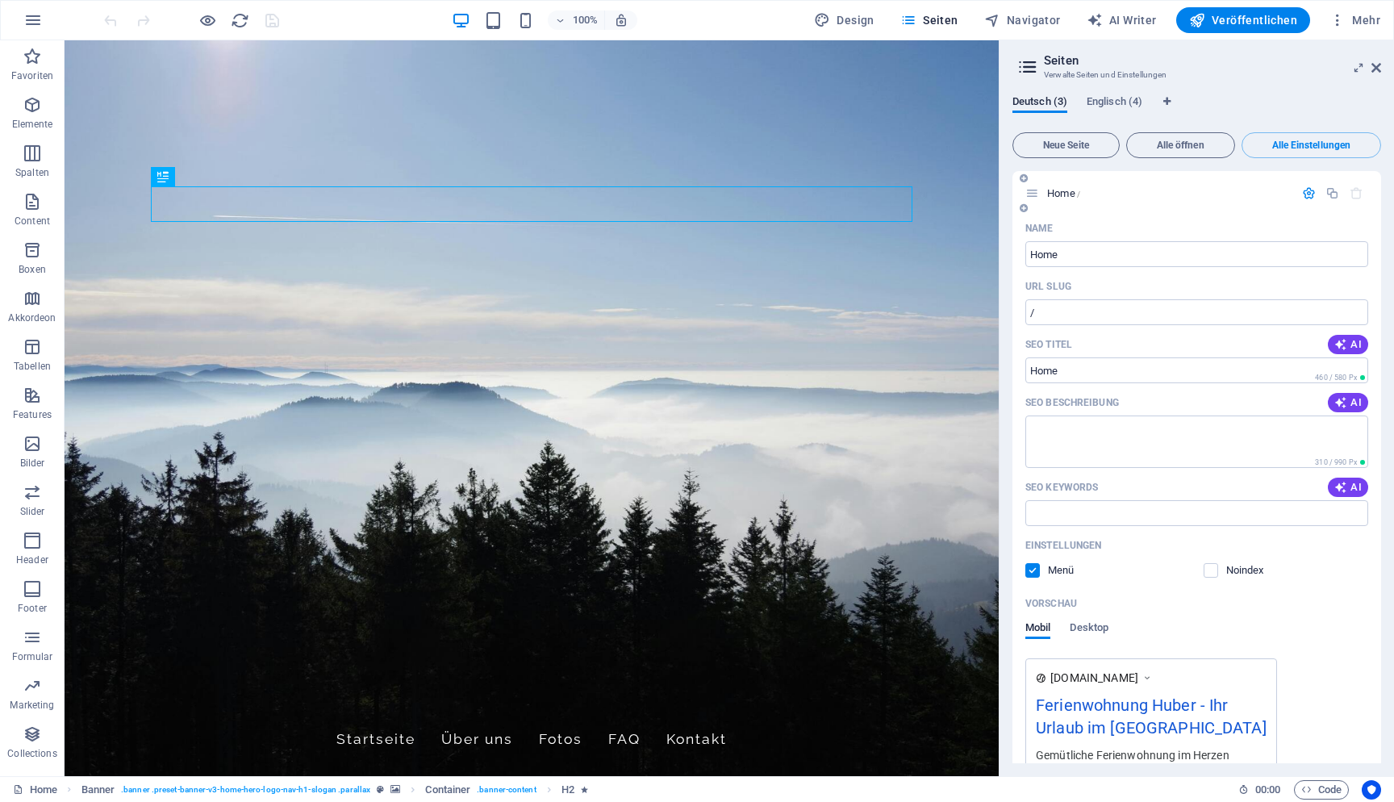
click at [1306, 196] on icon "button" at bounding box center [1309, 193] width 14 height 14
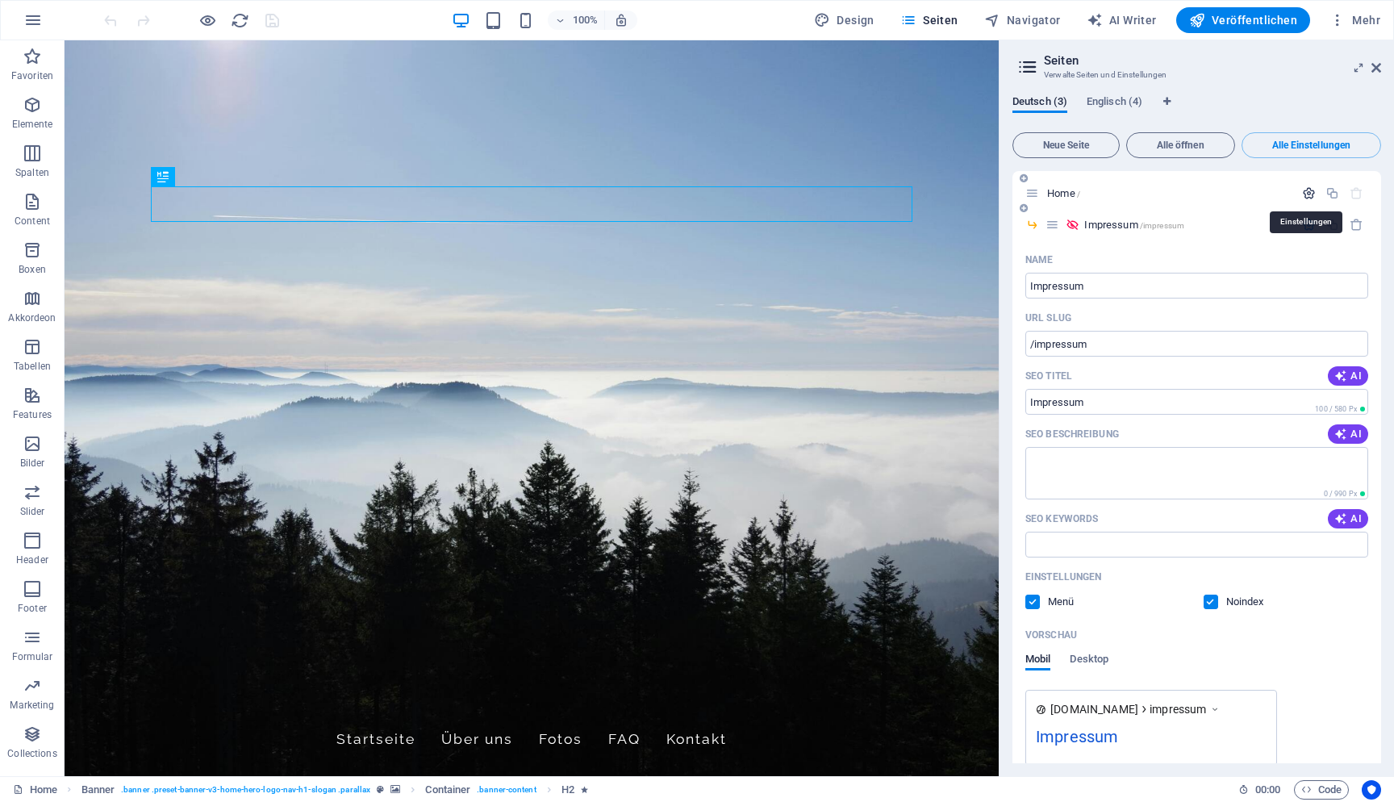
click at [1306, 196] on icon "button" at bounding box center [1309, 193] width 14 height 14
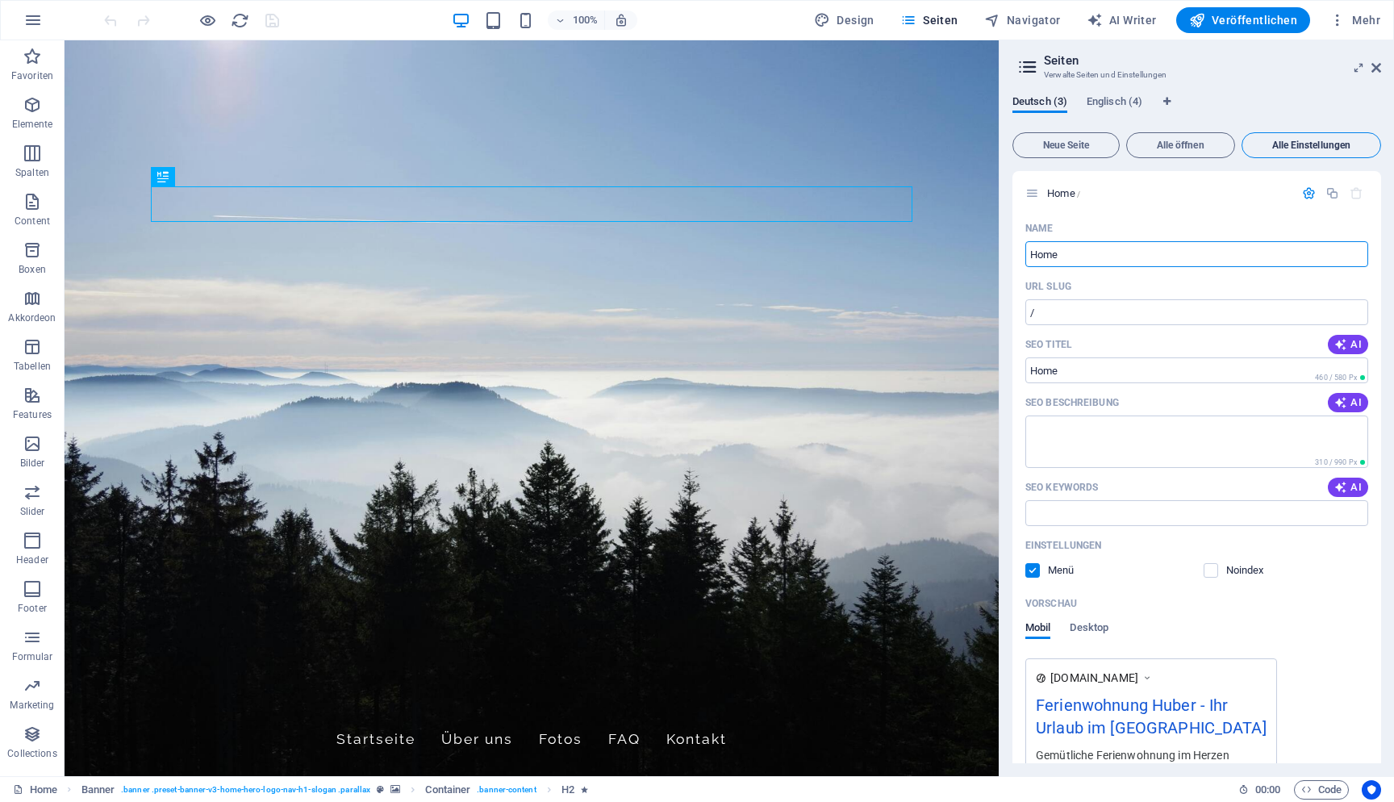
click at [1294, 148] on span "Alle Einstellungen" at bounding box center [1311, 145] width 125 height 10
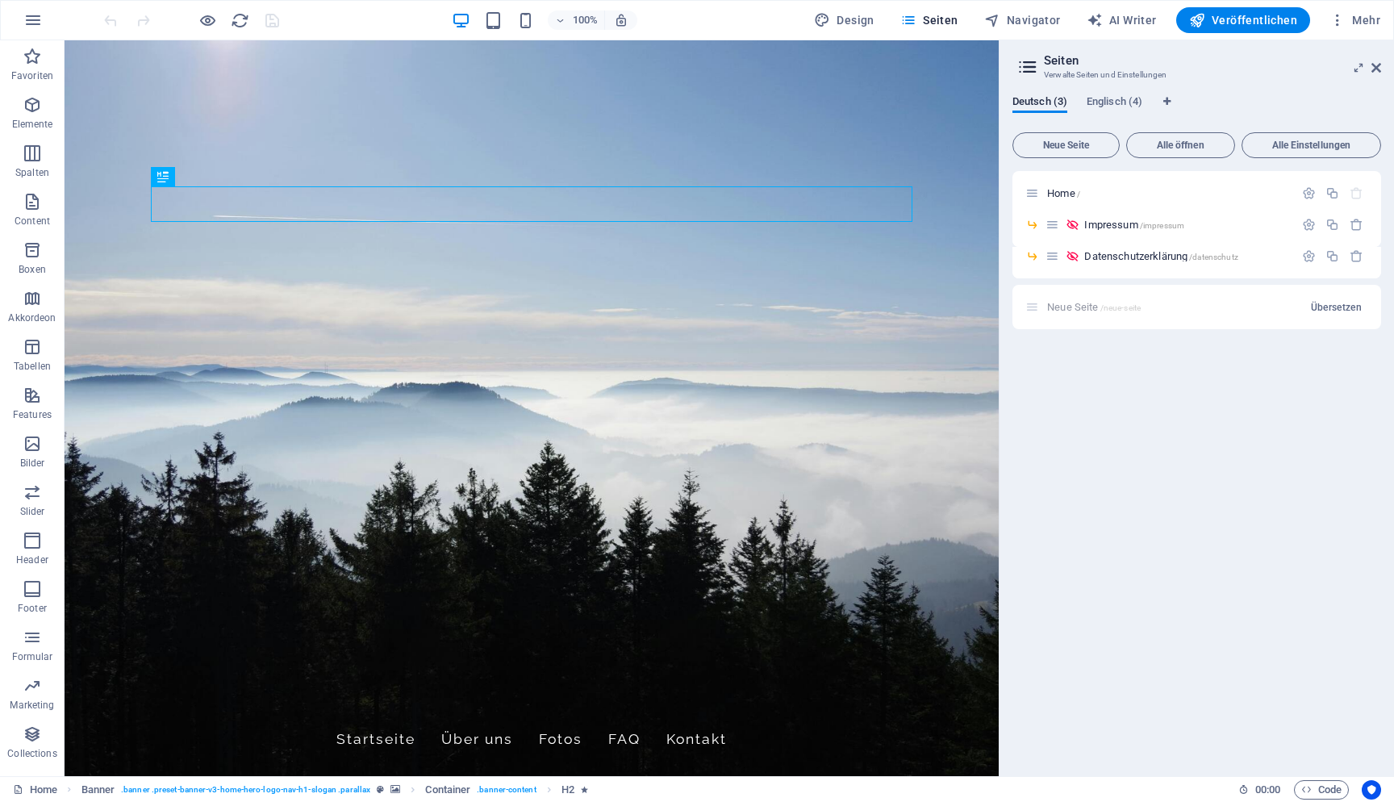
drag, startPoint x: 1028, startPoint y: 307, endPoint x: 1072, endPoint y: 314, distance: 44.1
click at [1072, 314] on div "Neue Seite /neue-seite Übersetzen" at bounding box center [1197, 307] width 369 height 44
click at [1025, 211] on icon at bounding box center [1024, 208] width 8 height 10
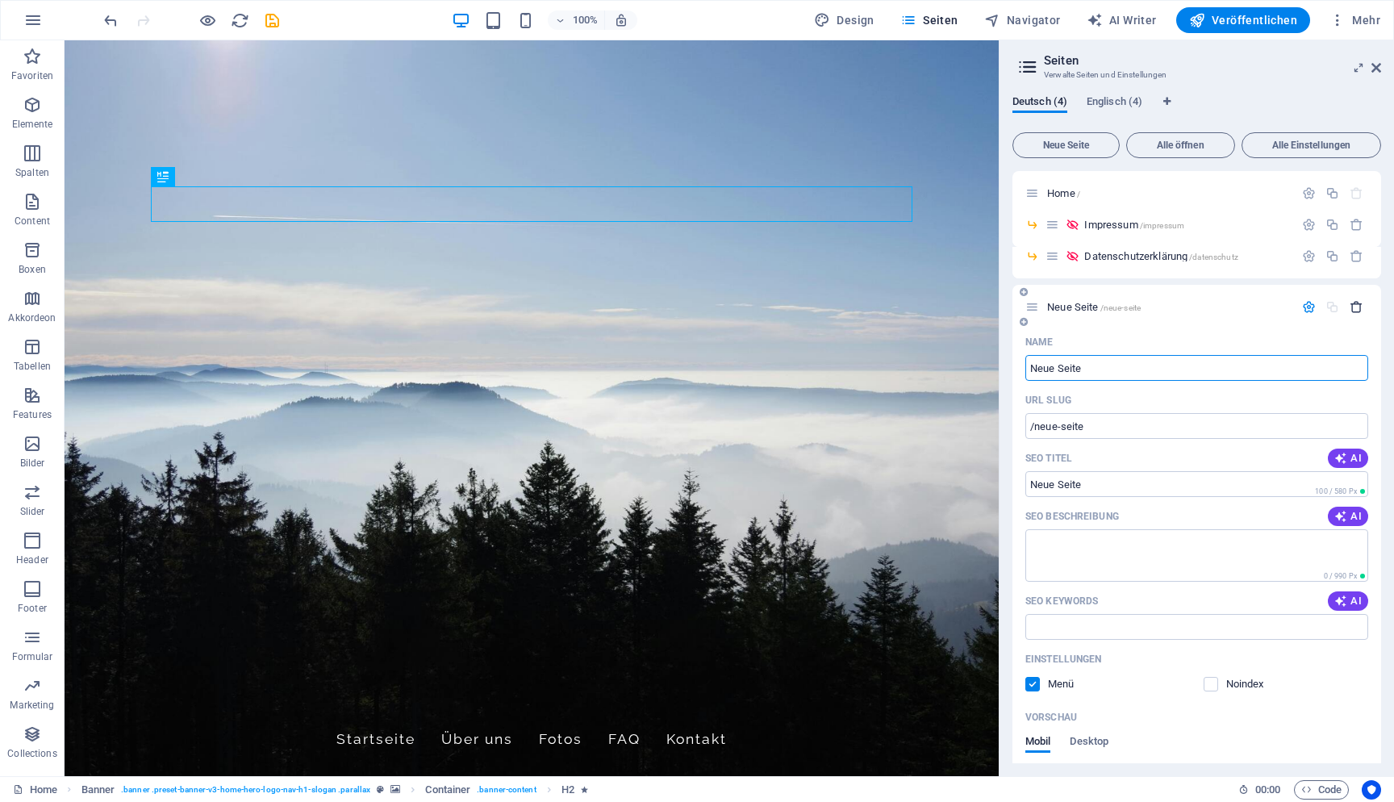
click at [1356, 305] on icon "button" at bounding box center [1357, 307] width 14 height 14
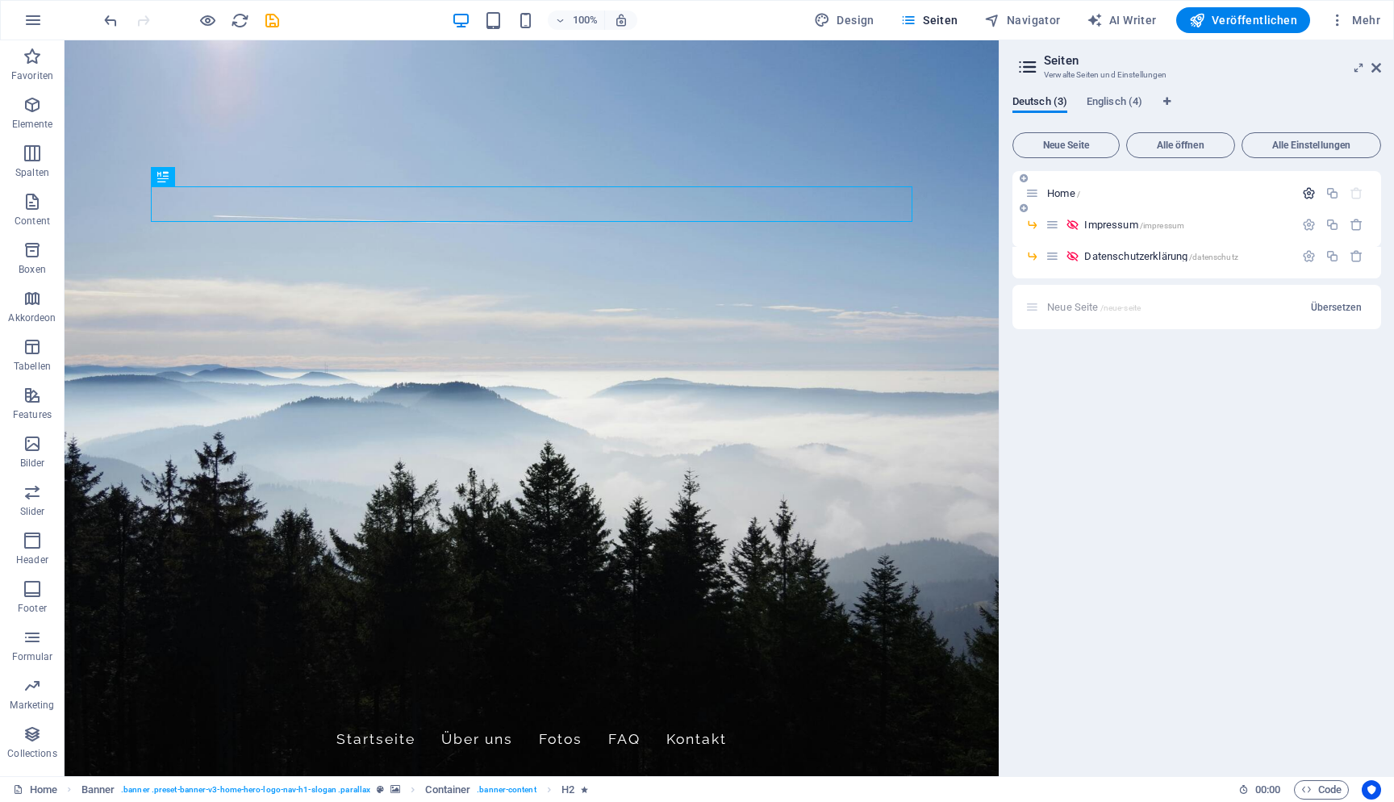
click at [1310, 198] on icon "button" at bounding box center [1309, 193] width 14 height 14
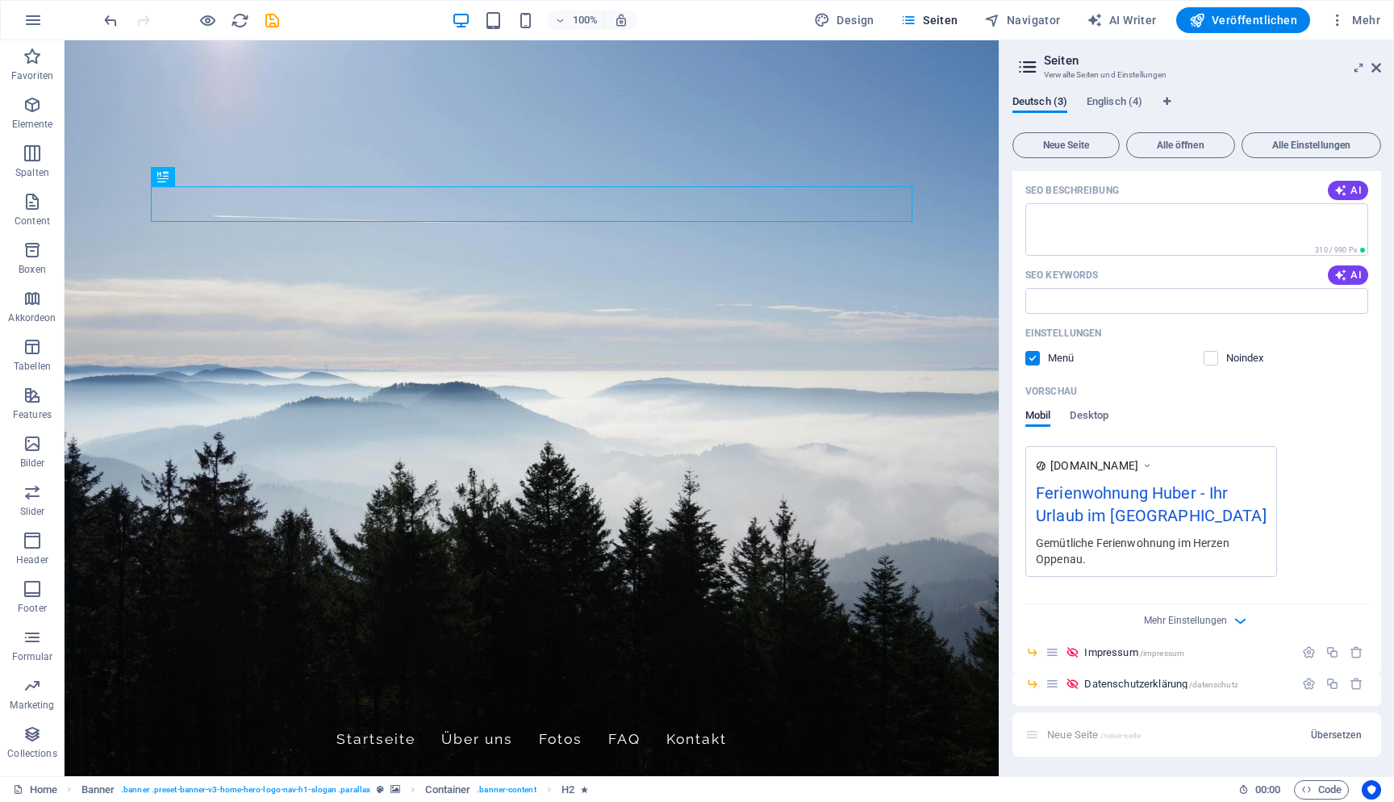
scroll to position [212, 0]
click at [1189, 624] on span "Mehr Einstellungen" at bounding box center [1185, 620] width 83 height 11
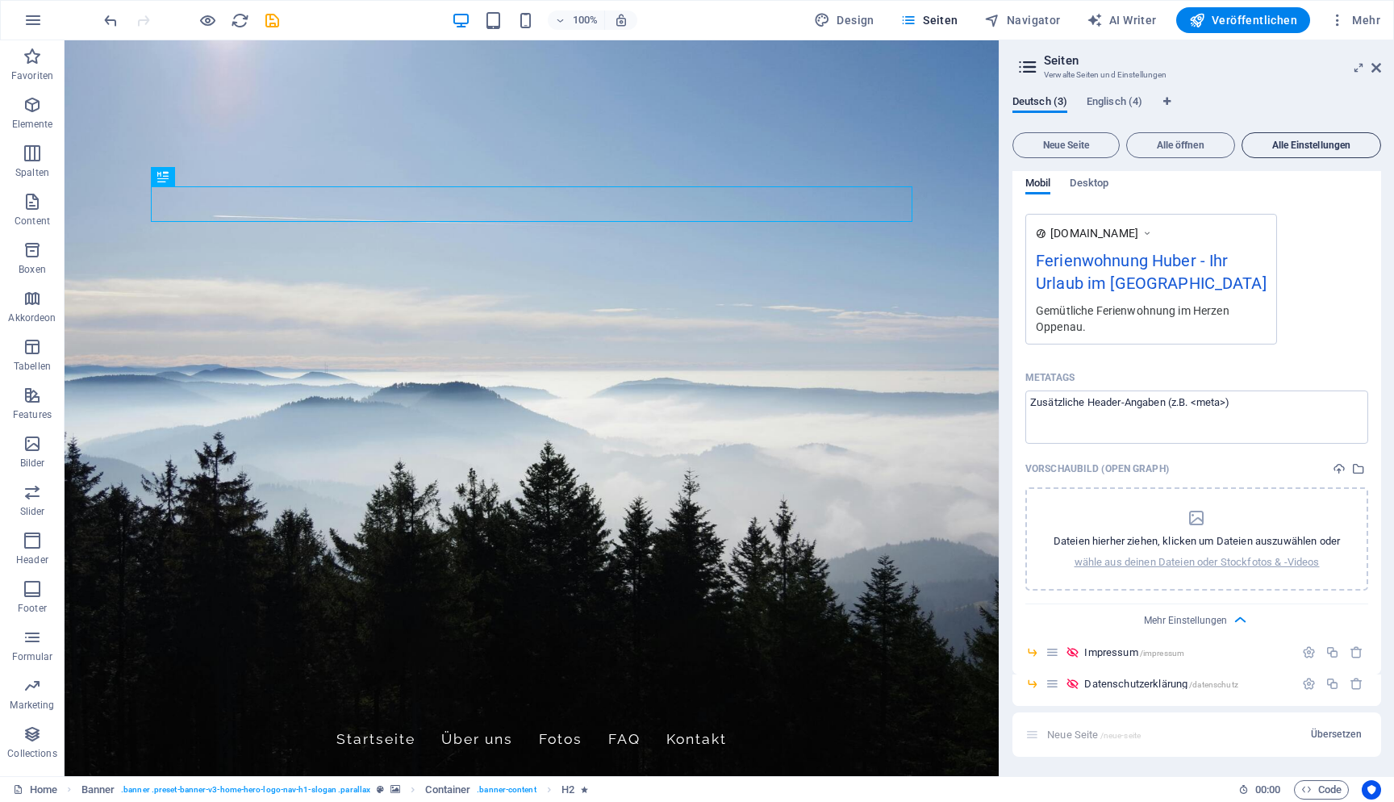
scroll to position [445, 0]
click at [1338, 19] on icon "button" at bounding box center [1338, 20] width 16 height 16
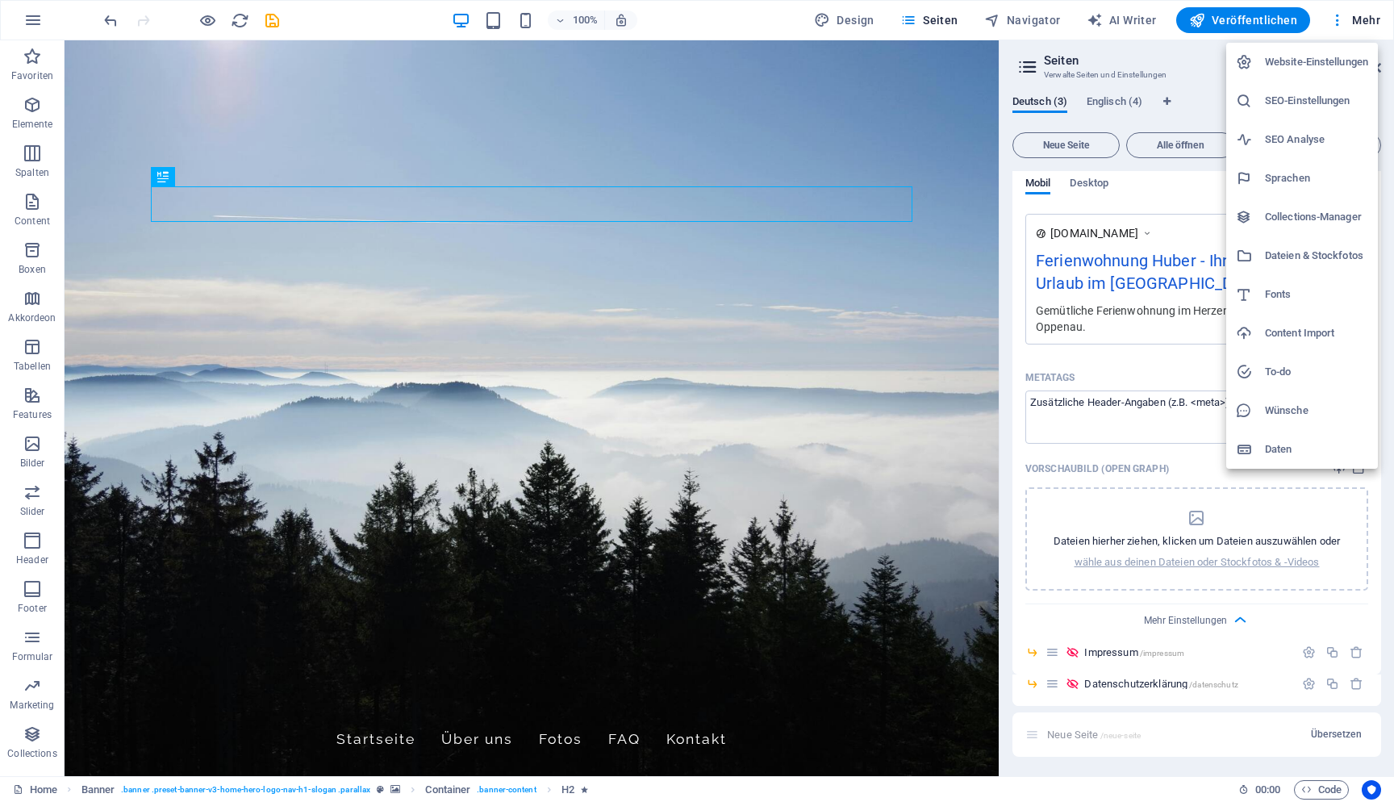
click at [30, 21] on div at bounding box center [697, 401] width 1394 height 802
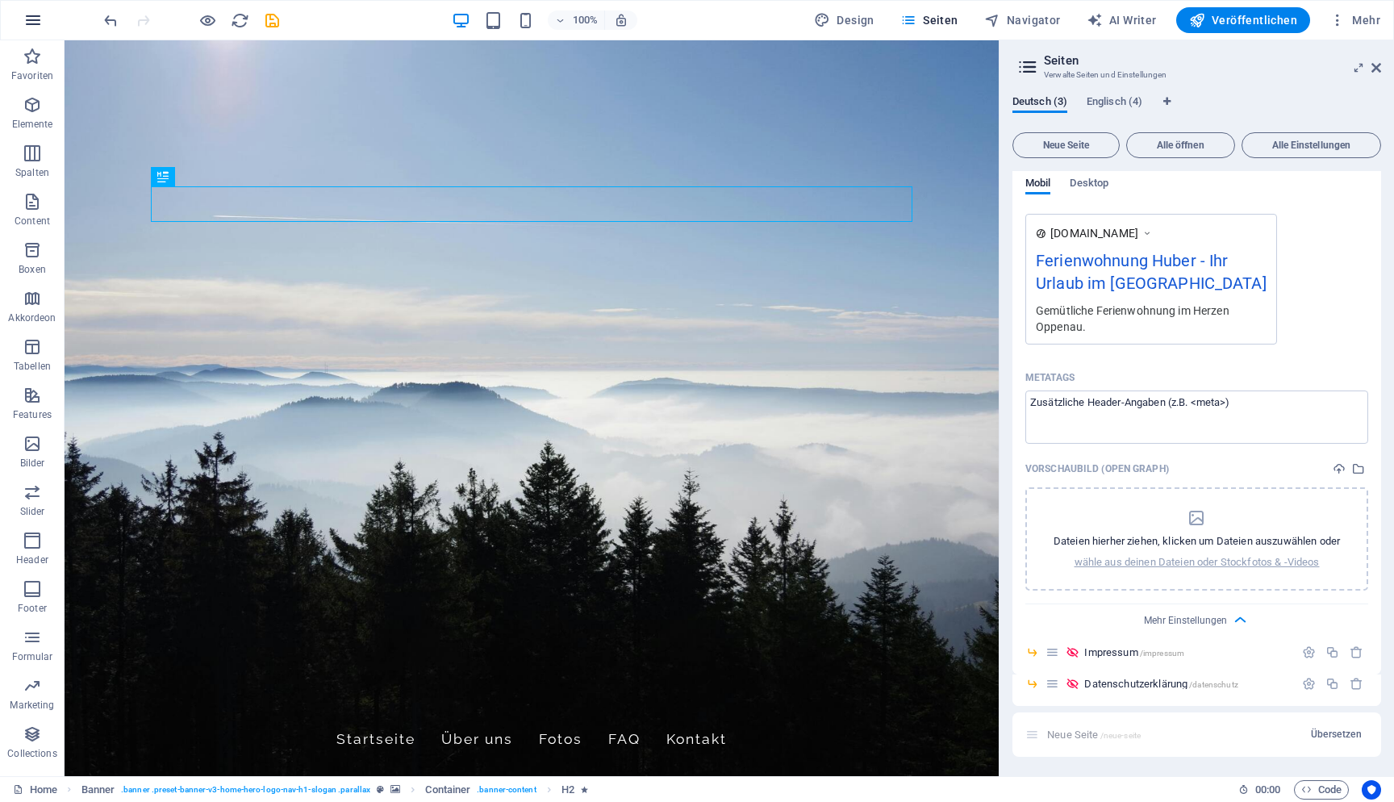
click at [42, 23] on icon "button" at bounding box center [32, 19] width 19 height 19
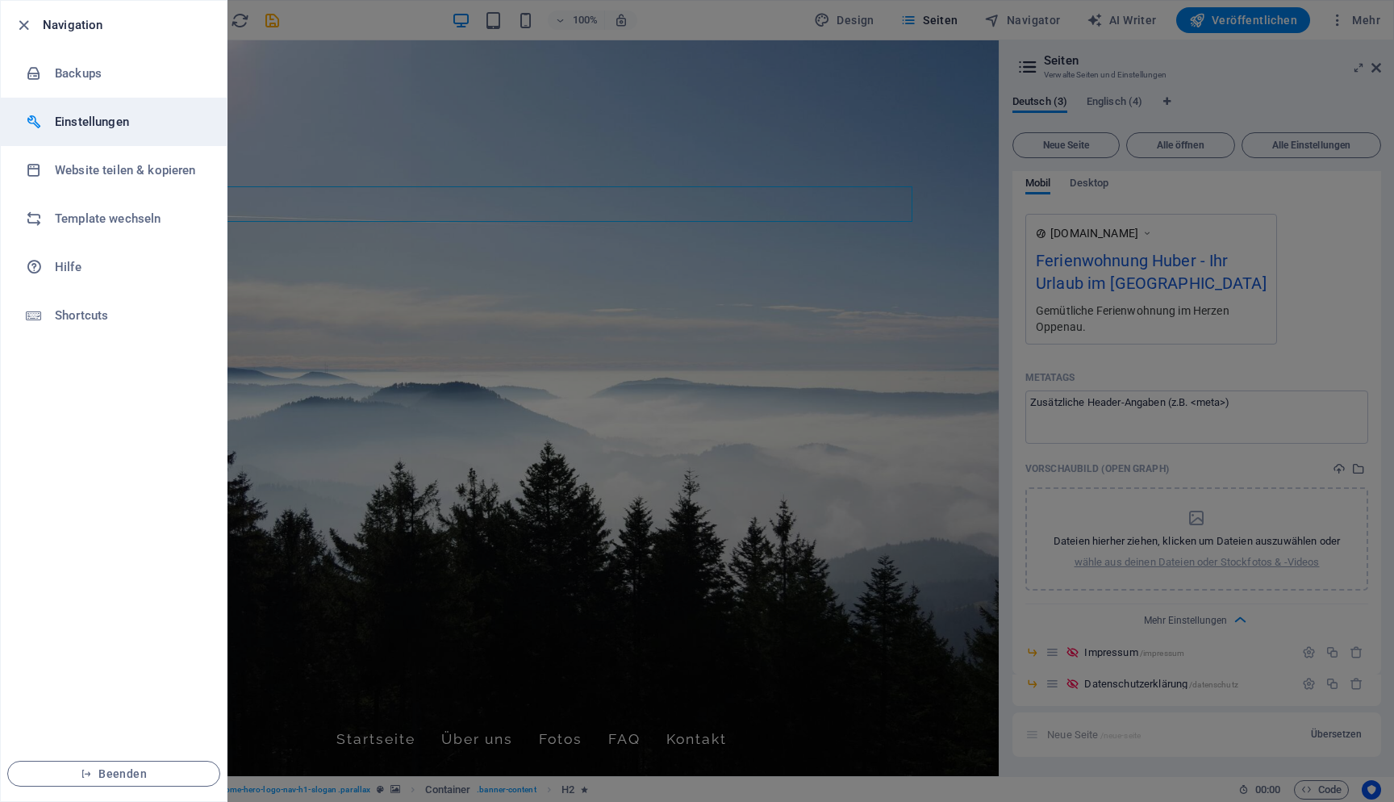
click at [136, 115] on h6 "Einstellungen" at bounding box center [129, 121] width 149 height 19
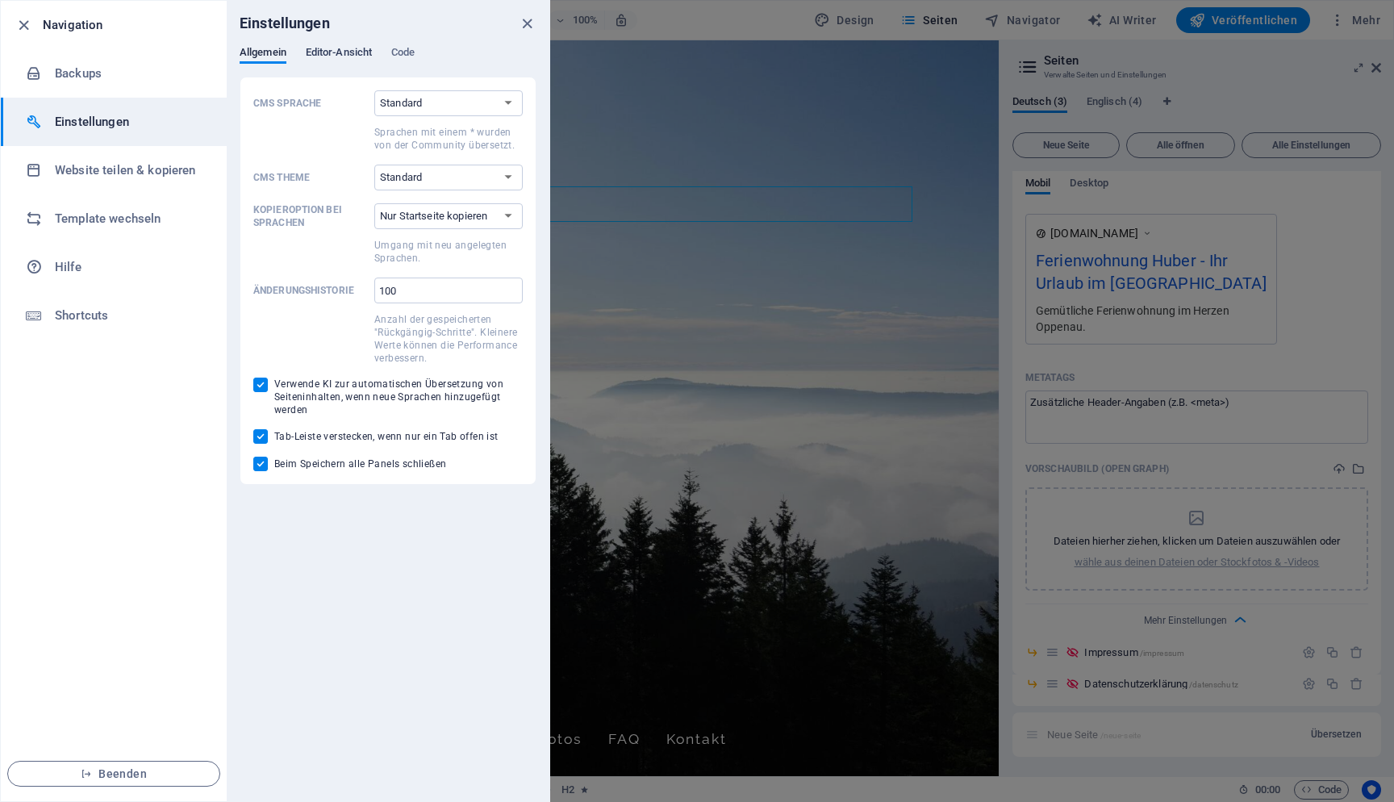
click at [363, 49] on span "Editor-Ansicht" at bounding box center [339, 54] width 66 height 23
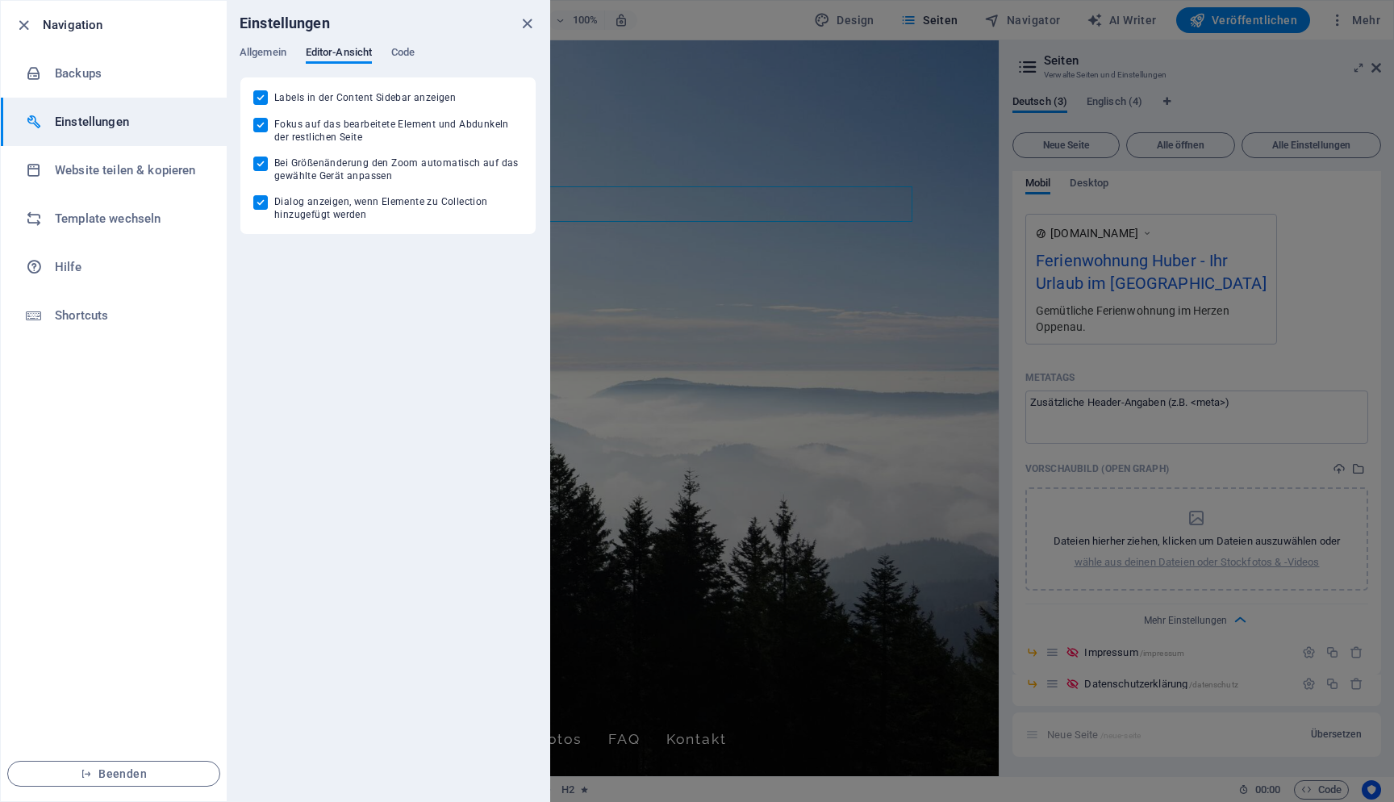
click at [424, 64] on div "Allgemein Editor-Ansicht Code" at bounding box center [388, 61] width 297 height 31
click at [652, 76] on div at bounding box center [697, 401] width 1394 height 802
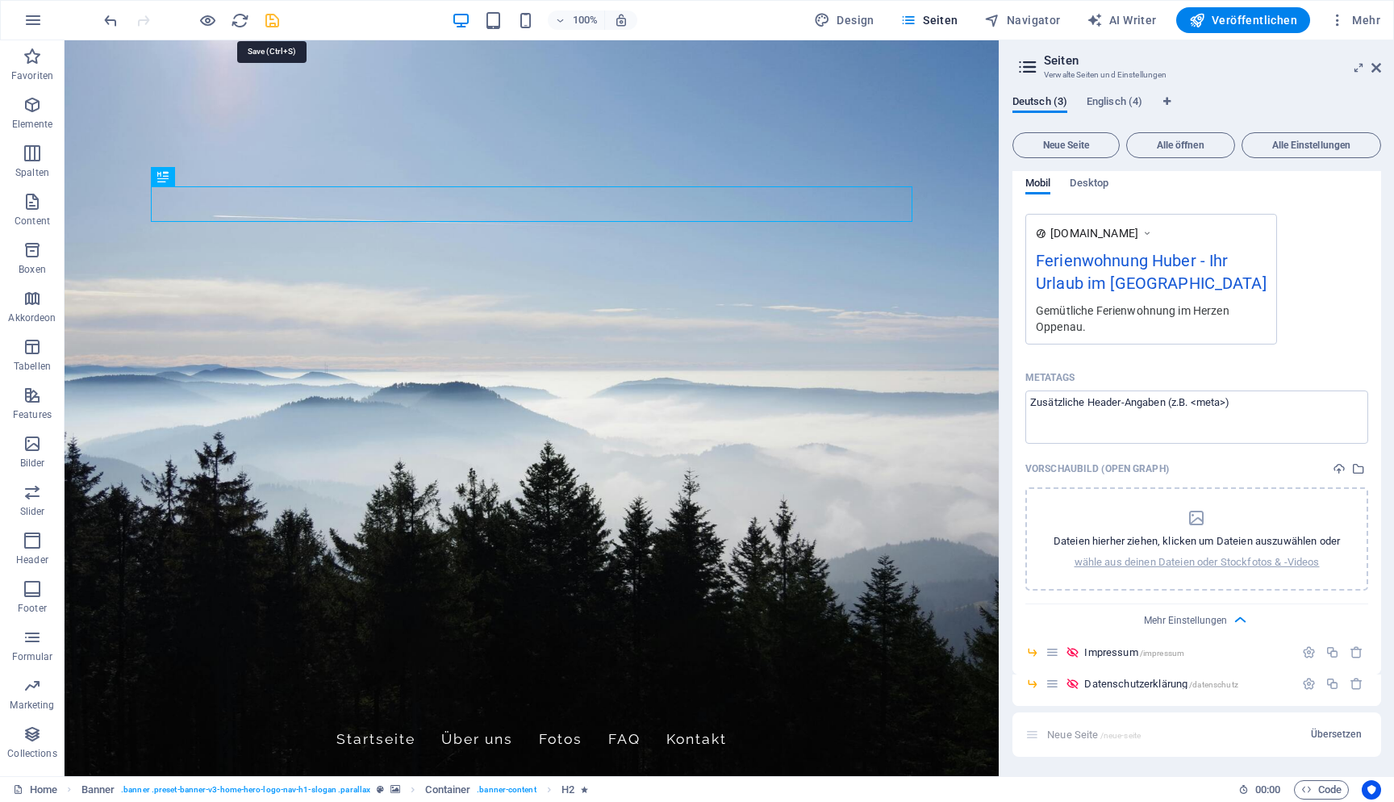
click at [269, 18] on icon "save" at bounding box center [272, 20] width 19 height 19
checkbox input "false"
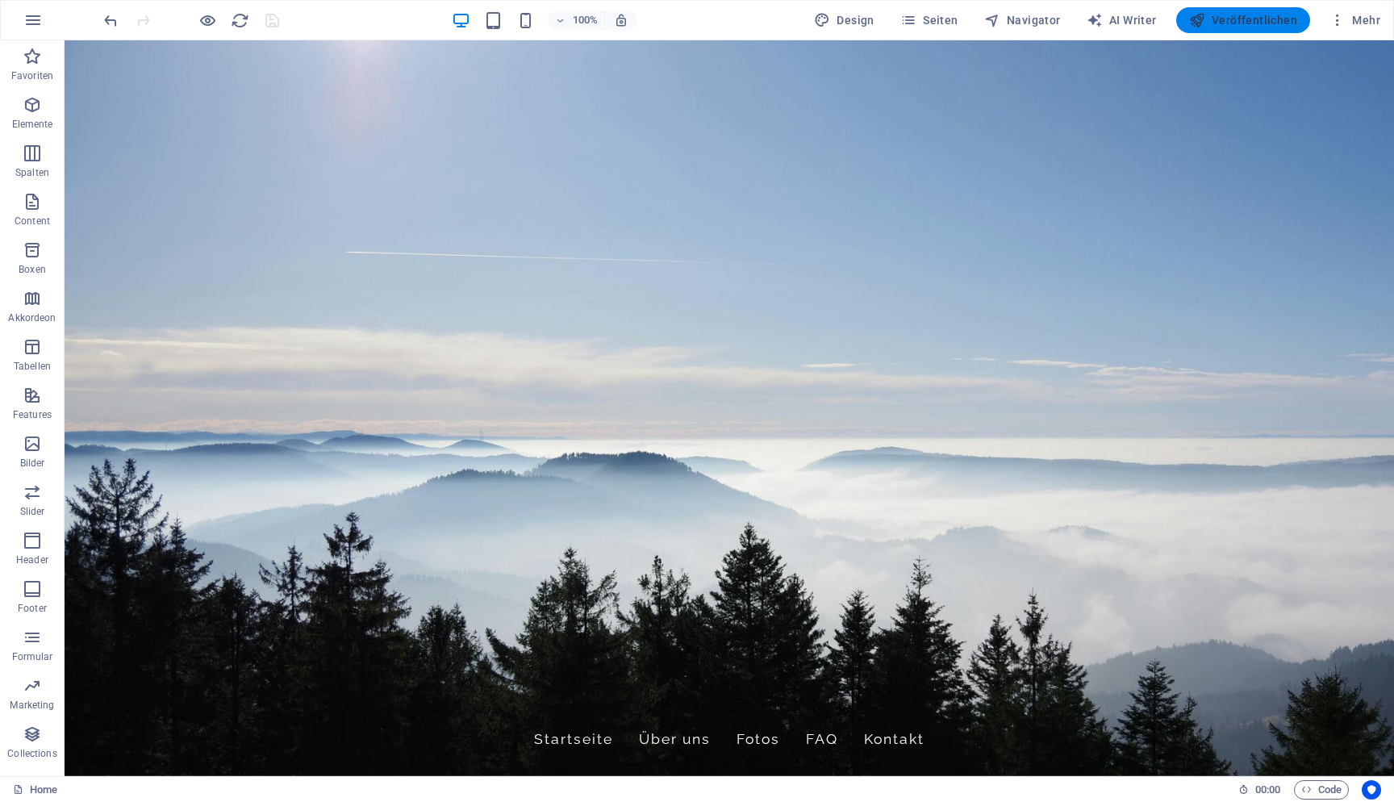
click at [1205, 25] on icon "button" at bounding box center [1197, 20] width 16 height 16
